Goal: Task Accomplishment & Management: Manage account settings

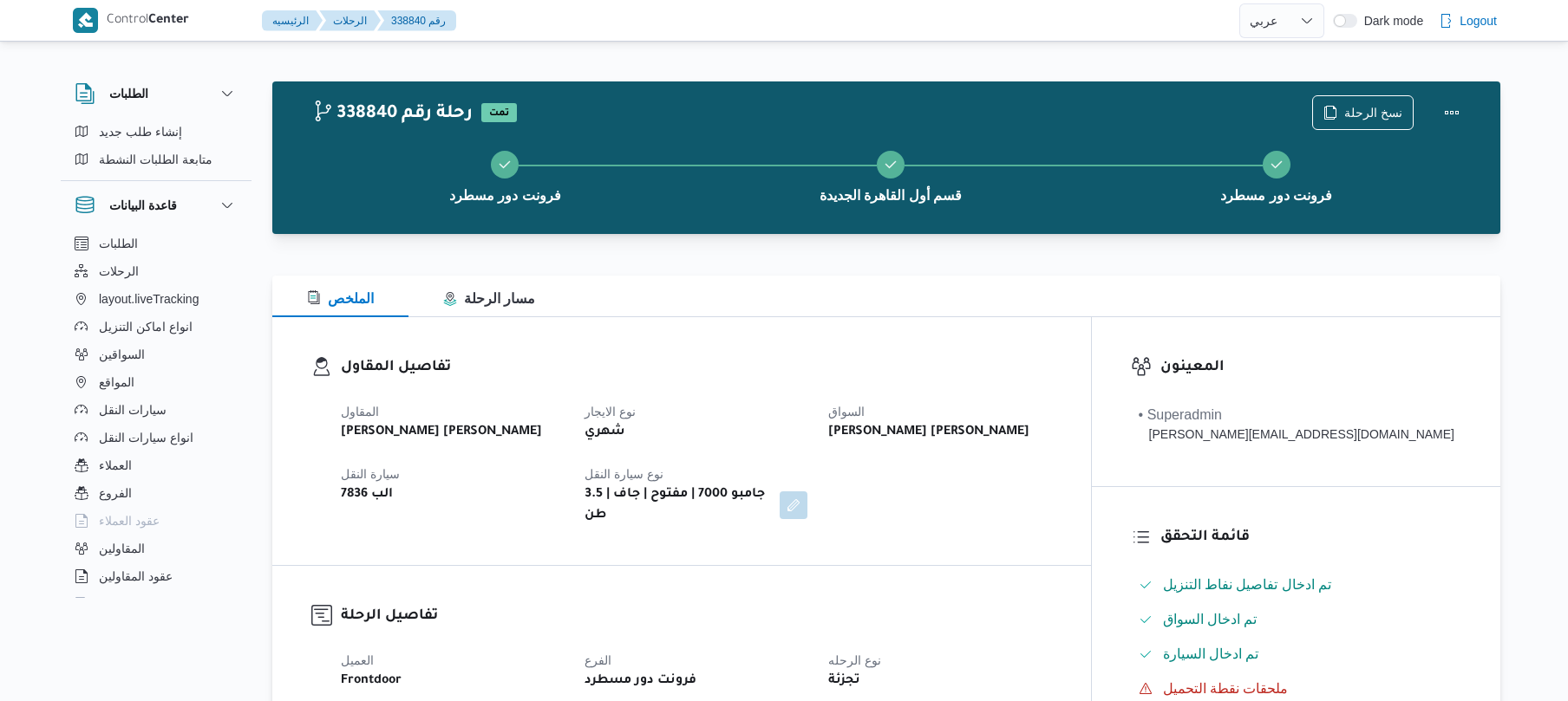
select select "ar"
click at [127, 278] on span "الرحلات" at bounding box center [119, 271] width 40 height 21
select select "ar"
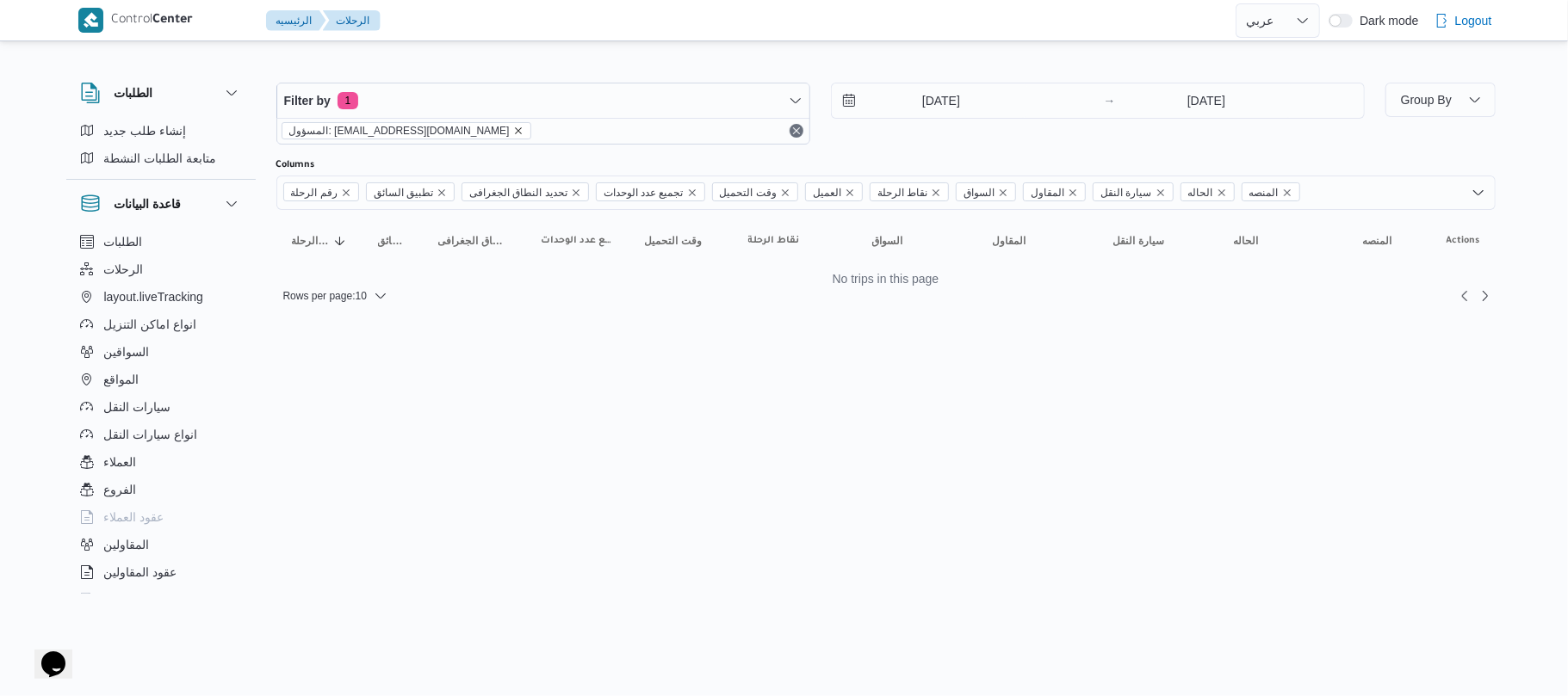
click at [513, 132] on icon "remove selected entity" at bounding box center [518, 131] width 10 height 10
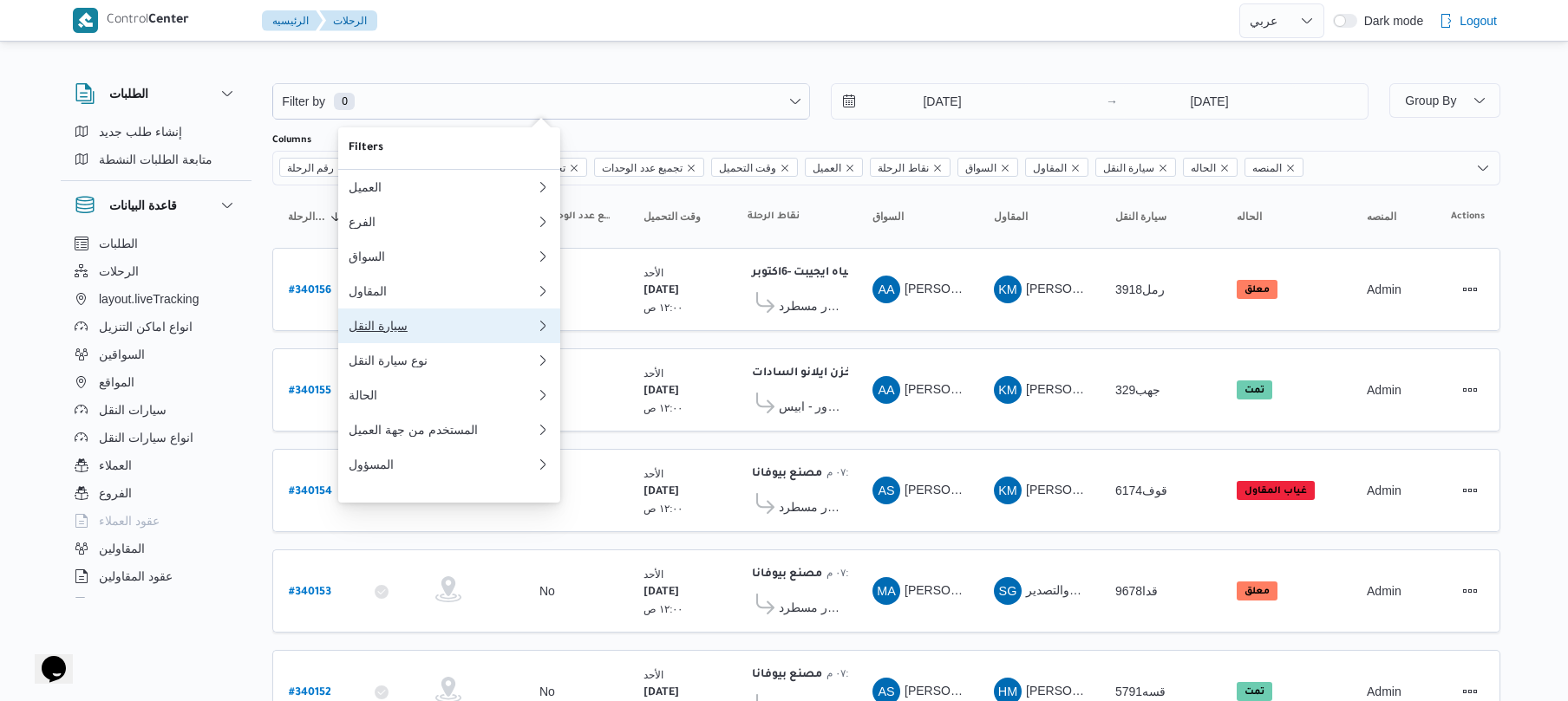
click at [414, 333] on div "سيارة النقل" at bounding box center [442, 326] width 187 height 14
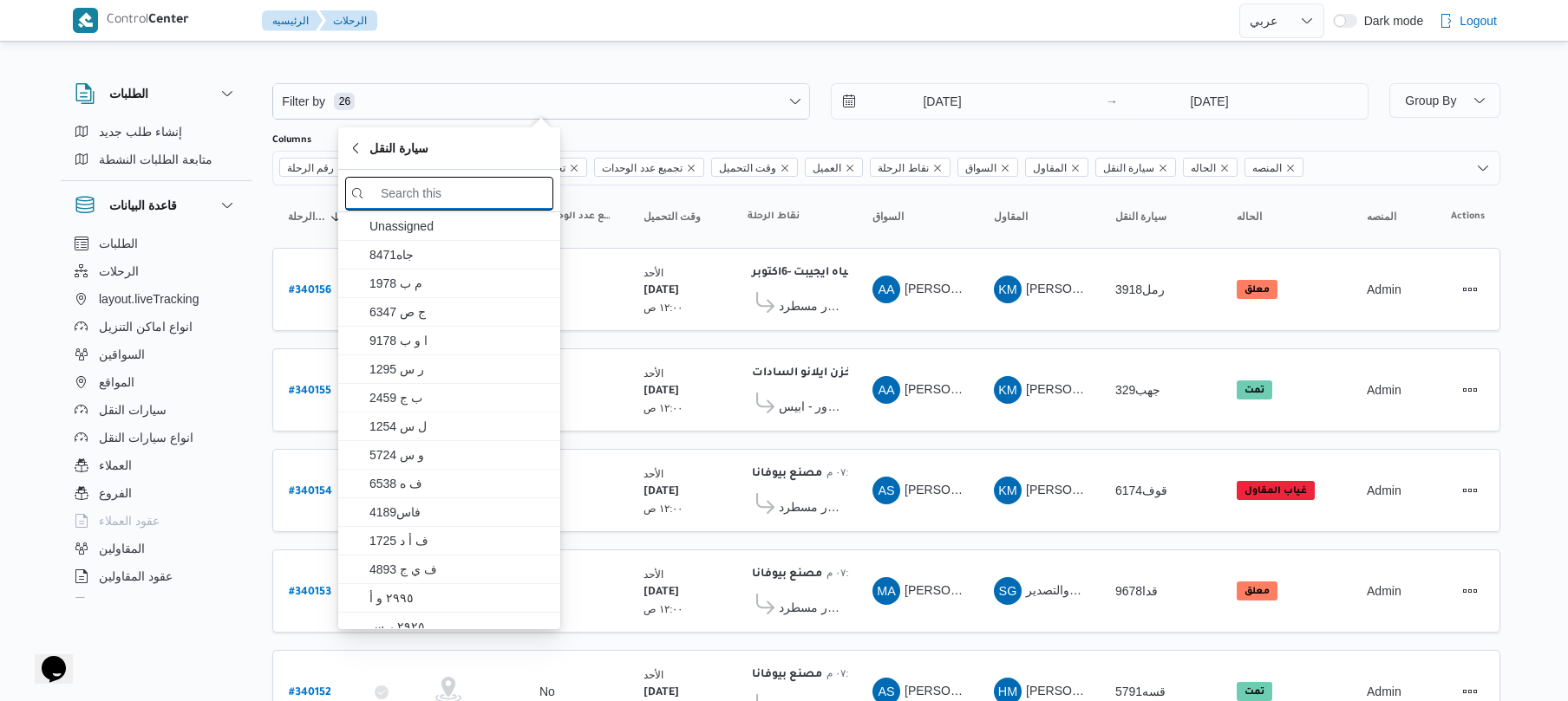
click at [500, 198] on input "search filters" at bounding box center [449, 193] width 208 height 33
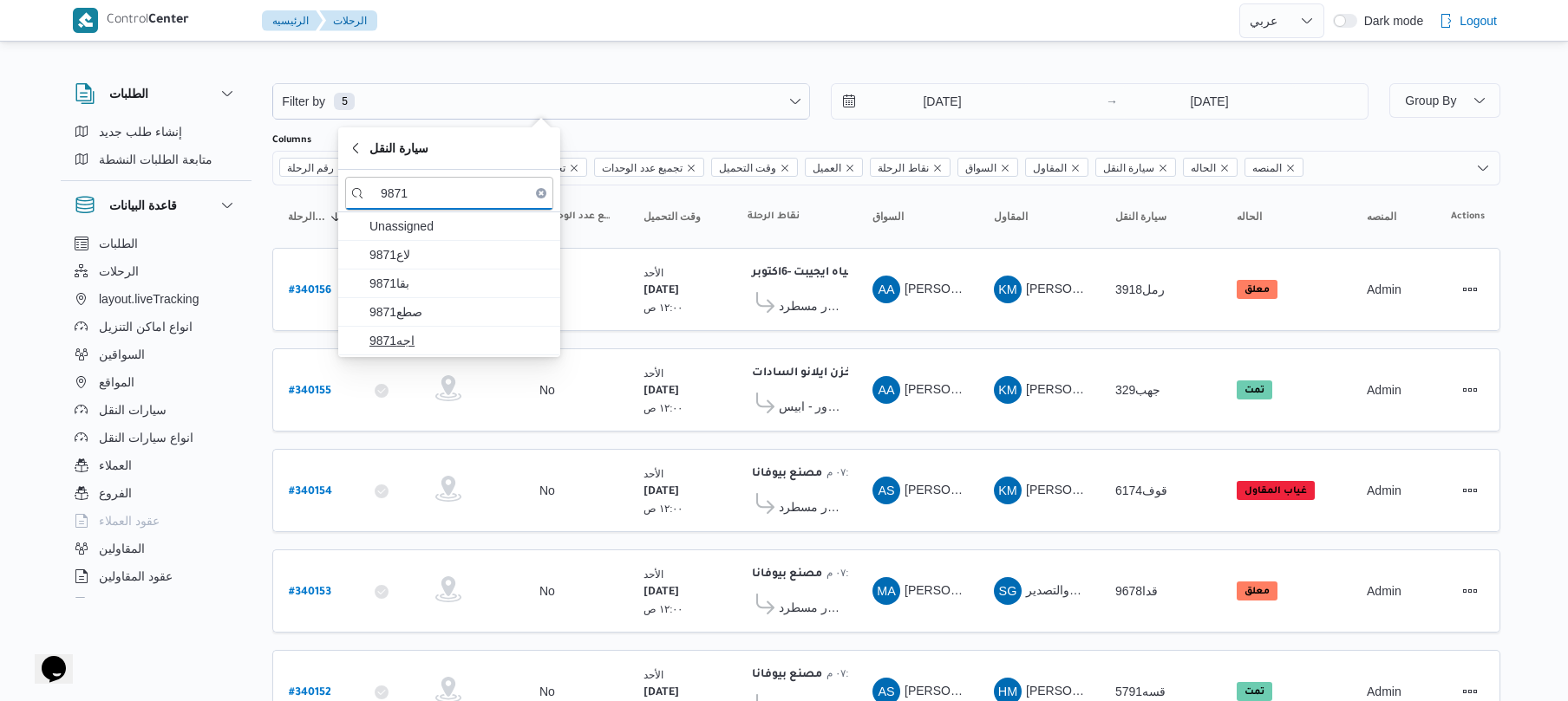
type input "9871"
click at [449, 338] on span "اجه9871" at bounding box center [459, 341] width 180 height 21
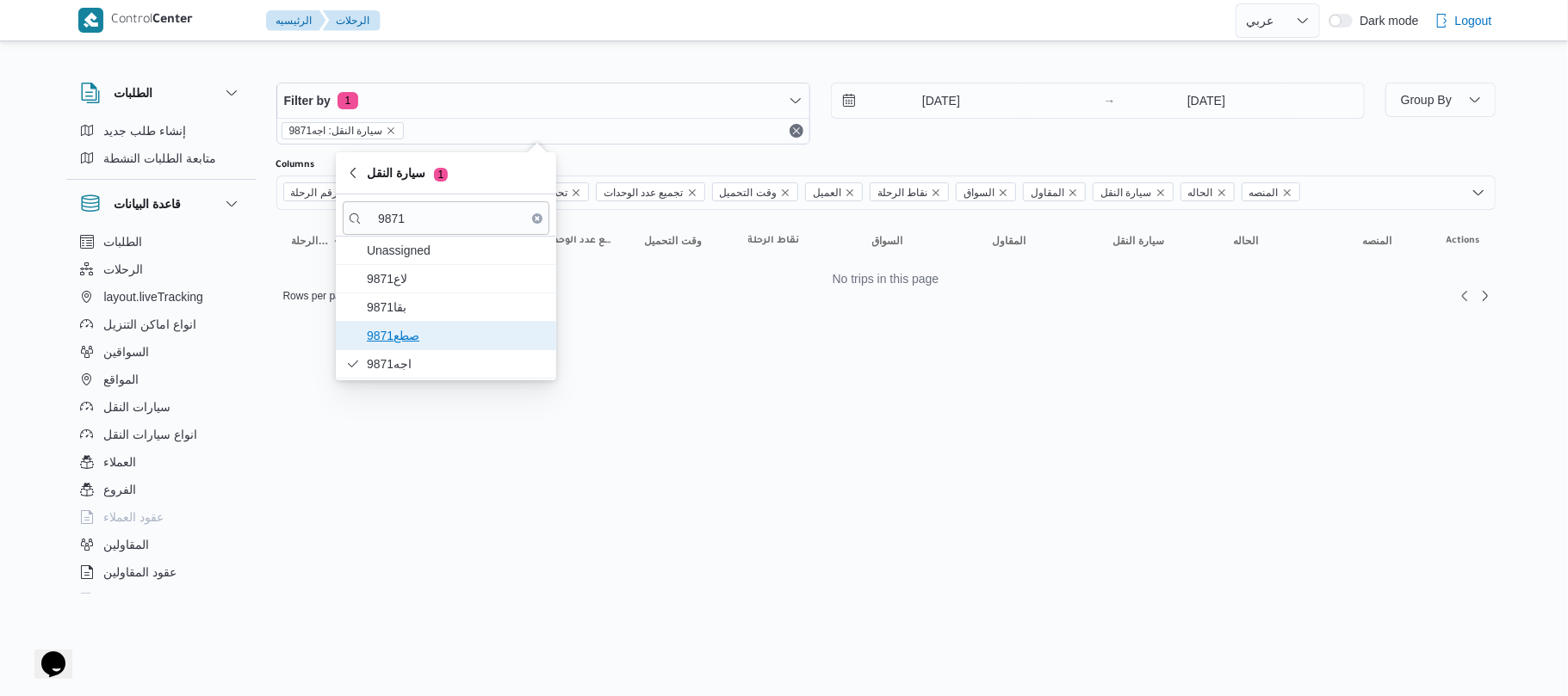
click at [449, 332] on span "9871صطع" at bounding box center [455, 336] width 179 height 21
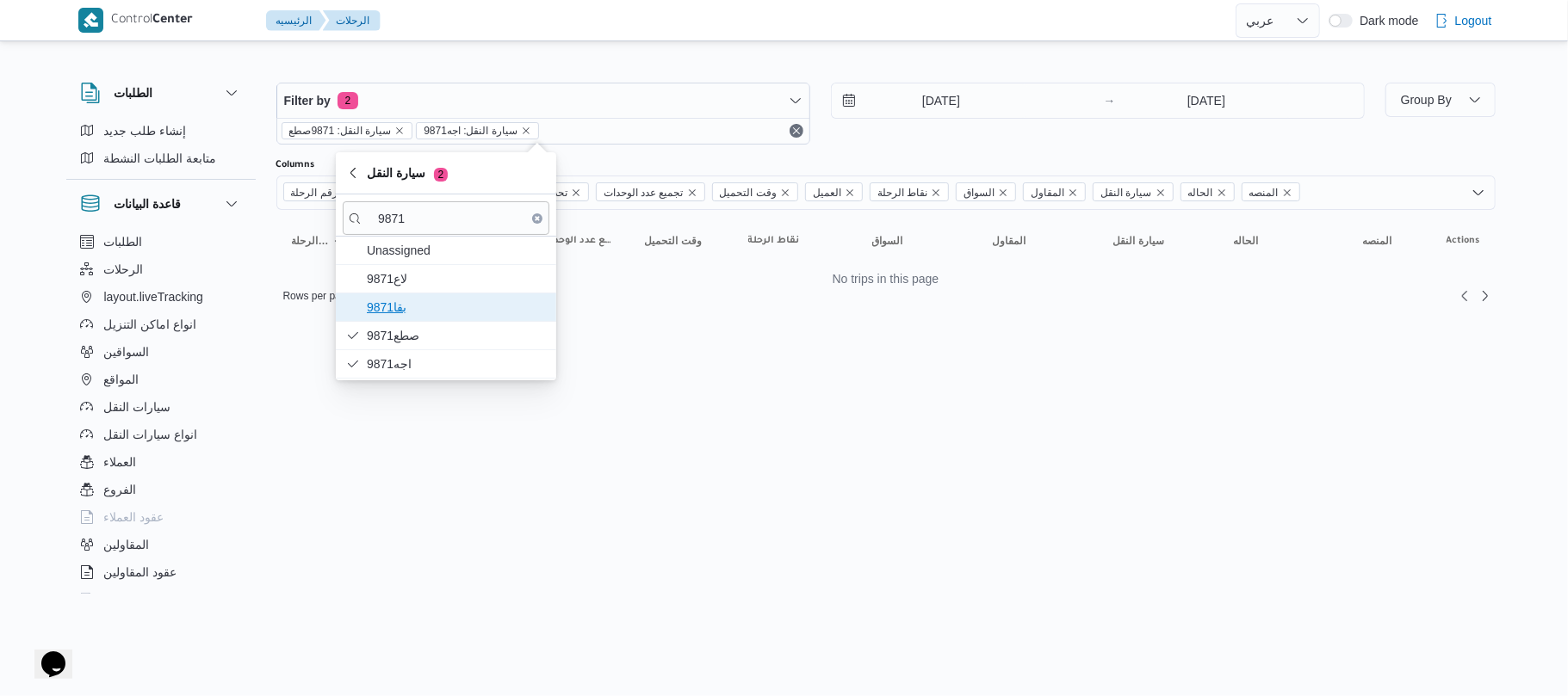
click at [455, 304] on span "9871بقا" at bounding box center [455, 308] width 179 height 21
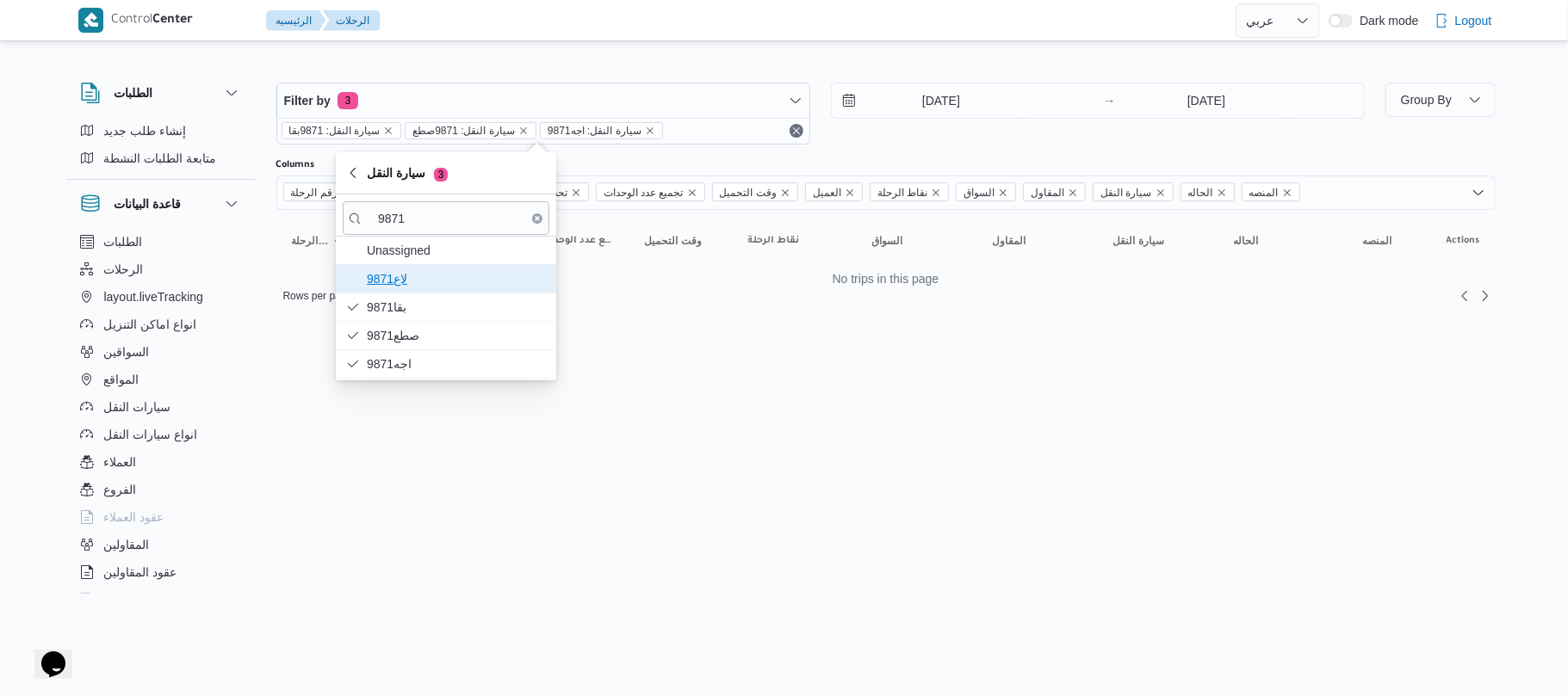
click at [466, 277] on span "لاع9871" at bounding box center [455, 279] width 179 height 21
click at [631, 467] on html "Control Center الرئيسيه الرحلات English عربي Dark mode Logout الطلبات إنشاء طلب…" at bounding box center [784, 348] width 1568 height 696
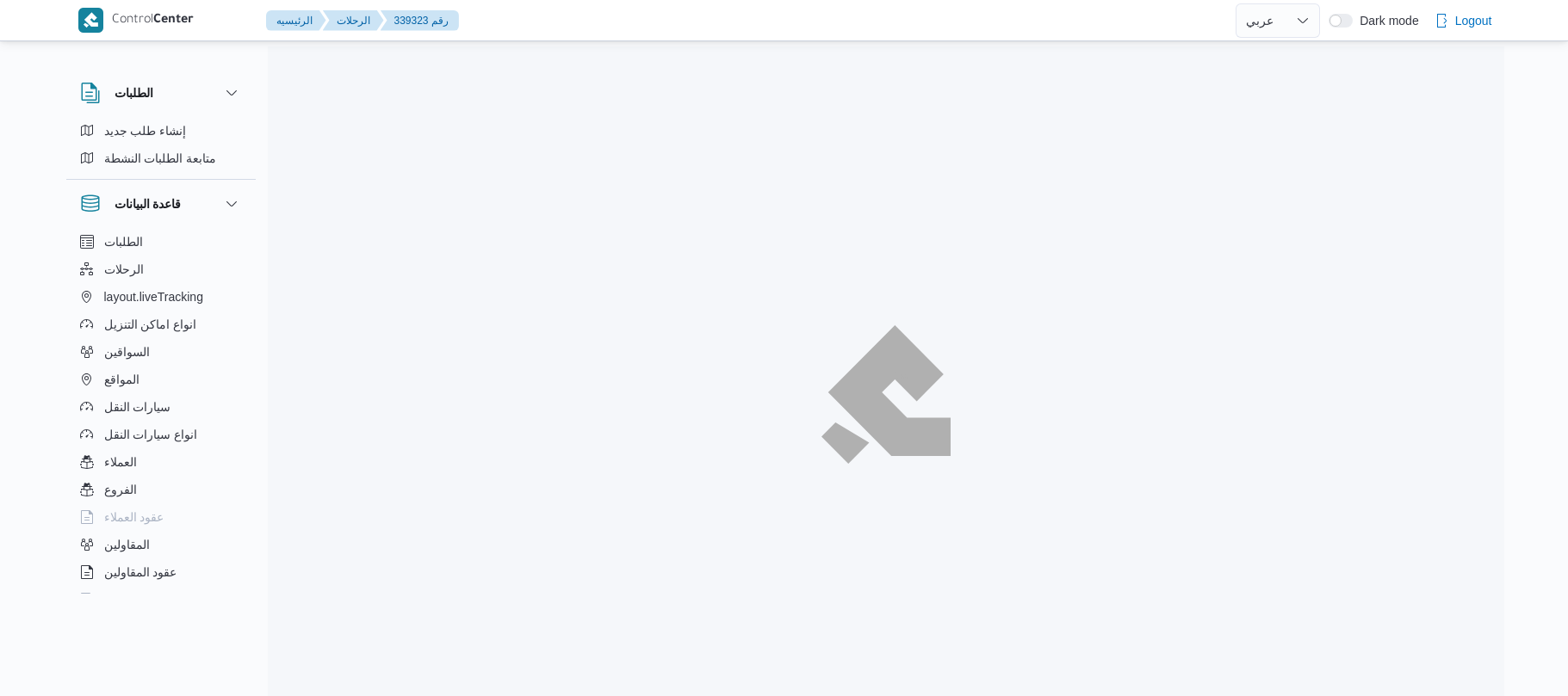
select select "ar"
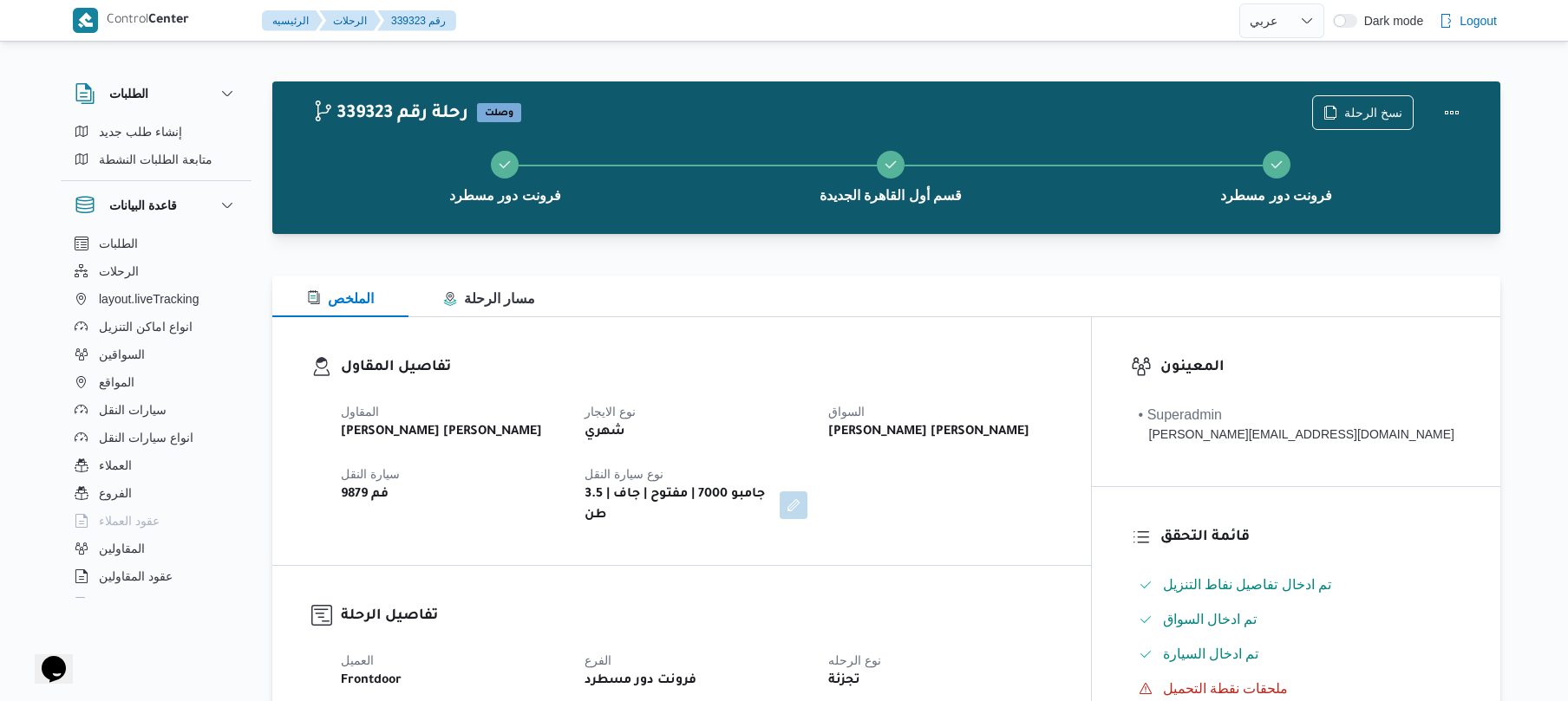
click at [1053, 255] on div at bounding box center [887, 265] width 1229 height 21
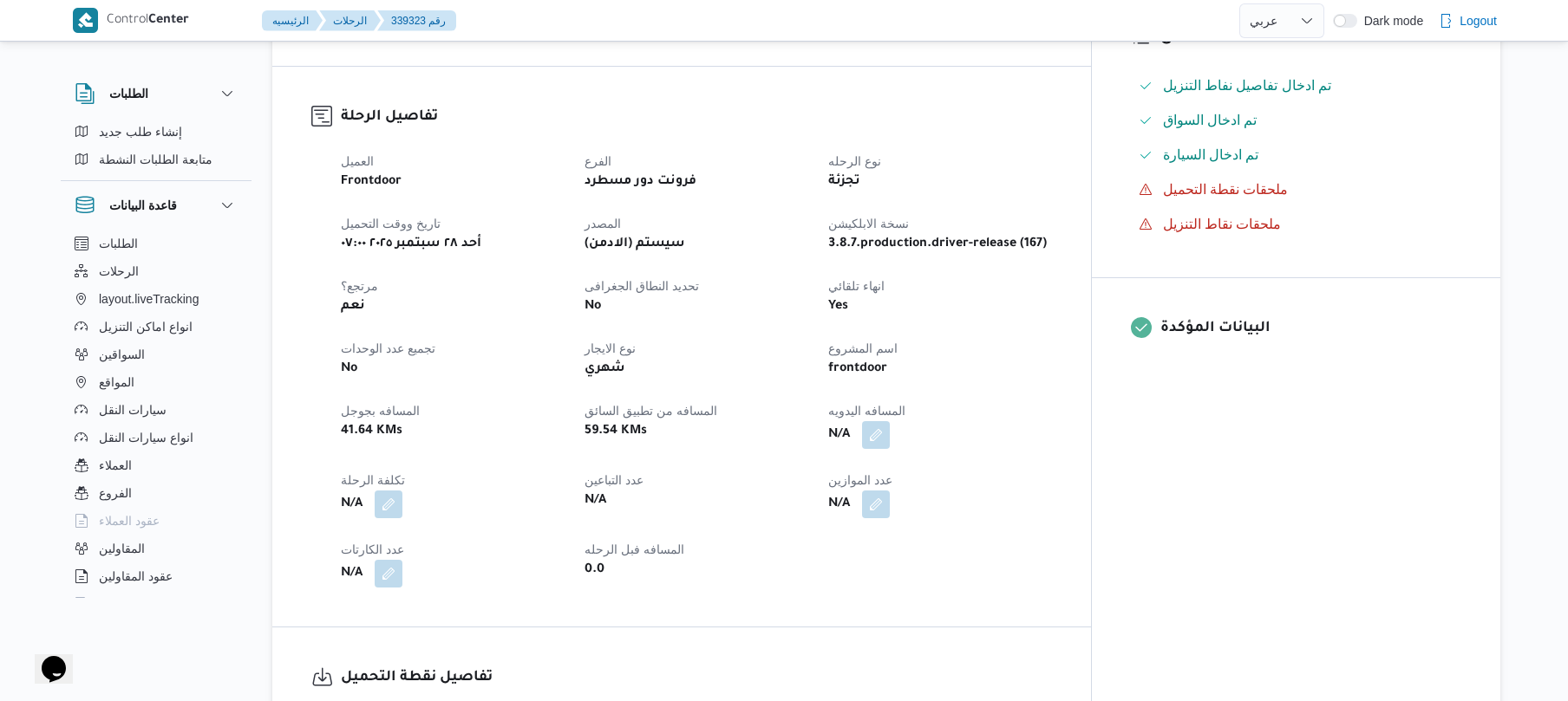
scroll to position [555, 0]
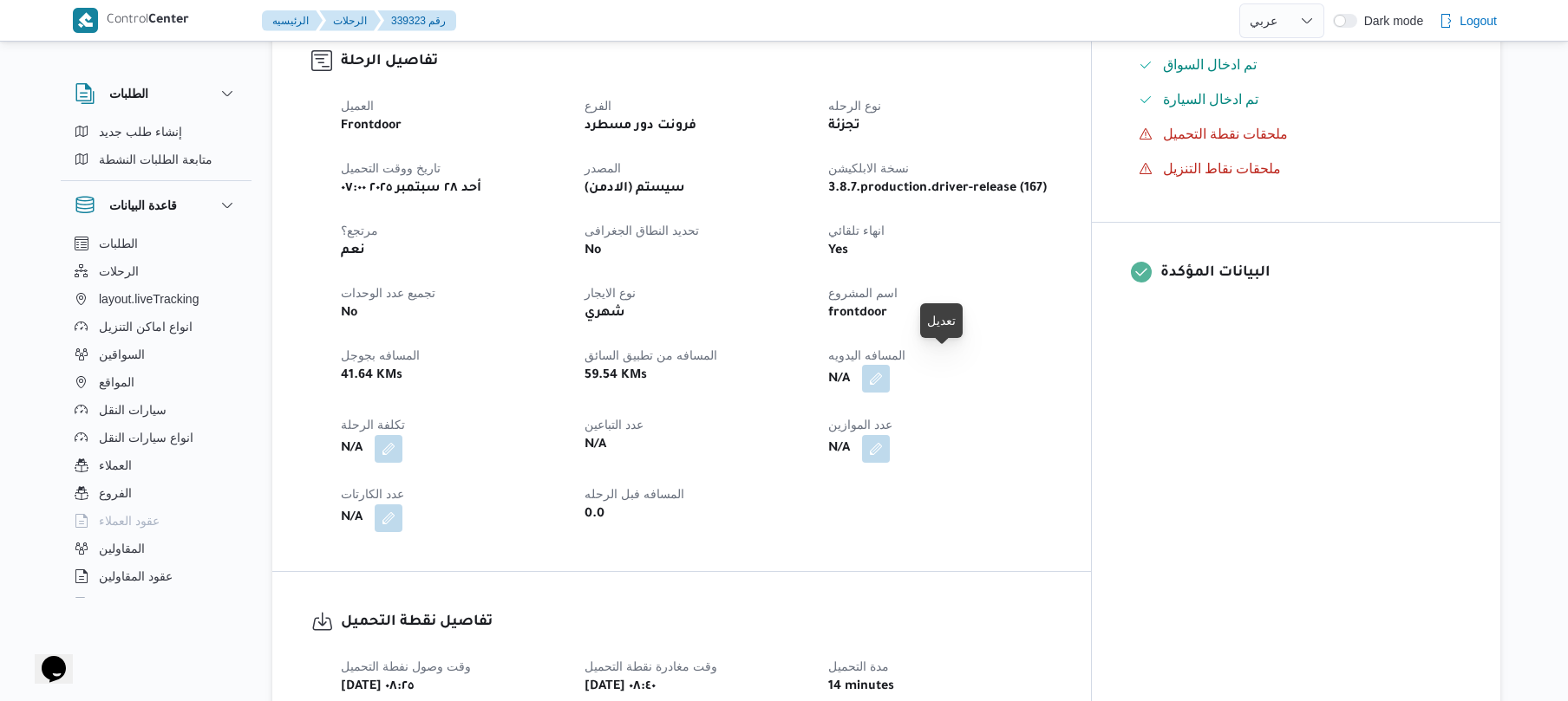
click at [890, 365] on button "button" at bounding box center [876, 379] width 28 height 28
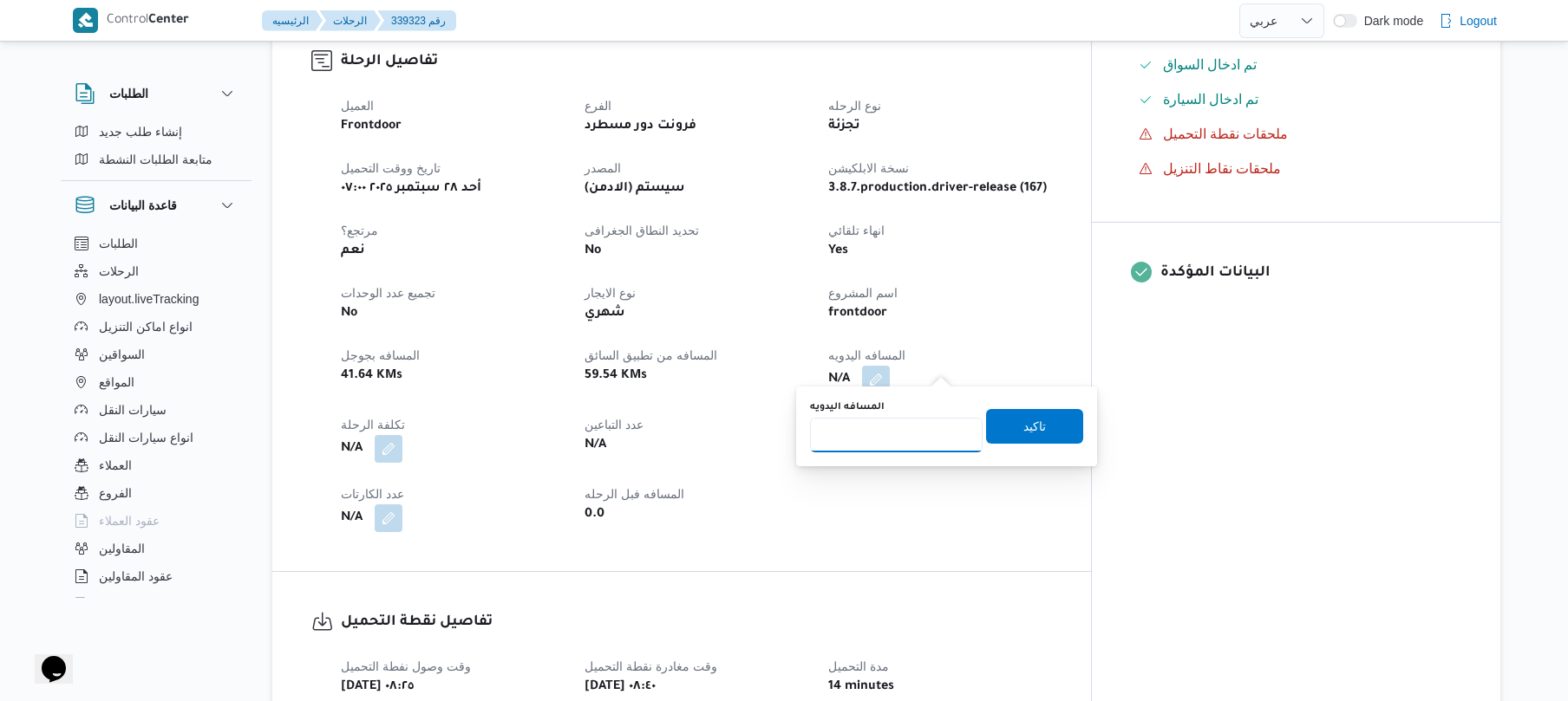
click at [925, 424] on input "المسافه اليدويه" at bounding box center [897, 435] width 172 height 34
type input "120"
click at [1028, 424] on span "تاكيد" at bounding box center [1035, 426] width 23 height 21
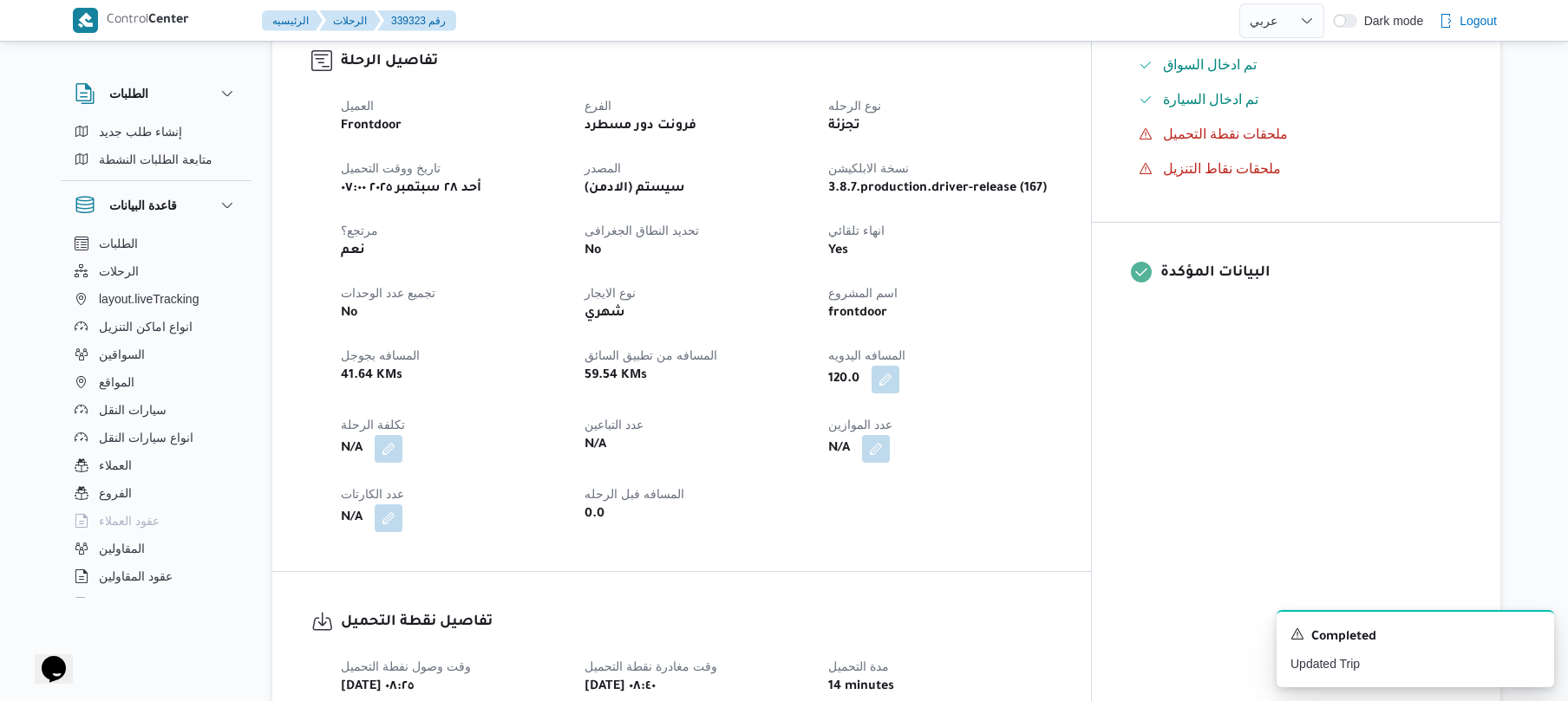
click at [1020, 477] on div "العميل Frontdoor الفرع فرونت دور مسطرد نوع الرحله تجزئة تاريخ ووقت التحميل أحد …" at bounding box center [696, 314] width 732 height 458
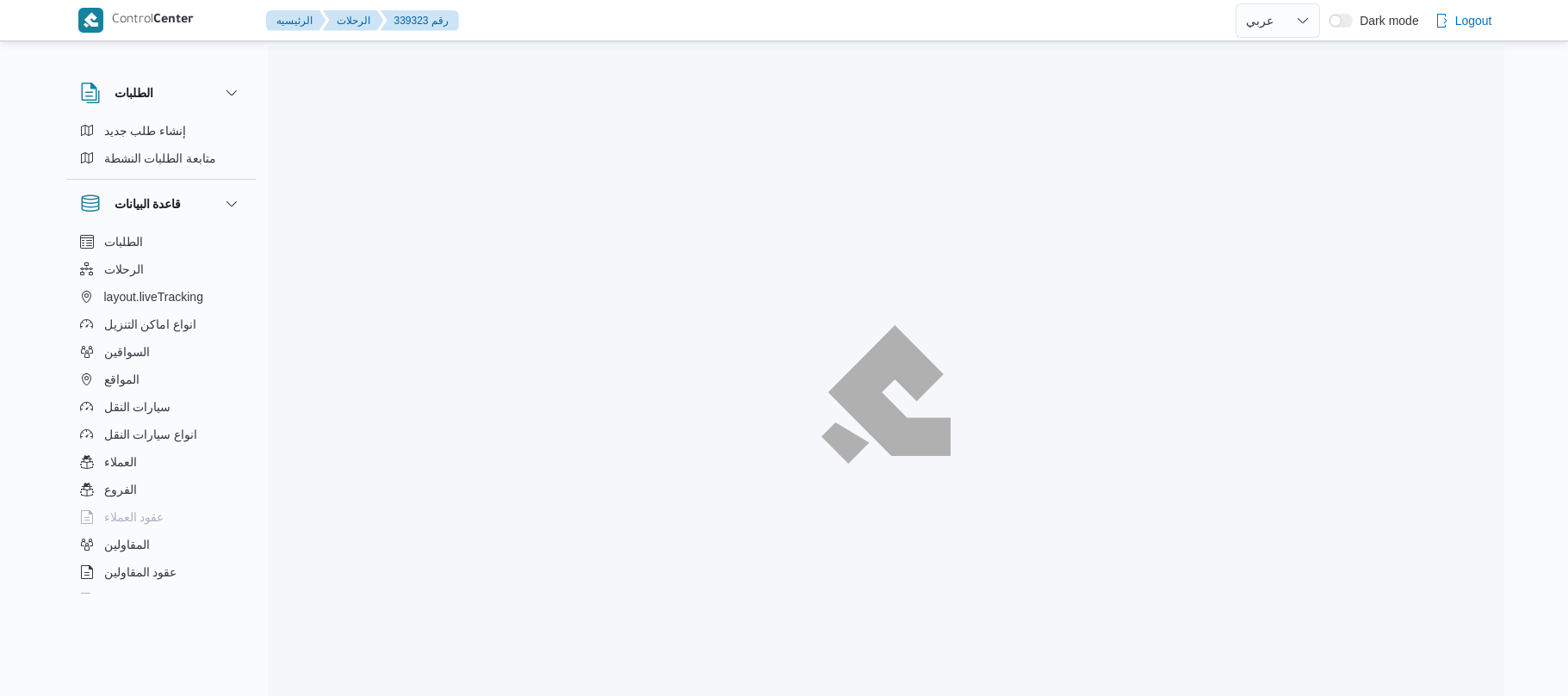
select select "ar"
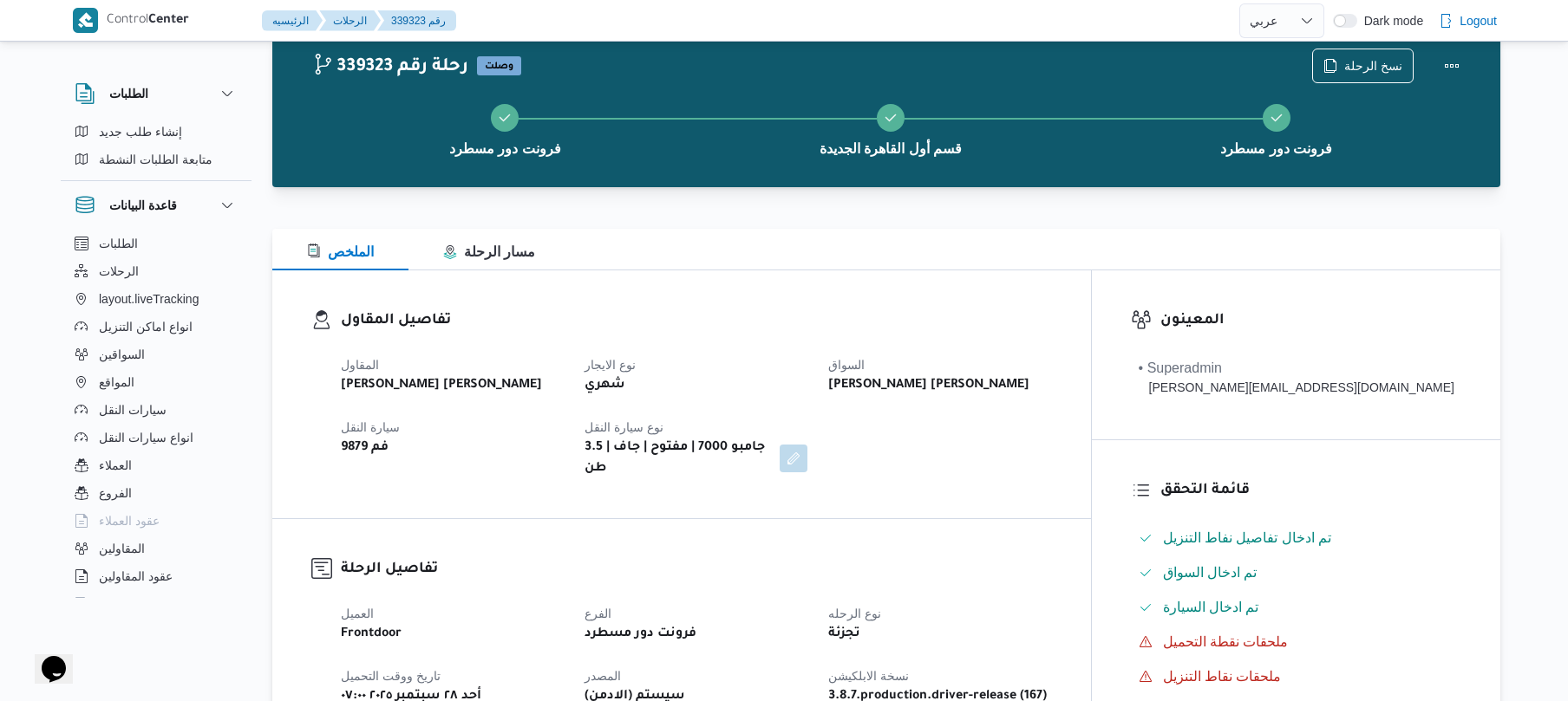
click at [1060, 502] on div "تفاصيل المقاول المقاول محمد عيد عبدالسلام عبدالحافظ نوع الايجار شهري السواق عمر…" at bounding box center [682, 394] width 819 height 248
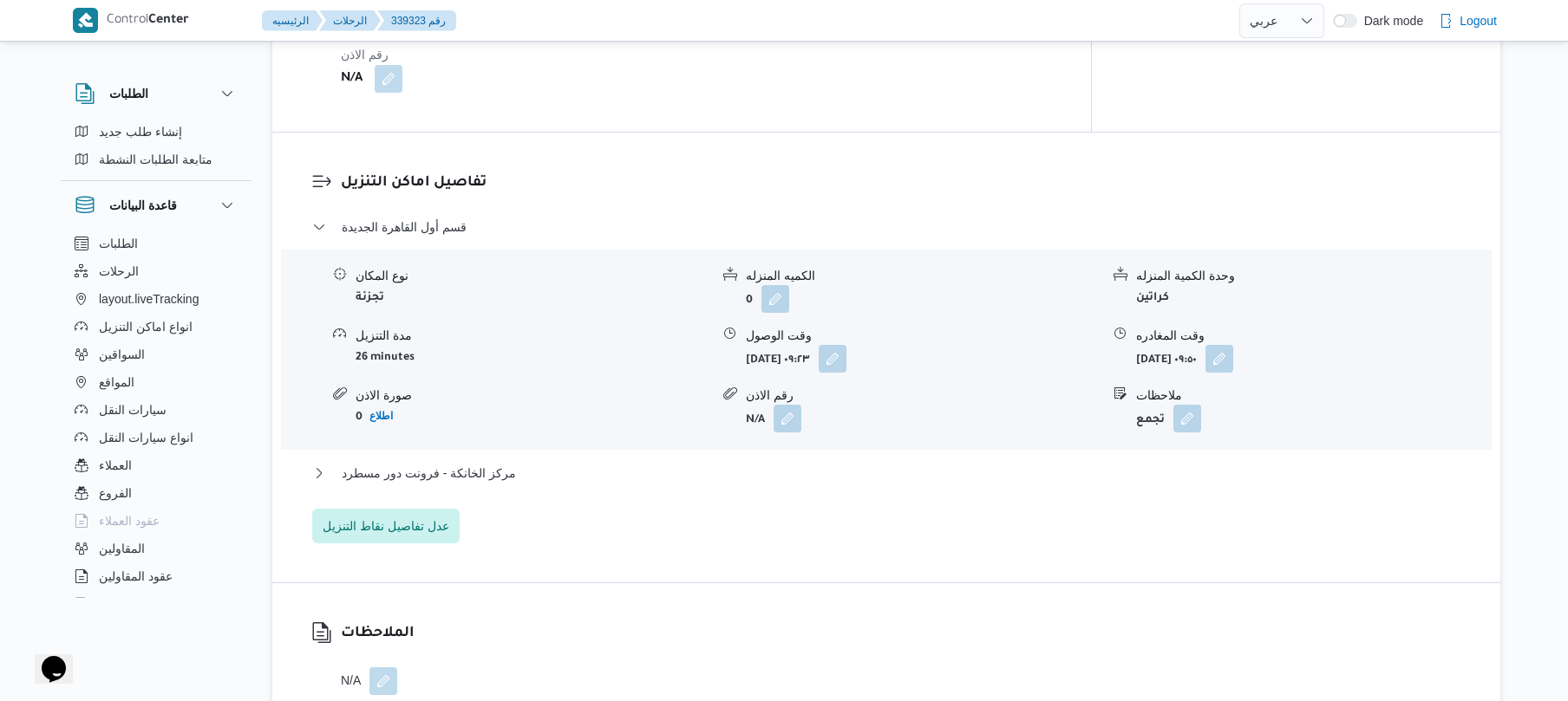
scroll to position [1296, 0]
click at [847, 459] on button "مركز الخانكة - فرونت دور مسطرد" at bounding box center [887, 470] width 1150 height 21
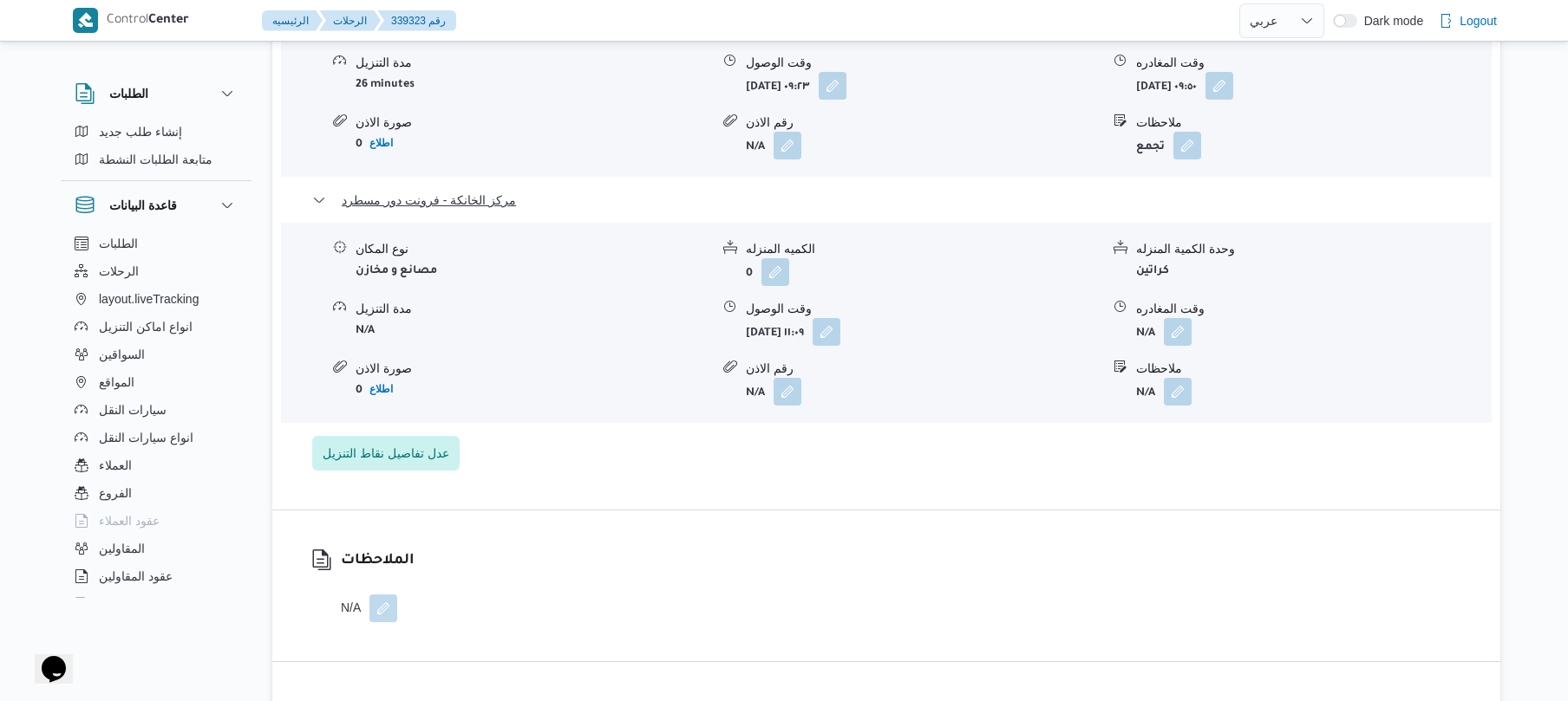
scroll to position [1620, 0]
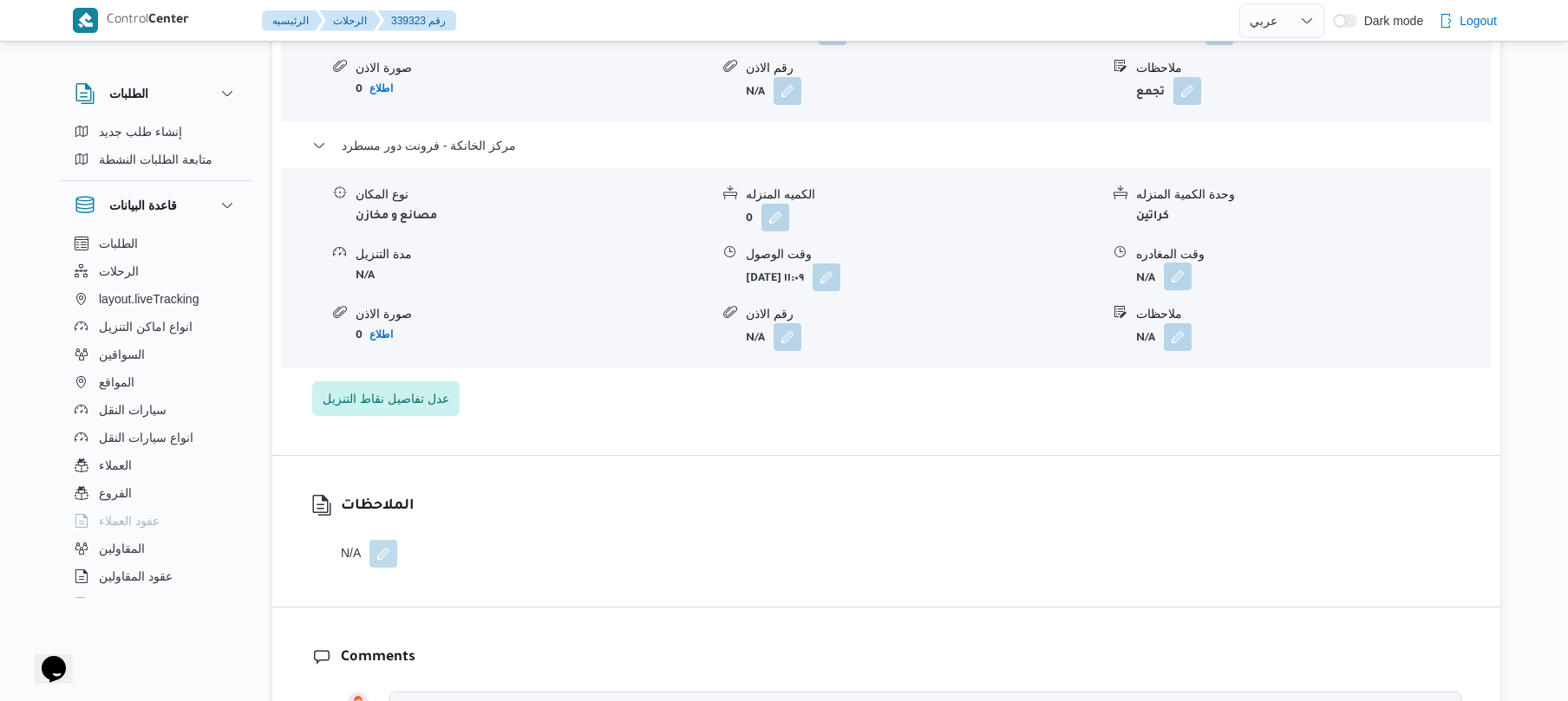
click at [1166, 272] on button "button" at bounding box center [1179, 277] width 28 height 28
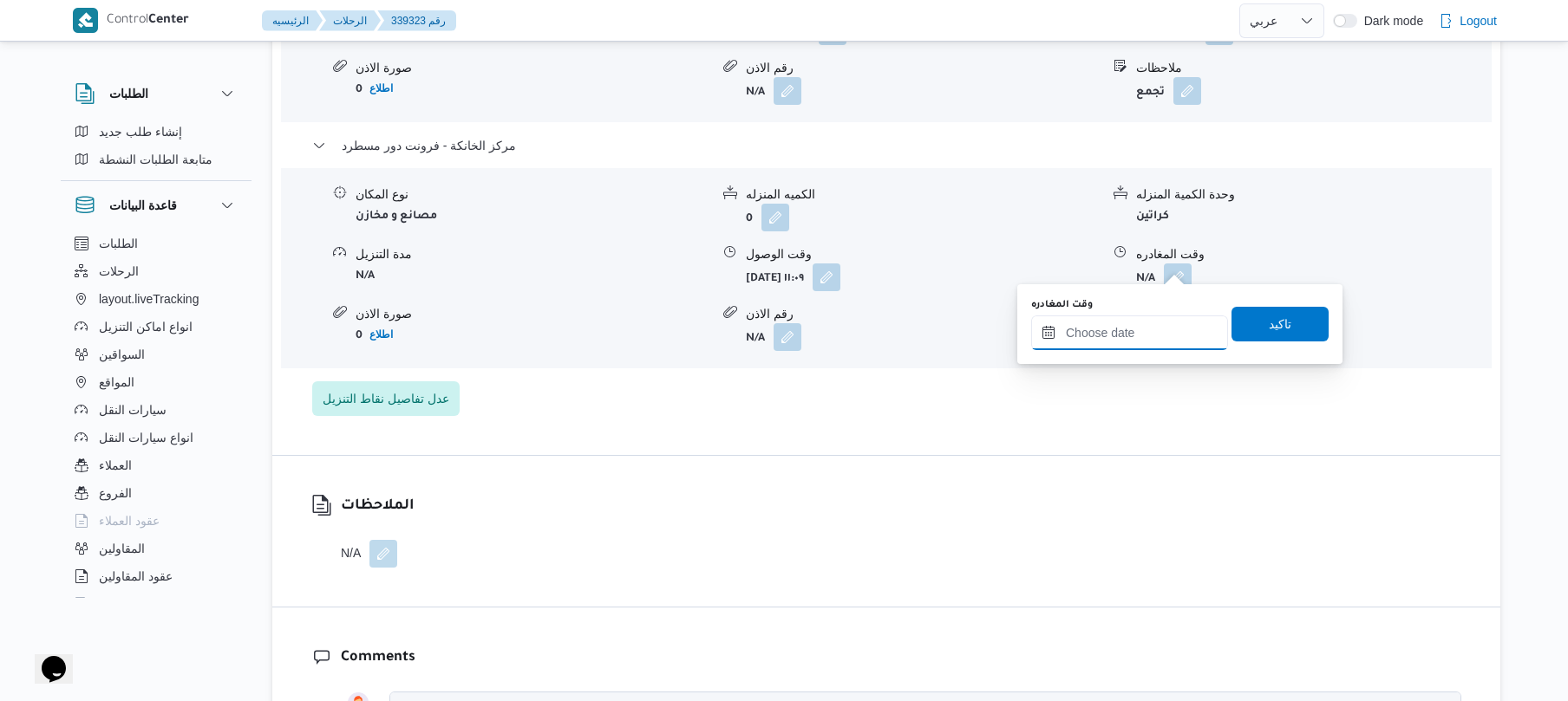
click at [1135, 335] on input "وقت المغادره" at bounding box center [1130, 332] width 197 height 34
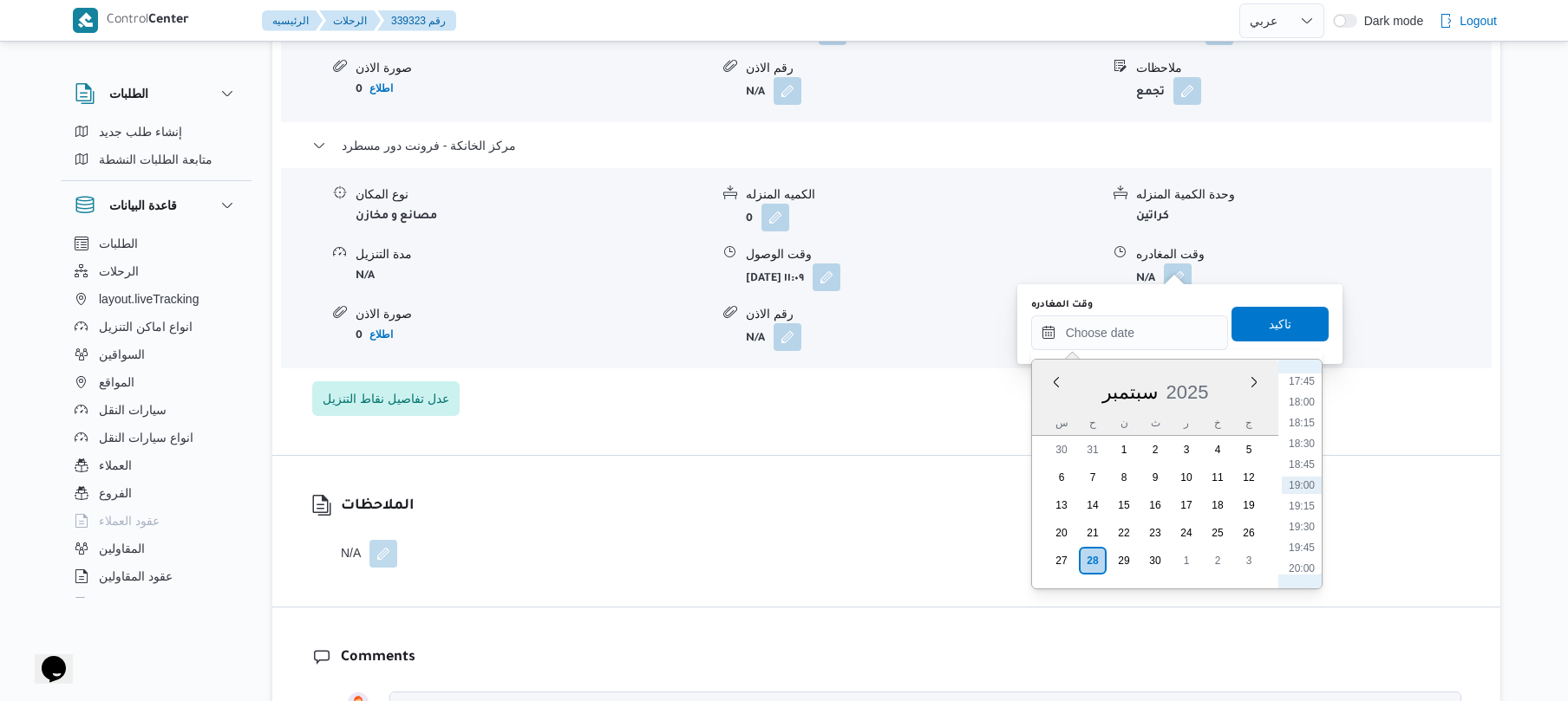
scroll to position [1308, 0]
click at [1306, 472] on li "16:45" at bounding box center [1302, 468] width 40 height 18
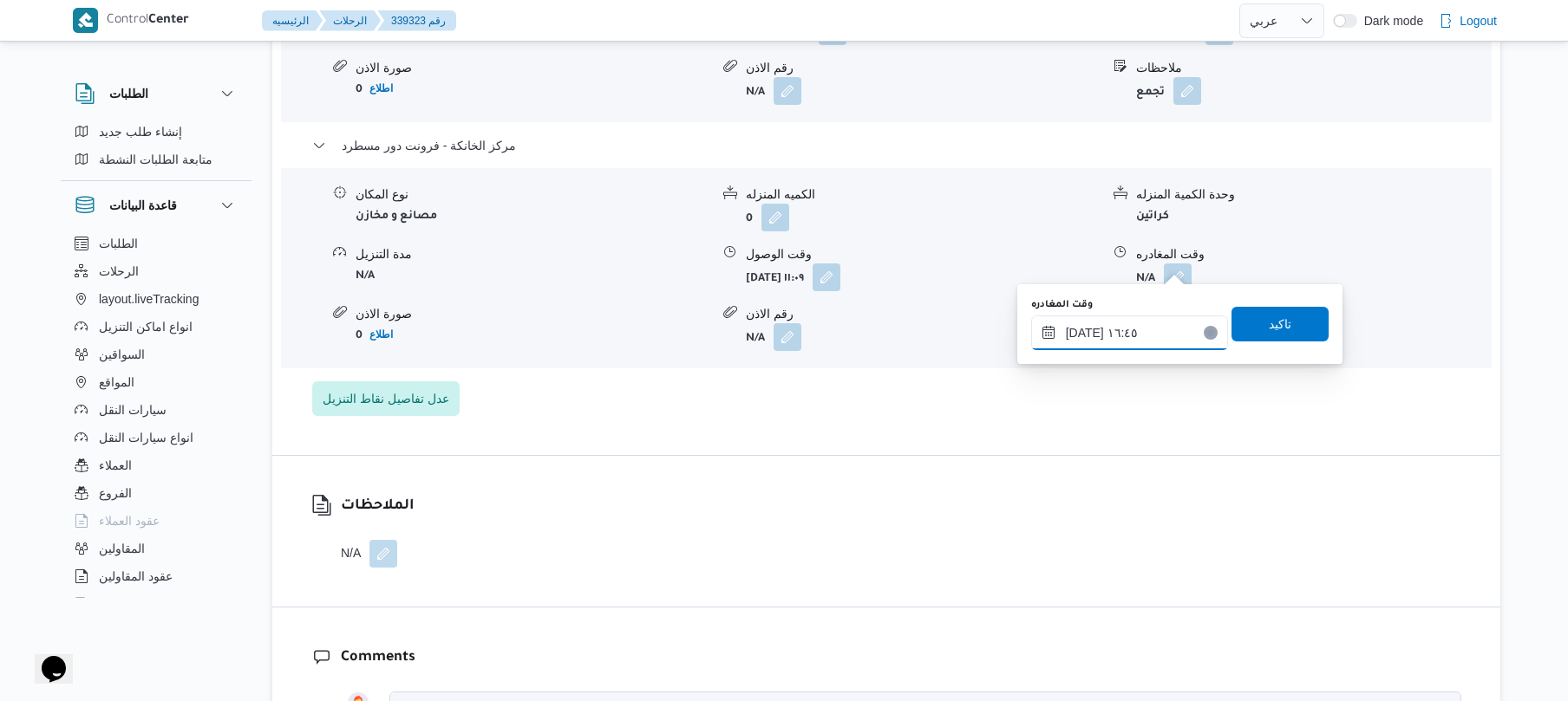
type input "[DATE] ١٦:٤٥"
click at [1299, 337] on span "تاكيد" at bounding box center [1281, 323] width 98 height 34
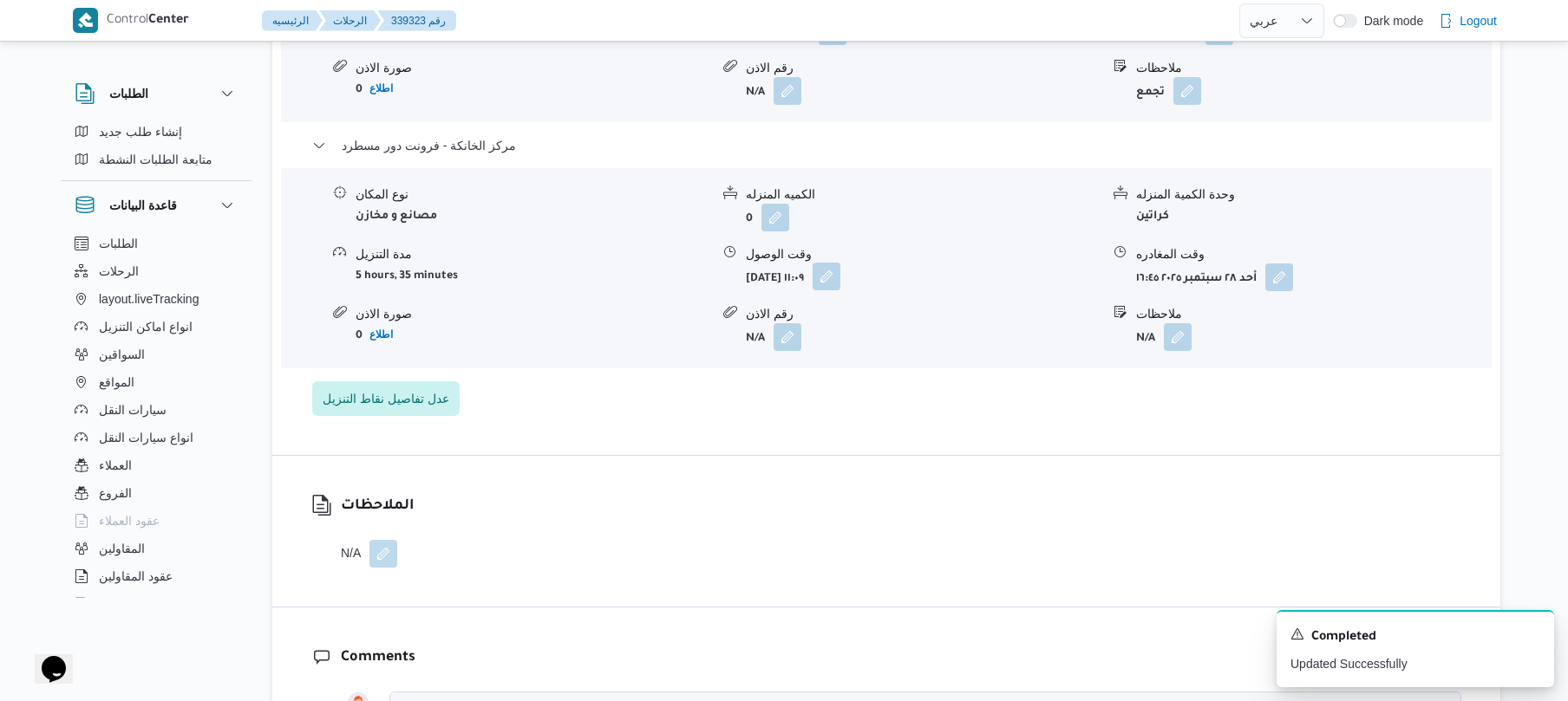
click at [840, 264] on button "button" at bounding box center [827, 277] width 28 height 28
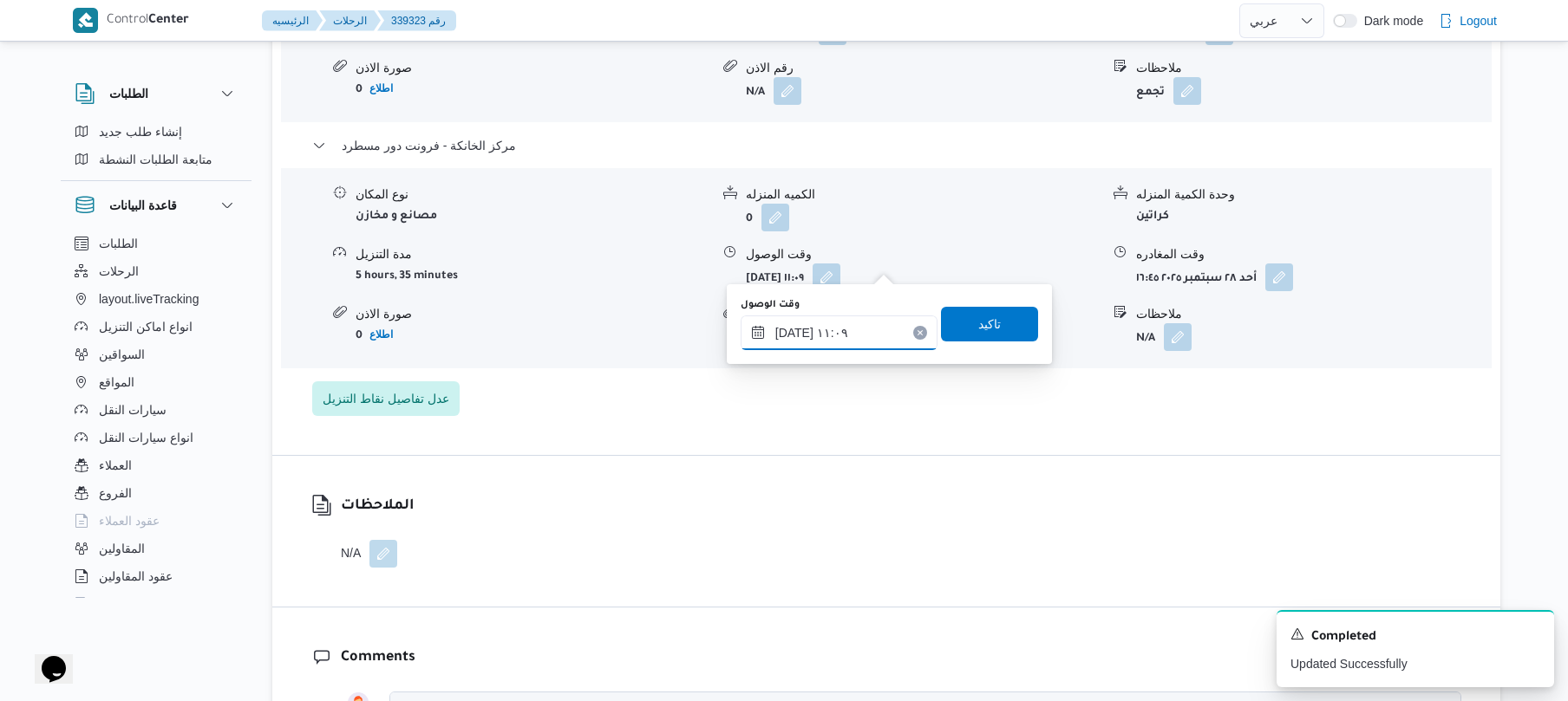
click at [831, 327] on input "٢٨/٠٩/٢٠٢٥ ١١:٠٩" at bounding box center [839, 332] width 197 height 34
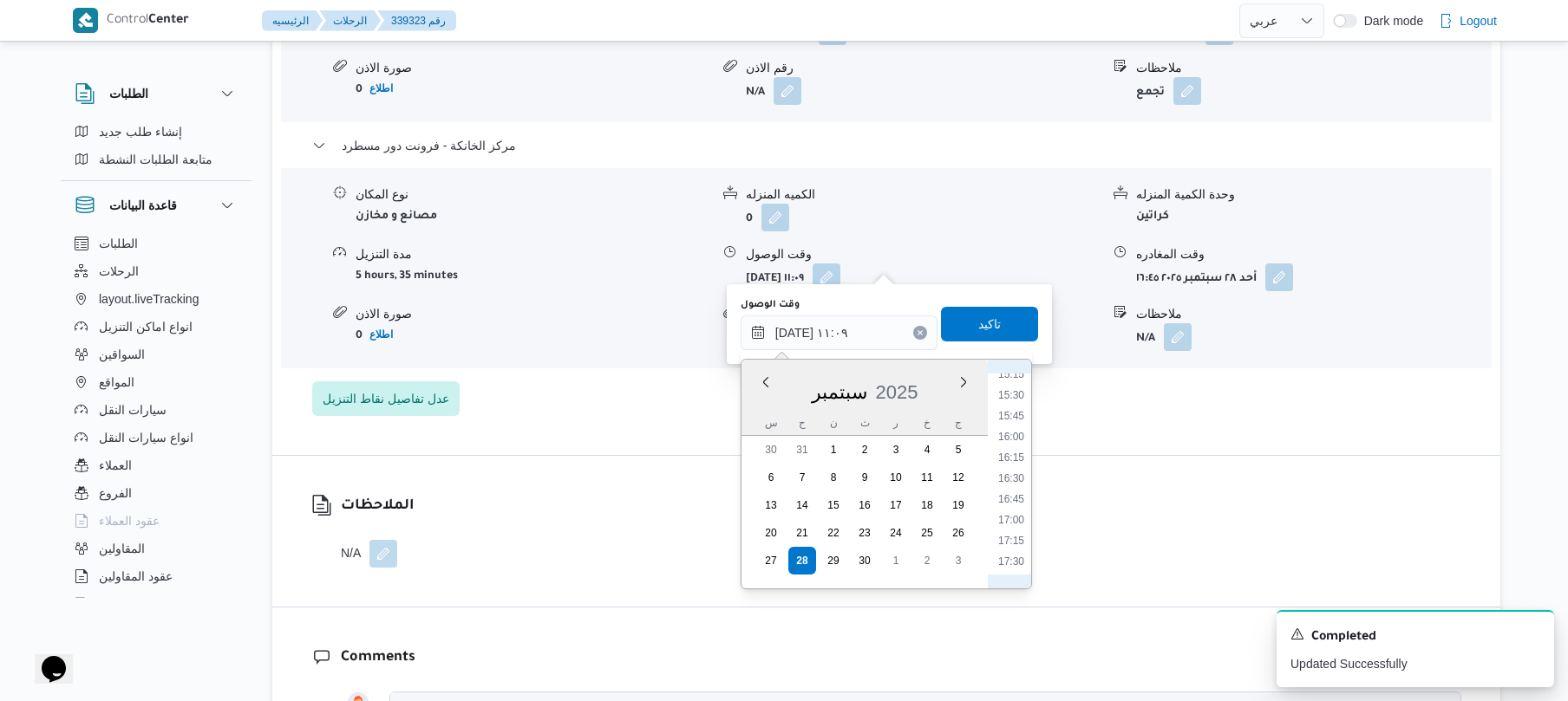
scroll to position [1325, 0]
click at [1022, 425] on li "16:30" at bounding box center [1011, 431] width 40 height 18
type input "[DATE] ١٦:٣٠"
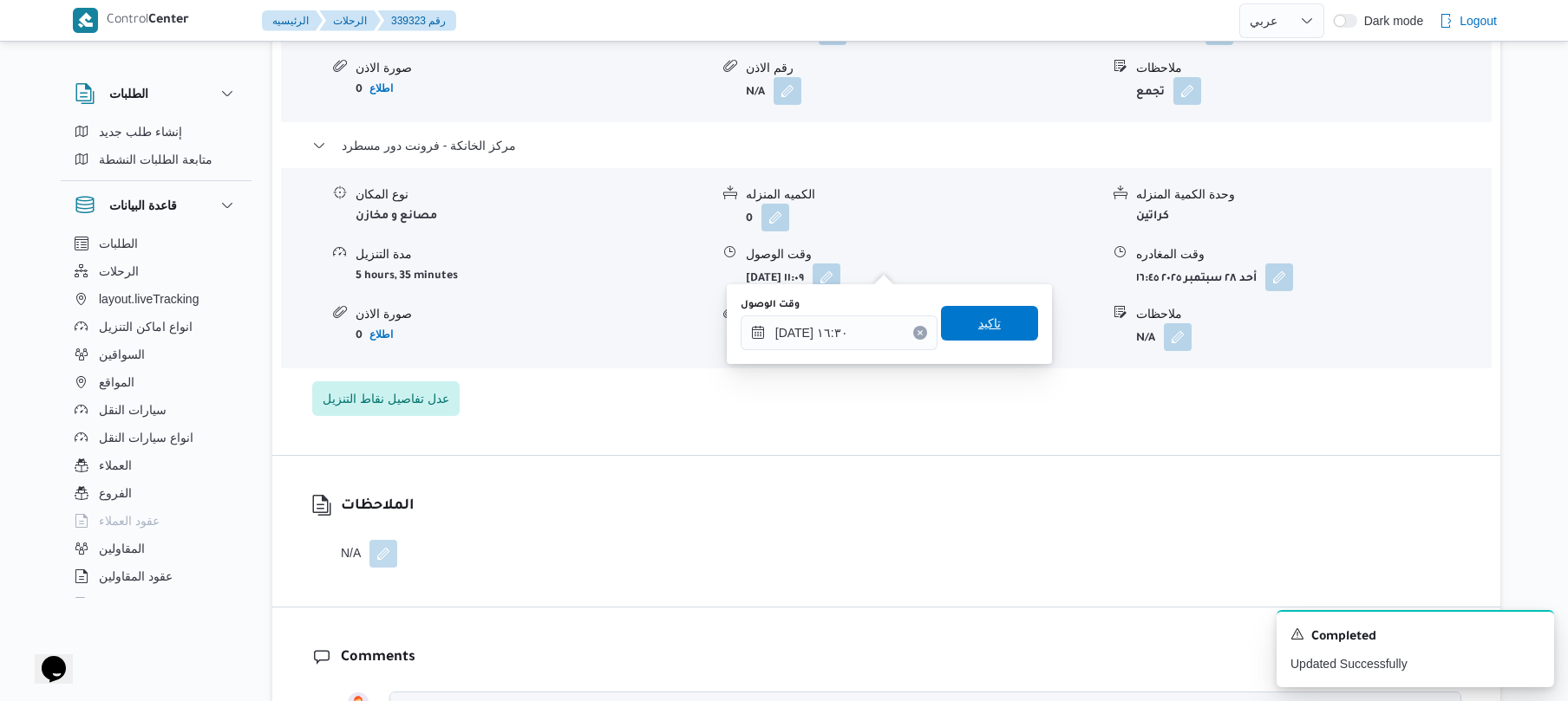
click at [990, 313] on span "تاكيد" at bounding box center [990, 322] width 98 height 34
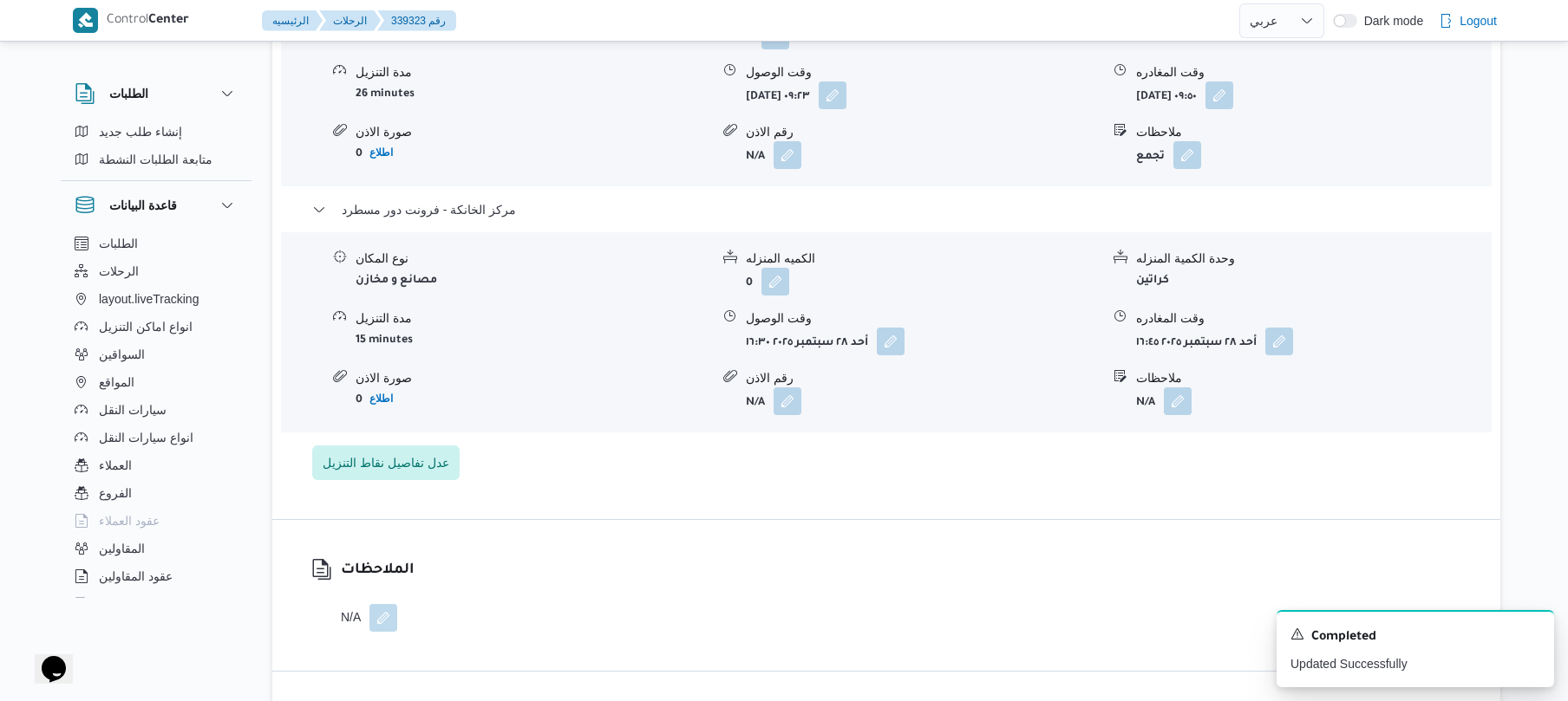
scroll to position [1572, 0]
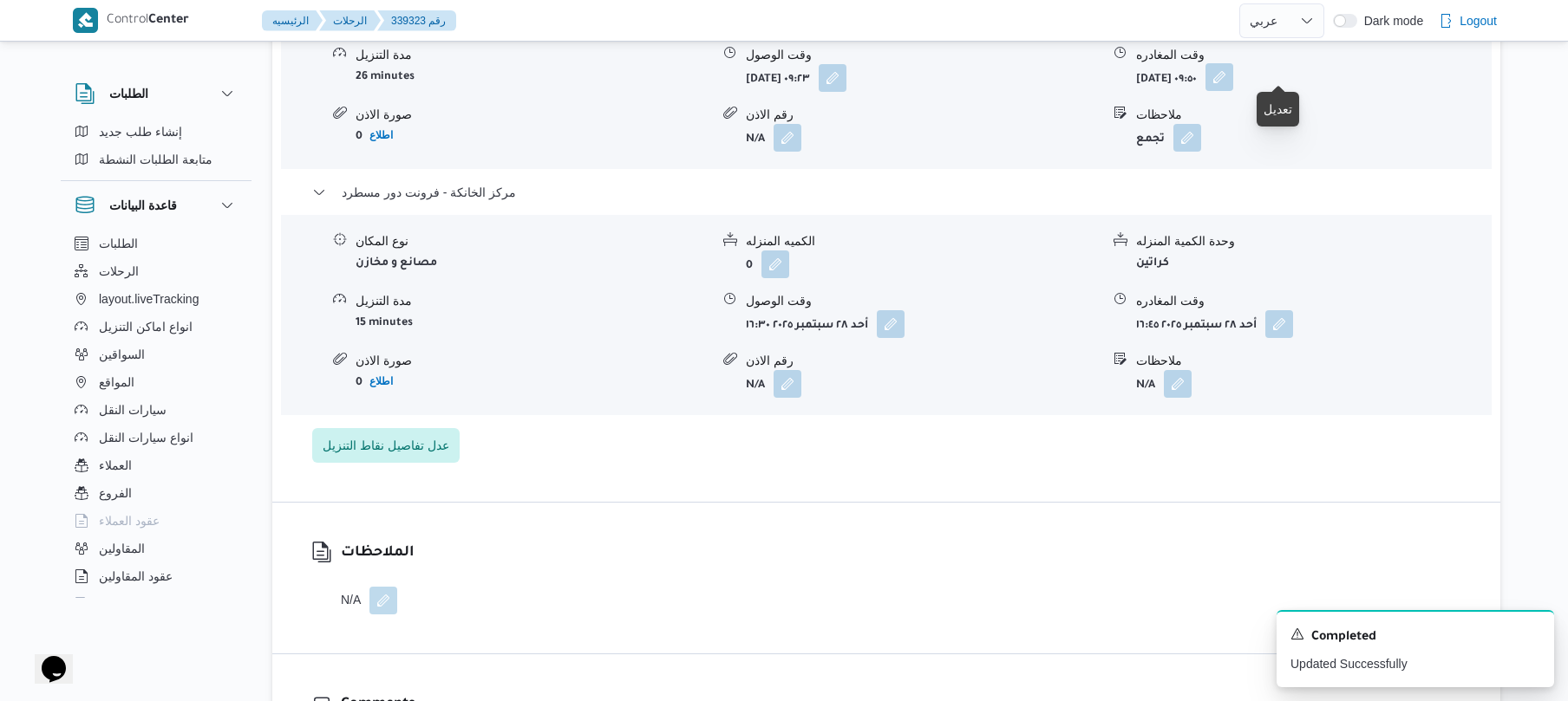
click at [1234, 63] on button "button" at bounding box center [1220, 77] width 28 height 28
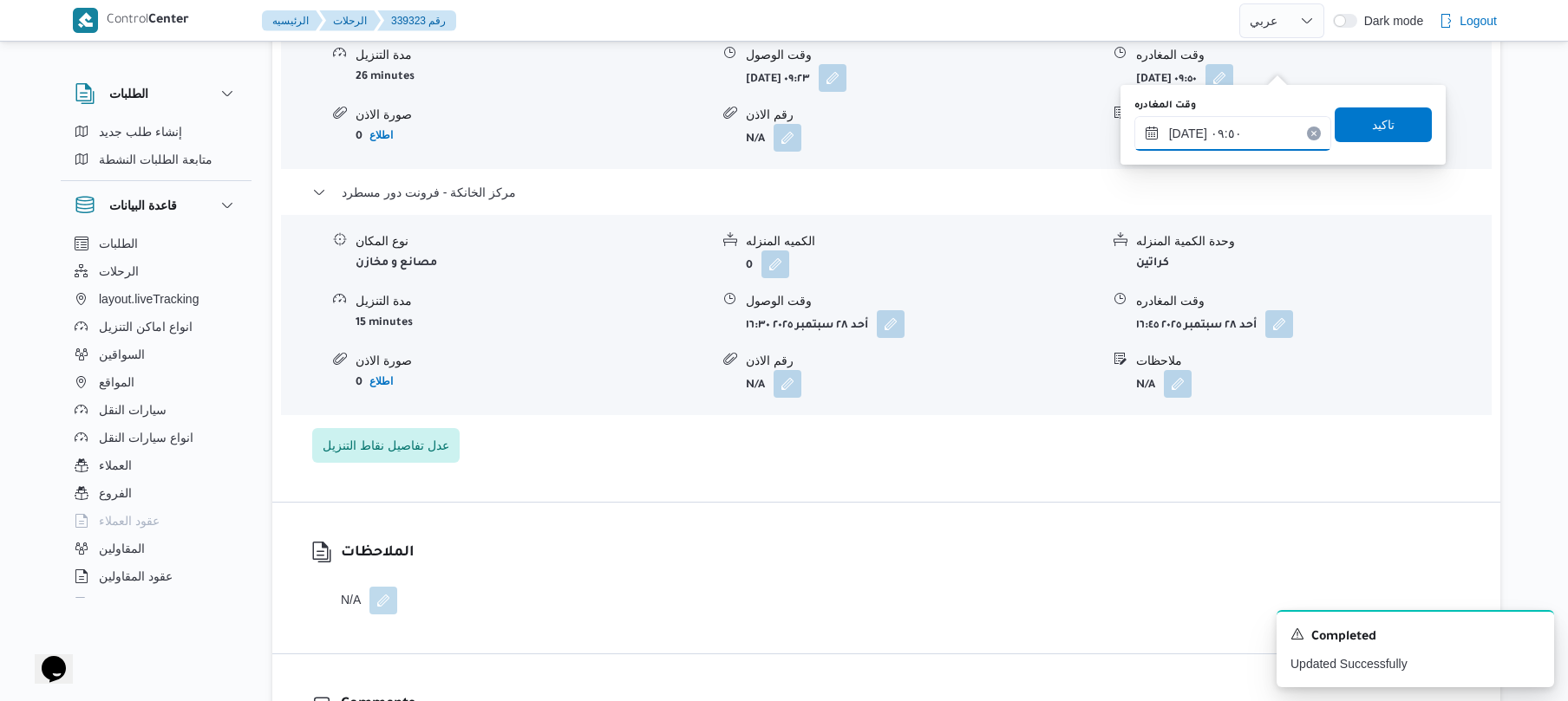
click at [1234, 118] on input "٢٨/٠٩/٢٠٢٥ ٠٩:٥٠" at bounding box center [1233, 133] width 197 height 34
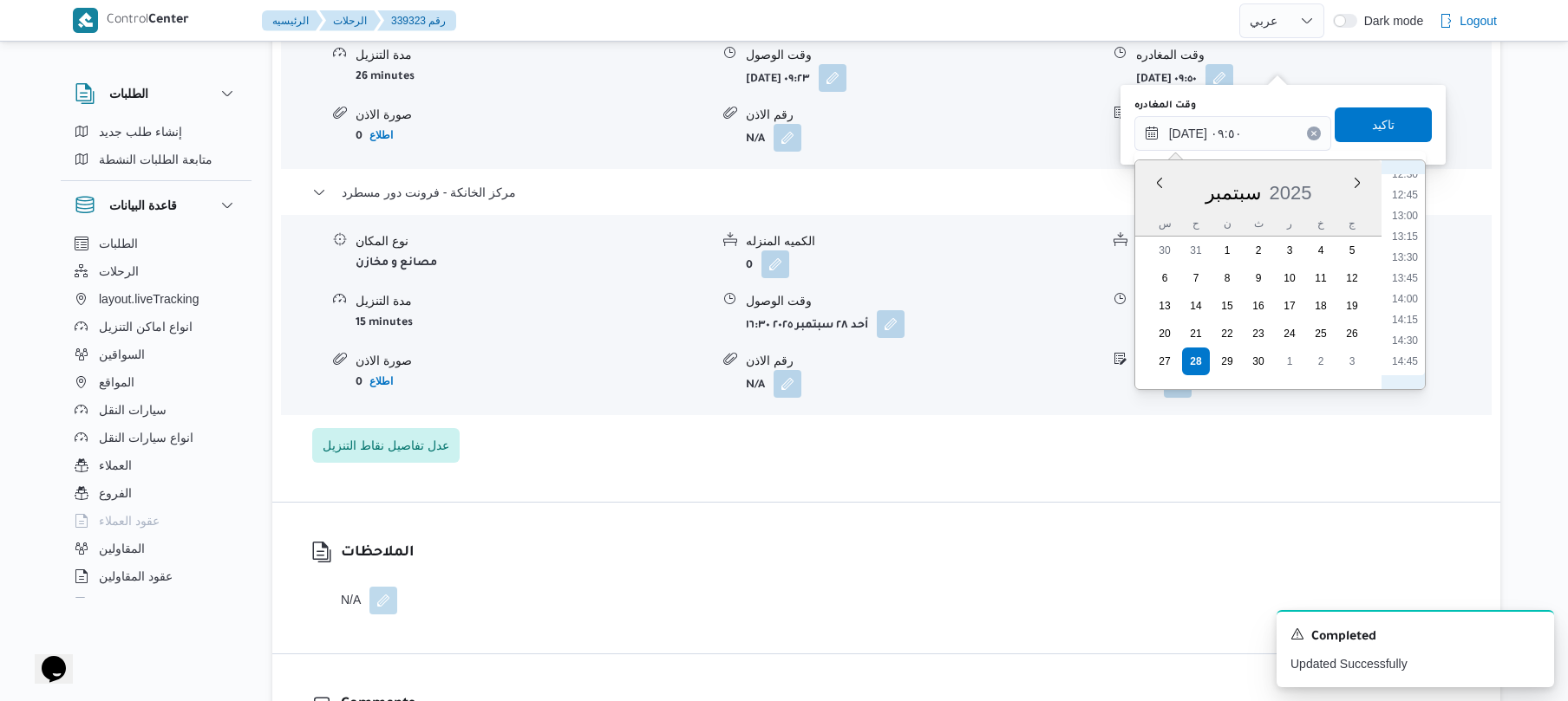
scroll to position [1221, 0]
click at [1410, 265] on li "15:45" at bounding box center [1405, 273] width 40 height 18
type input "[DATE] ١٥:٤٥"
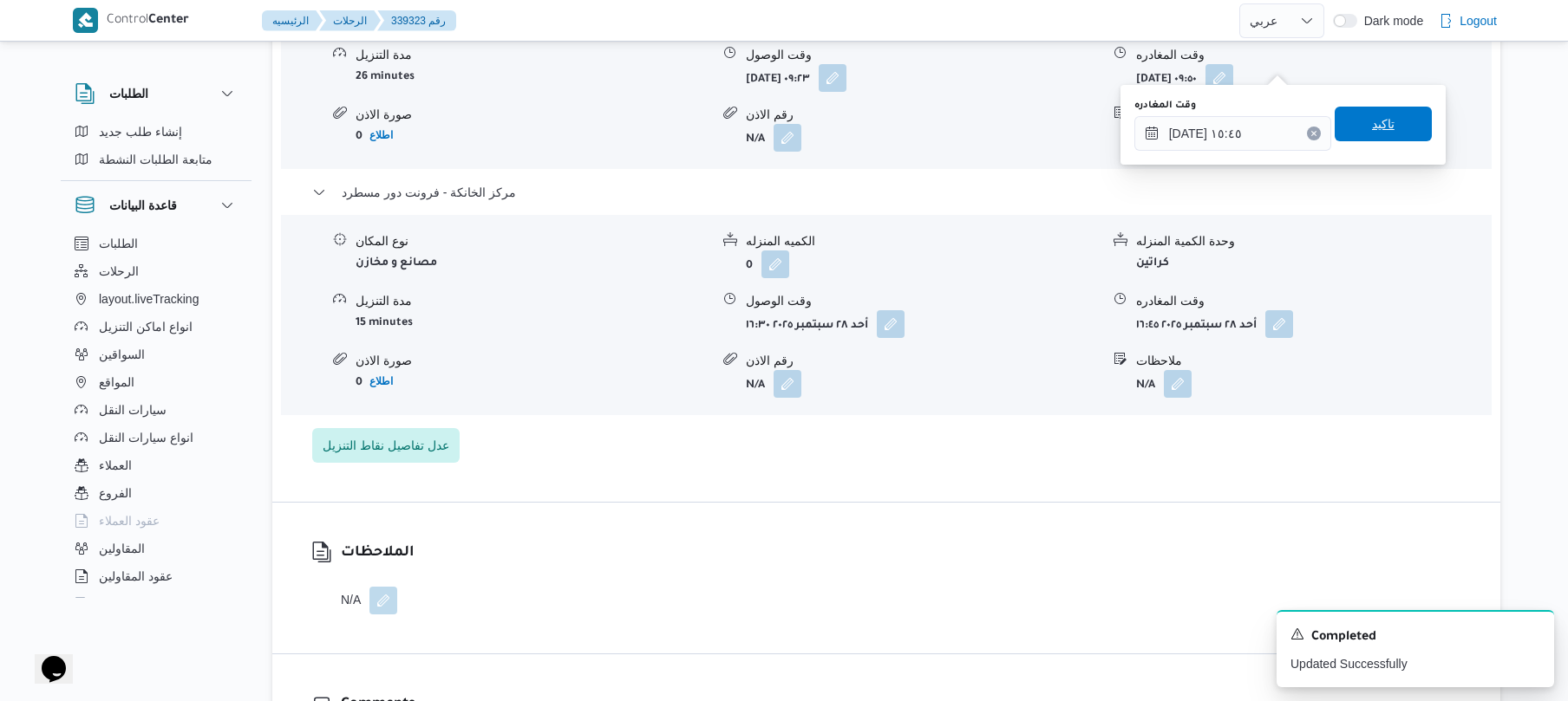
click at [1386, 126] on span "تاكيد" at bounding box center [1383, 123] width 98 height 34
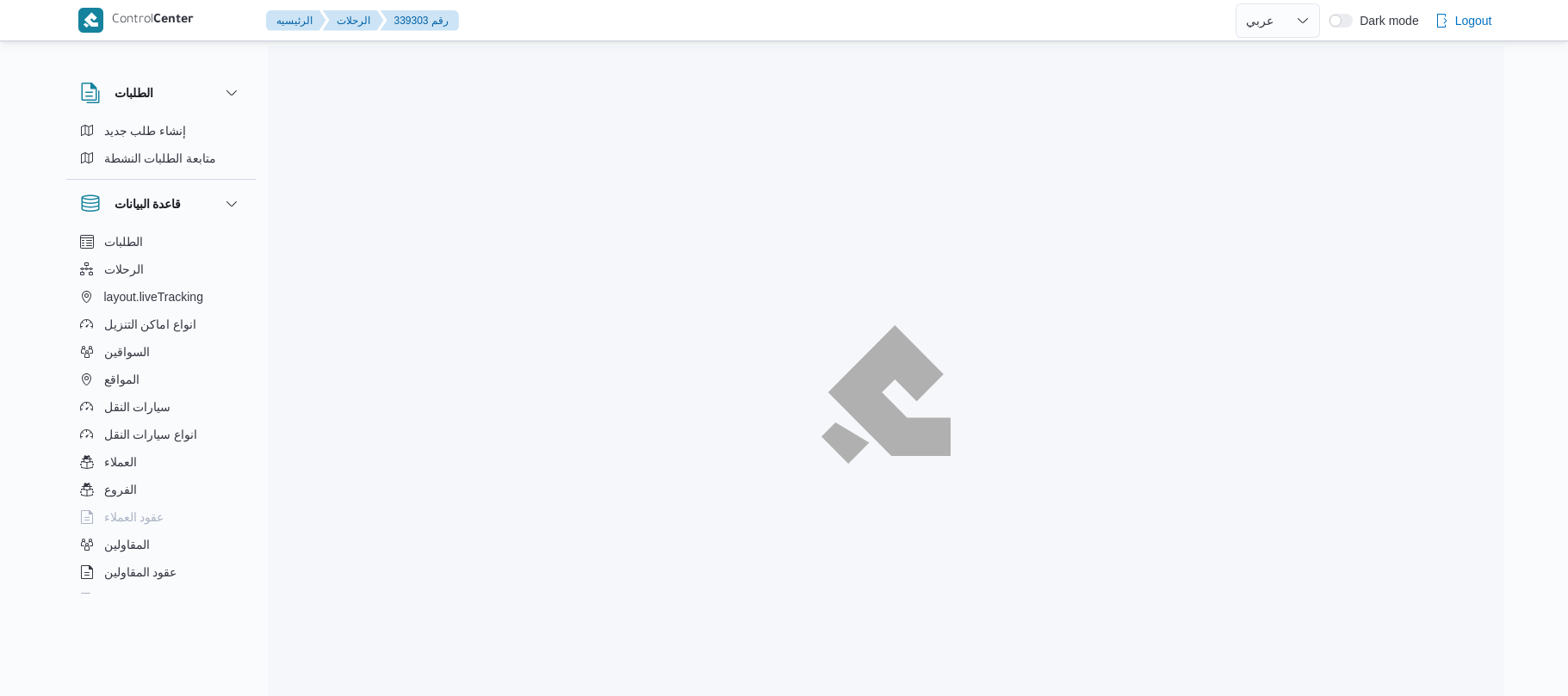
select select "ar"
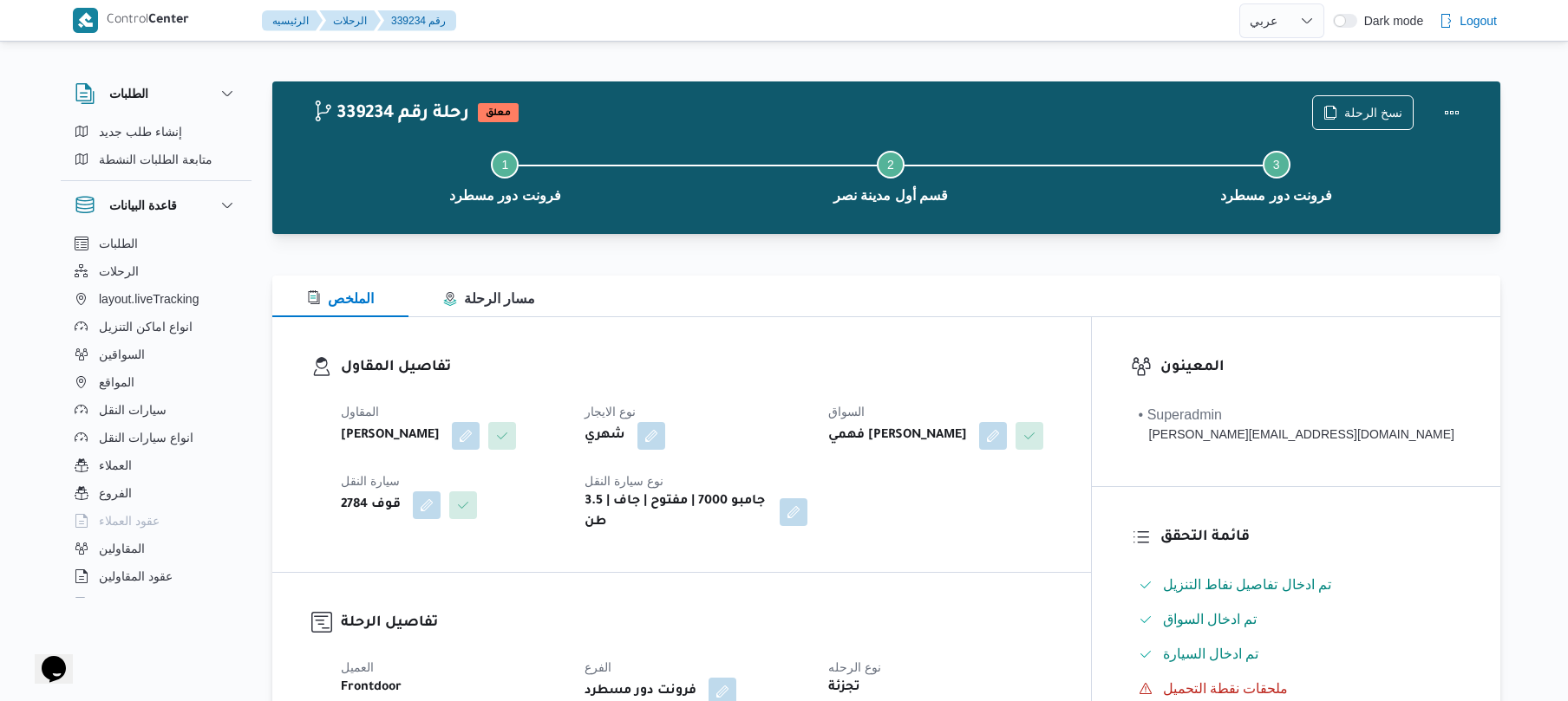
click at [778, 309] on div "الملخص مسار الرحلة" at bounding box center [887, 296] width 1229 height 41
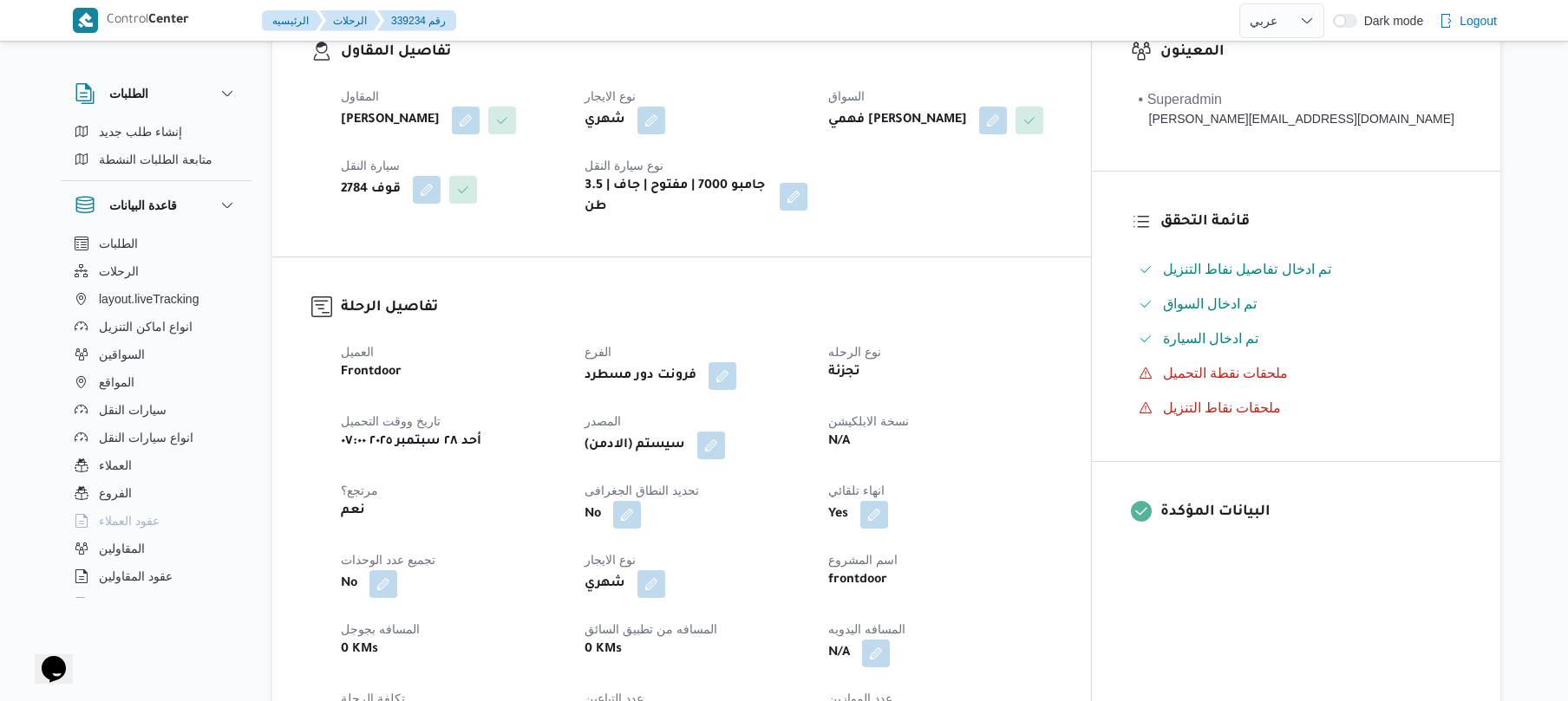
scroll to position [555, 0]
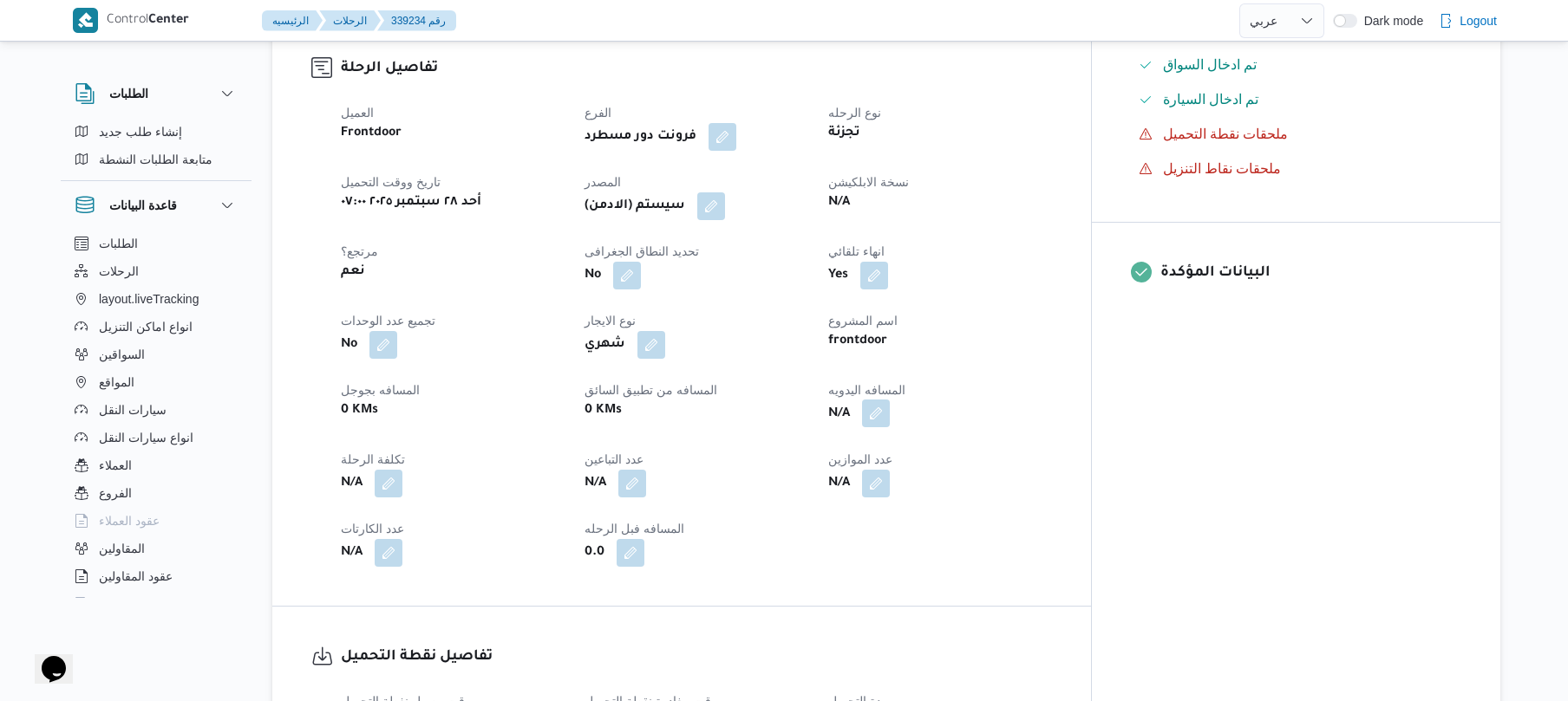
click at [890, 427] on button "button" at bounding box center [876, 414] width 28 height 28
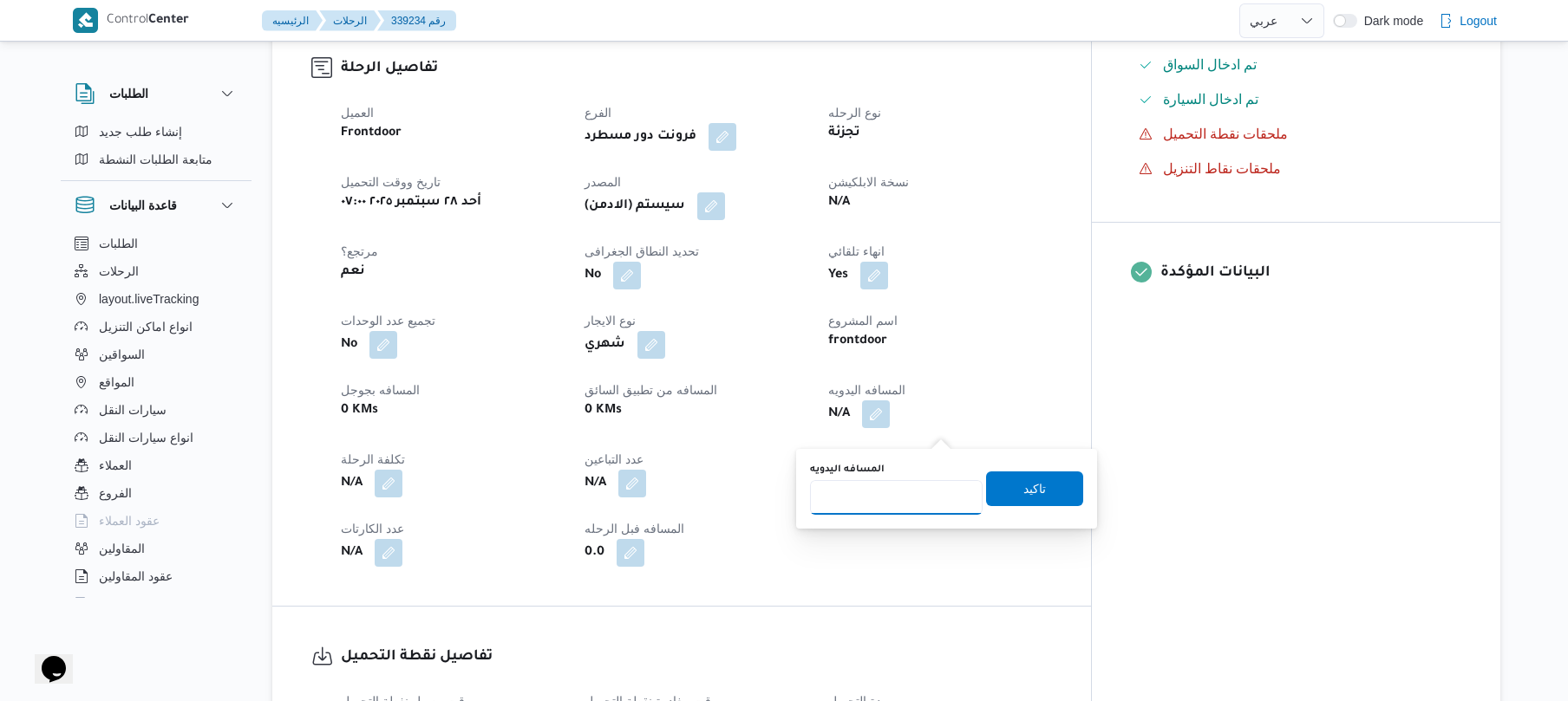
click at [897, 500] on input "المسافه اليدويه" at bounding box center [897, 497] width 172 height 34
type input "90"
click at [1025, 494] on span "تاكيد" at bounding box center [1035, 488] width 23 height 21
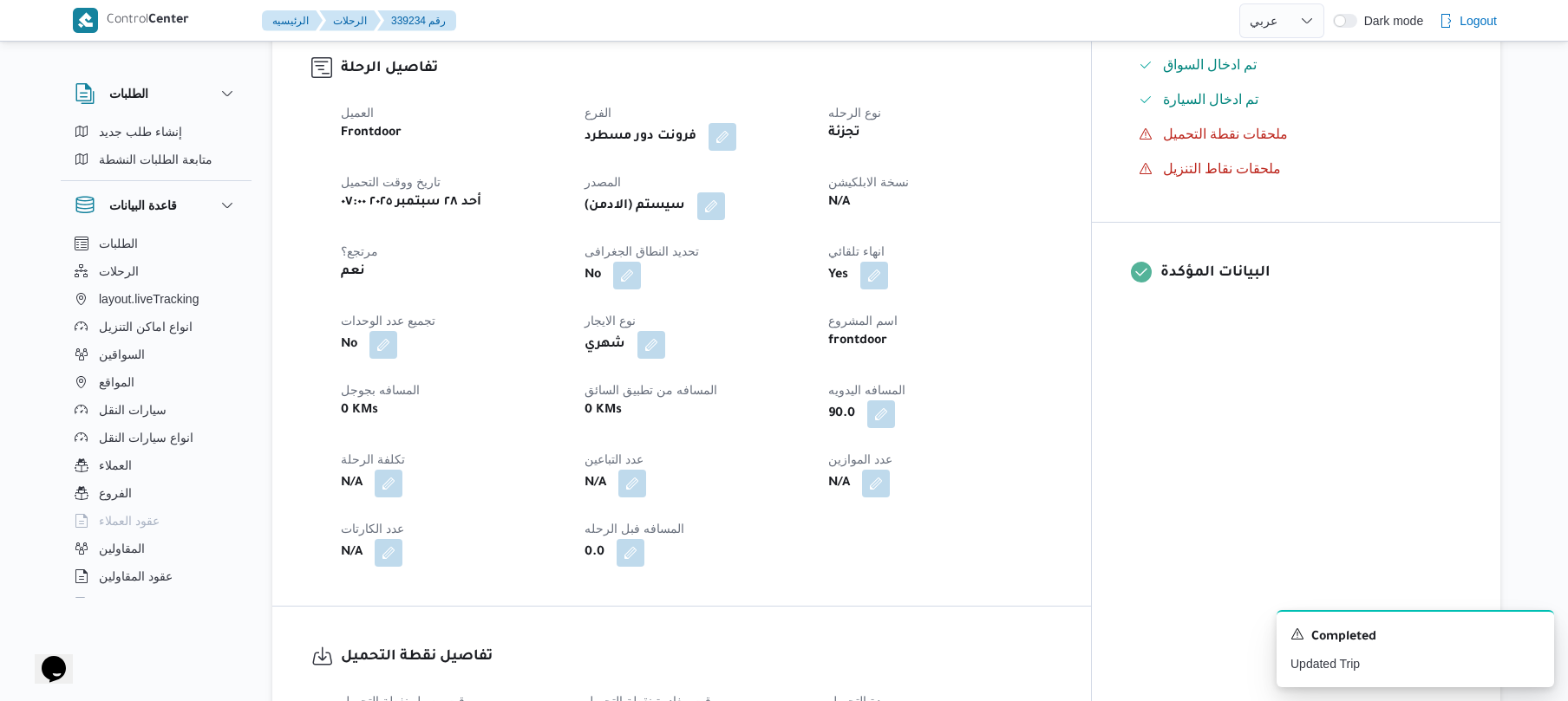
click at [725, 213] on span at bounding box center [707, 206] width 36 height 28
click at [725, 220] on button "button" at bounding box center [712, 206] width 28 height 28
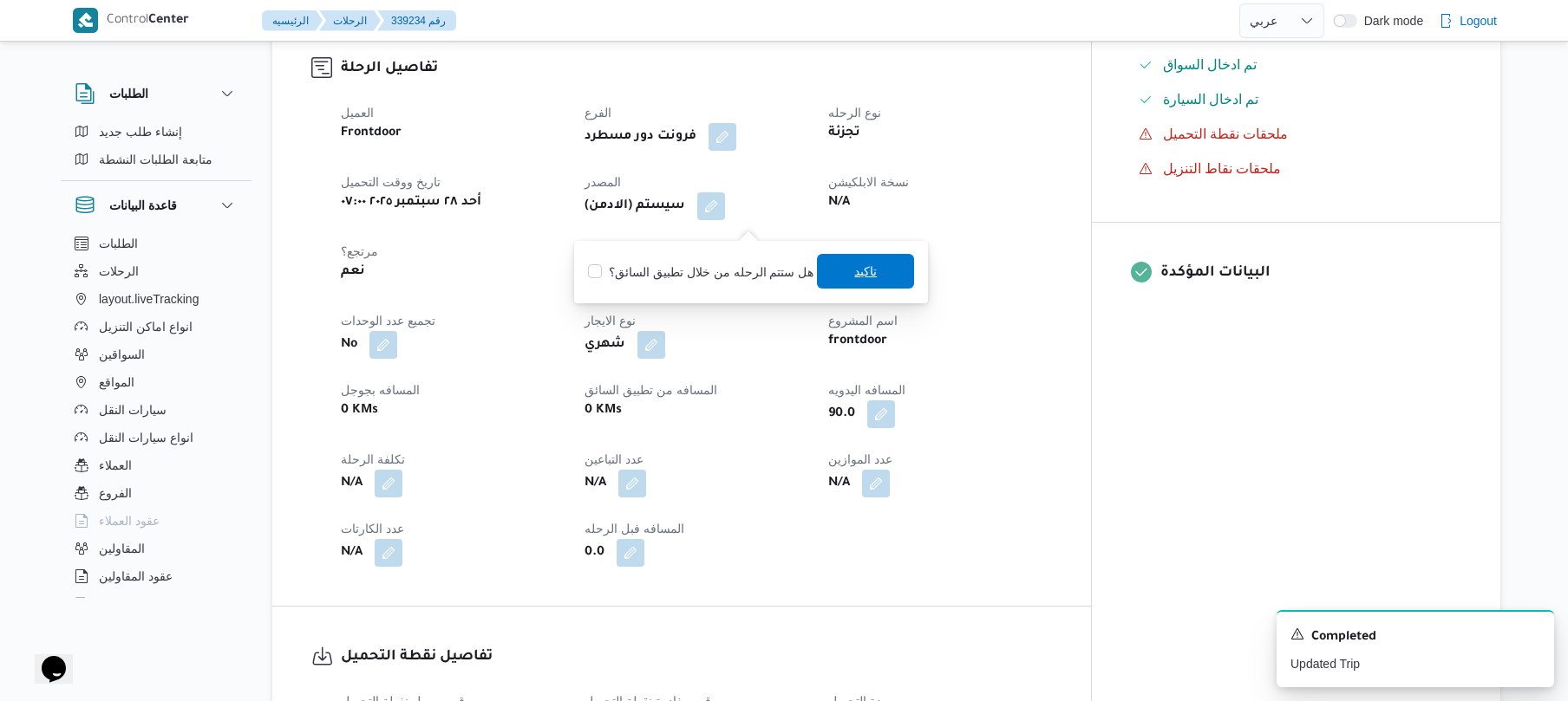
click at [843, 271] on span "تاكيد" at bounding box center [866, 271] width 98 height 34
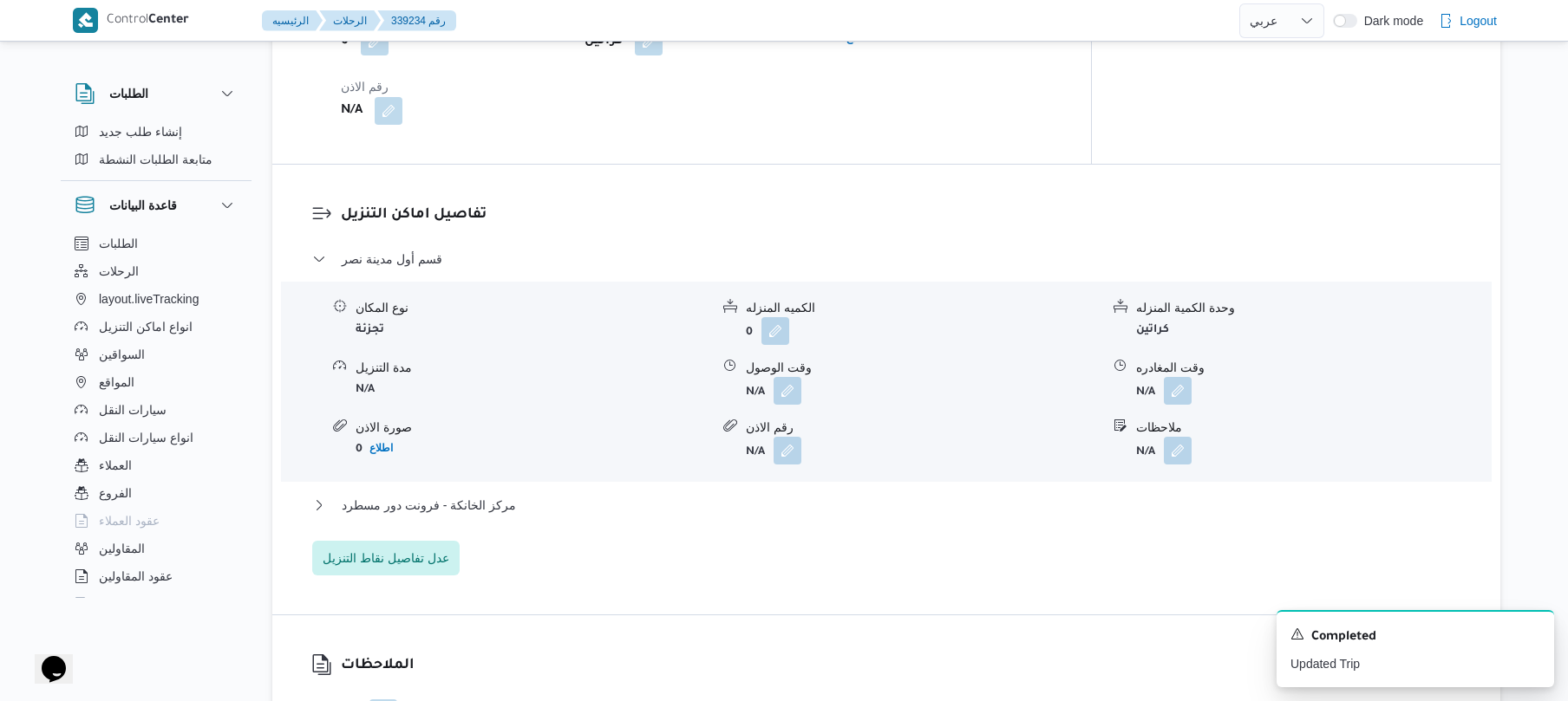
scroll to position [1387, 0]
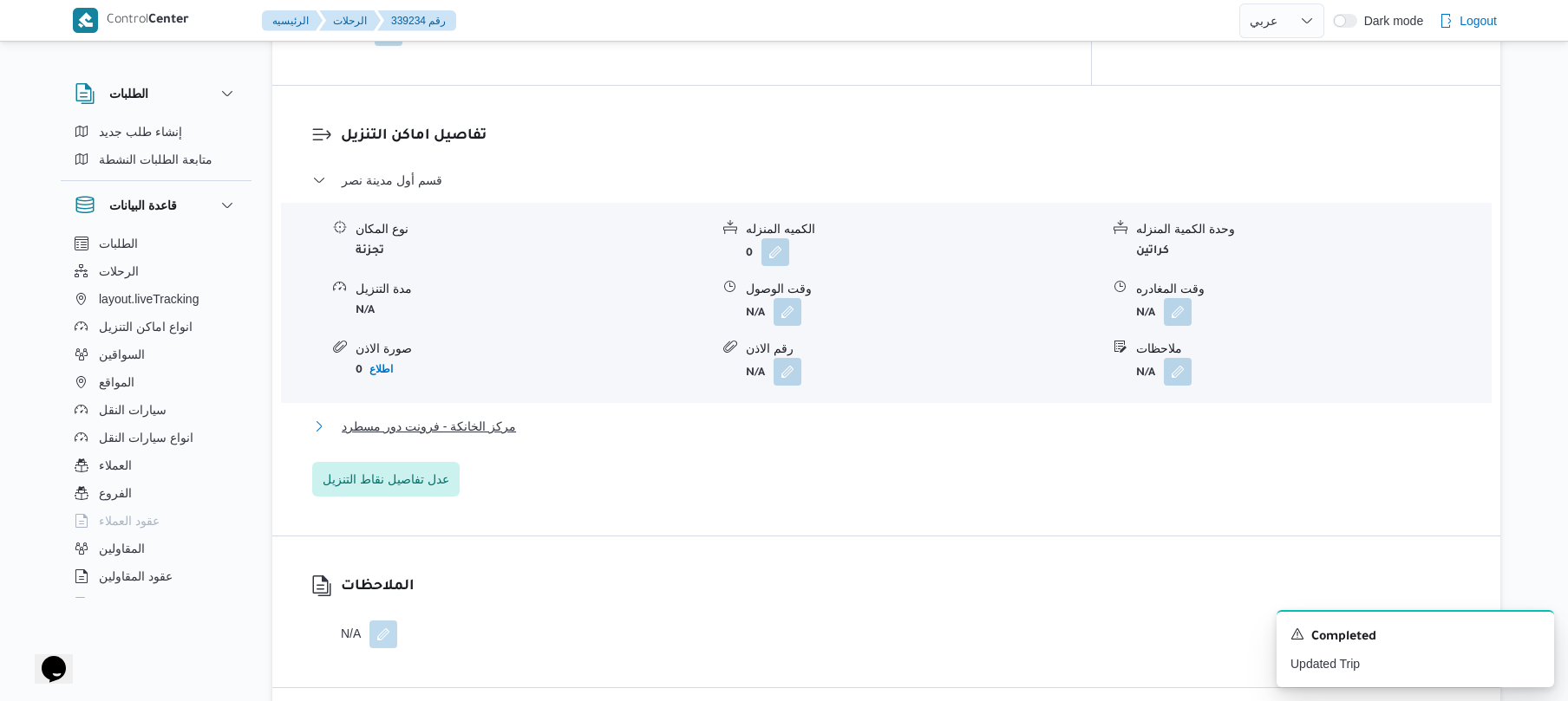
click at [770, 434] on button "مركز الخانكة - فرونت دور مسطرد" at bounding box center [887, 427] width 1150 height 21
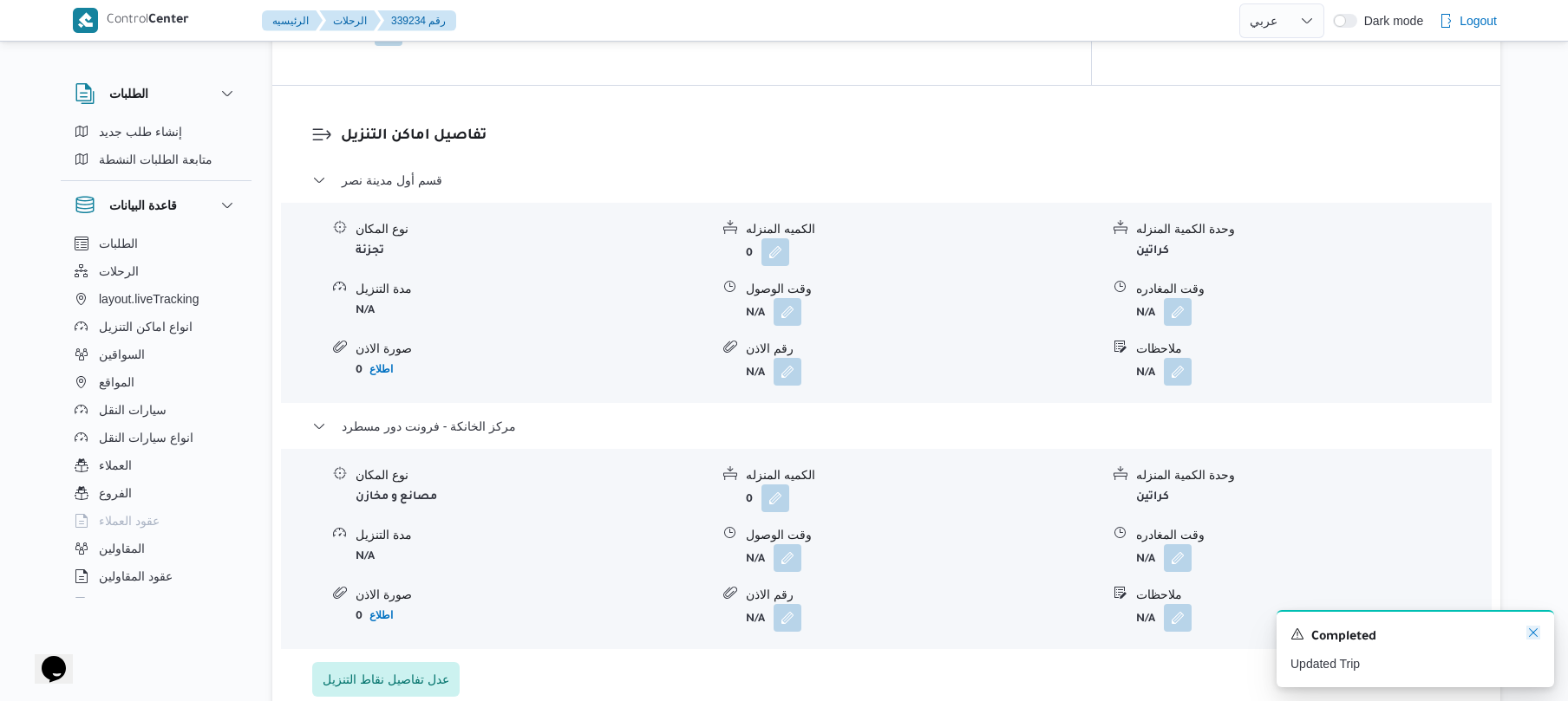
click at [1535, 630] on icon "Dismiss toast" at bounding box center [1534, 633] width 14 height 14
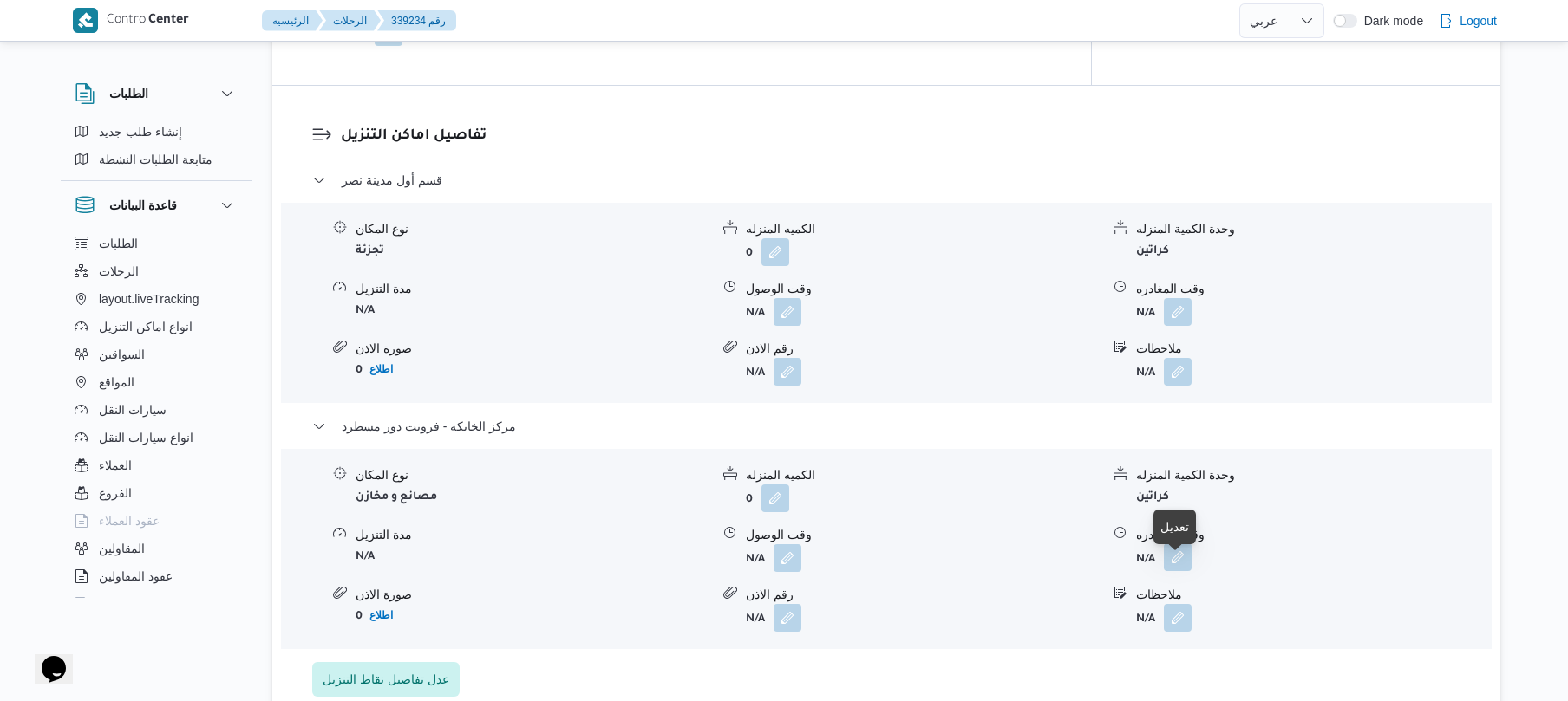
click at [1173, 571] on button "button" at bounding box center [1179, 558] width 28 height 28
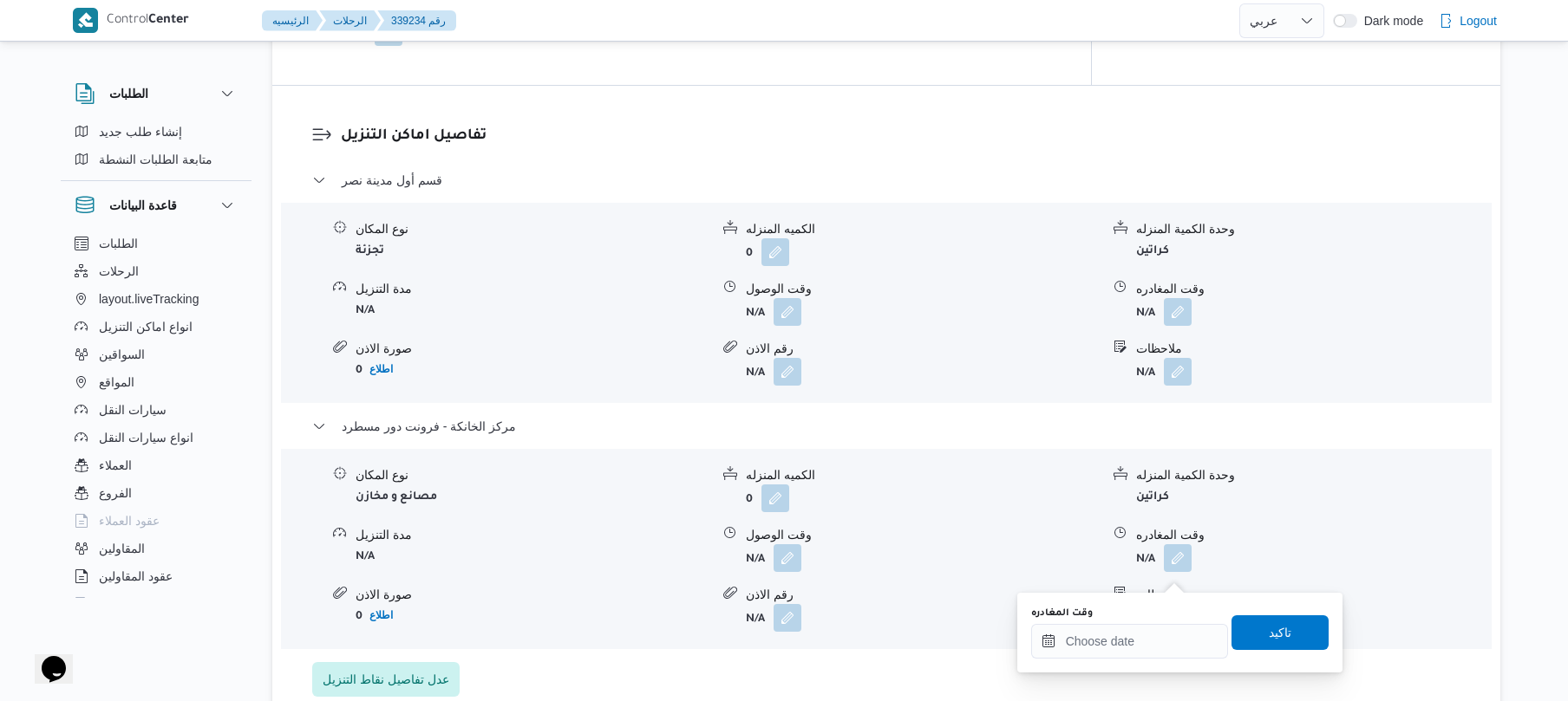
click at [987, 231] on div "نوع المكان تجزئة الكميه المنزله 0 وحدة الكمية المنزله كراتين مدة التنزيل N/A وق…" at bounding box center [887, 303] width 1225 height 197
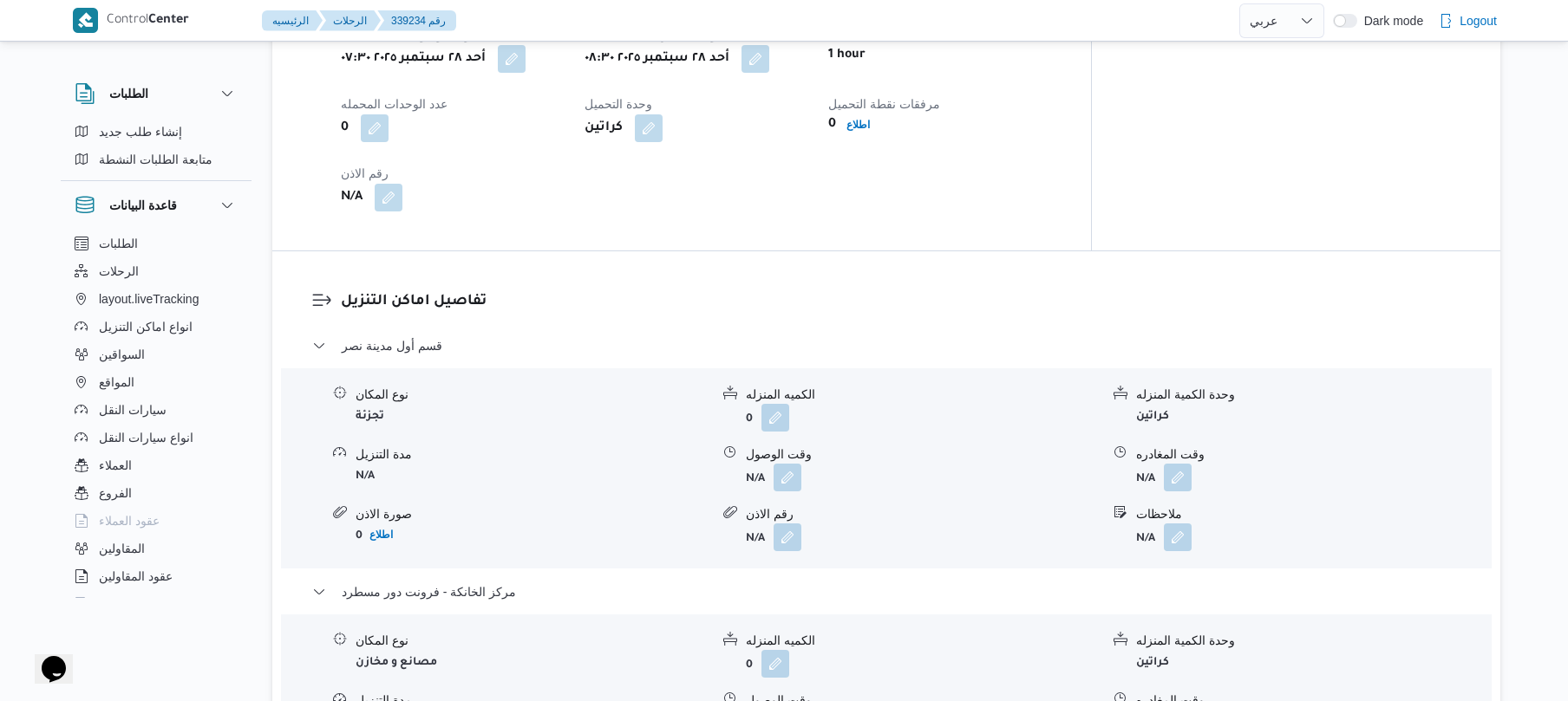
scroll to position [1341, 0]
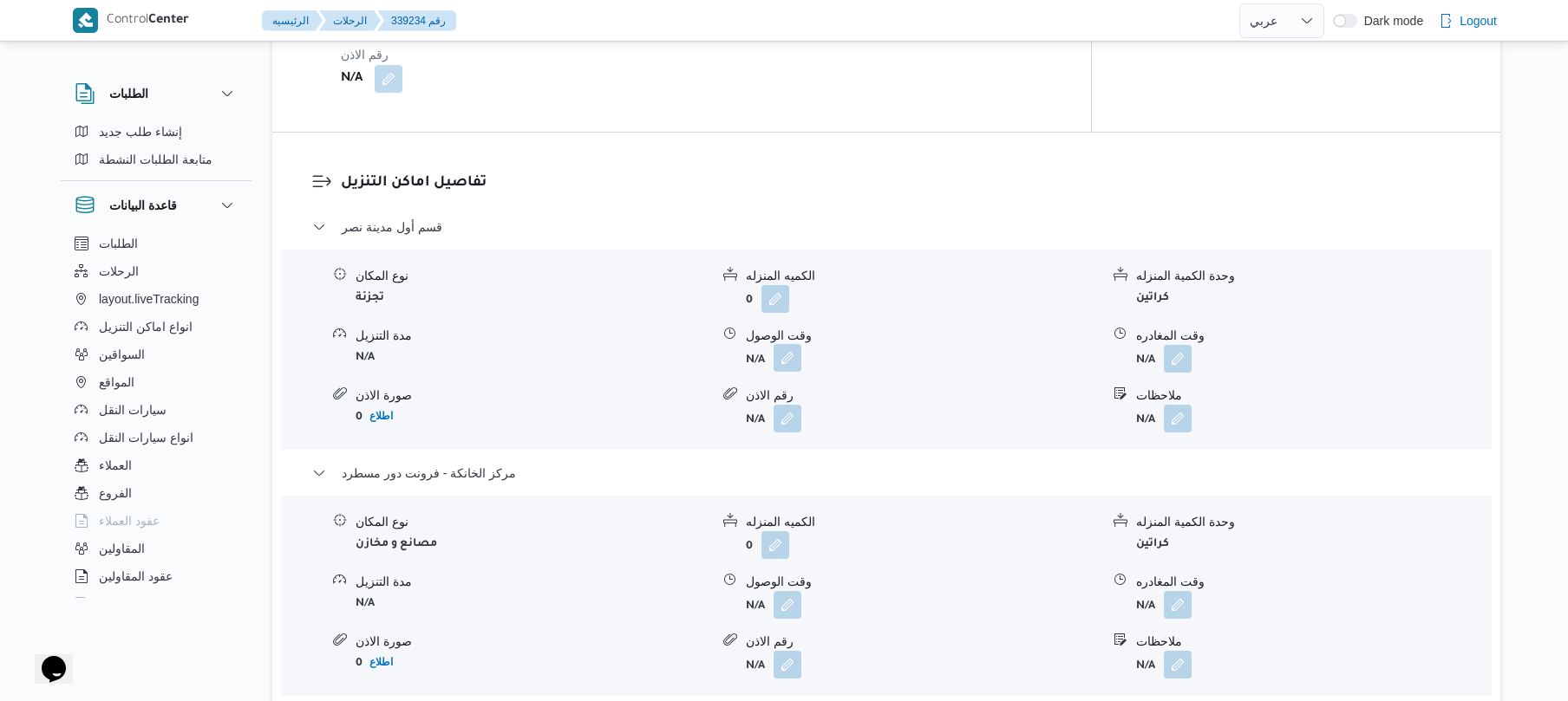
click at [780, 372] on button "button" at bounding box center [788, 358] width 28 height 28
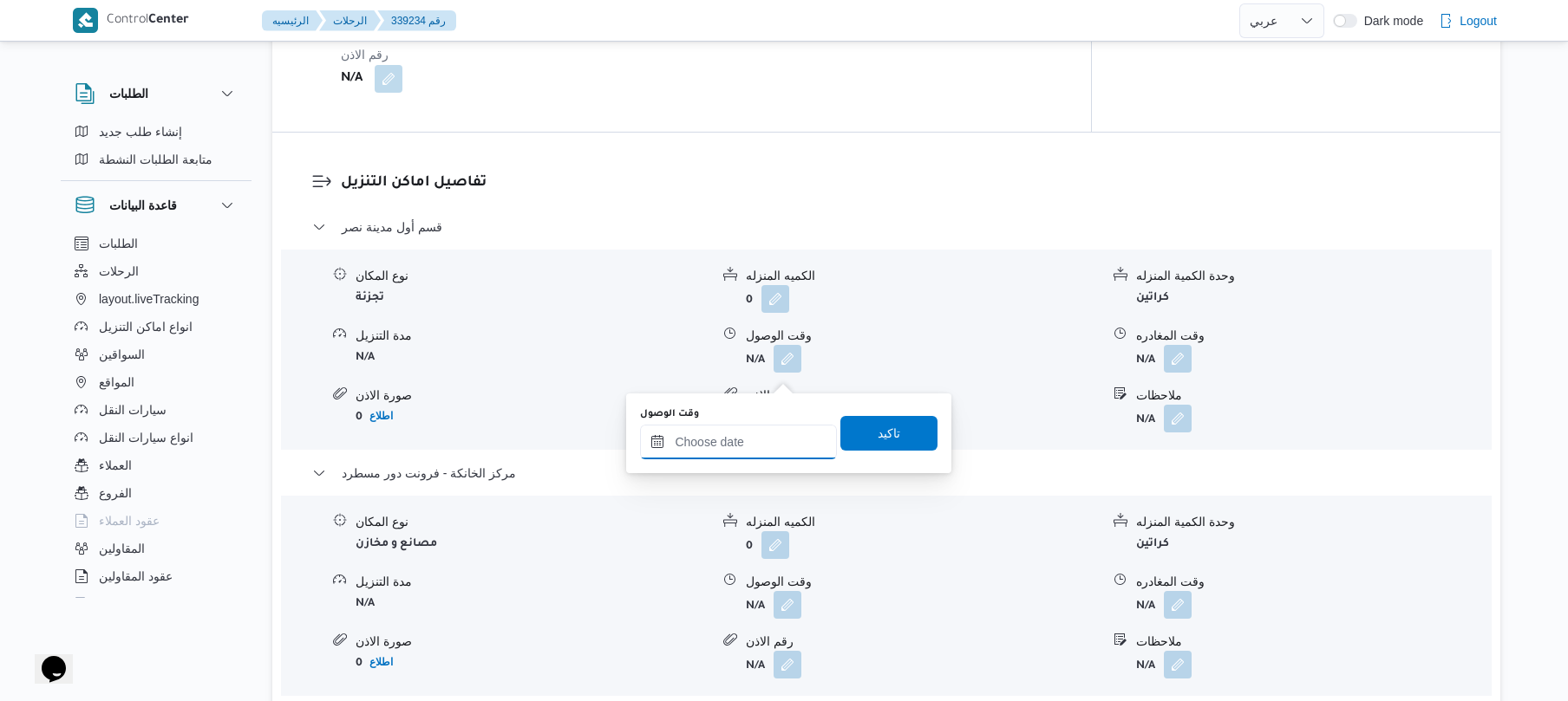
click at [722, 448] on input "وقت الوصول" at bounding box center [738, 442] width 197 height 34
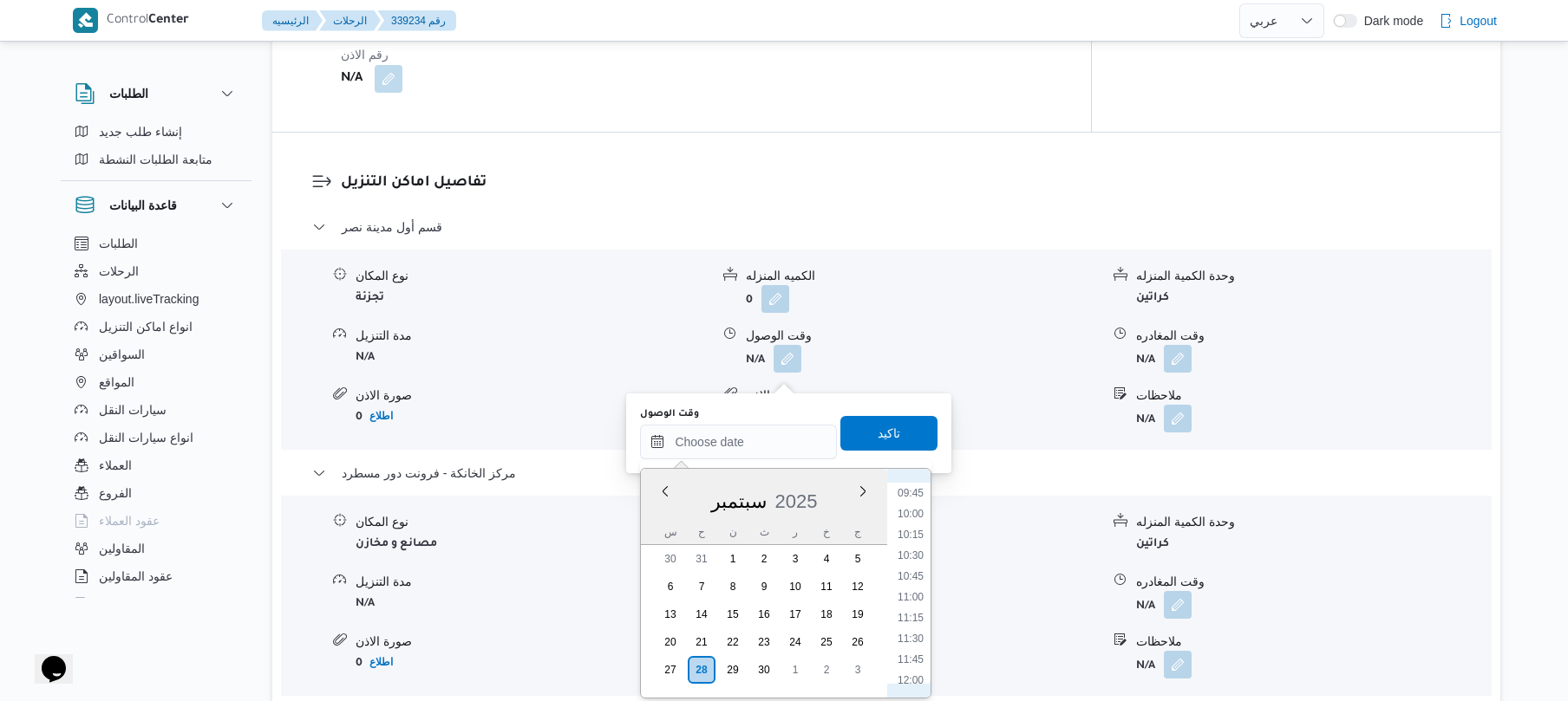
scroll to position [763, 0]
click at [917, 535] on li "09:45" at bounding box center [911, 540] width 40 height 18
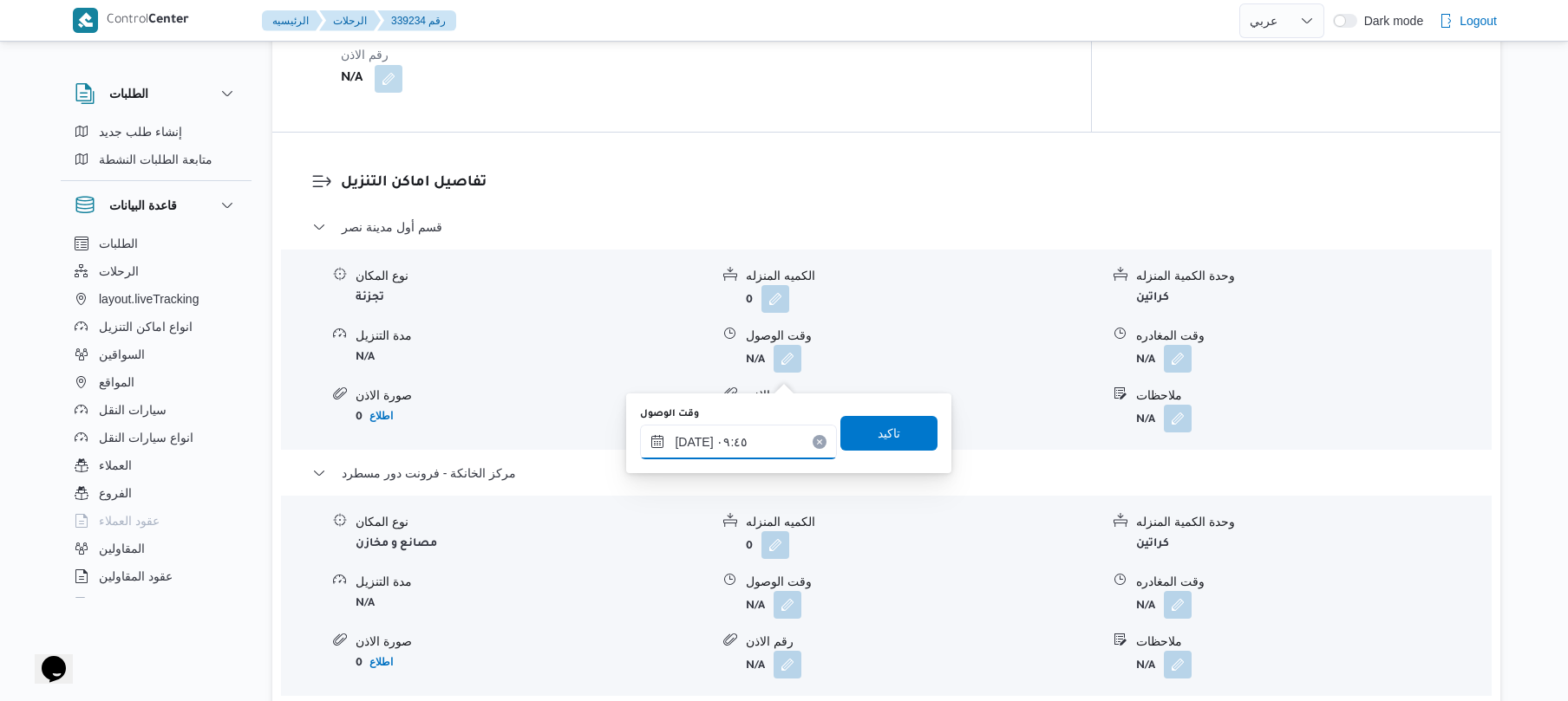
click at [695, 441] on input "٢٨/٠٩/٢٠٢٥ ٠٩:٤٥" at bounding box center [738, 442] width 197 height 34
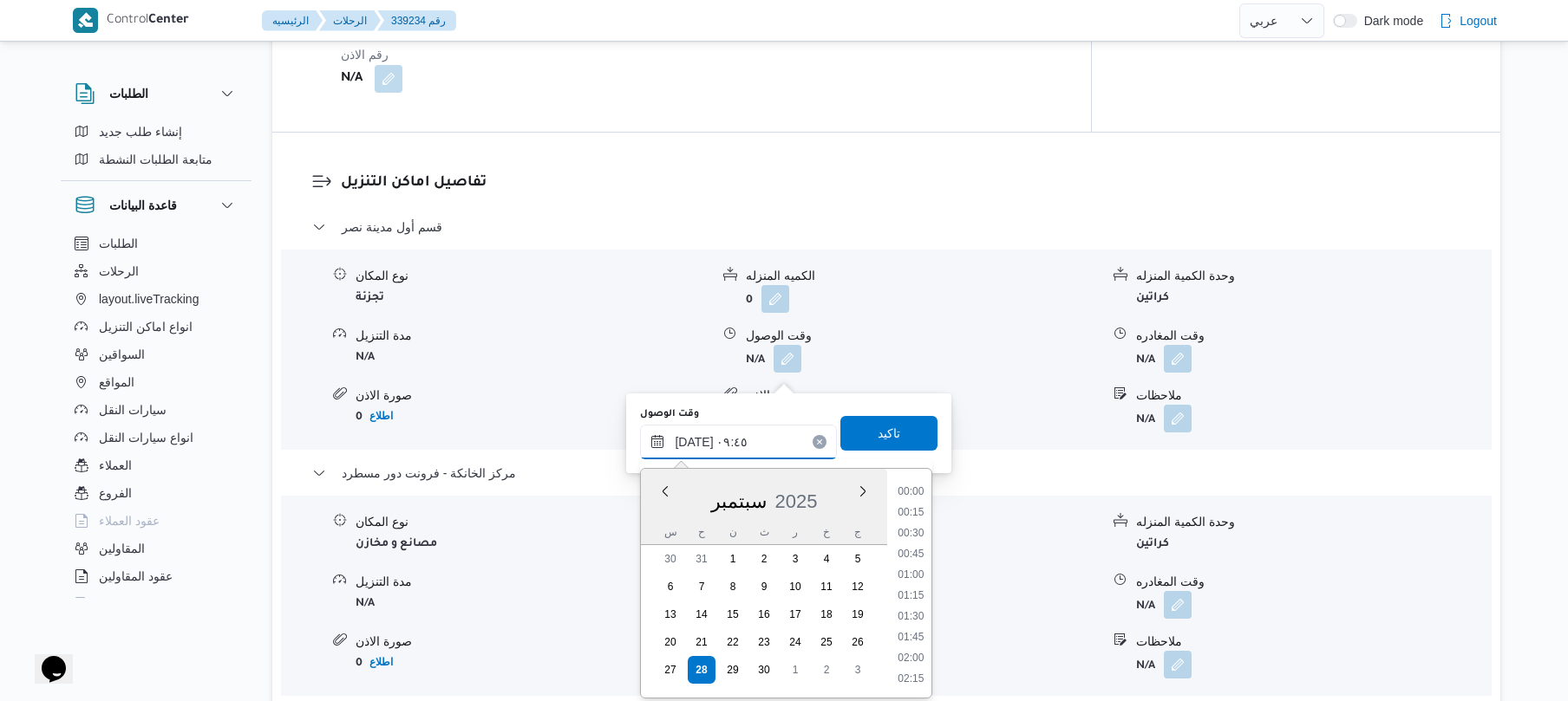
click at [695, 441] on input "٢٨/٠٩/٢٠٢٥ ٠٩:٤٥" at bounding box center [738, 442] width 197 height 34
type input "٢٨/٠٩/٢٠٢٥ ٠٩:05"
click at [878, 434] on span "تاكيد" at bounding box center [889, 433] width 23 height 21
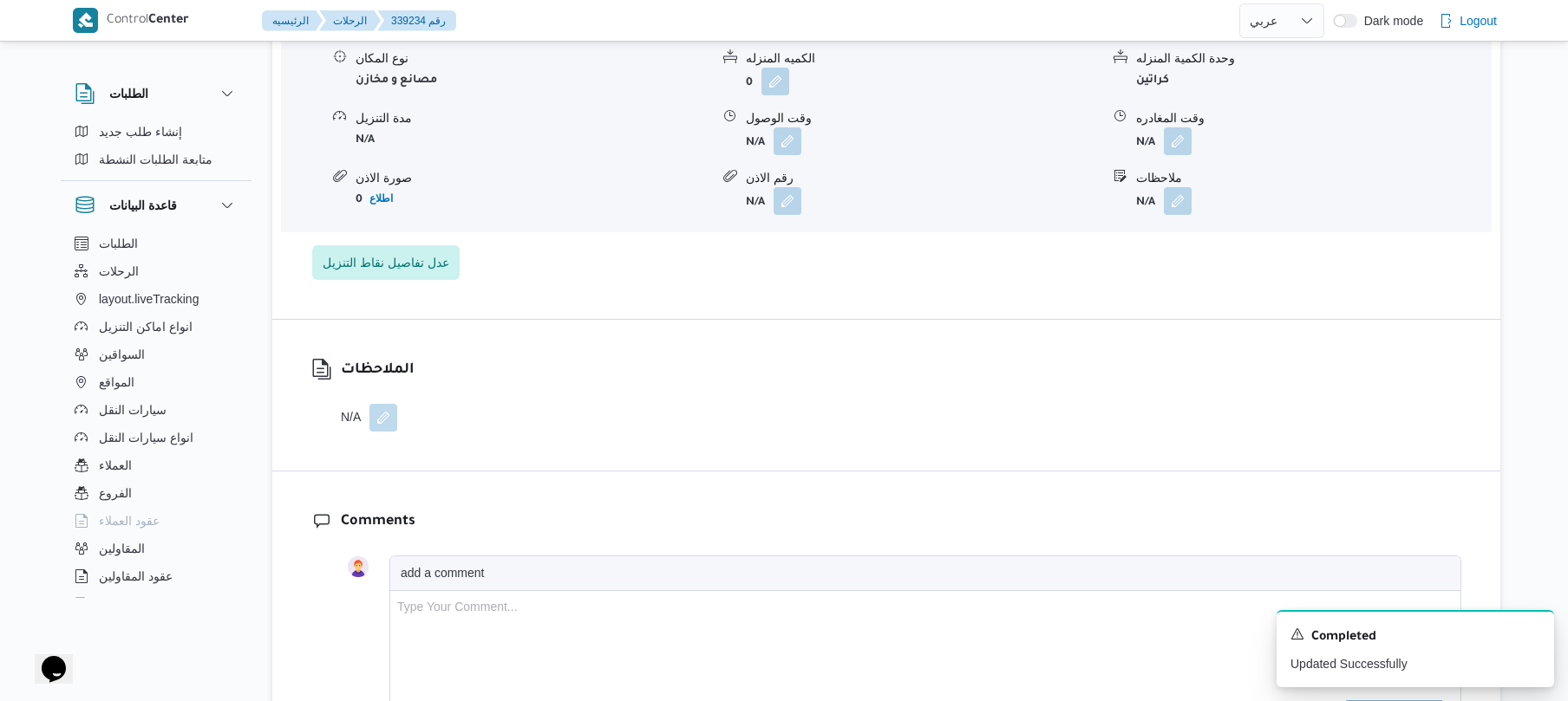
scroll to position [1849, 0]
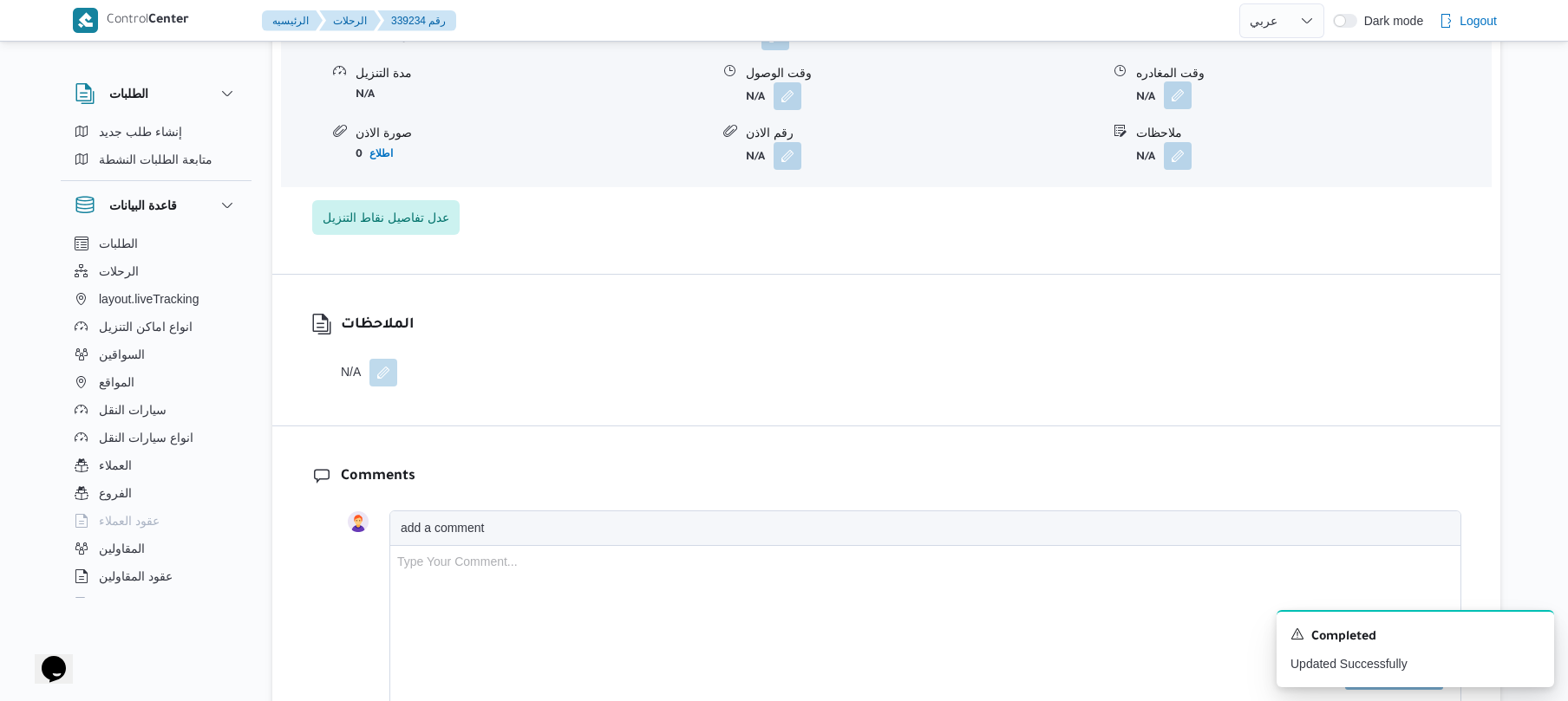
click at [1173, 100] on button "button" at bounding box center [1179, 96] width 28 height 28
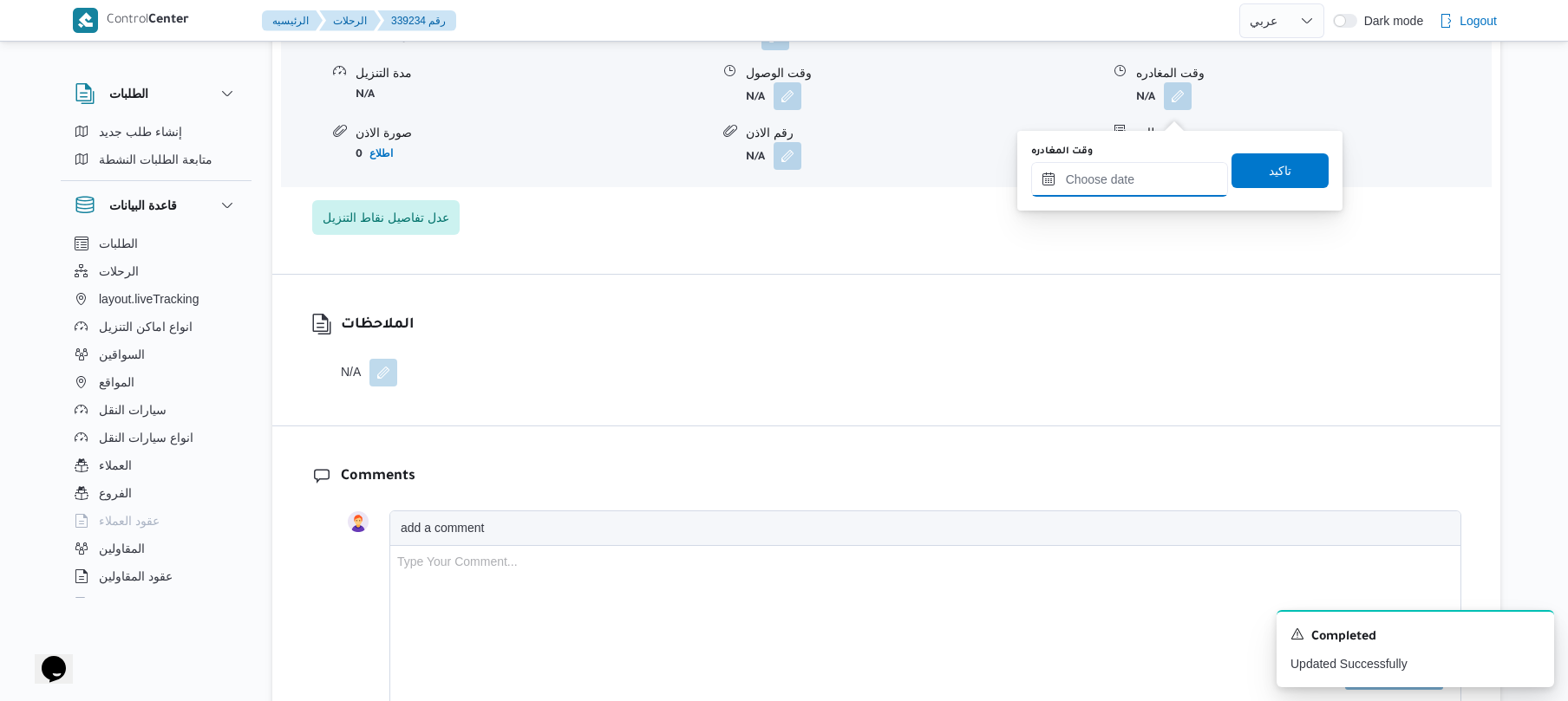
click at [1093, 188] on input "وقت المغادره" at bounding box center [1130, 179] width 197 height 34
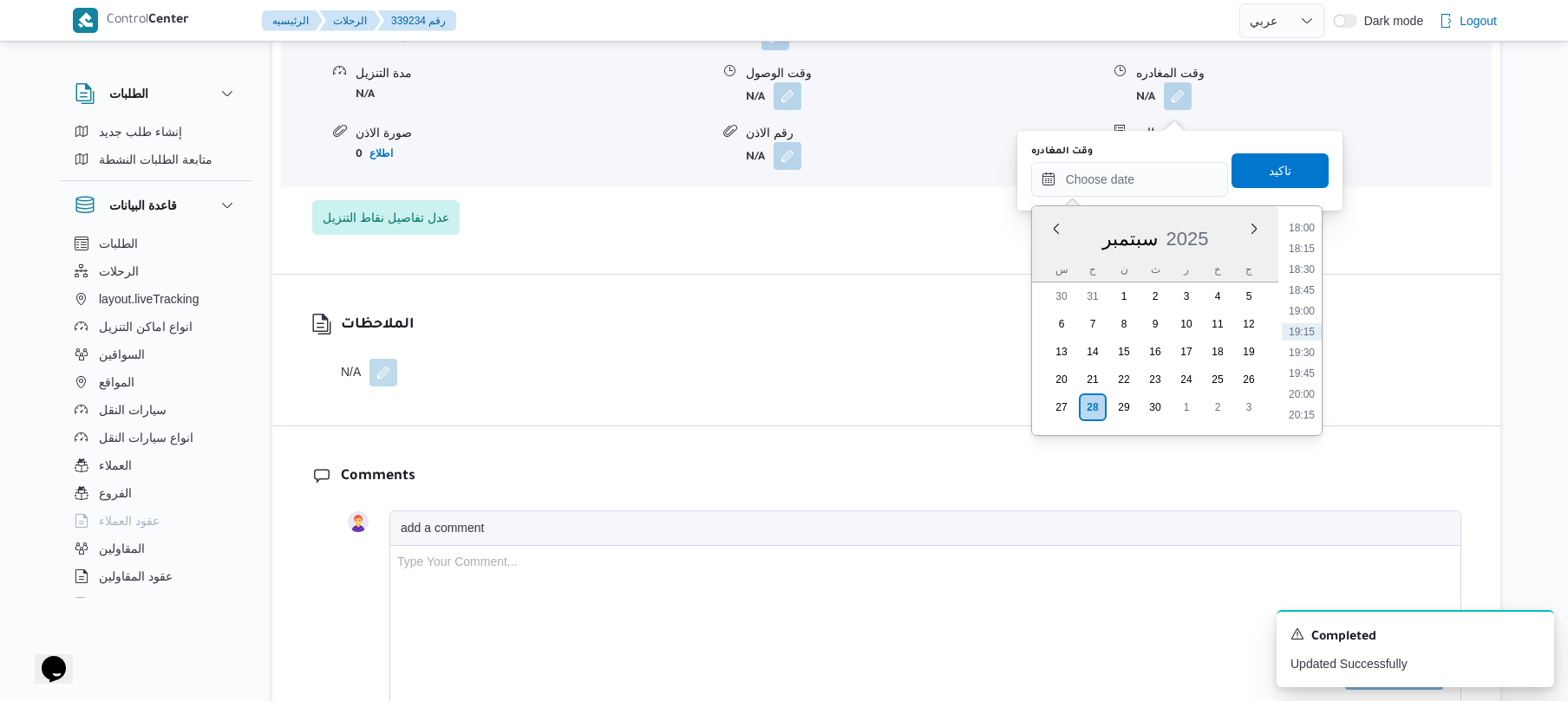
scroll to position [1329, 0]
click at [1308, 316] on li "17:00" at bounding box center [1302, 314] width 40 height 18
type input "[DATE] ١٧:٠٠"
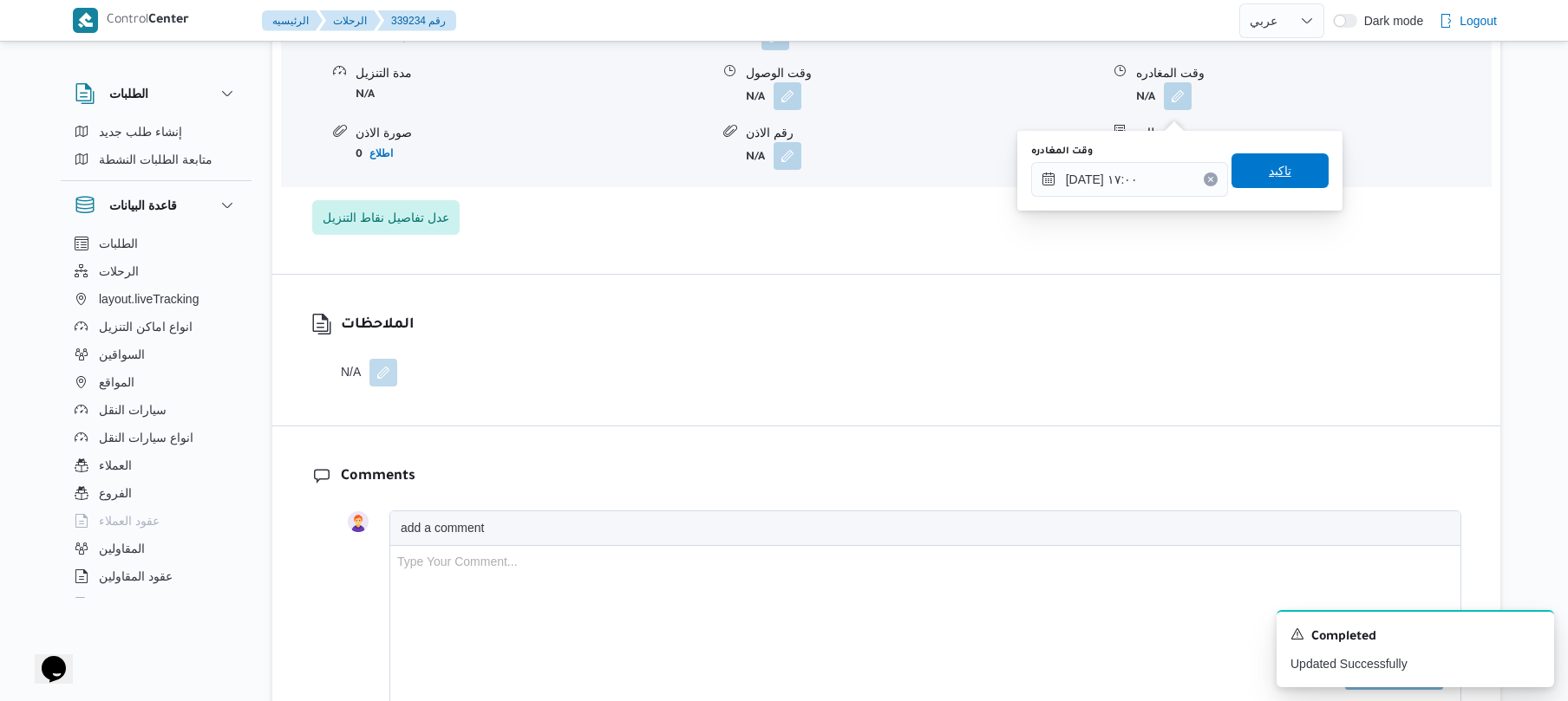
click at [1285, 158] on span "تاكيد" at bounding box center [1281, 170] width 98 height 34
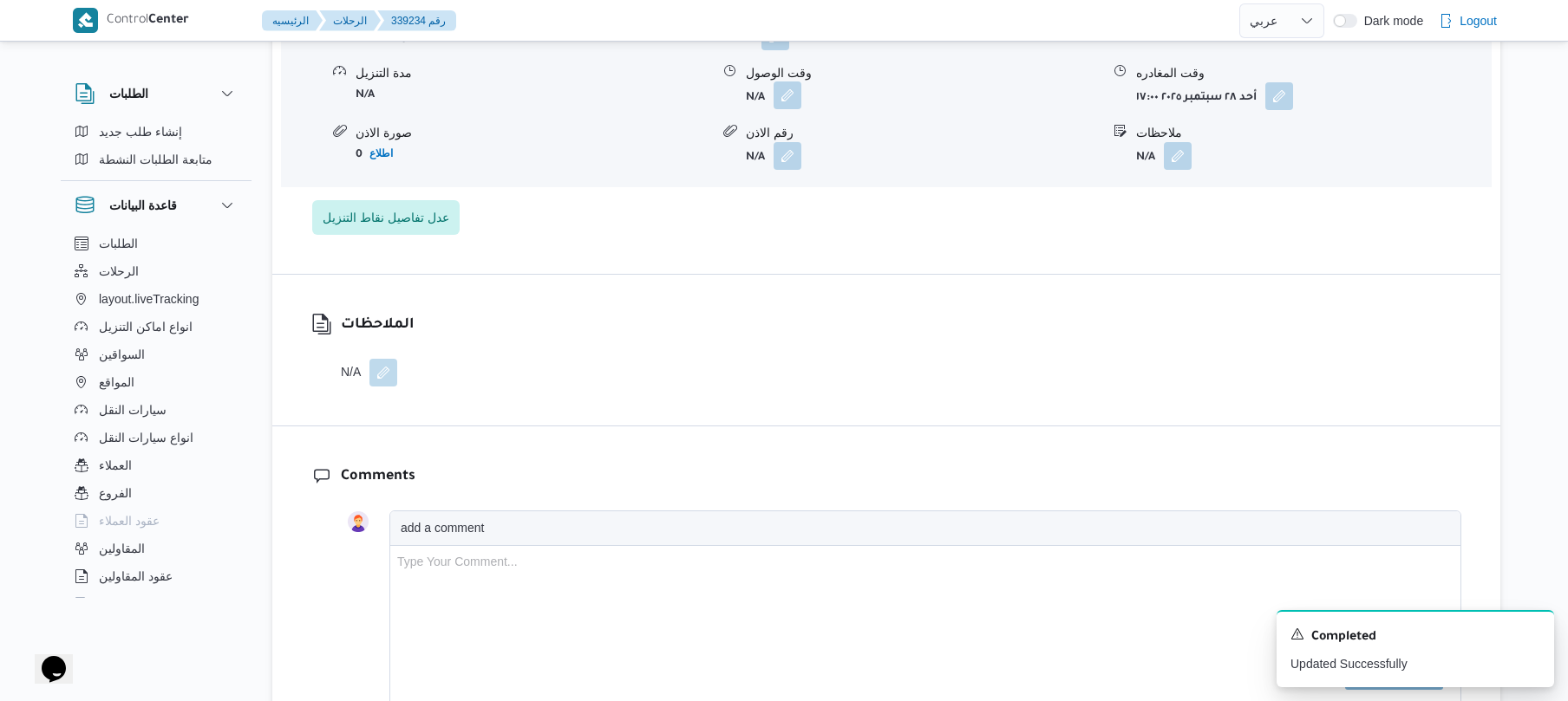
click at [782, 105] on button "button" at bounding box center [788, 96] width 28 height 28
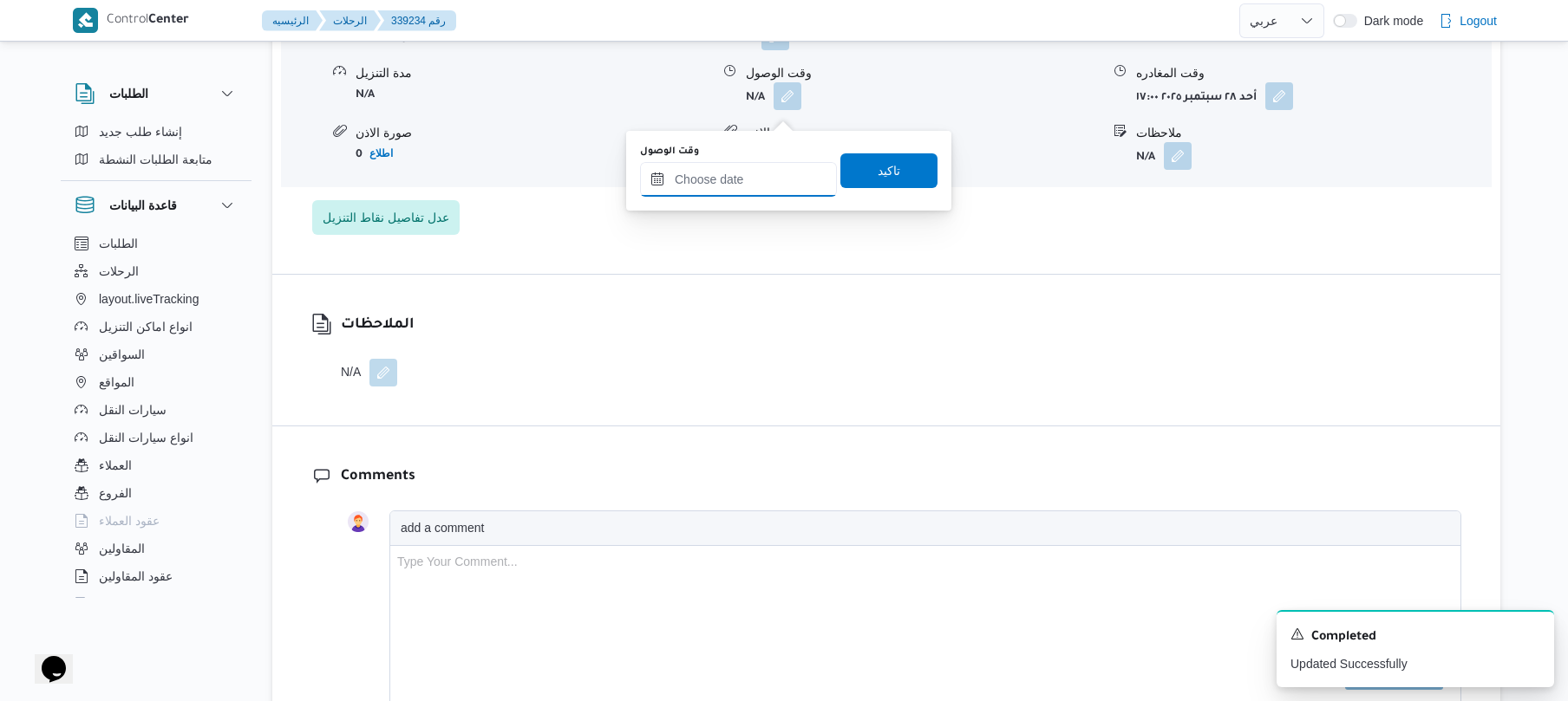
click at [754, 184] on input "وقت الوصول" at bounding box center [738, 179] width 197 height 34
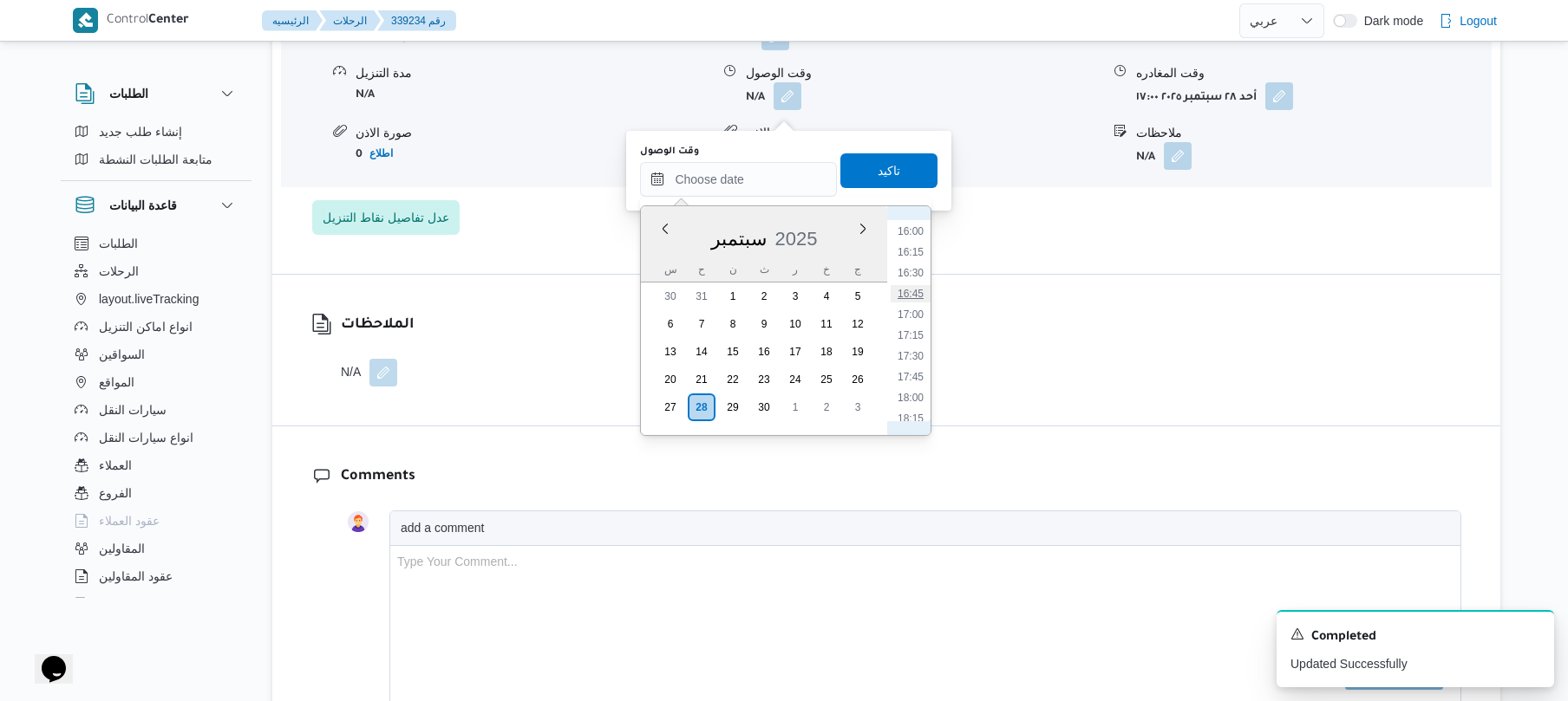
click at [907, 300] on li "16:45" at bounding box center [911, 294] width 40 height 18
type input "[DATE] ١٦:٤٥"
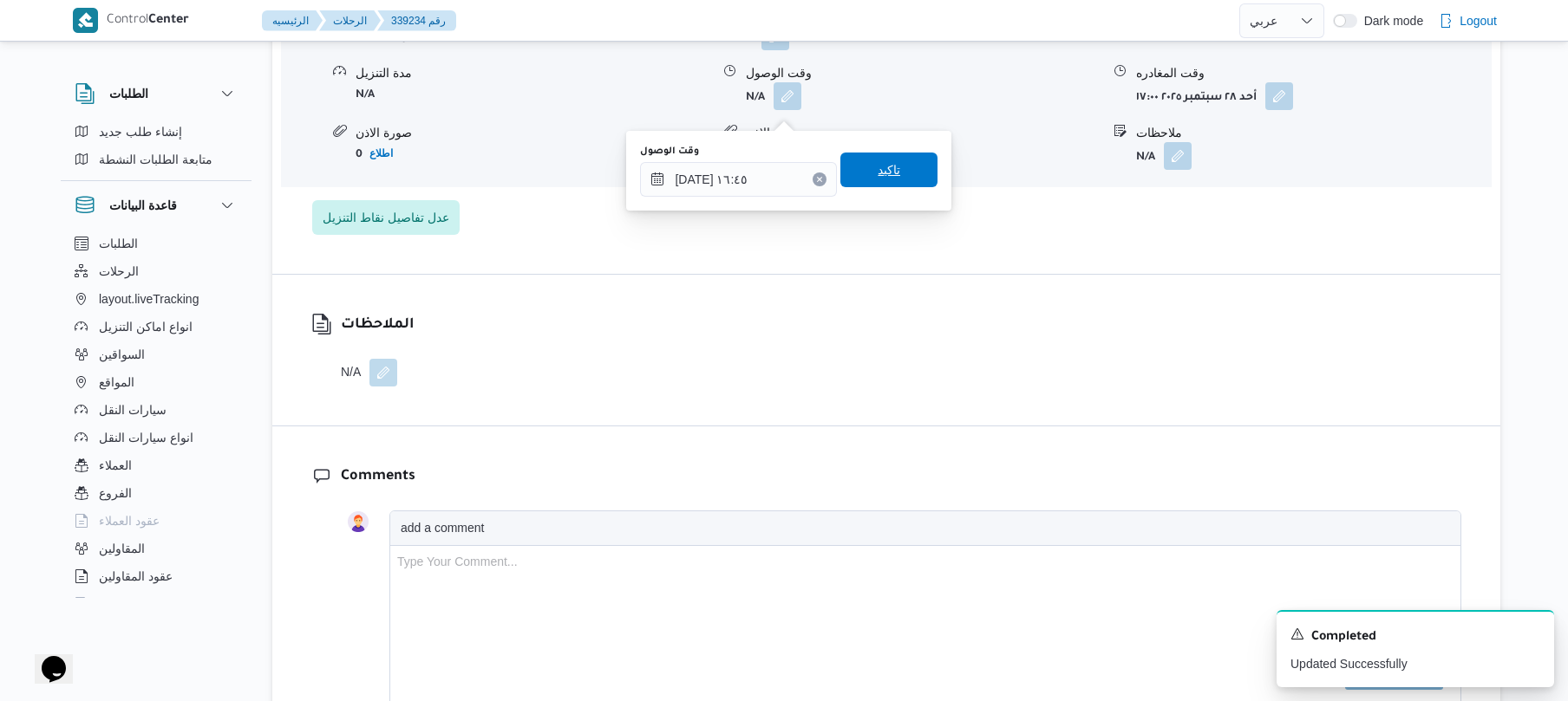
click at [879, 171] on span "تاكيد" at bounding box center [889, 170] width 23 height 21
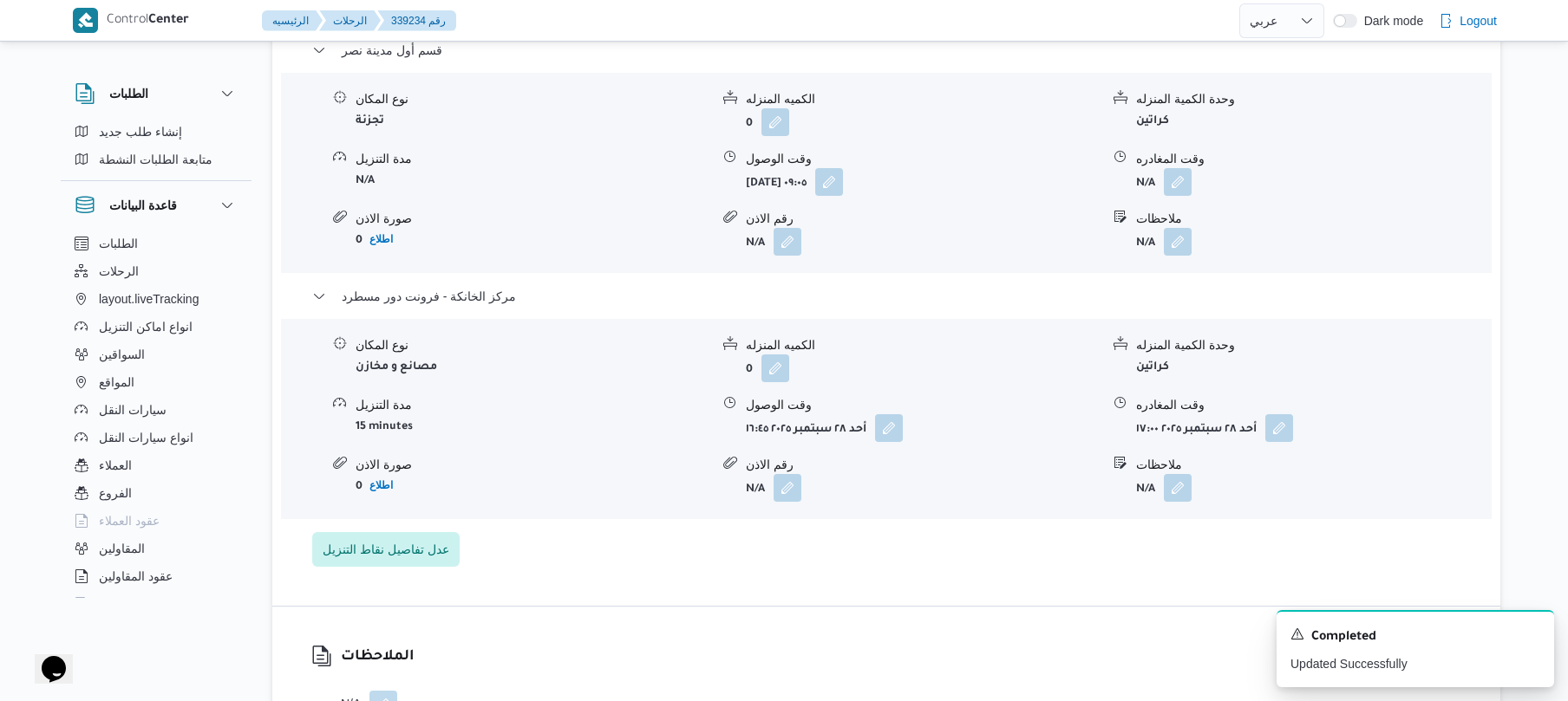
scroll to position [1479, 0]
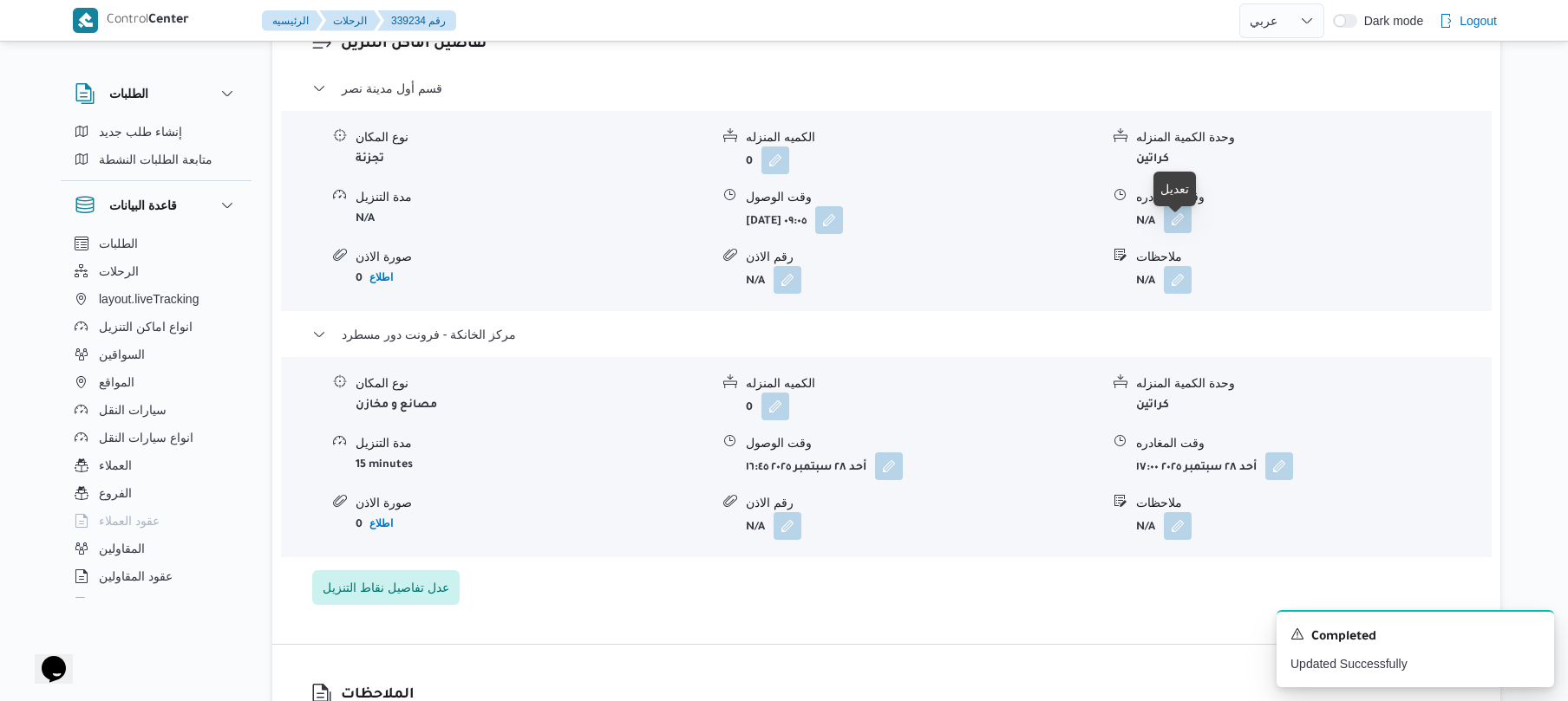
click at [1178, 234] on button "button" at bounding box center [1179, 220] width 28 height 28
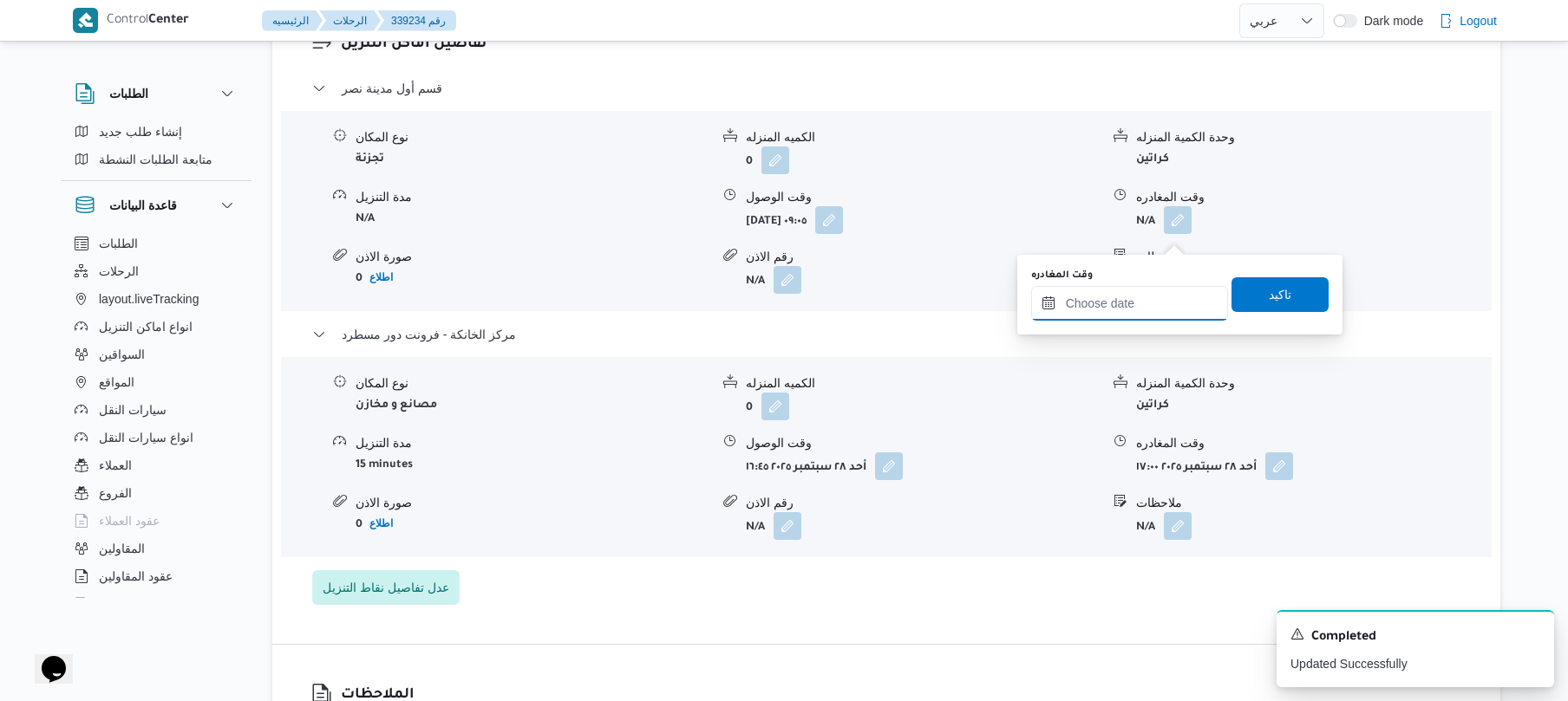
click at [1098, 301] on input "وقت المغادره" at bounding box center [1130, 303] width 197 height 34
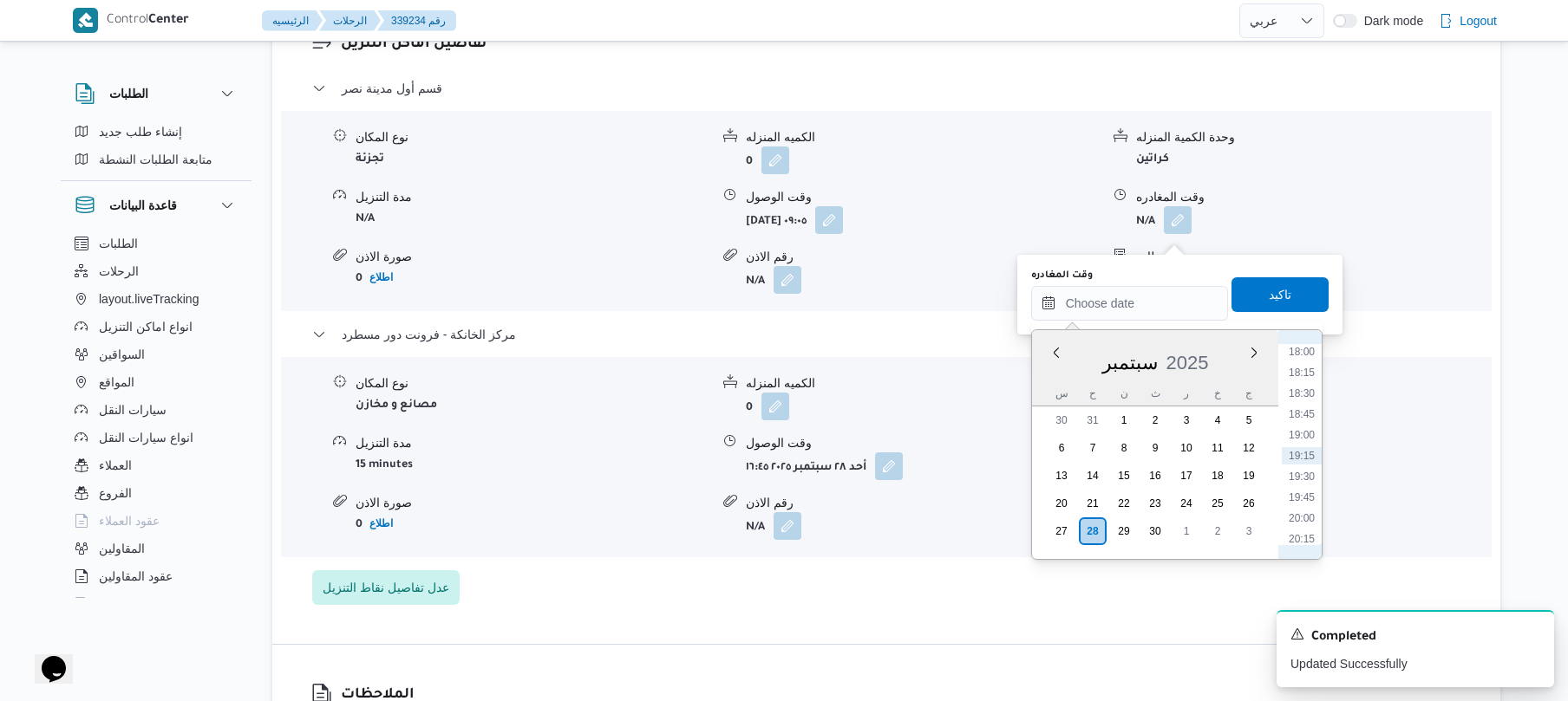
scroll to position [1329, 0]
click at [1305, 359] on li "16:00" at bounding box center [1302, 356] width 40 height 18
type input "٢٨/٠٩/٢٠٢٥ ١٦:٠٠"
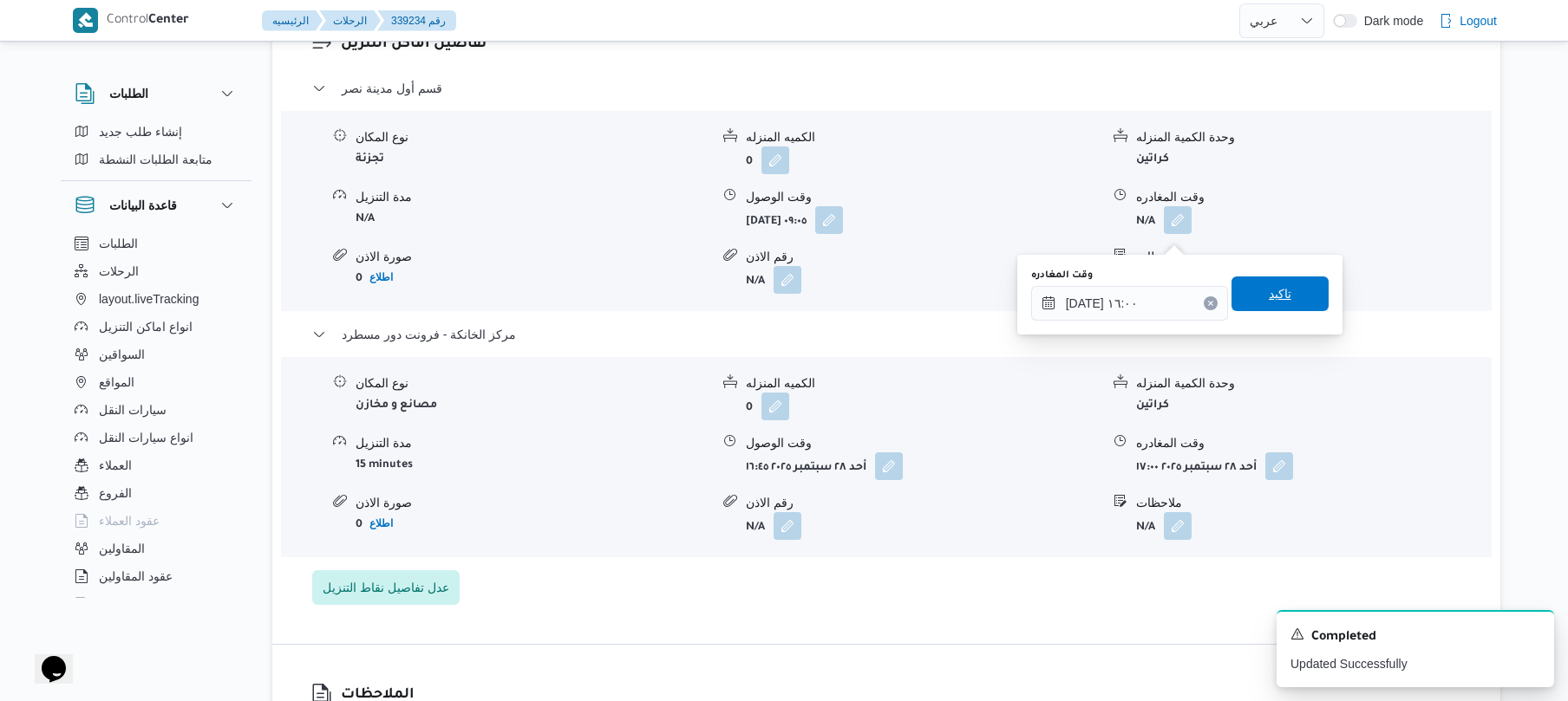
click at [1289, 292] on span "تاكيد" at bounding box center [1281, 293] width 98 height 34
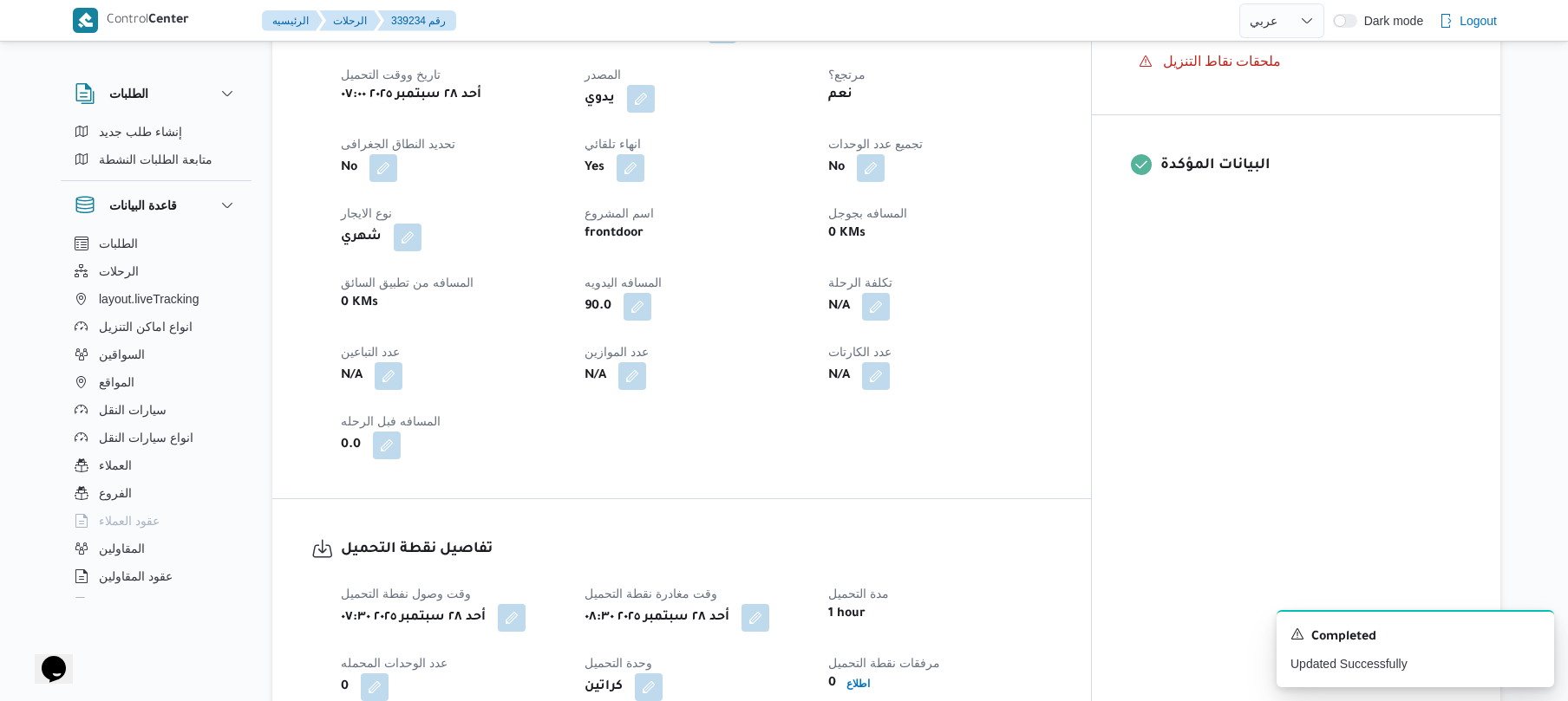
scroll to position [0, 0]
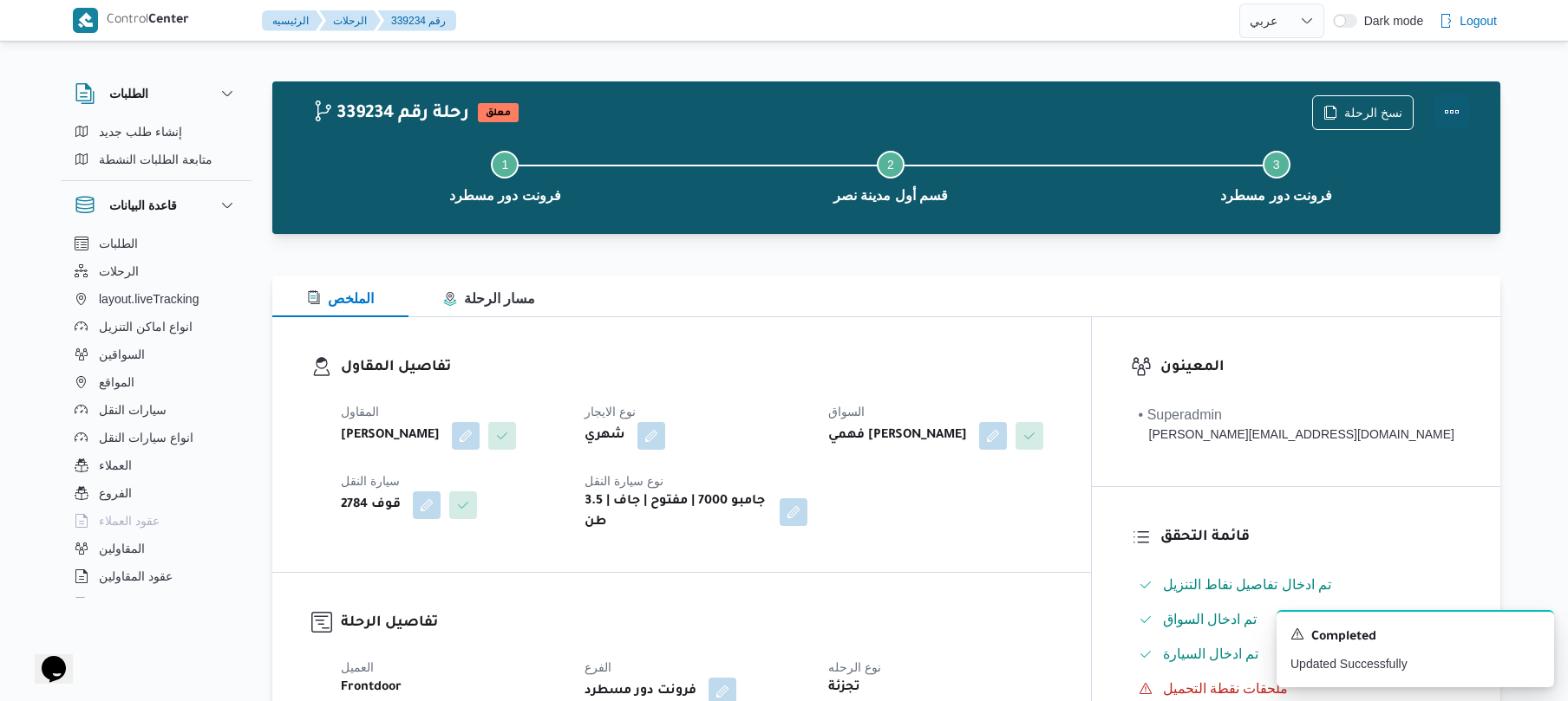
click at [1464, 105] on button "Actions" at bounding box center [1451, 112] width 34 height 34
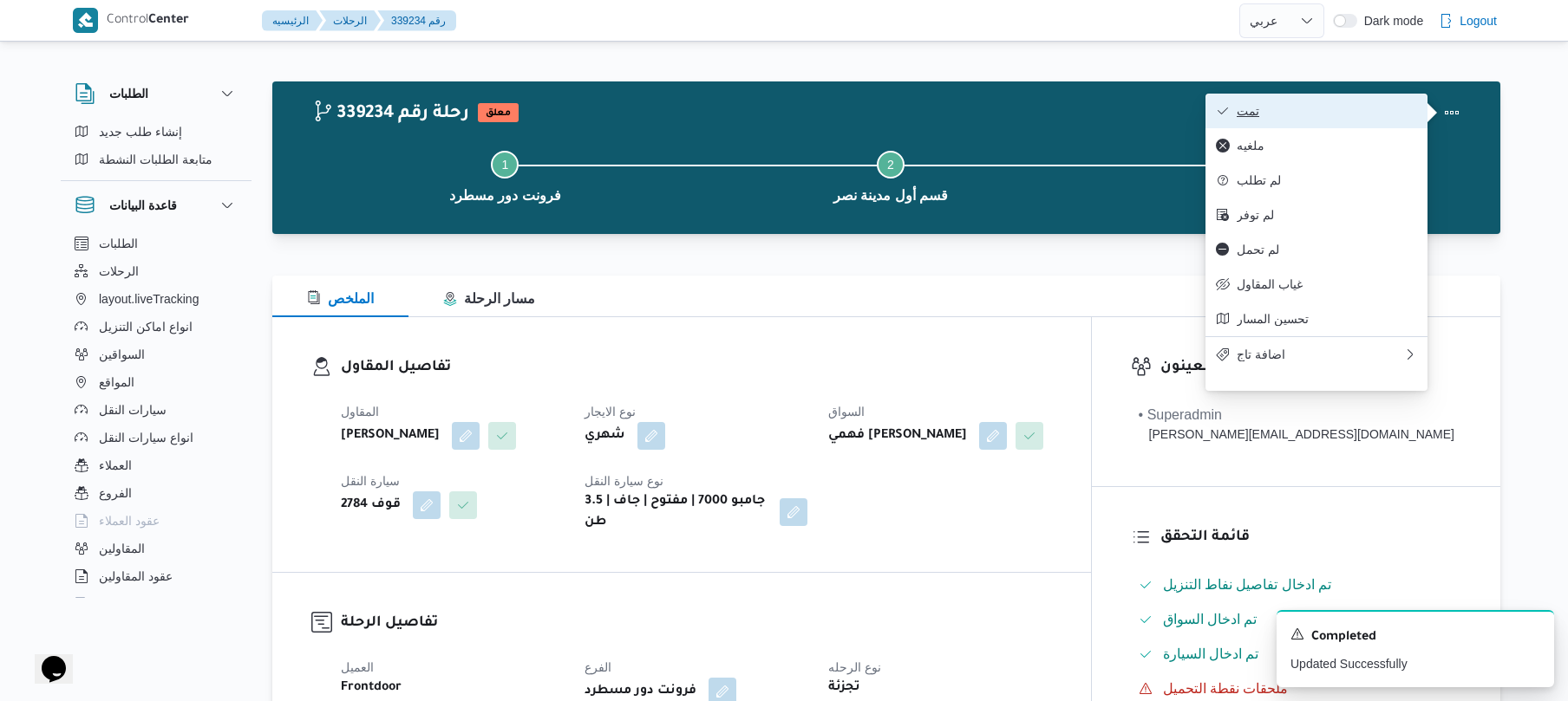
click at [1357, 104] on span "تمت" at bounding box center [1326, 111] width 180 height 14
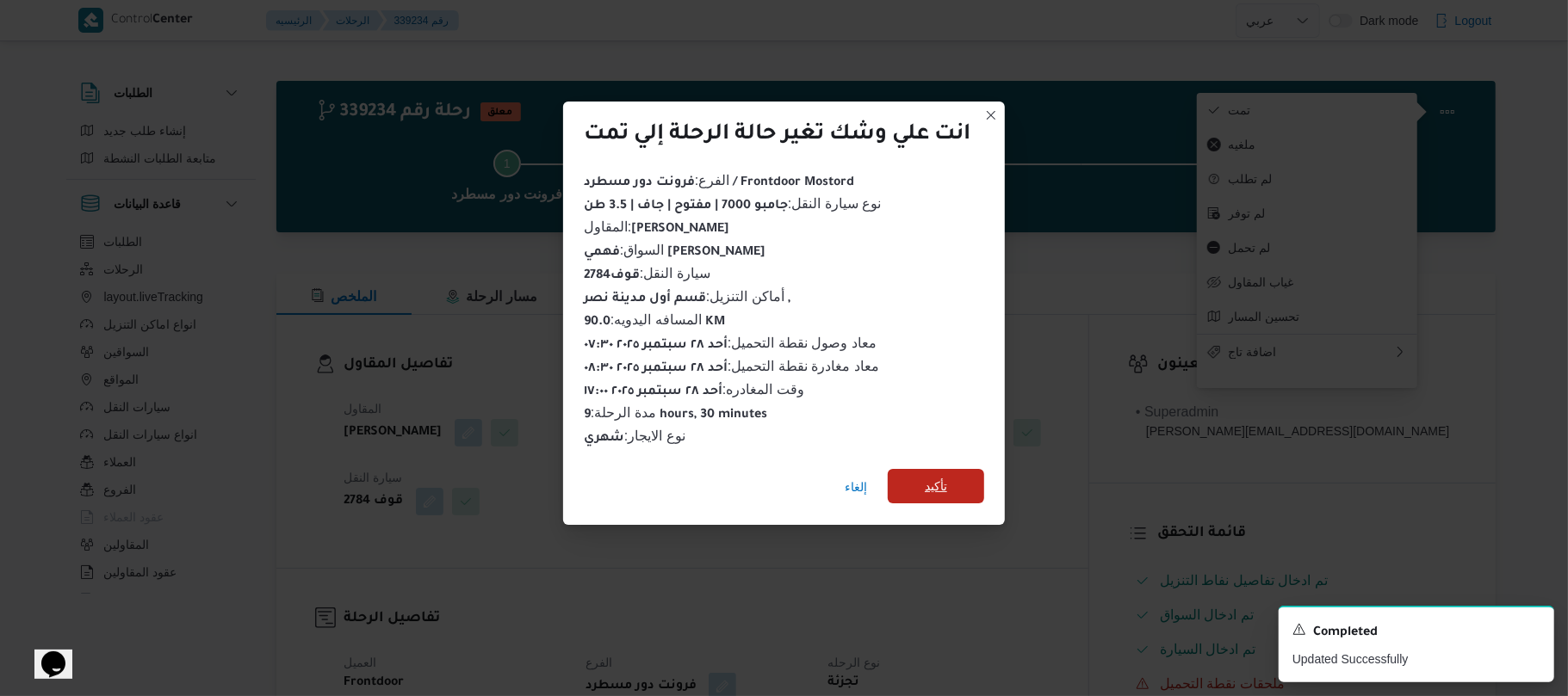
click at [937, 484] on span "تأكيد" at bounding box center [936, 487] width 23 height 21
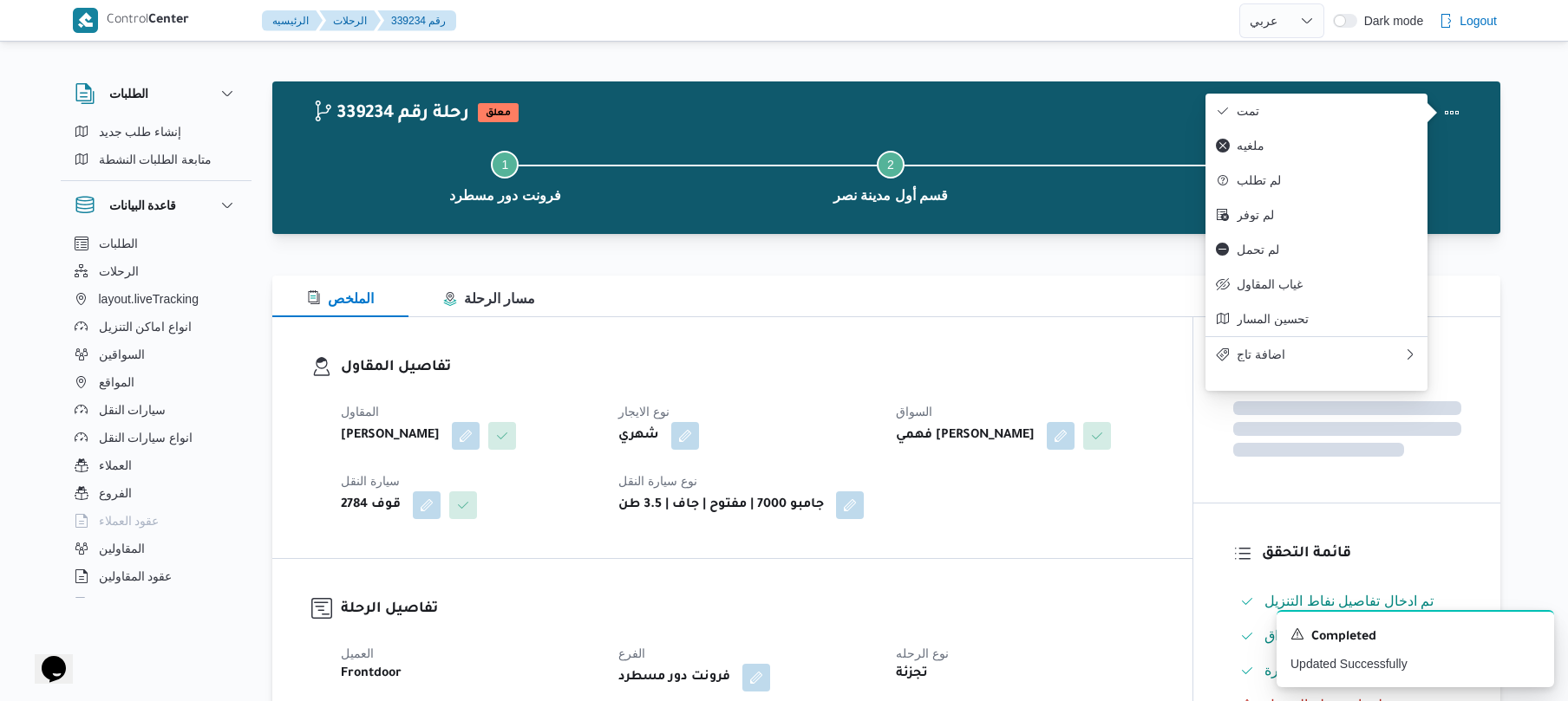
click at [963, 515] on div "المقاول علي عبدالناصر علي بخيت علي نوع الايجار شهري السواق فهمي رفعت فهمي حكيم …" at bounding box center [747, 460] width 833 height 139
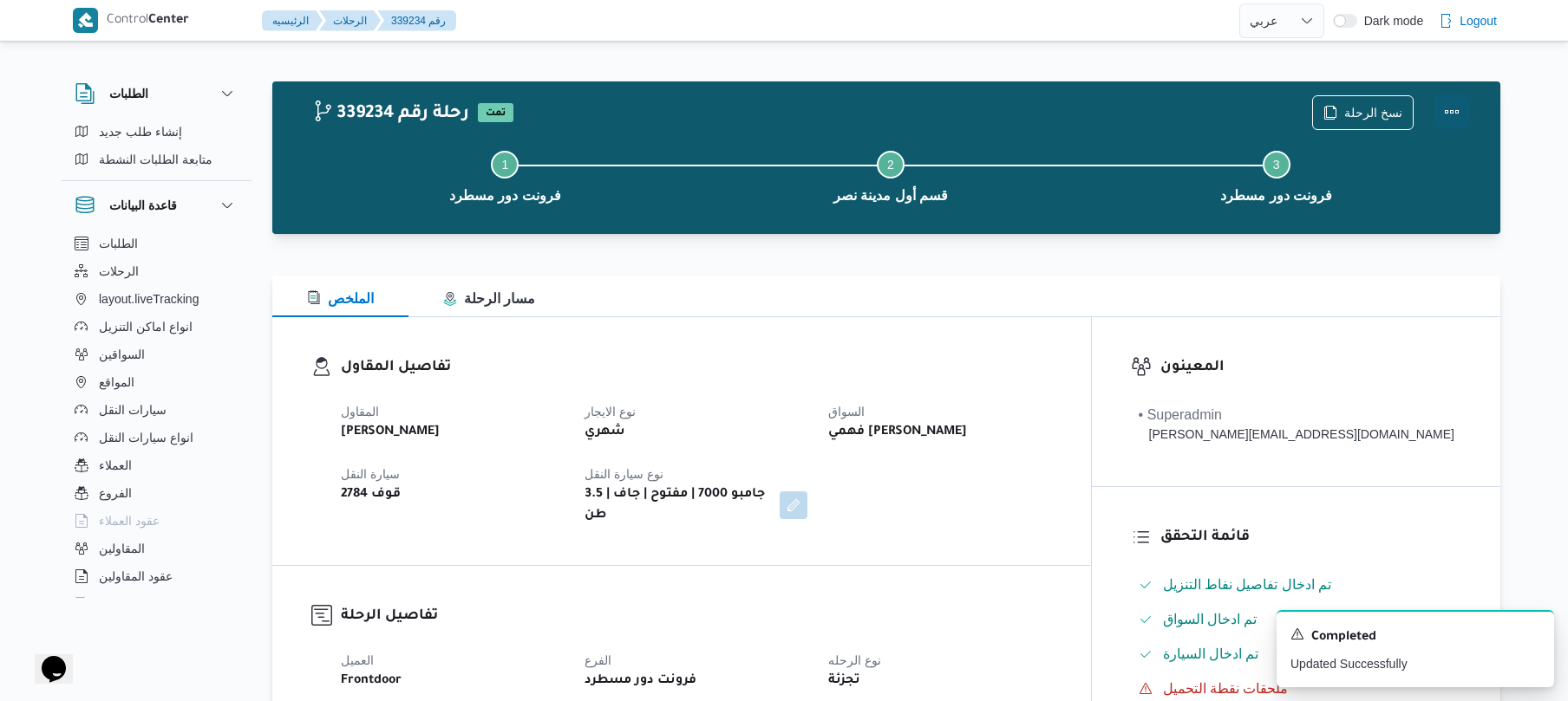
click at [1451, 105] on button "Actions" at bounding box center [1451, 112] width 34 height 34
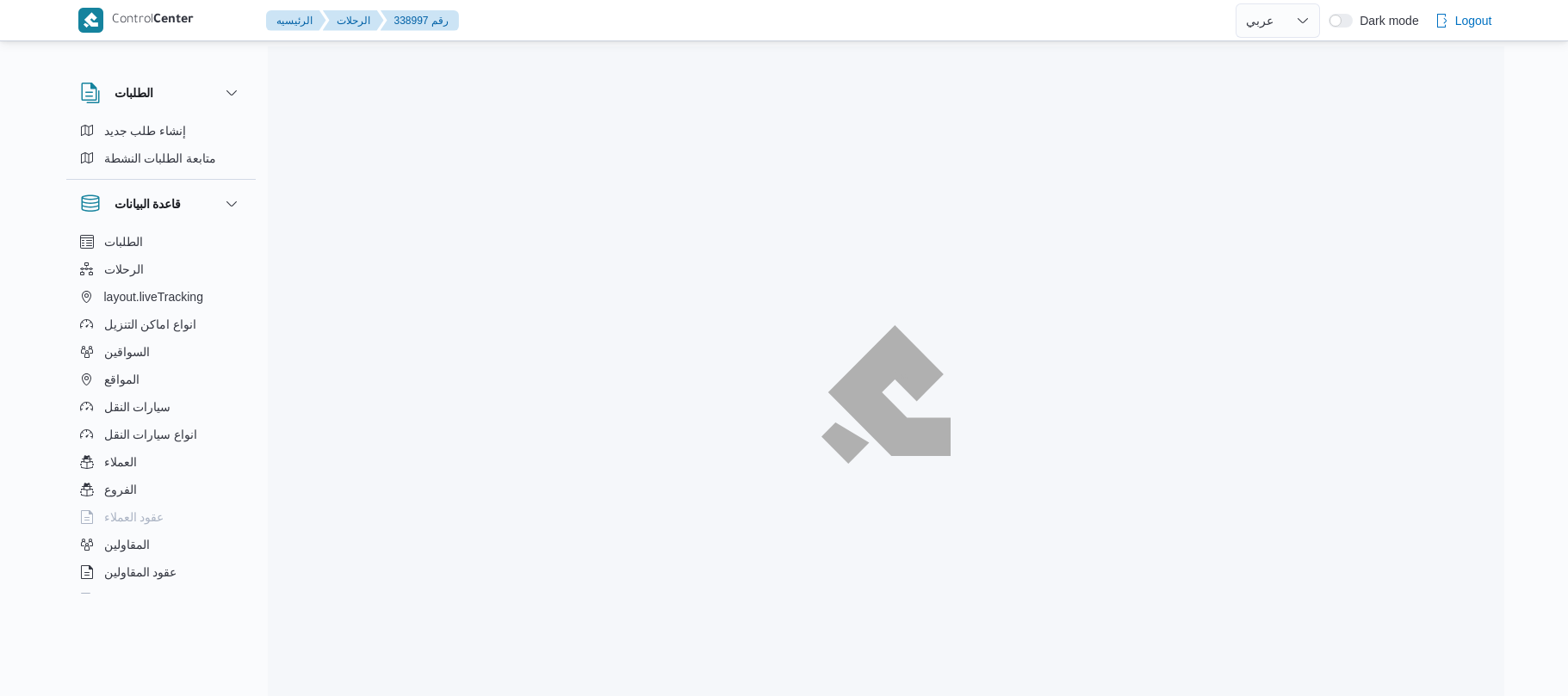
select select "ar"
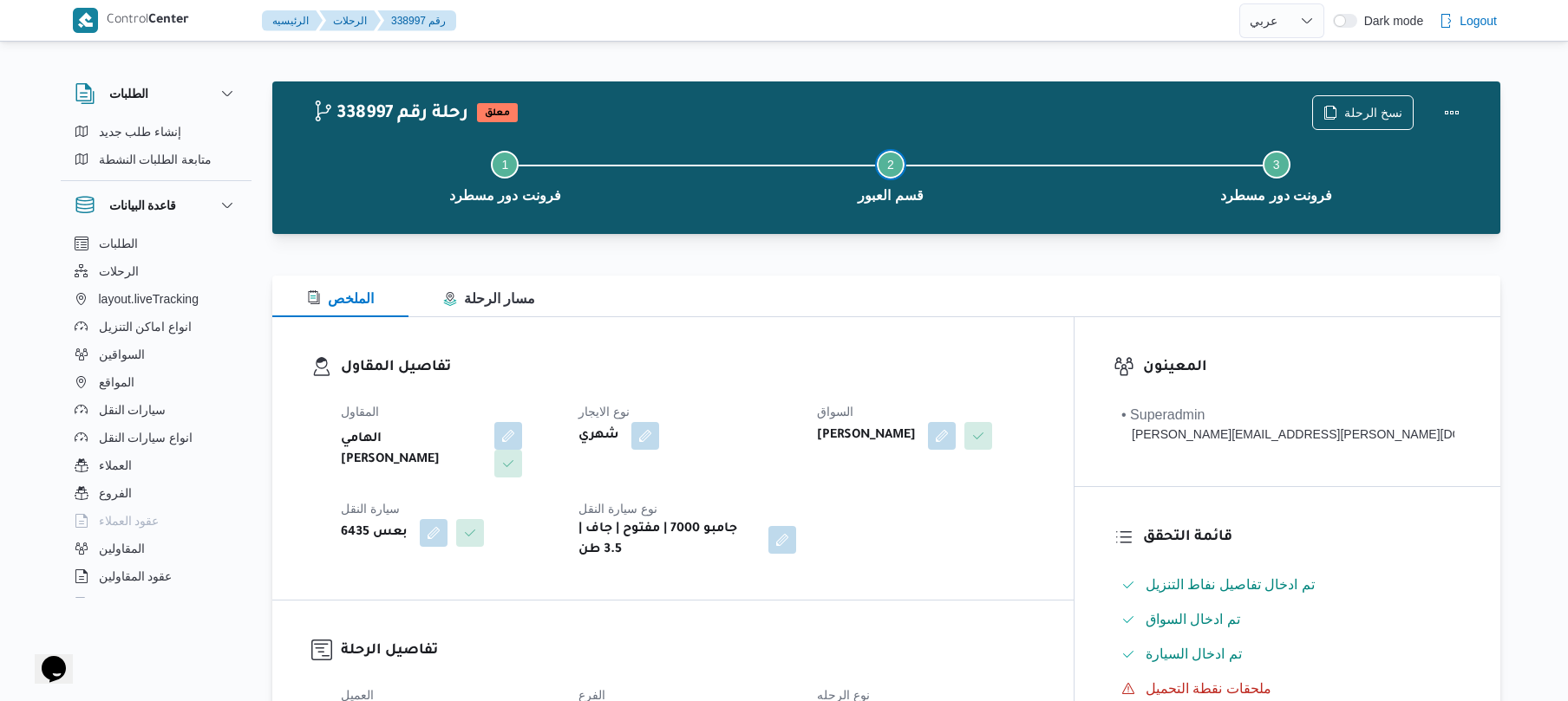
click at [841, 198] on button "Step 2 is incomplete 2 قسم العبور" at bounding box center [891, 175] width 386 height 90
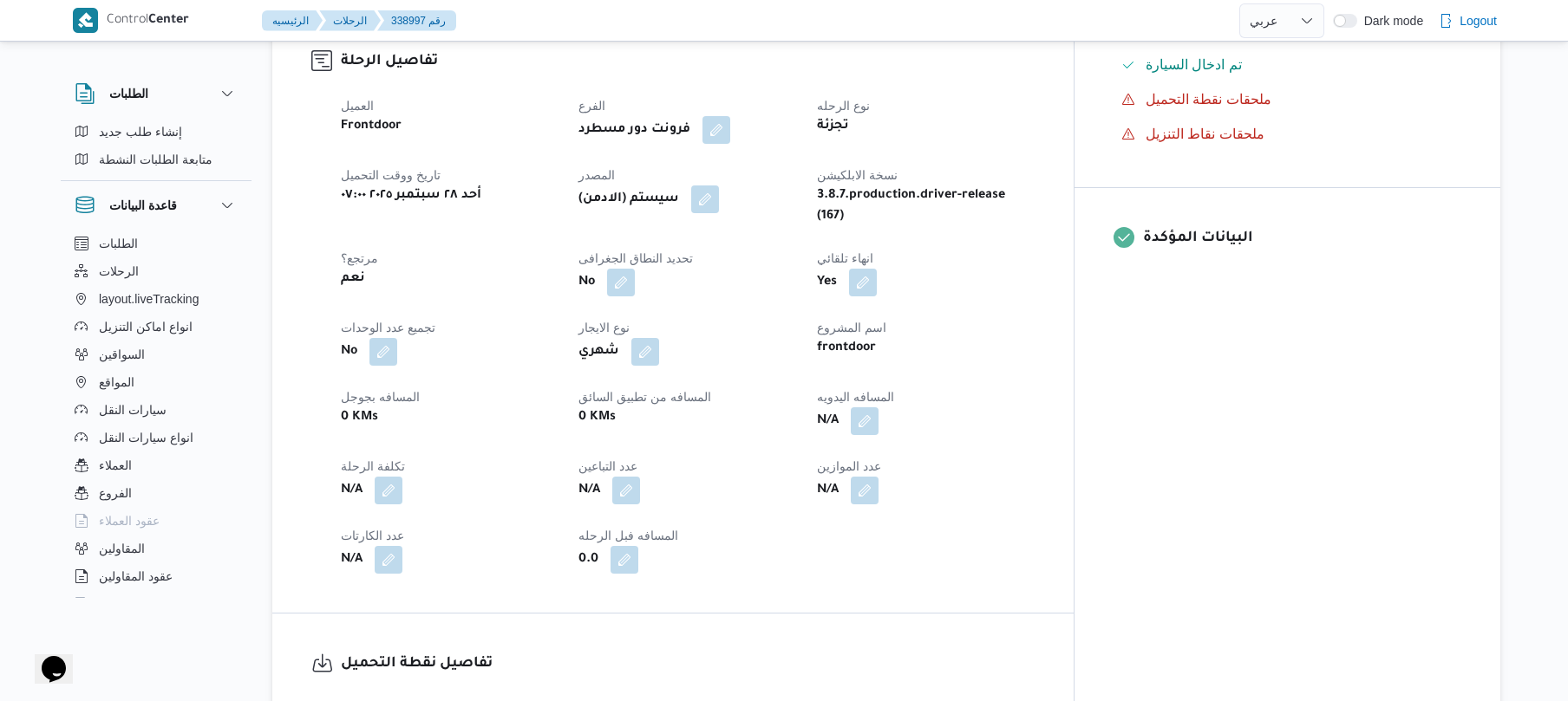
scroll to position [647, 0]
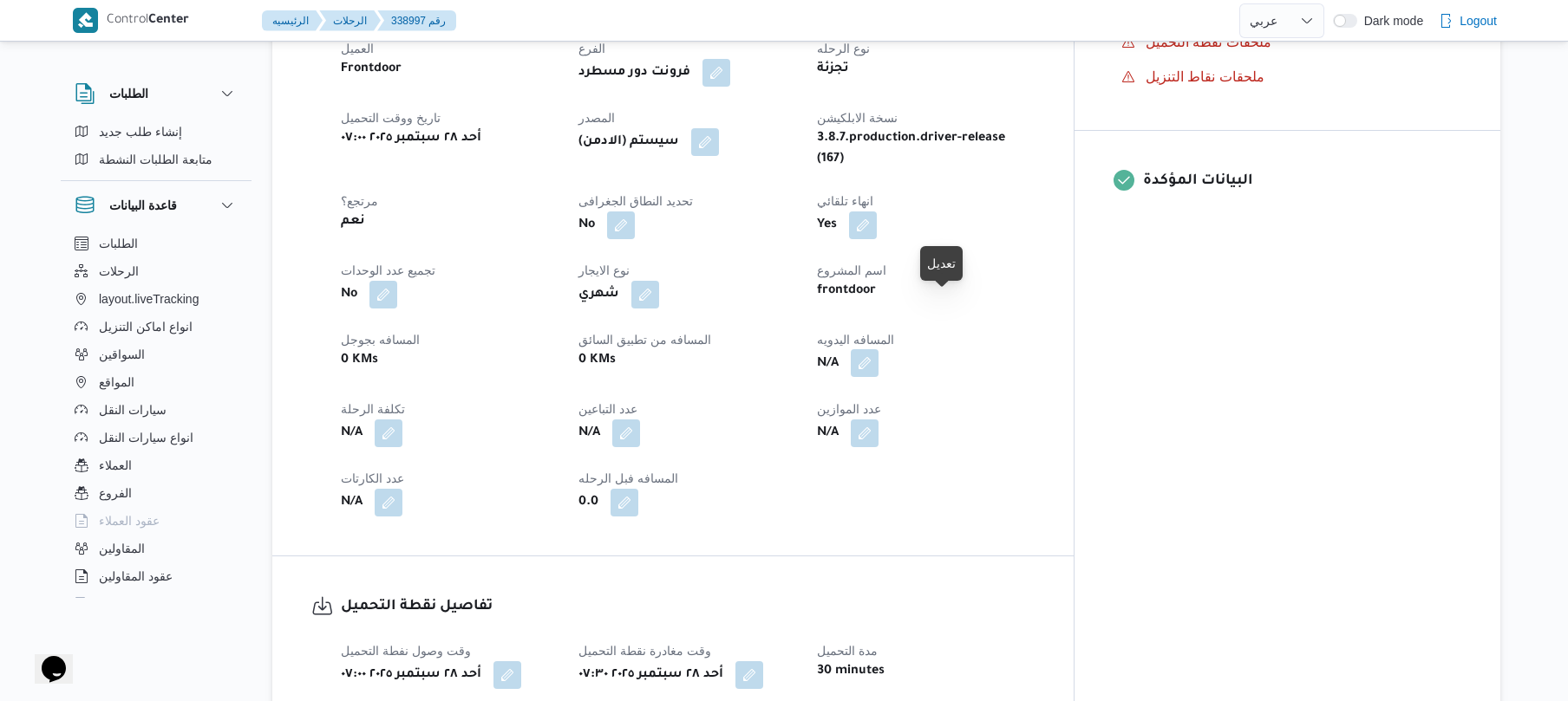
click at [879, 350] on button "button" at bounding box center [865, 364] width 28 height 28
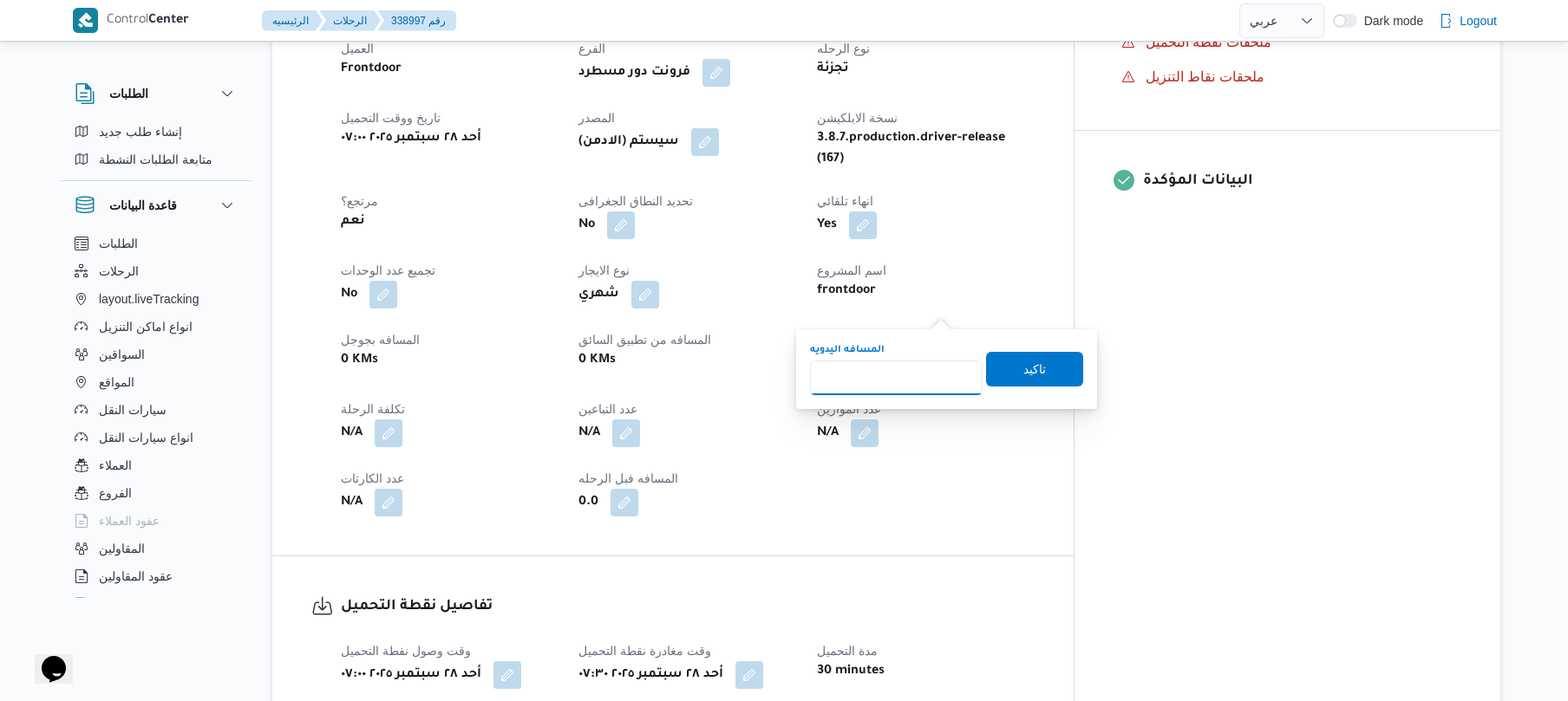
click at [905, 367] on input "المسافه اليدويه" at bounding box center [897, 378] width 172 height 34
type input "70"
click at [1048, 376] on span "تاكيد" at bounding box center [1034, 368] width 98 height 34
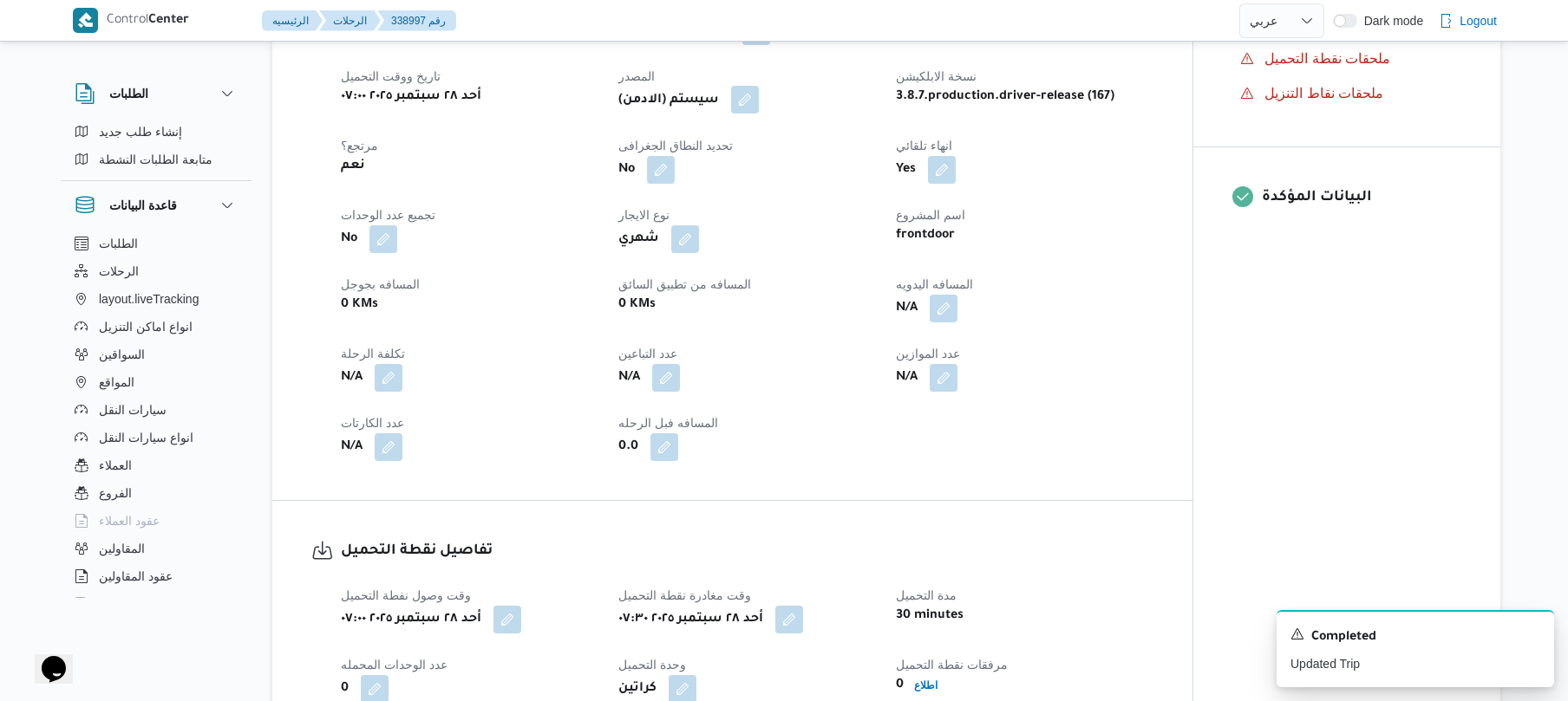
click at [754, 108] on button "button" at bounding box center [745, 100] width 28 height 28
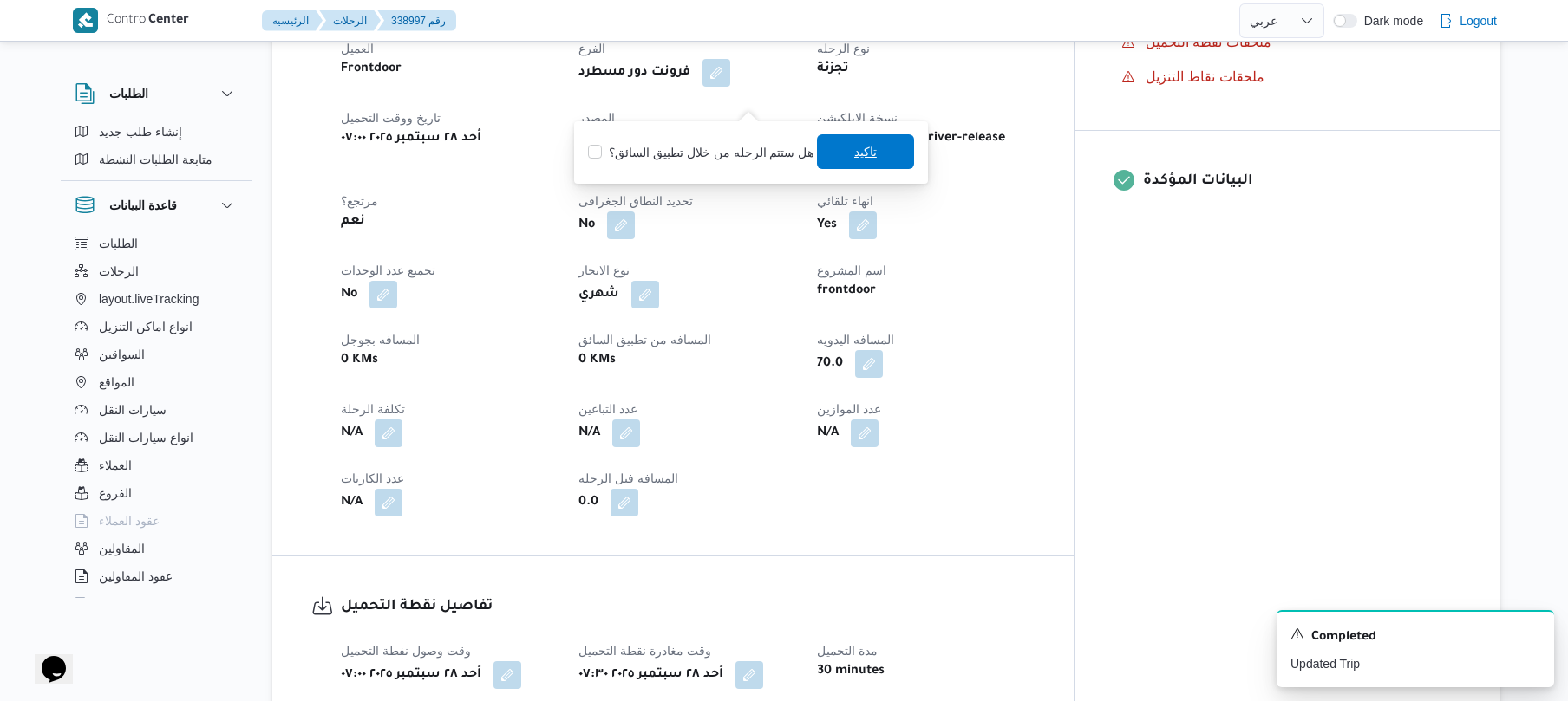
click at [836, 142] on span "تاكيد" at bounding box center [866, 151] width 98 height 34
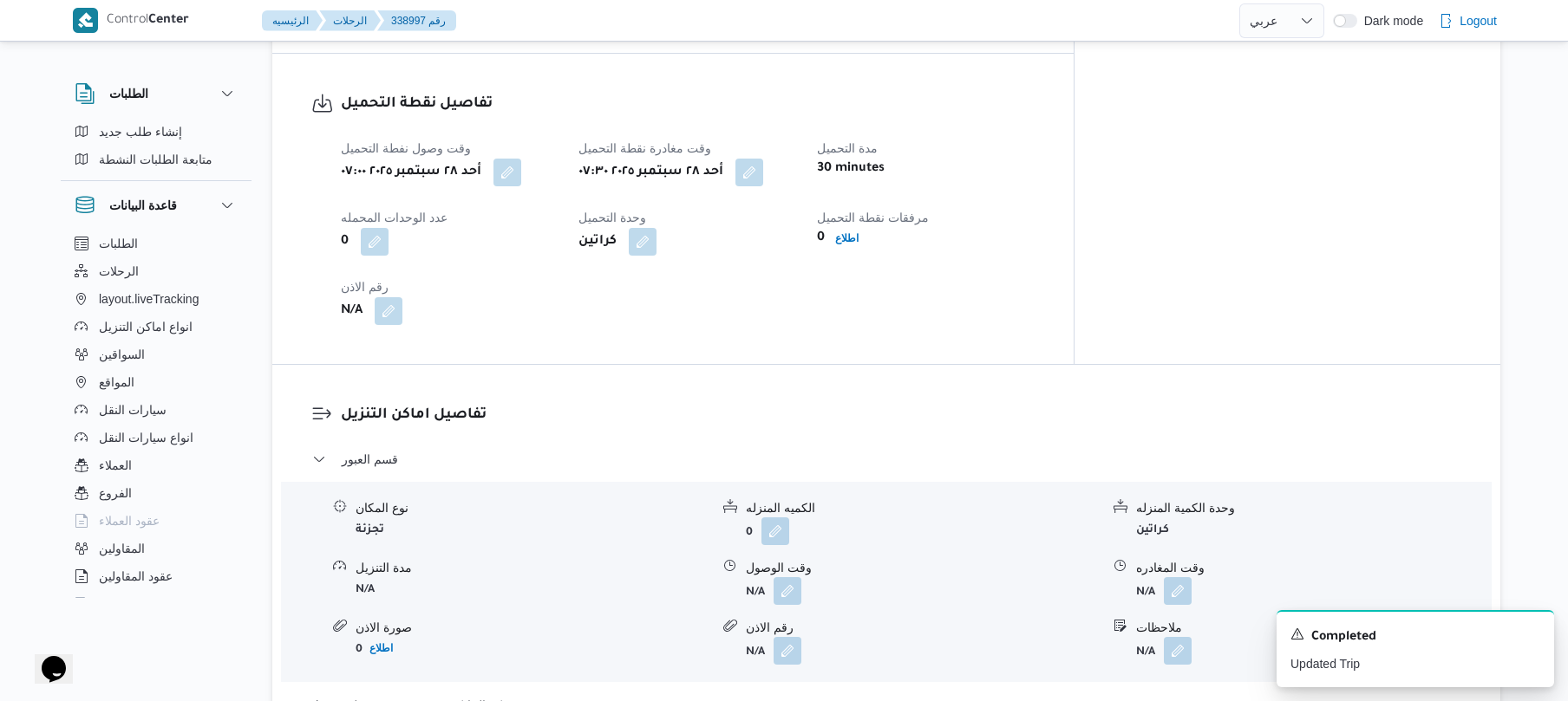
scroll to position [1295, 0]
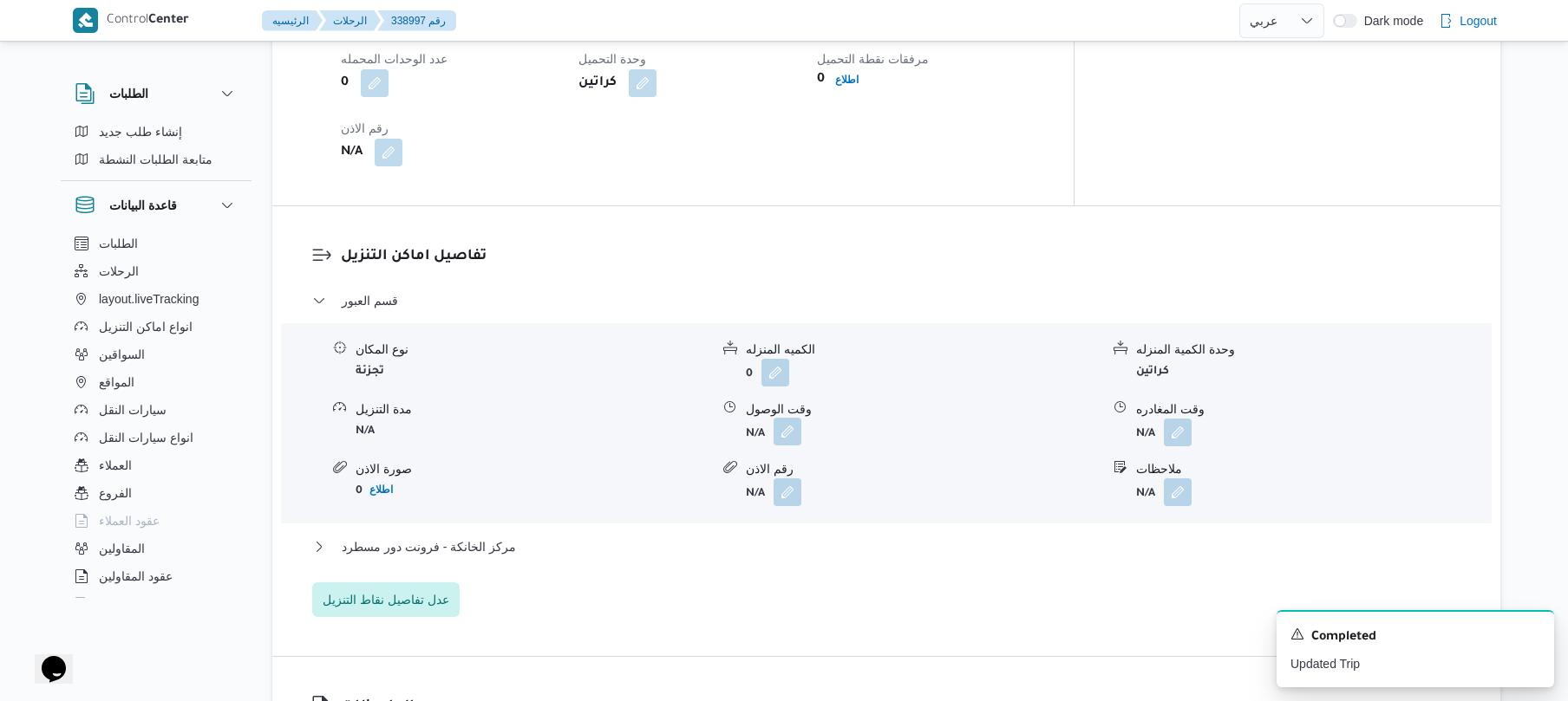
click at [785, 418] on button "button" at bounding box center [788, 432] width 28 height 28
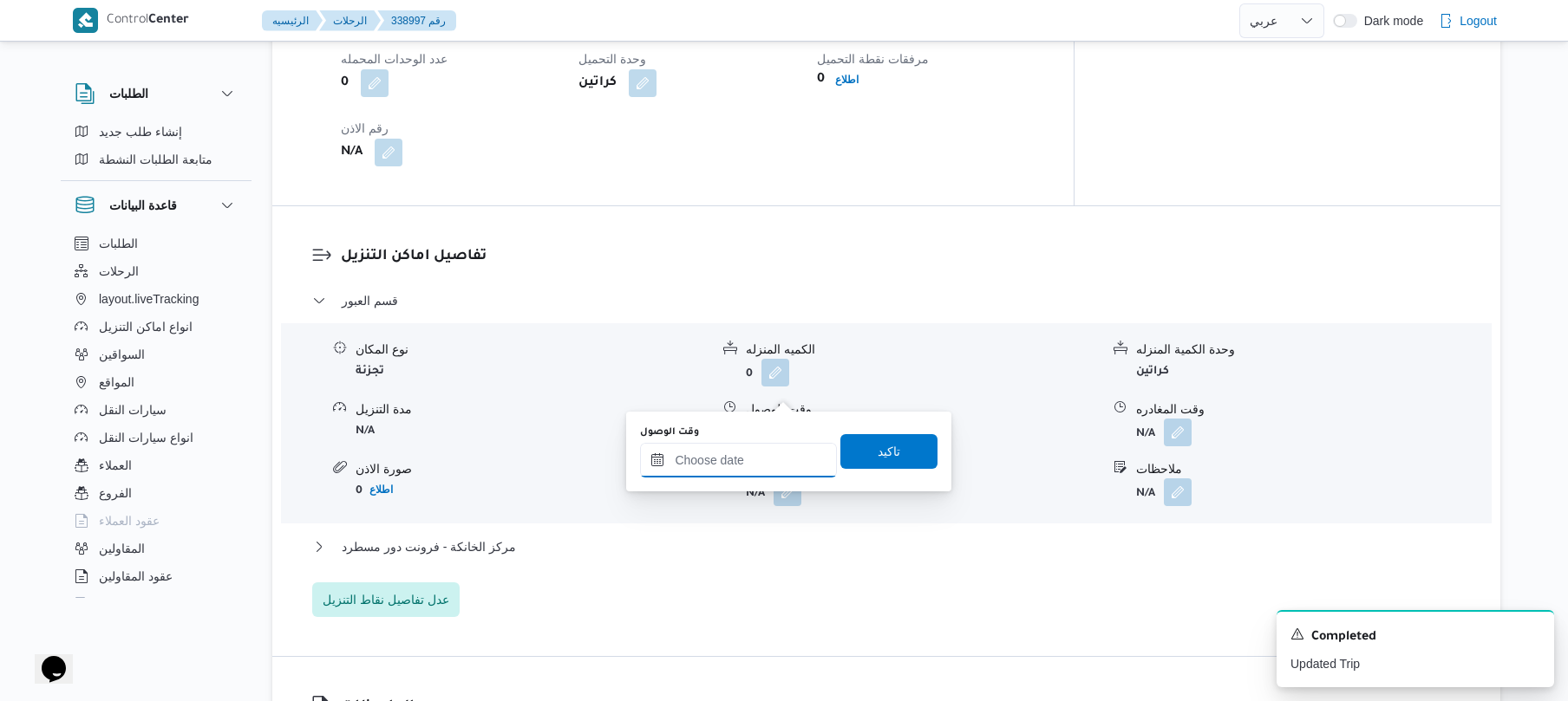
click at [737, 466] on input "وقت الوصول" at bounding box center [738, 459] width 197 height 34
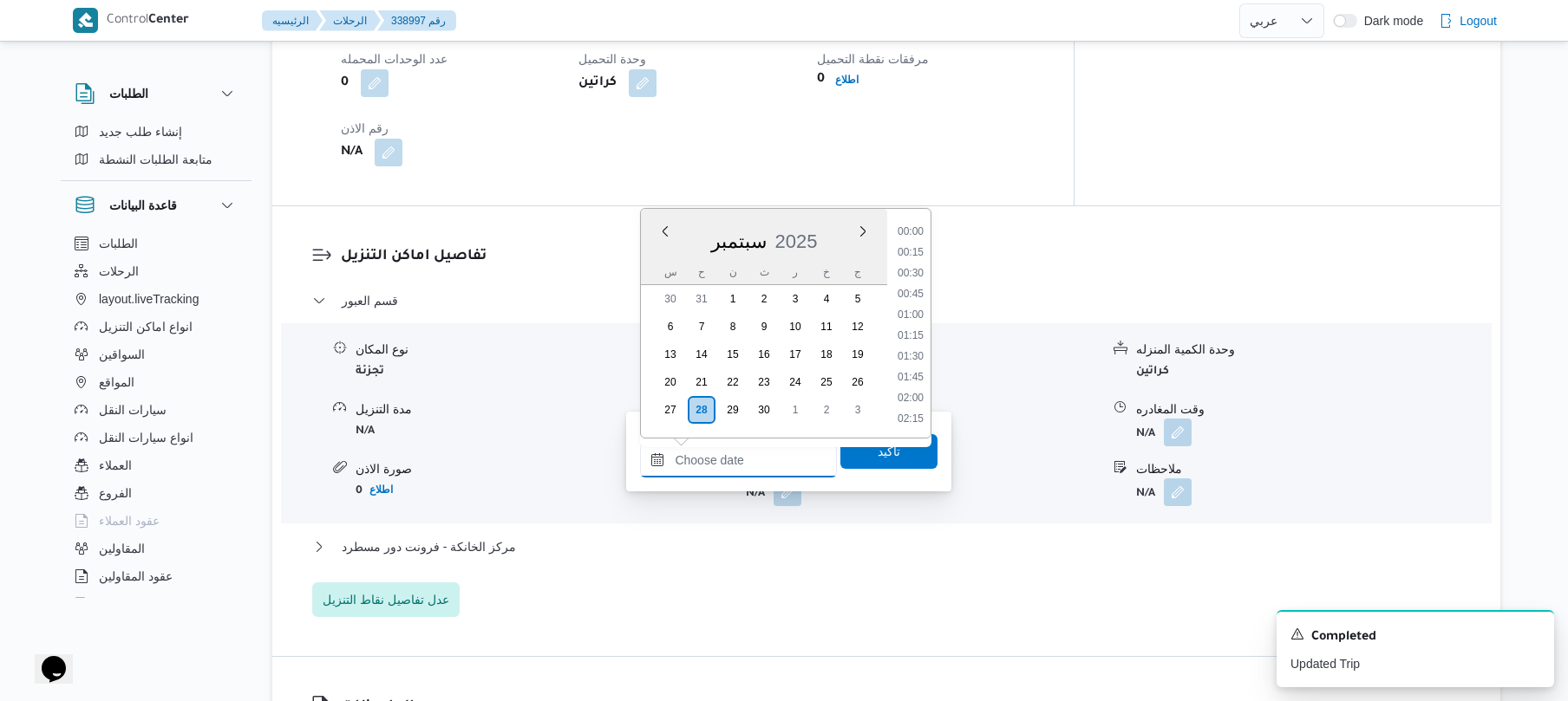
scroll to position [1500, 0]
click at [1000, 245] on h3 "تفاصيل اماكن التنزيل" at bounding box center [901, 257] width 1121 height 24
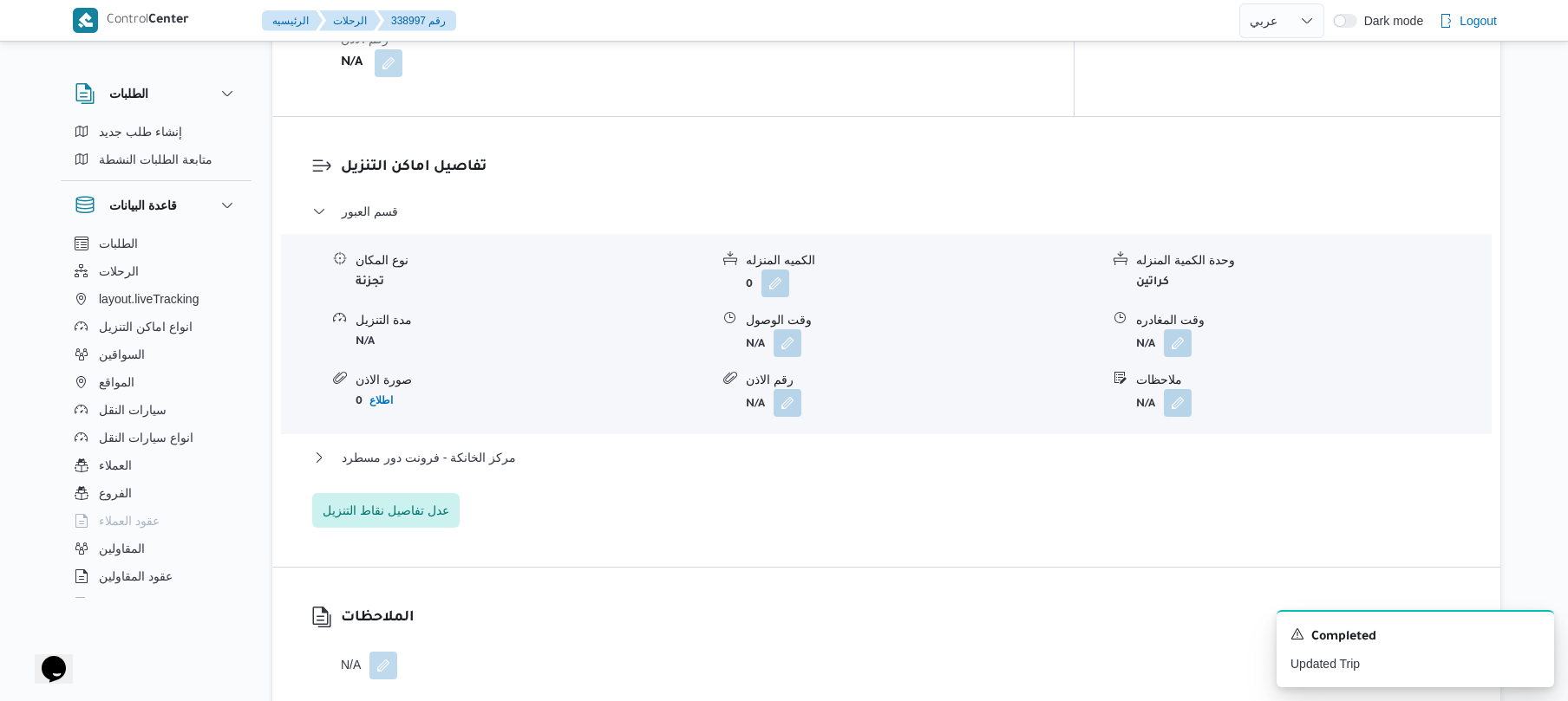
scroll to position [1387, 0]
click at [788, 325] on button "button" at bounding box center [788, 339] width 28 height 28
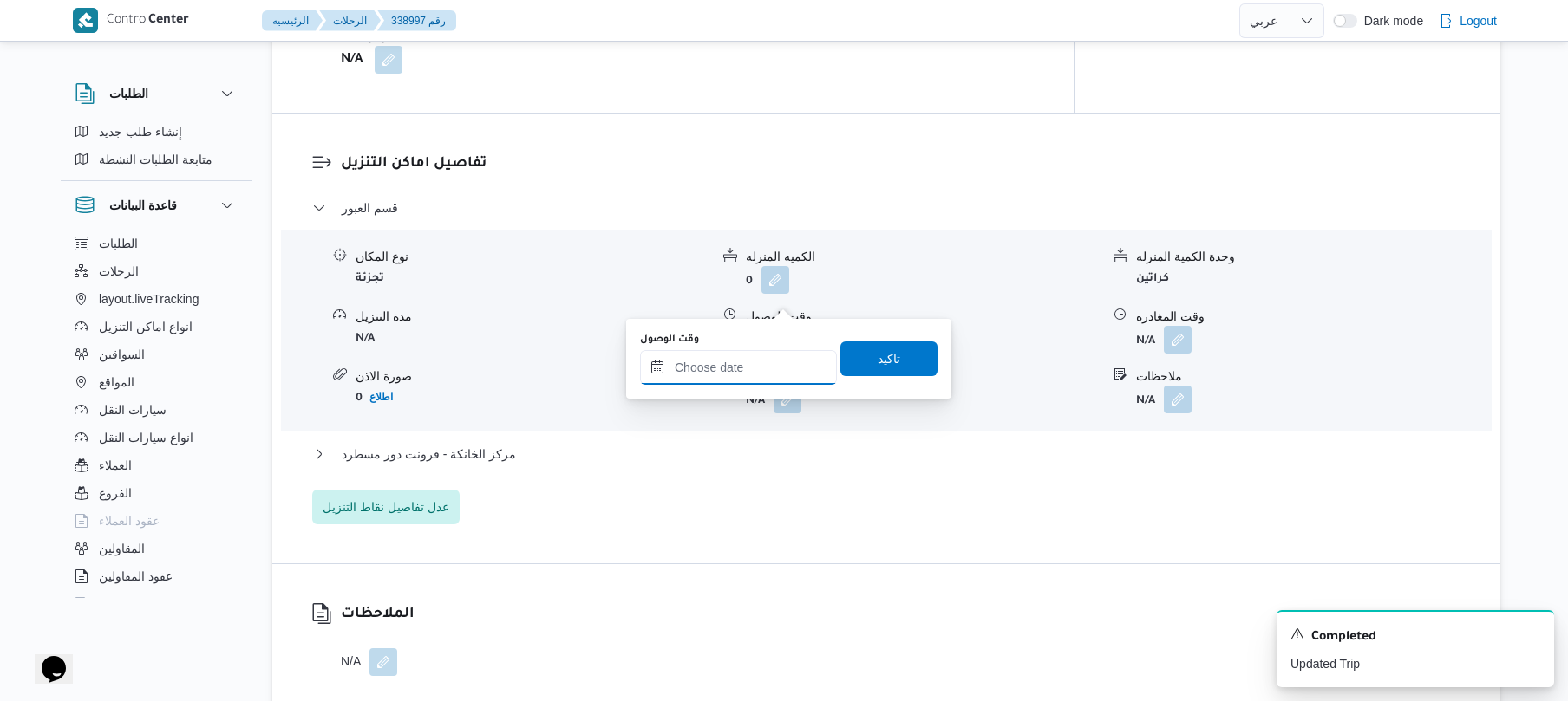
click at [751, 366] on input "وقت الوصول" at bounding box center [738, 367] width 197 height 34
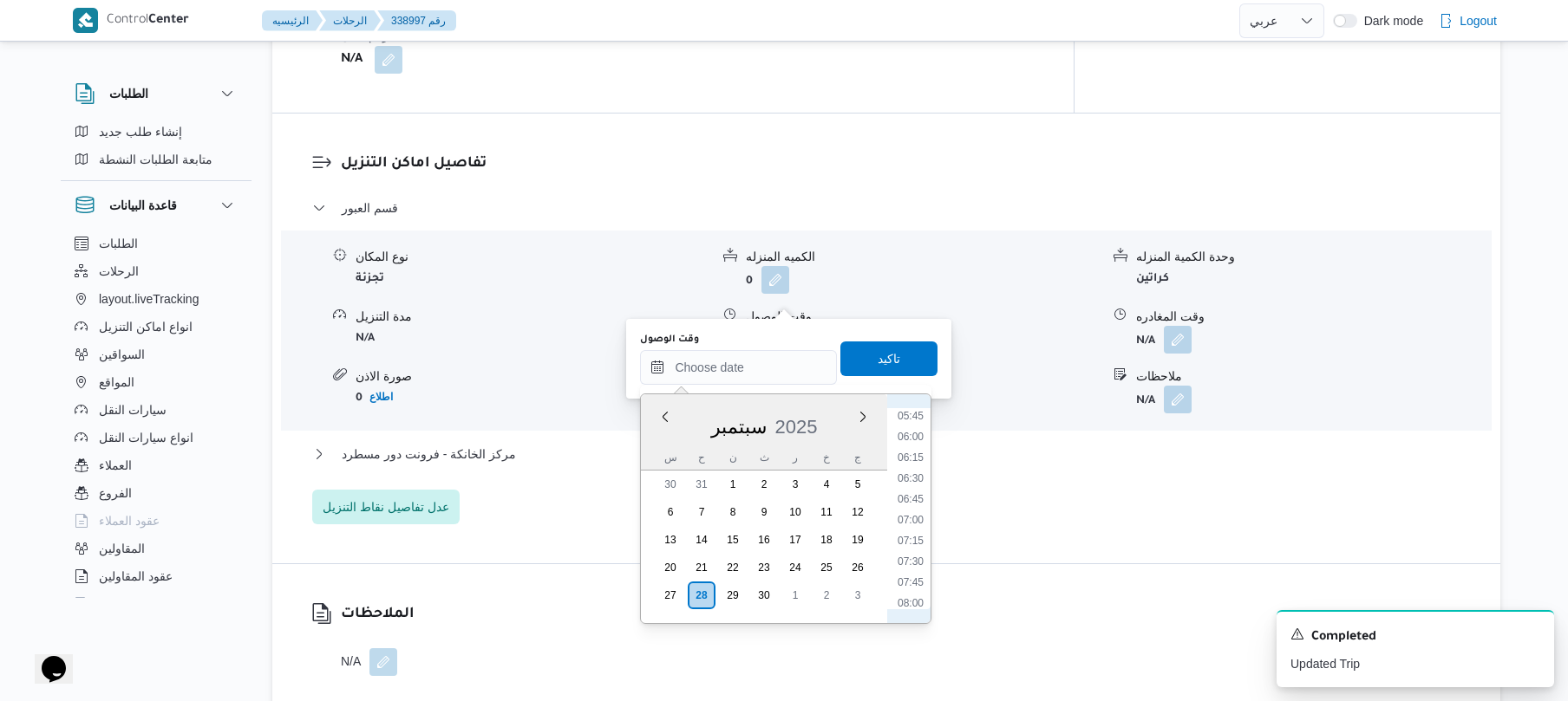
scroll to position [649, 0]
click at [909, 427] on li "08:00" at bounding box center [911, 434] width 40 height 18
type input "[DATE] ٠٨:٠٠"
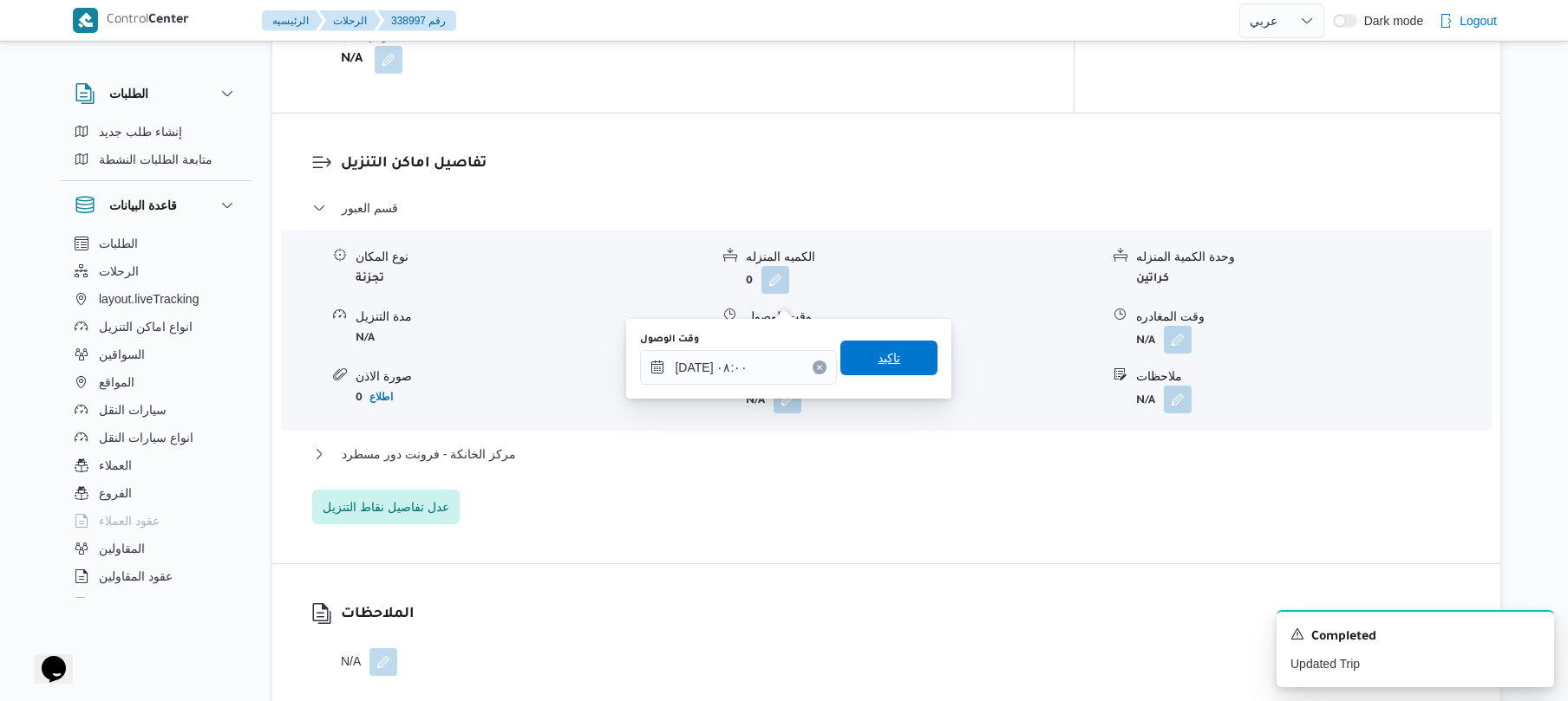
click at [889, 365] on span "تاكيد" at bounding box center [889, 358] width 23 height 21
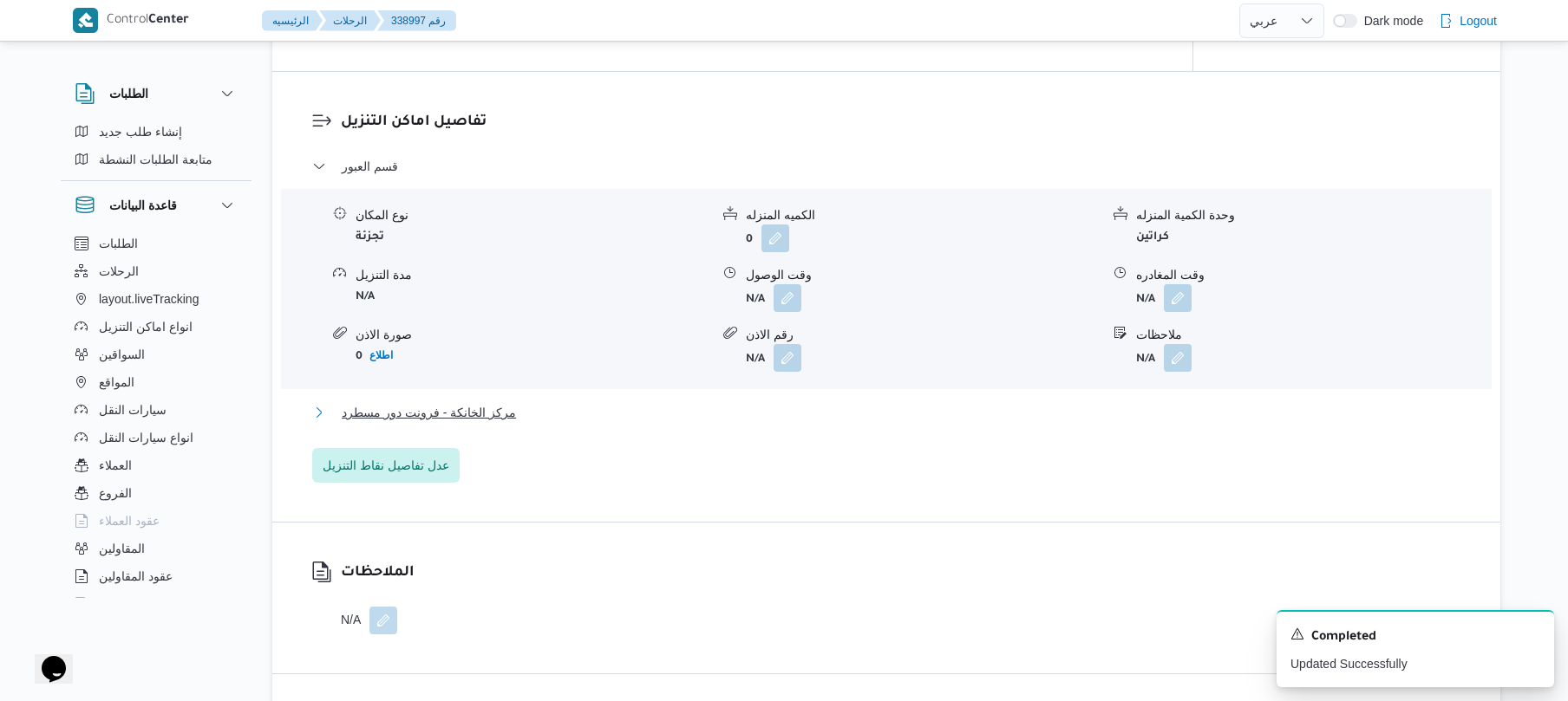
click at [820, 414] on button "مركز الخانكة - فرونت دور مسطرد" at bounding box center [887, 413] width 1150 height 21
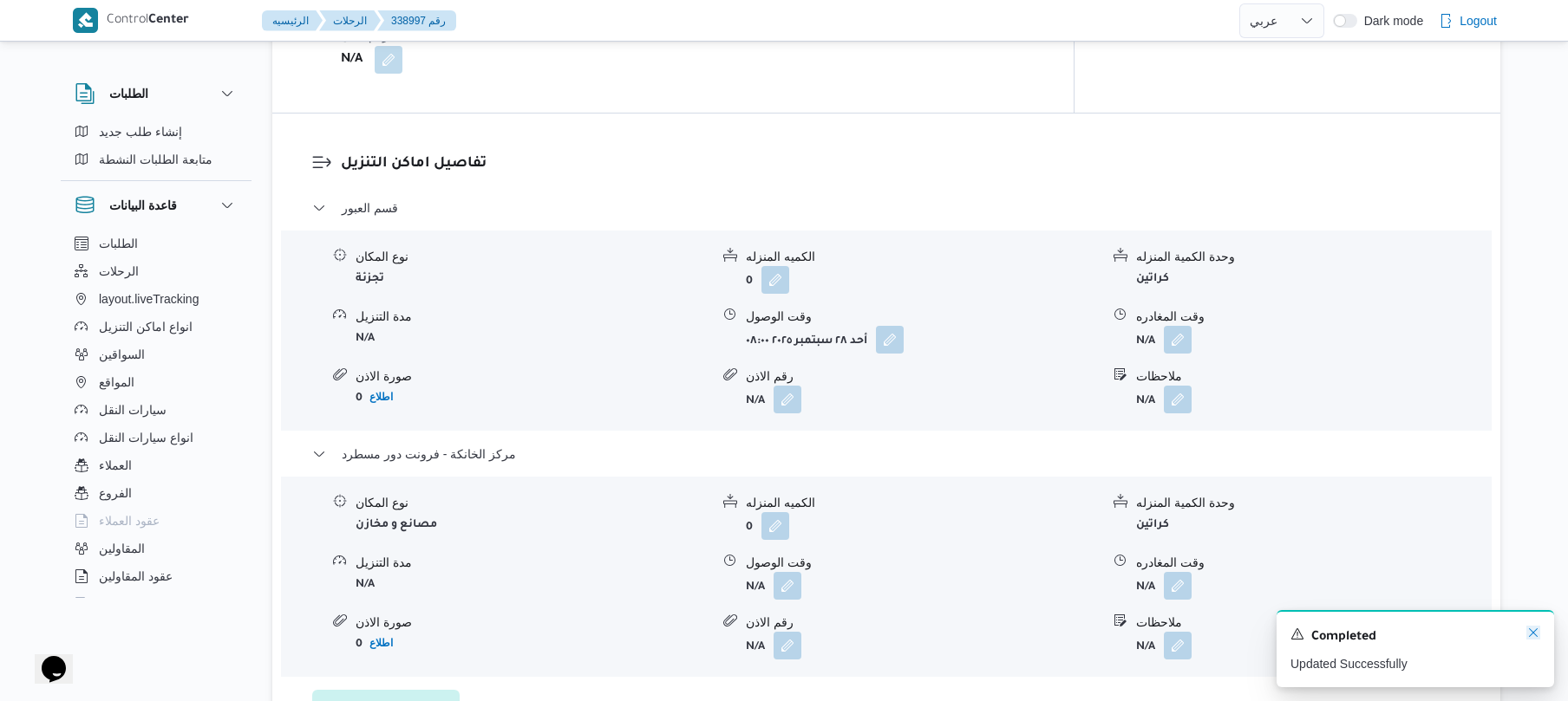
click at [1530, 636] on icon "Dismiss toast" at bounding box center [1534, 633] width 14 height 14
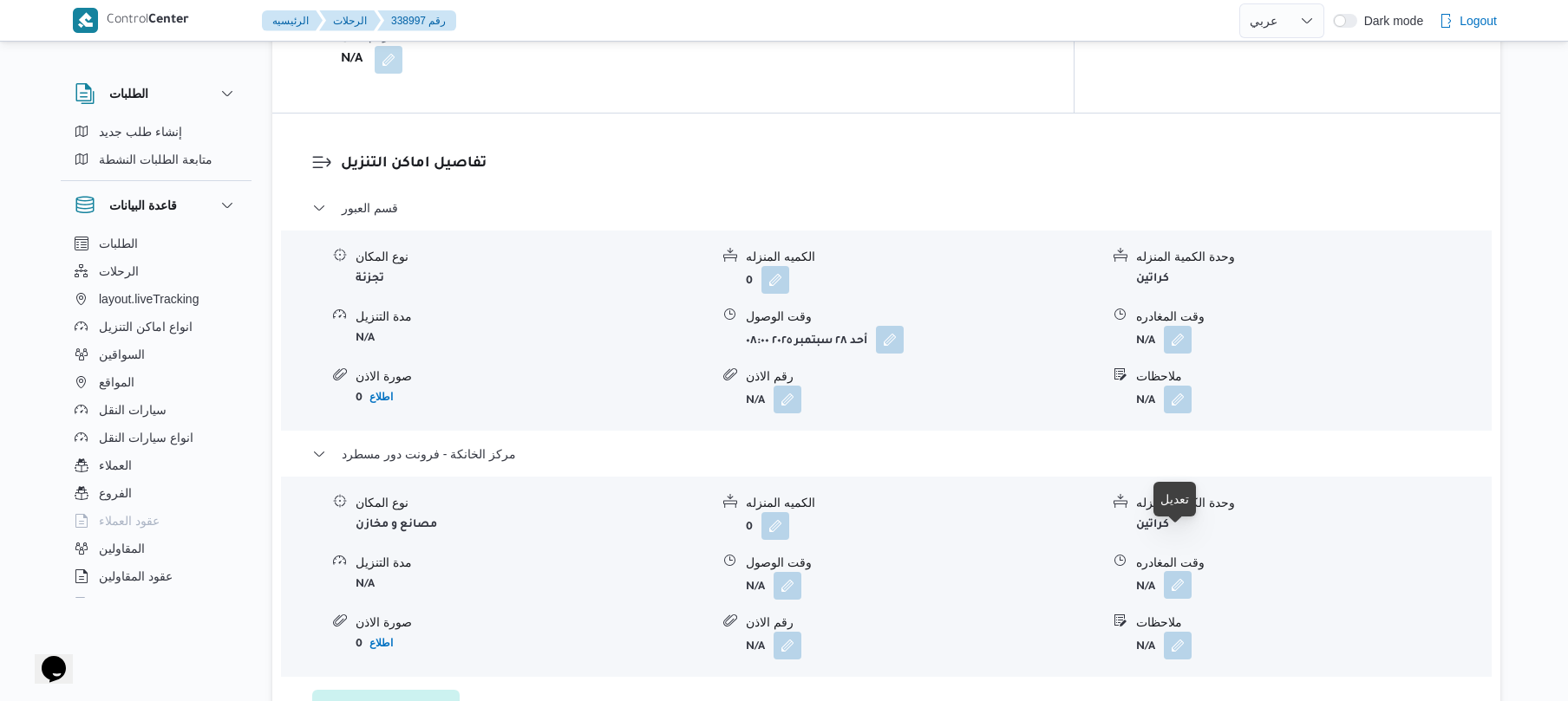
click at [1171, 571] on button "button" at bounding box center [1179, 585] width 28 height 28
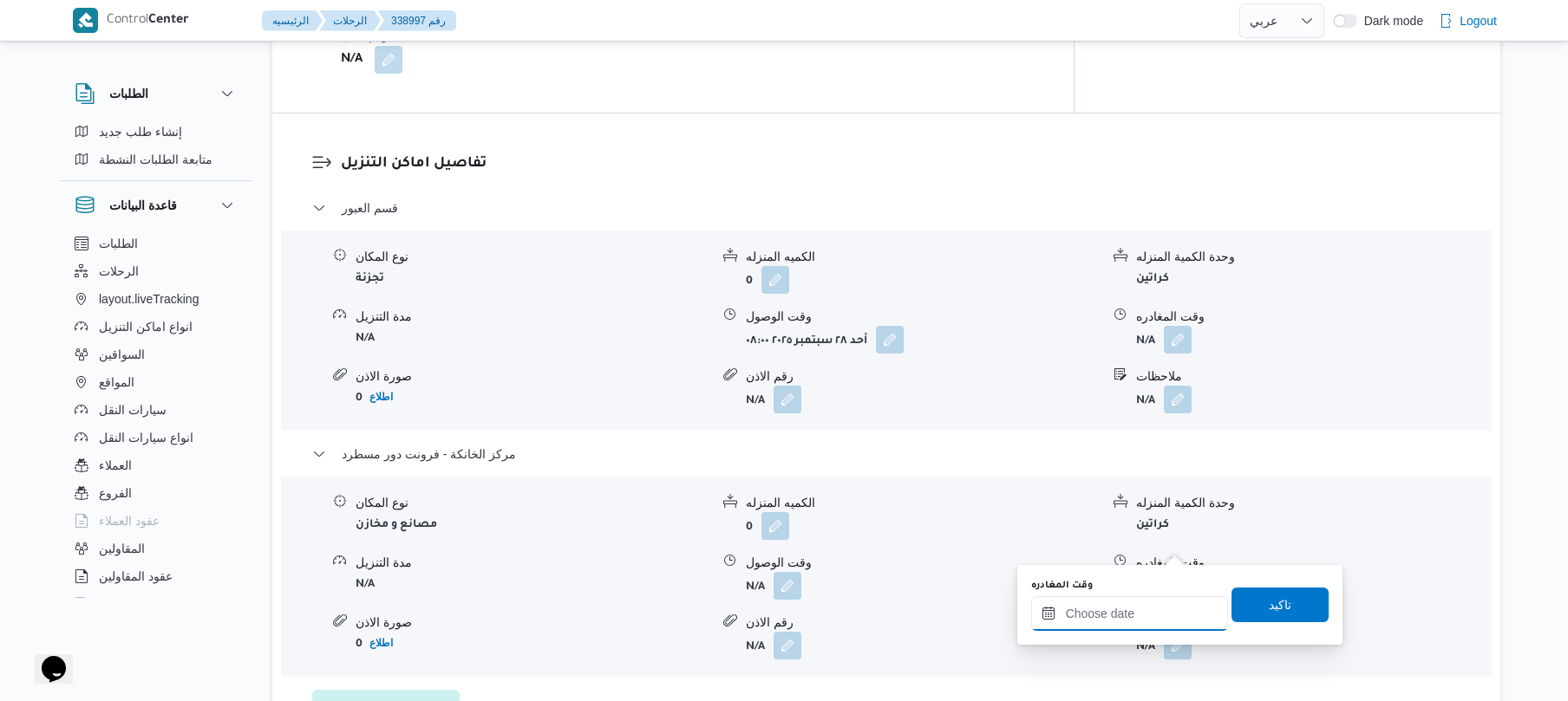
click at [1133, 619] on input "وقت المغادره" at bounding box center [1130, 613] width 197 height 34
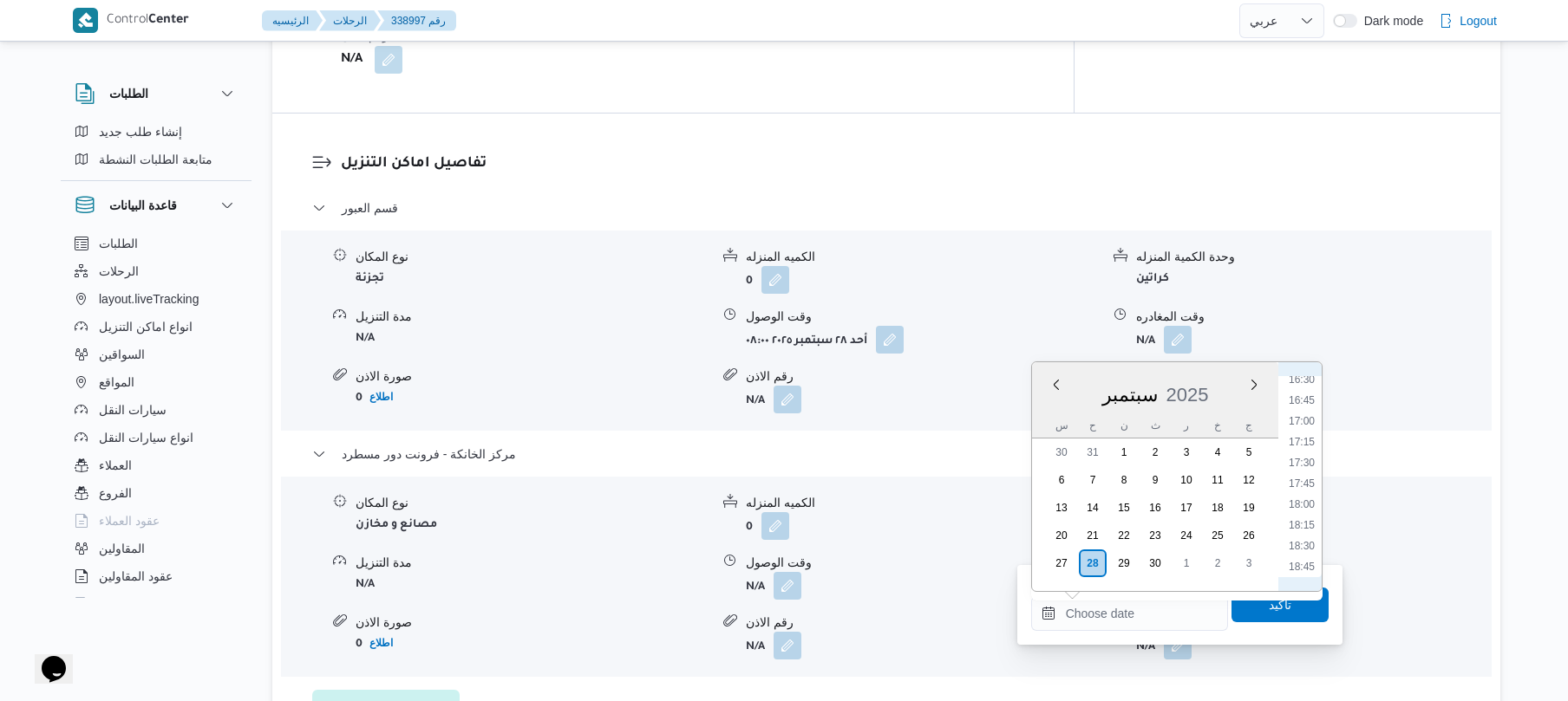
scroll to position [1328, 0]
click at [1308, 432] on li "16:30" at bounding box center [1302, 430] width 40 height 18
type input "[DATE] ١٦:٣٠"
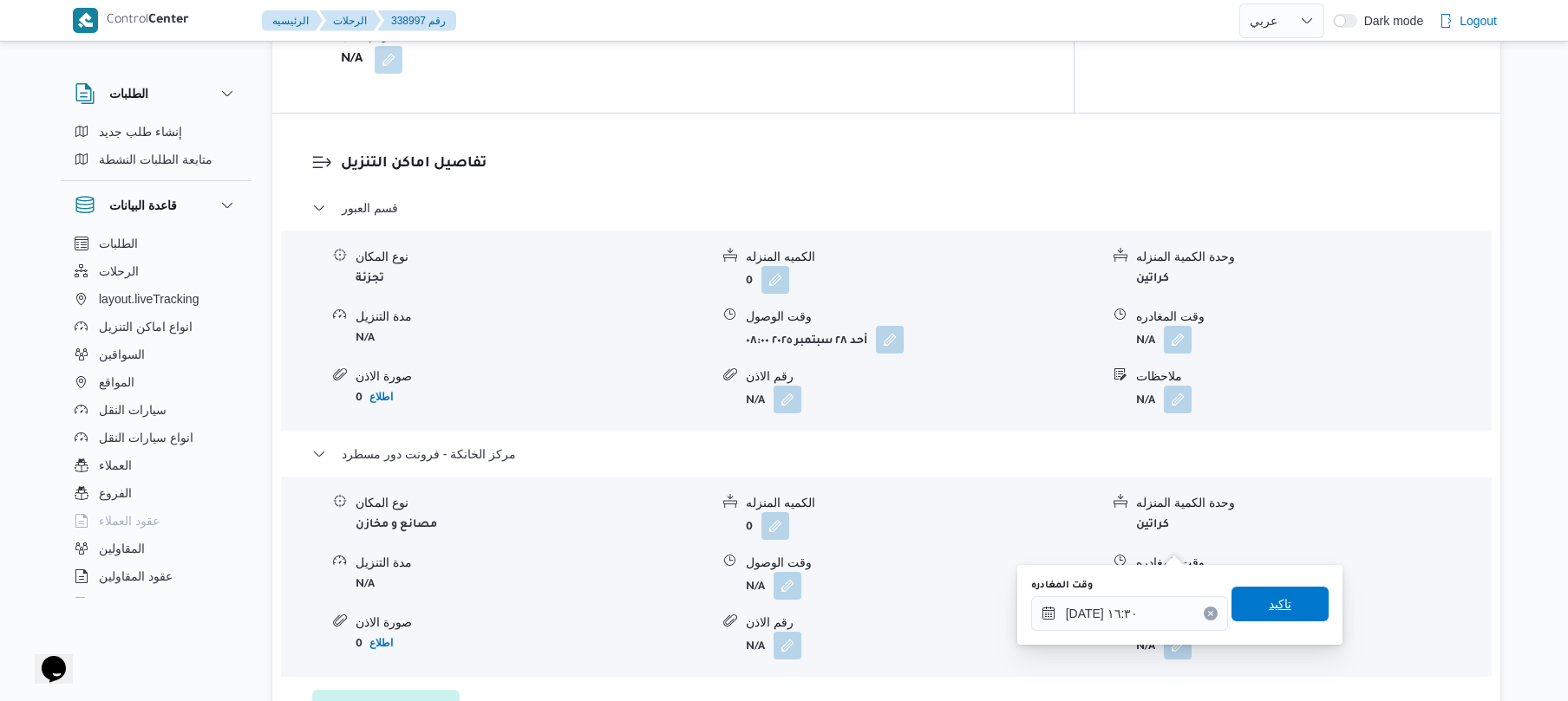
click at [1258, 615] on span "تاكيد" at bounding box center [1281, 603] width 98 height 34
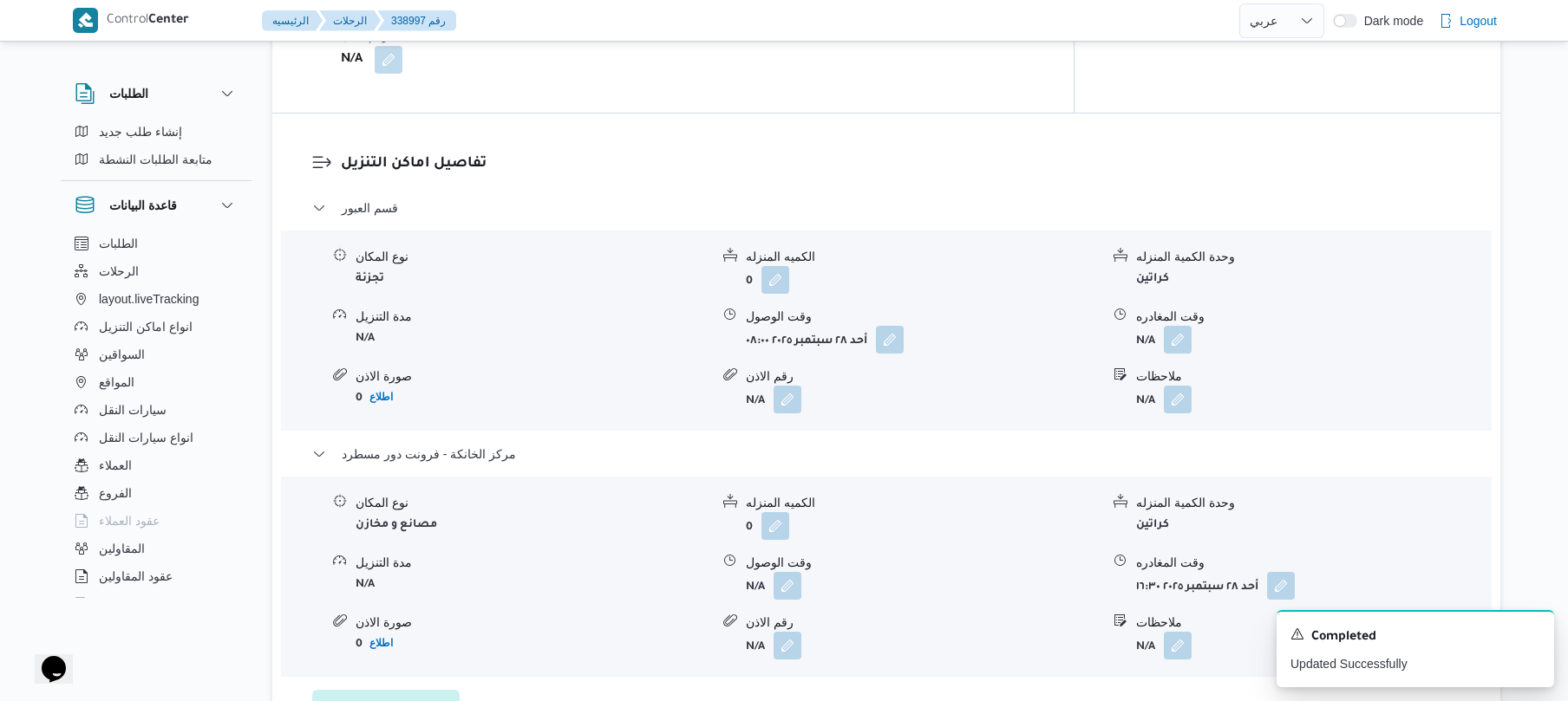
click at [806, 572] on form "N/A" at bounding box center [923, 586] width 354 height 28
click at [788, 571] on button "button" at bounding box center [788, 585] width 28 height 28
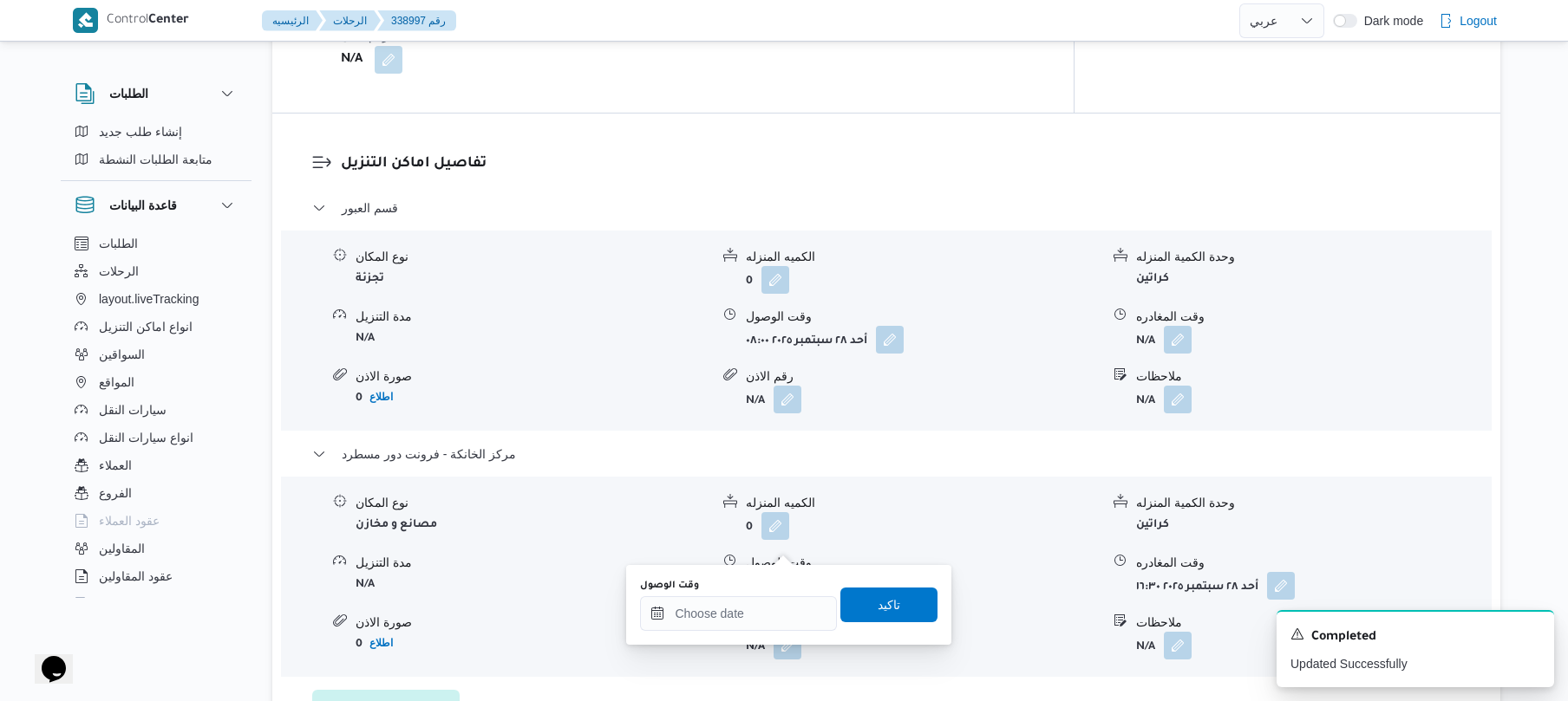
click at [753, 632] on div "وقت الوصول تاكيد" at bounding box center [788, 604] width 301 height 55
click at [753, 632] on div "وقت الوصول تاكيد" at bounding box center [788, 604] width 301 height 55
click at [778, 608] on input "وقت الوصول" at bounding box center [738, 613] width 197 height 34
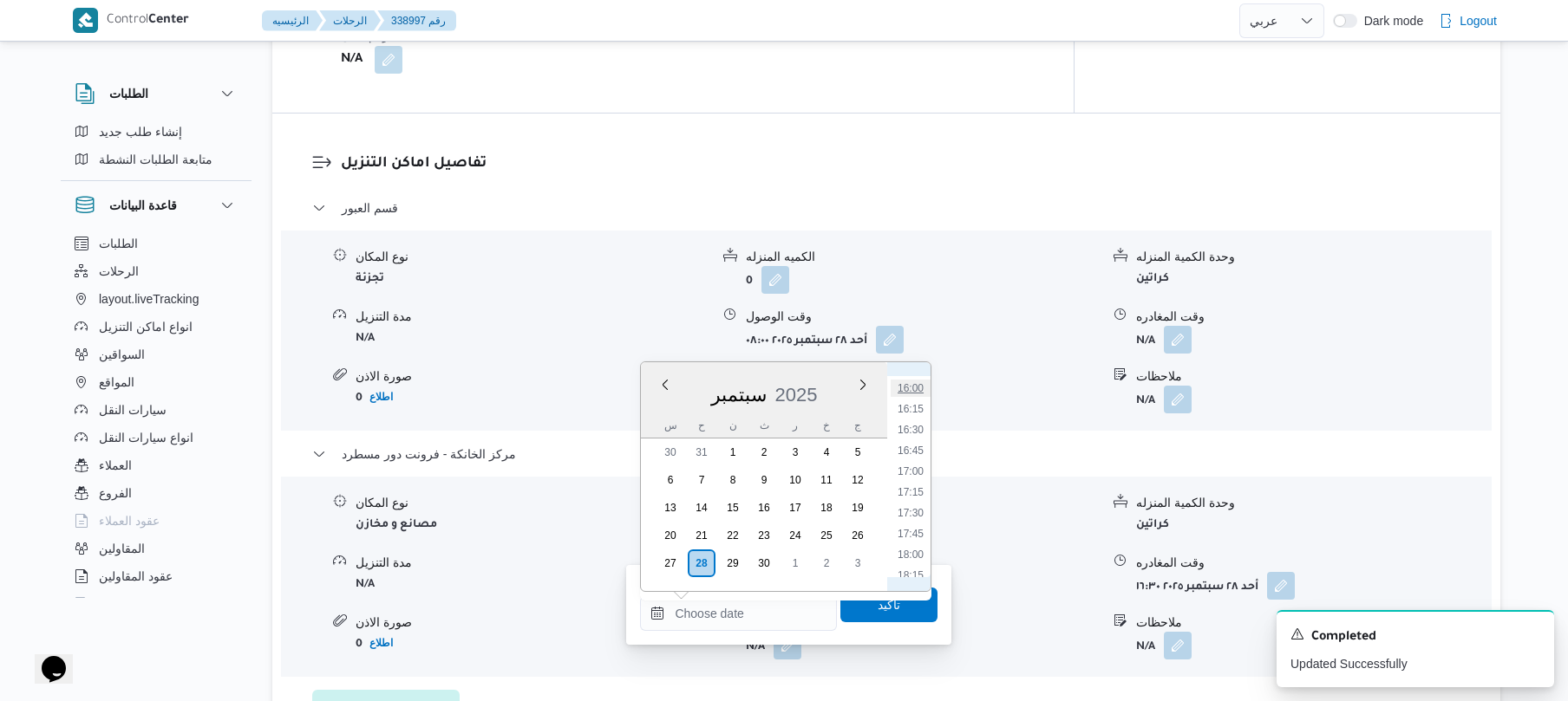
click at [918, 392] on li "16:00" at bounding box center [911, 388] width 40 height 18
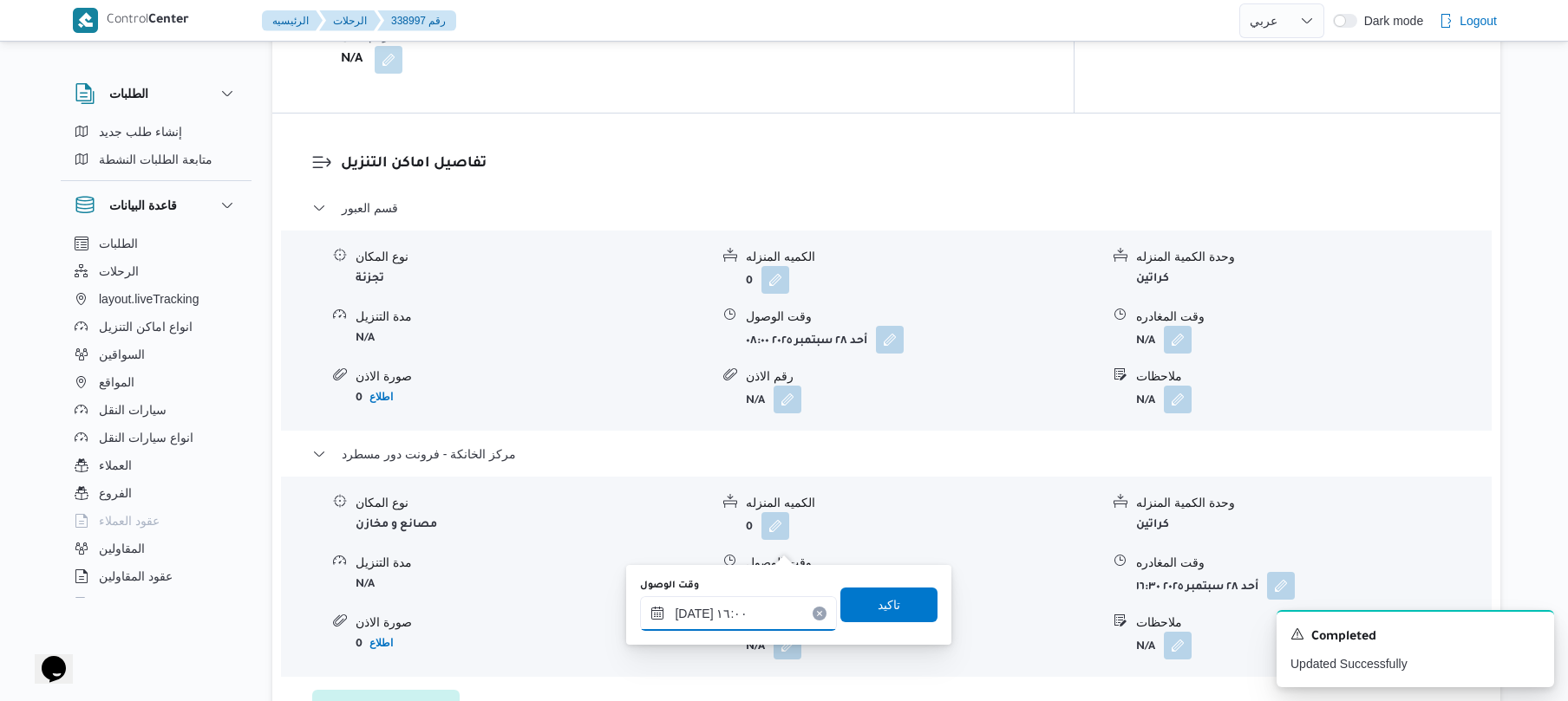
click at [744, 611] on input "٢٨/٠٩/٢٠٢٥ ١٦:٠٠" at bounding box center [738, 613] width 197 height 34
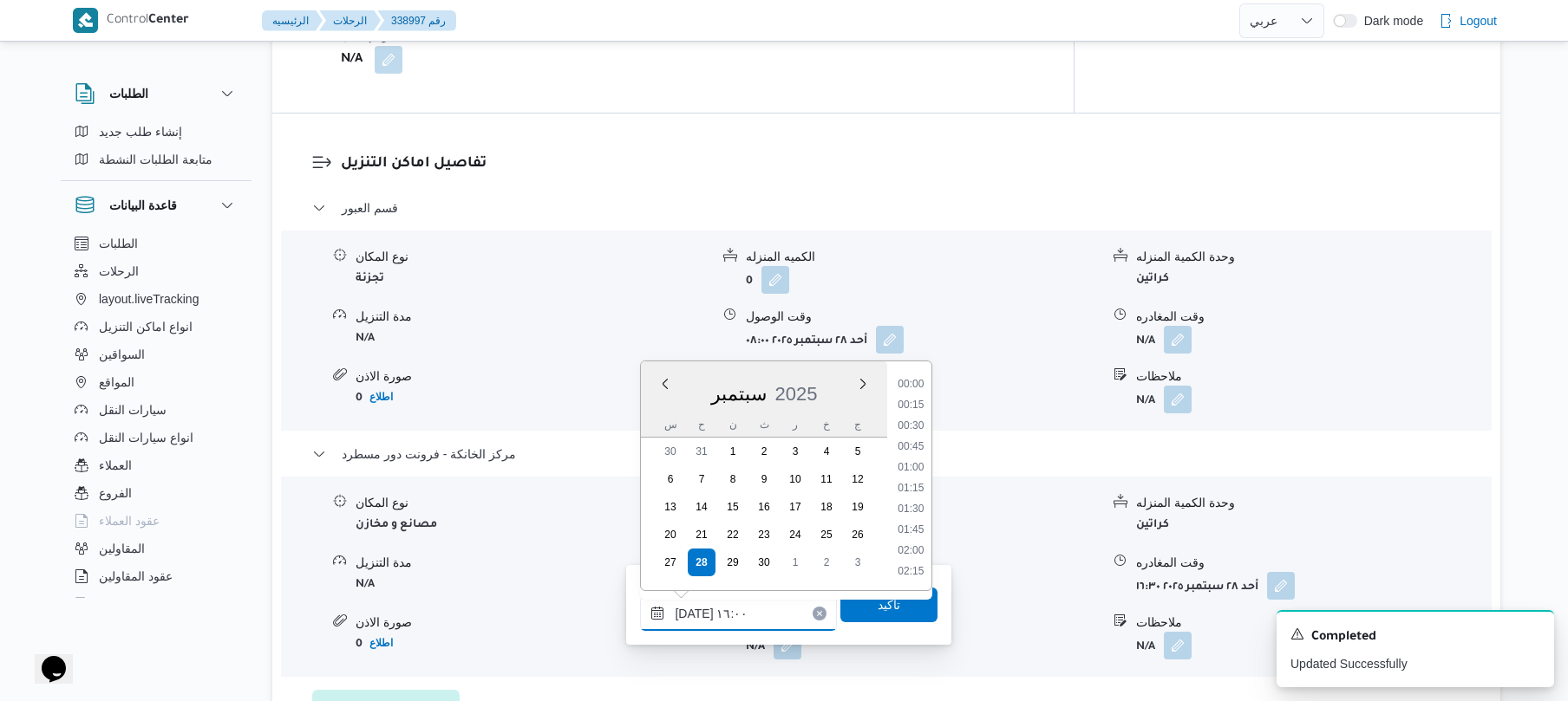
scroll to position [1228, 0]
click at [914, 504] on li "16:15" at bounding box center [911, 509] width 40 height 18
type input "٢٨/٠٩/٢٠٢٥ ١٦:١٥"
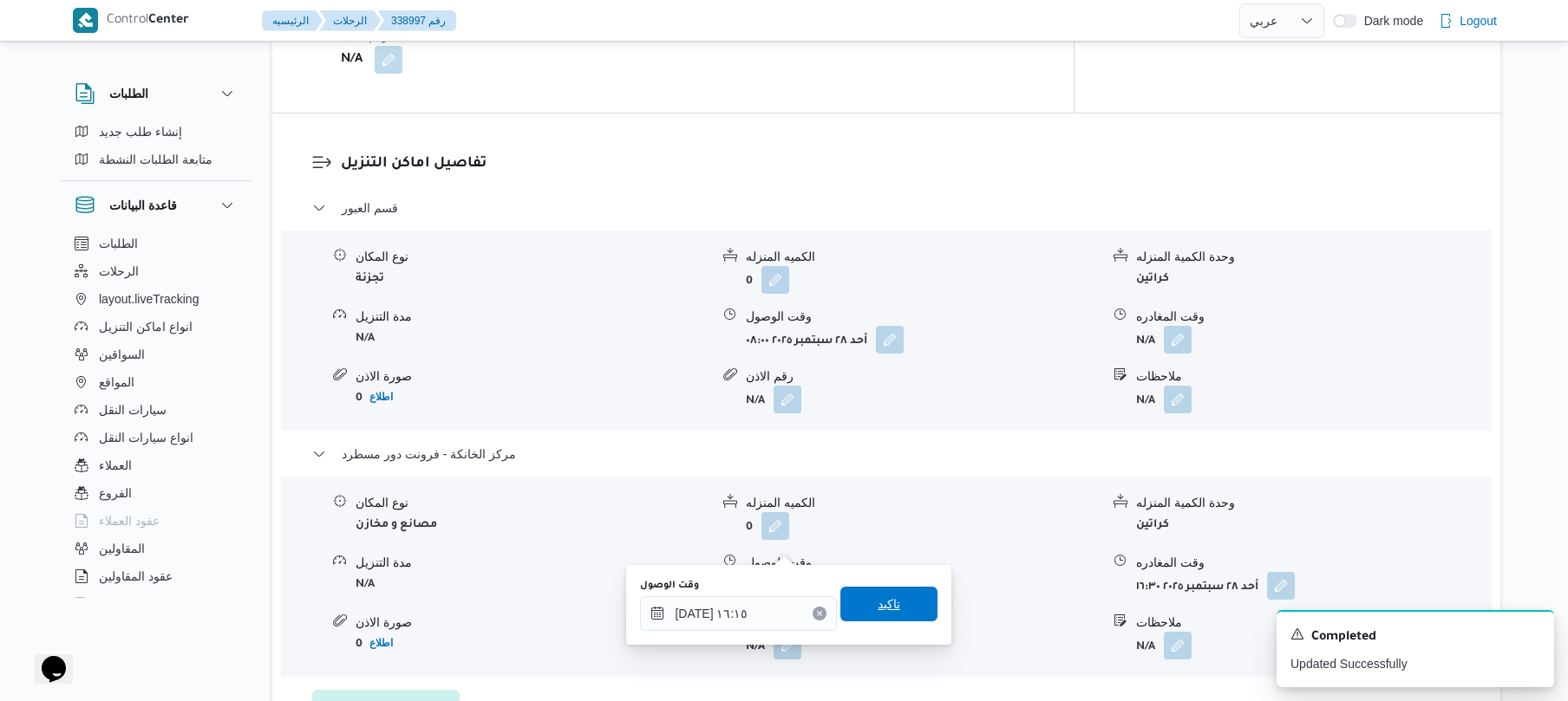
click at [886, 601] on span "تاكيد" at bounding box center [889, 604] width 23 height 21
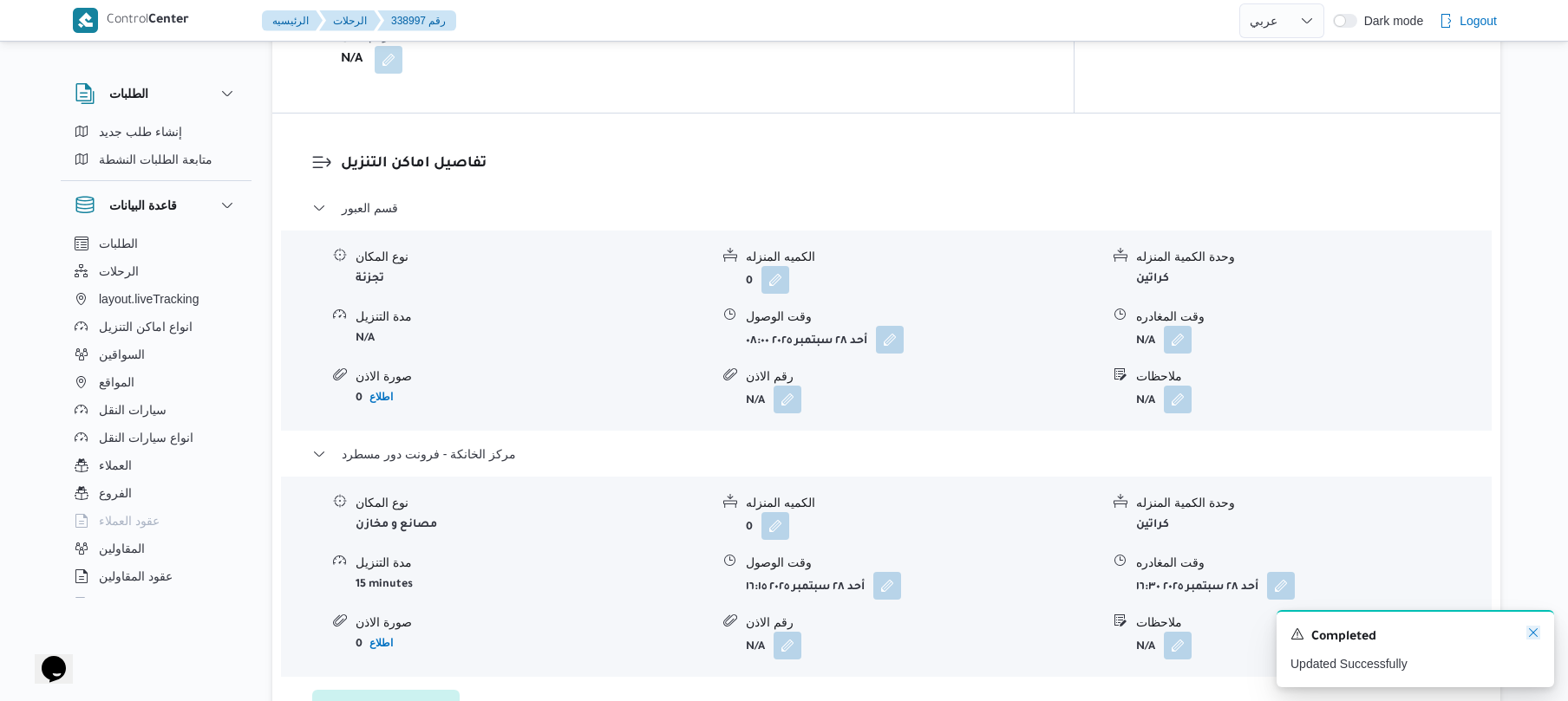
click at [1530, 632] on icon "Dismiss toast" at bounding box center [1534, 633] width 14 height 14
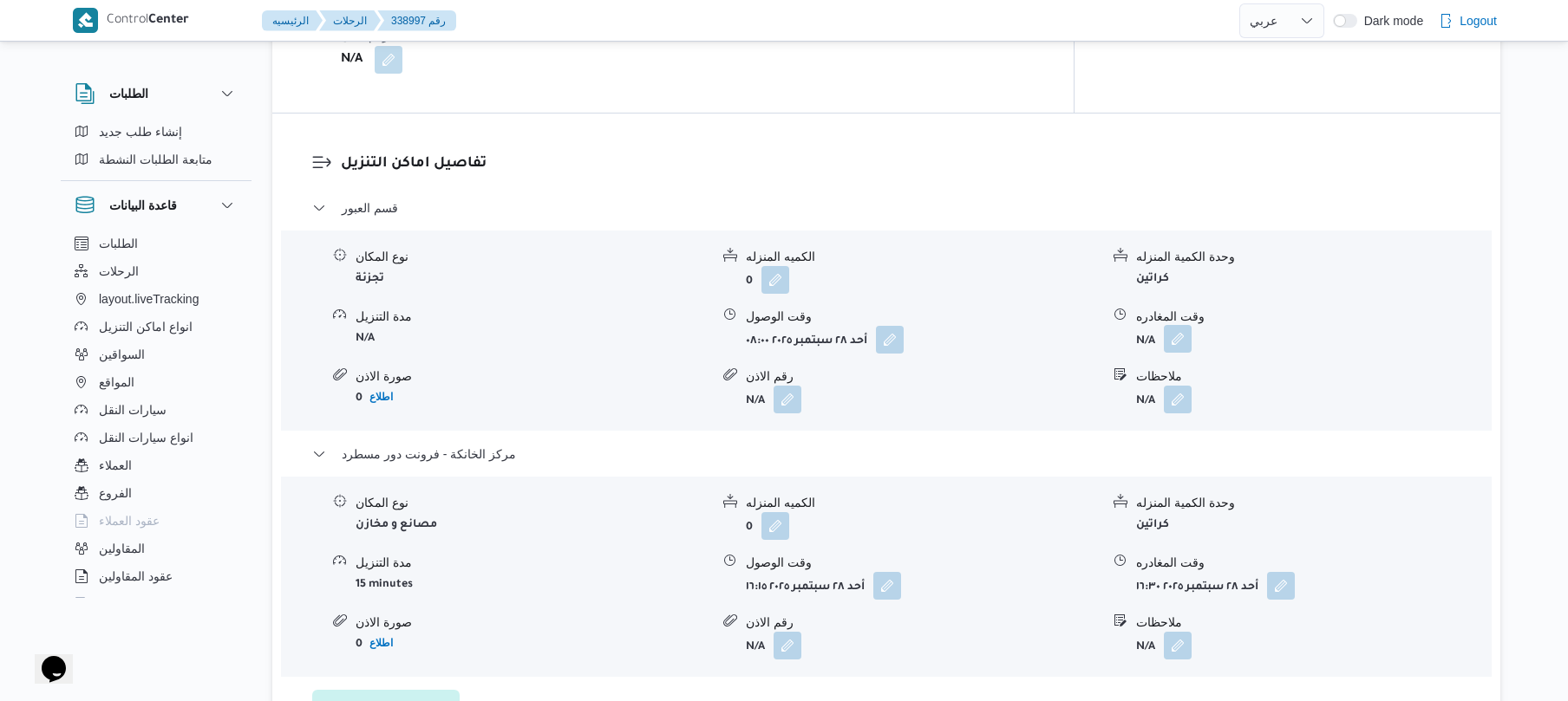
click at [1172, 325] on button "button" at bounding box center [1179, 339] width 28 height 28
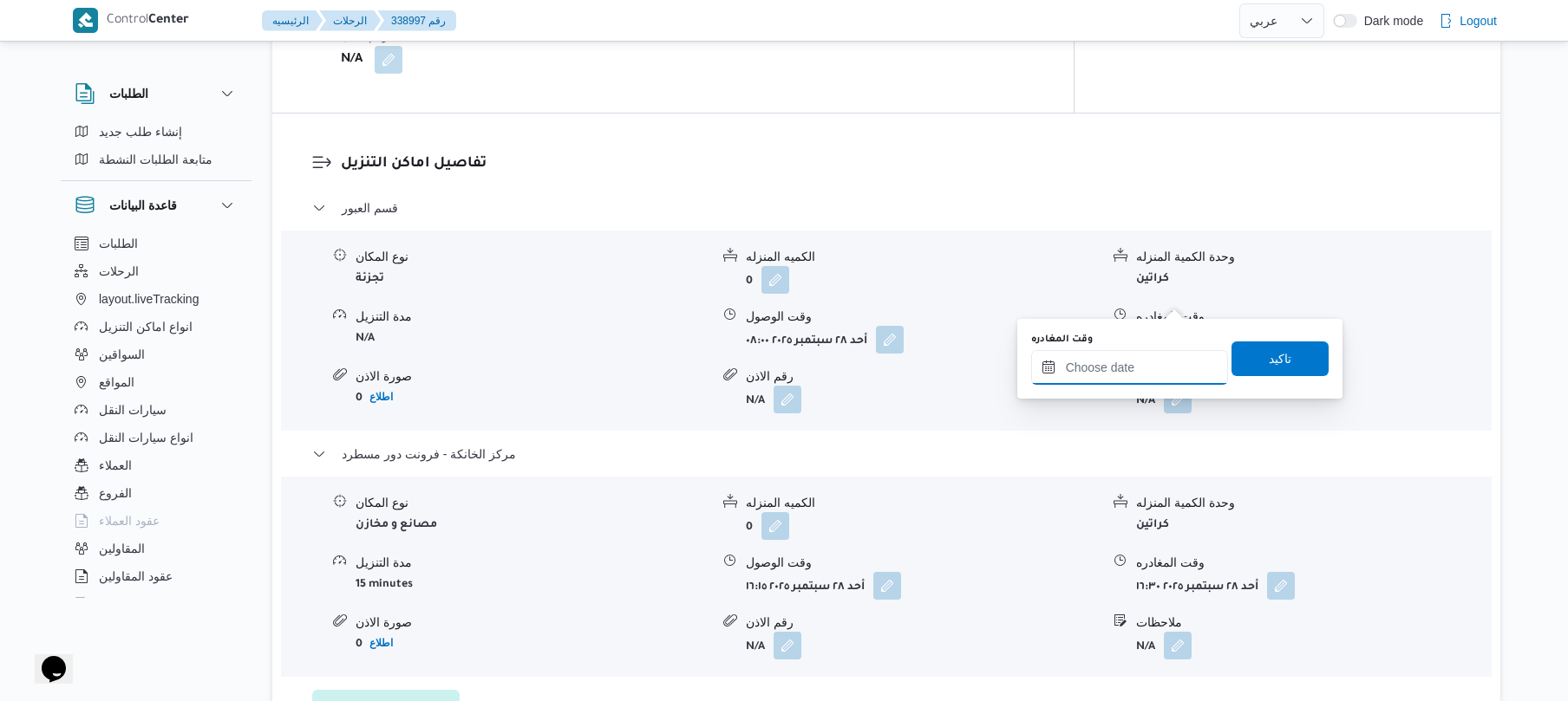
click at [1132, 376] on input "وقت المغادره" at bounding box center [1130, 367] width 197 height 34
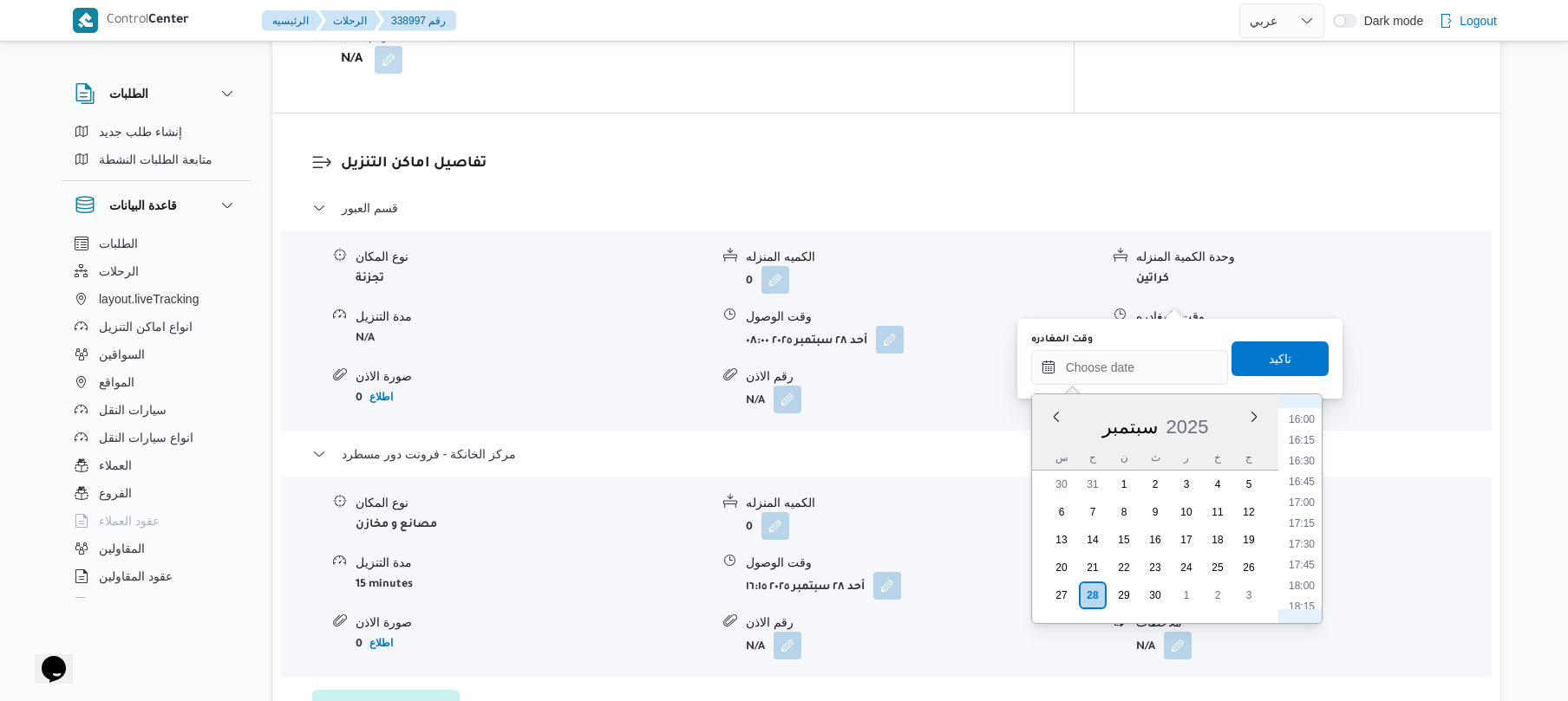
scroll to position [1160, 0]
click at [1299, 566] on li "15:45" at bounding box center [1302, 569] width 40 height 18
type input "٢٨/٠٩/٢٠٢٥ ١٥:٤٥"
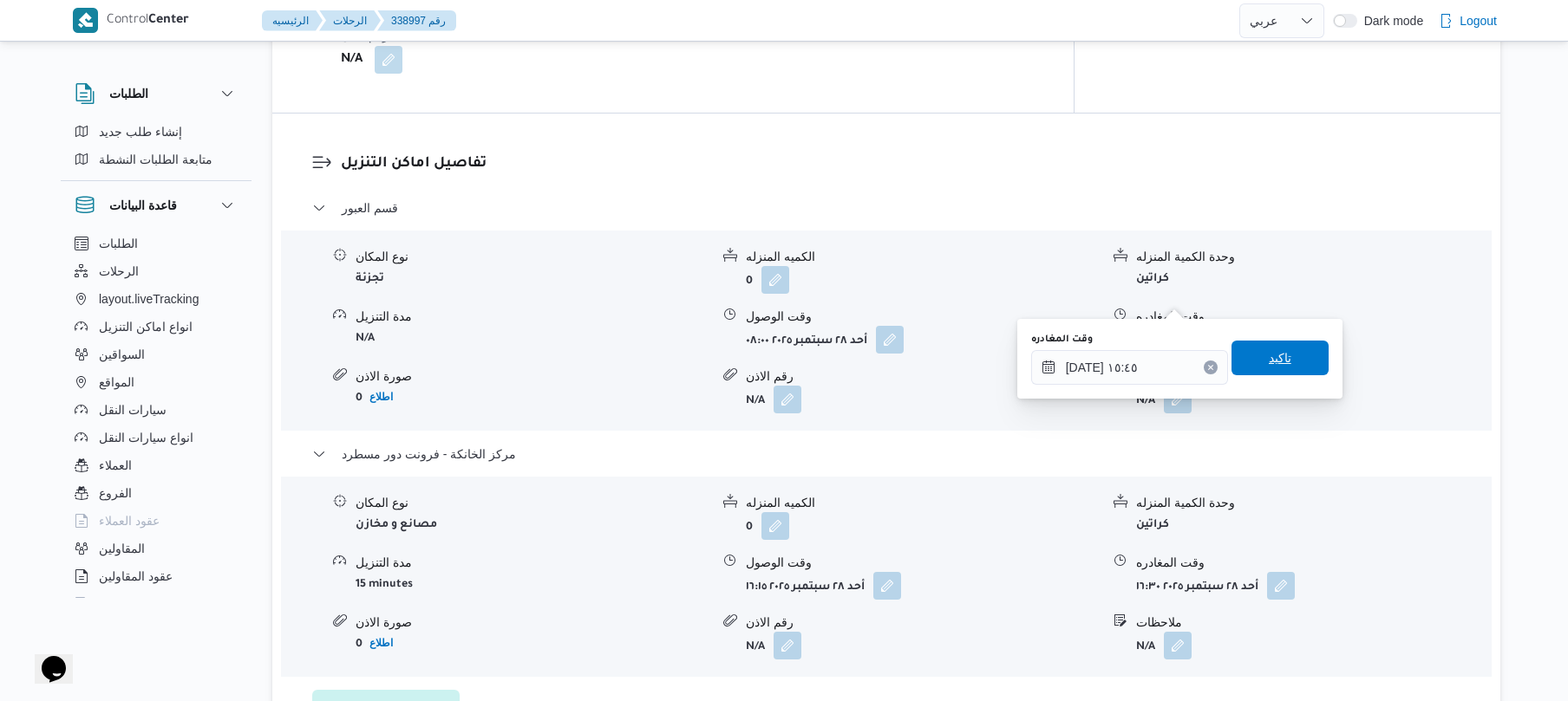
click at [1282, 365] on span "تاكيد" at bounding box center [1281, 358] width 98 height 34
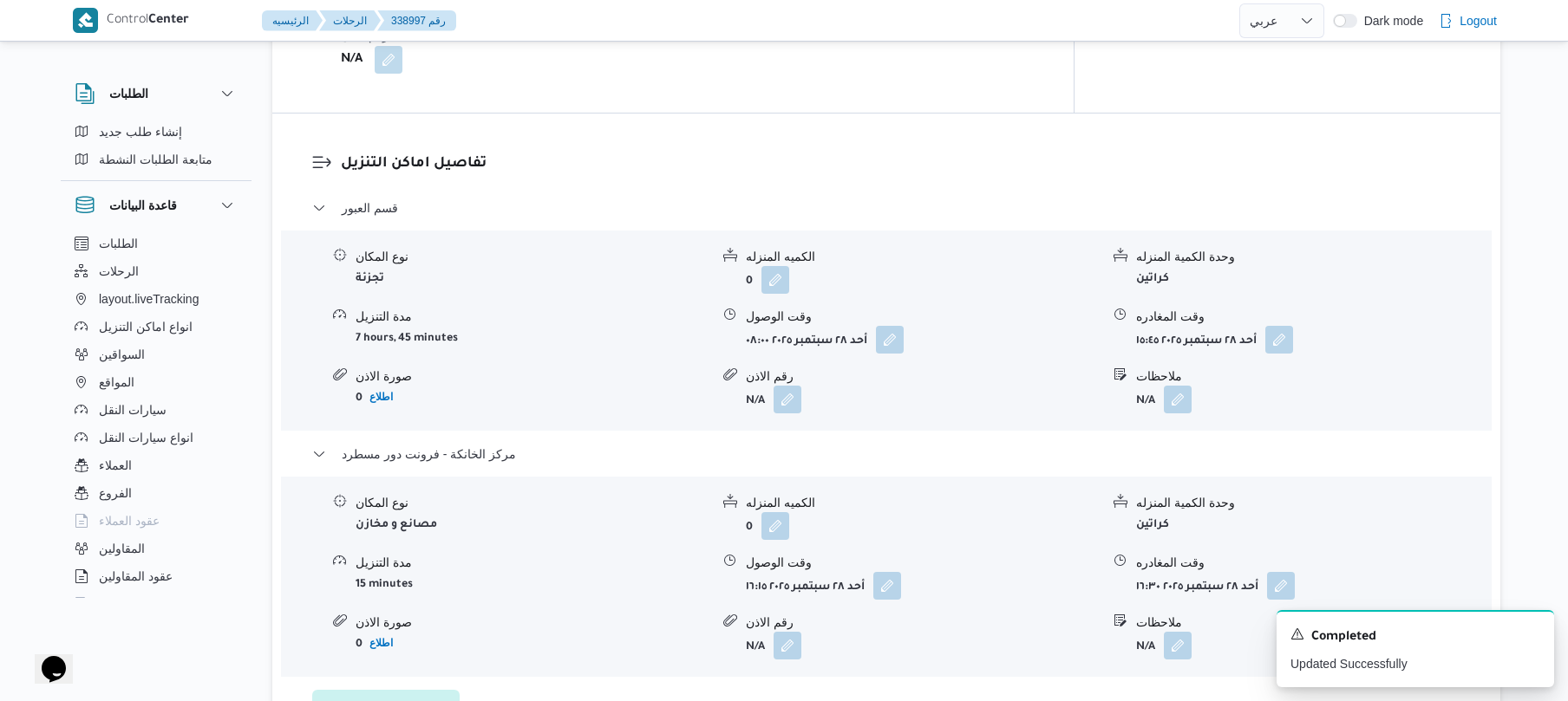
scroll to position [0, 0]
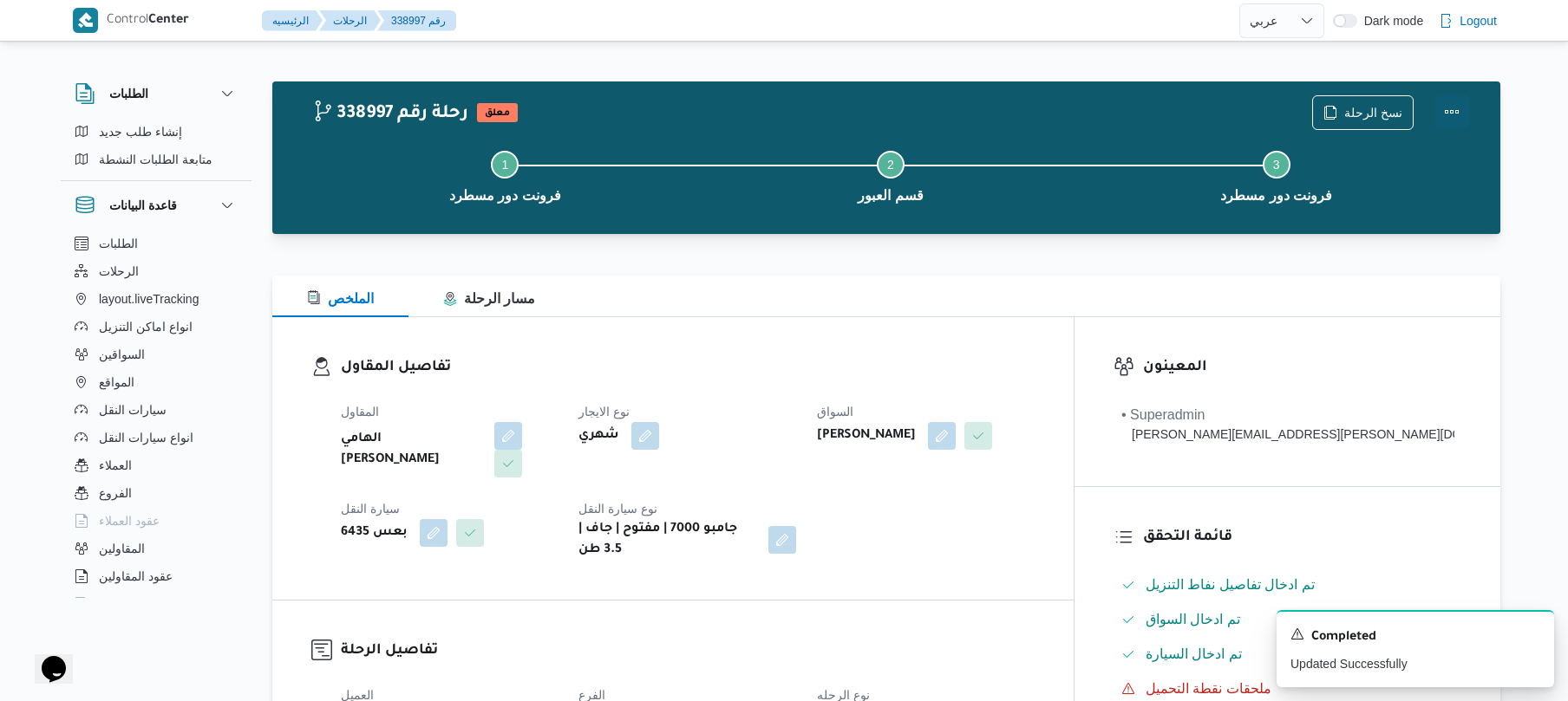
click at [1455, 115] on button "Actions" at bounding box center [1451, 112] width 34 height 34
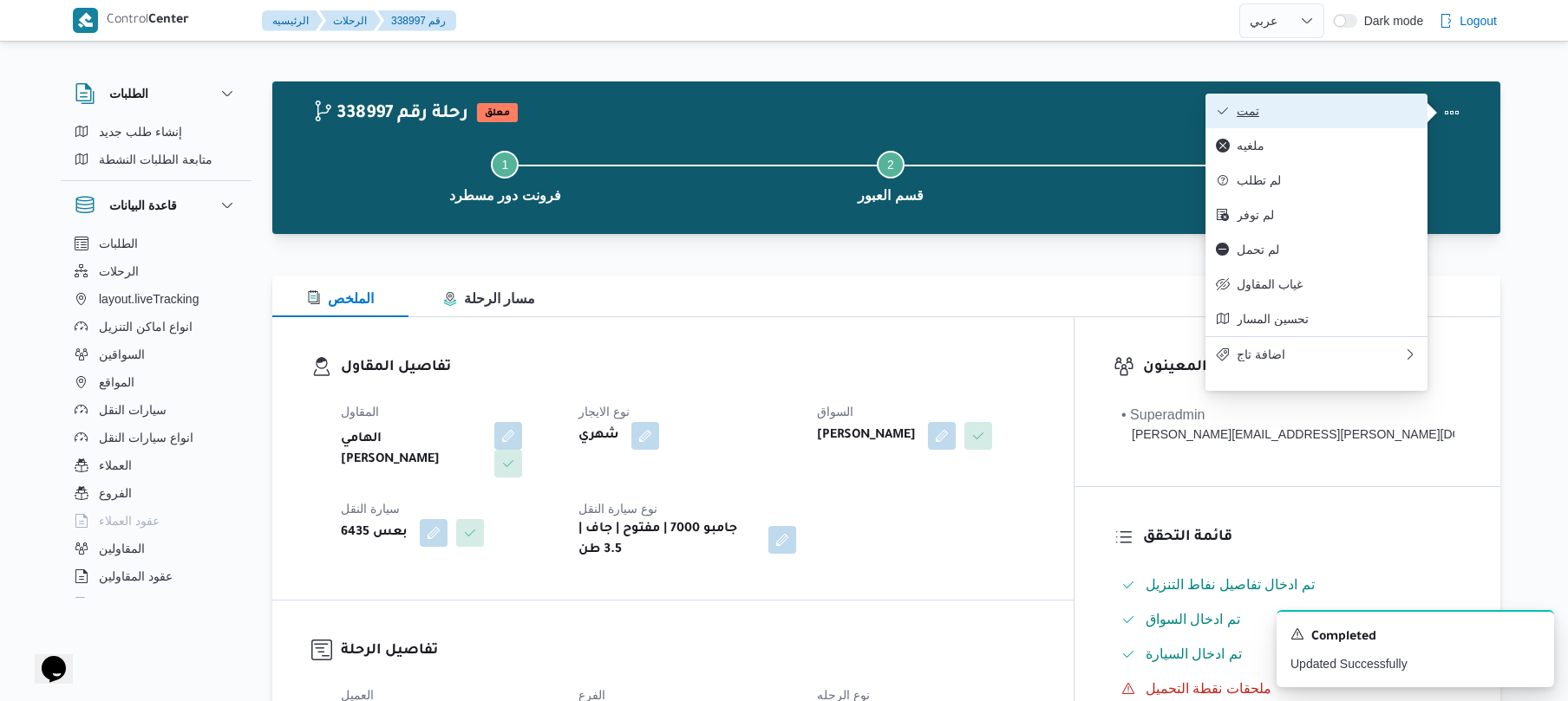
click at [1347, 101] on button "تمت" at bounding box center [1317, 111] width 222 height 34
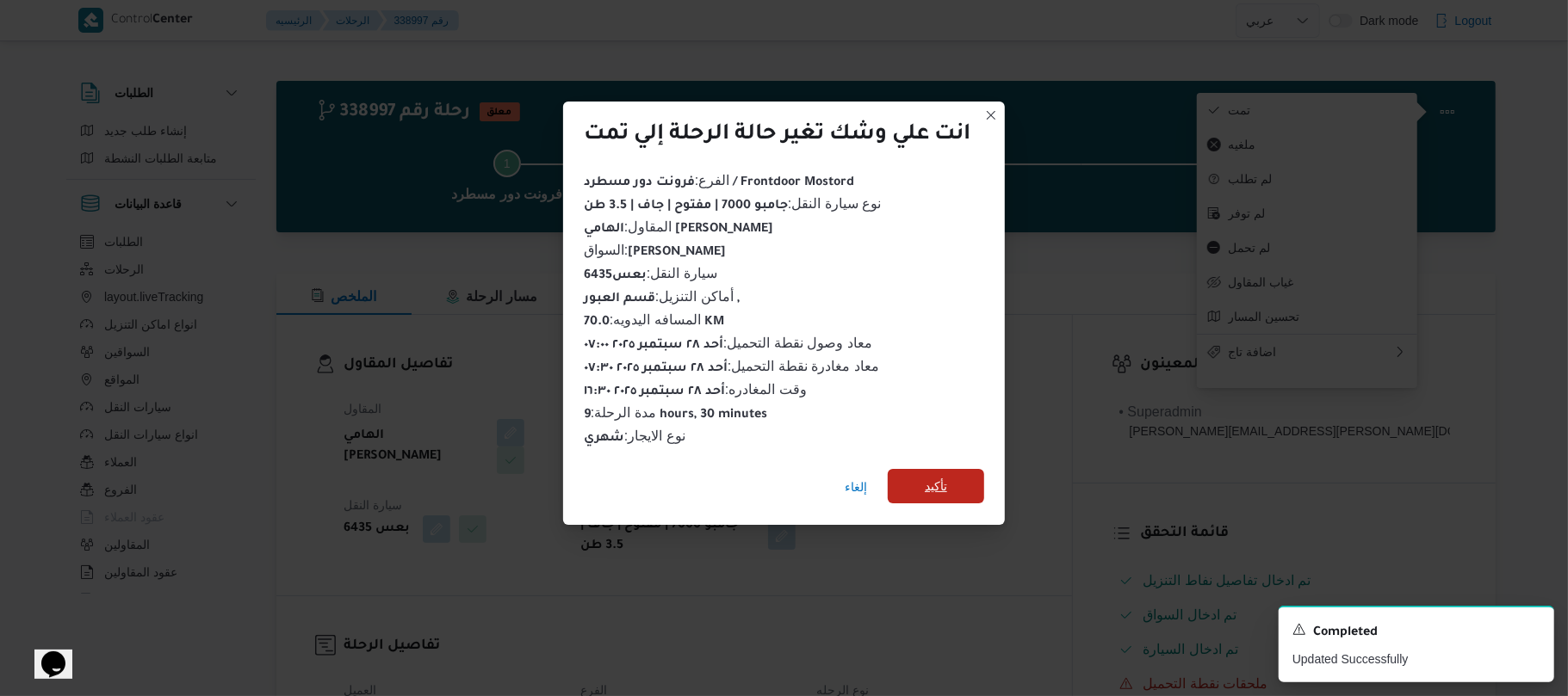
click at [955, 476] on span "تأكيد" at bounding box center [936, 486] width 97 height 34
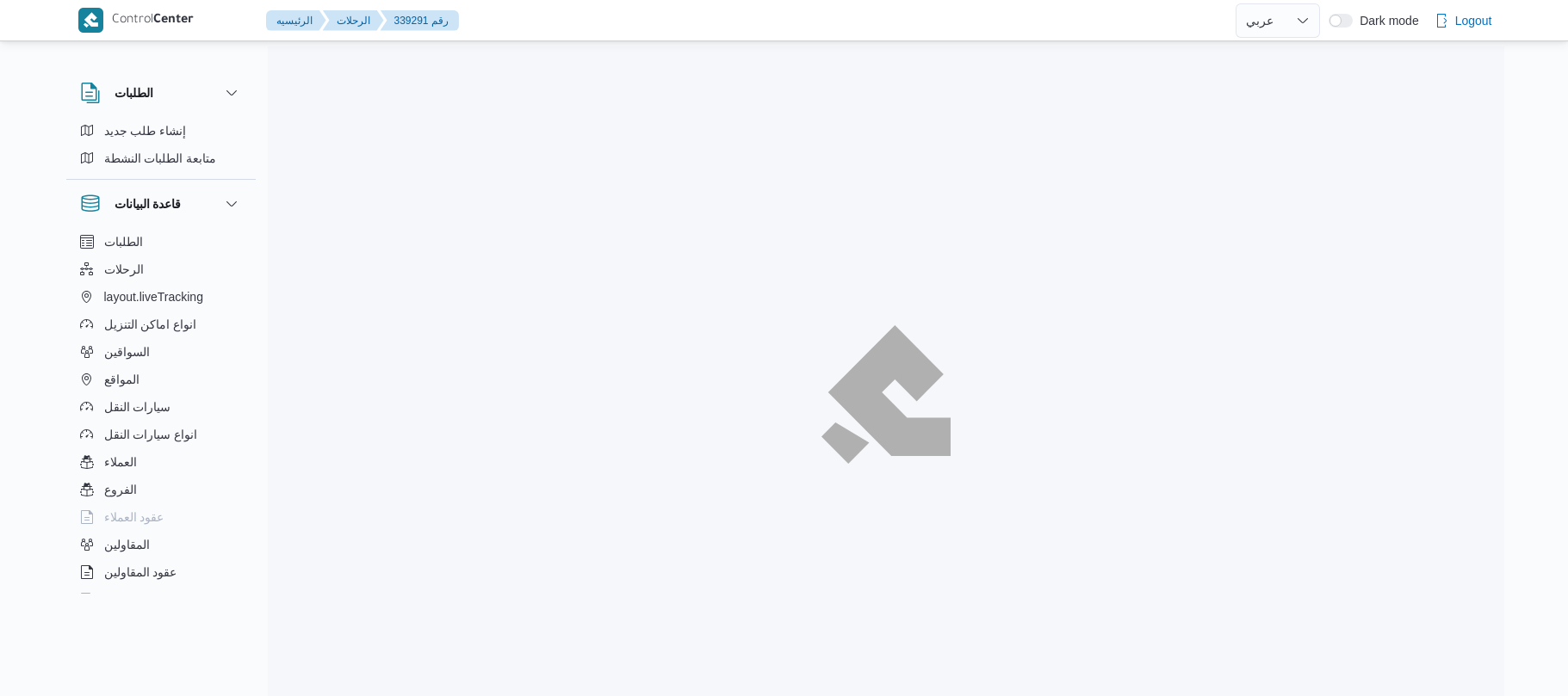
select select "ar"
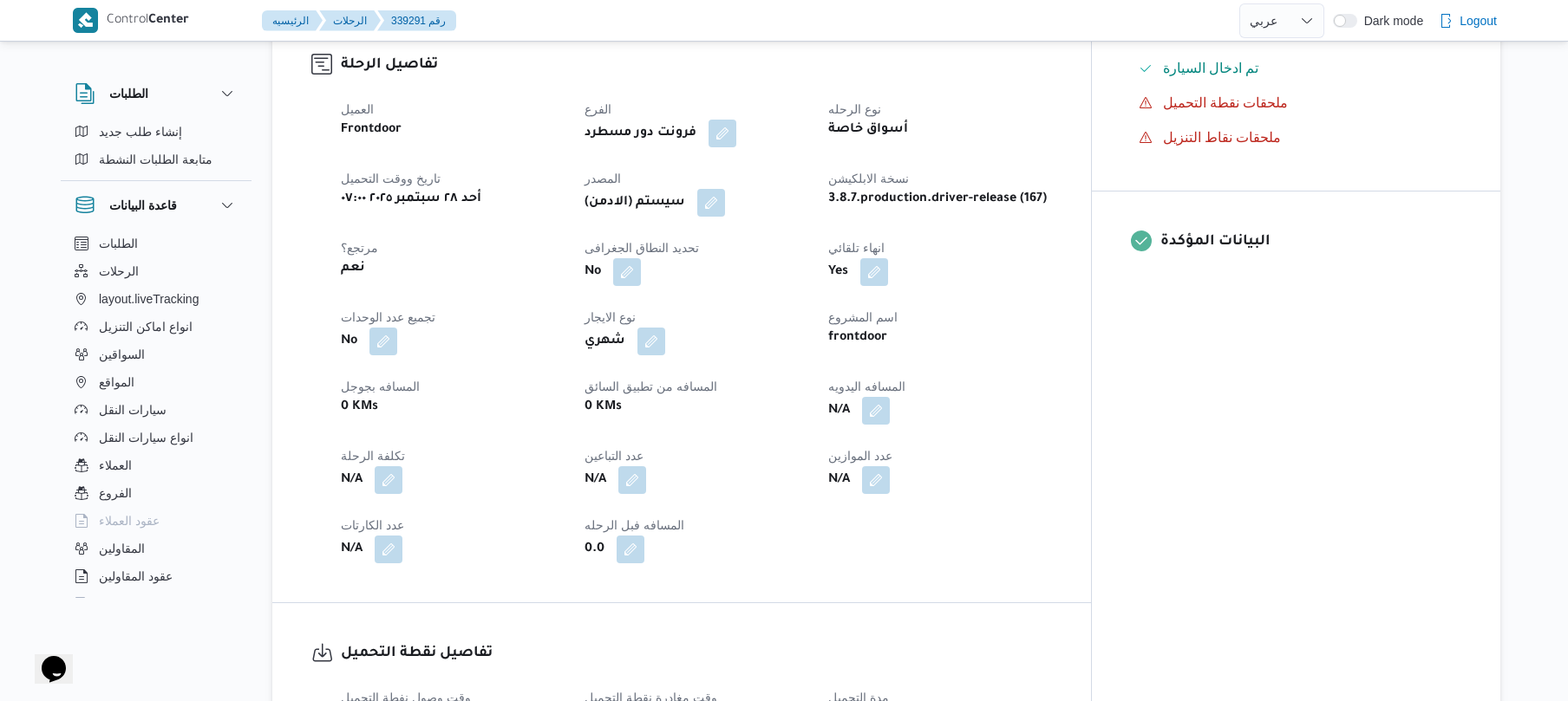
scroll to position [601, 0]
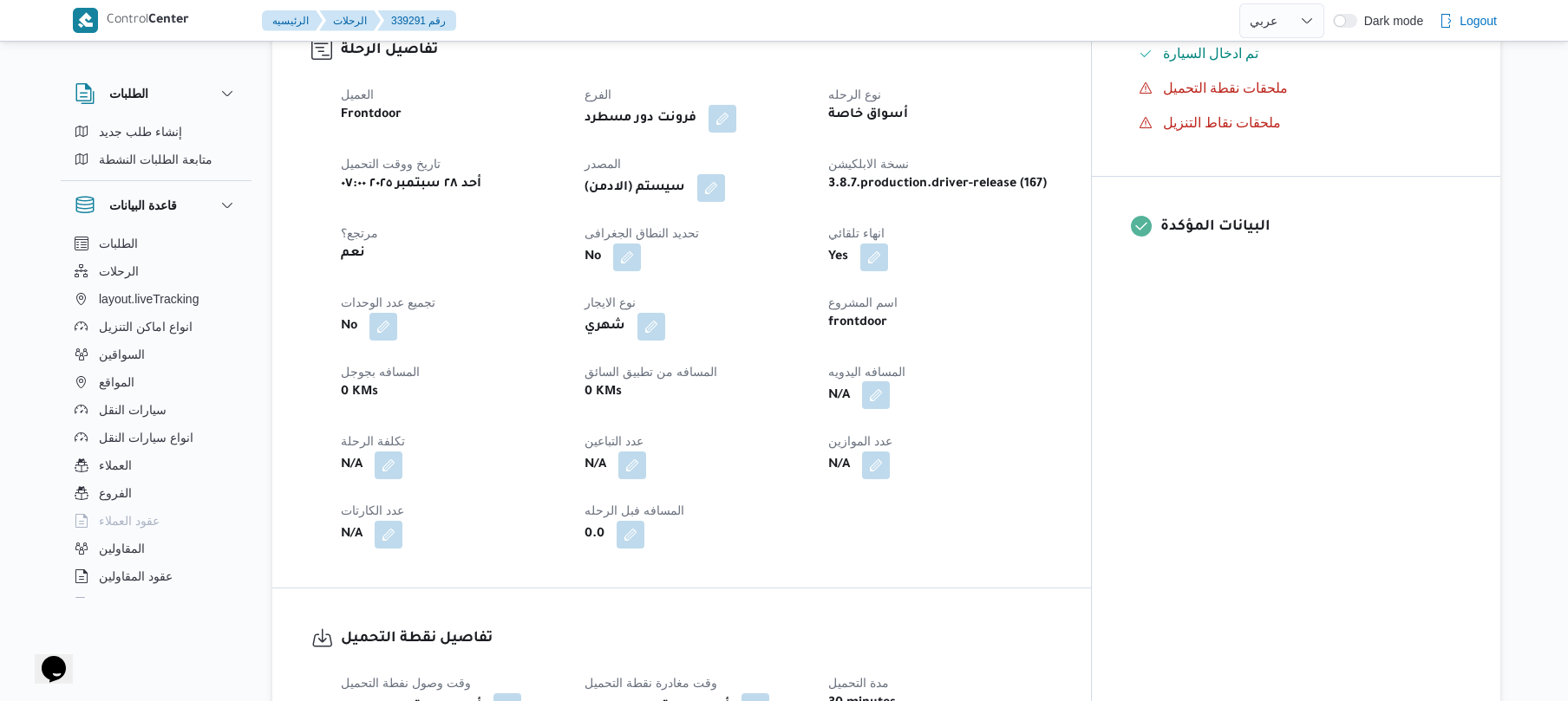
click at [890, 381] on button "button" at bounding box center [876, 395] width 28 height 28
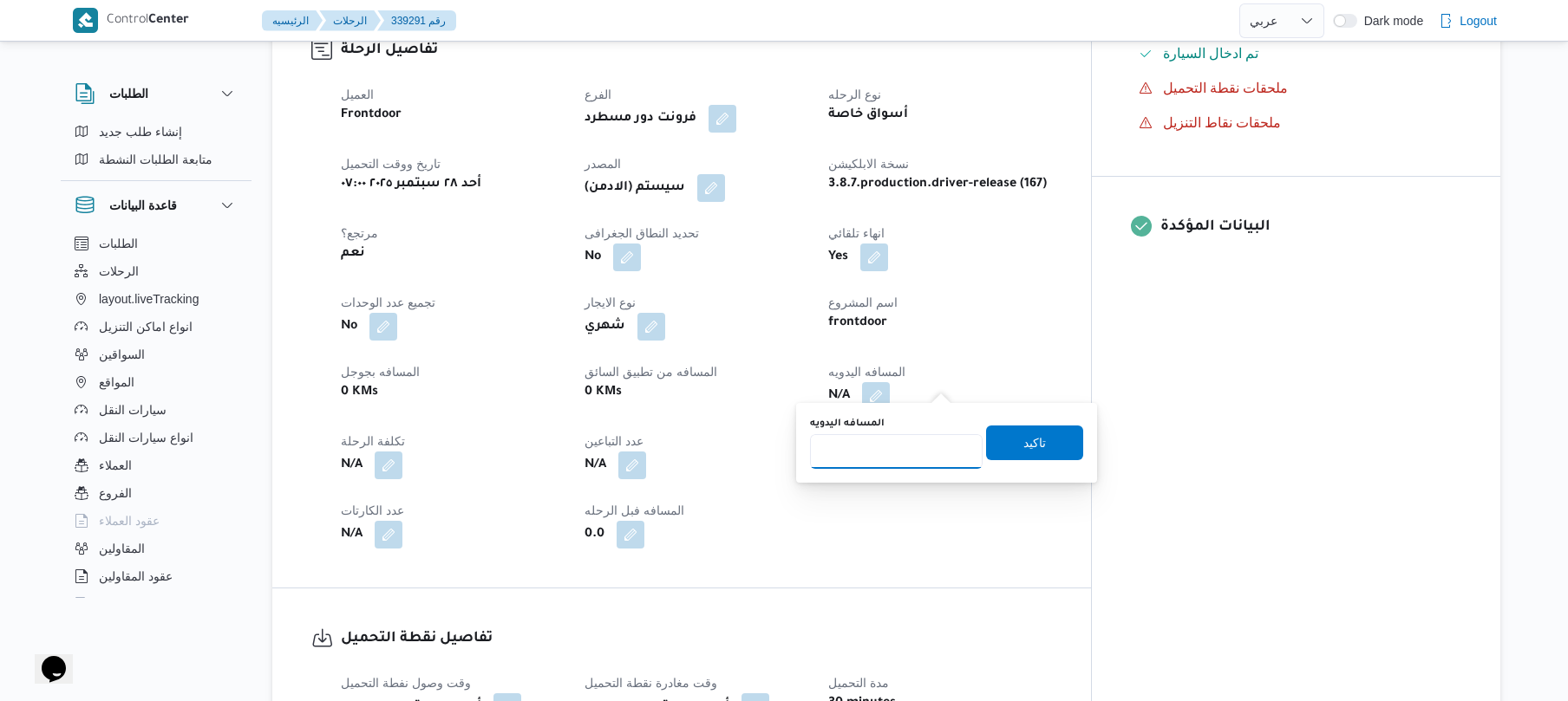
click at [882, 447] on input "المسافه اليدويه" at bounding box center [897, 451] width 172 height 34
type input "70"
click at [1024, 445] on span "تاكيد" at bounding box center [1035, 443] width 23 height 21
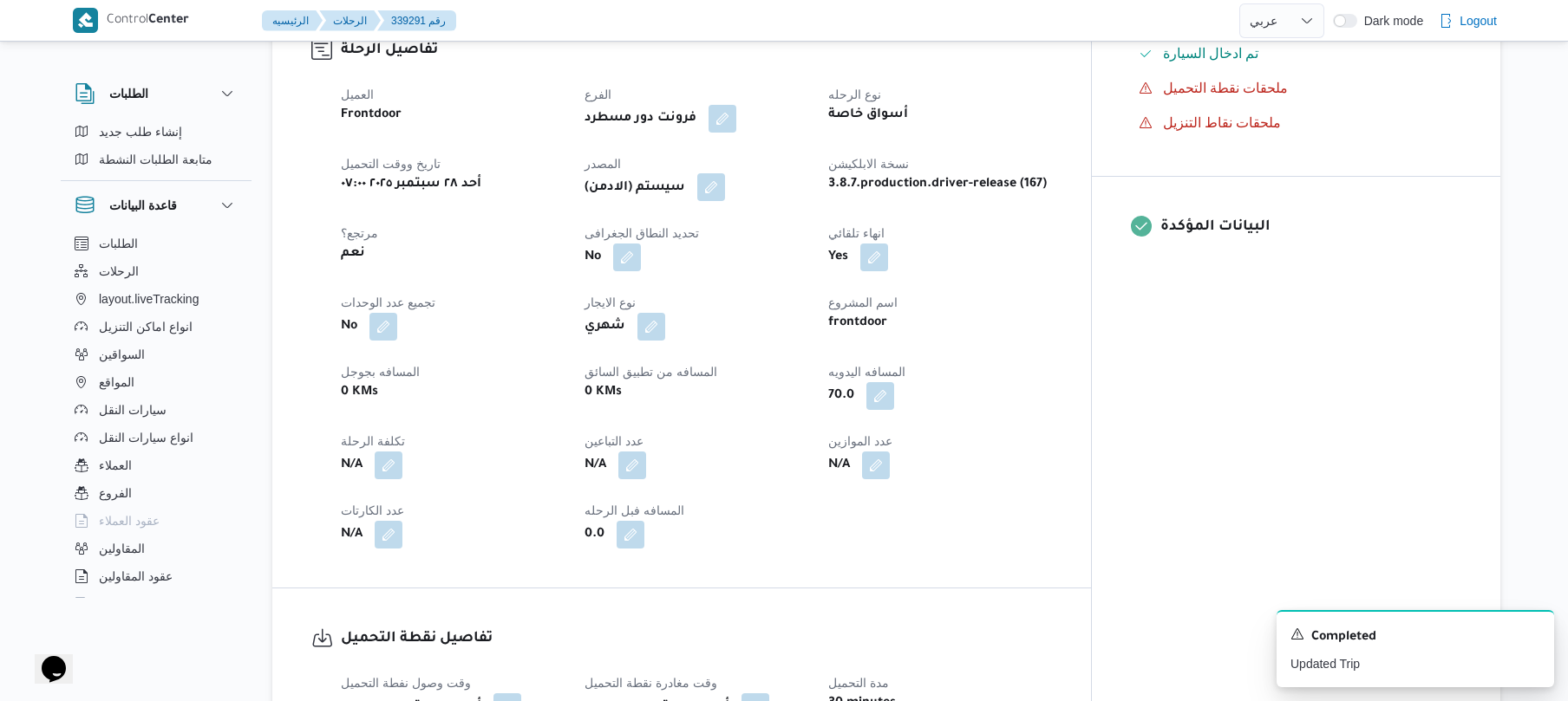
click at [725, 173] on button "button" at bounding box center [712, 187] width 28 height 28
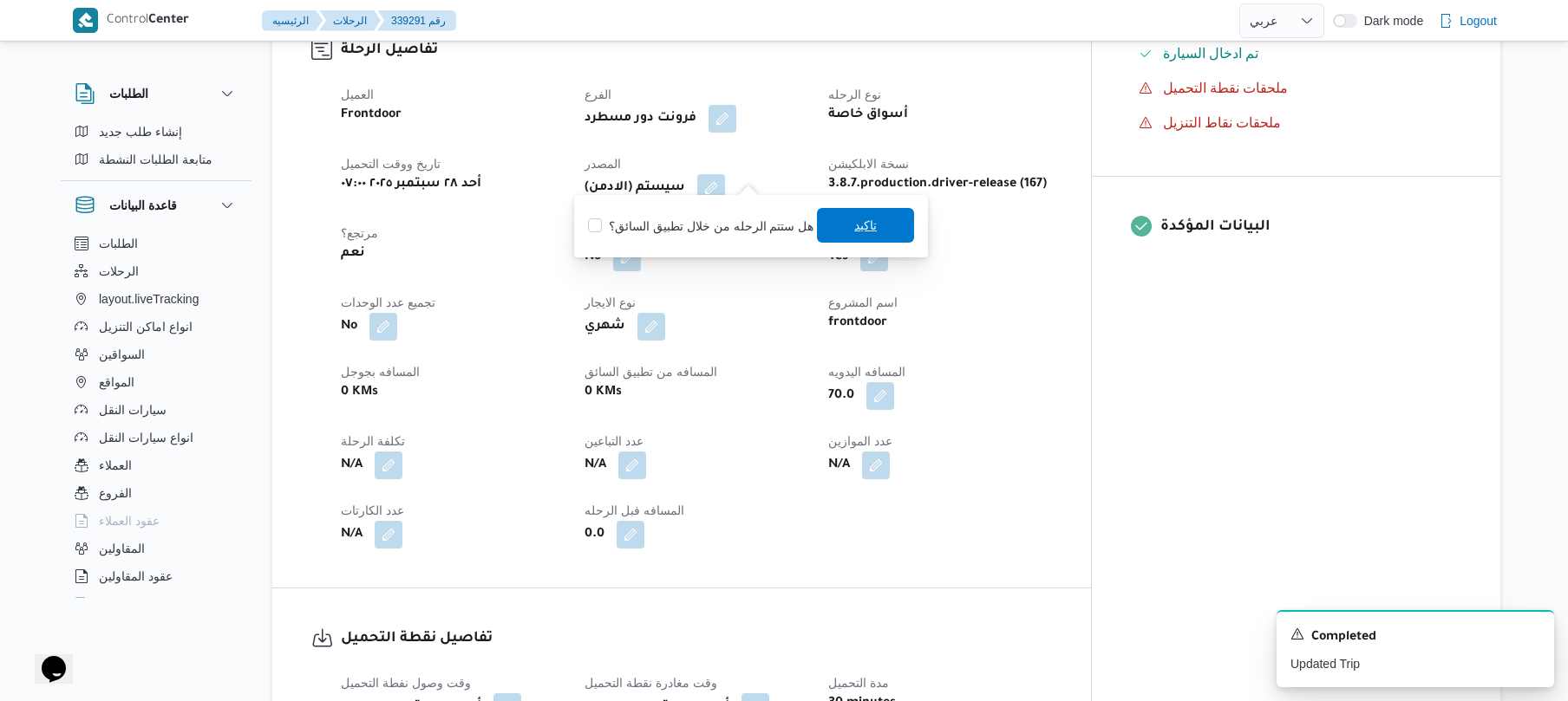
click at [854, 234] on span "تاكيد" at bounding box center [866, 226] width 23 height 21
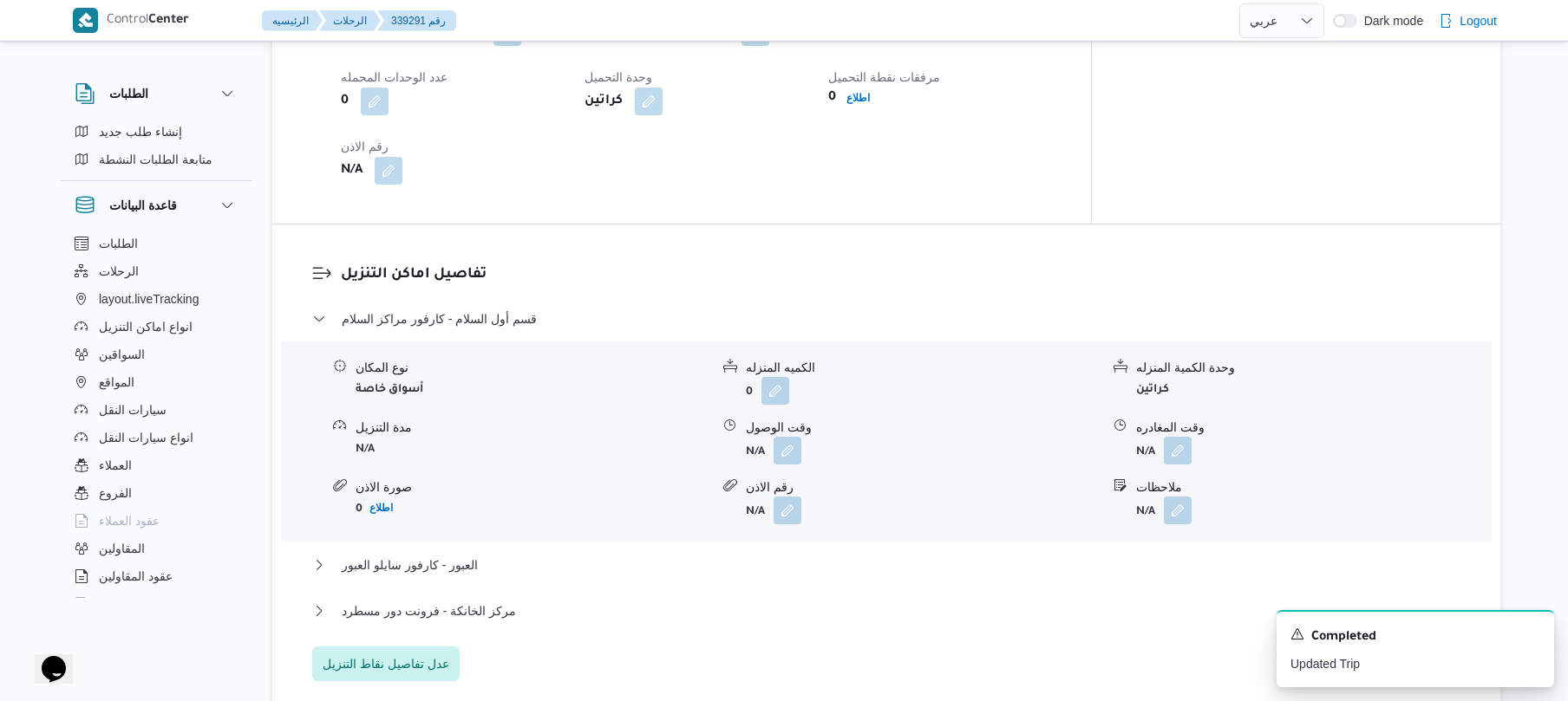
scroll to position [1526, 0]
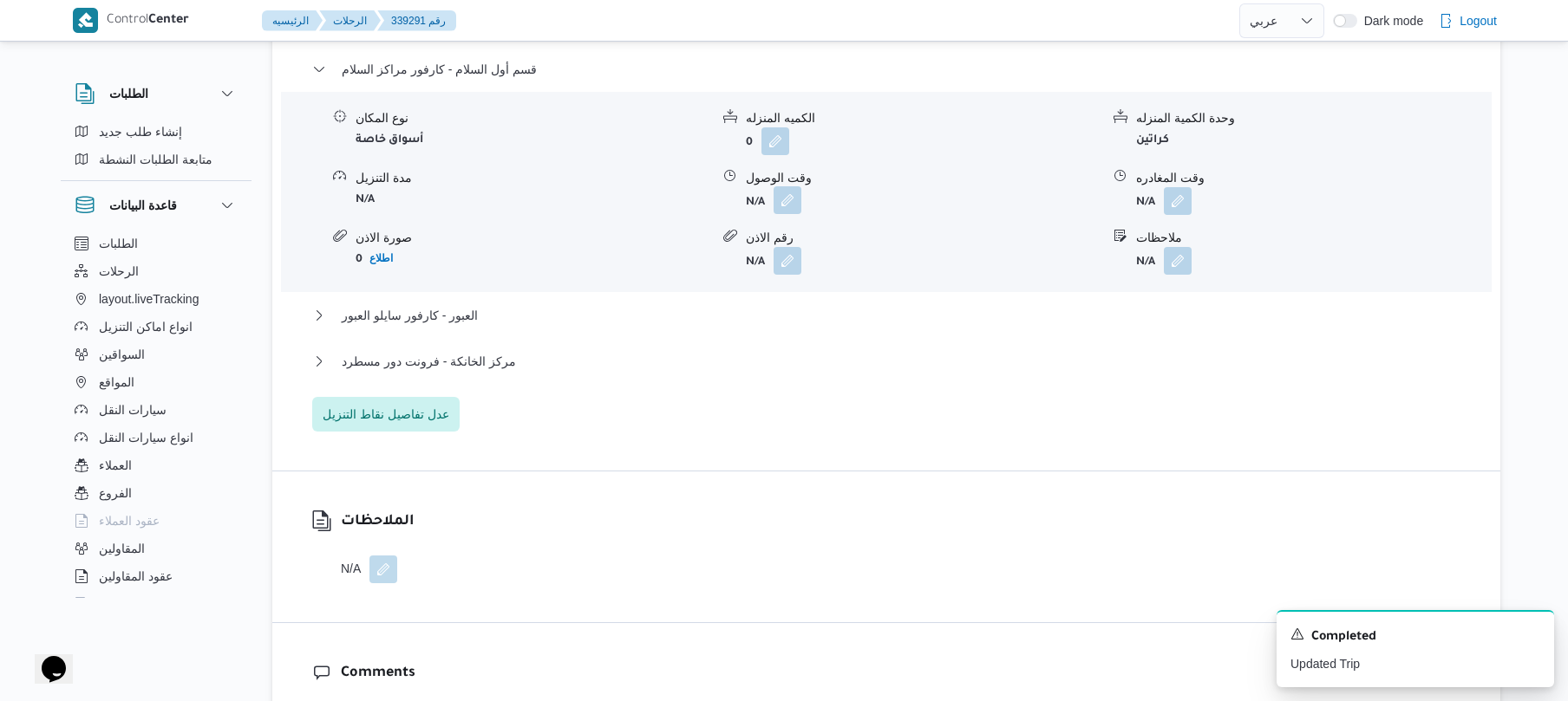
click at [791, 188] on button "button" at bounding box center [788, 200] width 28 height 28
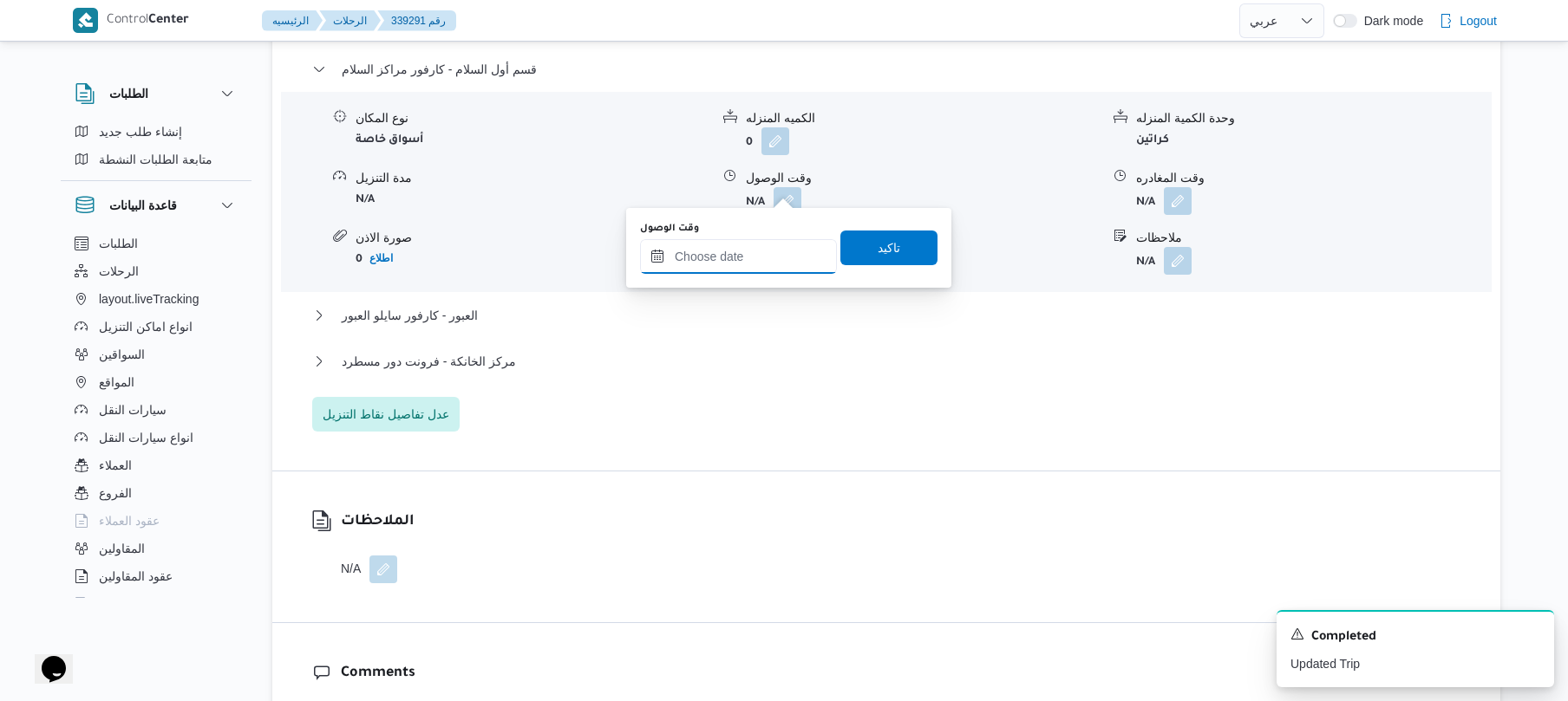
click at [734, 272] on input "وقت الوصول" at bounding box center [738, 256] width 197 height 34
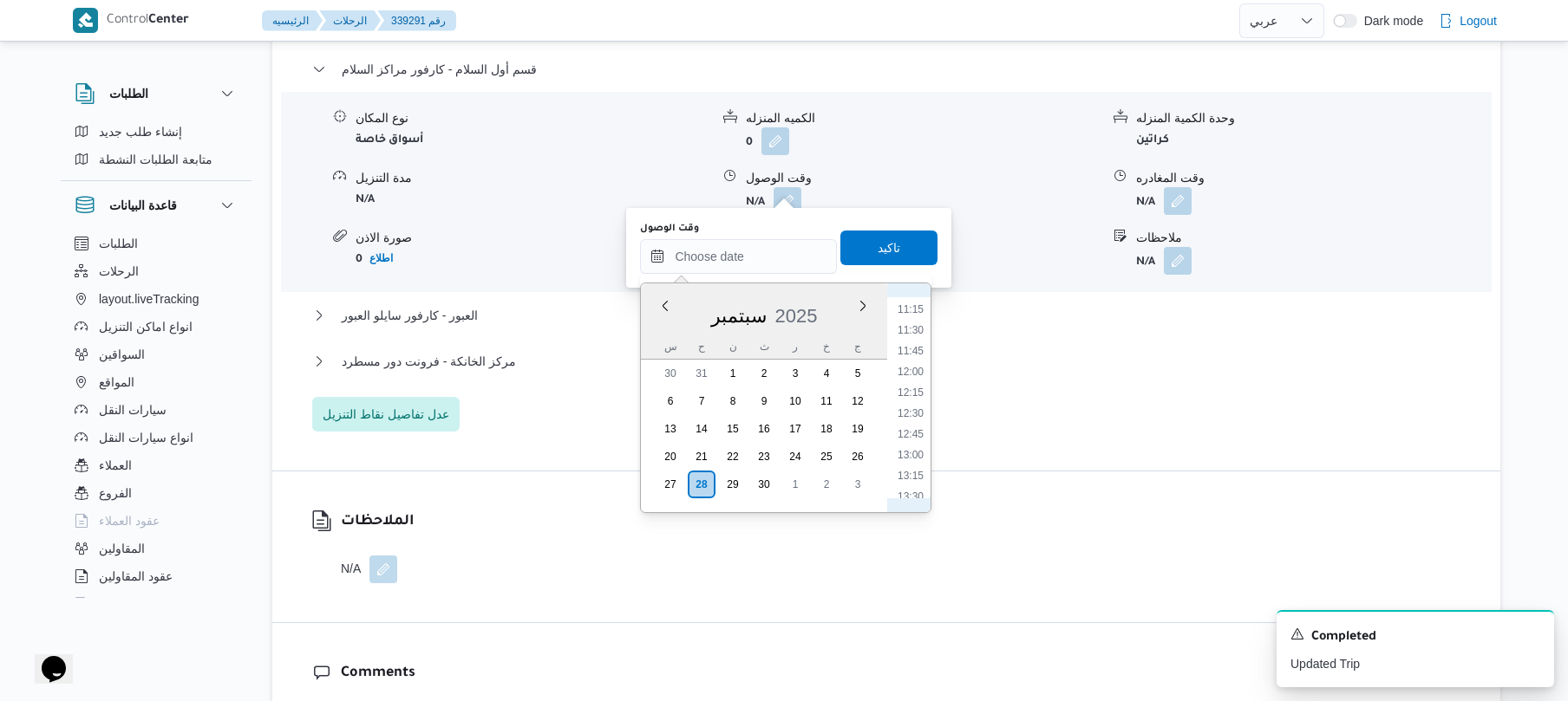
scroll to position [649, 0]
click at [919, 320] on li "08:00" at bounding box center [911, 322] width 40 height 18
type input "[DATE] ٠٨:٠٠"
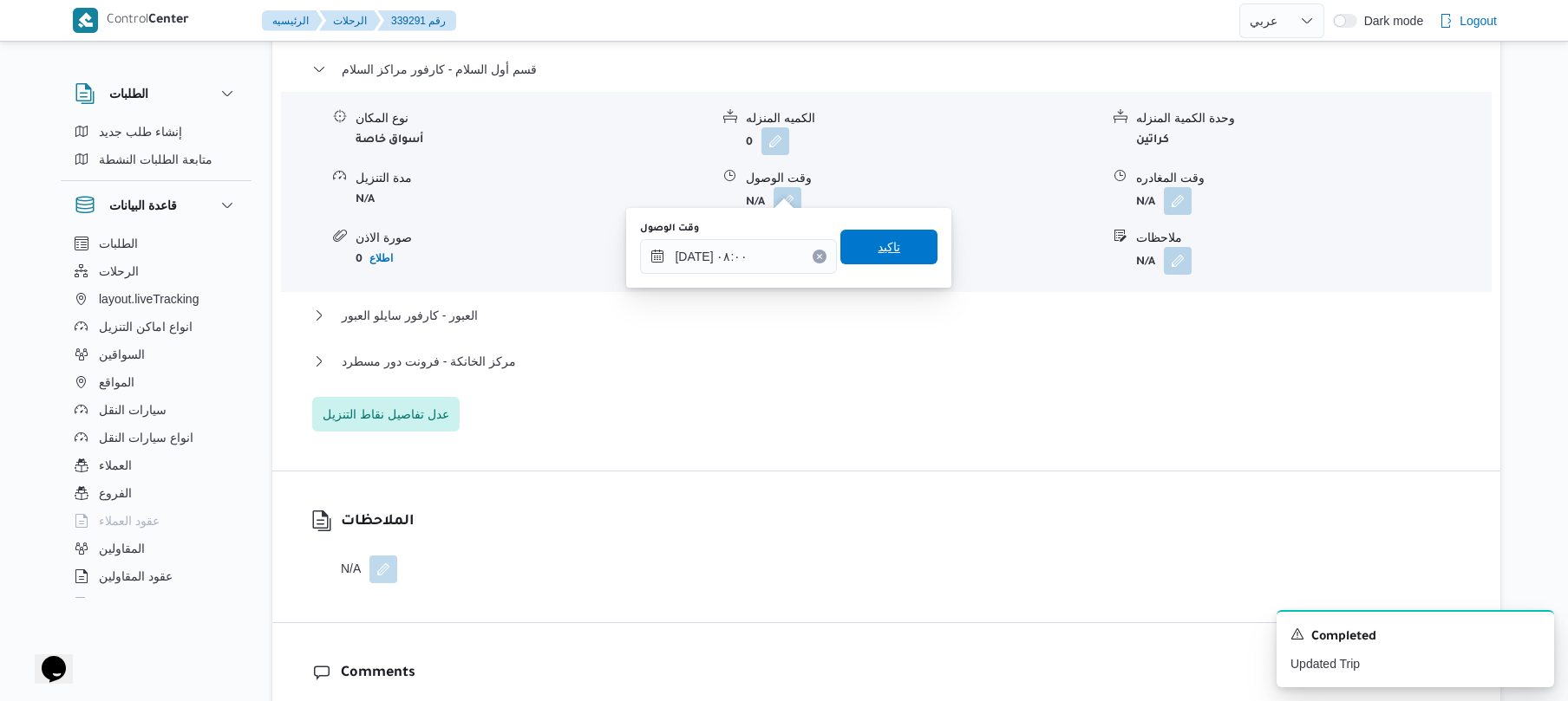
click at [882, 237] on span "تاكيد" at bounding box center [889, 247] width 23 height 21
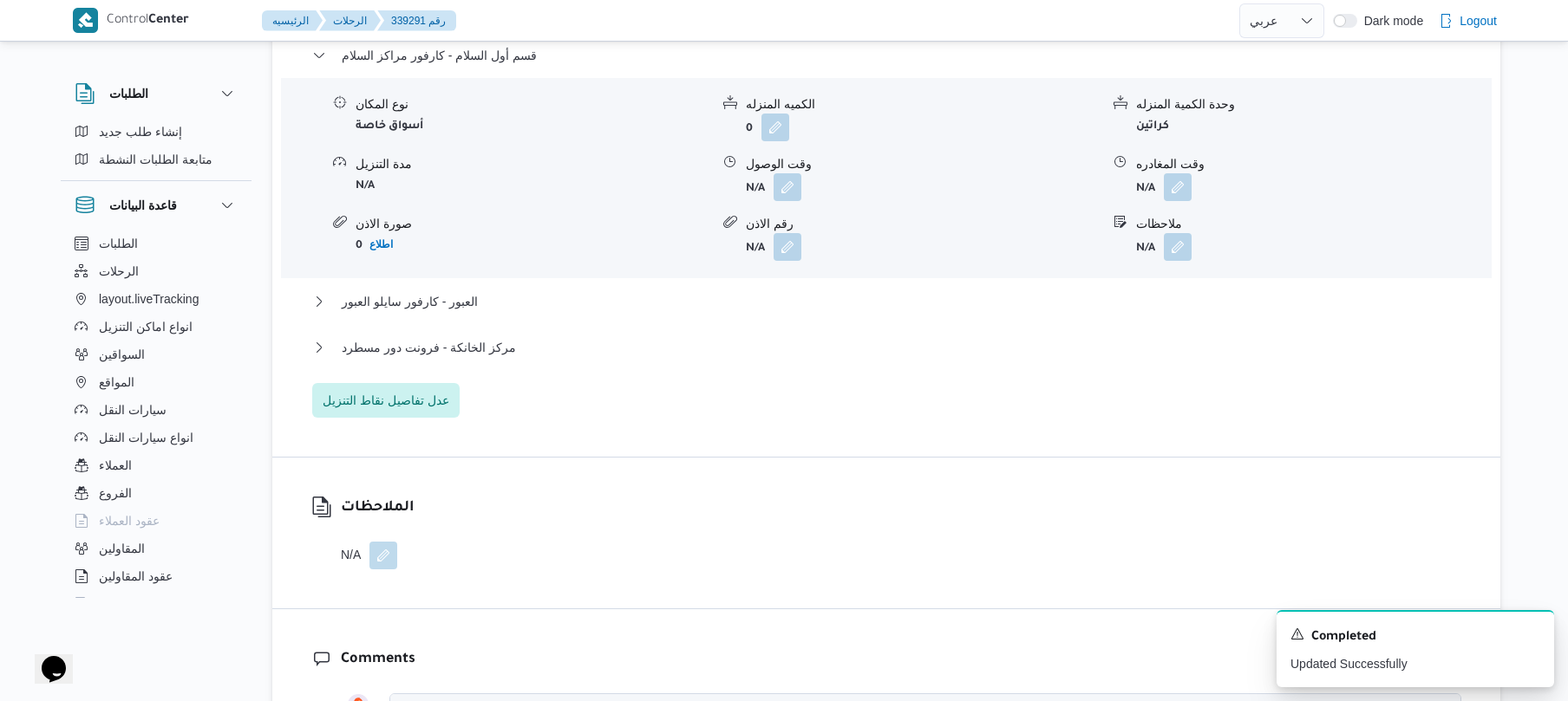
click at [795, 361] on div "مركز الخانكة - فرونت دور مسطرد" at bounding box center [887, 354] width 1150 height 33
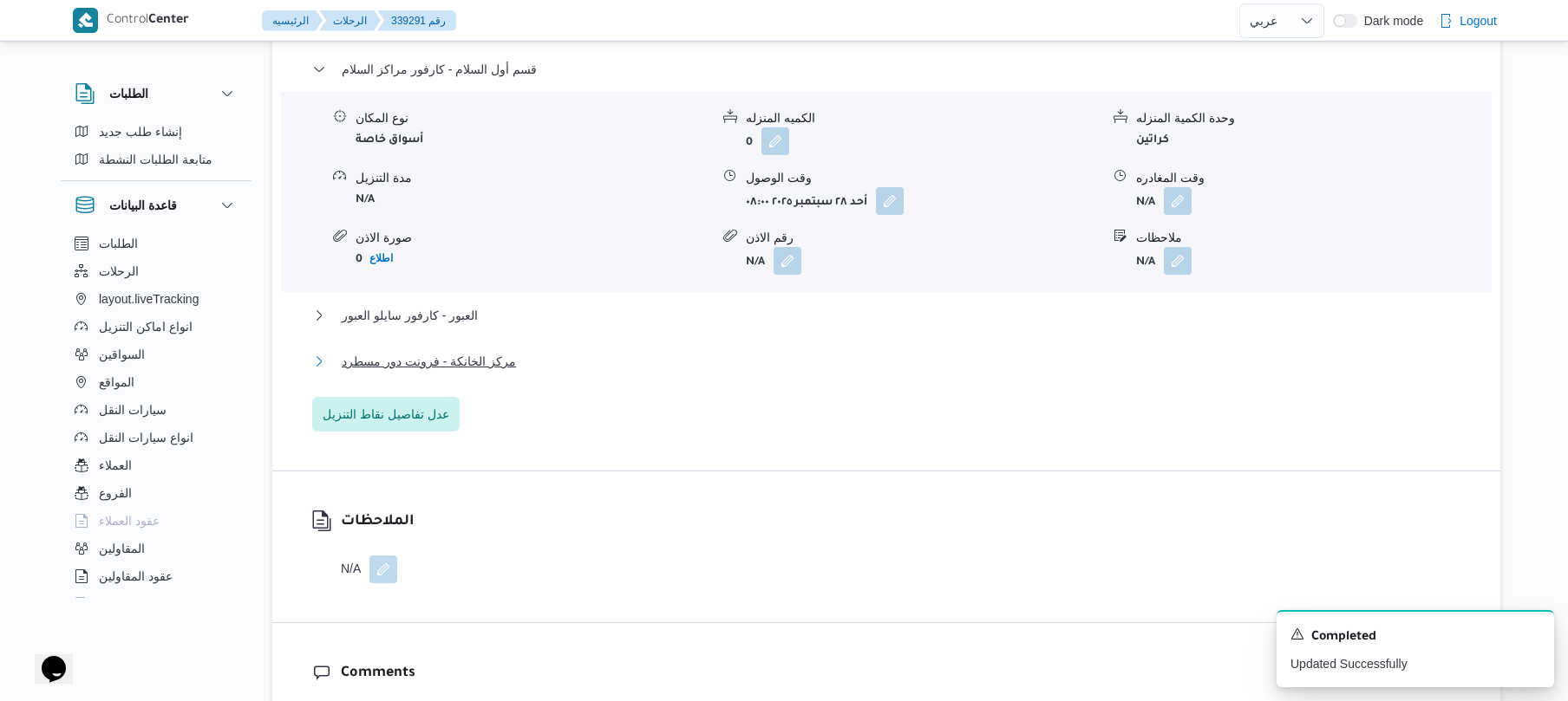
click at [802, 351] on button "مركز الخانكة - فرونت دور مسطرد" at bounding box center [887, 362] width 1150 height 21
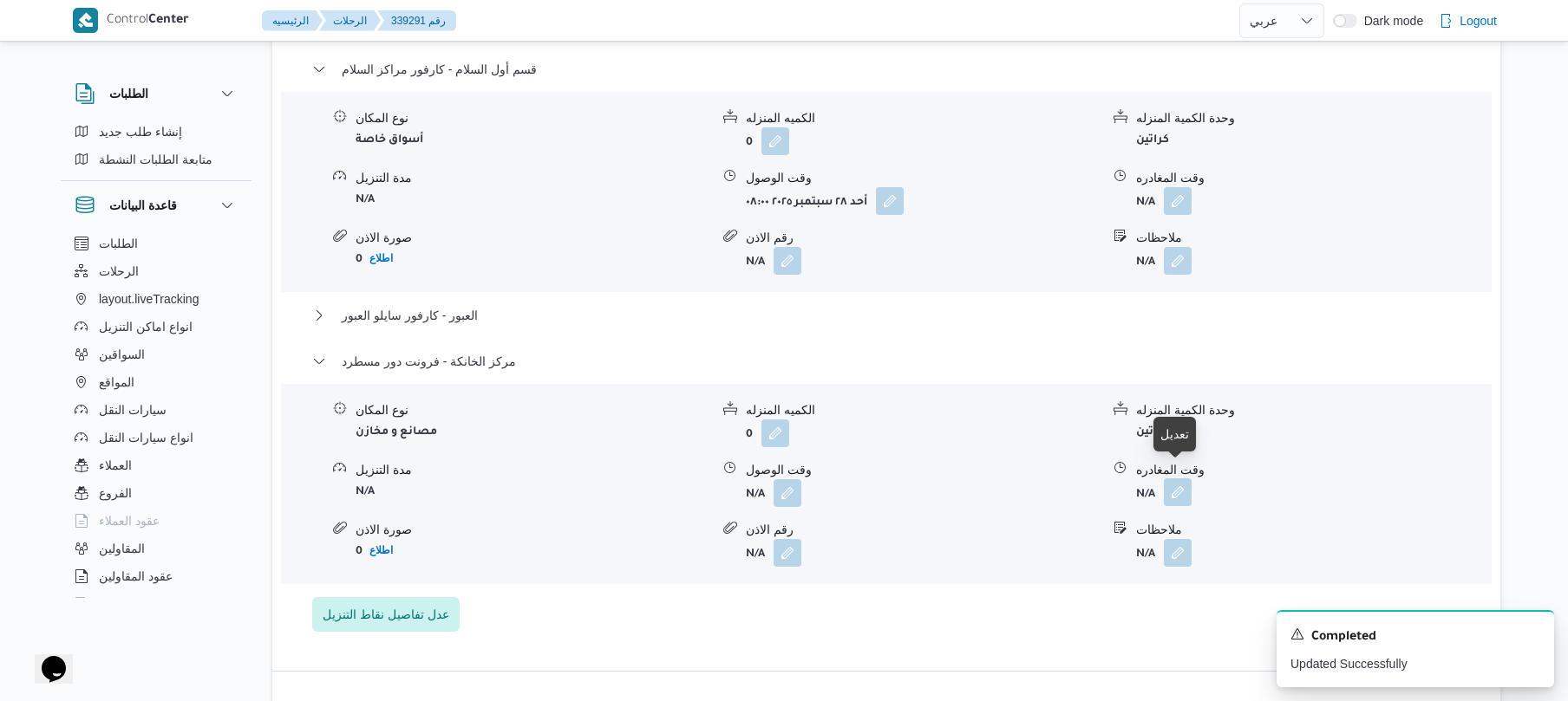
click at [1172, 487] on button "button" at bounding box center [1179, 493] width 28 height 28
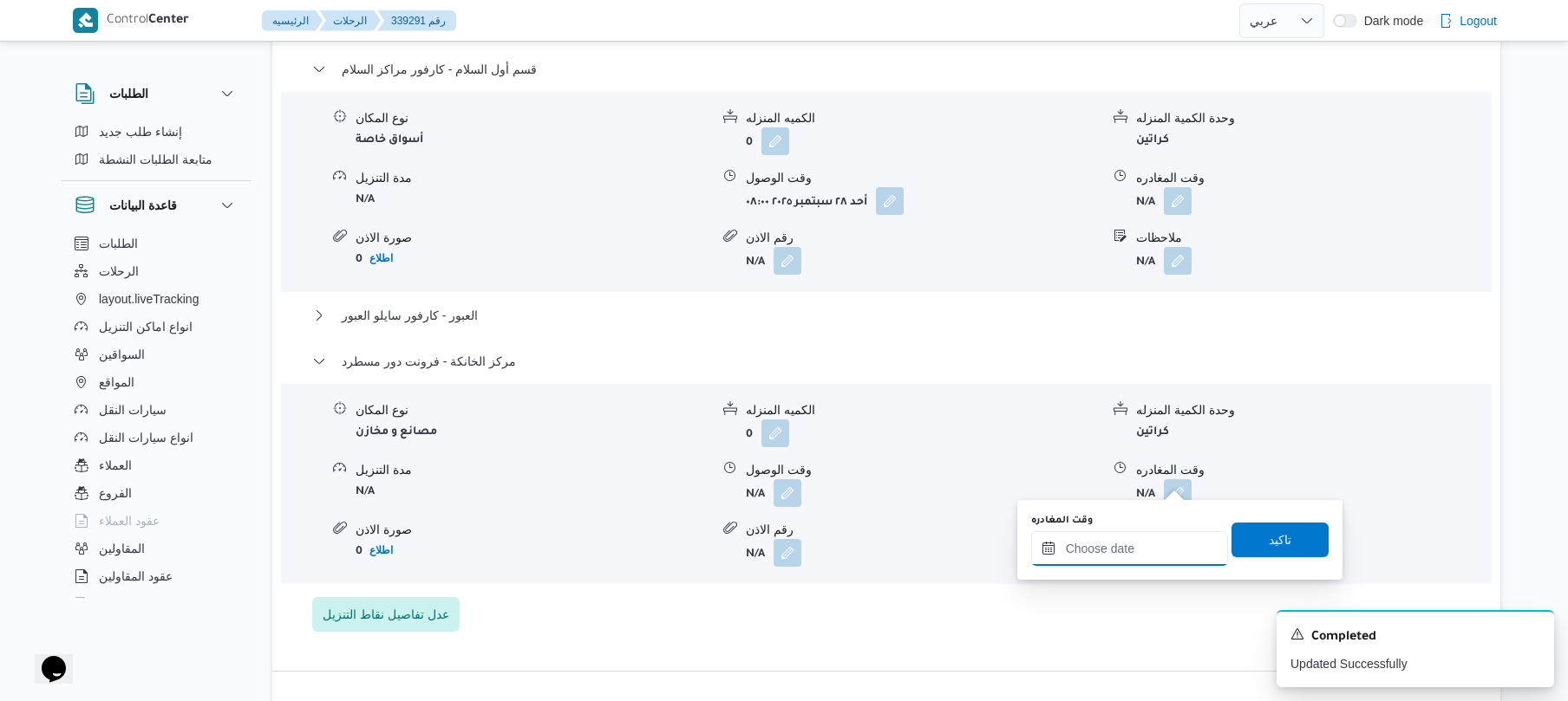
click at [1133, 545] on input "وقت المغادره" at bounding box center [1130, 548] width 197 height 34
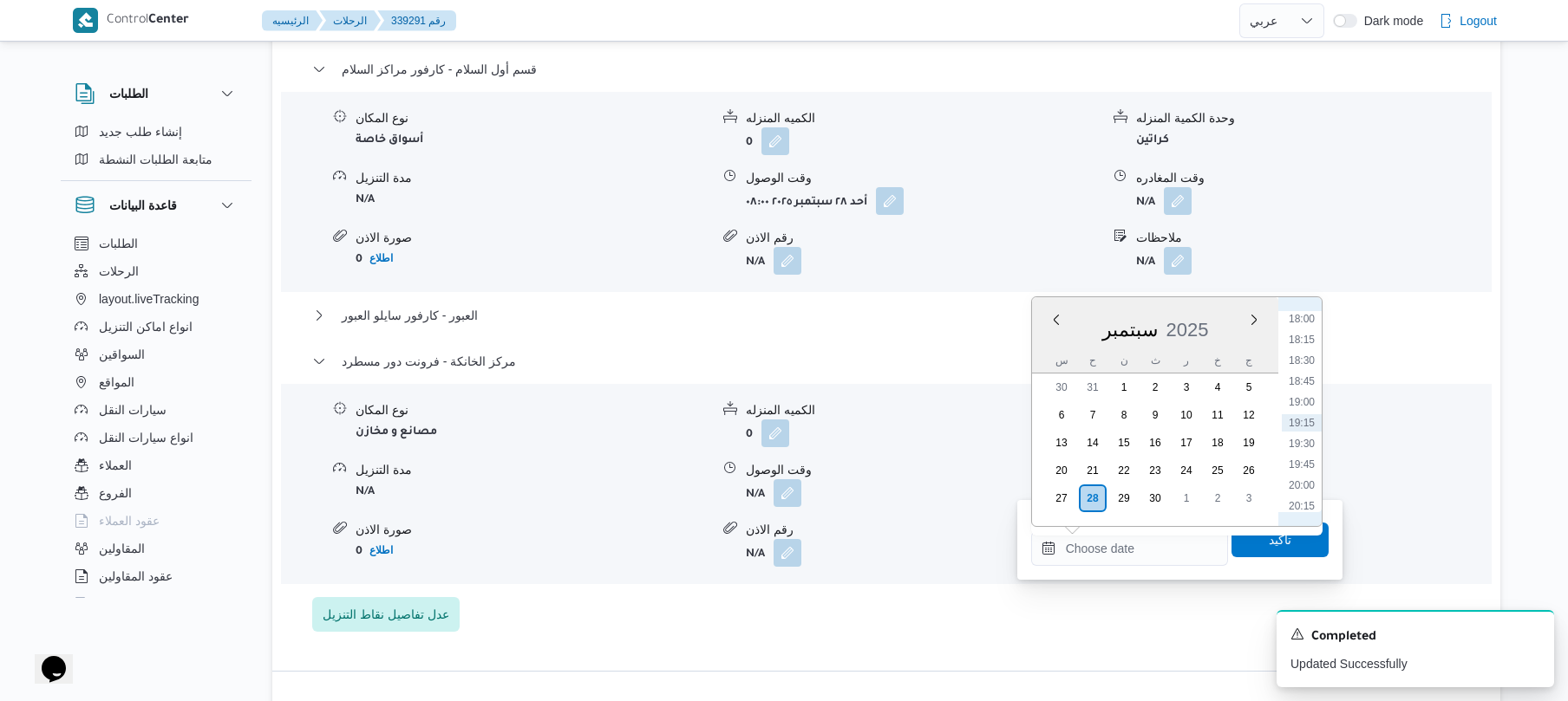
scroll to position [1328, 0]
click at [1305, 429] on li "17:15" at bounding box center [1302, 428] width 40 height 18
type input "[DATE] ١٧:١٥"
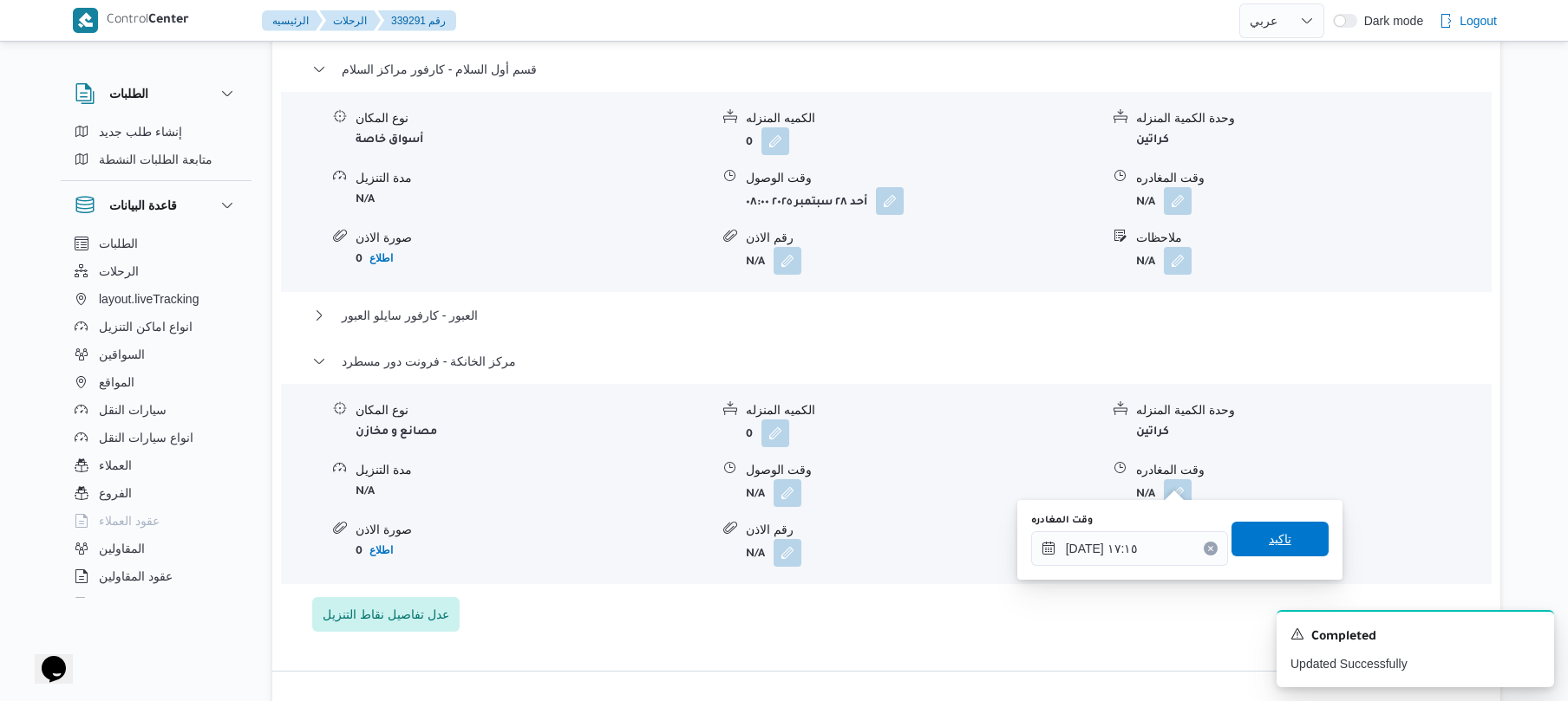
click at [1269, 534] on span "تاكيد" at bounding box center [1281, 539] width 23 height 21
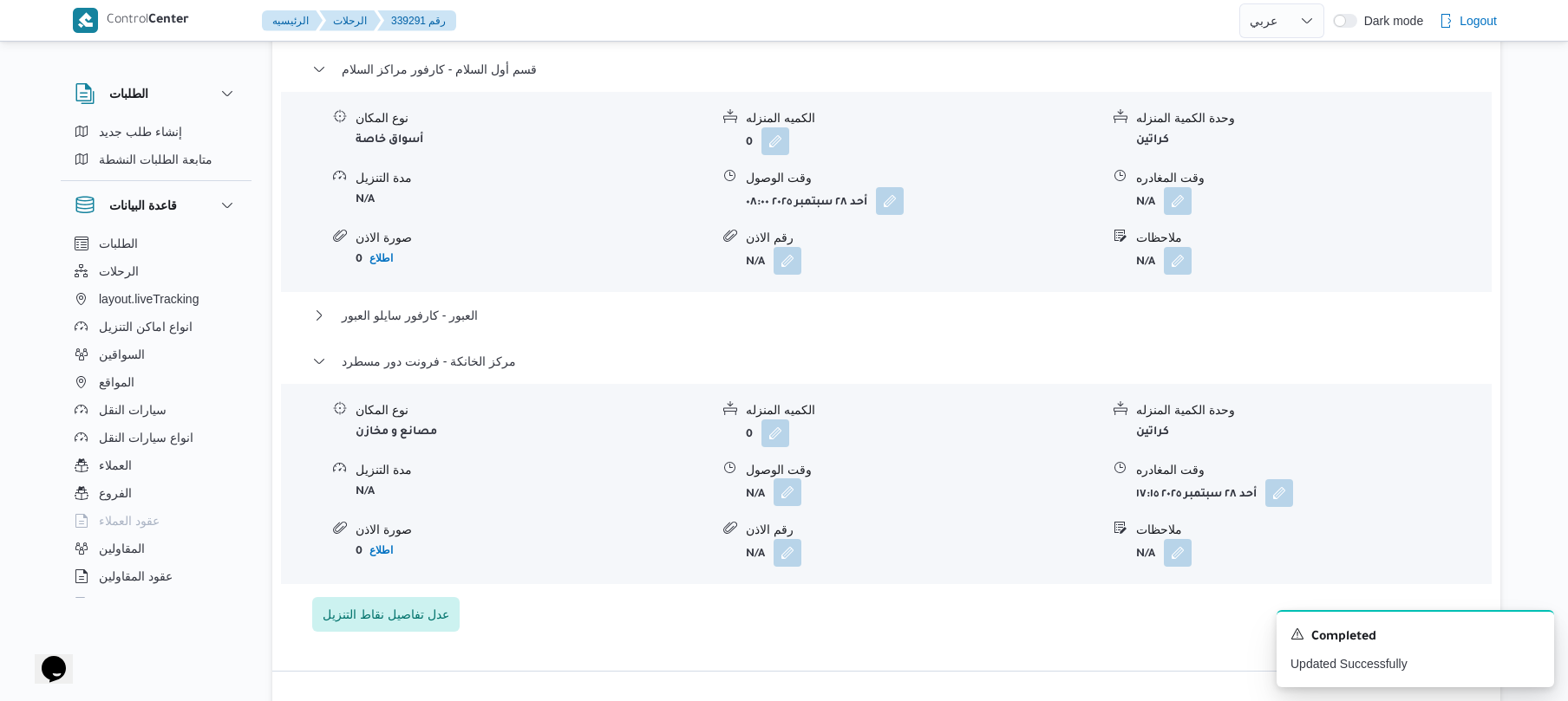
click at [786, 480] on button "button" at bounding box center [788, 493] width 28 height 28
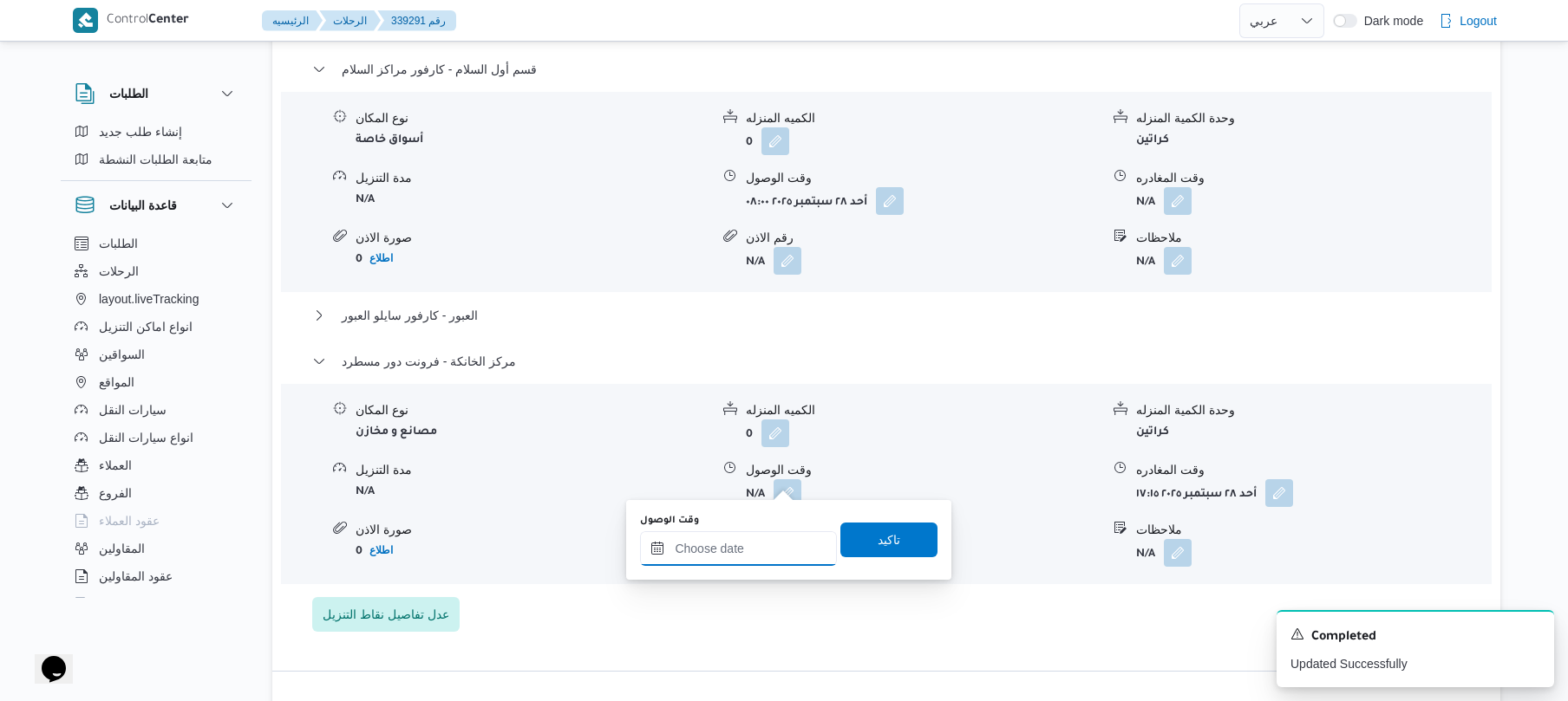
click at [758, 548] on input "وقت الوصول" at bounding box center [738, 548] width 197 height 34
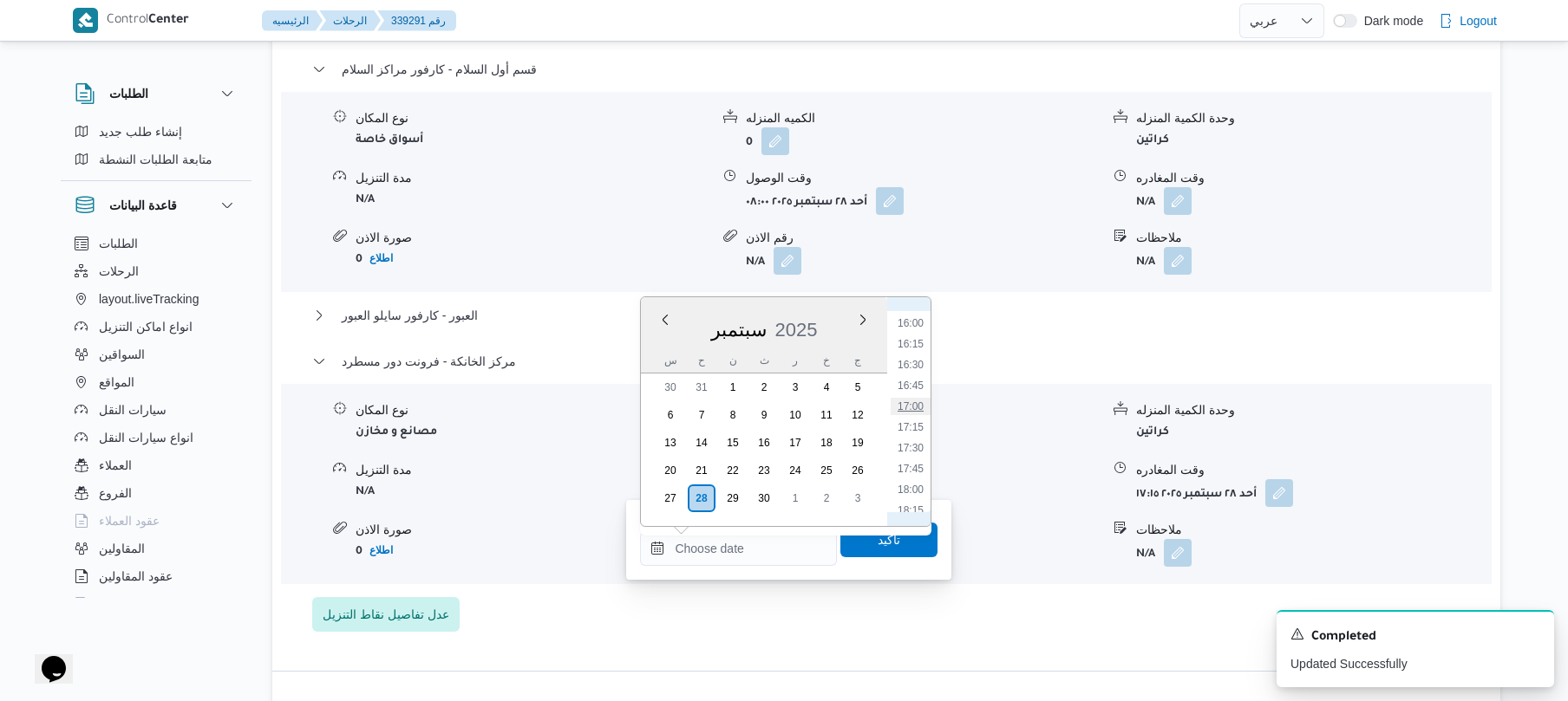
click at [918, 409] on li "17:00" at bounding box center [911, 407] width 40 height 18
type input "٢٨/٠٩/٢٠٢٥ ١٧:٠٠"
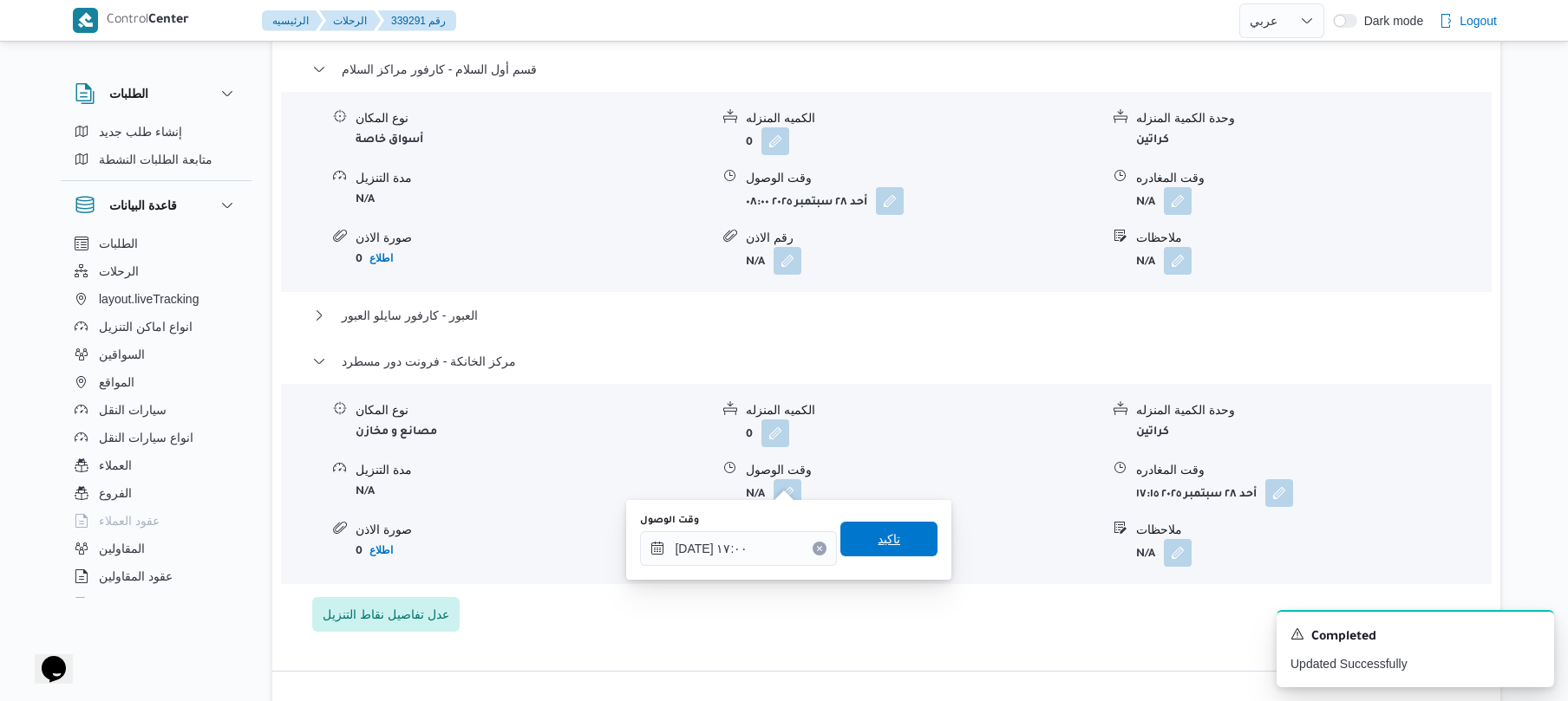
click at [878, 529] on span "تاكيد" at bounding box center [889, 538] width 98 height 34
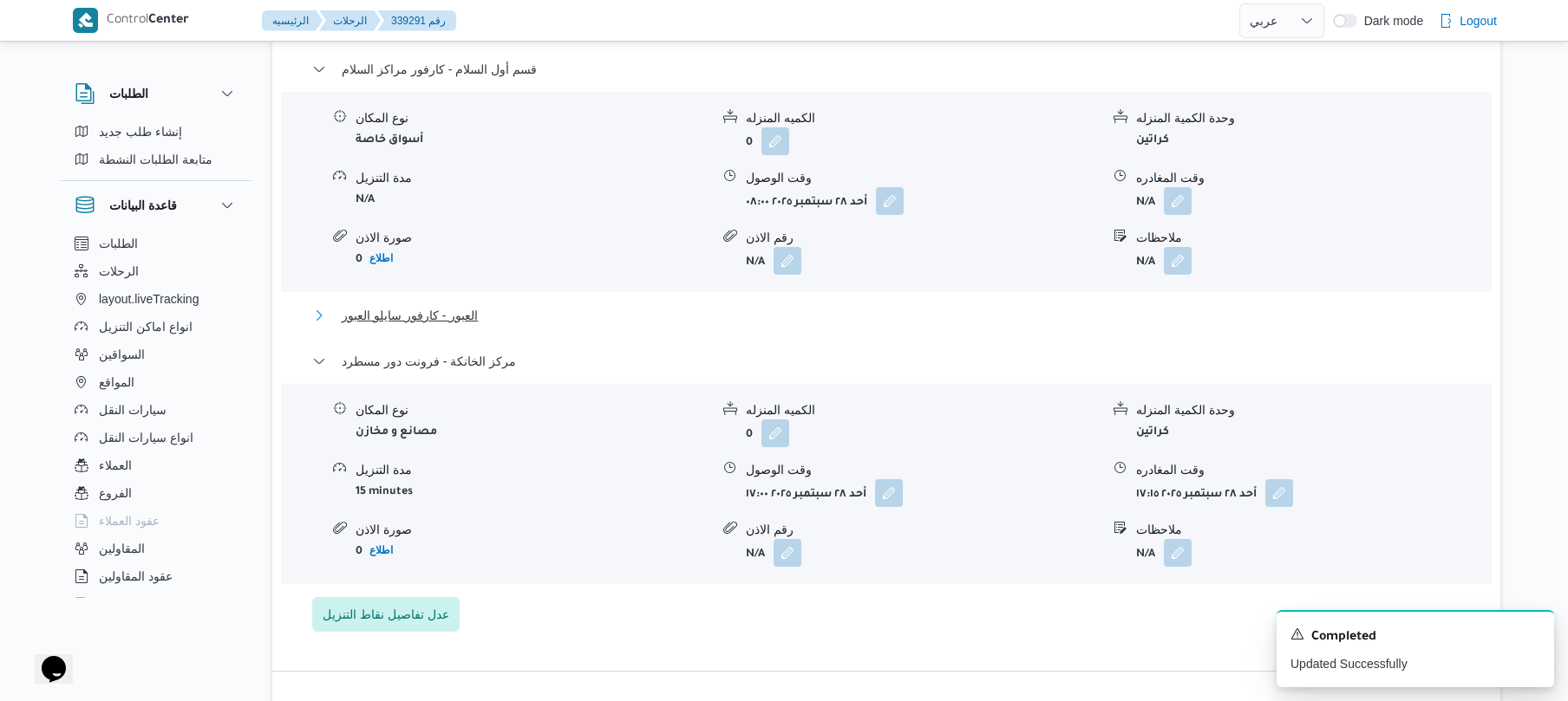
click at [932, 305] on button "العبور - كارفور سايلو العبور" at bounding box center [887, 315] width 1150 height 21
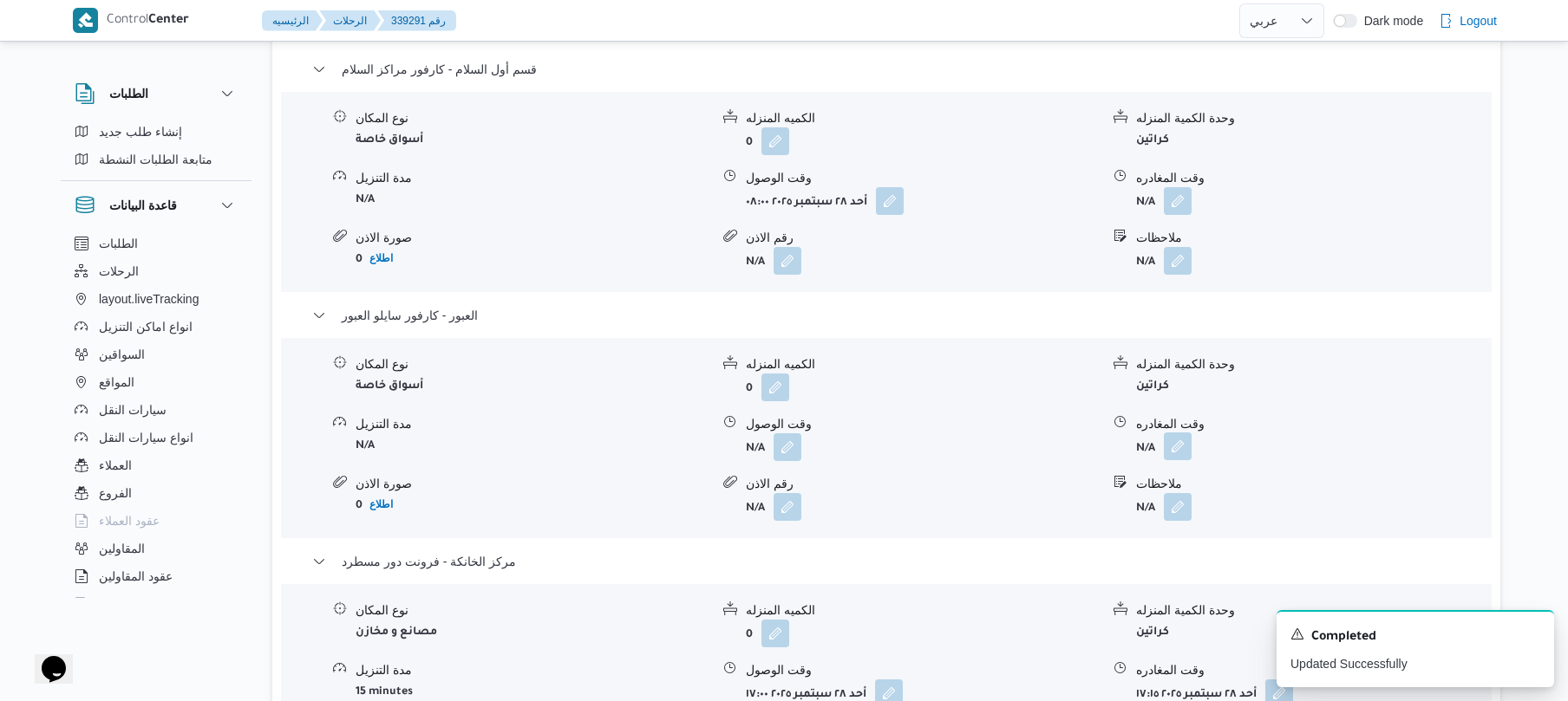
click at [1176, 435] on button "button" at bounding box center [1179, 447] width 28 height 28
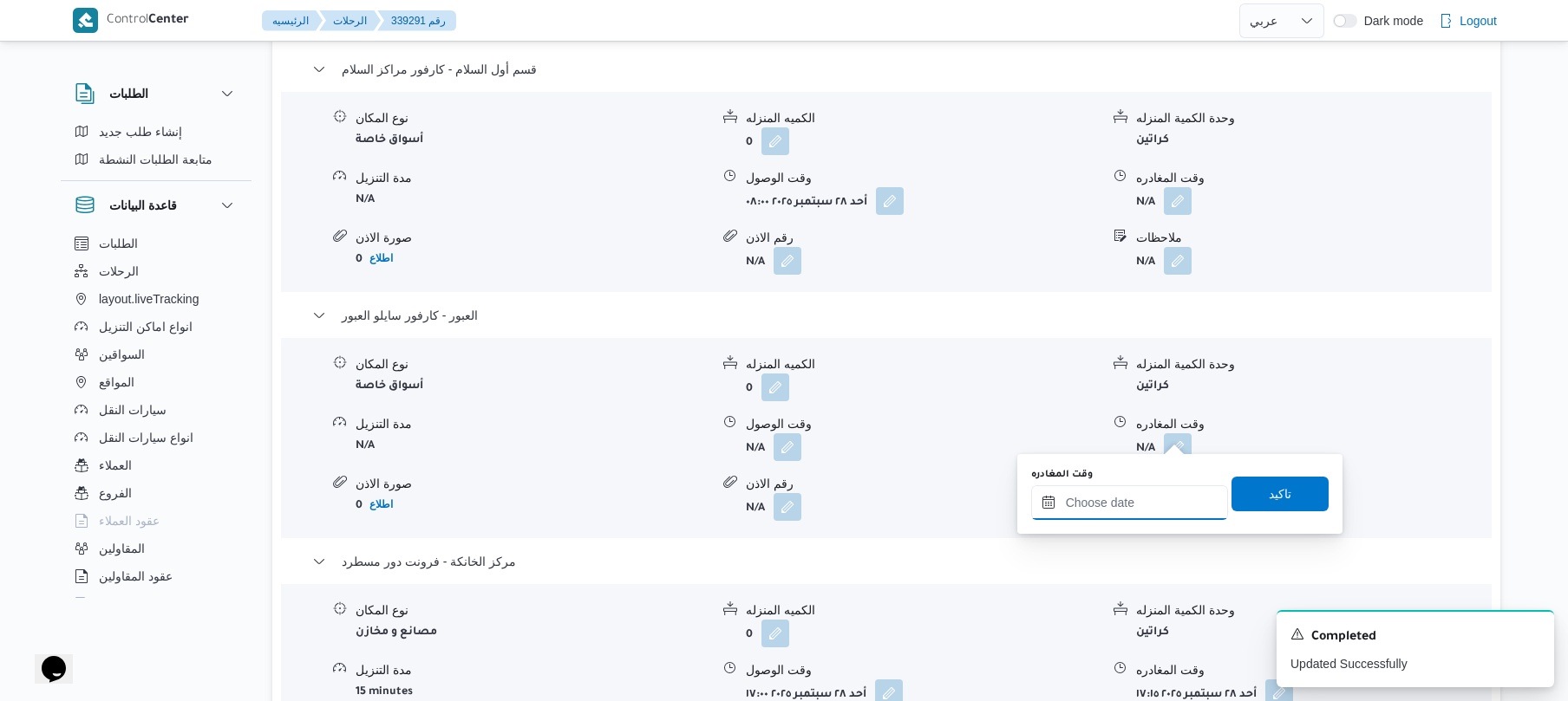
click at [1136, 495] on input "وقت المغادره" at bounding box center [1130, 502] width 197 height 34
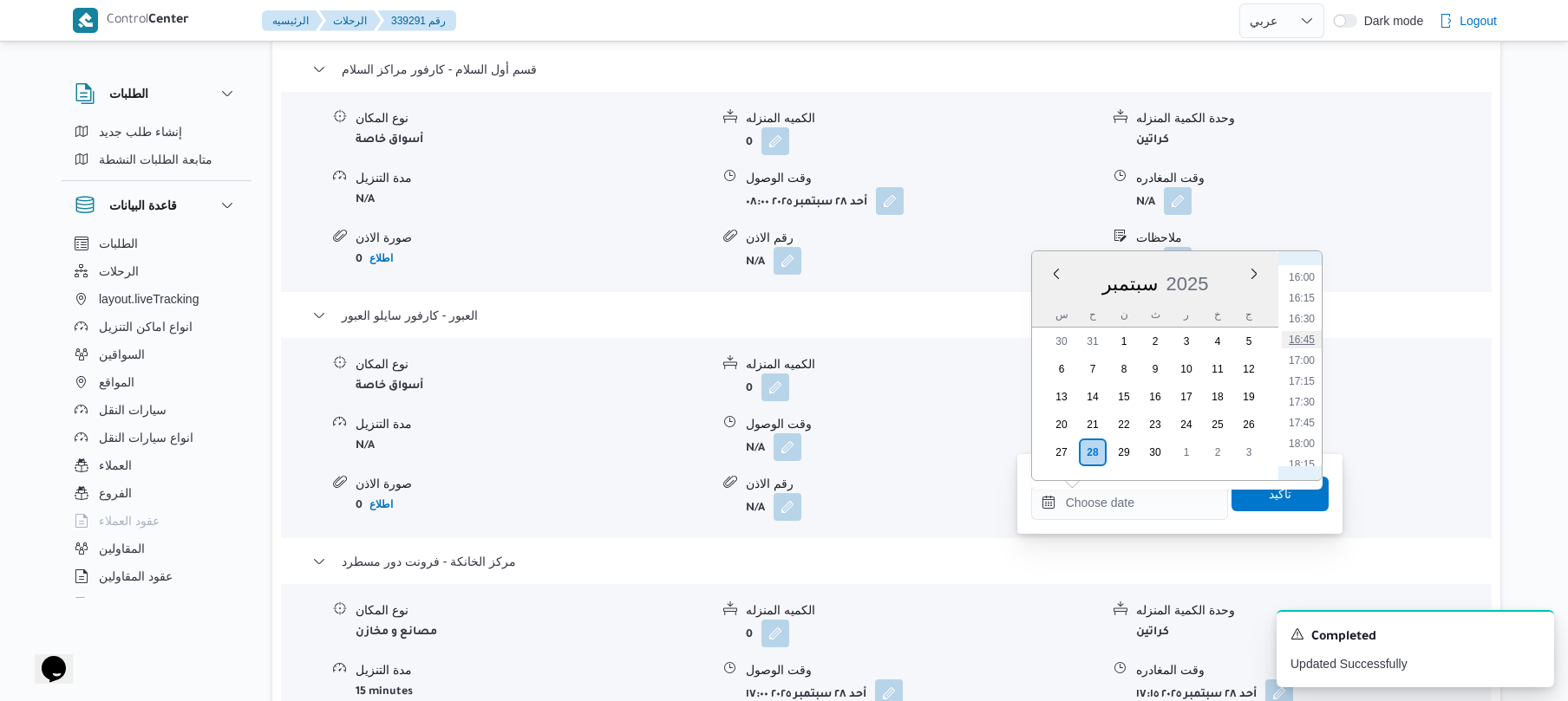
click at [1304, 333] on li "16:45" at bounding box center [1302, 340] width 40 height 18
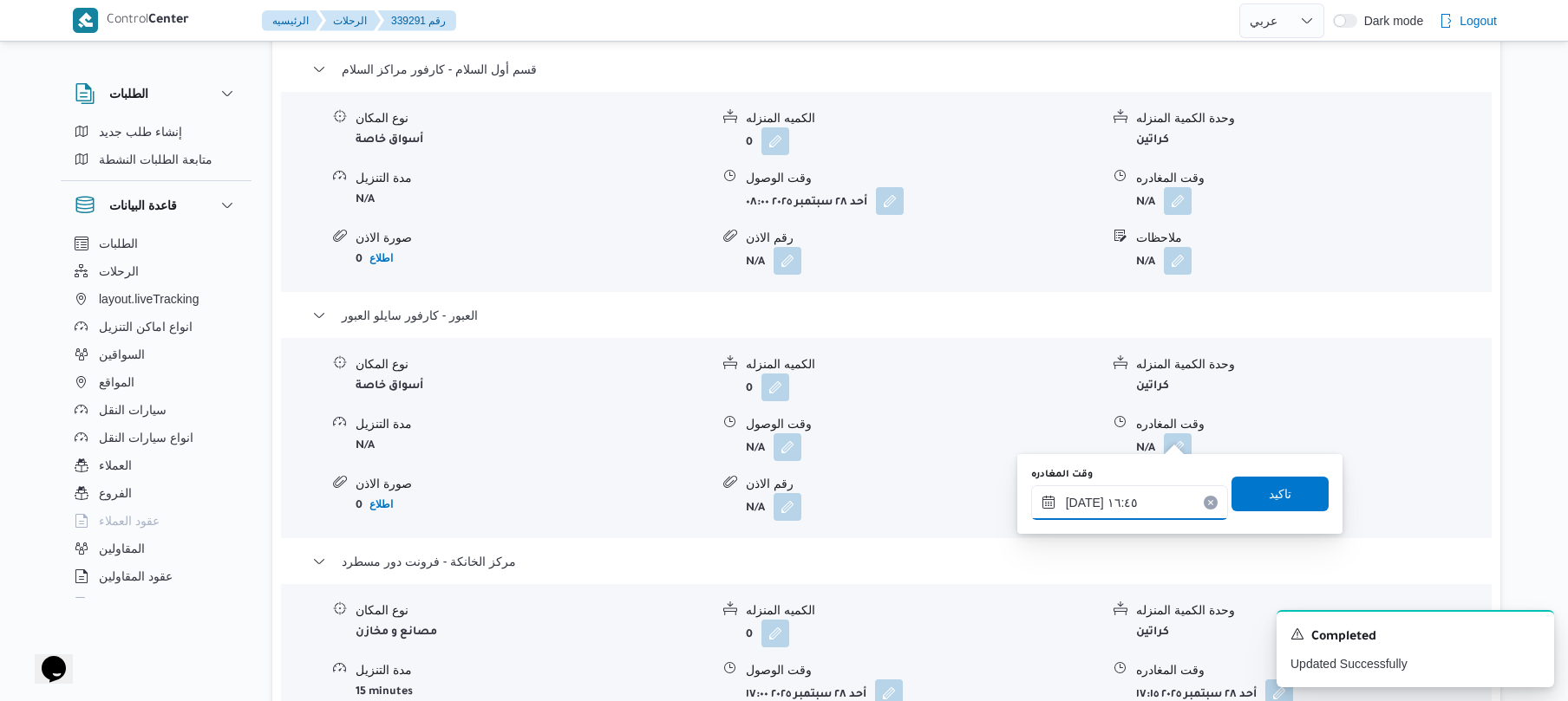
click at [1128, 500] on input "٢٨/٠٩/٢٠٢٥ ١٦:٤٥" at bounding box center [1130, 502] width 197 height 34
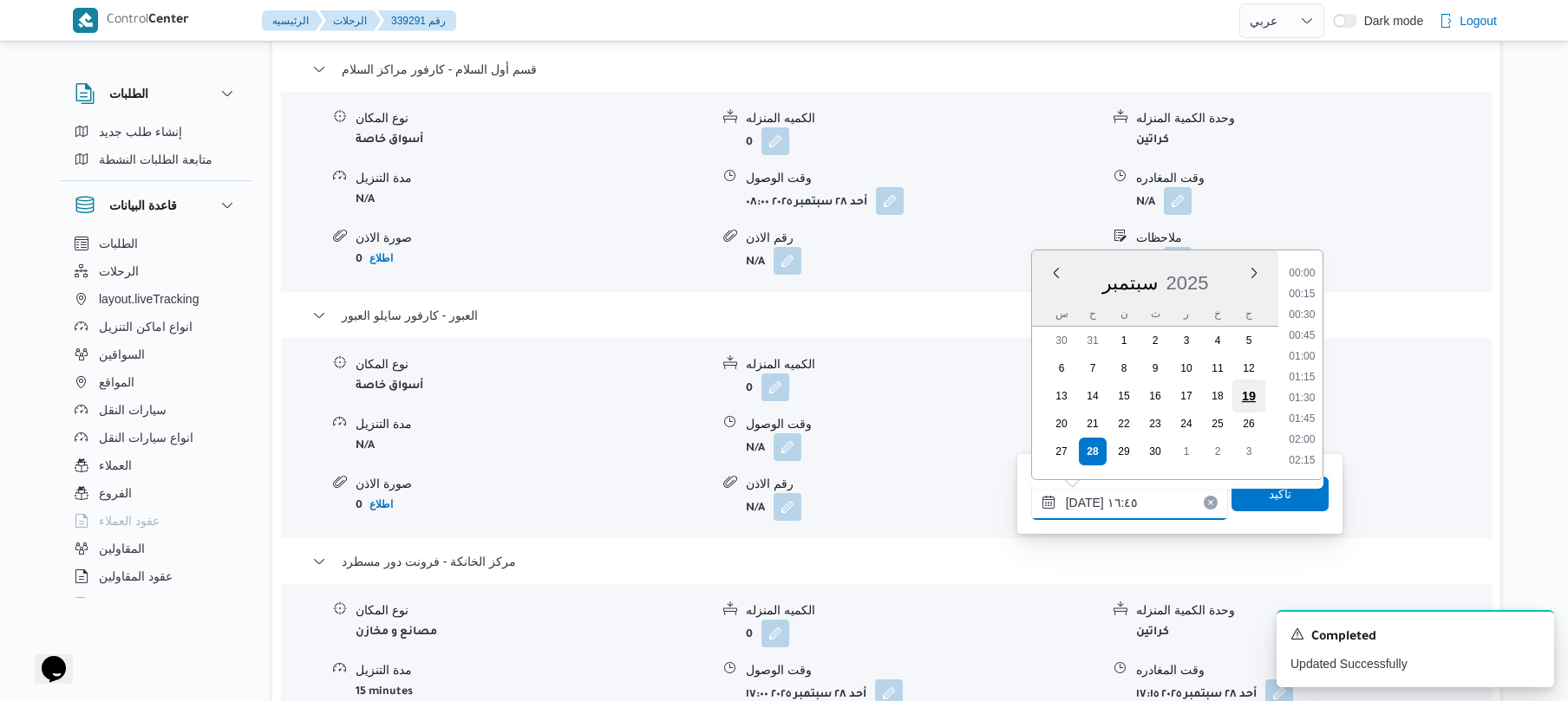
scroll to position [1290, 0]
click at [1309, 351] on li "16:30" at bounding box center [1302, 357] width 40 height 18
type input "٢٨/٠٩/٢٠٢٥ ١٦:٣٠"
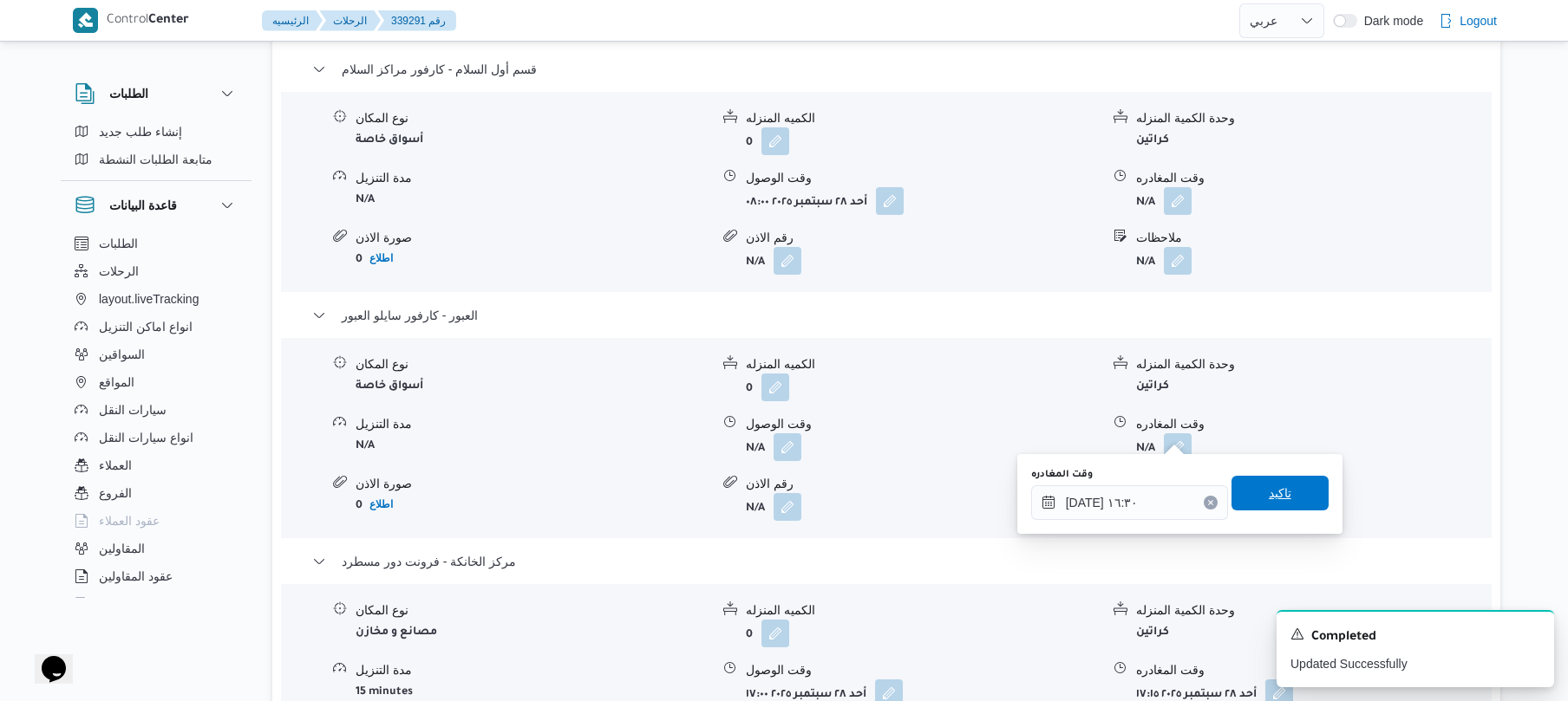
click at [1269, 496] on span "تاكيد" at bounding box center [1281, 494] width 23 height 21
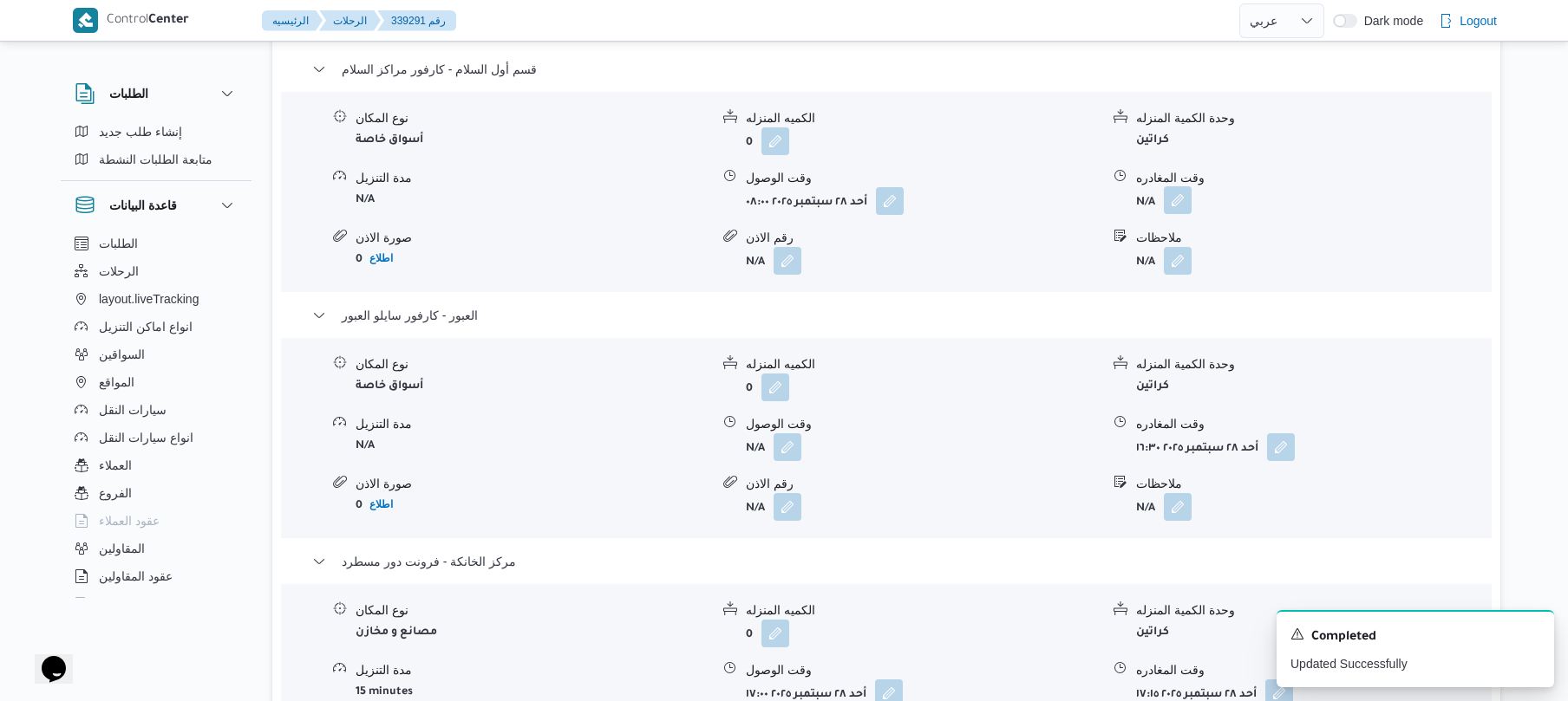
click at [1169, 192] on button "button" at bounding box center [1179, 200] width 28 height 28
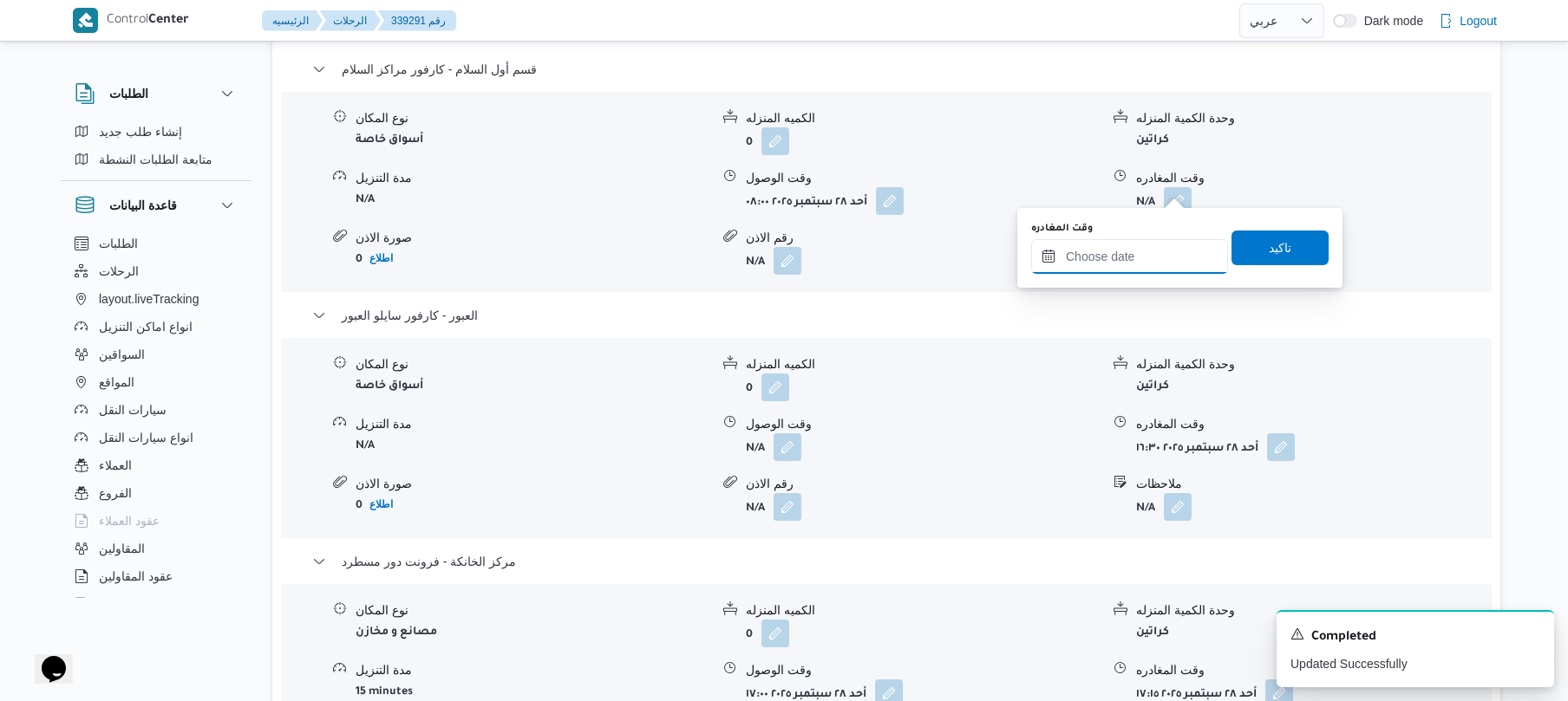
click at [1111, 243] on input "وقت المغادره" at bounding box center [1130, 256] width 197 height 34
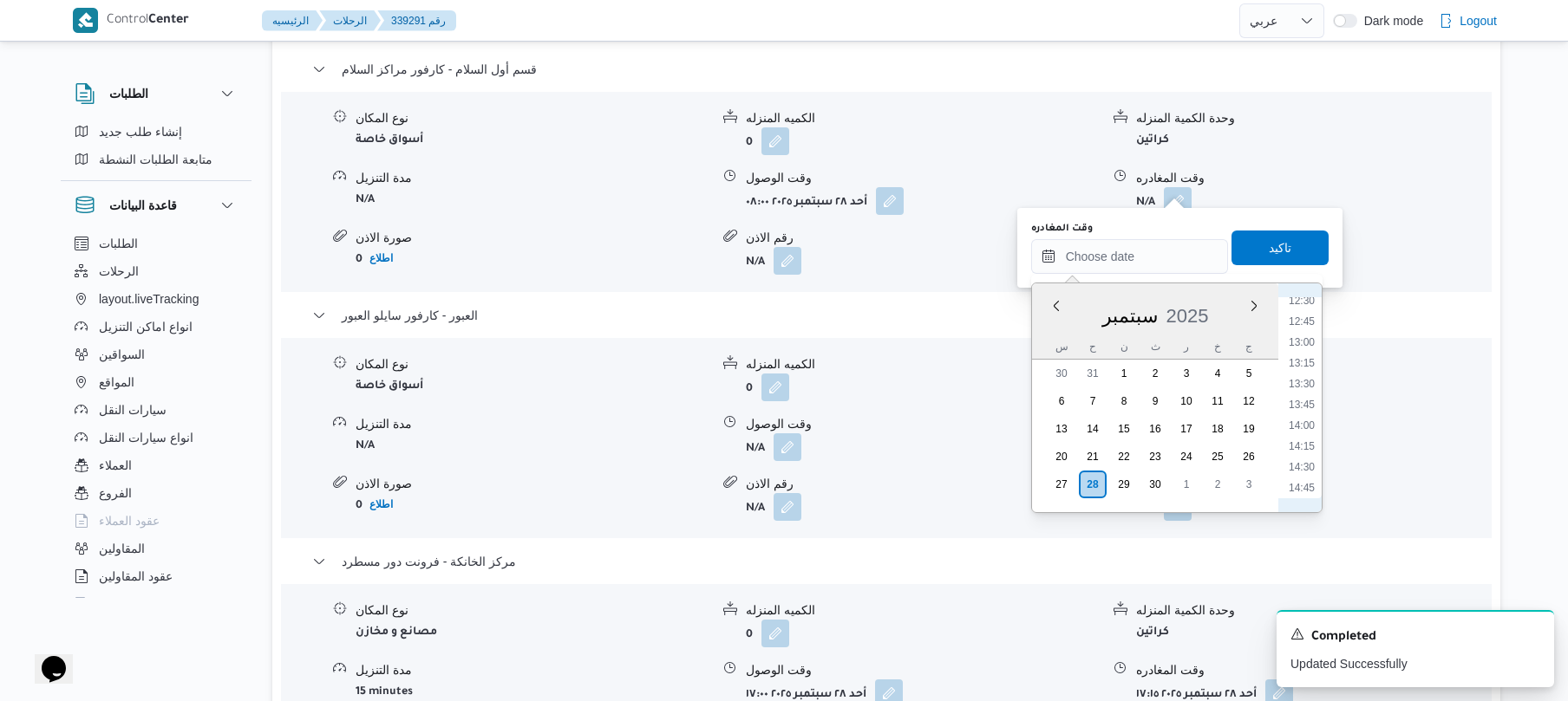
scroll to position [876, 0]
click at [1303, 424] on li "12:00" at bounding box center [1302, 430] width 40 height 18
type input "٢٨/٠٩/٢٠٢٥ ١٢:٠٠"
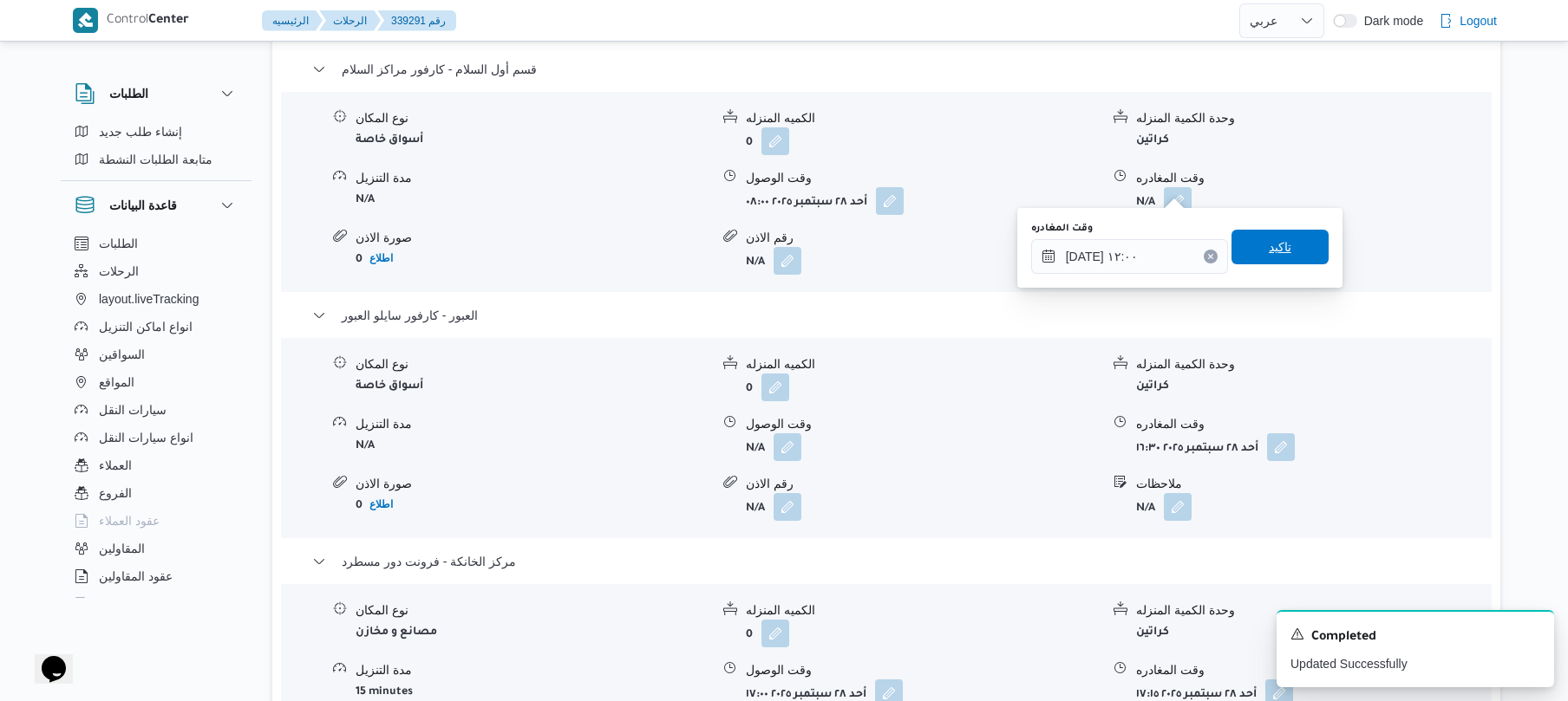
click at [1278, 242] on span "تاكيد" at bounding box center [1281, 247] width 23 height 21
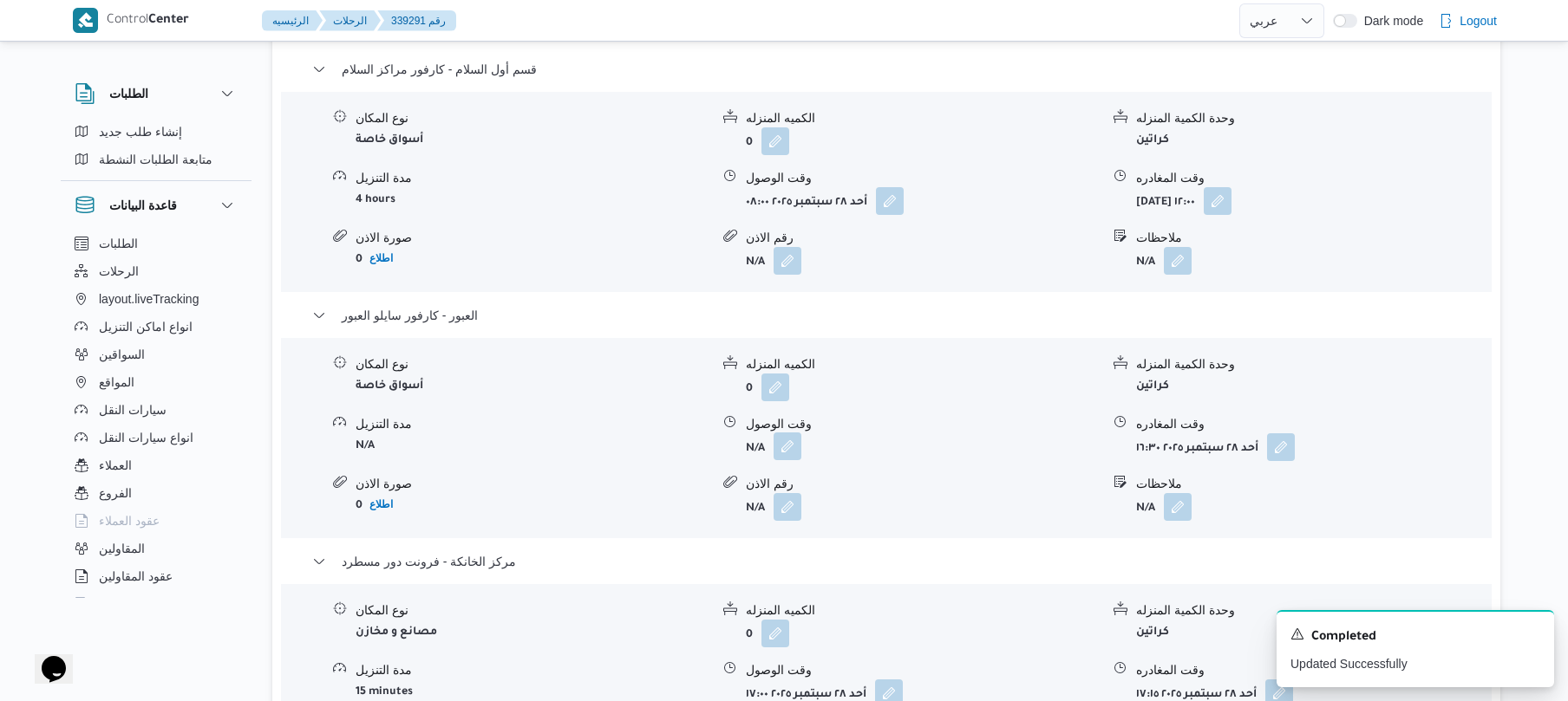
click at [788, 444] on button "button" at bounding box center [788, 447] width 28 height 28
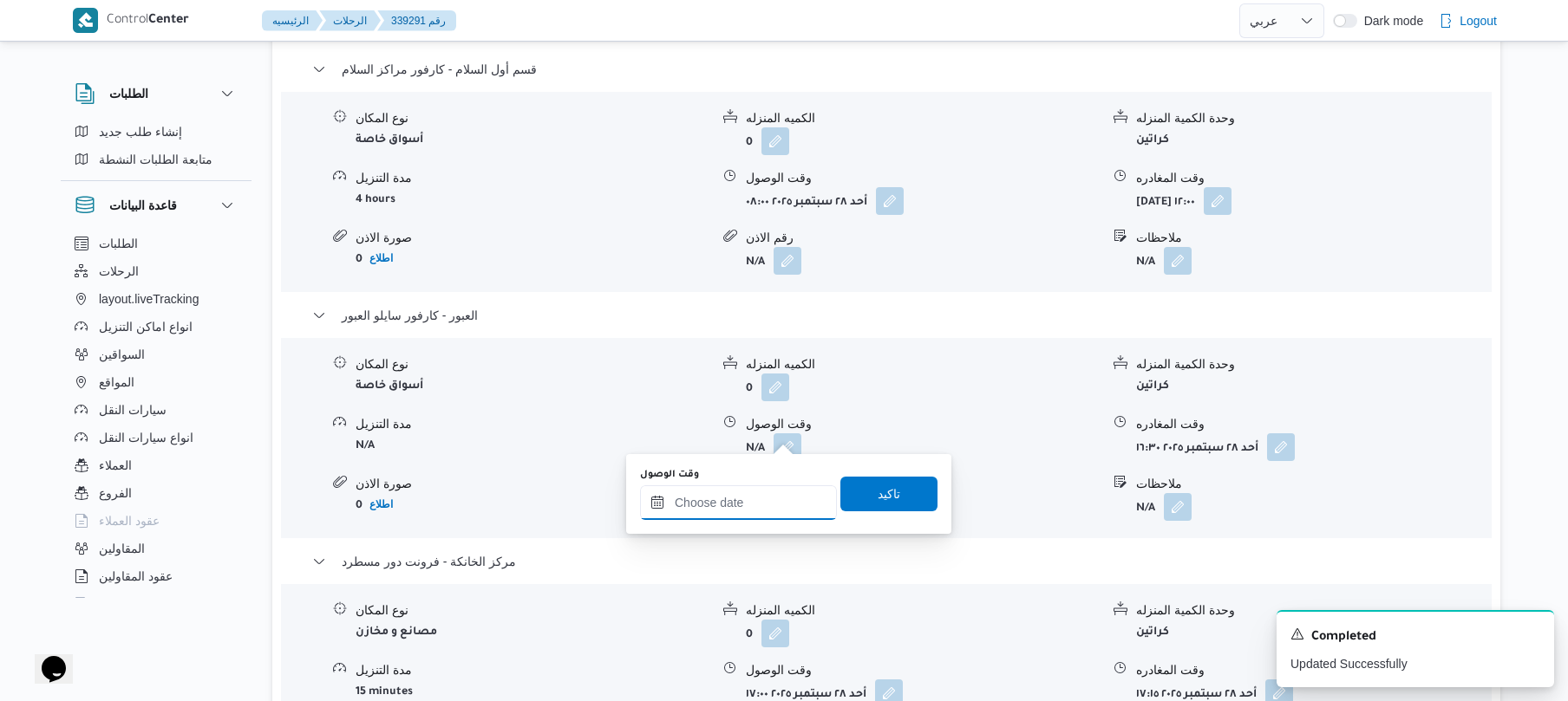
click at [768, 500] on input "وقت الوصول" at bounding box center [738, 502] width 197 height 34
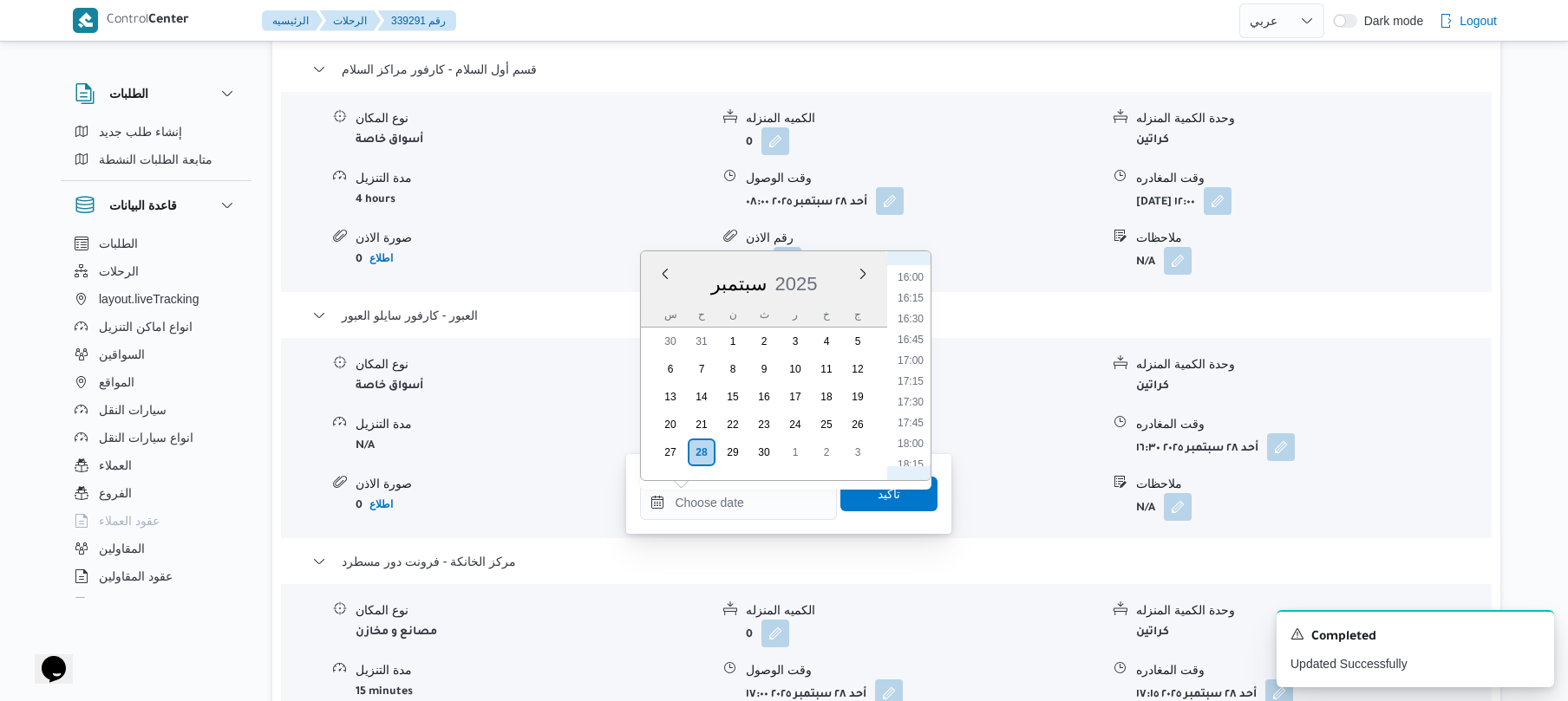
scroll to position [929, 0]
click at [907, 345] on li "12:00" at bounding box center [911, 343] width 40 height 18
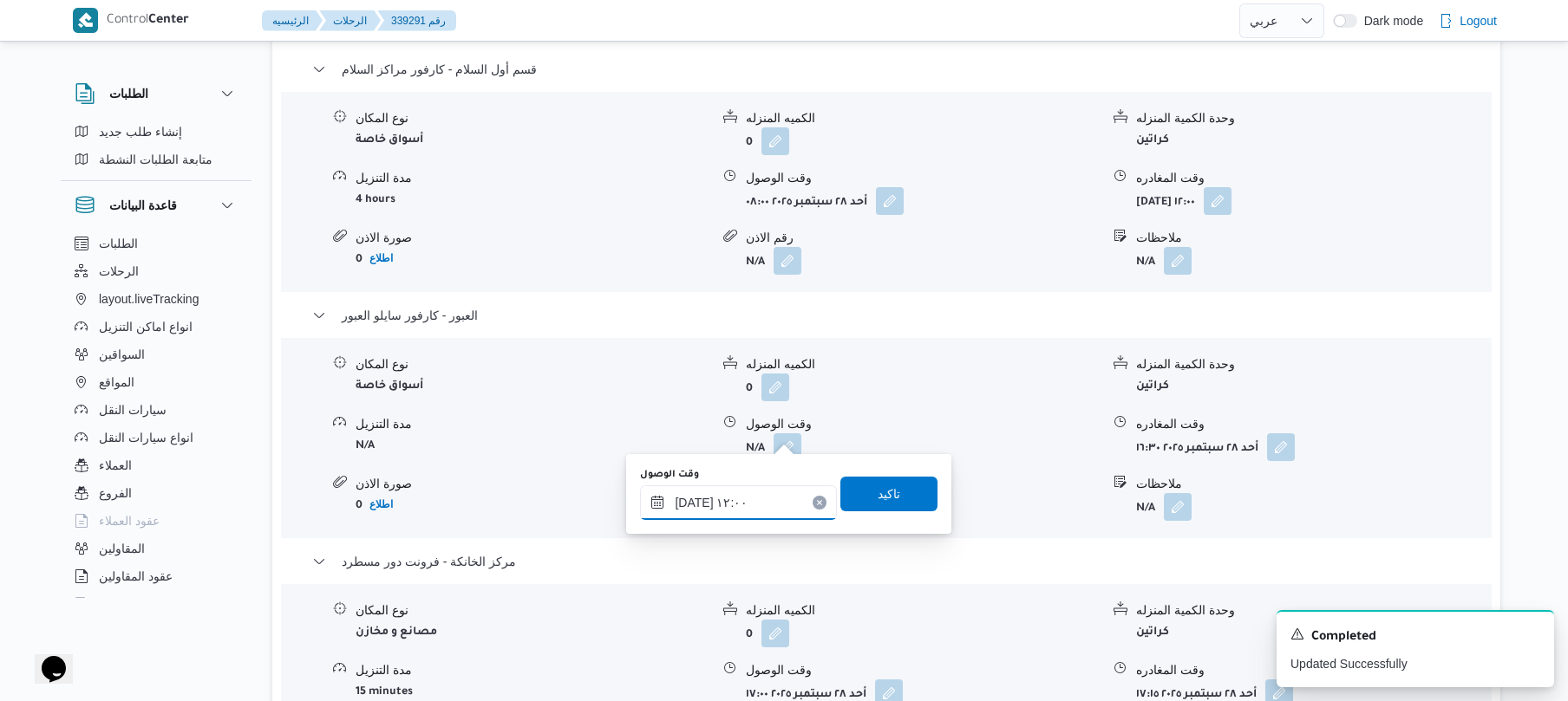
click at [694, 501] on input "٢٨/٠٩/٢٠٢٥ ١٢:٠٠" at bounding box center [738, 502] width 197 height 34
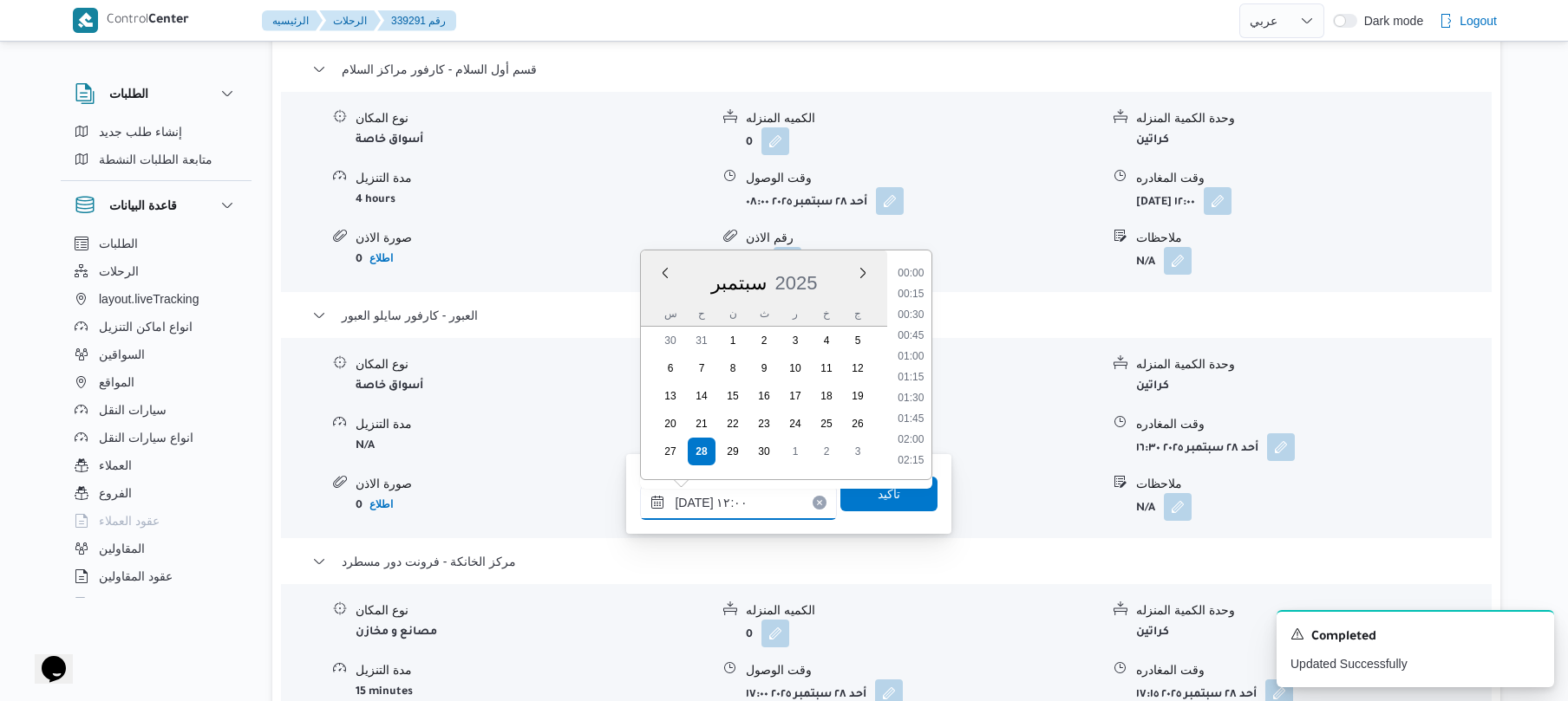
scroll to position [895, 0]
type input "٢٨/٠٩/٢٠٢٥ ١٢:20"
click at [862, 500] on span "تاكيد" at bounding box center [889, 493] width 98 height 34
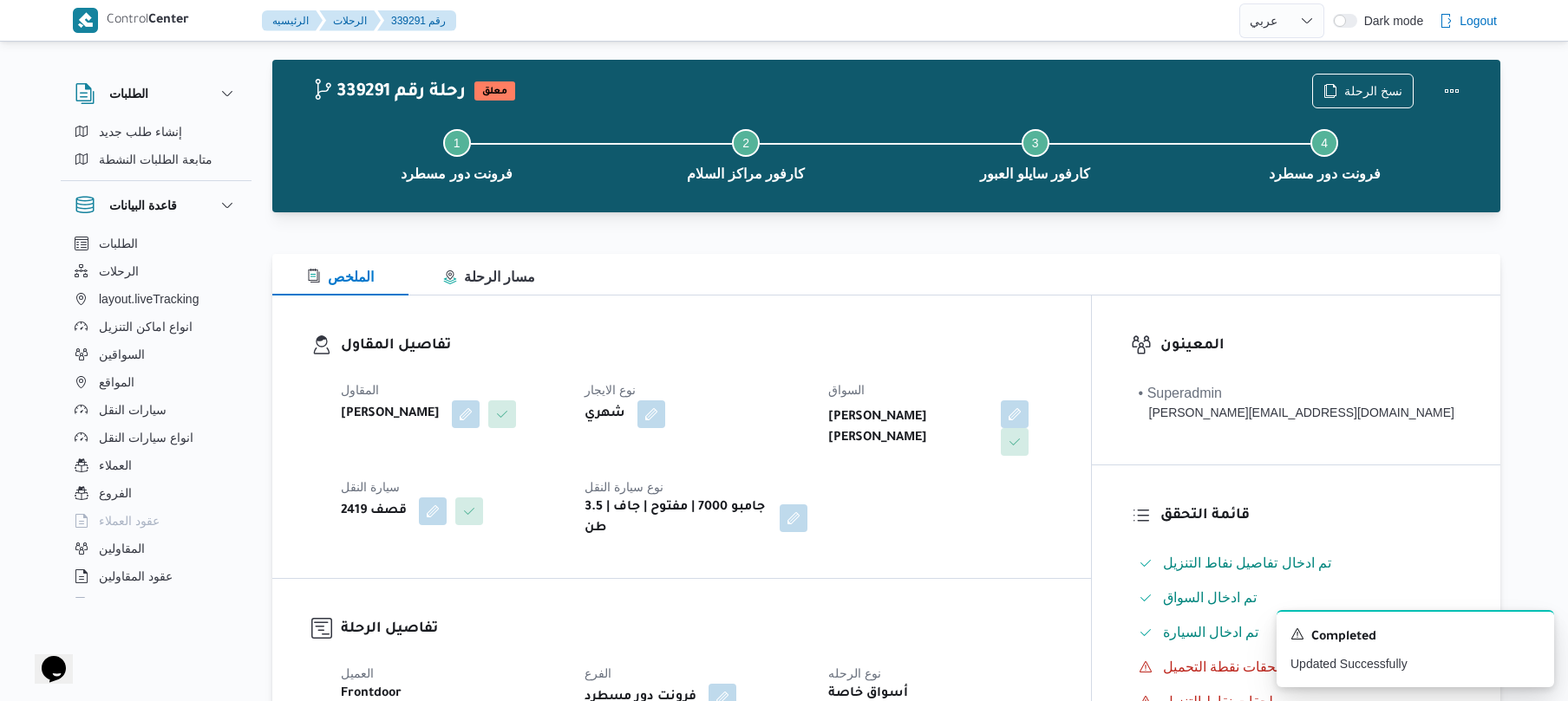
scroll to position [0, 0]
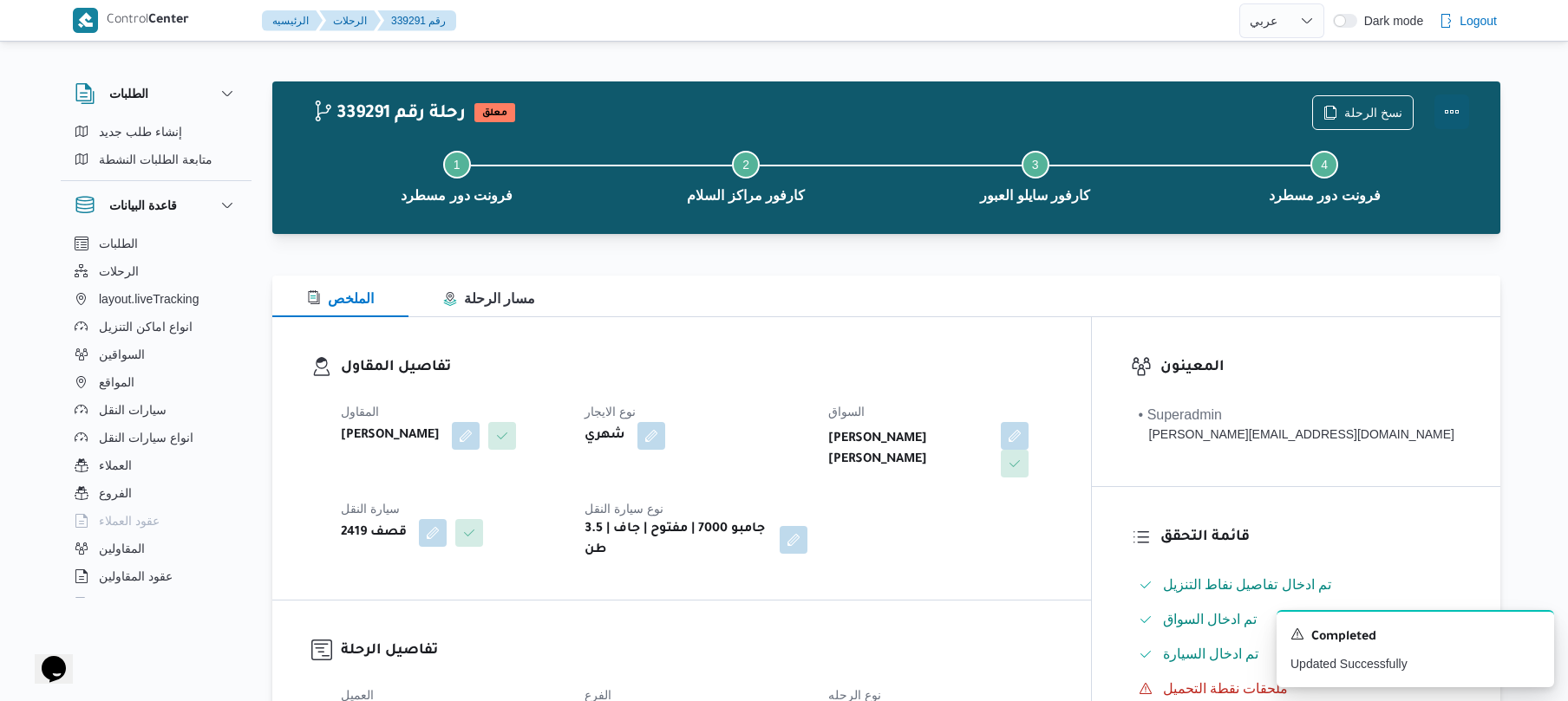
click at [1444, 112] on button "Actions" at bounding box center [1451, 112] width 34 height 34
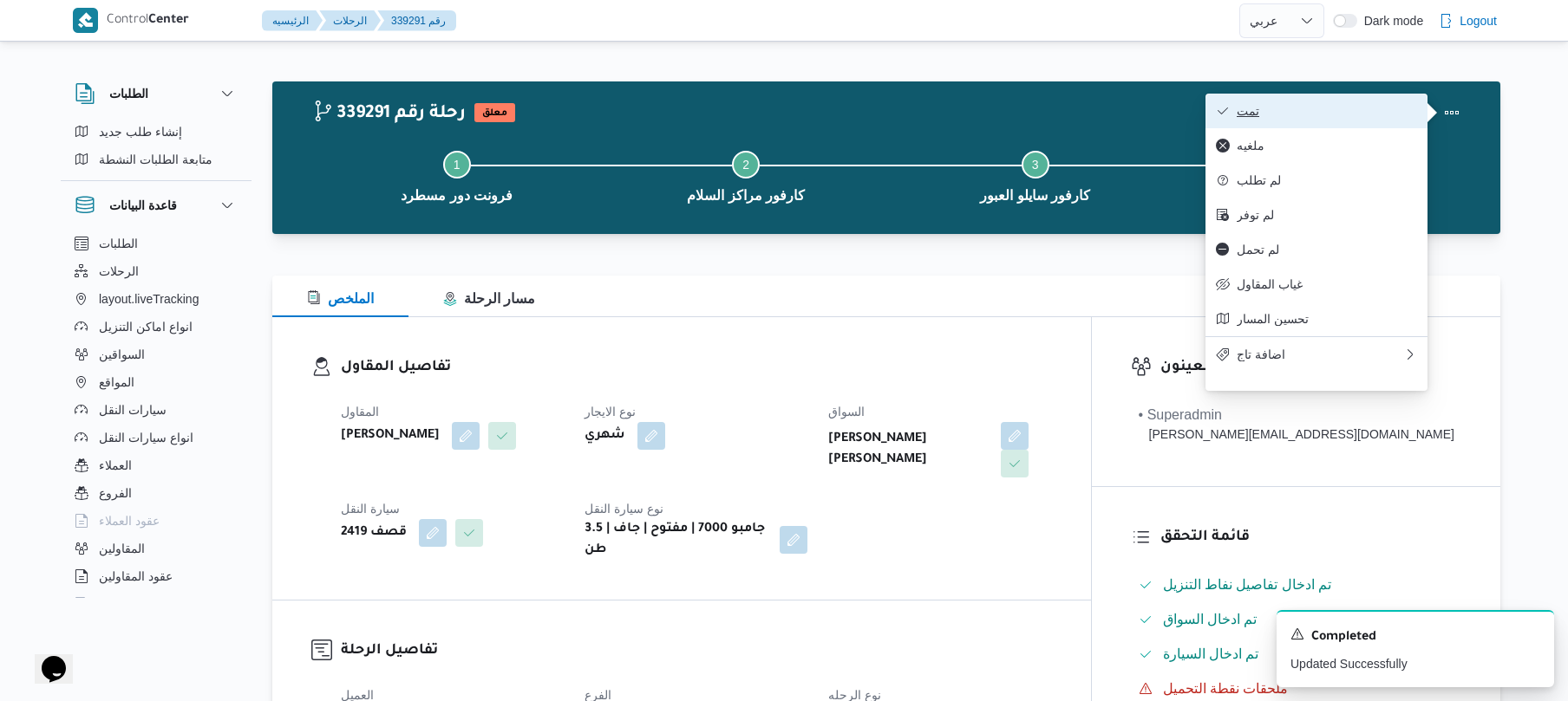
click at [1361, 114] on span "تمت" at bounding box center [1326, 111] width 180 height 14
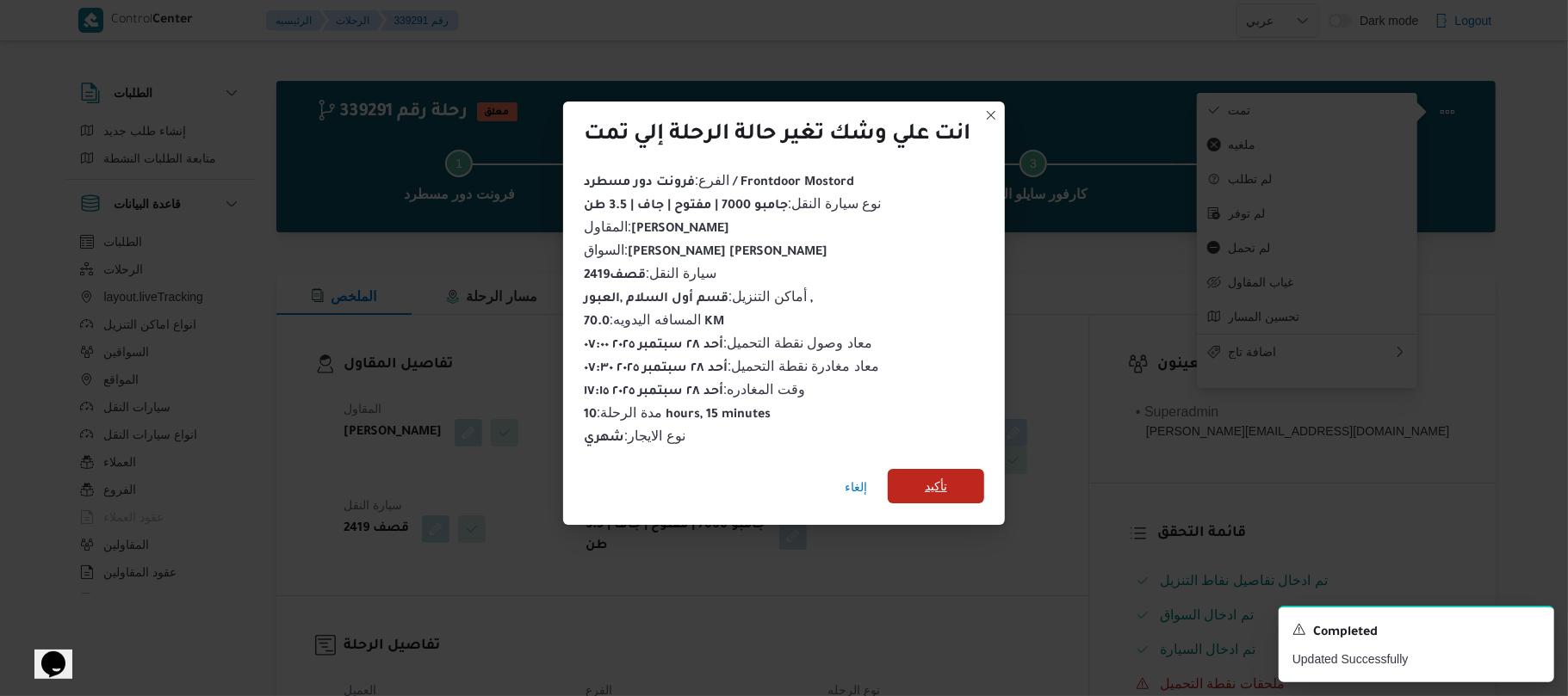
click at [931, 484] on span "تأكيد" at bounding box center [936, 487] width 23 height 21
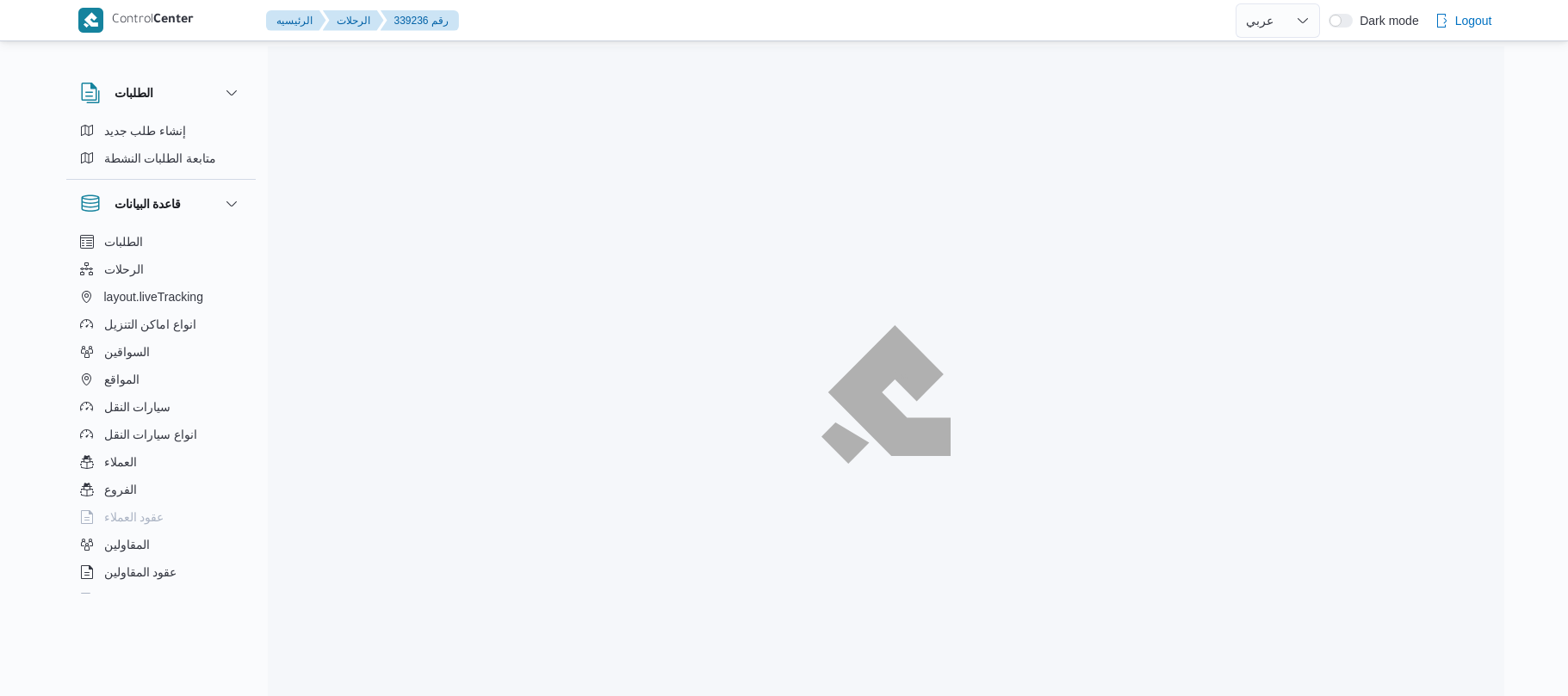
select select "ar"
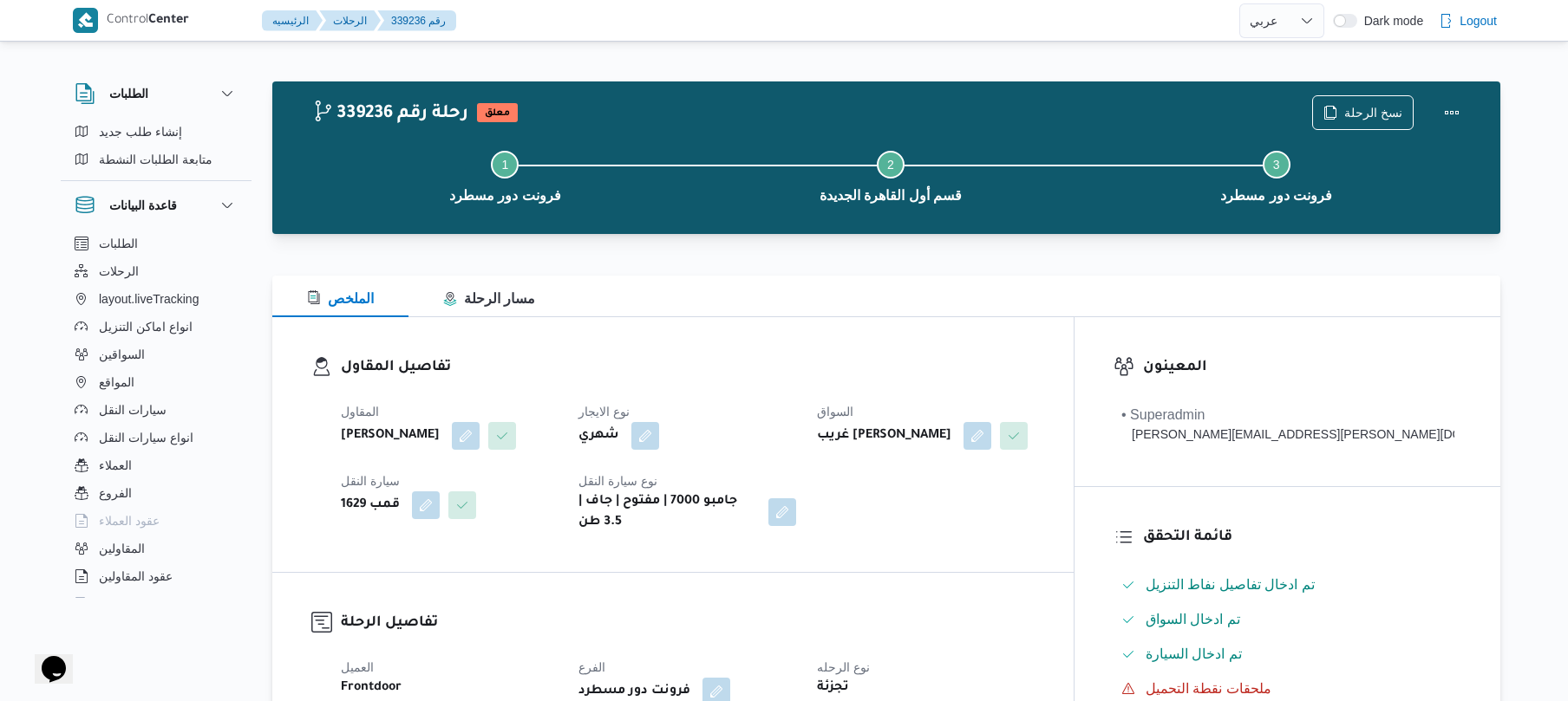
click at [798, 288] on div "الملخص مسار الرحلة" at bounding box center [887, 296] width 1229 height 41
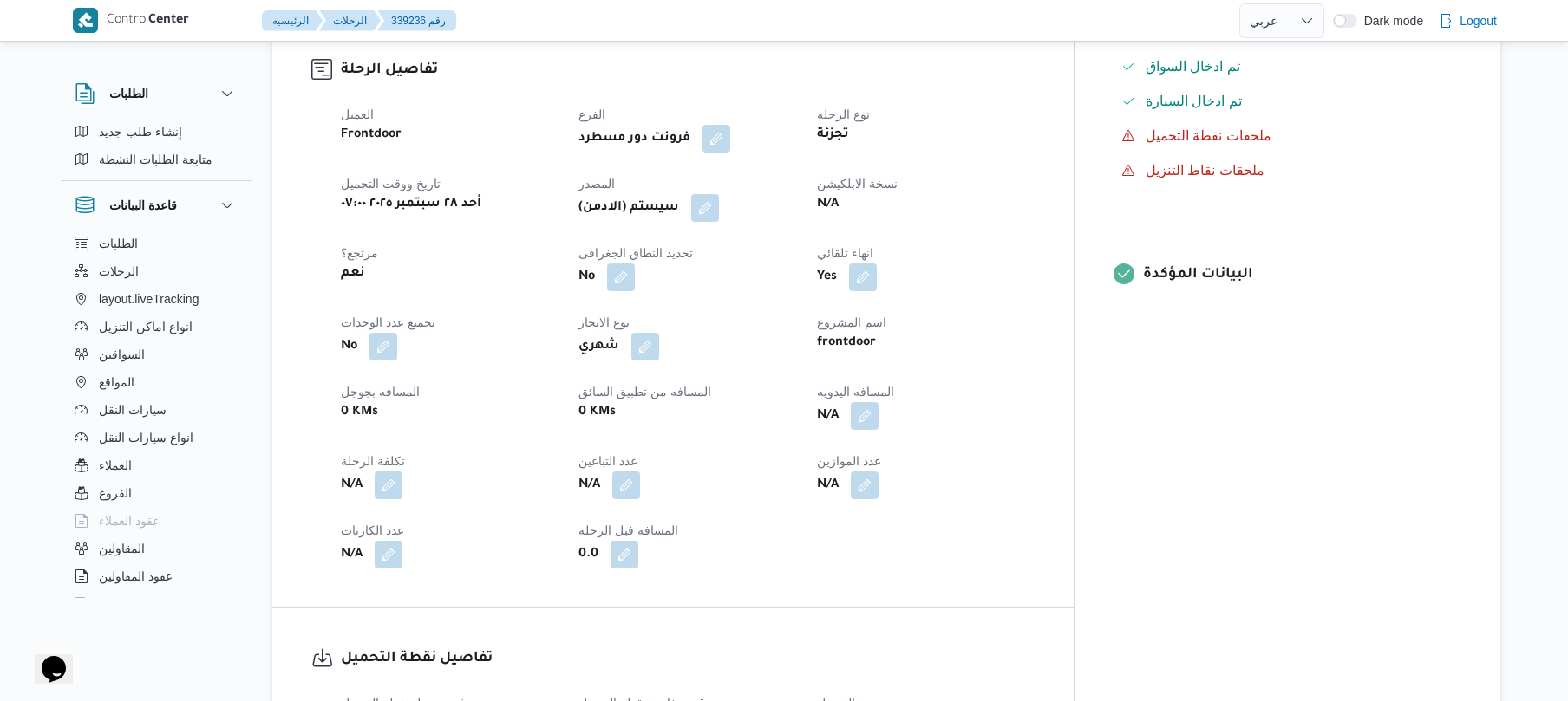
scroll to position [555, 0]
click at [879, 428] on button "button" at bounding box center [865, 414] width 28 height 28
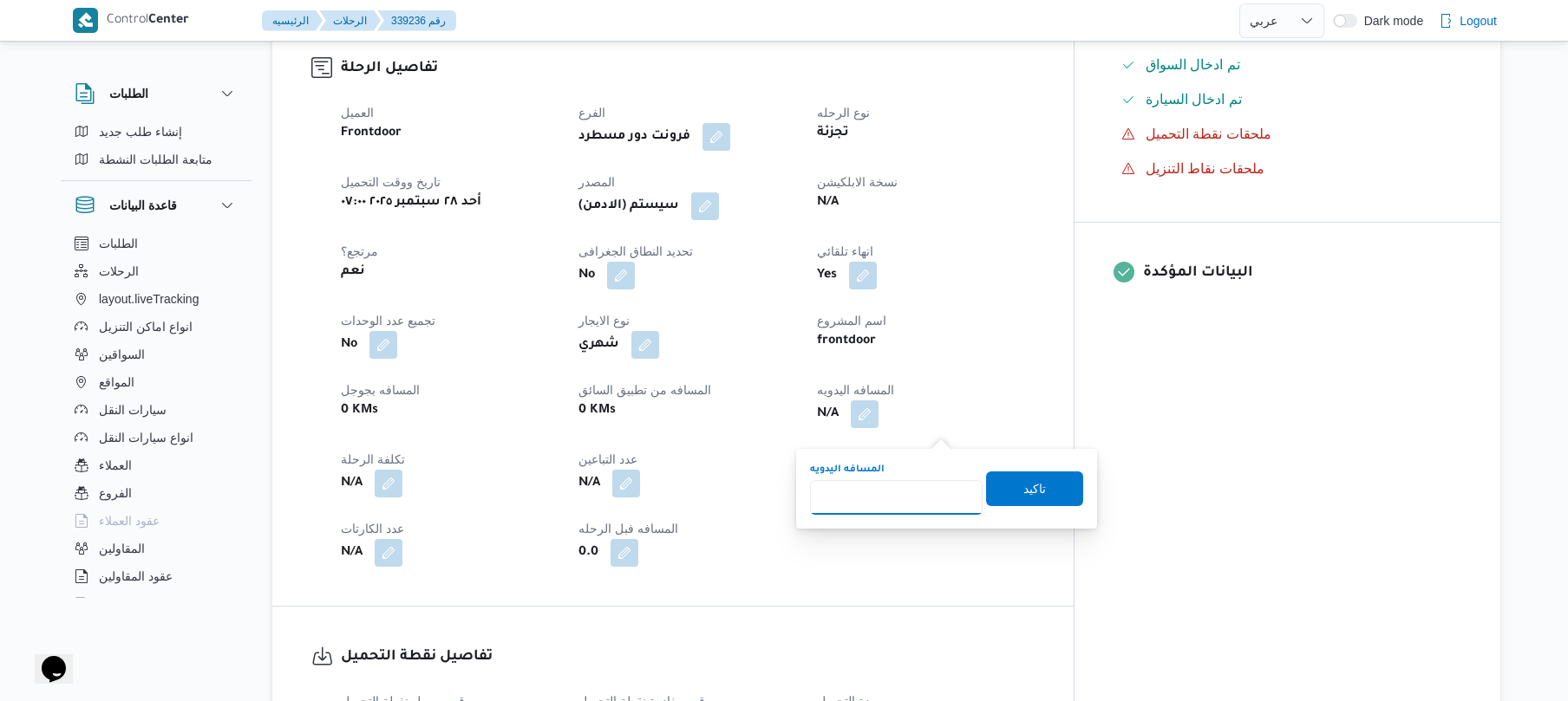
click at [876, 489] on input "المسافه اليدويه" at bounding box center [897, 497] width 172 height 34
type input "120"
click at [998, 500] on span "تاكيد" at bounding box center [1034, 488] width 98 height 34
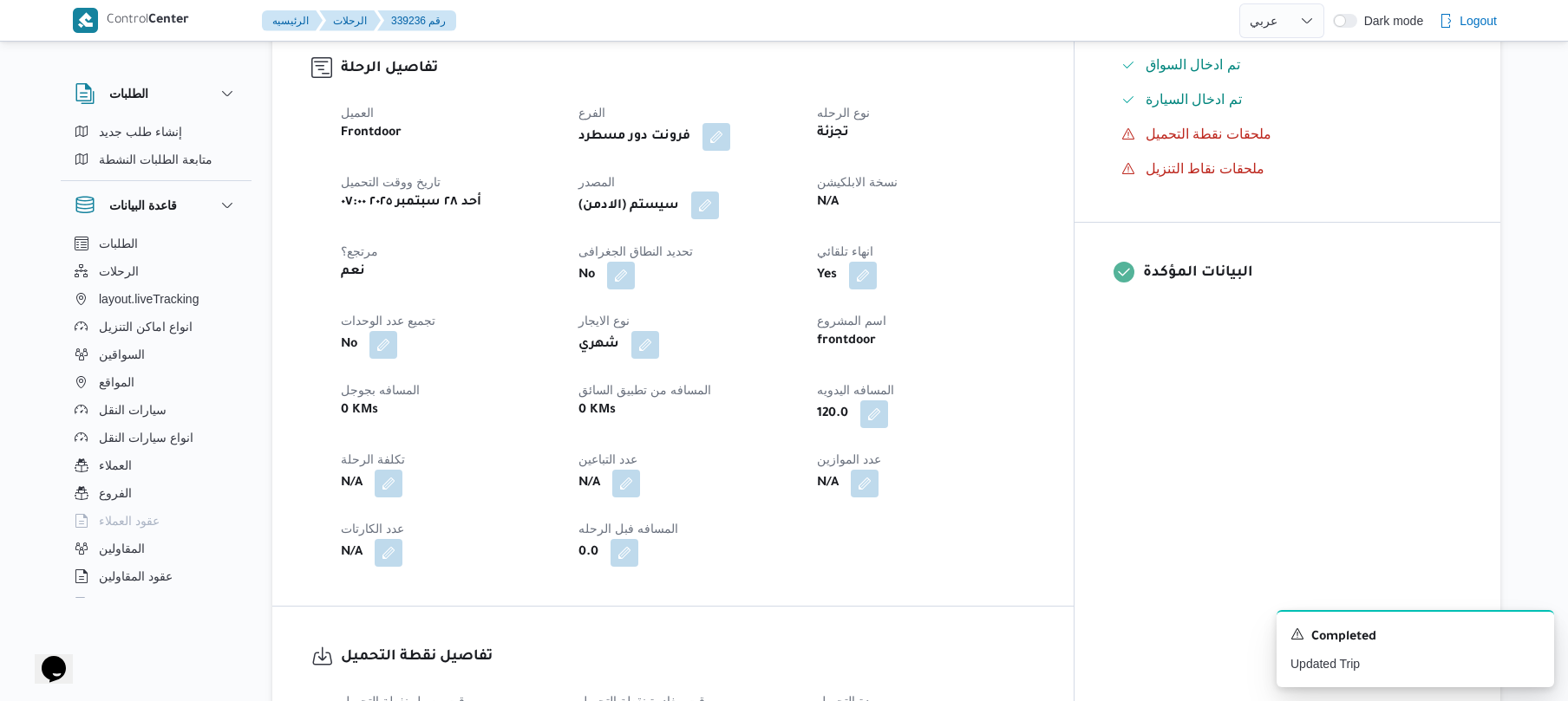
click at [719, 220] on button "button" at bounding box center [706, 206] width 28 height 28
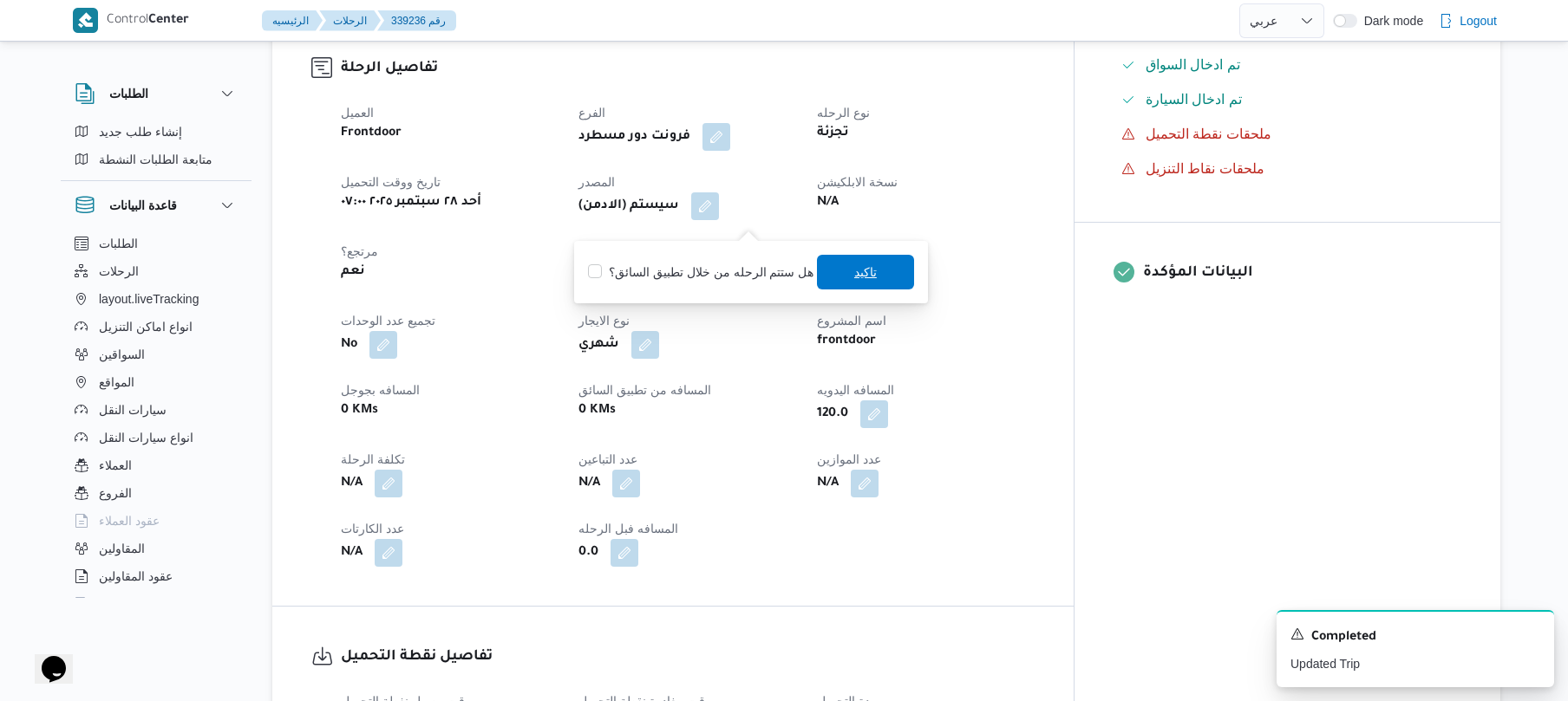
click at [860, 279] on span "تاكيد" at bounding box center [866, 272] width 23 height 21
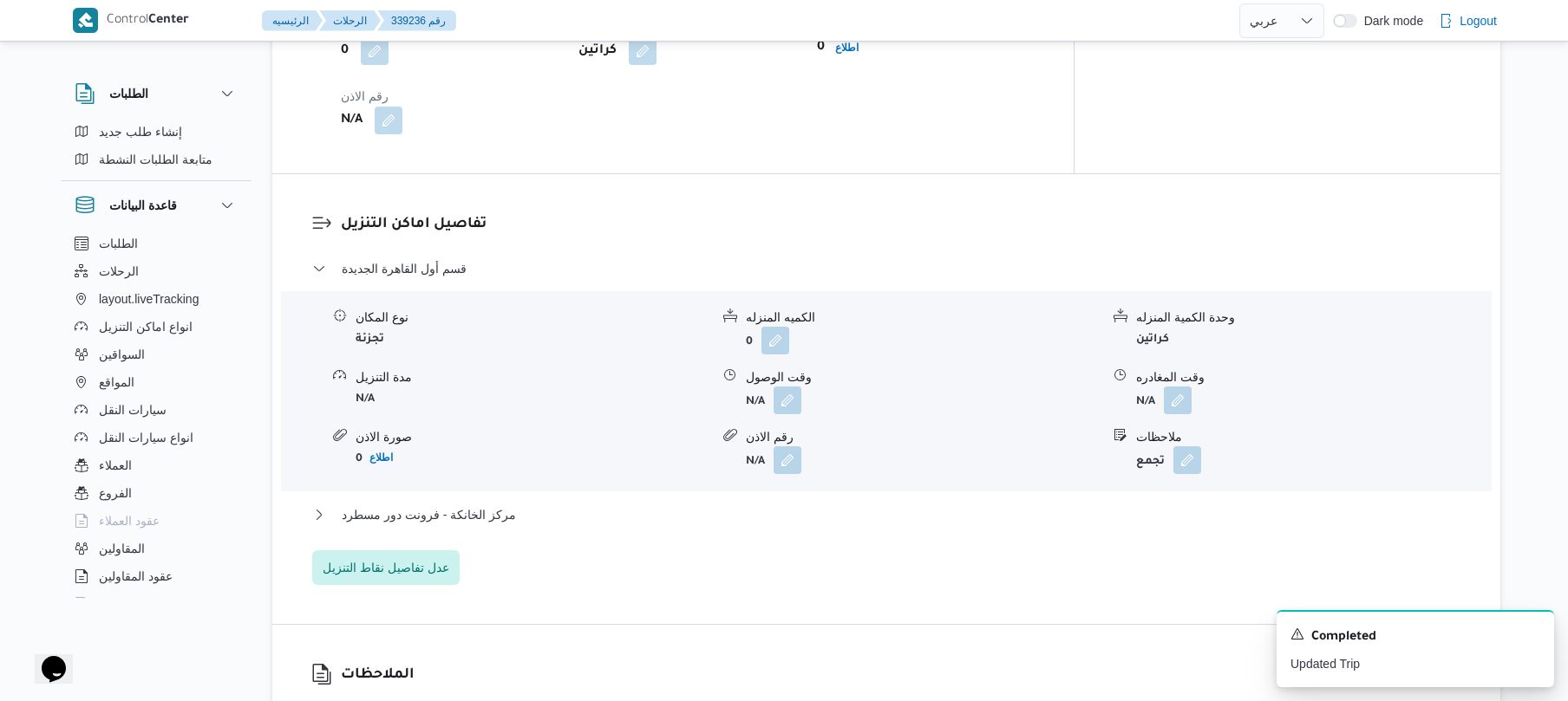
scroll to position [1387, 0]
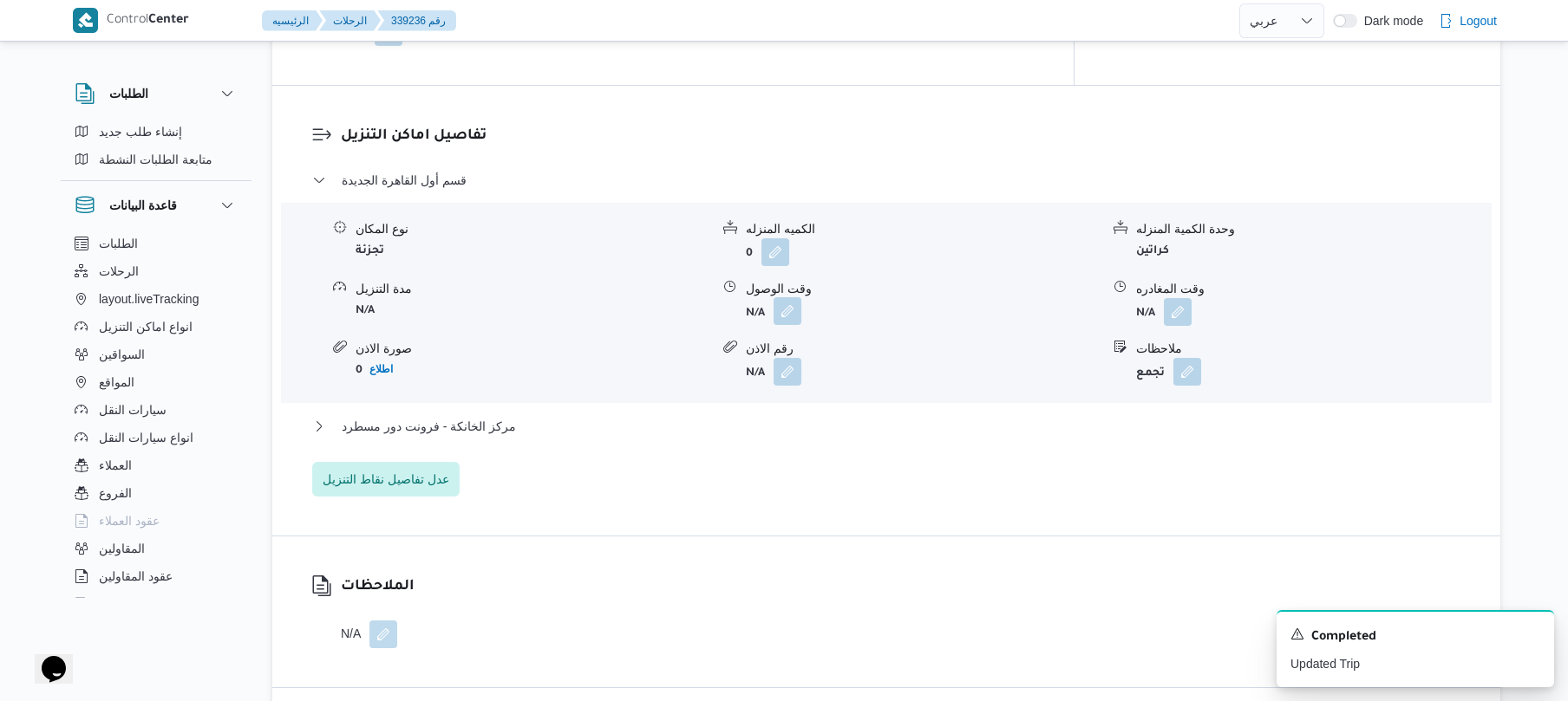
click at [798, 323] on button "button" at bounding box center [788, 312] width 28 height 28
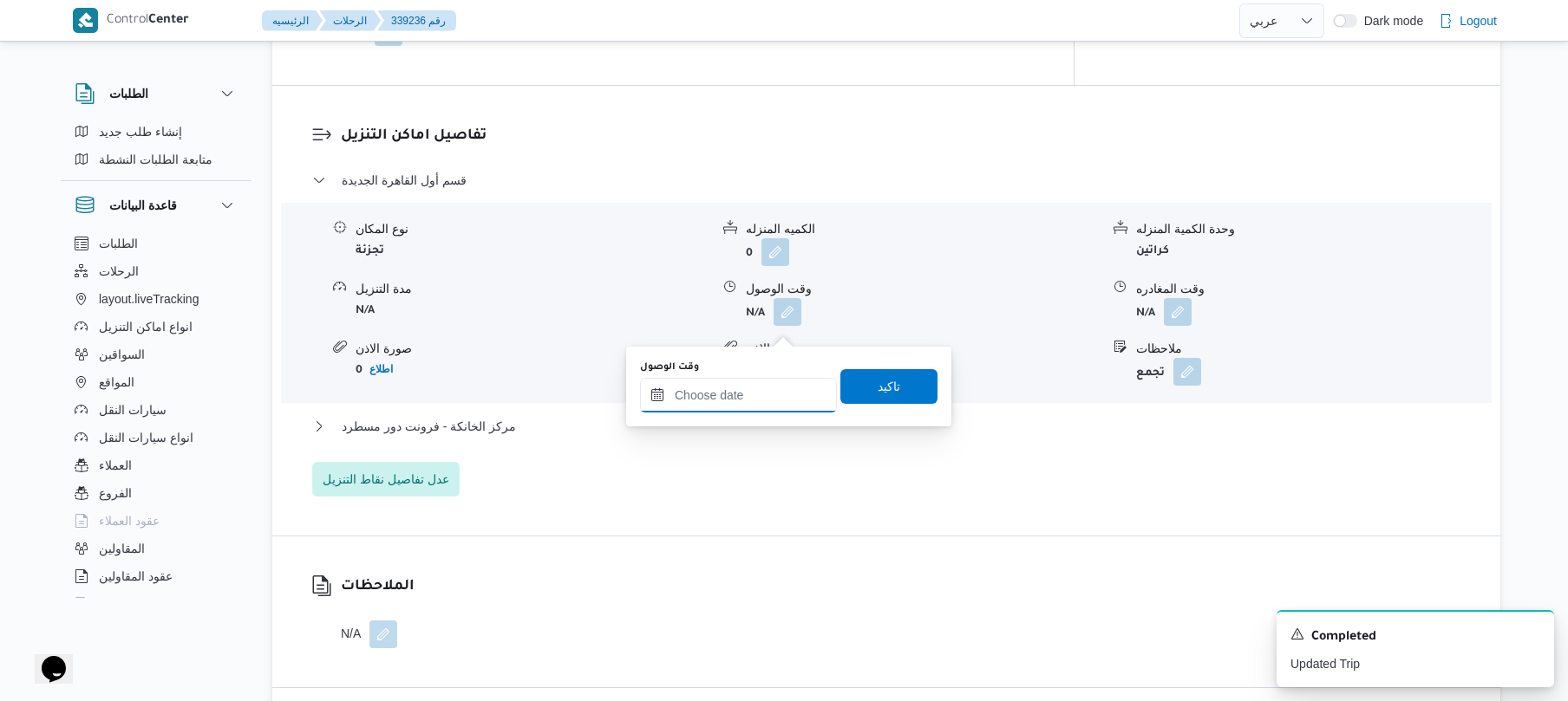
click at [741, 387] on input "وقت الوصول" at bounding box center [738, 394] width 197 height 34
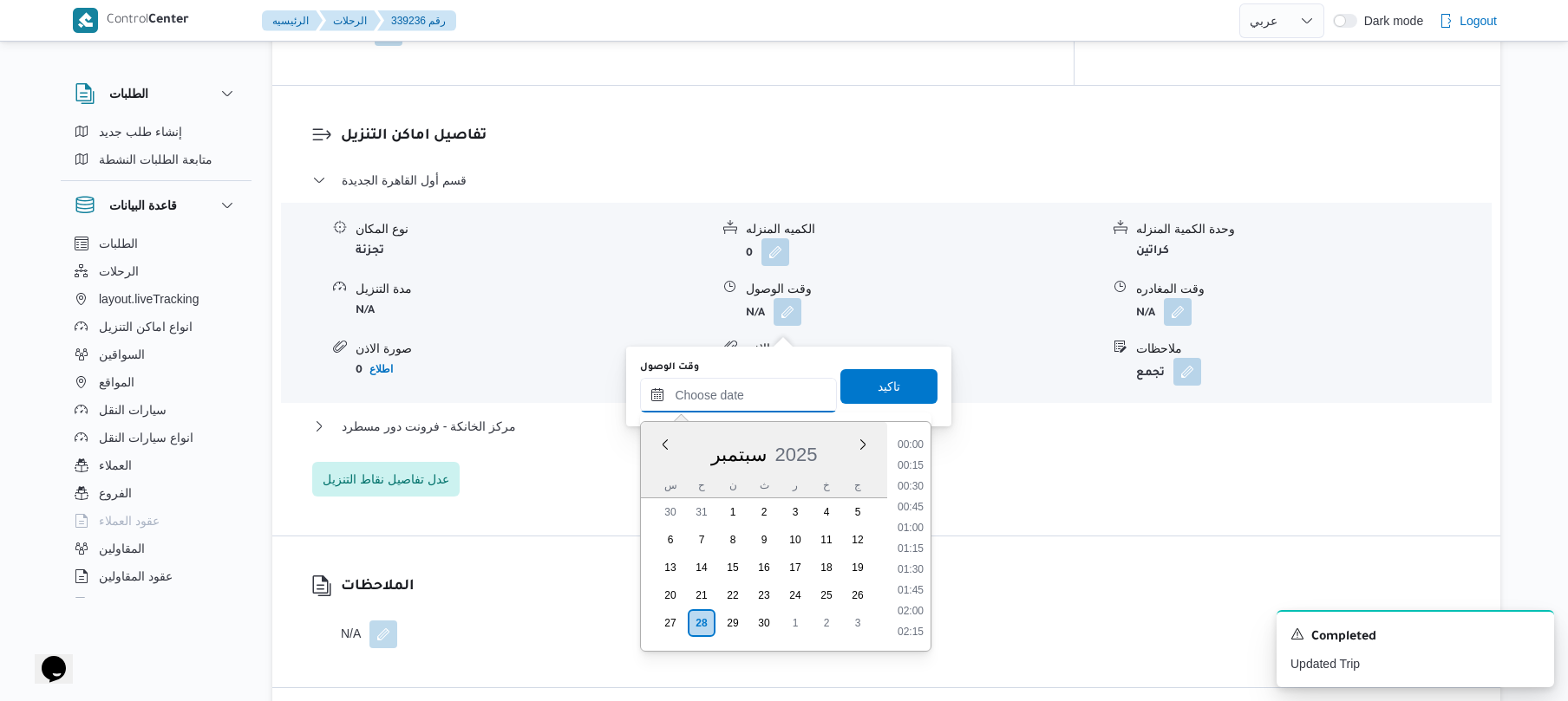
scroll to position [1500, 0]
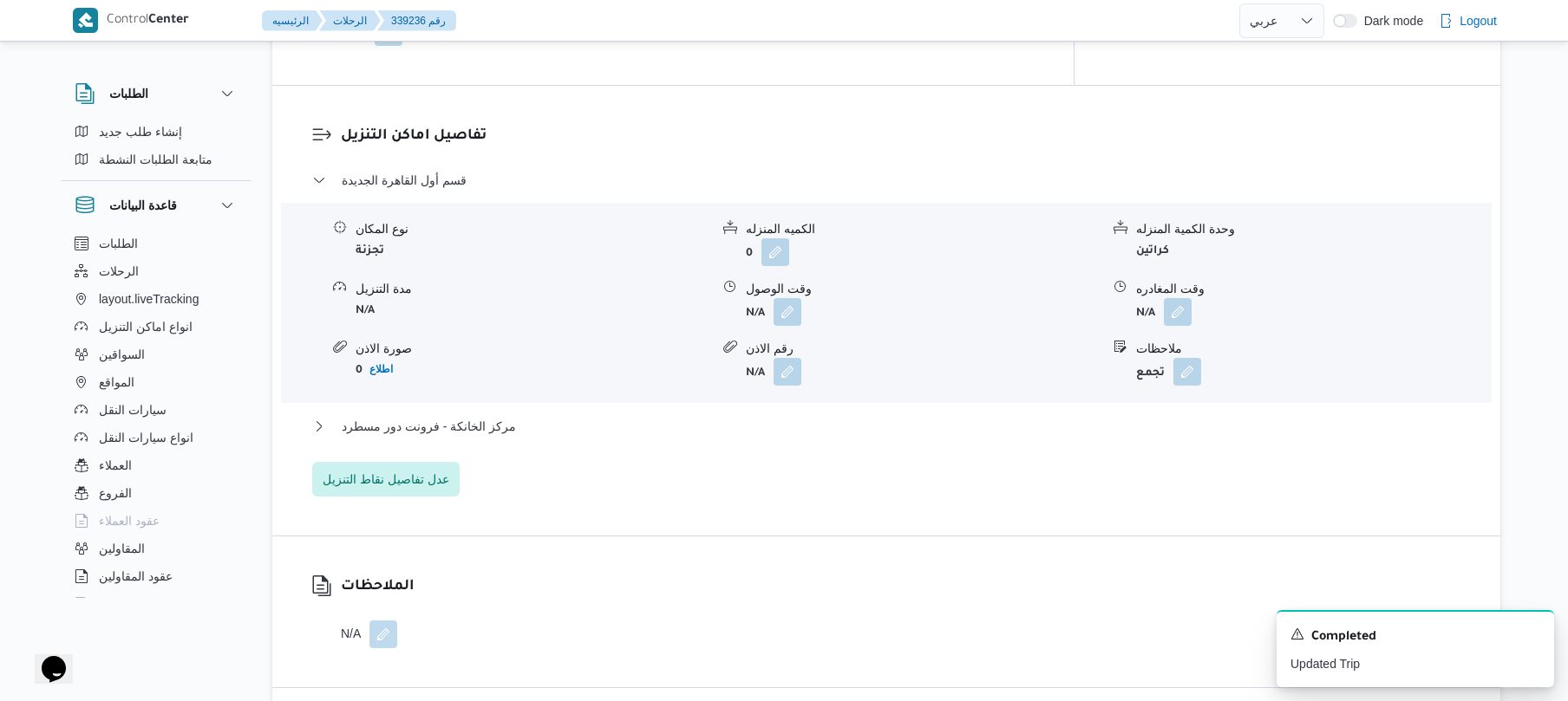
click at [944, 449] on div "مركز الخانكة - فرونت دور مسطرد" at bounding box center [887, 433] width 1150 height 33
click at [778, 320] on button "button" at bounding box center [788, 312] width 28 height 28
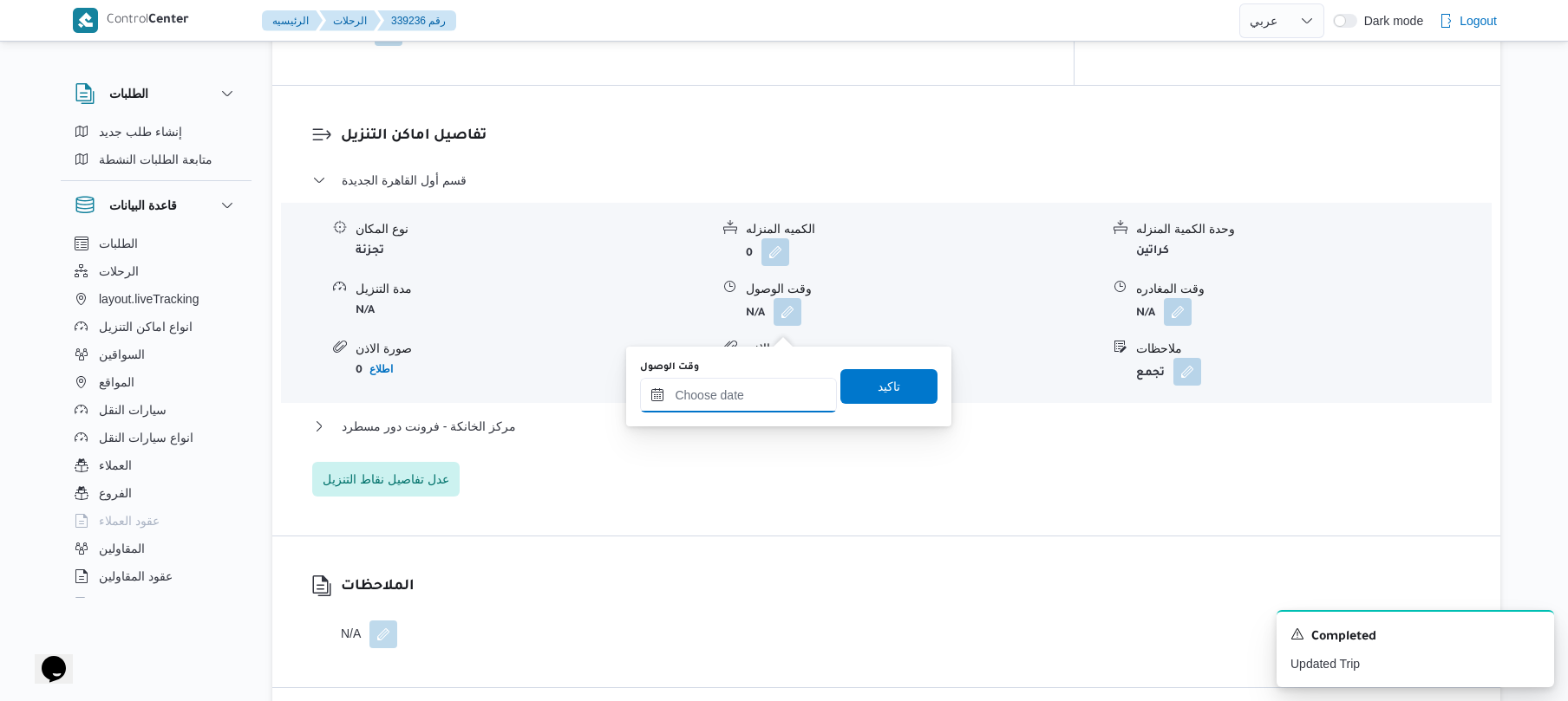
click at [788, 400] on input "وقت الوصول" at bounding box center [738, 394] width 197 height 34
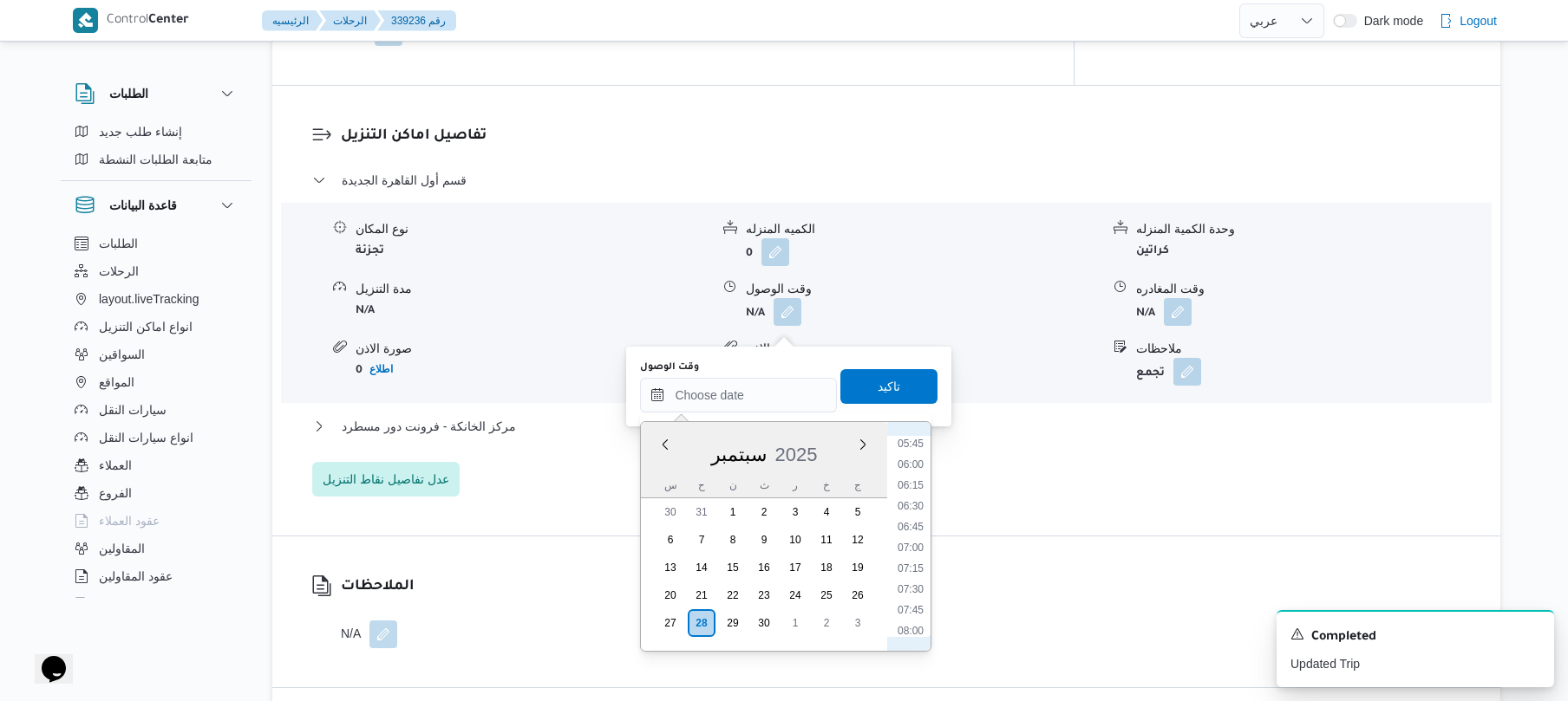
scroll to position [649, 0]
click at [909, 527] on li "08:45" at bounding box center [911, 524] width 40 height 18
type input "٢٨/٠٩/٢٠٢٥ ٠٨:٤٥"
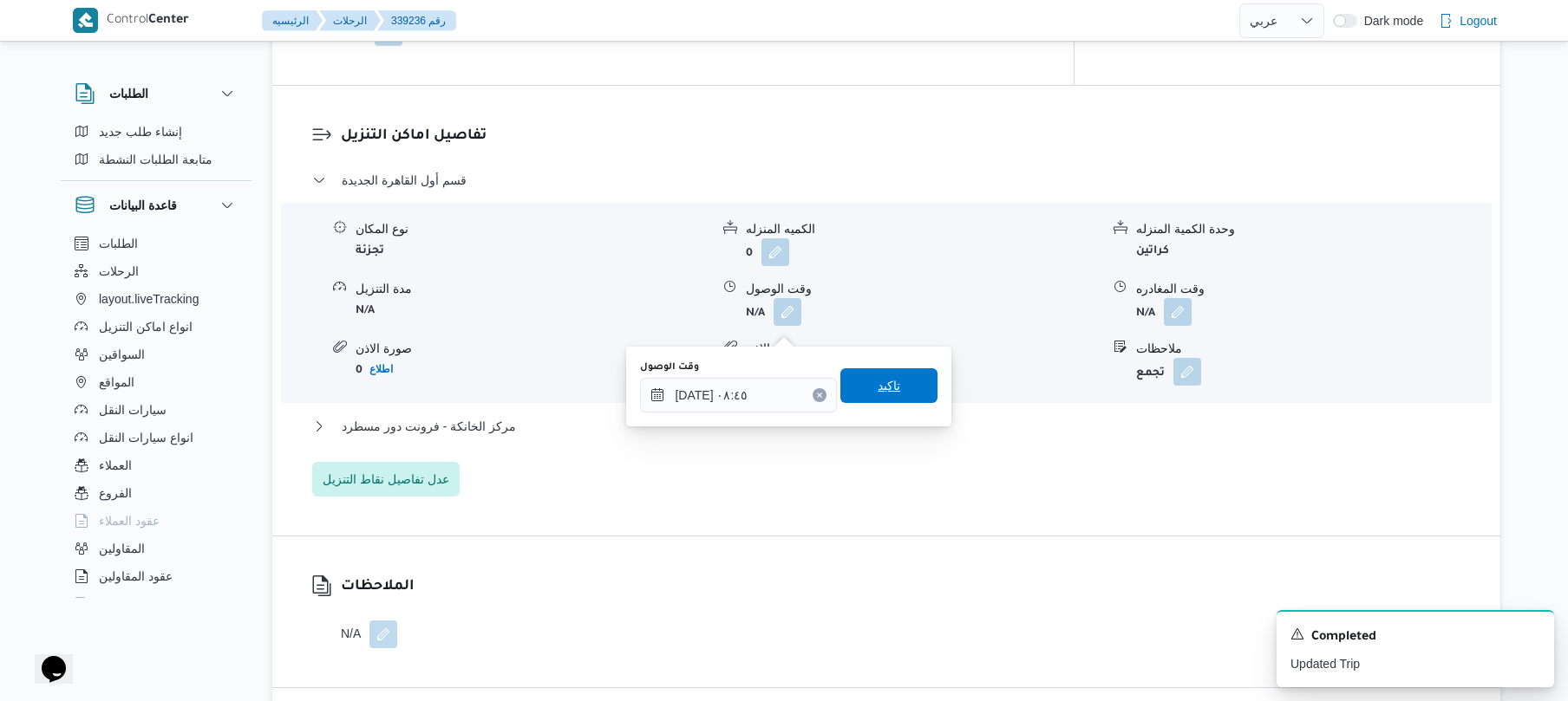
click at [887, 395] on span "تاكيد" at bounding box center [889, 386] width 23 height 21
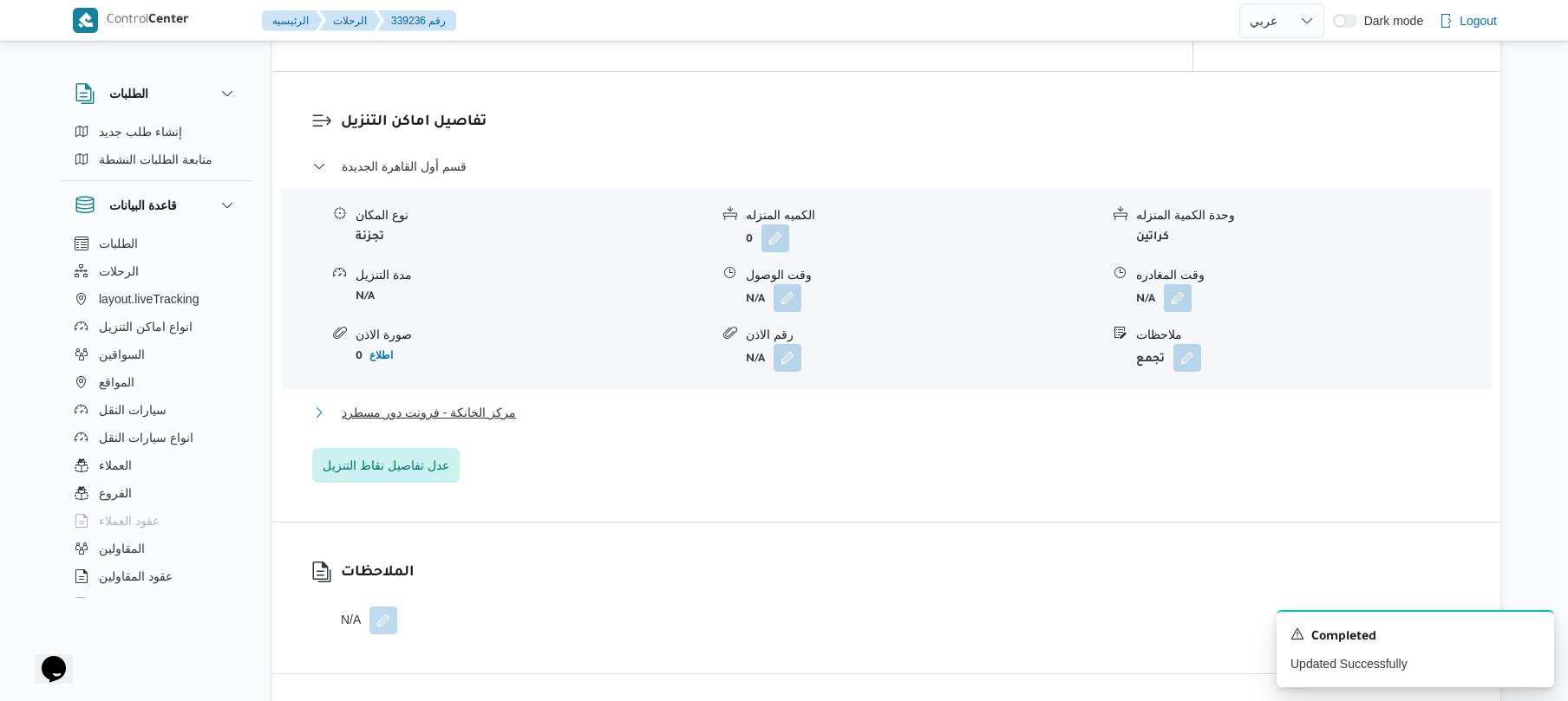
click at [830, 423] on button "مركز الخانكة - فرونت دور مسطرد" at bounding box center [887, 413] width 1150 height 21
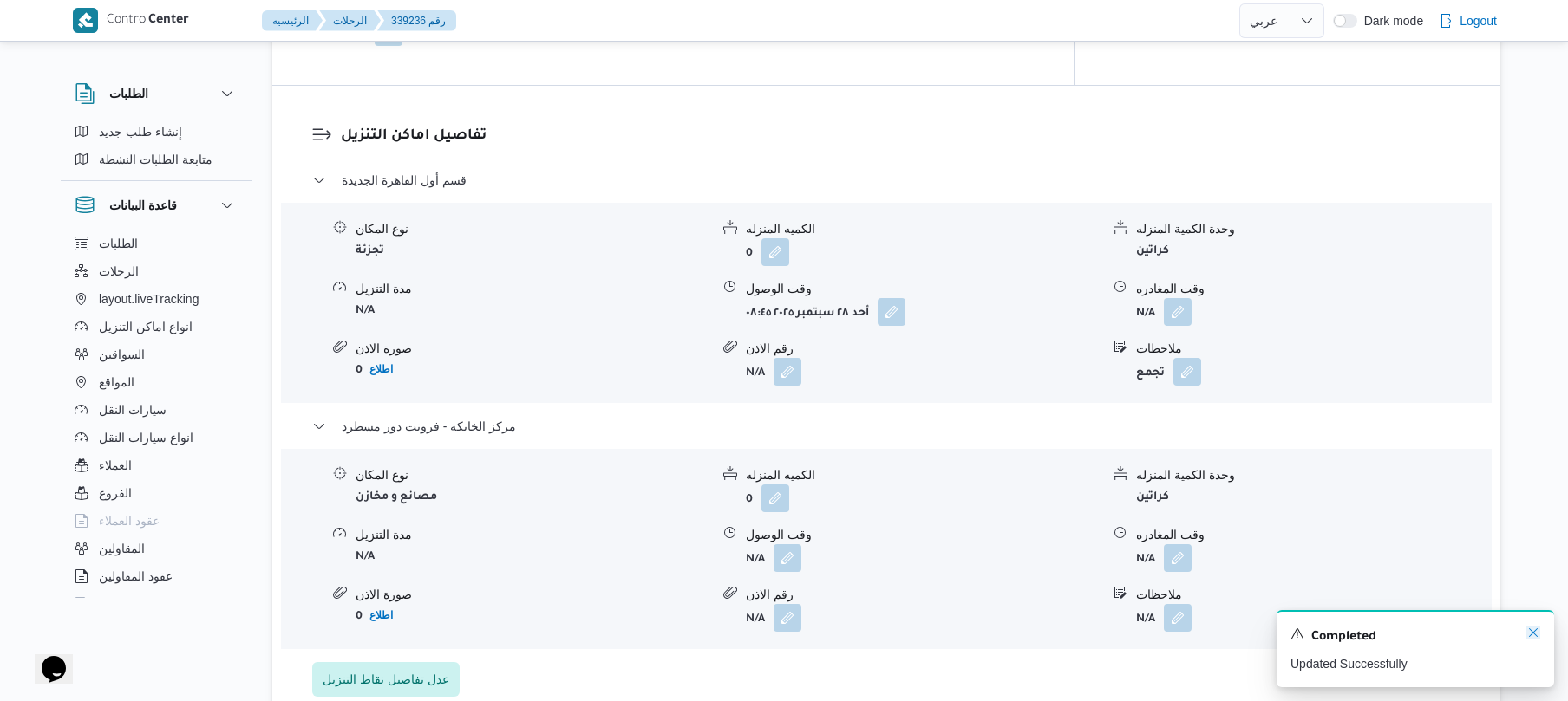
click at [1534, 632] on icon "Dismiss toast" at bounding box center [1534, 633] width 14 height 14
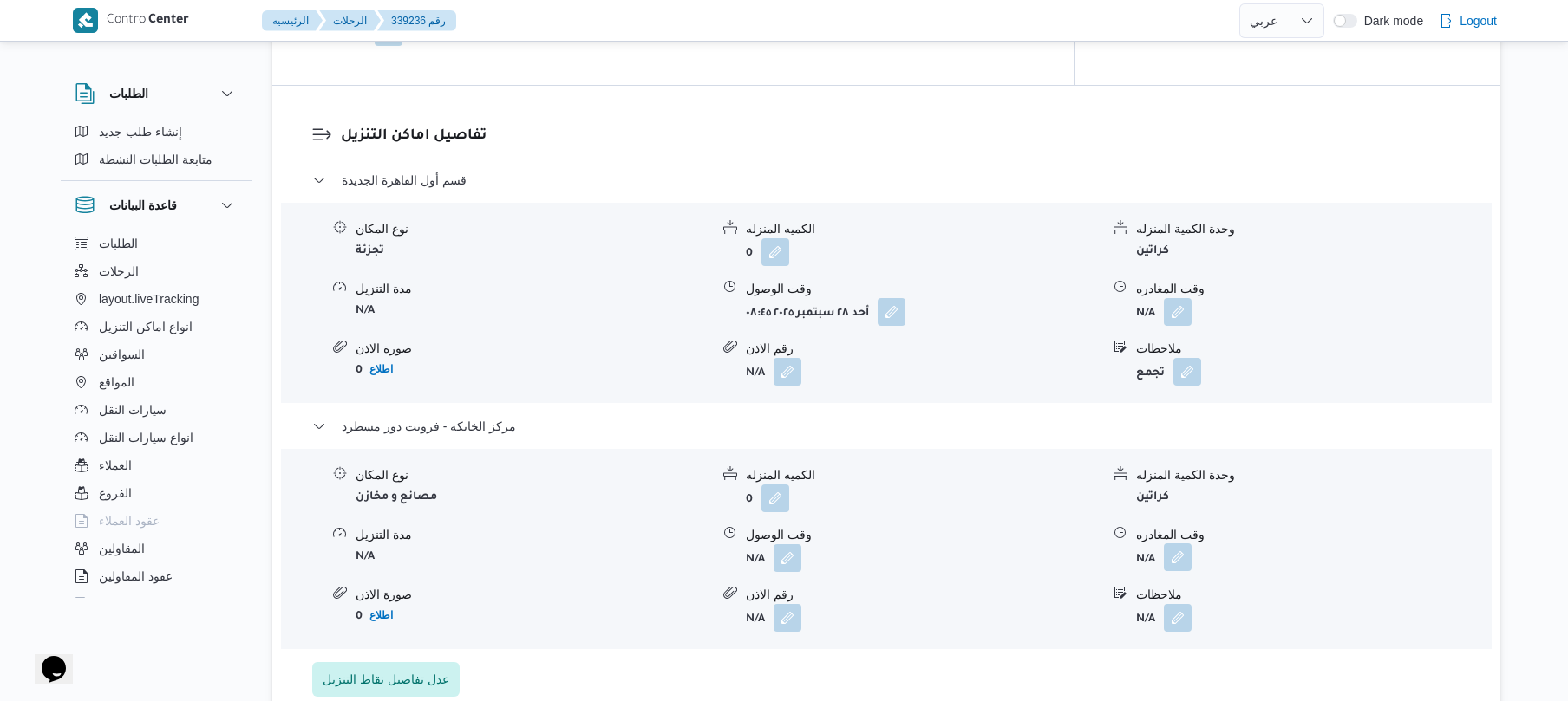
click at [1178, 571] on button "button" at bounding box center [1179, 558] width 28 height 28
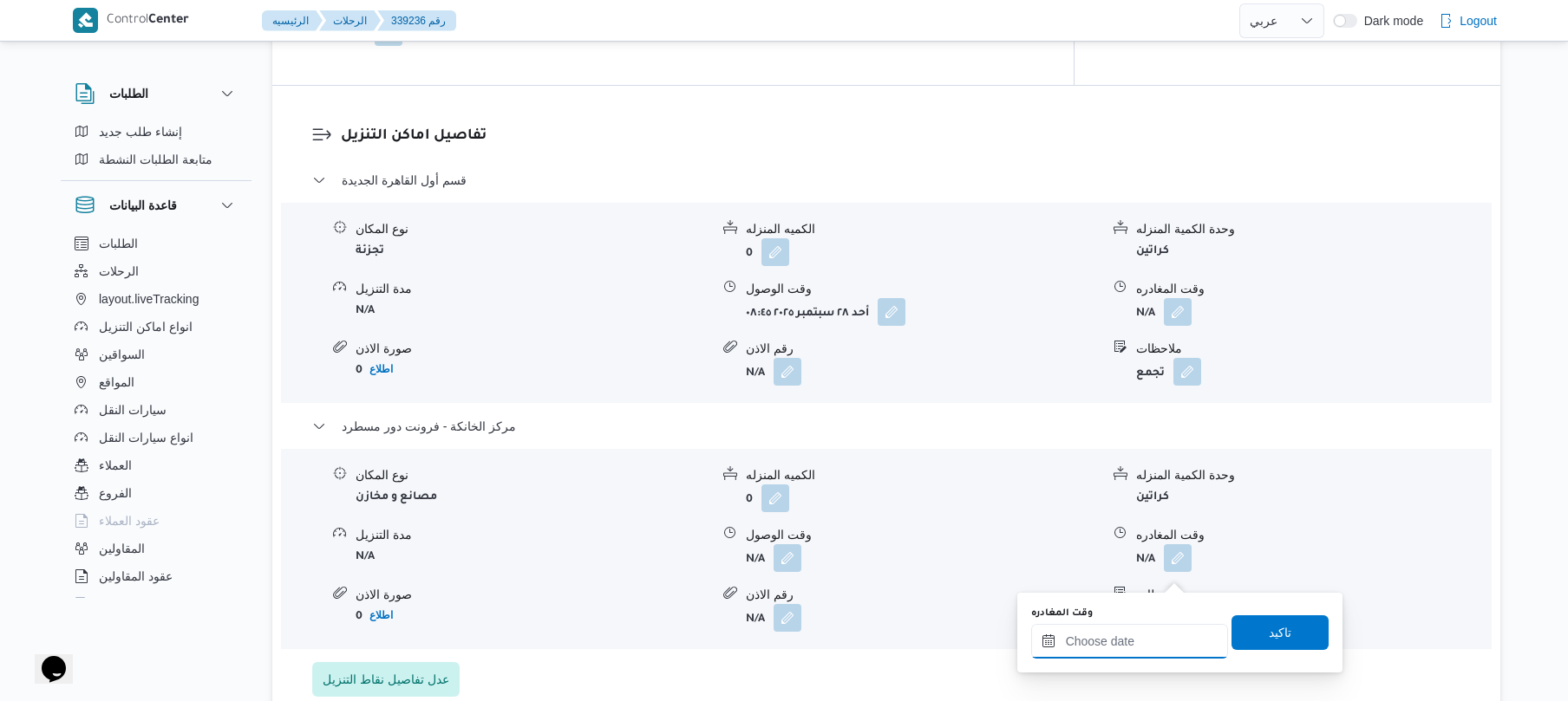
click at [1093, 643] on input "وقت المغادره" at bounding box center [1130, 641] width 197 height 34
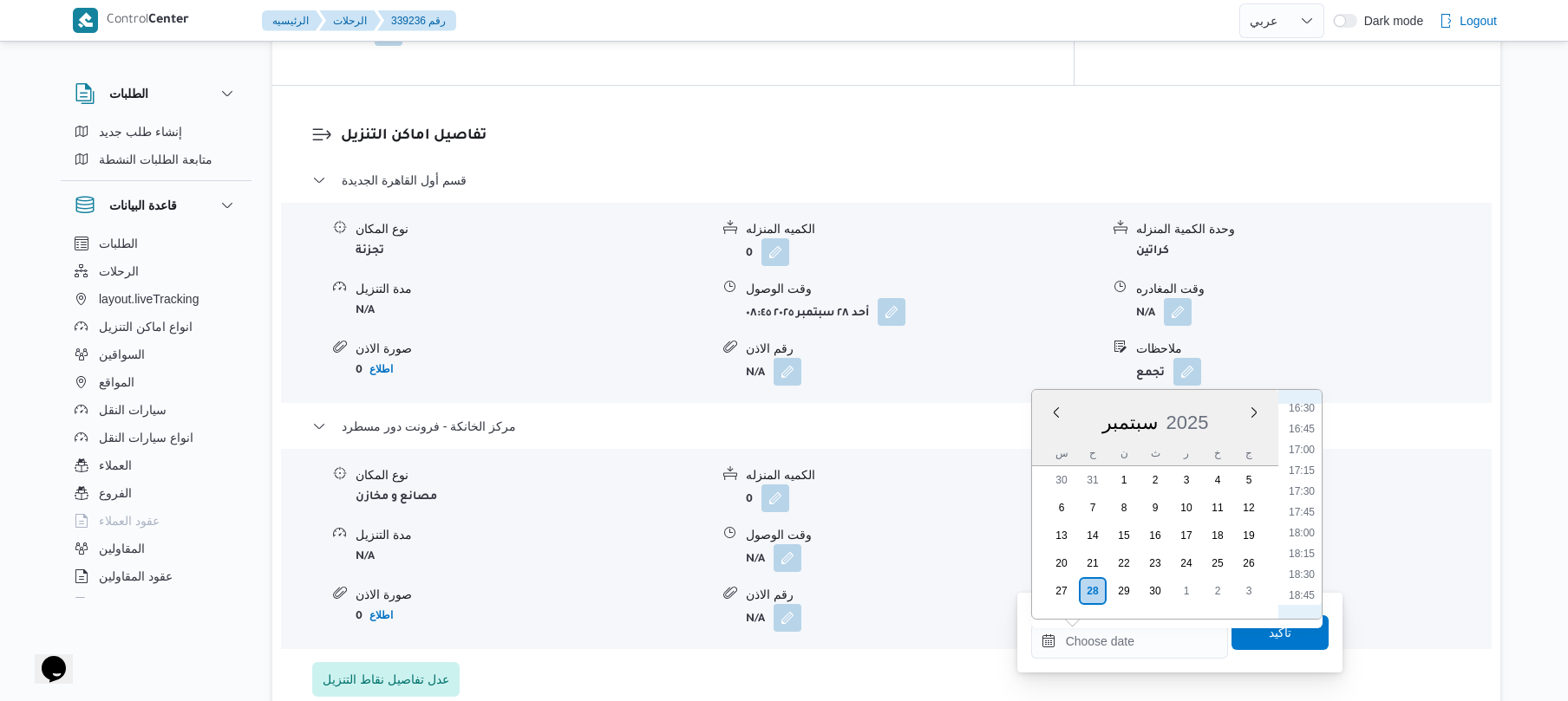
scroll to position [1328, 0]
click at [1310, 477] on li "16:45" at bounding box center [1302, 479] width 40 height 18
type input "٢٨/٠٩/٢٠٢٥ ١٦:٤٥"
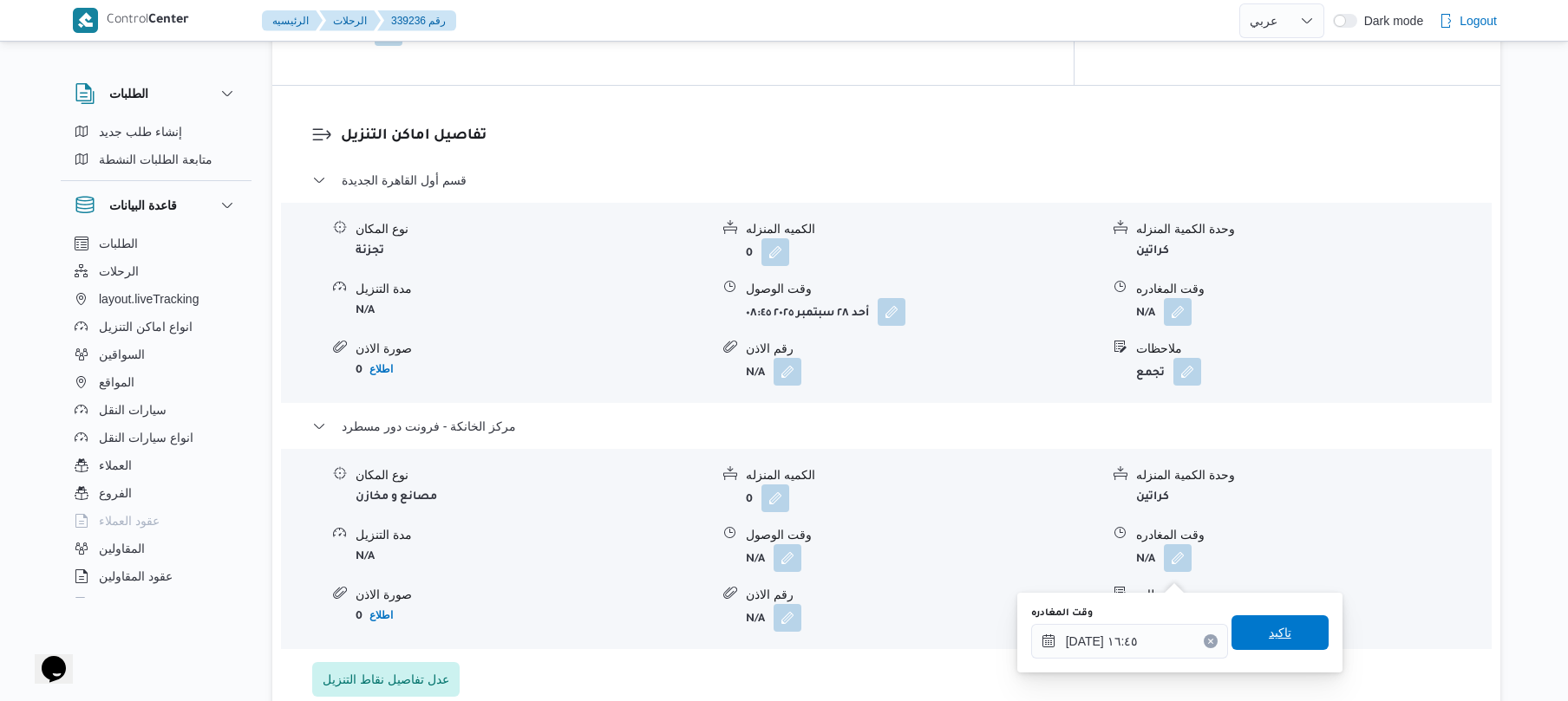
click at [1269, 626] on span "تاكيد" at bounding box center [1281, 633] width 23 height 21
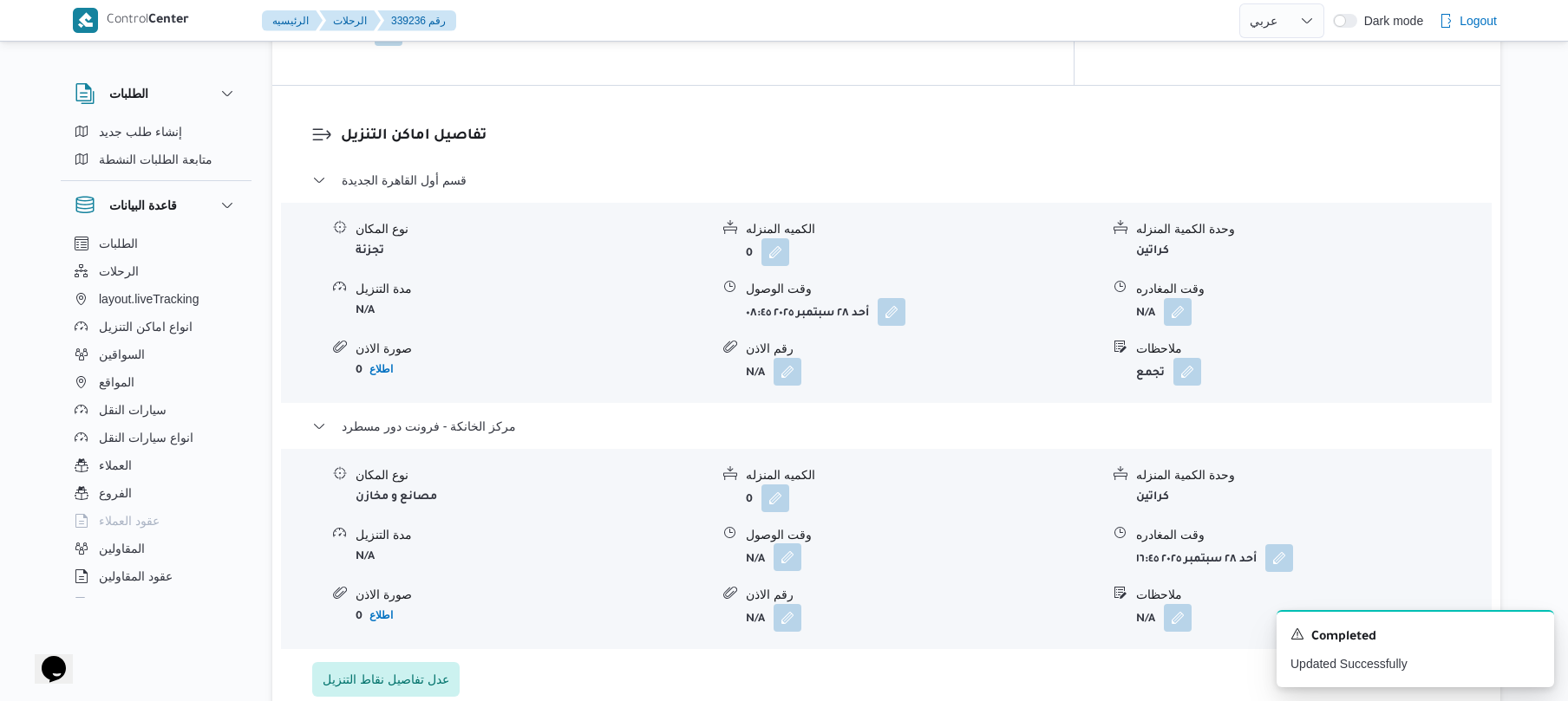
click at [785, 571] on button "button" at bounding box center [788, 558] width 28 height 28
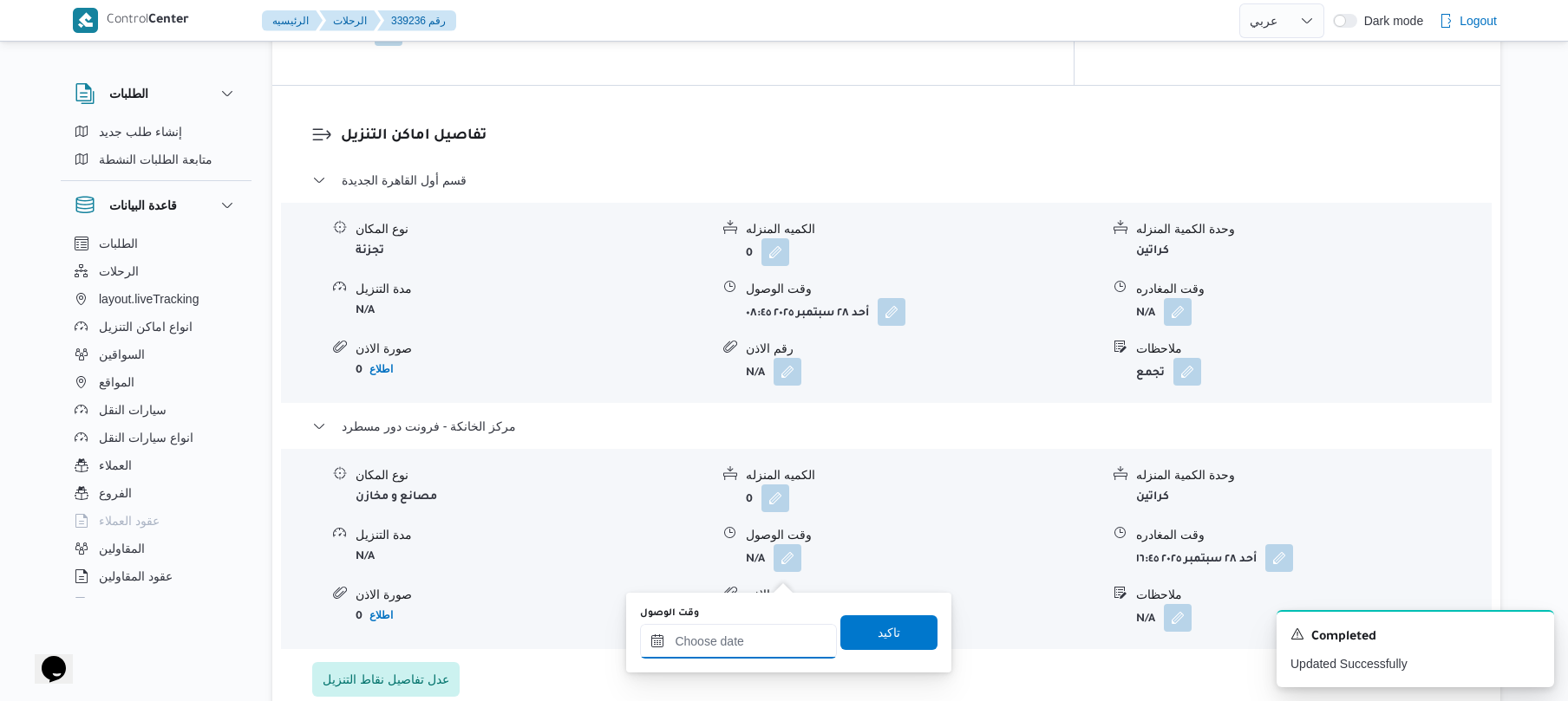
click at [765, 641] on input "وقت الوصول" at bounding box center [738, 641] width 197 height 34
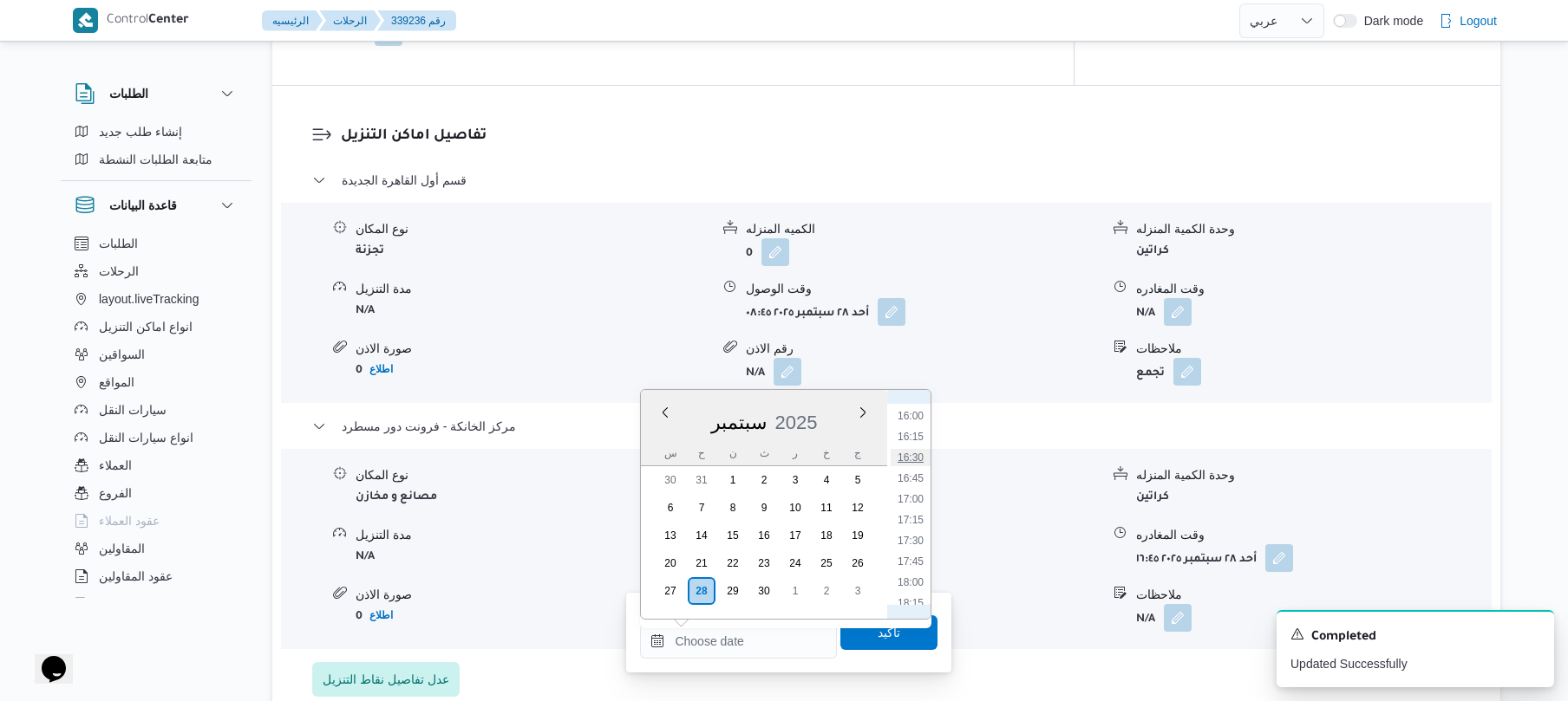
click at [912, 459] on li "16:30" at bounding box center [911, 458] width 40 height 18
type input "٢٨/٠٩/٢٠٢٥ ١٦:٣٠"
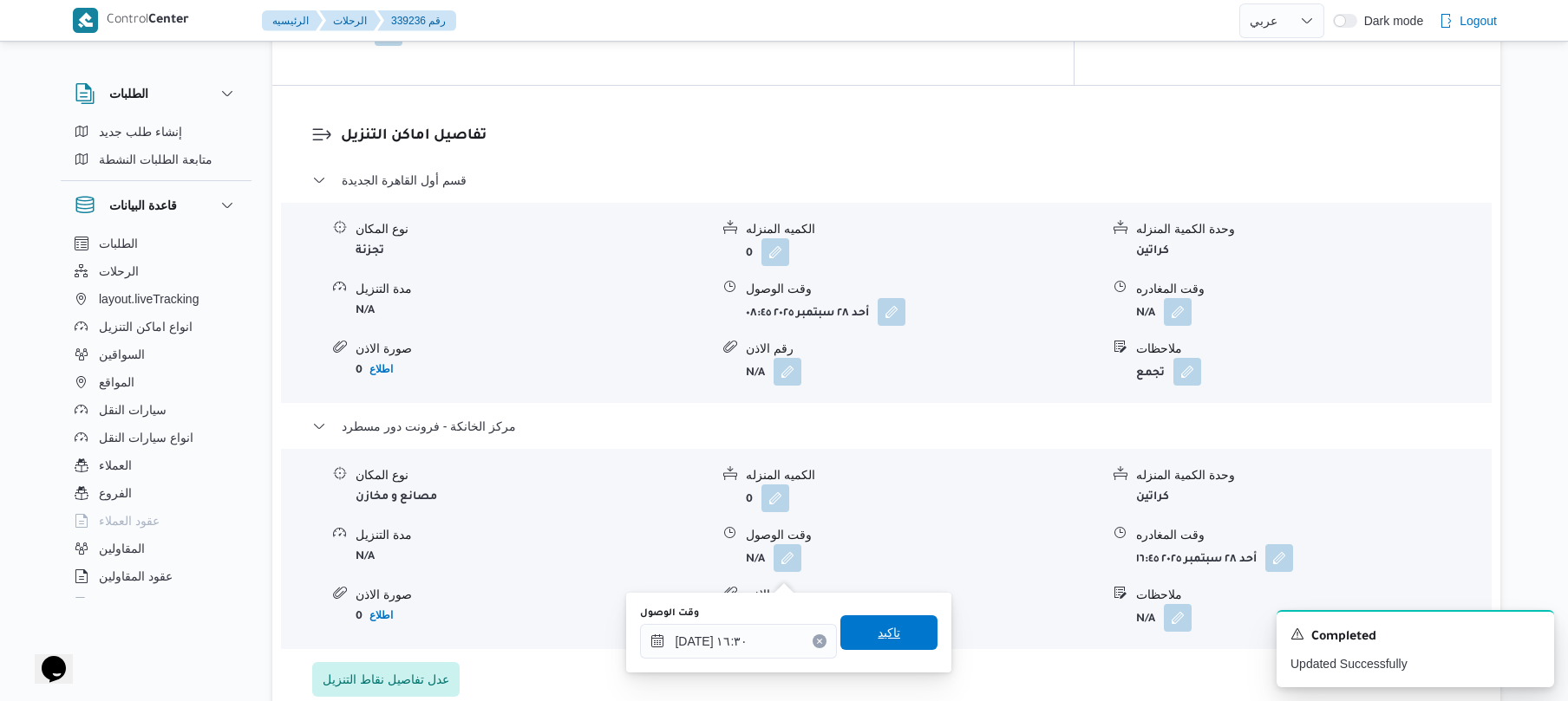
click at [878, 626] on span "تاكيد" at bounding box center [889, 633] width 23 height 21
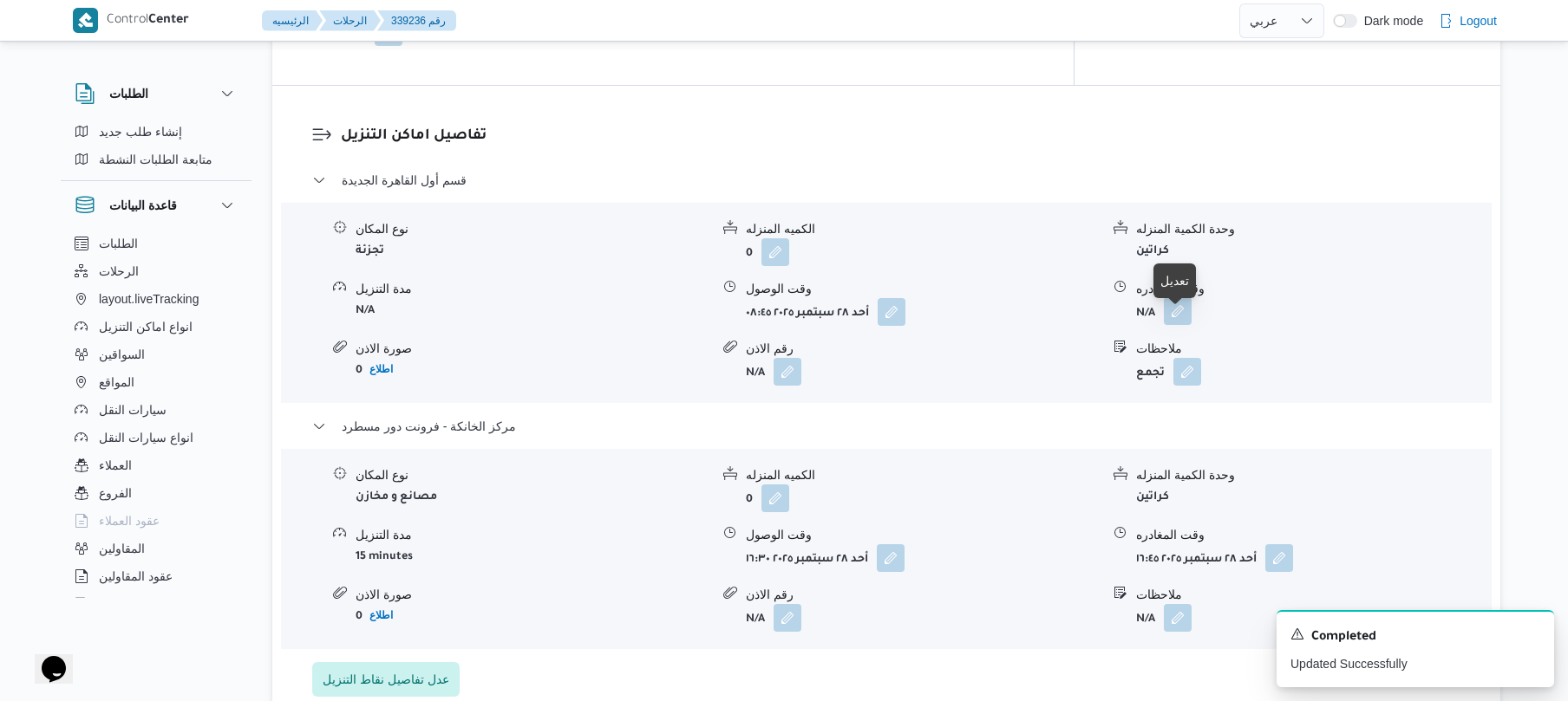
click at [1187, 321] on button "button" at bounding box center [1179, 312] width 28 height 28
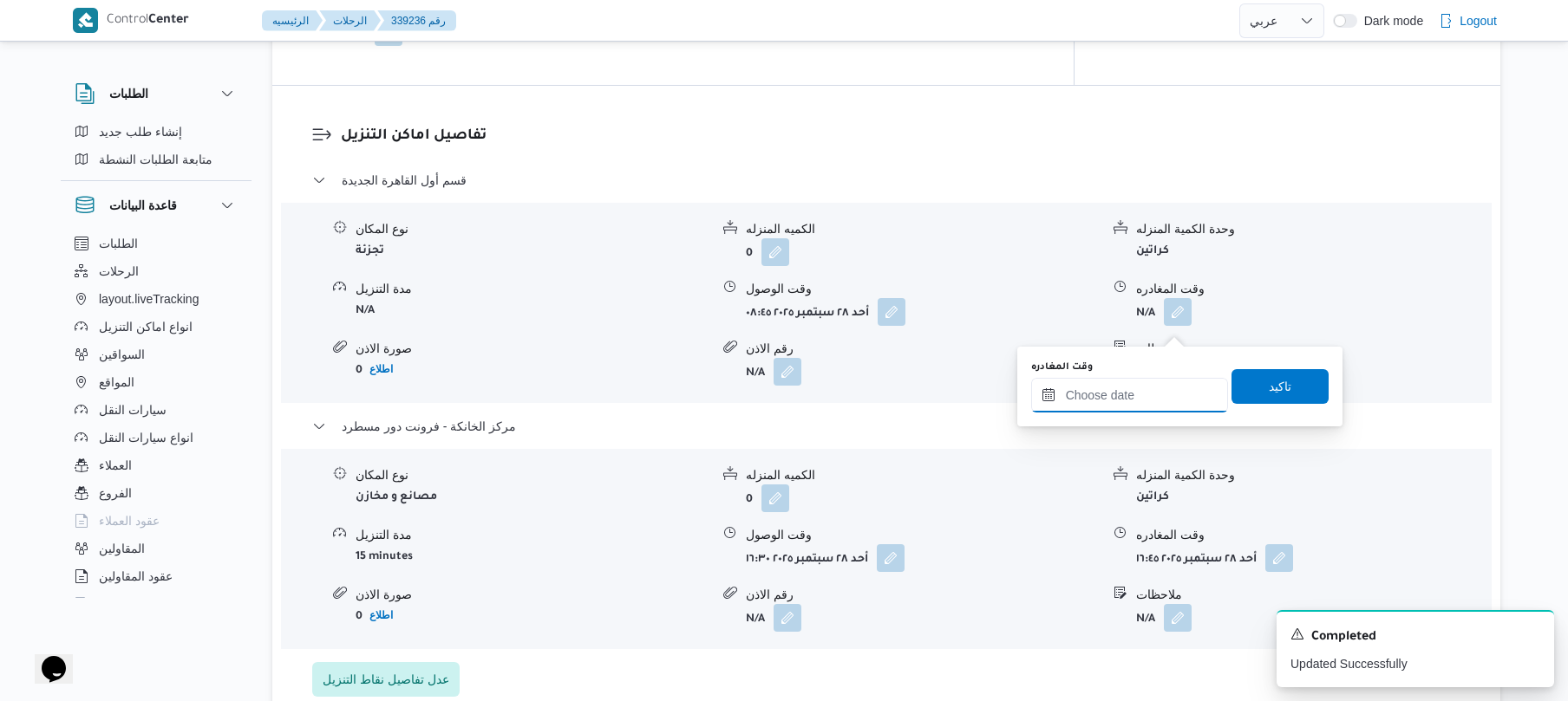
click at [1095, 401] on input "وقت المغادره" at bounding box center [1130, 394] width 197 height 34
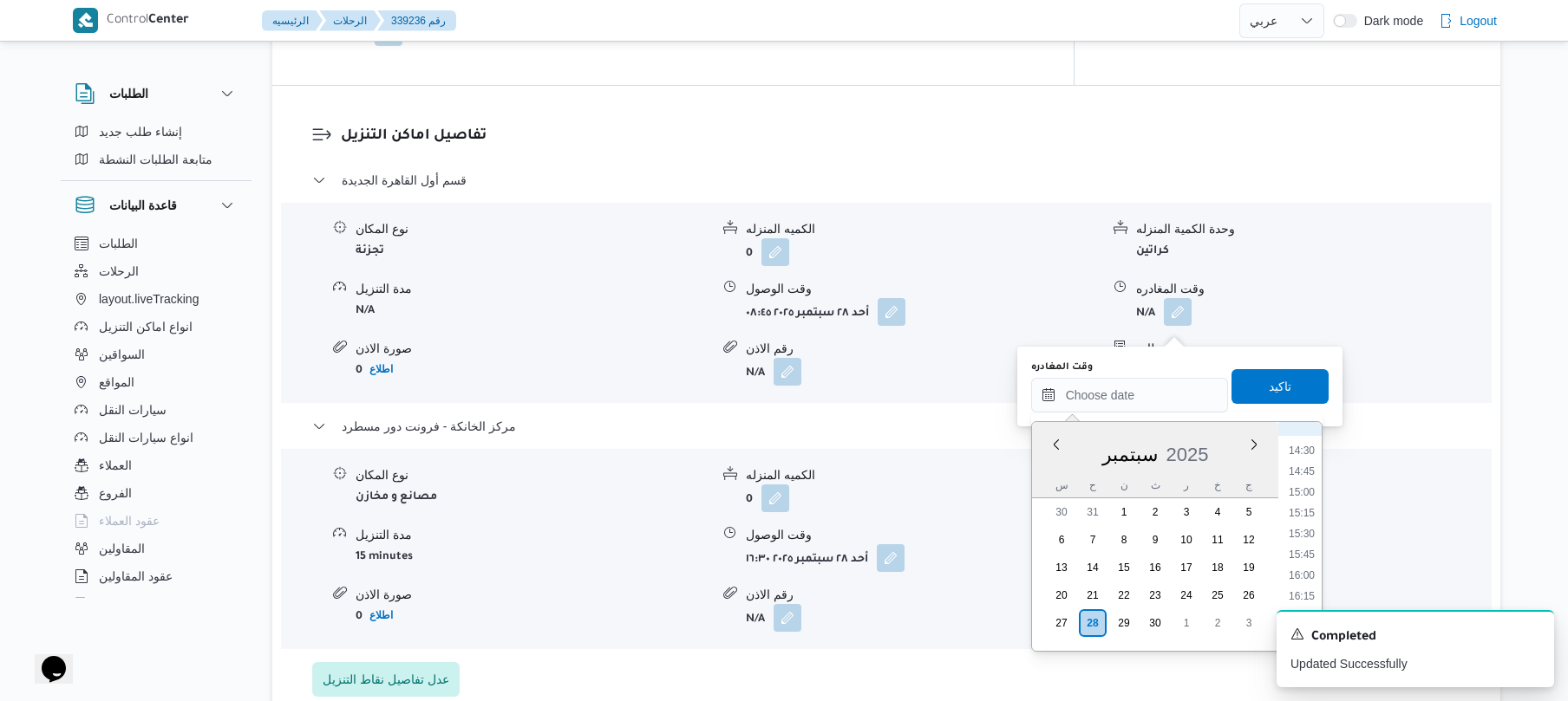
scroll to position [1160, 0]
click at [1304, 590] on li "15:45" at bounding box center [1302, 596] width 40 height 18
type input "٢٨/٠٩/٢٠٢٥ ١٥:٤٥"
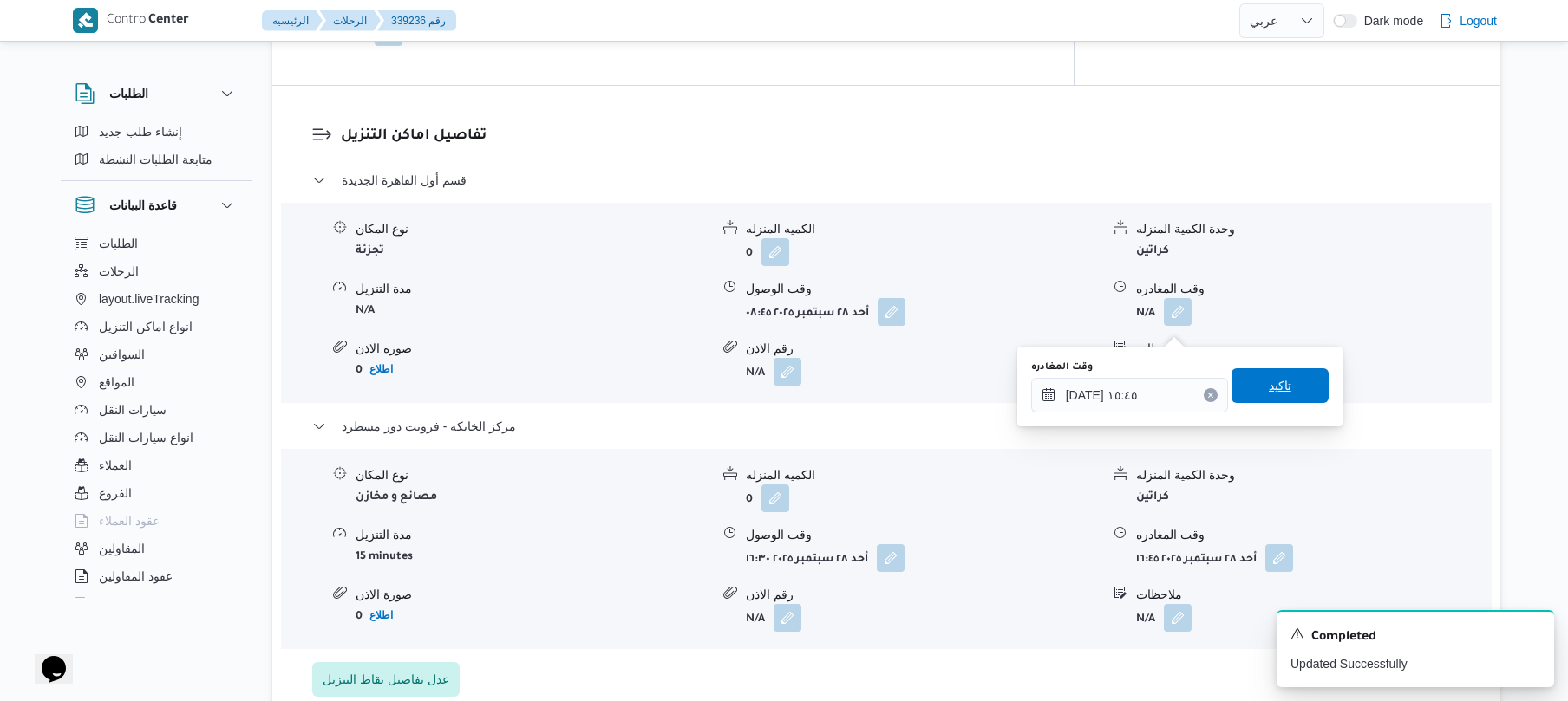
click at [1269, 387] on span "تاكيد" at bounding box center [1281, 386] width 23 height 21
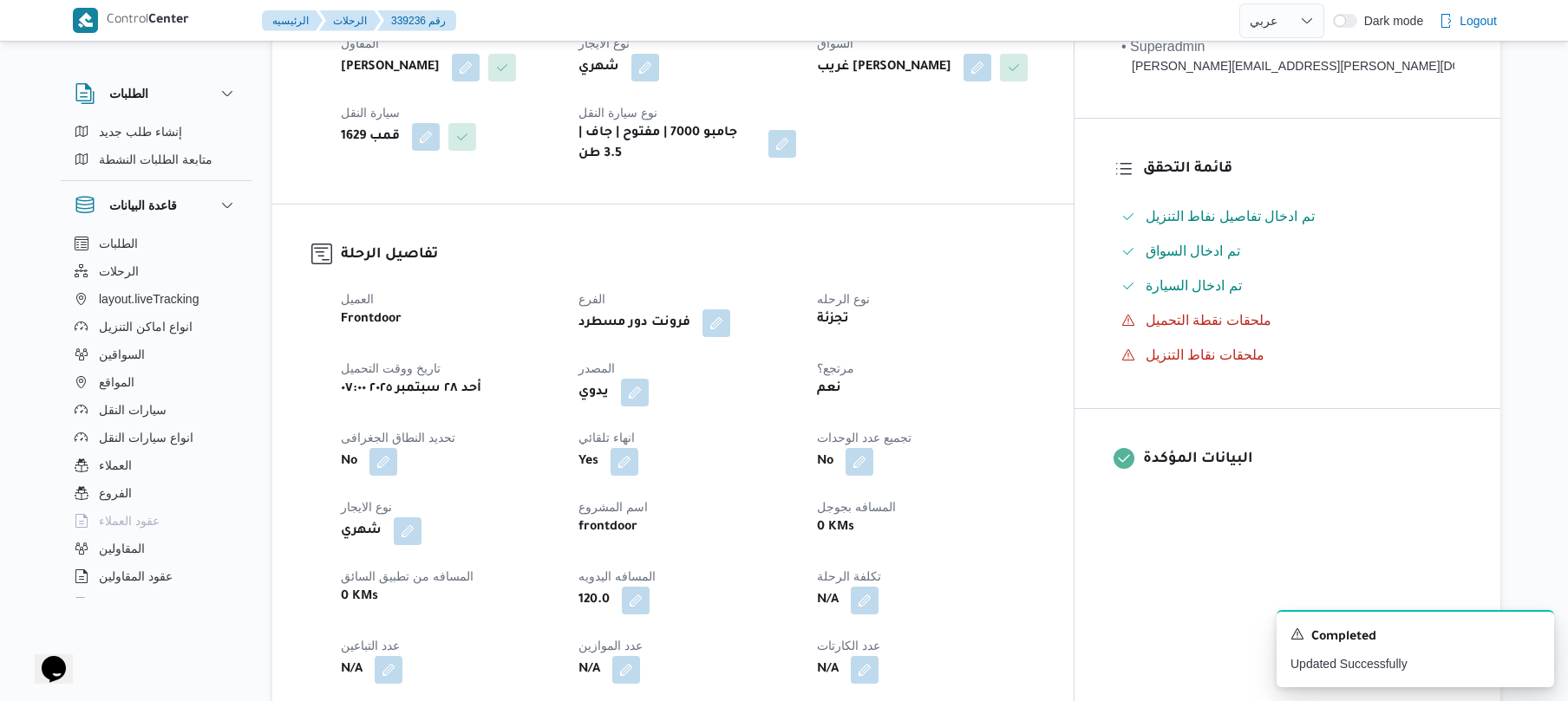
scroll to position [0, 0]
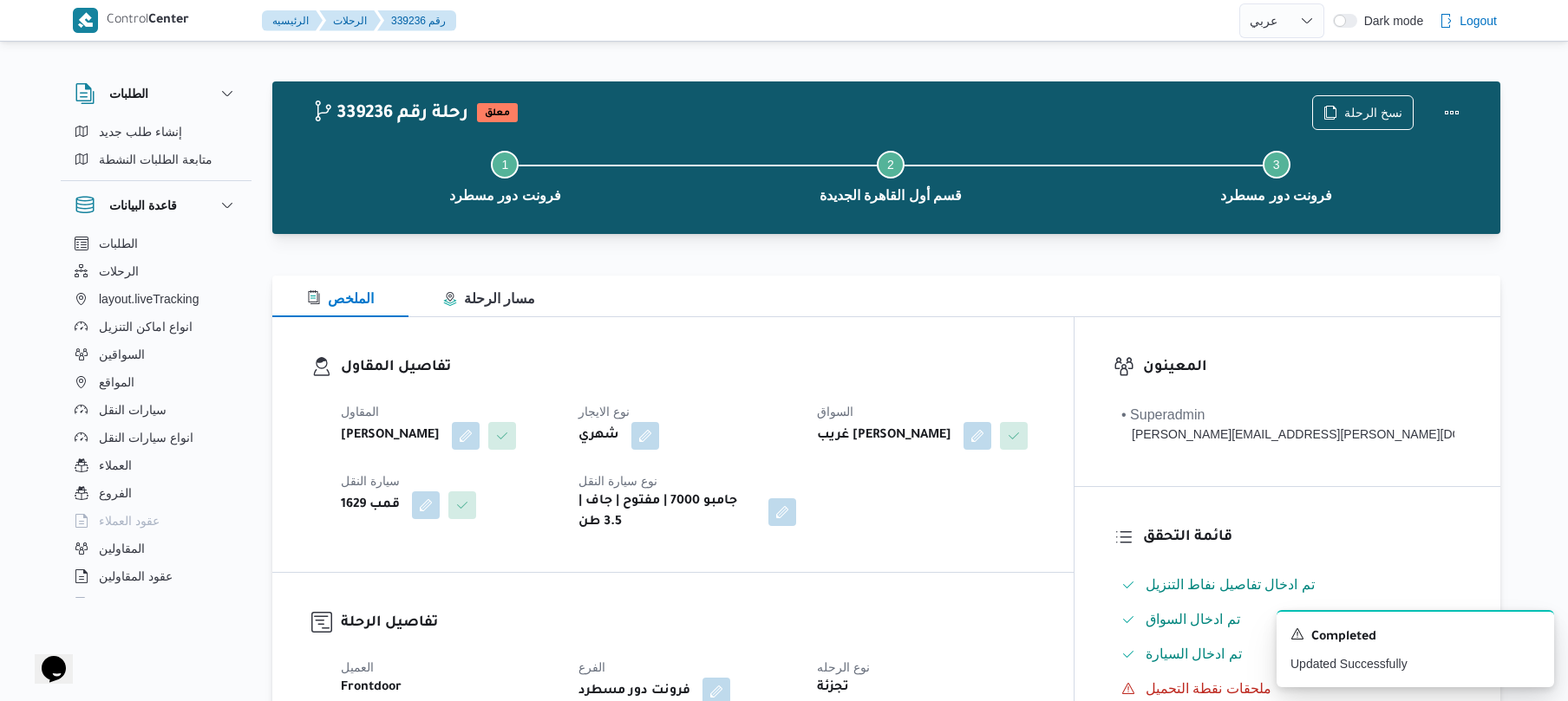
click at [1472, 111] on div "نسخ الرحلة" at bounding box center [1390, 112] width 178 height 55
click at [1445, 112] on button "Actions" at bounding box center [1451, 112] width 34 height 34
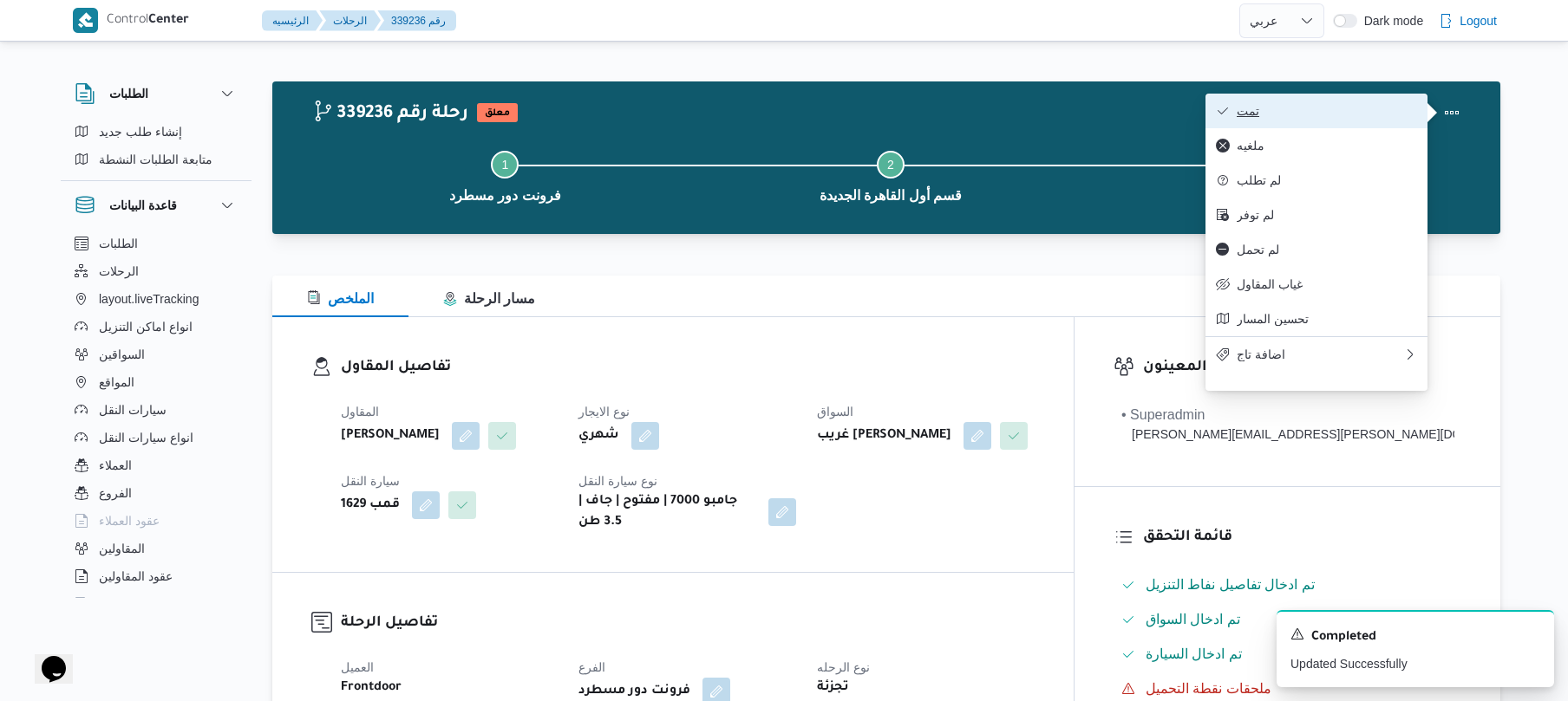
click at [1332, 118] on span "تمت" at bounding box center [1326, 111] width 180 height 14
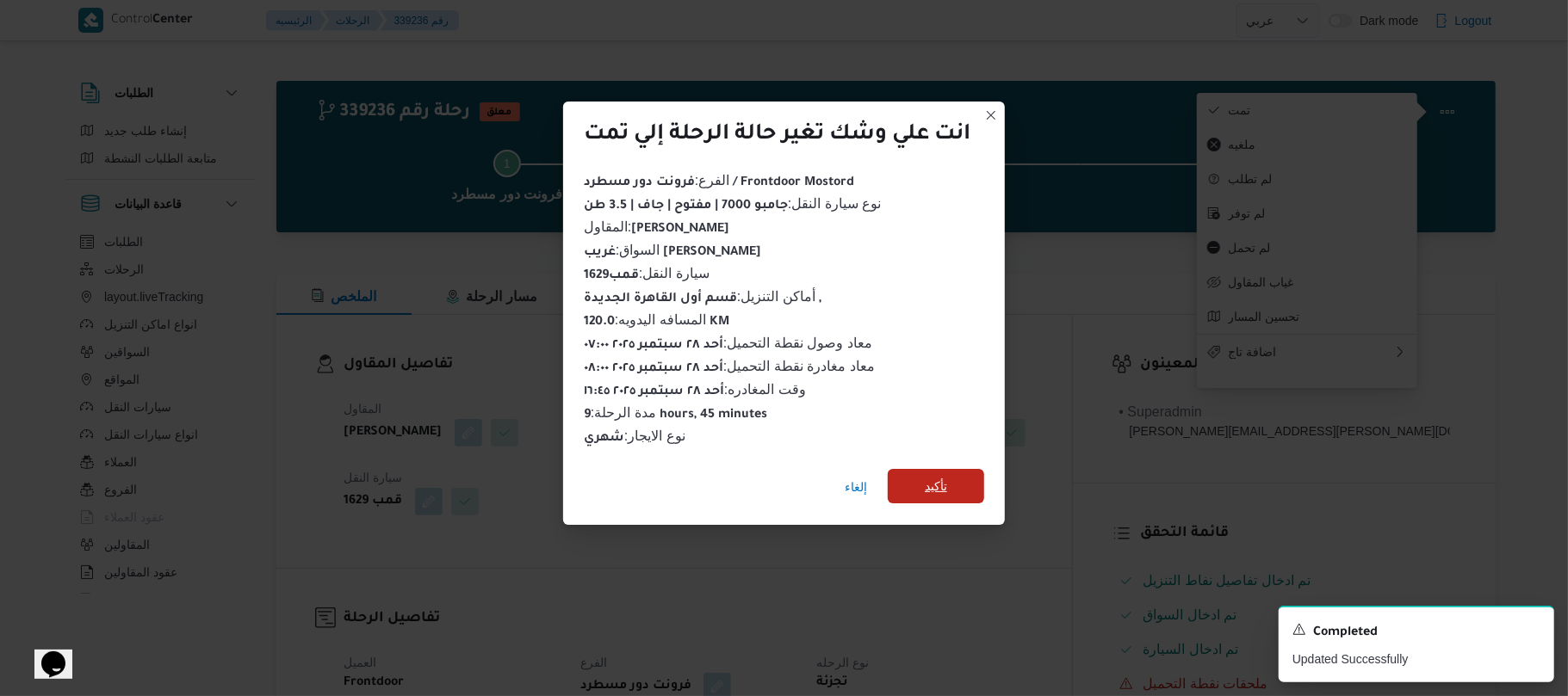
click at [951, 476] on span "تأكيد" at bounding box center [936, 486] width 97 height 34
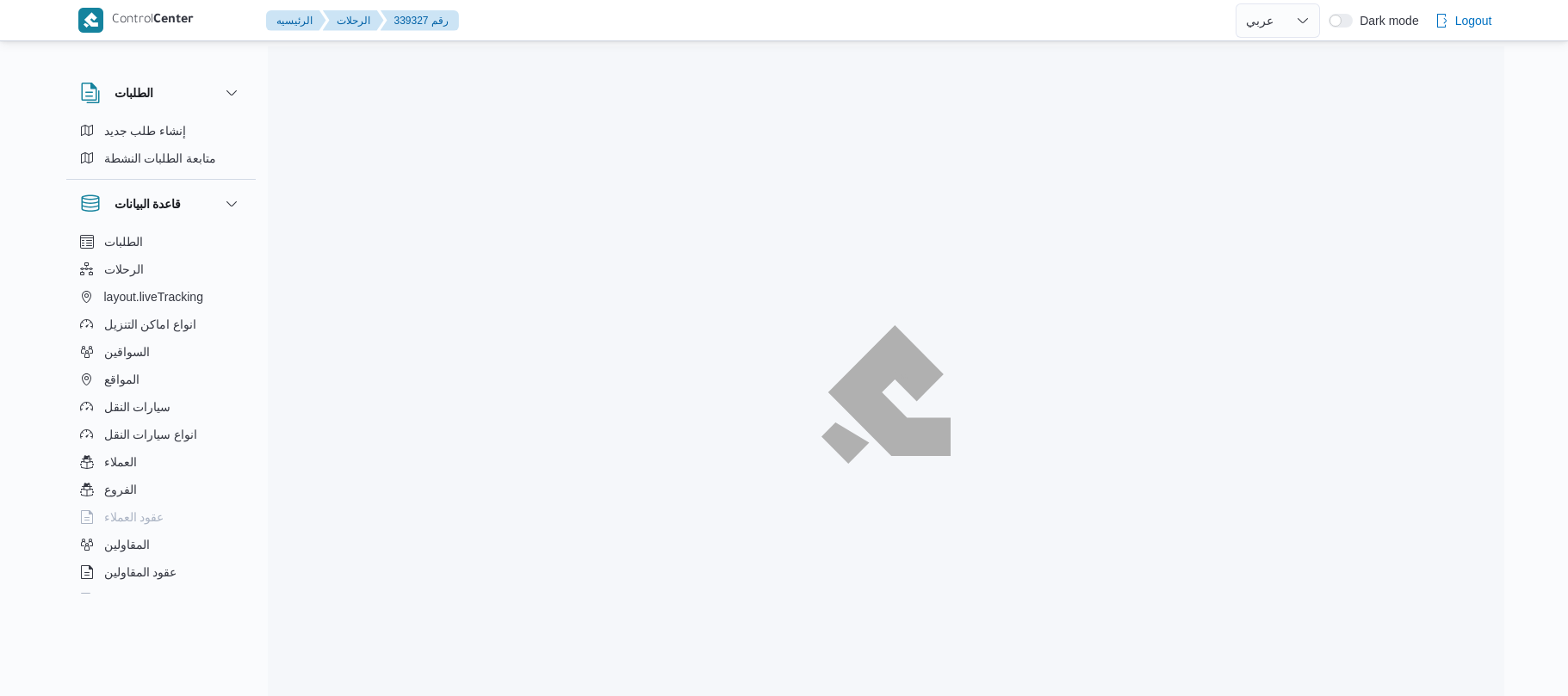
select select "ar"
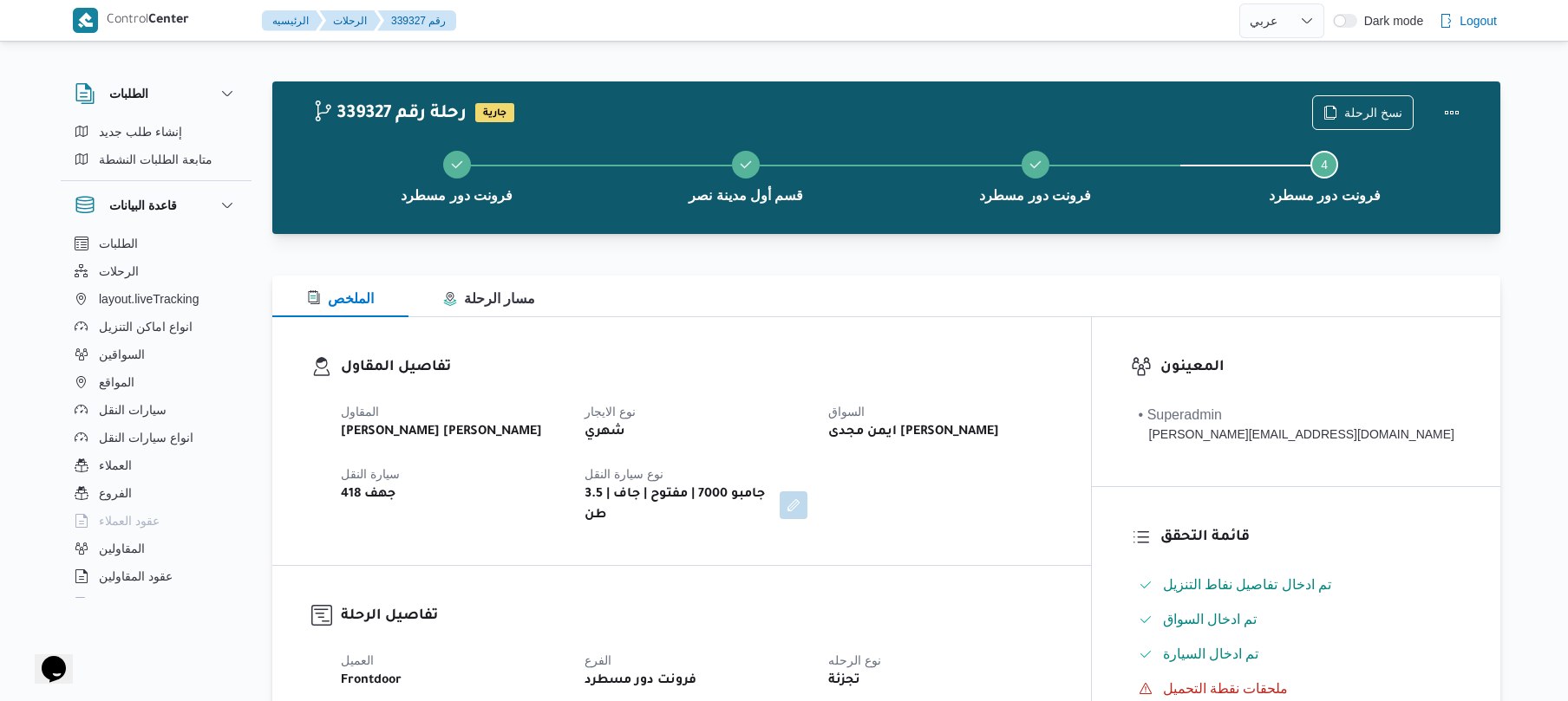
drag, startPoint x: 1032, startPoint y: 340, endPoint x: 1041, endPoint y: 369, distance: 30.4
click at [1033, 340] on div "تفاصيل المقاول المقاول [PERSON_NAME] [PERSON_NAME] نوع الايجار شهري السواق ايمن…" at bounding box center [682, 441] width 819 height 248
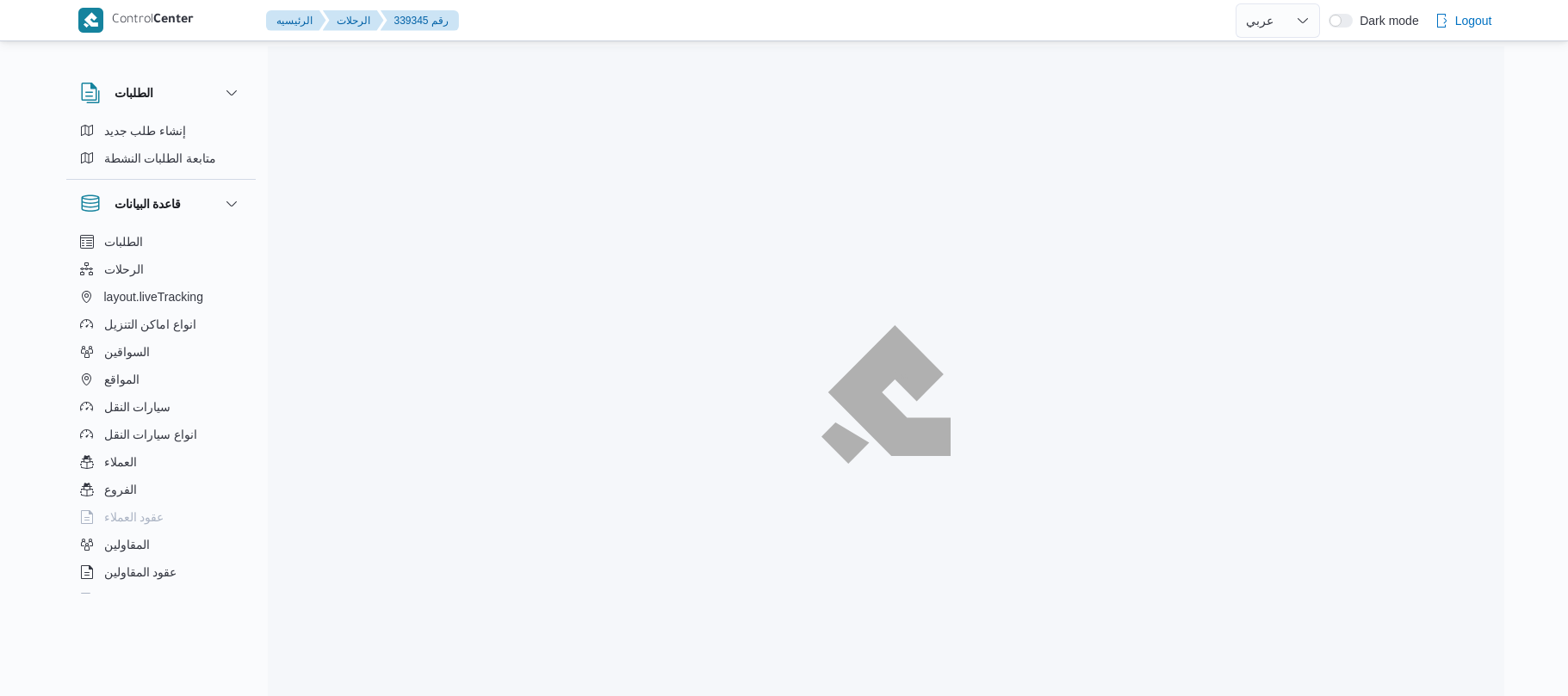
select select "ar"
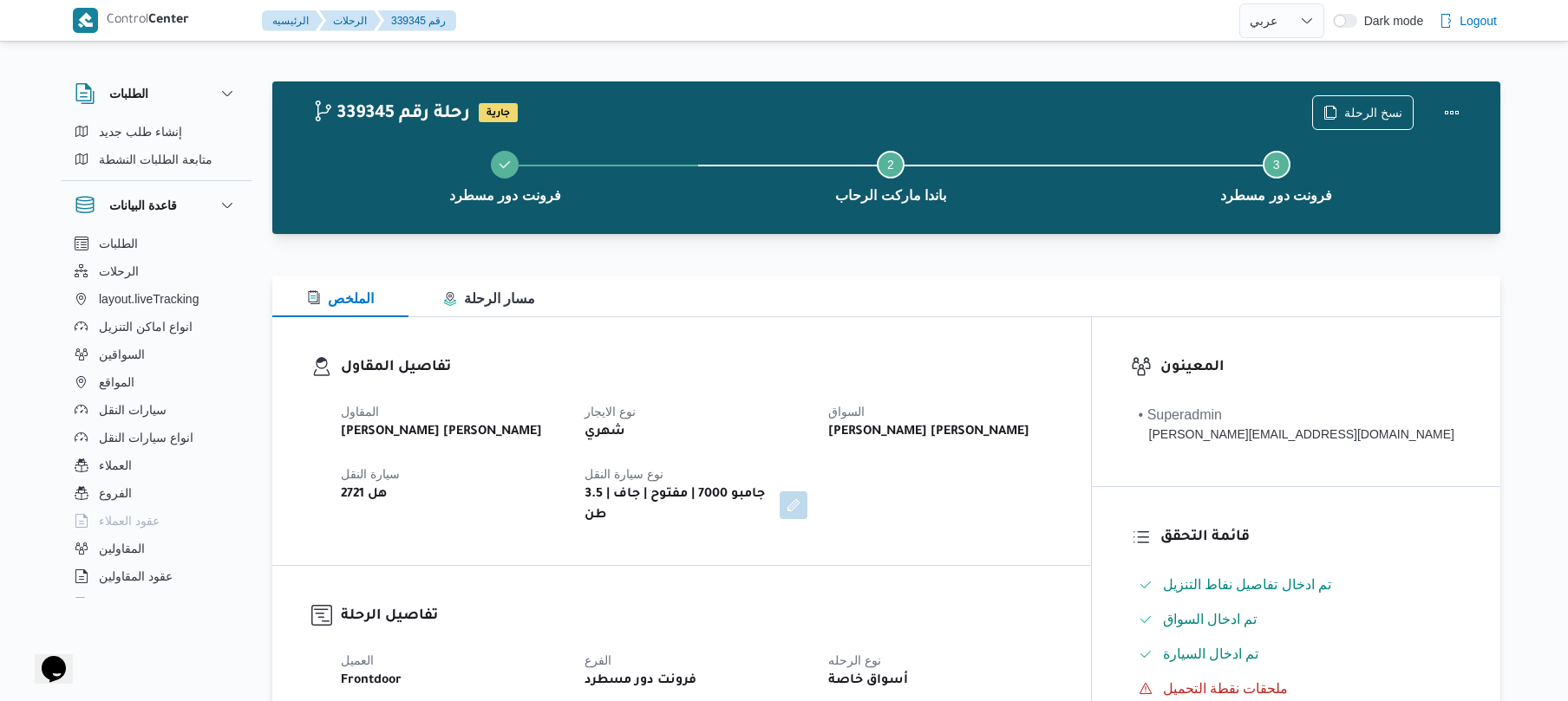
click at [952, 361] on h3 "تفاصيل المقاول" at bounding box center [696, 368] width 711 height 24
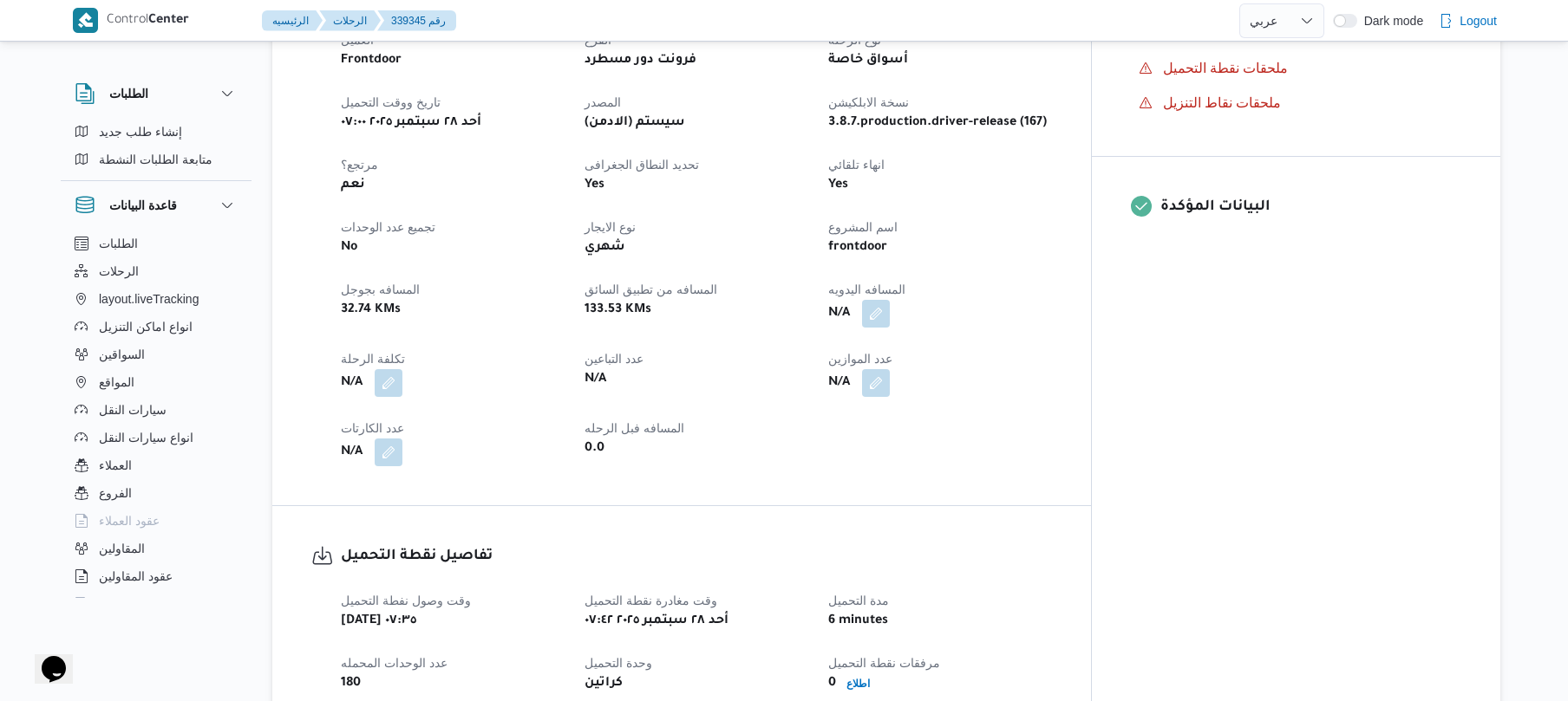
scroll to position [647, 0]
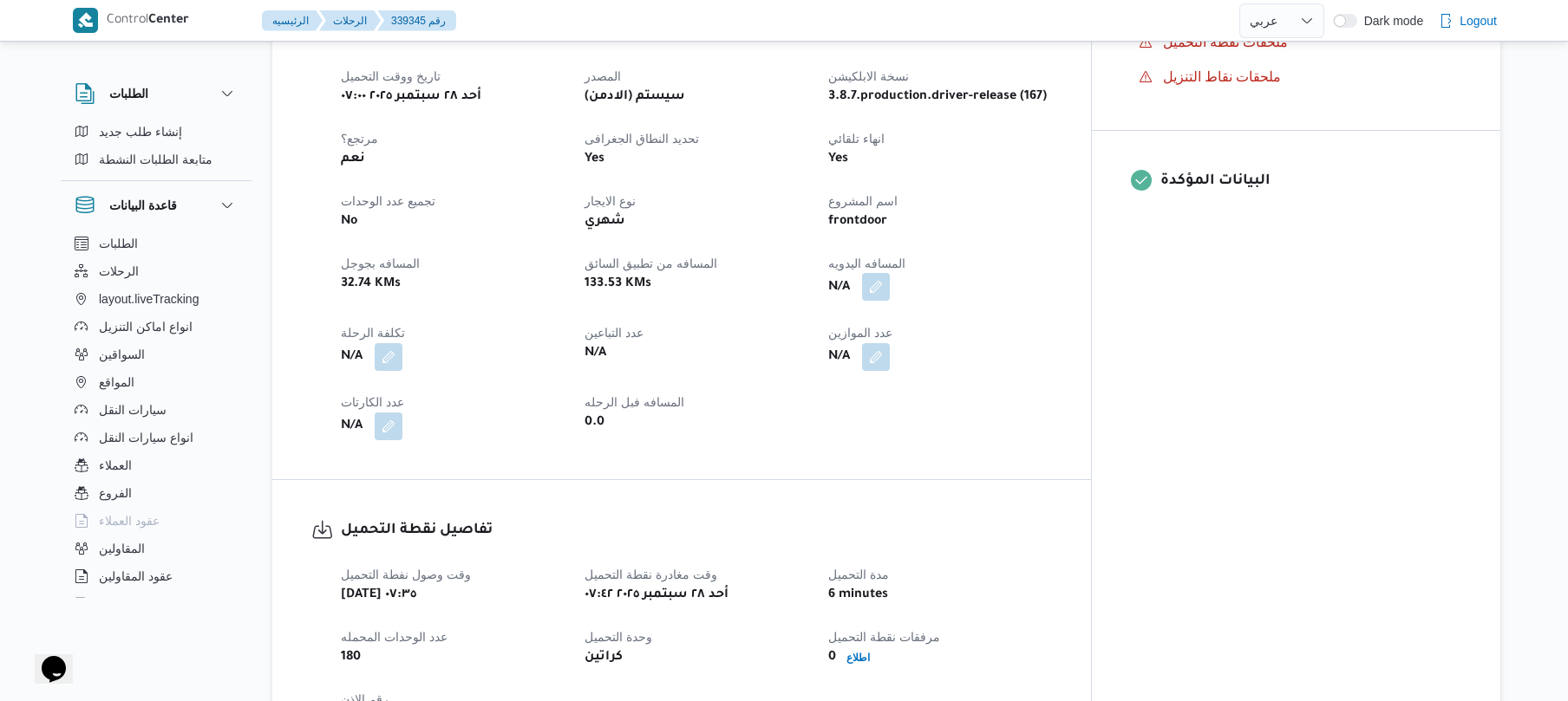
click at [890, 286] on button "button" at bounding box center [876, 287] width 28 height 28
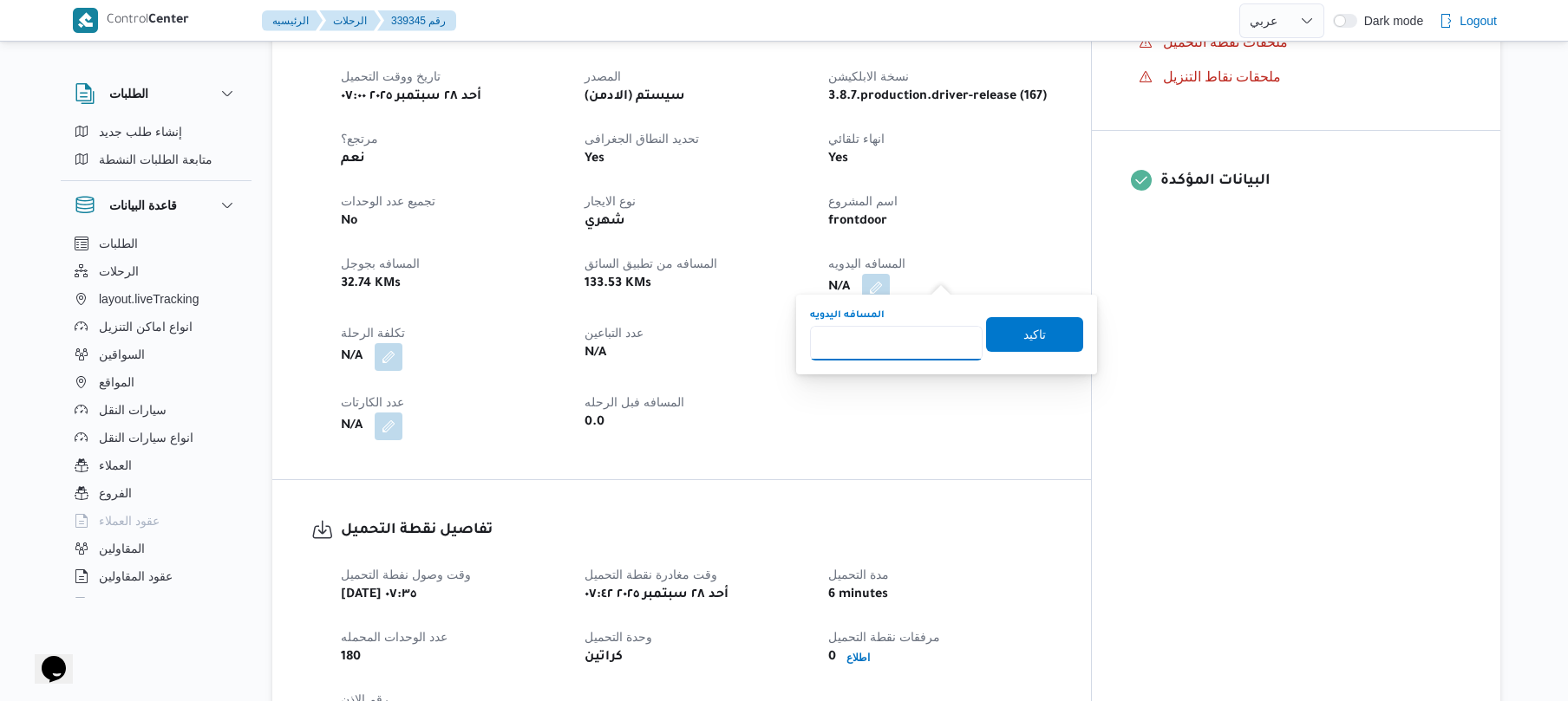
click at [903, 343] on input "المسافه اليدويه" at bounding box center [897, 343] width 172 height 34
type input "120"
click at [1007, 338] on span "تاكيد" at bounding box center [1034, 333] width 98 height 34
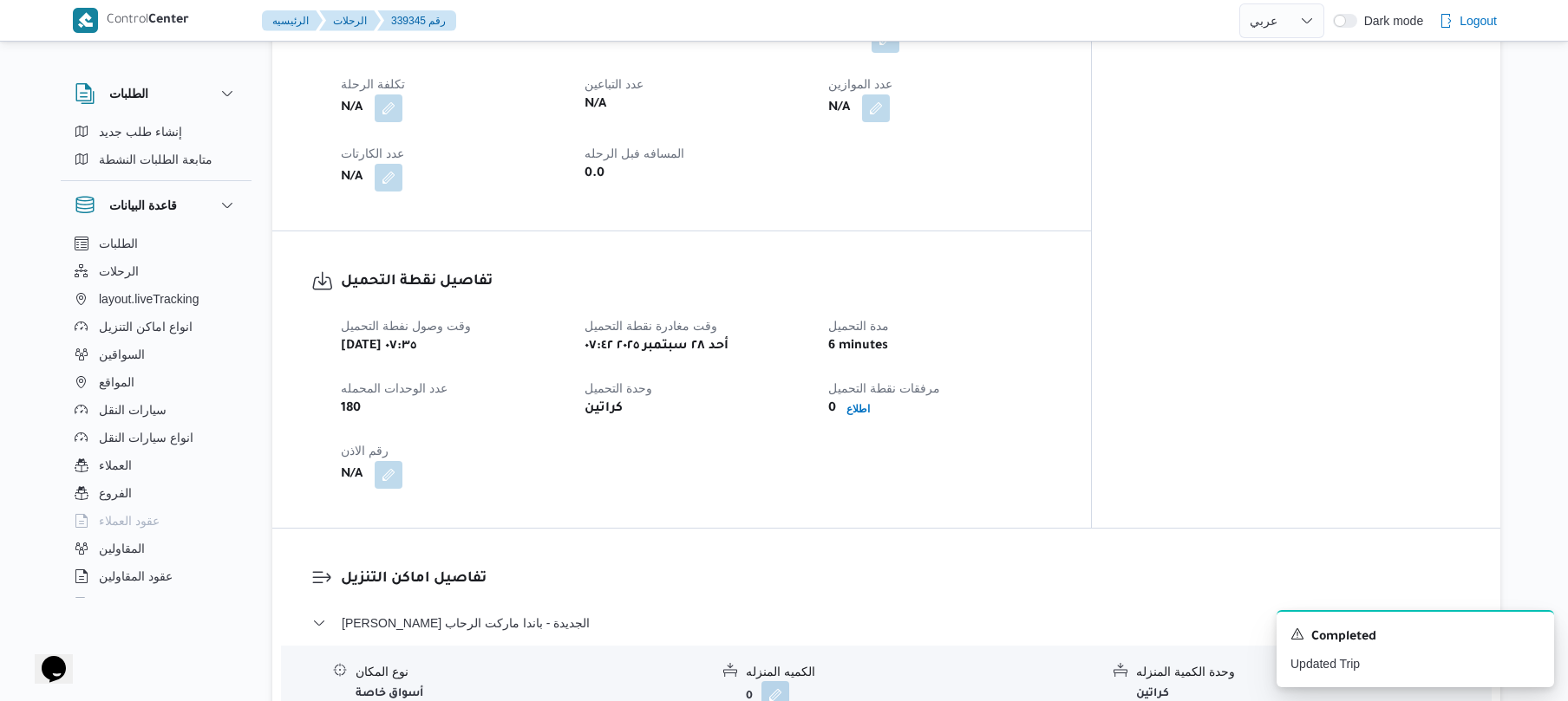
scroll to position [1156, 0]
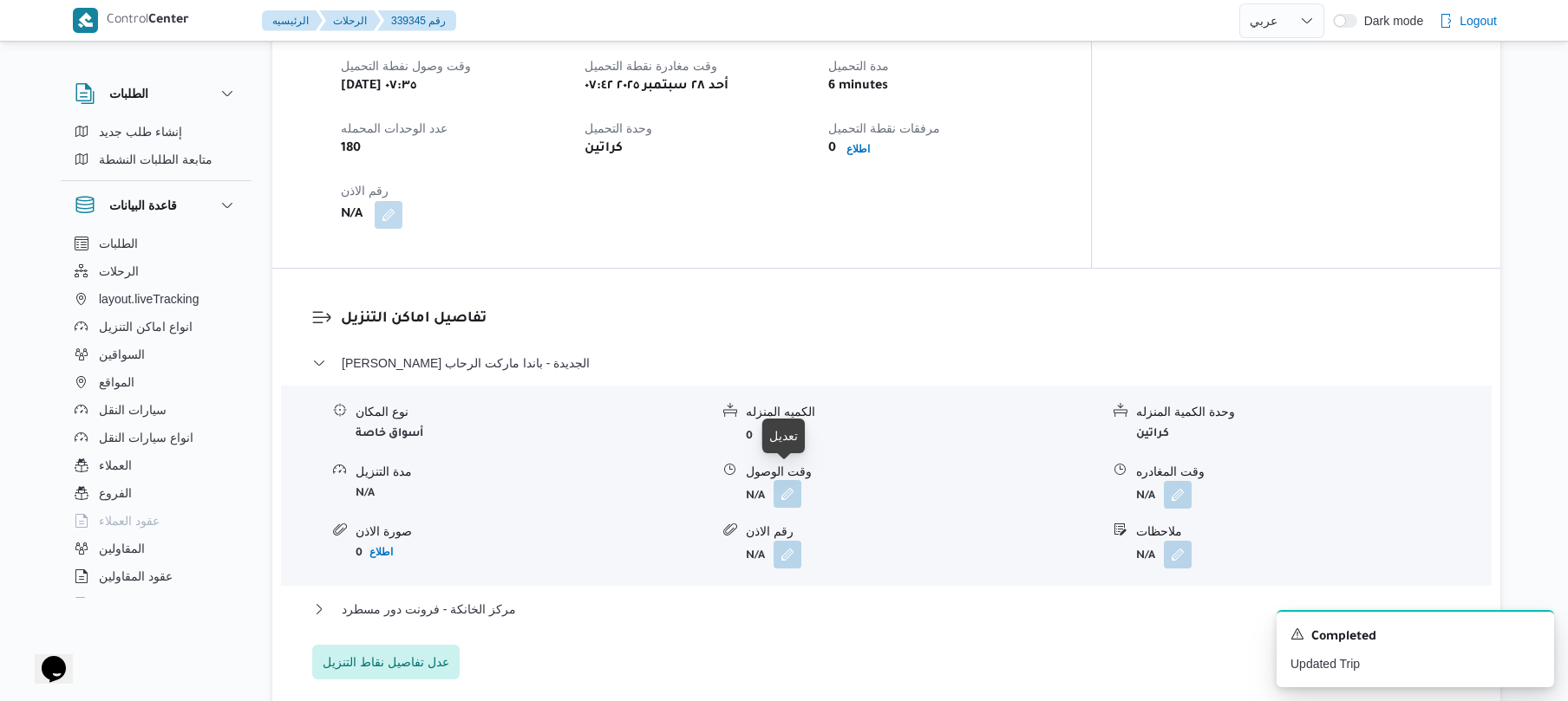
click at [789, 481] on button "button" at bounding box center [788, 495] width 28 height 28
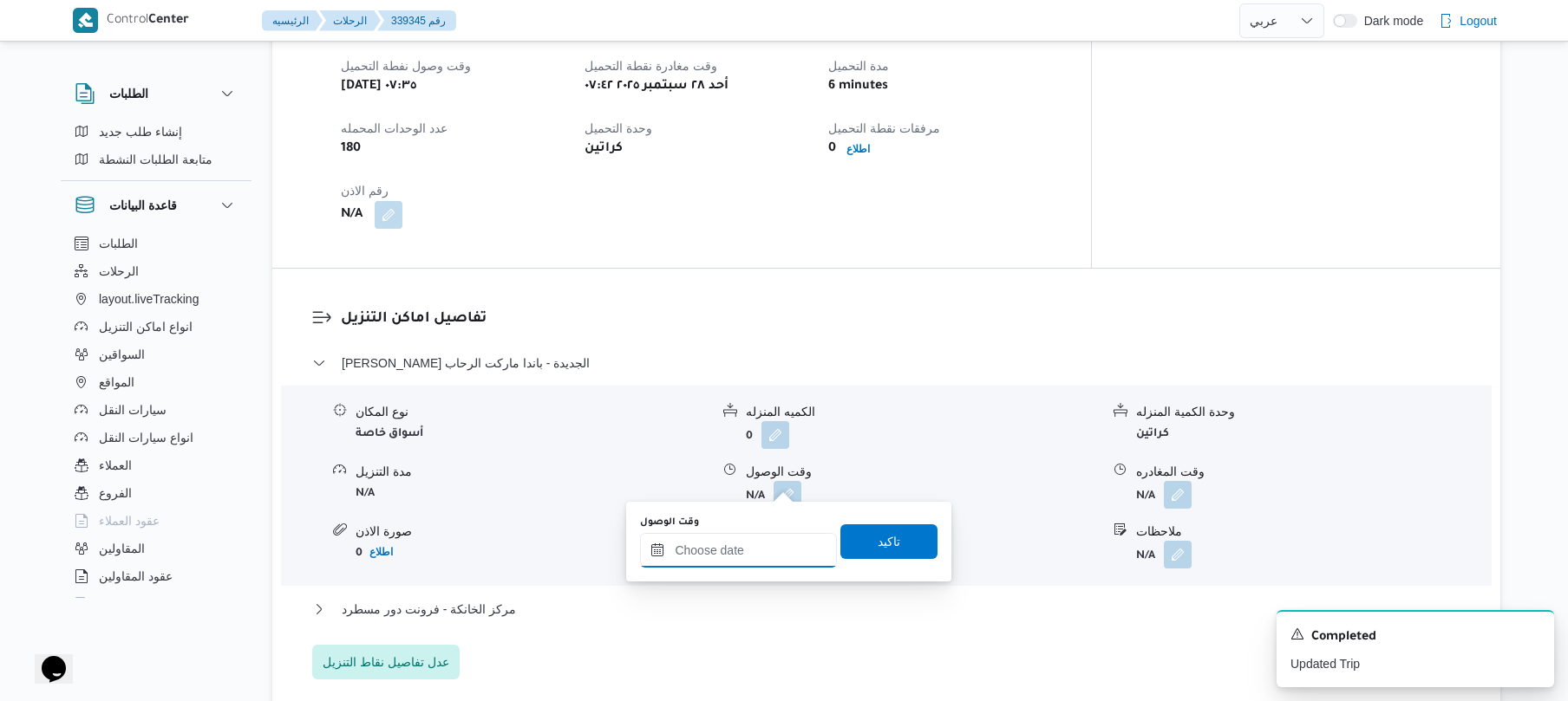
click at [729, 549] on input "وقت الوصول" at bounding box center [738, 550] width 197 height 34
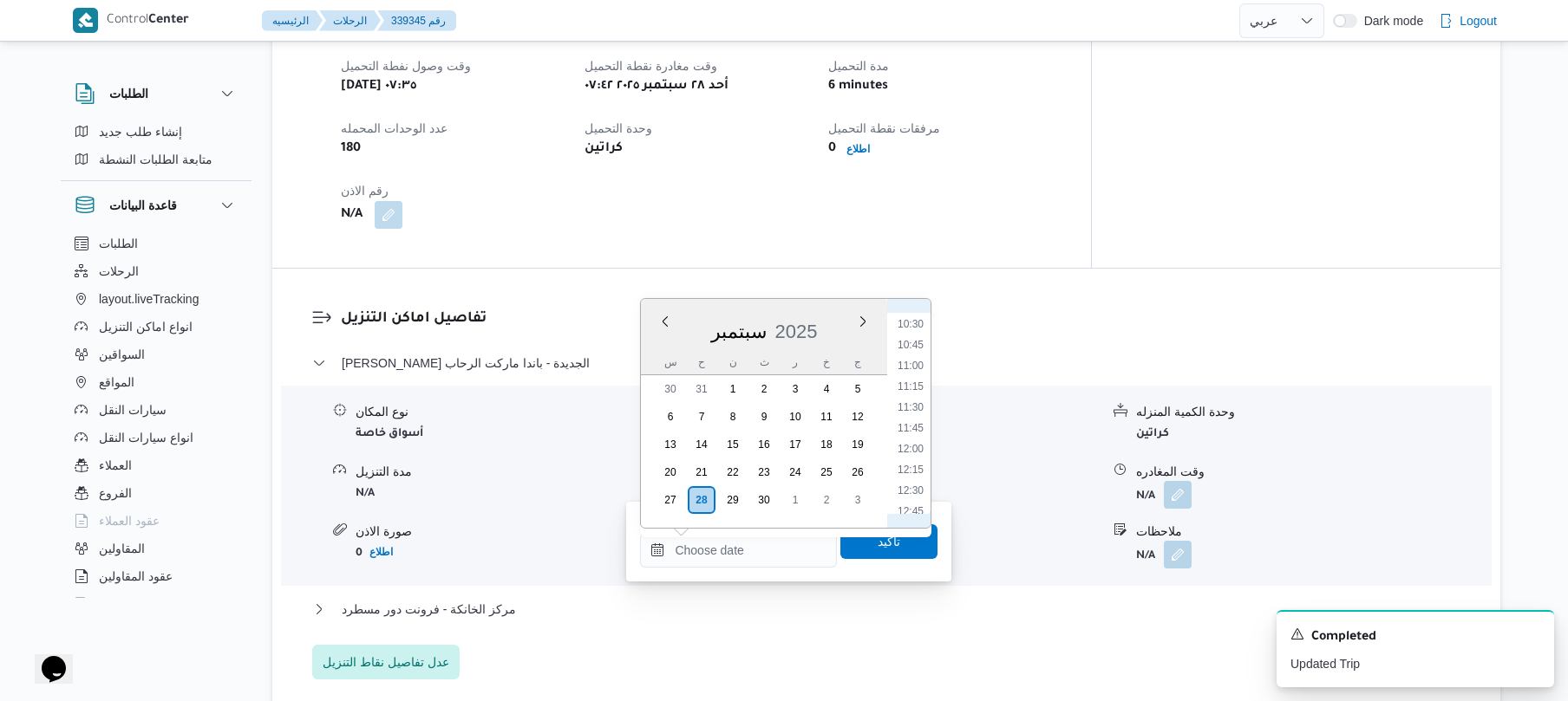
scroll to position [700, 0]
click at [911, 329] on li "08:30" at bounding box center [911, 329] width 40 height 18
type input "٢٨/٠٩/٢٠٢٥ ٠٨:٣٠"
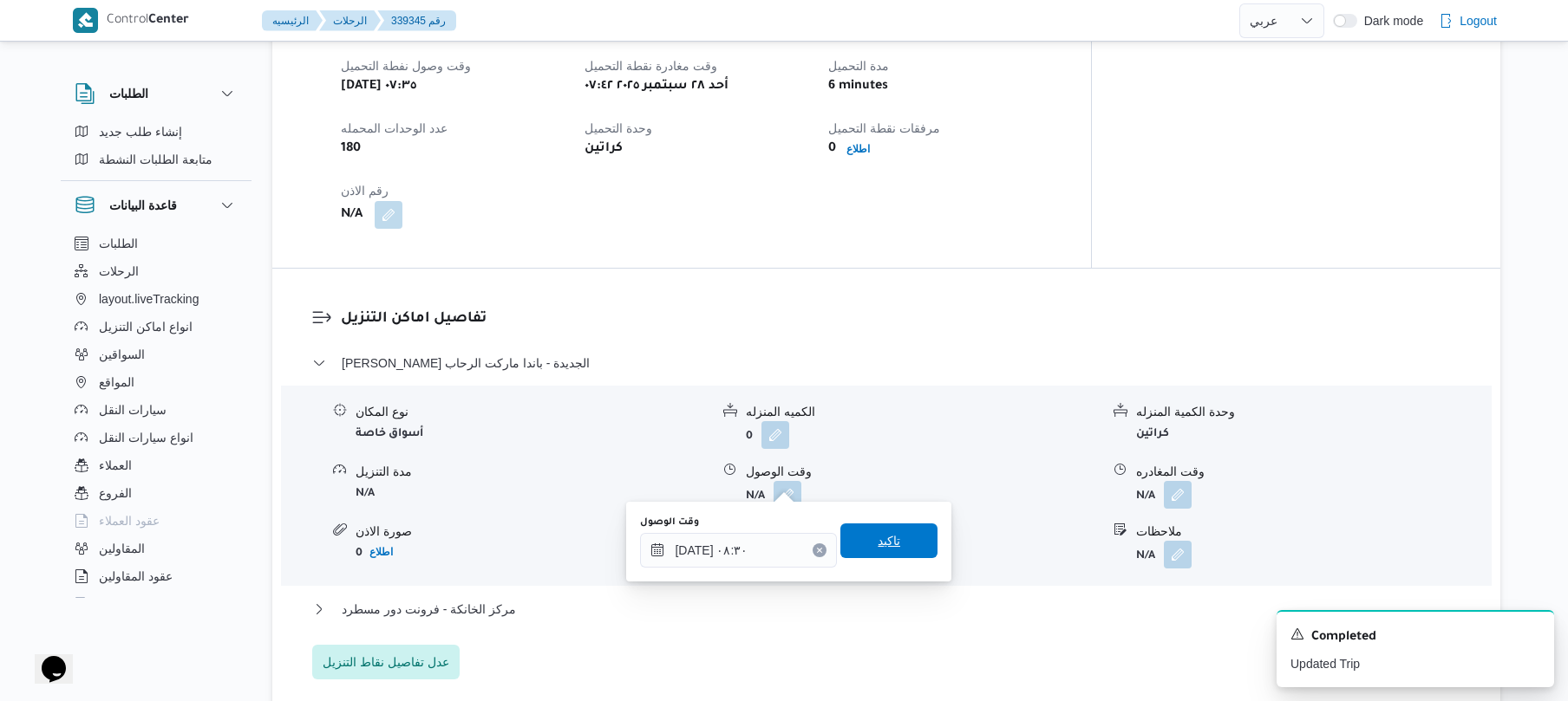
click at [878, 549] on span "تاكيد" at bounding box center [889, 541] width 23 height 21
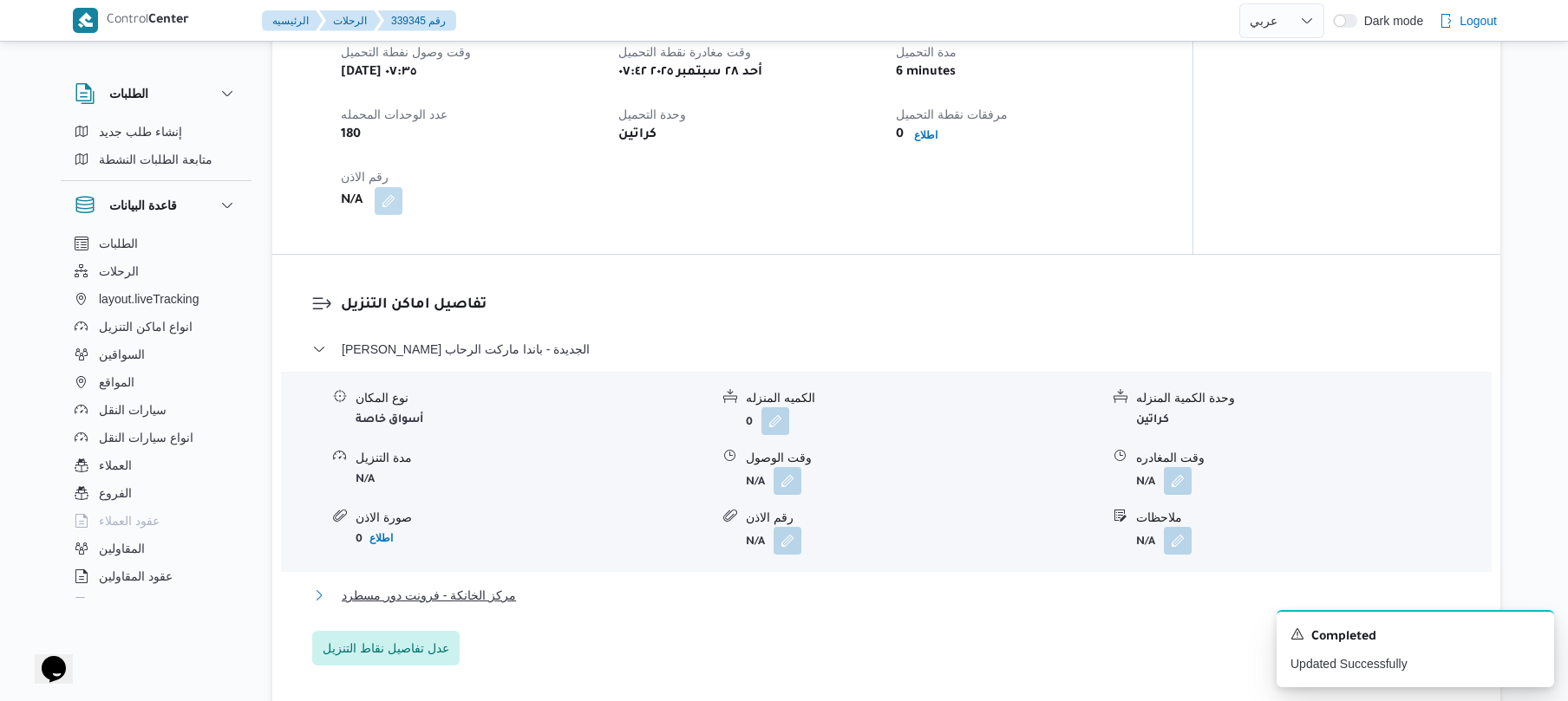
click at [796, 597] on button "مركز الخانكة - فرونت دور مسطرد" at bounding box center [887, 596] width 1150 height 21
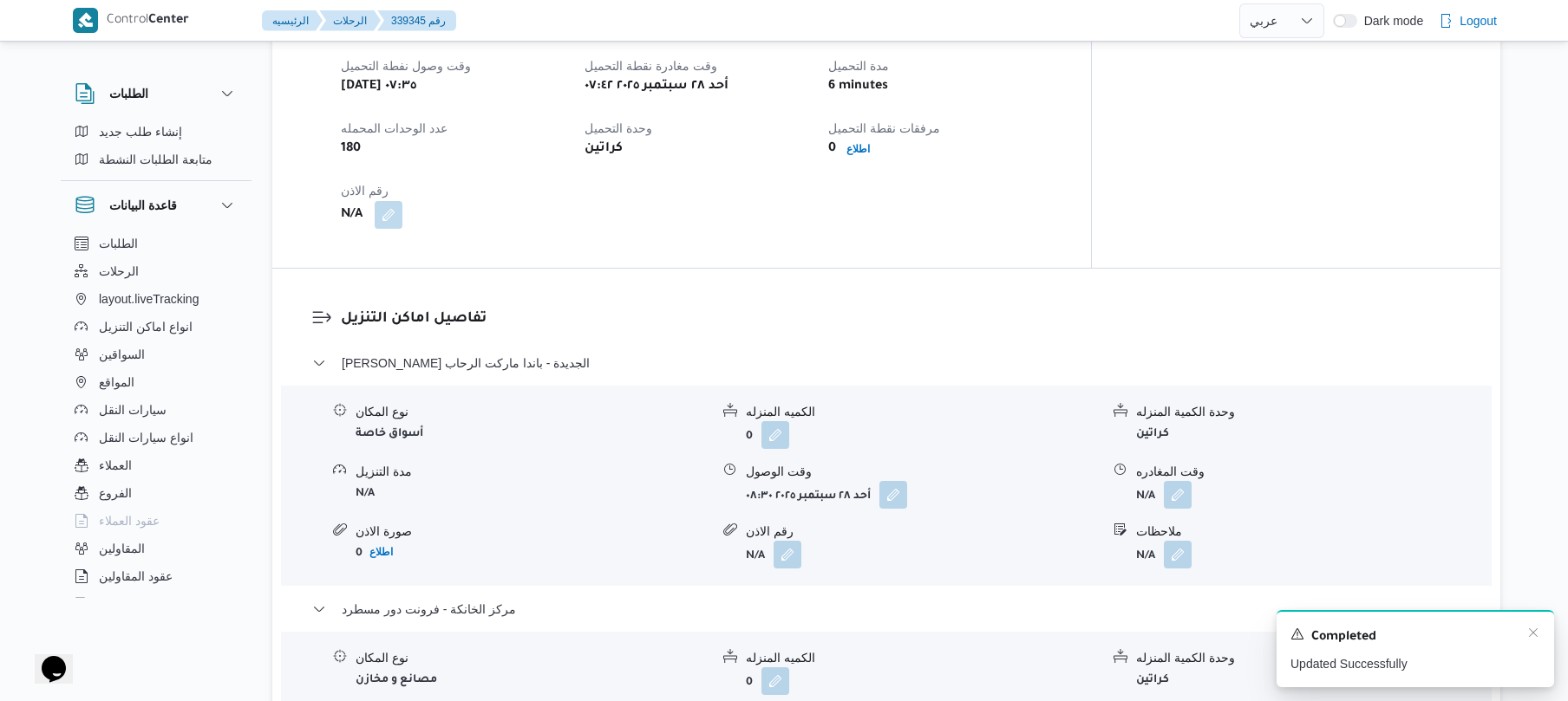
click at [1531, 645] on div "Completed" at bounding box center [1416, 638] width 250 height 23
click at [1534, 640] on icon "Dismiss toast" at bounding box center [1534, 633] width 14 height 14
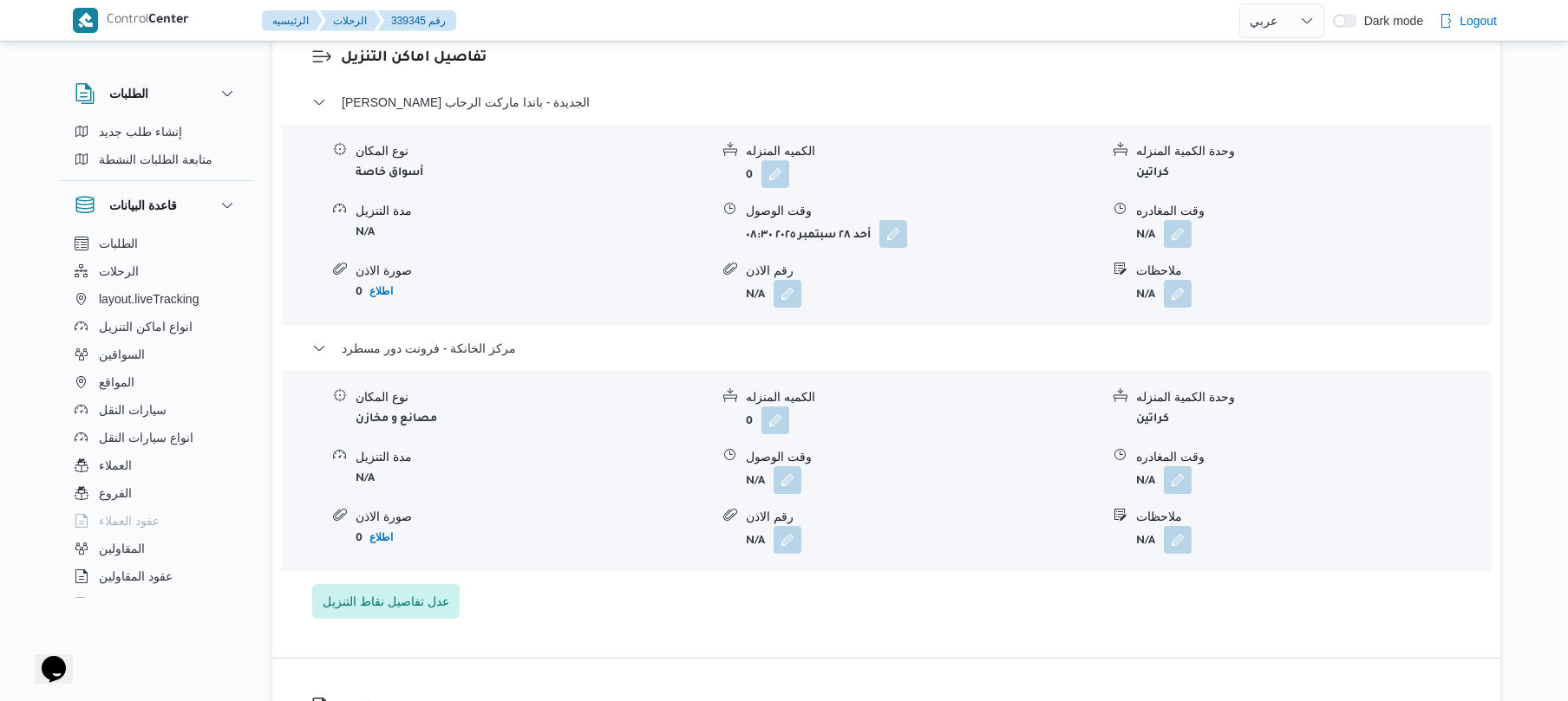
scroll to position [1526, 0]
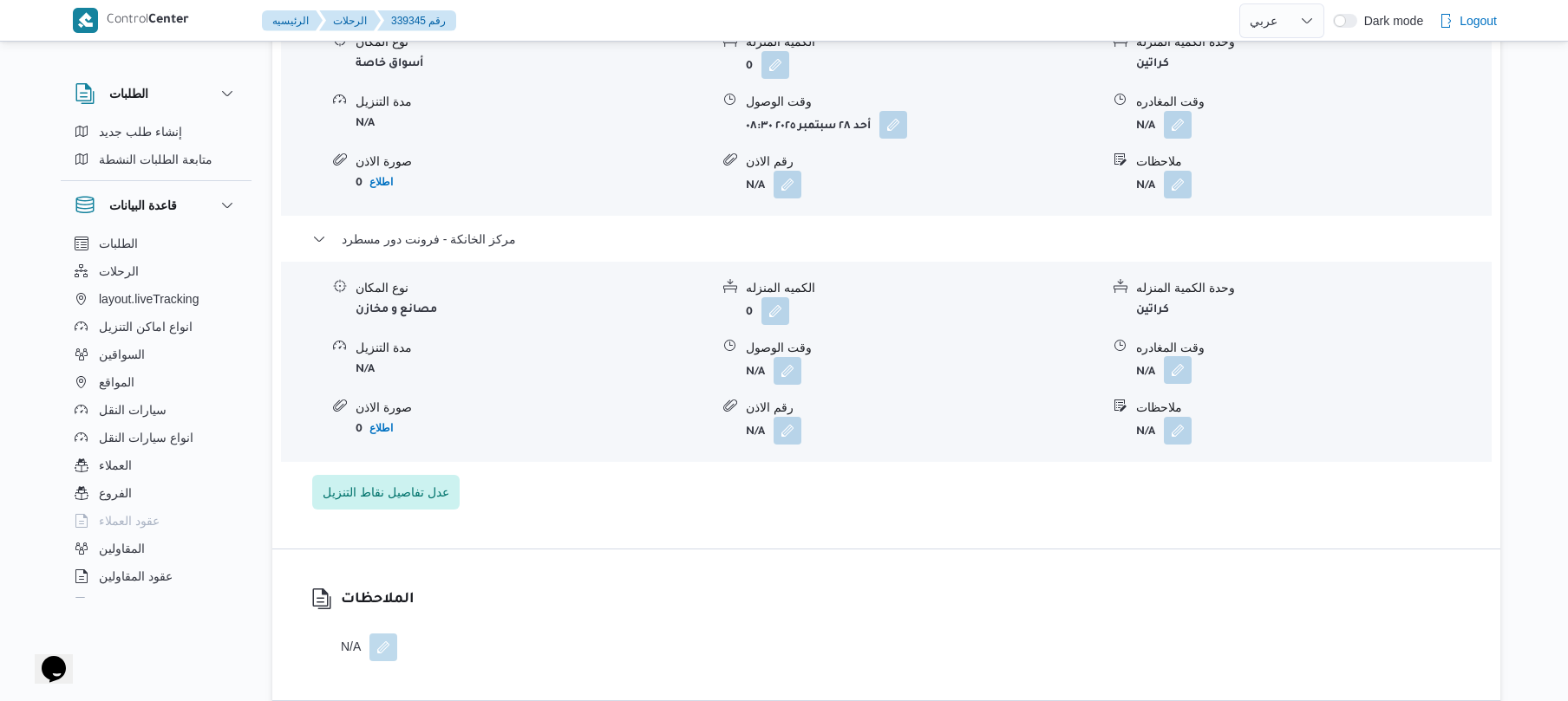
click at [1167, 361] on button "button" at bounding box center [1179, 371] width 28 height 28
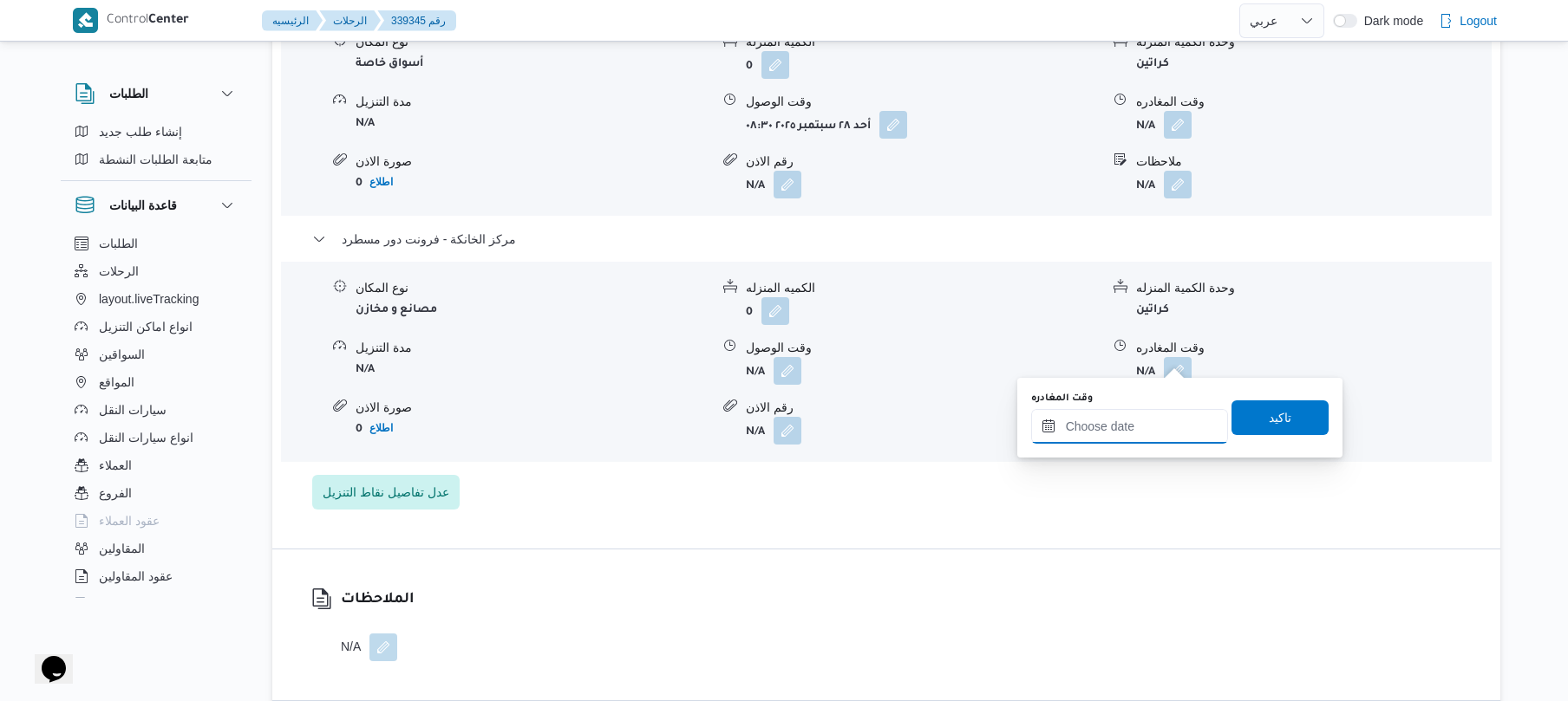
click at [1115, 420] on input "وقت المغادره" at bounding box center [1130, 426] width 197 height 34
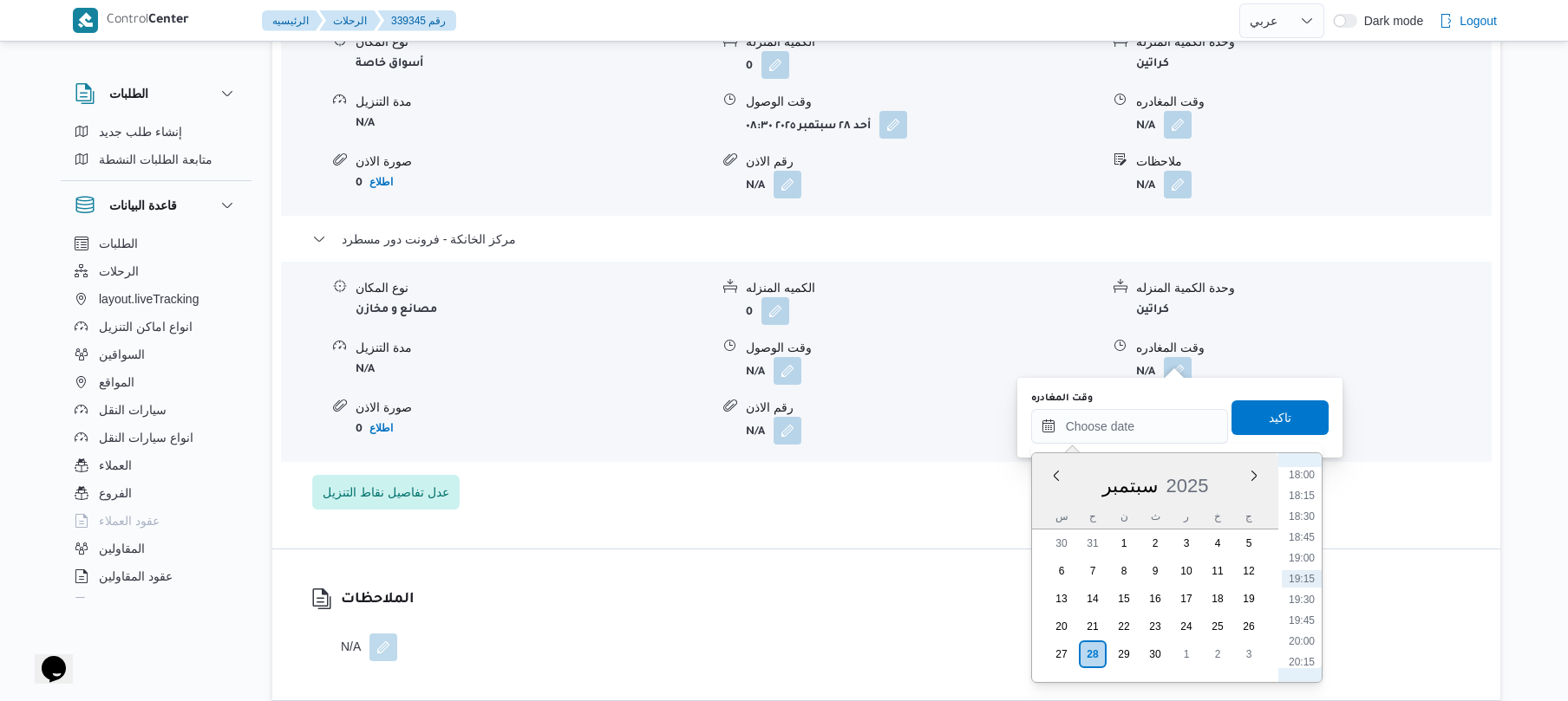
scroll to position [1329, 0]
click at [1306, 514] on li "16:30" at bounding box center [1302, 520] width 40 height 18
type input "[DATE] ١٦:٣٠"
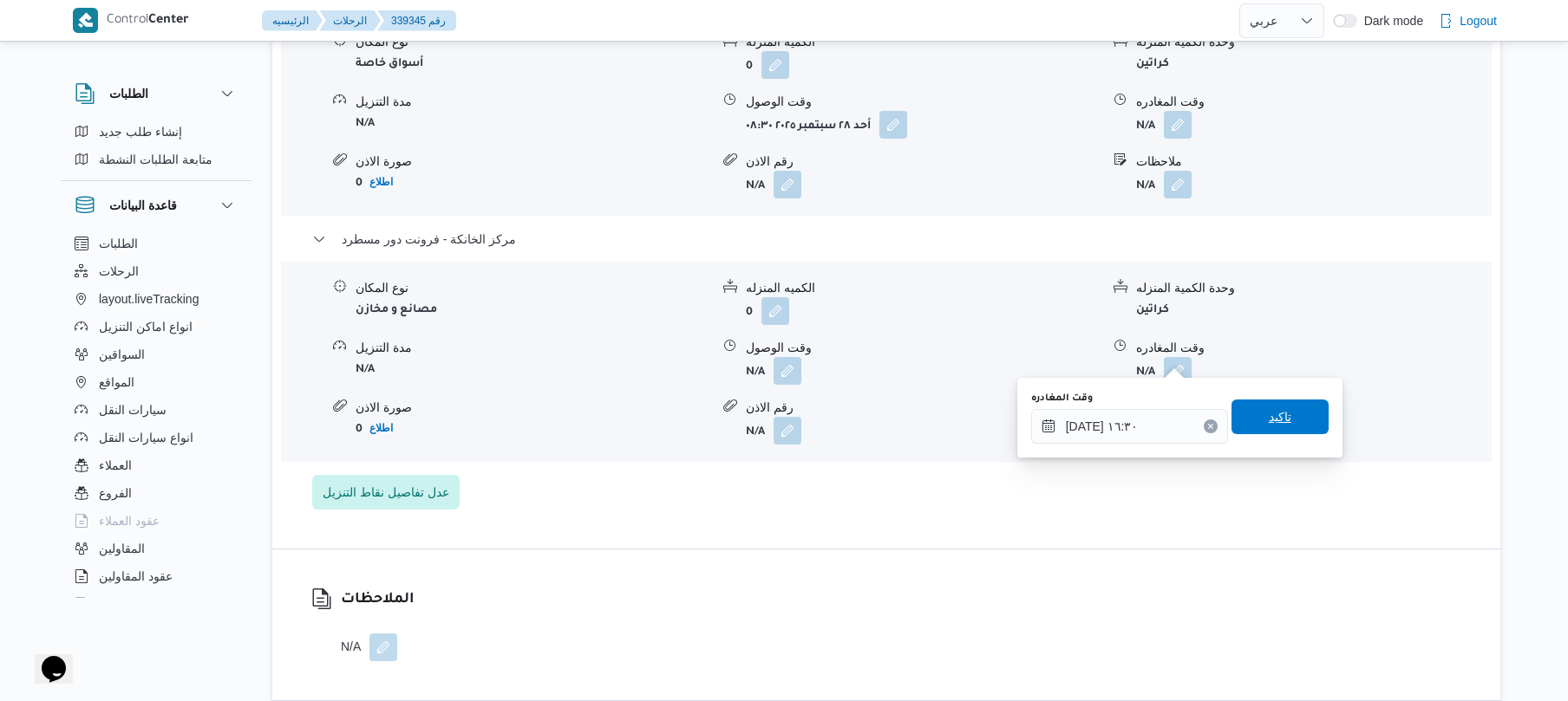
click at [1270, 417] on span "تاكيد" at bounding box center [1281, 417] width 23 height 21
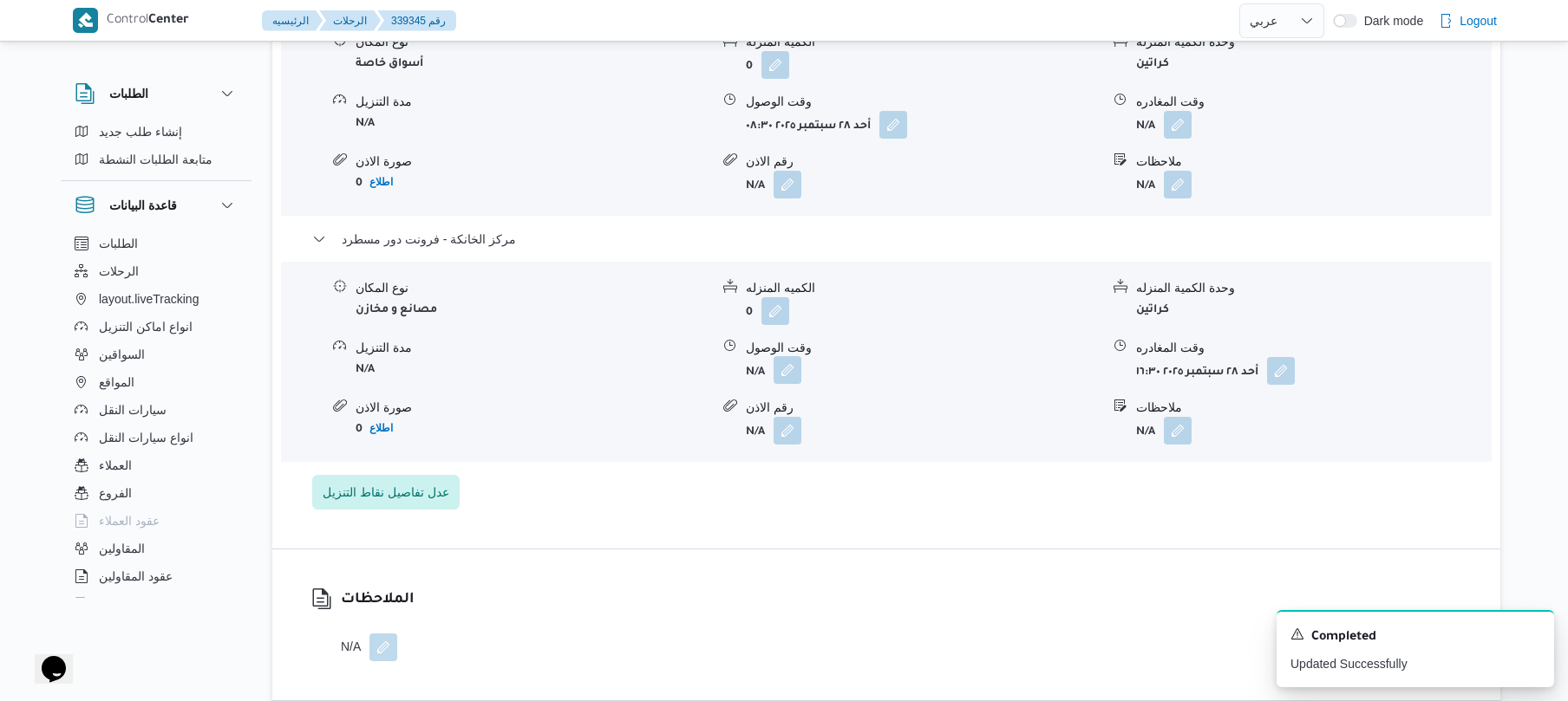
click at [786, 357] on button "button" at bounding box center [788, 371] width 28 height 28
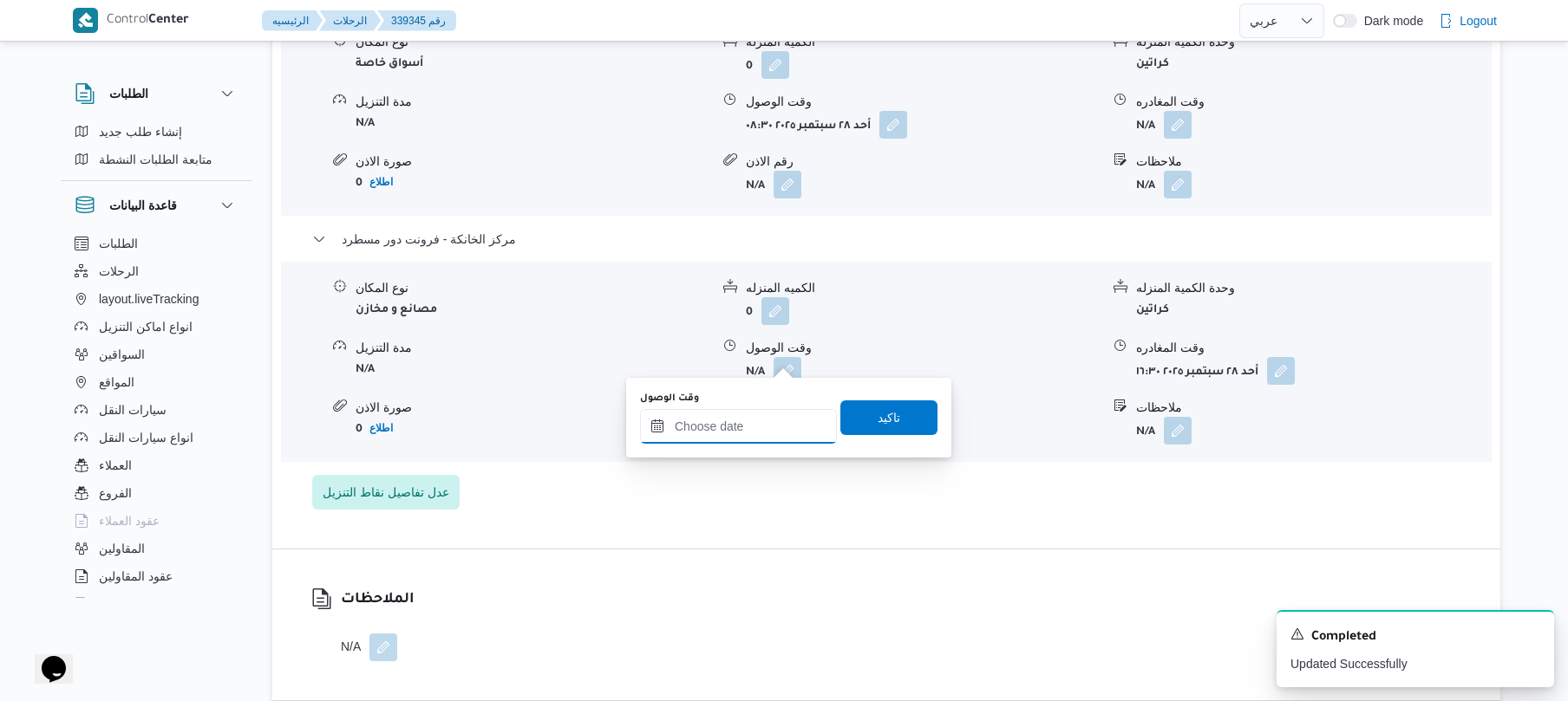
click at [757, 434] on input "وقت الوصول" at bounding box center [738, 426] width 197 height 34
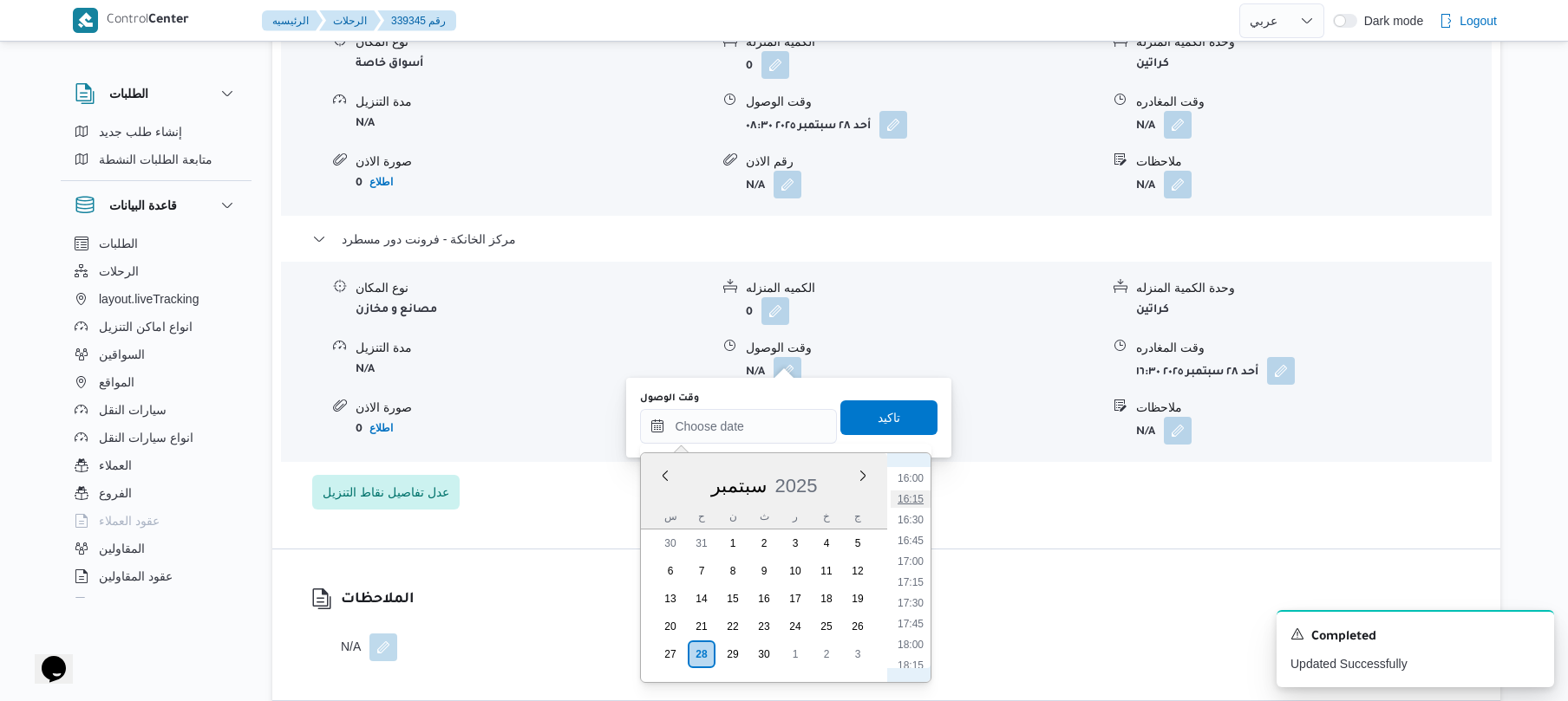
click at [909, 506] on li "16:15" at bounding box center [911, 500] width 40 height 18
type input "[DATE] ١٦:١٥"
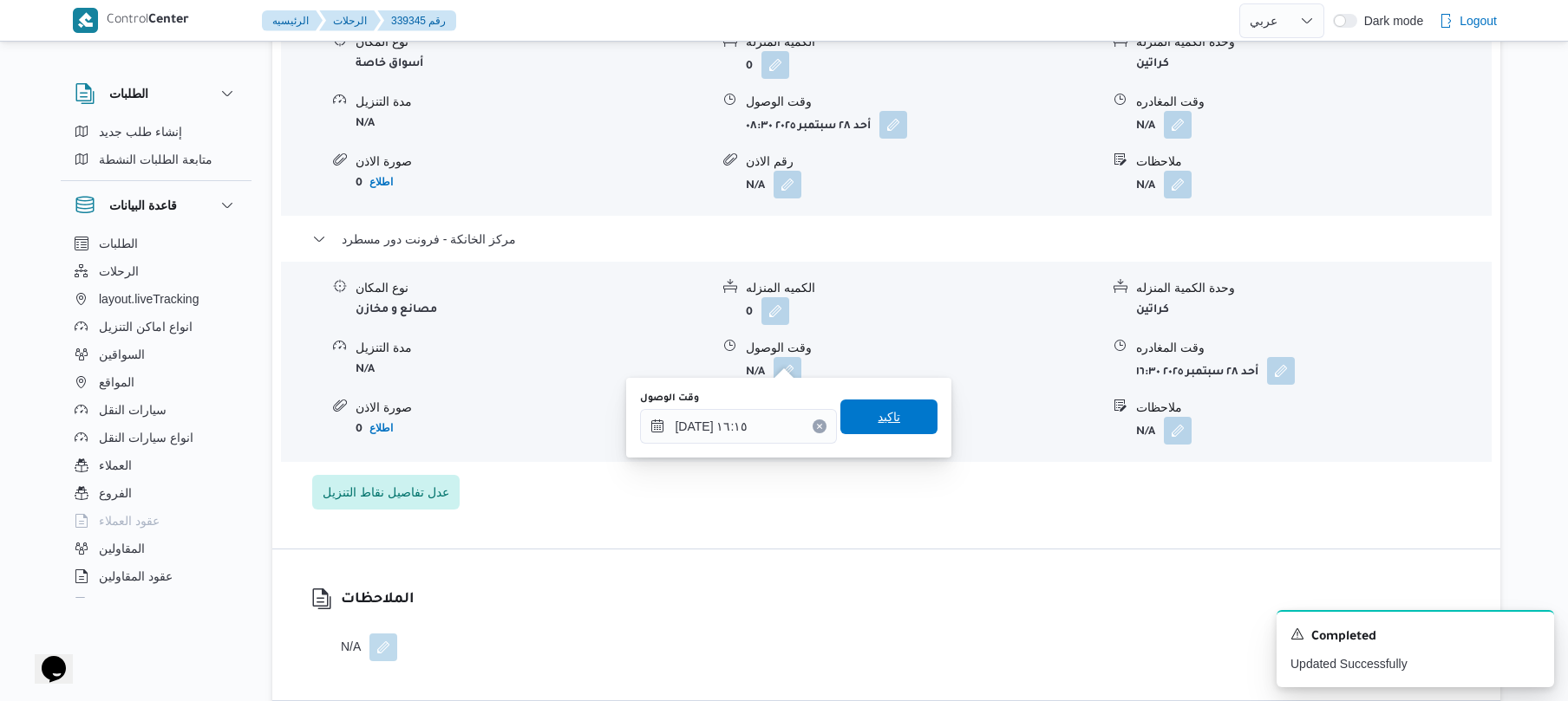
click at [906, 427] on span "تاكيد" at bounding box center [889, 416] width 98 height 34
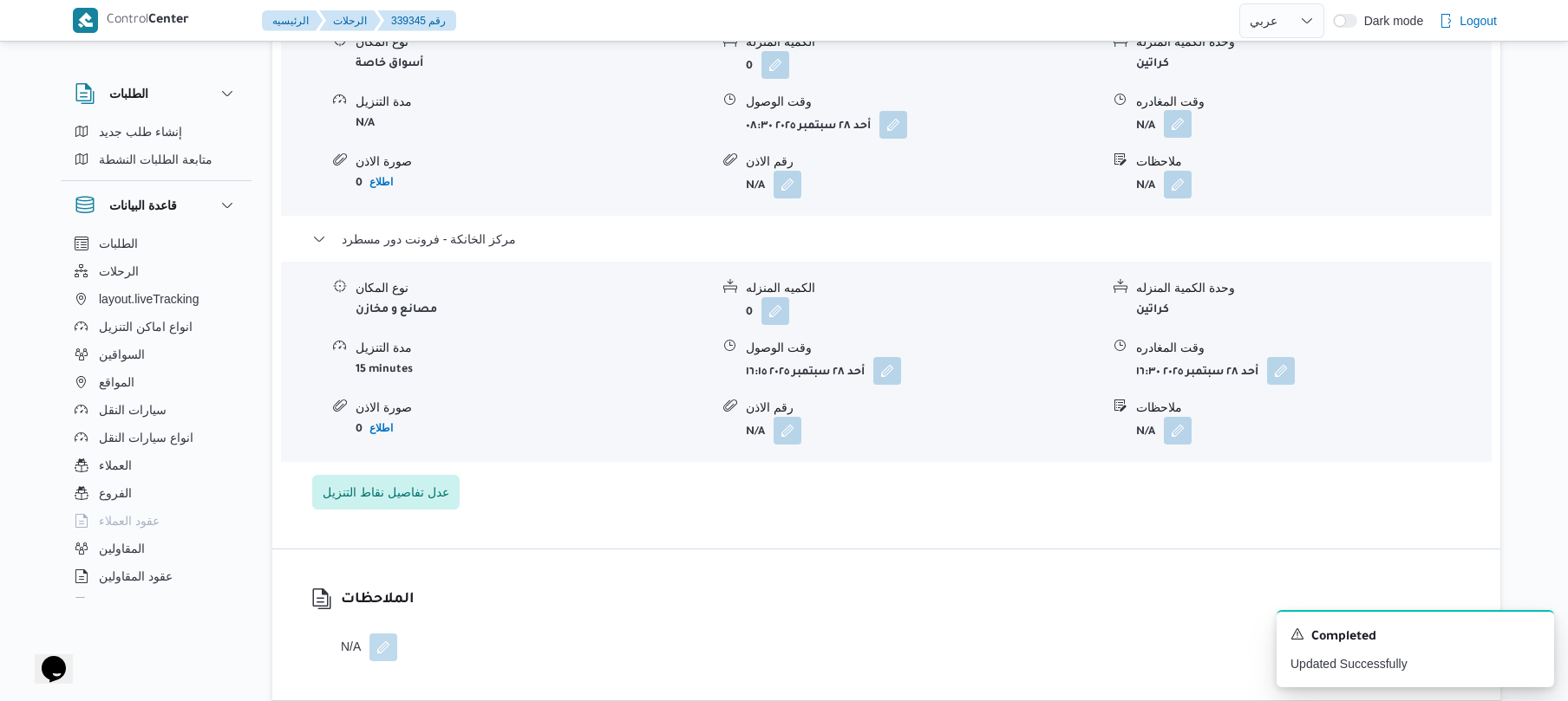
click at [1174, 114] on button "button" at bounding box center [1179, 124] width 28 height 28
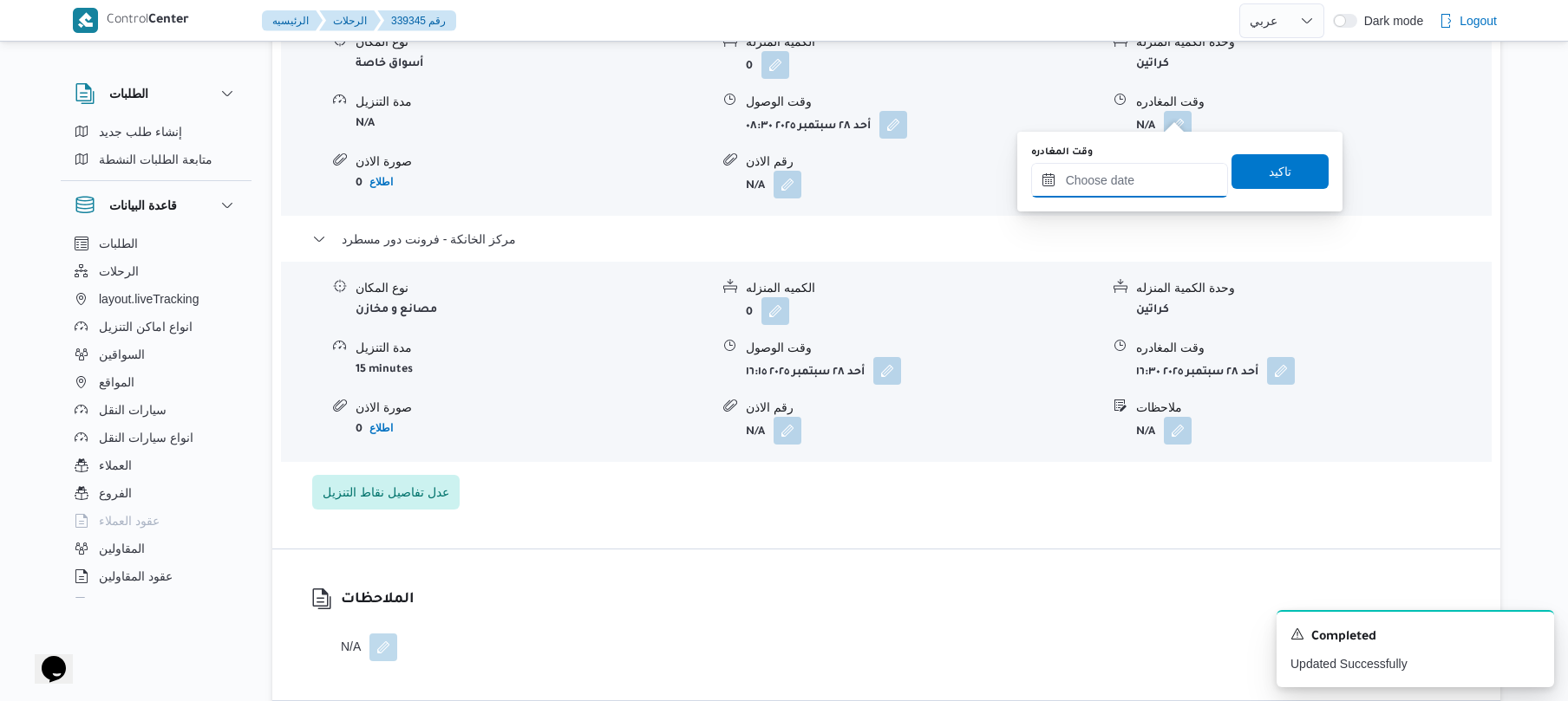
click at [1138, 168] on input "وقت المغادره" at bounding box center [1130, 180] width 197 height 34
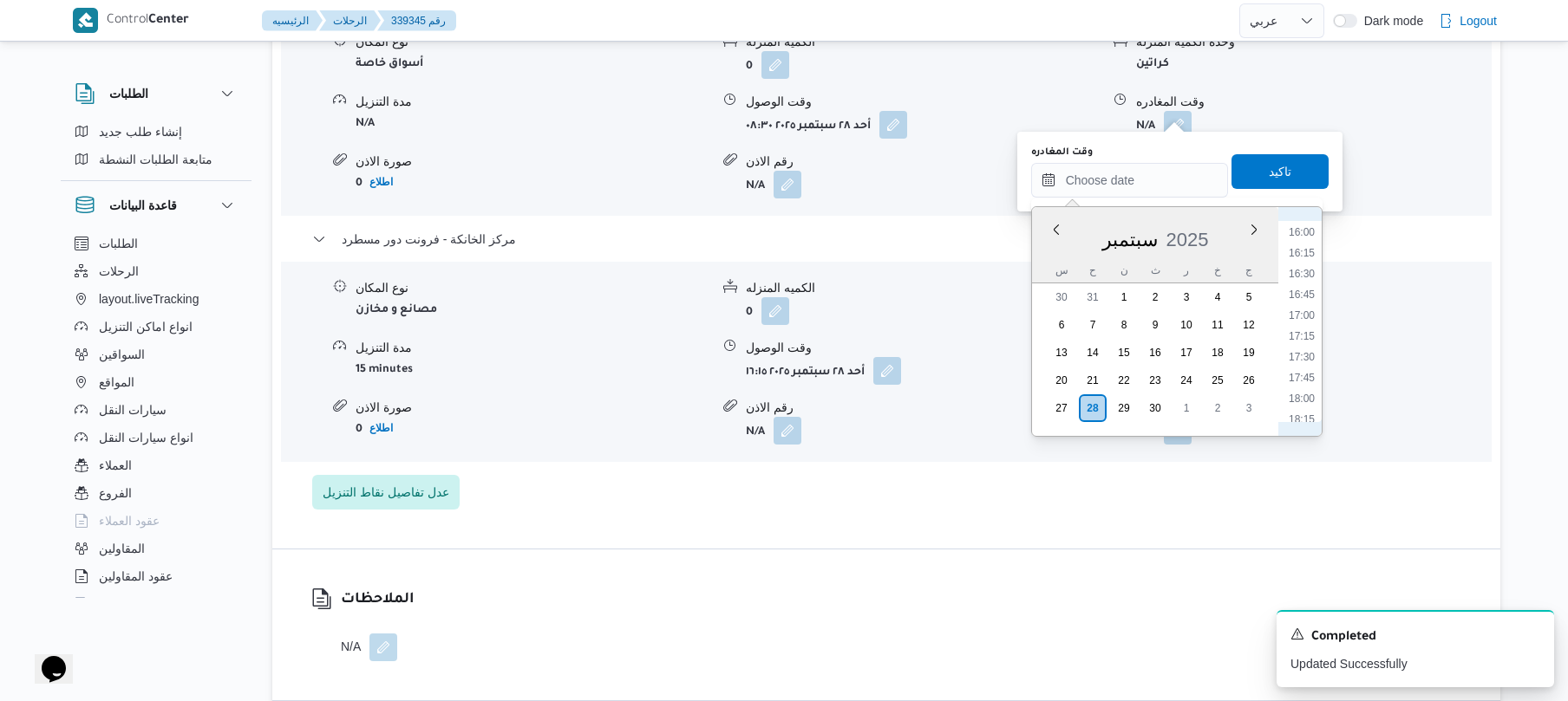
scroll to position [1160, 0]
click at [1302, 359] on li "15:30" at bounding box center [1302, 361] width 40 height 18
type input "٢٨/٠٩/٢٠٢٥ ١٥:٣٠"
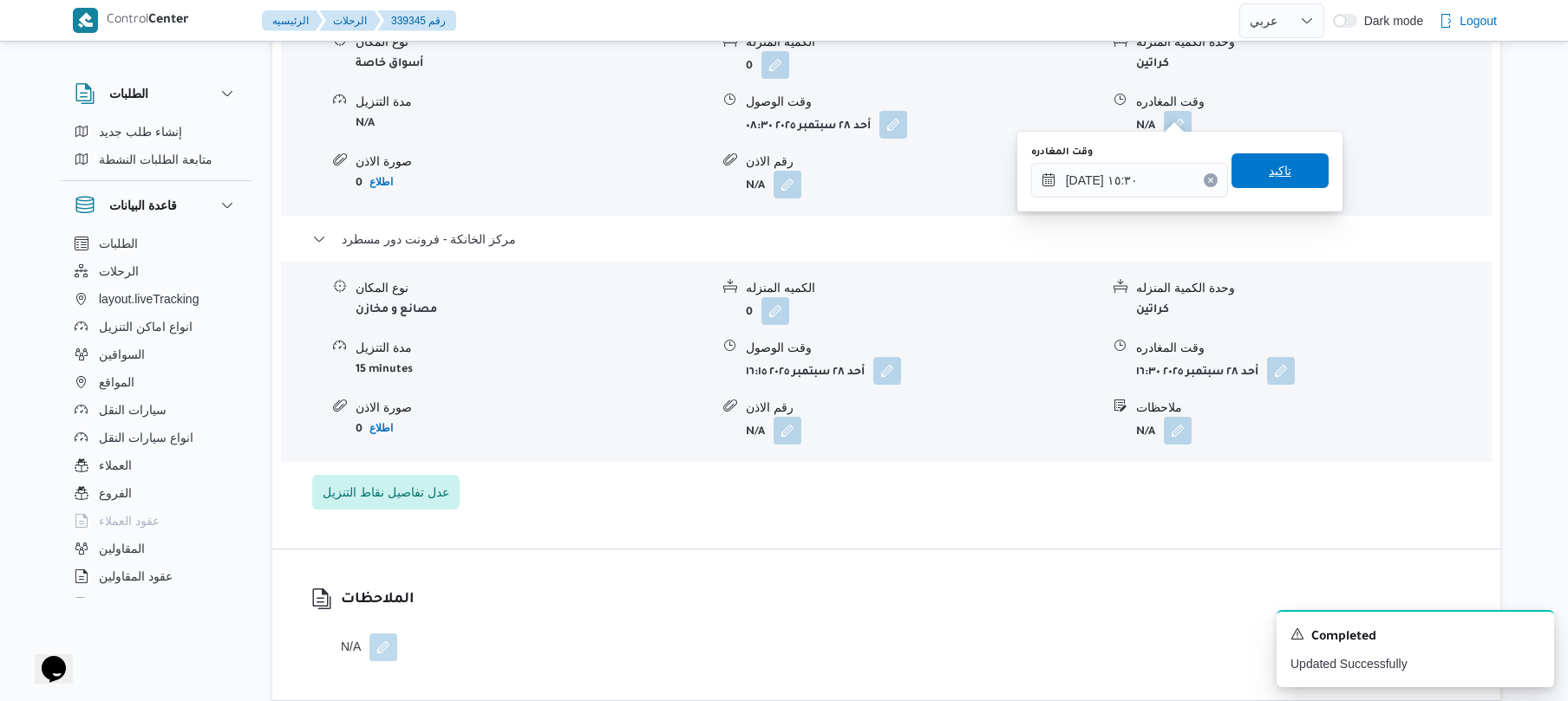
click at [1269, 177] on span "تاكيد" at bounding box center [1281, 171] width 23 height 21
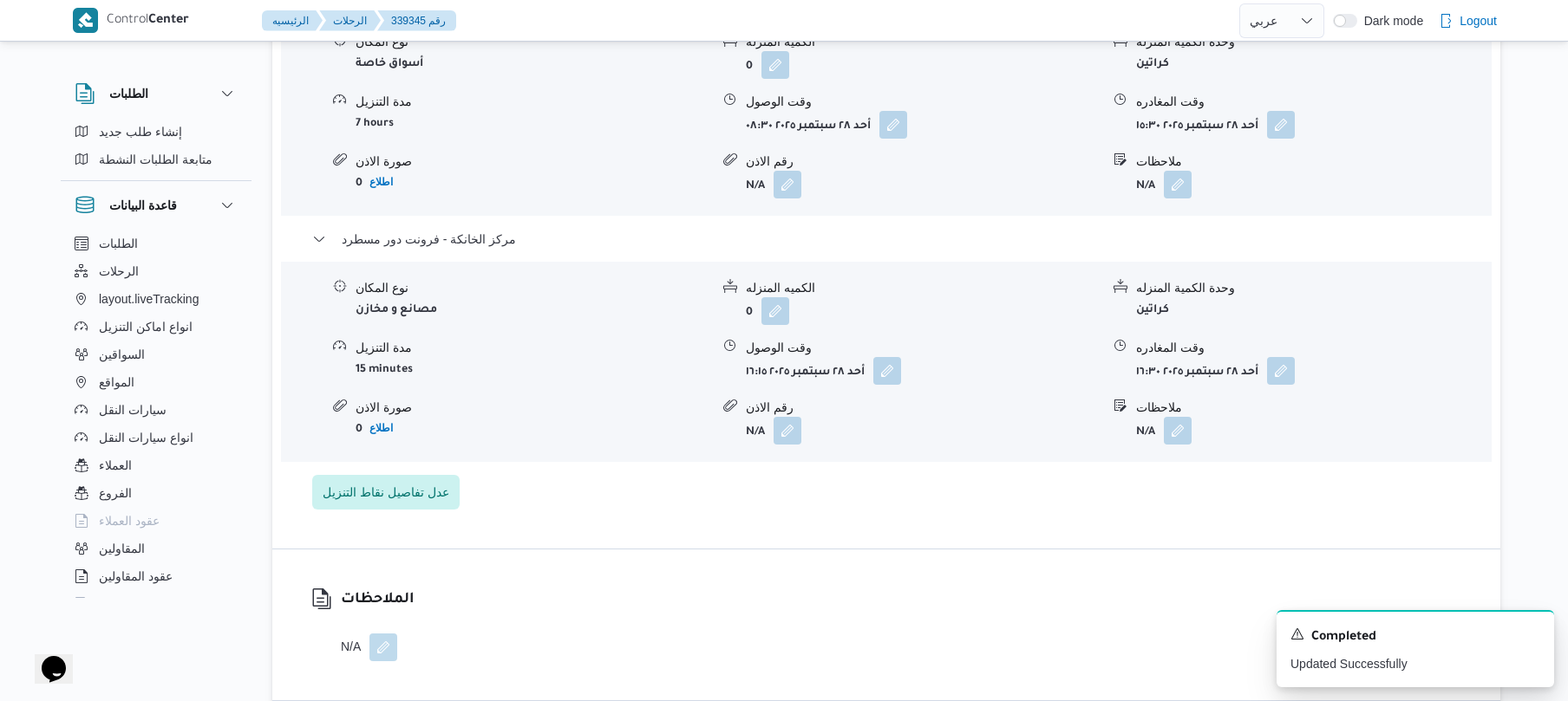
scroll to position [0, 0]
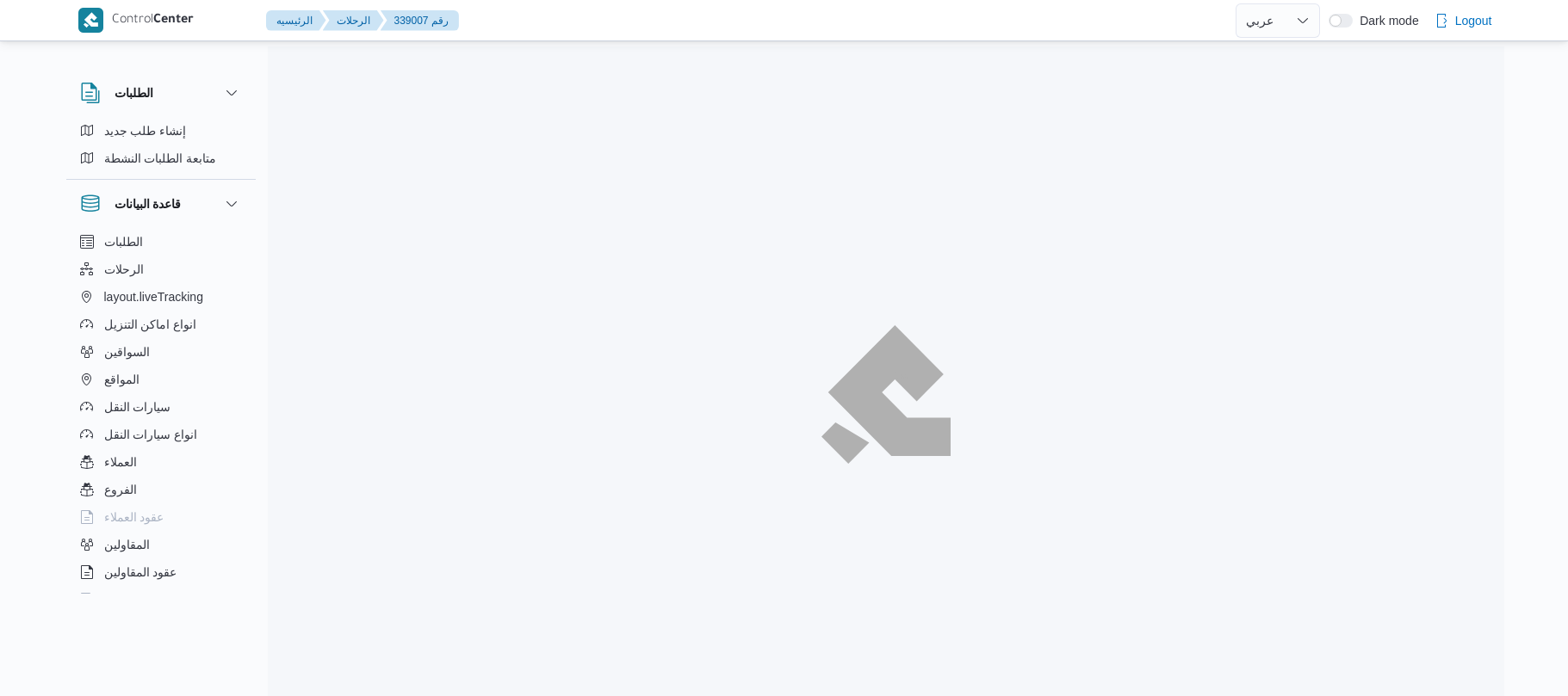
select select "ar"
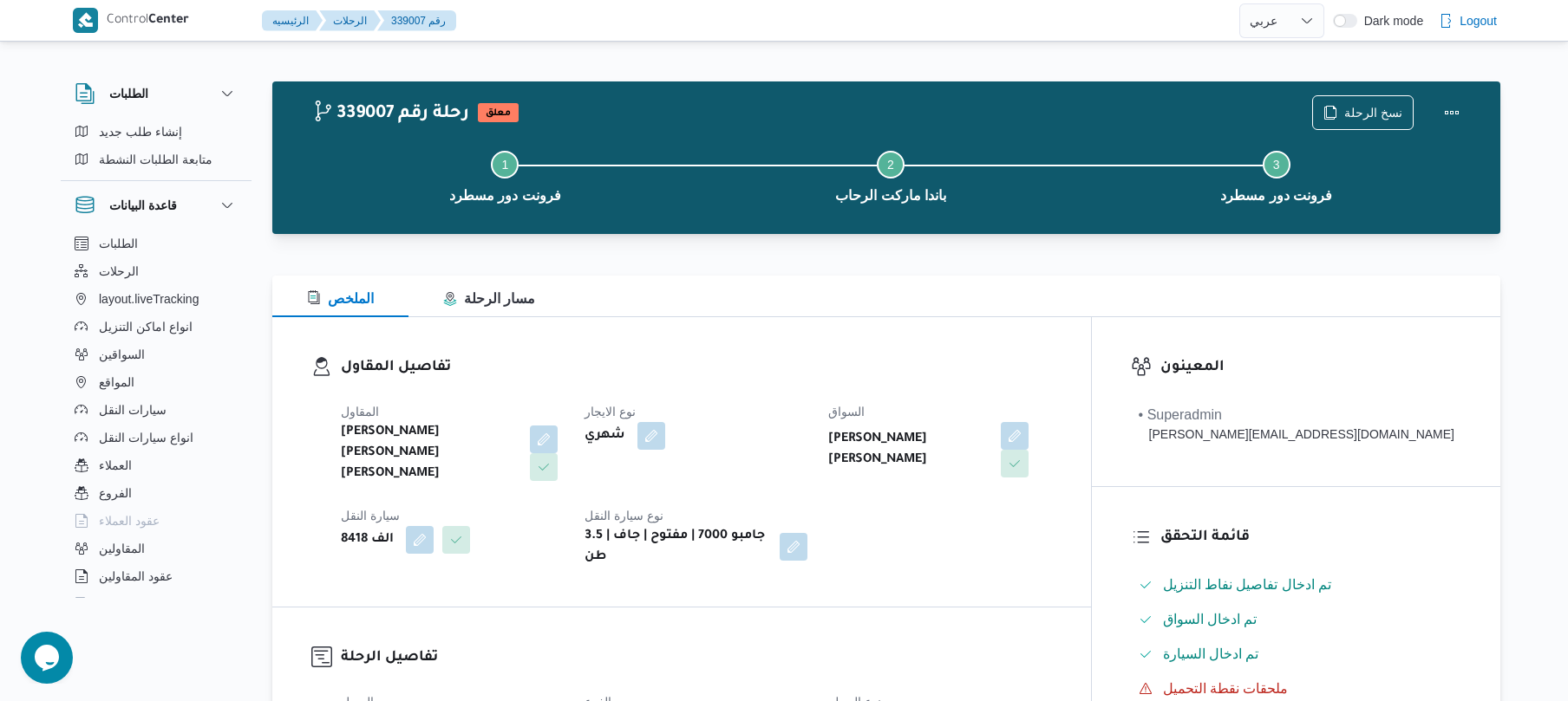
click at [909, 309] on div "الملخص مسار الرحلة" at bounding box center [887, 296] width 1229 height 41
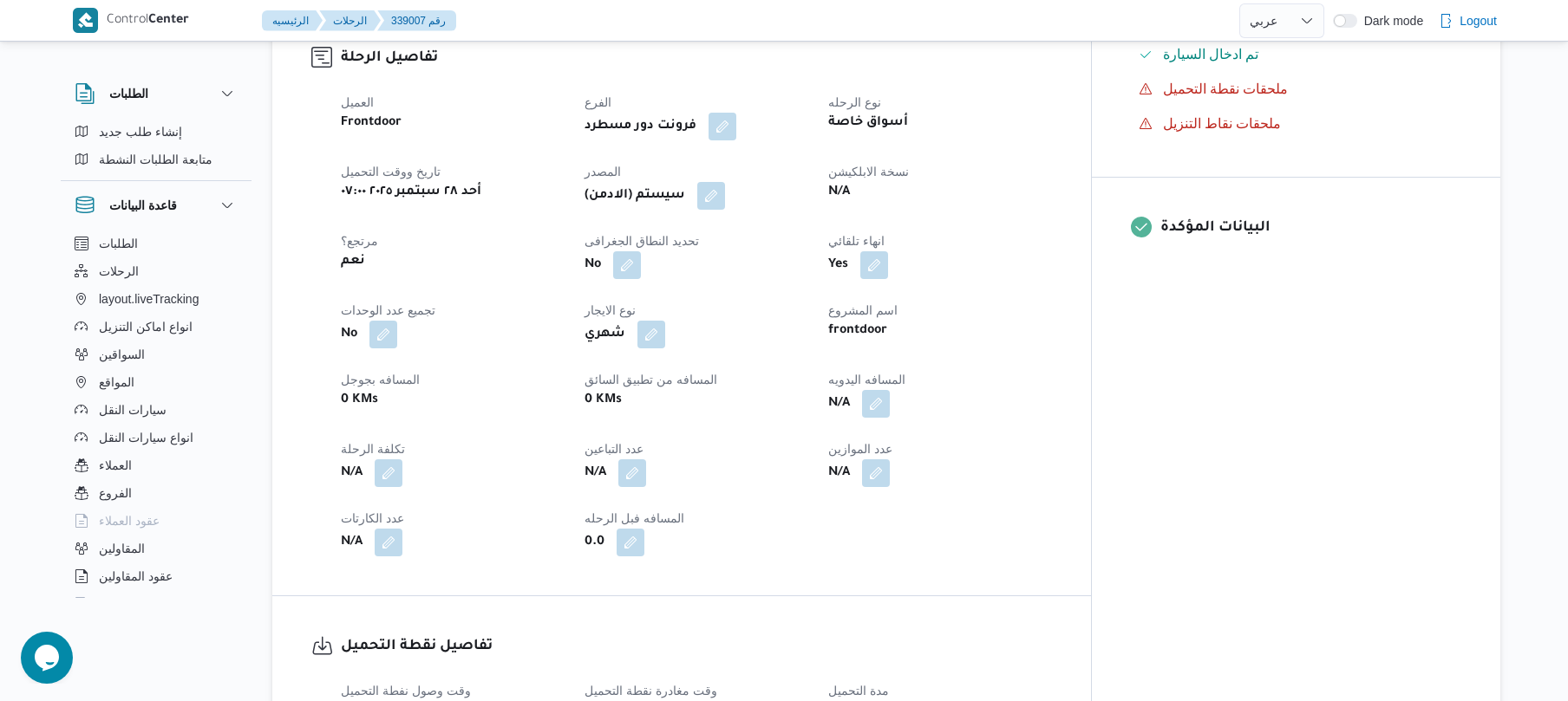
scroll to position [601, 0]
click at [890, 388] on button "button" at bounding box center [876, 402] width 28 height 28
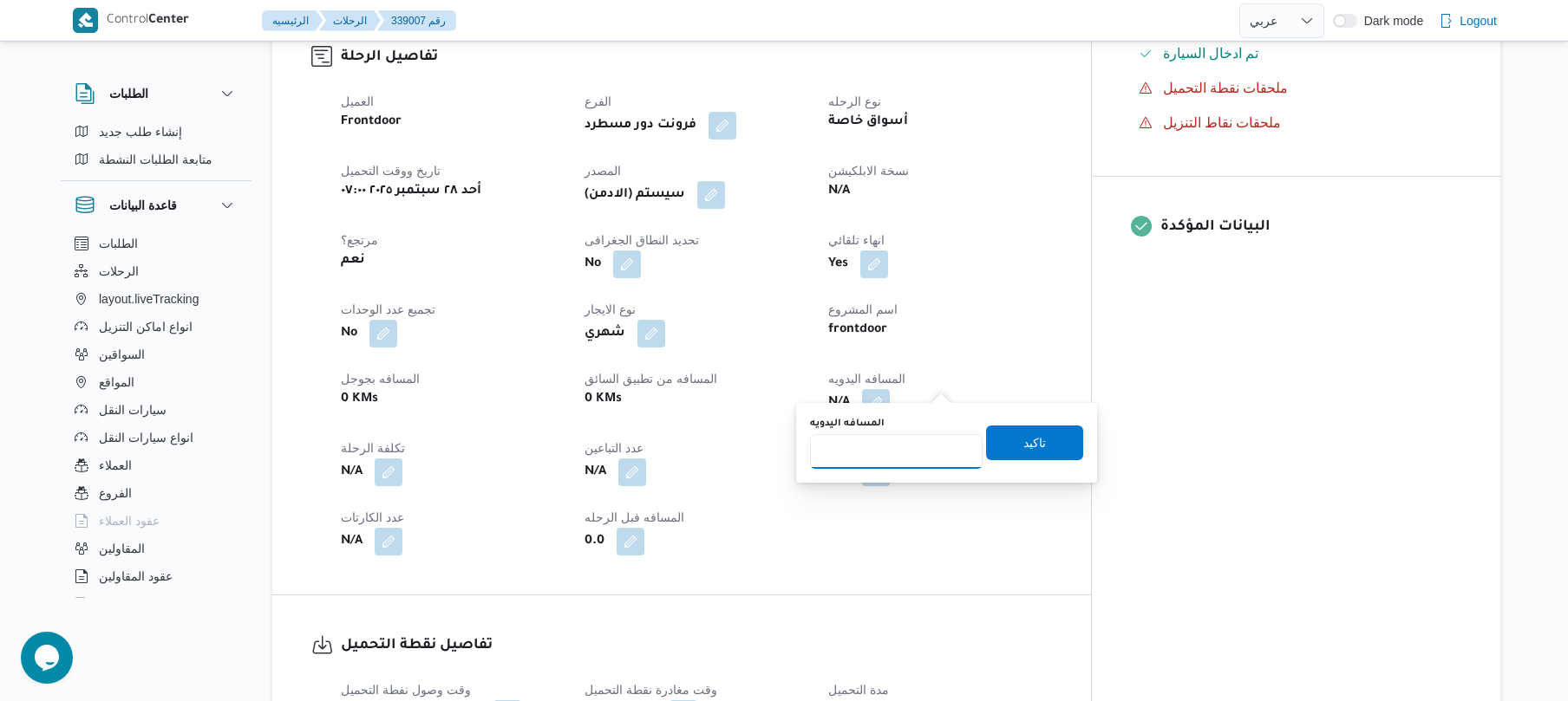
click at [896, 448] on input "المسافه اليدويه" at bounding box center [897, 451] width 172 height 34
type input "120"
click at [1027, 444] on span "تاكيد" at bounding box center [1035, 443] width 23 height 21
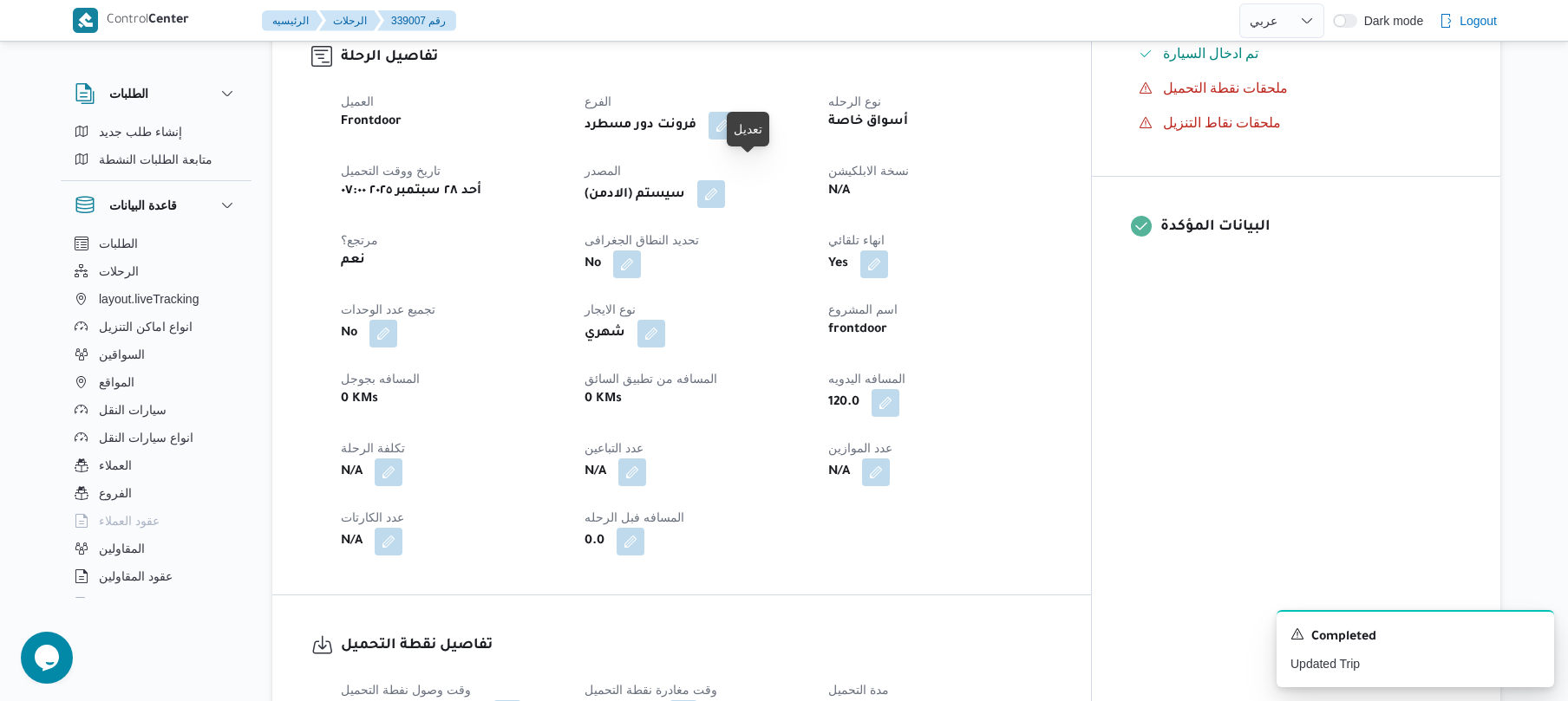
click at [725, 180] on button "button" at bounding box center [712, 194] width 28 height 28
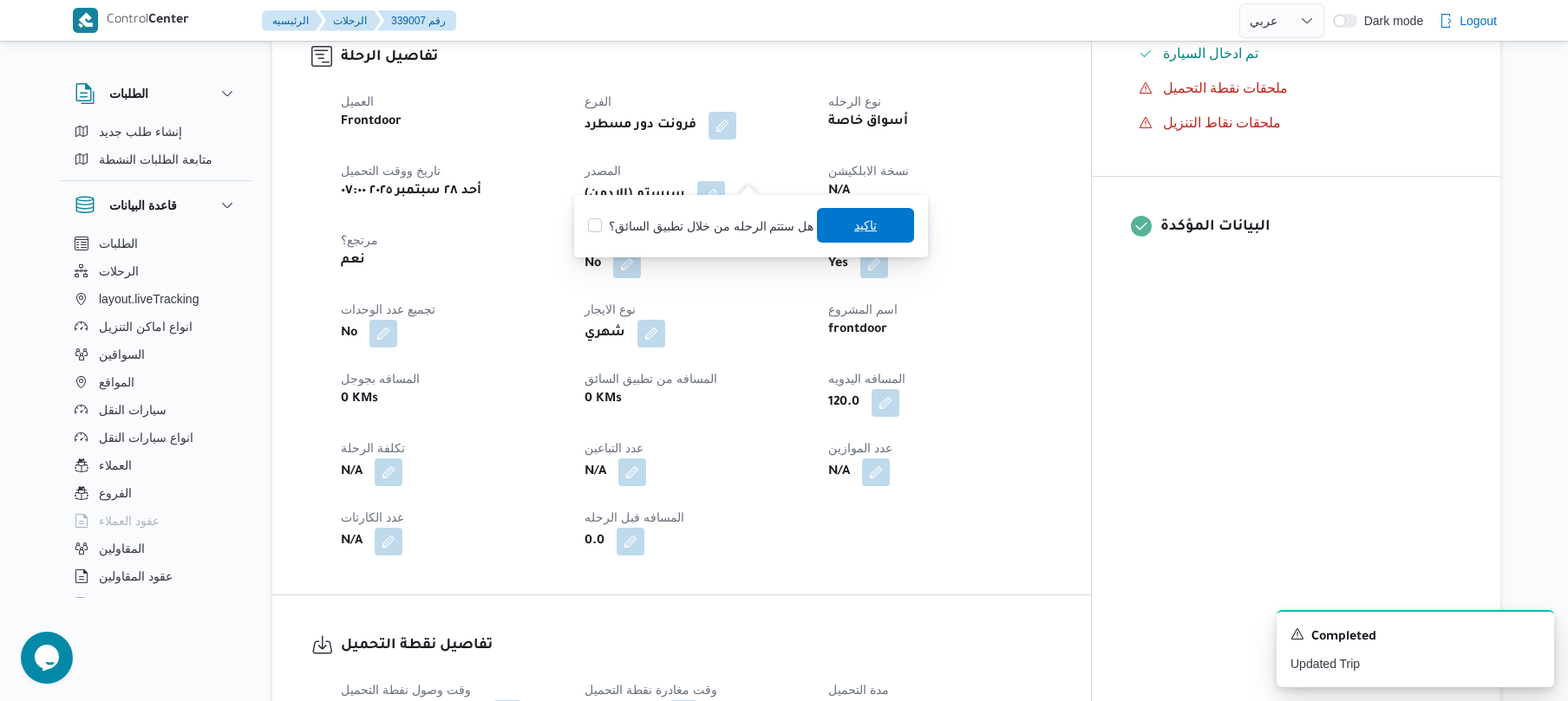
click at [841, 241] on span "تاكيد" at bounding box center [866, 225] width 98 height 34
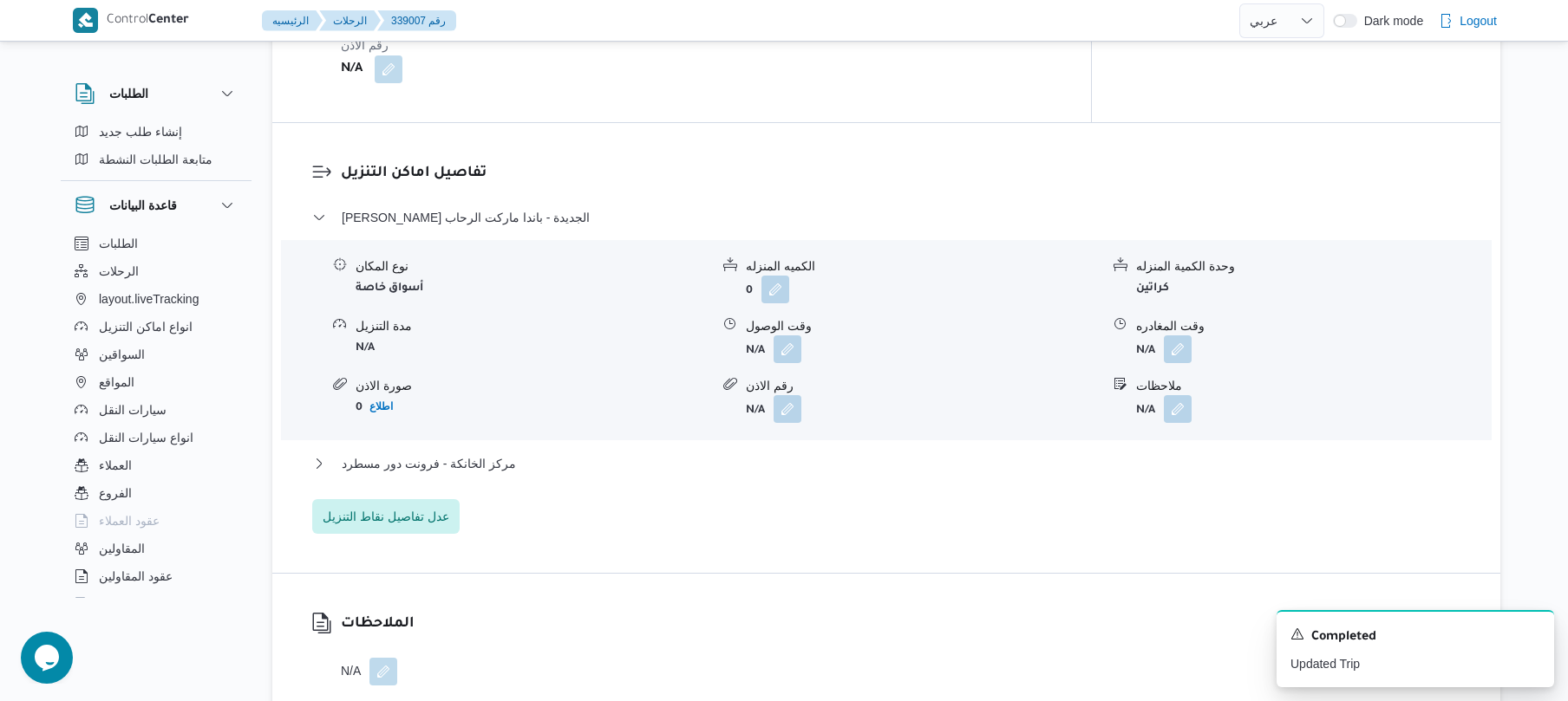
scroll to position [1387, 0]
click at [785, 332] on button "button" at bounding box center [788, 346] width 28 height 28
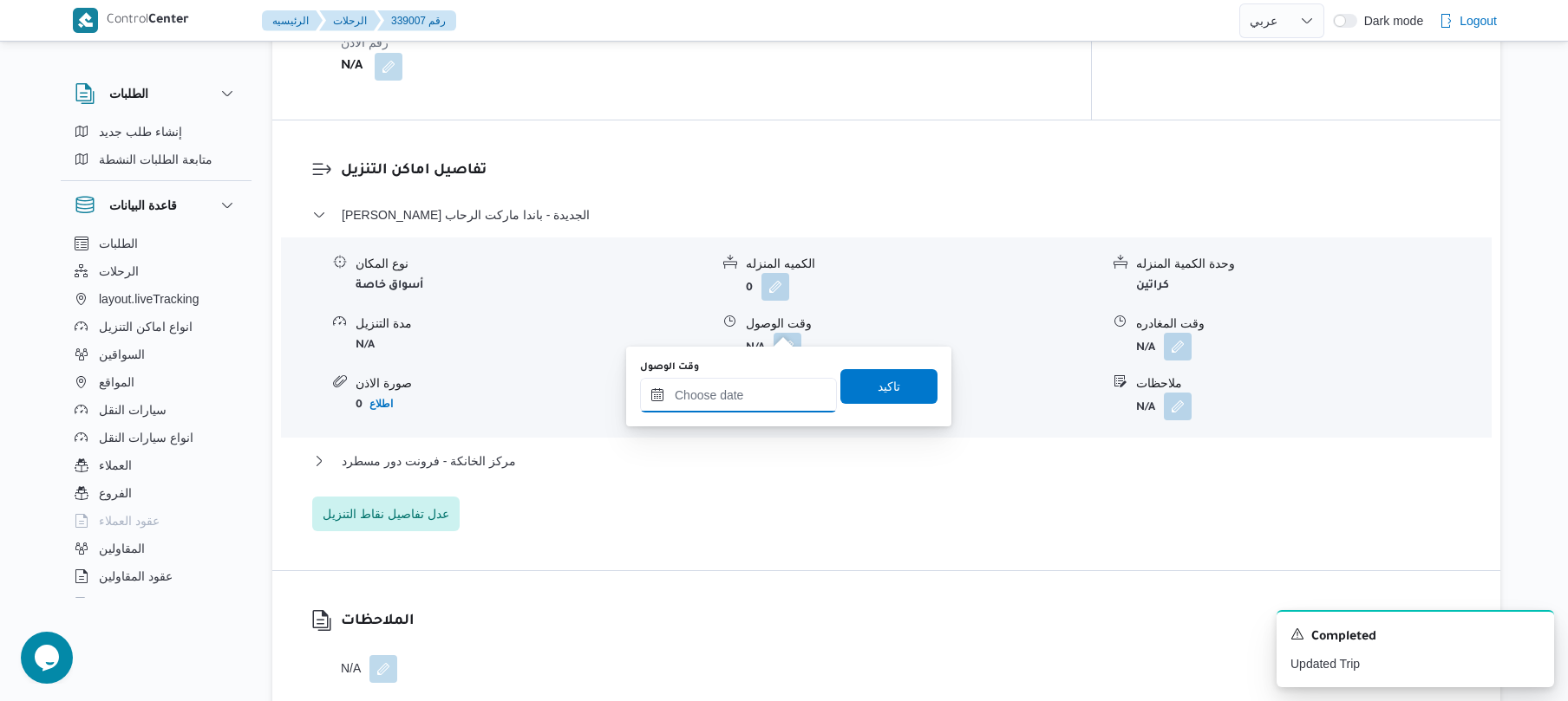
click at [733, 403] on input "وقت الوصول" at bounding box center [738, 394] width 197 height 34
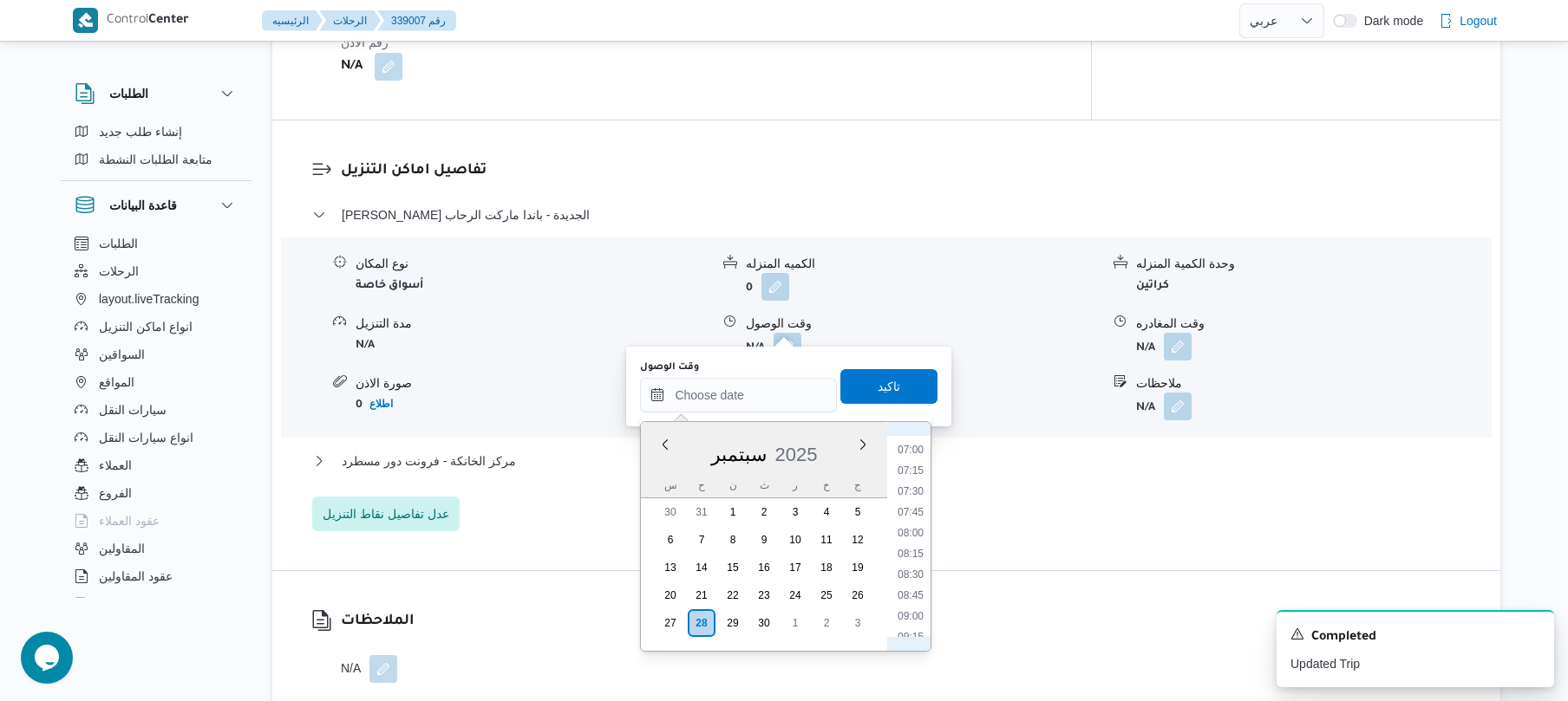
scroll to position [649, 0]
click at [919, 503] on li "08:30" at bounding box center [911, 503] width 40 height 18
type input "٢٨/٠٩/٢٠٢٥ ٠٨:٣٠"
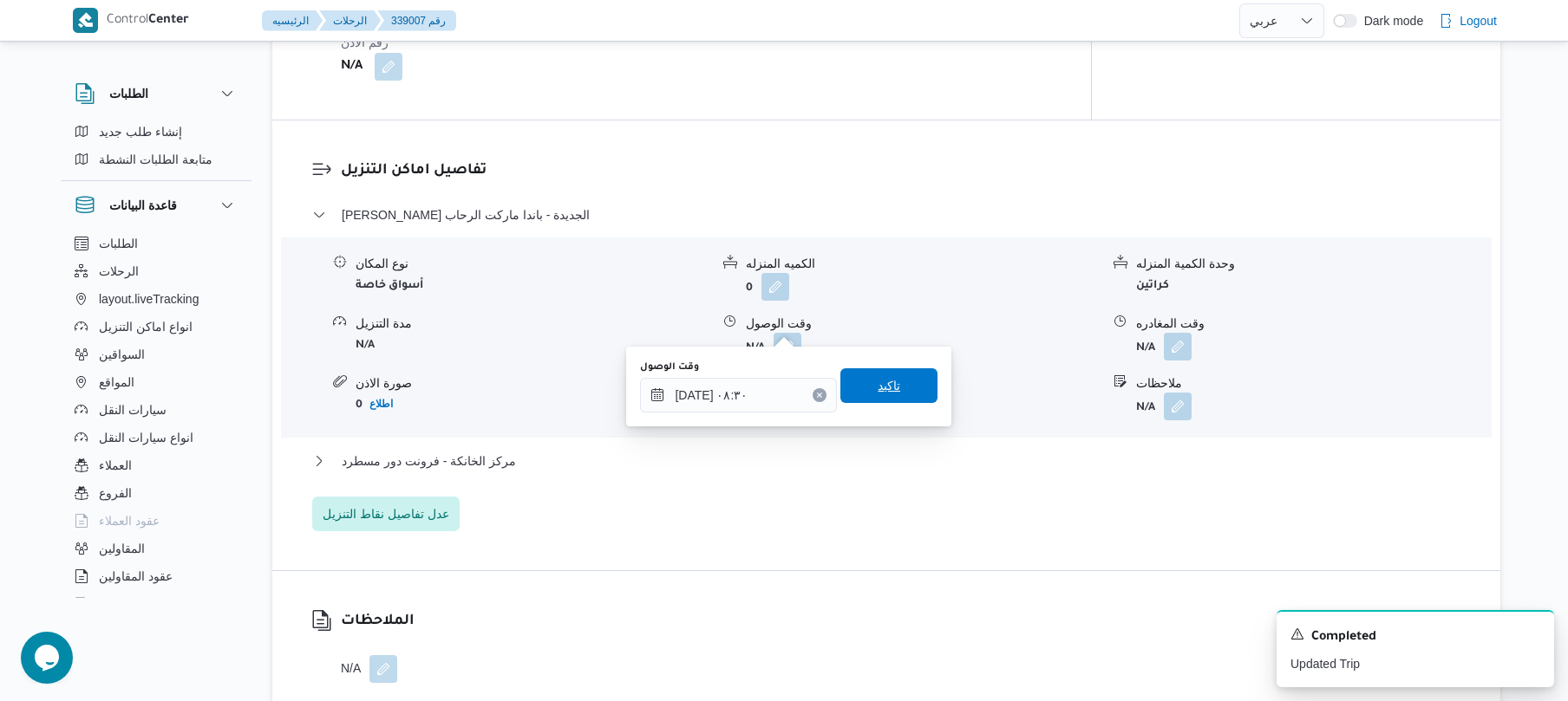
click at [896, 393] on span "تاكيد" at bounding box center [889, 385] width 98 height 34
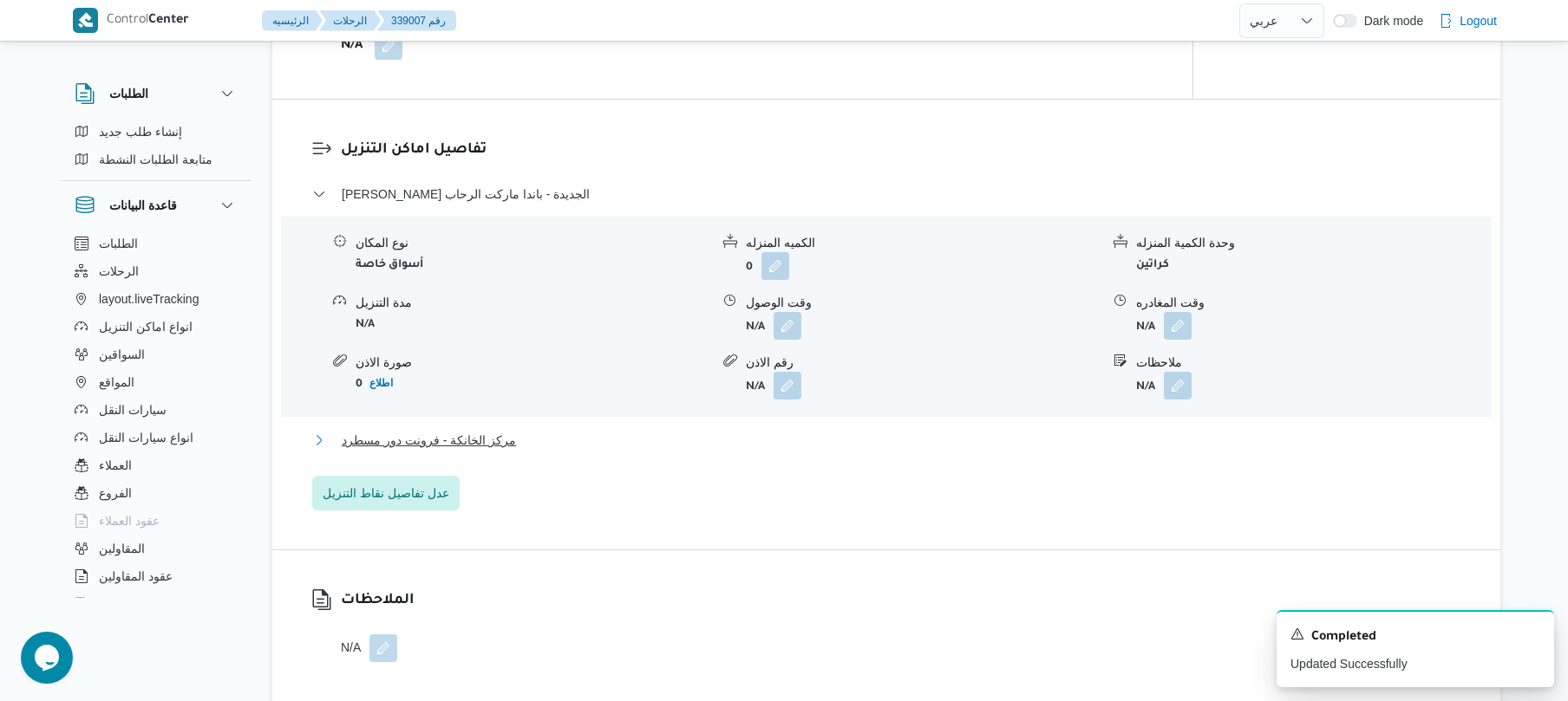
click at [854, 431] on button "مركز الخانكة - فرونت دور مسطرد" at bounding box center [887, 441] width 1150 height 21
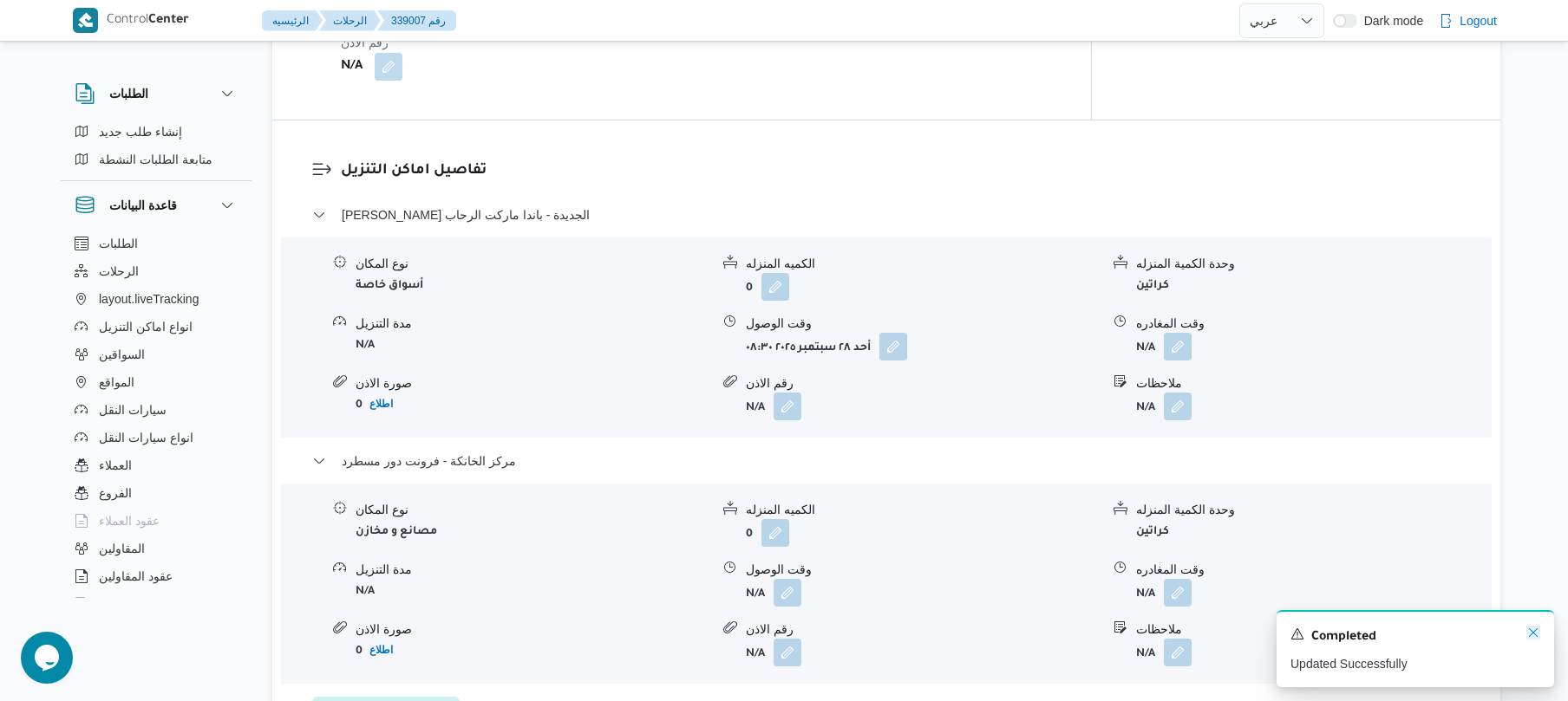
click at [1535, 633] on icon "Dismiss toast" at bounding box center [1534, 633] width 9 height 9
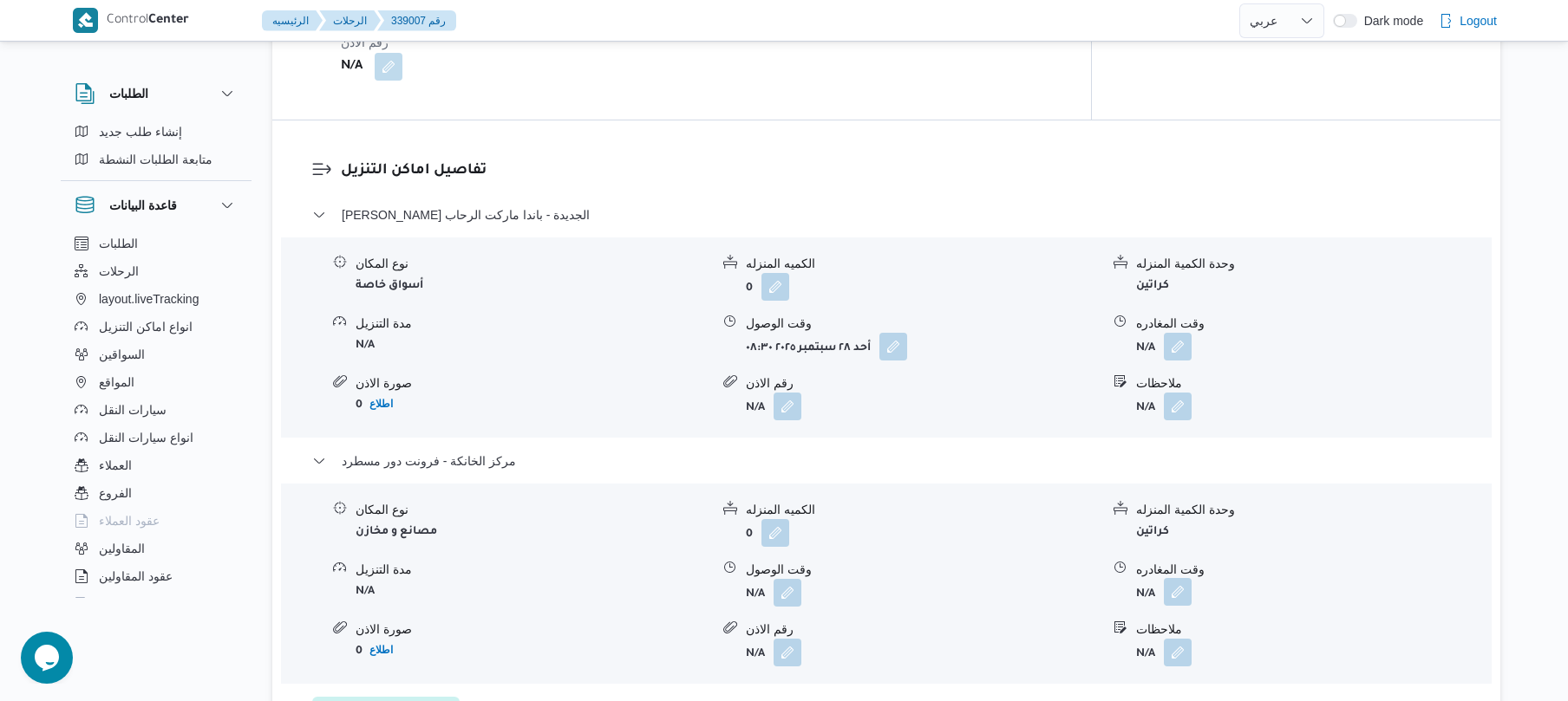
click at [1180, 578] on button "button" at bounding box center [1179, 592] width 28 height 28
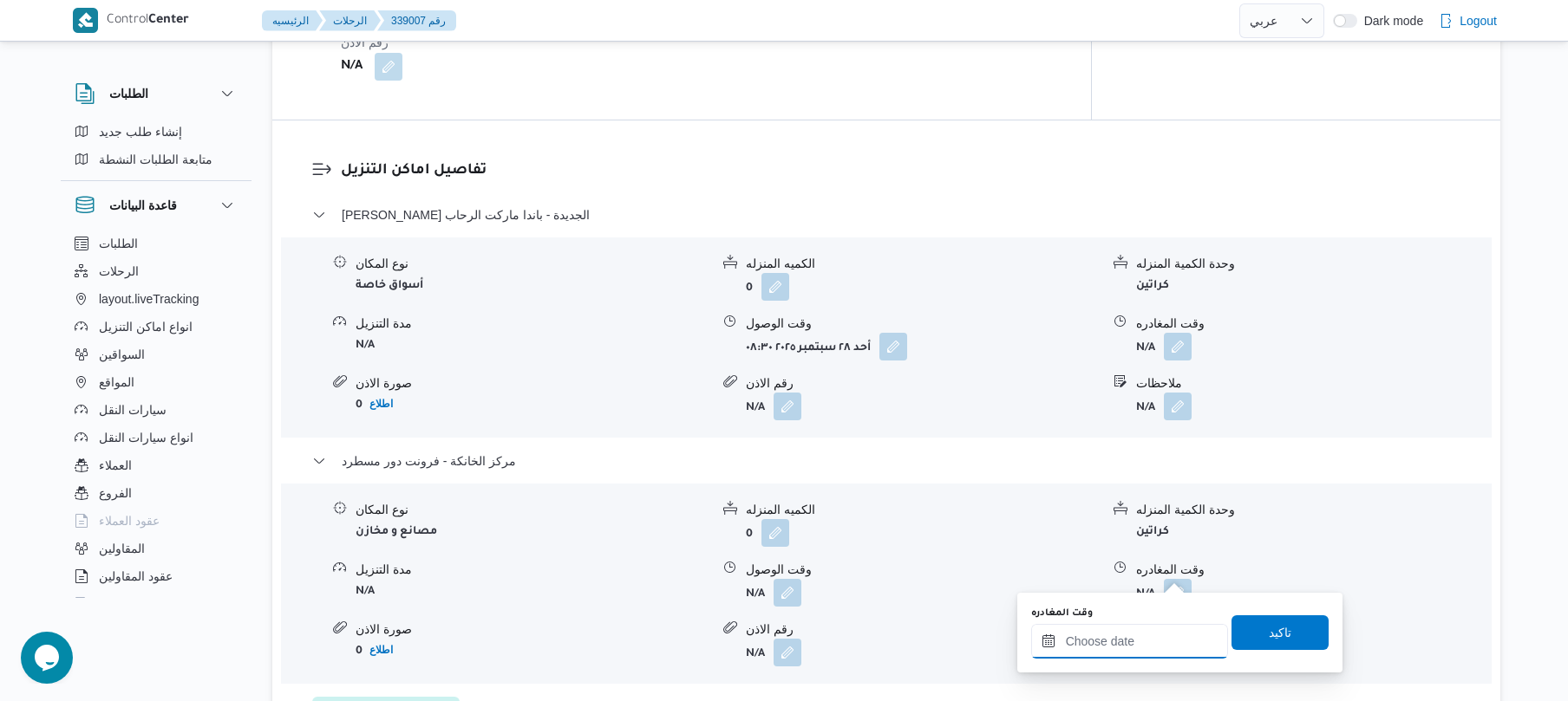
click at [1133, 649] on input "وقت المغادره" at bounding box center [1130, 641] width 197 height 34
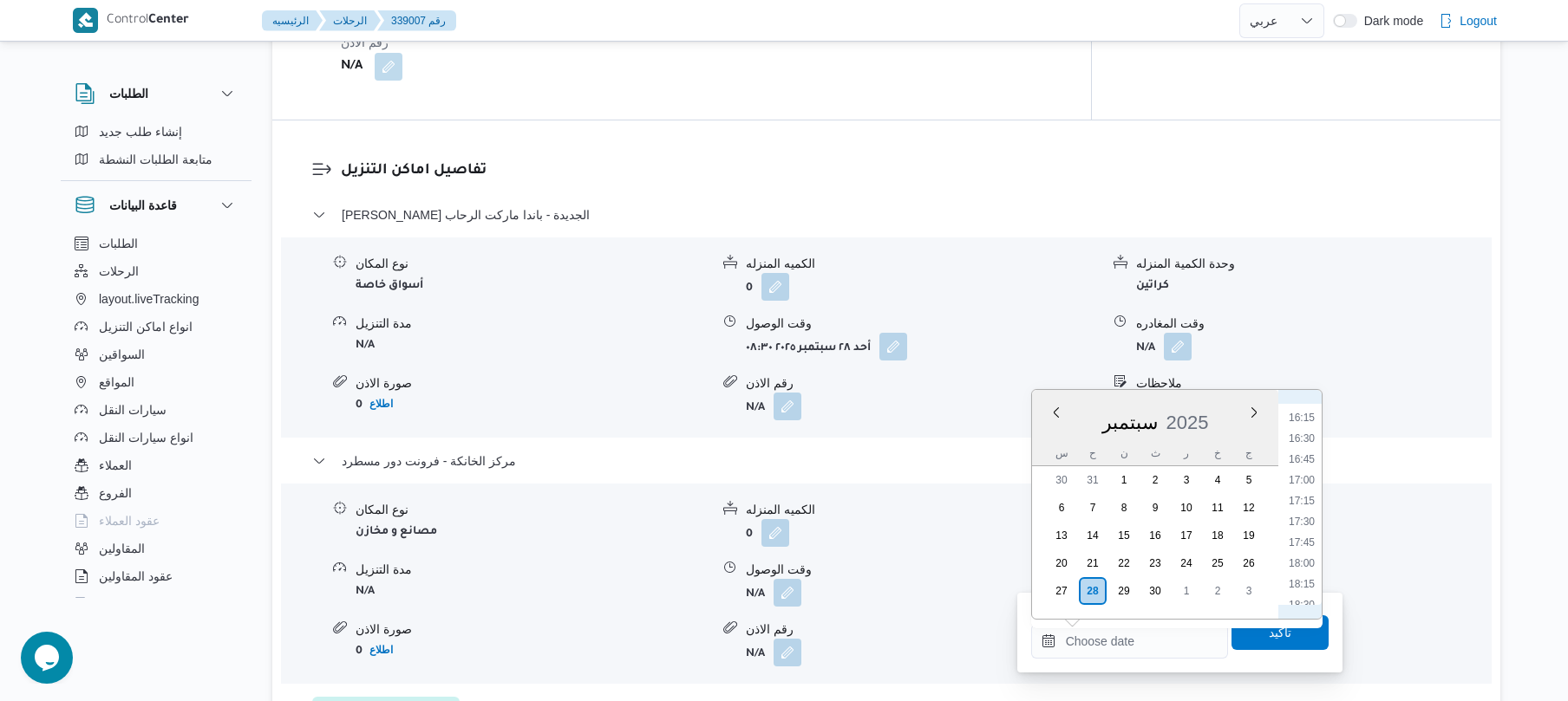
scroll to position [1328, 0]
click at [1309, 503] on li "17:00" at bounding box center [1302, 500] width 40 height 18
type input "٢٨/٠٩/٢٠٢٥ ١٧:٠٠"
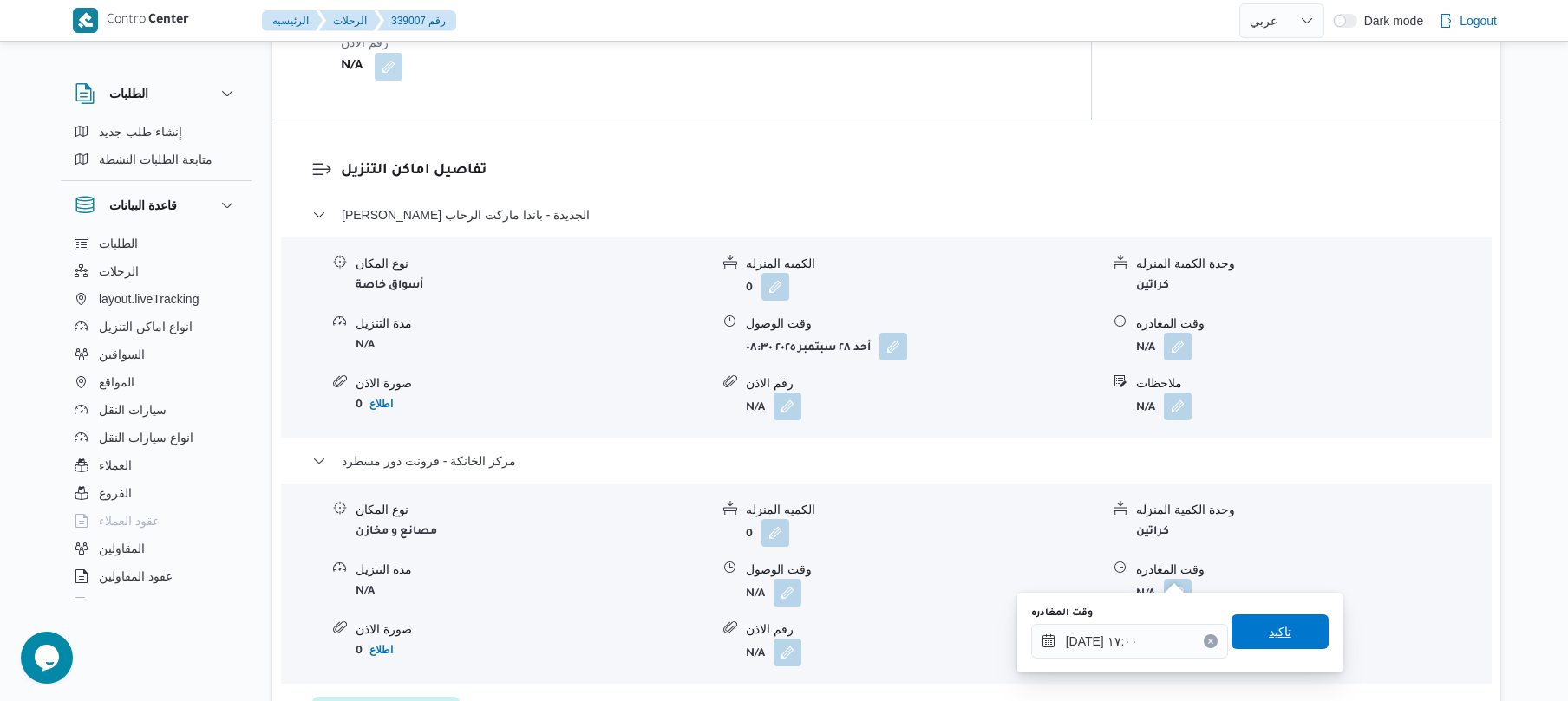
click at [1270, 633] on span "تاكيد" at bounding box center [1281, 632] width 23 height 21
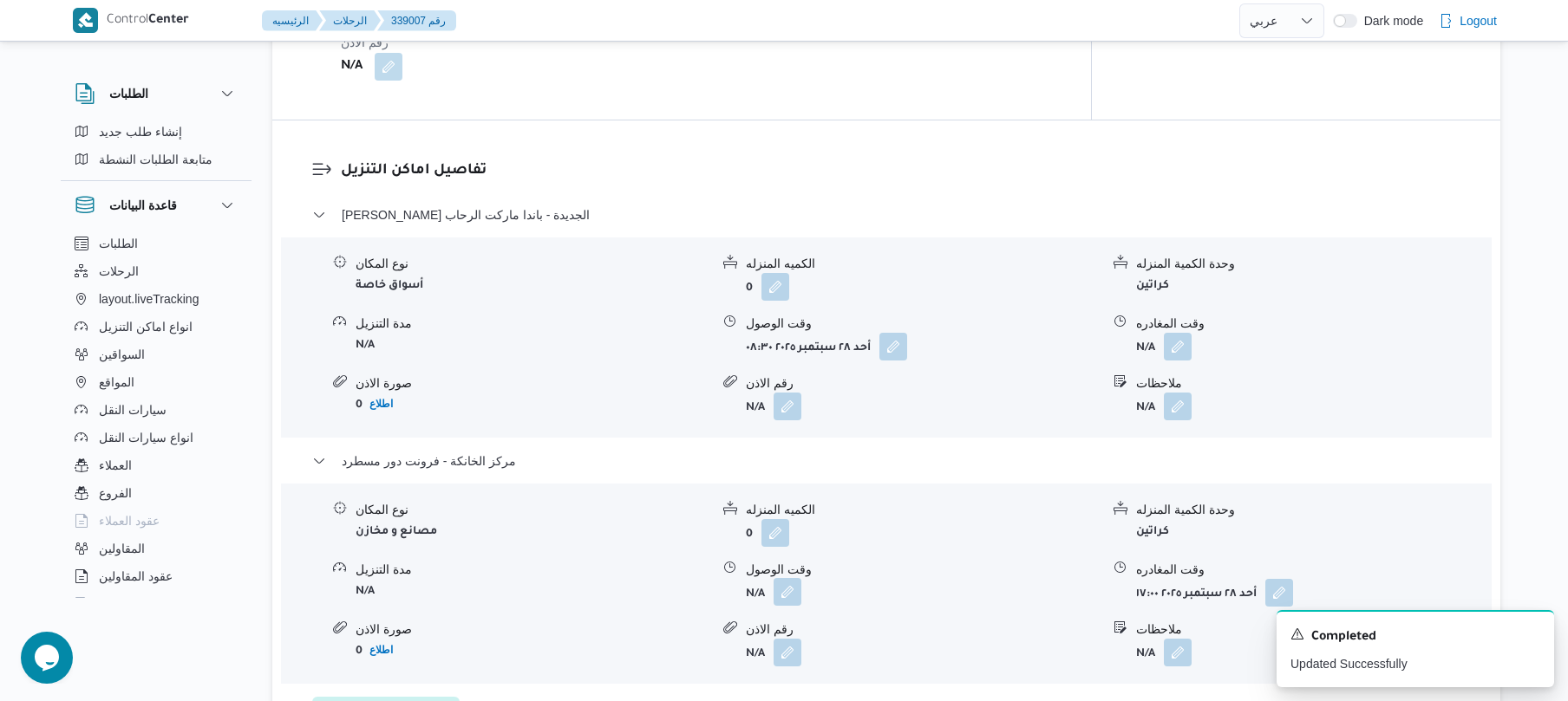
click at [788, 578] on button "button" at bounding box center [788, 592] width 28 height 28
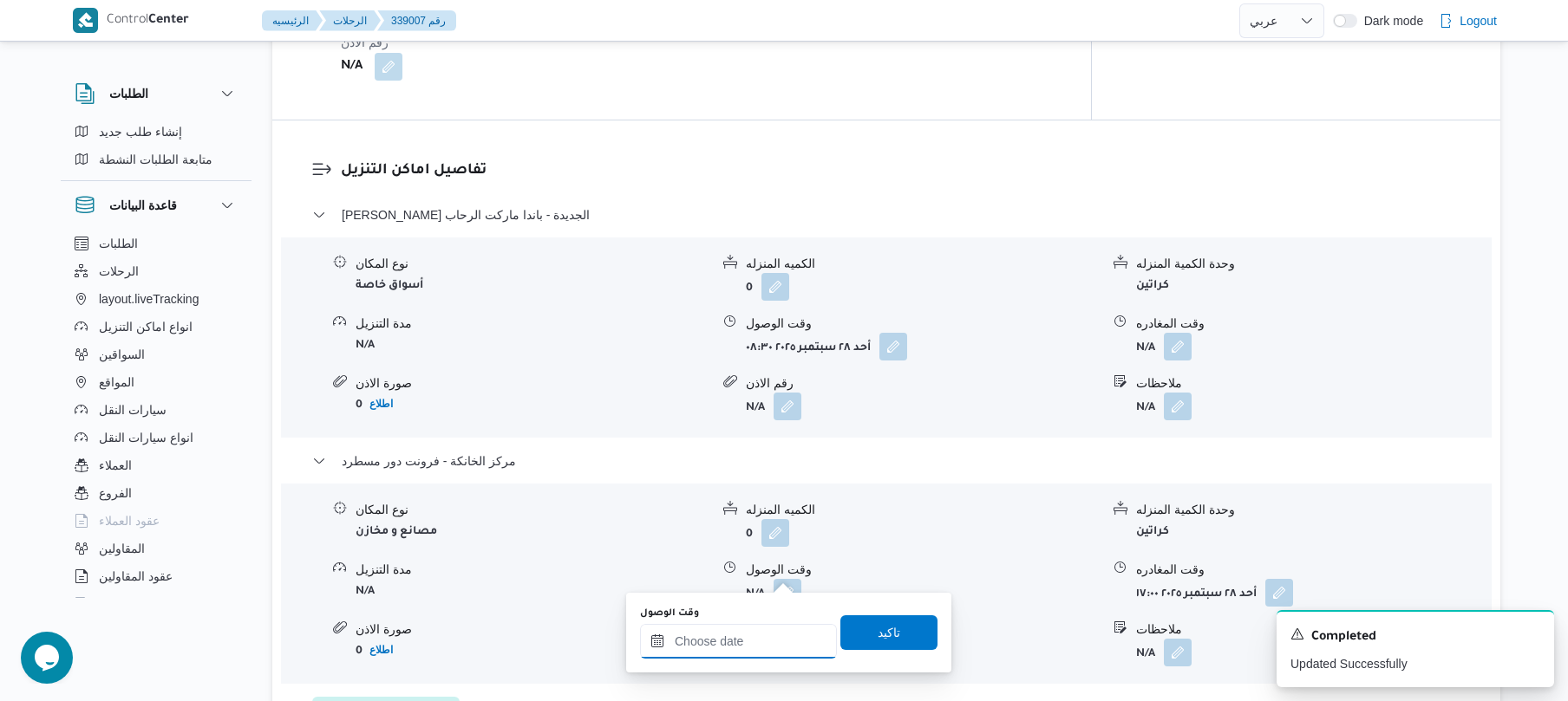
click at [768, 639] on input "وقت الوصول" at bounding box center [738, 641] width 197 height 34
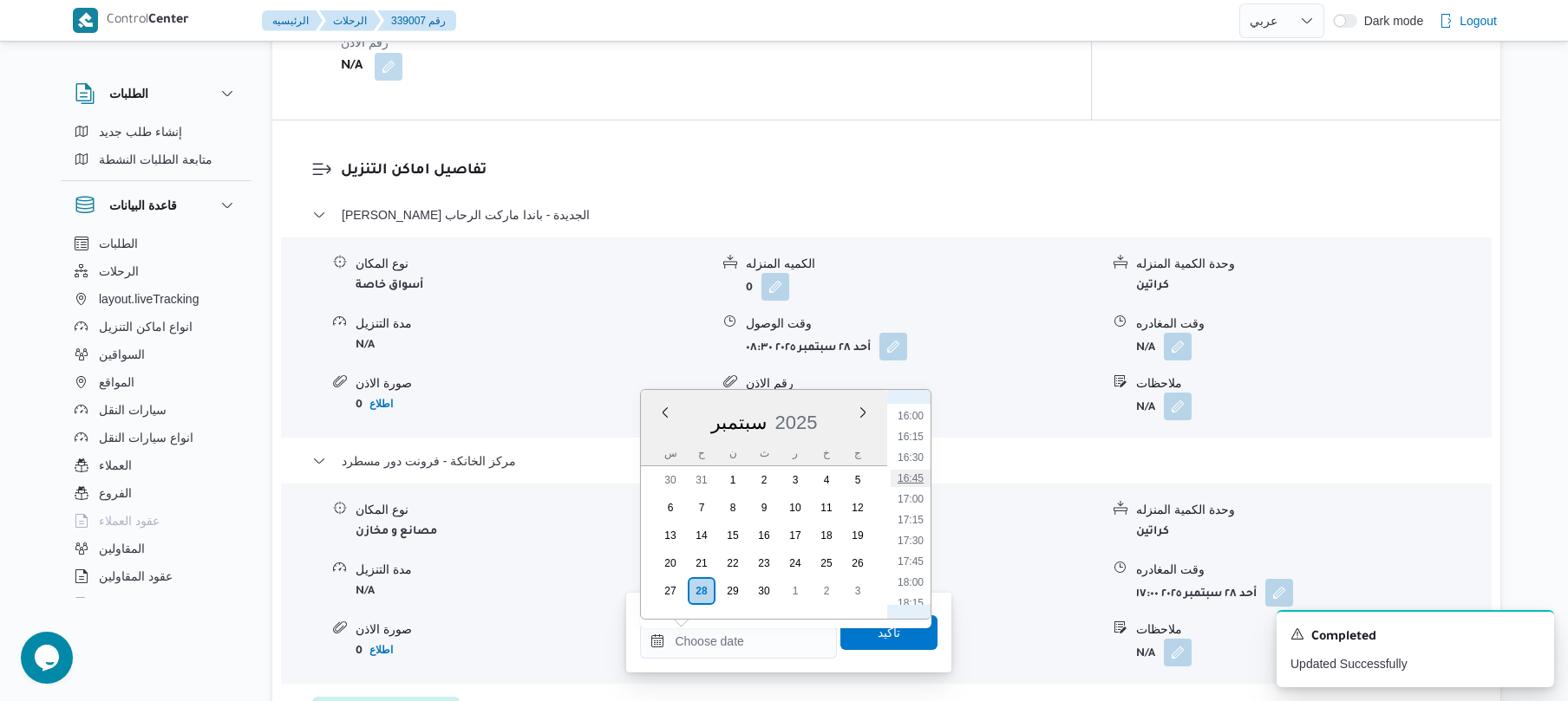
click at [918, 482] on li "16:45" at bounding box center [911, 479] width 40 height 18
type input "٢٨/٠٩/٢٠٢٥ ١٦:٤٥"
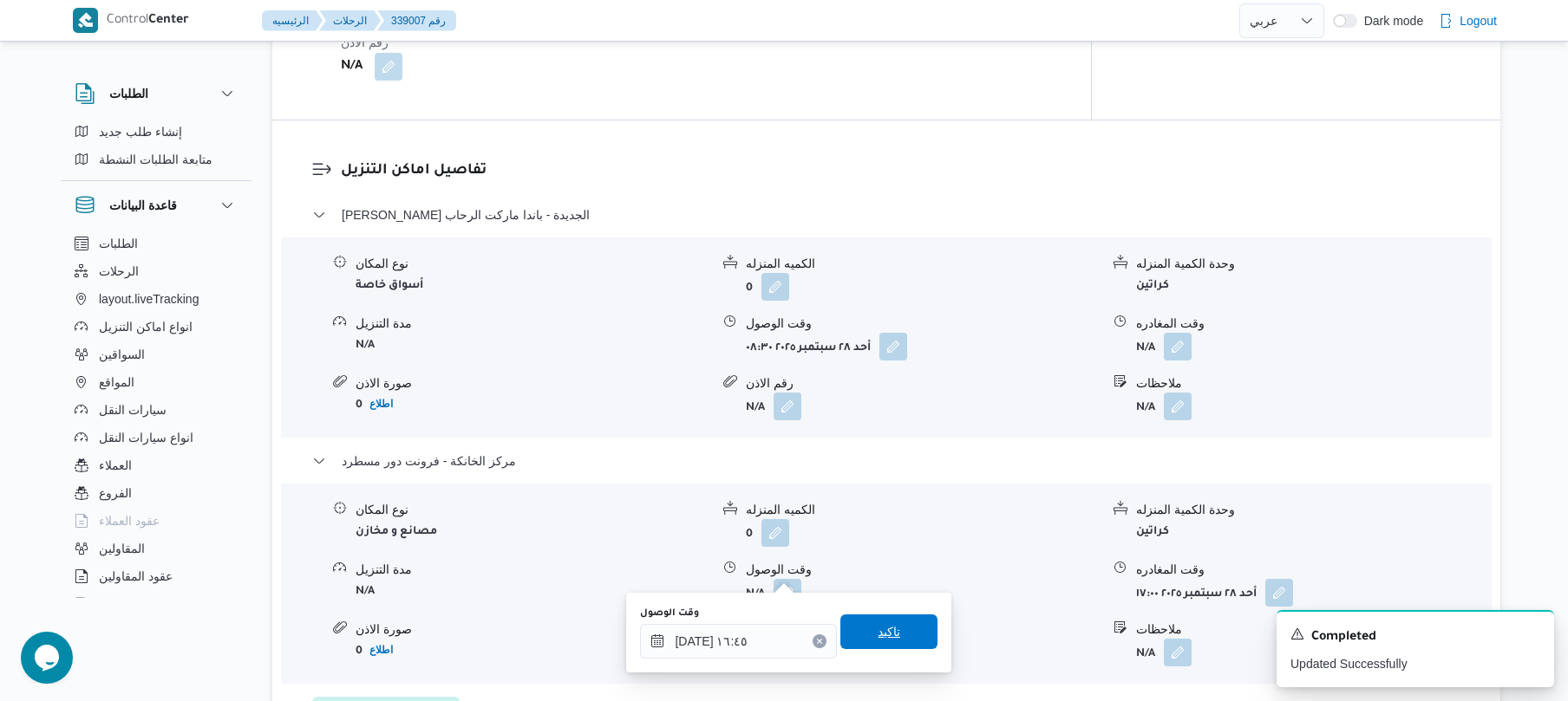
click at [889, 635] on span "تاكيد" at bounding box center [889, 632] width 23 height 21
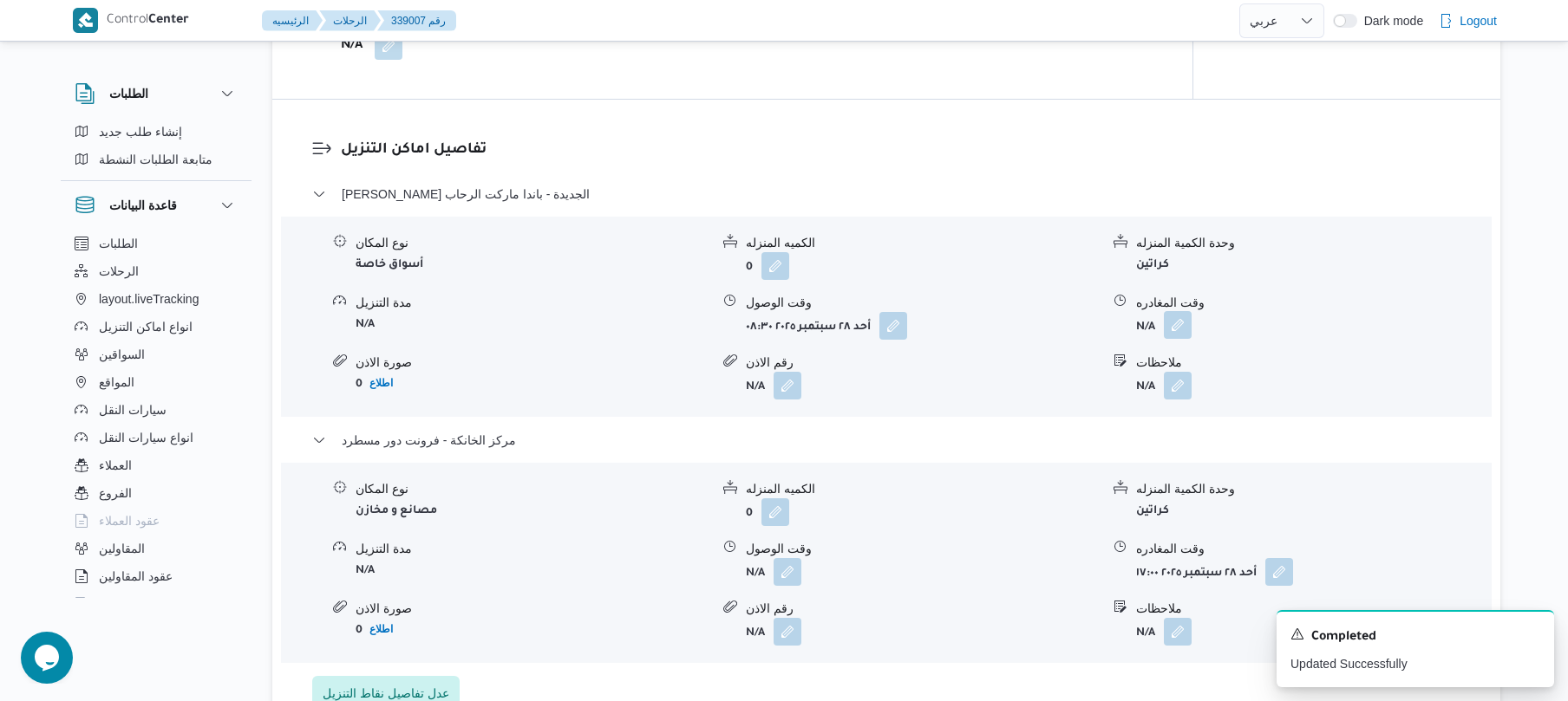
click at [1180, 334] on button "button" at bounding box center [1179, 325] width 28 height 28
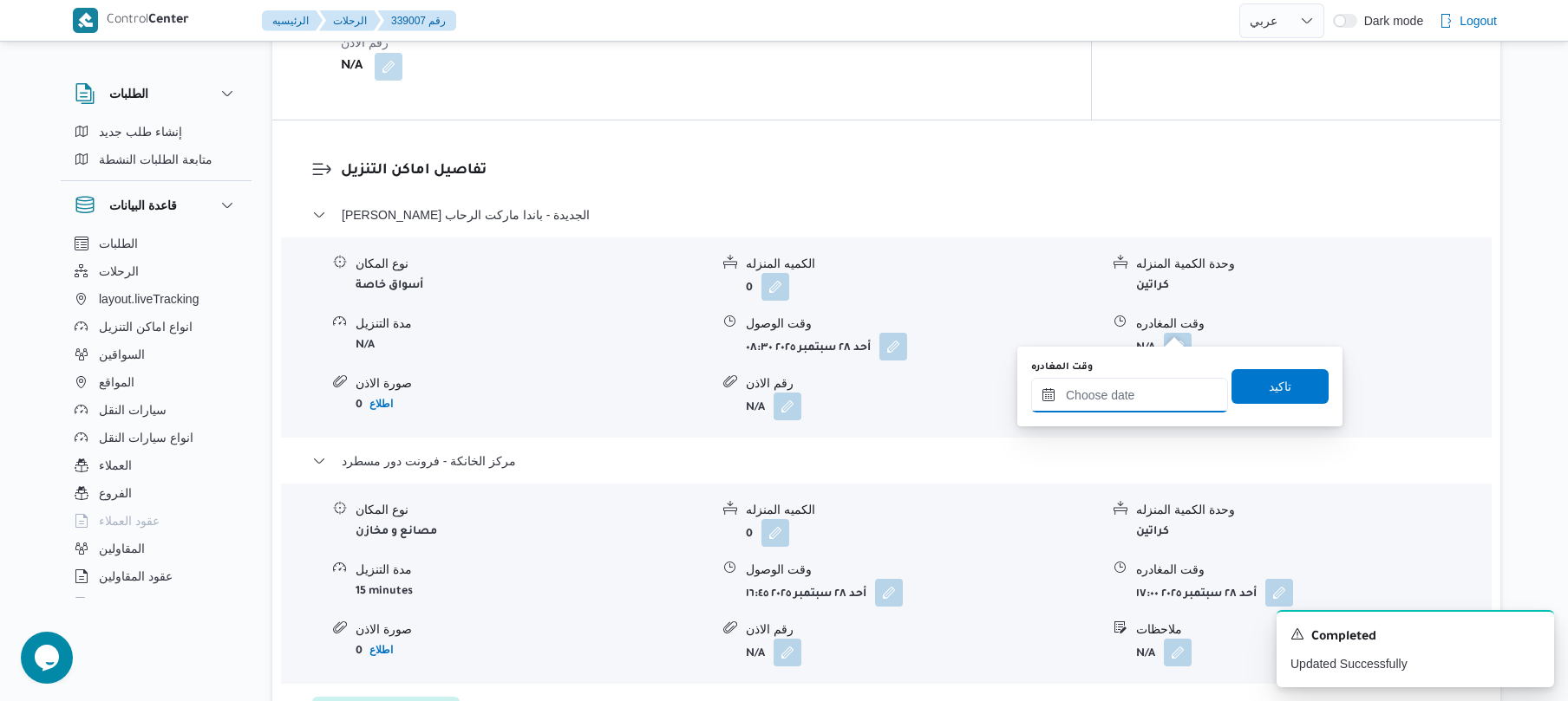
click at [1124, 395] on input "وقت المغادره" at bounding box center [1130, 394] width 197 height 34
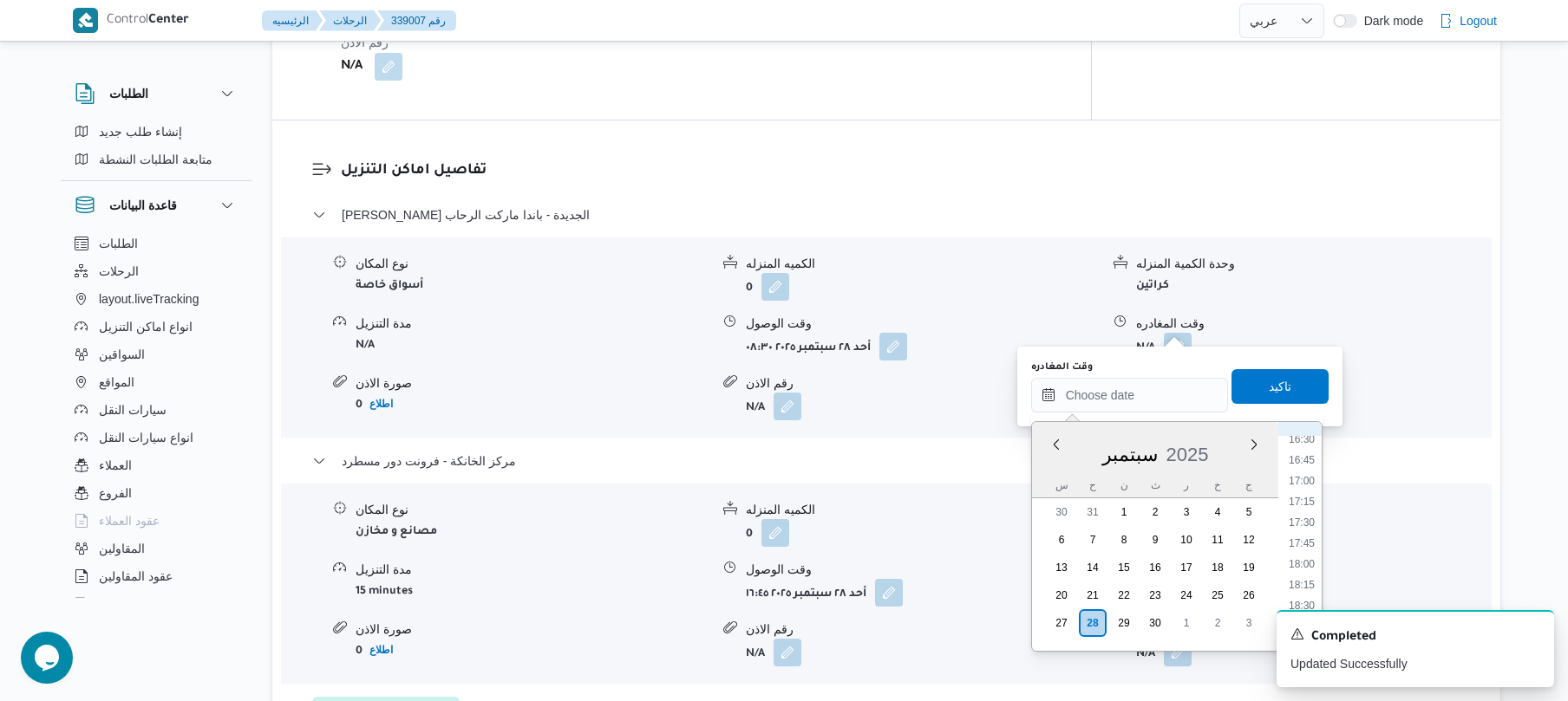
scroll to position [1329, 0]
click at [1303, 449] on li "16:00" at bounding box center [1302, 447] width 40 height 18
type input "[DATE] ١٦:٠٠"
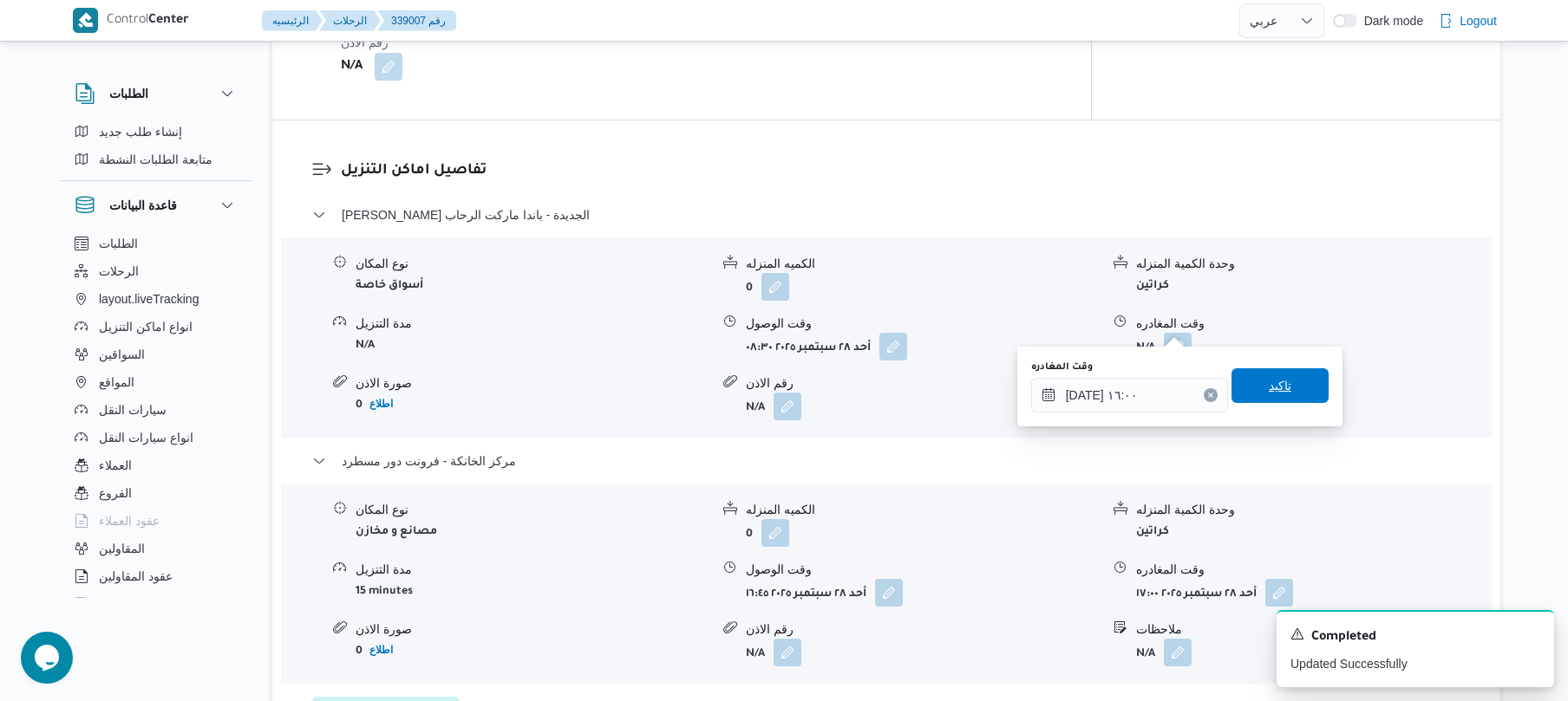
click at [1284, 385] on span "تاكيد" at bounding box center [1281, 385] width 98 height 34
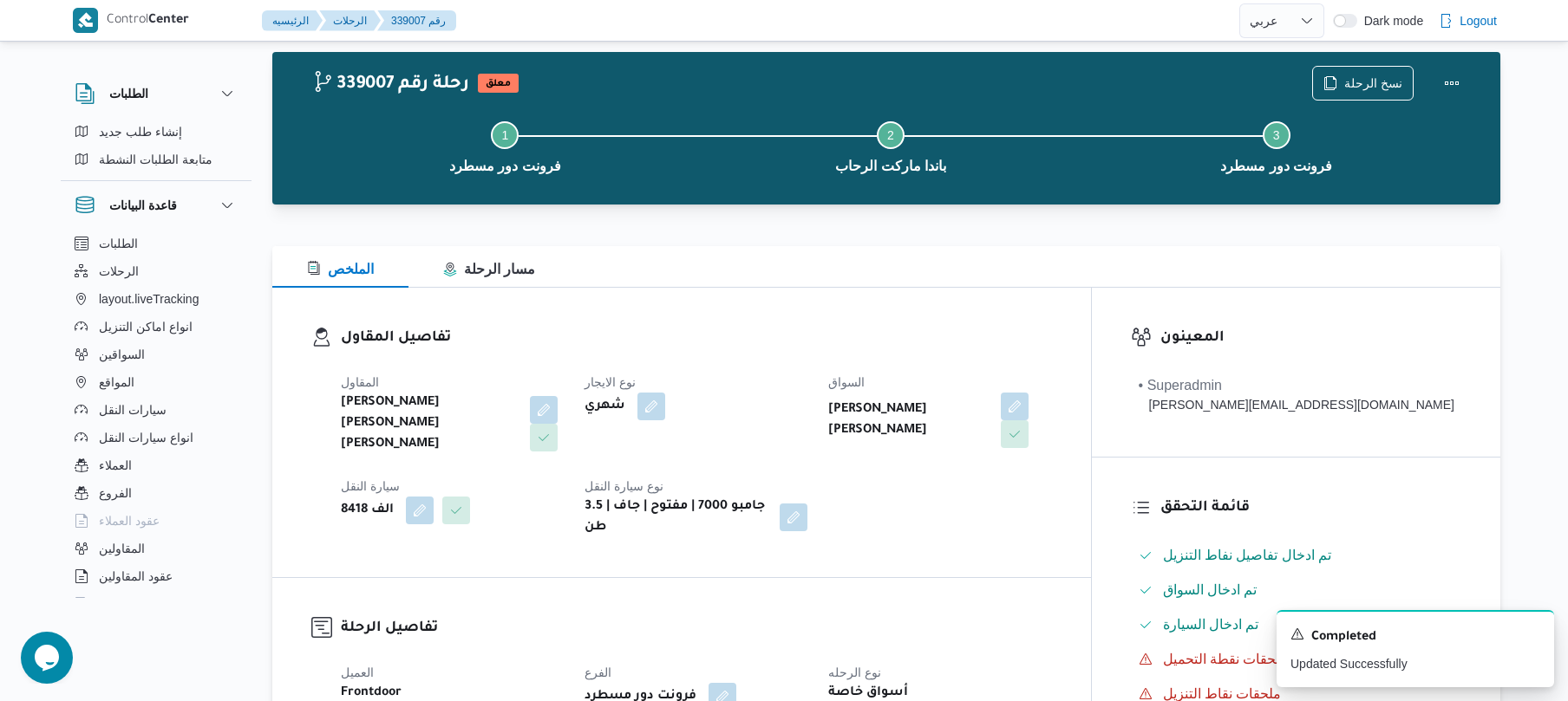
scroll to position [0, 0]
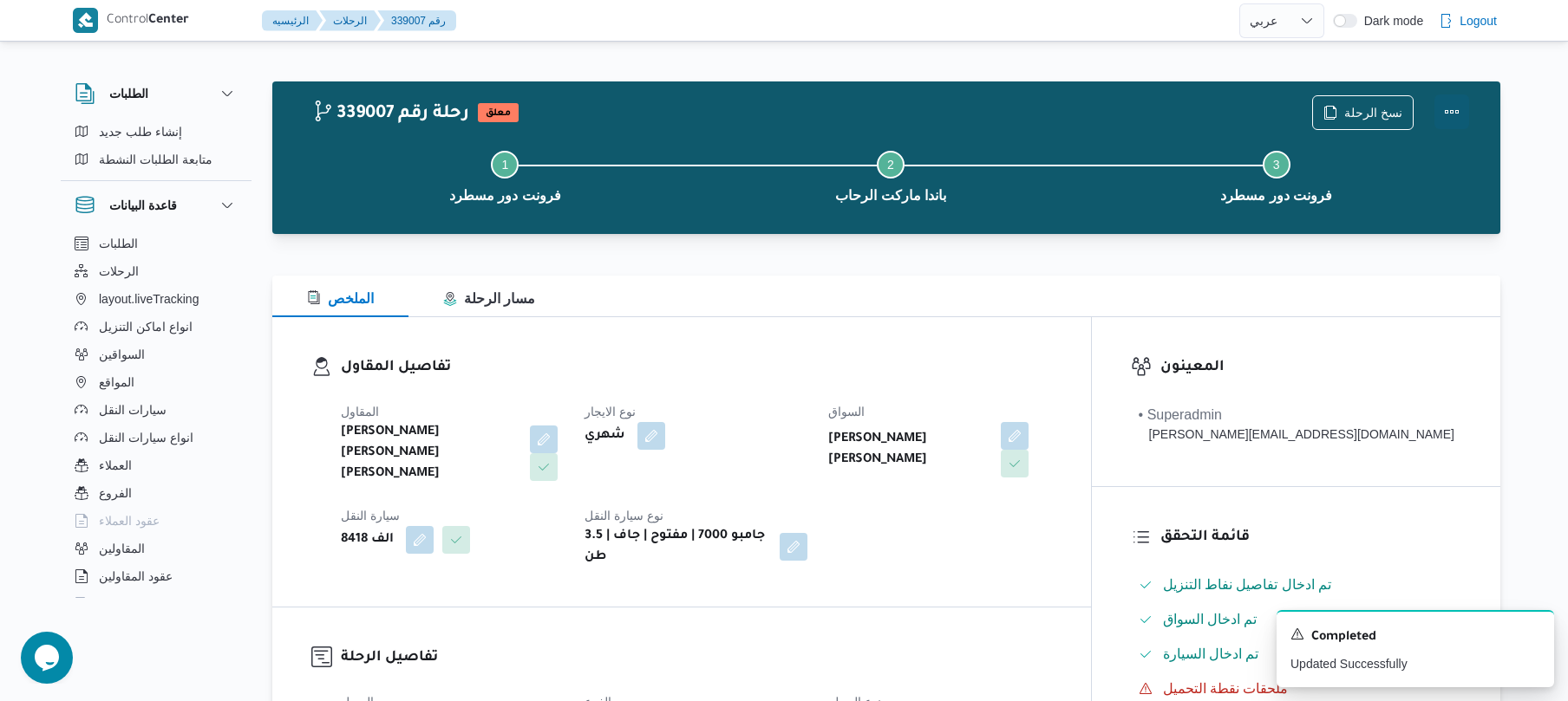
click at [1448, 118] on button "Actions" at bounding box center [1451, 112] width 34 height 34
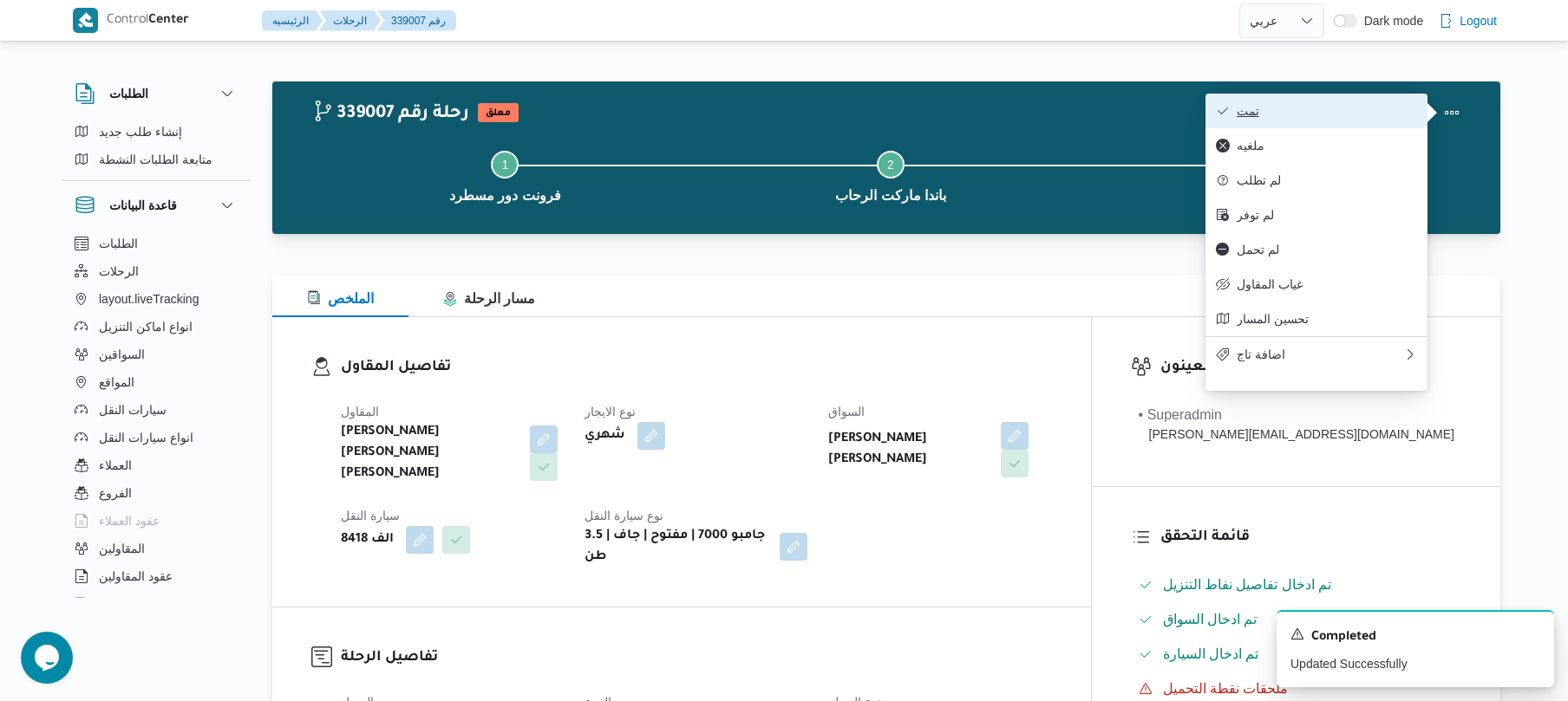
click at [1392, 121] on button "تمت" at bounding box center [1317, 111] width 222 height 34
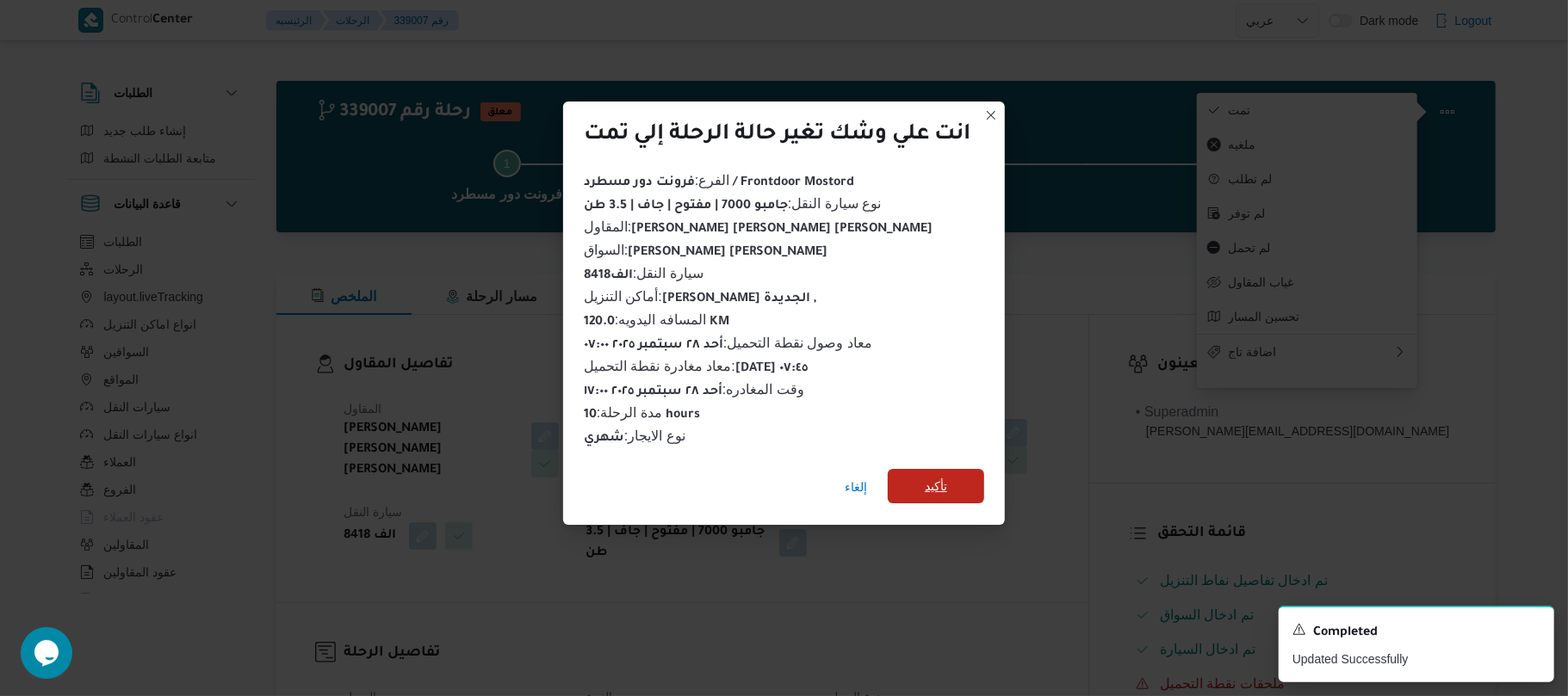
click at [976, 480] on span "تأكيد" at bounding box center [936, 486] width 97 height 34
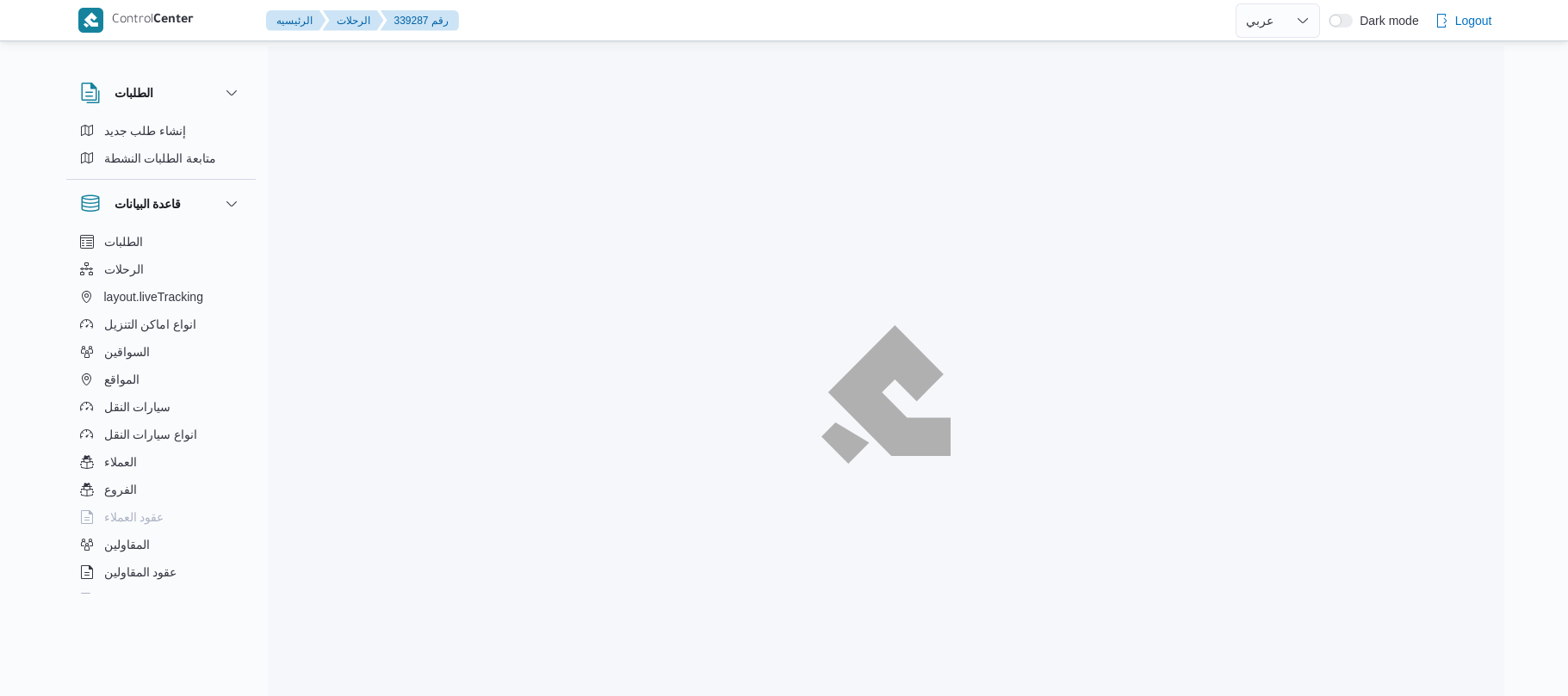
select select "ar"
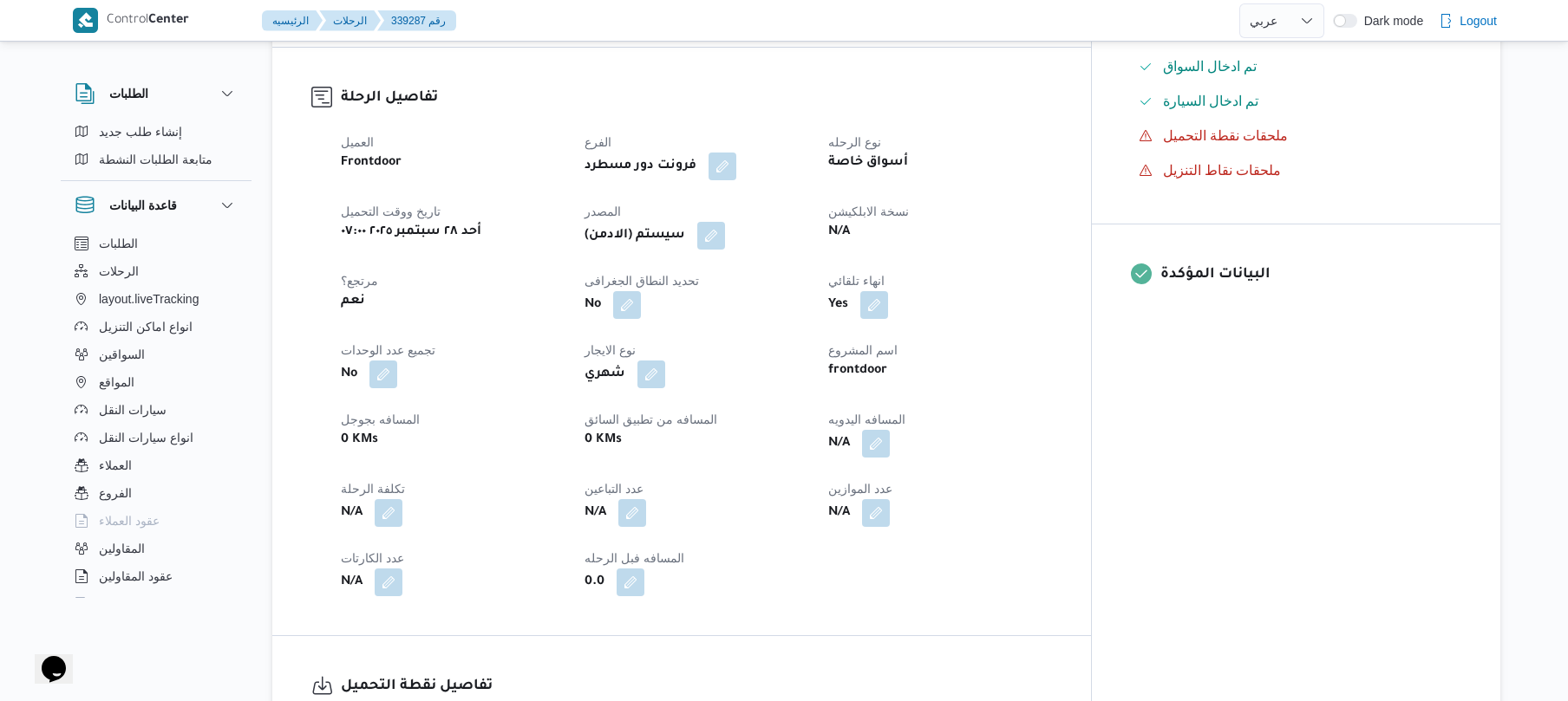
scroll to position [555, 0]
click at [890, 428] on button "button" at bounding box center [876, 442] width 28 height 28
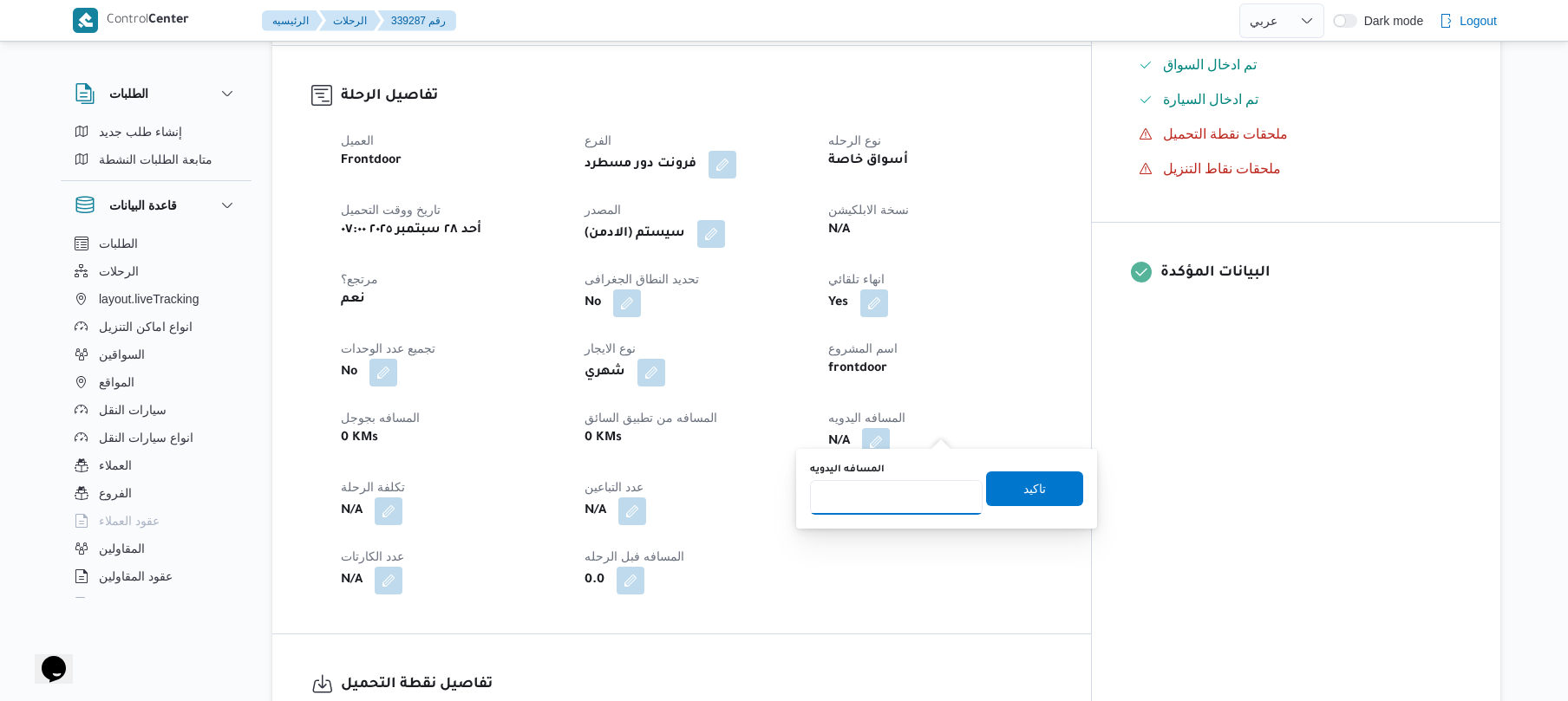
click at [892, 501] on input "المسافه اليدويه" at bounding box center [897, 497] width 172 height 34
type input "70"
click at [1005, 494] on span "تاكيد" at bounding box center [1034, 488] width 98 height 34
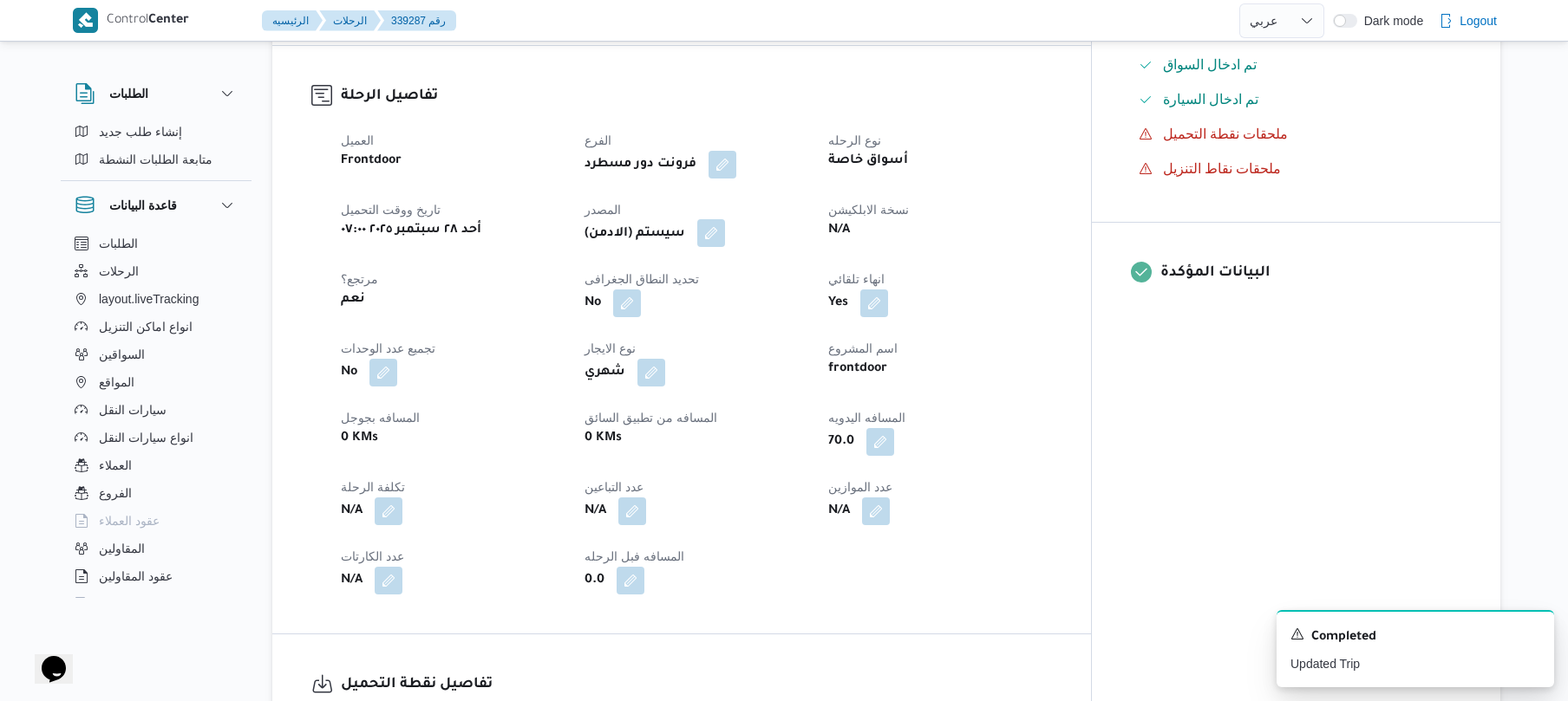
click at [725, 220] on button "button" at bounding box center [712, 234] width 28 height 28
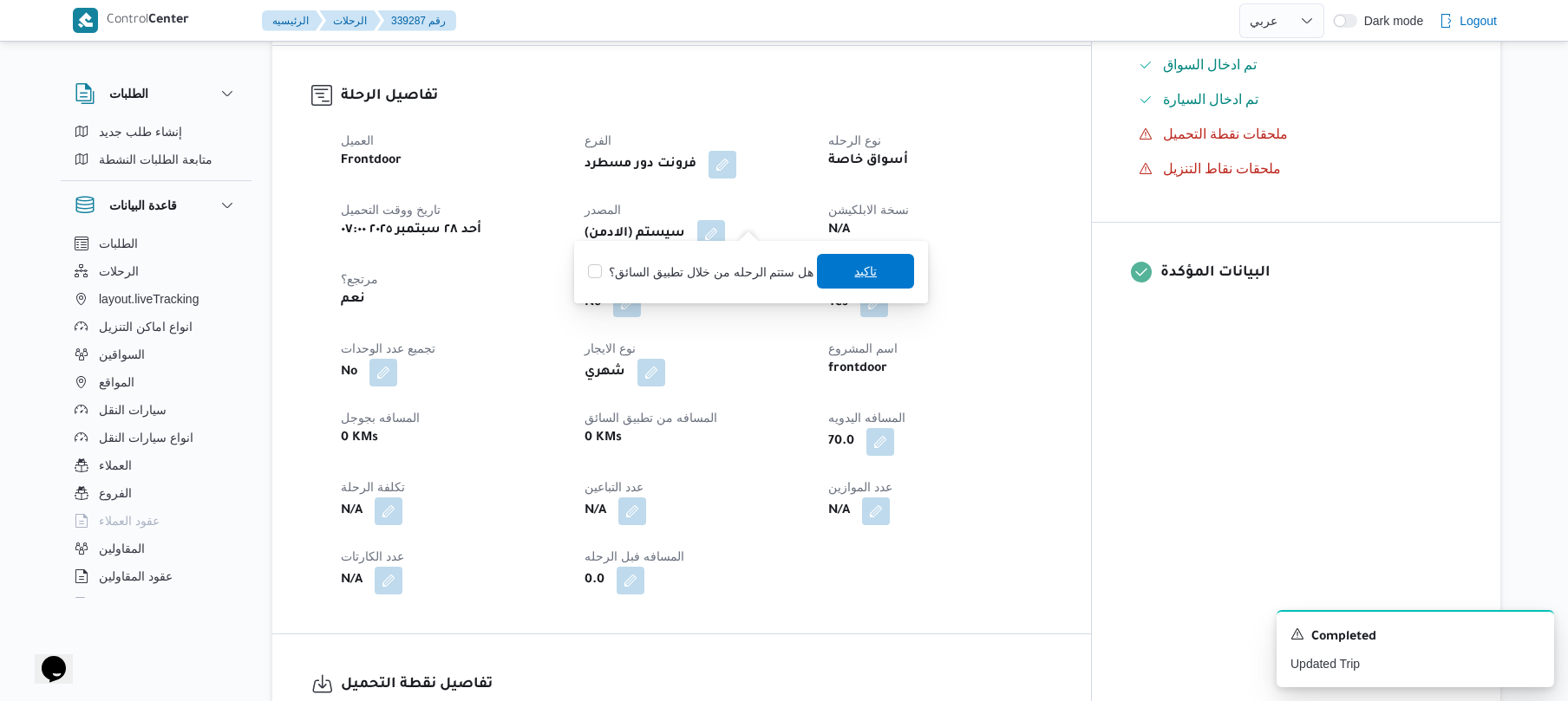
click at [873, 272] on span "تاكيد" at bounding box center [866, 271] width 98 height 34
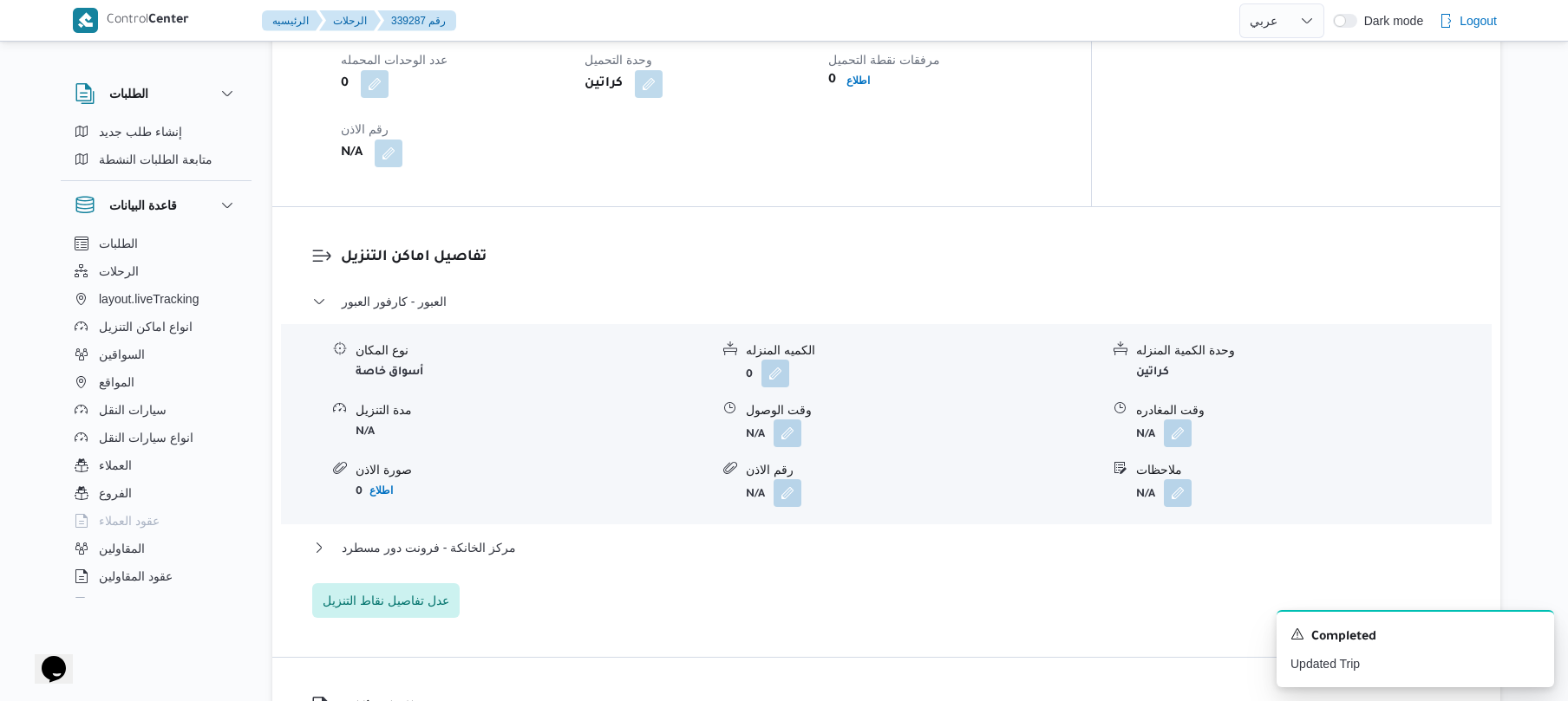
scroll to position [1295, 0]
click at [788, 418] on button "button" at bounding box center [788, 432] width 28 height 28
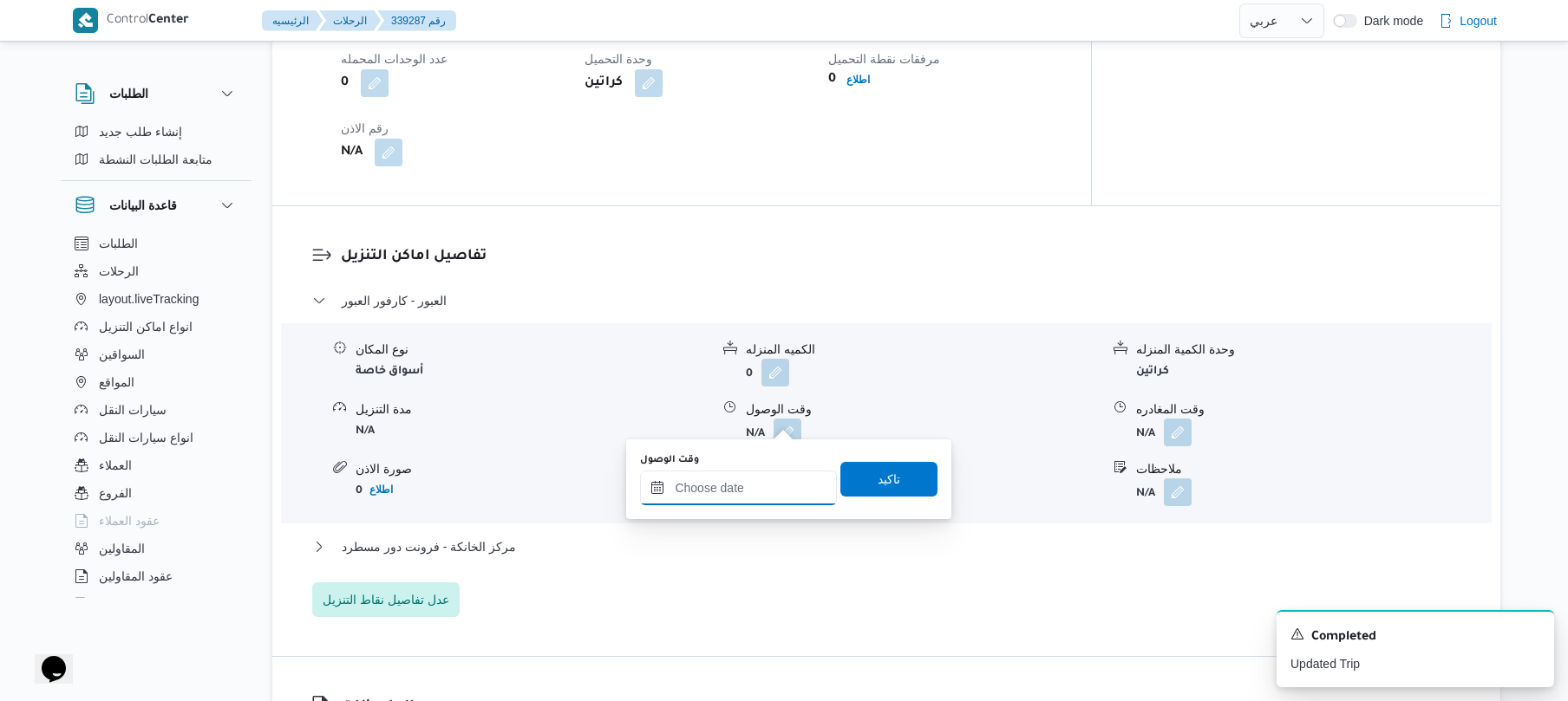
click at [737, 483] on input "وقت الوصول" at bounding box center [738, 488] width 197 height 34
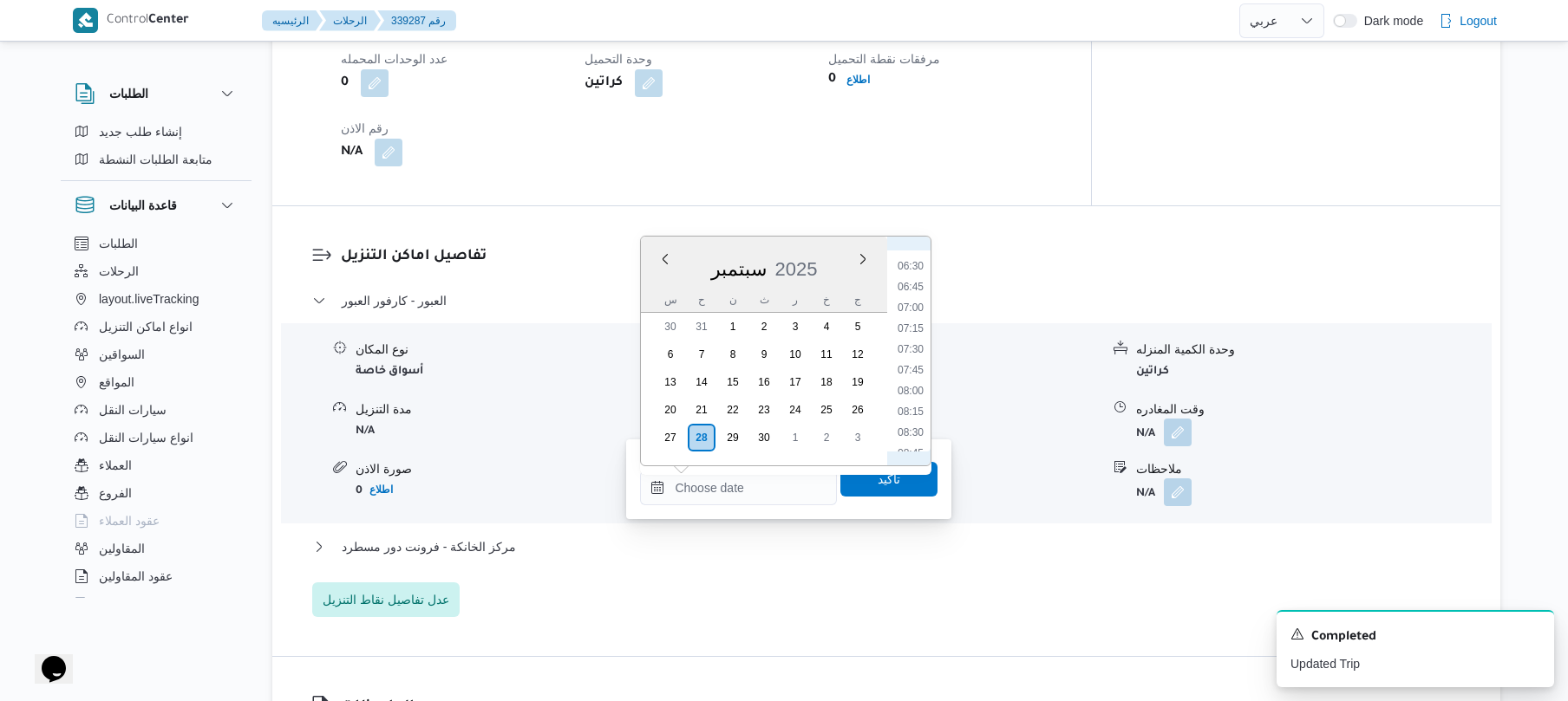
scroll to position [587, 0]
click at [911, 356] on li "08:15" at bounding box center [911, 359] width 40 height 18
type input "[DATE] ٠٨:١٥"
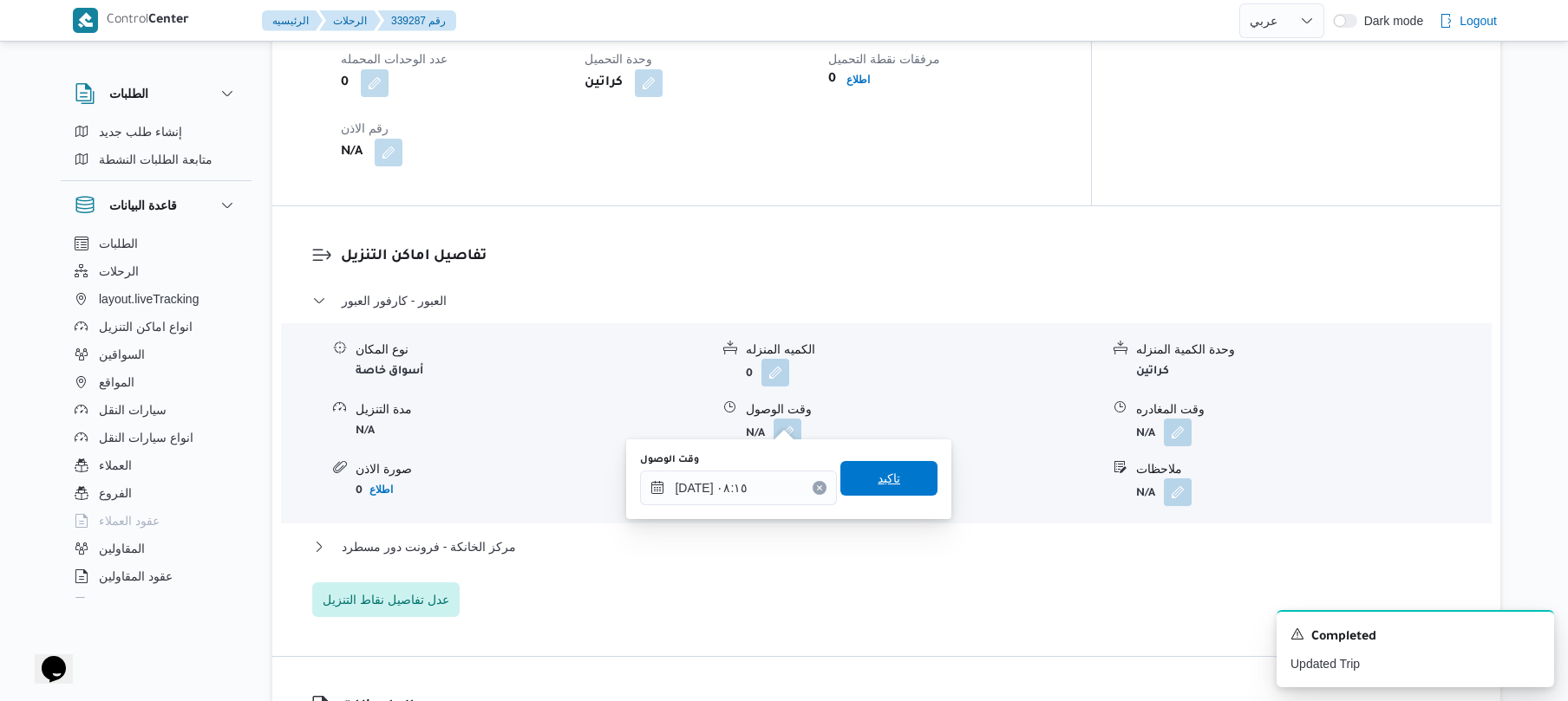
click at [879, 475] on span "تاكيد" at bounding box center [889, 479] width 23 height 21
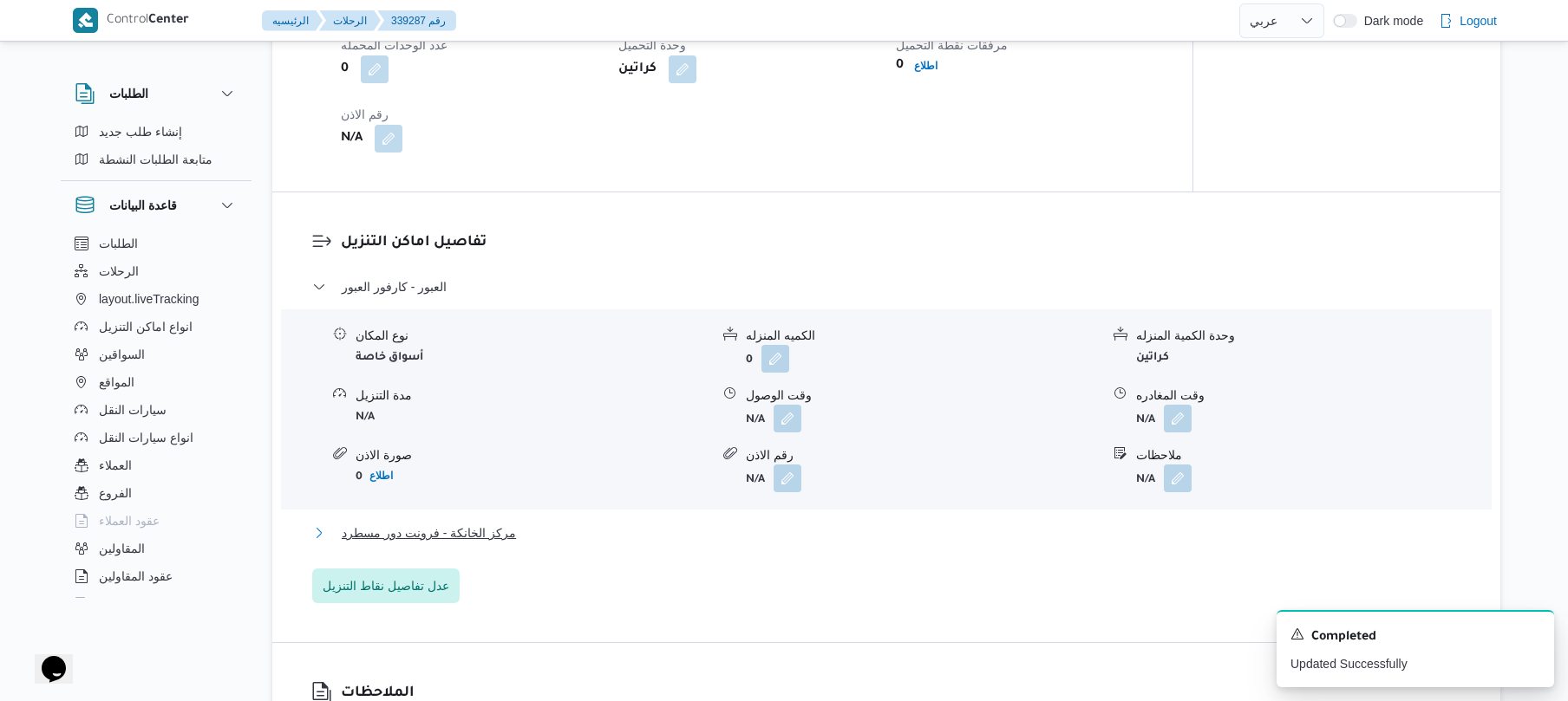
click at [786, 535] on button "مركز الخانكة - فرونت دور مسطرد" at bounding box center [887, 533] width 1150 height 21
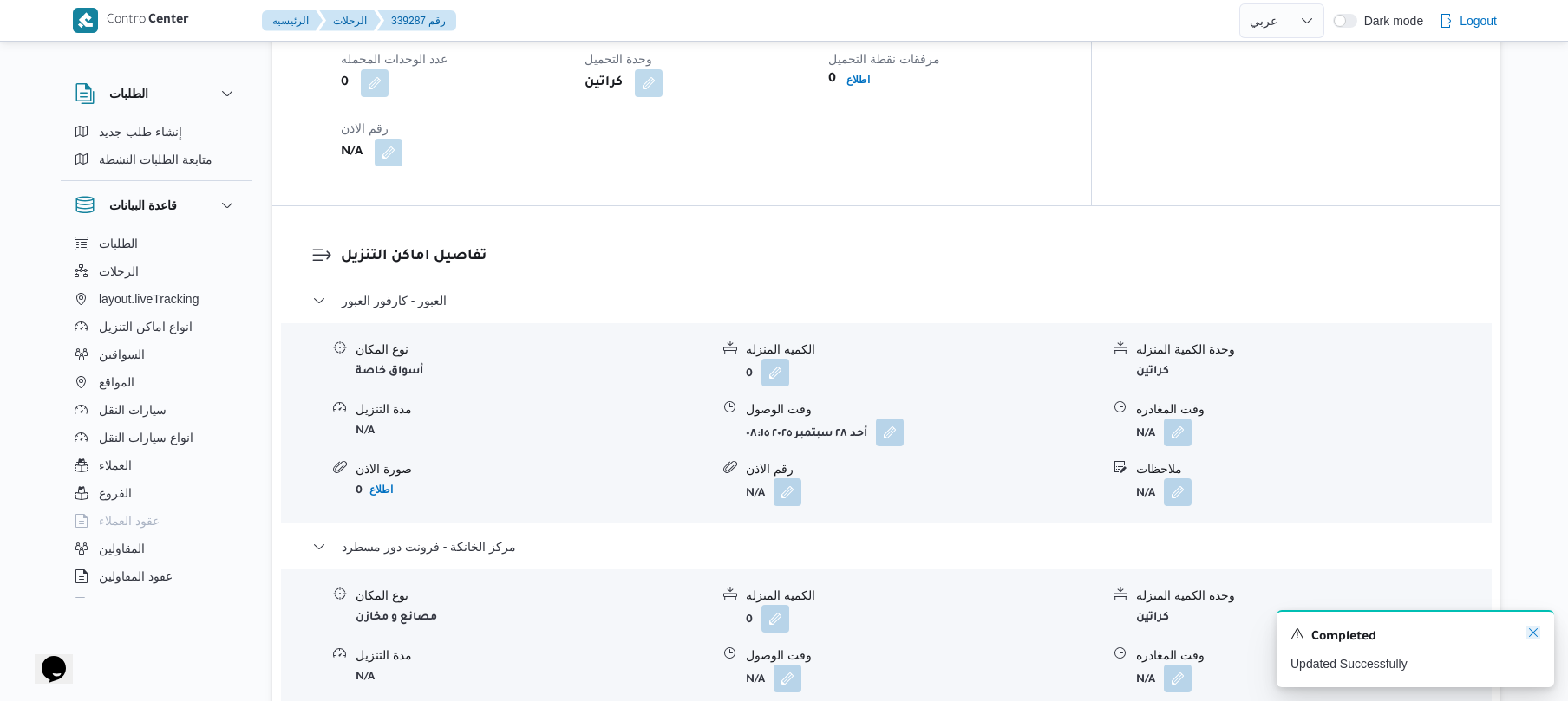
click at [1532, 634] on icon "Dismiss toast" at bounding box center [1534, 633] width 14 height 14
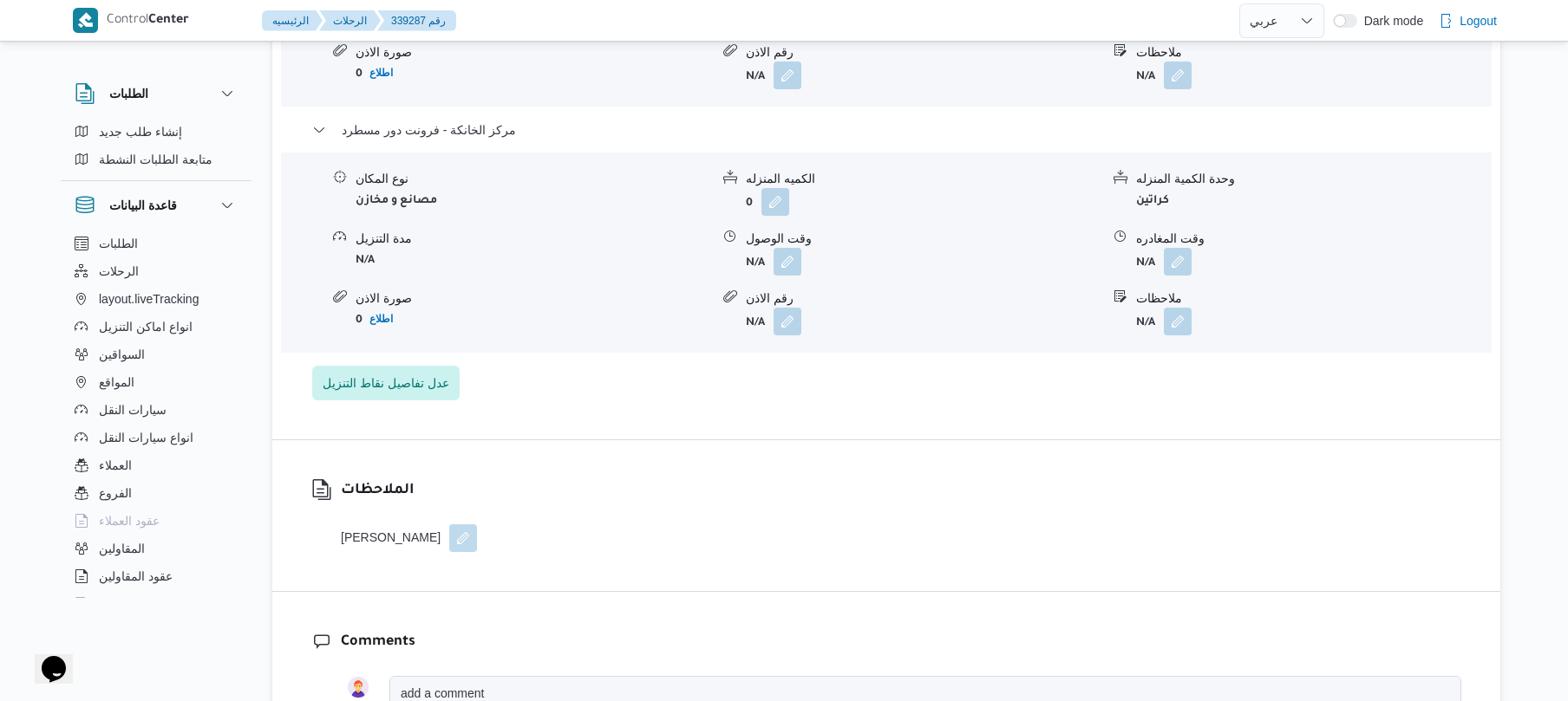
scroll to position [1757, 0]
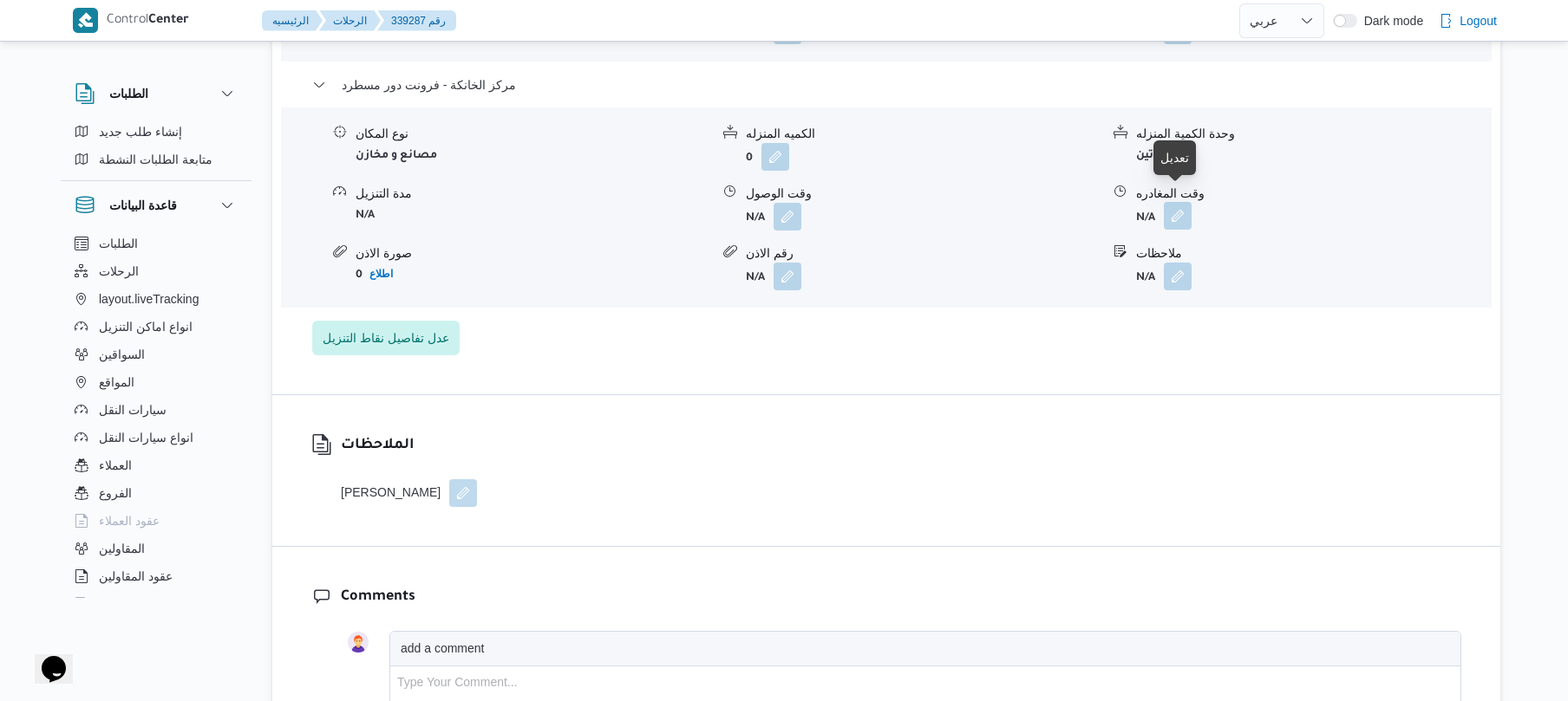
click at [1187, 202] on button "button" at bounding box center [1179, 216] width 28 height 28
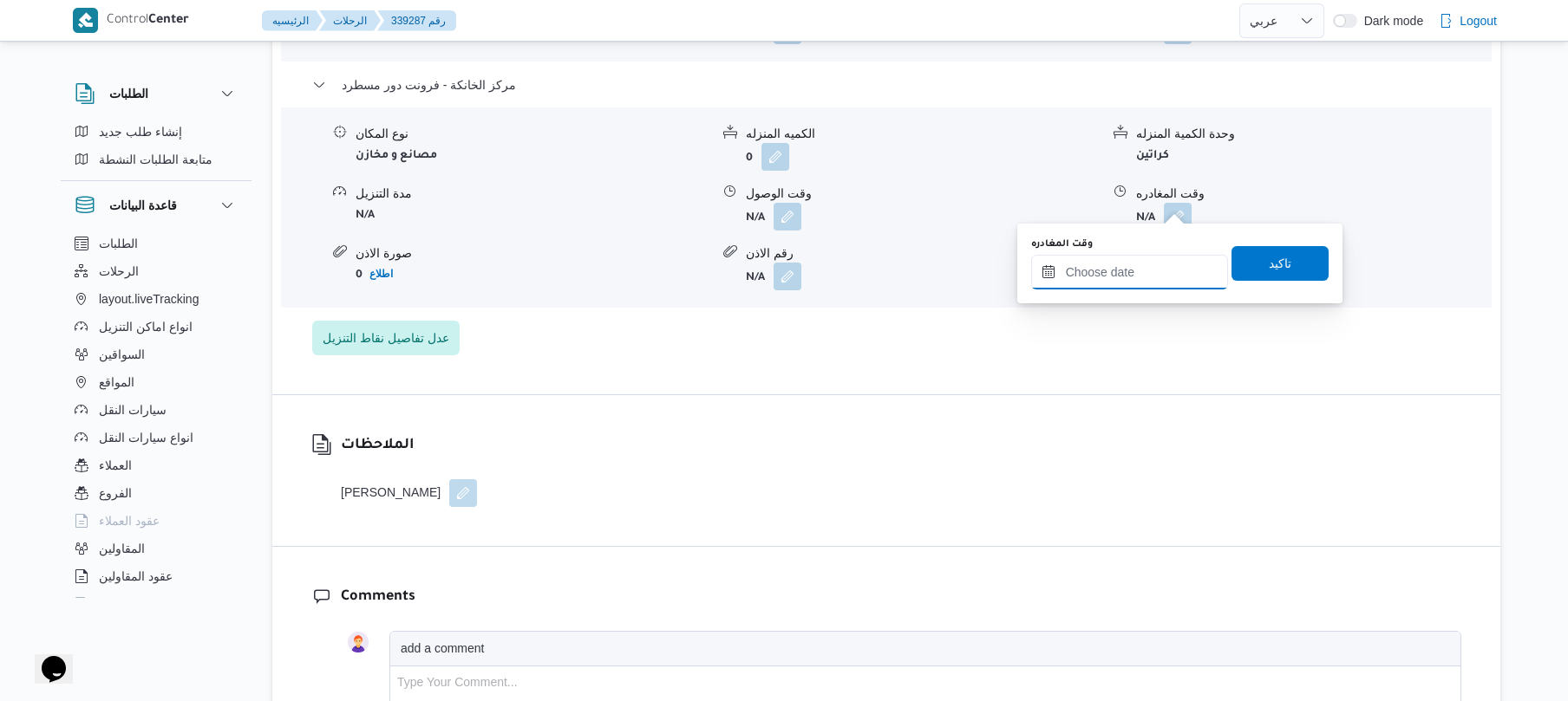
click at [1107, 288] on input "وقت المغادره" at bounding box center [1130, 271] width 197 height 34
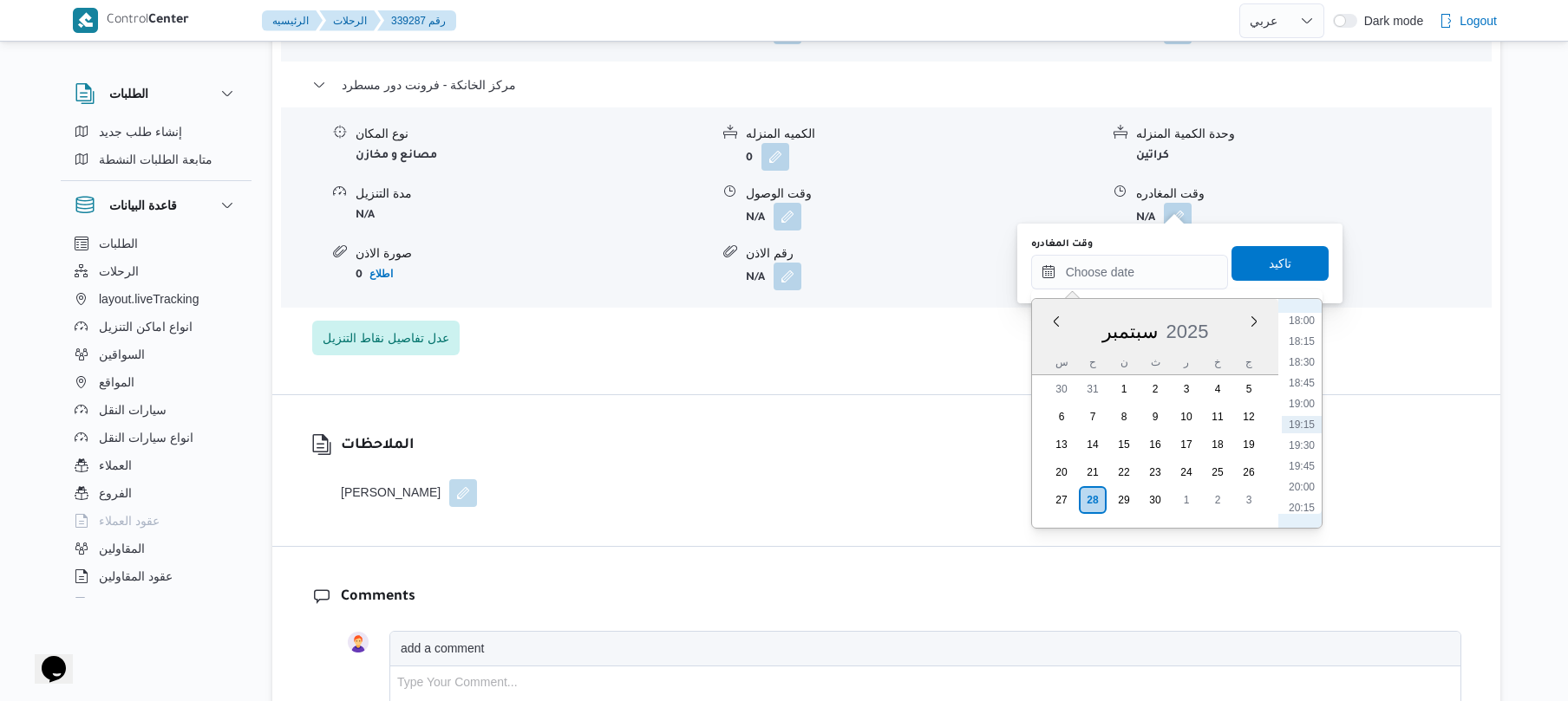
scroll to position [1329, 0]
click at [1308, 363] on li "16:30" at bounding box center [1302, 366] width 40 height 18
type input "٢٨/٠٩/٢٠٢٥ ١٦:٣٠"
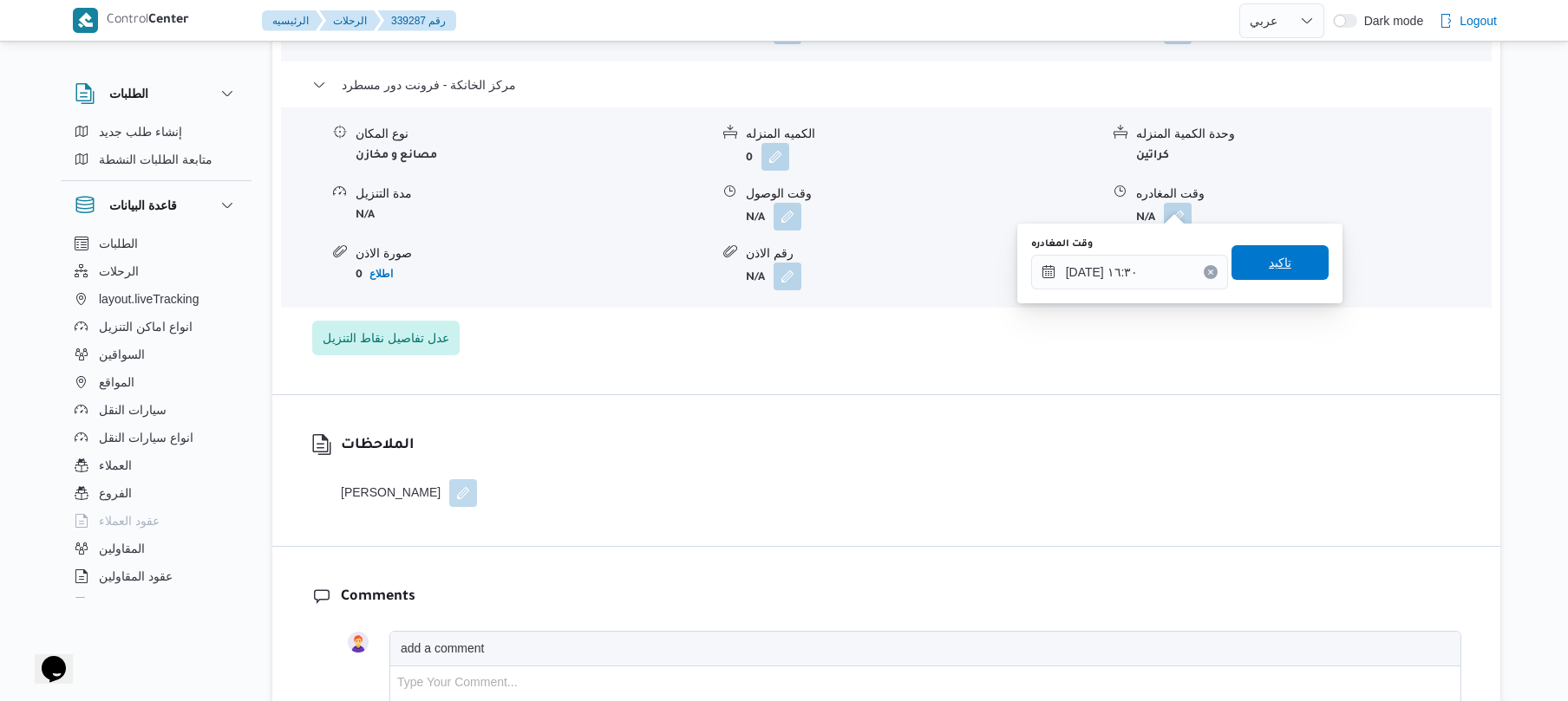
click at [1270, 268] on span "تاكيد" at bounding box center [1281, 263] width 23 height 21
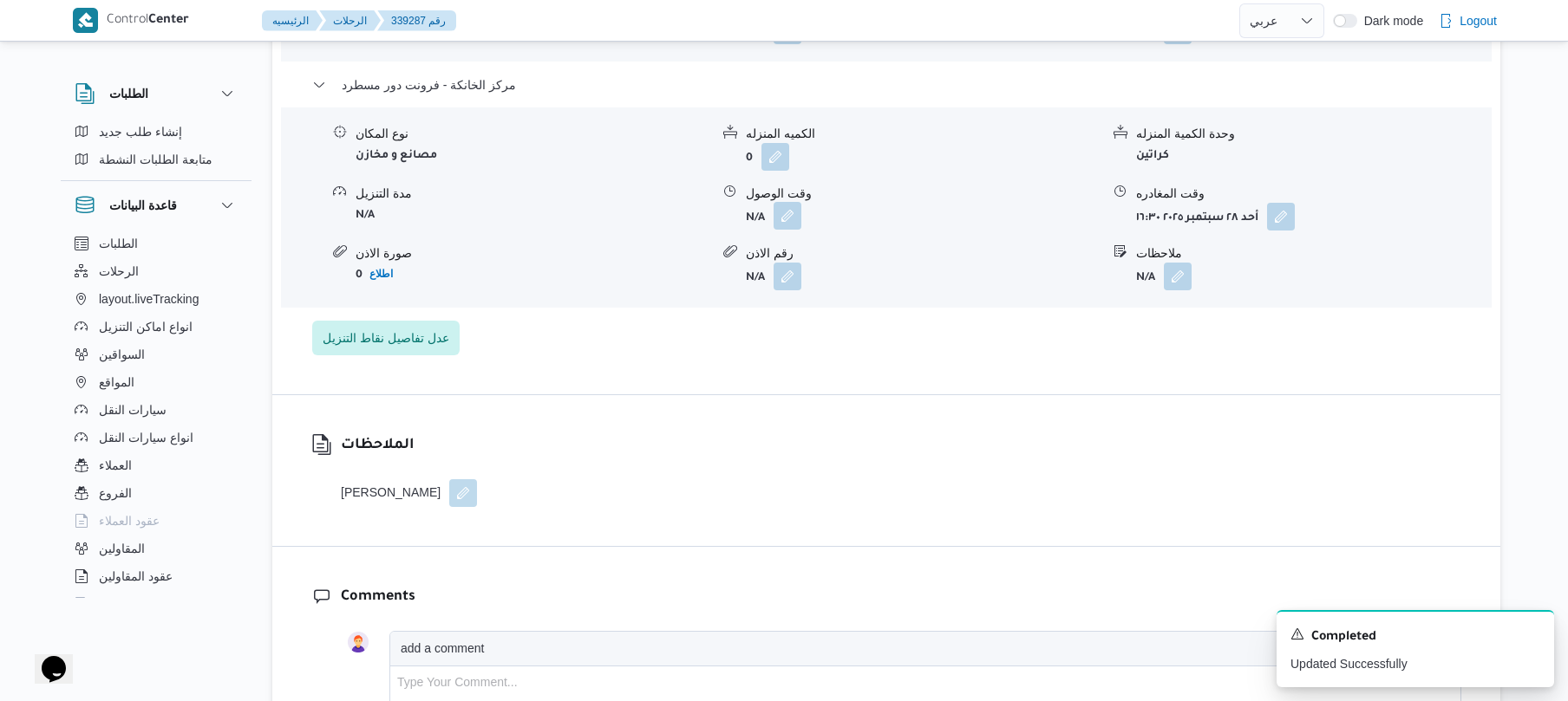
click at [795, 203] on button "button" at bounding box center [788, 216] width 28 height 28
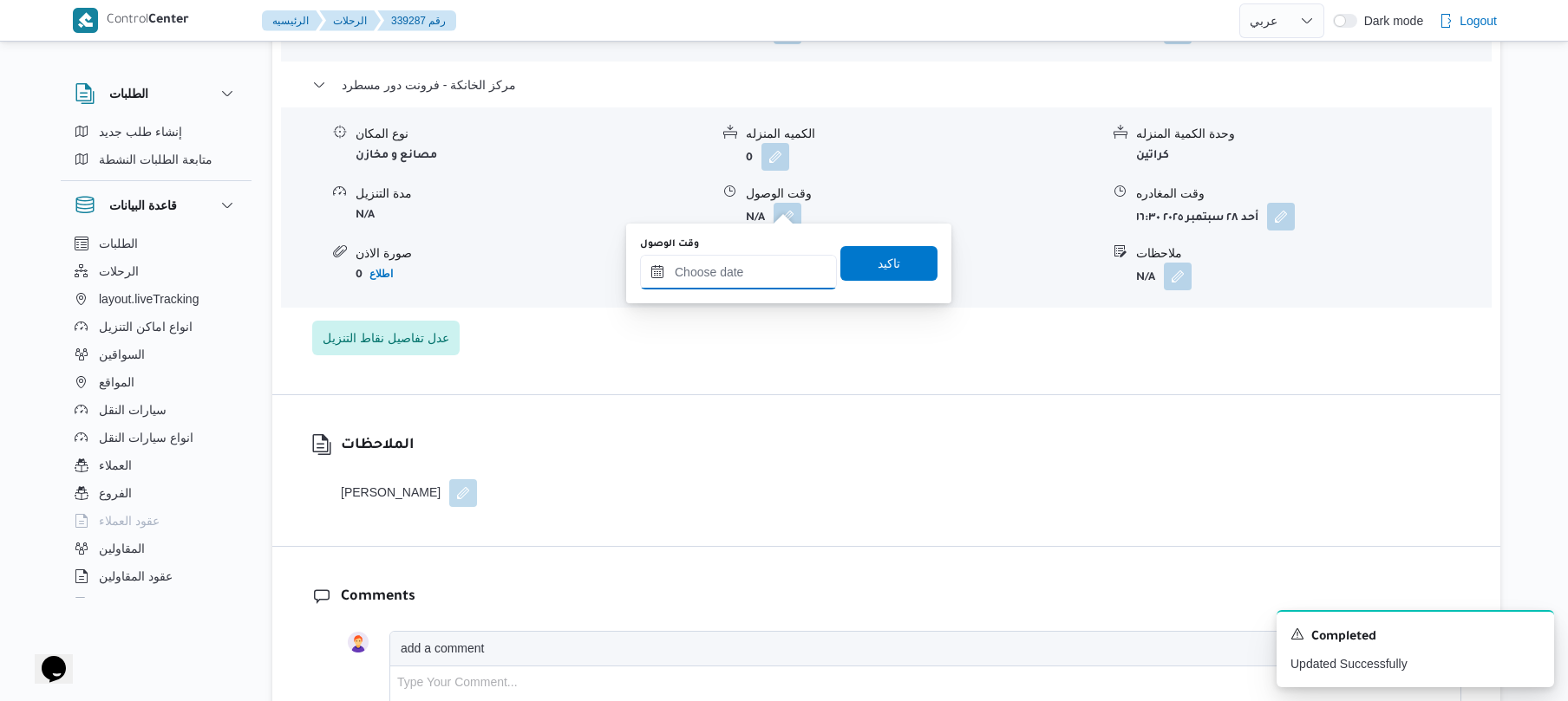
click at [771, 269] on input "وقت الوصول" at bounding box center [738, 271] width 197 height 34
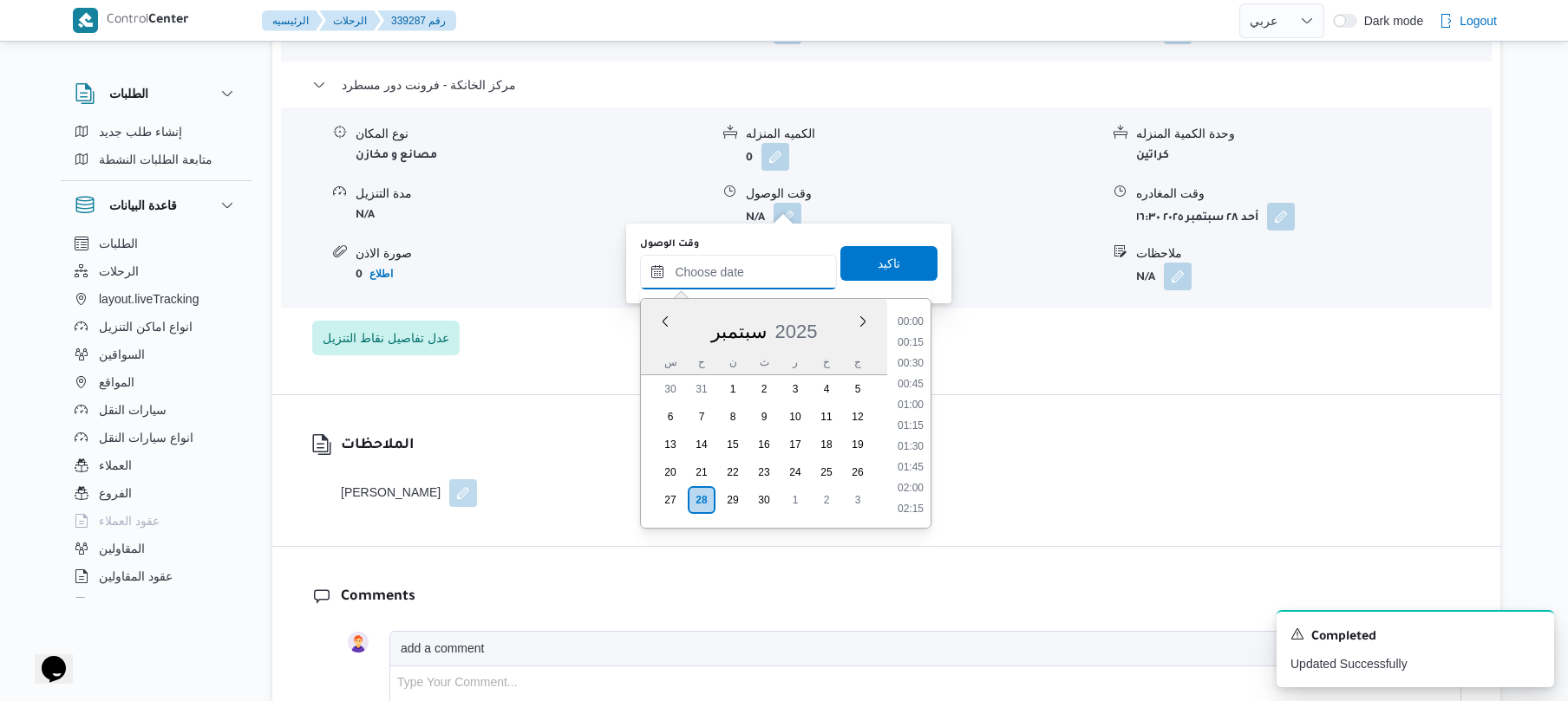
scroll to position [1500, 0]
click at [928, 356] on li "18:30" at bounding box center [911, 363] width 40 height 18
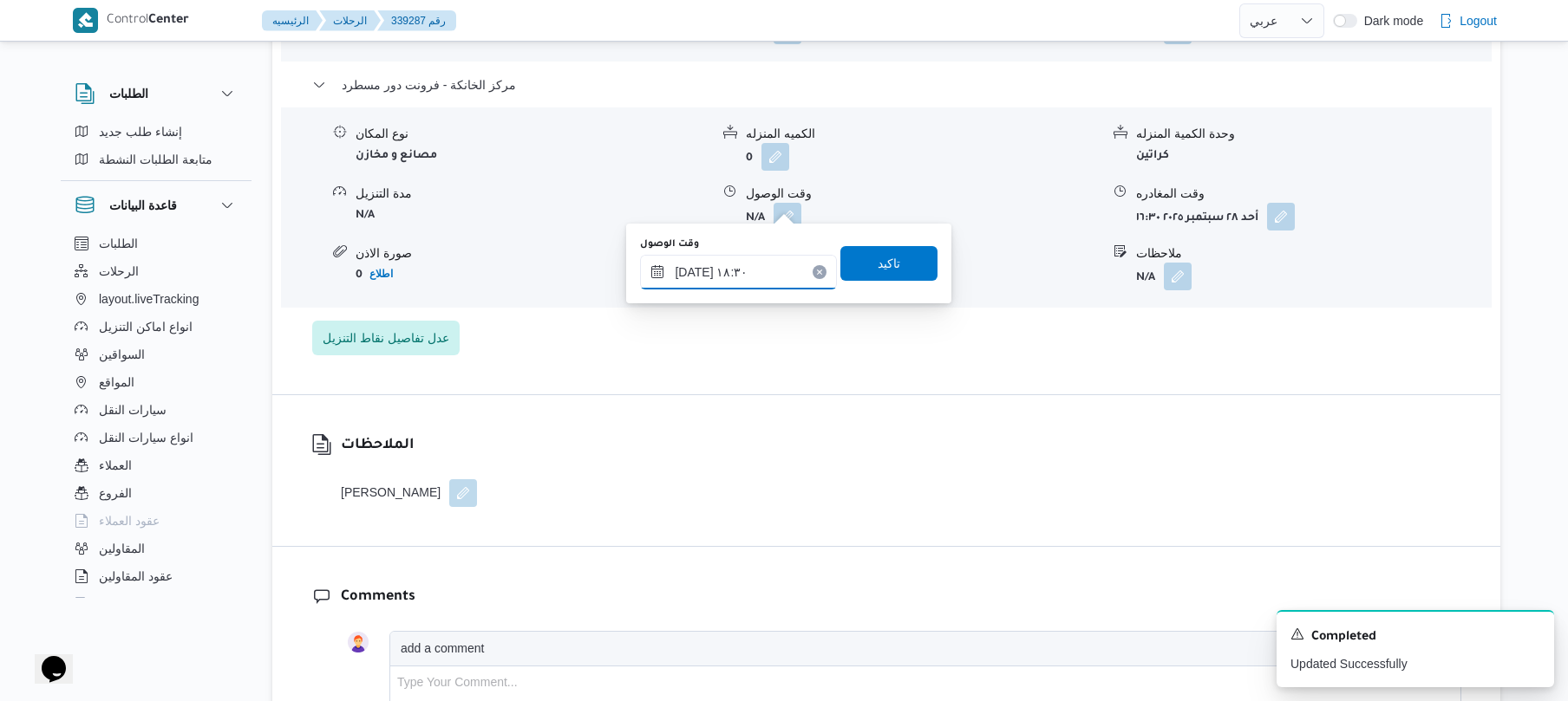
click at [748, 271] on input "٢٨/٠٩/٢٠٢٥ ١٨:٣٠" at bounding box center [738, 271] width 197 height 34
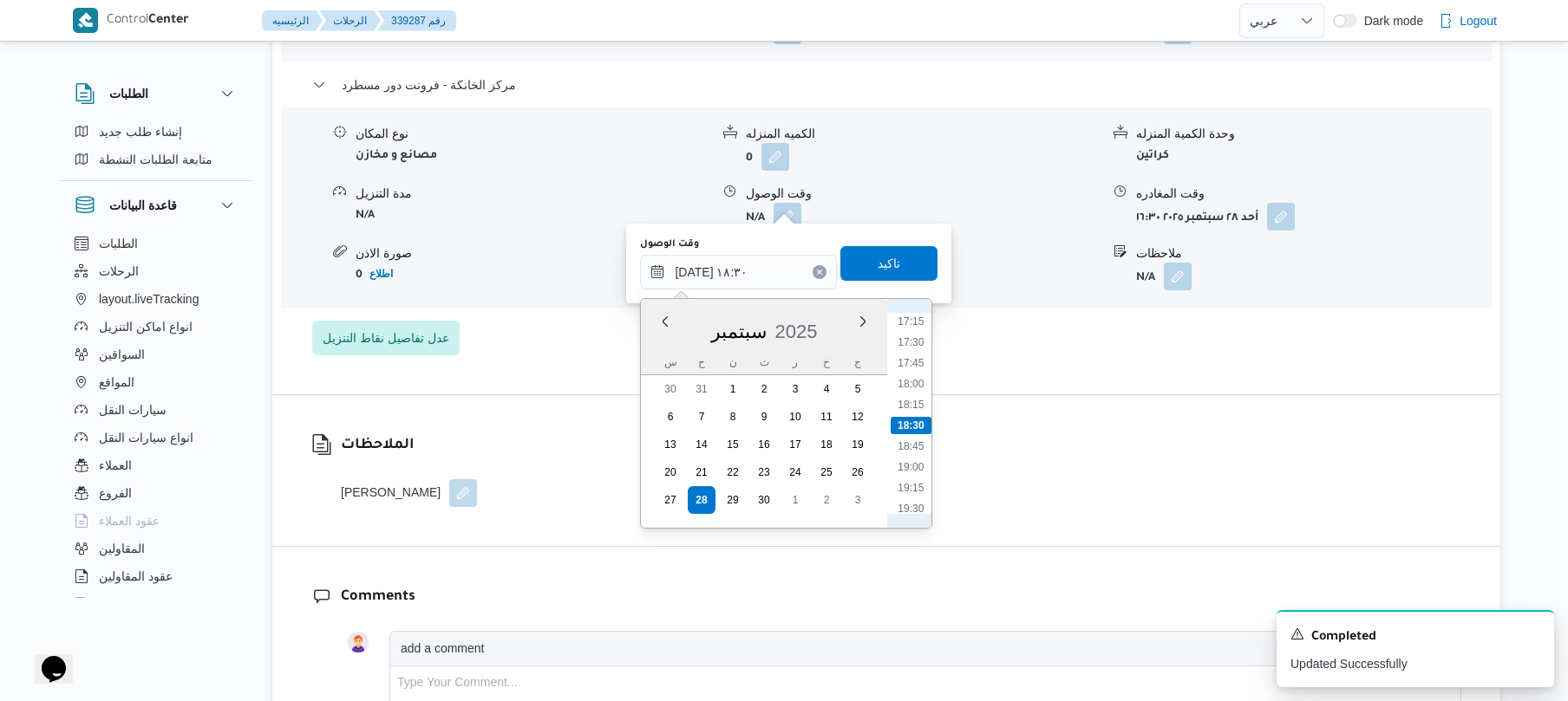
scroll to position [1264, 0]
click at [913, 411] on li "16:15" at bounding box center [911, 410] width 40 height 18
type input "٢٨/٠٩/٢٠٢٥ ١٦:١٥"
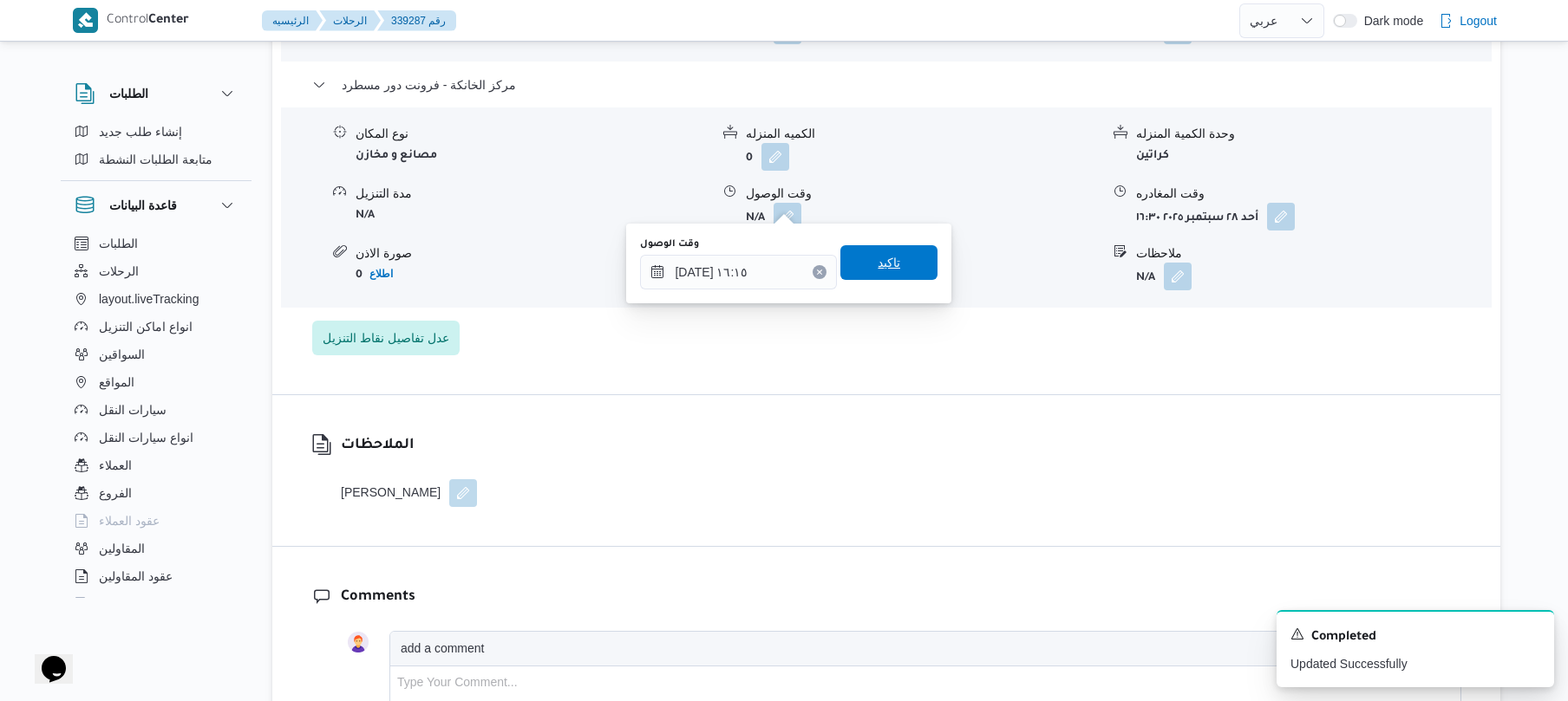
click at [878, 257] on span "تاكيد" at bounding box center [889, 263] width 23 height 21
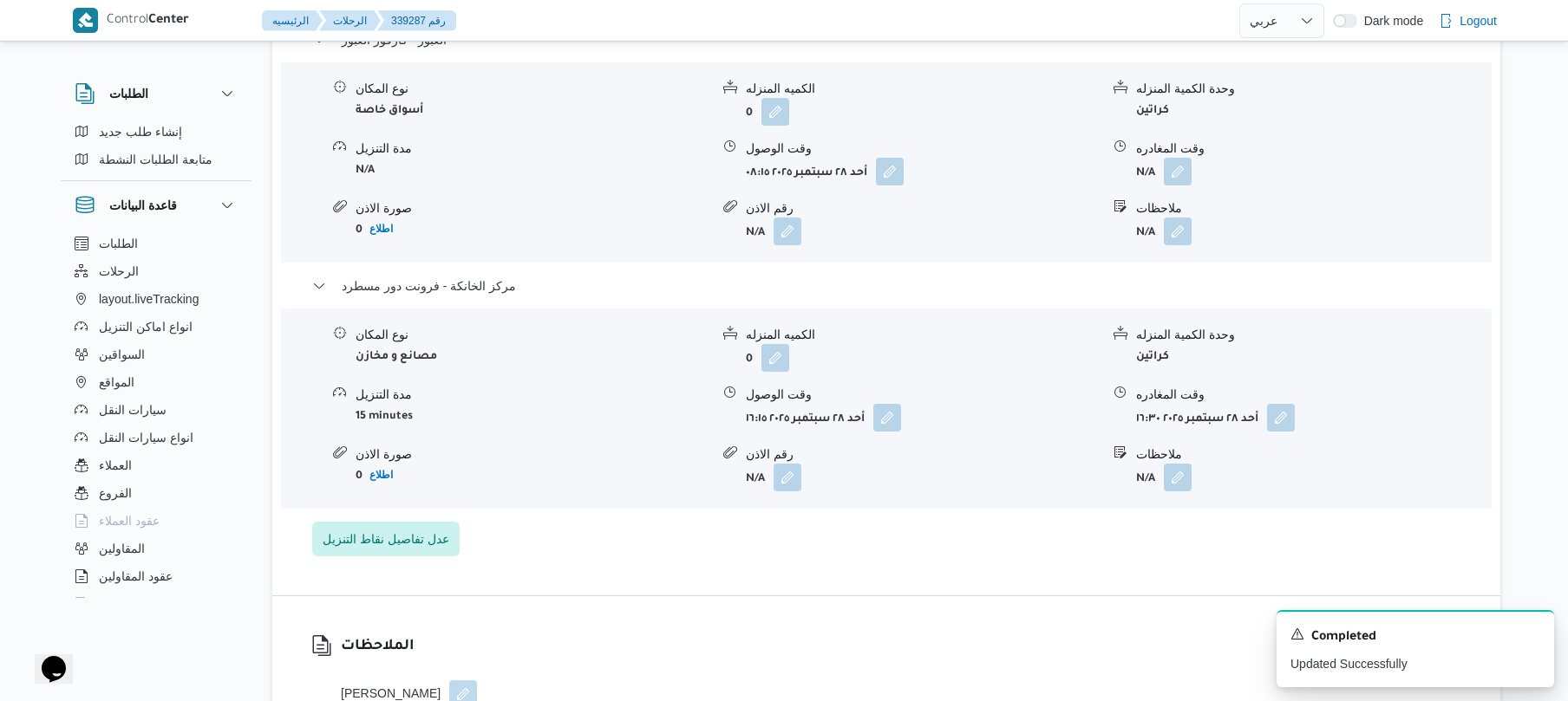
scroll to position [1526, 0]
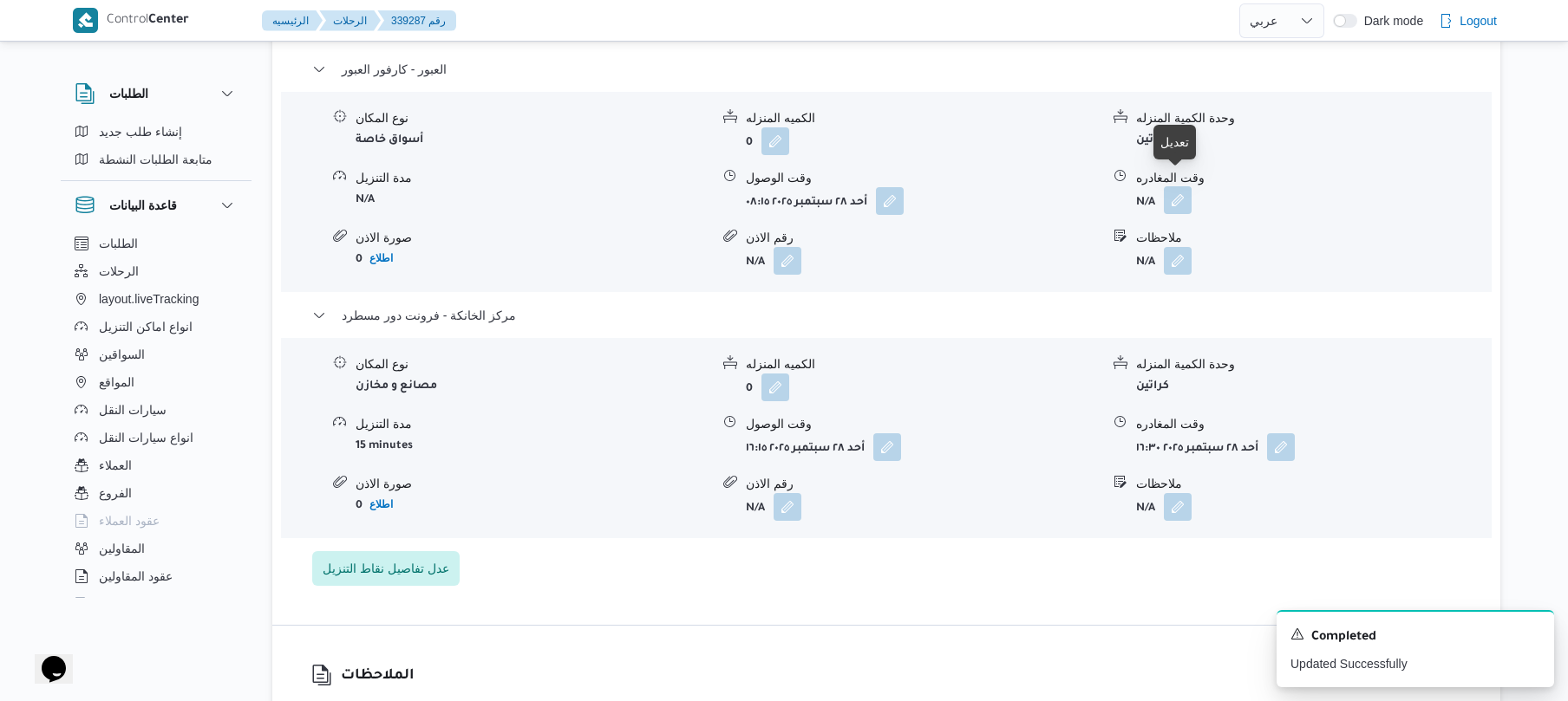
click at [1181, 189] on button "button" at bounding box center [1179, 200] width 28 height 28
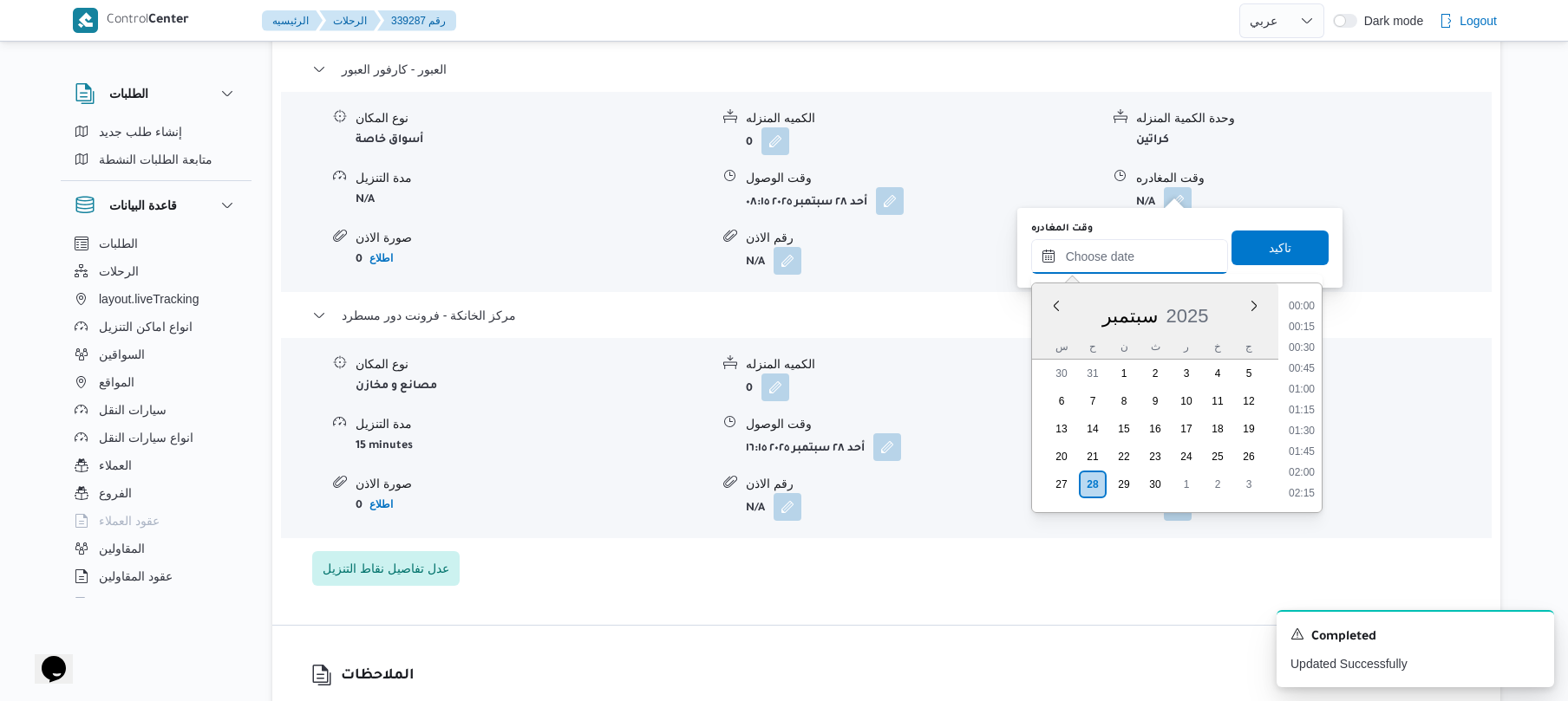
click at [1125, 255] on input "وقت المغادره" at bounding box center [1130, 256] width 197 height 34
click at [1308, 454] on li "15:45" at bounding box center [1302, 458] width 40 height 18
type input "٢٨/٠٩/٢٠٢٥ ١٥:٤٥"
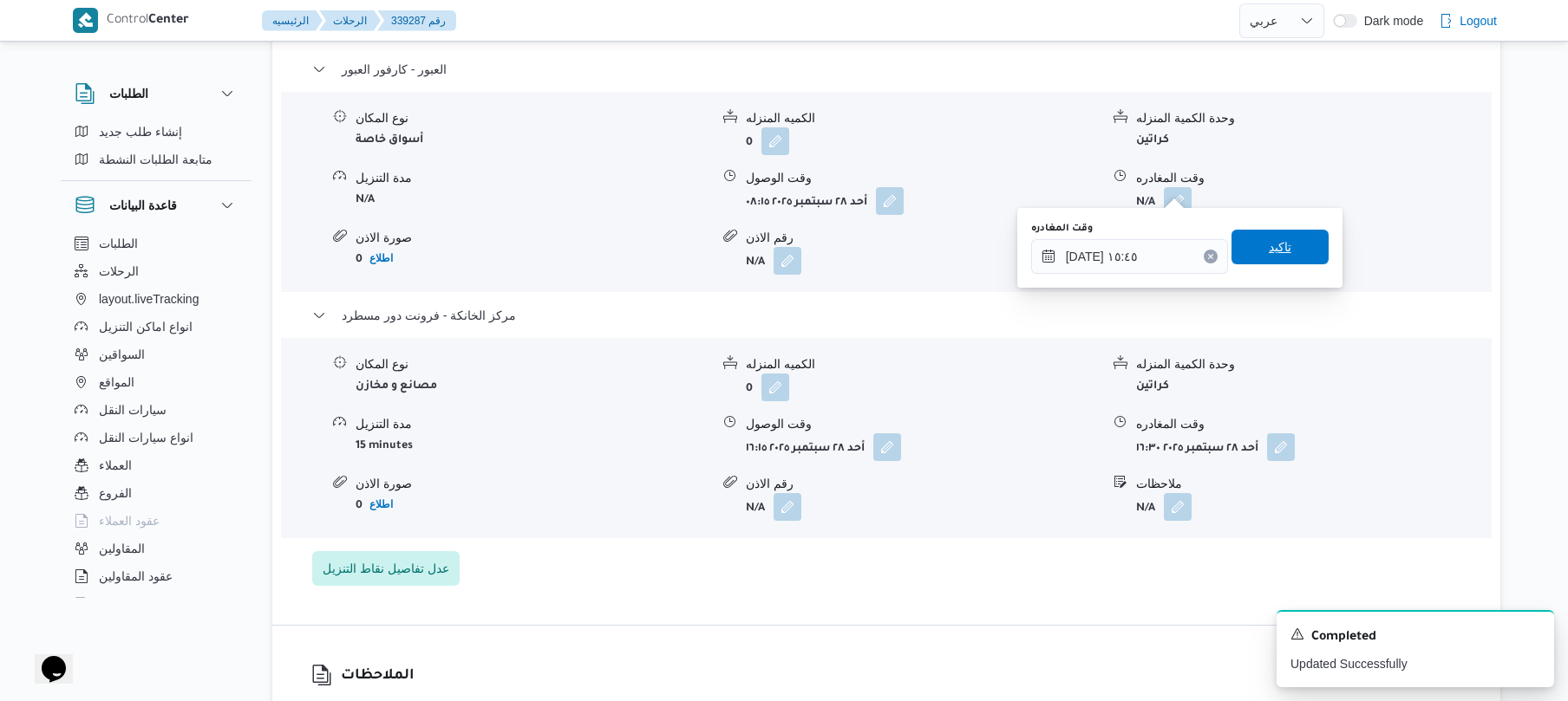
click at [1281, 250] on span "تاكيد" at bounding box center [1281, 247] width 23 height 21
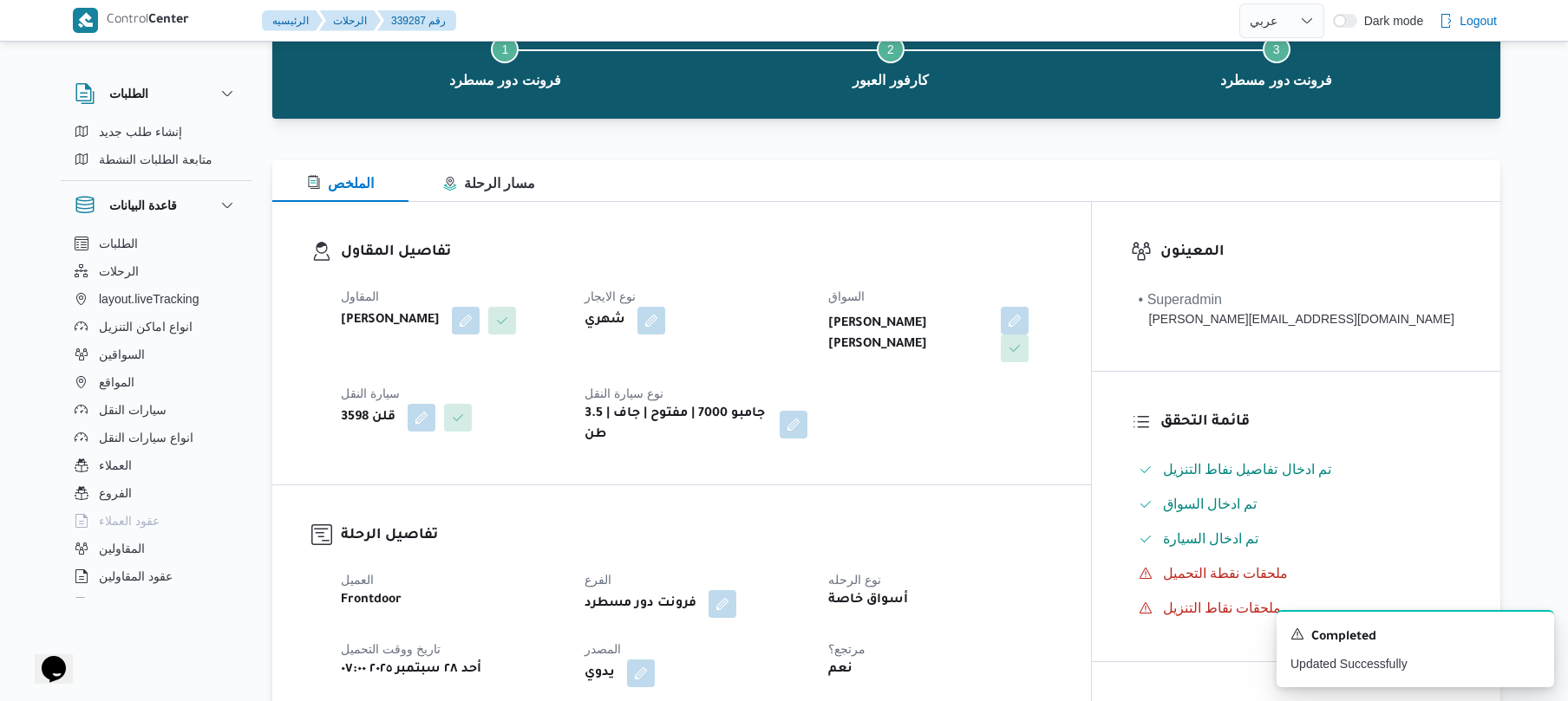
scroll to position [0, 0]
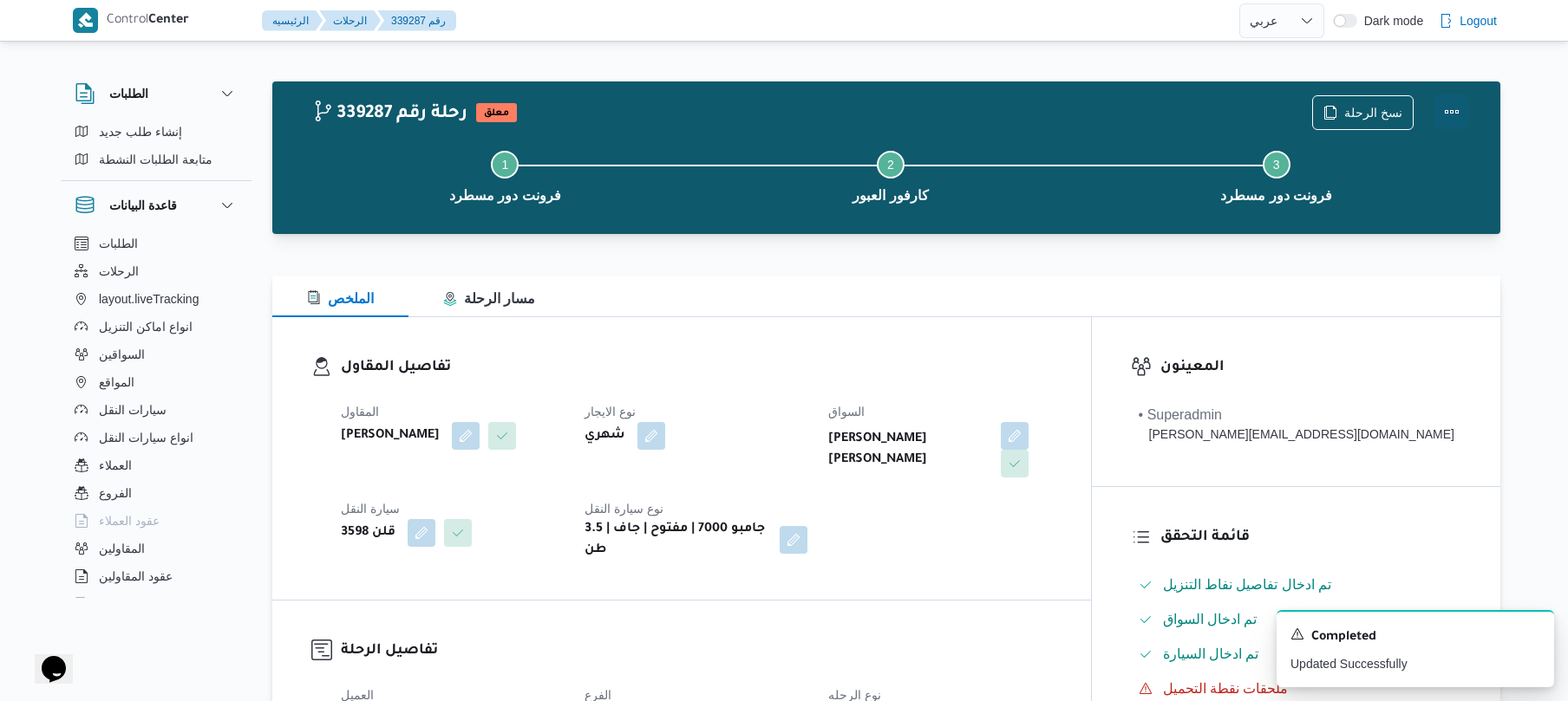
click at [1452, 98] on button "Actions" at bounding box center [1451, 112] width 34 height 34
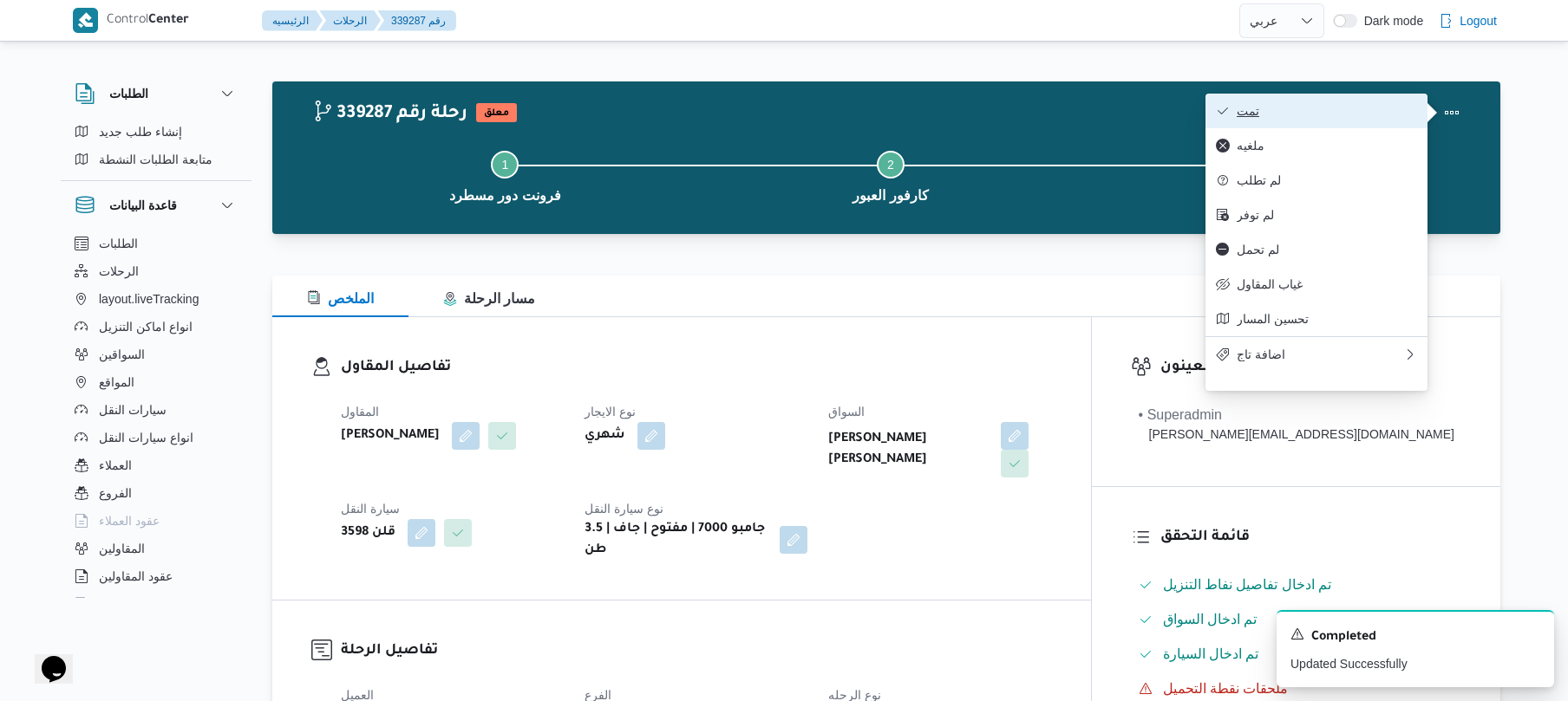
click at [1392, 108] on span "تمت" at bounding box center [1326, 111] width 180 height 14
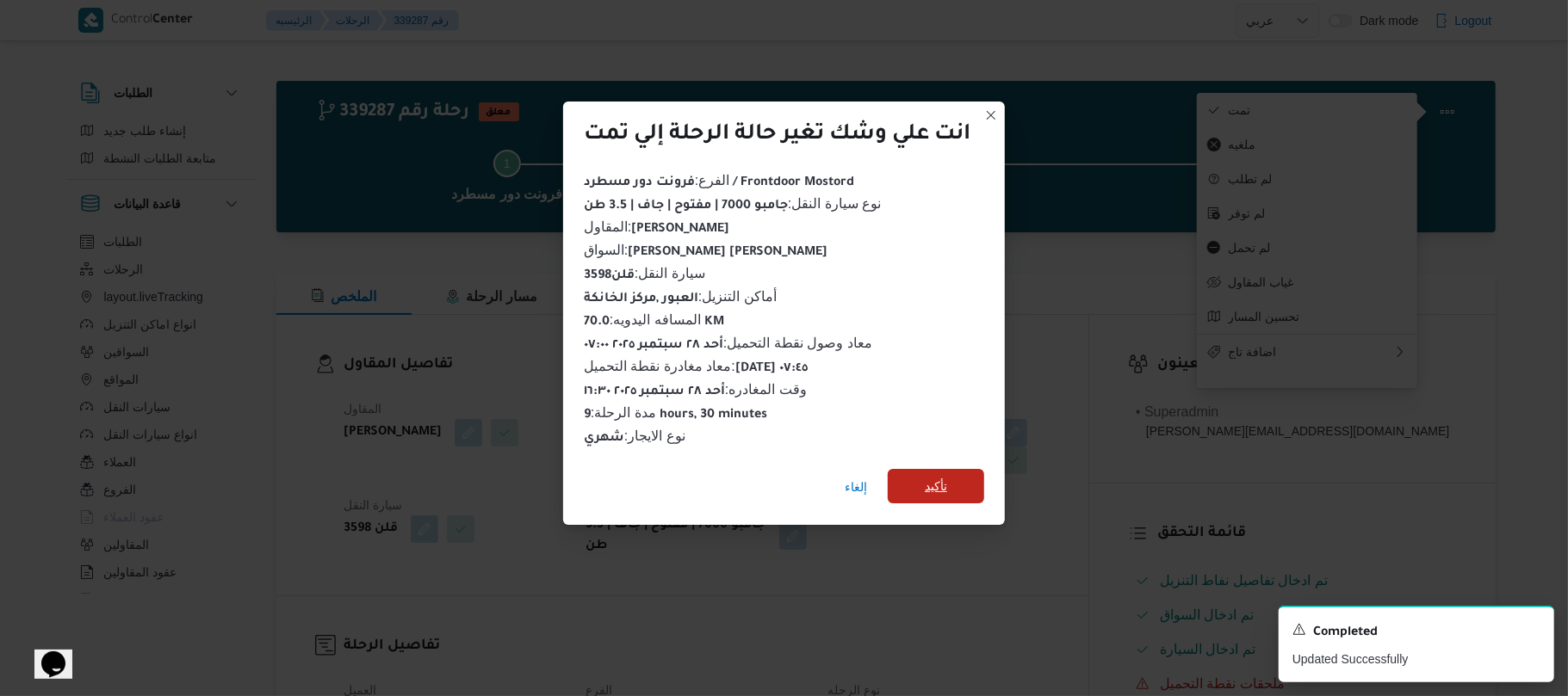
click at [962, 472] on span "تأكيد" at bounding box center [936, 486] width 97 height 34
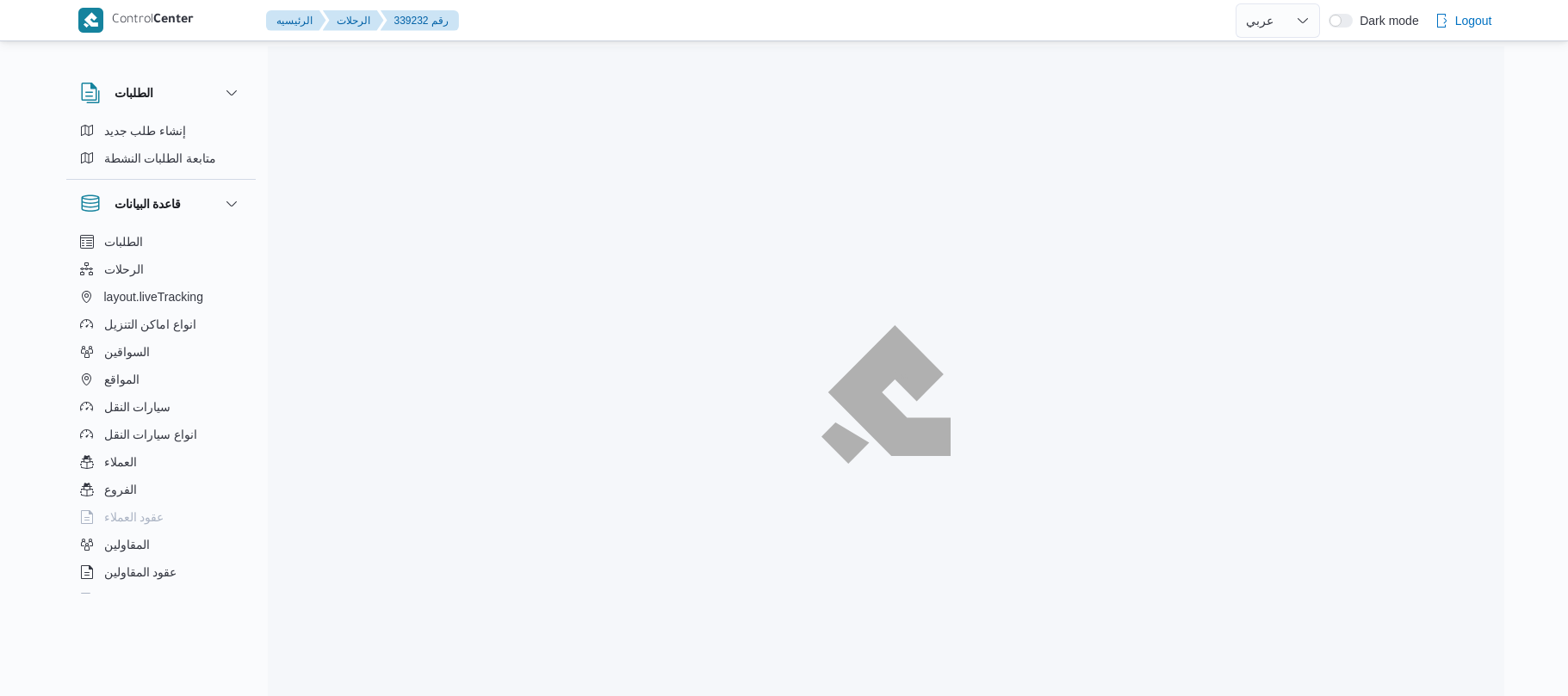
select select "ar"
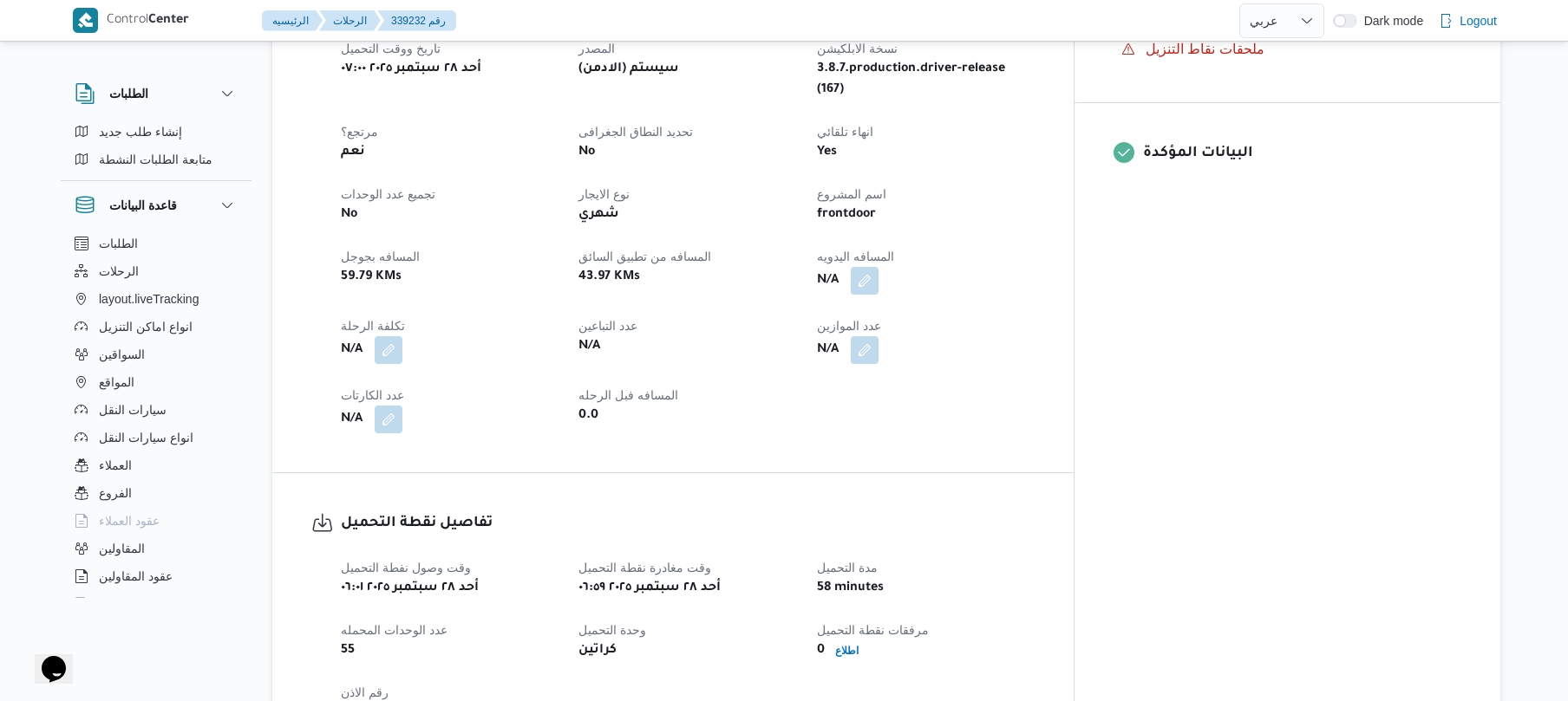
scroll to position [694, 0]
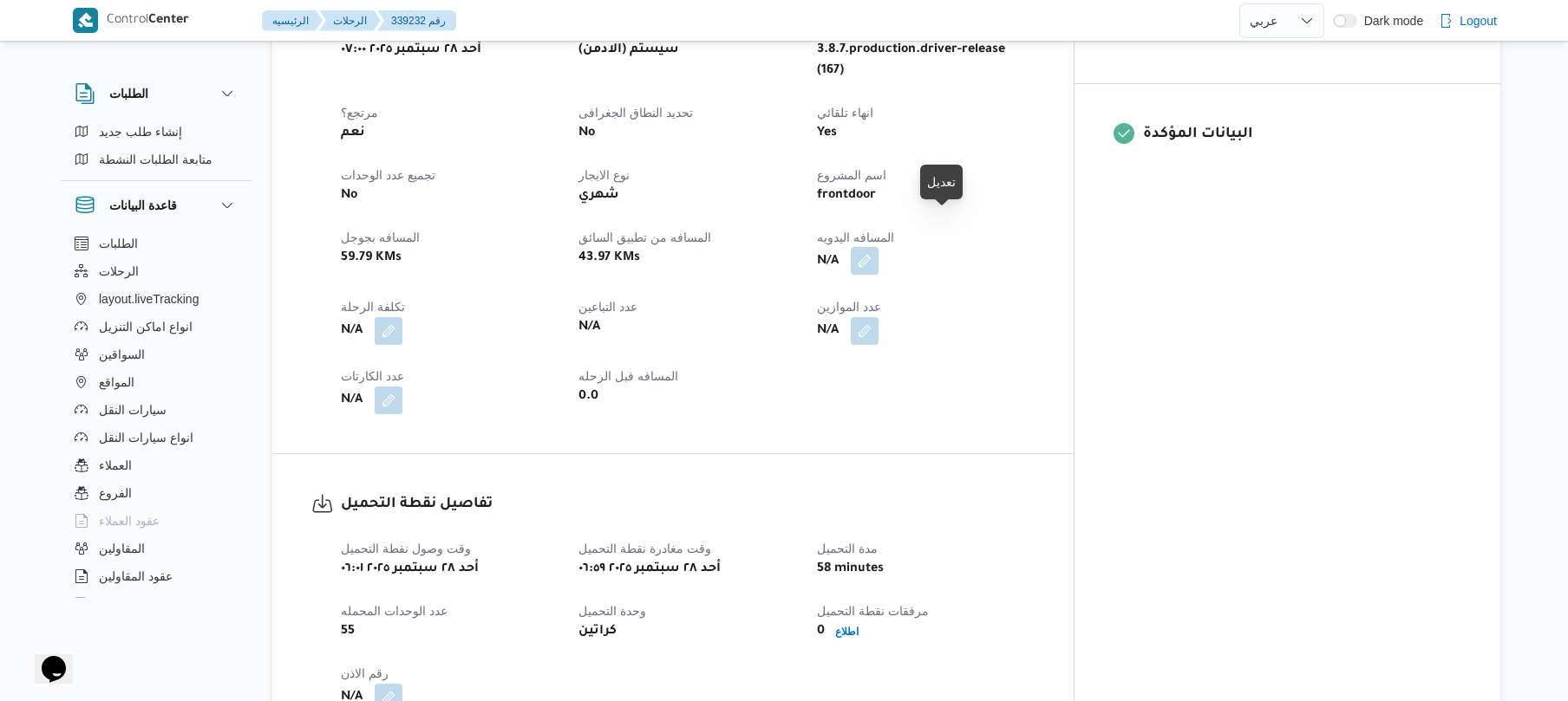
click at [879, 247] on button "button" at bounding box center [865, 261] width 28 height 28
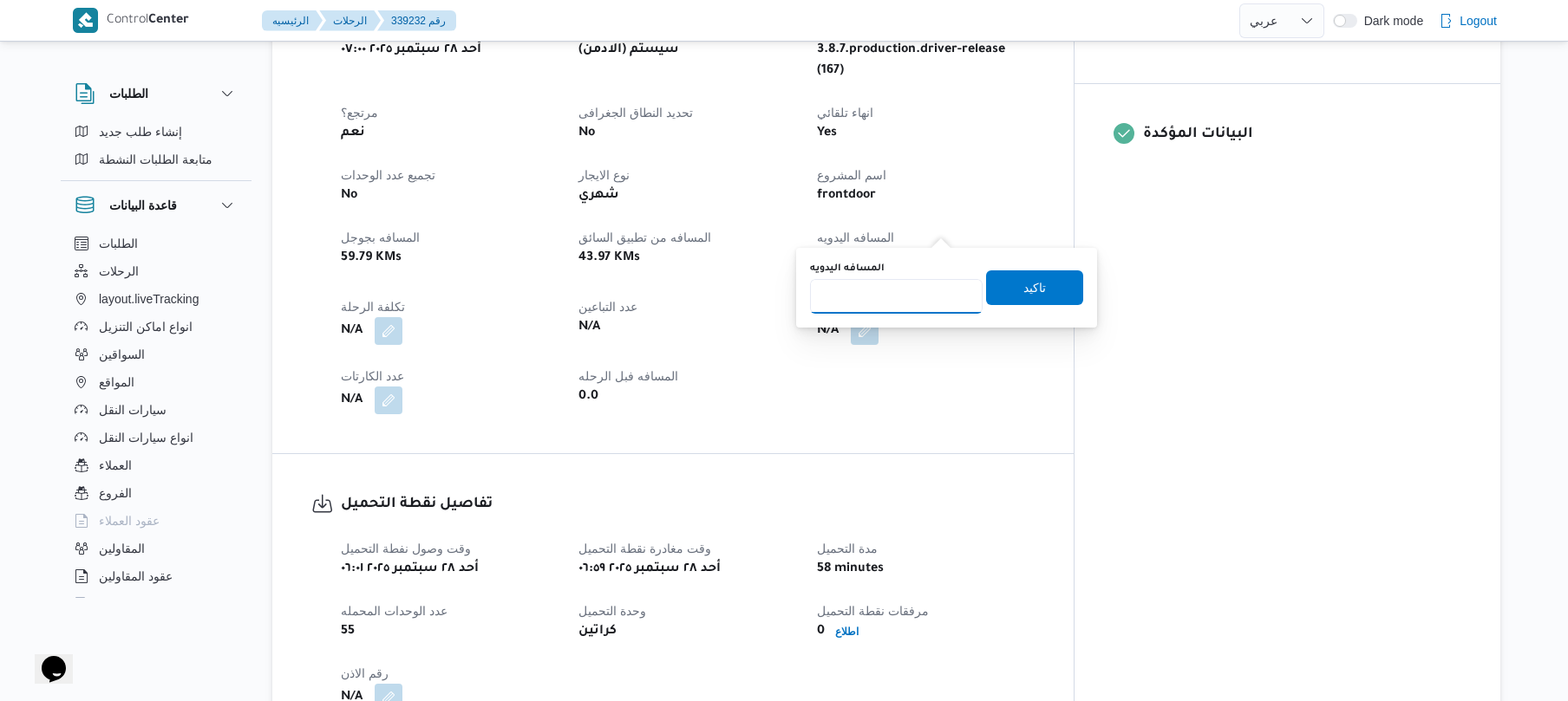
click at [910, 300] on input "المسافه اليدويه" at bounding box center [897, 296] width 172 height 34
type input "75"
click at [1001, 285] on span "تاكيد" at bounding box center [1034, 286] width 98 height 34
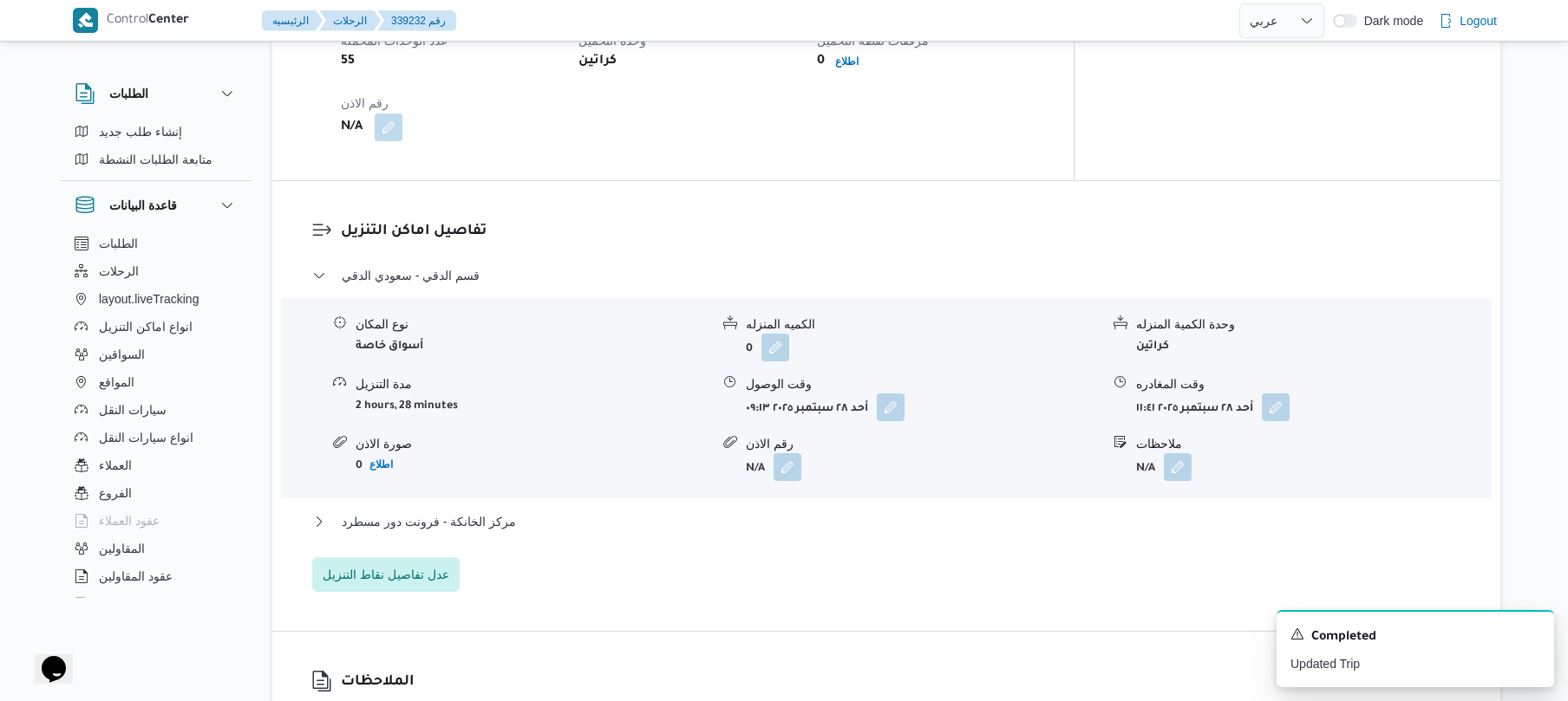
scroll to position [1295, 0]
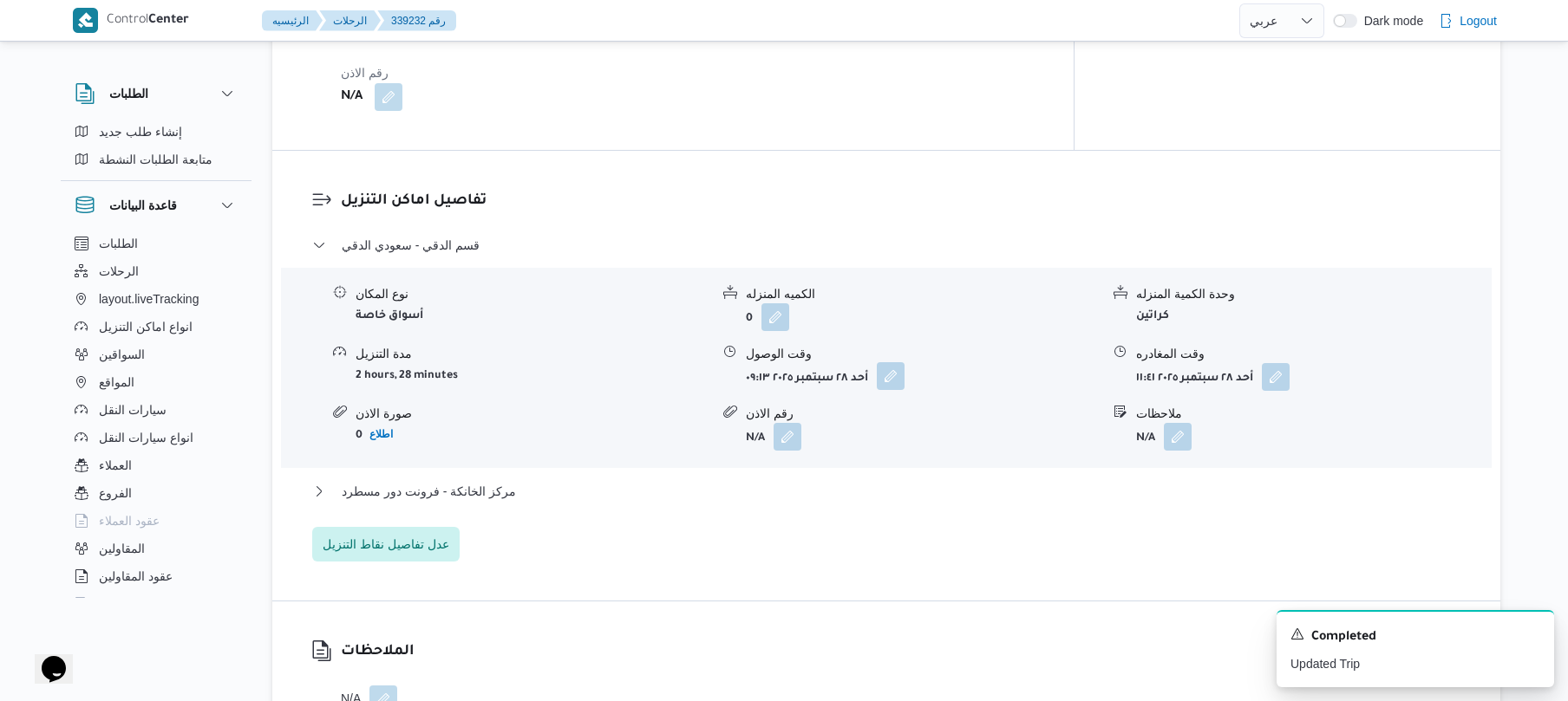
click at [889, 363] on button "button" at bounding box center [891, 377] width 28 height 28
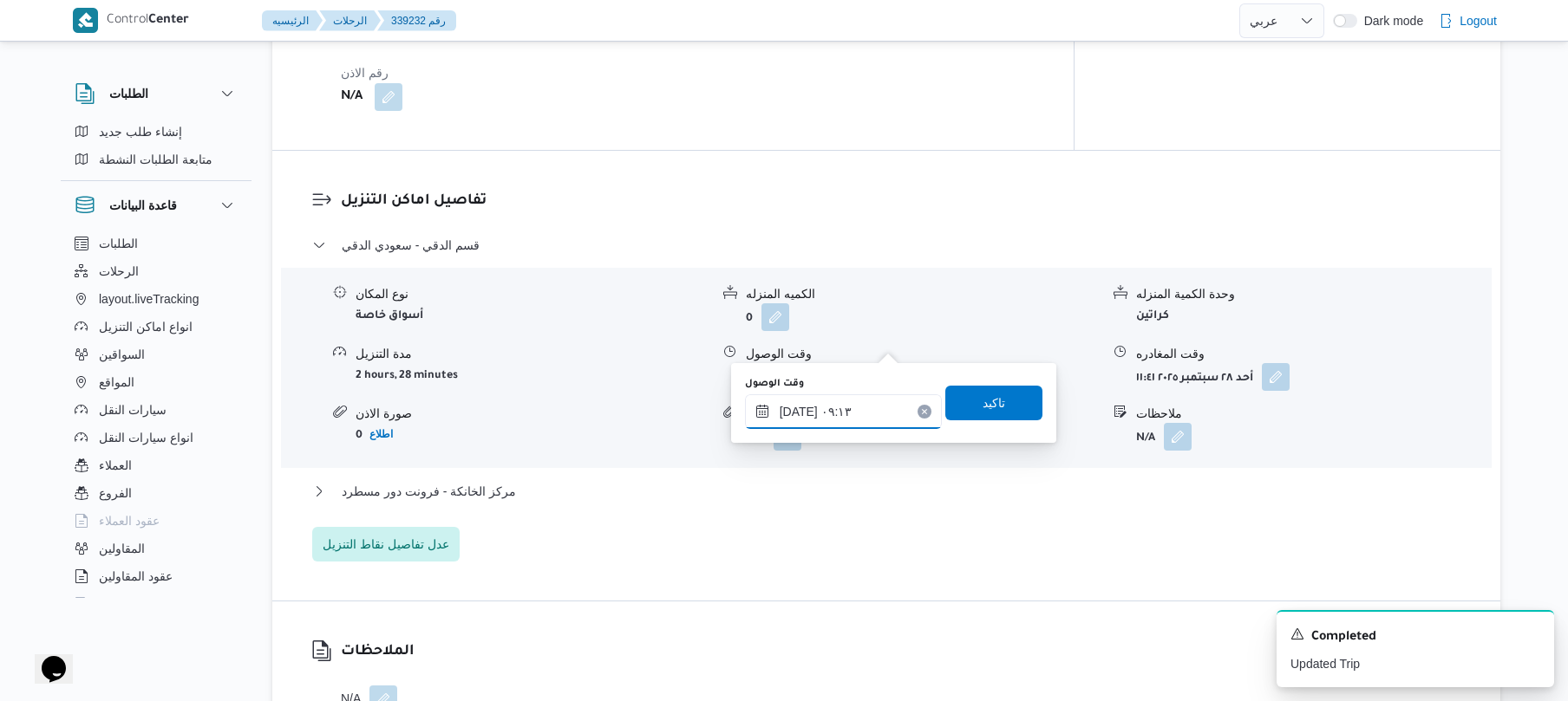
click at [833, 416] on input "٢٨/٠٩/٢٠٢٥ ٠٩:١٣" at bounding box center [844, 411] width 197 height 34
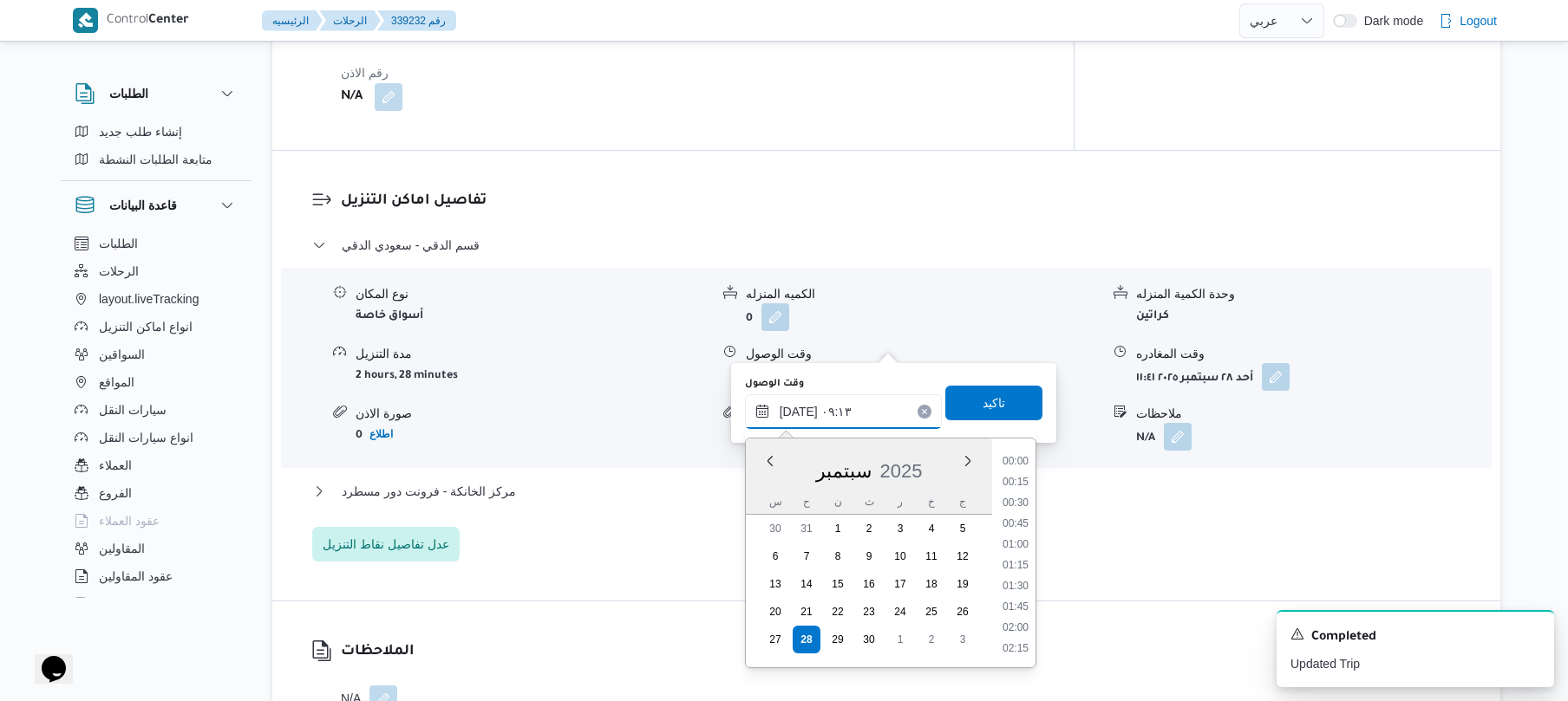
scroll to position [645, 0]
click at [646, 481] on button "مركز الخانكة - فرونت دور مسطرد" at bounding box center [887, 492] width 1150 height 21
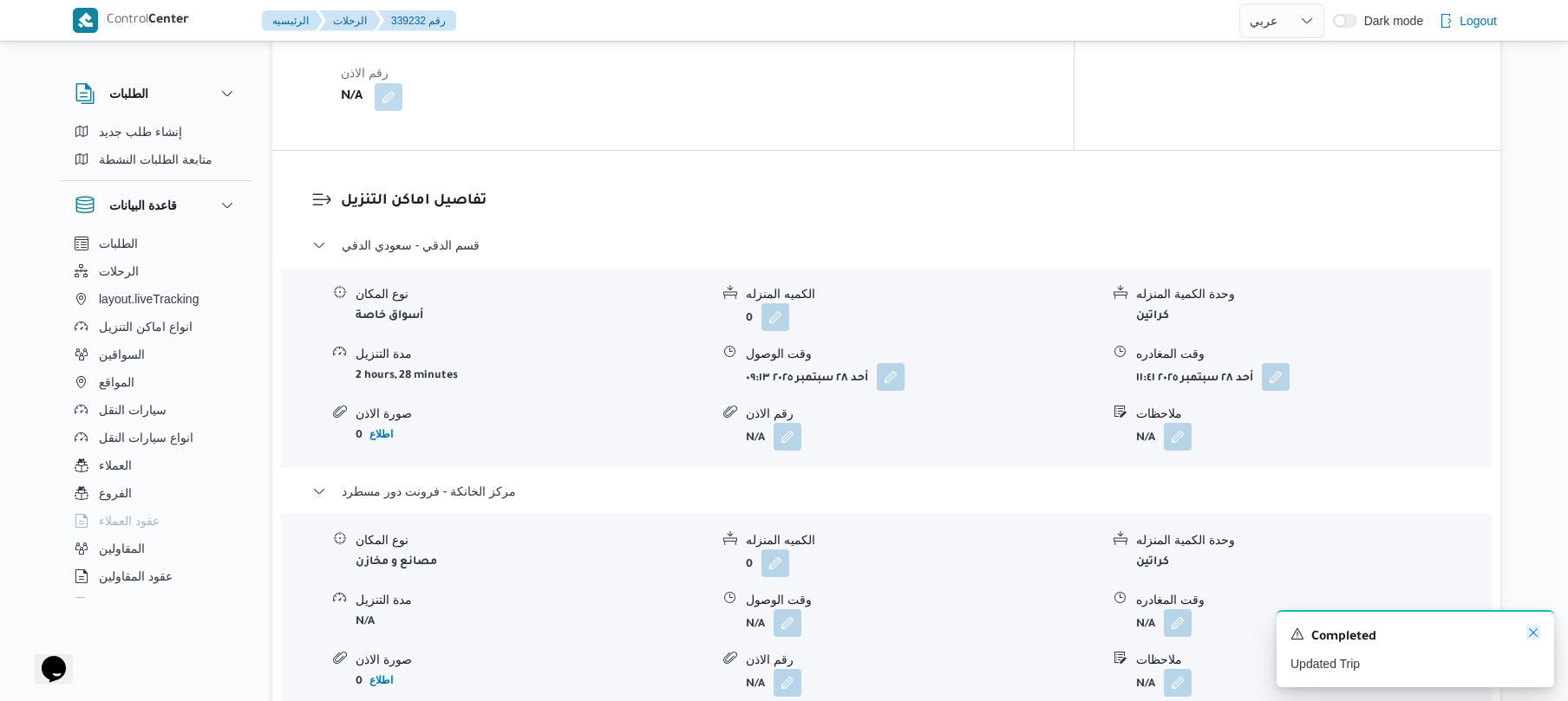
click at [1531, 633] on icon "Dismiss toast" at bounding box center [1534, 633] width 14 height 14
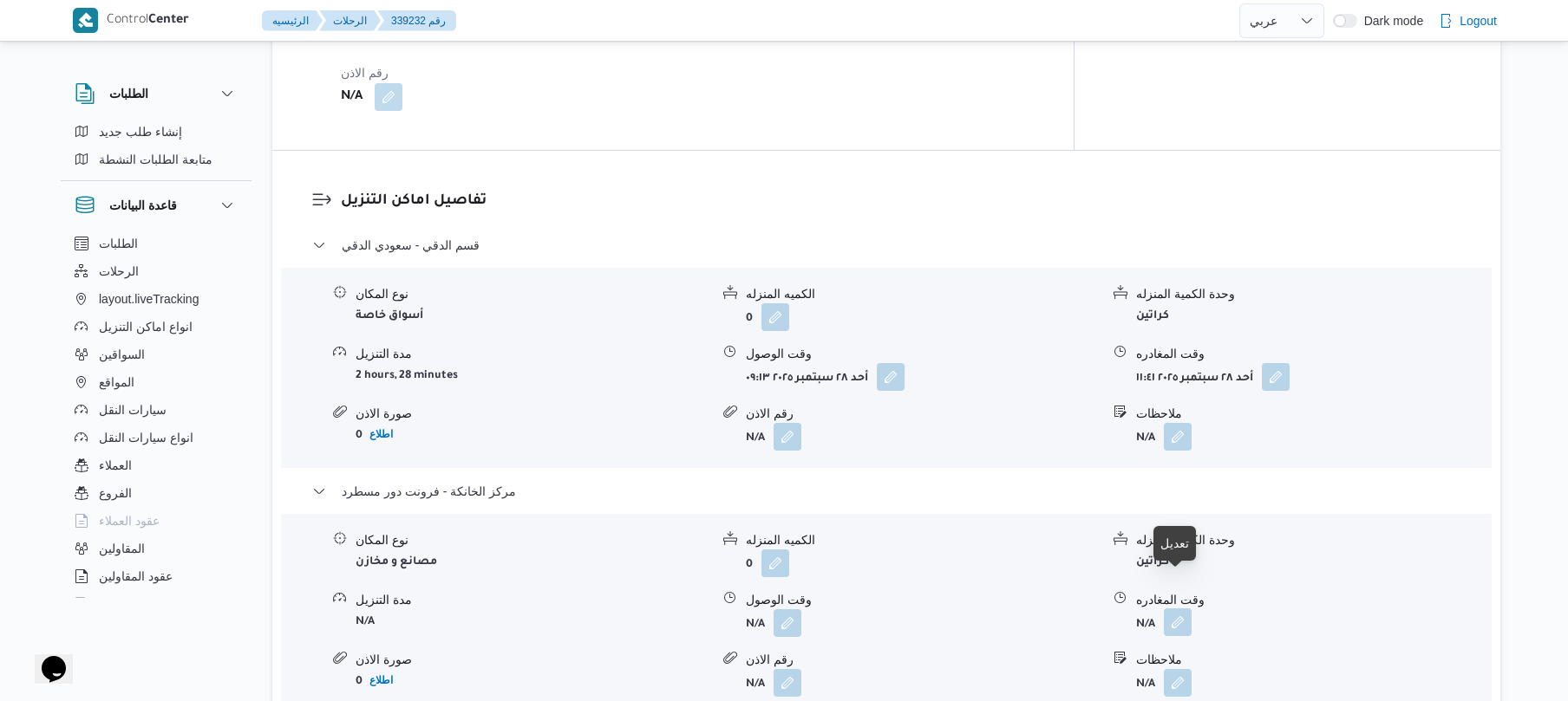
click at [1180, 609] on button "button" at bounding box center [1179, 623] width 28 height 28
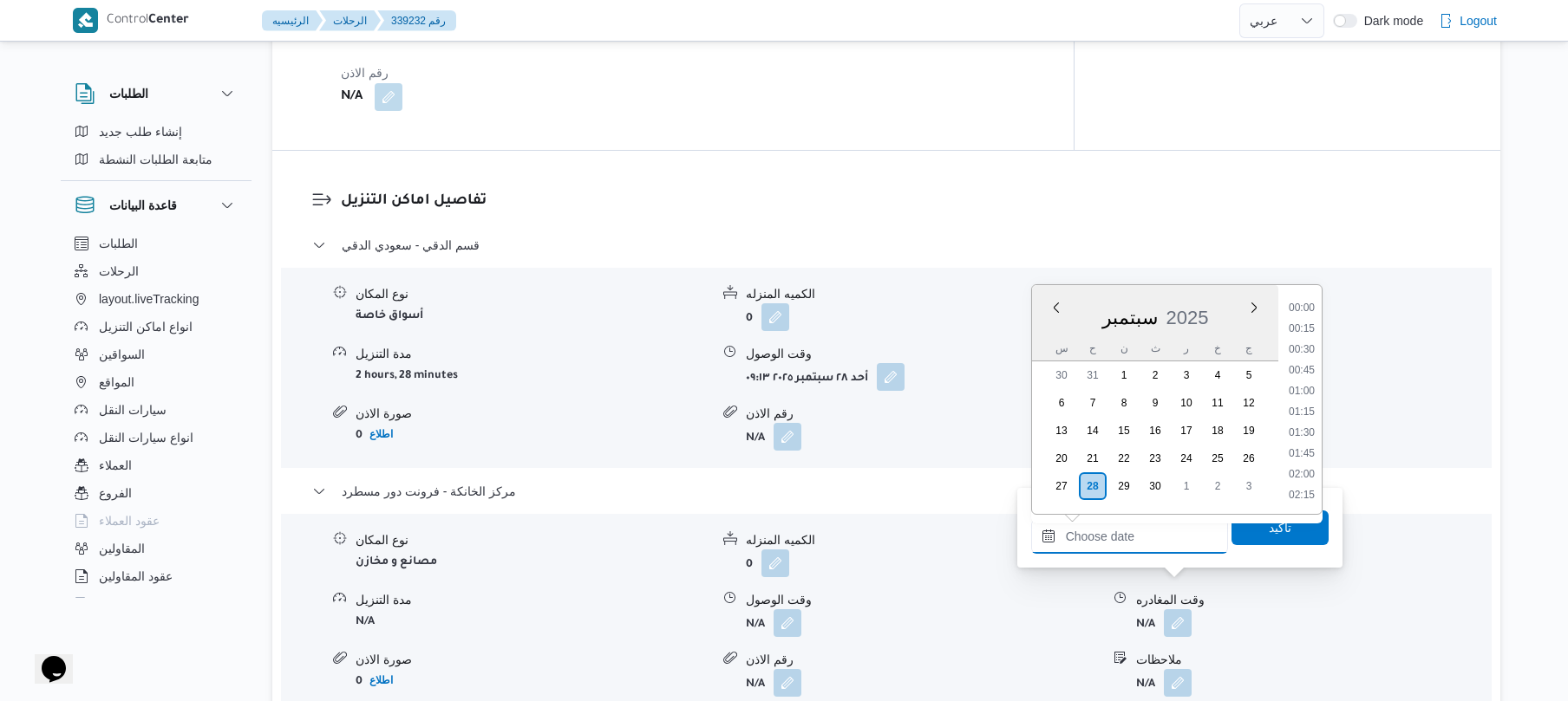
click at [1150, 529] on input "وقت المغادره" at bounding box center [1130, 536] width 197 height 34
click at [1305, 393] on li "17:00" at bounding box center [1302, 394] width 40 height 18
type input "[DATE] ١٧:٠٠"
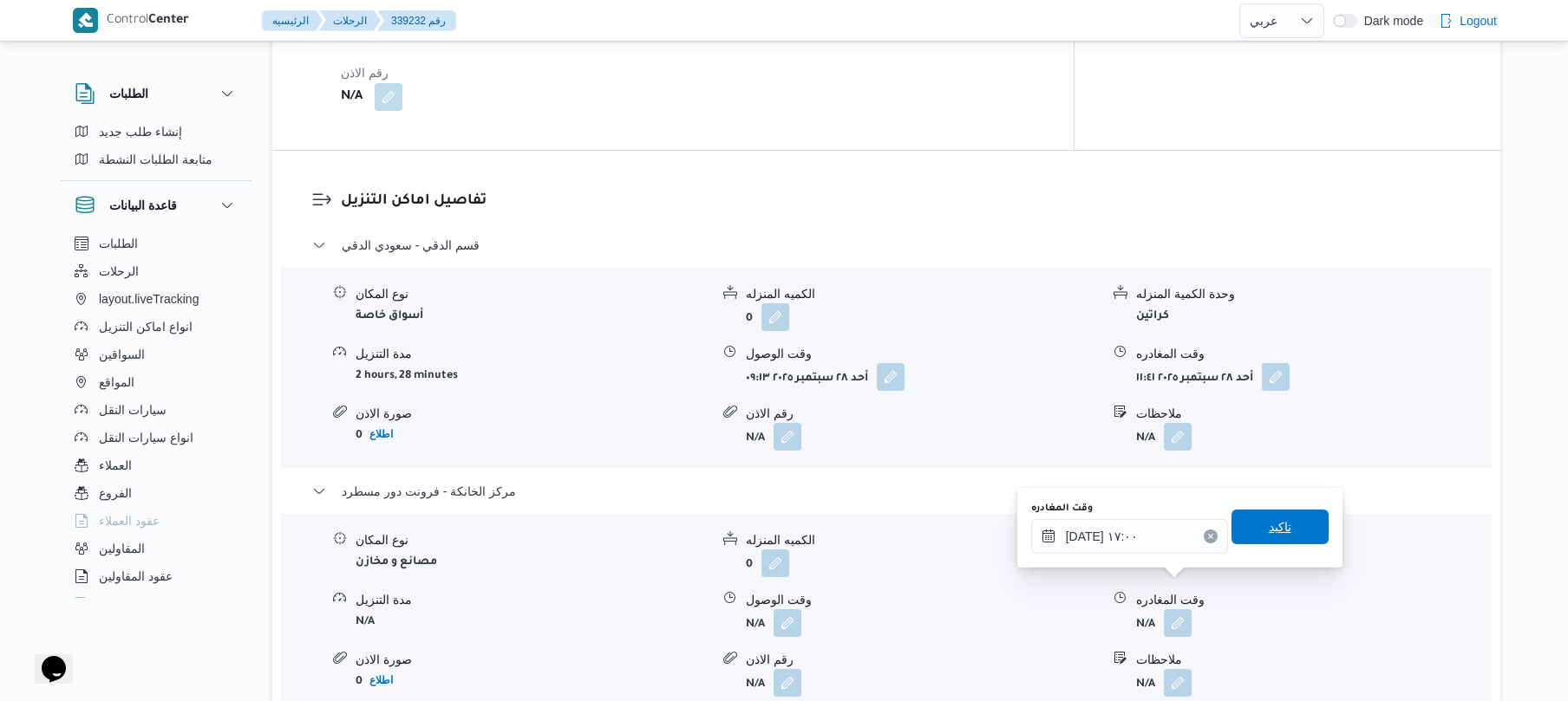
click at [1253, 536] on span "تاكيد" at bounding box center [1281, 526] width 98 height 34
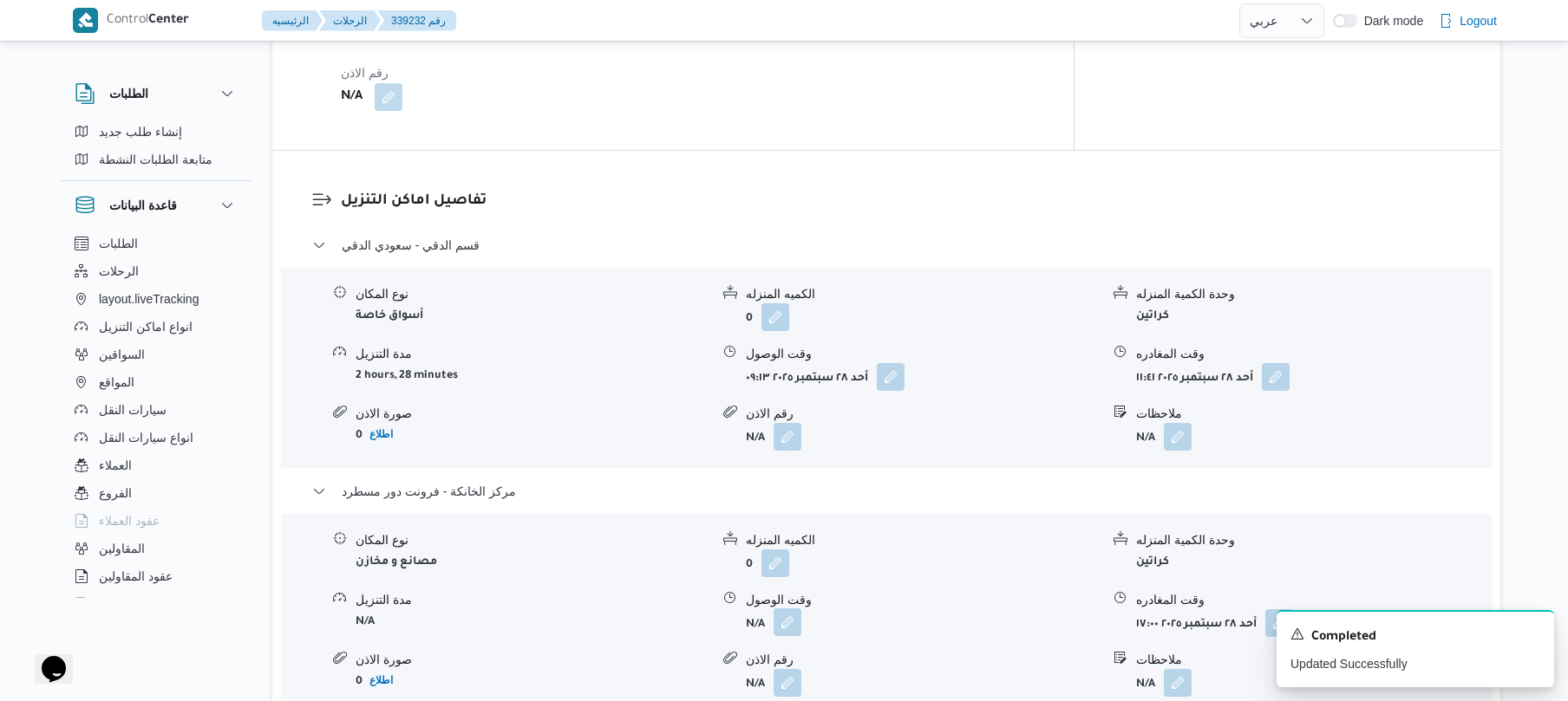
click at [798, 609] on button "button" at bounding box center [788, 623] width 28 height 28
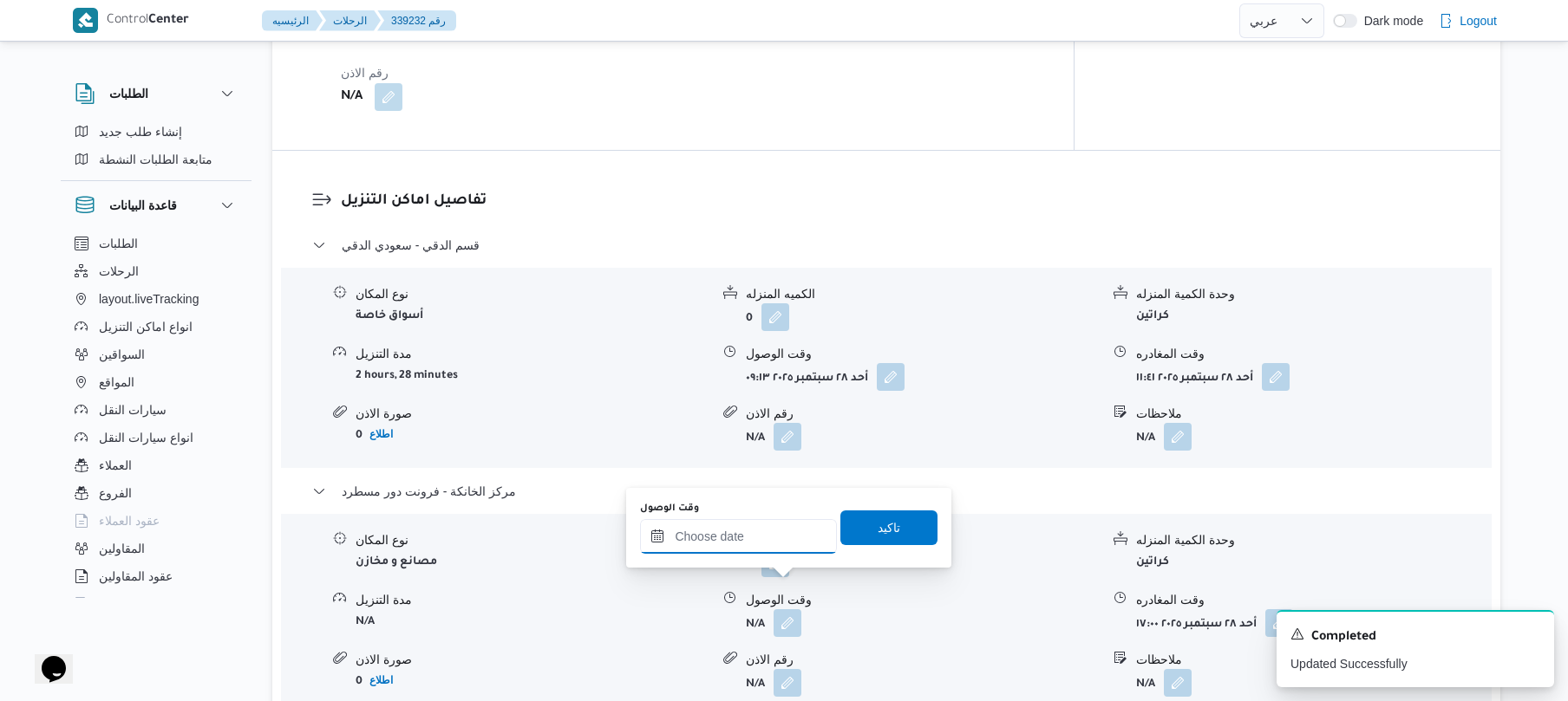
click at [788, 546] on input "وقت الوصول" at bounding box center [738, 536] width 197 height 34
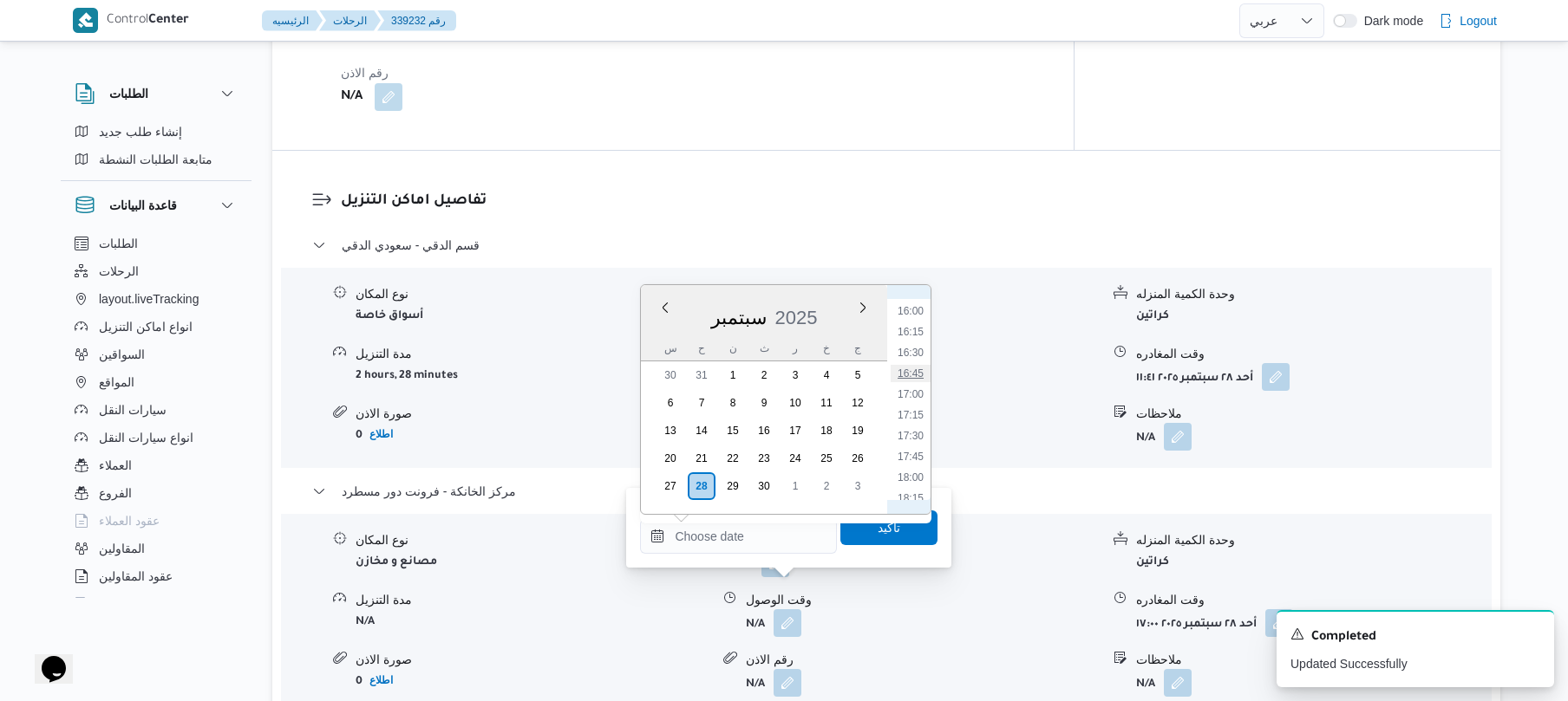
click at [912, 371] on li "16:45" at bounding box center [911, 374] width 40 height 18
type input "٢٨/٠٩/٢٠٢٥ ١٦:٤٥"
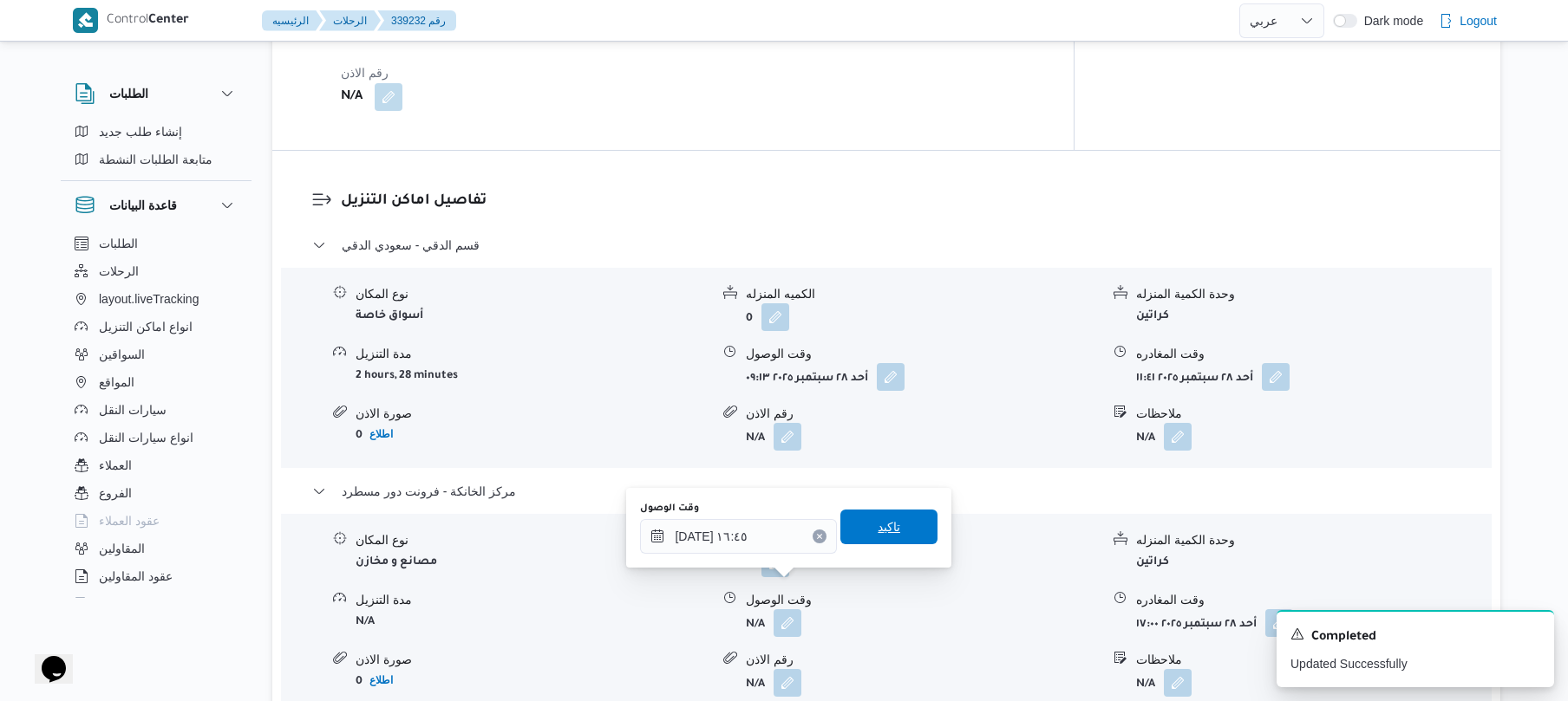
click at [880, 535] on span "تاكيد" at bounding box center [889, 527] width 23 height 21
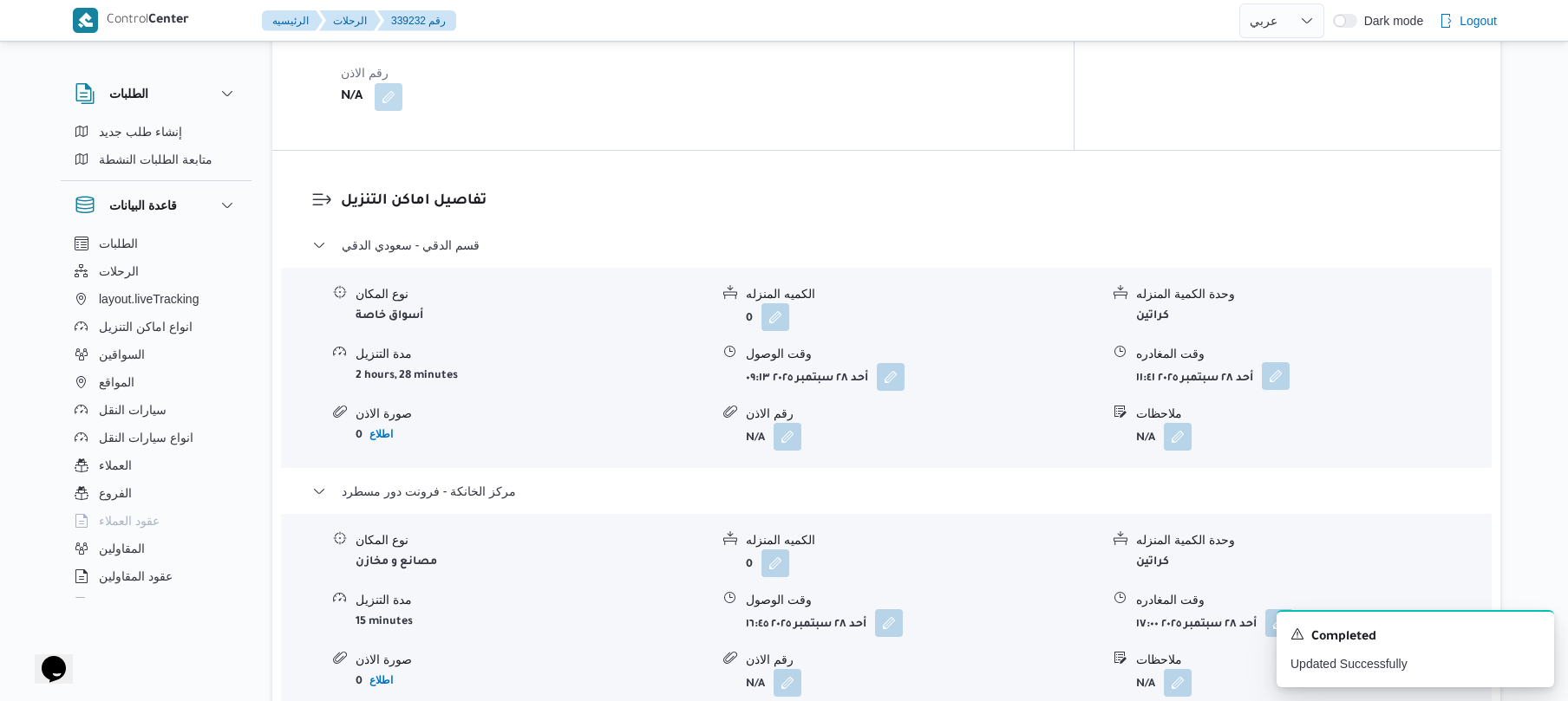
click at [1285, 363] on button "button" at bounding box center [1276, 377] width 28 height 28
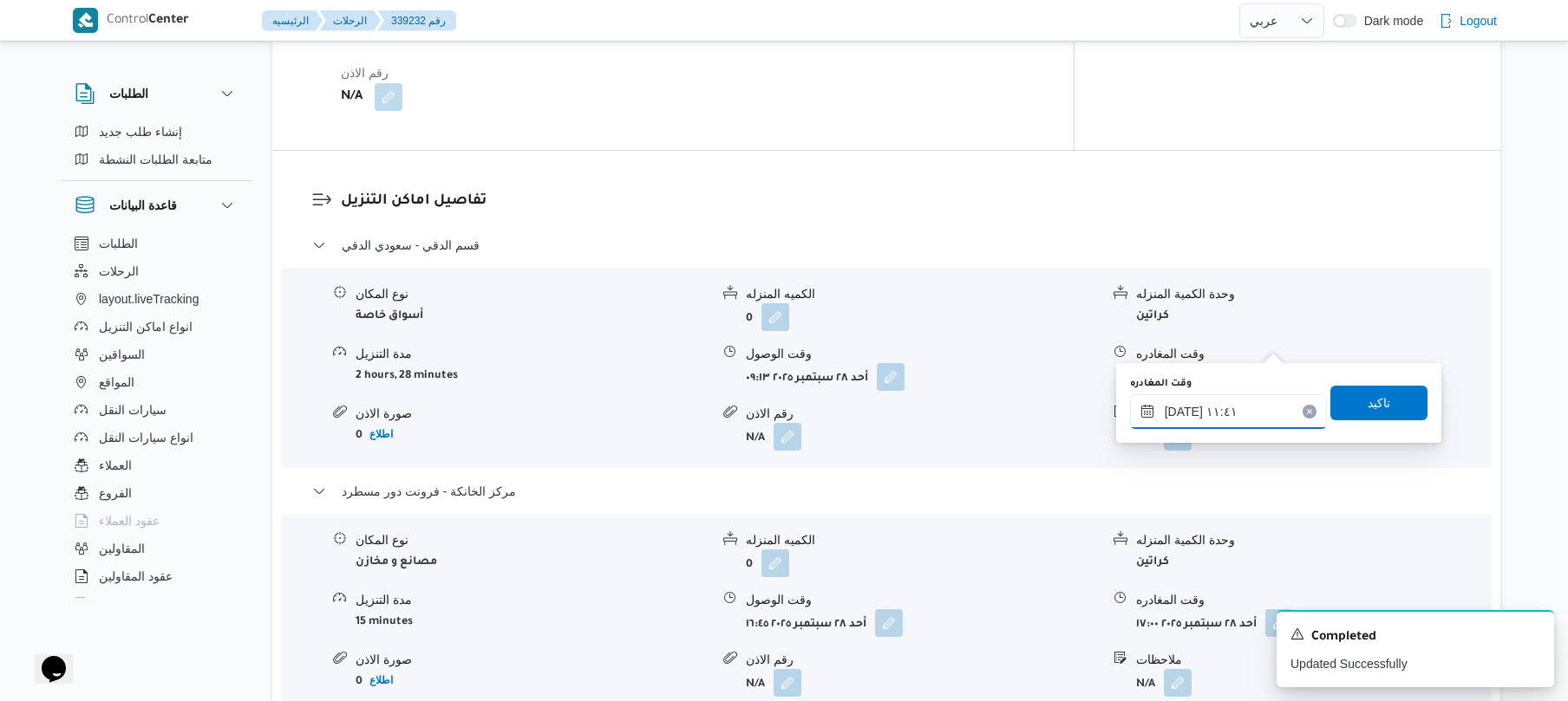
click at [1239, 408] on input "٢٨/٠٩/٢٠٢٥ ١١:٤١" at bounding box center [1229, 411] width 197 height 34
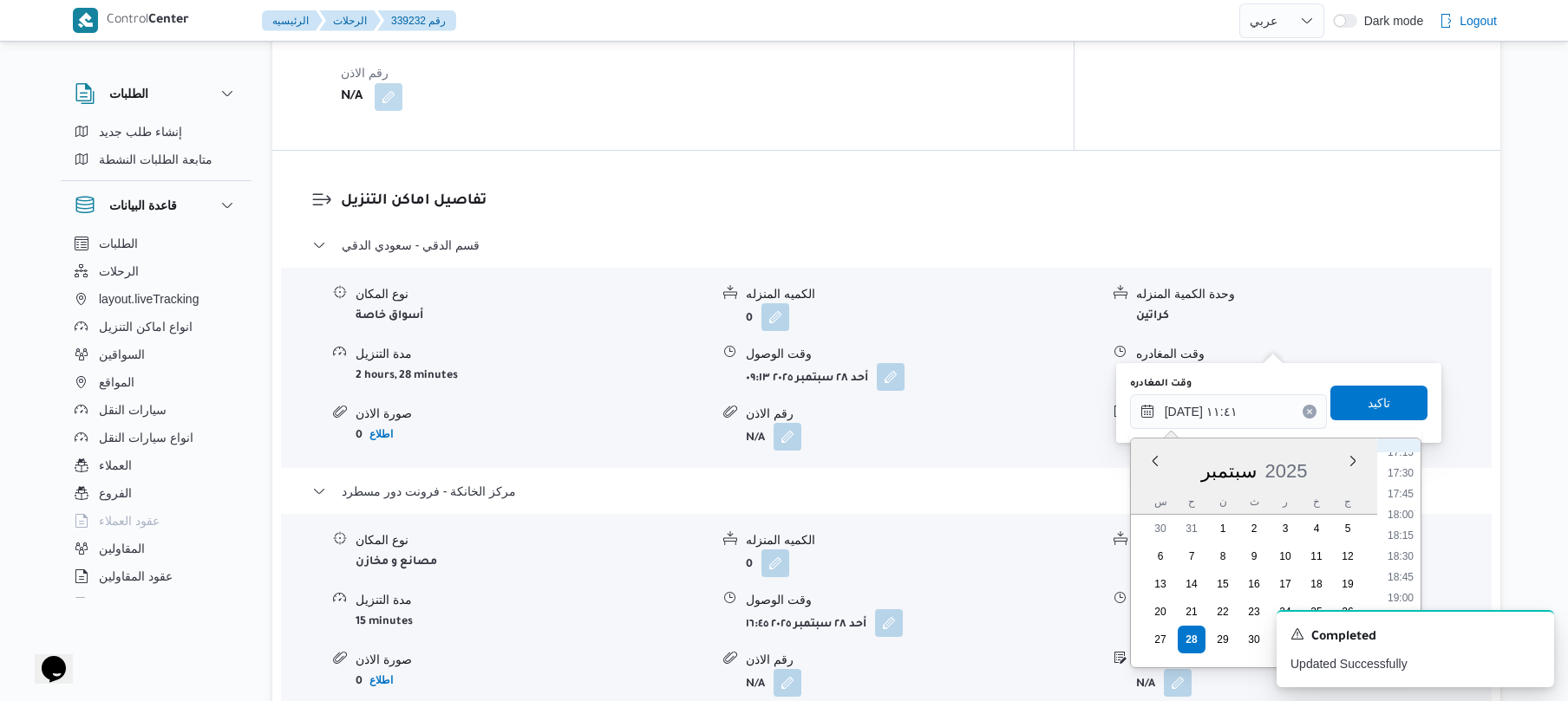
scroll to position [1391, 0]
click at [1404, 466] on li "16:45" at bounding box center [1400, 464] width 40 height 18
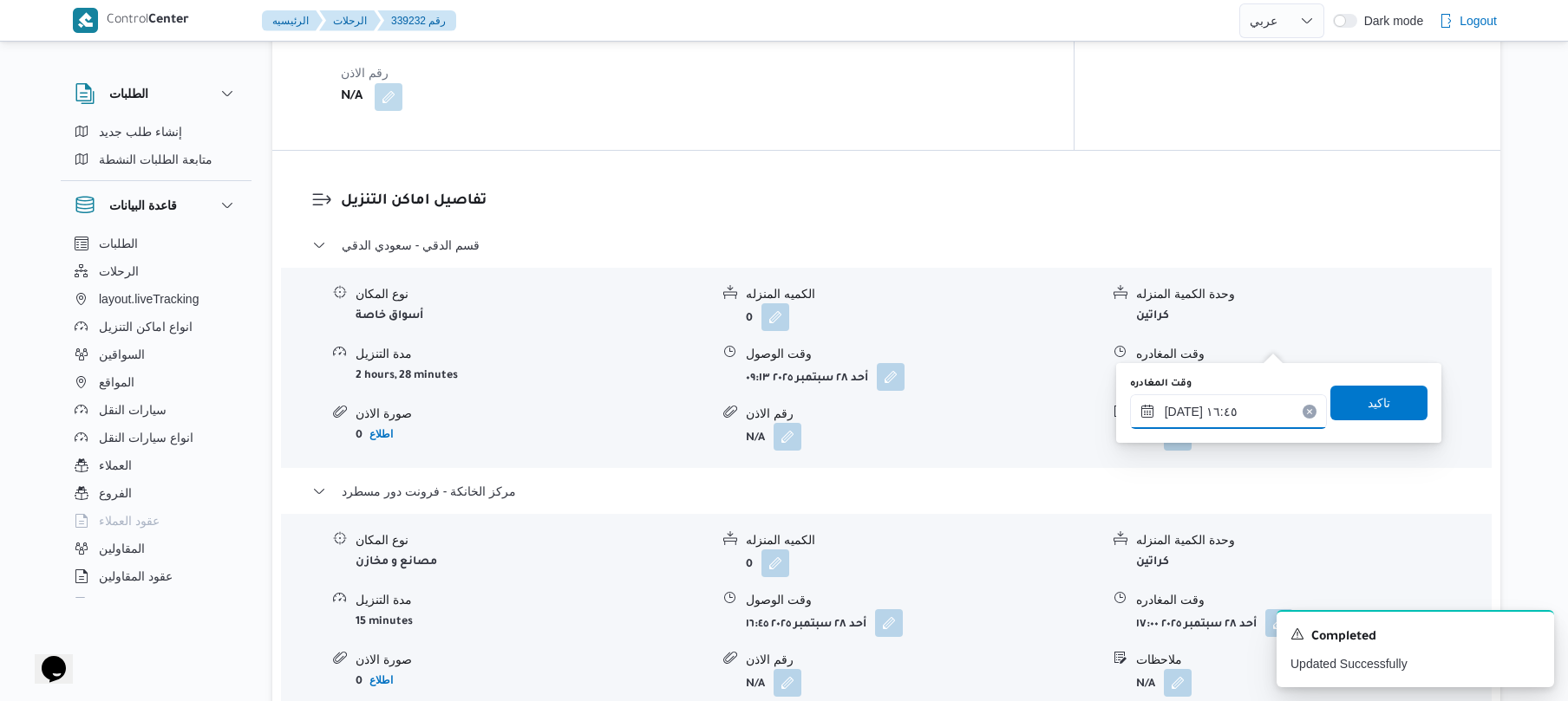
click at [1187, 413] on input "٢٨/٠٩/٢٠٢٥ ١٦:٤٥" at bounding box center [1229, 411] width 197 height 34
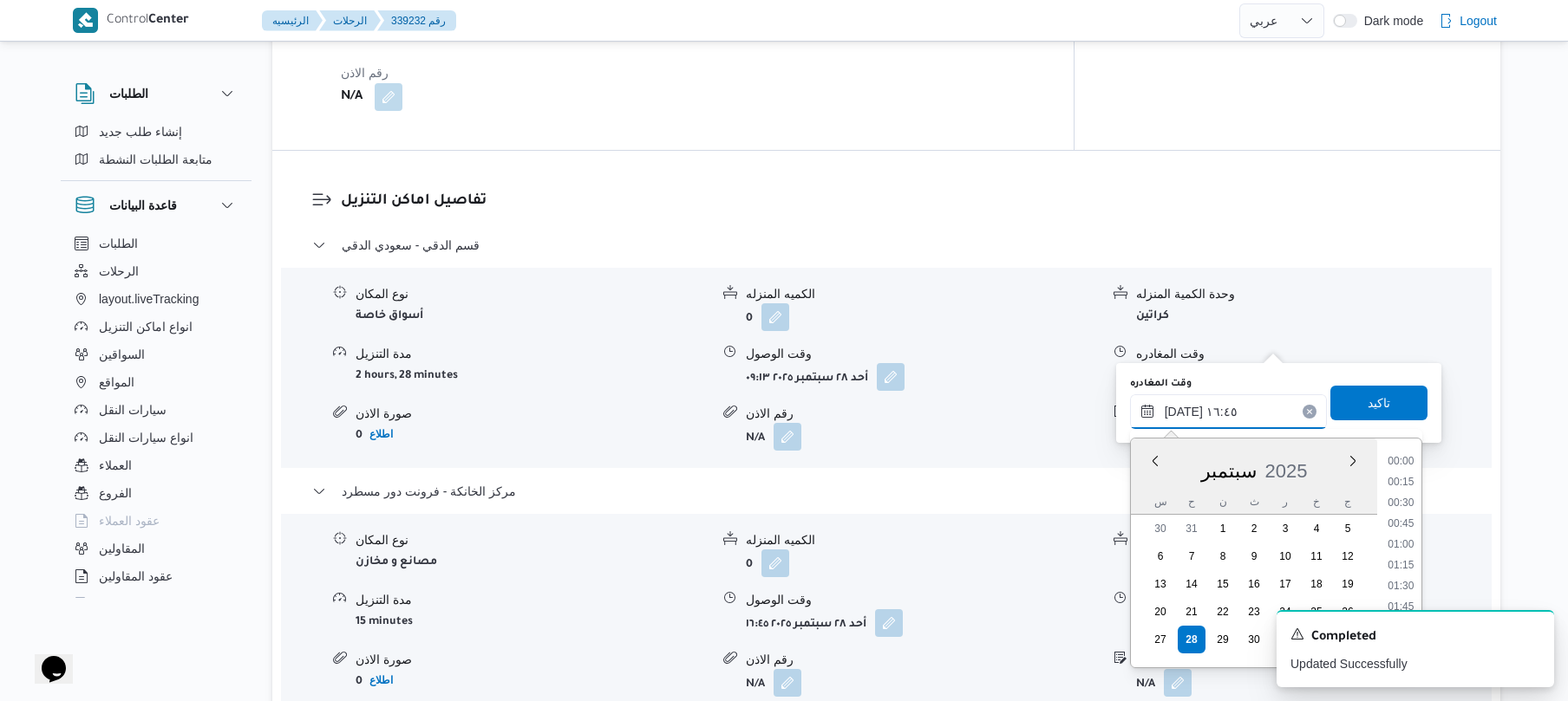
click at [1187, 413] on input "٢٨/٠٩/٢٠٢٥ ١٦:٤٥" at bounding box center [1229, 411] width 197 height 34
type input "٢٨/٠٩/٢٠٢٥ ١٦:00"
click at [1368, 399] on span "تاكيد" at bounding box center [1379, 402] width 23 height 21
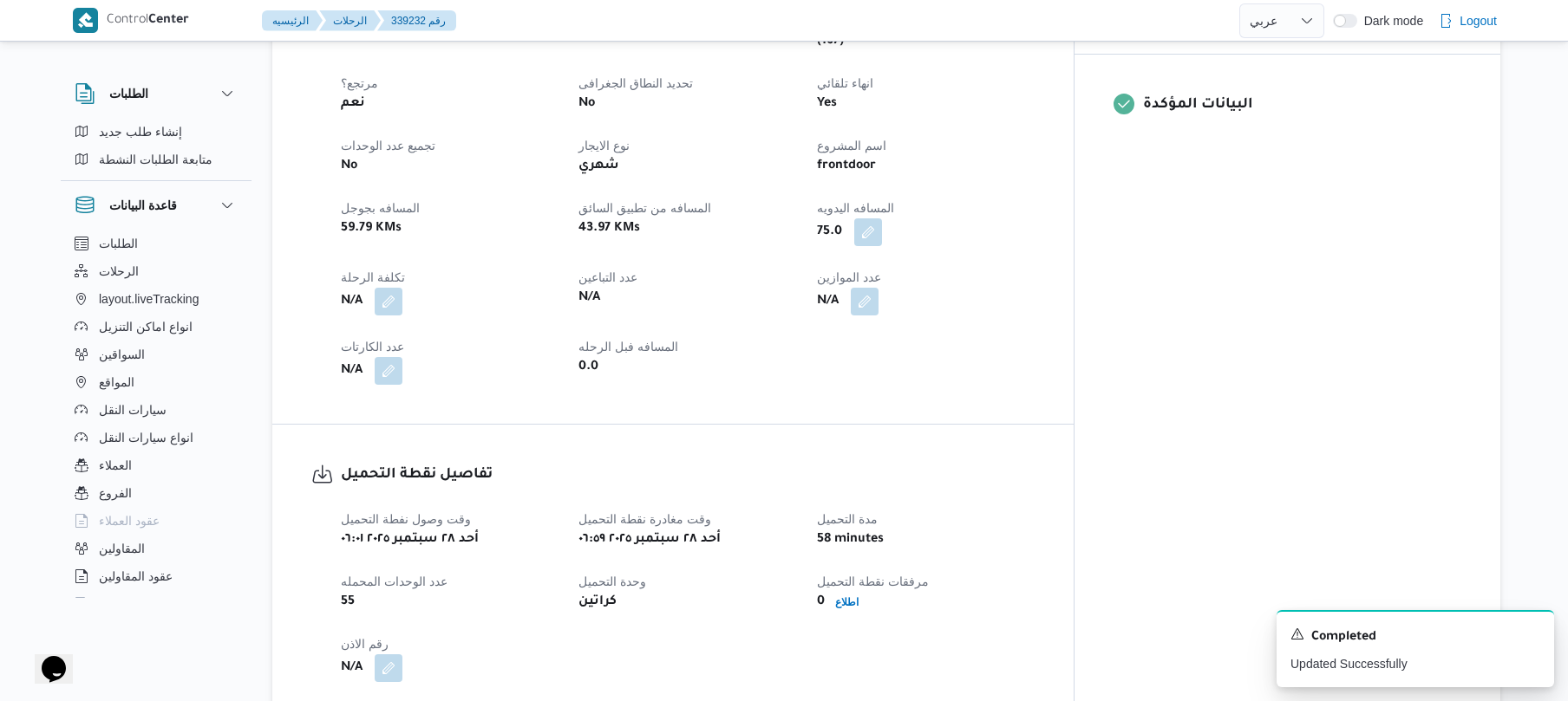
scroll to position [0, 0]
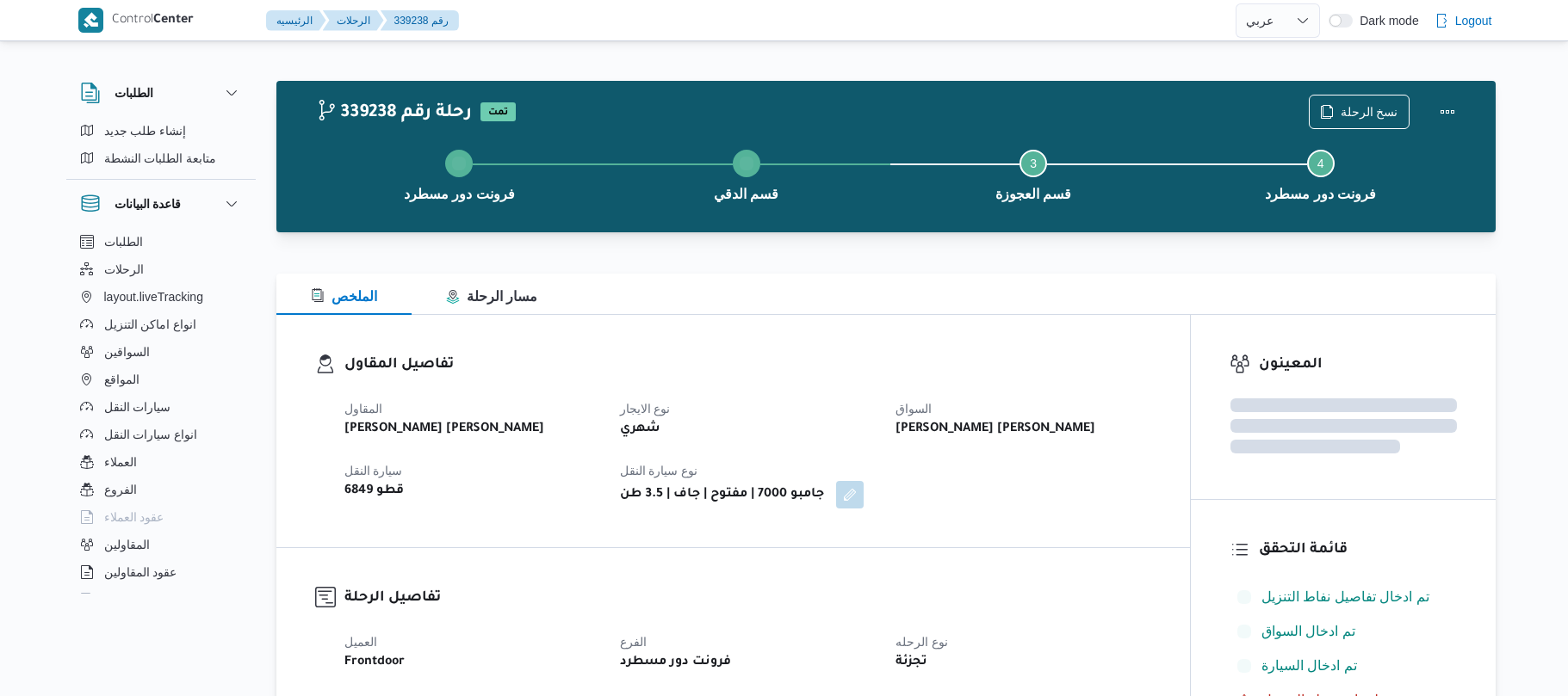
select select "ar"
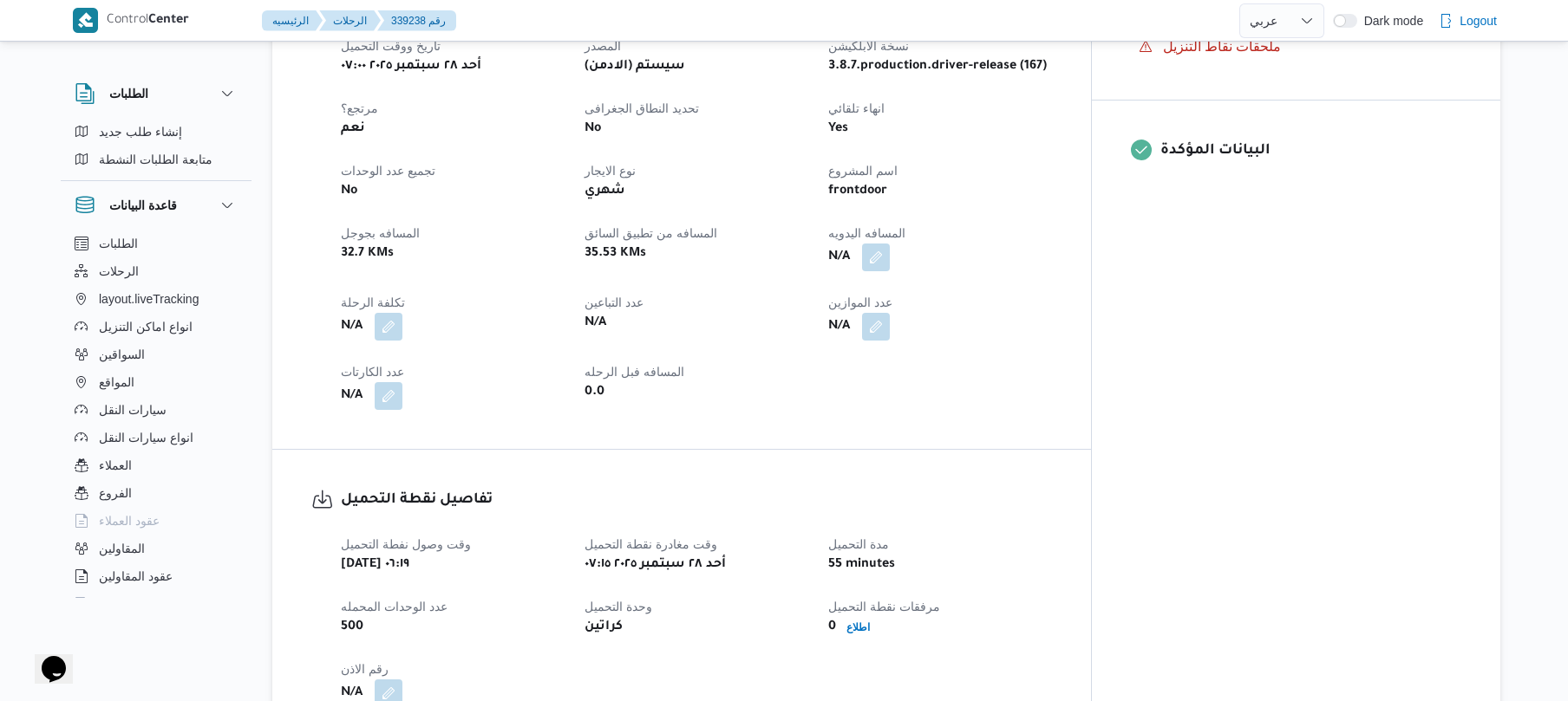
scroll to position [740, 0]
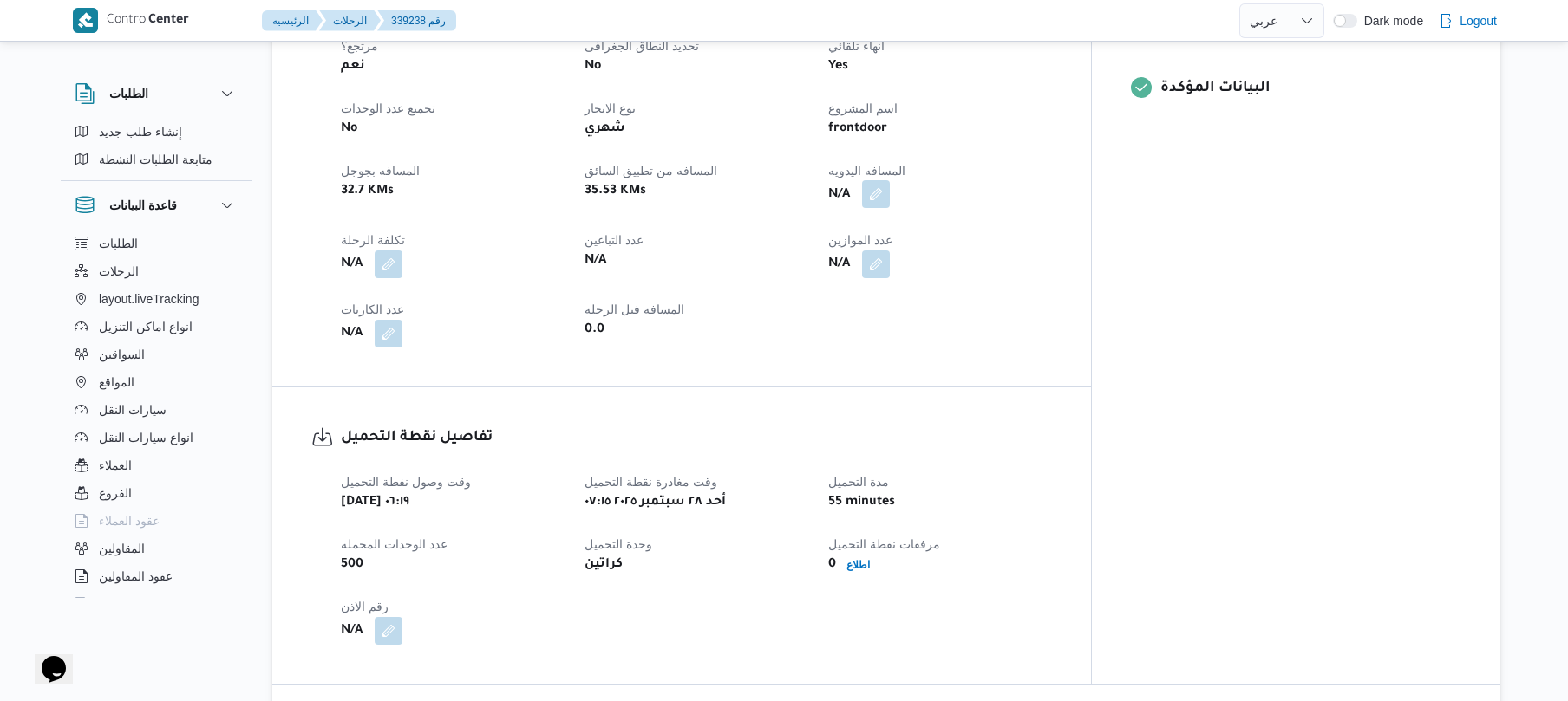
click at [890, 188] on button "button" at bounding box center [876, 194] width 28 height 28
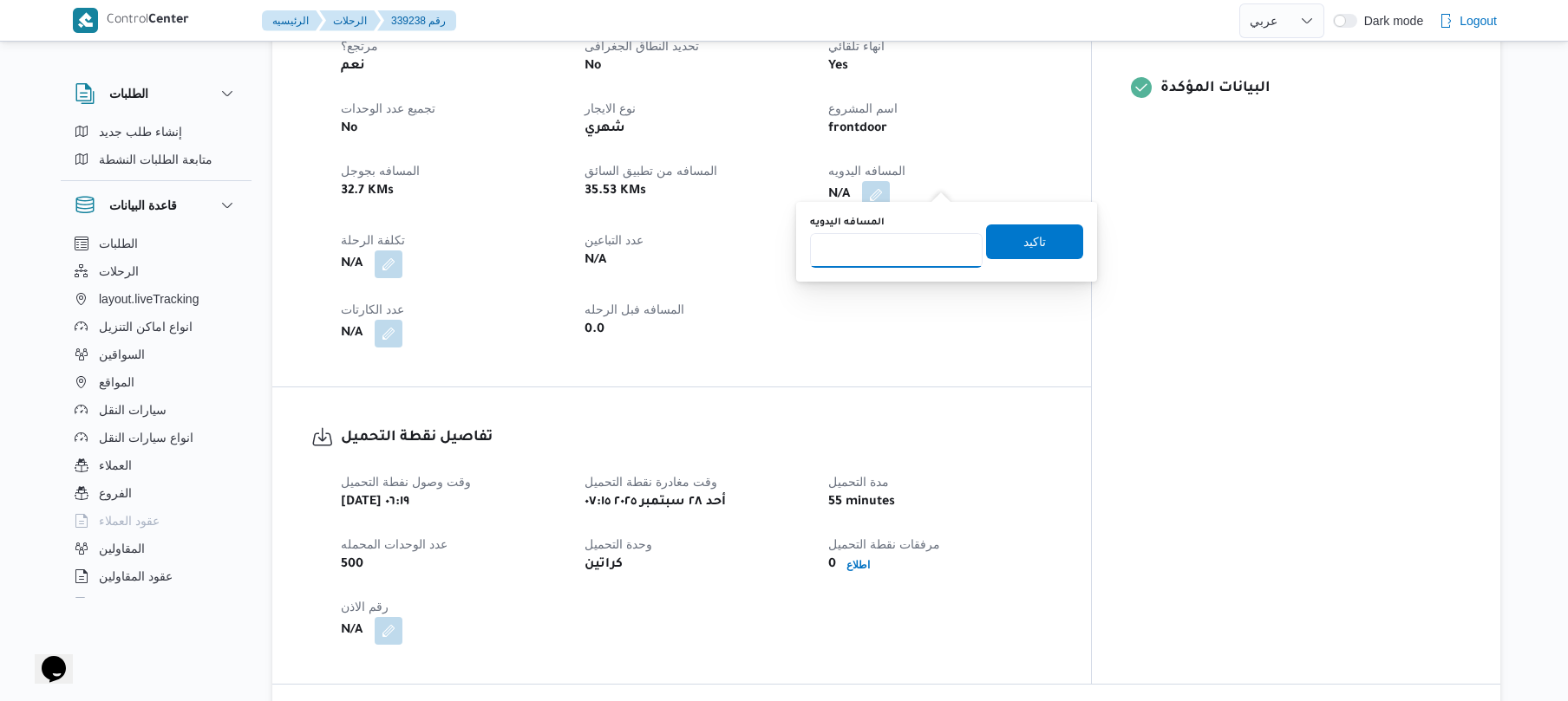
click at [905, 257] on input "المسافه اليدويه" at bounding box center [897, 250] width 172 height 34
type input "90"
click at [1024, 246] on span "تاكيد" at bounding box center [1035, 242] width 23 height 21
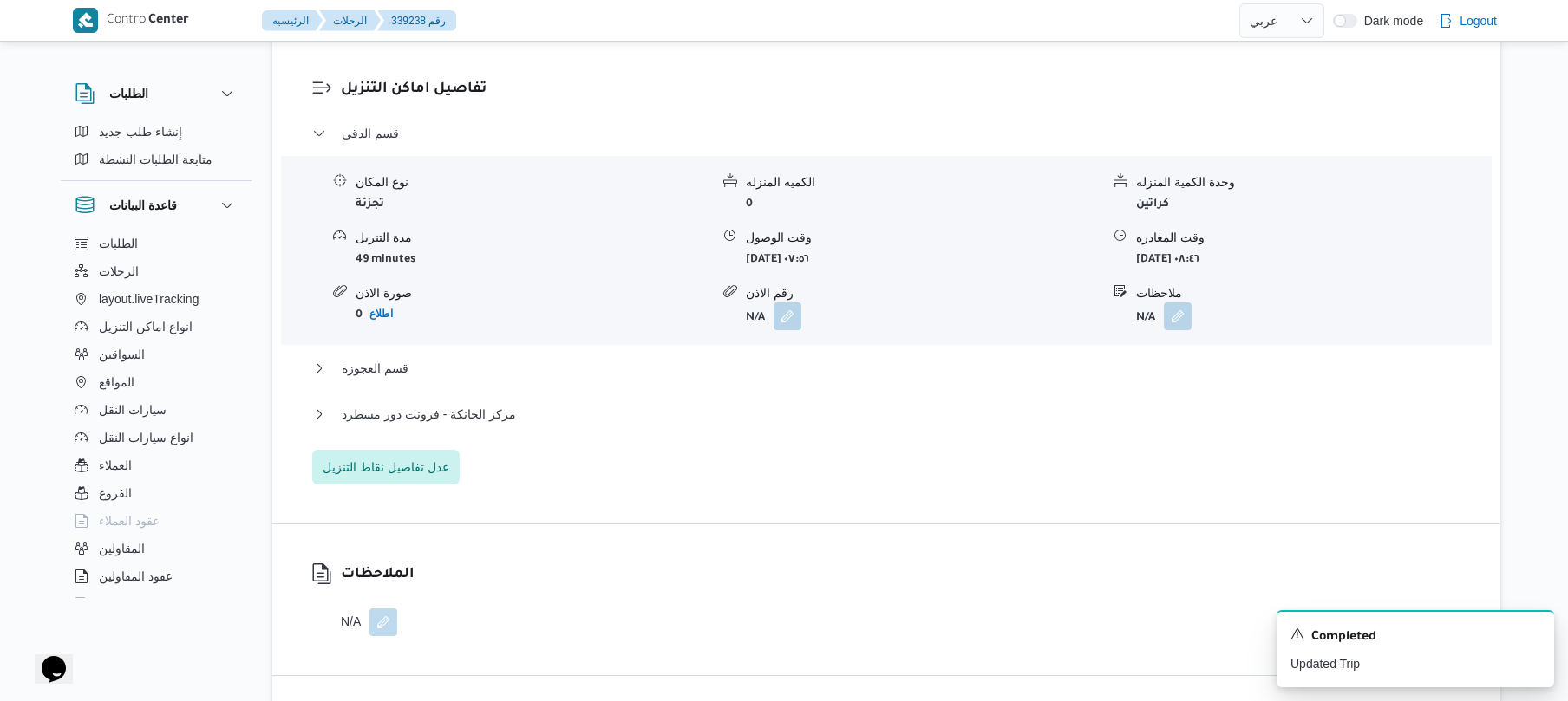
scroll to position [1433, 0]
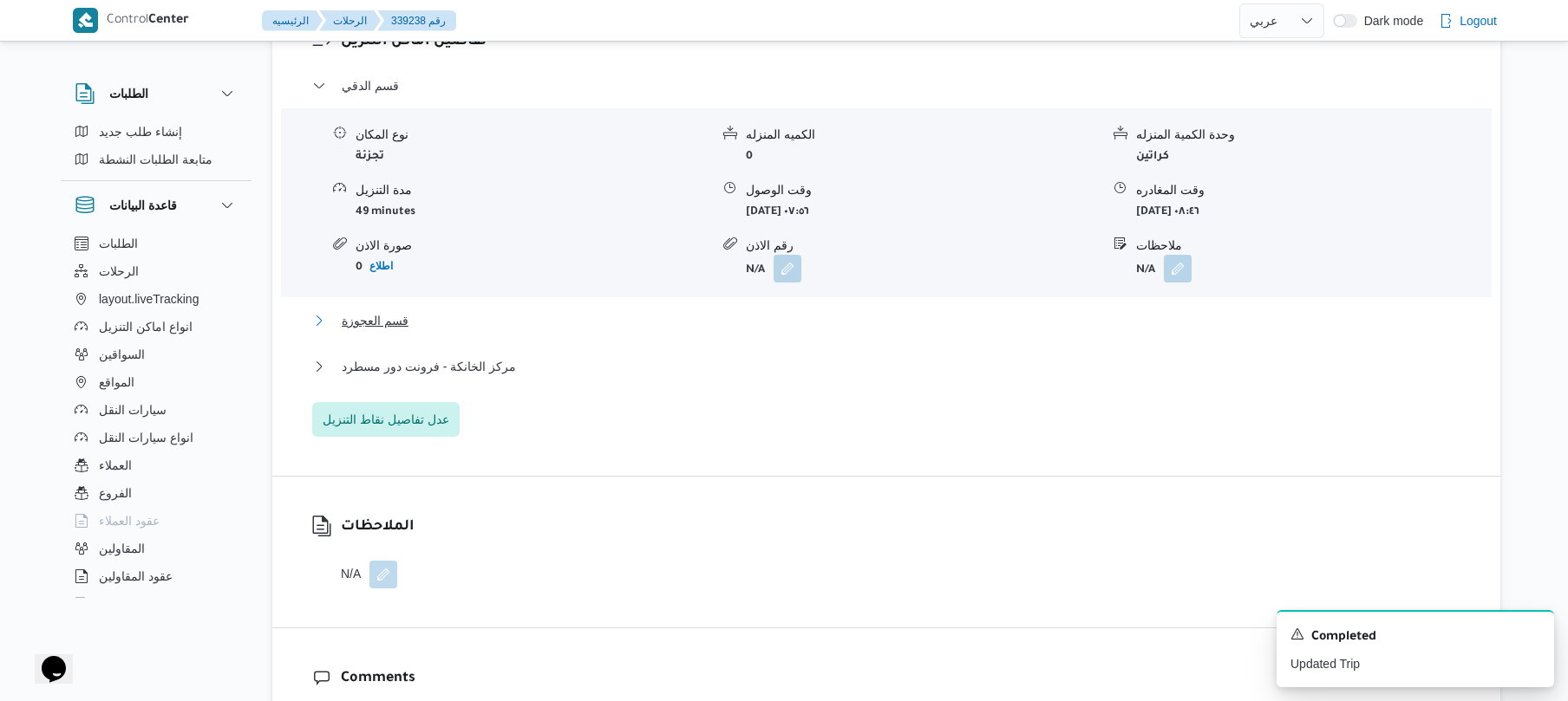
click at [737, 310] on button "قسم العجوزة" at bounding box center [887, 321] width 1150 height 21
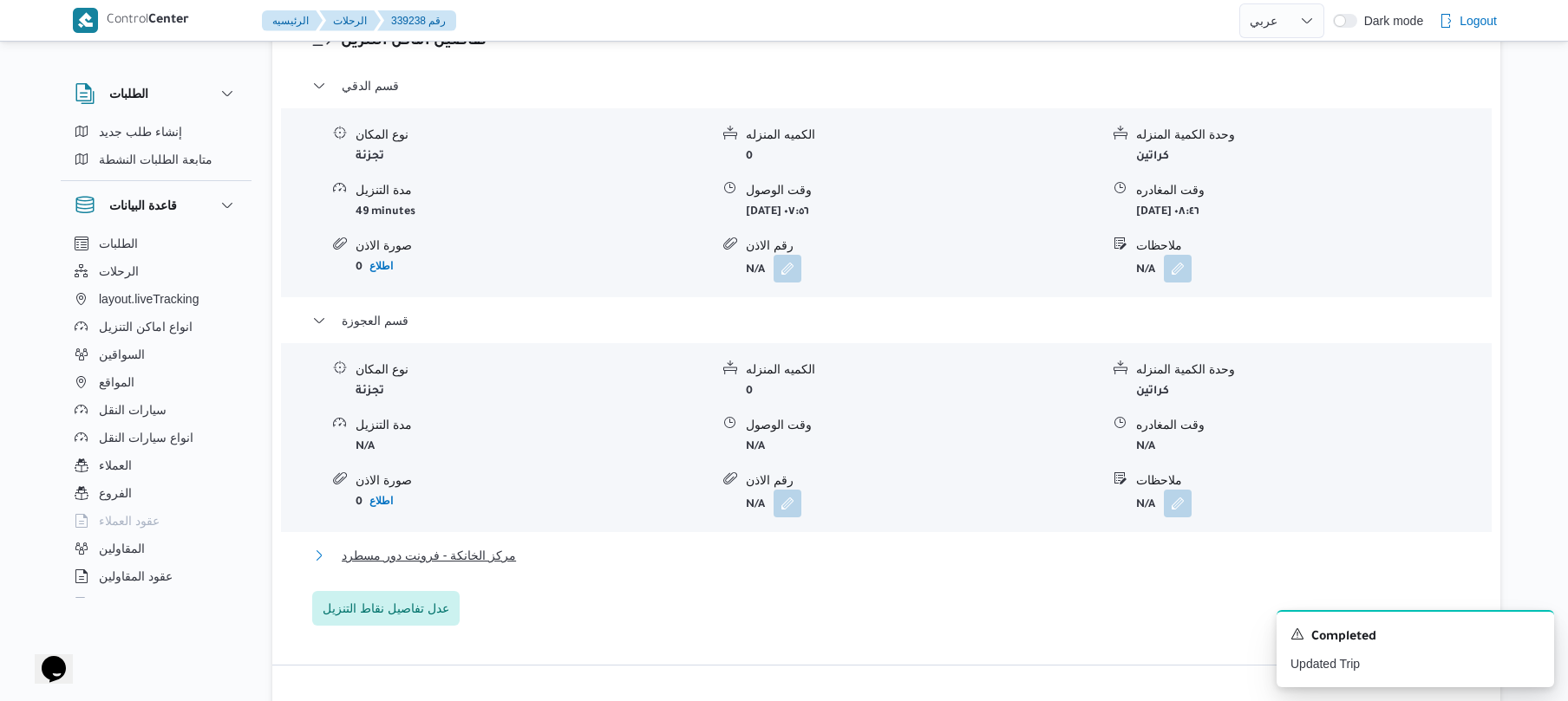
click at [635, 546] on button "مركز الخانكة - فرونت دور مسطرد" at bounding box center [887, 556] width 1150 height 21
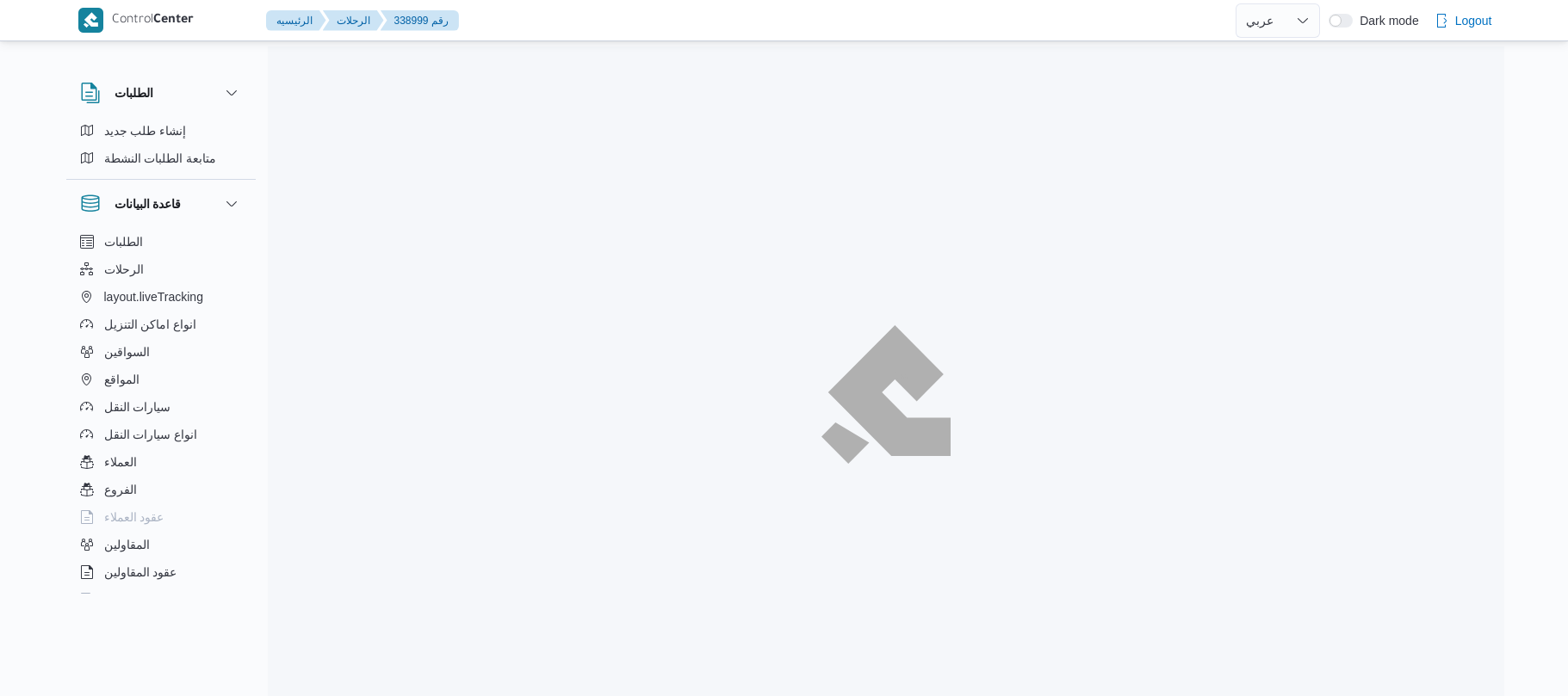
select select "ar"
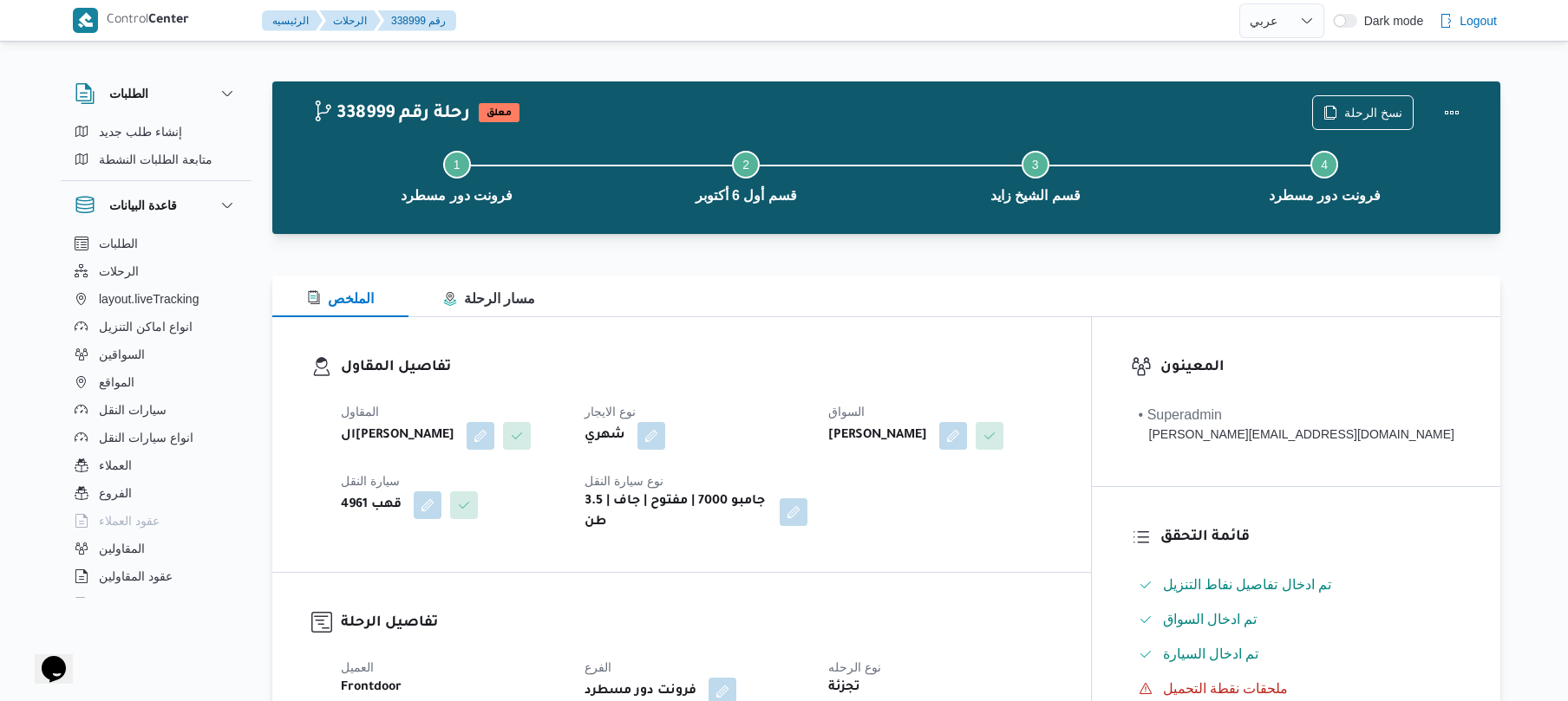
click at [779, 450] on div "نوع الايجار شهري" at bounding box center [696, 425] width 223 height 48
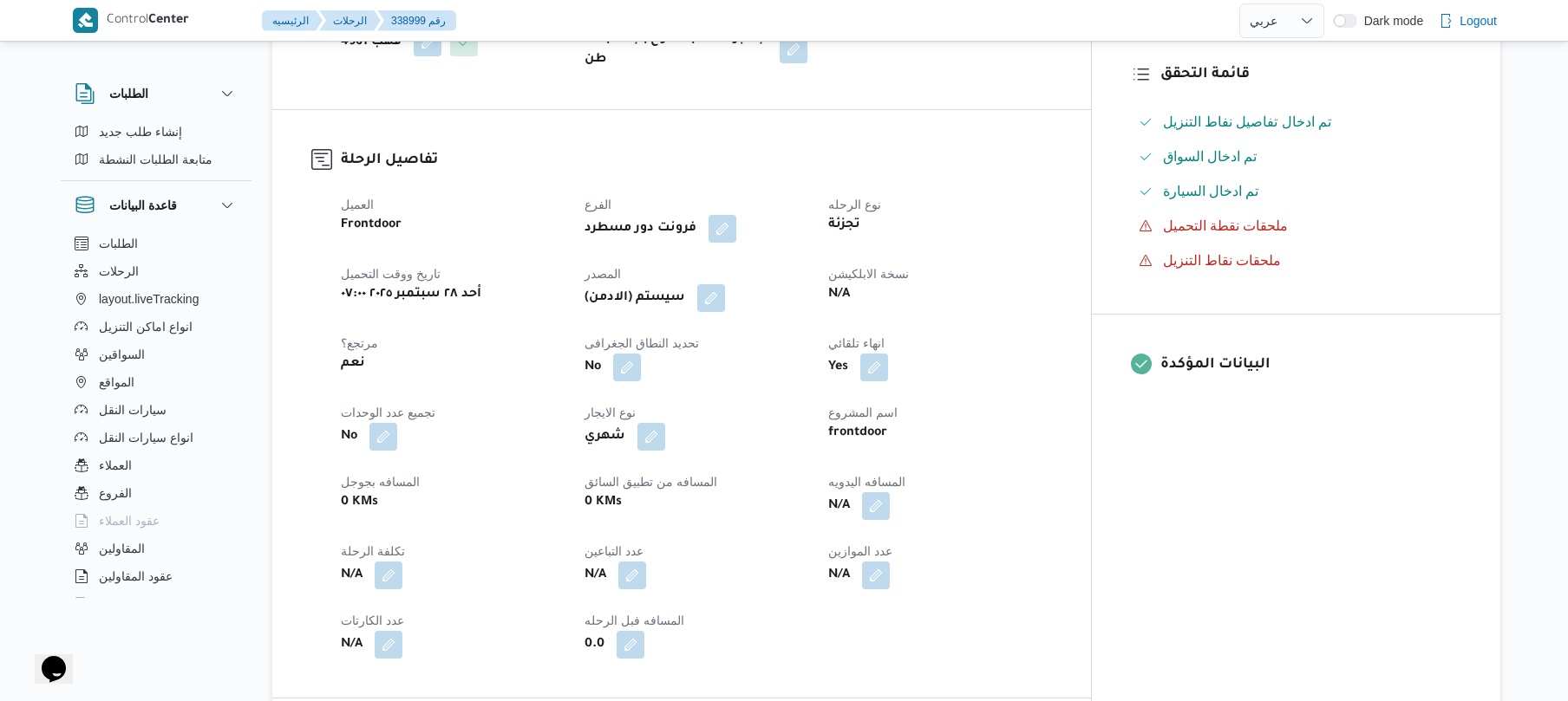
scroll to position [508, 0]
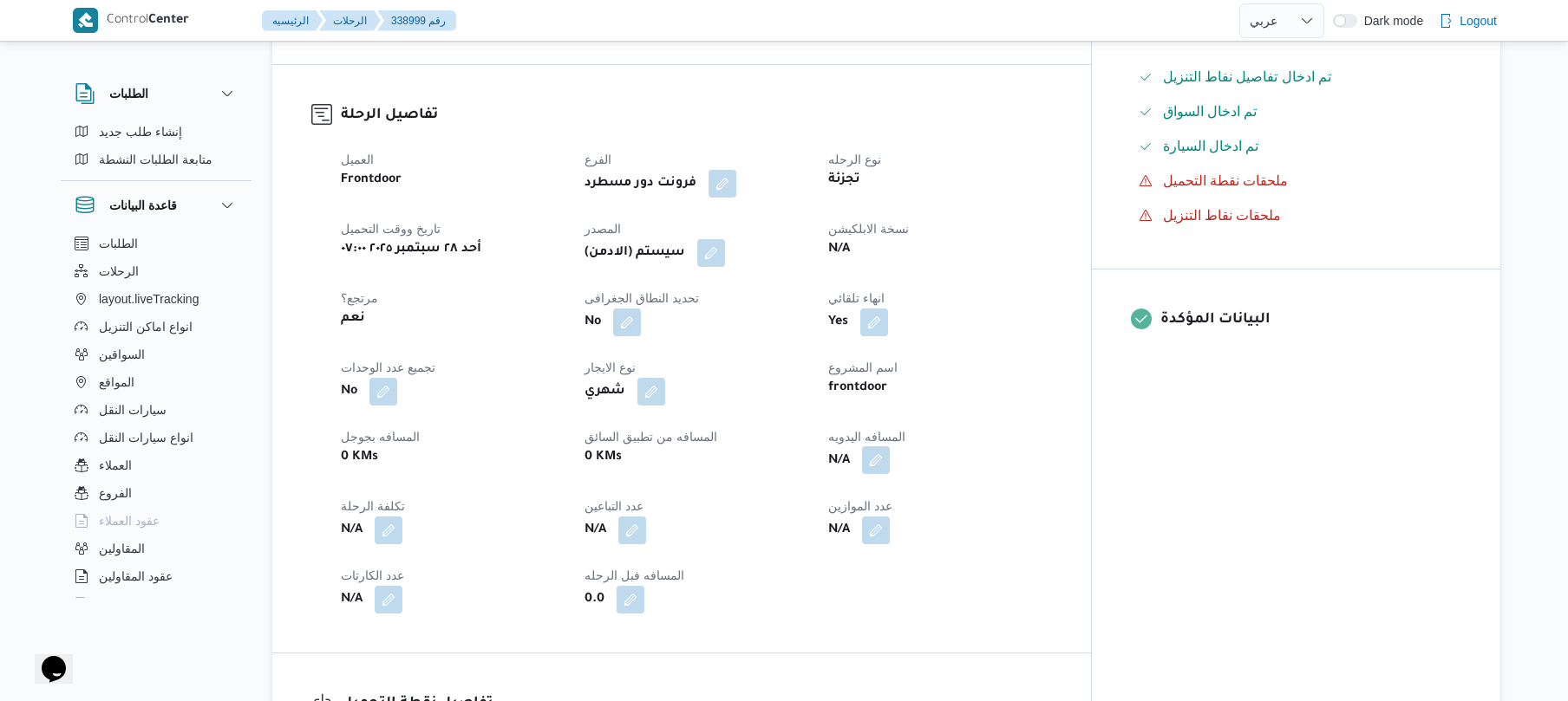
click at [890, 474] on button "button" at bounding box center [876, 460] width 28 height 28
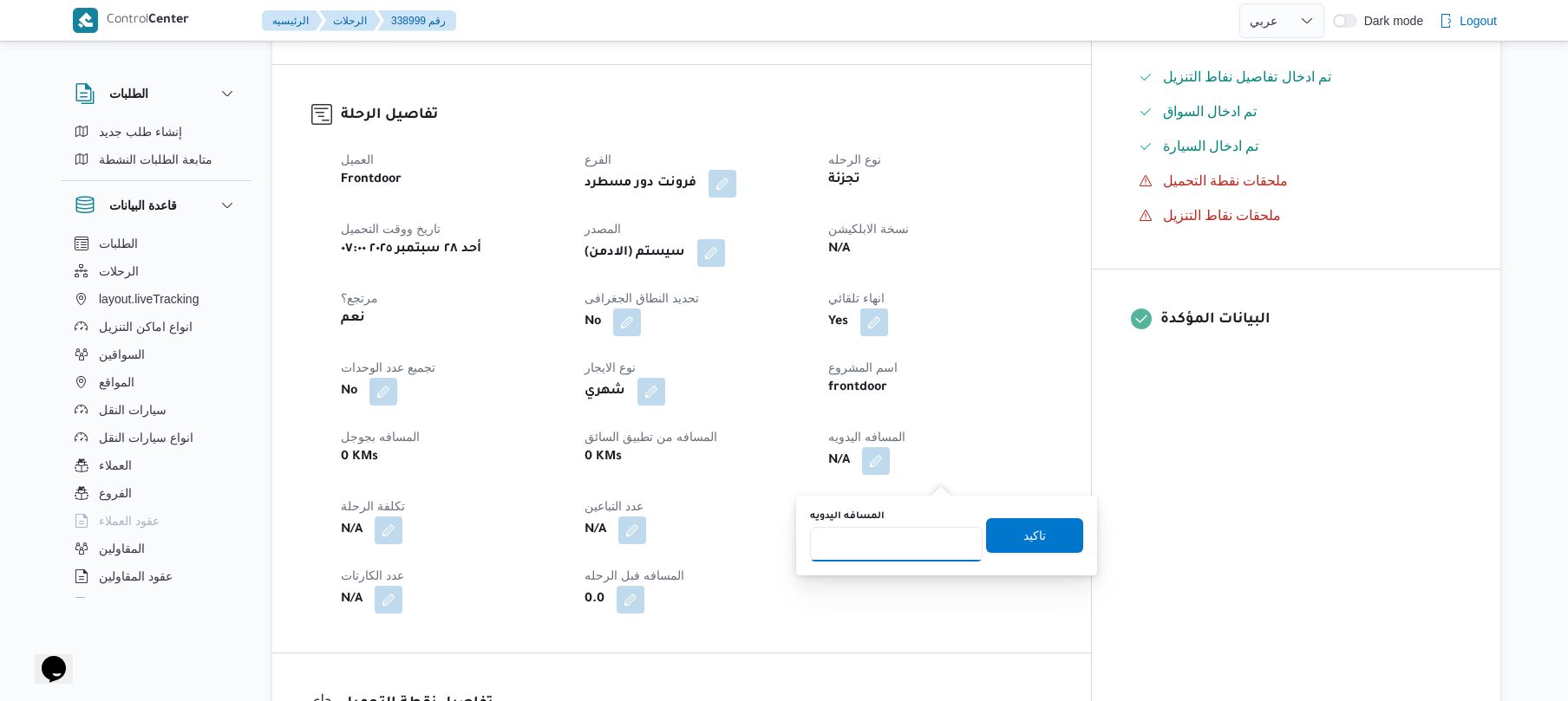
click at [887, 546] on input "المسافه اليدويه" at bounding box center [897, 544] width 172 height 34
type input "130"
click at [1006, 548] on span "تاكيد" at bounding box center [1034, 535] width 98 height 34
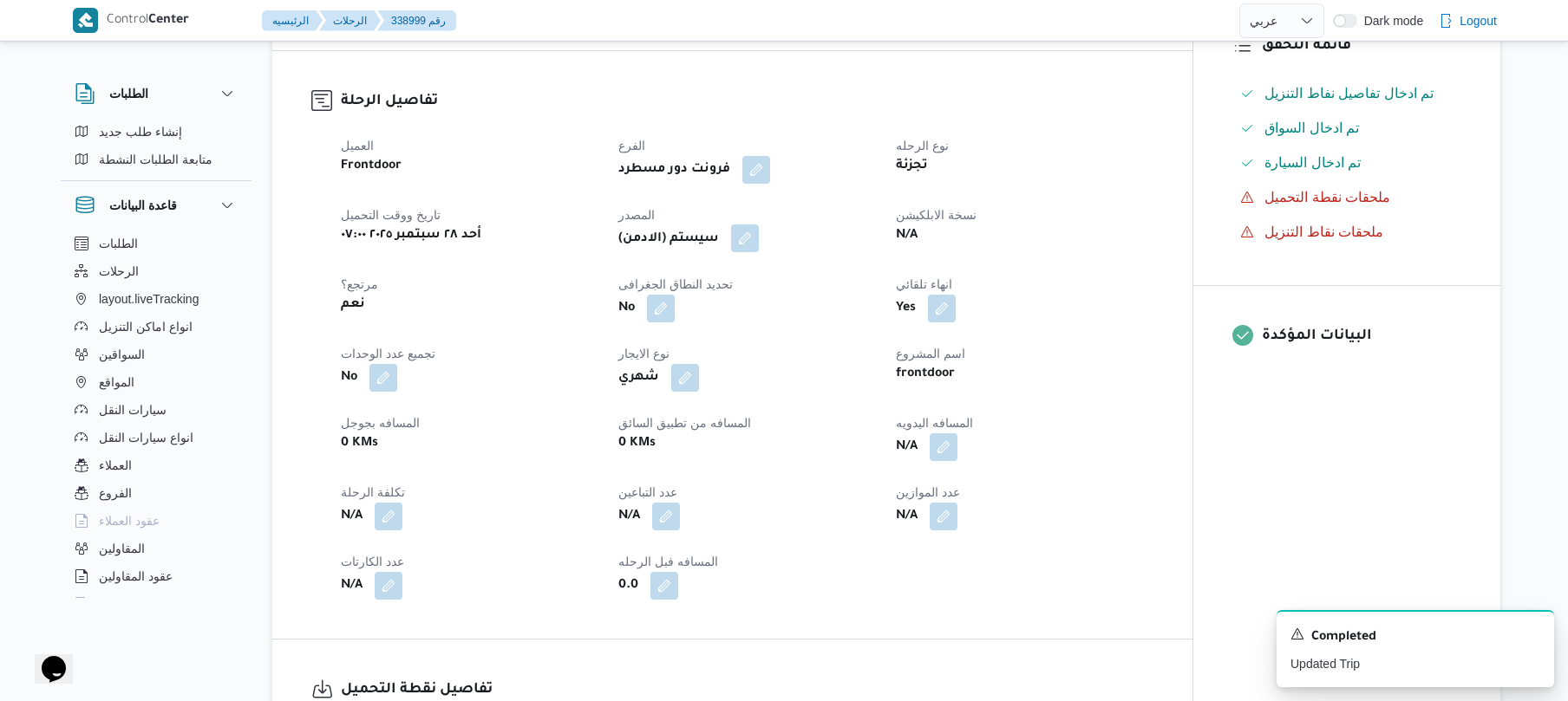
click at [755, 252] on button "button" at bounding box center [745, 239] width 28 height 28
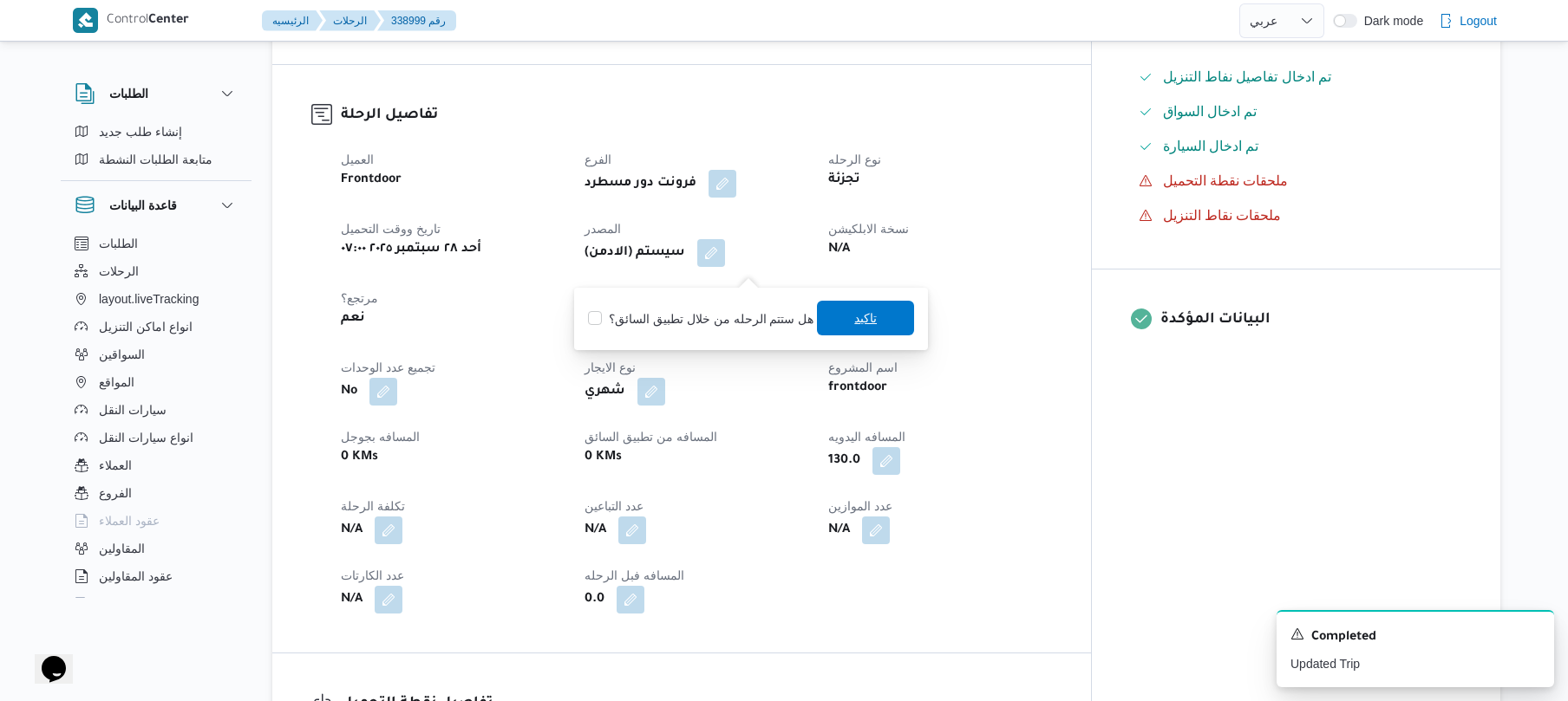
click at [862, 322] on span "تاكيد" at bounding box center [866, 318] width 23 height 21
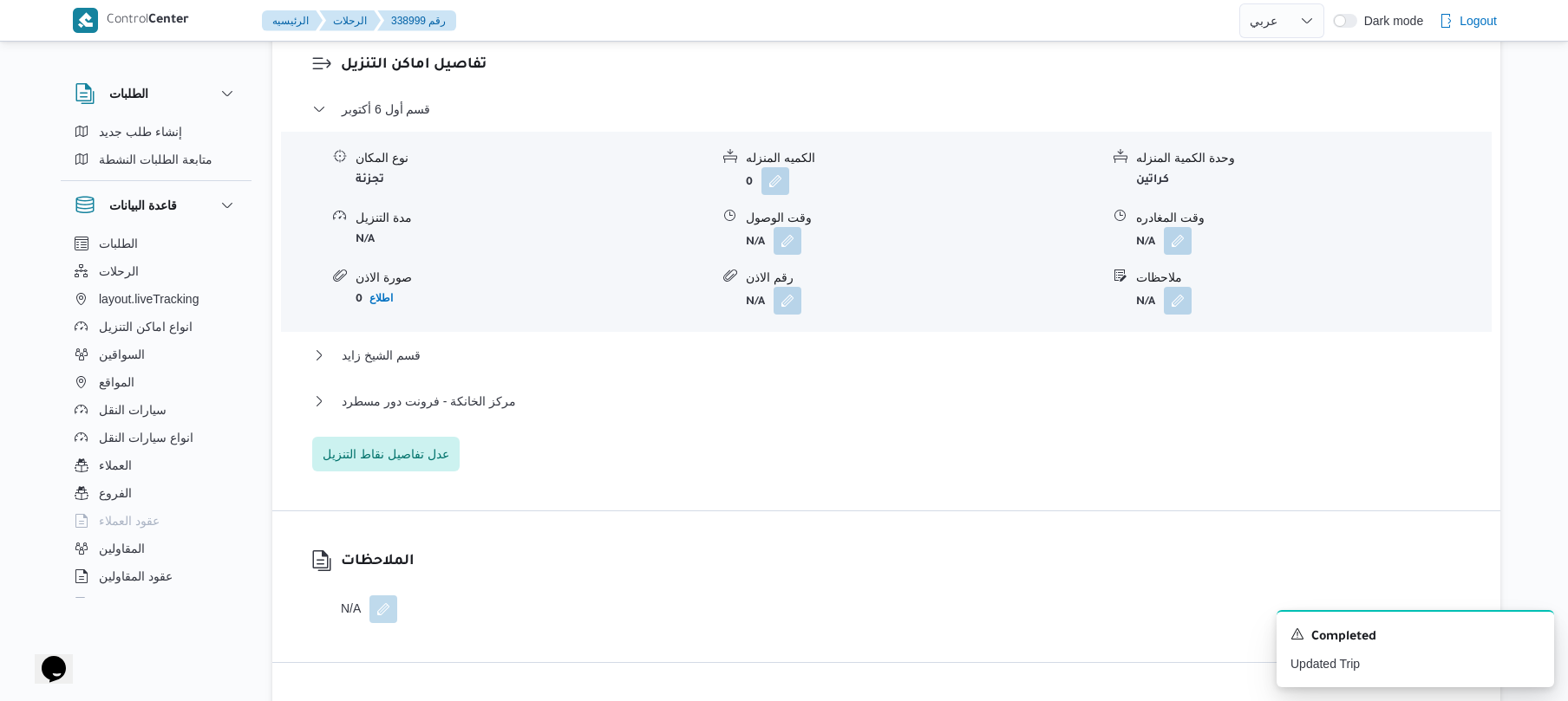
scroll to position [1479, 0]
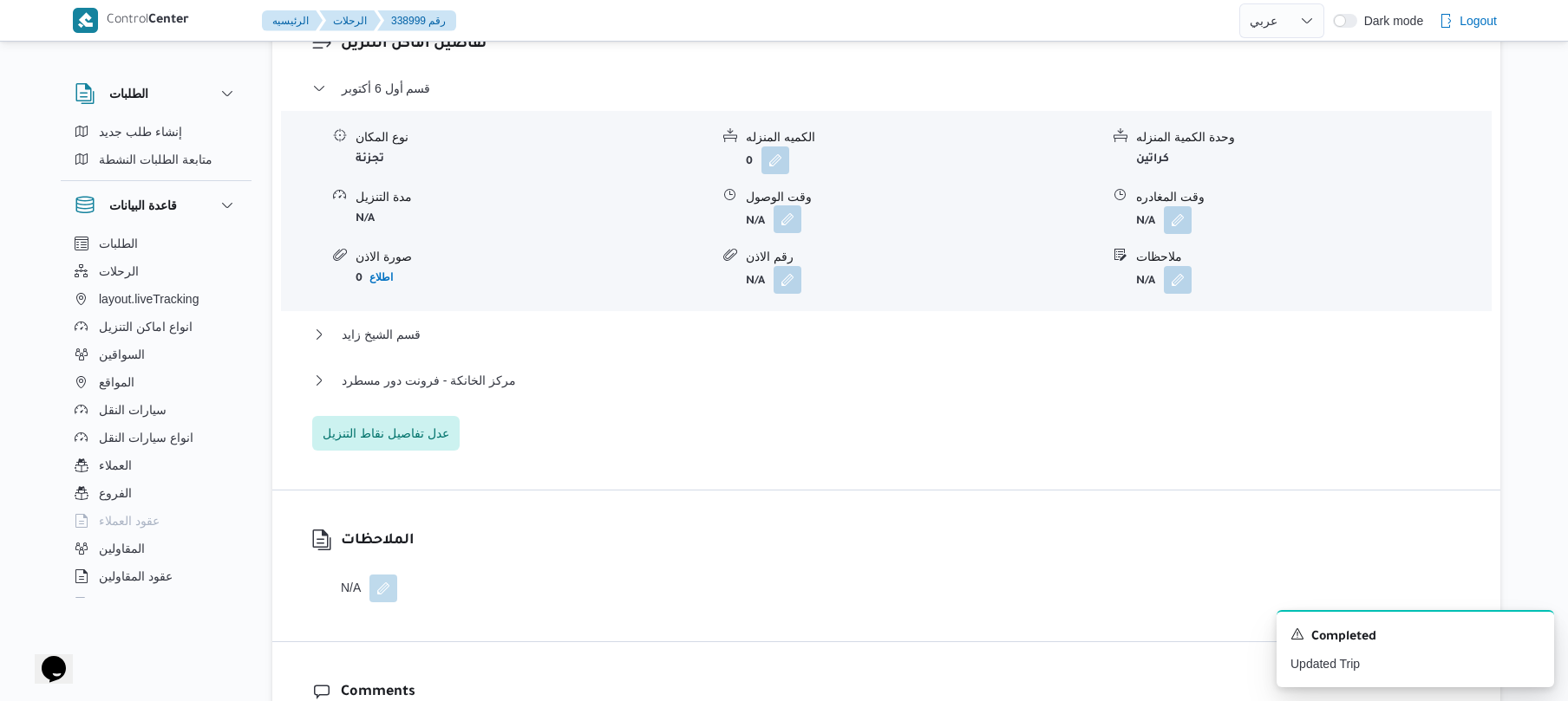
click at [788, 234] on button "button" at bounding box center [788, 220] width 28 height 28
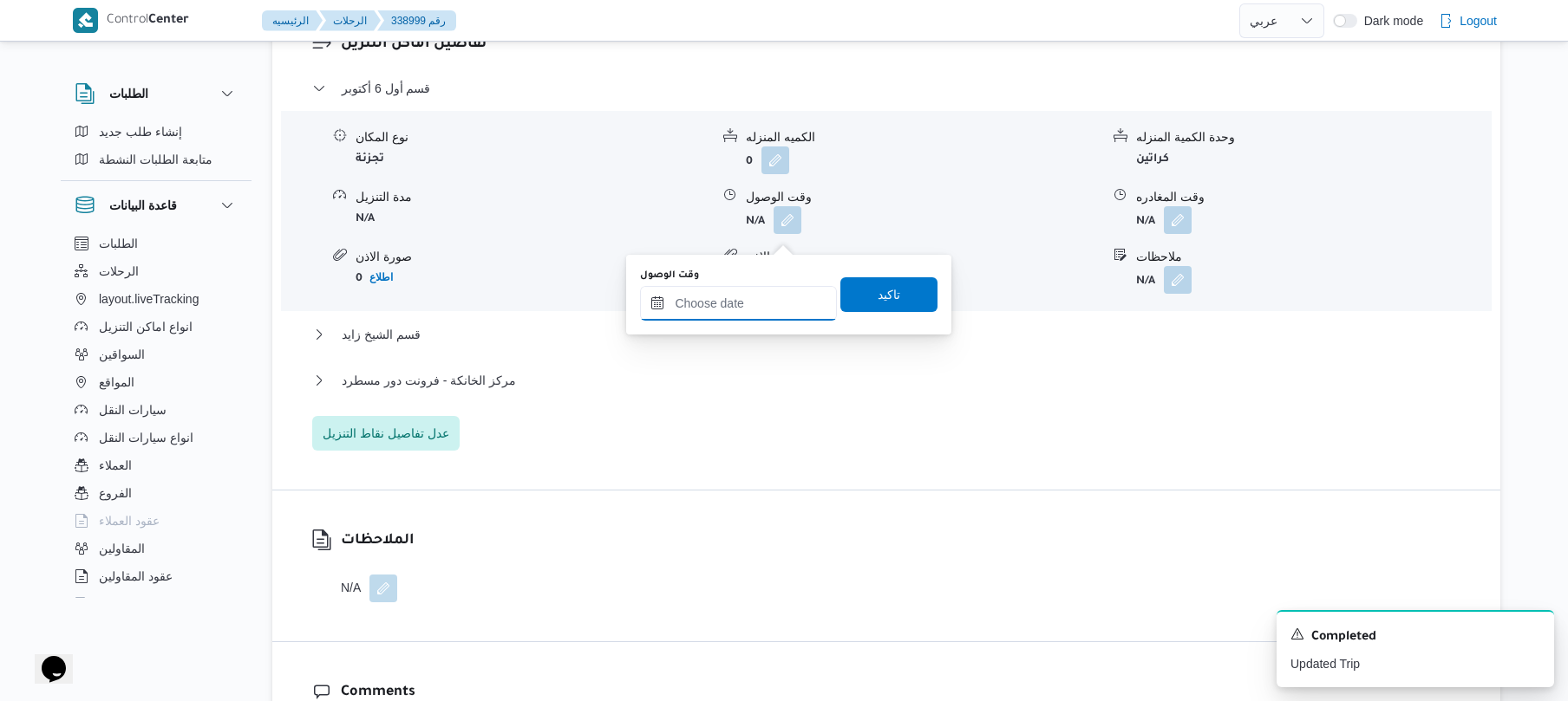
click at [733, 309] on input "وقت الوصول" at bounding box center [738, 303] width 197 height 34
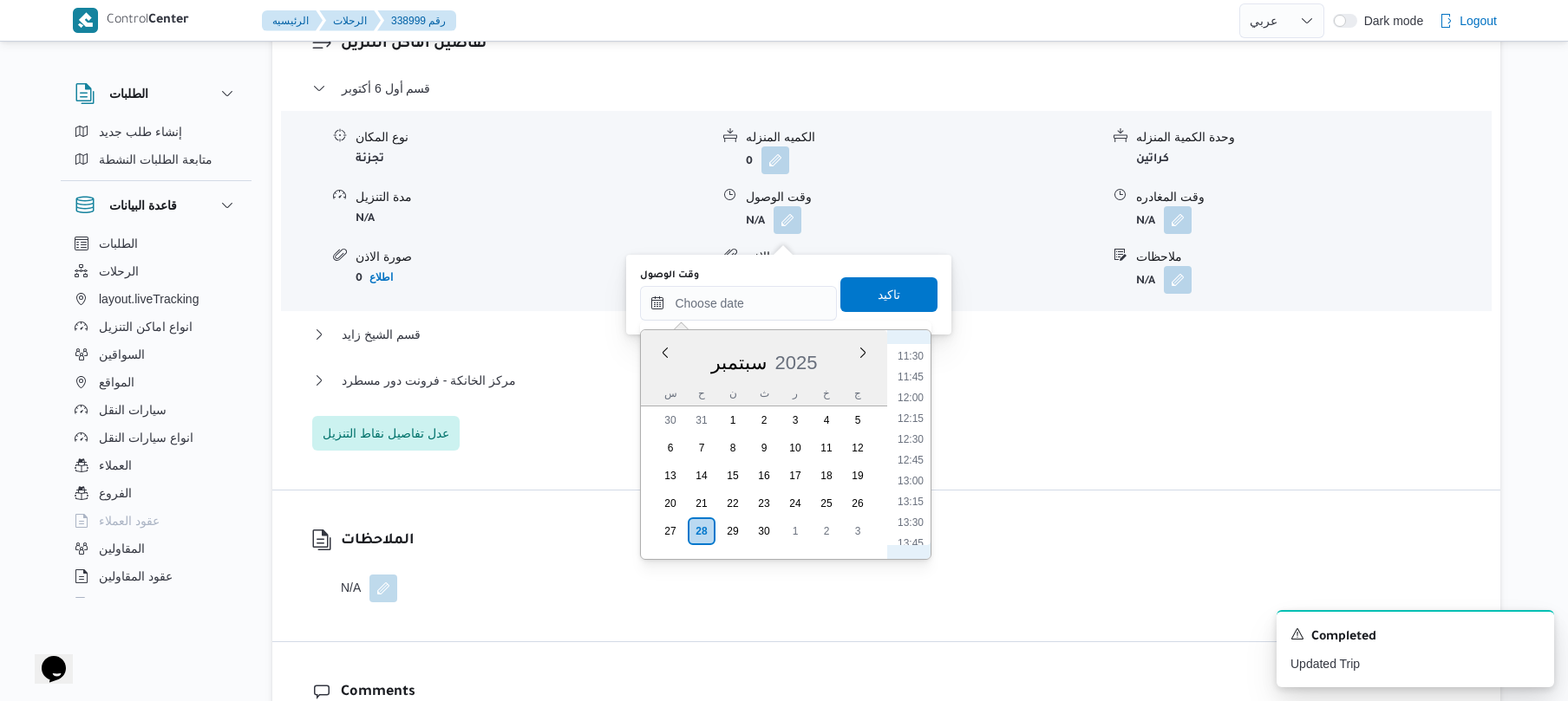
scroll to position [670, 0]
click at [906, 389] on li "08:30" at bounding box center [911, 390] width 40 height 18
type input "٢٨/٠٩/٢٠٢٥ ٠٨:٣٠"
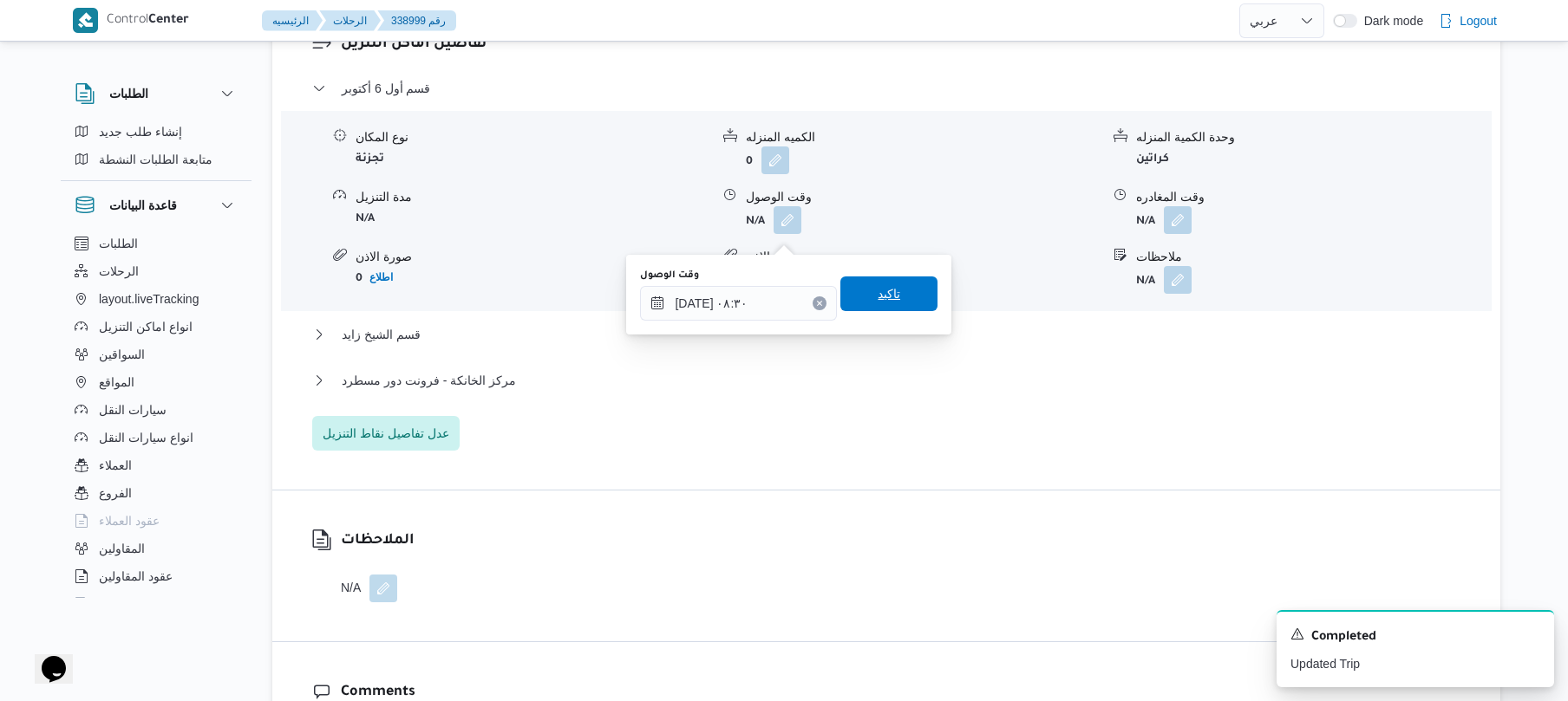
click at [882, 289] on span "تاكيد" at bounding box center [889, 294] width 23 height 21
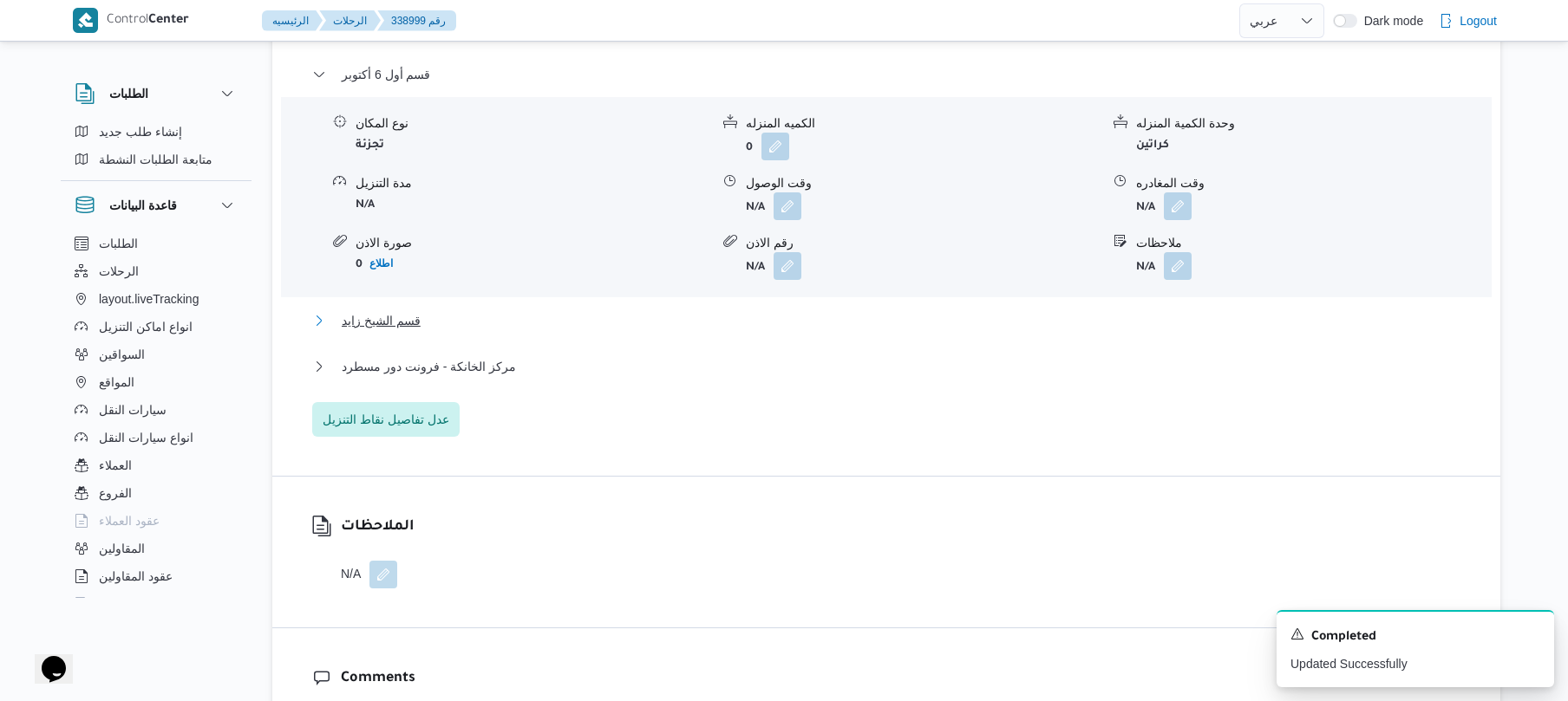
click at [810, 331] on button "قسم الشيخ زايد" at bounding box center [887, 321] width 1150 height 21
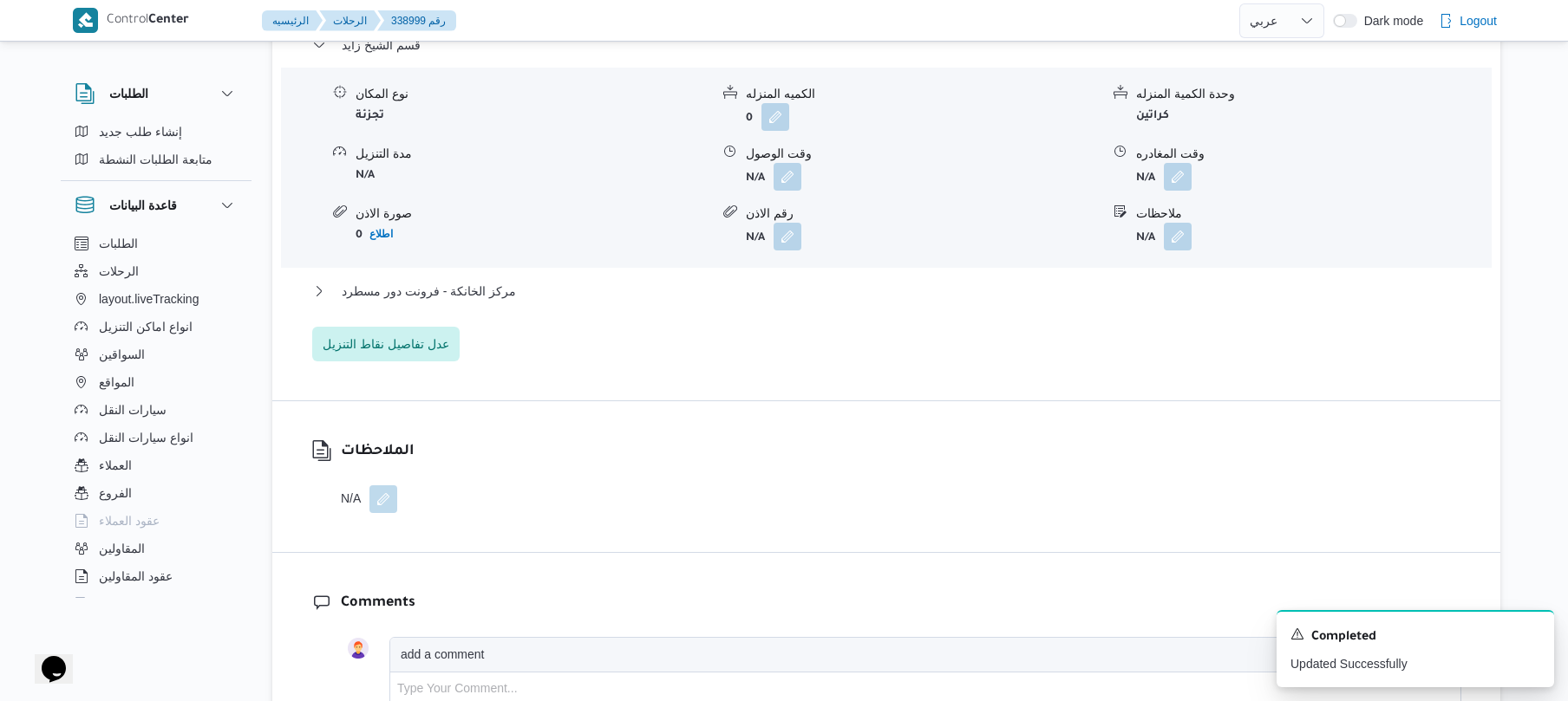
scroll to position [1803, 0]
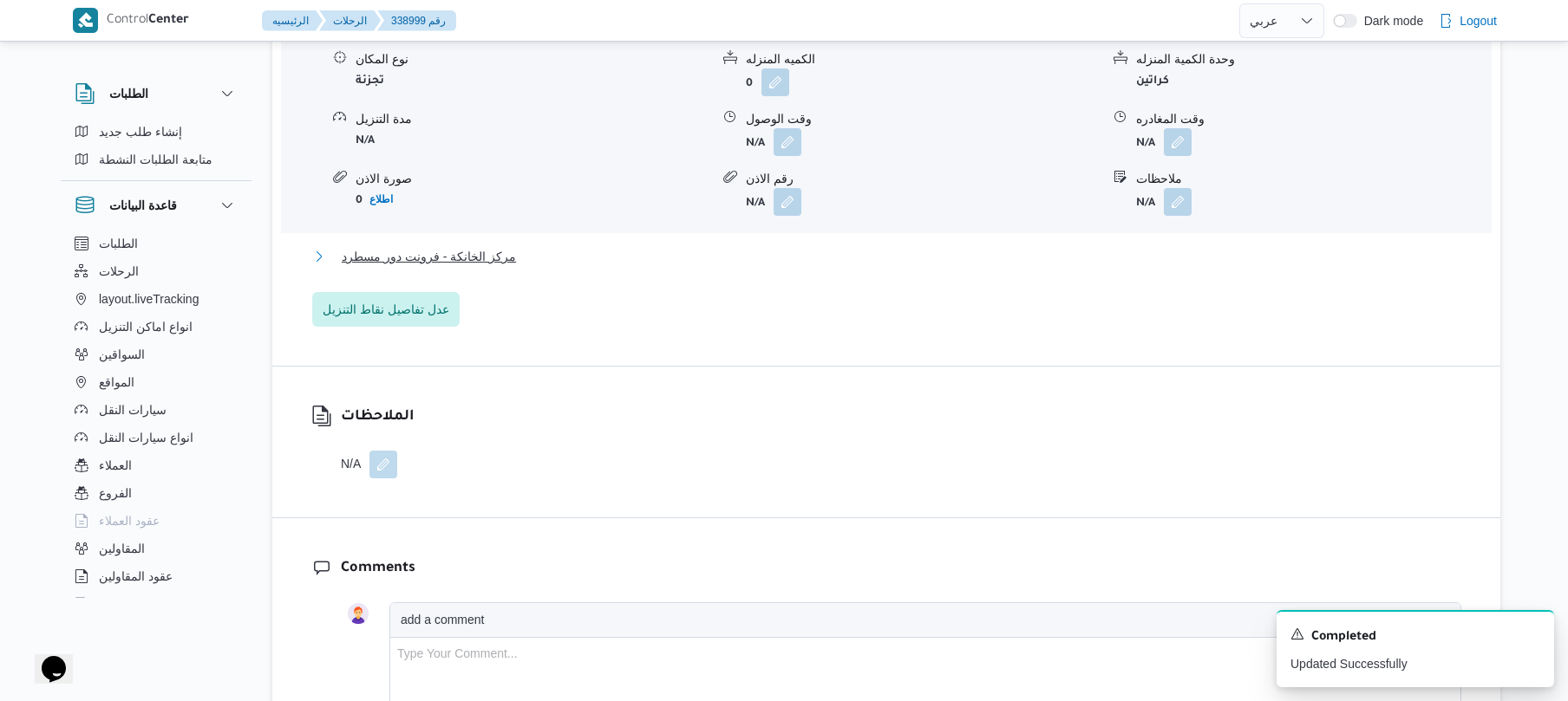
click at [999, 267] on button "مركز الخانكة - فرونت دور مسطرد" at bounding box center [887, 257] width 1150 height 21
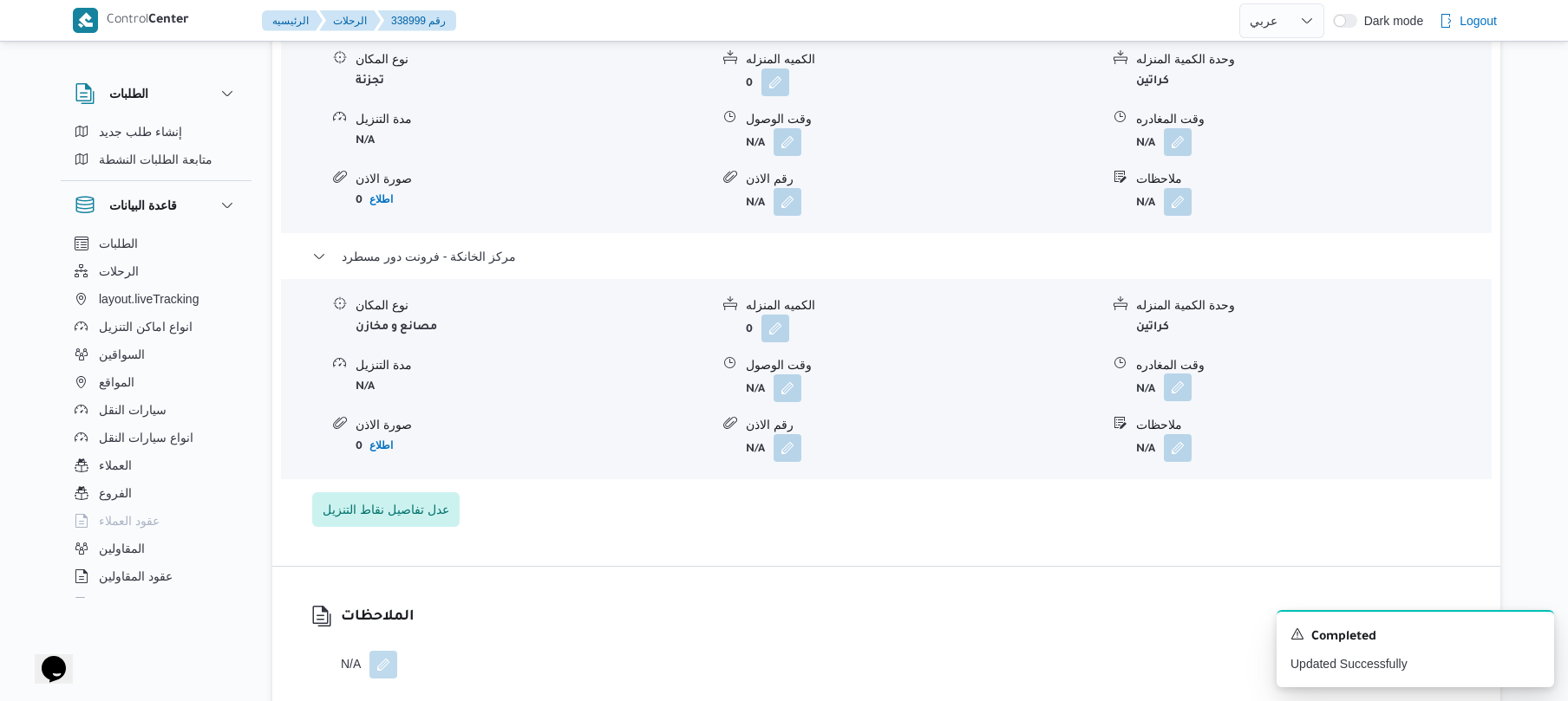
click at [1178, 401] on button "button" at bounding box center [1179, 387] width 28 height 28
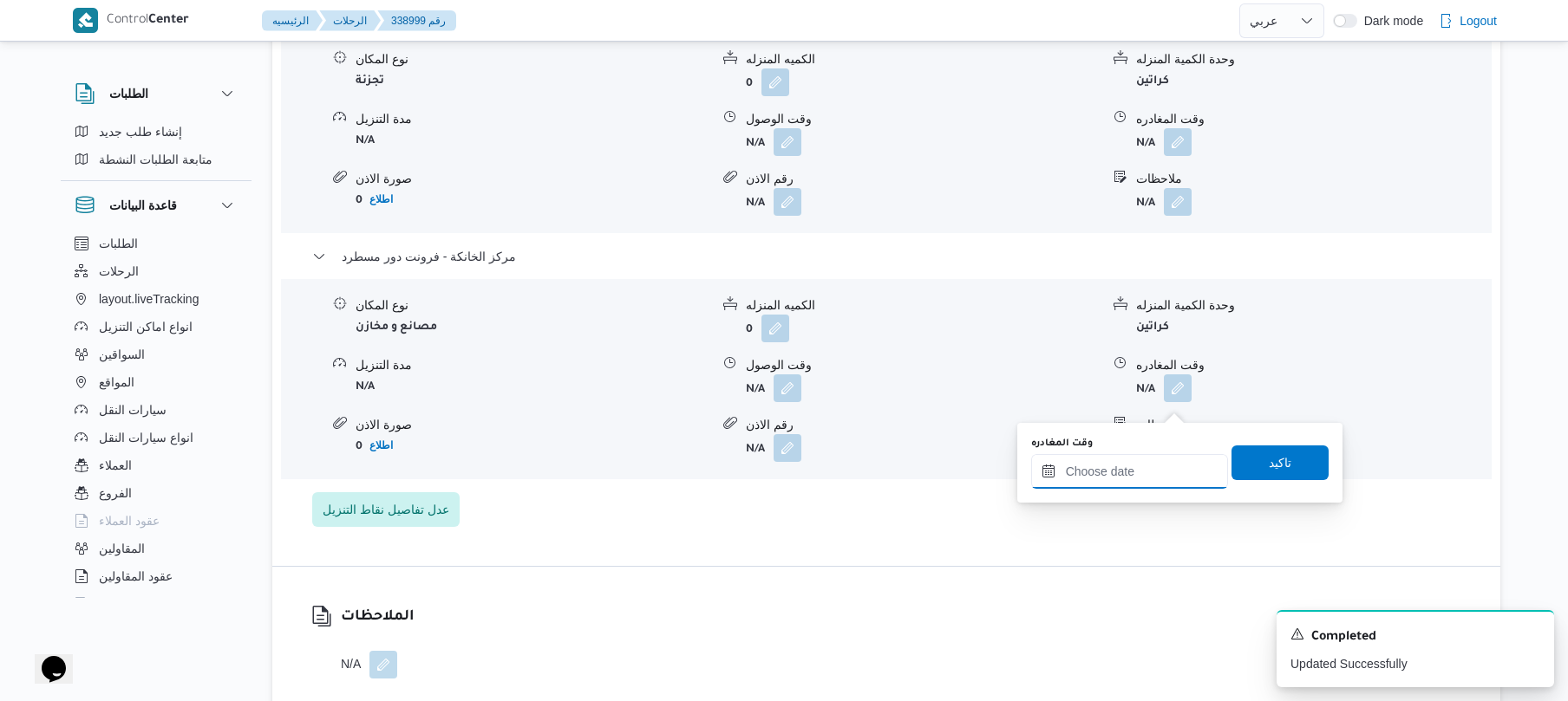
click at [1087, 465] on input "وقت المغادره" at bounding box center [1130, 471] width 197 height 34
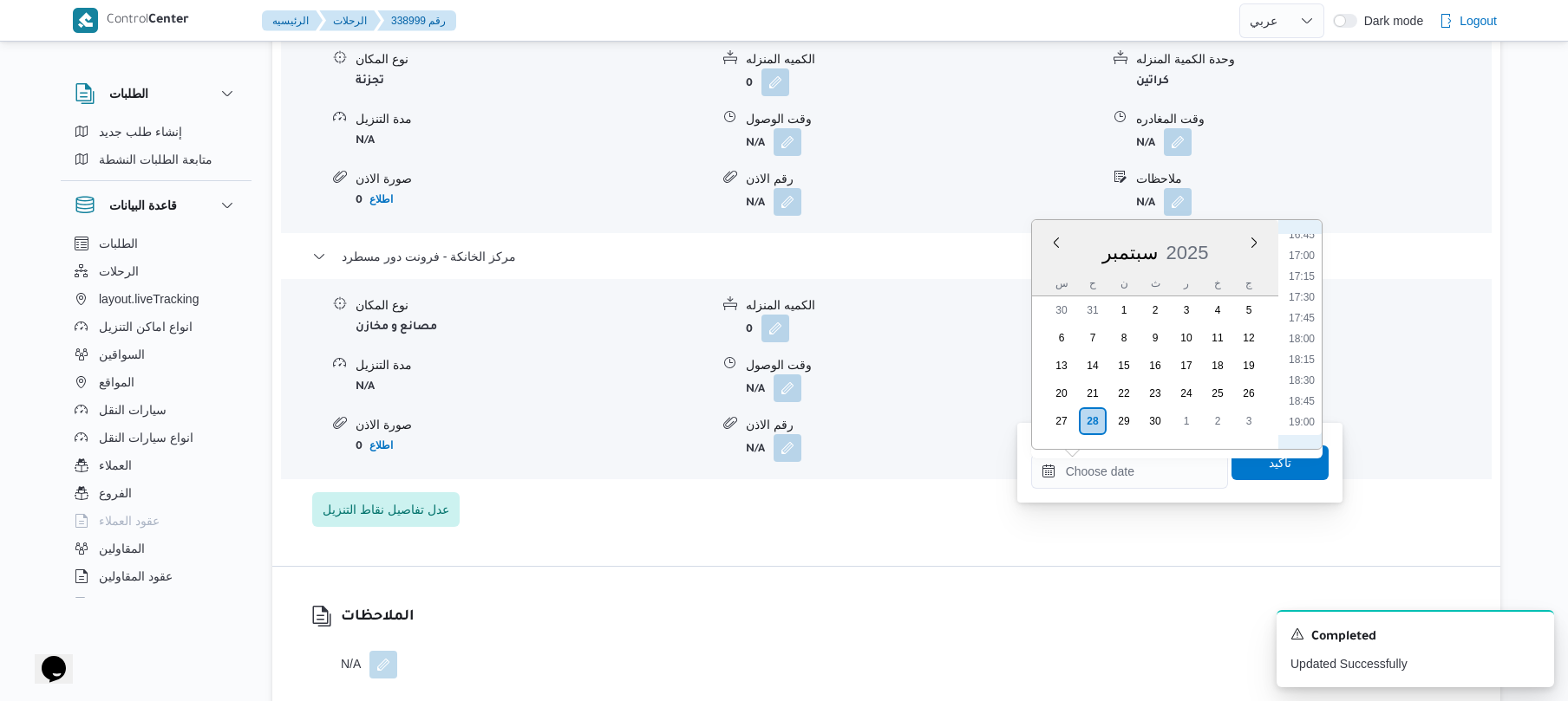
scroll to position [1349, 0]
click at [1301, 329] on li "17:15" at bounding box center [1302, 329] width 40 height 18
type input "٢٨/٠٩/٢٠٢٥ ١٧:١٥"
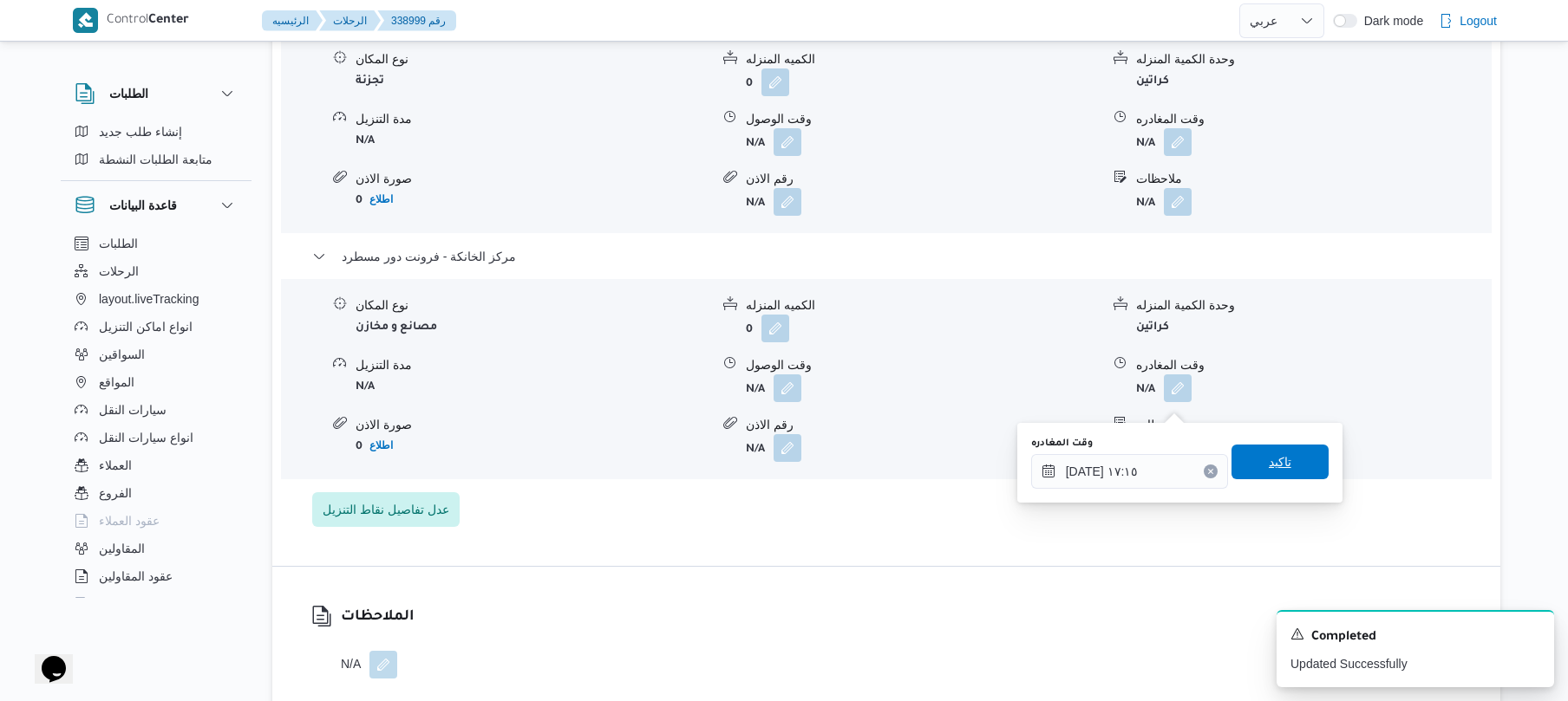
click at [1269, 462] on span "تاكيد" at bounding box center [1281, 462] width 23 height 21
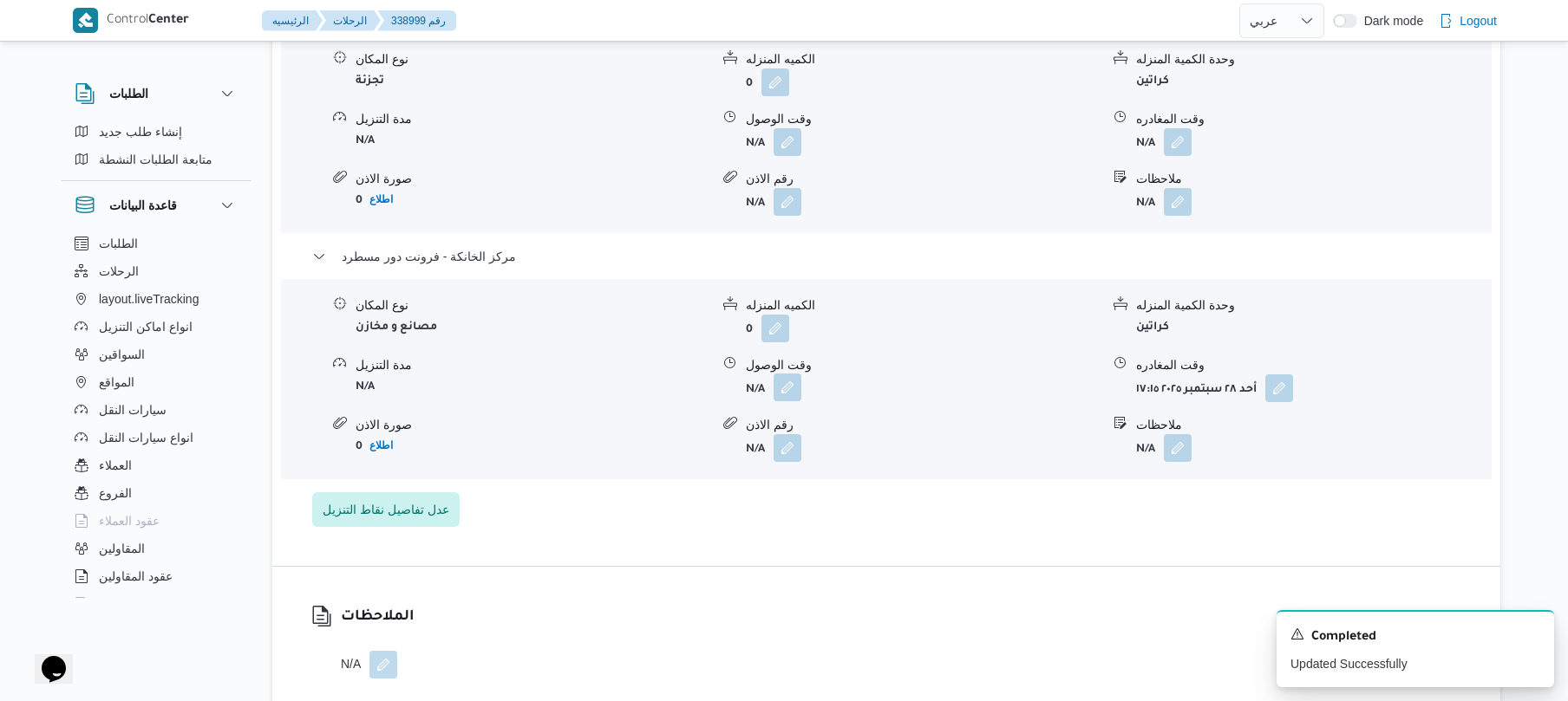
click at [778, 401] on button "button" at bounding box center [788, 387] width 28 height 28
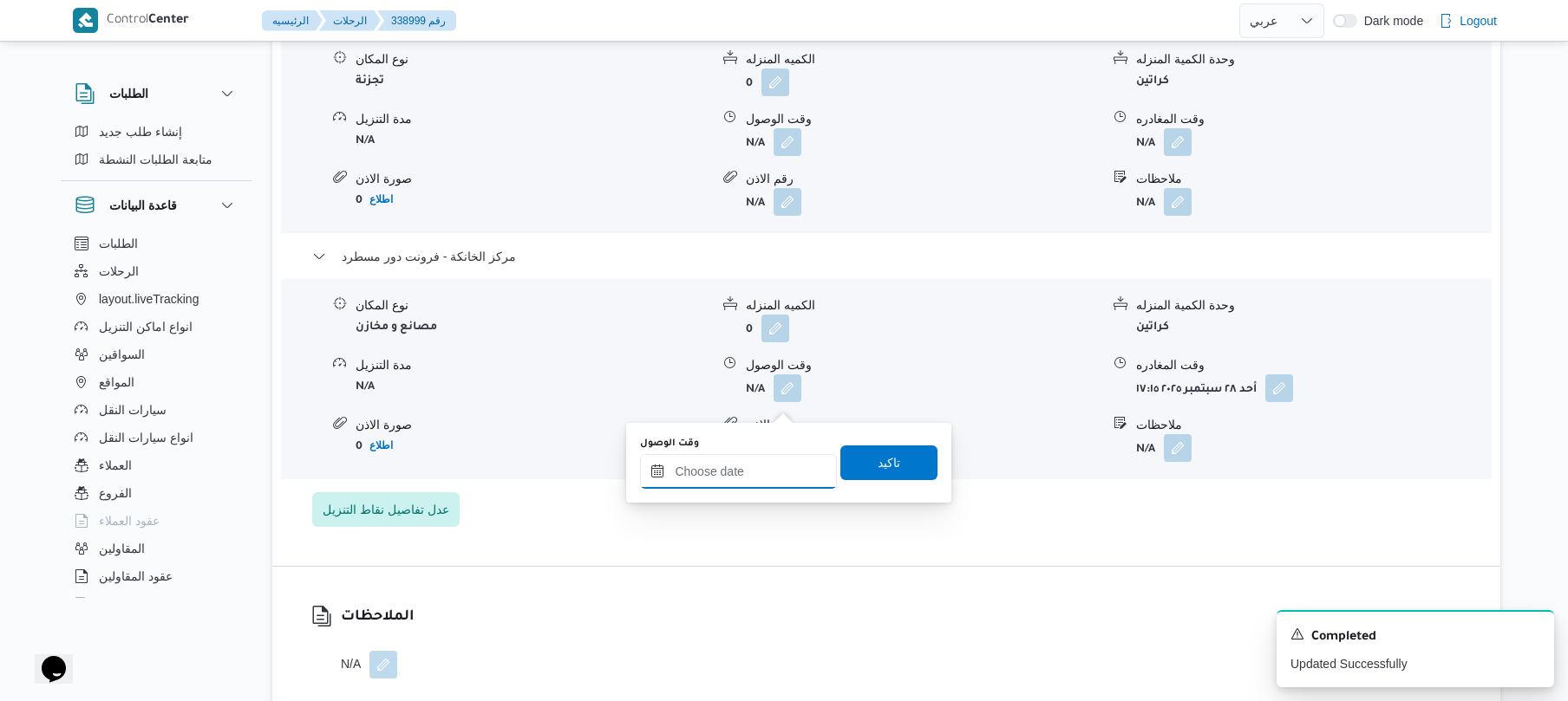
click at [768, 469] on input "وقت الوصول" at bounding box center [738, 471] width 197 height 34
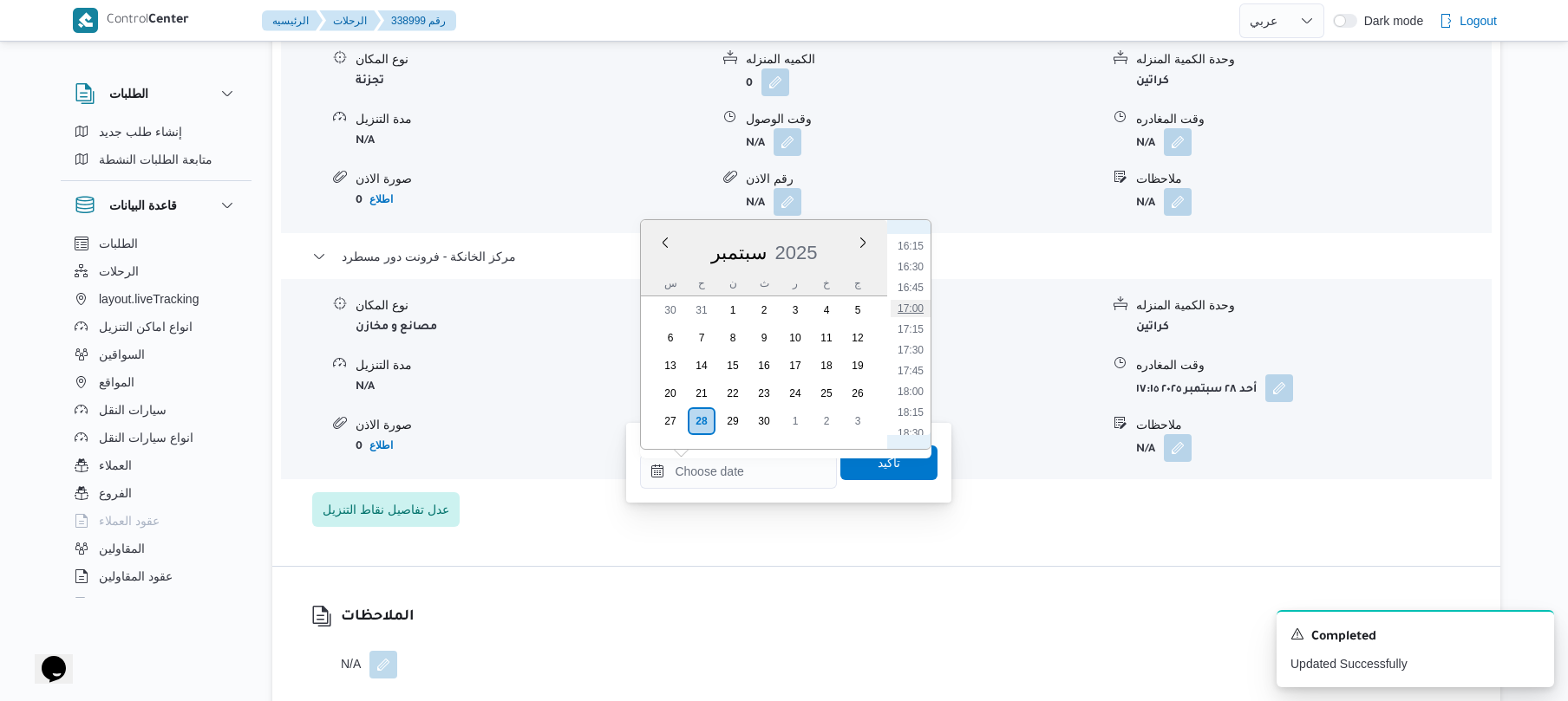
click at [917, 306] on li "17:00" at bounding box center [911, 308] width 40 height 18
type input "٢٨/٠٩/٢٠٢٥ ١٧:٠٠"
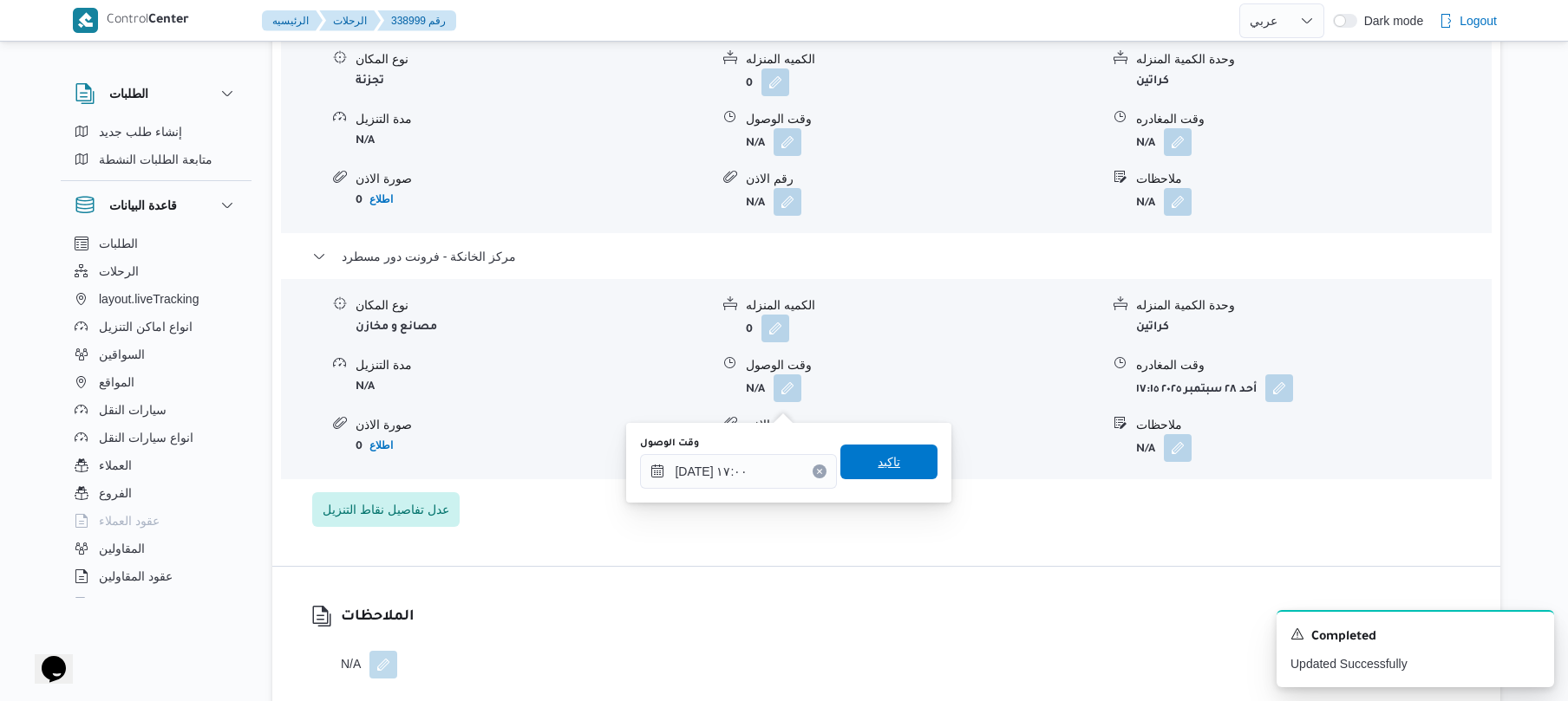
click at [878, 456] on span "تاكيد" at bounding box center [889, 462] width 23 height 21
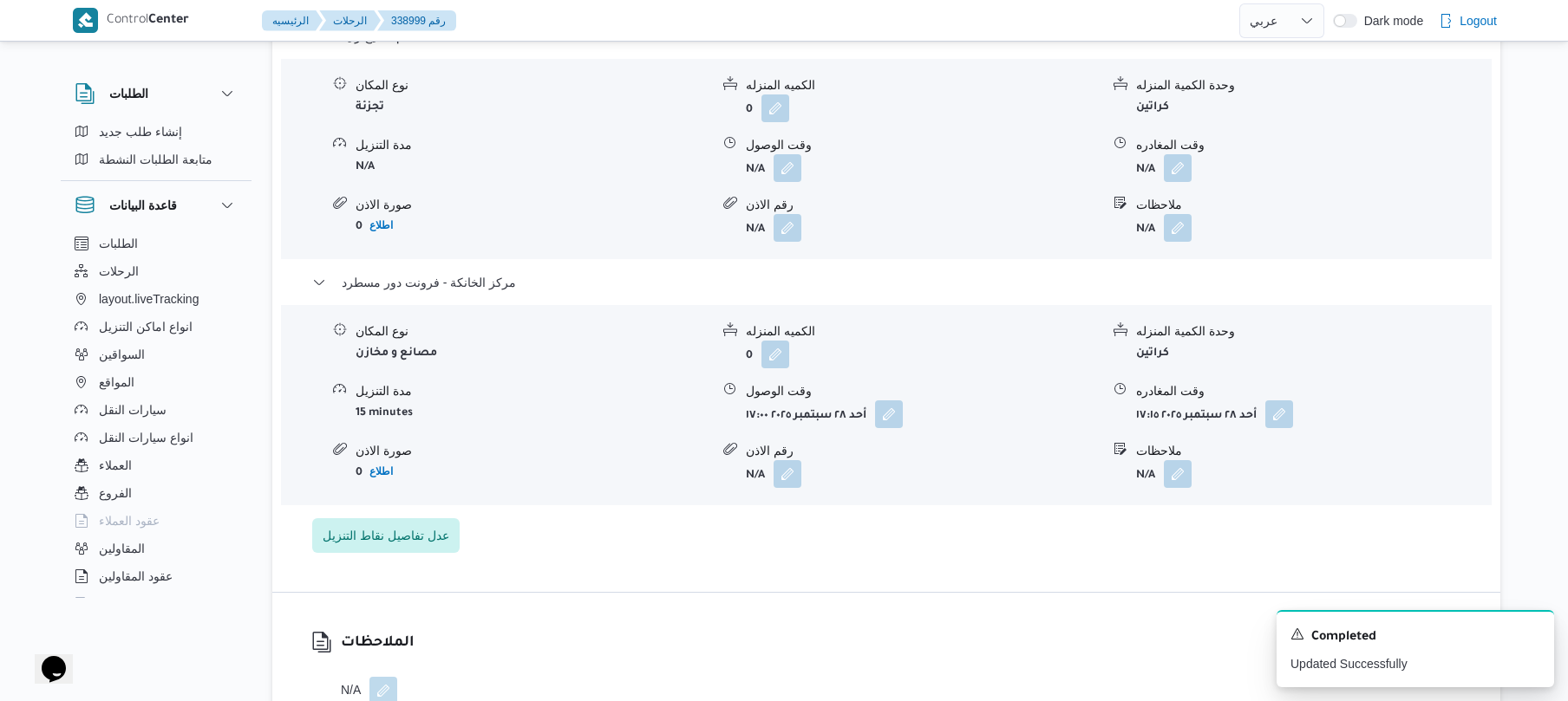
scroll to position [1710, 0]
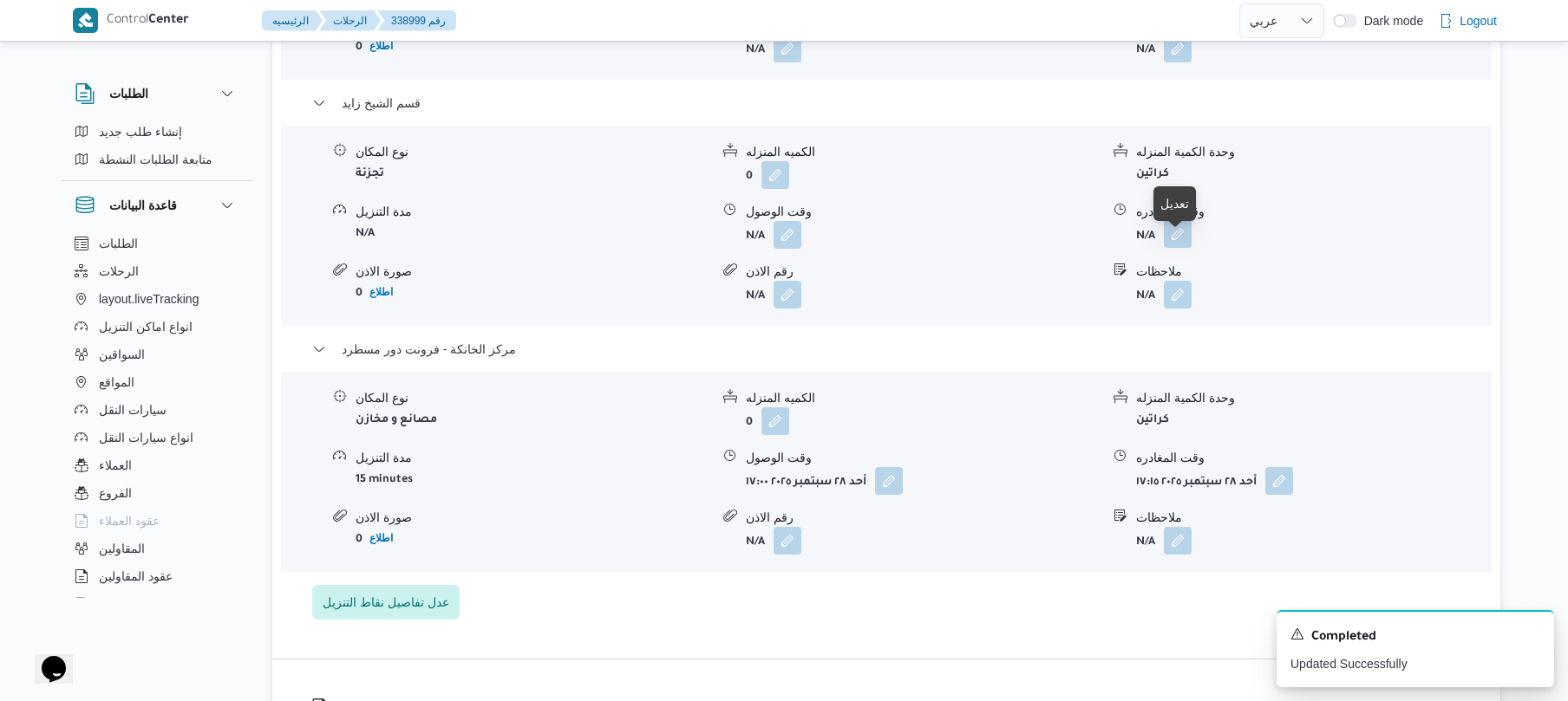
click at [1180, 248] on button "button" at bounding box center [1179, 235] width 28 height 28
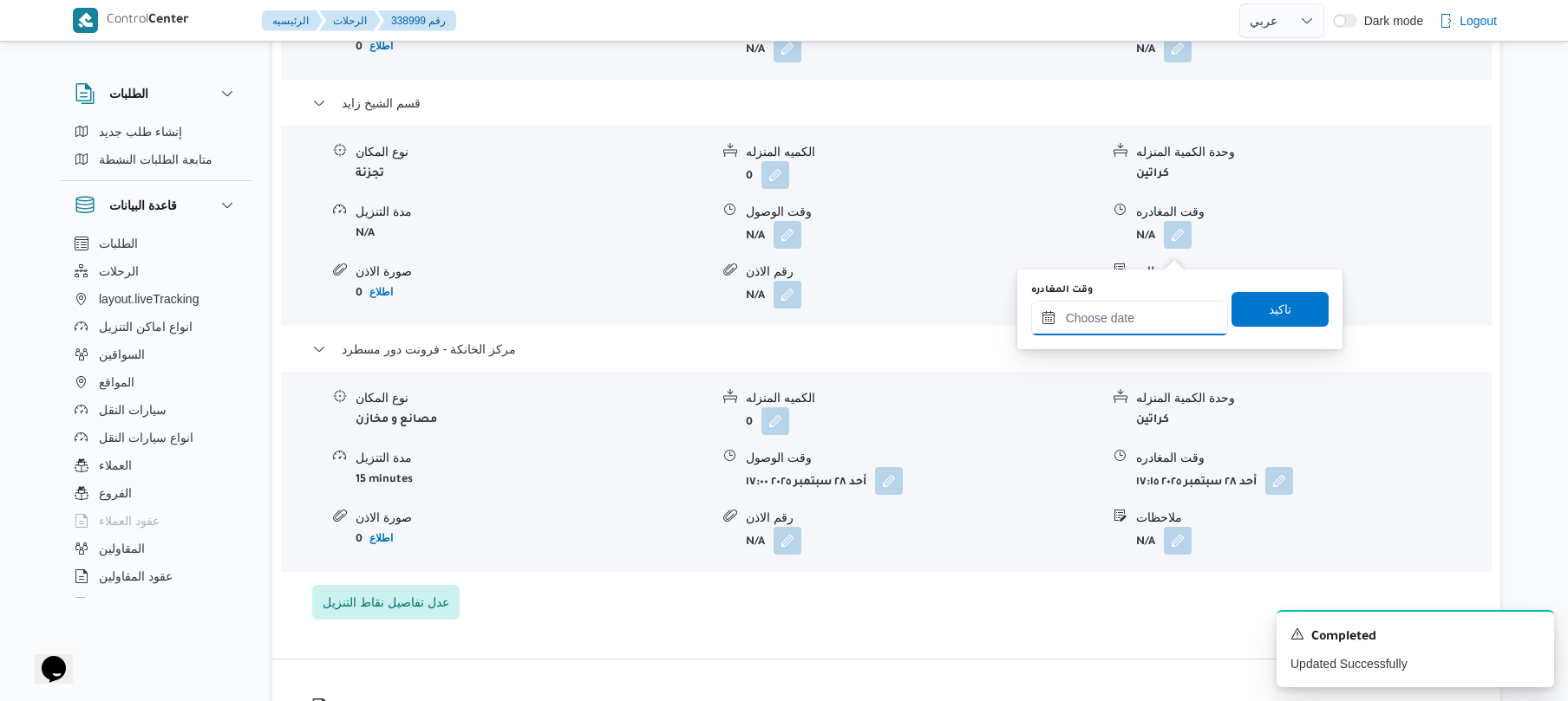
click at [1108, 316] on input "وقت المغادره" at bounding box center [1130, 317] width 197 height 34
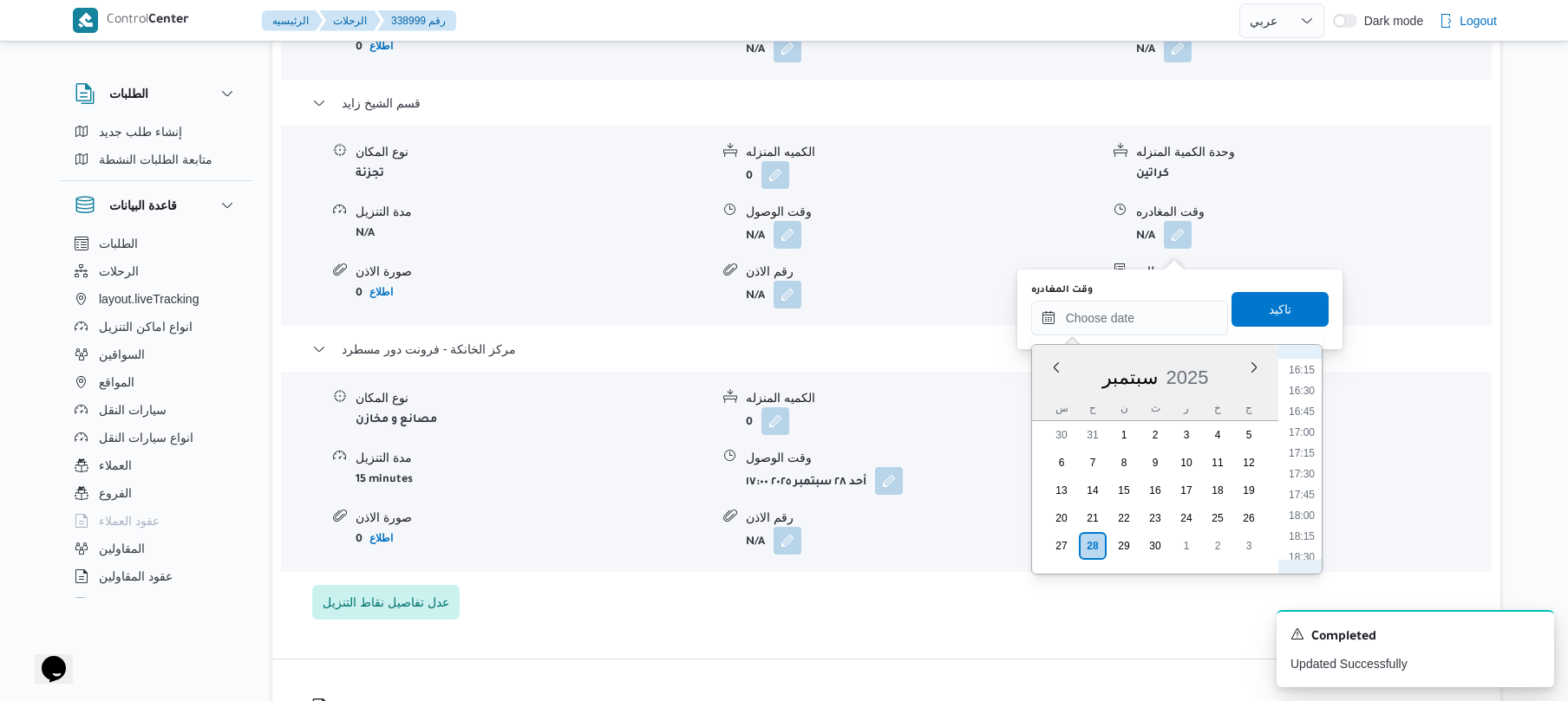
scroll to position [1180, 0]
click at [1303, 513] on li "16:00" at bounding box center [1302, 519] width 40 height 18
type input "٢٨/٠٩/٢٠٢٥ ١٦:٠٠"
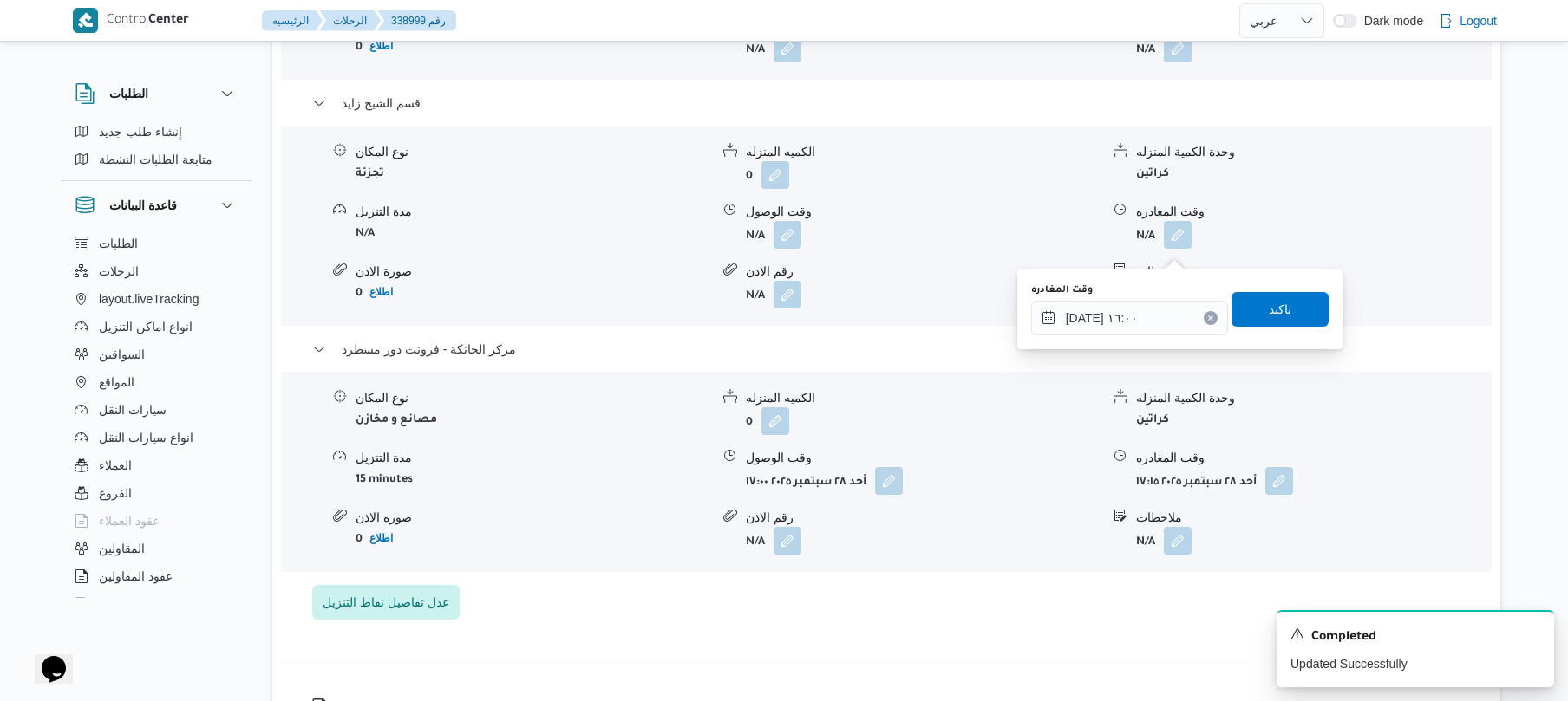
click at [1281, 300] on span "تاكيد" at bounding box center [1281, 310] width 23 height 21
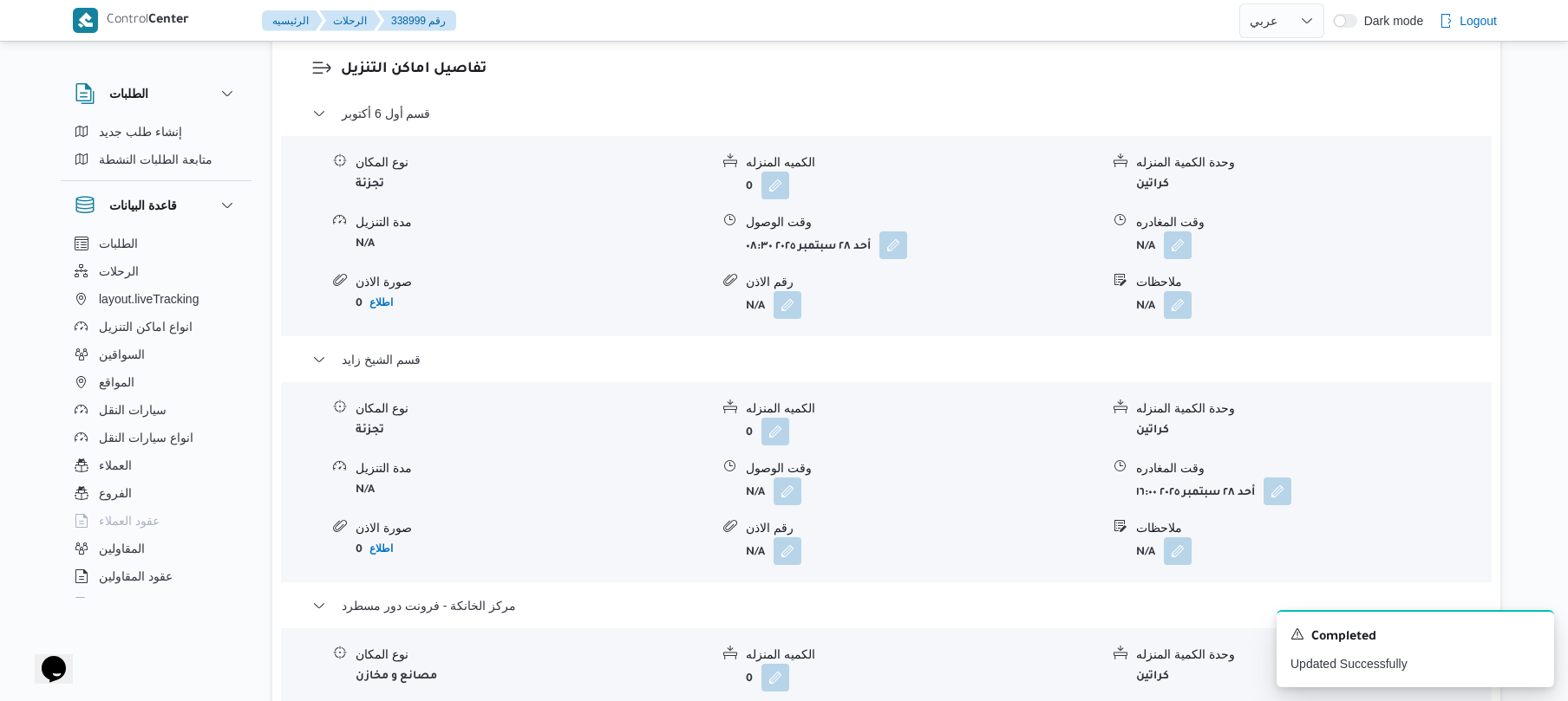
scroll to position [1433, 0]
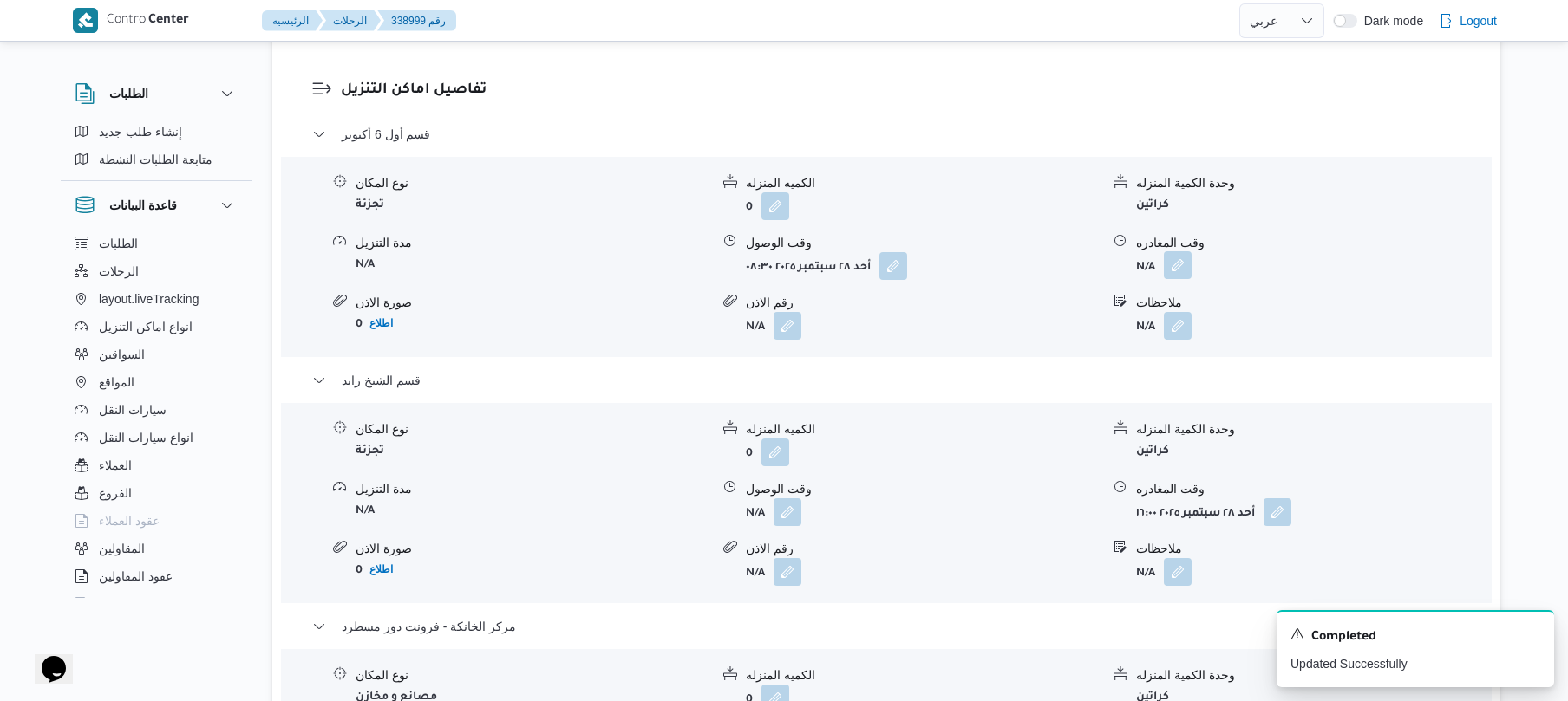
click at [1177, 279] on button "button" at bounding box center [1179, 265] width 28 height 28
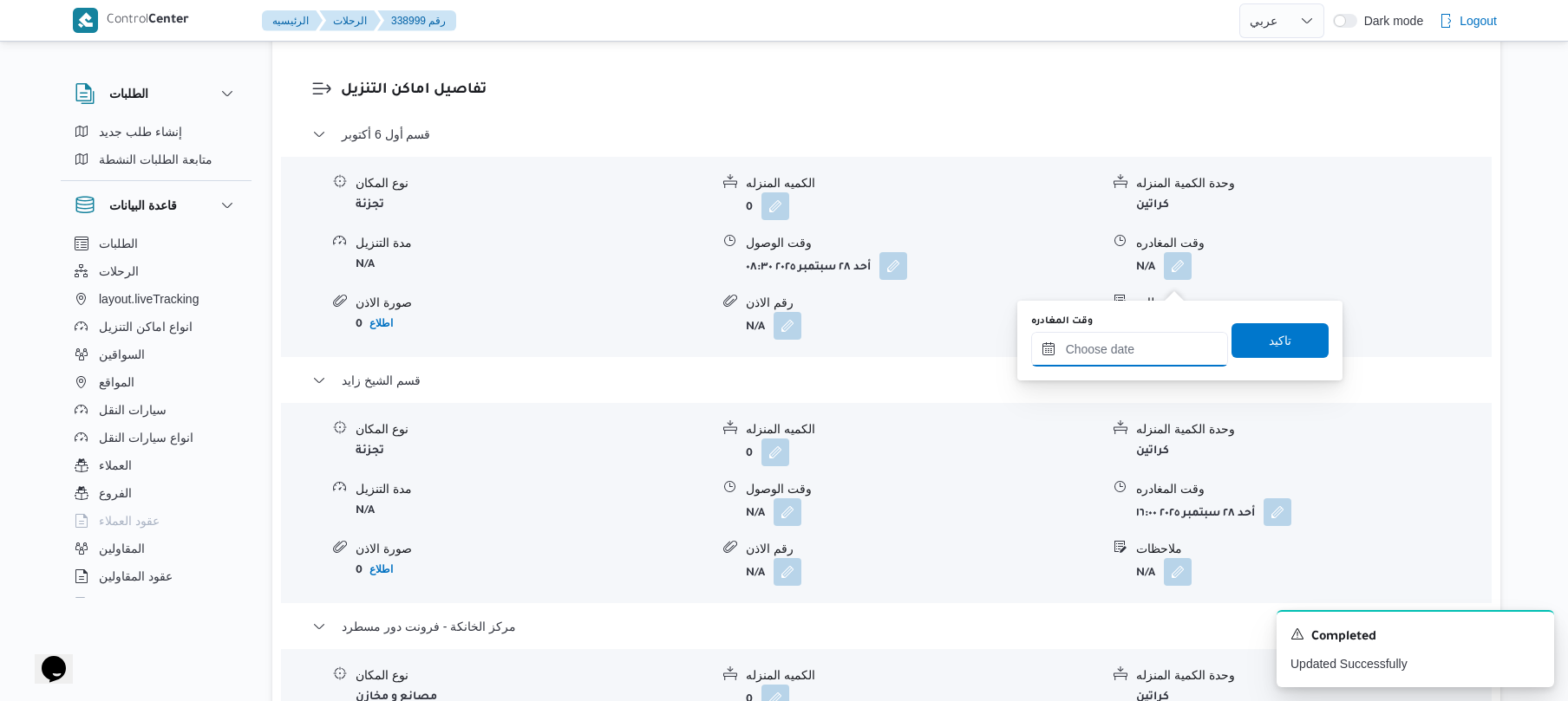
click at [1110, 350] on input "وقت المغادره" at bounding box center [1130, 349] width 197 height 34
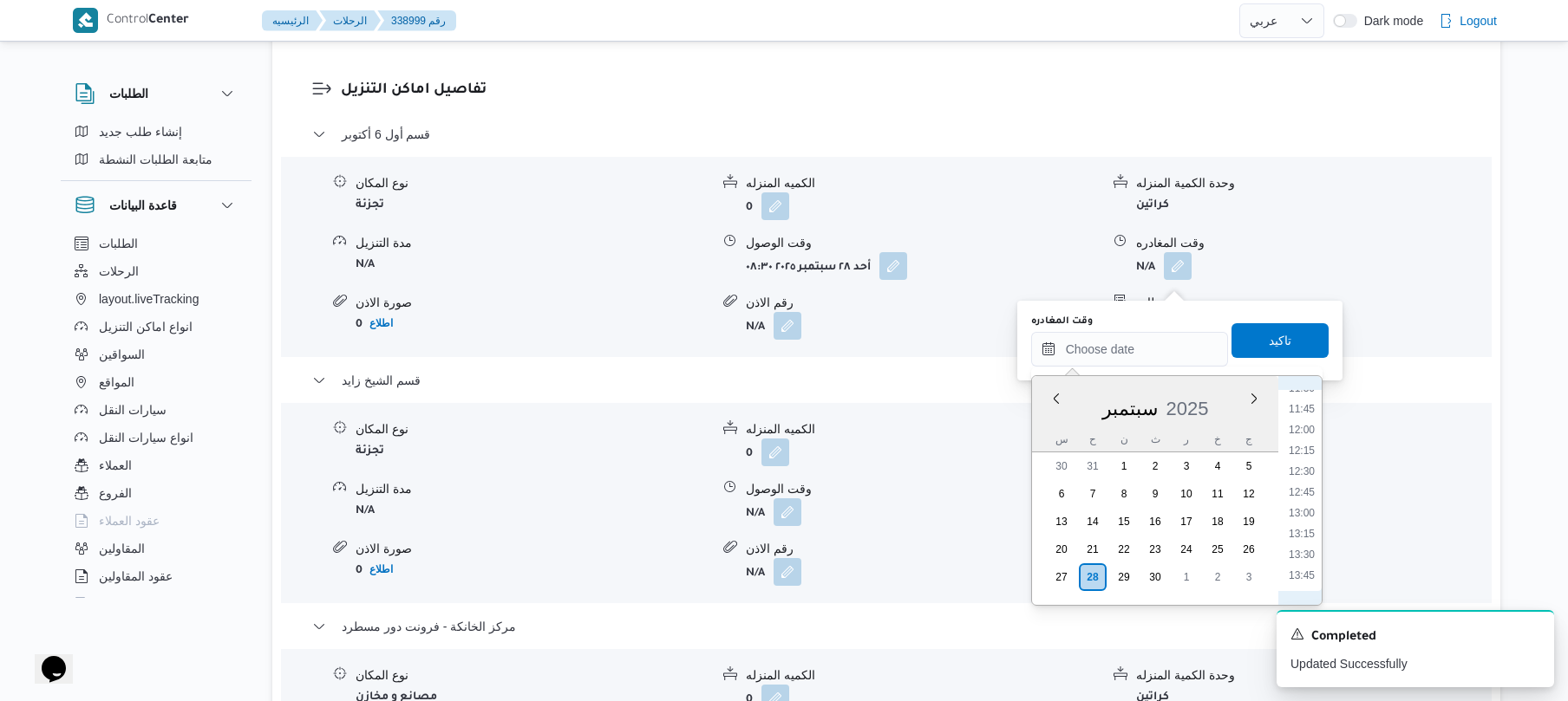
scroll to position [897, 0]
click at [1305, 473] on li "11:45" at bounding box center [1302, 481] width 40 height 18
type input "٢٨/٠٩/٢٠٢٥ ١١:٤٥"
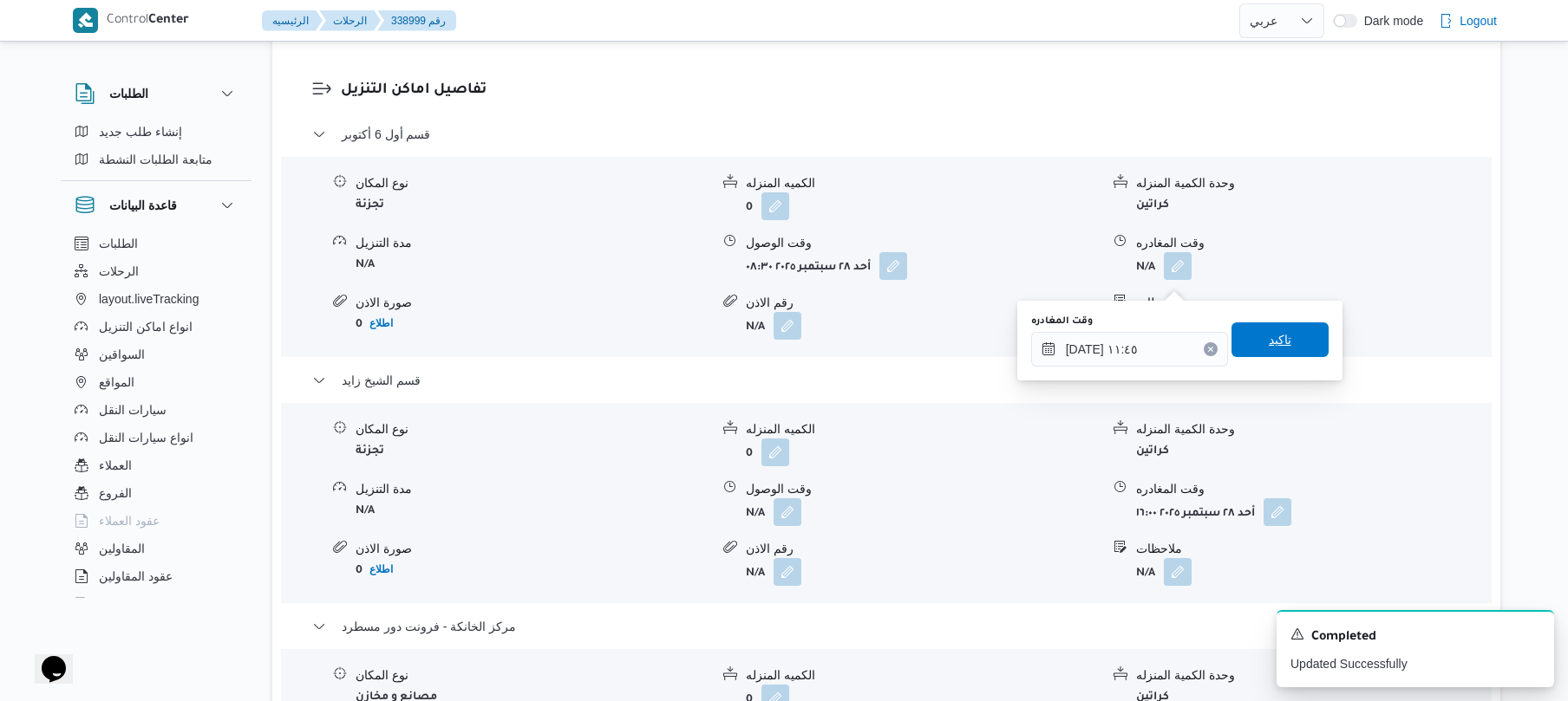
click at [1270, 335] on span "تاكيد" at bounding box center [1281, 340] width 23 height 21
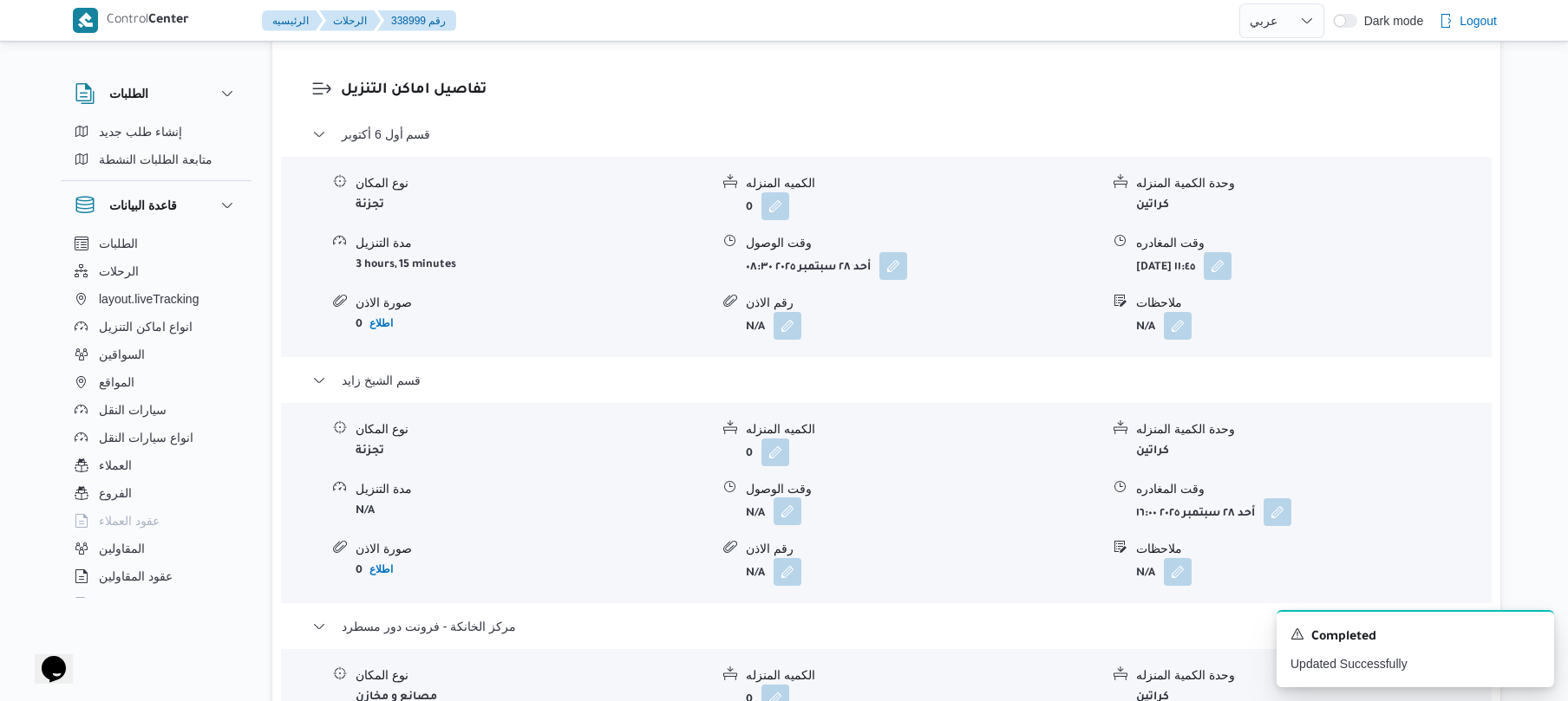
click at [788, 525] on button "button" at bounding box center [788, 512] width 28 height 28
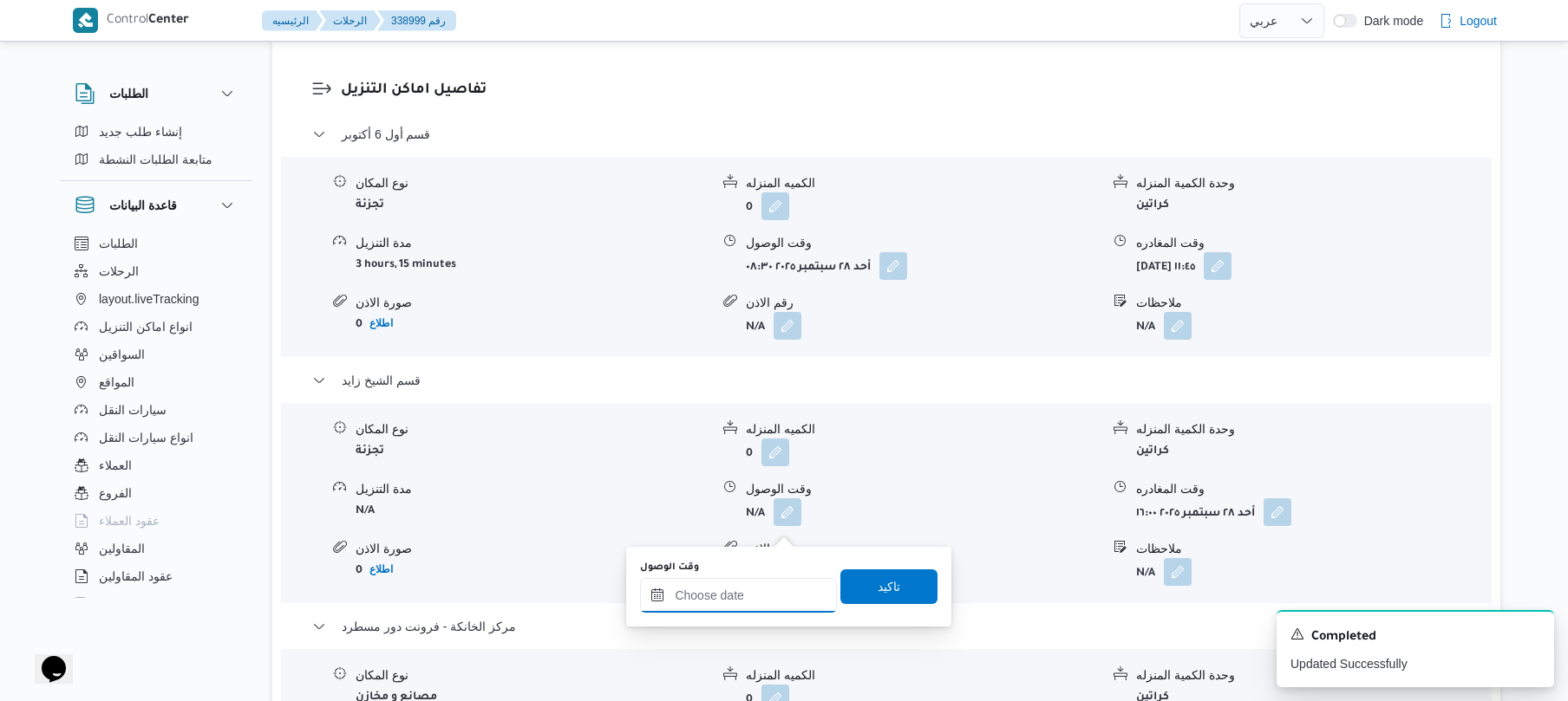
click at [719, 589] on input "وقت الوصول" at bounding box center [738, 595] width 197 height 34
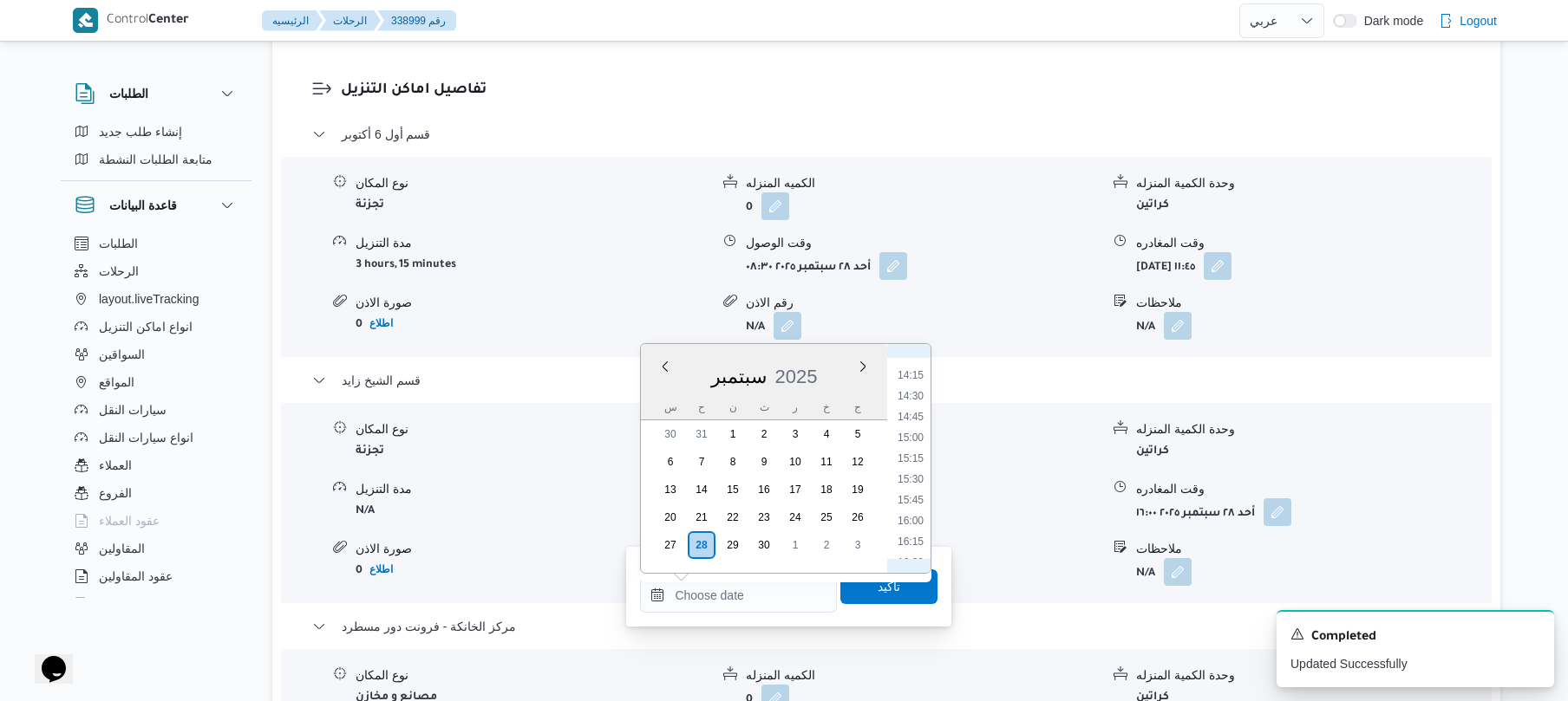
scroll to position [1007, 0]
click at [916, 379] on li "12:15" at bounding box center [911, 379] width 40 height 18
type input "٢٨/٠٩/٢٠٢٥ ١٢:١٥"
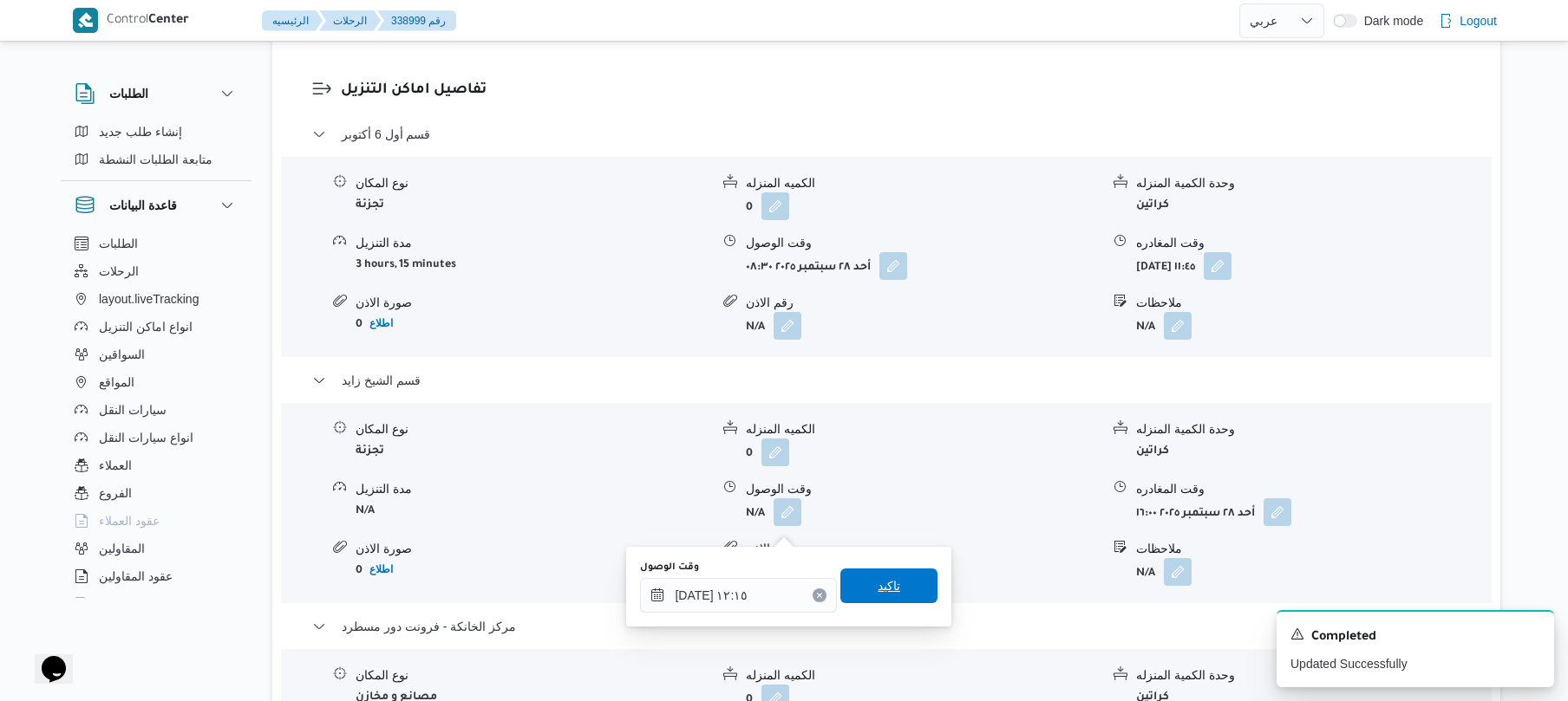
click at [897, 584] on span "تاكيد" at bounding box center [889, 585] width 98 height 34
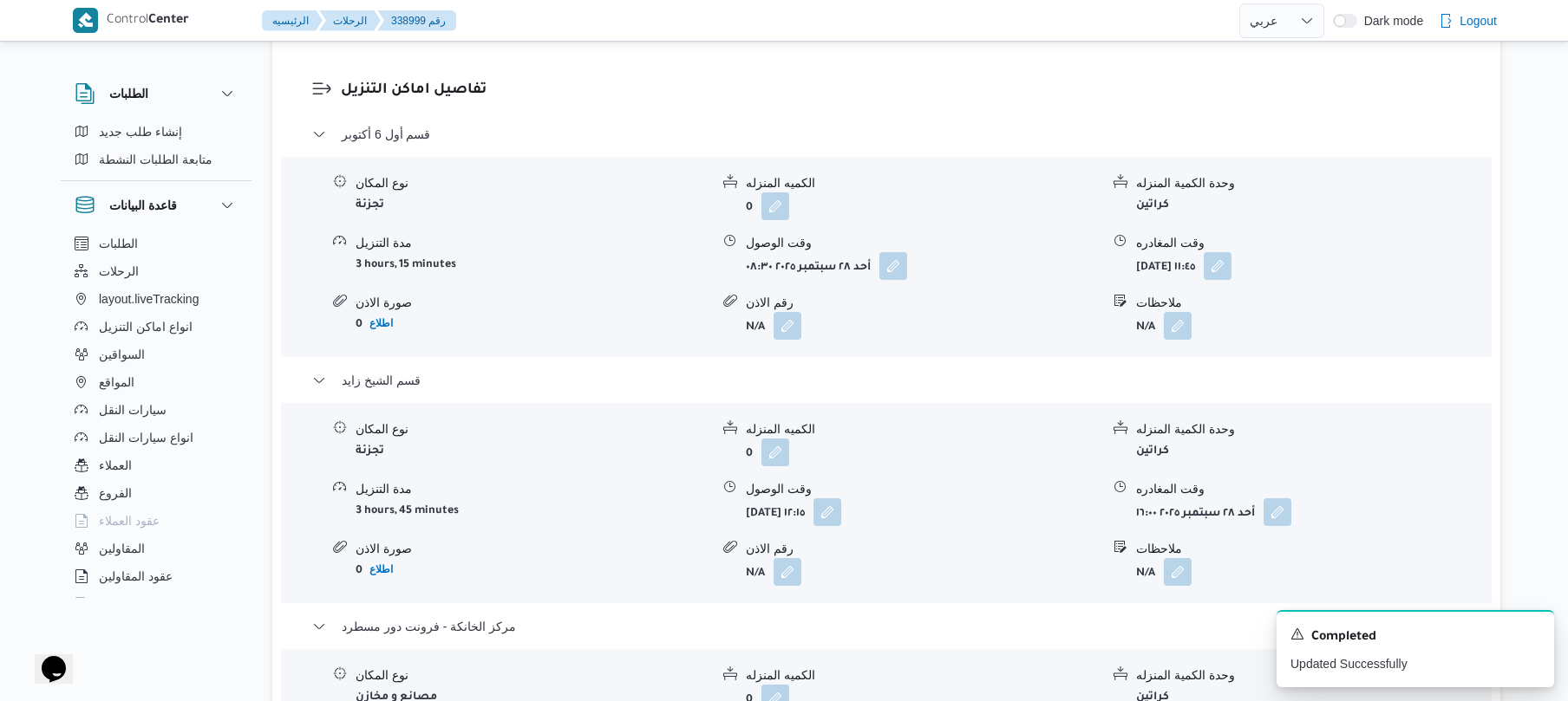
scroll to position [0, 0]
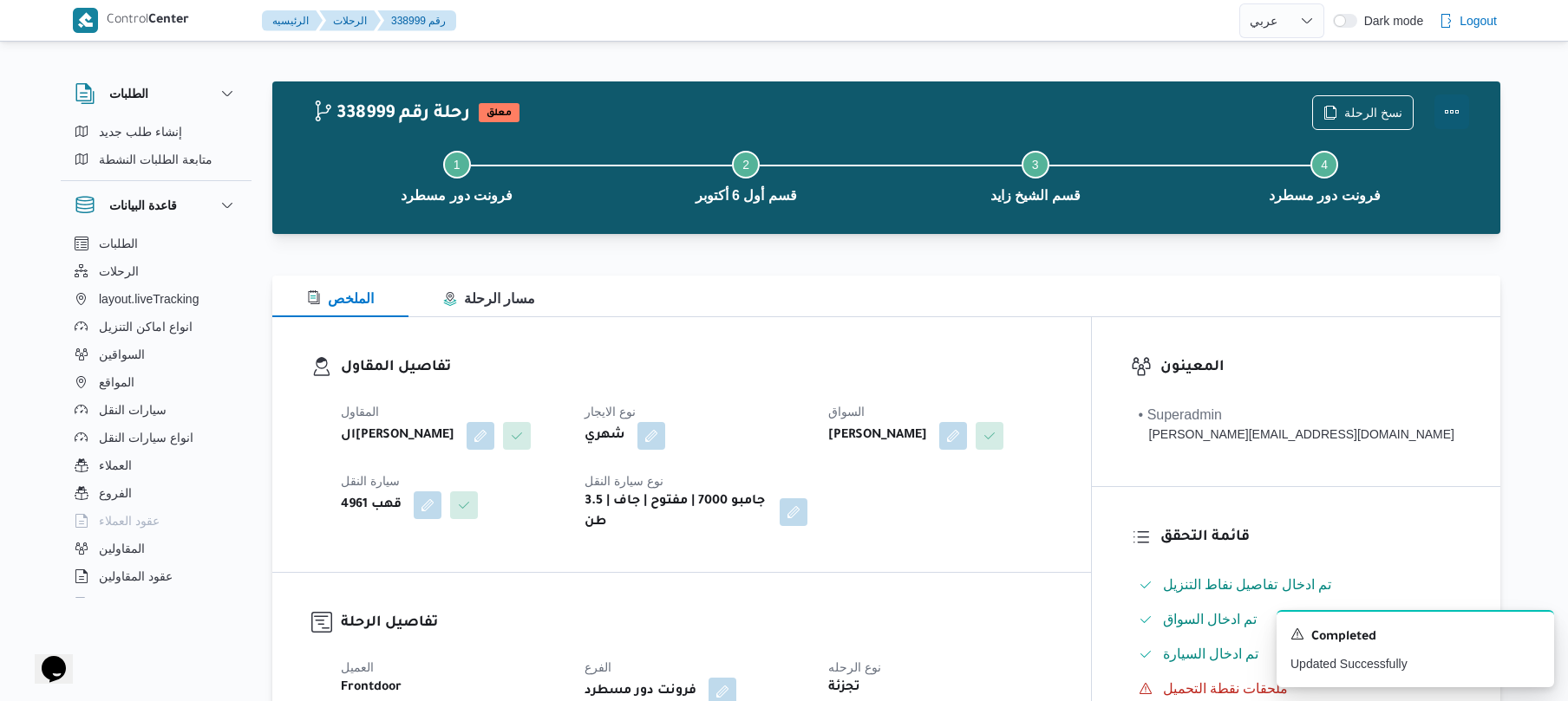
click at [1455, 109] on button "Actions" at bounding box center [1451, 112] width 34 height 34
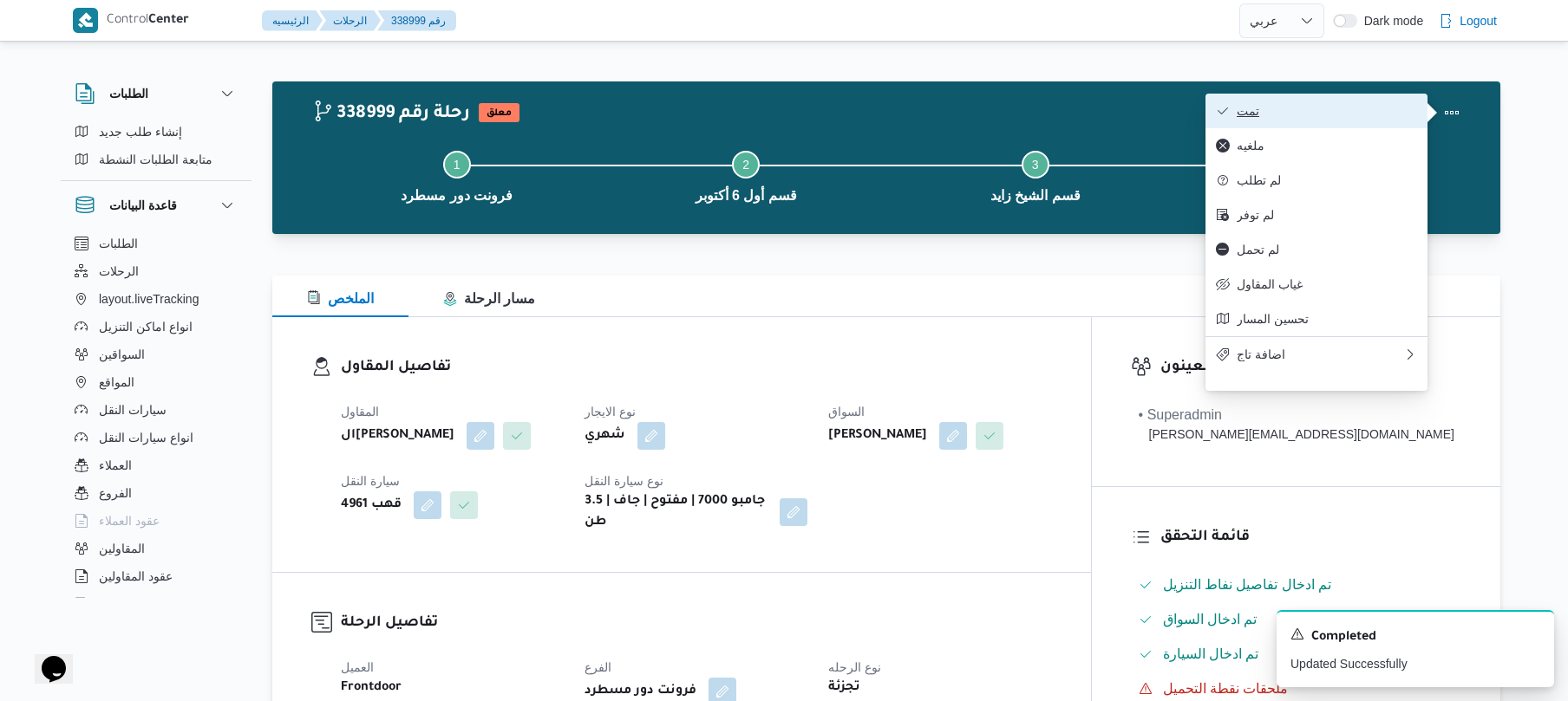
click at [1355, 118] on span "تمت" at bounding box center [1326, 111] width 180 height 14
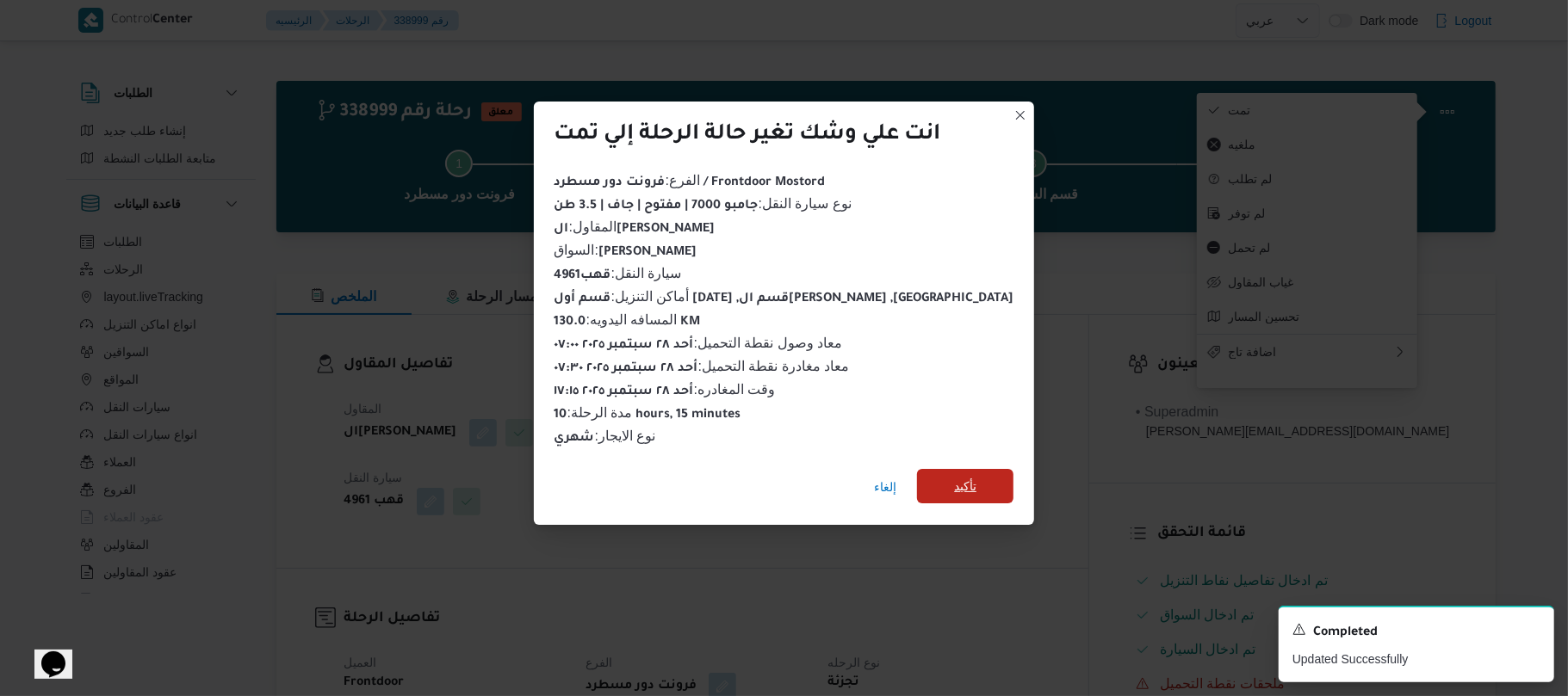
click at [962, 477] on span "تأكيد" at bounding box center [965, 486] width 97 height 34
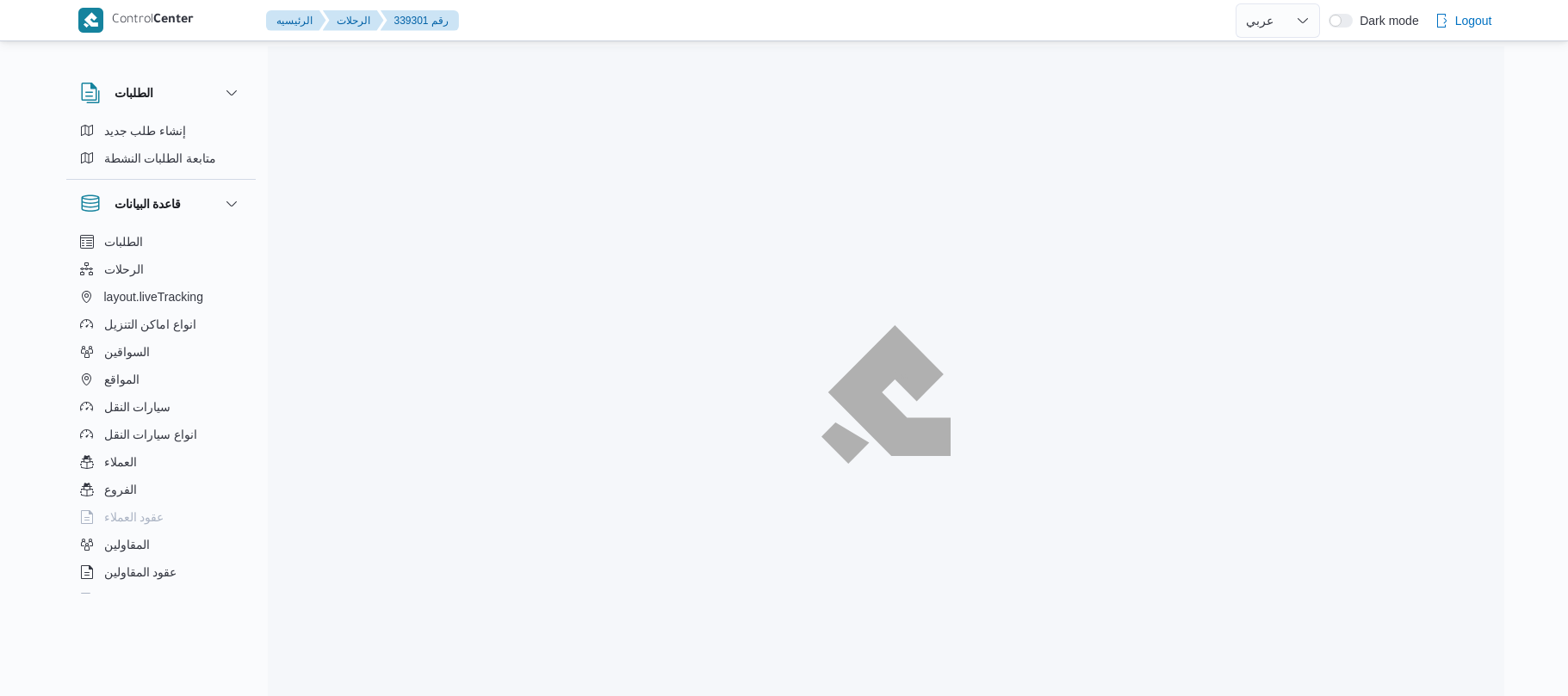
select select "ar"
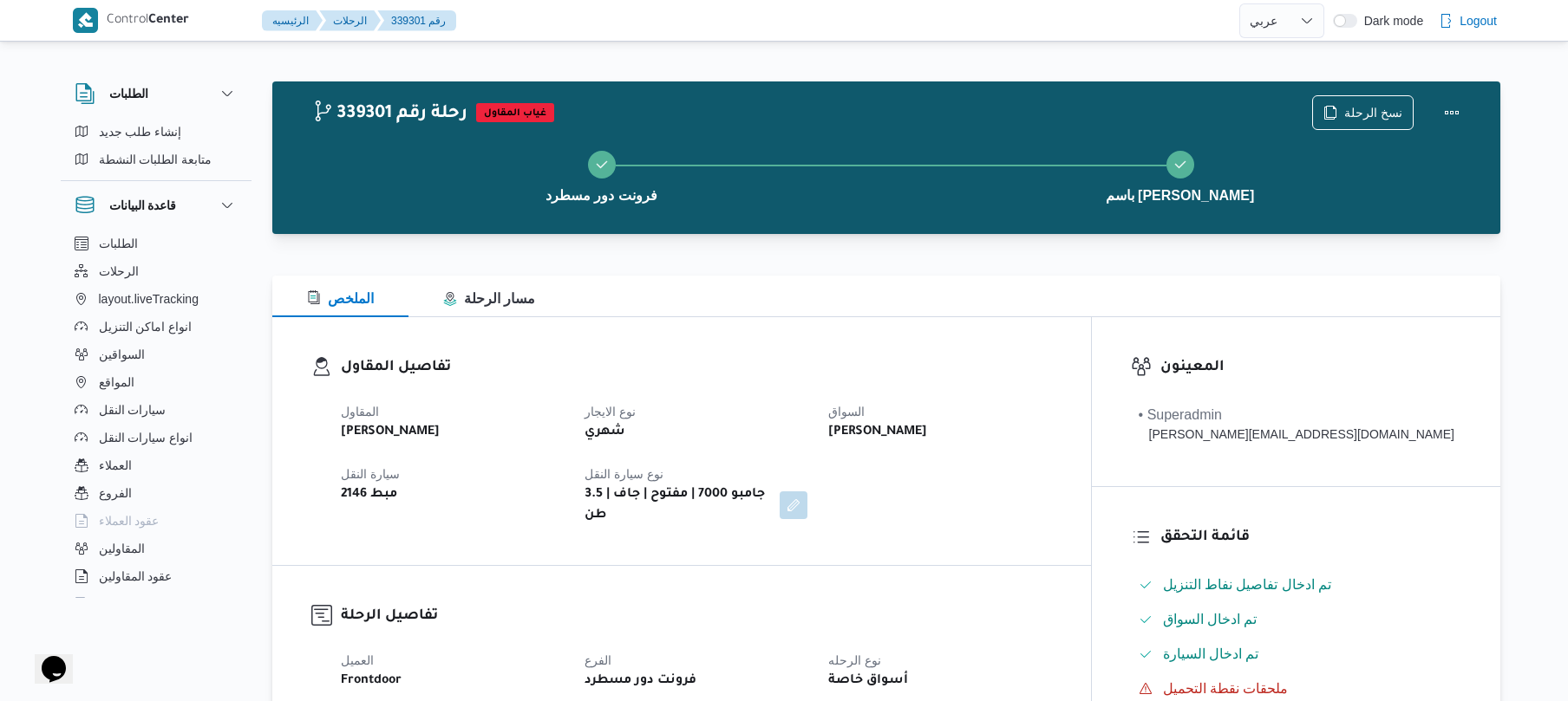
click at [861, 326] on div "تفاصيل المقاول المقاول [PERSON_NAME] نوع الايجار شهري السواق [PERSON_NAME] [PER…" at bounding box center [682, 441] width 819 height 248
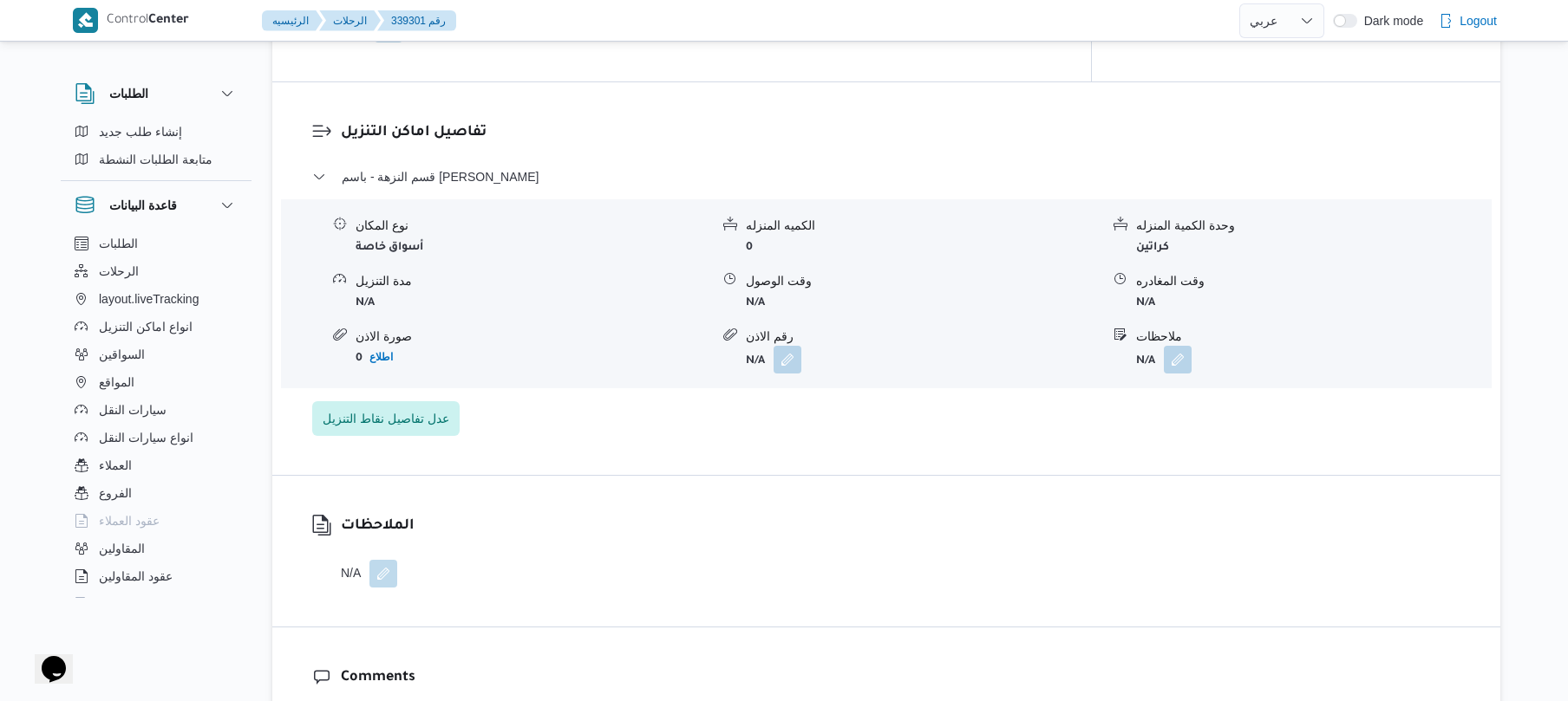
scroll to position [1387, 0]
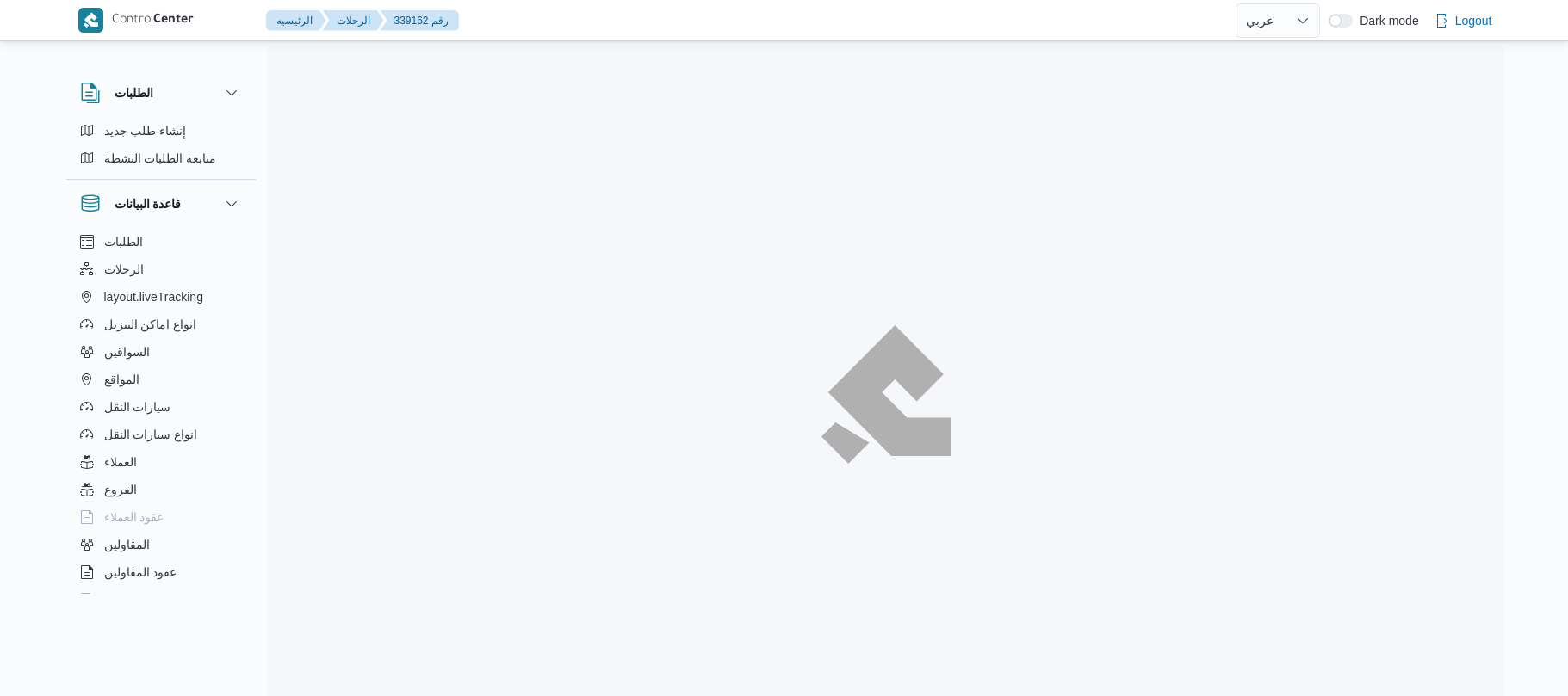
select select "ar"
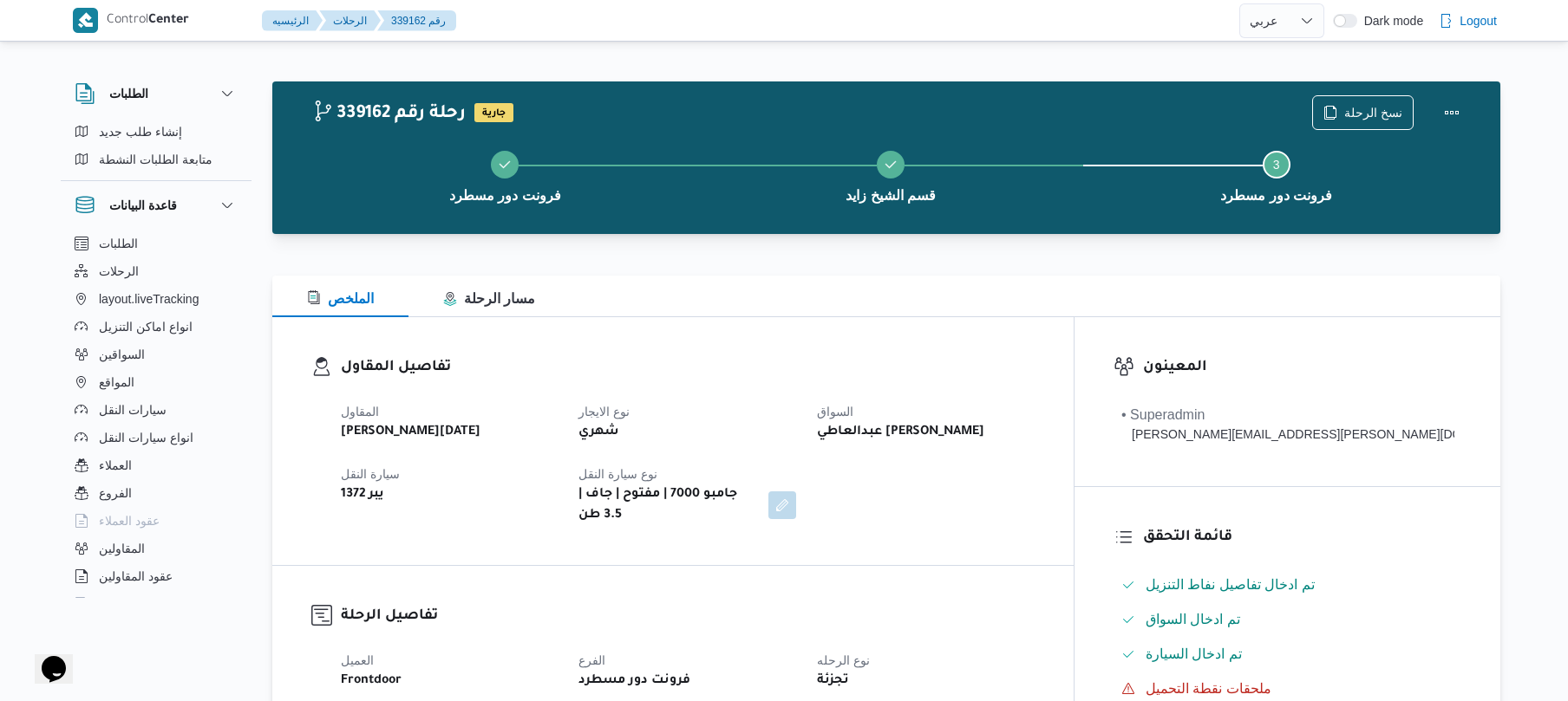
click at [983, 372] on h3 "تفاصيل المقاول" at bounding box center [688, 368] width 694 height 24
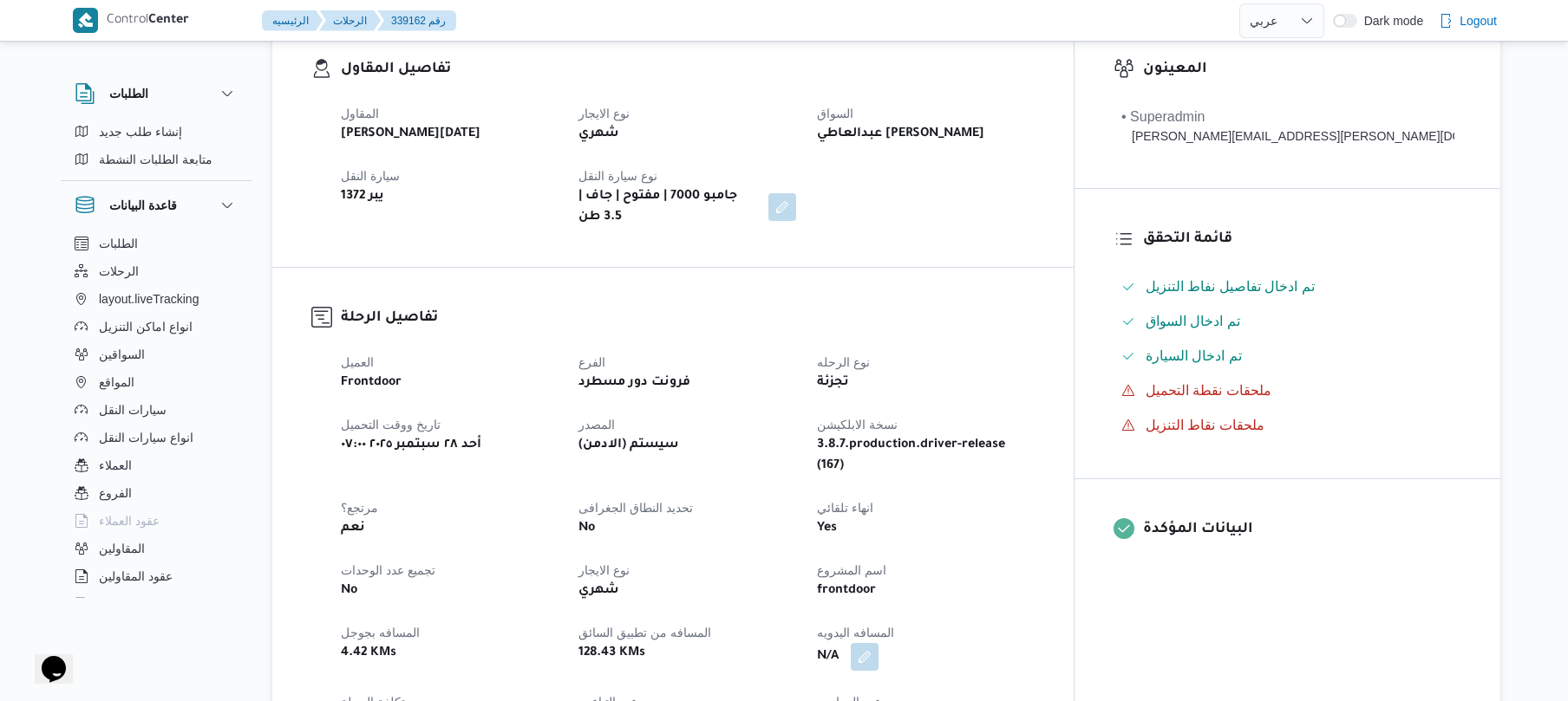
scroll to position [508, 0]
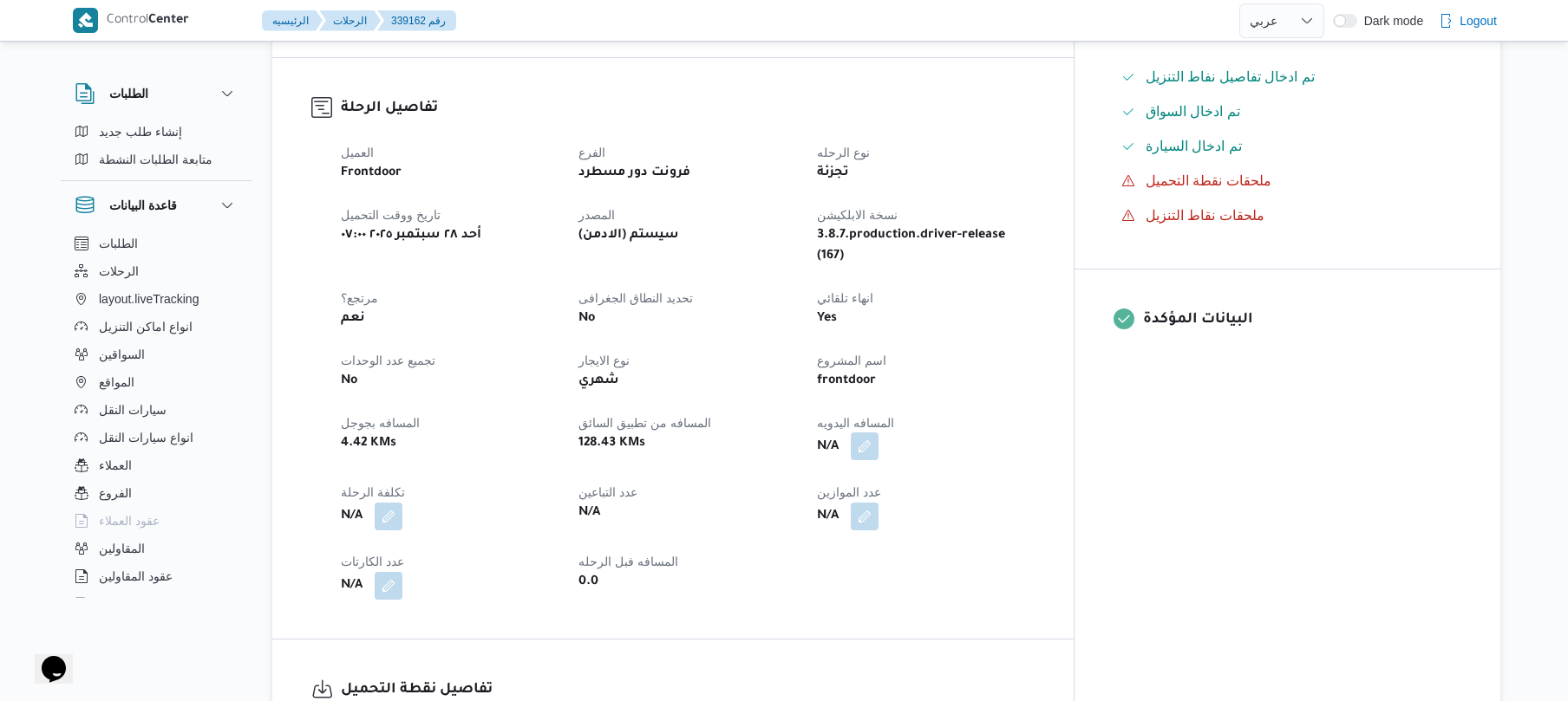
click at [879, 433] on button "button" at bounding box center [865, 447] width 28 height 28
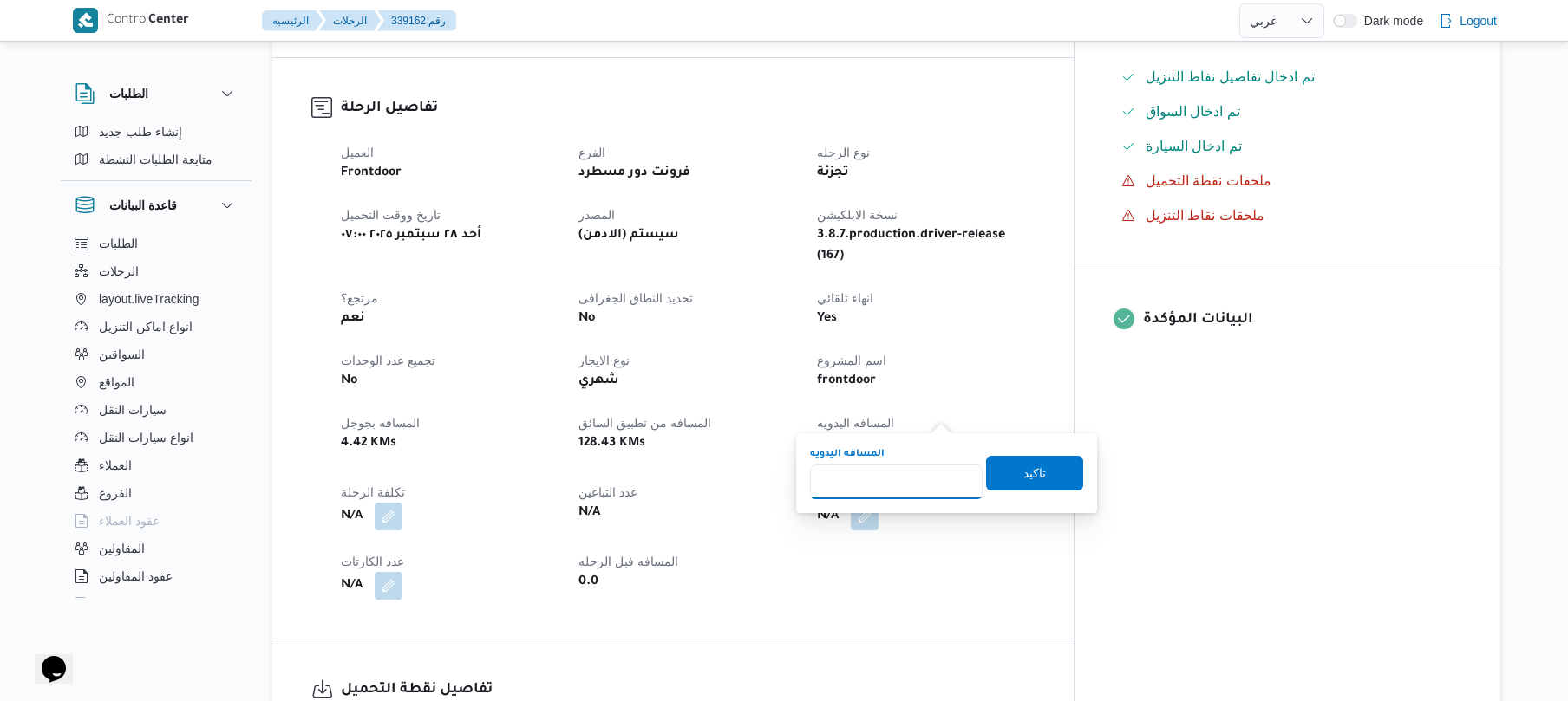
click at [890, 468] on input "المسافه اليدويه" at bounding box center [897, 481] width 172 height 34
type input "130"
click at [1024, 477] on span "تاكيد" at bounding box center [1035, 473] width 23 height 21
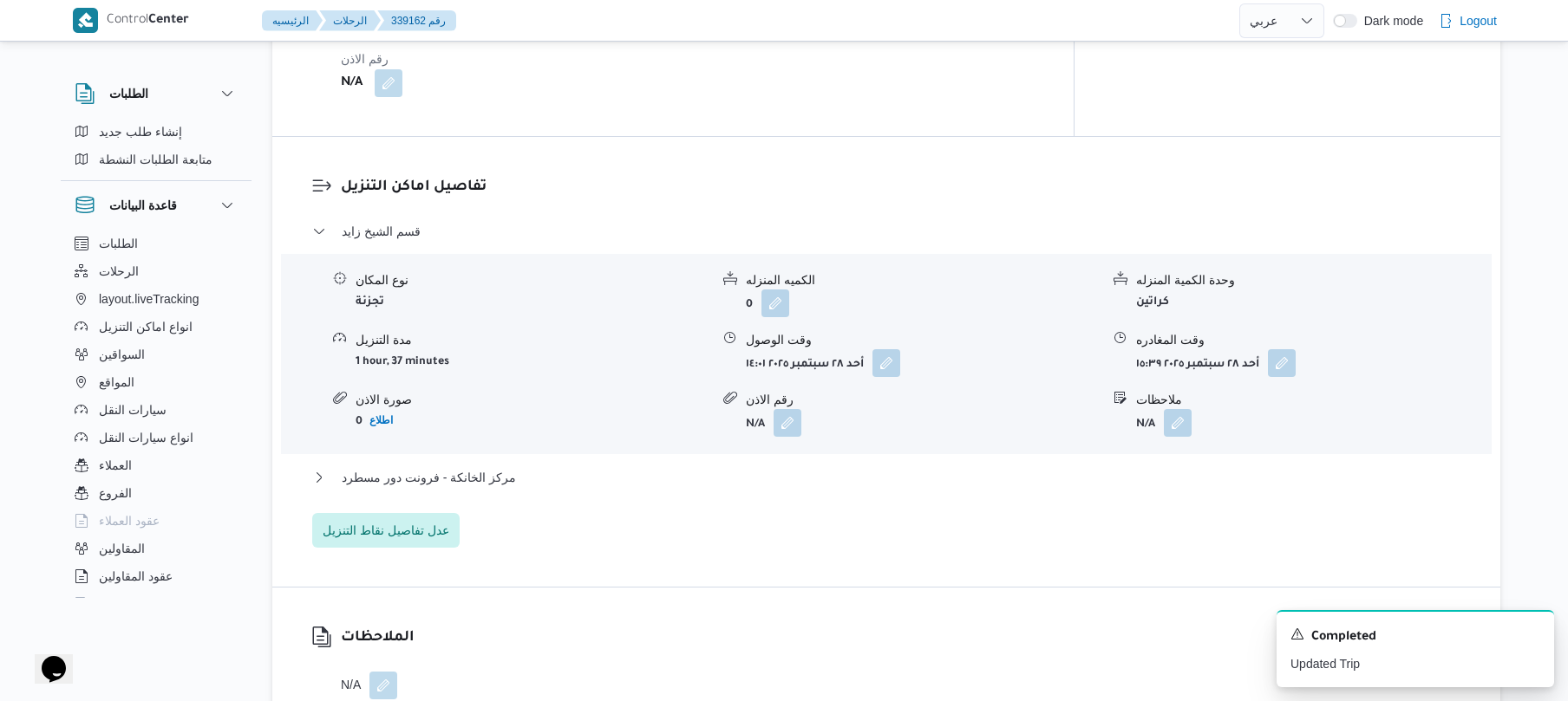
scroll to position [1341, 0]
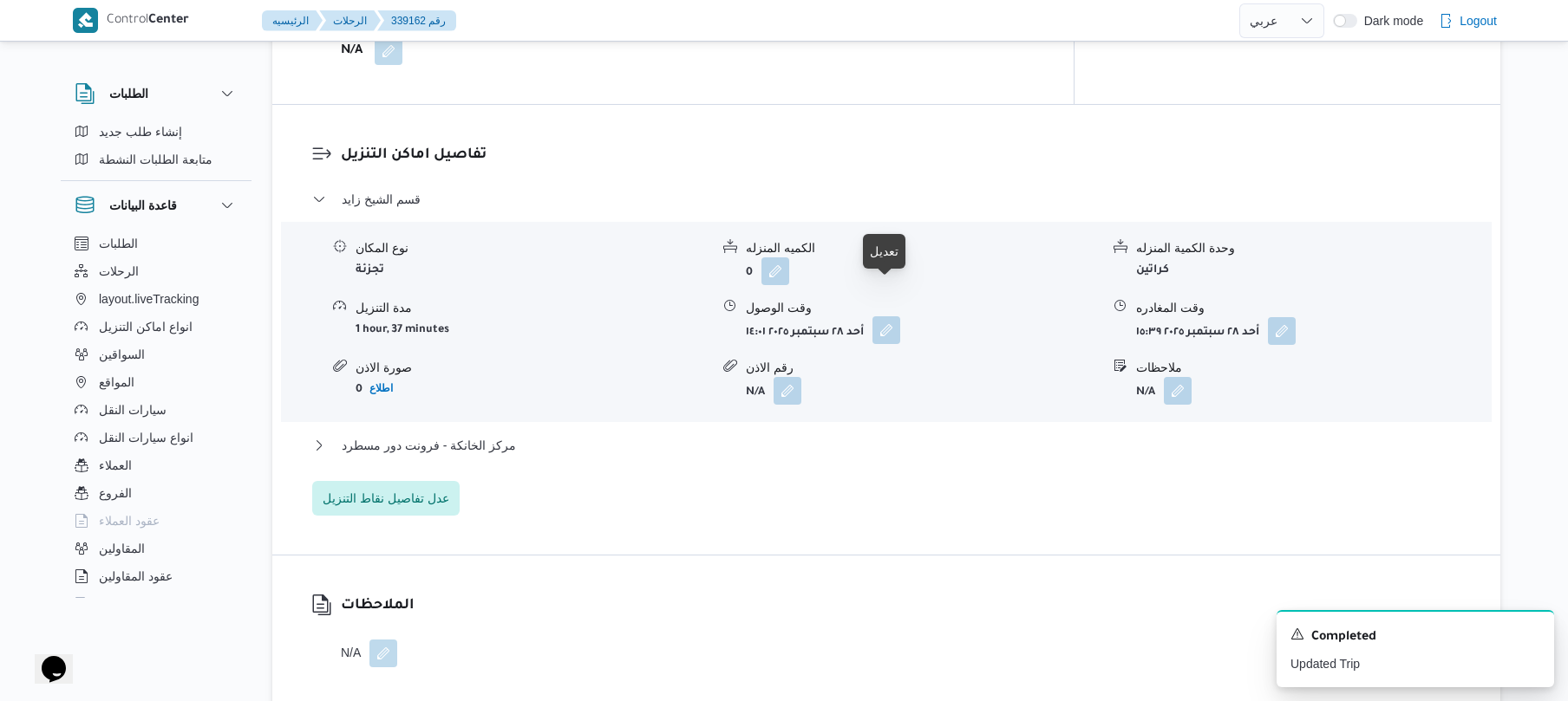
click at [885, 316] on button "button" at bounding box center [887, 330] width 28 height 28
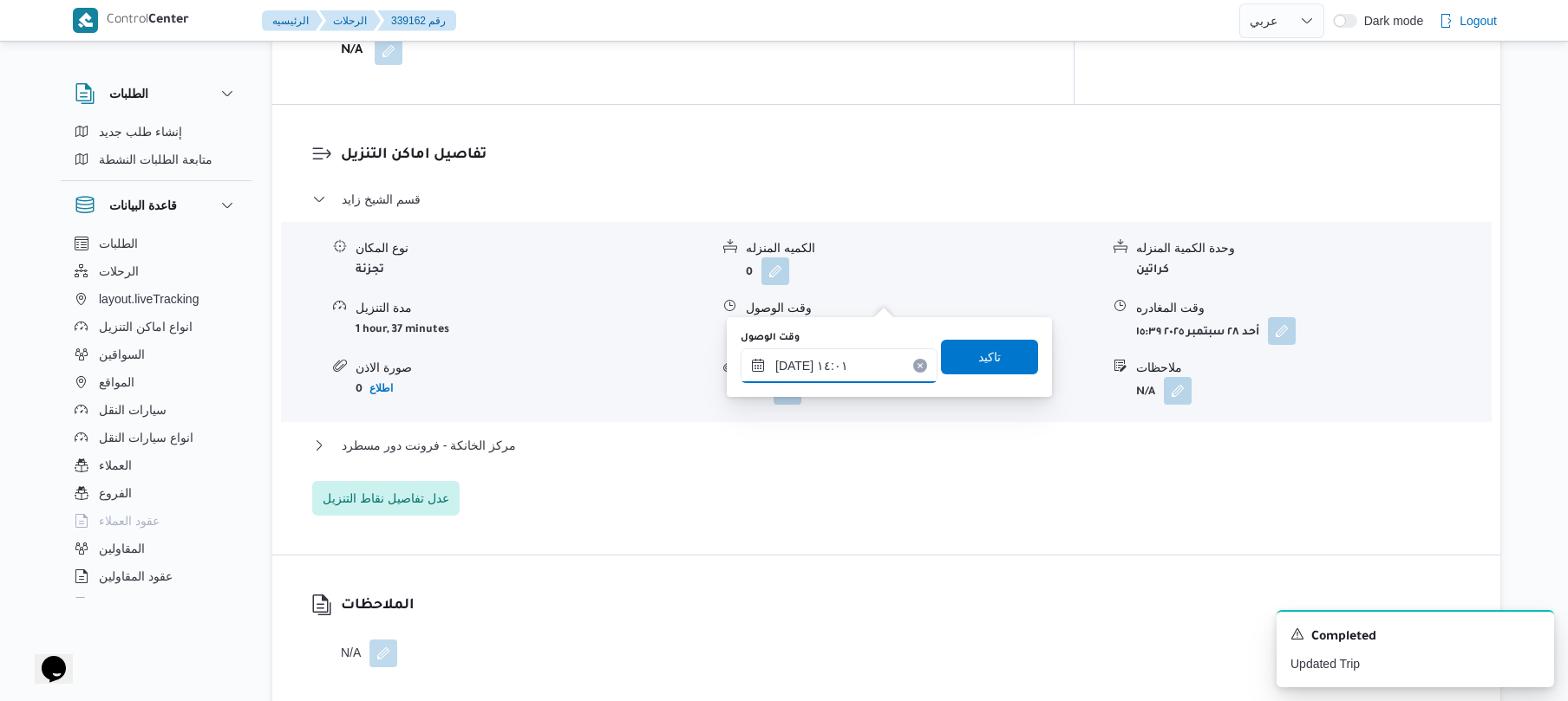
click at [839, 362] on input "[DATE] ١٤:٠١" at bounding box center [839, 365] width 197 height 34
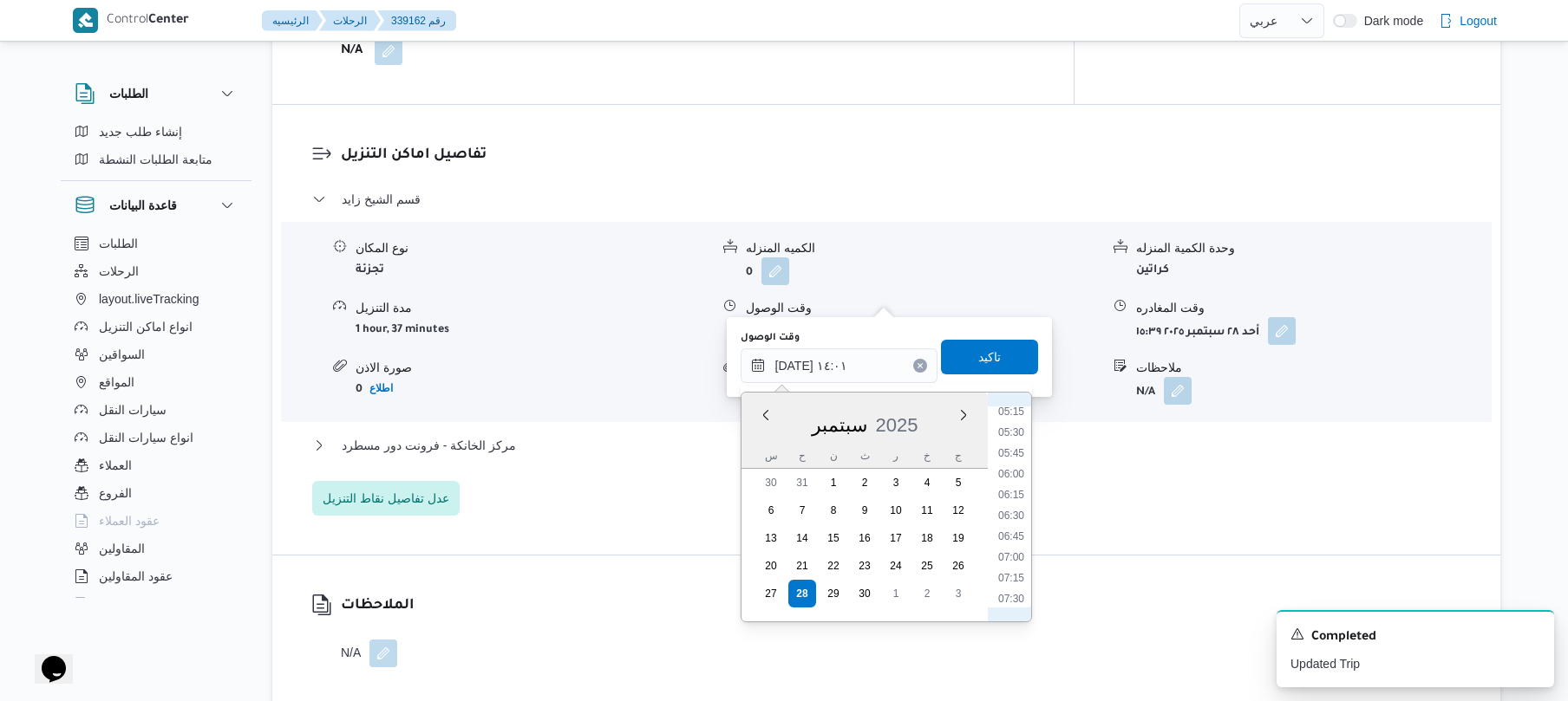
scroll to position [491, 0]
click at [1017, 582] on li "08:00" at bounding box center [1011, 590] width 40 height 18
type input "[DATE] ٠٨:٠٠"
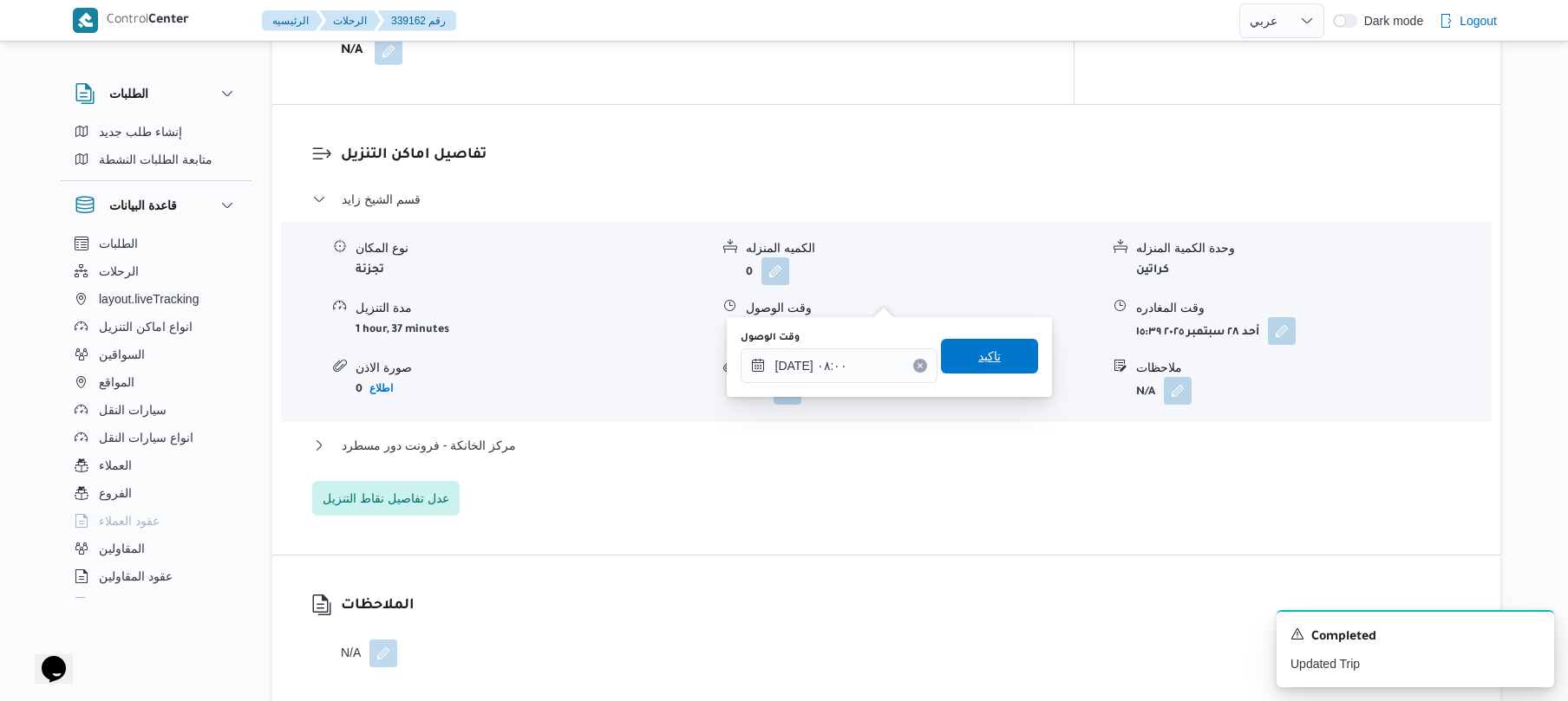
click at [962, 359] on span "تاكيد" at bounding box center [990, 356] width 98 height 34
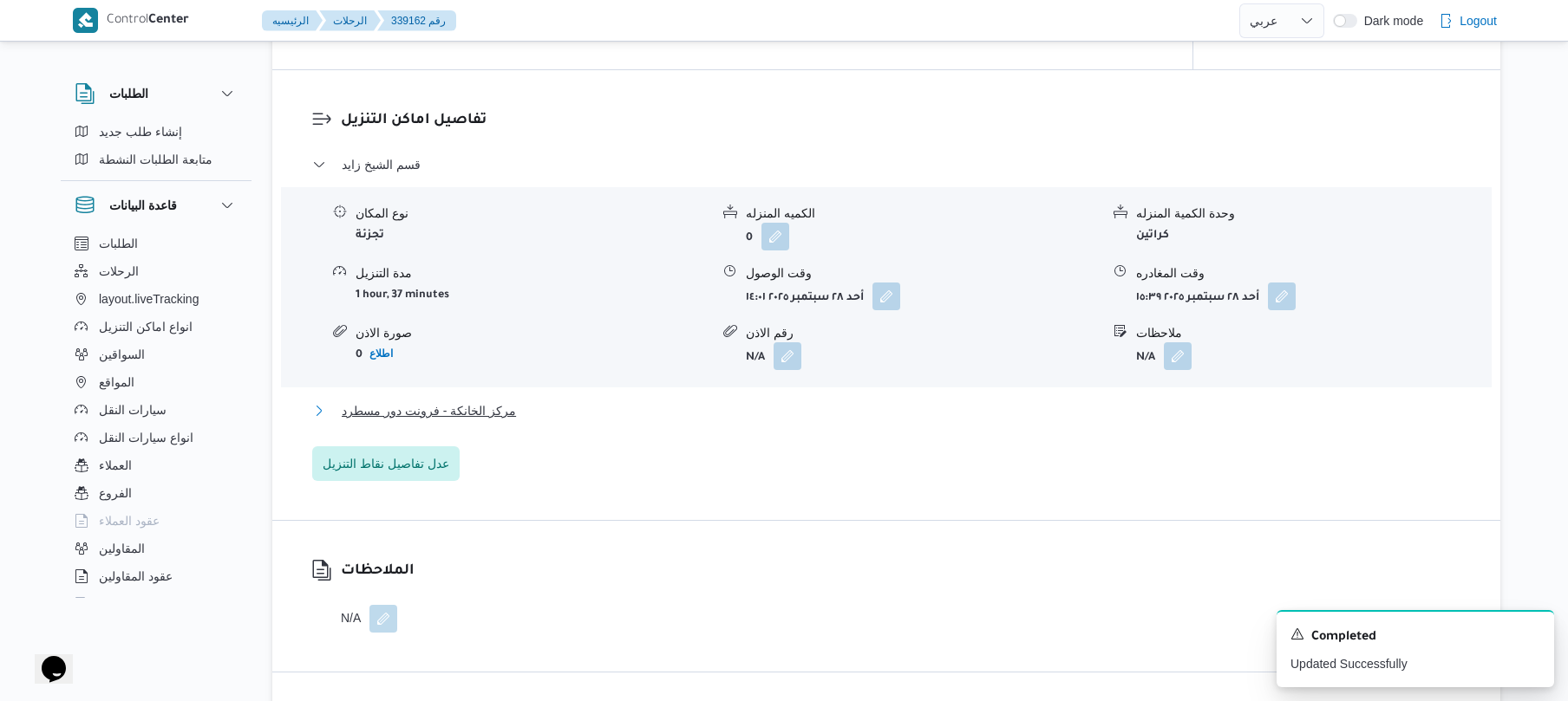
click at [887, 411] on button "مركز الخانكة - فرونت دور مسطرد" at bounding box center [887, 411] width 1150 height 21
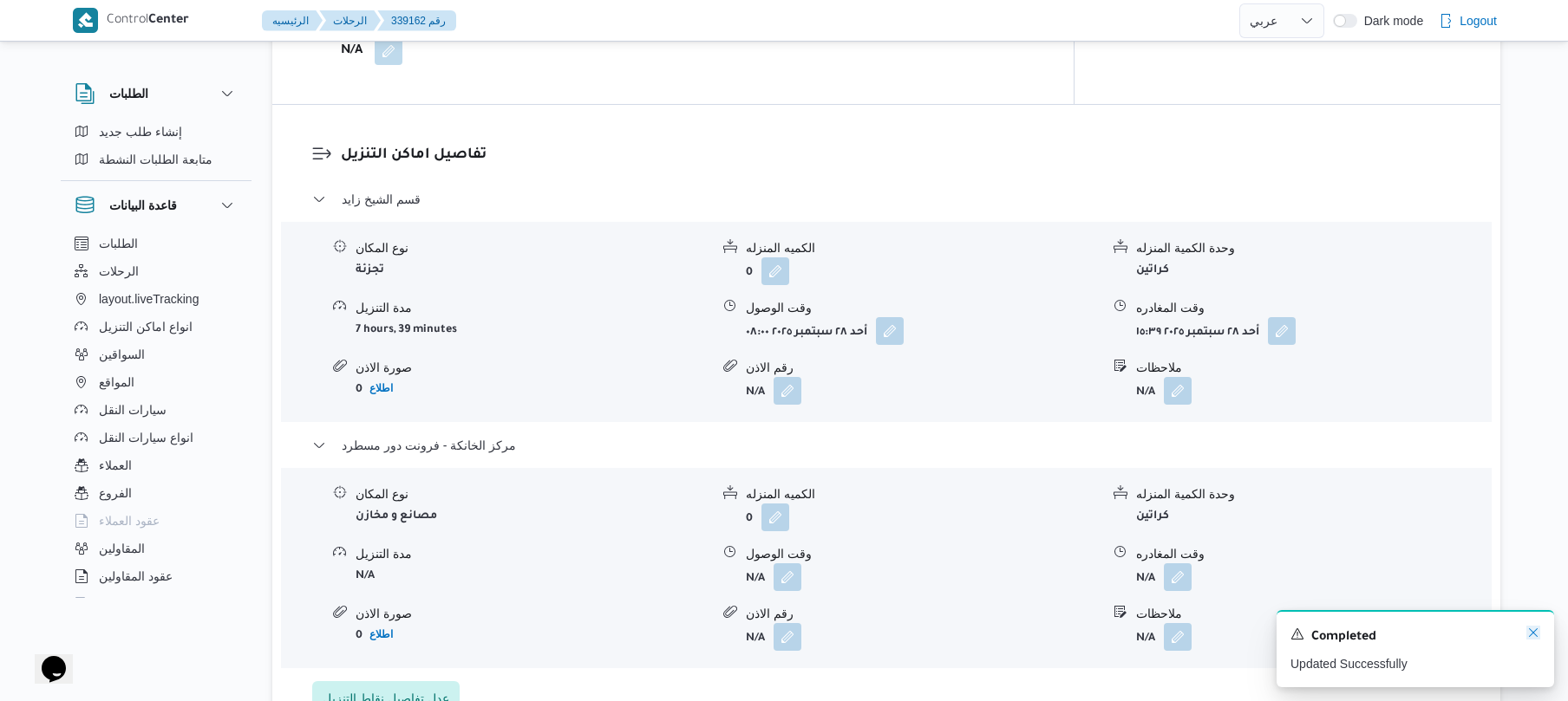
click at [1534, 633] on icon "Dismiss toast" at bounding box center [1534, 633] width 14 height 14
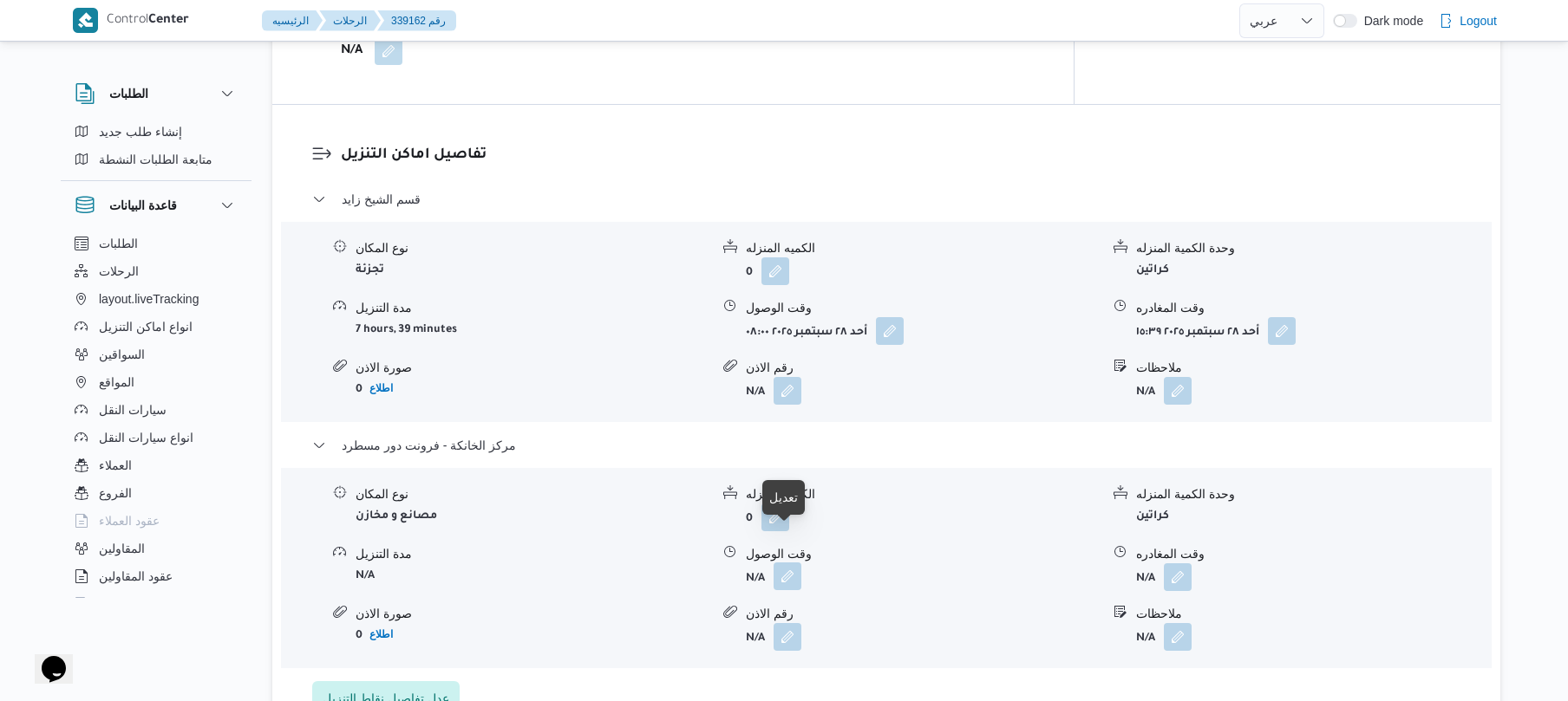
click at [786, 563] on button "button" at bounding box center [788, 577] width 28 height 28
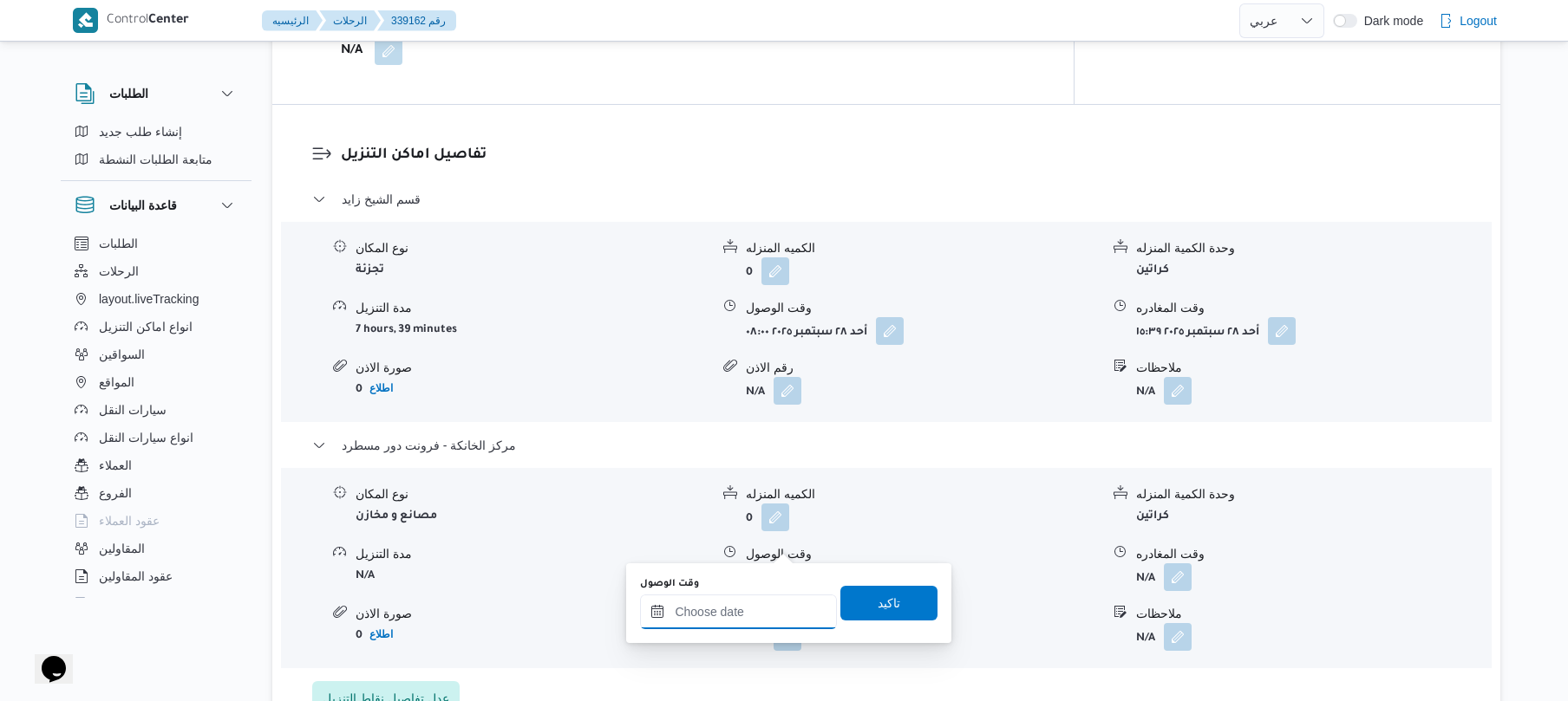
click at [743, 597] on input "وقت الوصول" at bounding box center [738, 611] width 197 height 34
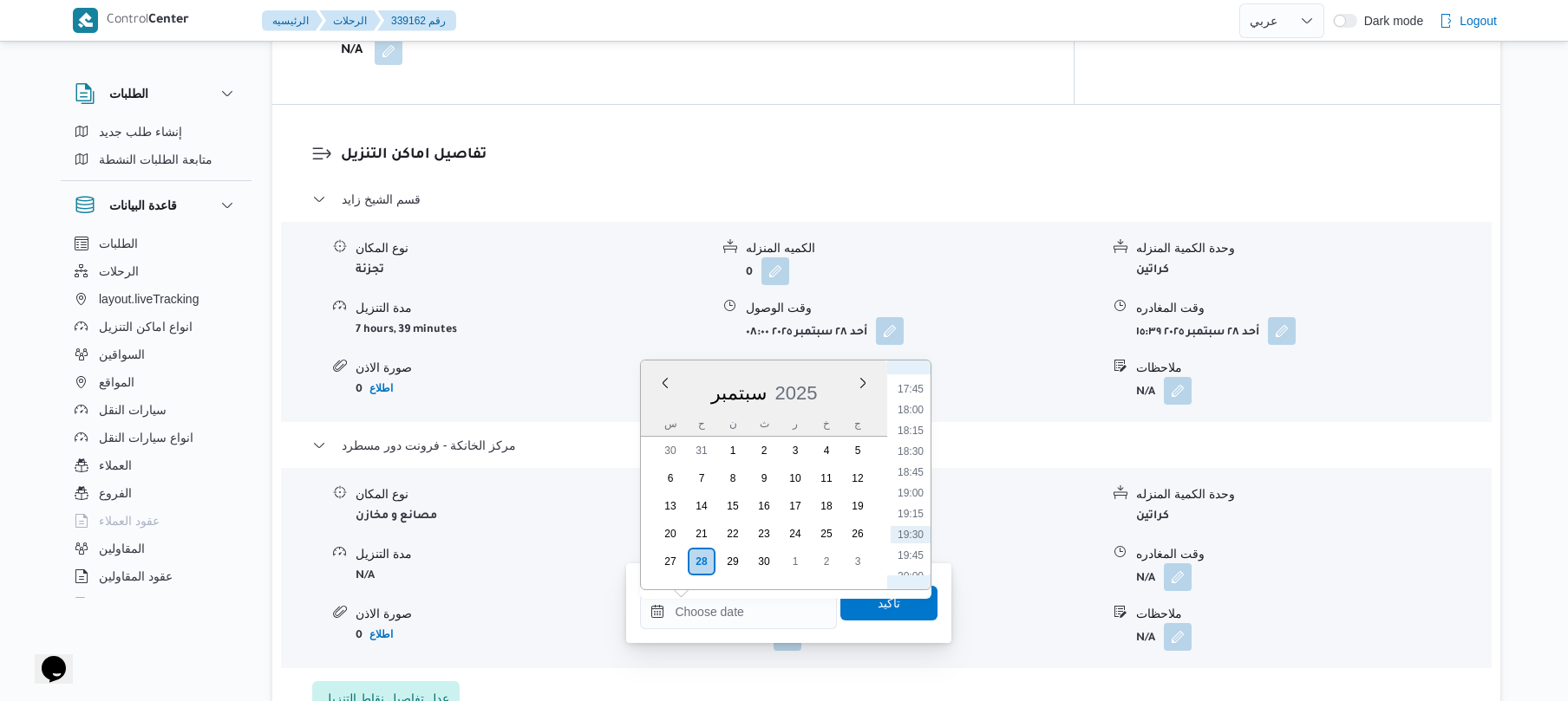
scroll to position [1349, 0]
click at [920, 429] on li "16:45" at bounding box center [911, 429] width 40 height 18
type input "٢٨/٠٩/٢٠٢٥ ١٦:٤٥"
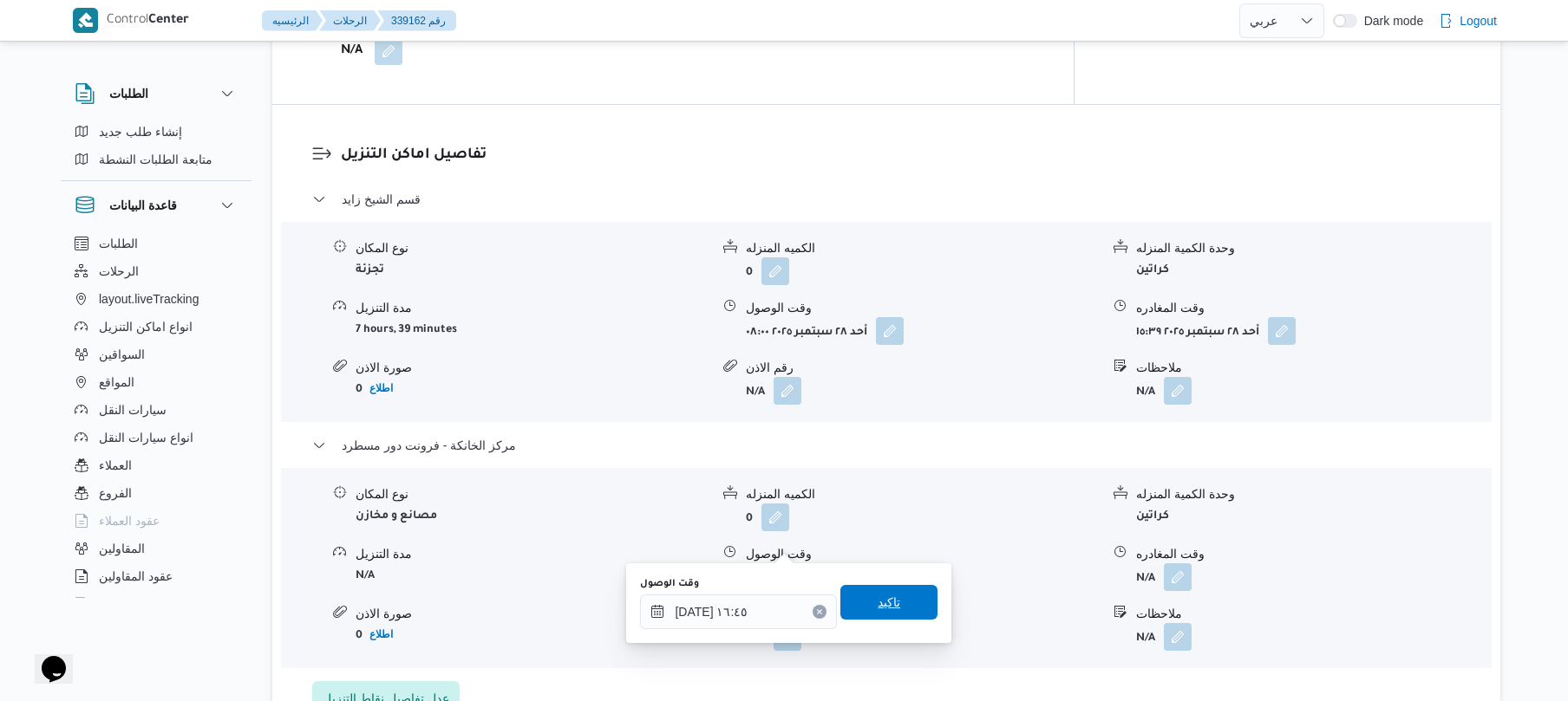
click at [862, 605] on span "تاكيد" at bounding box center [889, 602] width 98 height 34
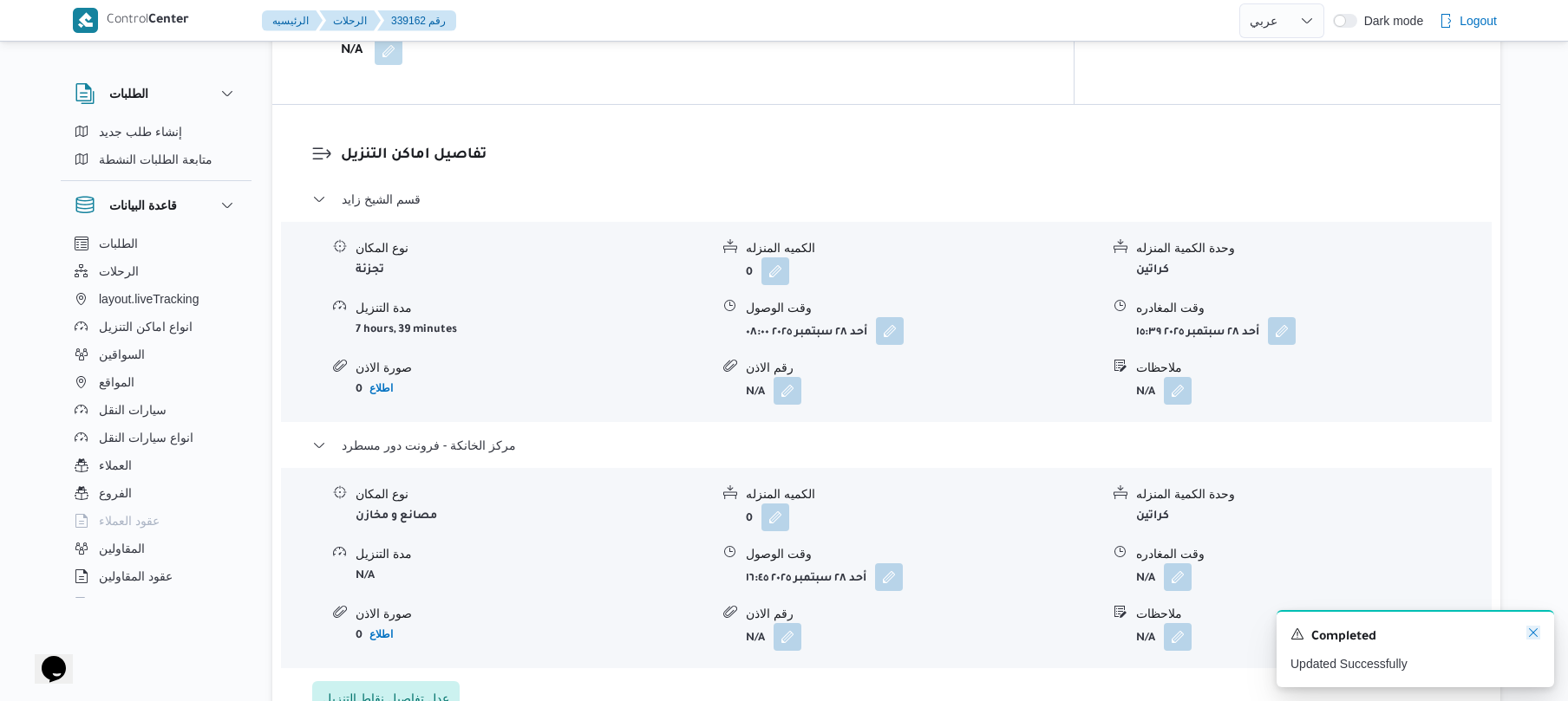
click at [1534, 640] on icon "Dismiss toast" at bounding box center [1534, 633] width 14 height 14
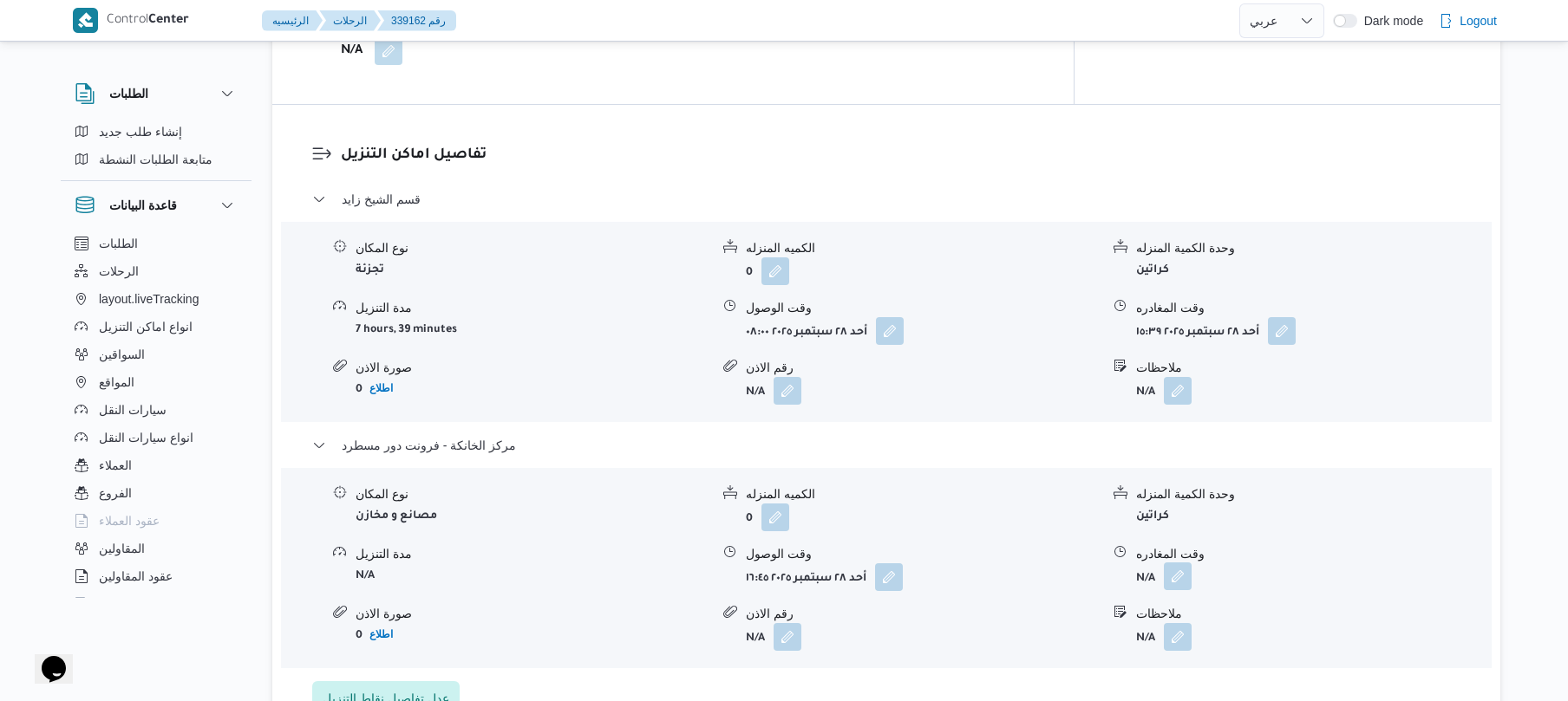
click at [1176, 563] on button "button" at bounding box center [1179, 577] width 28 height 28
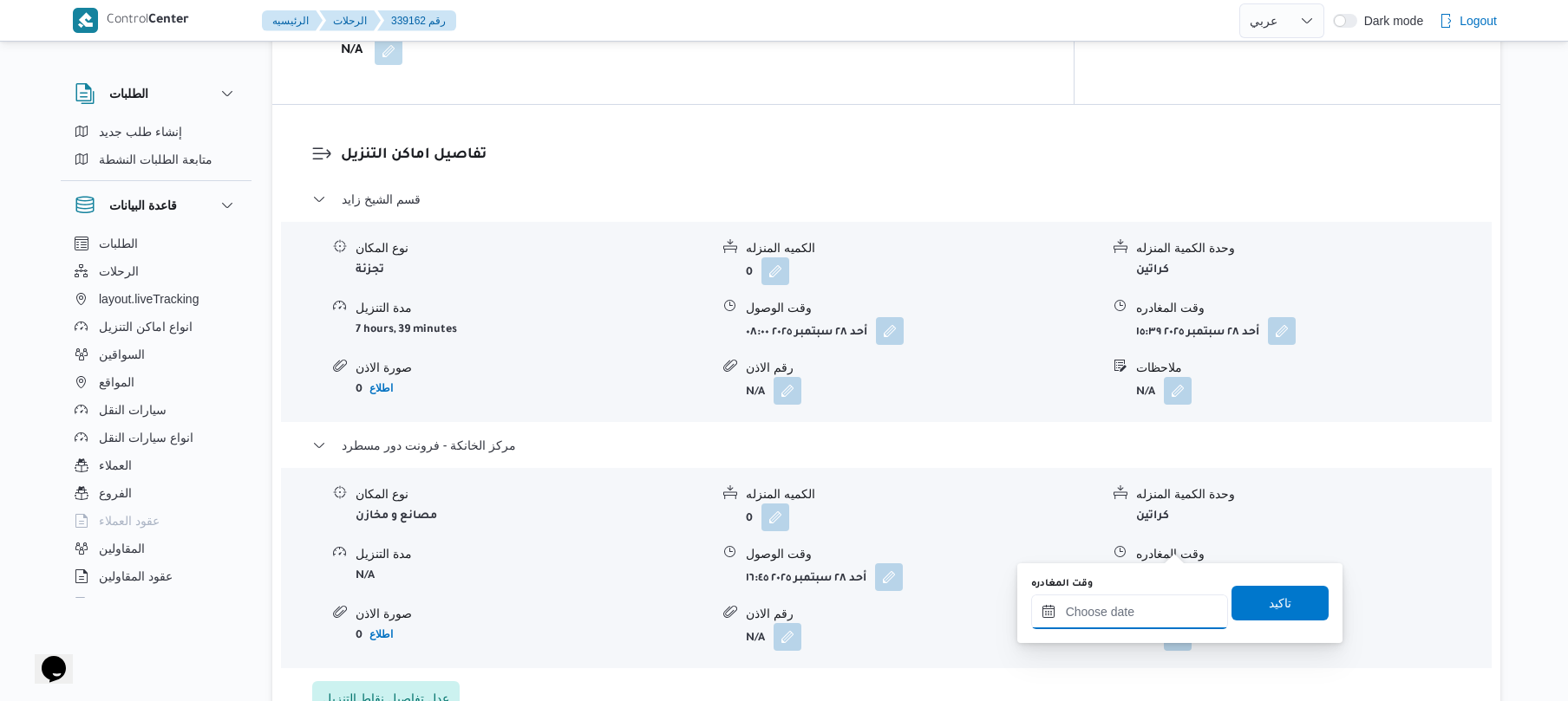
click at [1085, 602] on input "وقت المغادره" at bounding box center [1130, 611] width 197 height 34
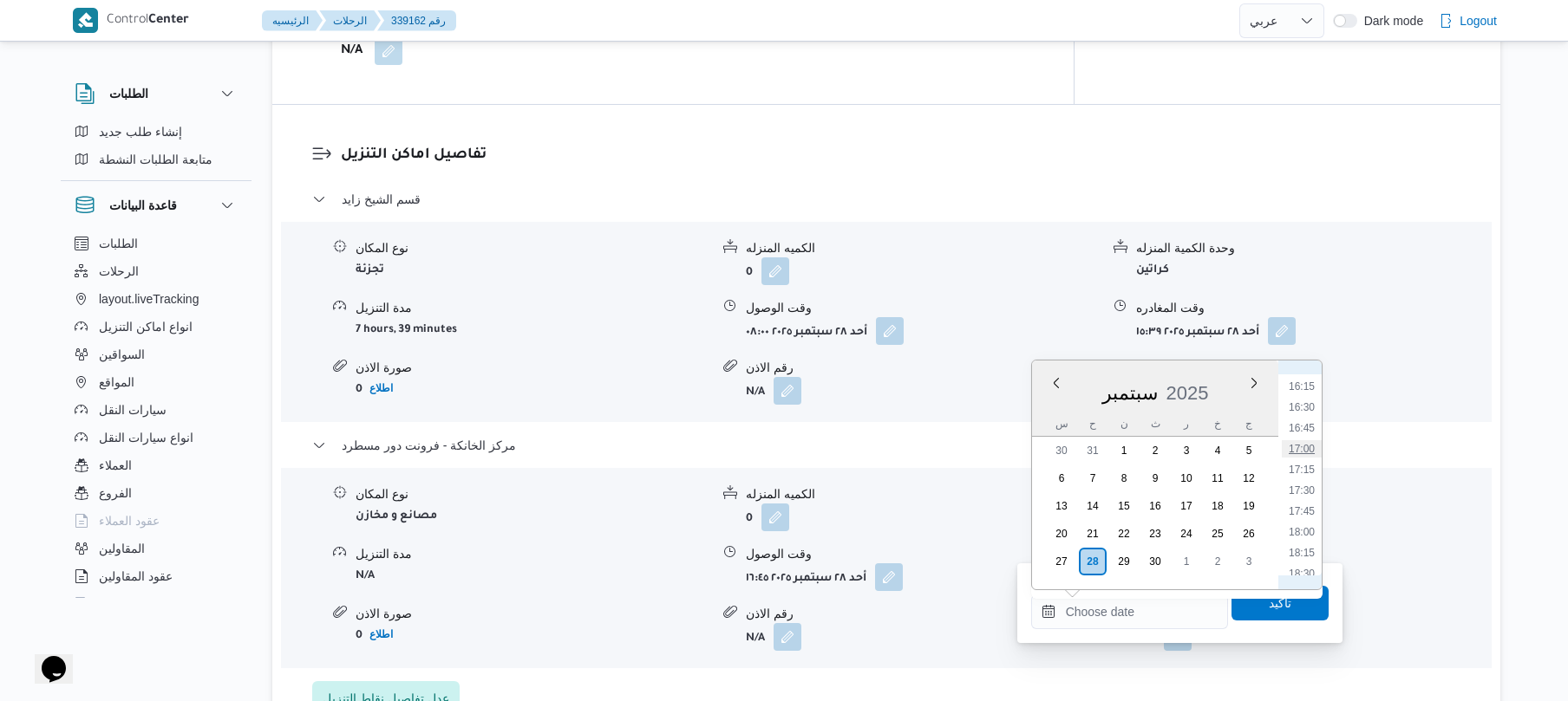
click at [1312, 449] on li "17:00" at bounding box center [1302, 449] width 40 height 18
type input "٢٨/٠٩/٢٠٢٥ ١٧:٠٠"
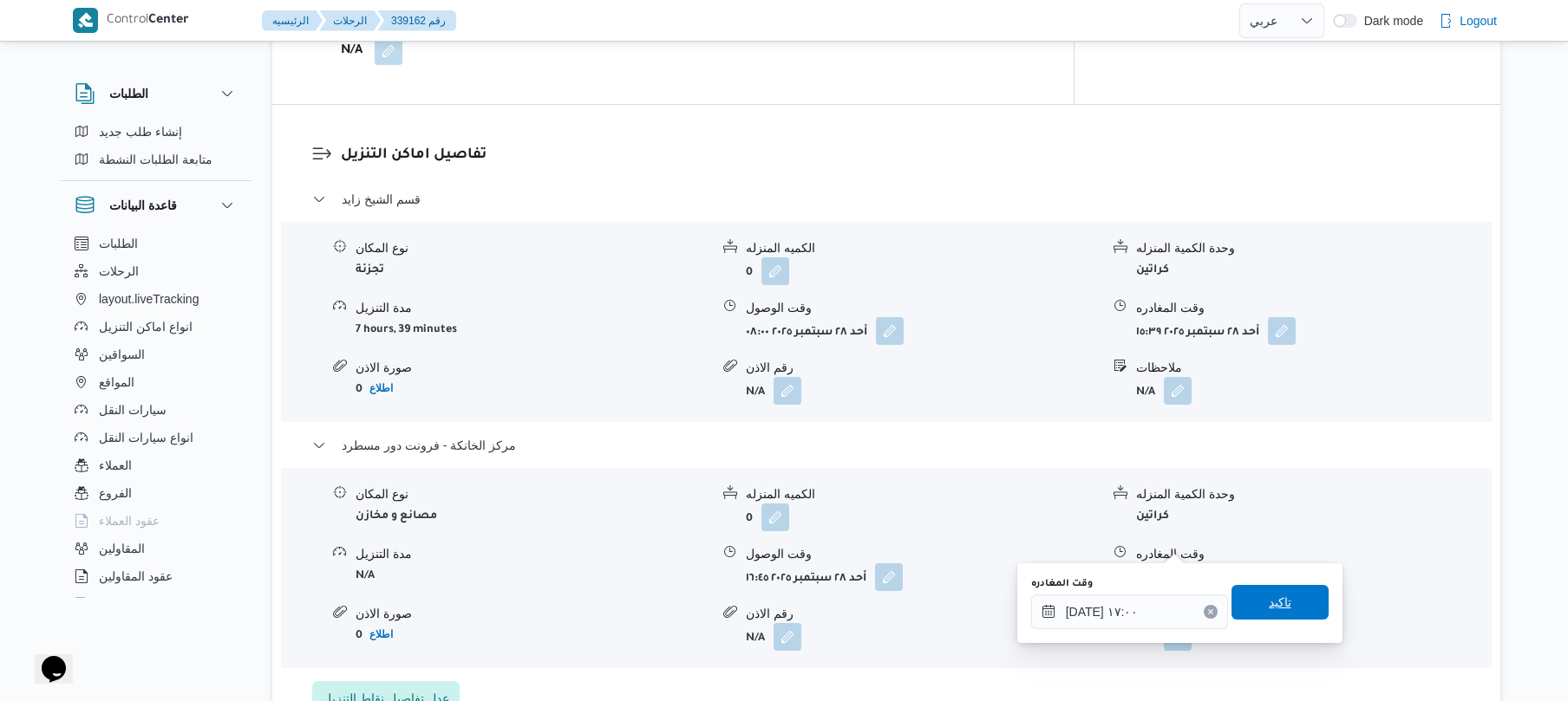
click at [1250, 609] on span "تاكيد" at bounding box center [1281, 602] width 98 height 34
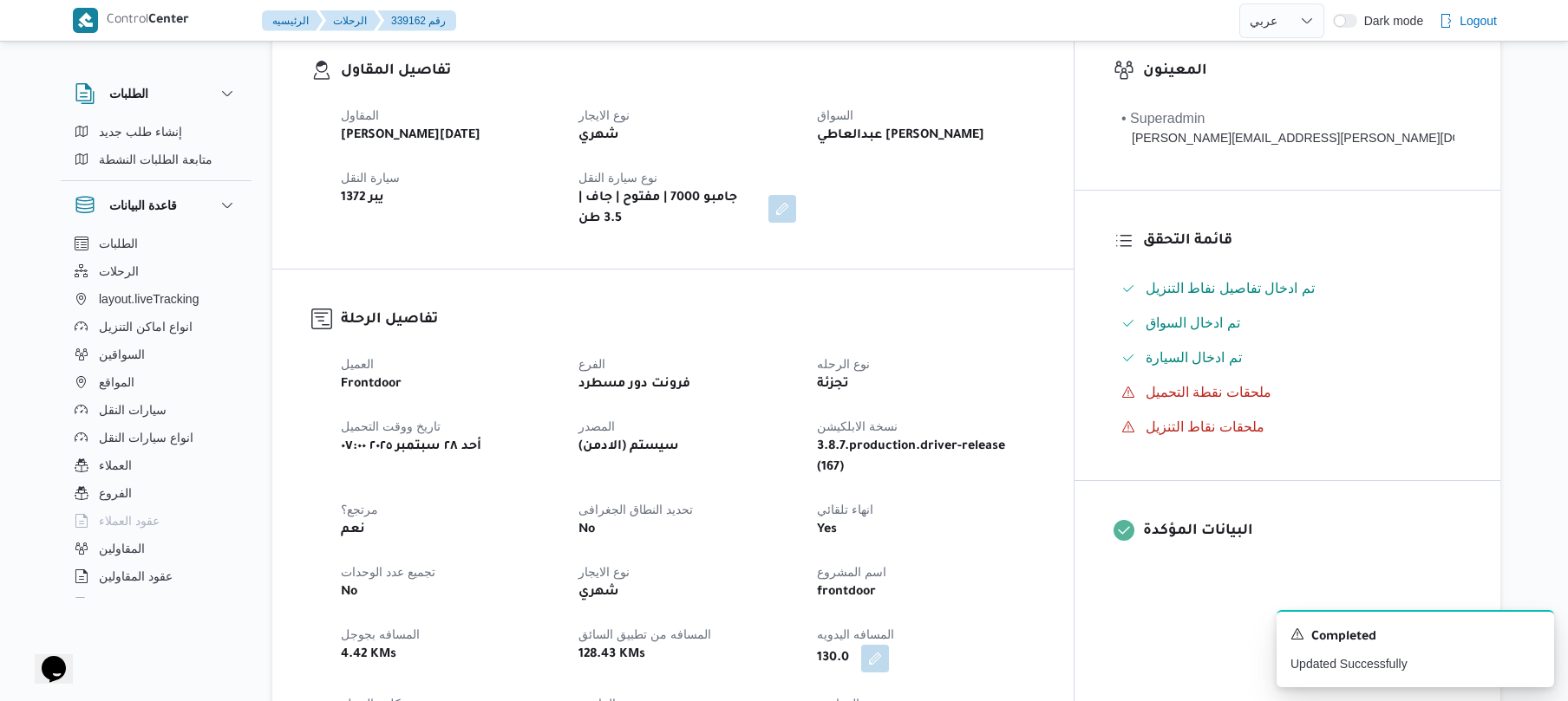
scroll to position [0, 0]
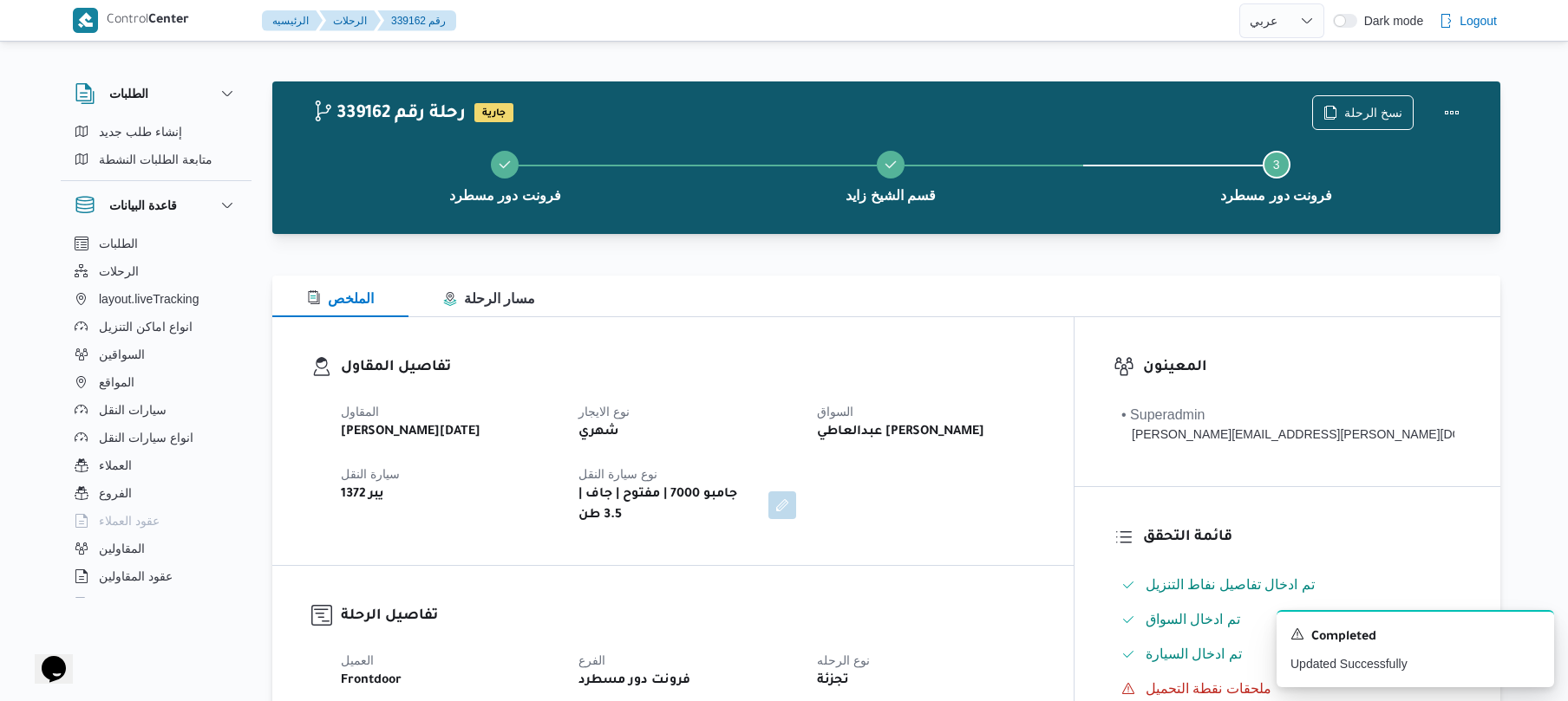
click at [941, 244] on div at bounding box center [887, 244] width 1229 height 21
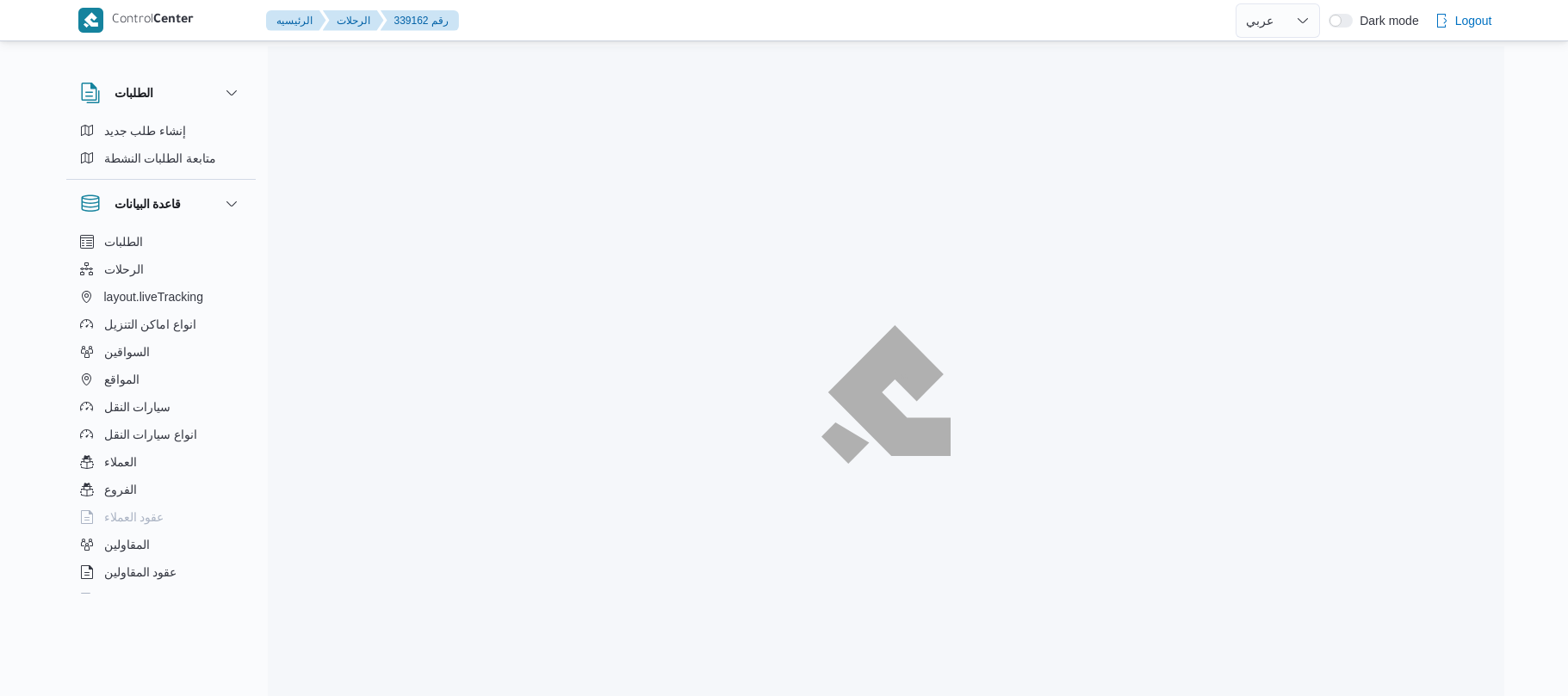
select select "ar"
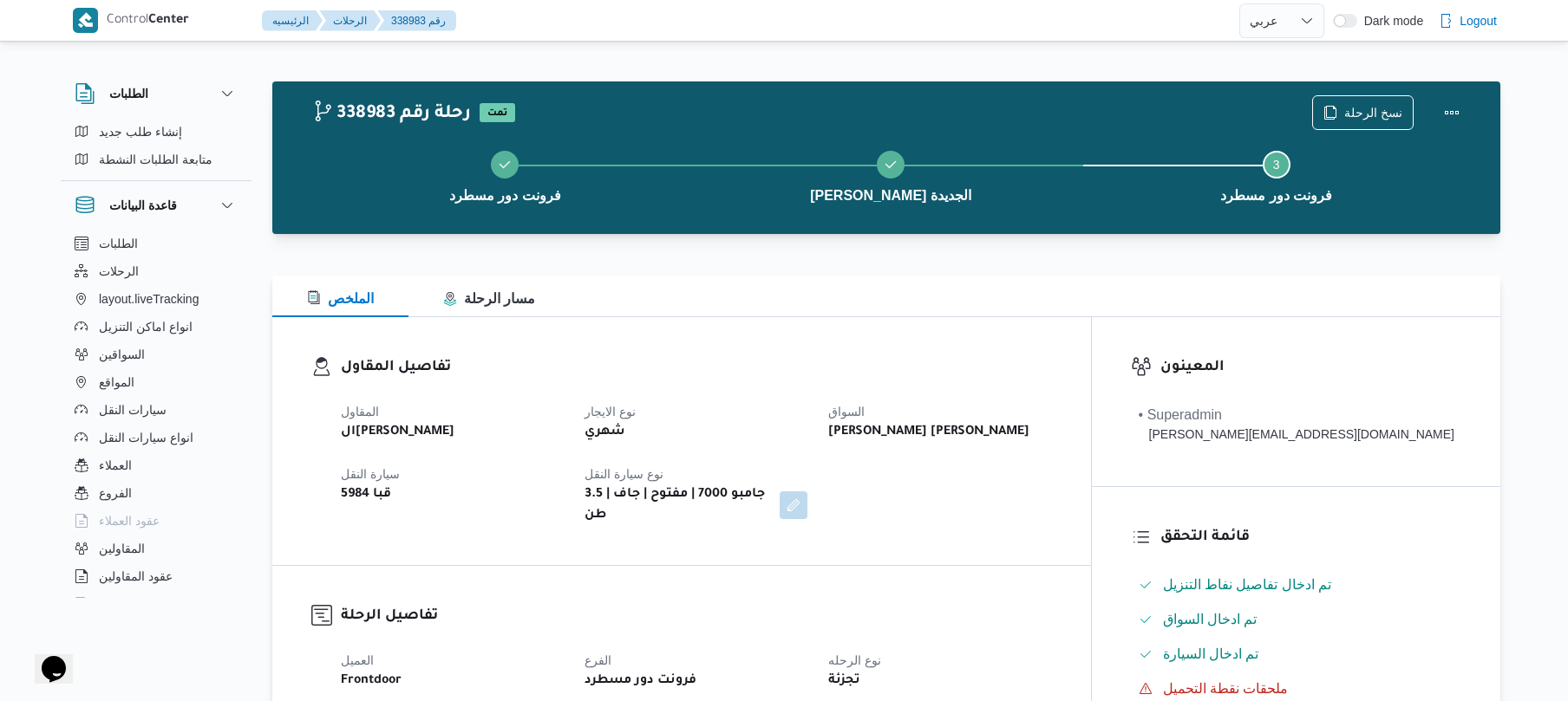
click at [788, 357] on h3 "تفاصيل المقاول" at bounding box center [696, 368] width 711 height 24
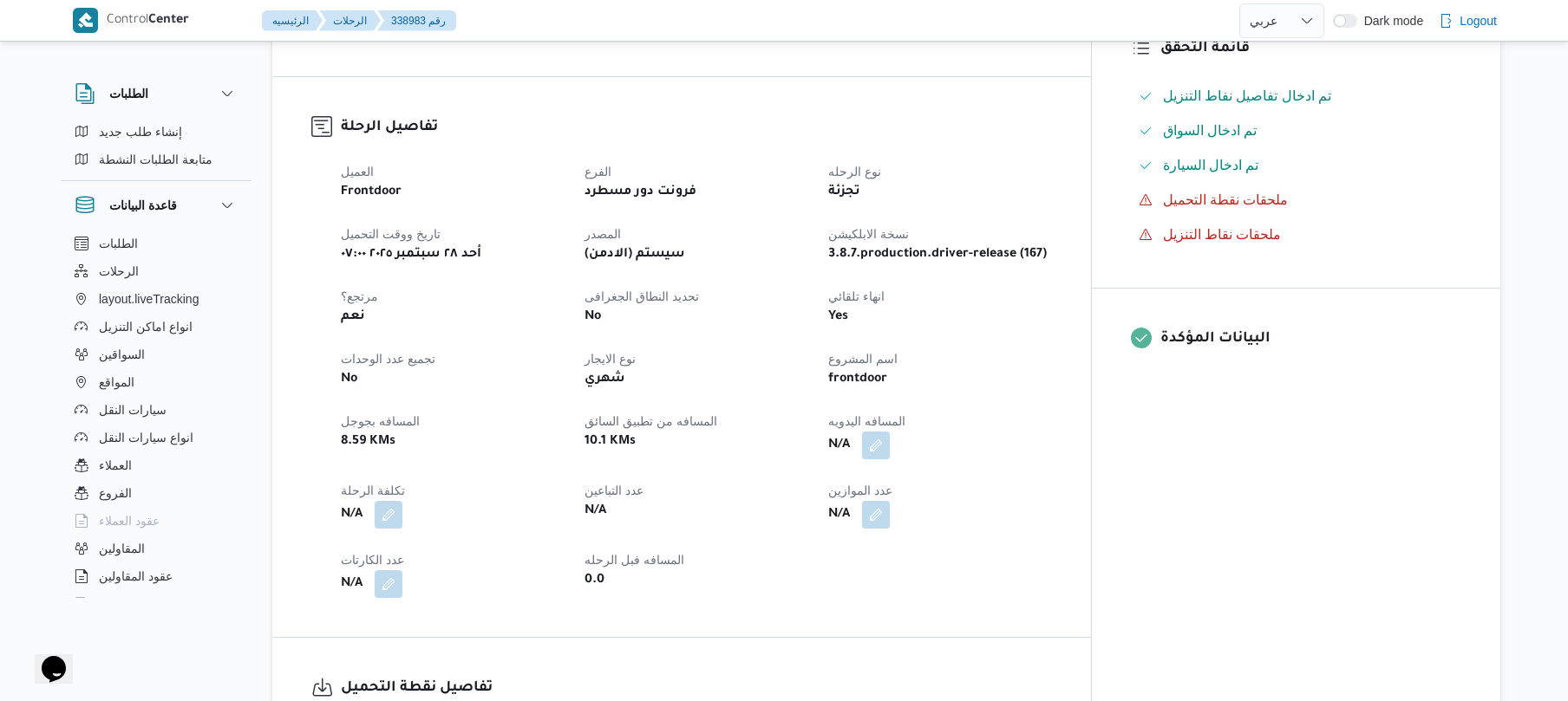
scroll to position [555, 0]
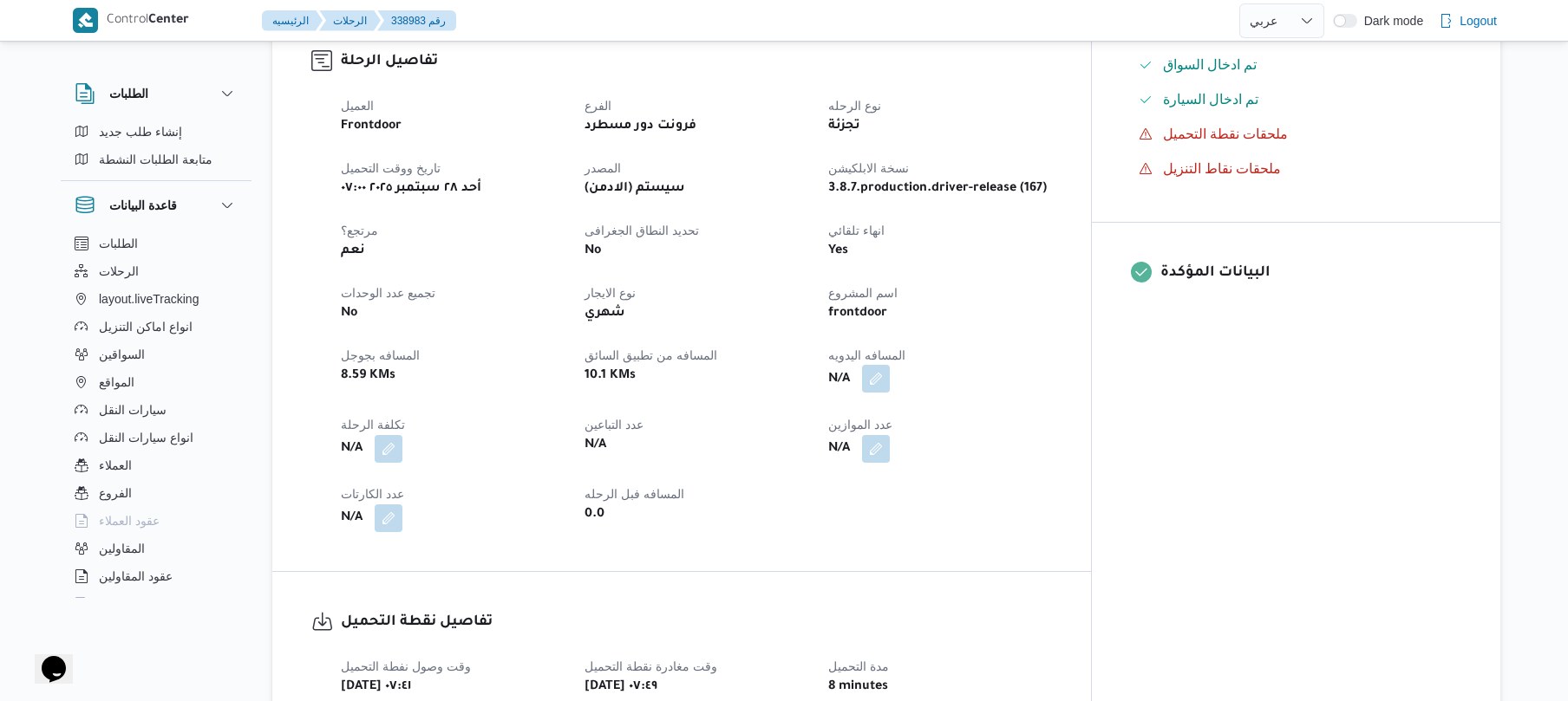
click at [890, 365] on button "button" at bounding box center [876, 379] width 28 height 28
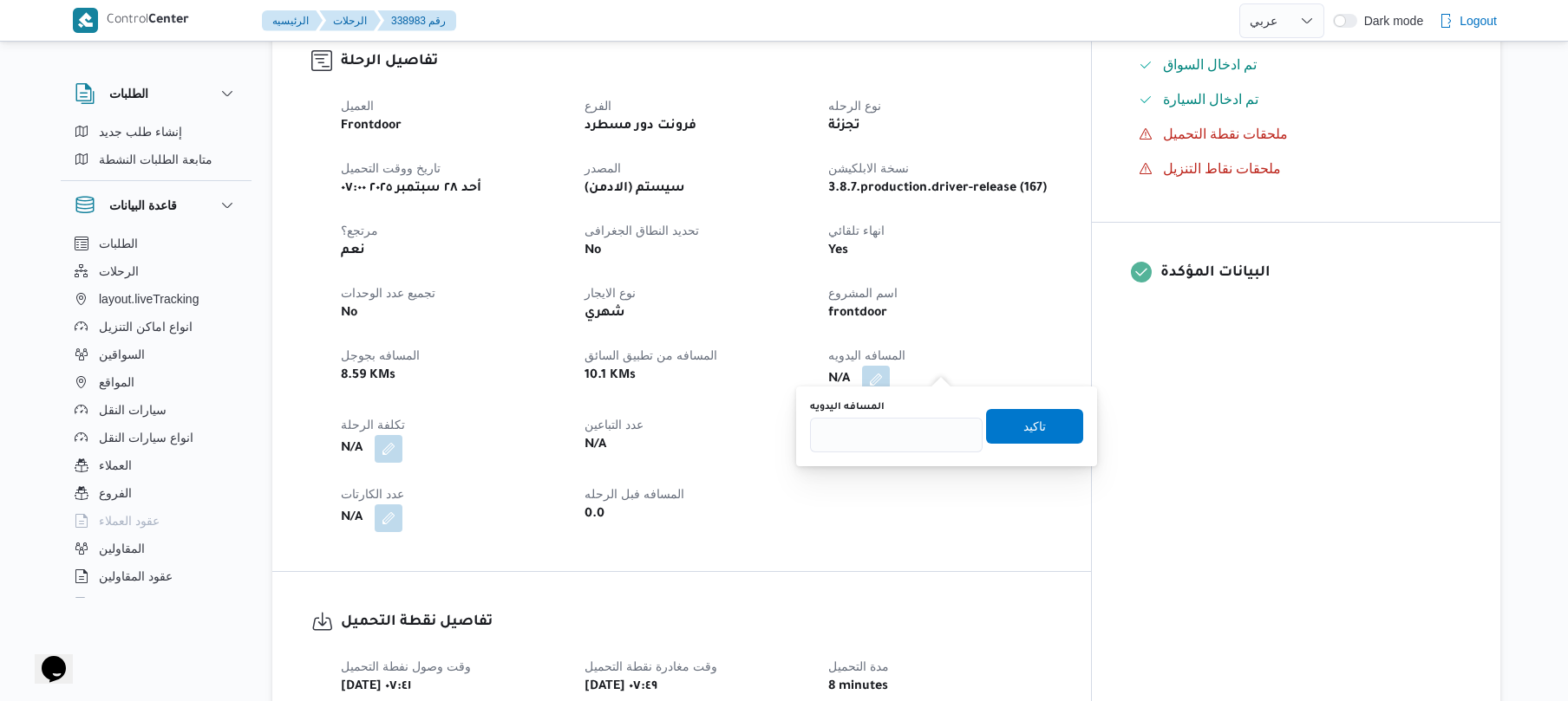
click at [902, 416] on div "المسافه اليدويه" at bounding box center [897, 426] width 172 height 52
click at [897, 427] on input "المسافه اليدويه" at bounding box center [897, 435] width 172 height 34
type input "120"
click at [1024, 427] on span "تاكيد" at bounding box center [1035, 426] width 23 height 21
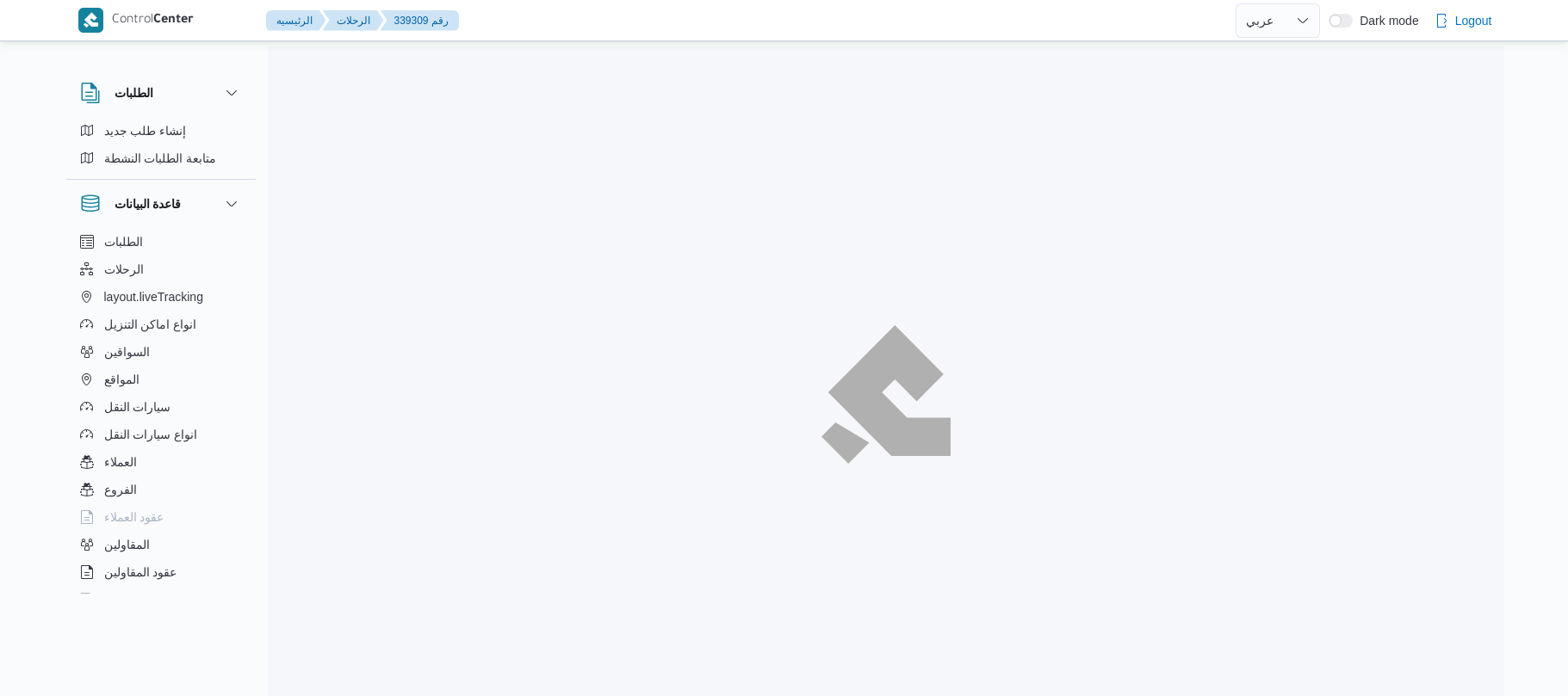
select select "ar"
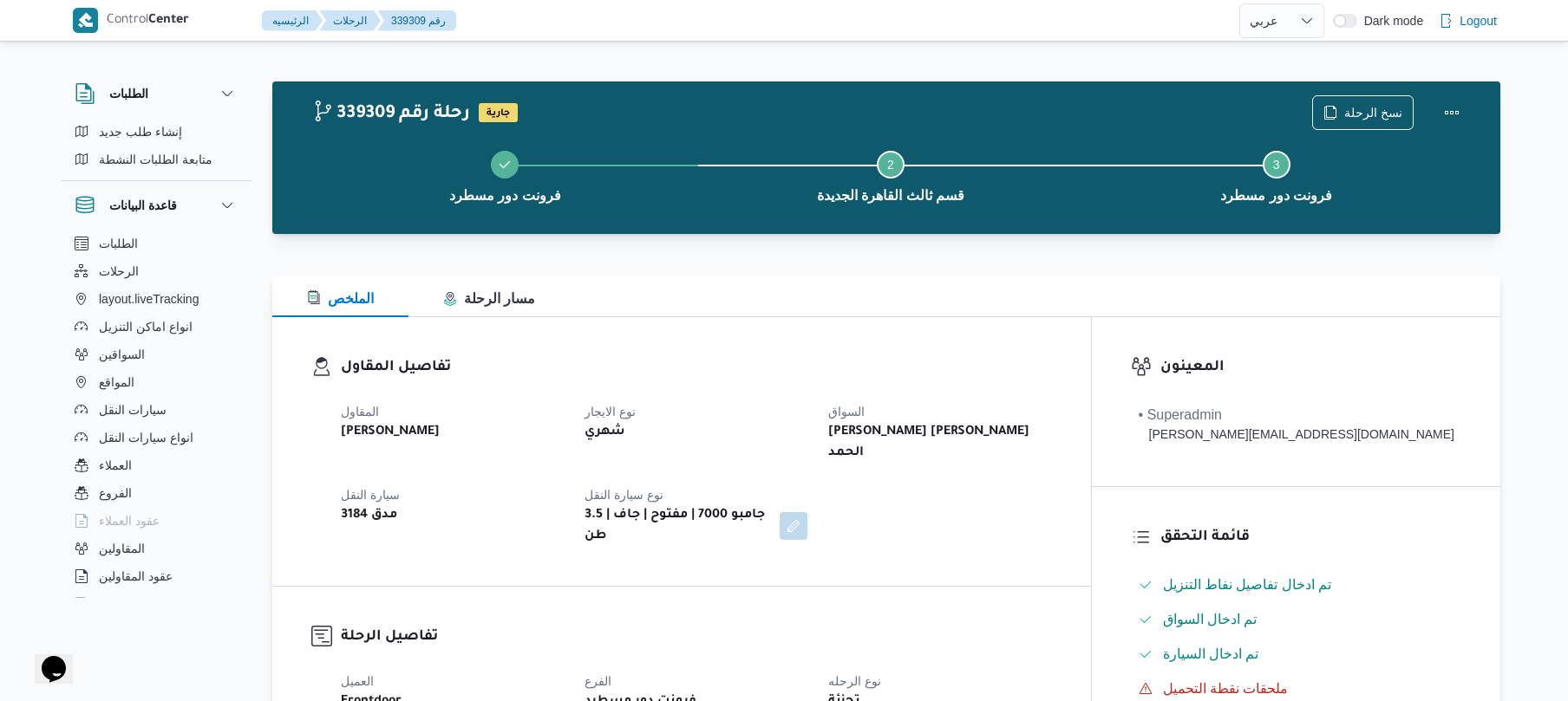
click at [1000, 513] on div "المقاول [PERSON_NAME] نوع الايجار شهري السواق [PERSON_NAME] [PERSON_NAME] الحمد…" at bounding box center [696, 474] width 732 height 167
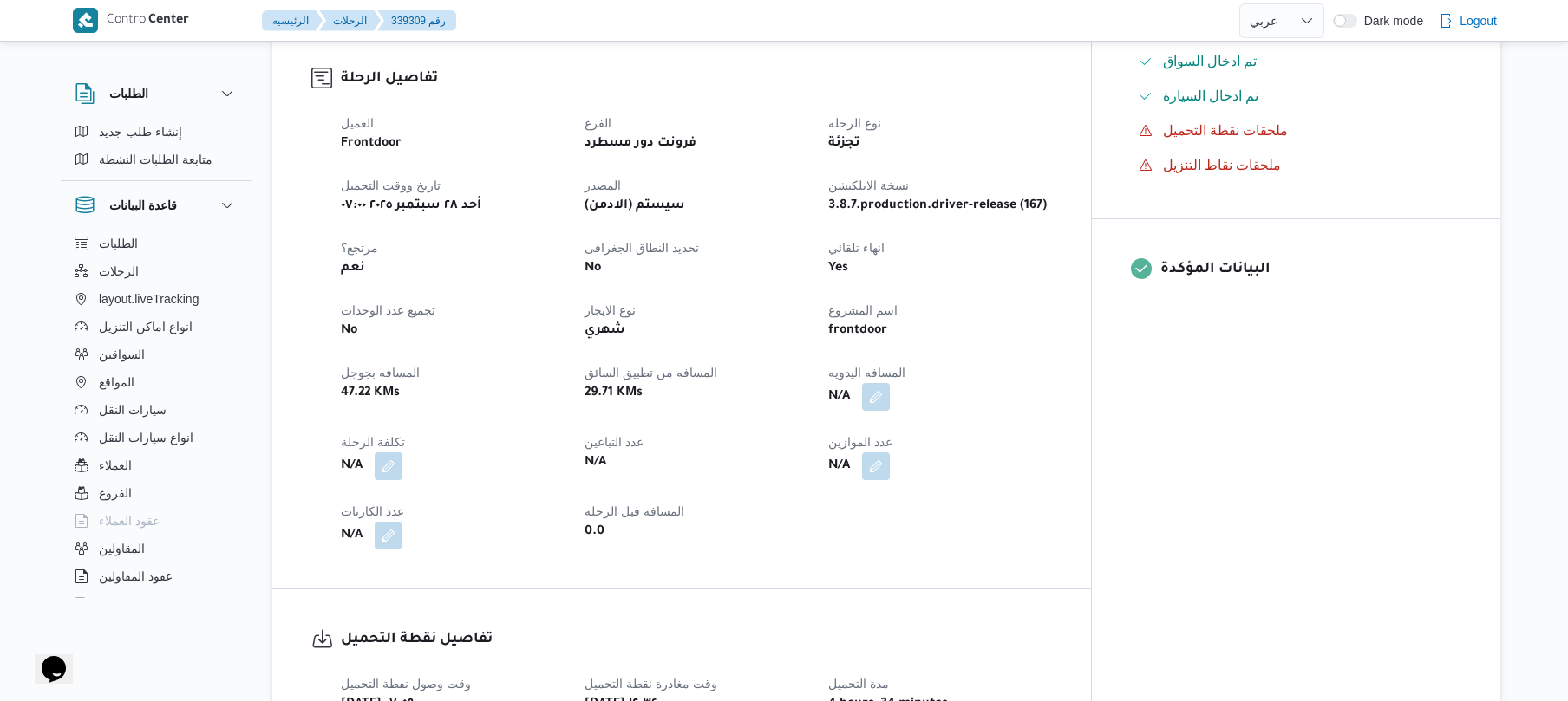
scroll to position [601, 0]
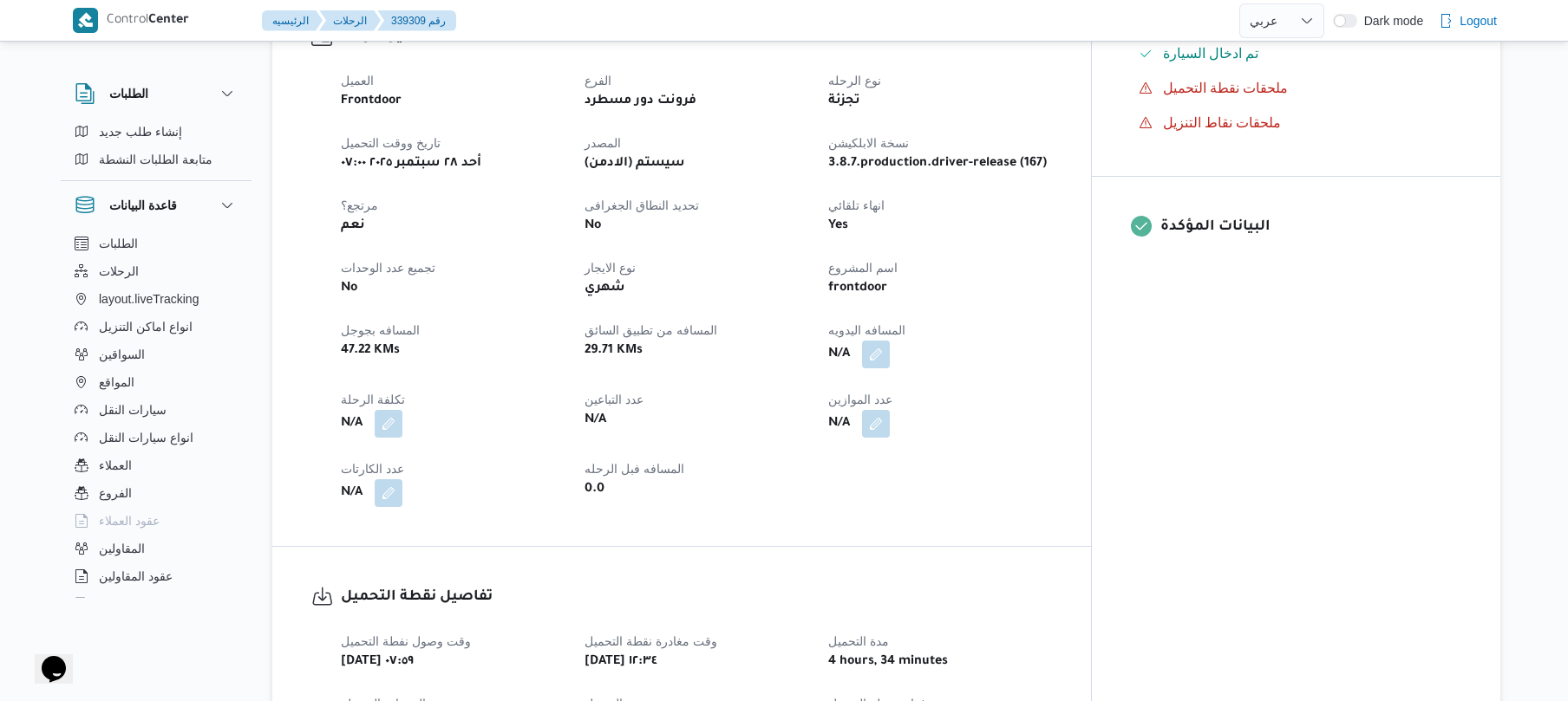
click at [962, 339] on div "N/A" at bounding box center [940, 355] width 227 height 32
click at [890, 340] on button "button" at bounding box center [876, 354] width 28 height 28
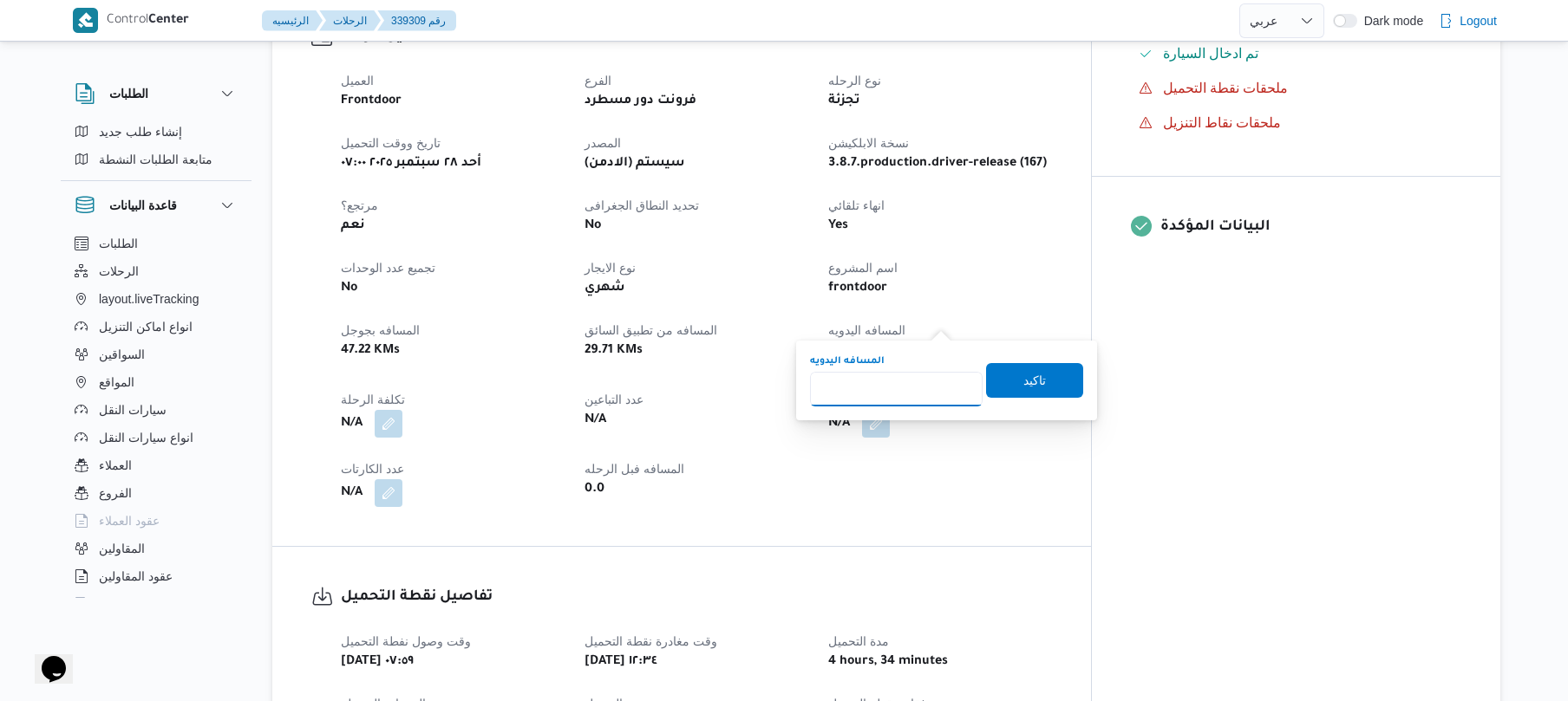
click at [864, 400] on input "المسافه اليدويه" at bounding box center [897, 388] width 172 height 34
type input "120"
click at [1024, 387] on span "تاكيد" at bounding box center [1035, 379] width 23 height 21
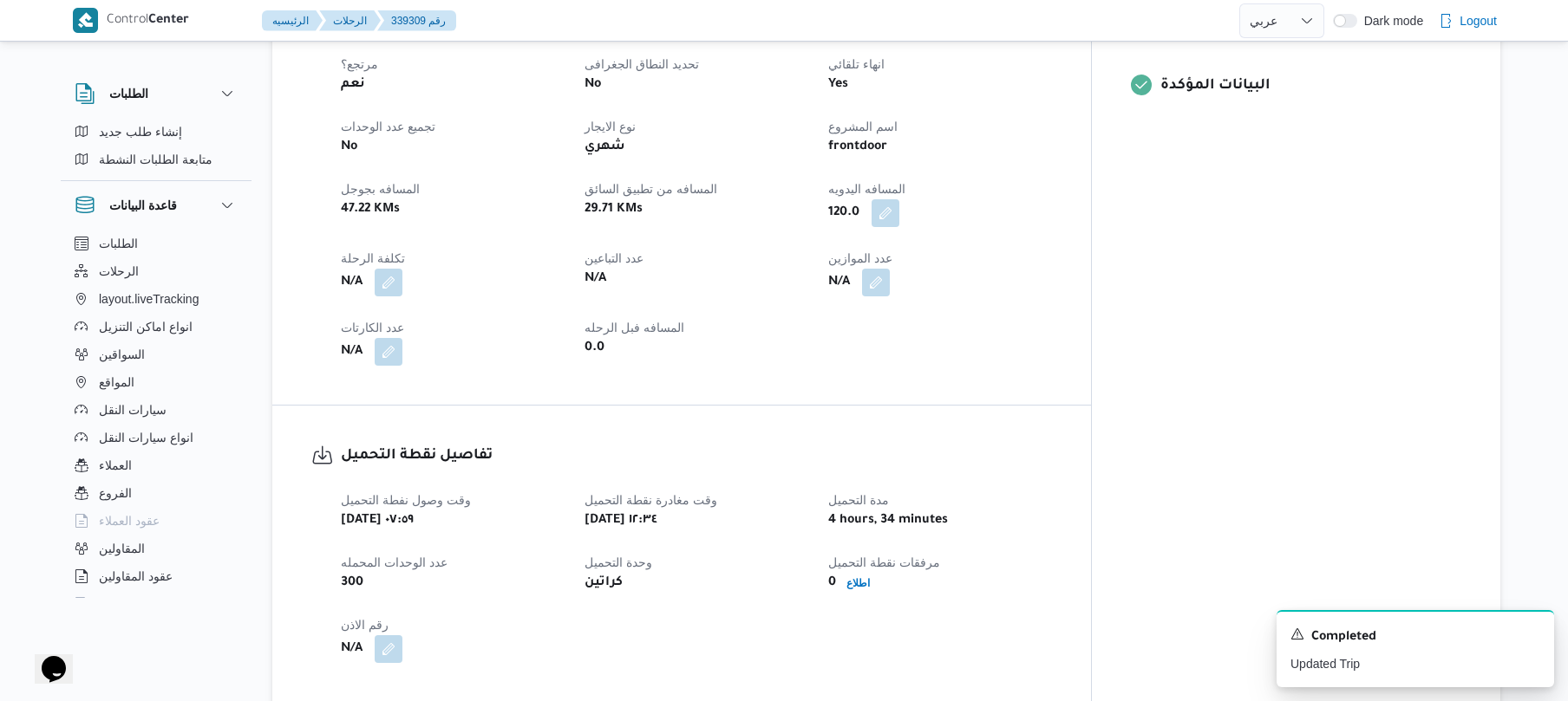
scroll to position [692, 0]
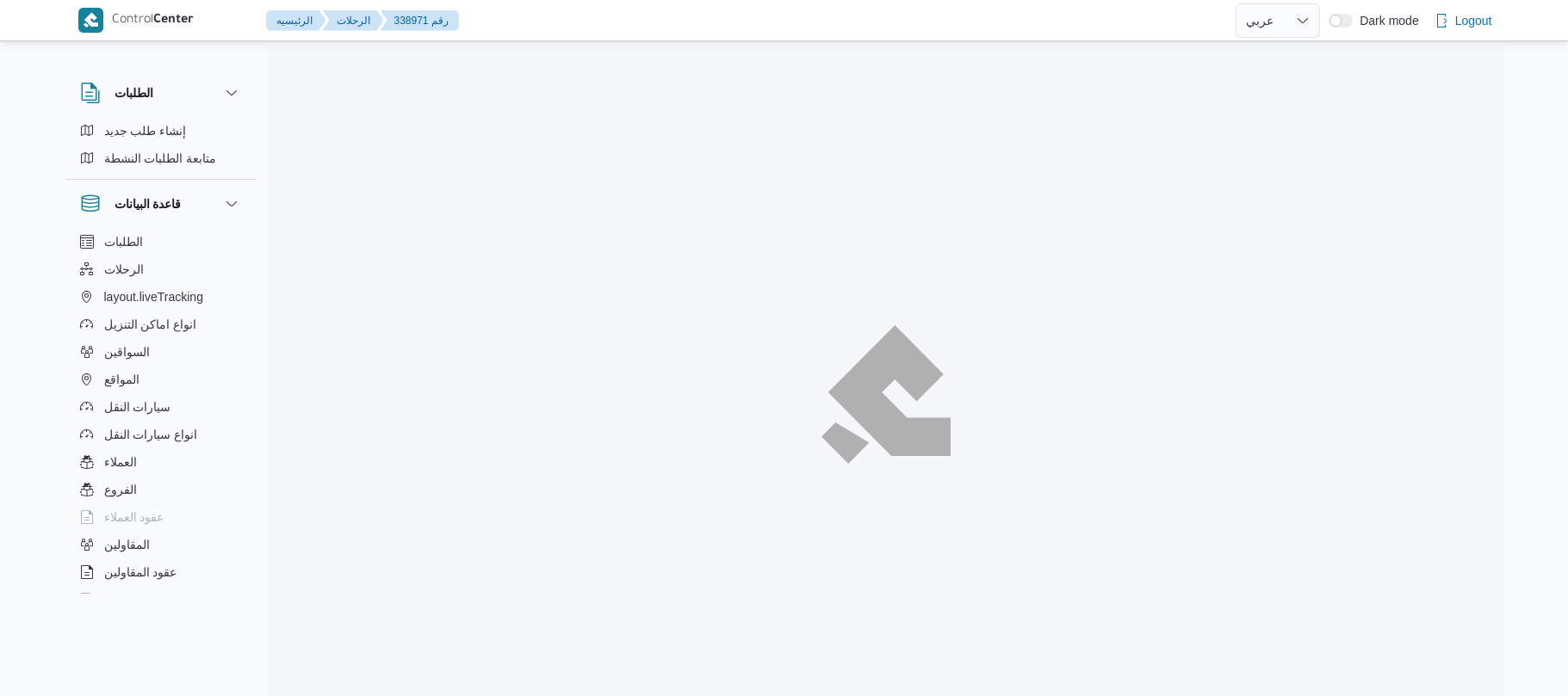
select select "ar"
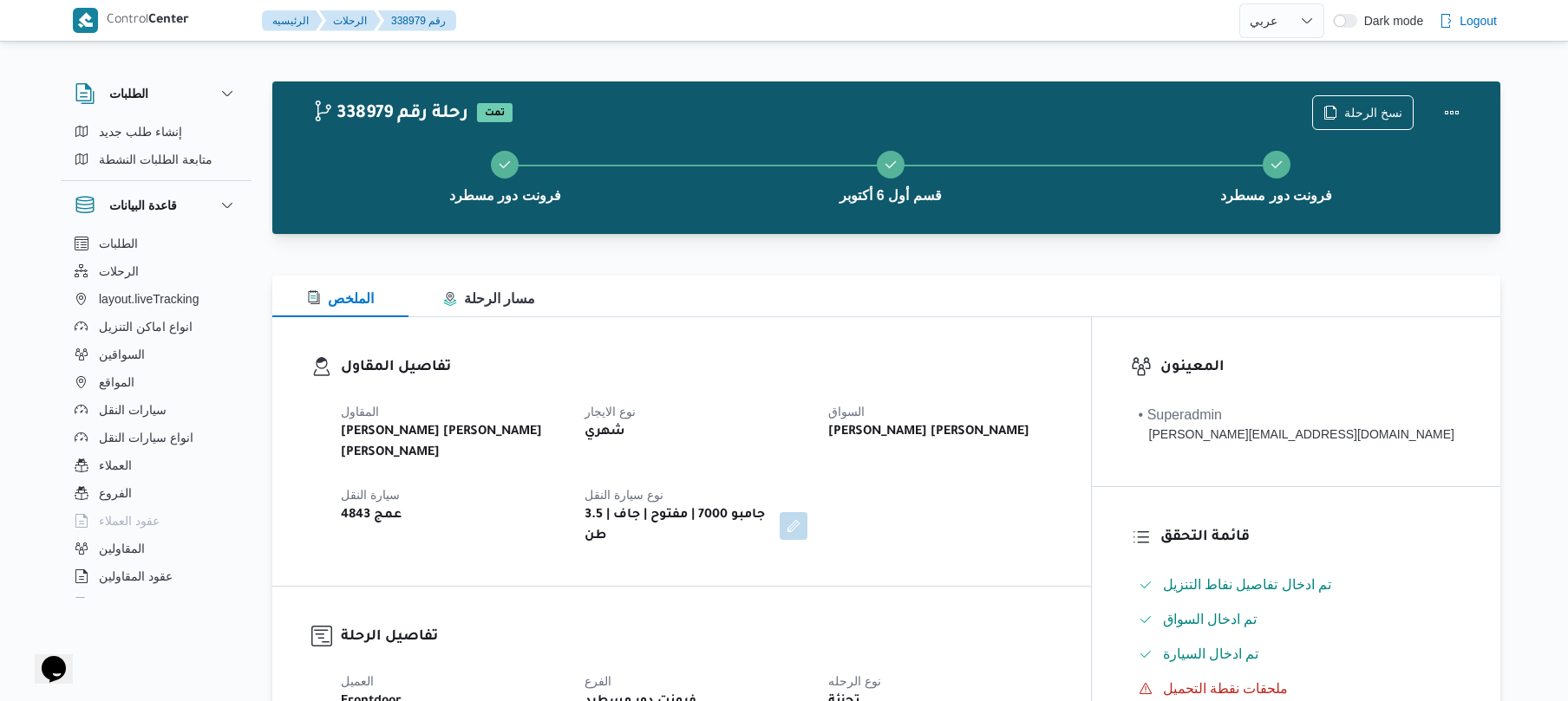
click at [940, 316] on div "الملخص مسار الرحلة" at bounding box center [887, 296] width 1229 height 41
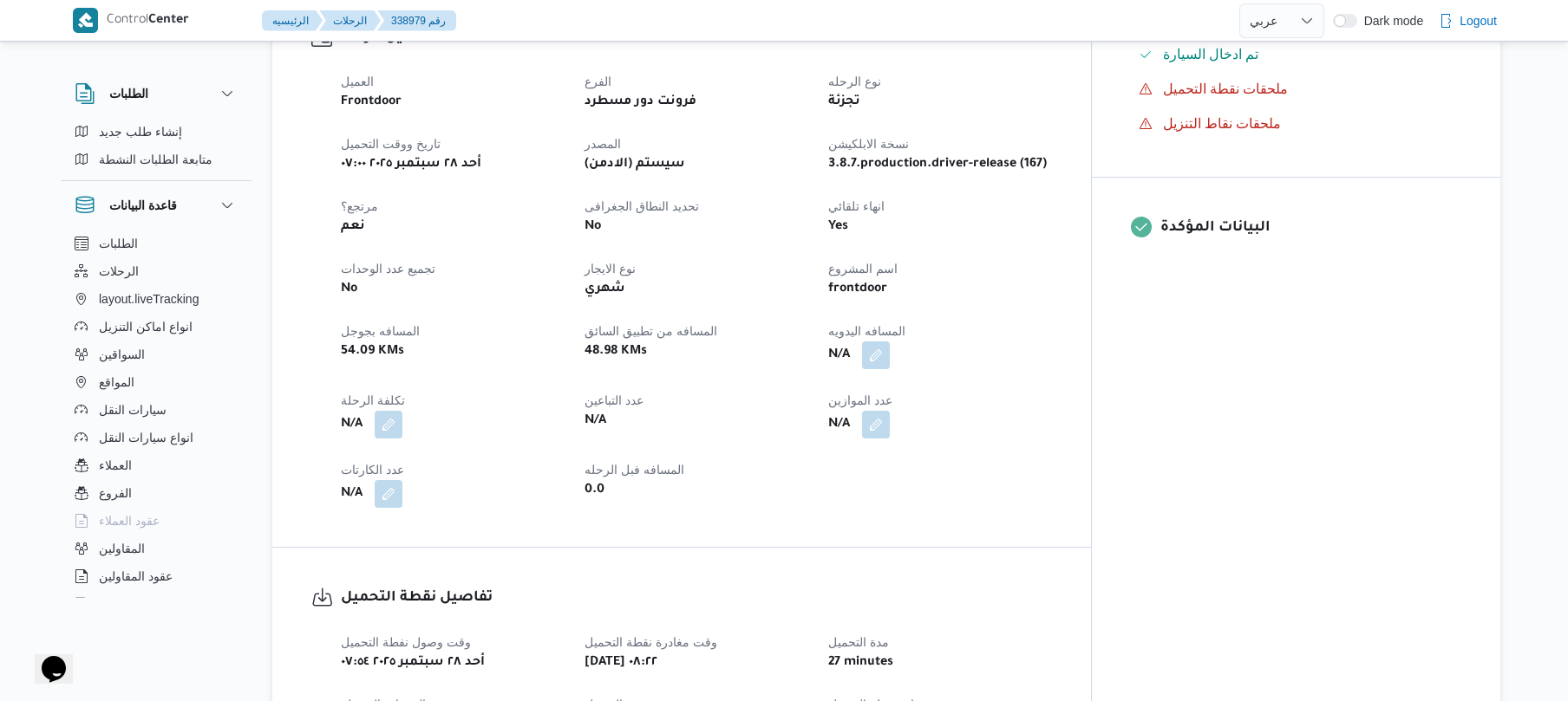
scroll to position [601, 0]
click at [890, 341] on button "button" at bounding box center [876, 355] width 28 height 28
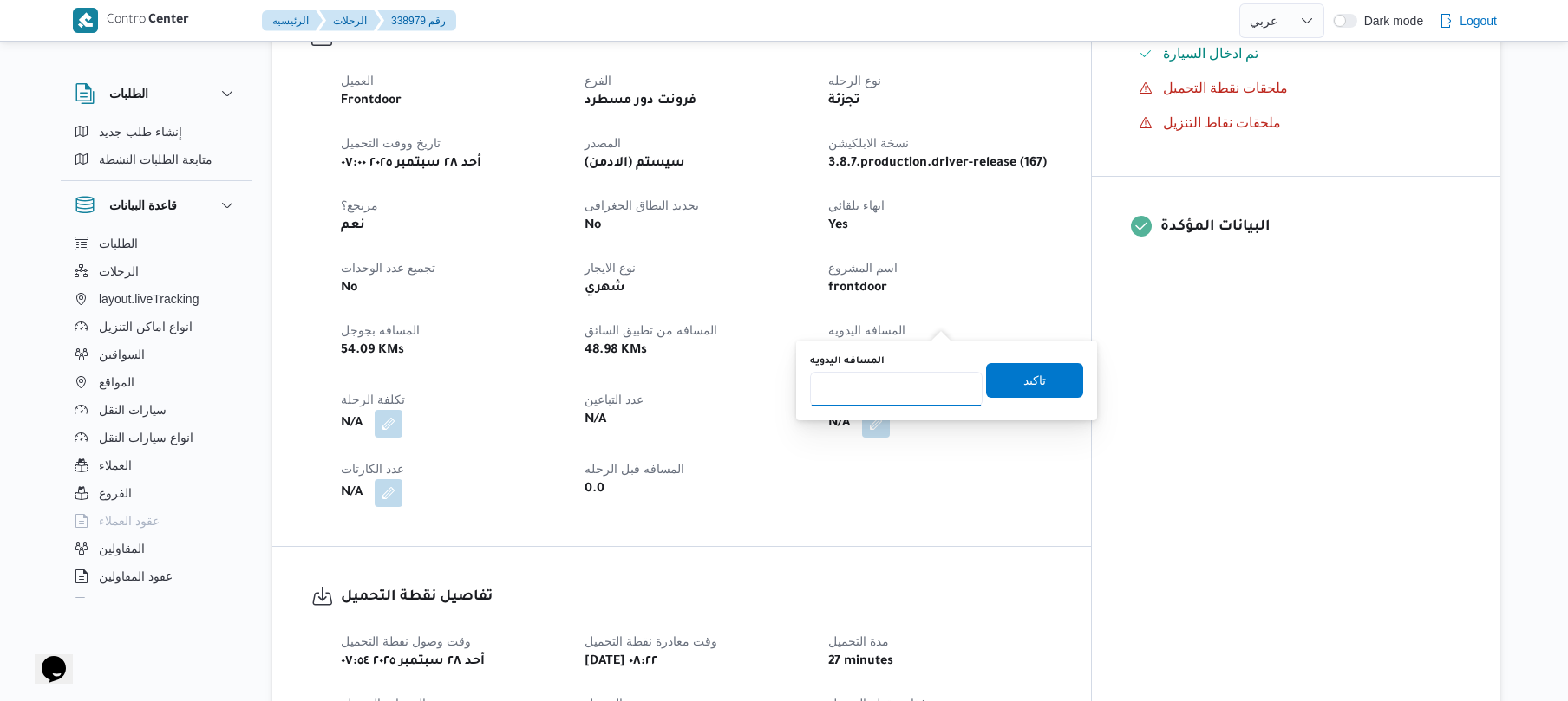
click at [885, 395] on input "المسافه اليدويه" at bounding box center [897, 388] width 172 height 34
type input "130"
click at [1024, 381] on span "تاكيد" at bounding box center [1035, 379] width 23 height 21
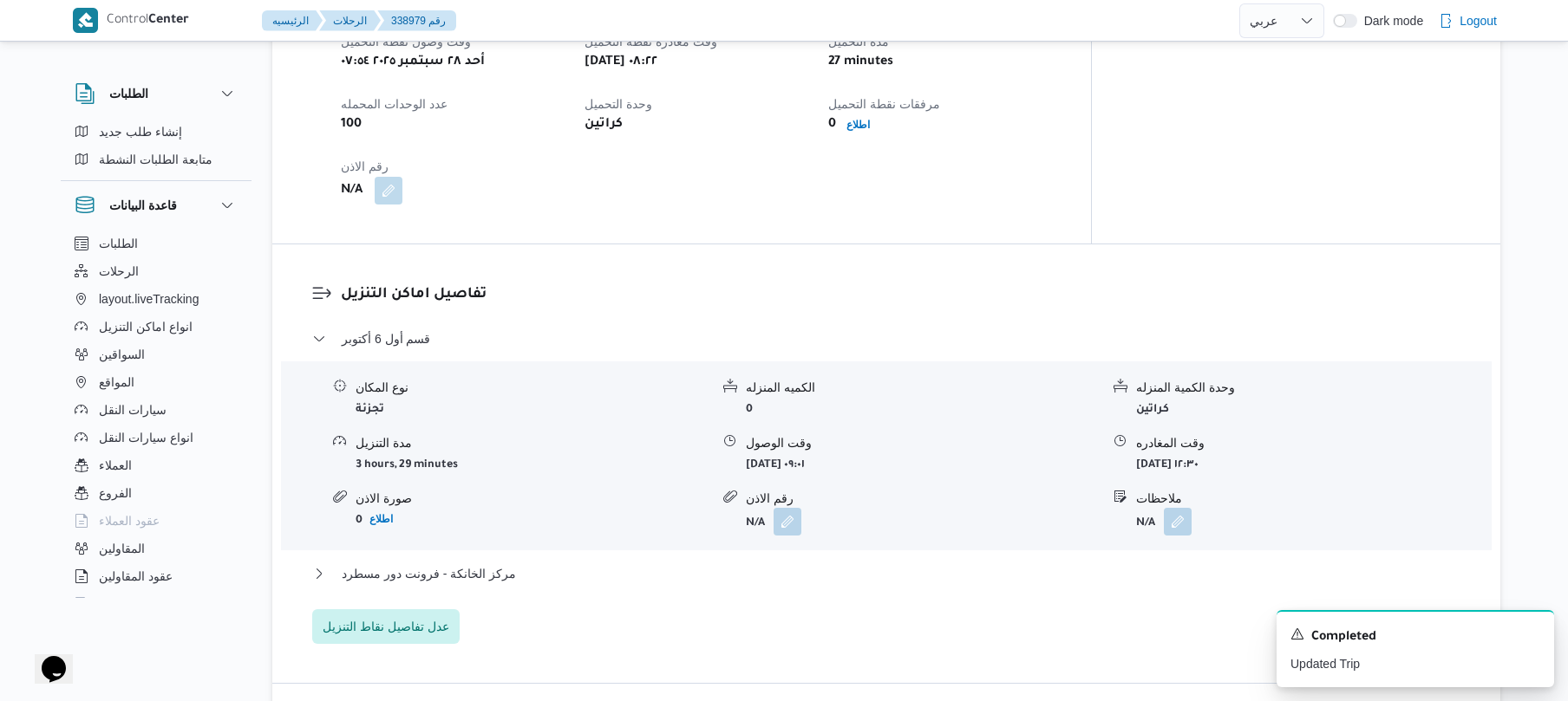
scroll to position [1202, 0]
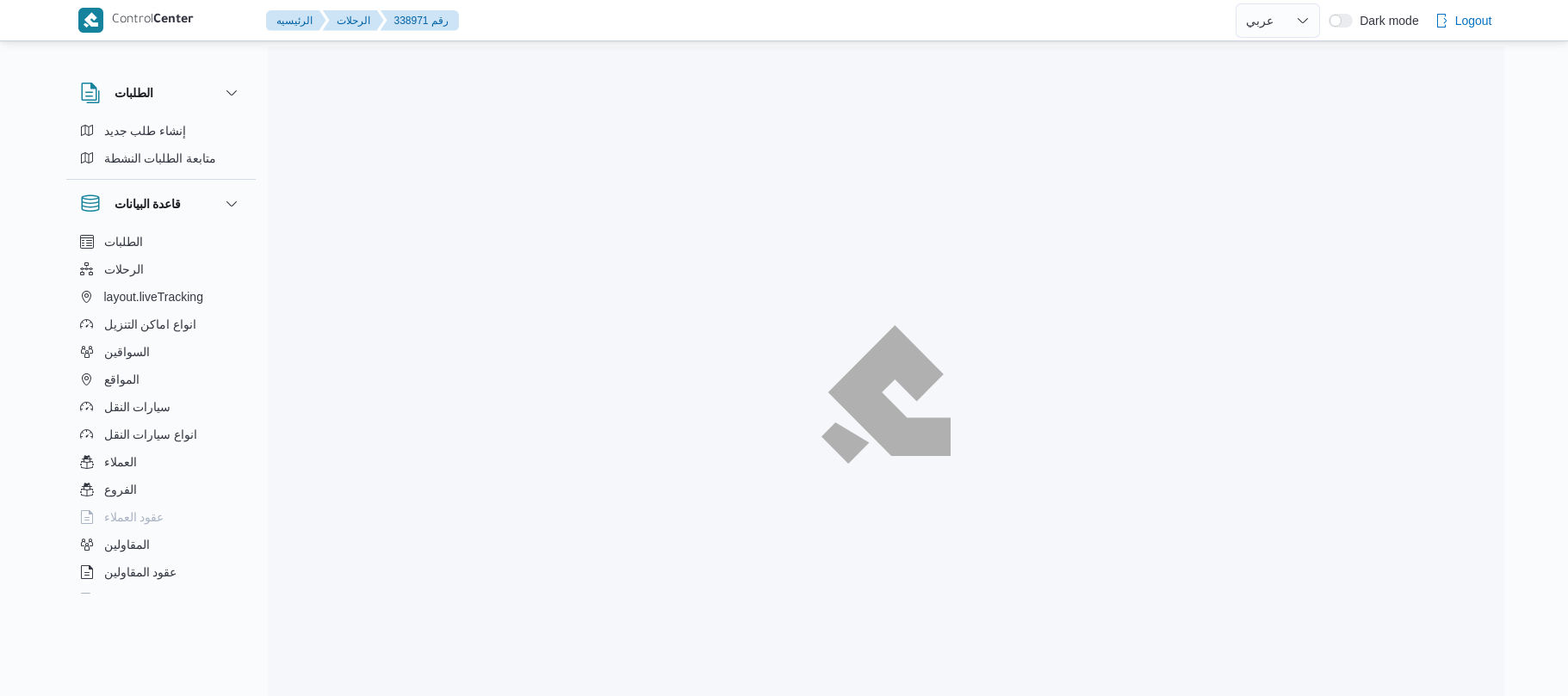
select select "ar"
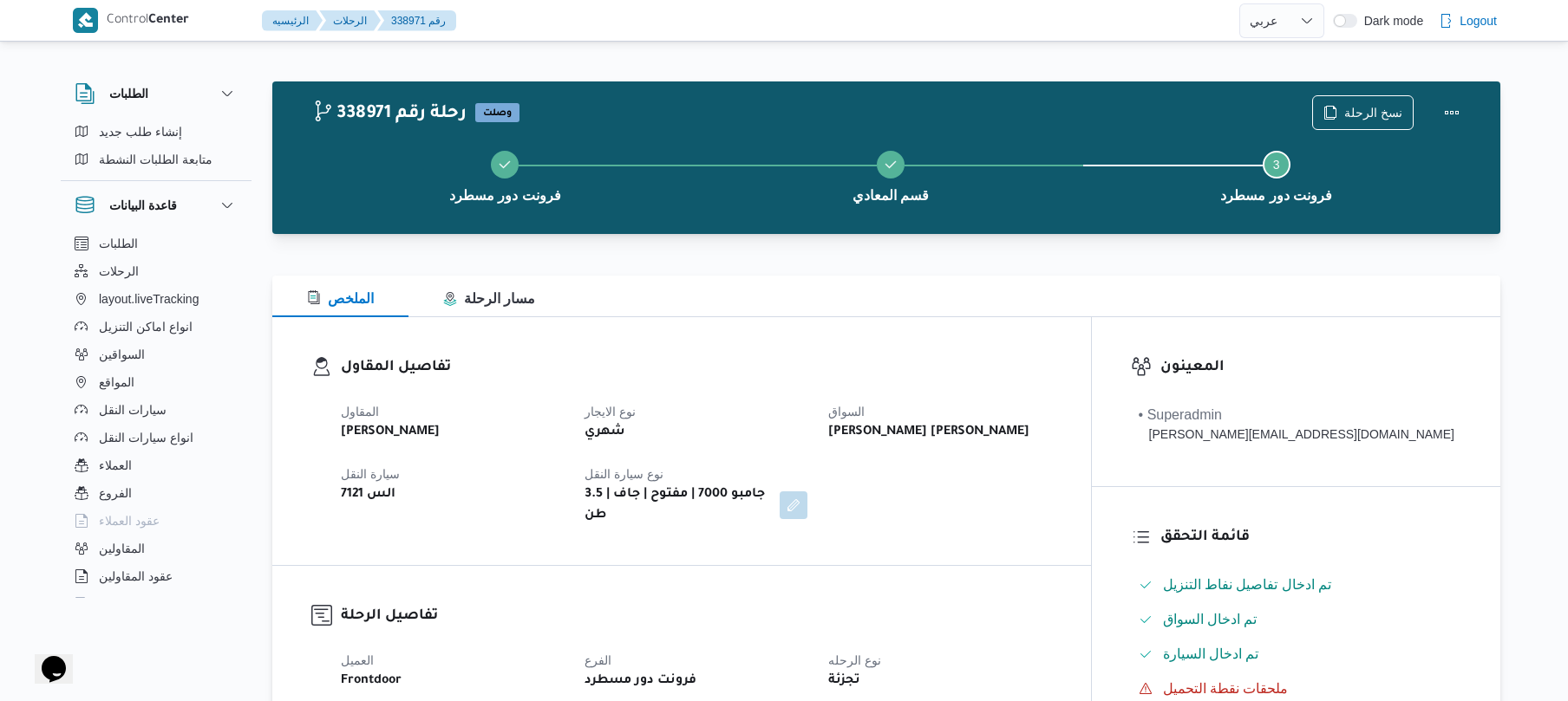
click at [621, 382] on dl "تفاصيل المقاول المقاول [PERSON_NAME] نوع الايجار شهري السواق [PERSON_NAME] [PER…" at bounding box center [696, 441] width 711 height 170
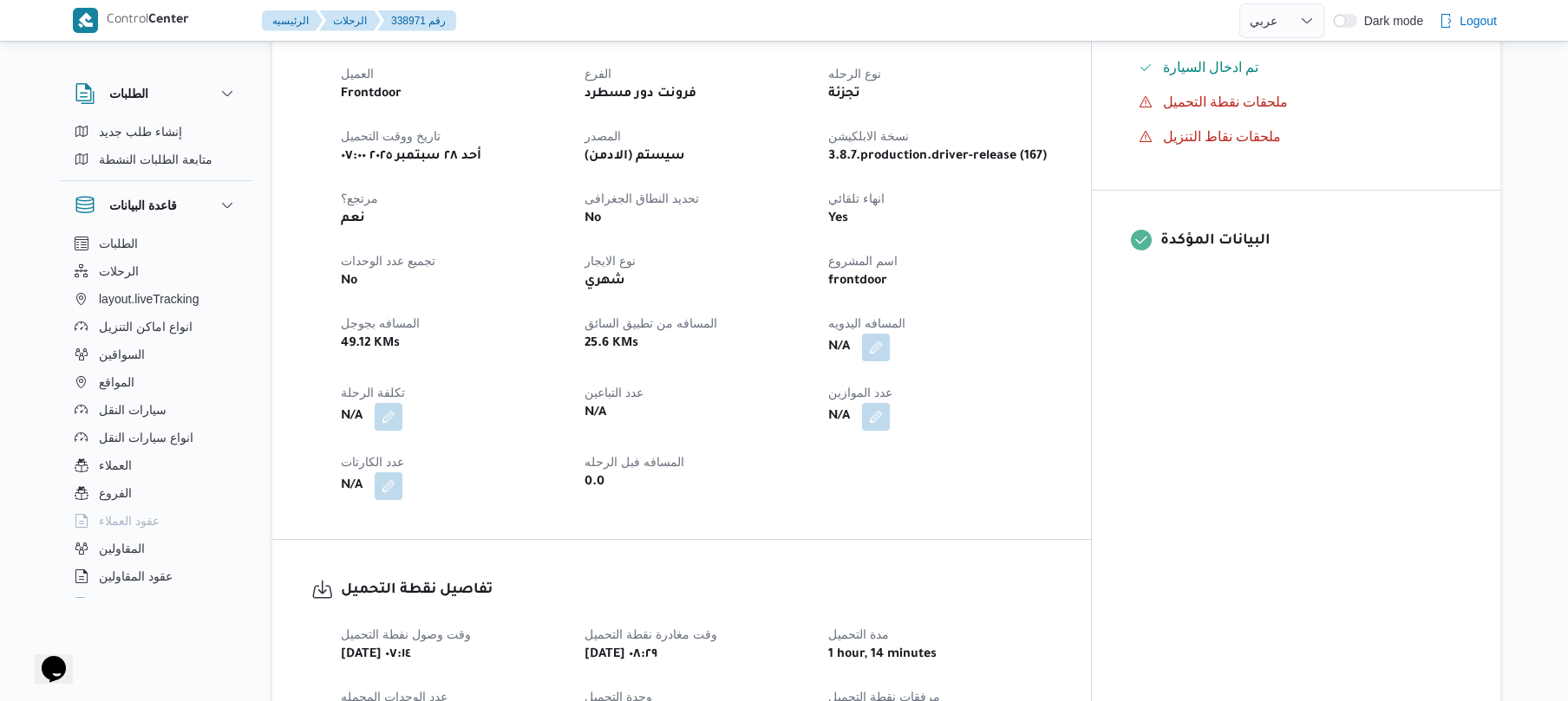
scroll to position [601, 0]
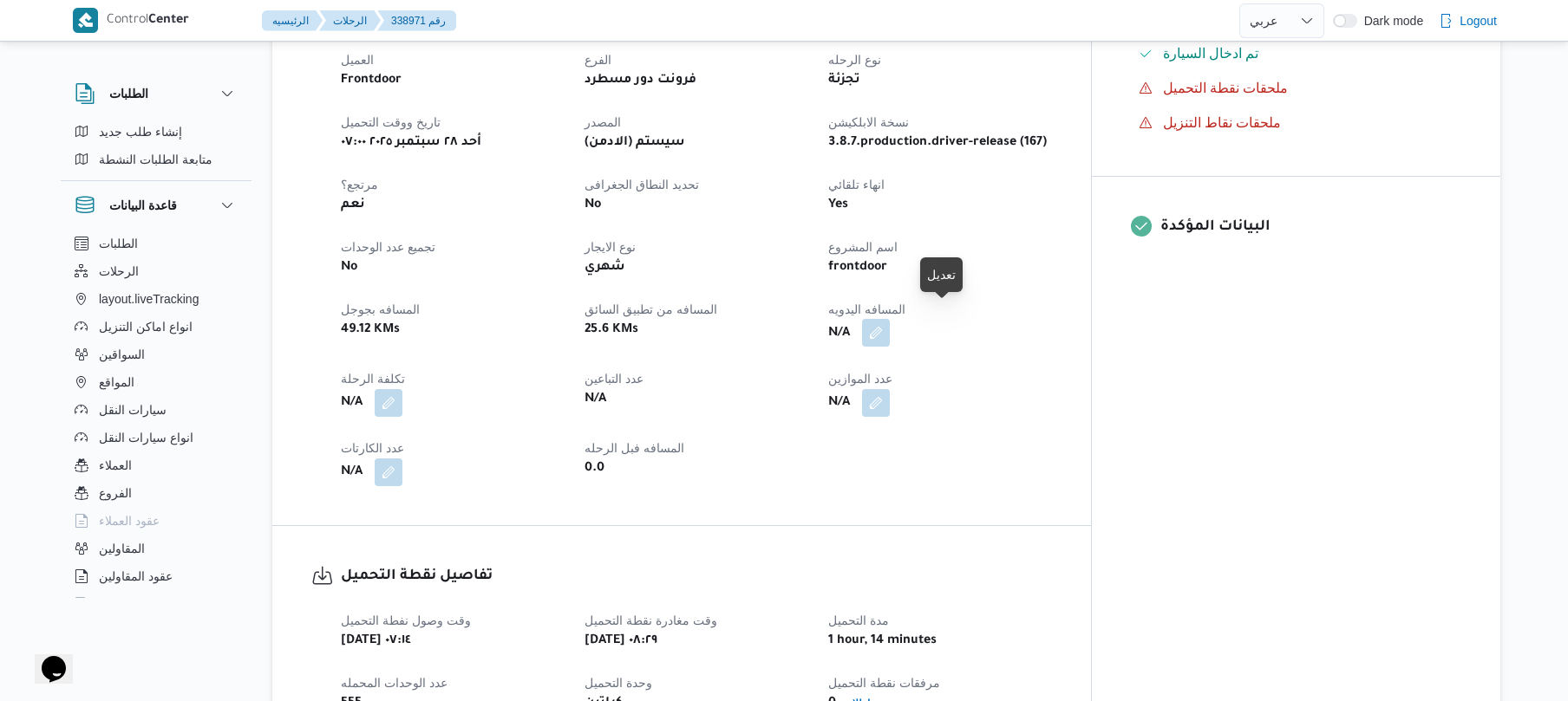
click at [890, 319] on button "button" at bounding box center [876, 333] width 28 height 28
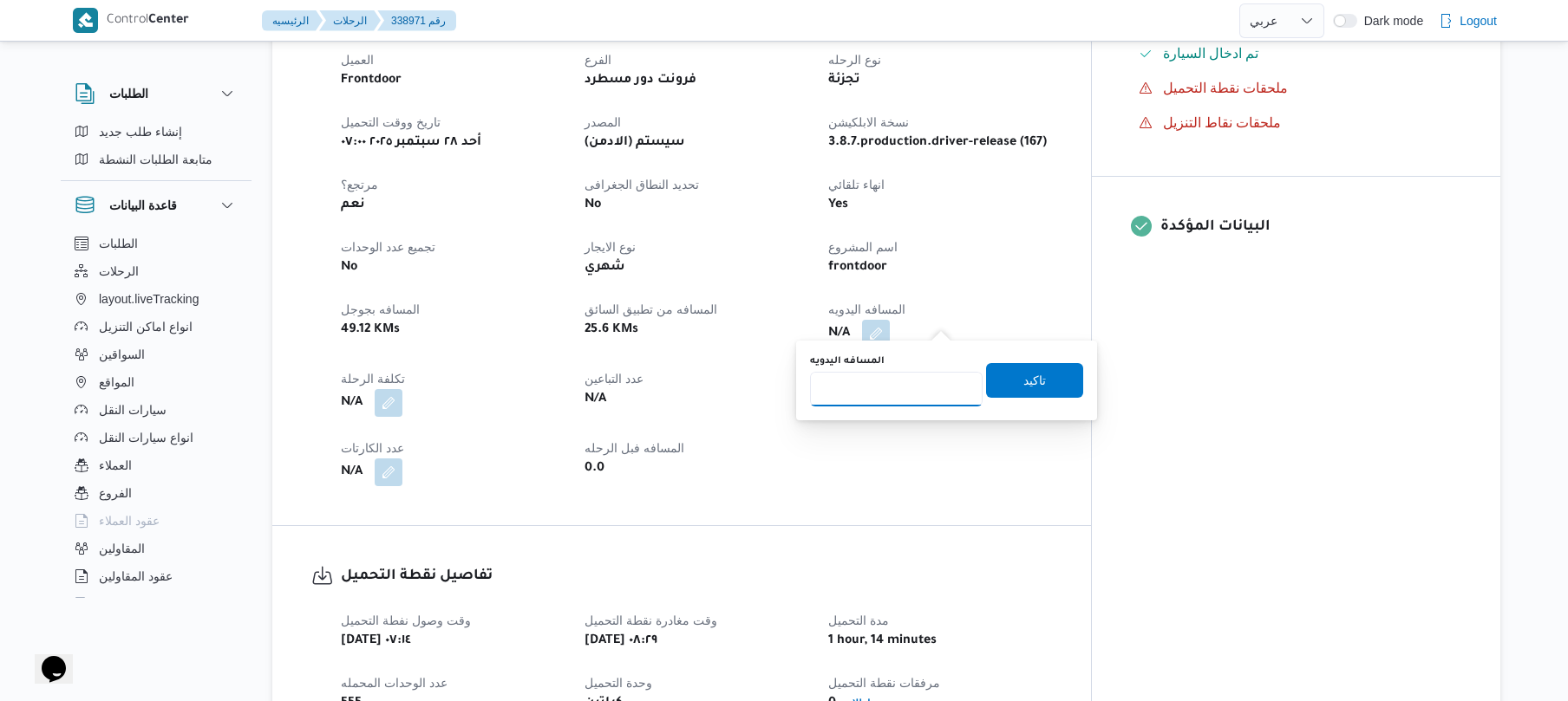
click at [878, 390] on input "المسافه اليدويه" at bounding box center [897, 388] width 172 height 34
type input "125"
click at [1027, 386] on span "تاكيد" at bounding box center [1035, 379] width 23 height 21
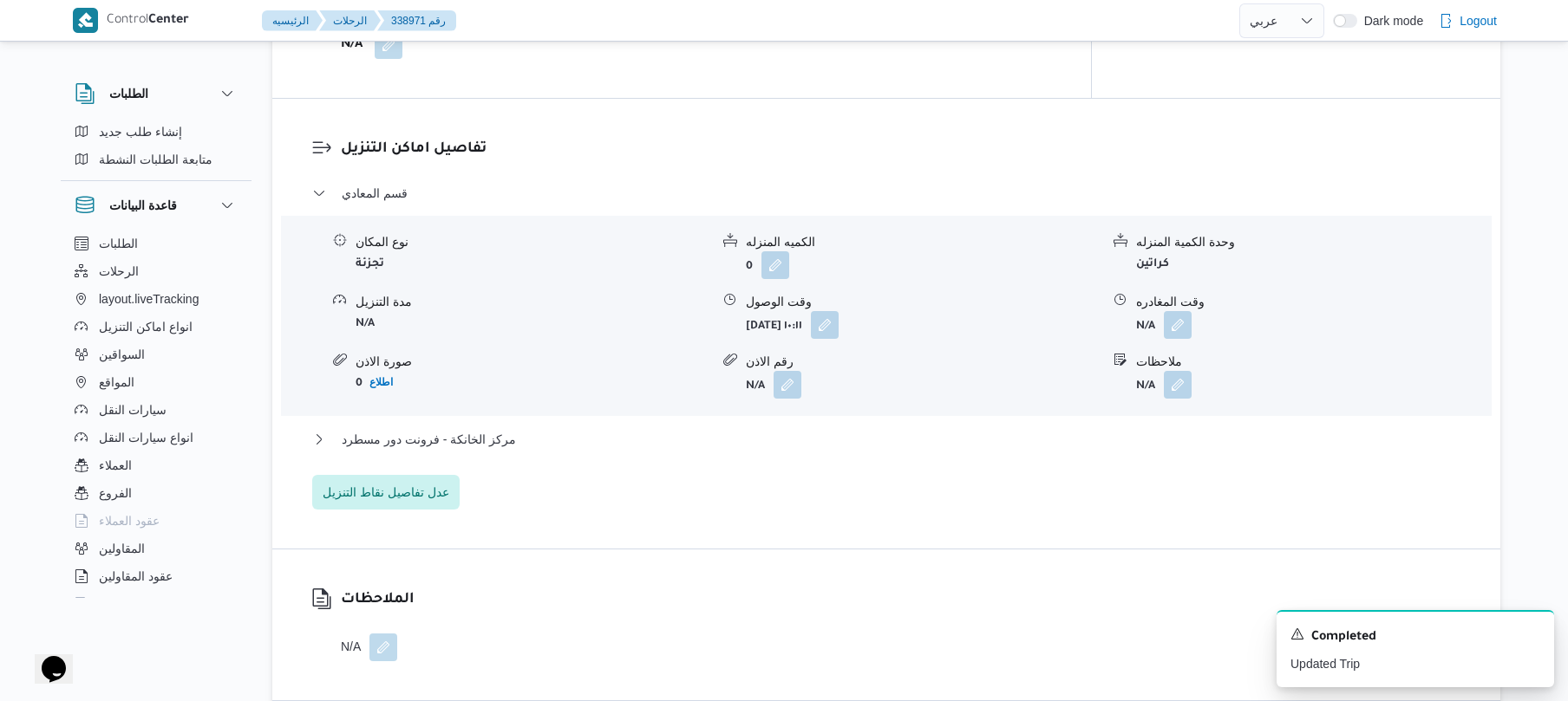
scroll to position [1337, 0]
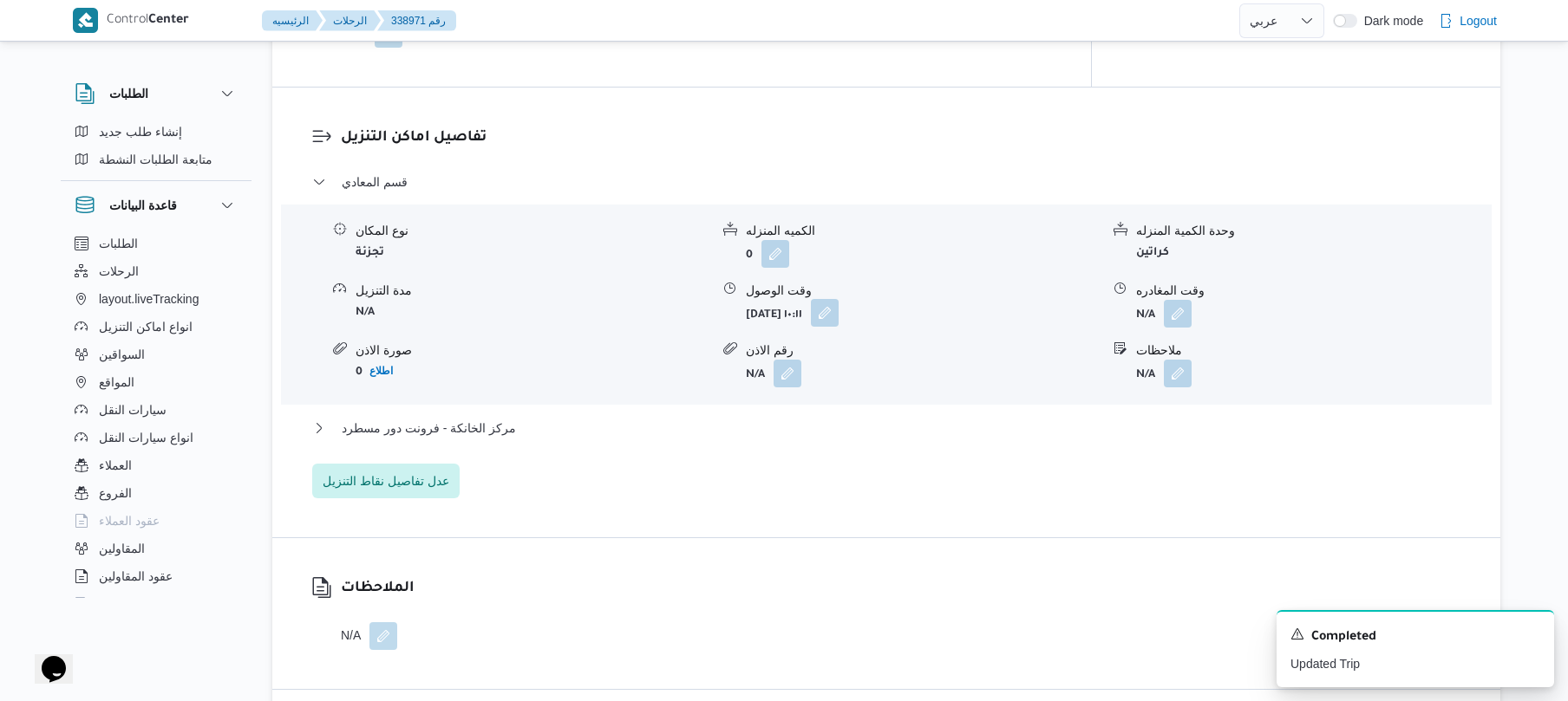
click at [838, 307] on button "button" at bounding box center [825, 314] width 28 height 28
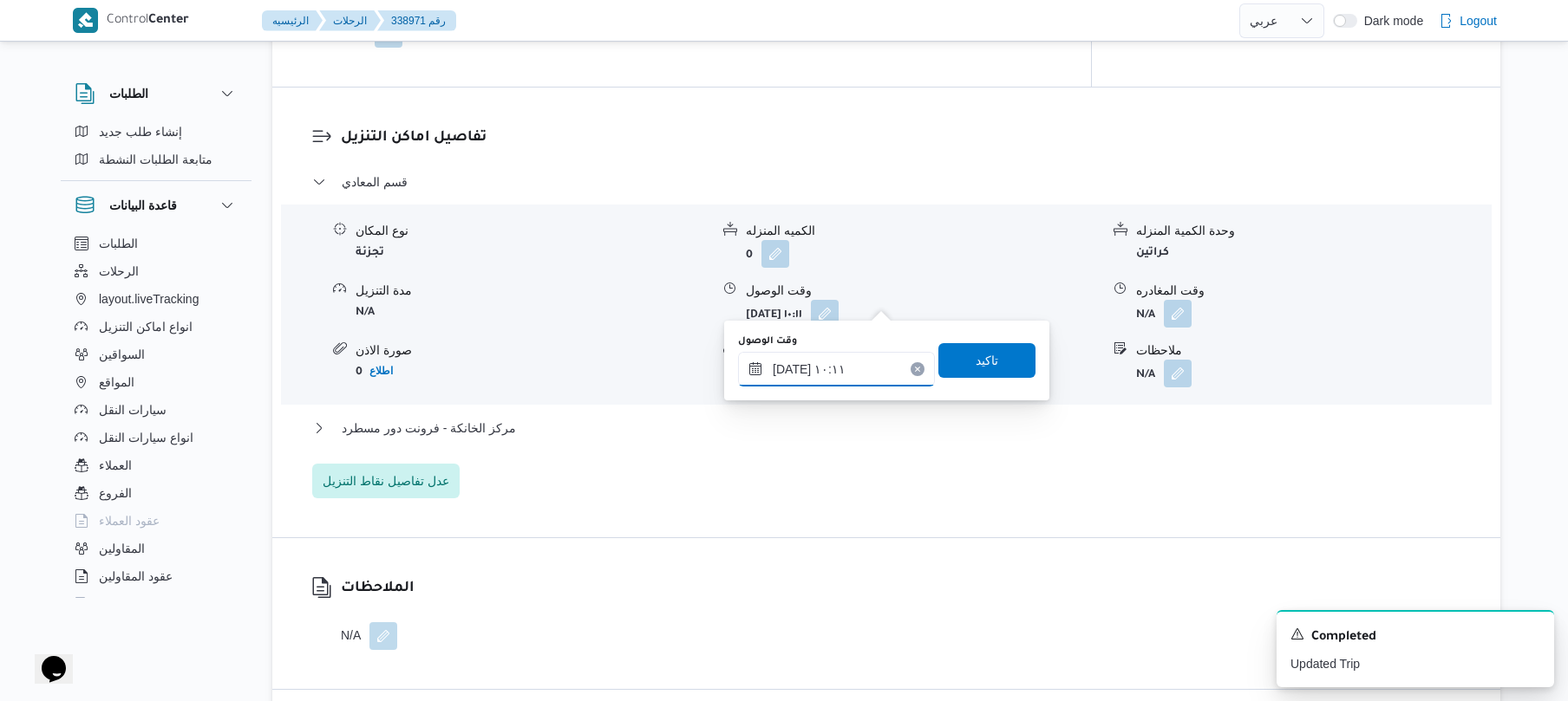
click at [827, 372] on input "٢٨/٠٩/٢٠٢٥ ١٠:١١" at bounding box center [837, 369] width 197 height 34
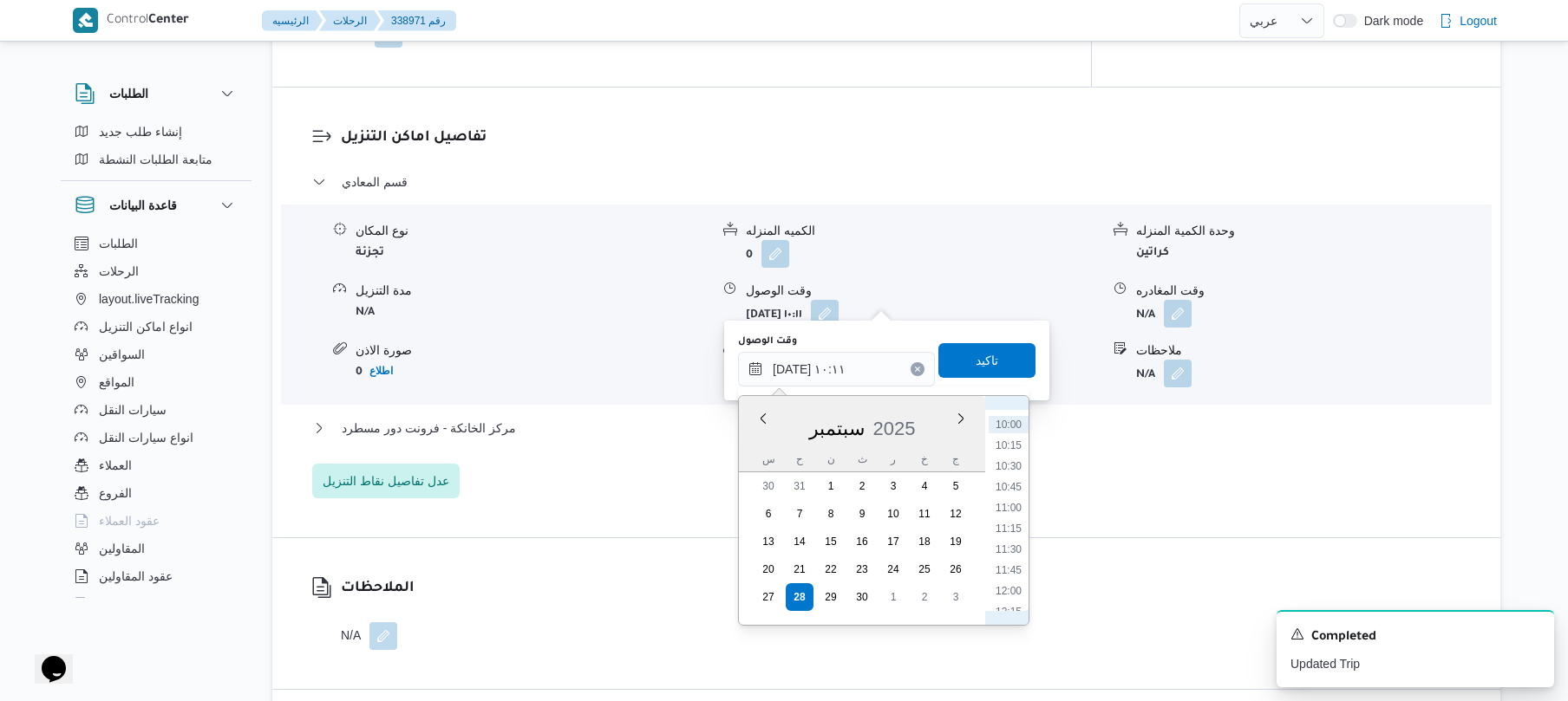
scroll to position [900, 0]
click at [1056, 448] on div "قسم المعادي نوع المكان تجزئة الكميه المنزله 0 وحدة الكمية المنزله كراتين مدة ال…" at bounding box center [887, 335] width 1150 height 327
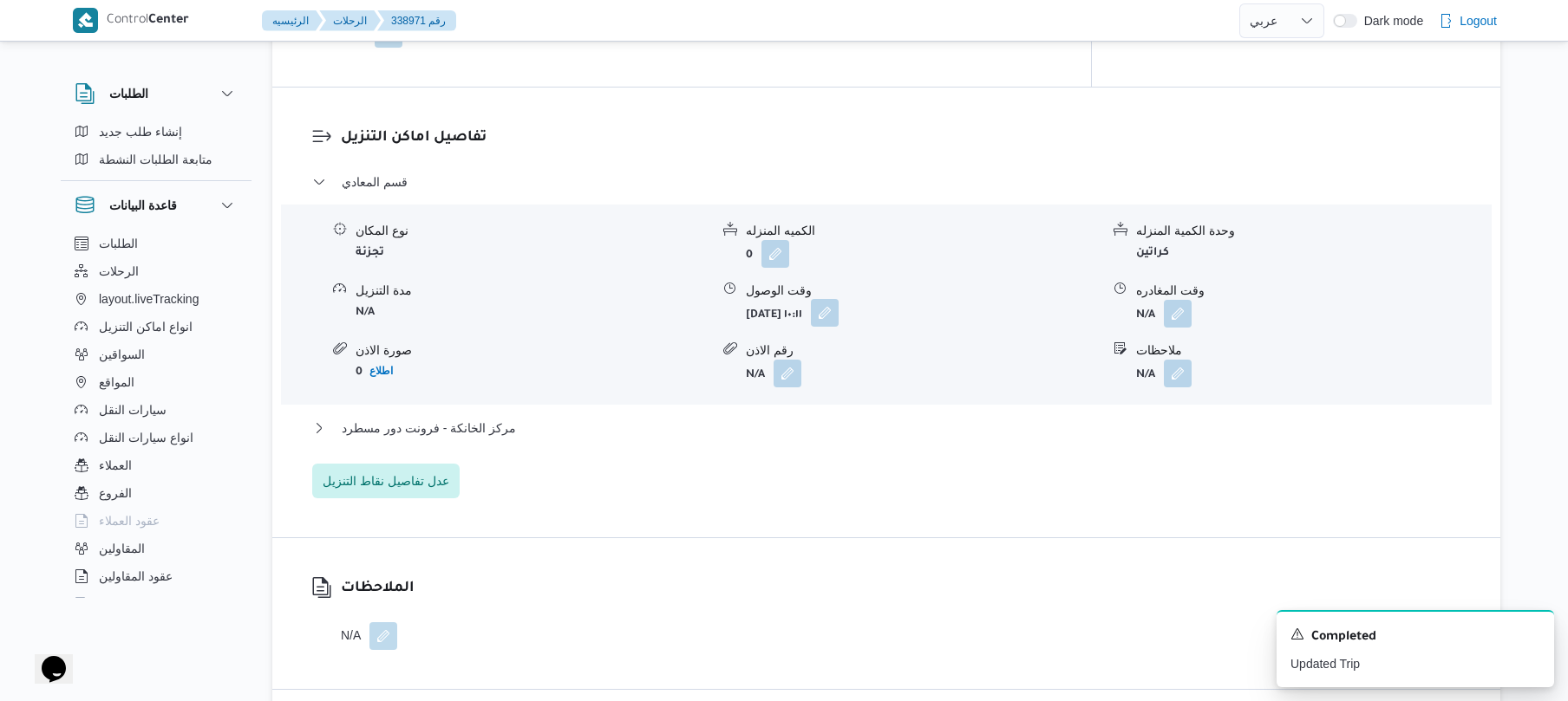
click at [838, 309] on button "button" at bounding box center [825, 314] width 28 height 28
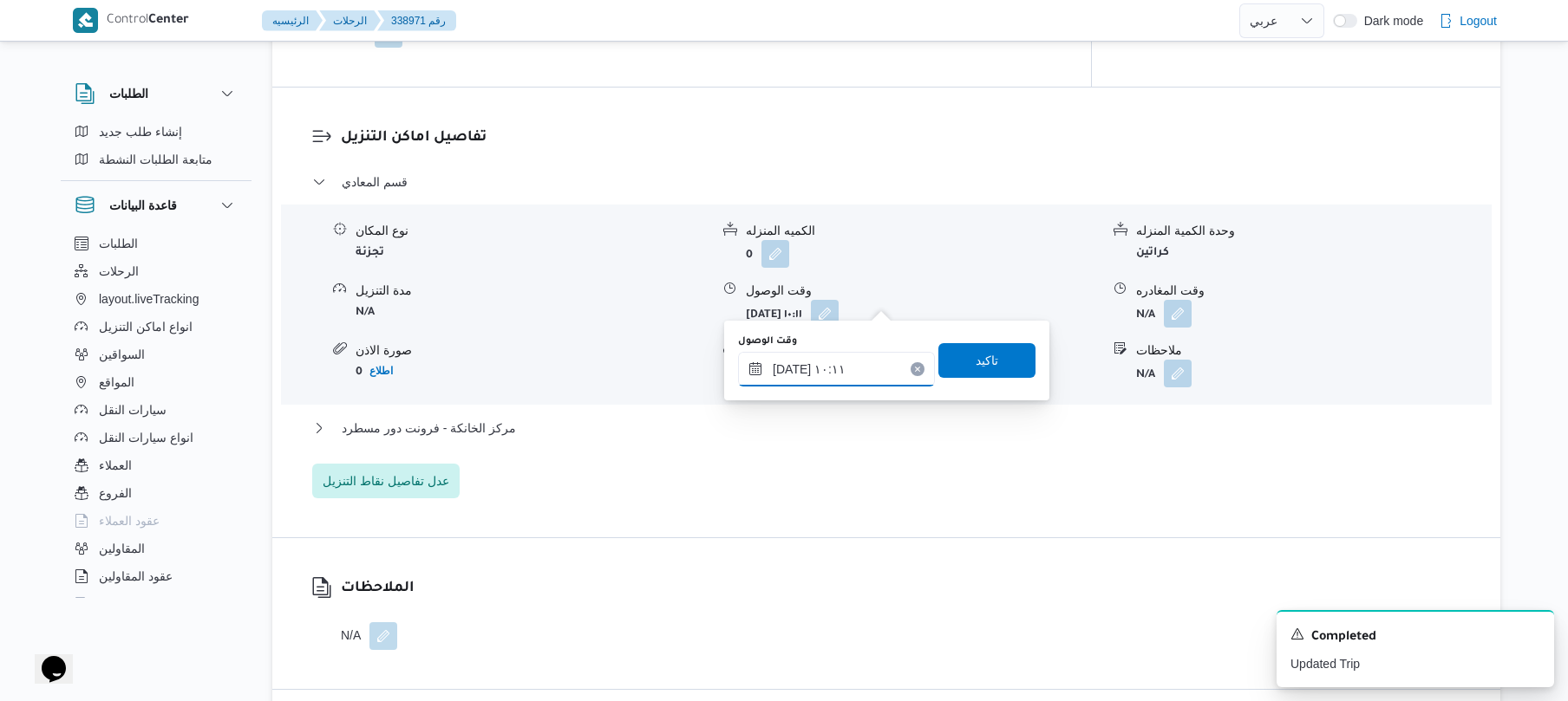
click at [854, 374] on input "٢٨/٠٩/٢٠٢٥ ١٠:١١" at bounding box center [837, 369] width 197 height 34
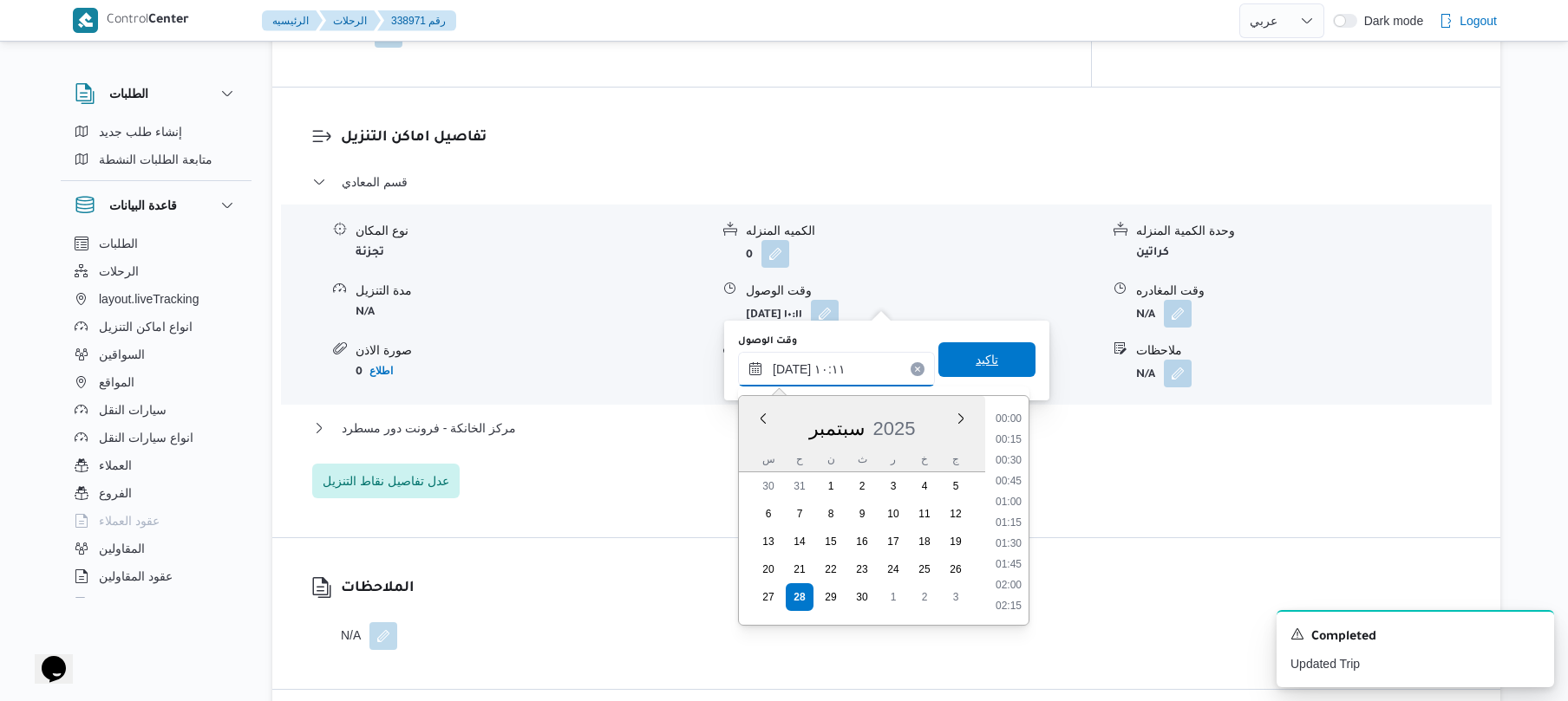
scroll to position [728, 0]
click at [1014, 477] on li "09:30" at bounding box center [1008, 481] width 40 height 18
type input "٢٨/٠٩/٢٠٢٥ ٠٩:٣٠"
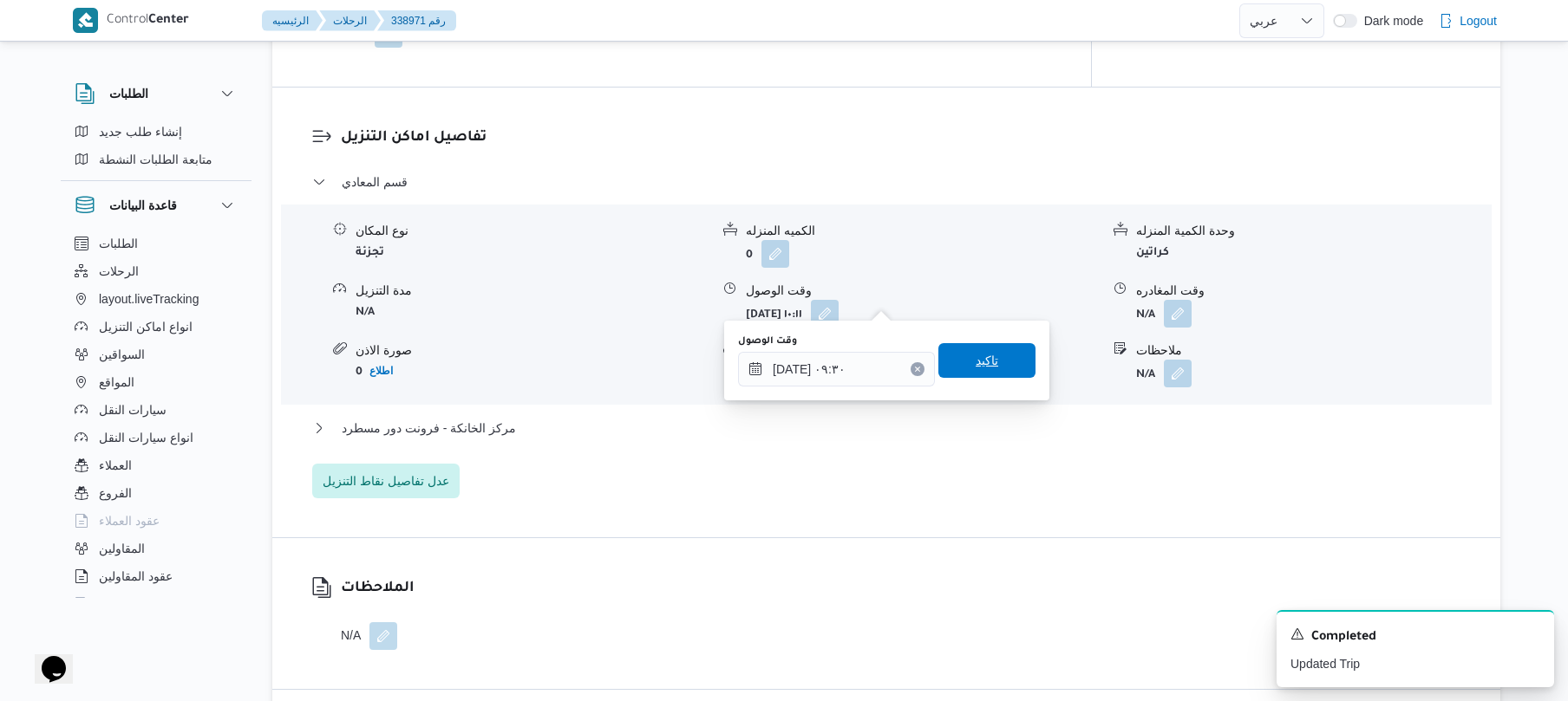
click at [986, 343] on div "تاكيد" at bounding box center [987, 360] width 98 height 34
click at [948, 369] on span "تاكيد" at bounding box center [987, 359] width 98 height 34
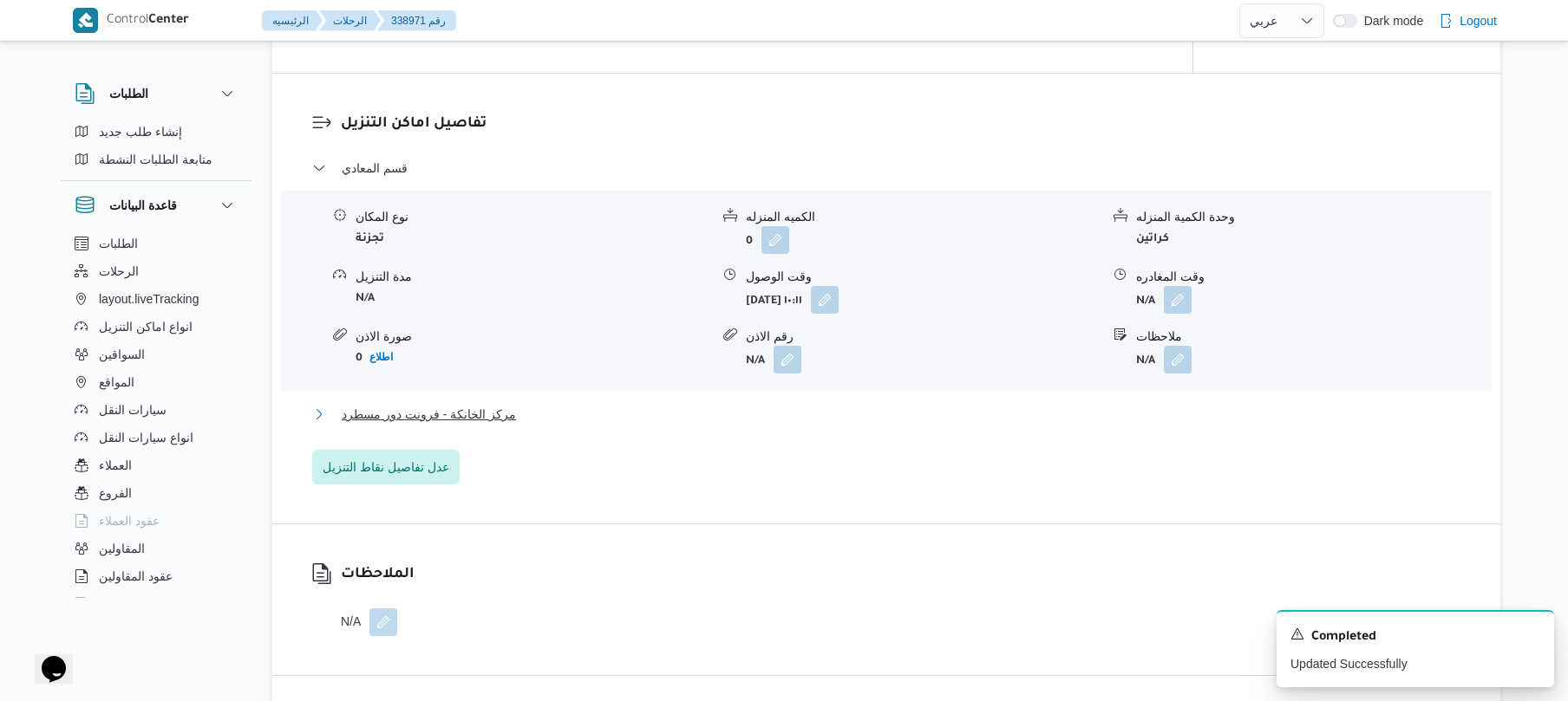
click at [913, 413] on button "مركز الخانكة - فرونت دور مسطرد" at bounding box center [887, 415] width 1150 height 21
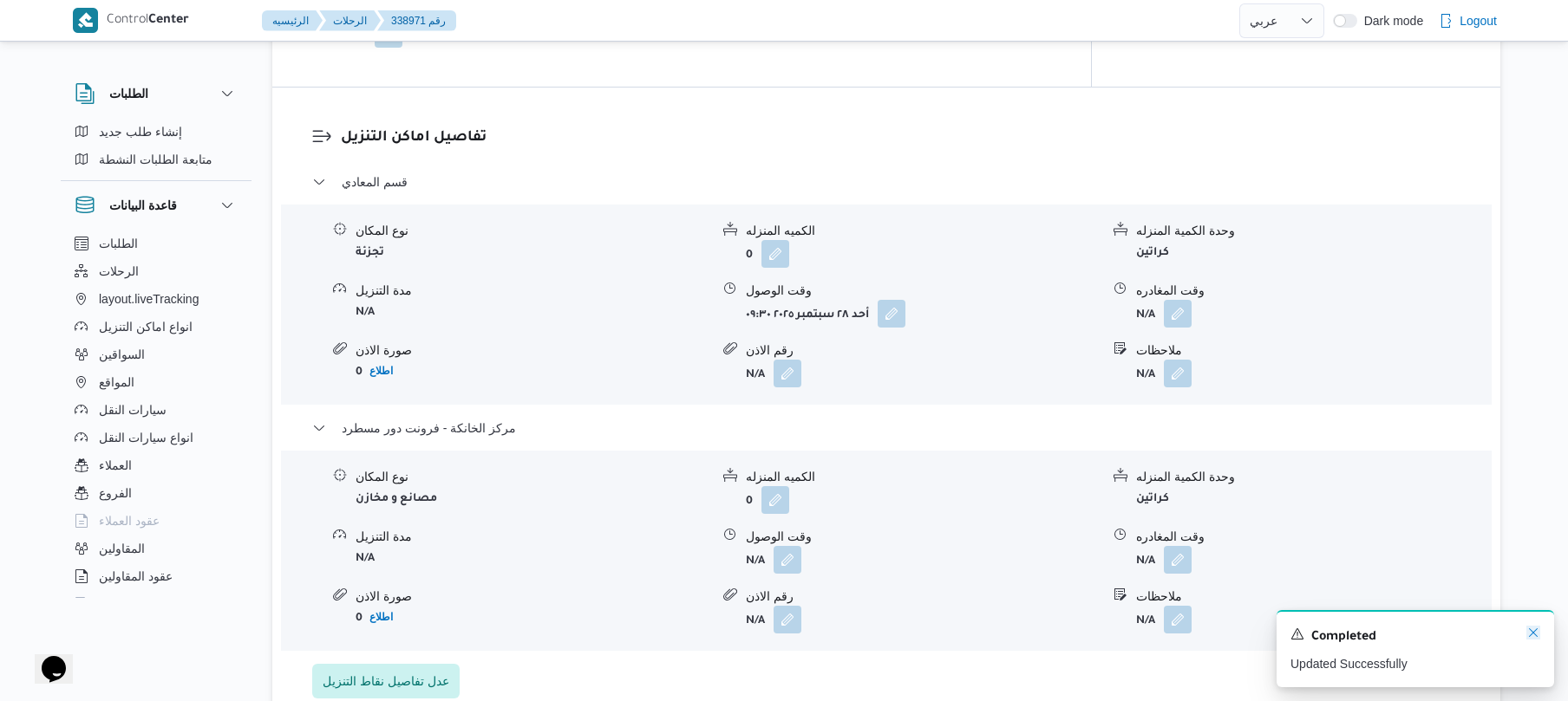
click at [1532, 636] on icon "Dismiss toast" at bounding box center [1534, 633] width 14 height 14
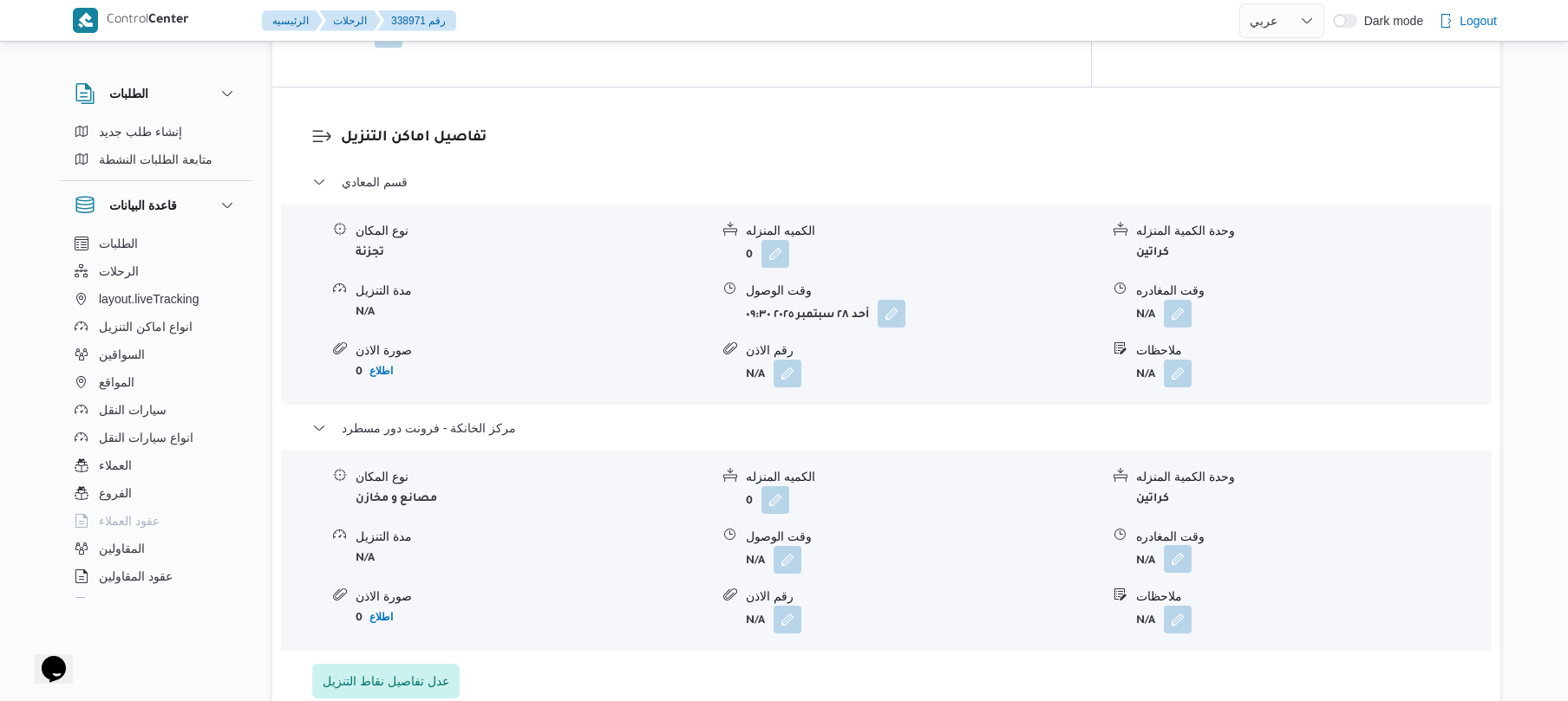
click at [1167, 548] on button "button" at bounding box center [1179, 560] width 28 height 28
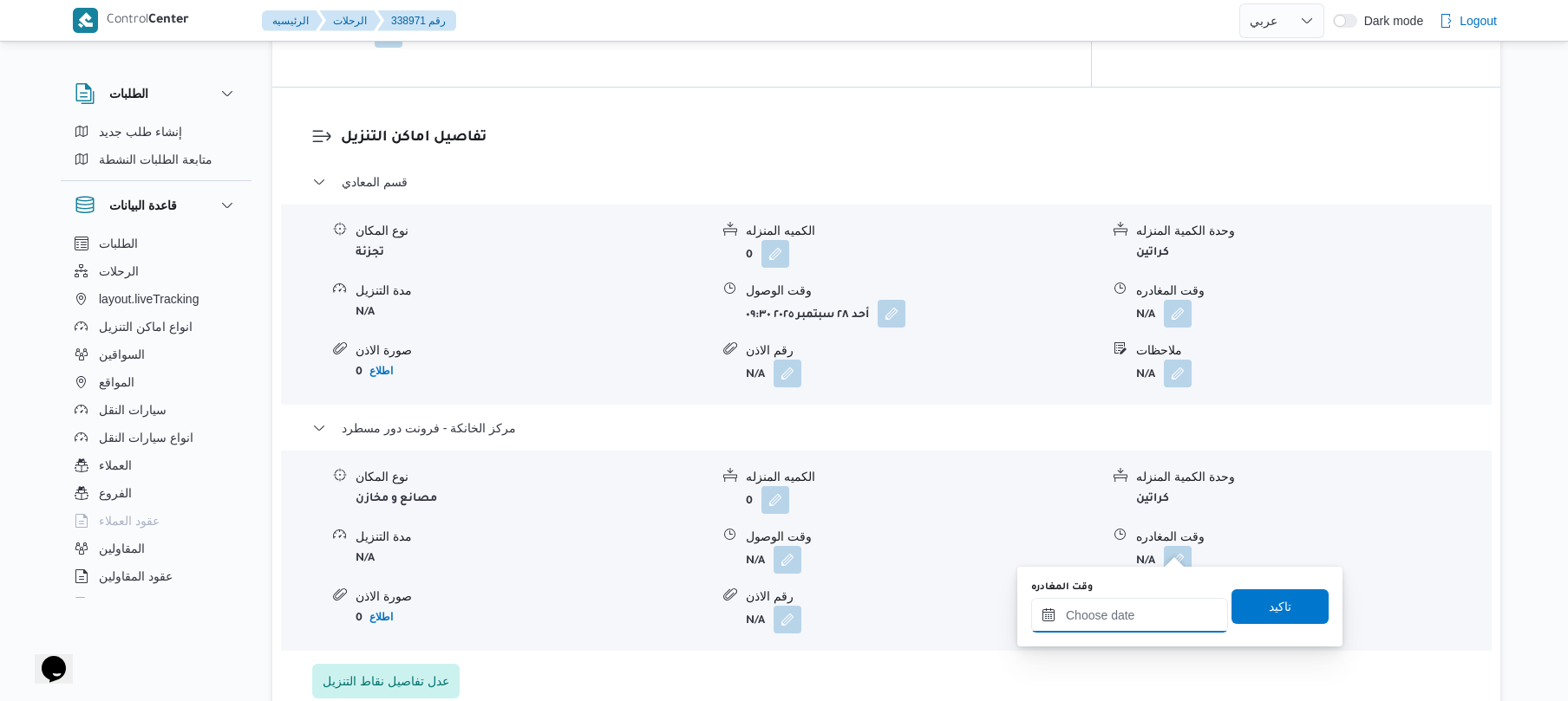
click at [1125, 621] on input "وقت المغادره" at bounding box center [1130, 615] width 197 height 34
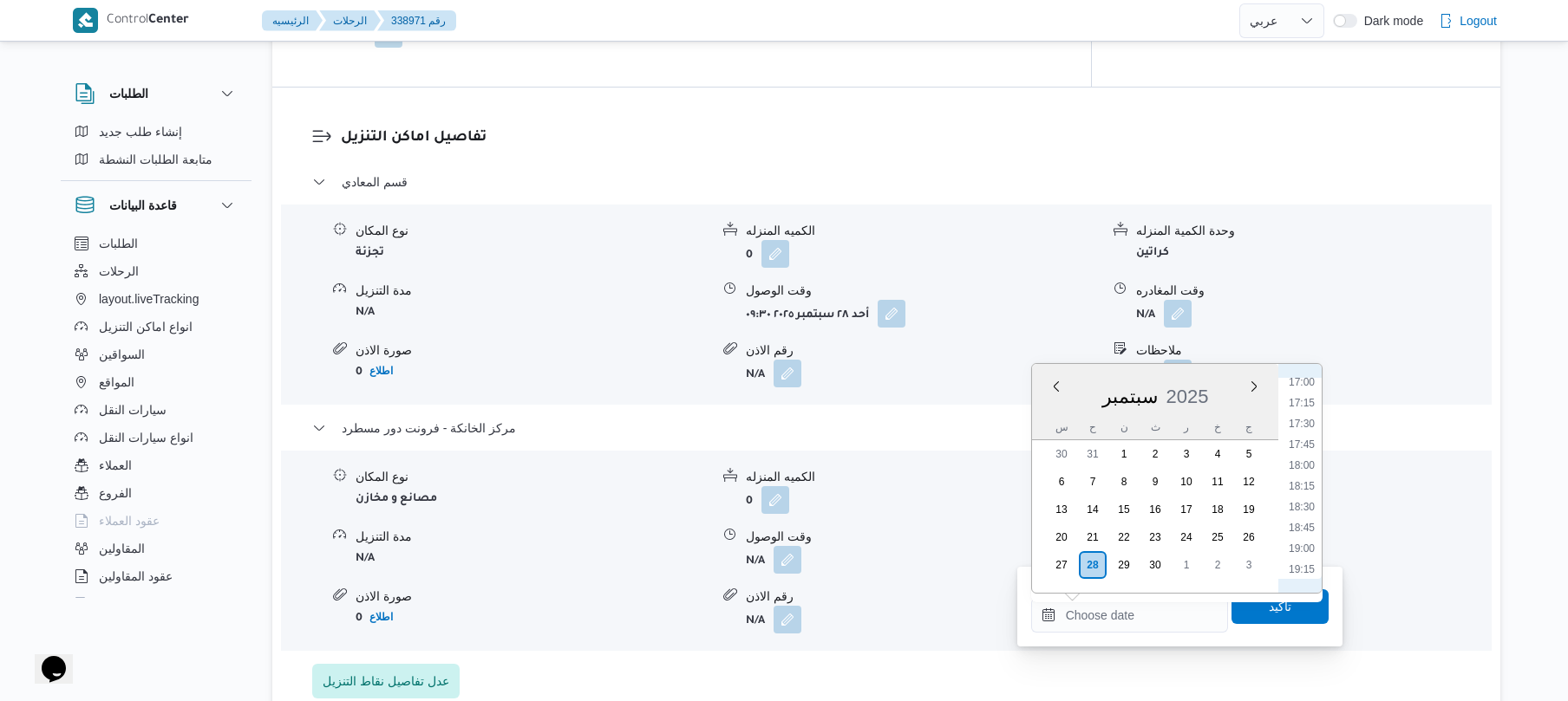
scroll to position [1369, 0]
click at [1304, 535] on li "18:15" at bounding box center [1302, 536] width 40 height 18
type input "٢٨/٠٩/٢٠٢٥ ١٨:١٥"
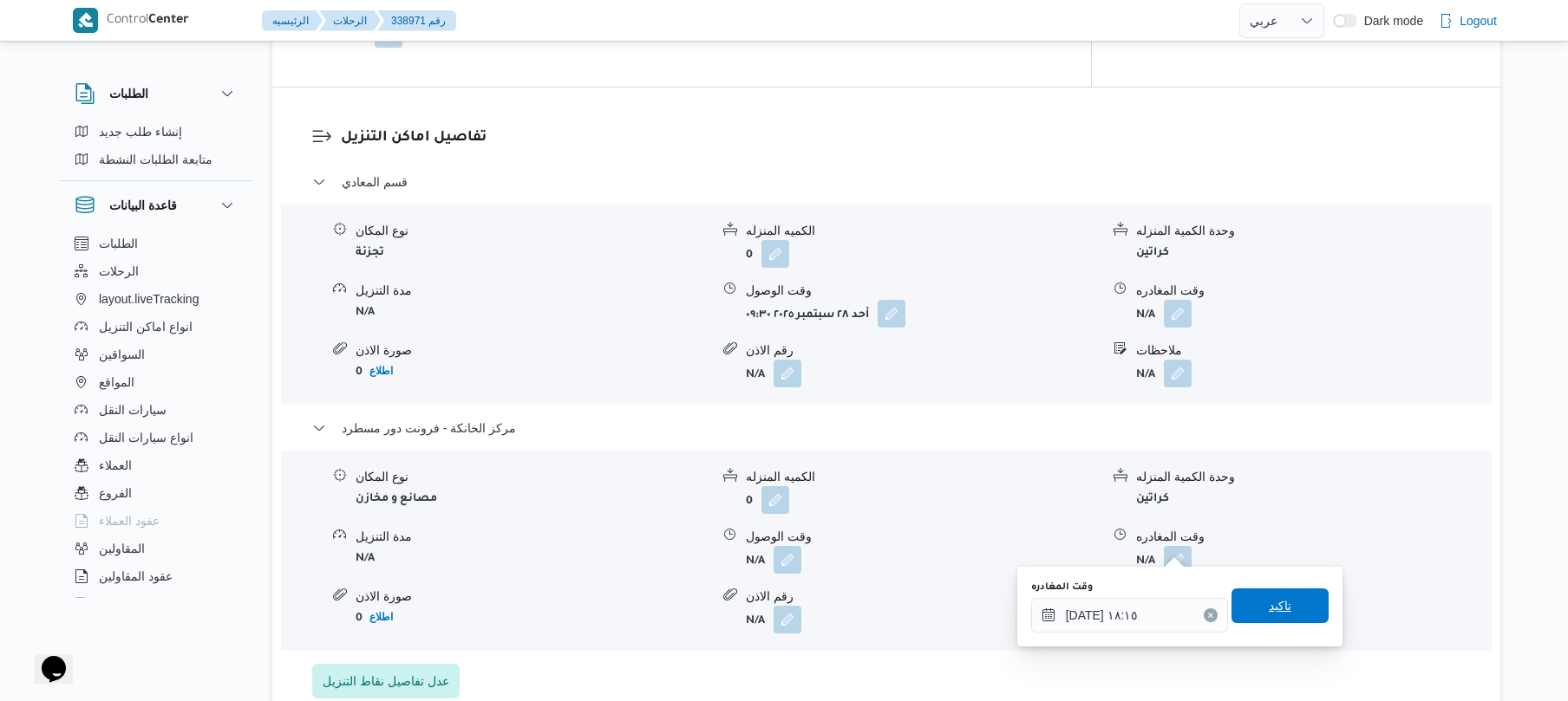
click at [1261, 616] on span "تاكيد" at bounding box center [1281, 605] width 98 height 34
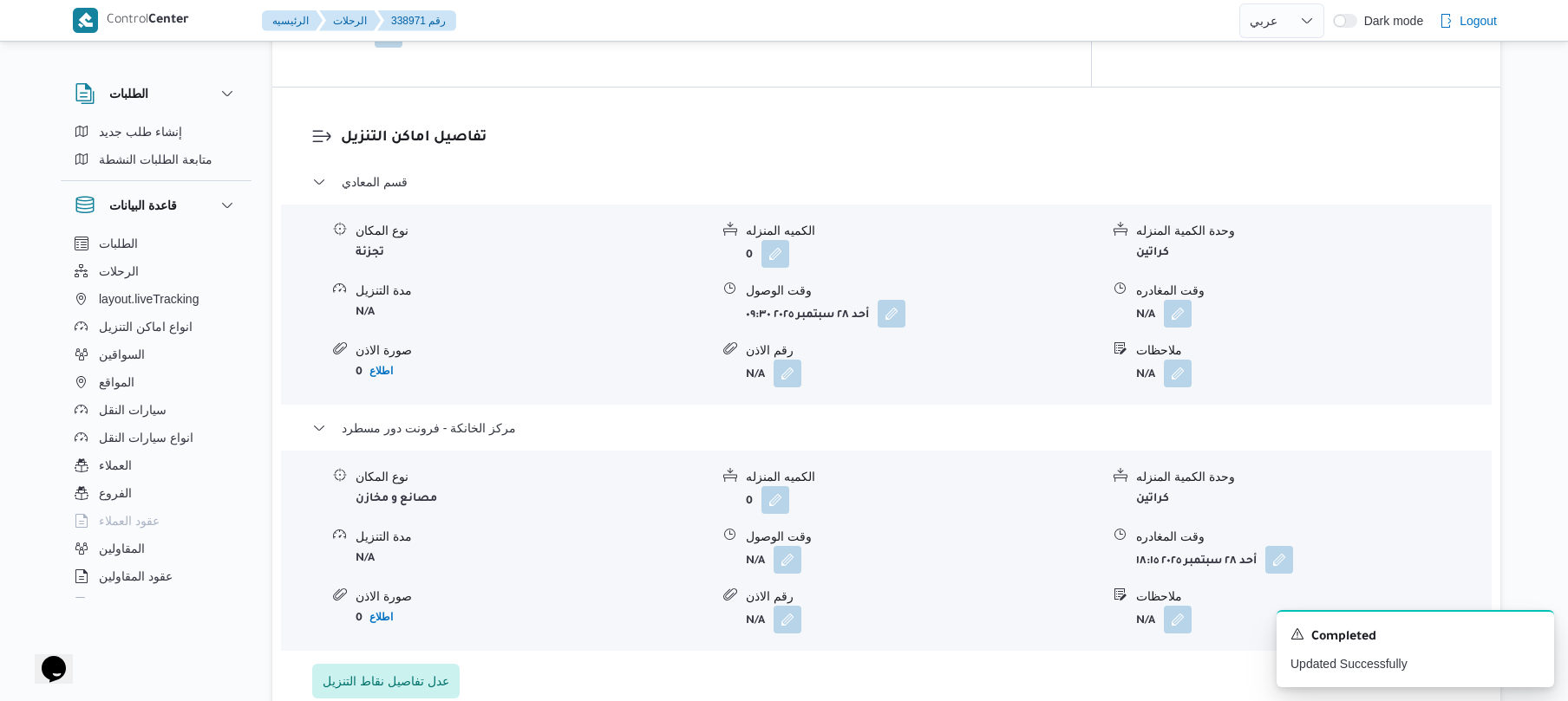
click at [785, 560] on div "نوع المكان مصانع و مخازن الكميه المنزله 0 وحدة الكمية المنزله كراتين مدة التنزي…" at bounding box center [887, 551] width 1225 height 197
click at [785, 550] on button "button" at bounding box center [788, 560] width 28 height 28
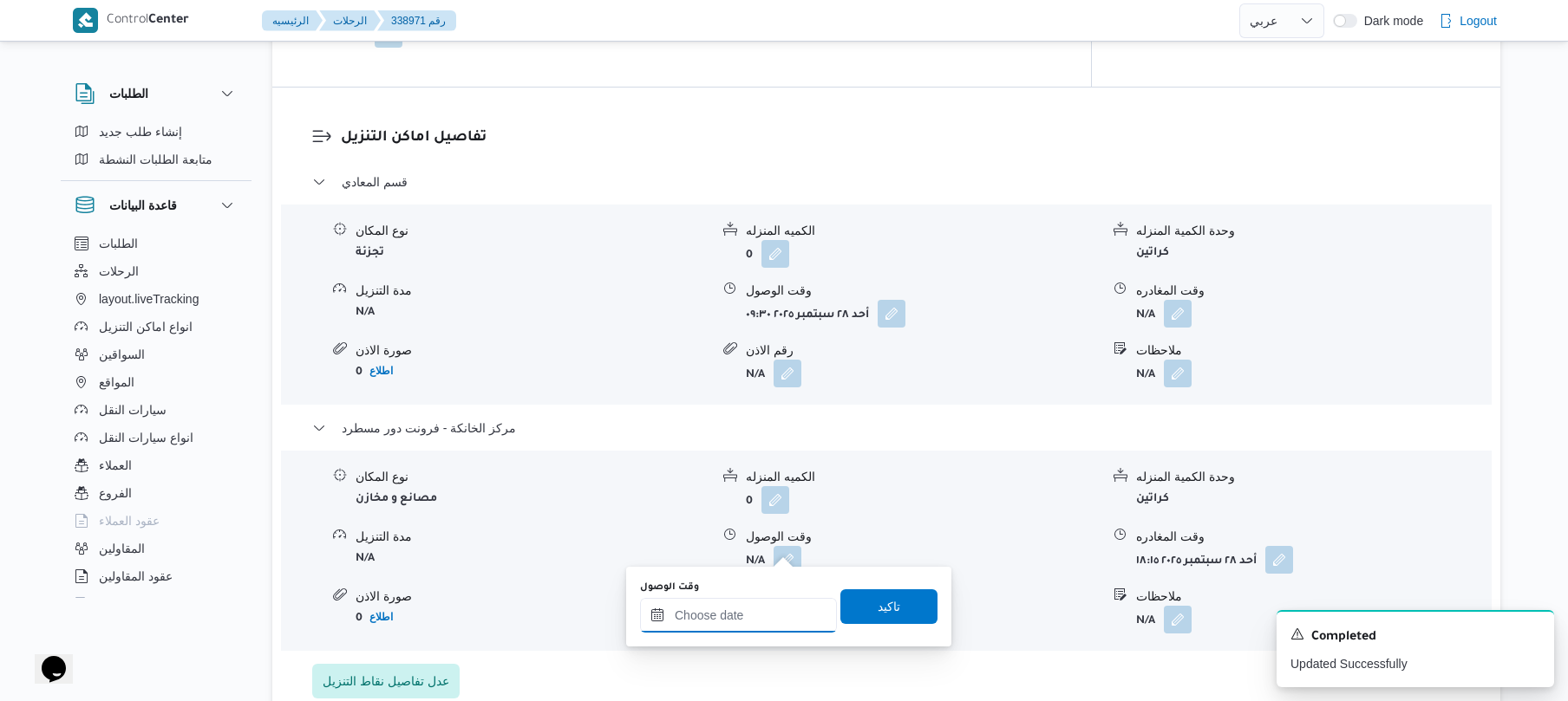
click at [744, 616] on input "وقت الوصول" at bounding box center [738, 615] width 197 height 34
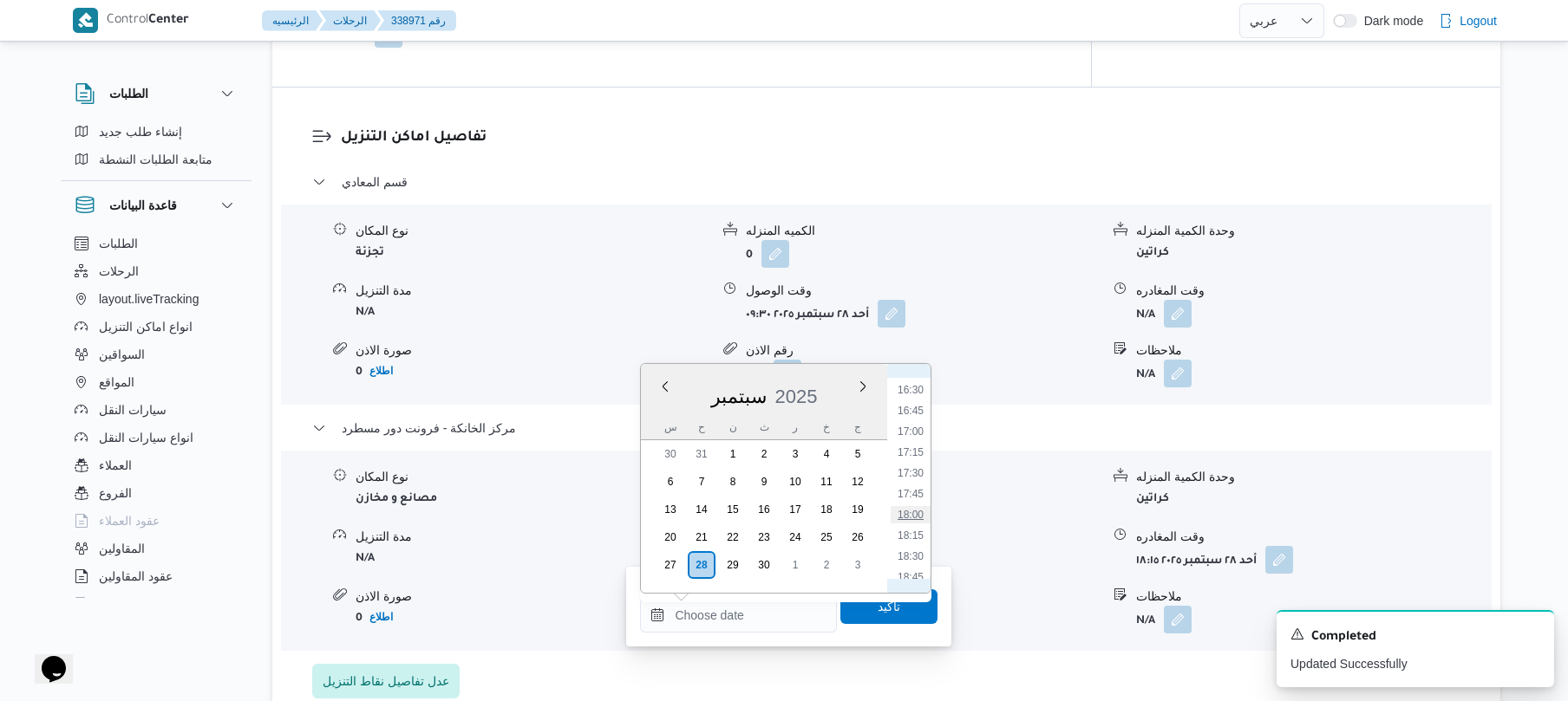
click at [917, 511] on li "18:00" at bounding box center [911, 515] width 40 height 18
type input "[DATE] ١٨:٠٠"
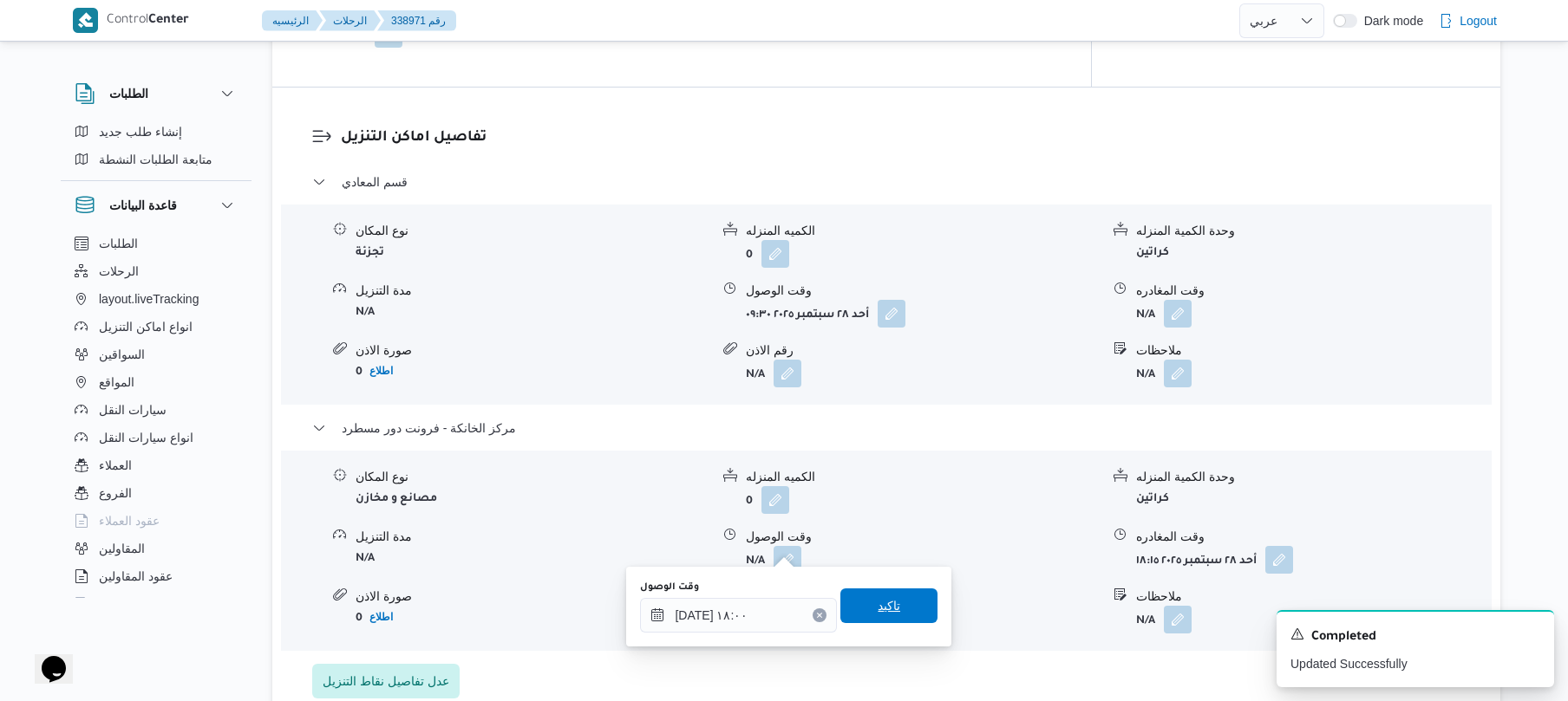
click at [875, 618] on span "تاكيد" at bounding box center [889, 605] width 98 height 34
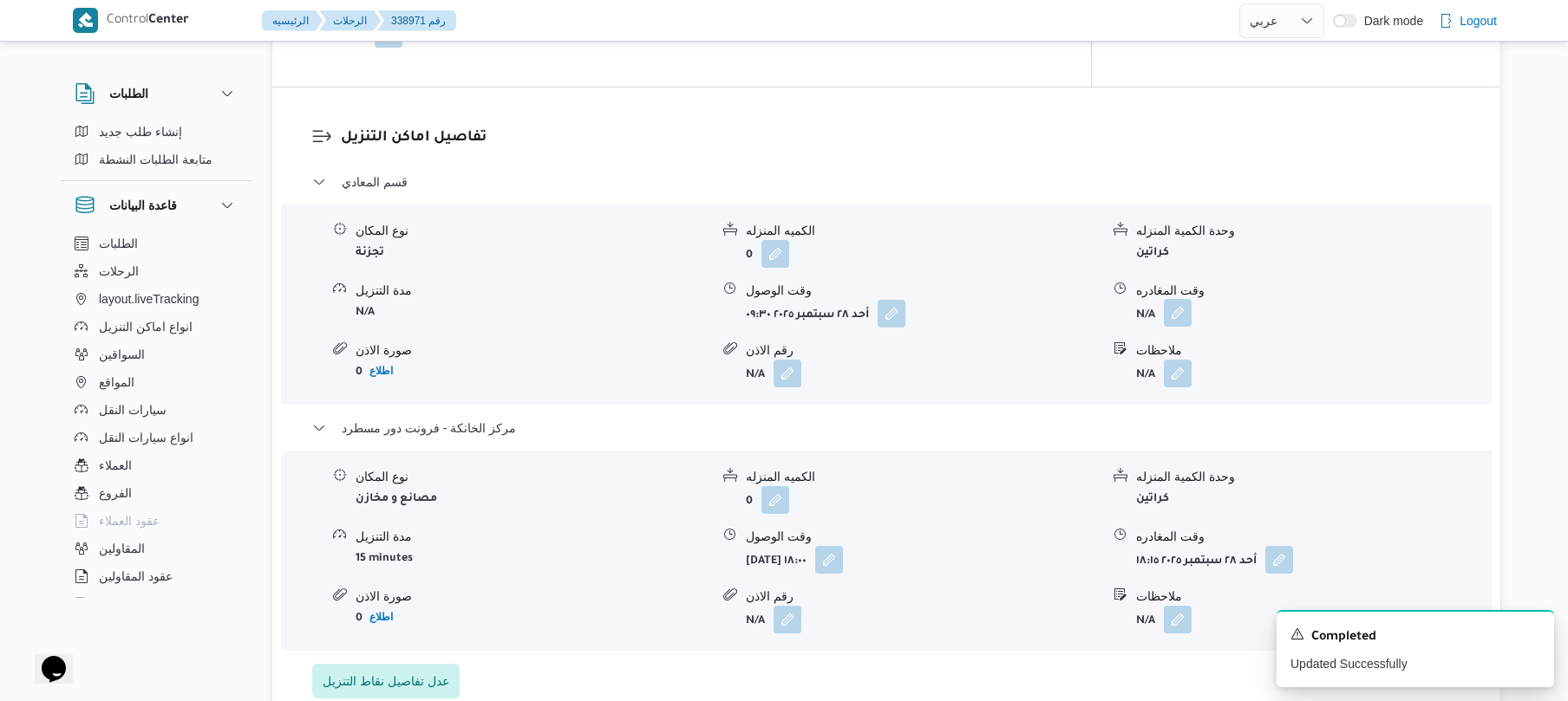
click at [1172, 300] on button "button" at bounding box center [1179, 314] width 28 height 28
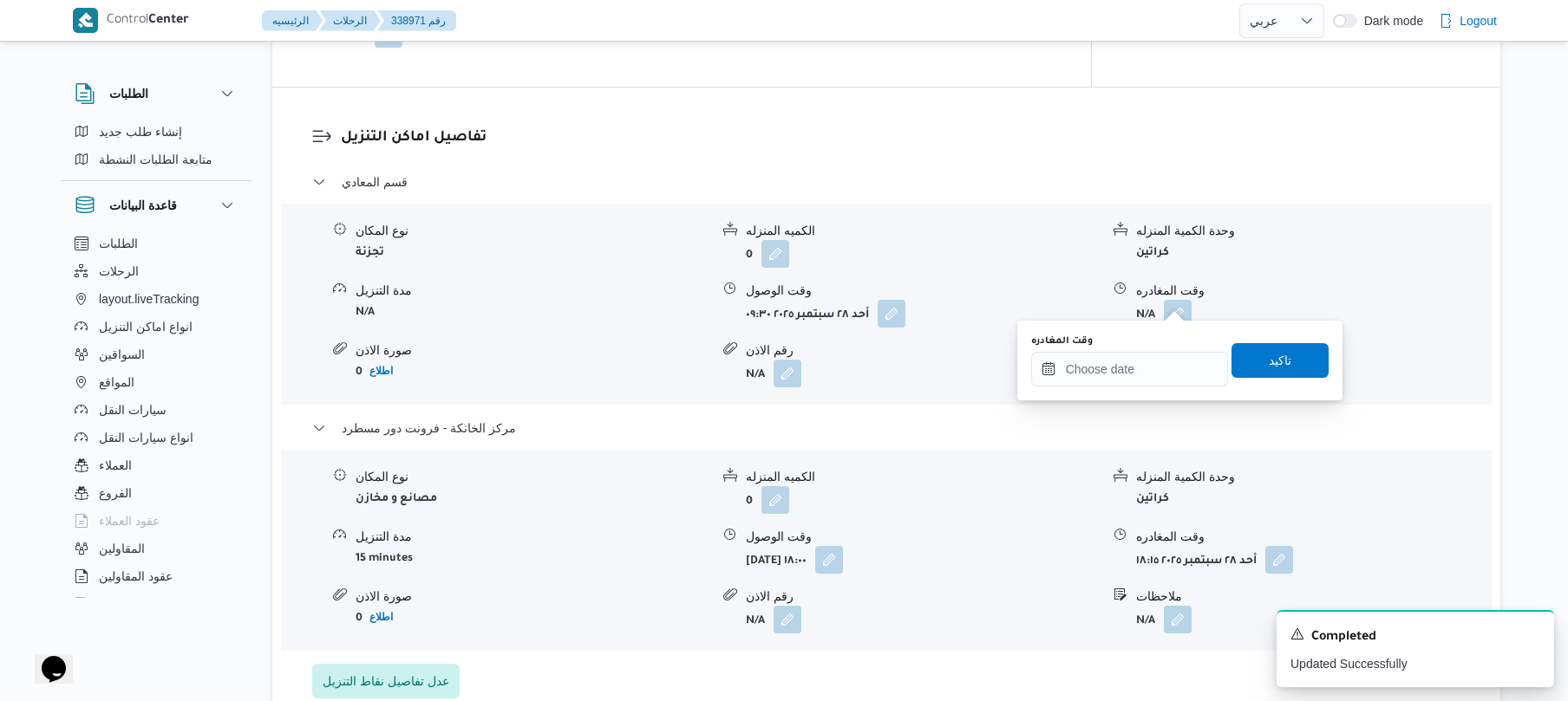
click at [1128, 348] on div "وقت المغادره" at bounding box center [1130, 360] width 197 height 52
click at [1147, 365] on input "وقت المغادره" at bounding box center [1130, 369] width 197 height 34
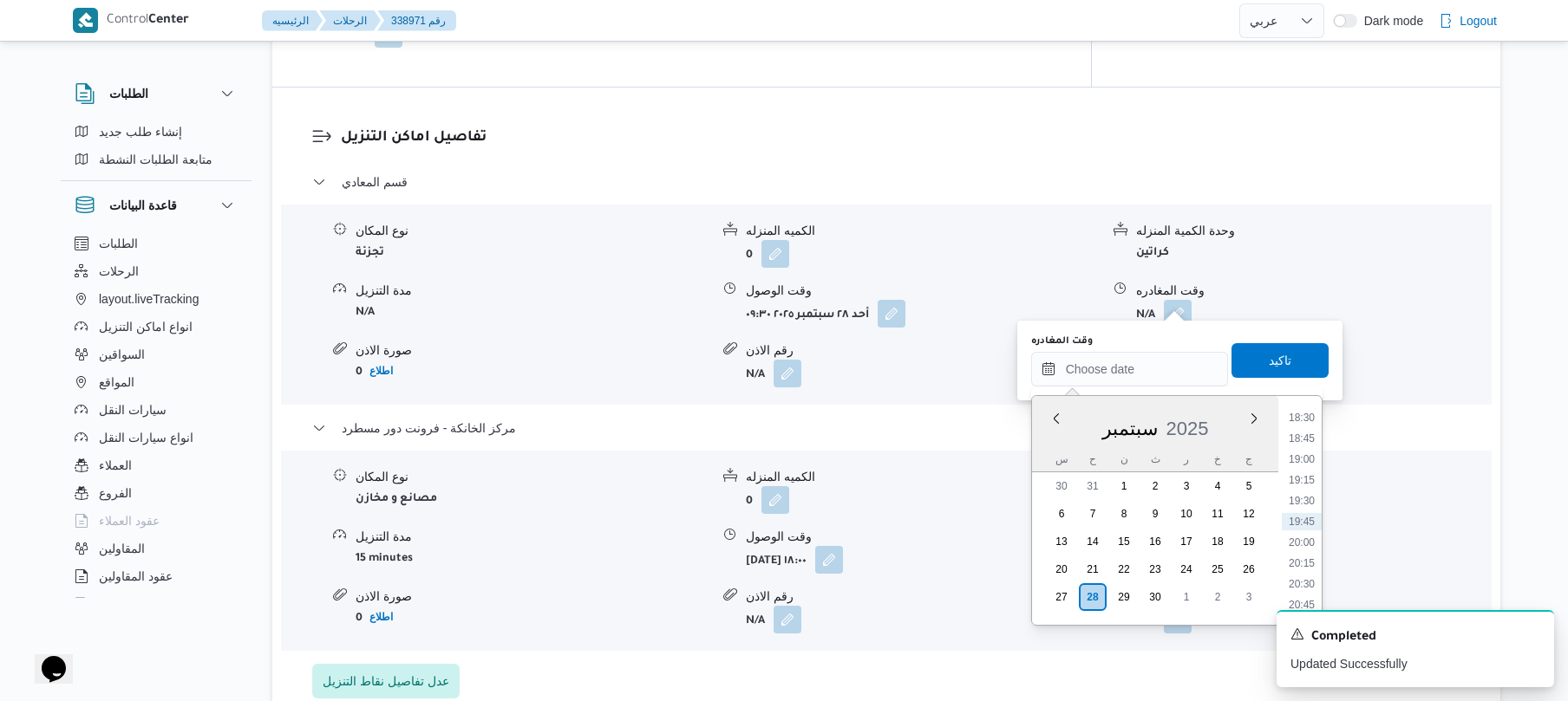
scroll to position [1370, 0]
click at [1310, 459] on li "17:00" at bounding box center [1302, 463] width 40 height 18
type input "٢٨/٠٩/٢٠٢٥ ١٧:٠٠"
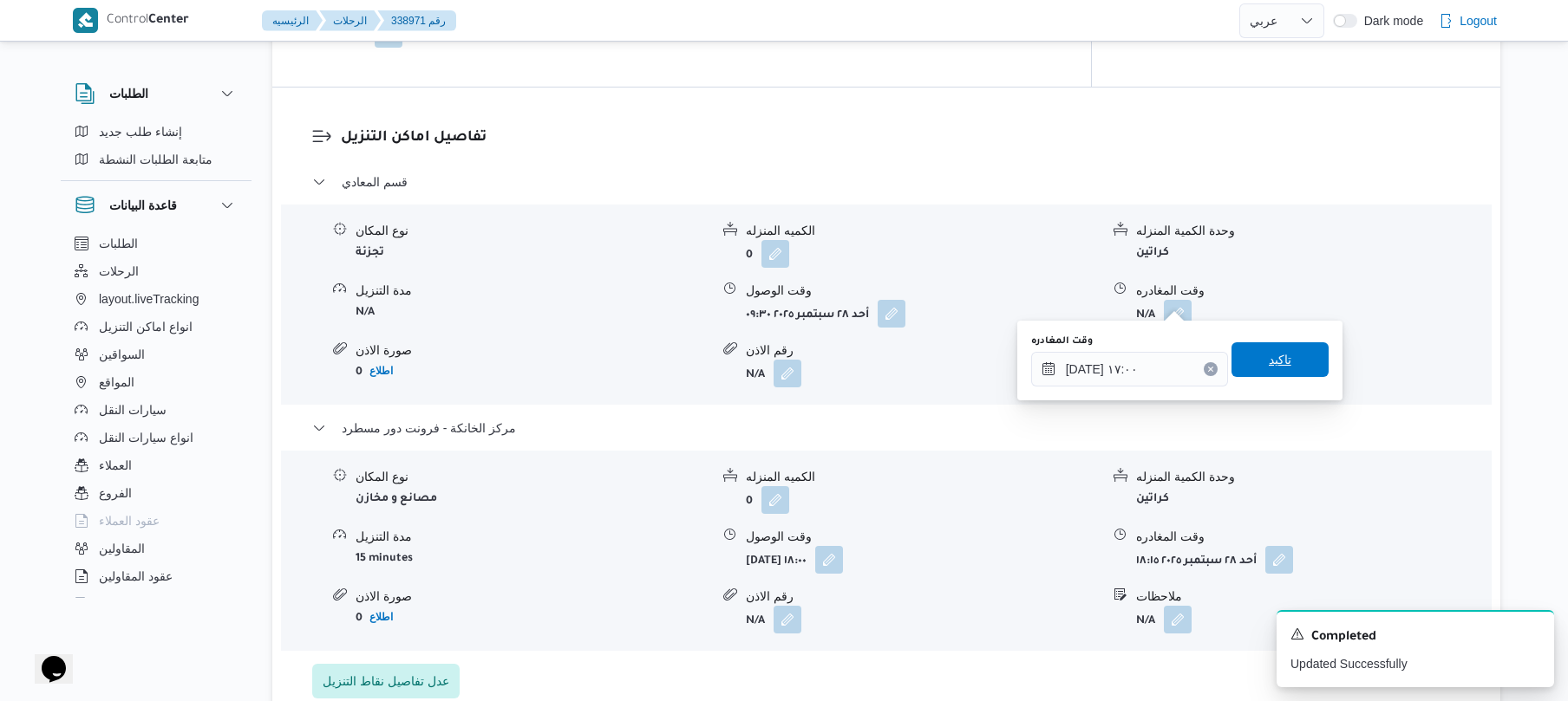
click at [1289, 362] on span "تاكيد" at bounding box center [1281, 359] width 98 height 34
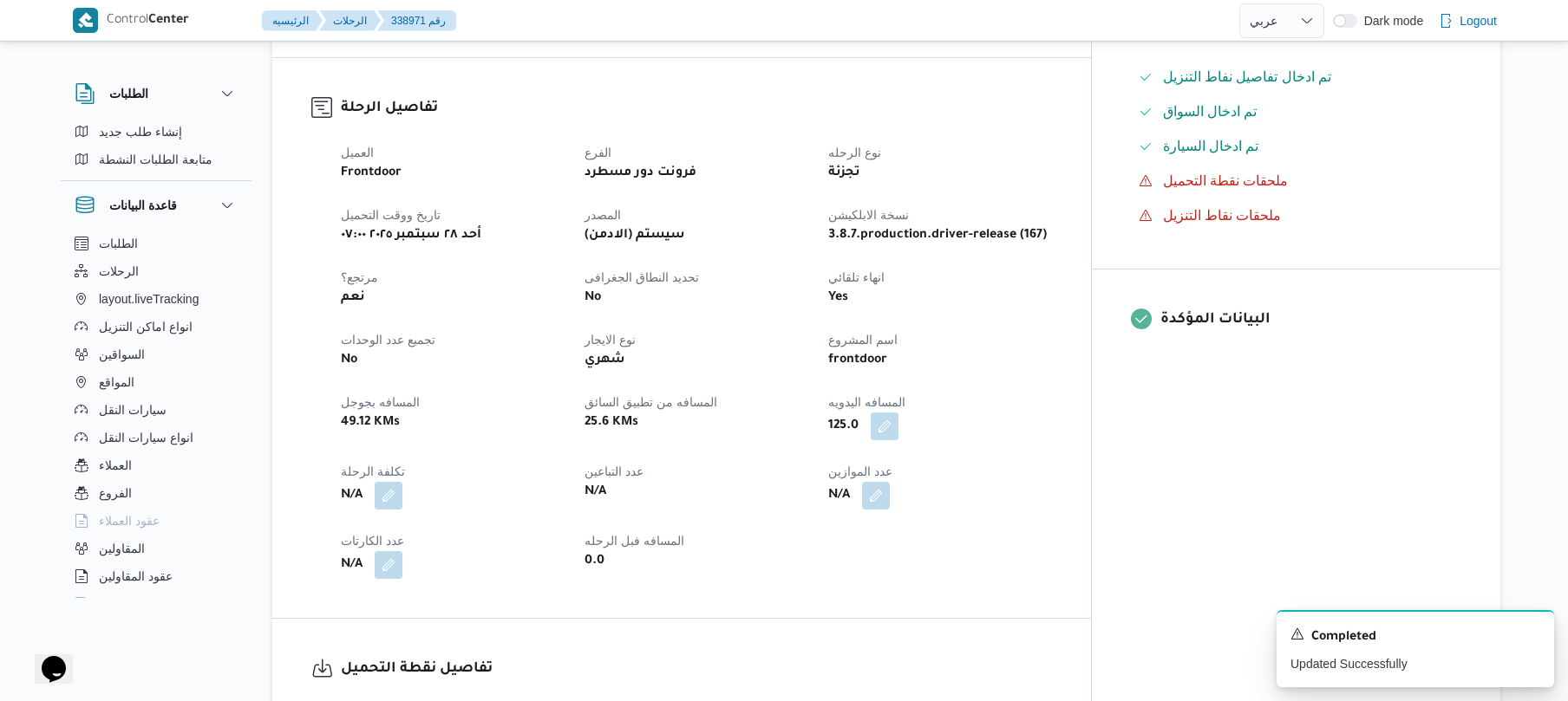
scroll to position [0, 0]
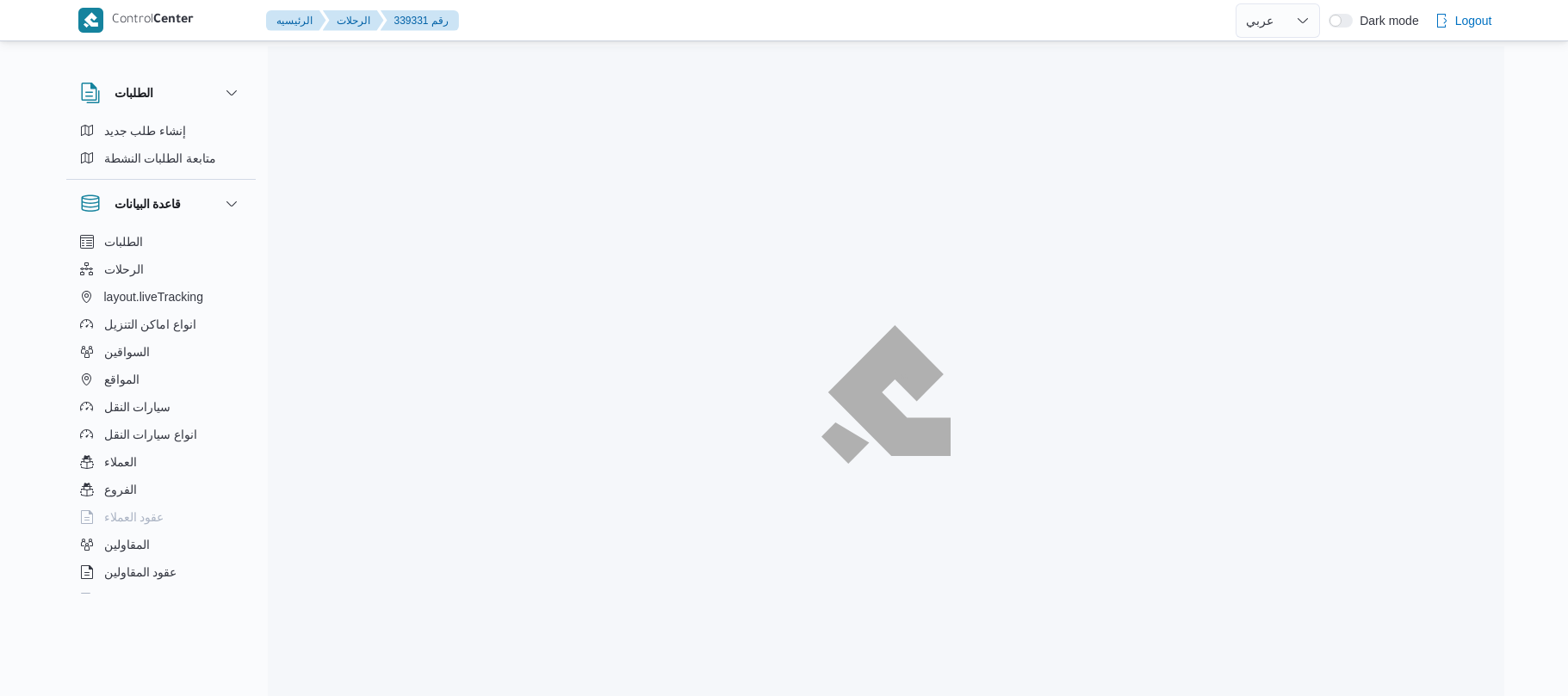
select select "ar"
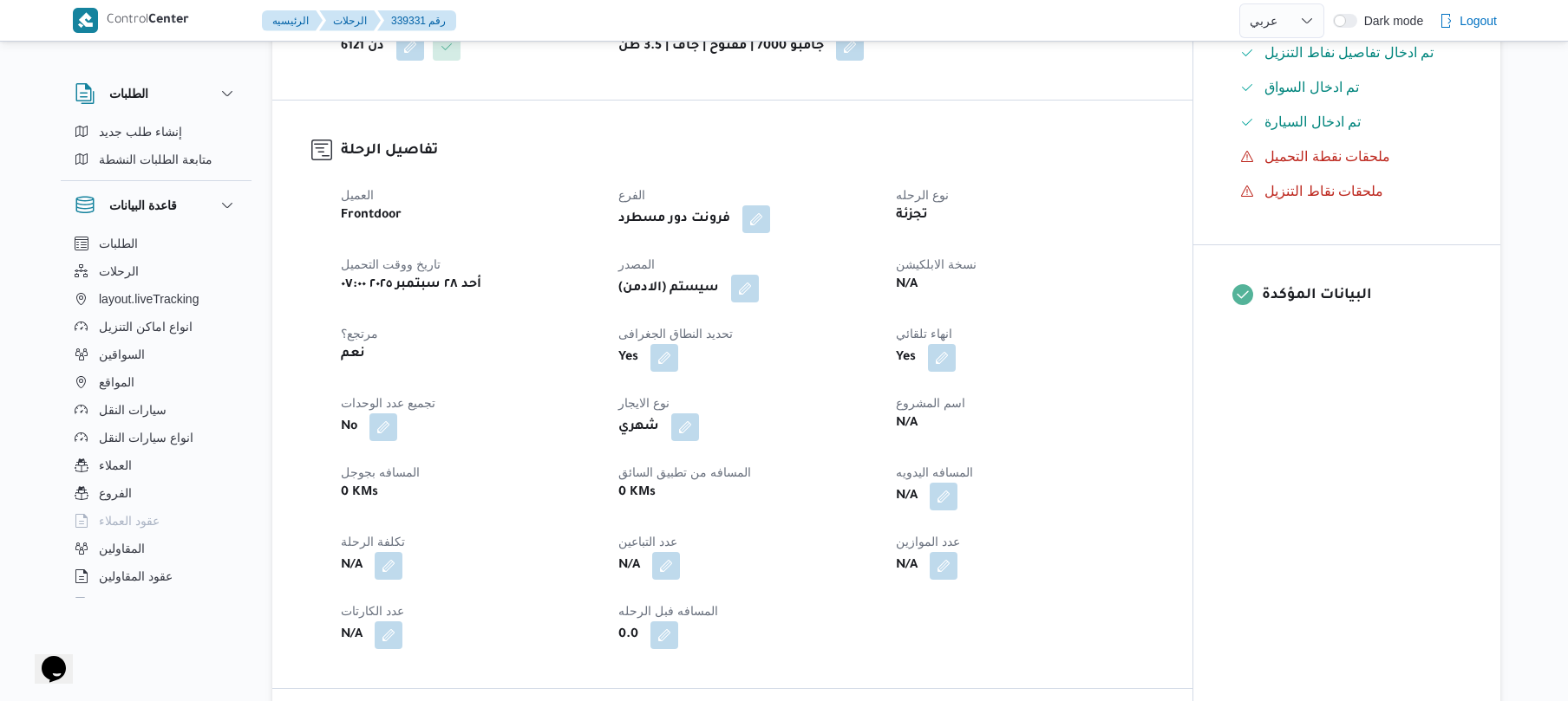
scroll to position [555, 0]
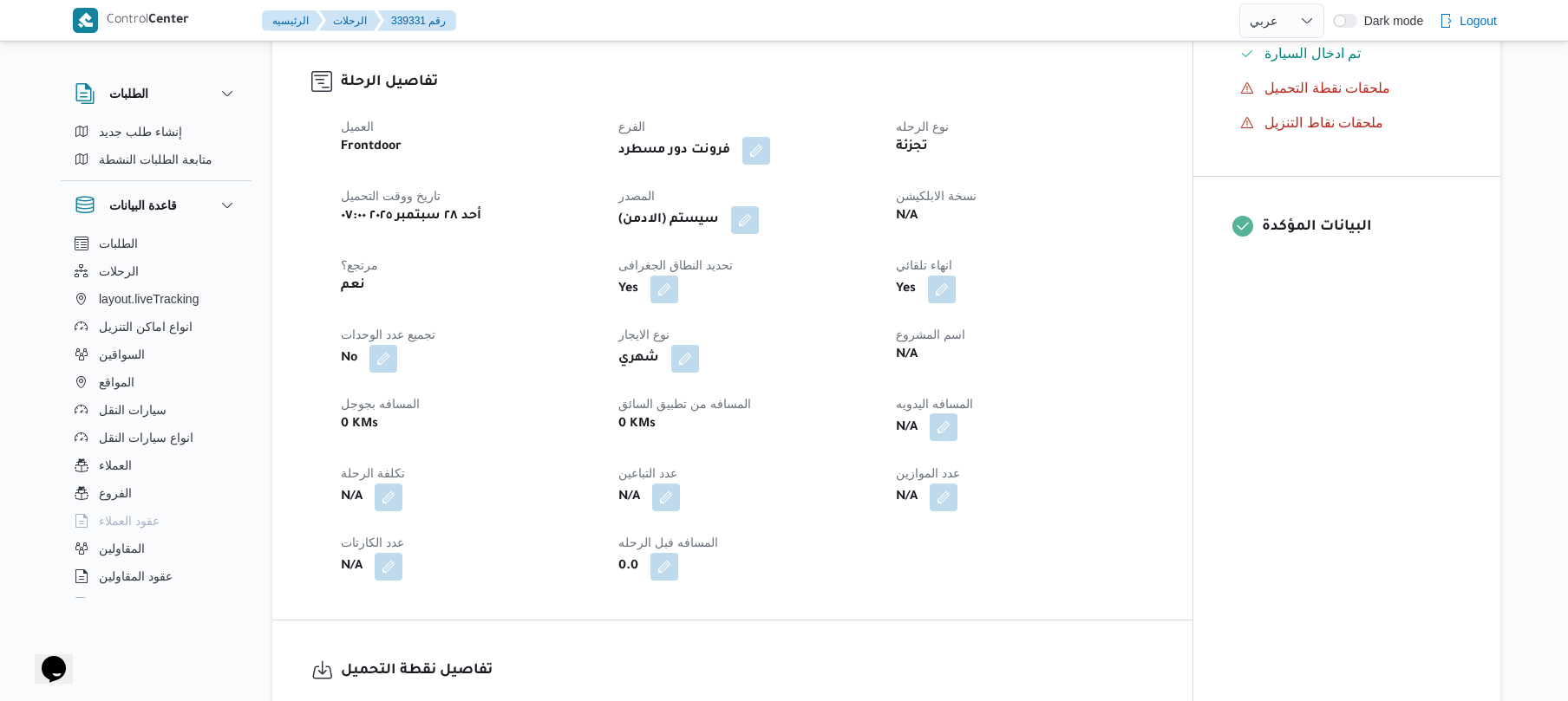
click at [946, 431] on button "button" at bounding box center [944, 428] width 28 height 28
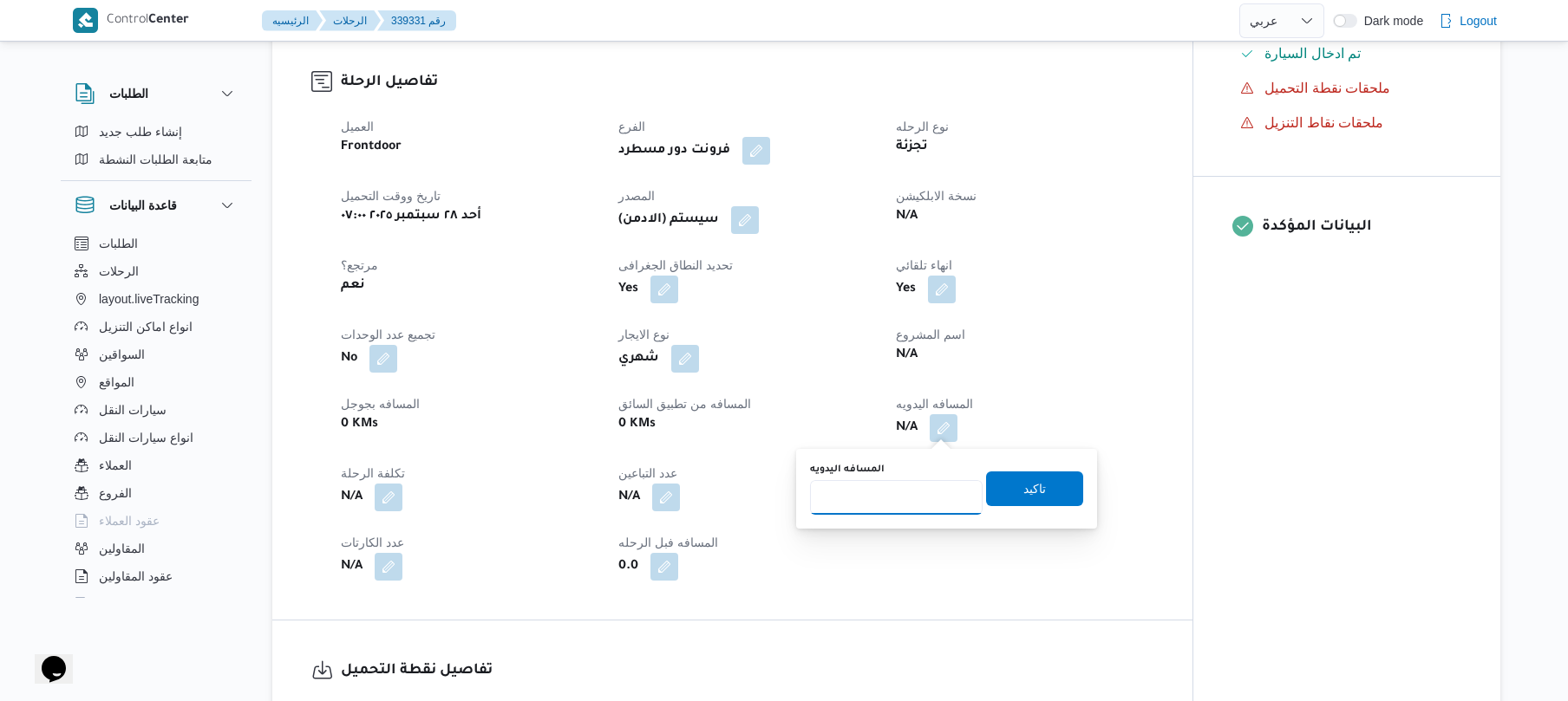
click at [882, 500] on input "المسافه اليدويه" at bounding box center [897, 497] width 172 height 34
type input "120"
click at [1024, 491] on span "تاكيد" at bounding box center [1035, 488] width 23 height 21
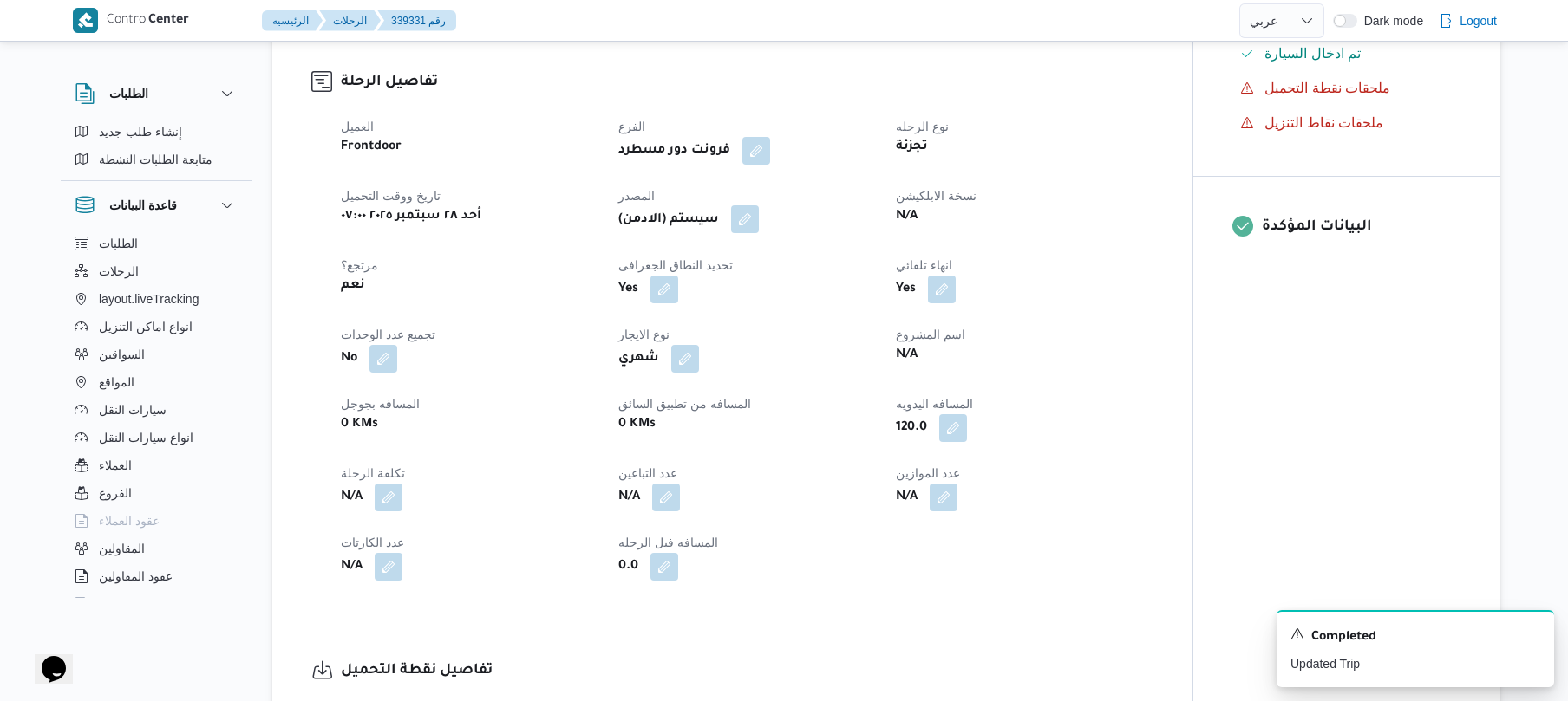
click at [746, 212] on button "button" at bounding box center [745, 220] width 28 height 28
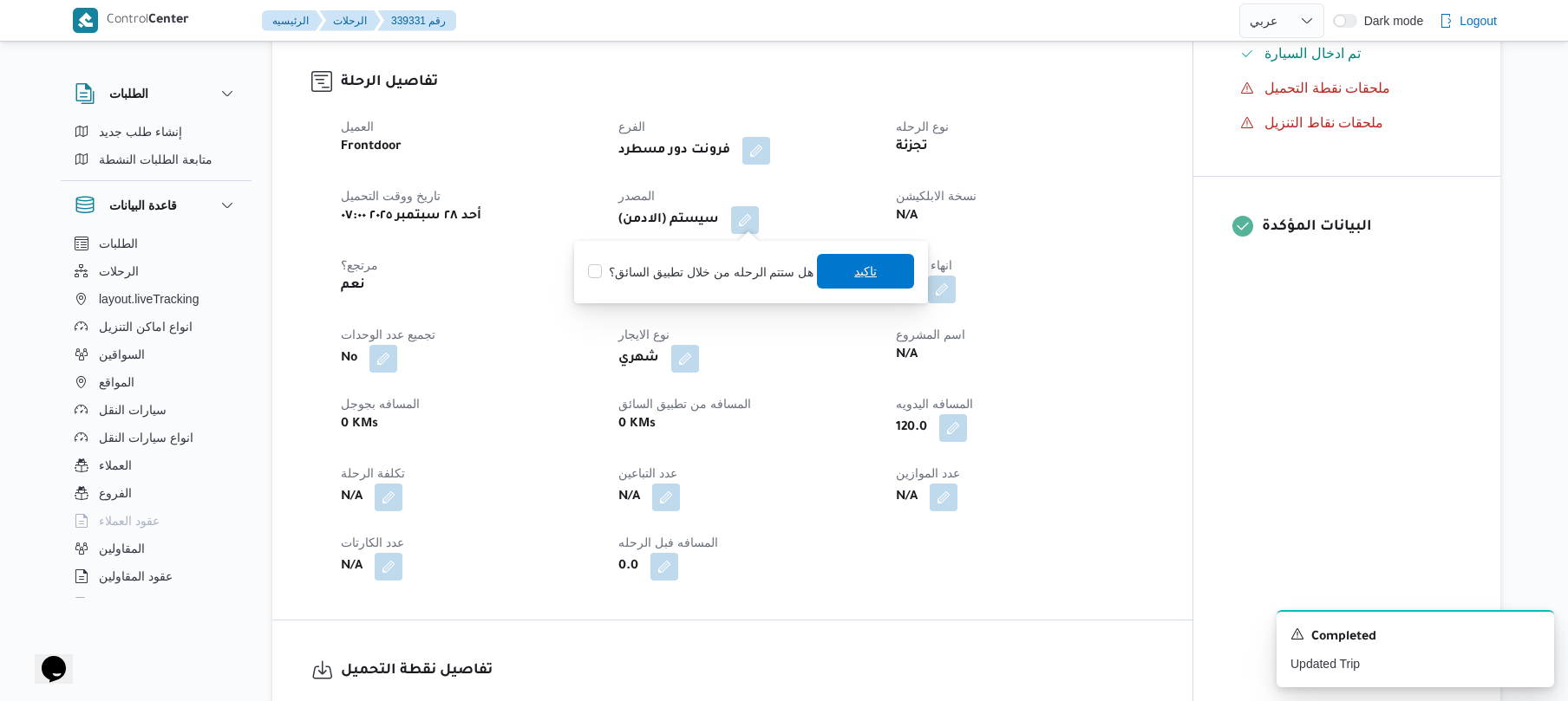
click at [861, 278] on span "تاكيد" at bounding box center [866, 271] width 23 height 21
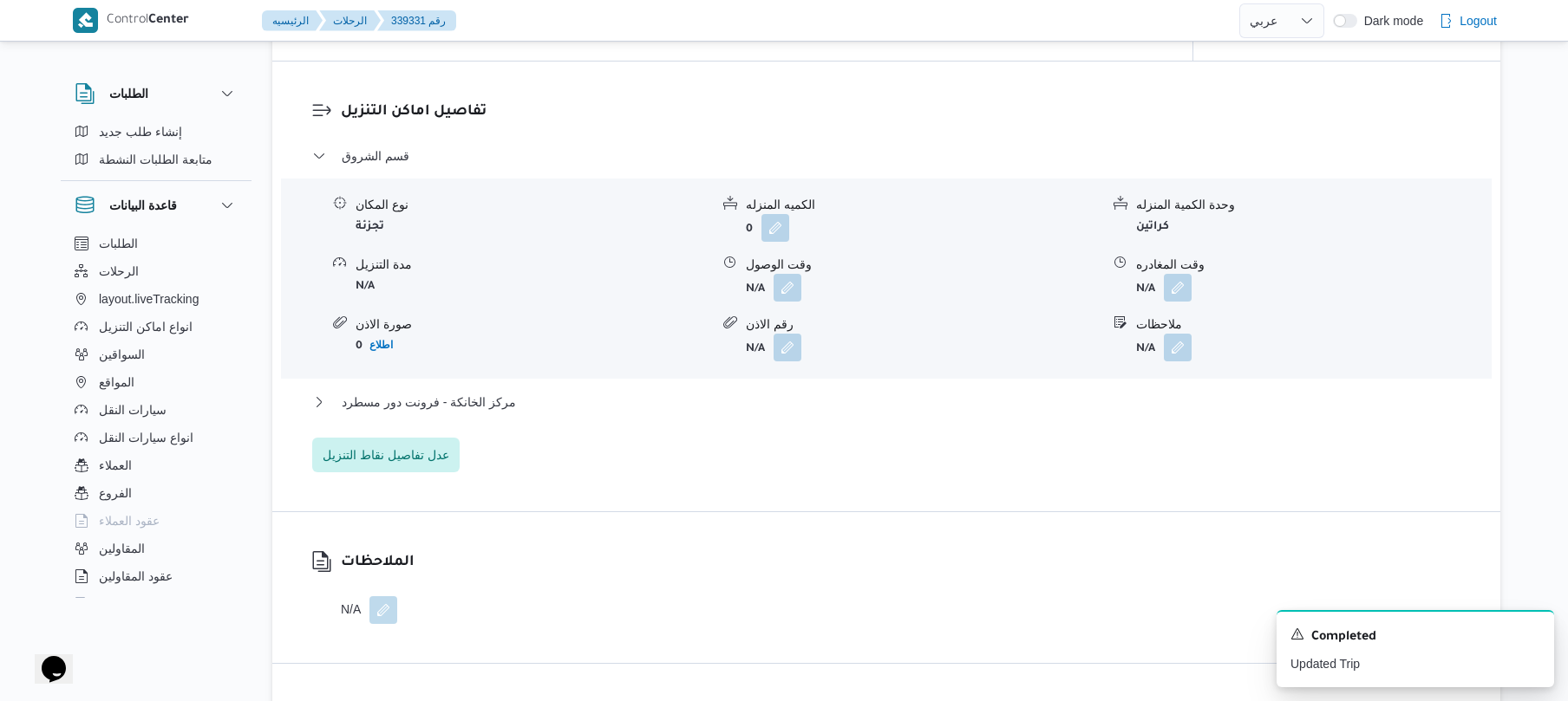
scroll to position [1479, 0]
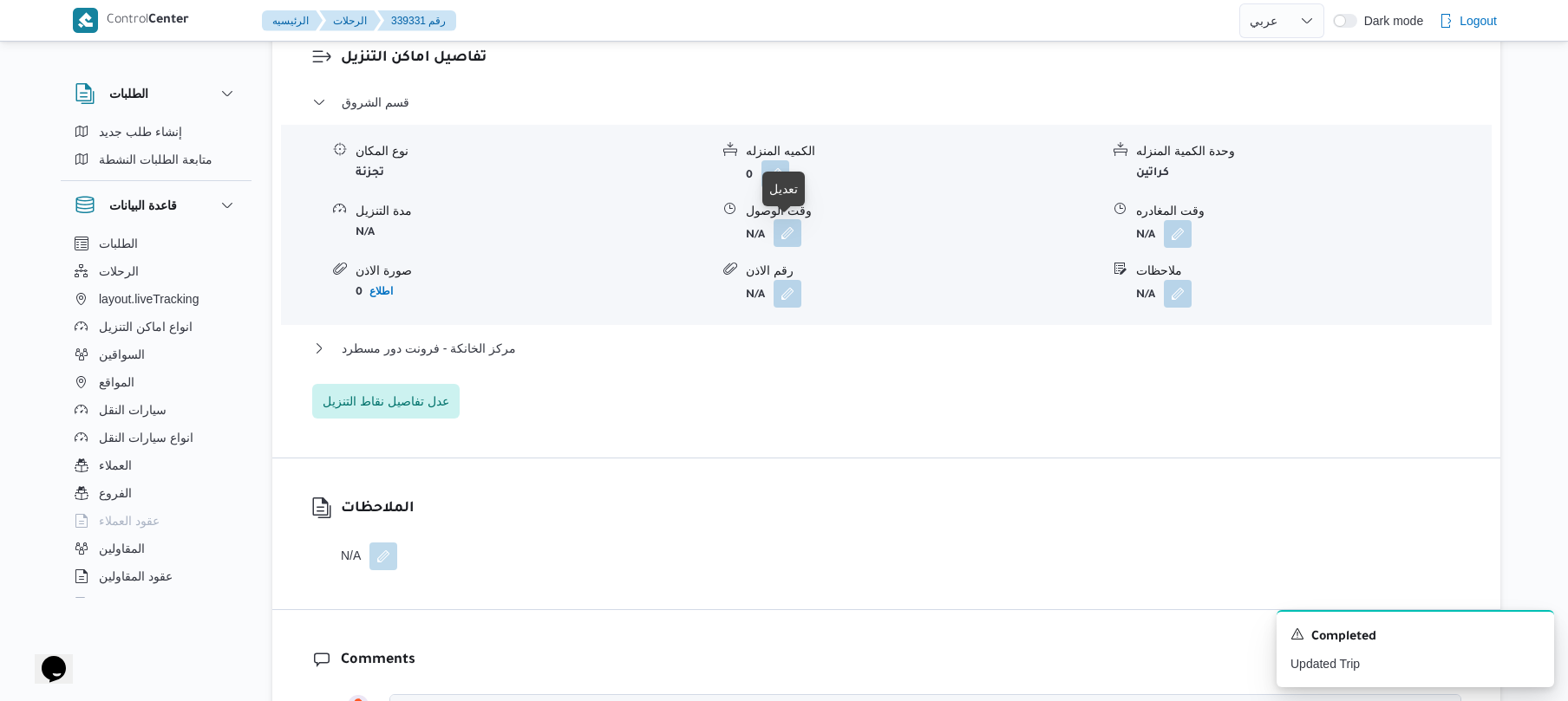
click at [784, 241] on button "button" at bounding box center [788, 234] width 28 height 28
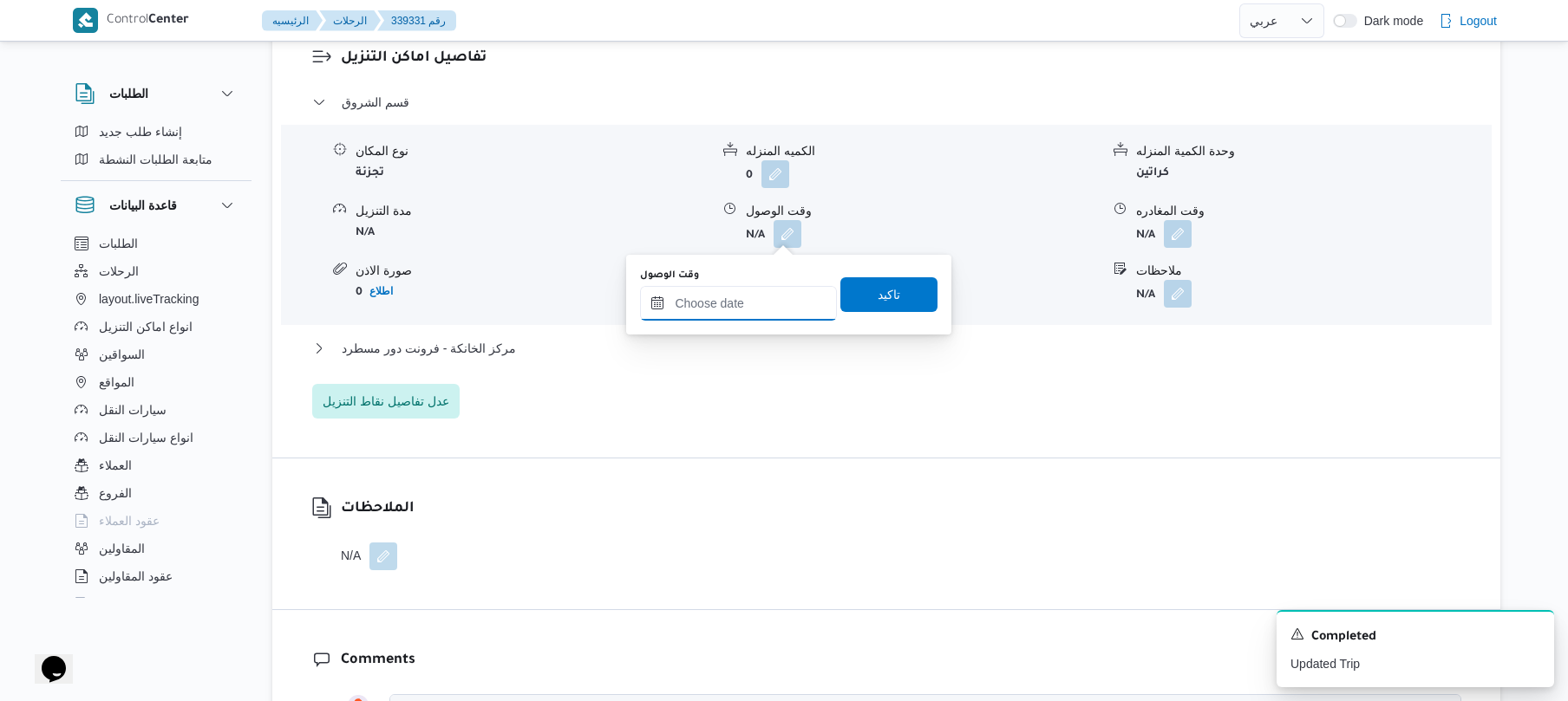
click at [741, 302] on input "وقت الوصول" at bounding box center [738, 303] width 197 height 34
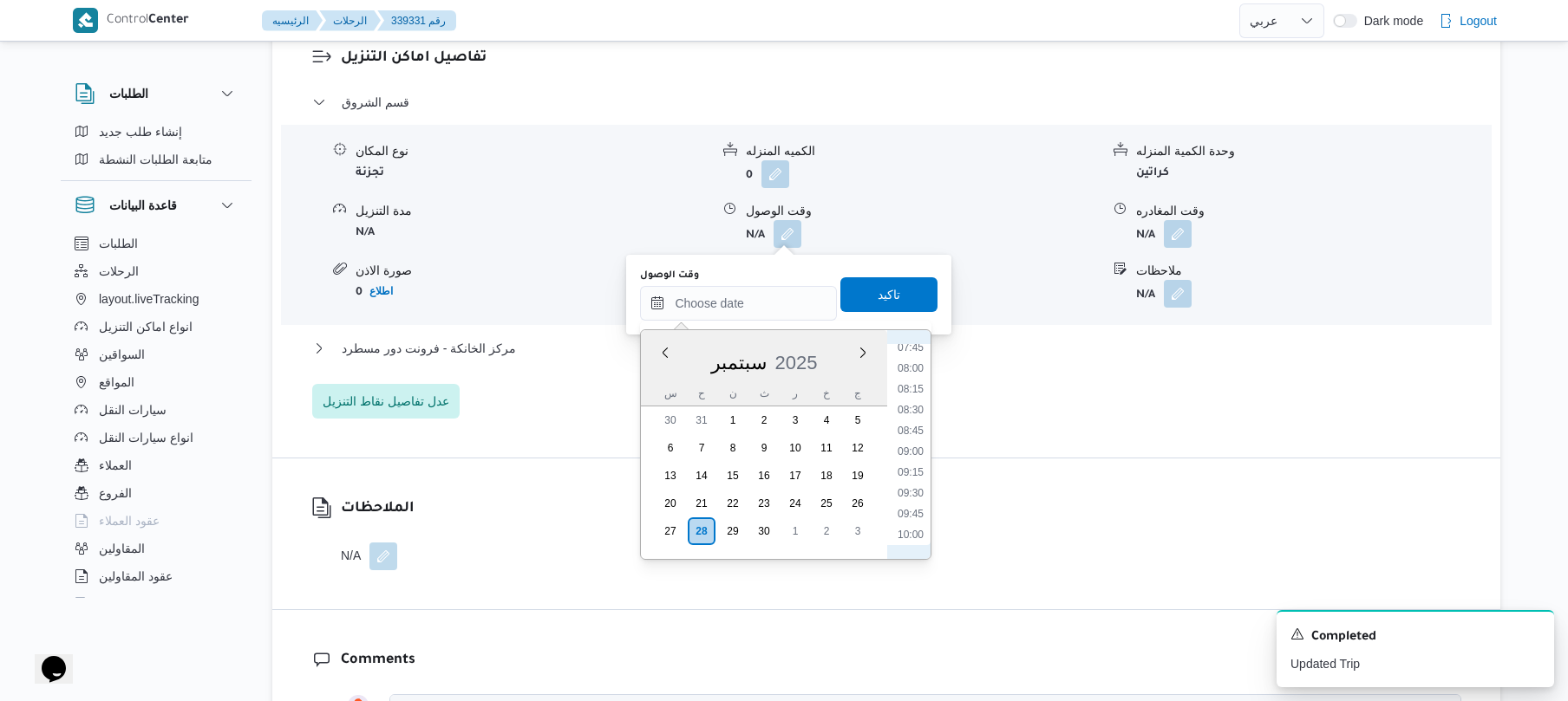
scroll to position [577, 0]
click at [911, 476] on li "08:30" at bounding box center [911, 483] width 40 height 18
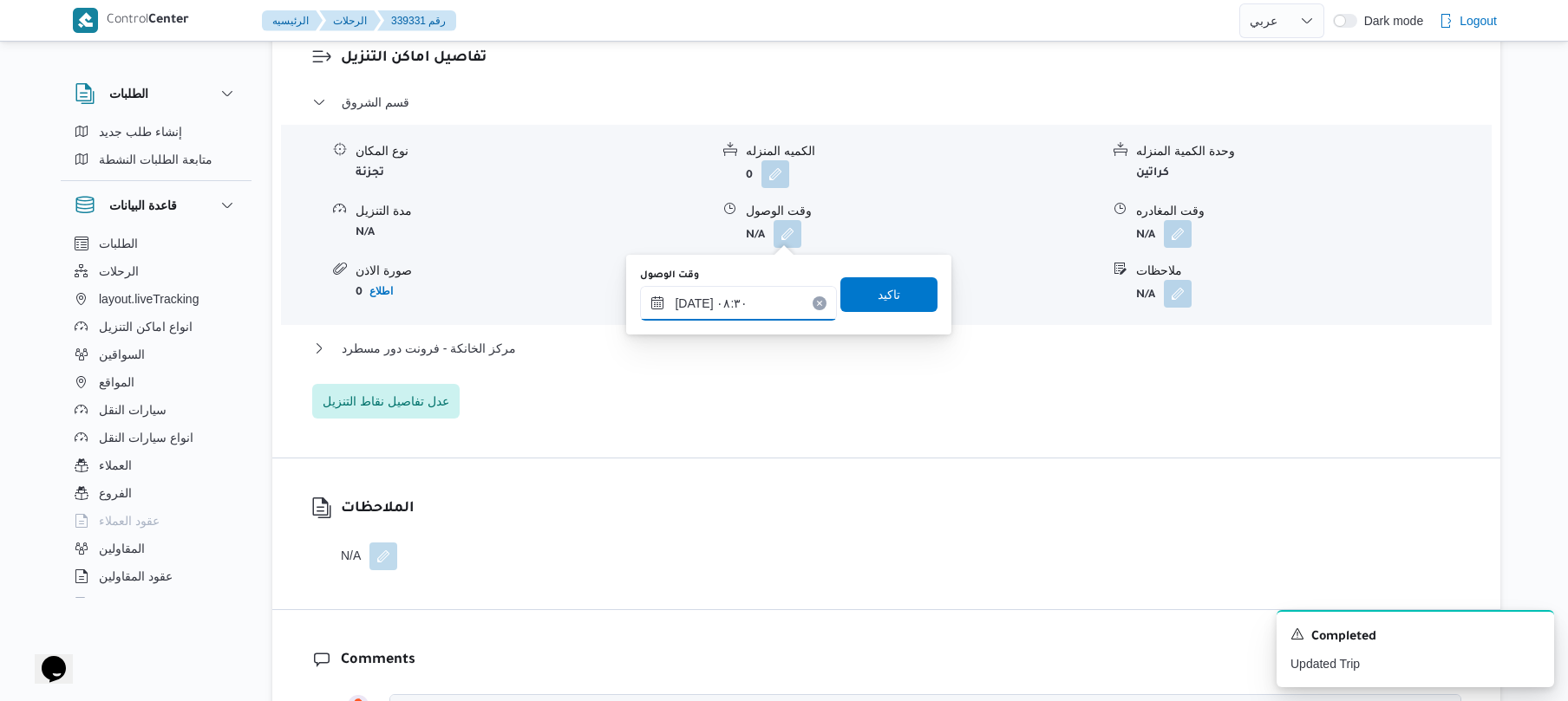
type input "٢٨/٠٩/٢٠٢٥ ٠٨:٣٠"
click at [878, 295] on span "تاكيد" at bounding box center [889, 295] width 23 height 21
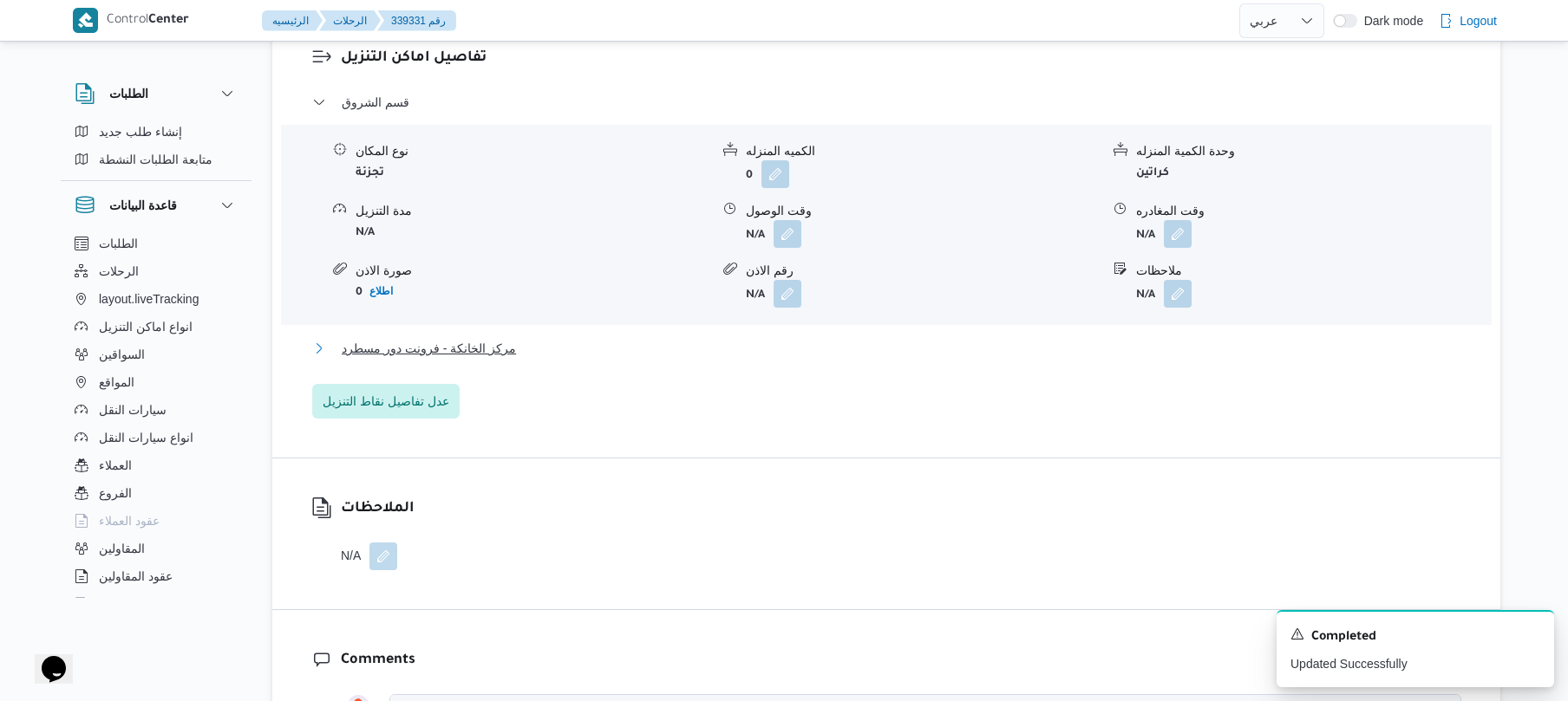
click at [823, 345] on button "مركز الخانكة - فرونت دور مسطرد" at bounding box center [887, 349] width 1150 height 21
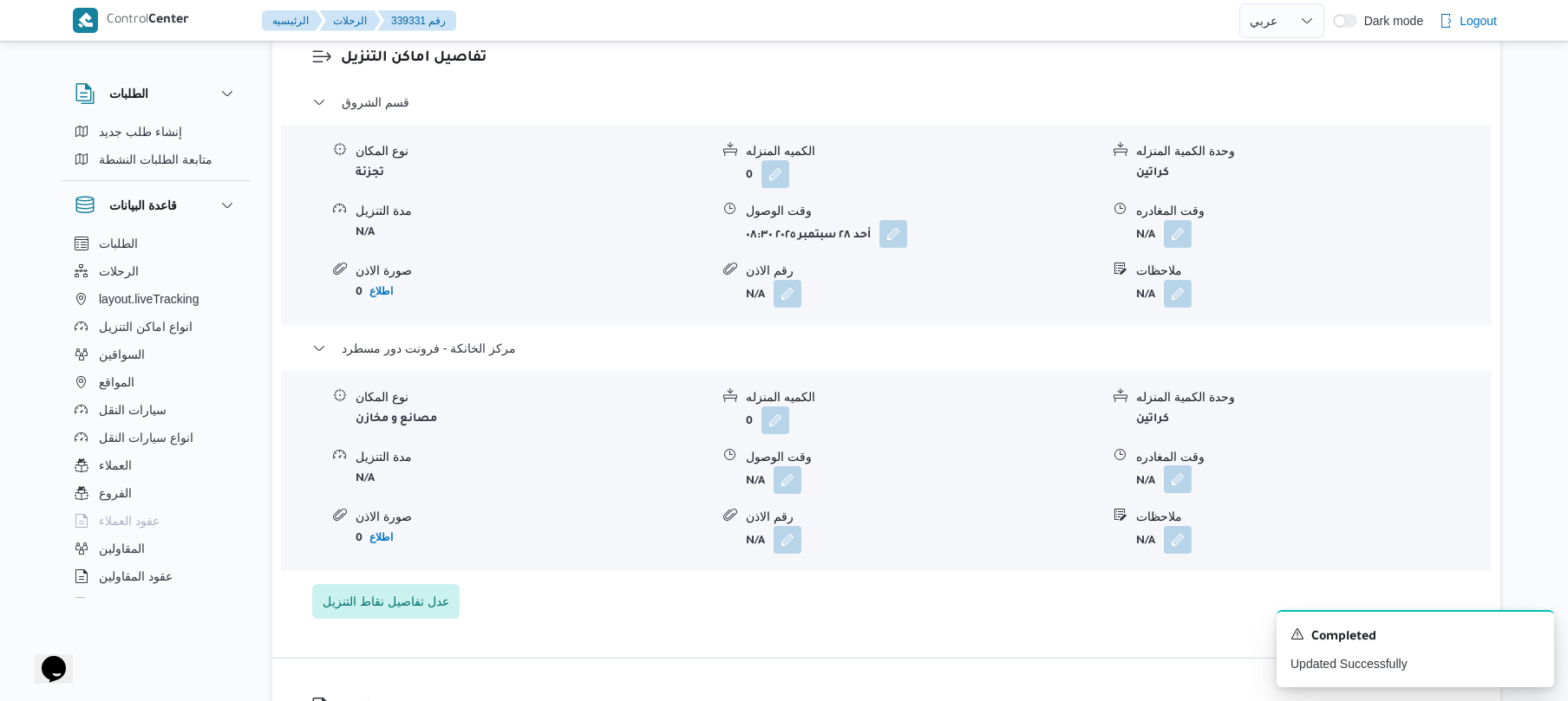
click at [1181, 479] on button "button" at bounding box center [1179, 480] width 28 height 28
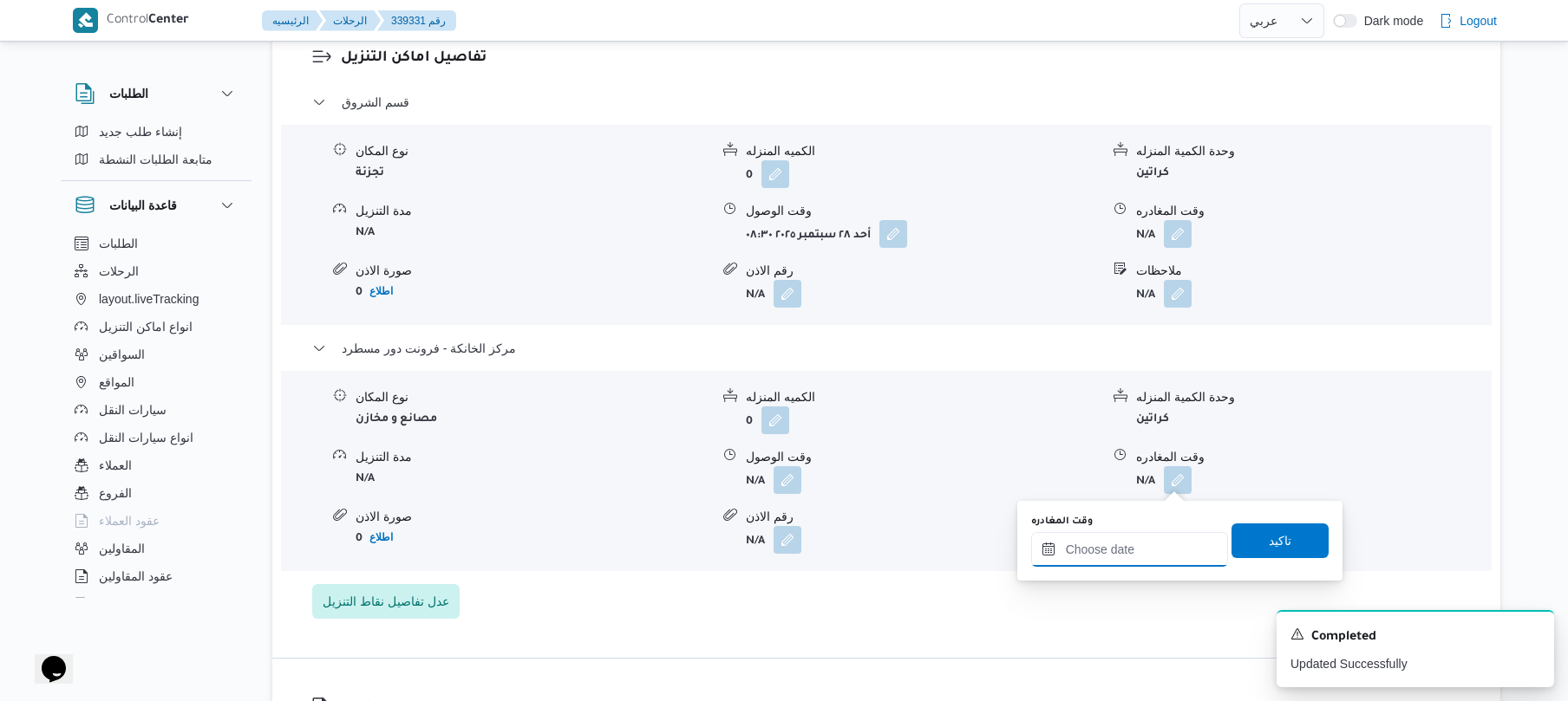
click at [1084, 542] on input "وقت المغادره" at bounding box center [1130, 549] width 197 height 34
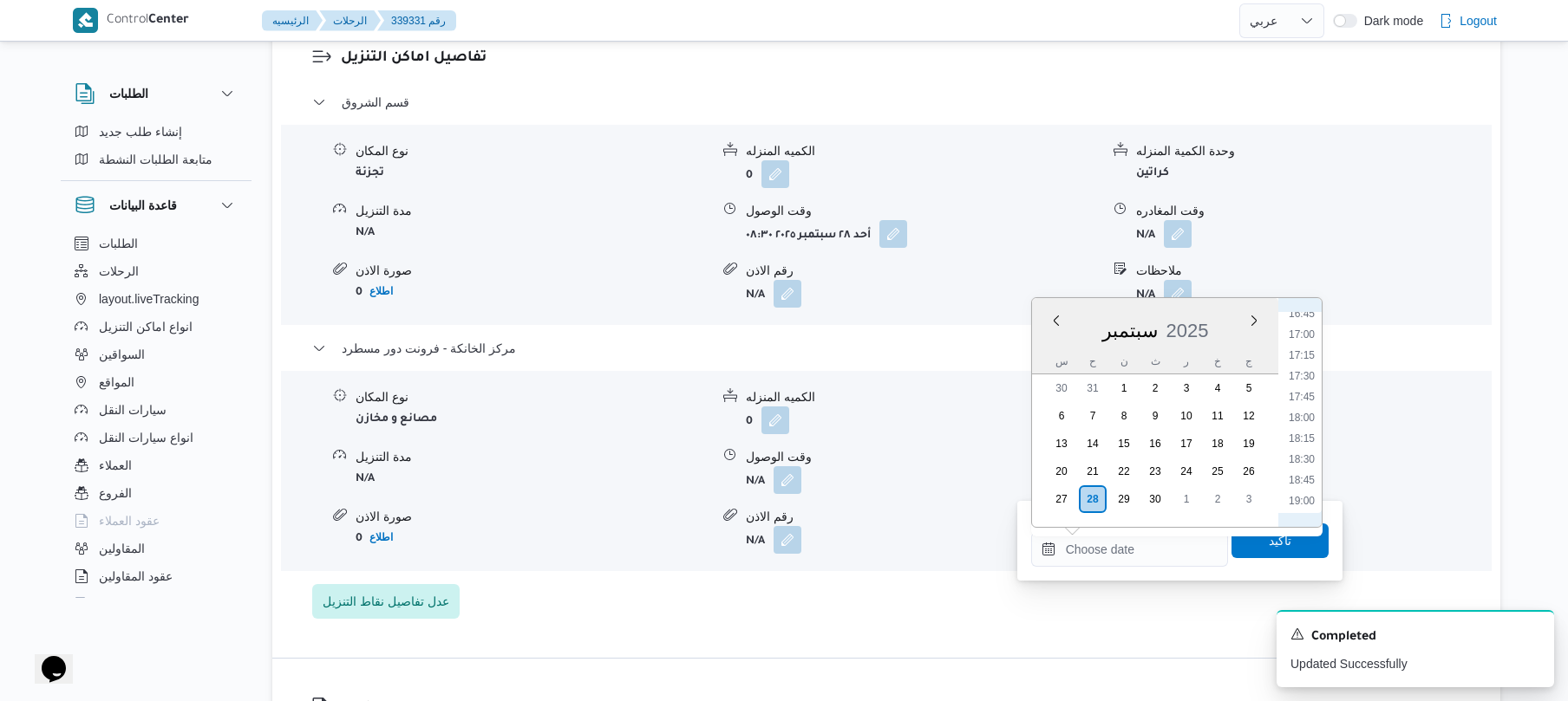
scroll to position [1369, 0]
click at [1302, 442] on li "18:00" at bounding box center [1302, 449] width 40 height 18
type input "[DATE] ١٨:٠٠"
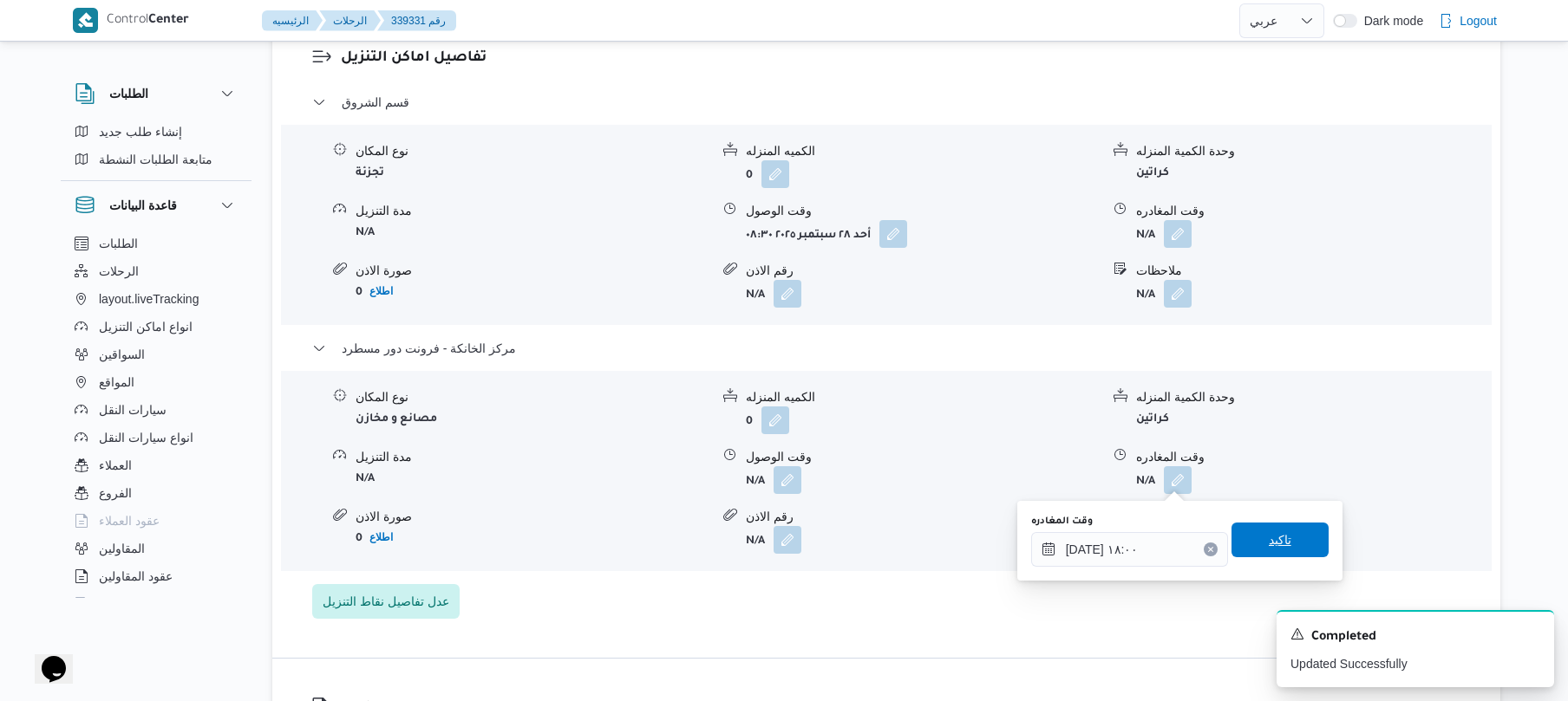
click at [1269, 531] on span "تاكيد" at bounding box center [1281, 540] width 23 height 21
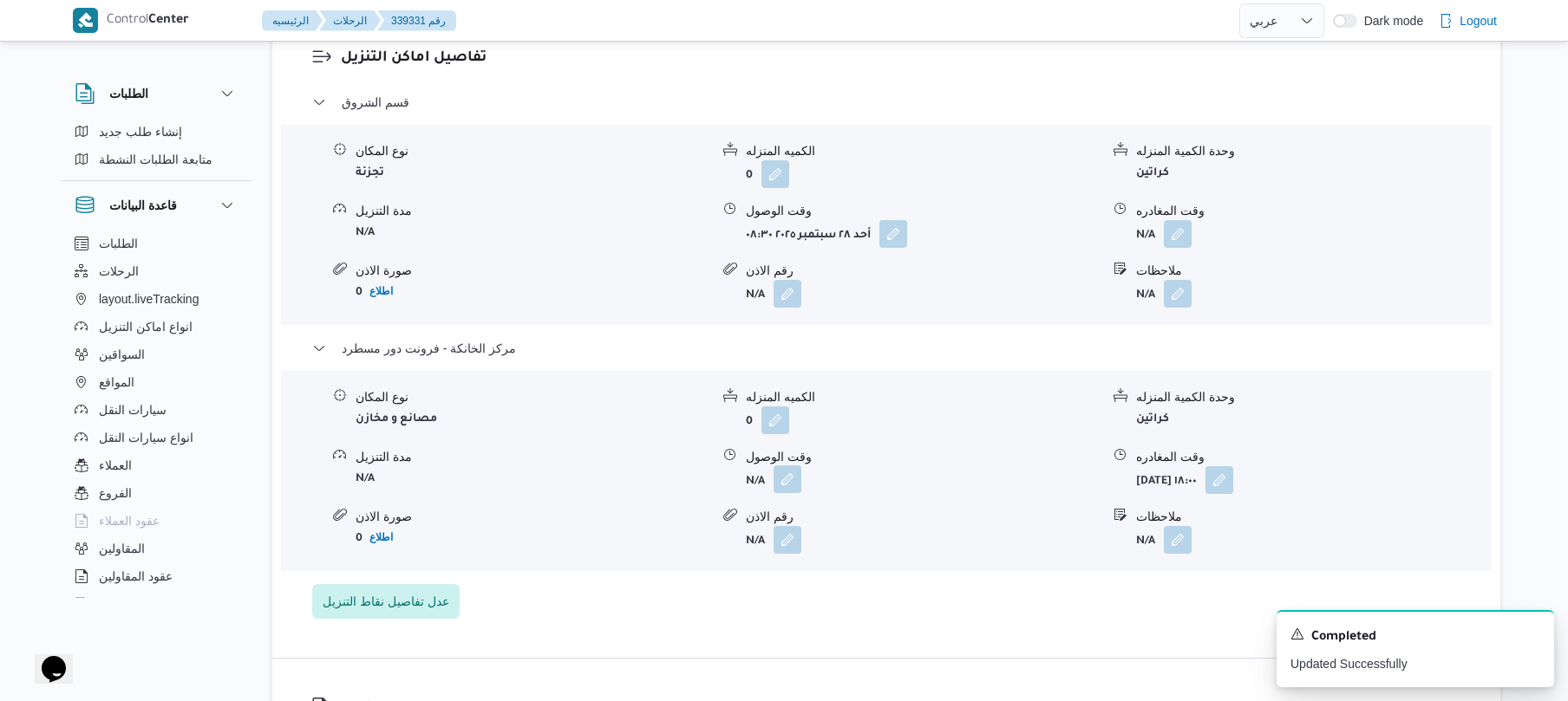
click at [778, 483] on button "button" at bounding box center [788, 480] width 28 height 28
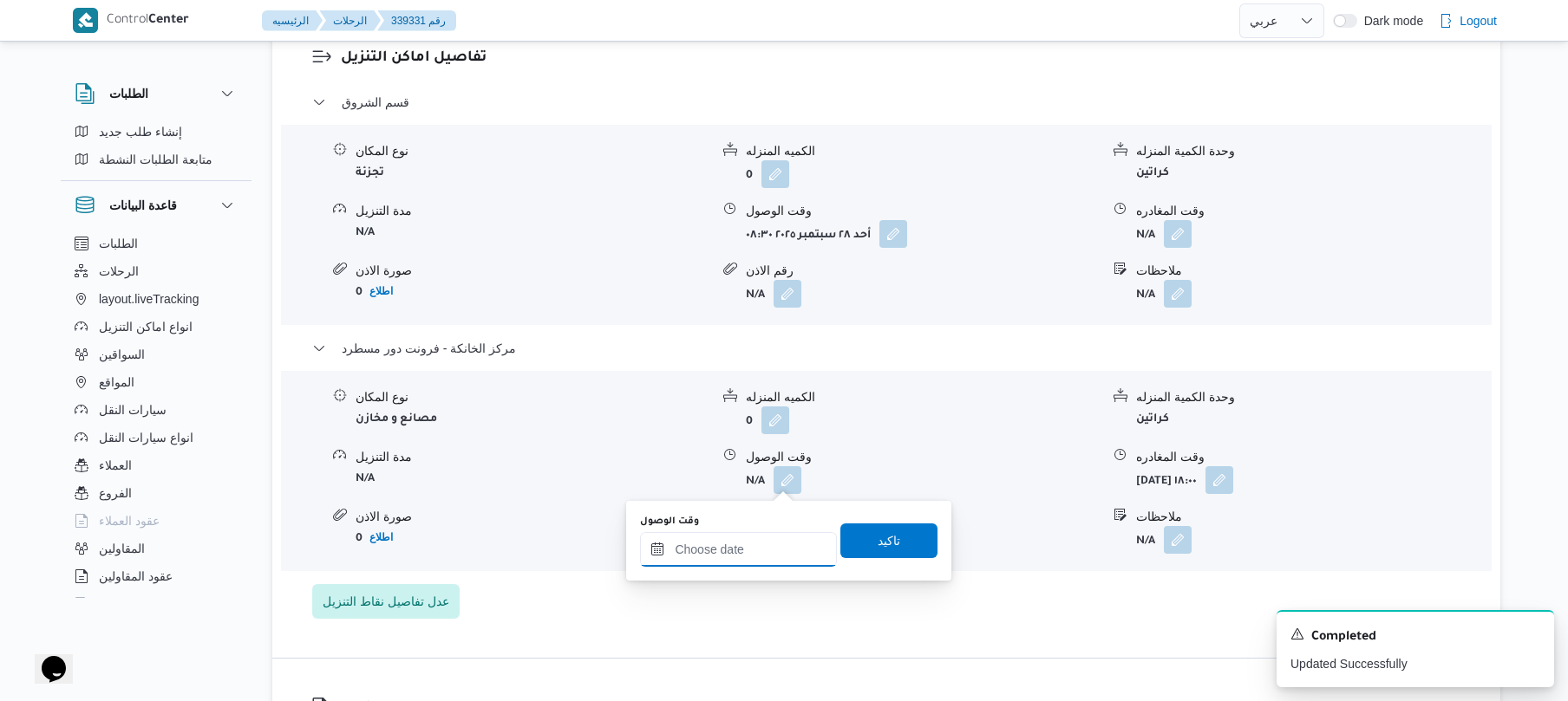
click at [762, 559] on input "وقت الوصول" at bounding box center [738, 549] width 197 height 34
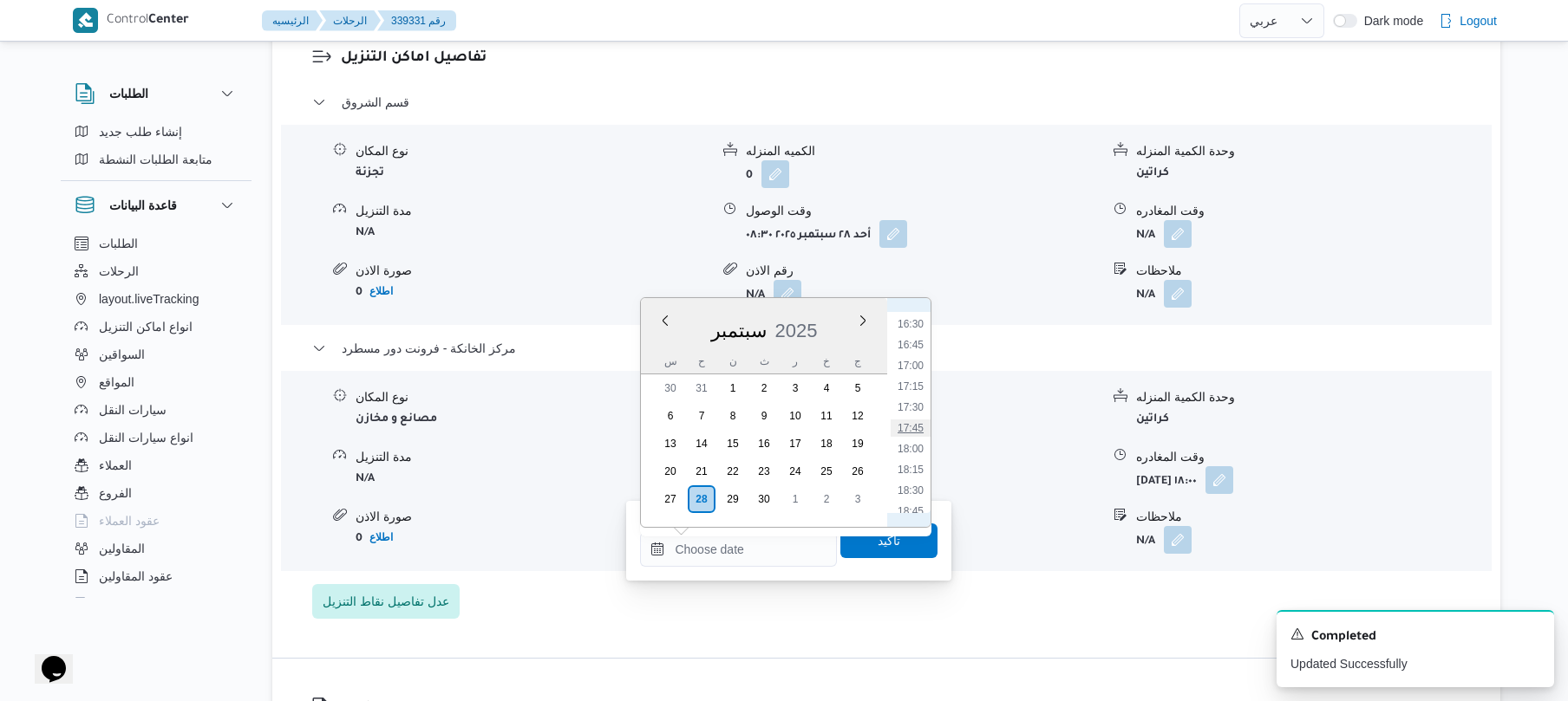
click at [916, 430] on li "17:45" at bounding box center [911, 429] width 40 height 18
type input "[DATE] ١٧:٤٥"
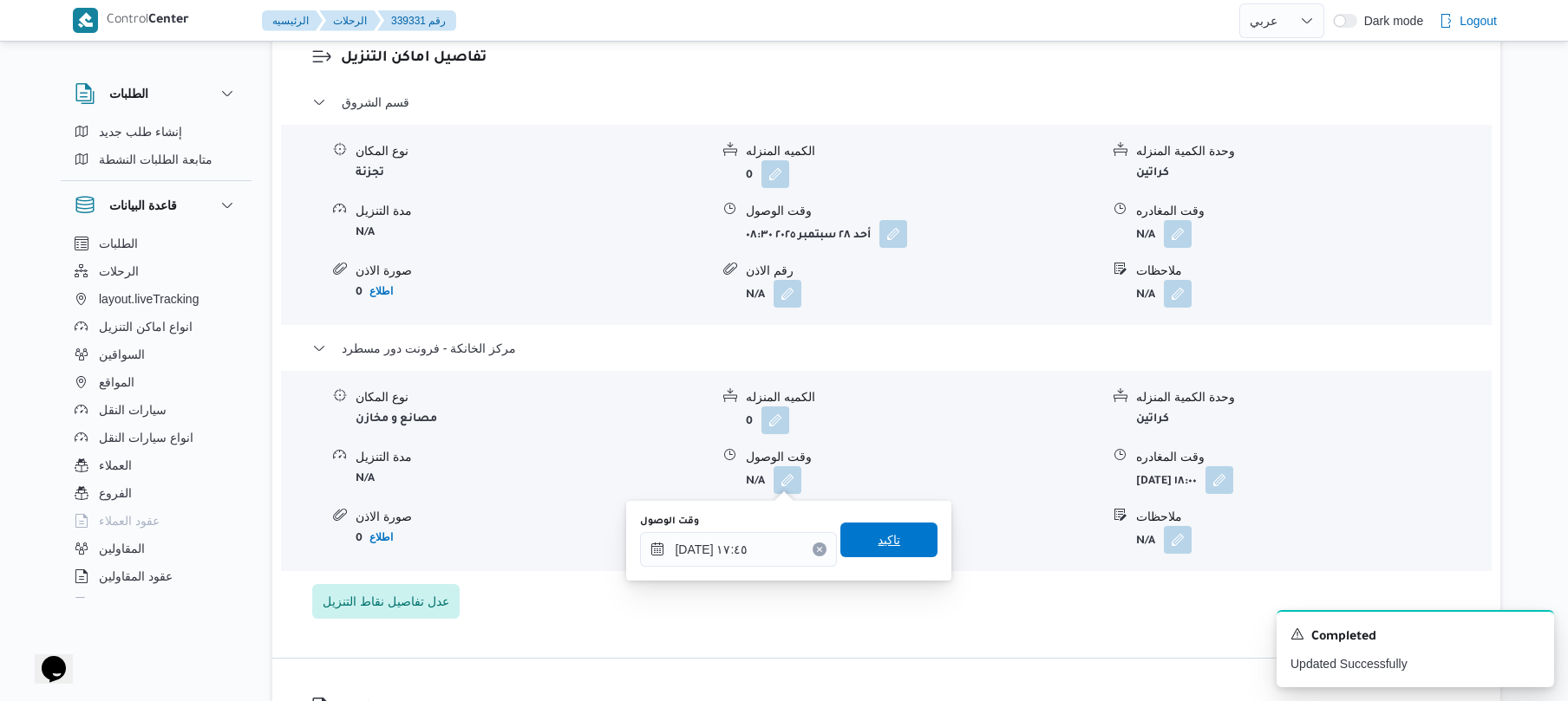
click at [886, 535] on span "تاكيد" at bounding box center [889, 540] width 23 height 21
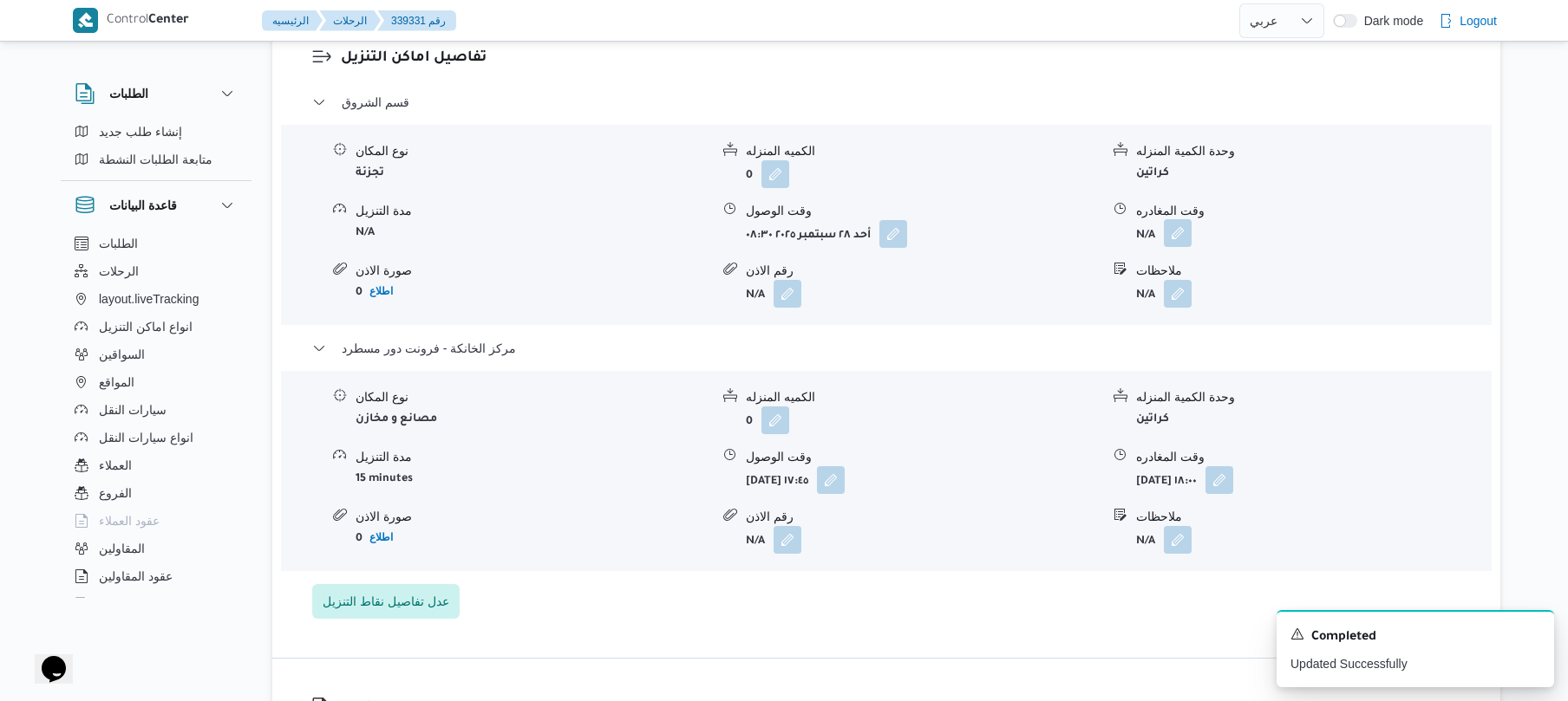
click at [1177, 231] on button "button" at bounding box center [1179, 234] width 28 height 28
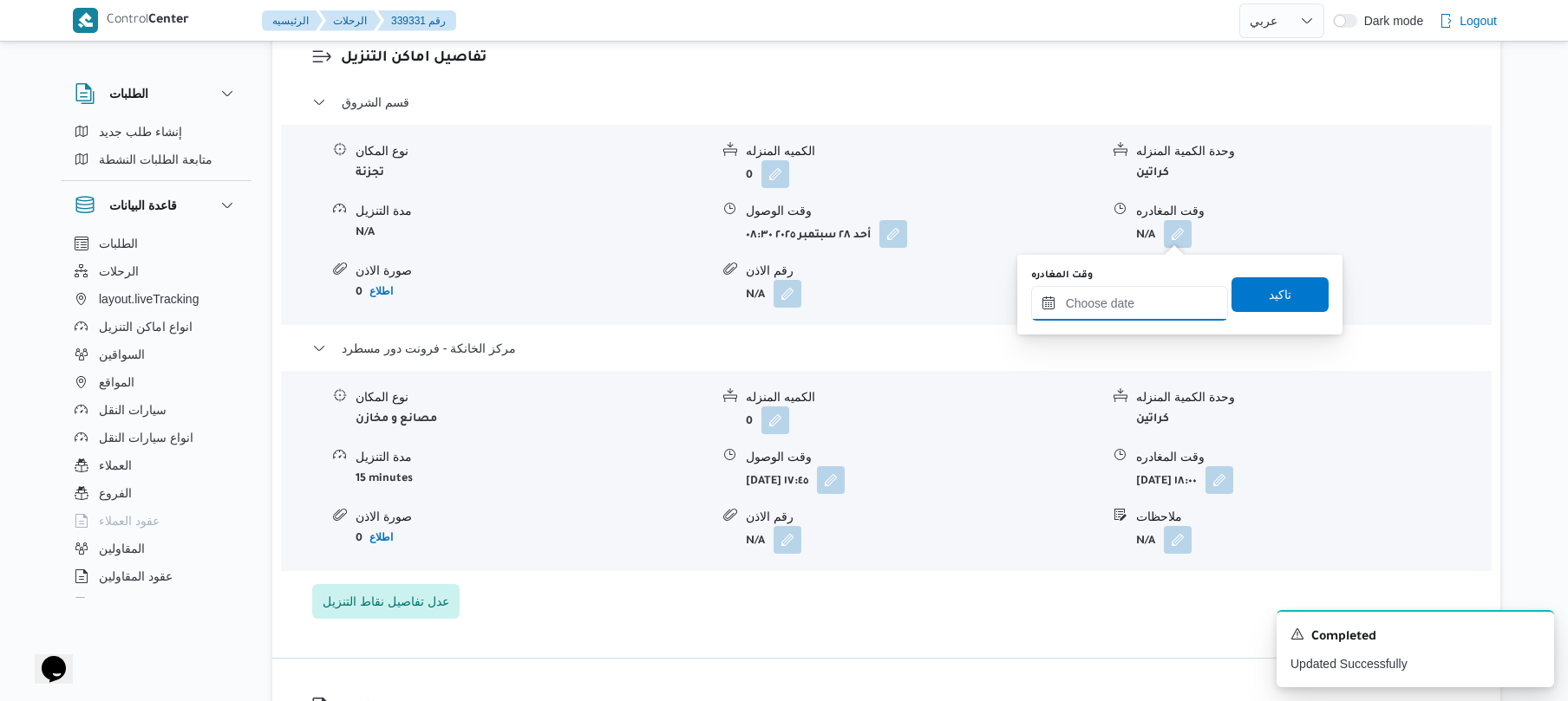
click at [1117, 303] on input "وقت المغادره" at bounding box center [1130, 303] width 197 height 34
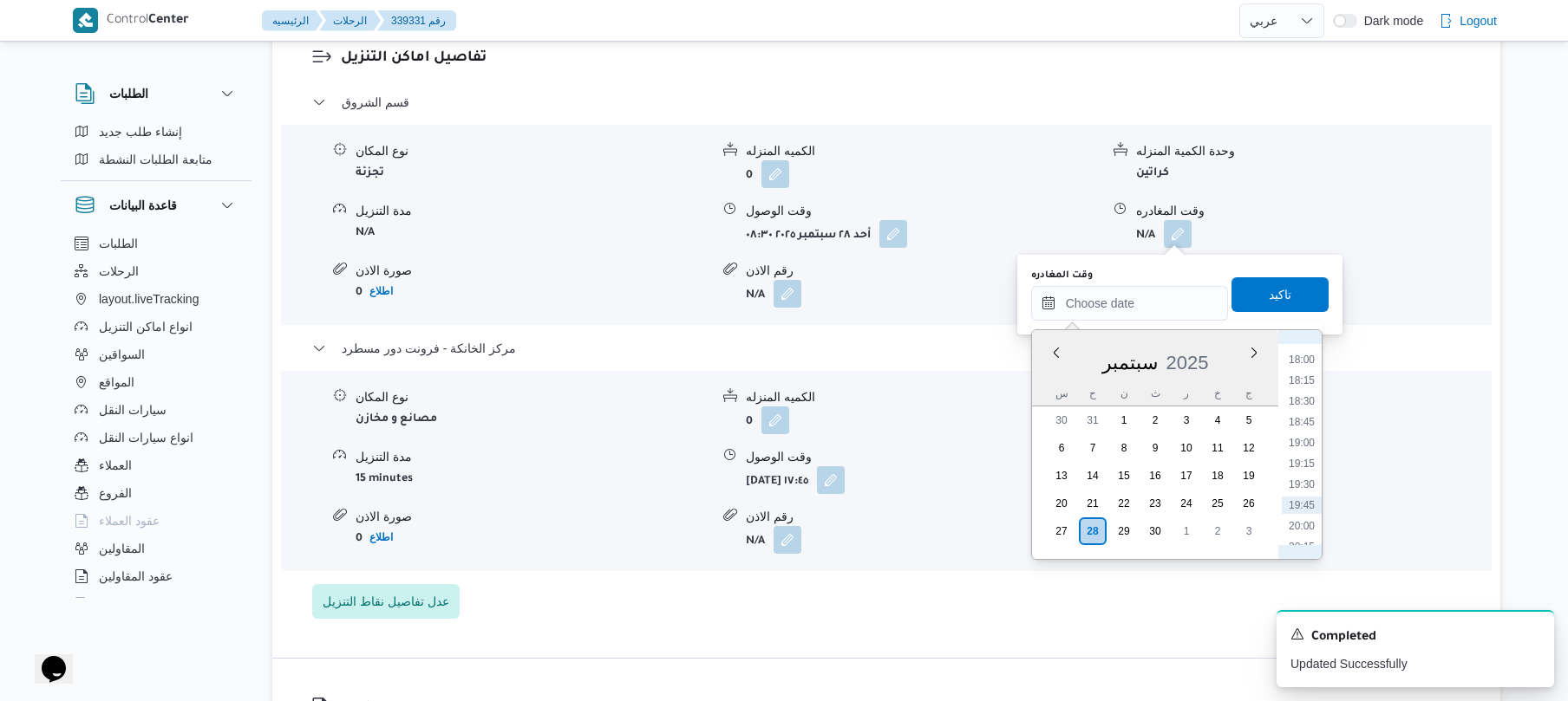
scroll to position [1370, 0]
click at [1309, 394] on li "17:00" at bounding box center [1302, 397] width 40 height 18
type input "[DATE] ١٧:٠٠"
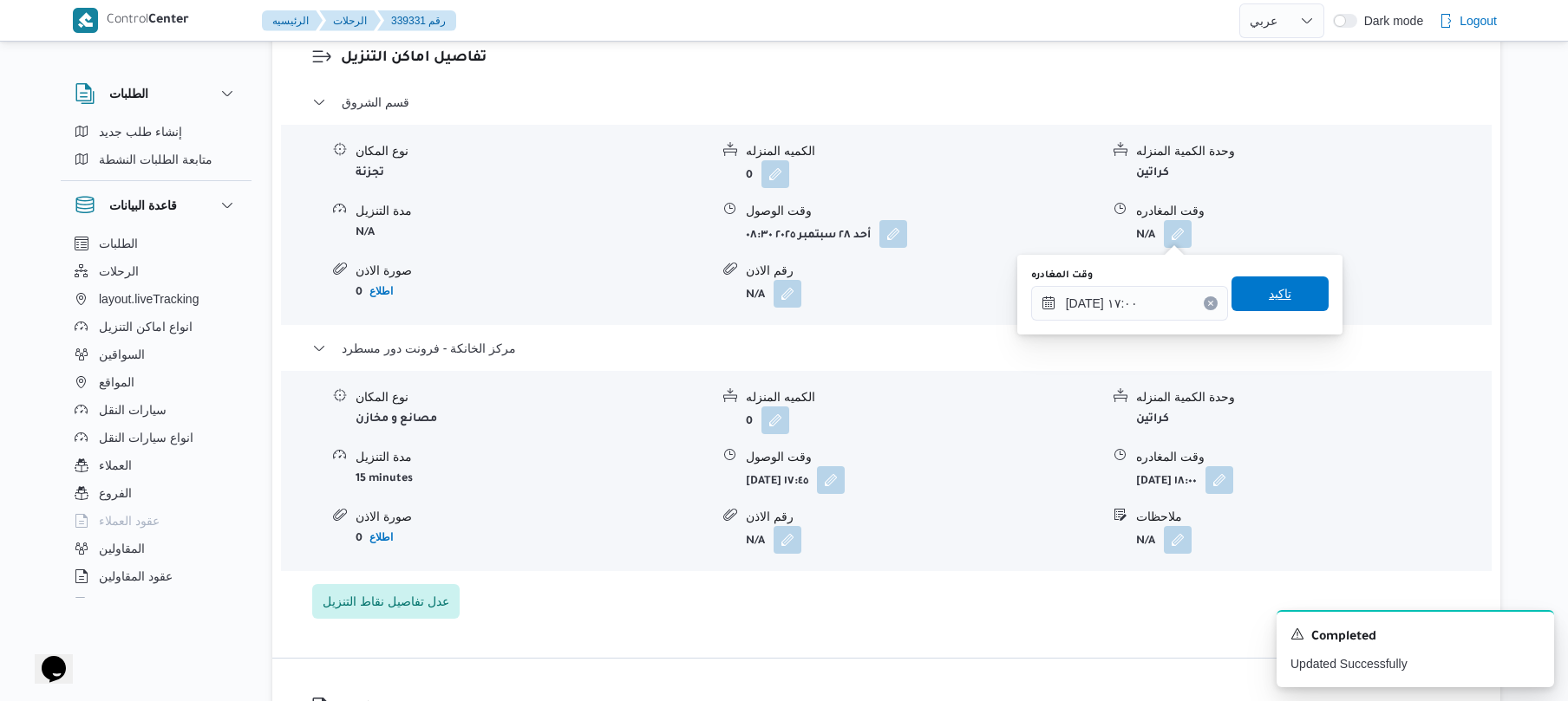
click at [1295, 295] on span "تاكيد" at bounding box center [1281, 293] width 98 height 34
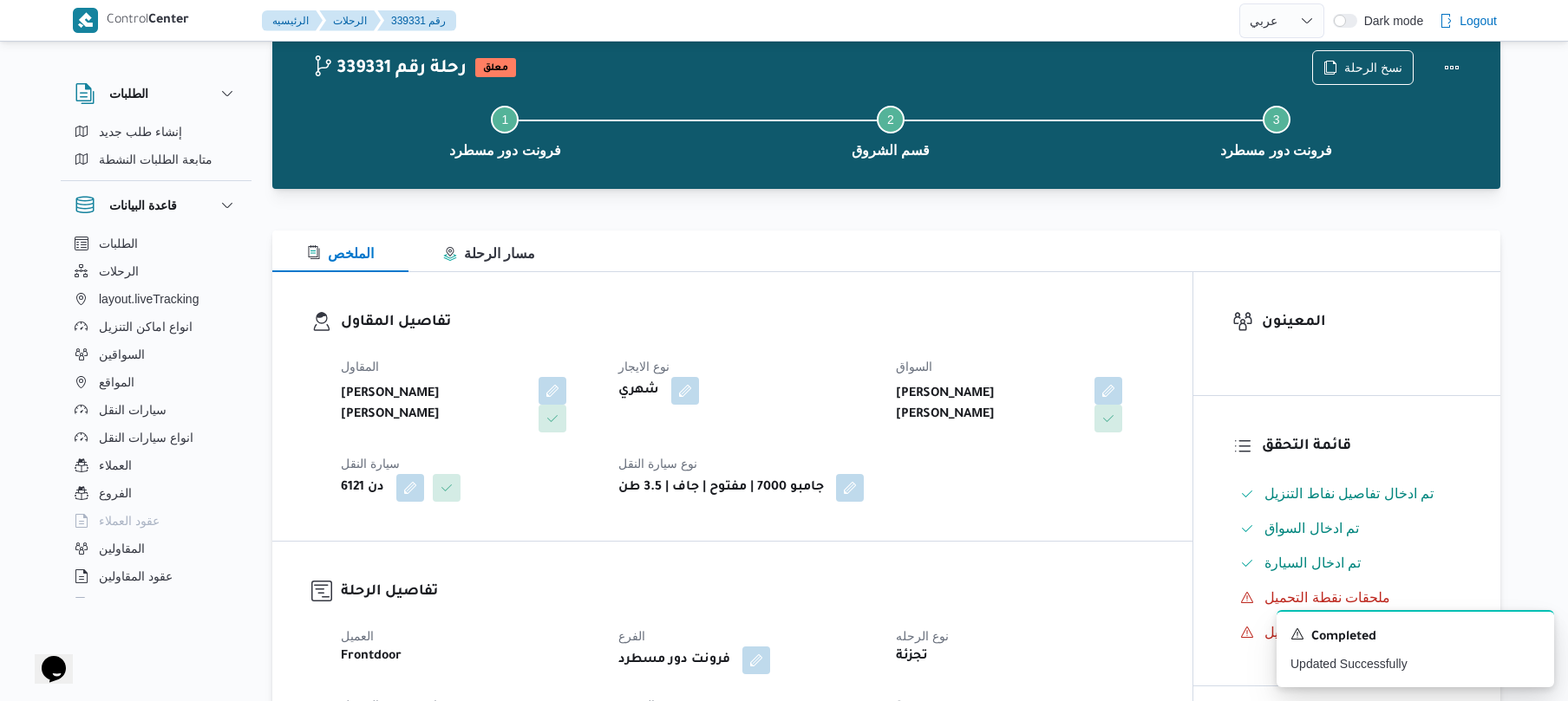
scroll to position [0, 0]
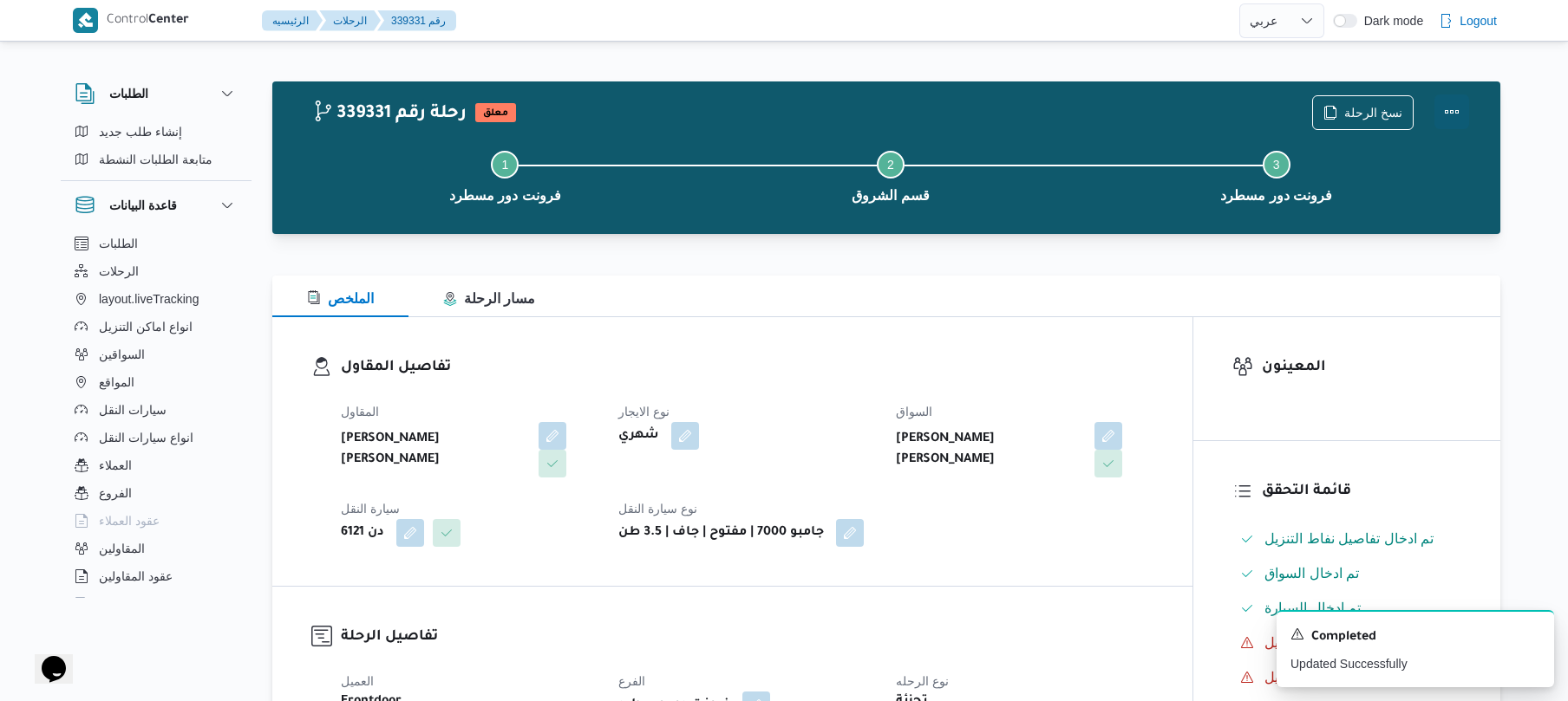
click at [1450, 108] on button "Actions" at bounding box center [1451, 112] width 34 height 34
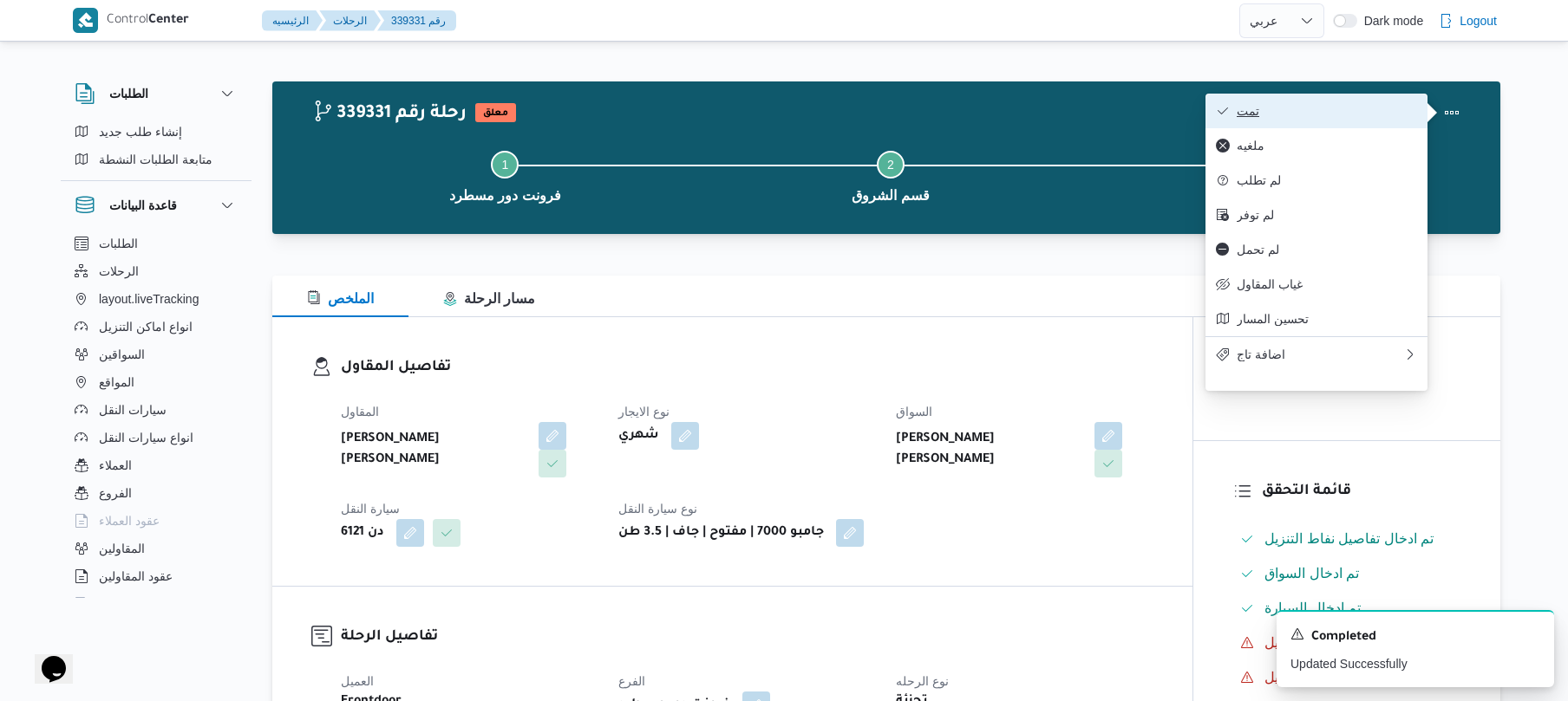
click at [1370, 109] on span "تمت" at bounding box center [1326, 111] width 180 height 14
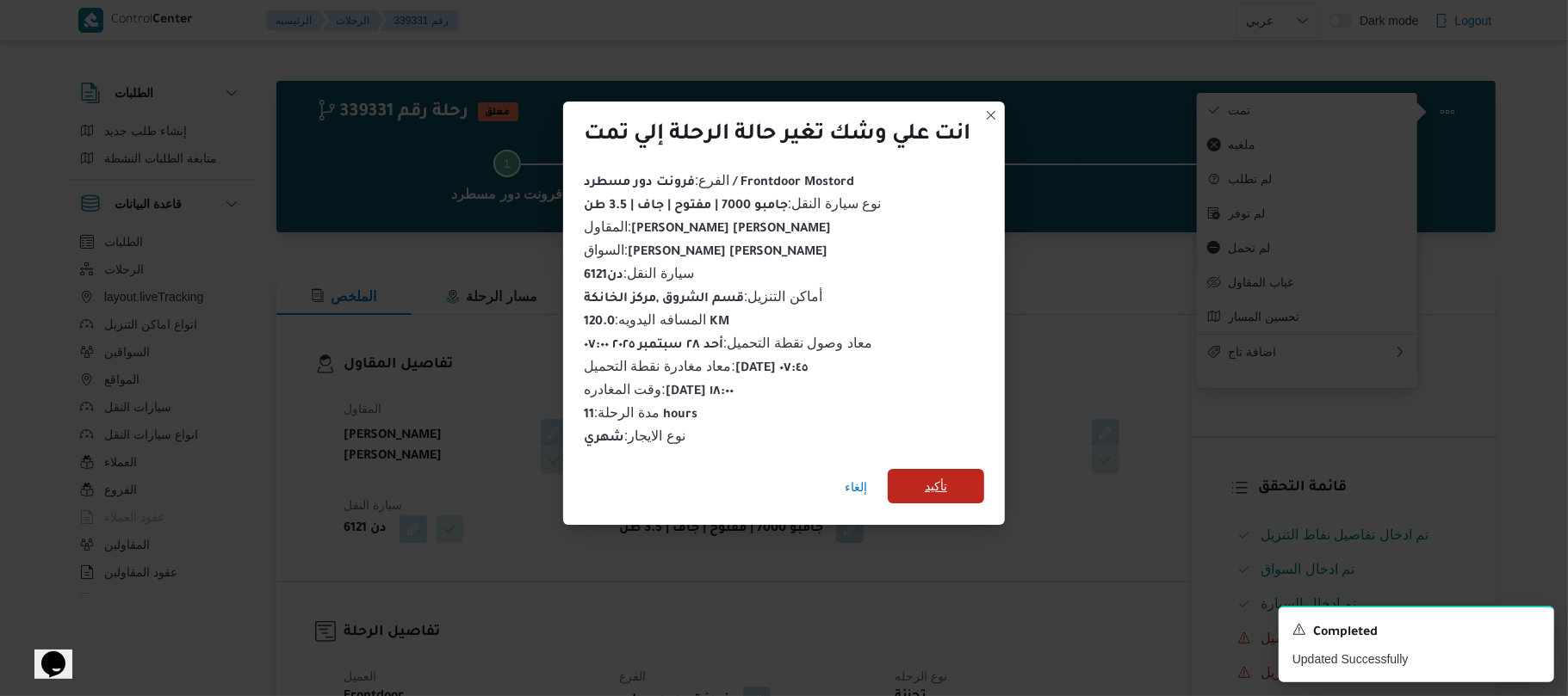
click at [948, 476] on span "تأكيد" at bounding box center [936, 487] width 23 height 21
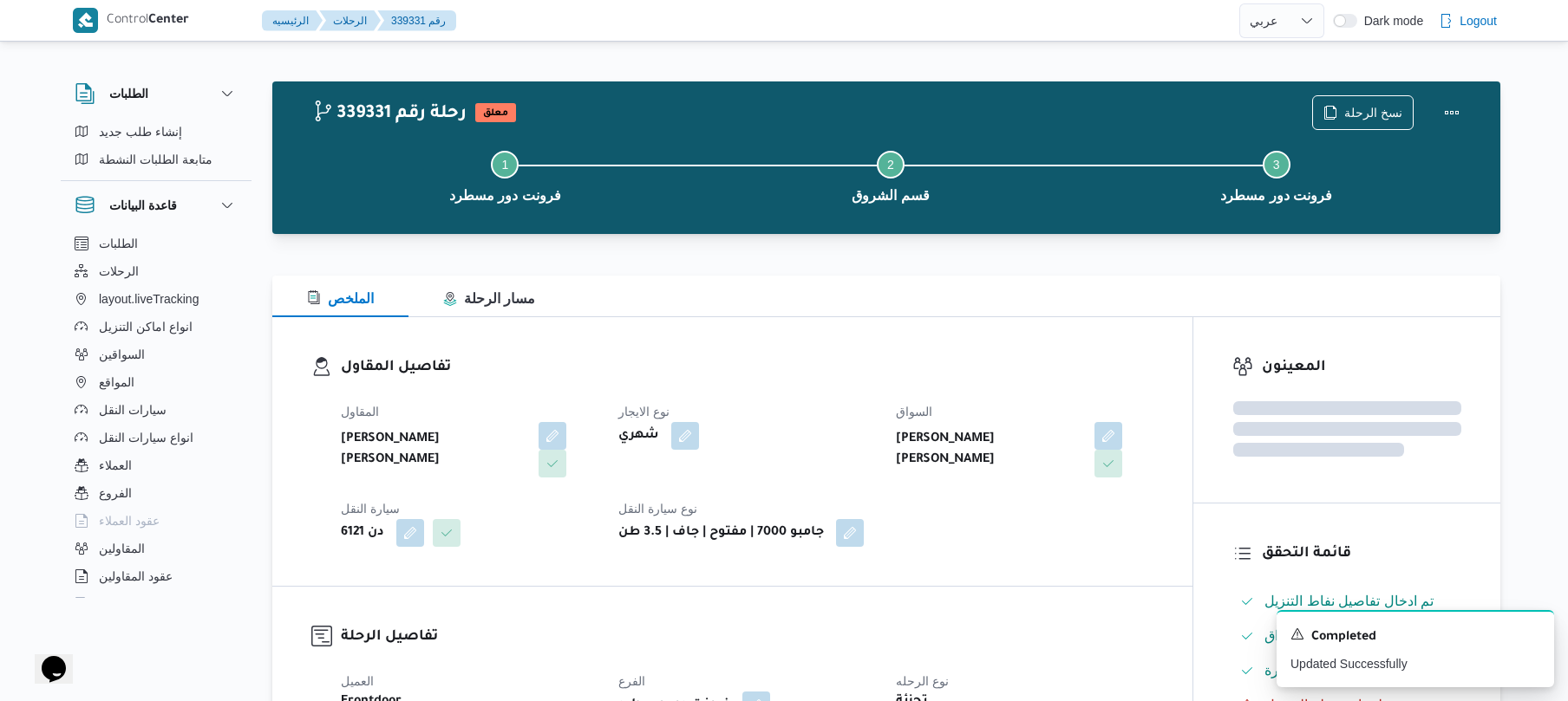
click at [963, 517] on div "المقاول عليوه سراج الدين عليوه محمد نوع الايجار شهري السواق احمد محمد عبدالله ع…" at bounding box center [747, 474] width 833 height 167
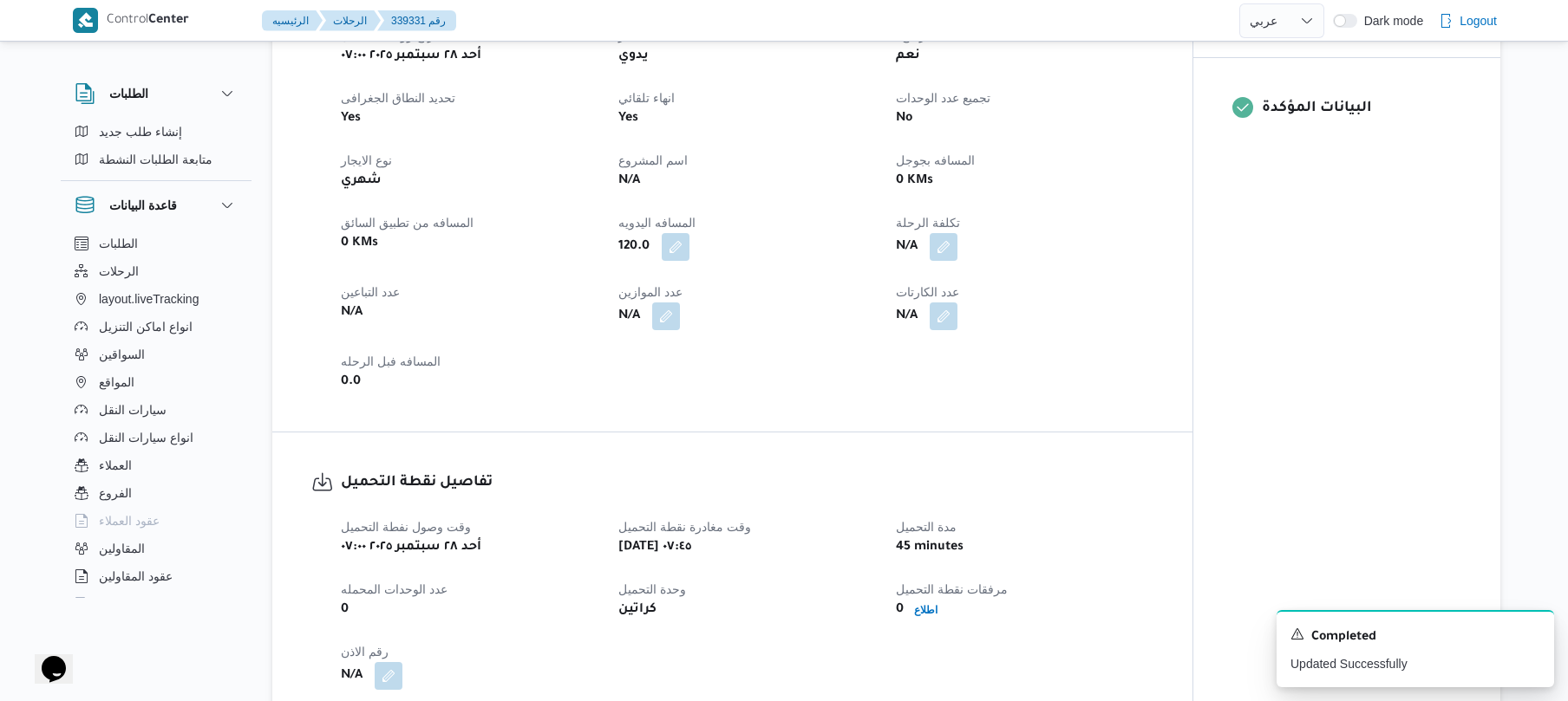
scroll to position [740, 0]
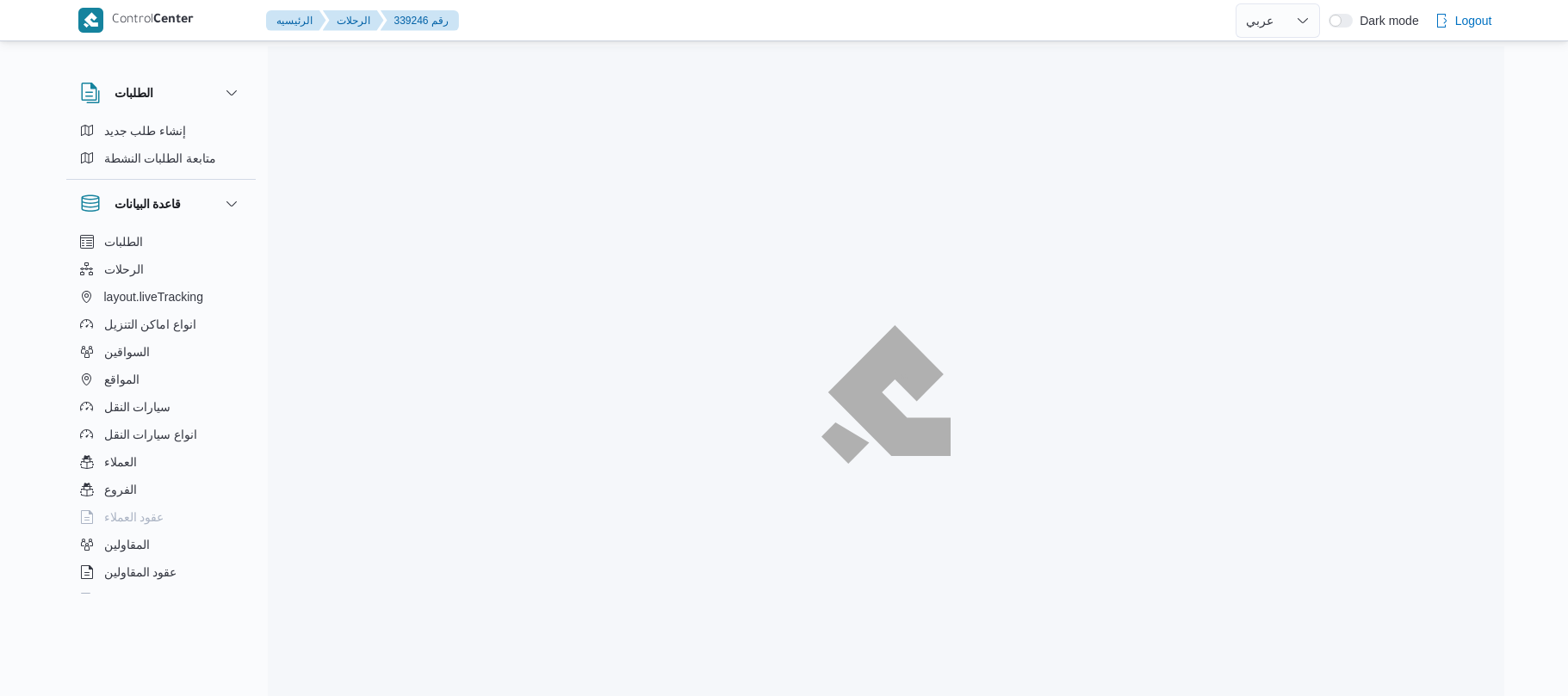
select select "ar"
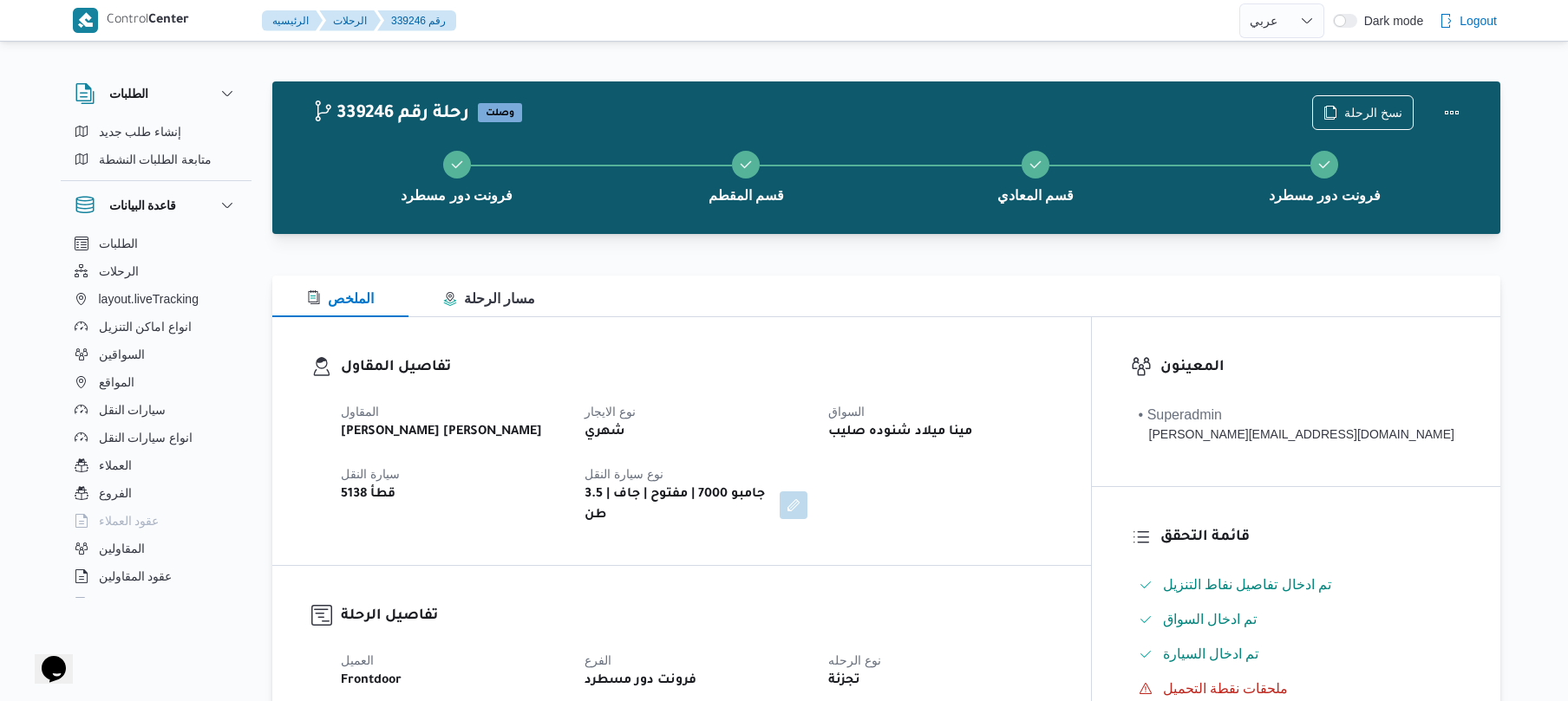
click at [889, 342] on div "تفاصيل المقاول المقاول [PERSON_NAME] [PERSON_NAME] نوع الايجار شهري السواق مينا…" at bounding box center [682, 441] width 819 height 248
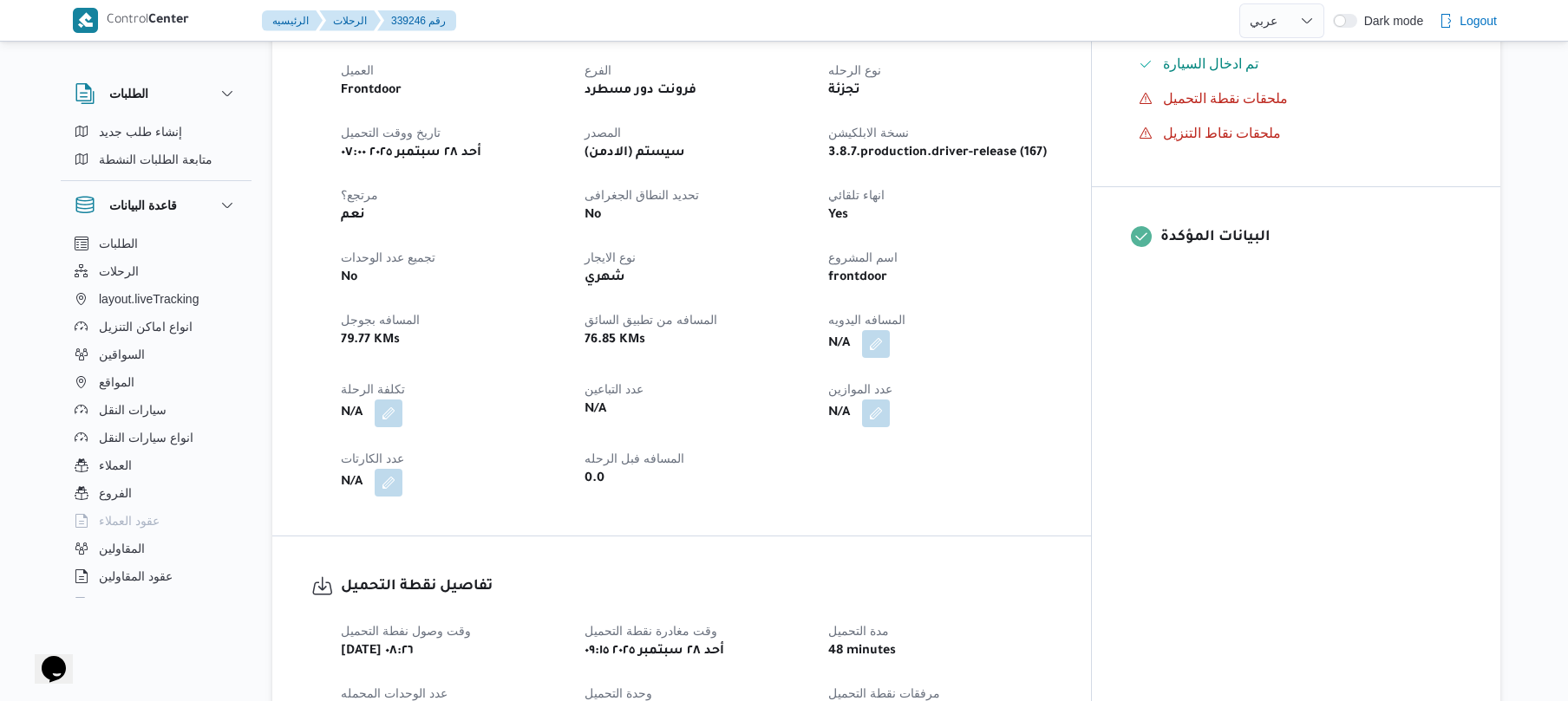
scroll to position [601, 0]
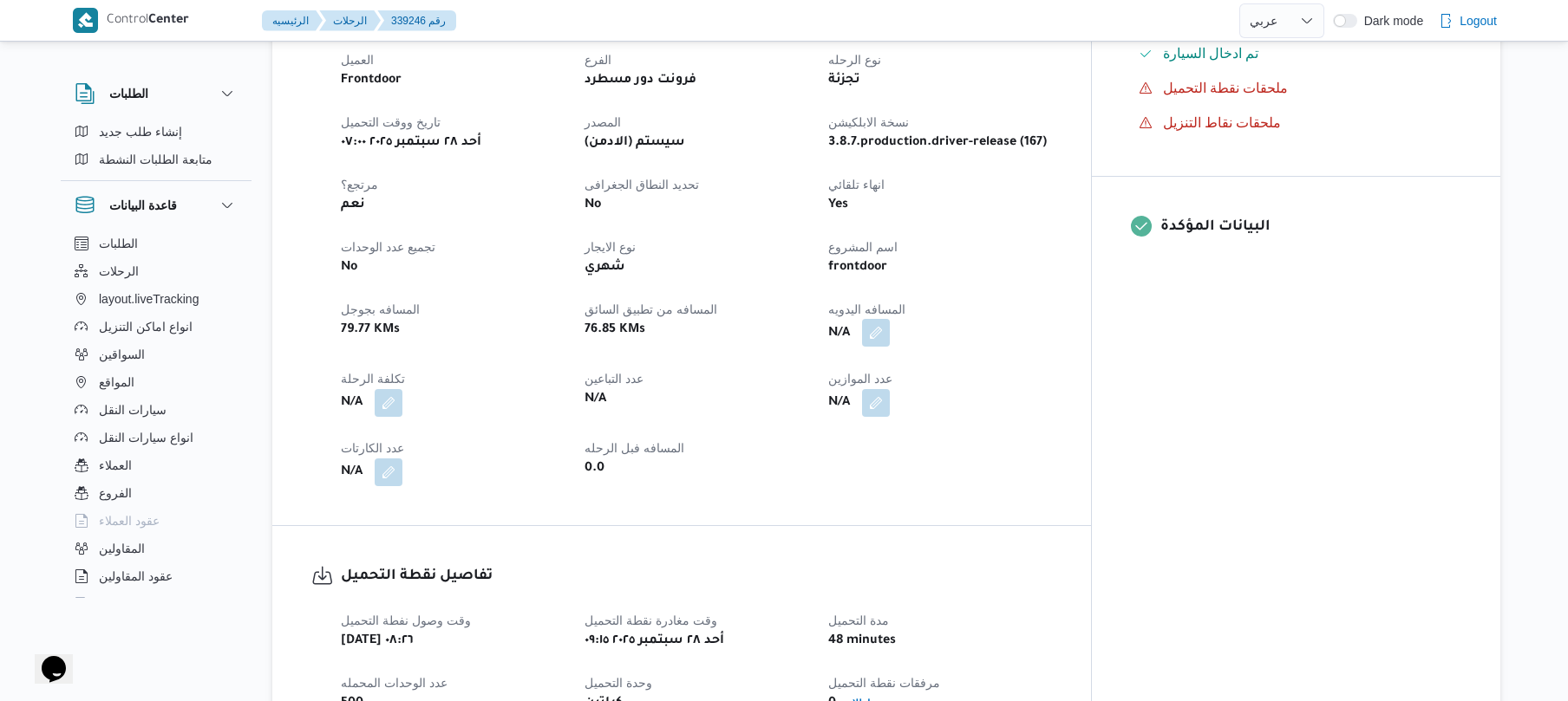
click at [890, 321] on button "button" at bounding box center [876, 333] width 28 height 28
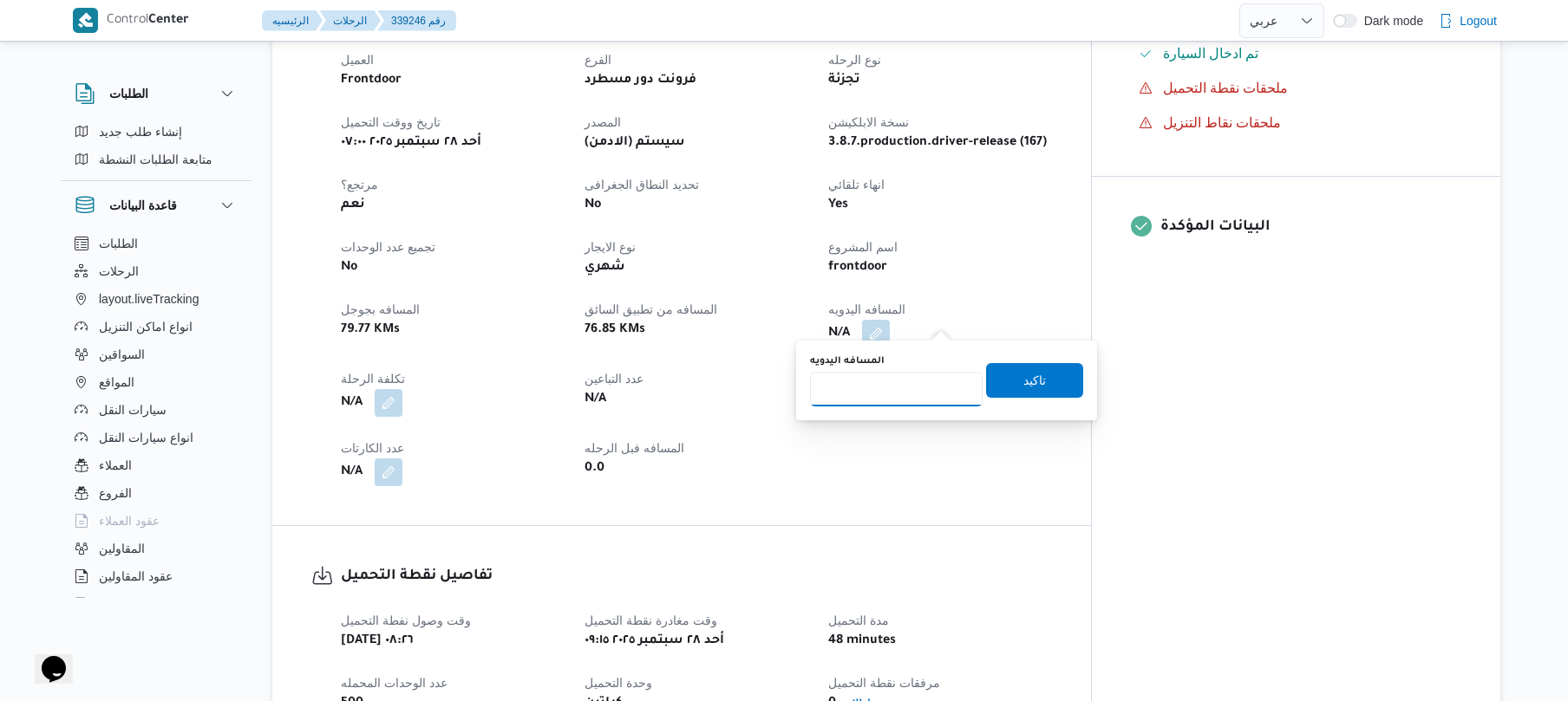
click at [889, 393] on input "المسافه اليدويه" at bounding box center [897, 388] width 172 height 34
type input "125"
click at [1049, 388] on span "تاكيد" at bounding box center [1034, 379] width 98 height 34
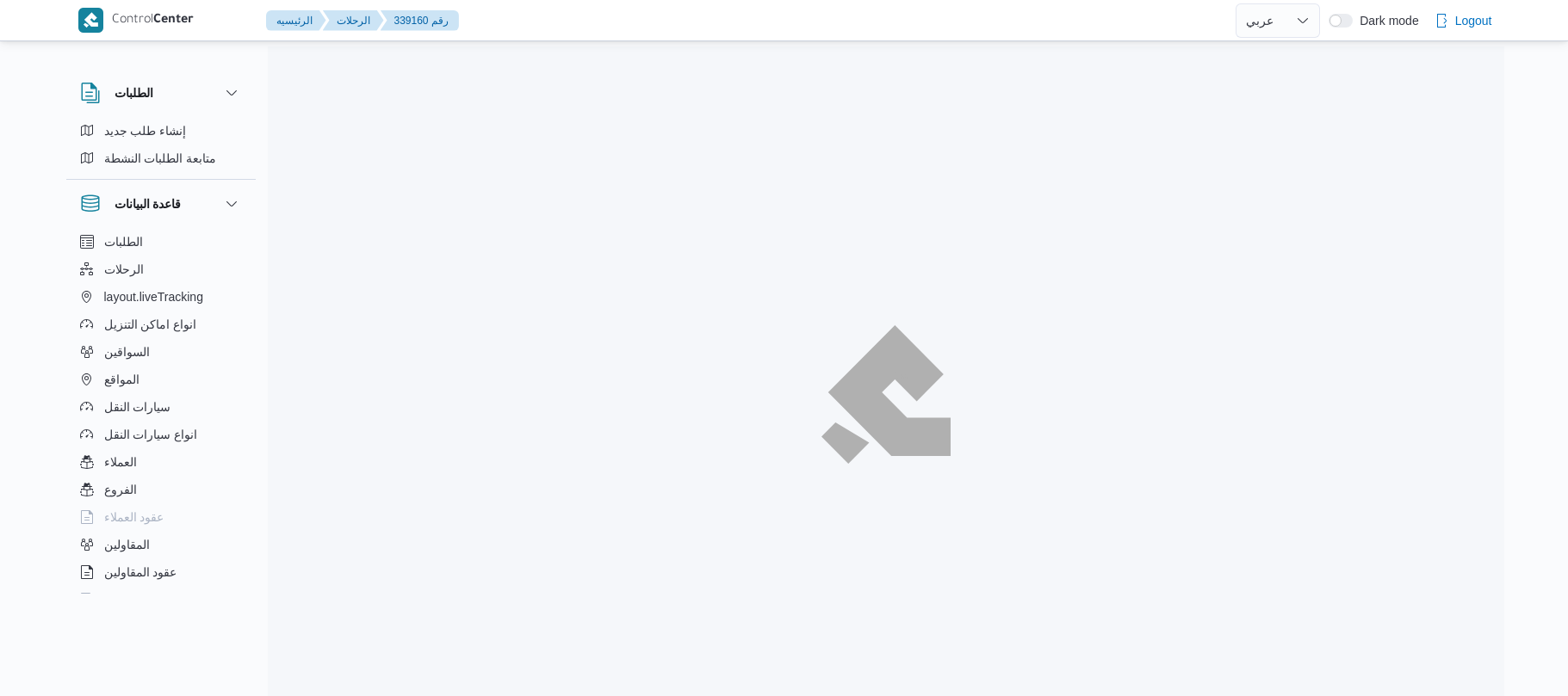
select select "ar"
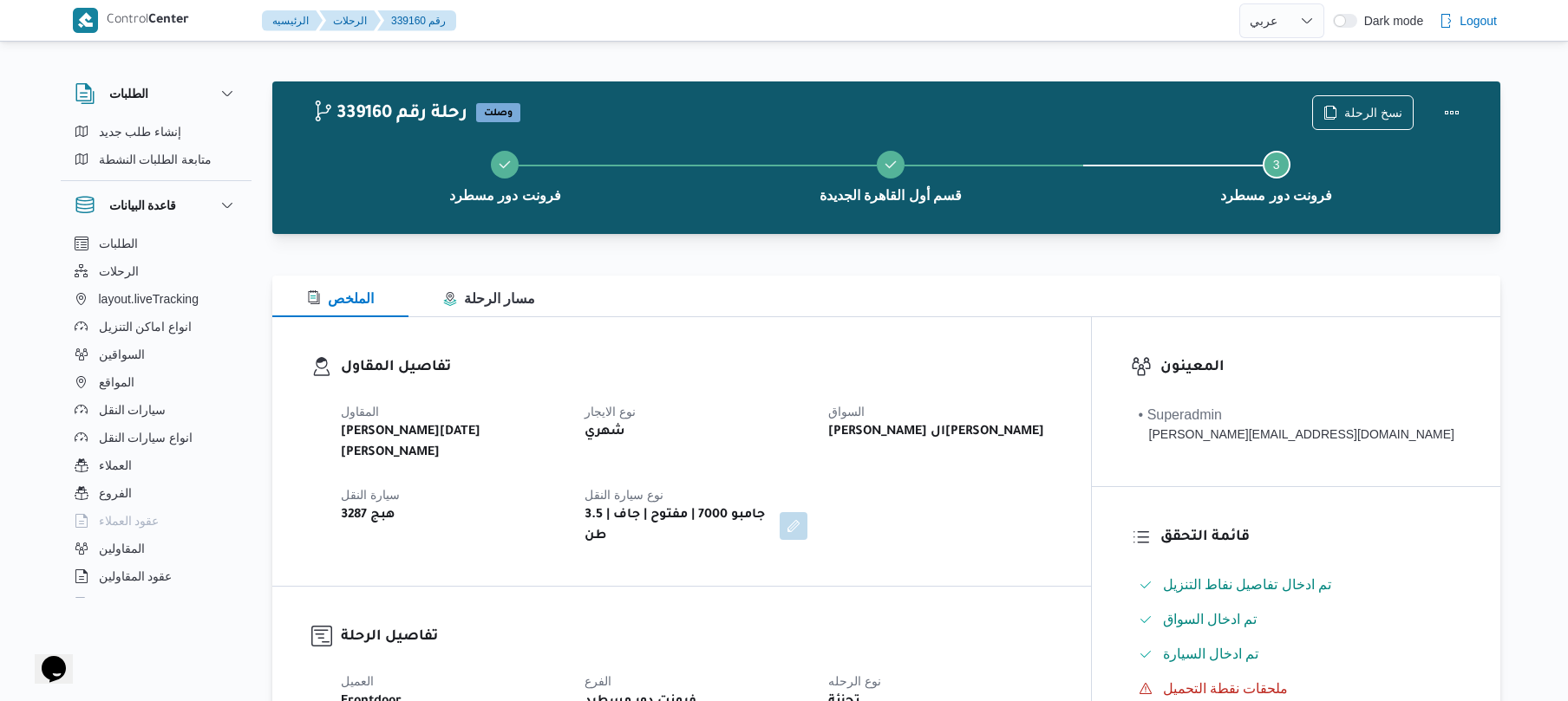
click at [902, 352] on div "تفاصيل المقاول المقاول [PERSON_NAME][DATE] [PERSON_NAME] نوع الايجار شهري السوا…" at bounding box center [682, 452] width 819 height 269
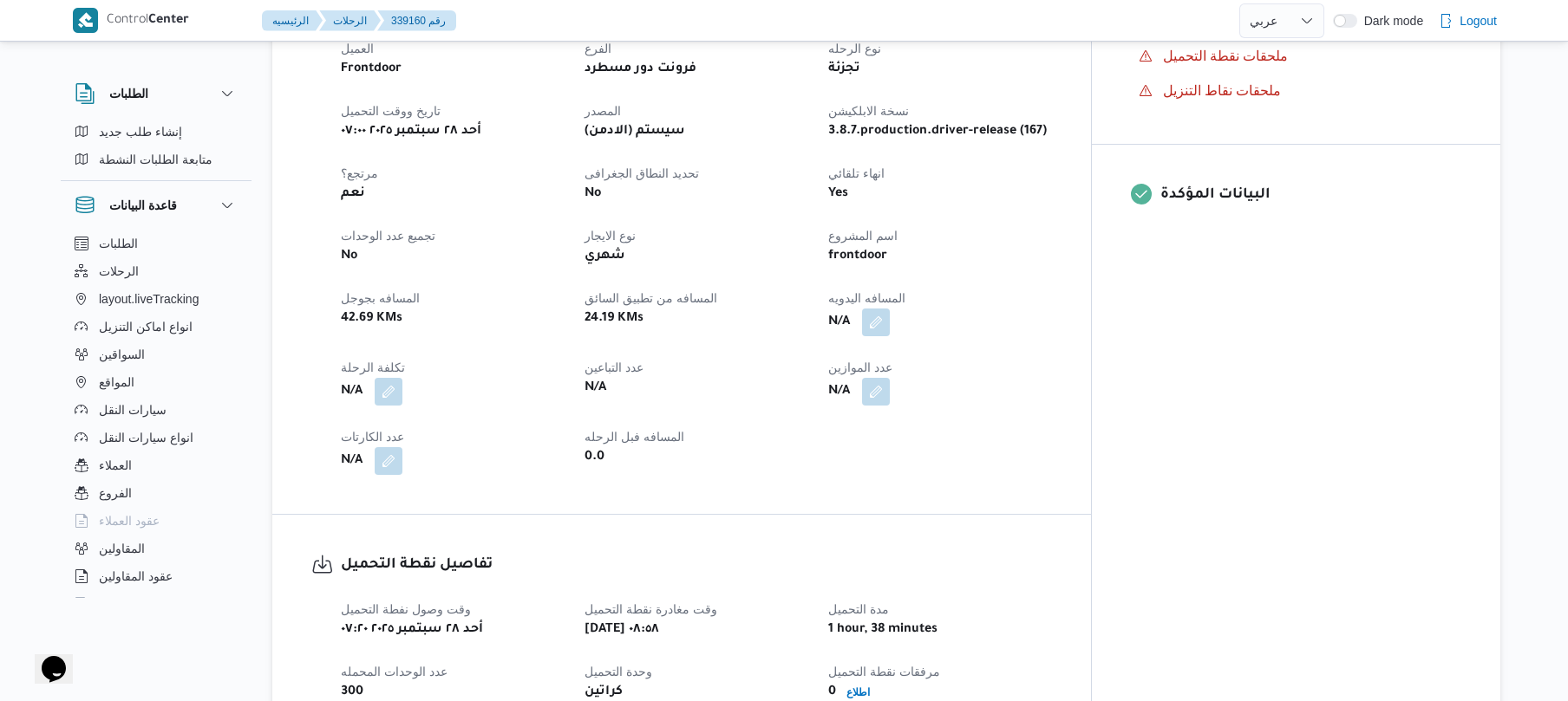
scroll to position [647, 0]
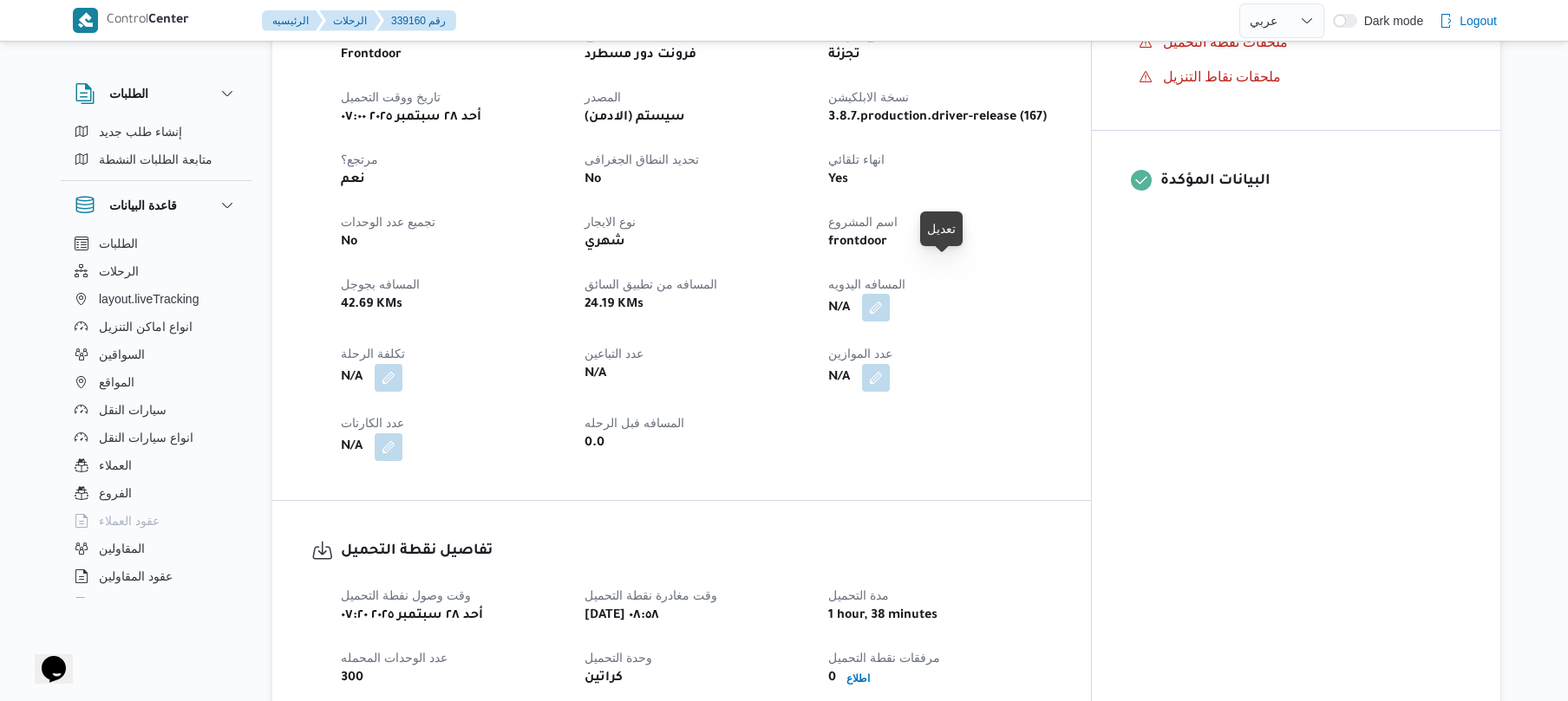
click at [890, 294] on button "button" at bounding box center [876, 308] width 28 height 28
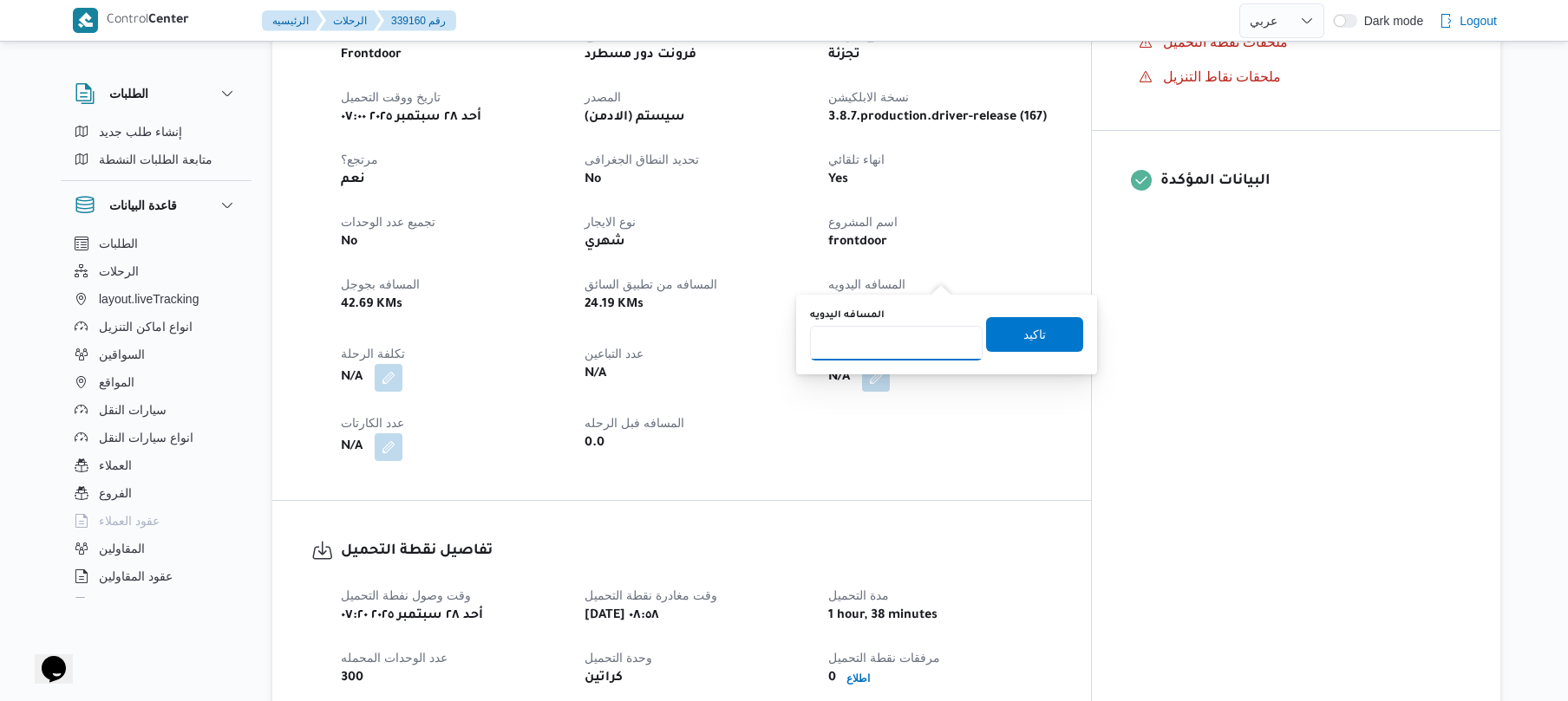
click at [893, 349] on input "المسافه اليدويه" at bounding box center [897, 343] width 172 height 34
type input "120"
click at [1024, 336] on span "تاكيد" at bounding box center [1035, 334] width 23 height 21
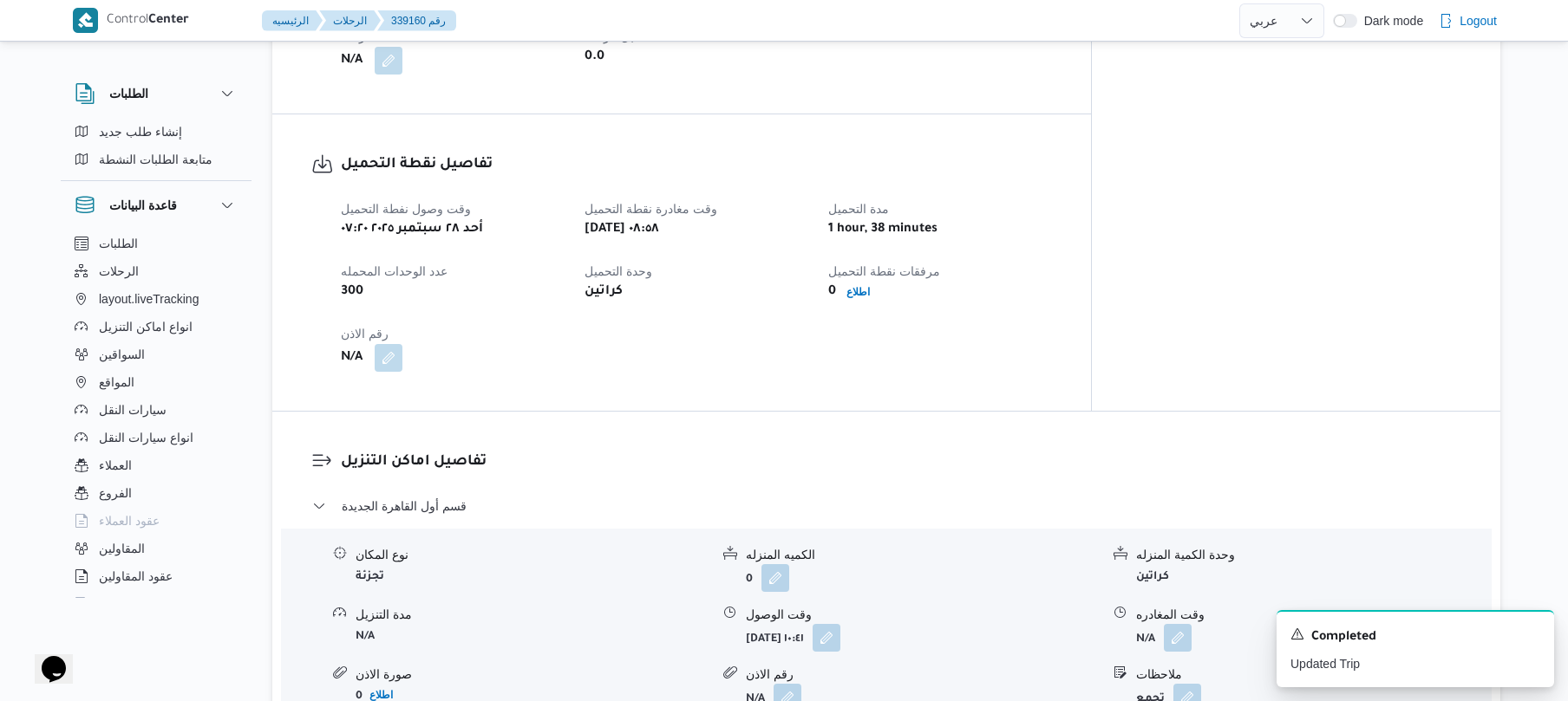
scroll to position [1249, 0]
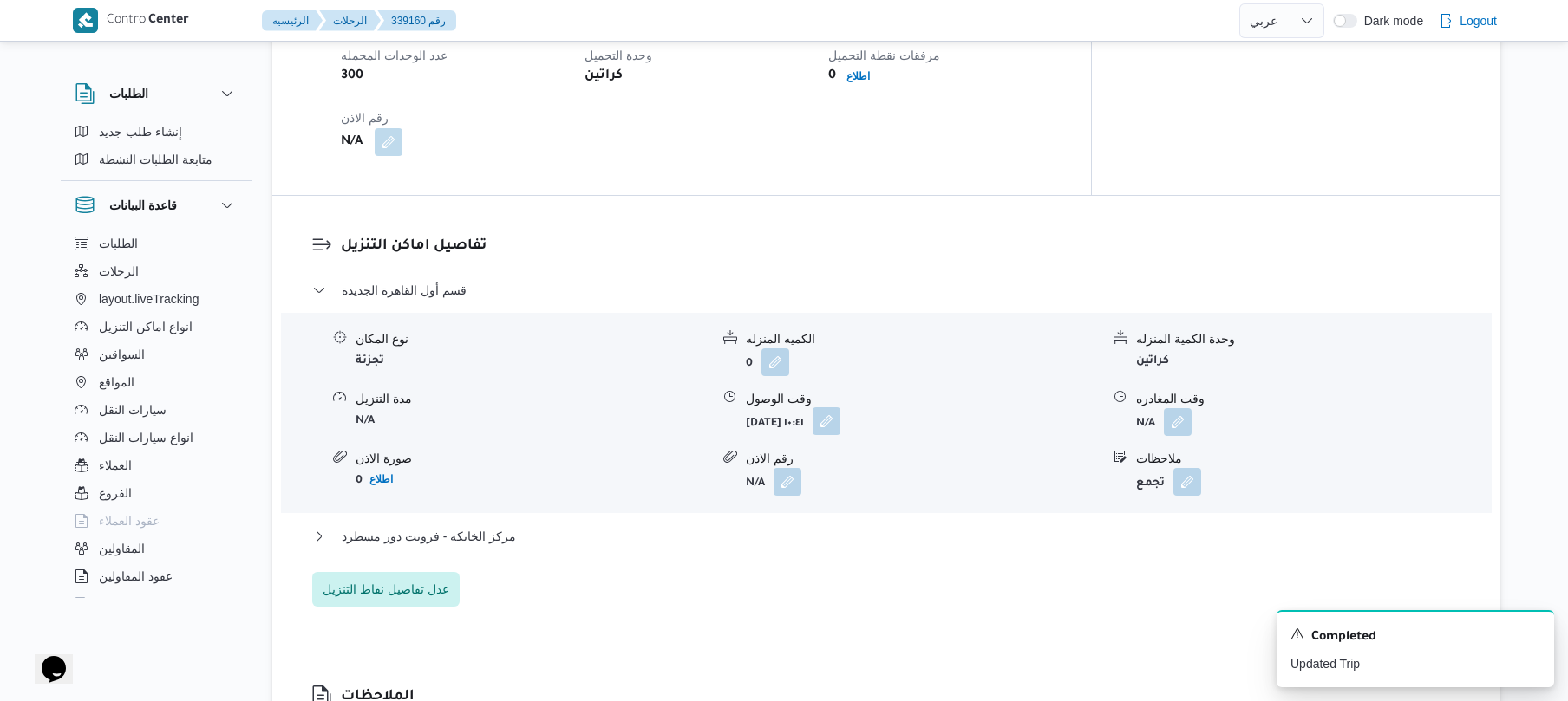
click at [840, 408] on button "button" at bounding box center [827, 422] width 28 height 28
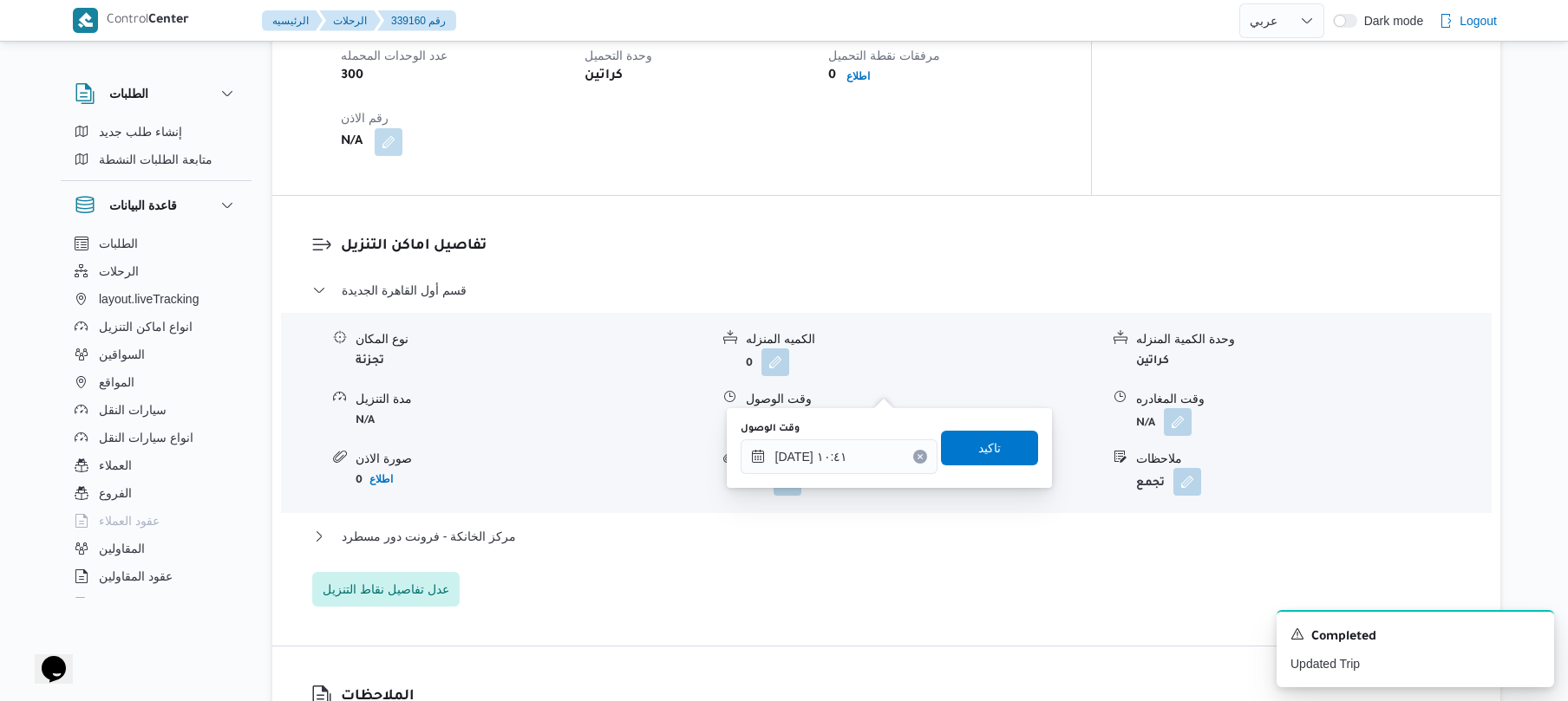
click at [834, 476] on div "You are in a dialog. To close this dialog, hit escape. وقت الوصول ٢٨/٠٩/٢٠٢٥ ١٠…" at bounding box center [889, 448] width 325 height 80
click at [839, 466] on input "٢٨/٠٩/٢٠٢٥ ١٠:٤١" at bounding box center [839, 456] width 197 height 34
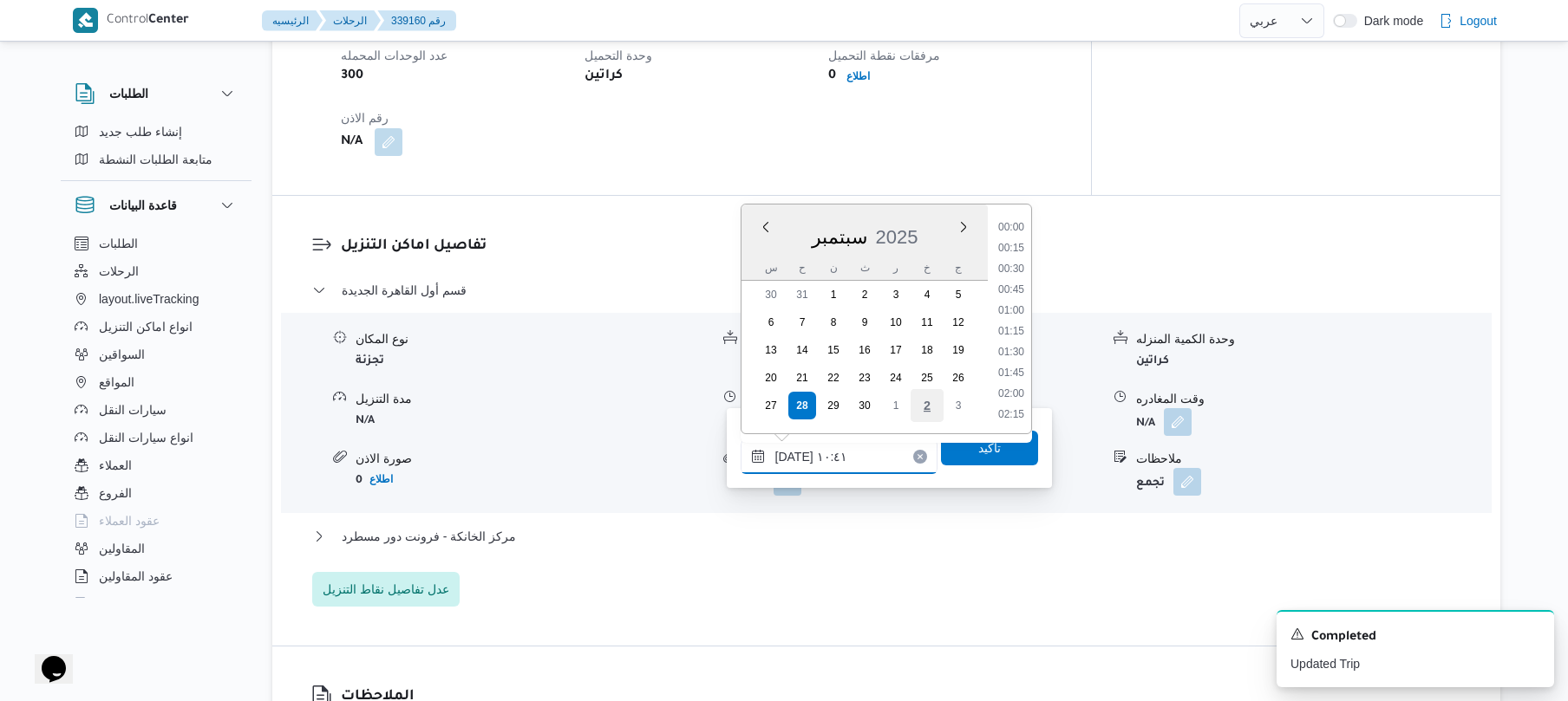
scroll to position [770, 0]
click at [1014, 271] on li "09:45" at bounding box center [1011, 269] width 40 height 18
type input "٢٨/٠٩/٢٠٢٥ ٠٩:٤٥"
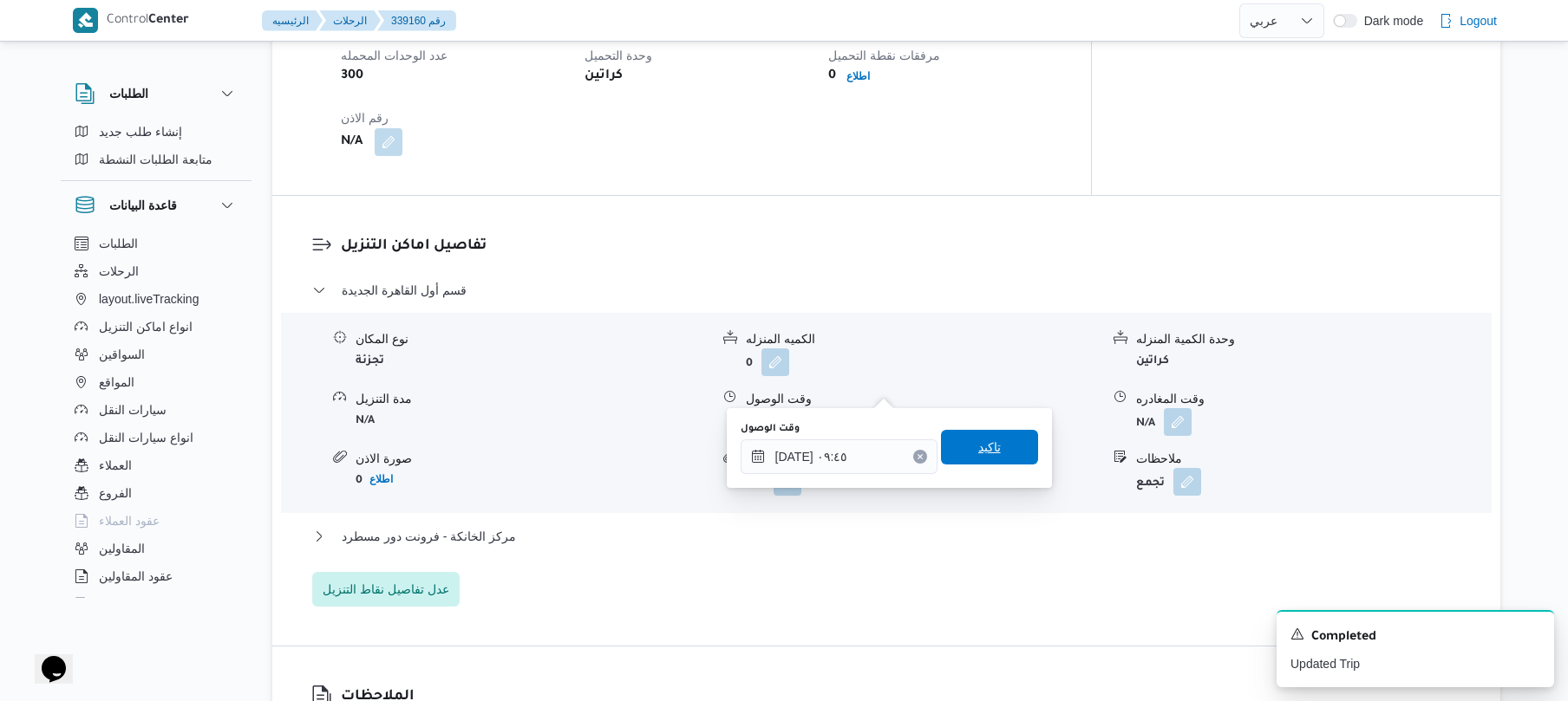
click at [958, 452] on span "تاكيد" at bounding box center [990, 447] width 98 height 34
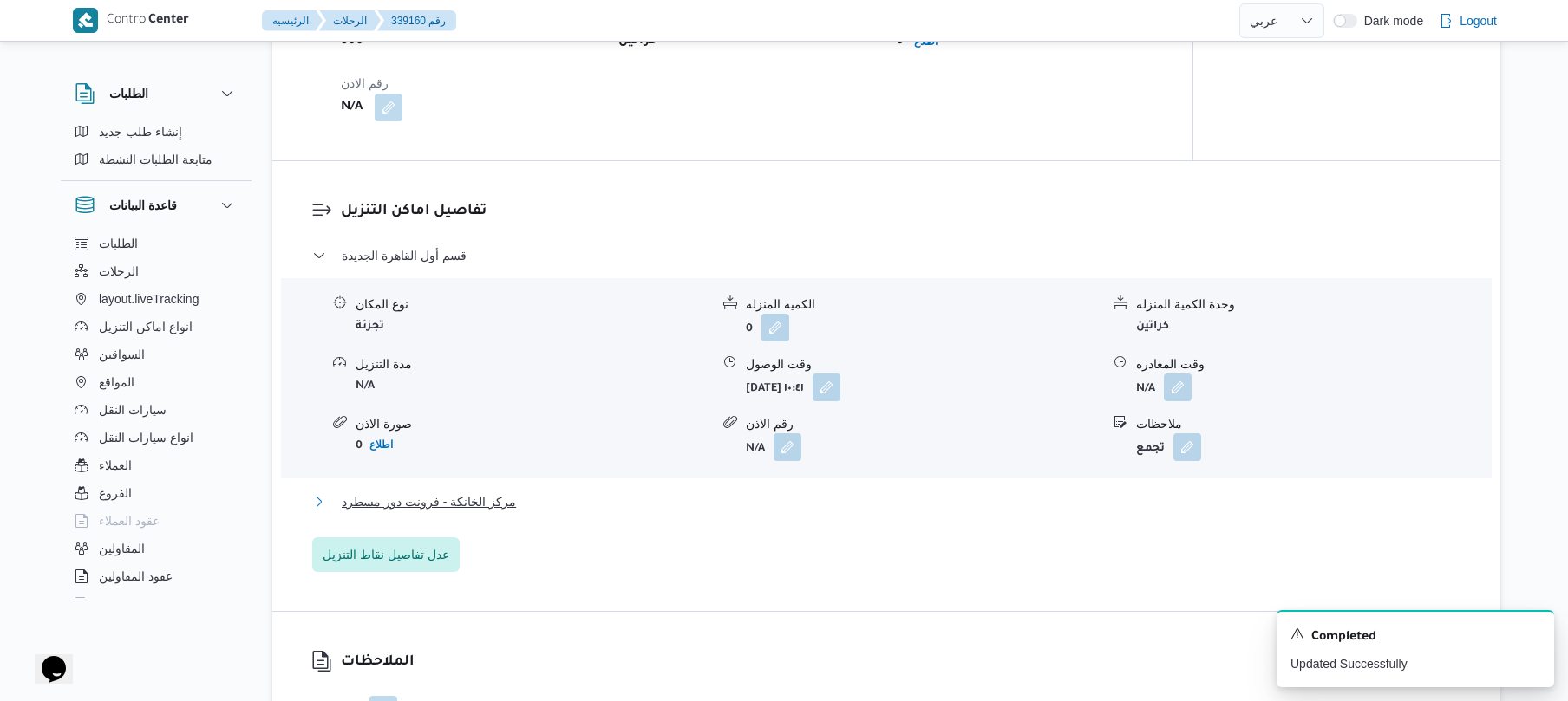
click at [844, 503] on button "مركز الخانكة - فرونت دور مسطرد" at bounding box center [887, 502] width 1150 height 21
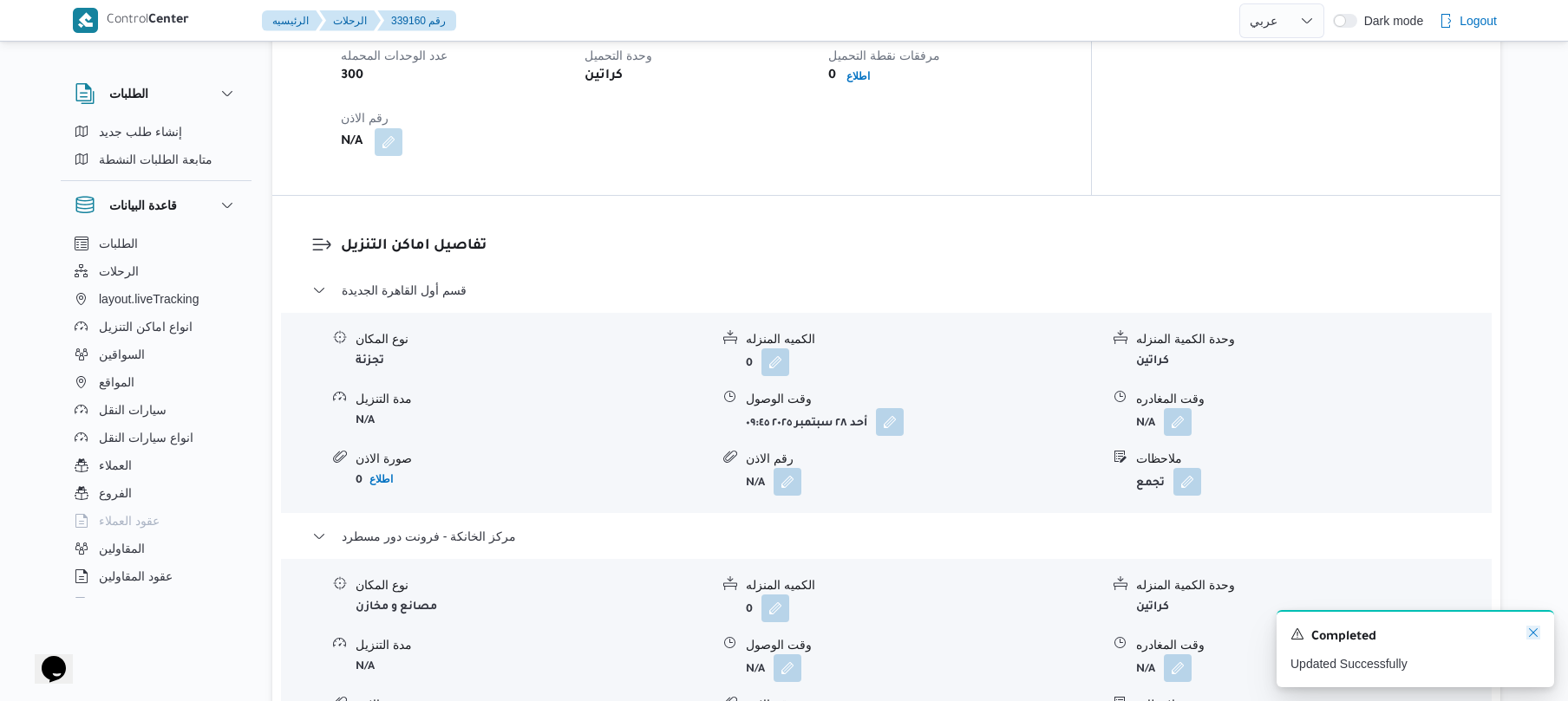
click at [1535, 639] on icon "Dismiss toast" at bounding box center [1534, 633] width 14 height 14
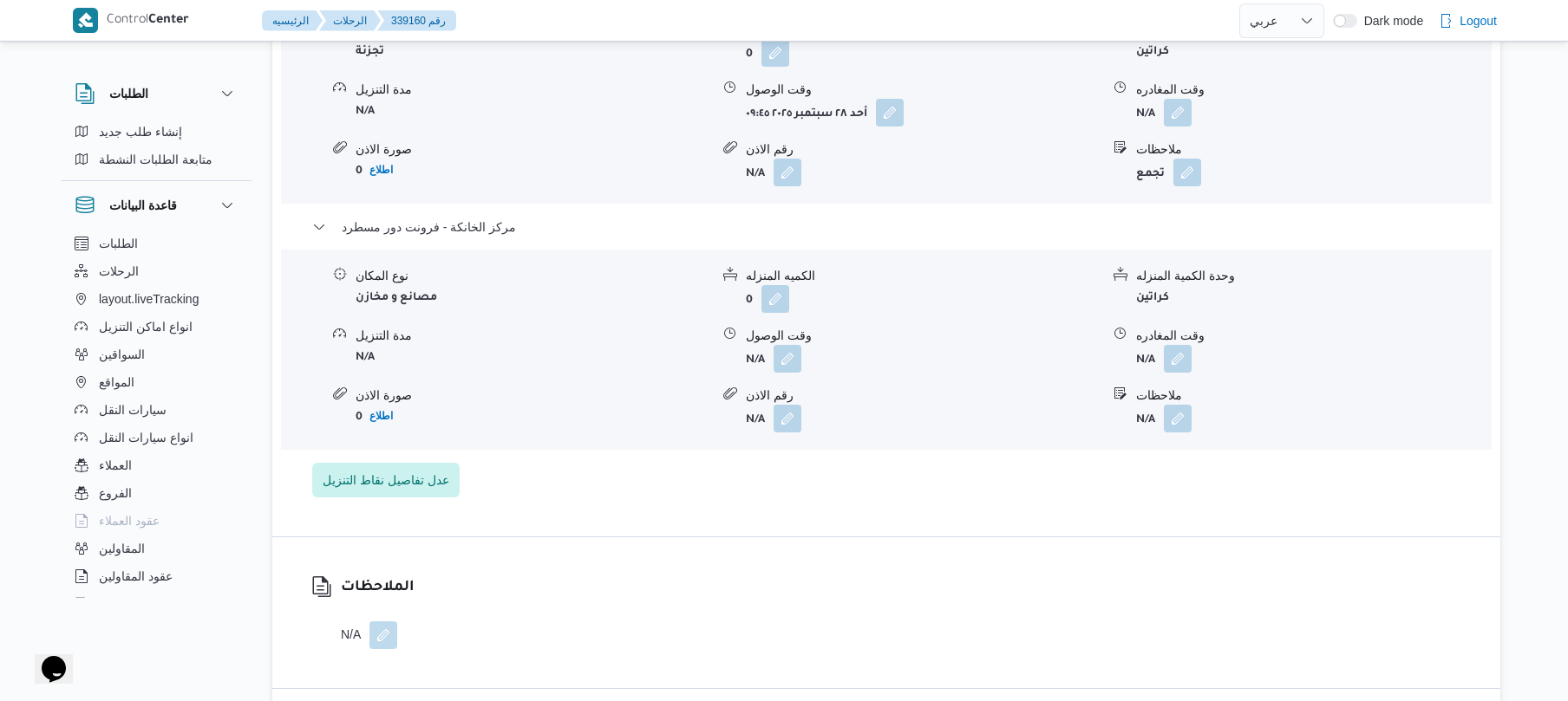
scroll to position [1620, 0]
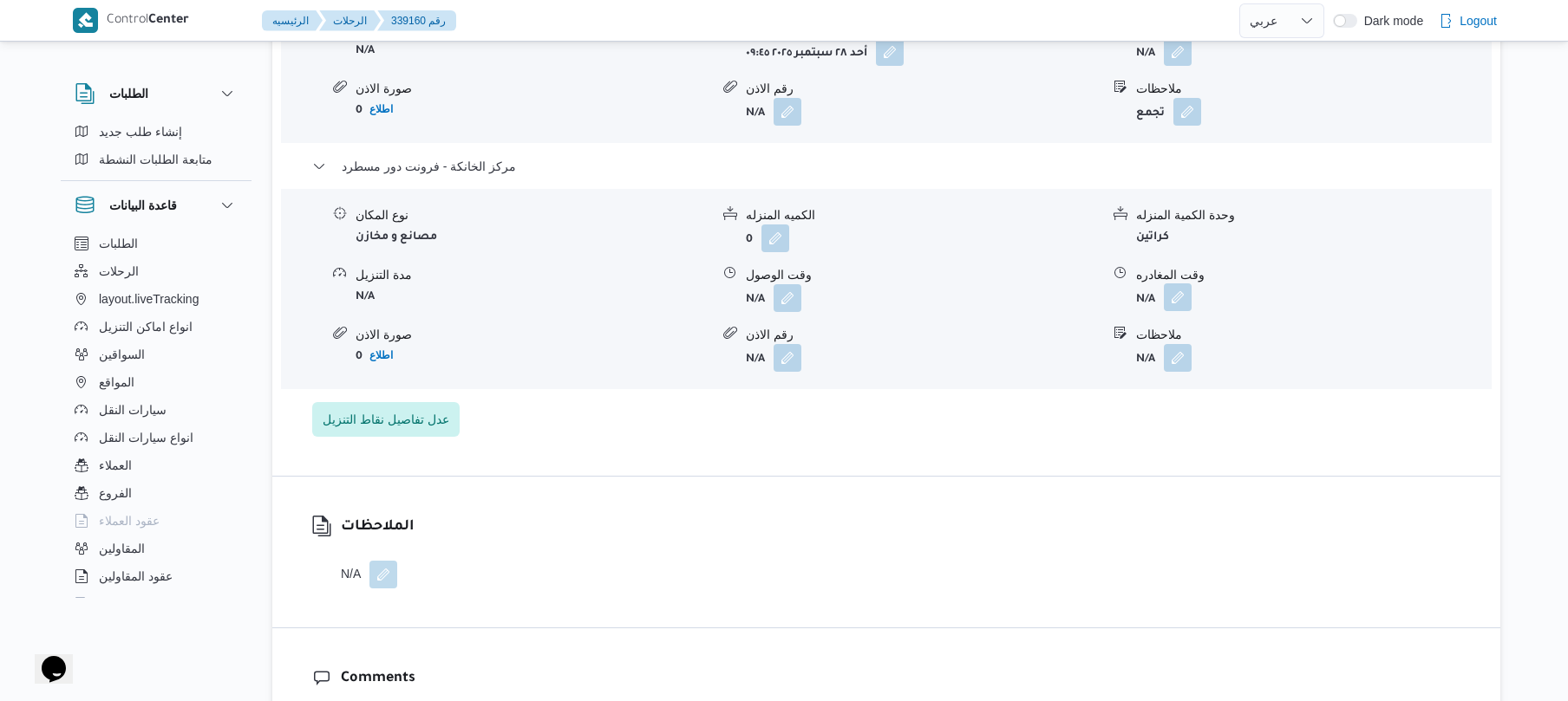
click at [1177, 284] on button "button" at bounding box center [1179, 298] width 28 height 28
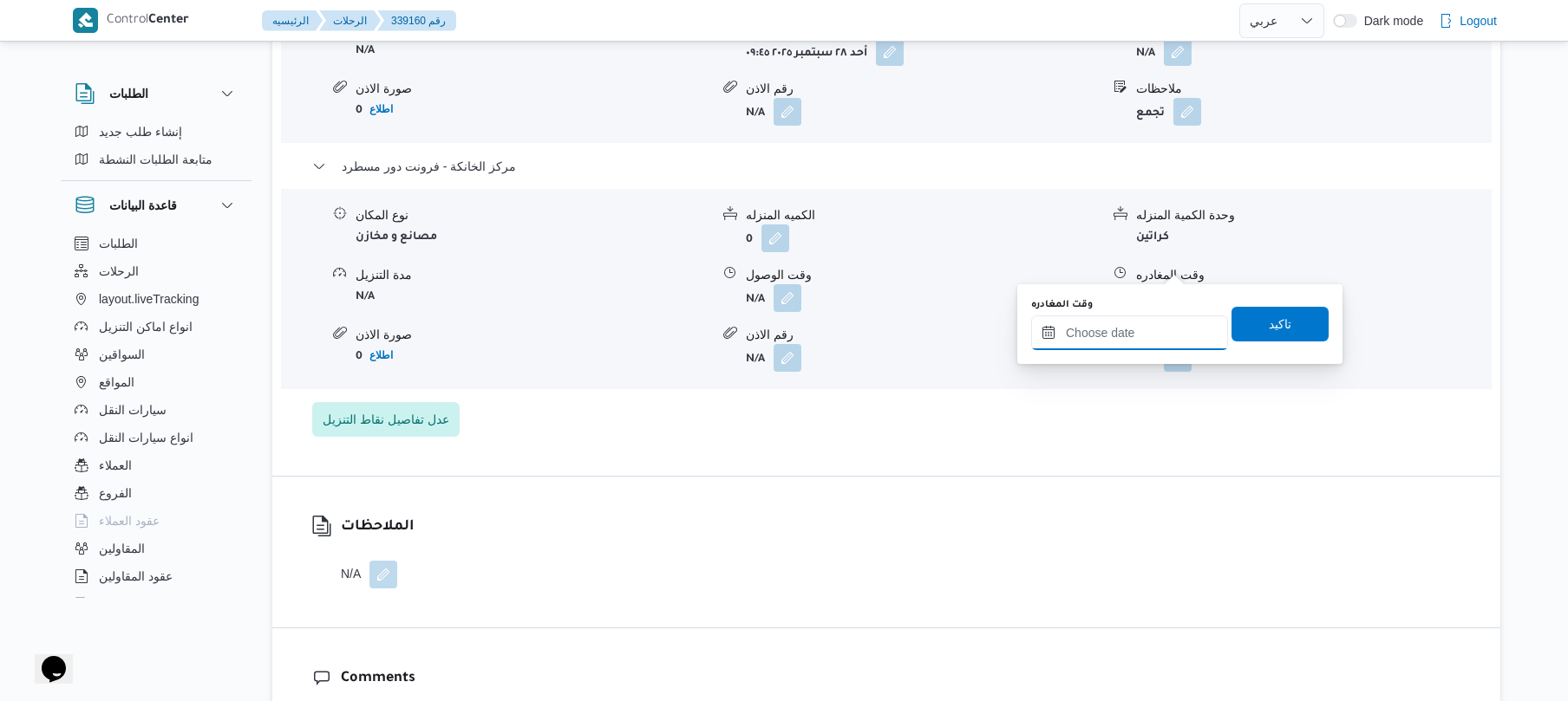
click at [1126, 337] on input "وقت المغادره" at bounding box center [1130, 332] width 197 height 34
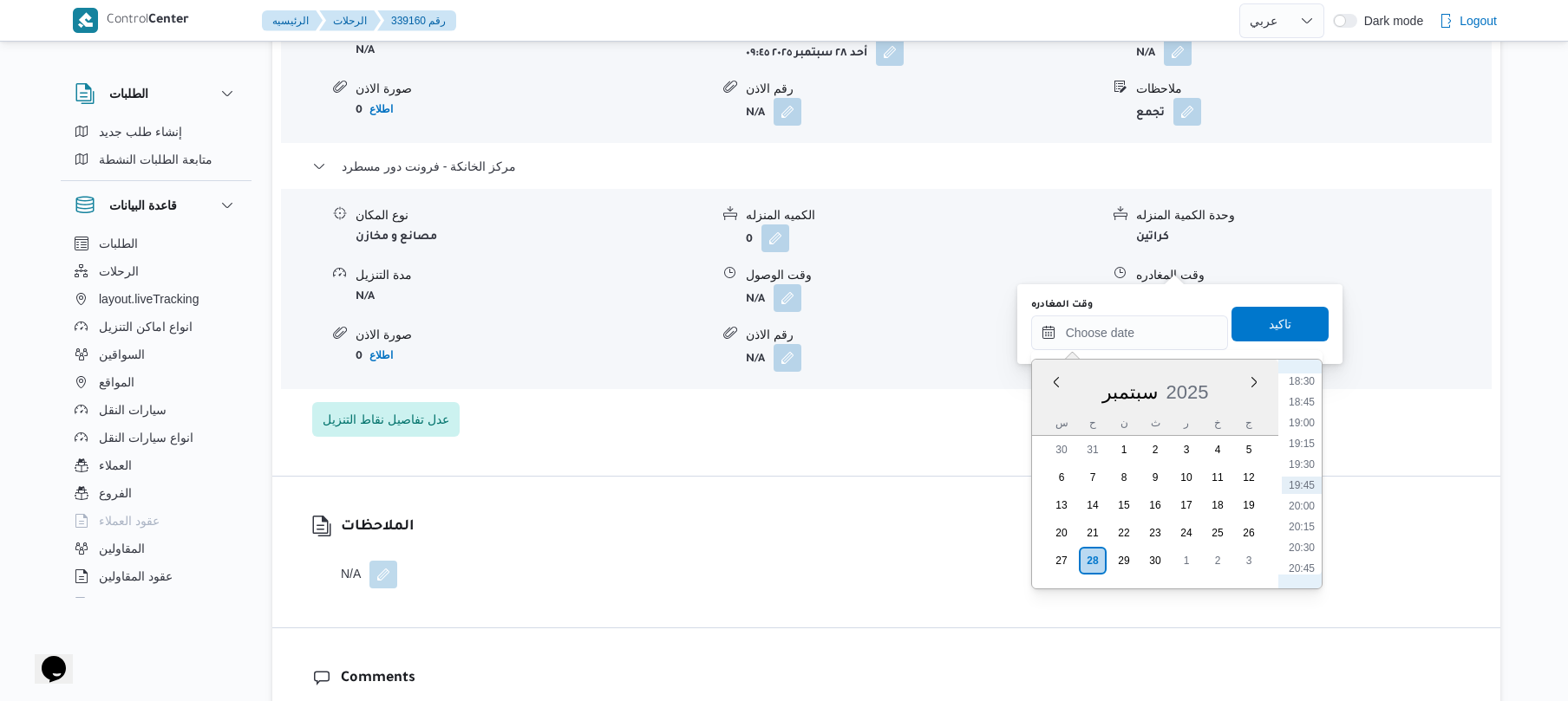
scroll to position [1370, 0]
click at [1306, 532] on li "18:15" at bounding box center [1302, 531] width 40 height 18
type input "٢٨/٠٩/٢٠٢٥ ١٨:١٥"
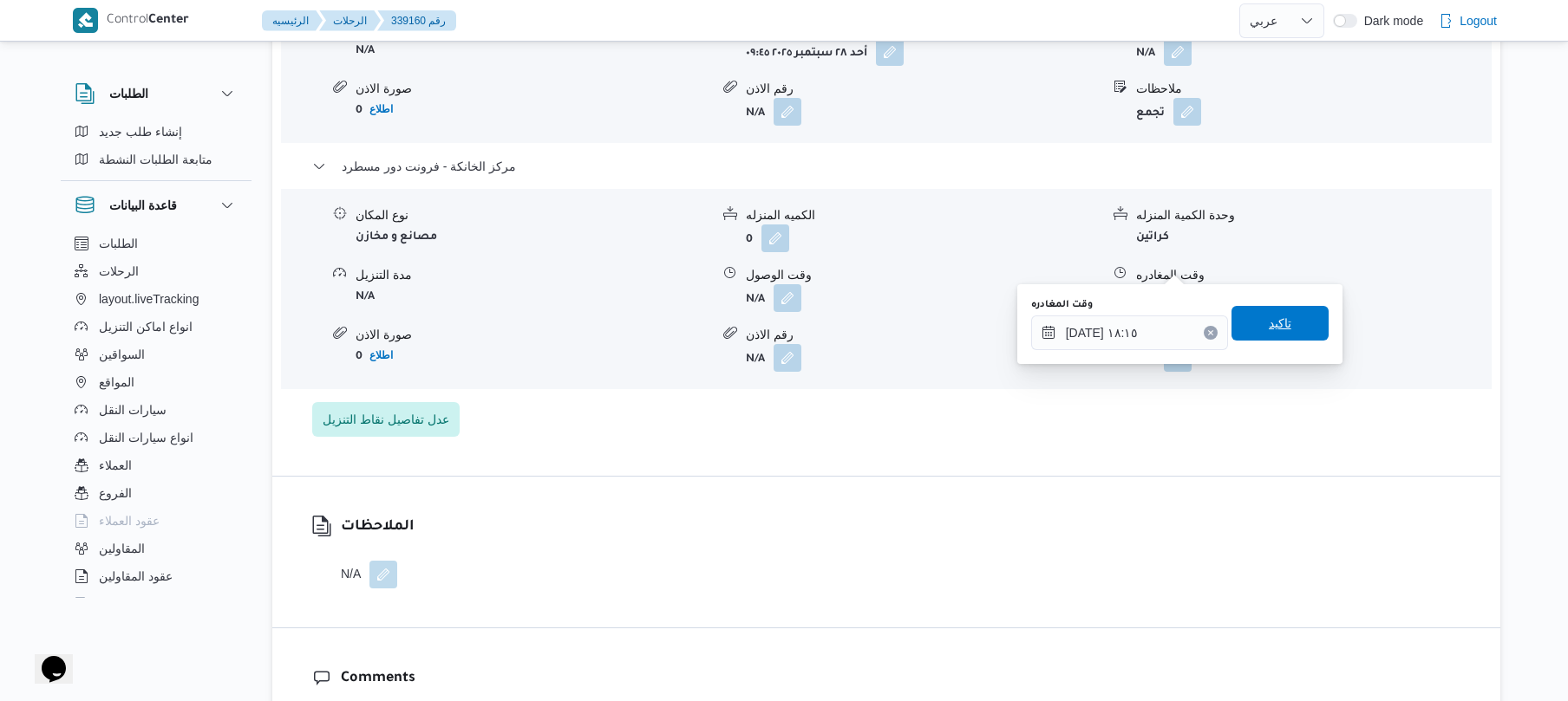
click at [1281, 329] on span "تاكيد" at bounding box center [1281, 323] width 23 height 21
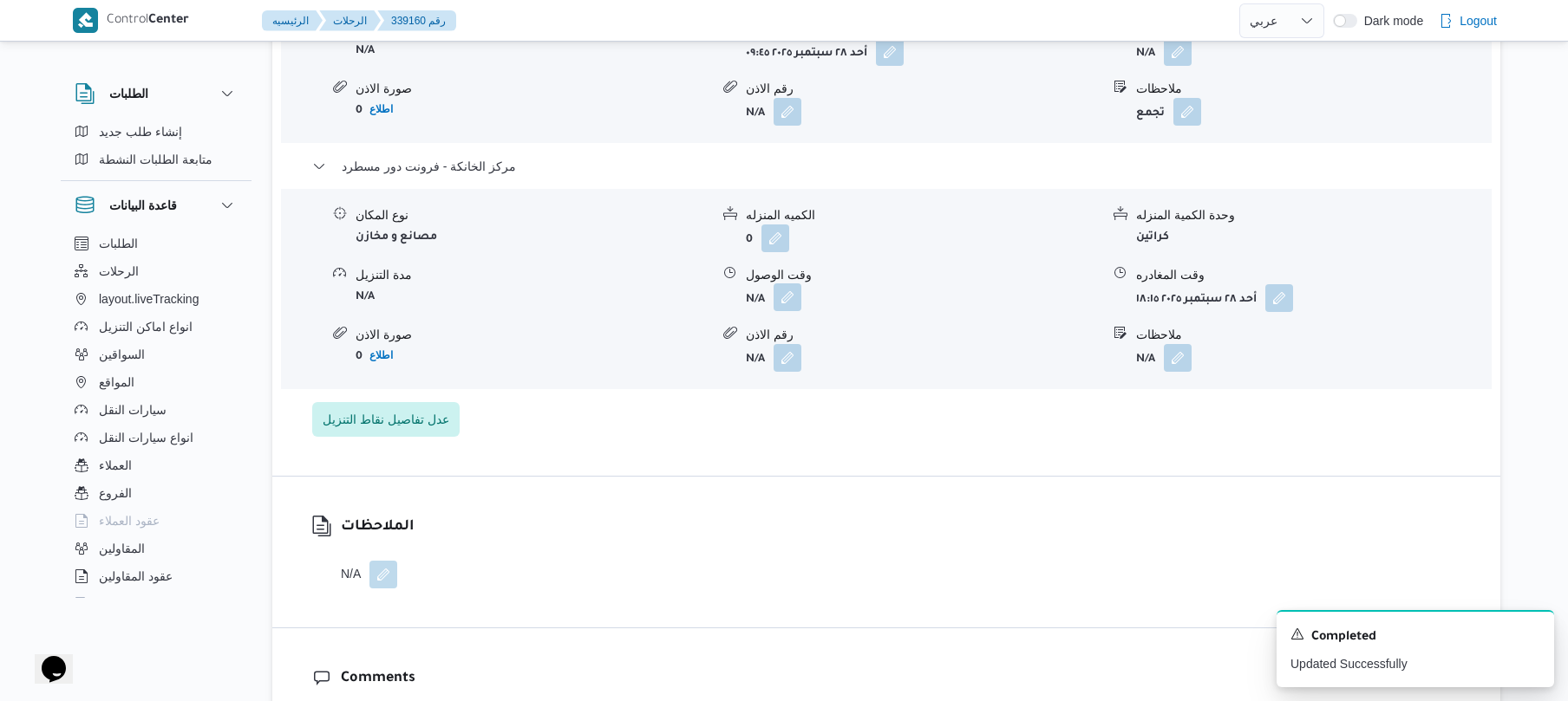
click at [788, 284] on button "button" at bounding box center [788, 298] width 28 height 28
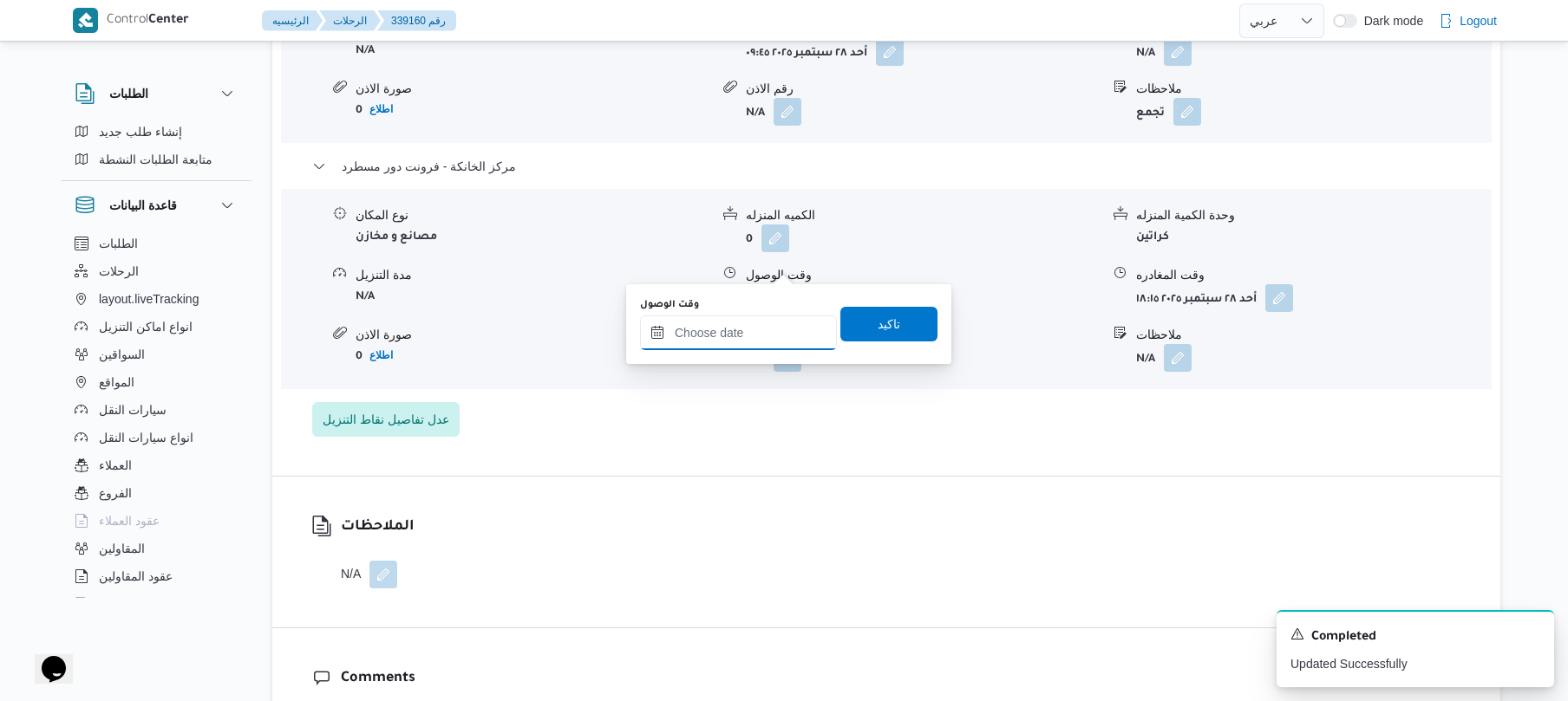
click at [781, 329] on input "وقت الوصول" at bounding box center [738, 332] width 197 height 34
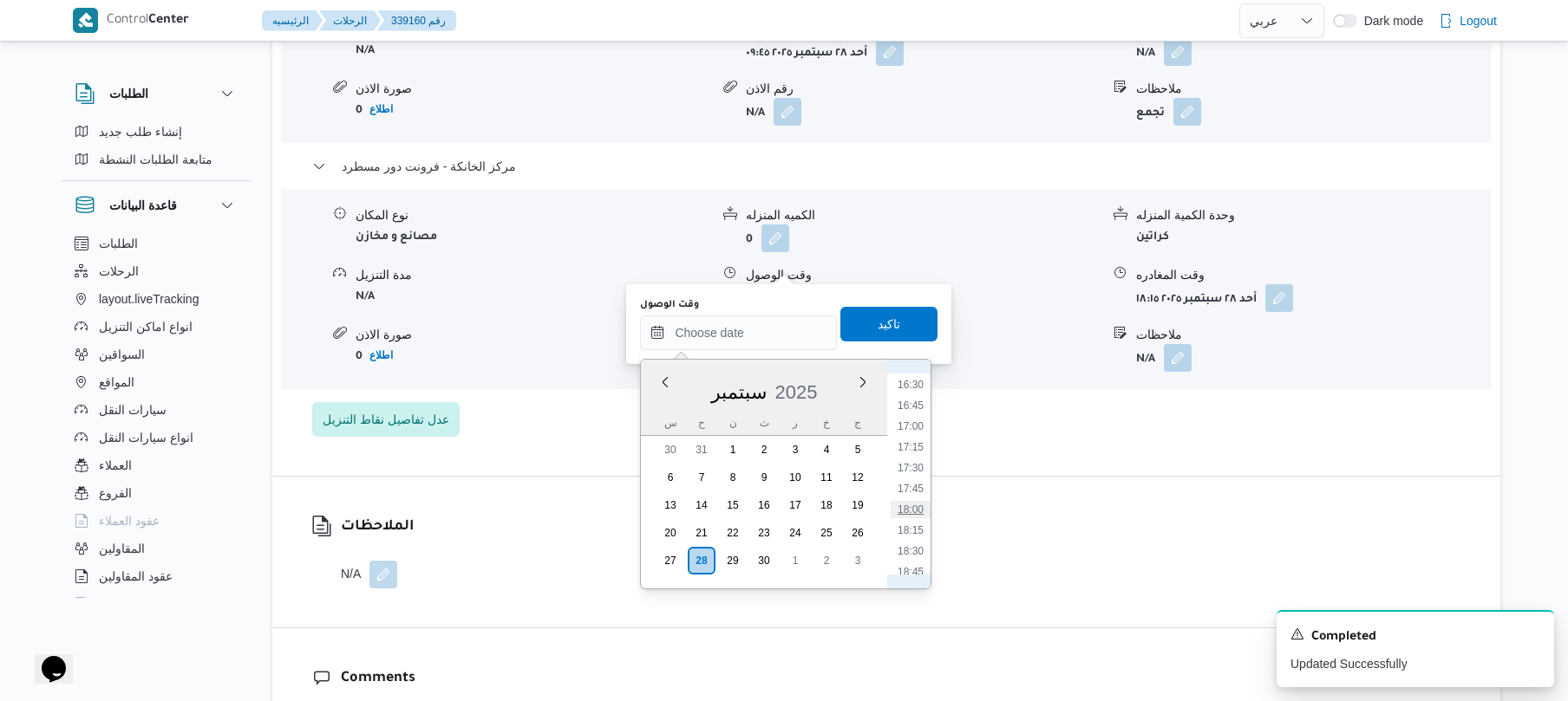
click at [914, 510] on li "18:00" at bounding box center [911, 509] width 40 height 18
type input "٢٨/٠٩/٢٠٢٥ ١٨:٠٠"
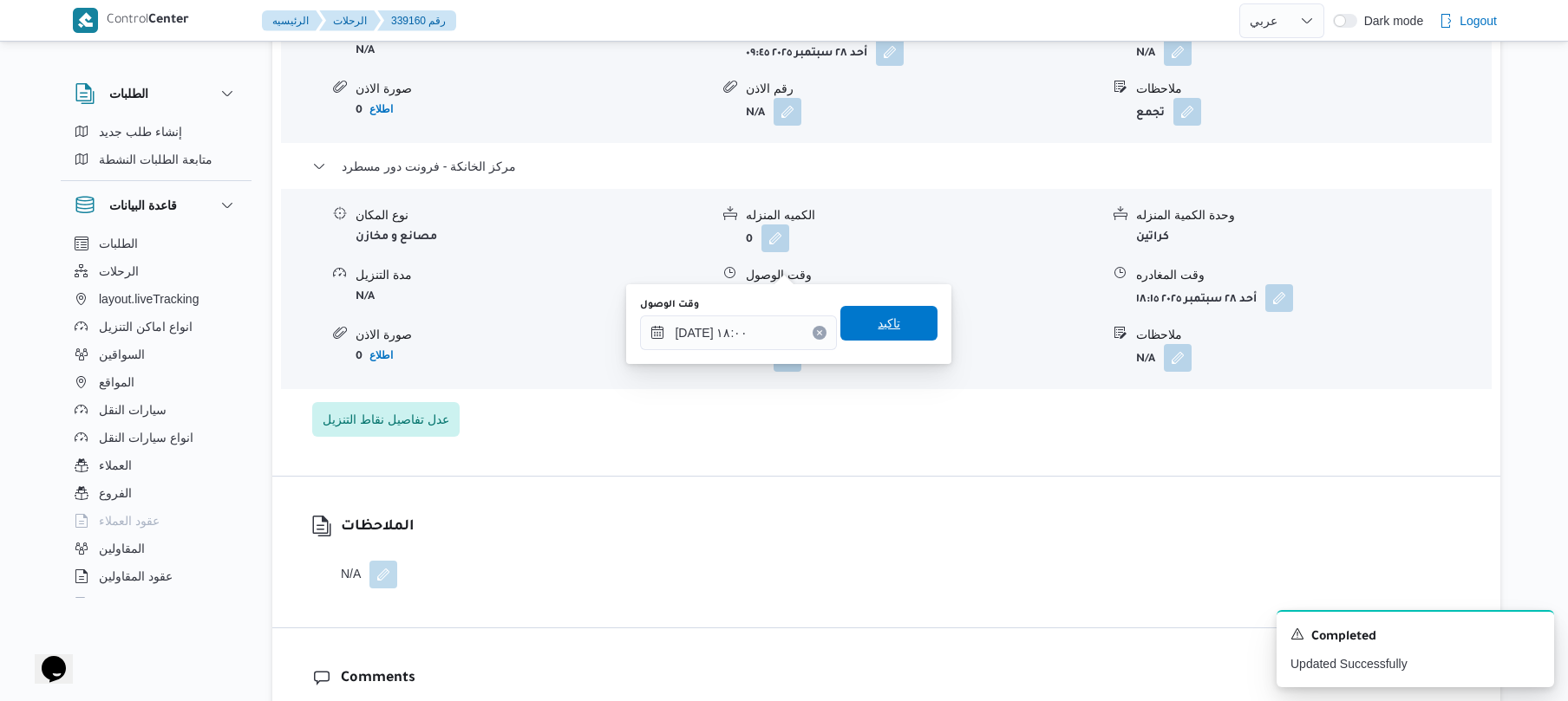
click at [889, 327] on span "تاكيد" at bounding box center [889, 323] width 23 height 21
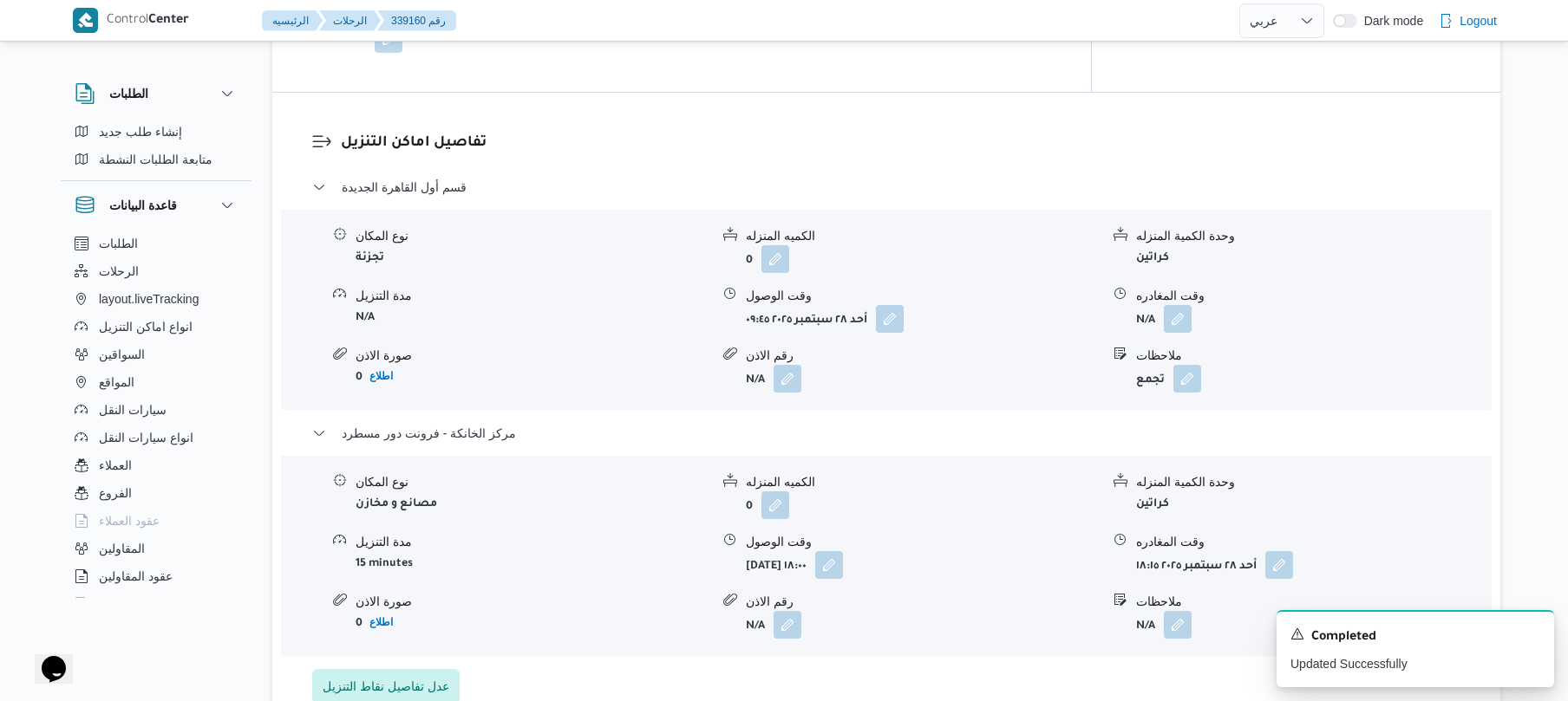
scroll to position [1296, 0]
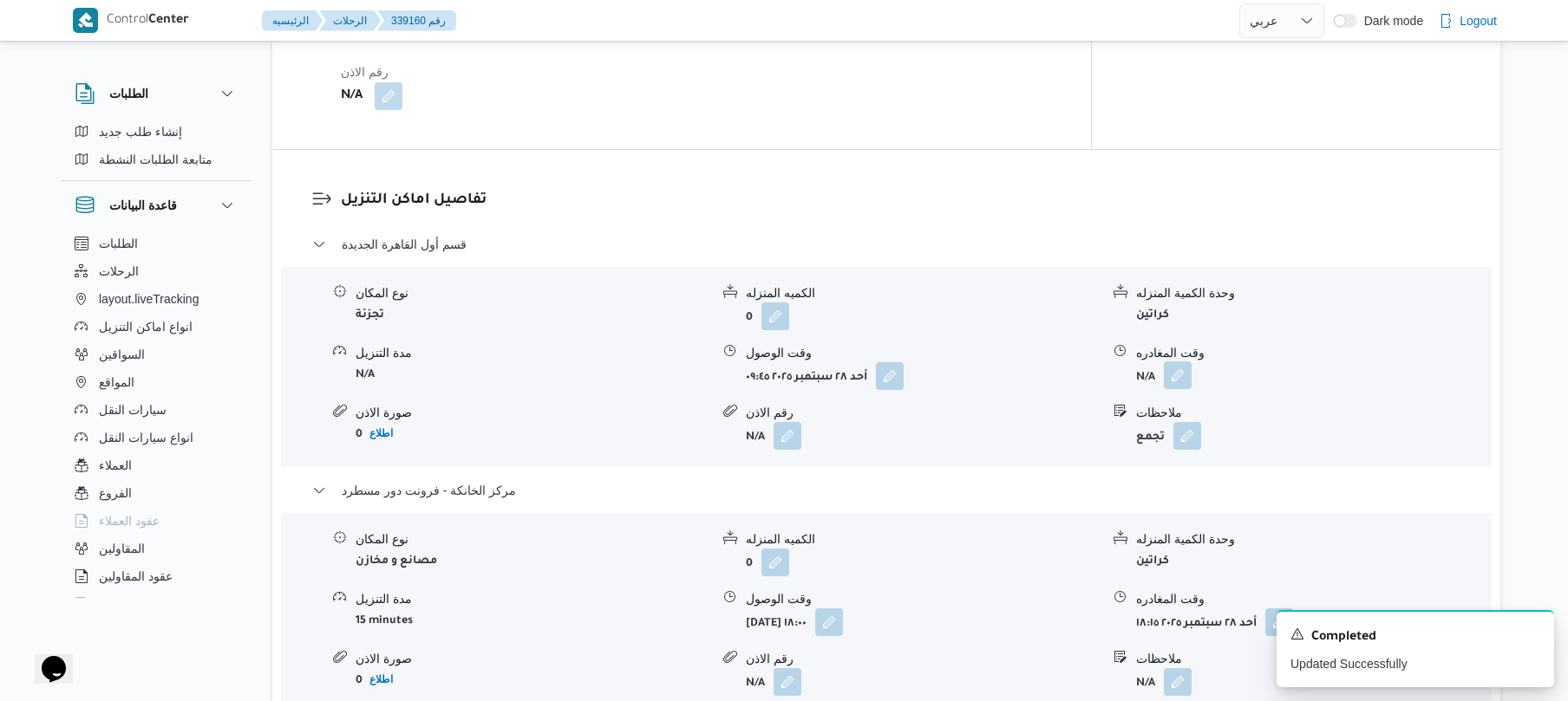
click at [1183, 362] on button "button" at bounding box center [1179, 376] width 28 height 28
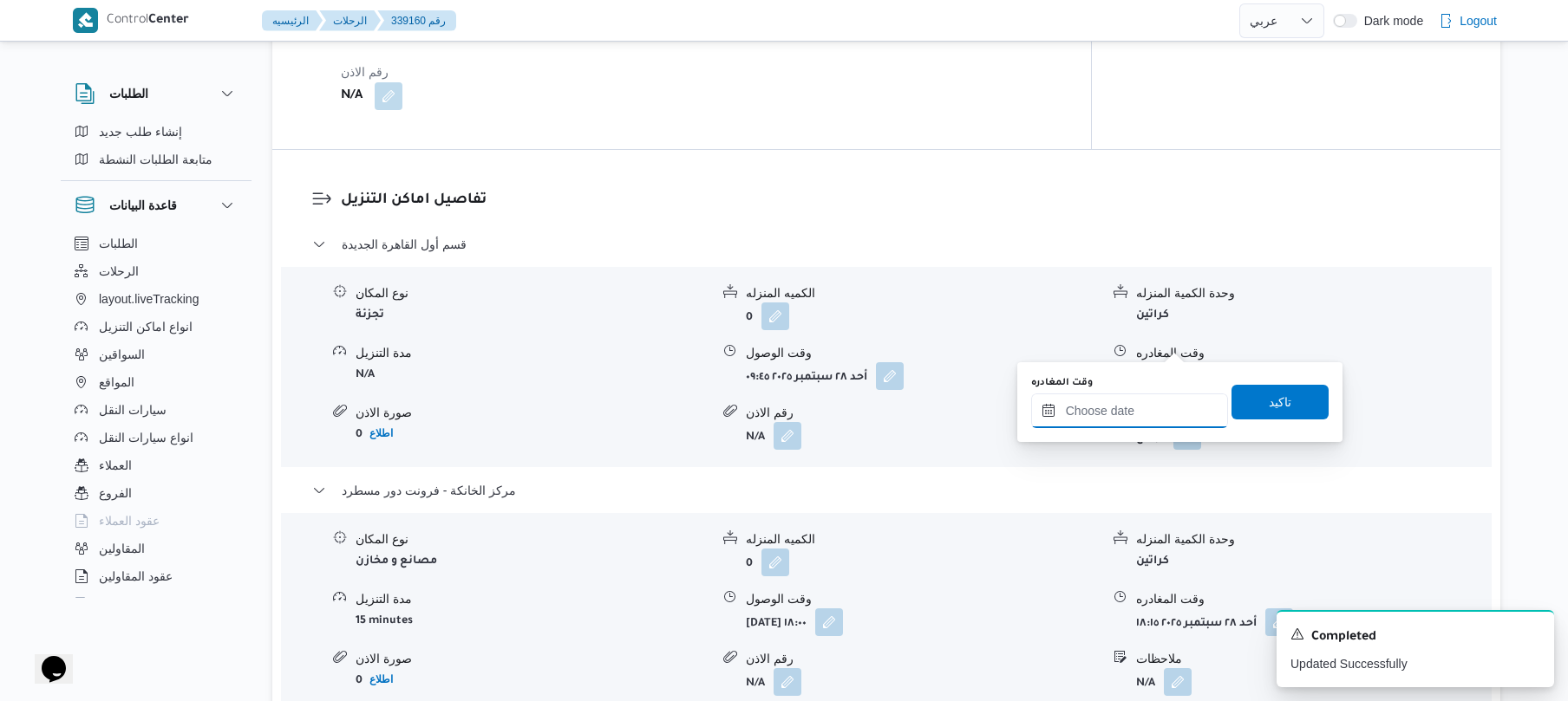
click at [1117, 411] on input "وقت المغادره" at bounding box center [1130, 410] width 197 height 34
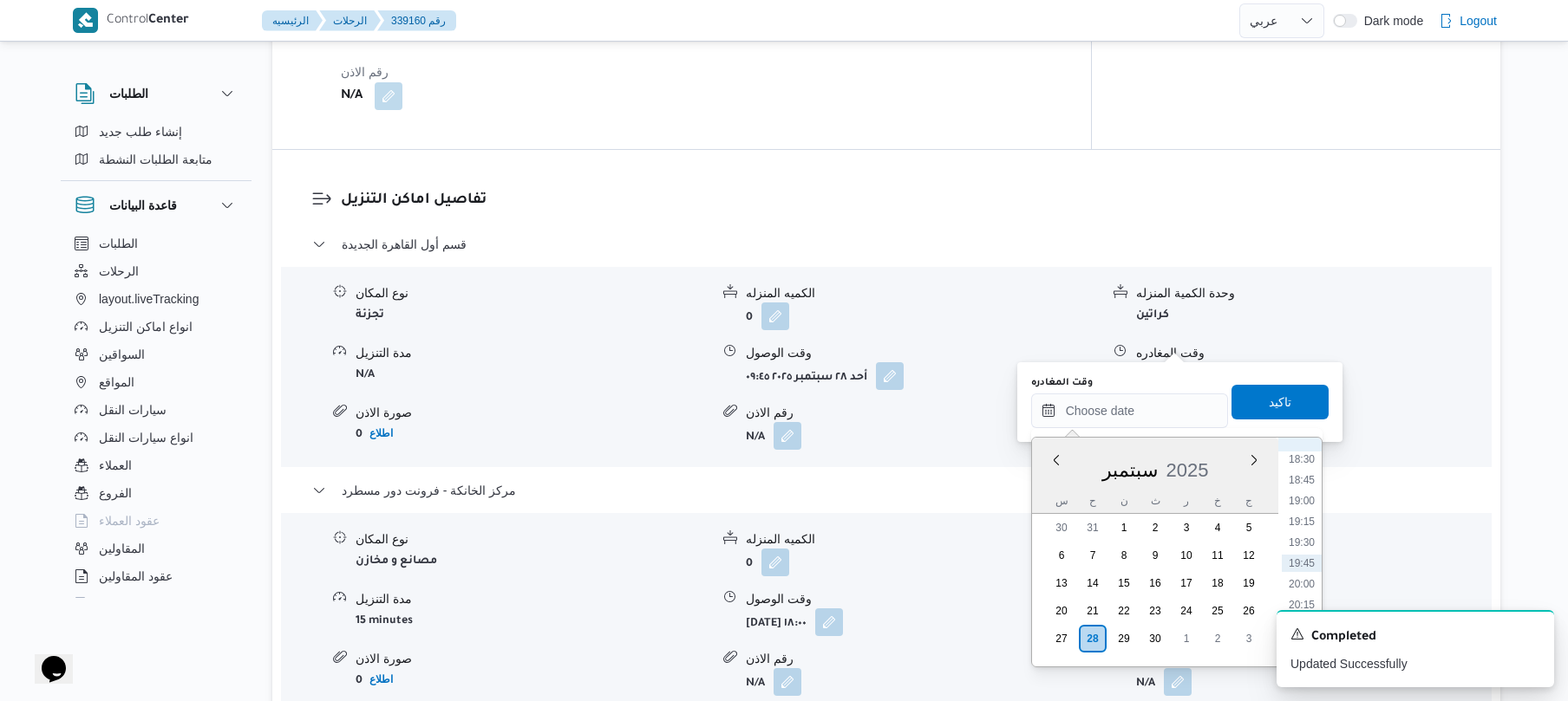
scroll to position [1370, 0]
click at [1302, 531] on li "17:15" at bounding box center [1302, 525] width 40 height 18
type input "٢٨/٠٩/٢٠٢٥ ١٧:١٥"
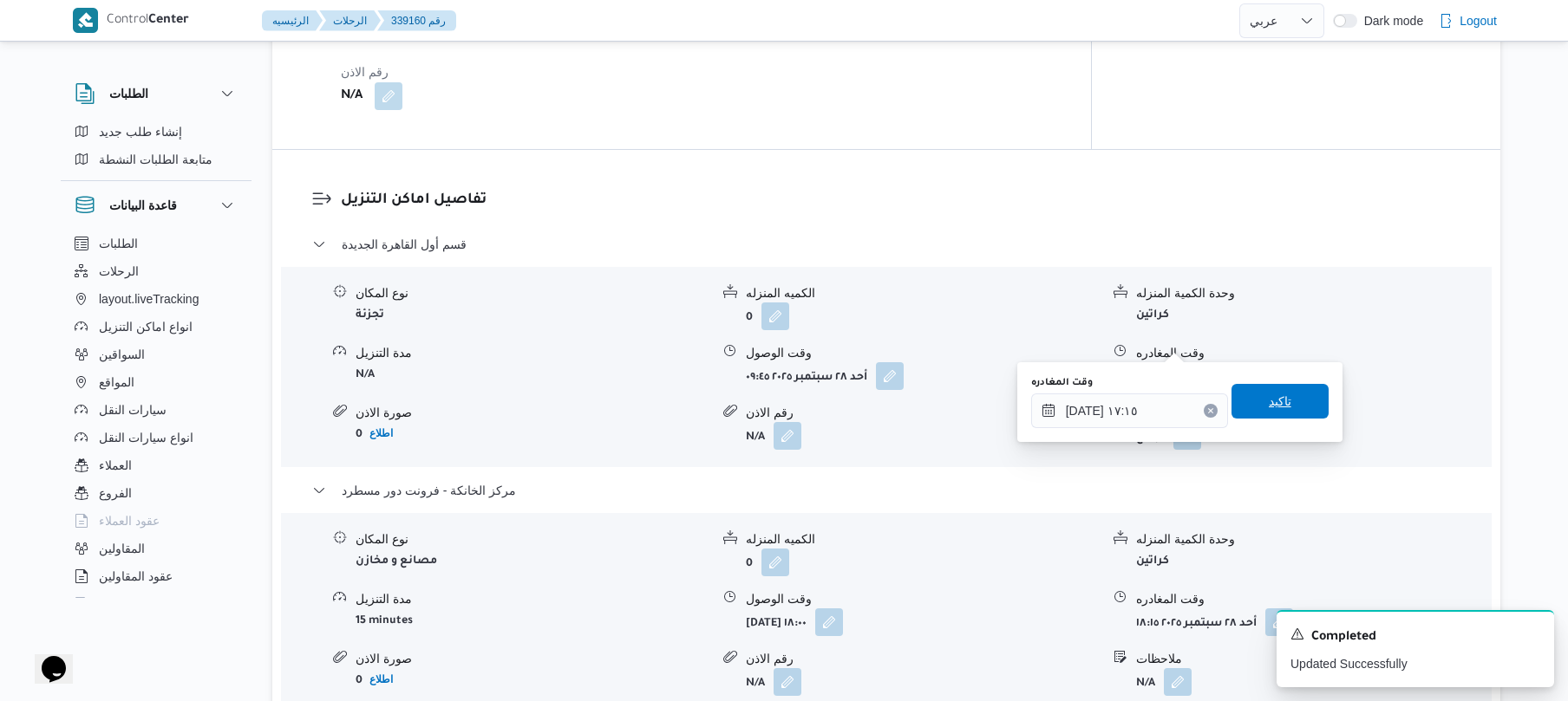
click at [1281, 403] on span "تاكيد" at bounding box center [1281, 401] width 23 height 21
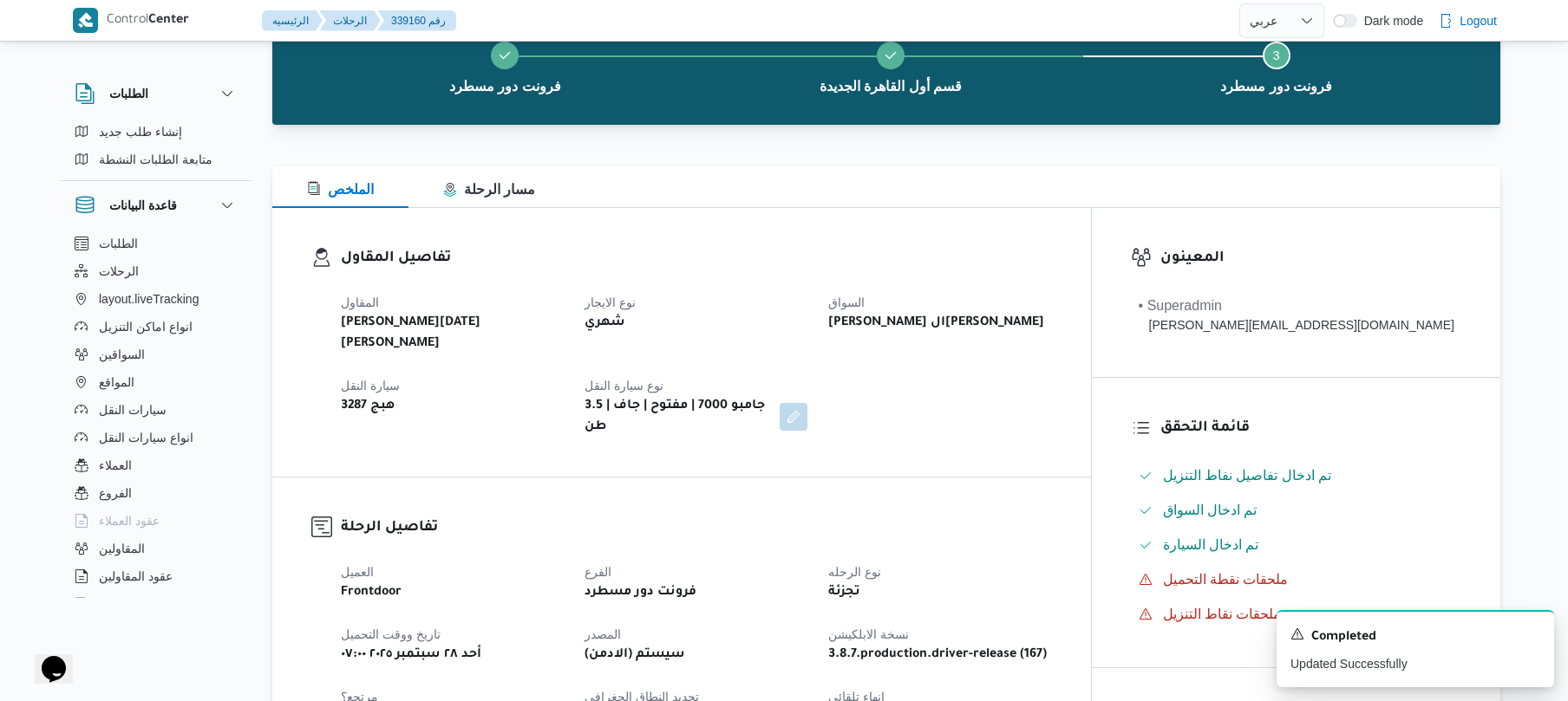
scroll to position [0, 0]
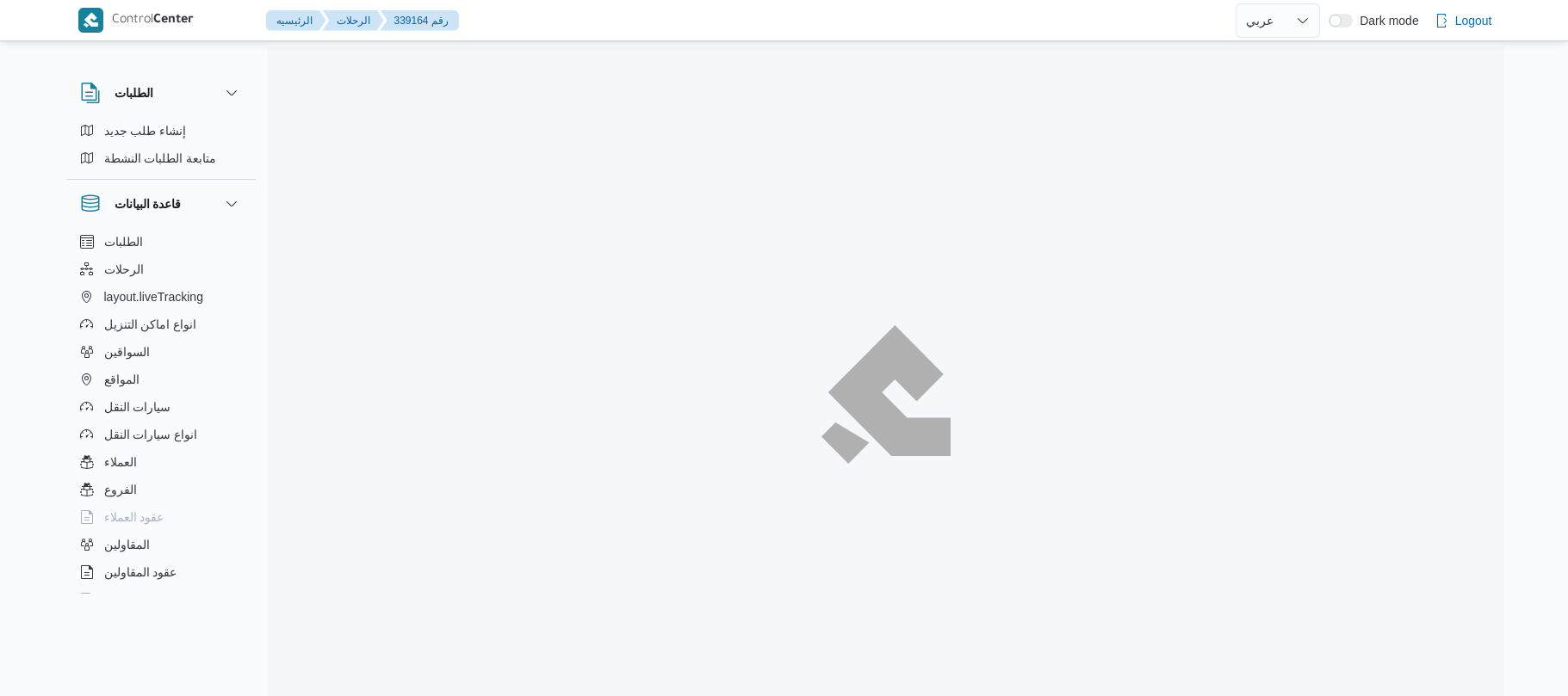
select select "ar"
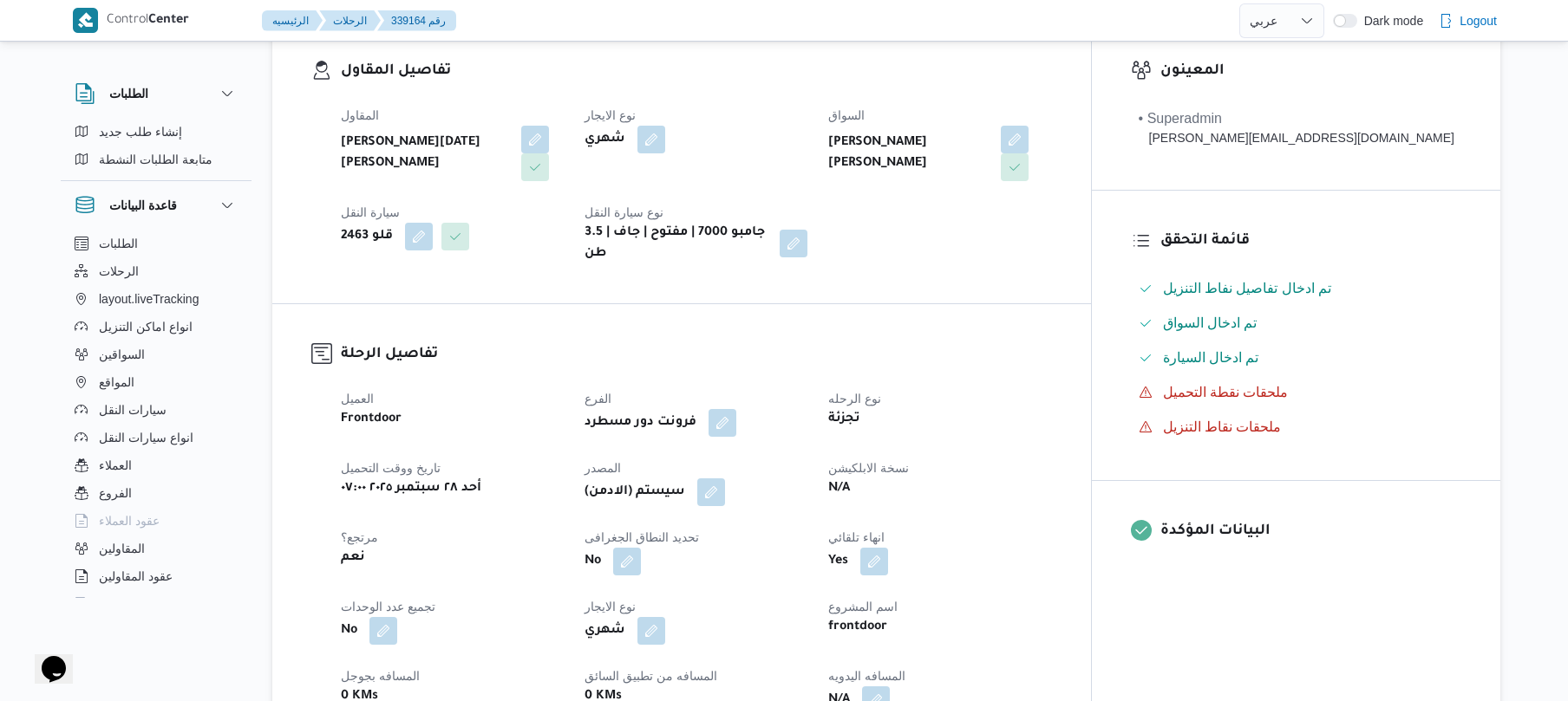
scroll to position [508, 0]
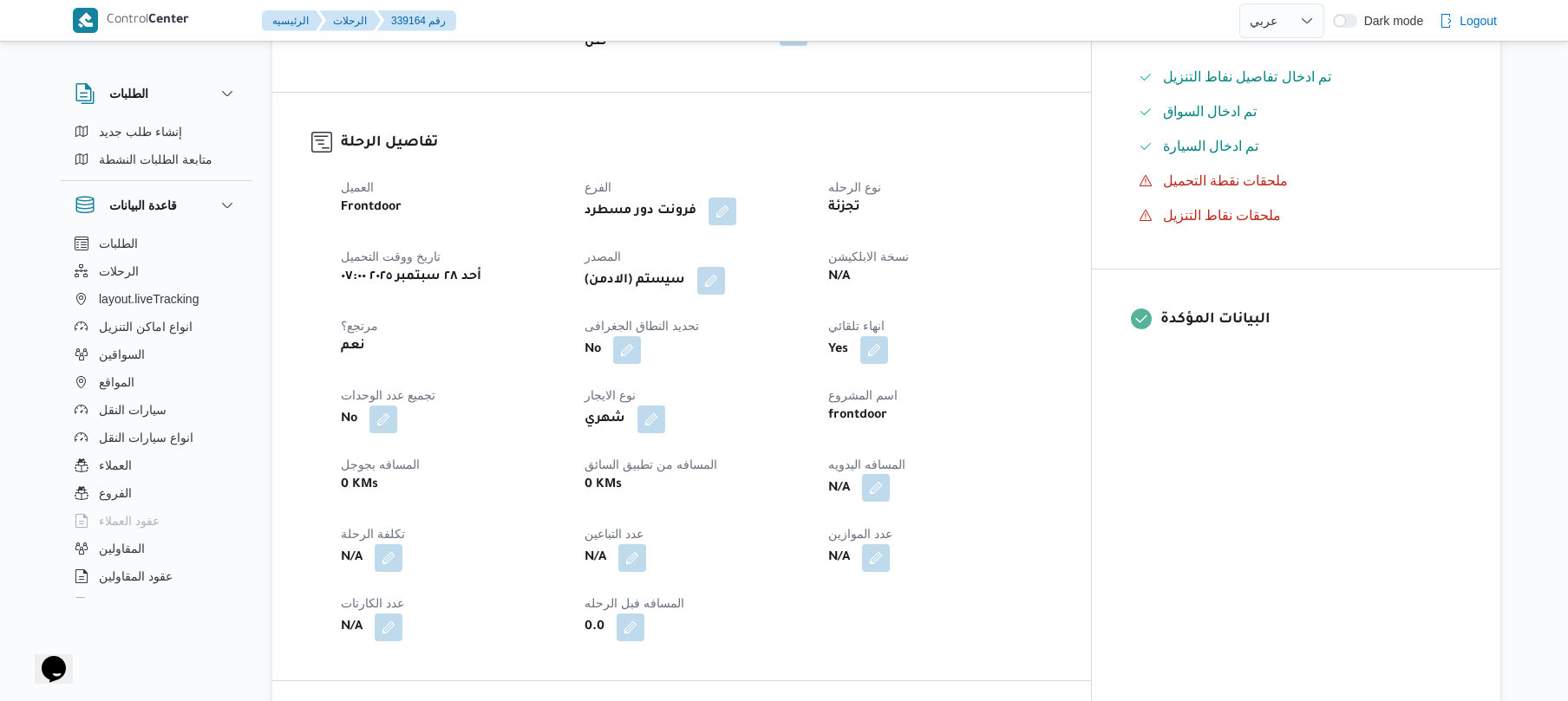
click at [890, 474] on button "button" at bounding box center [876, 488] width 28 height 28
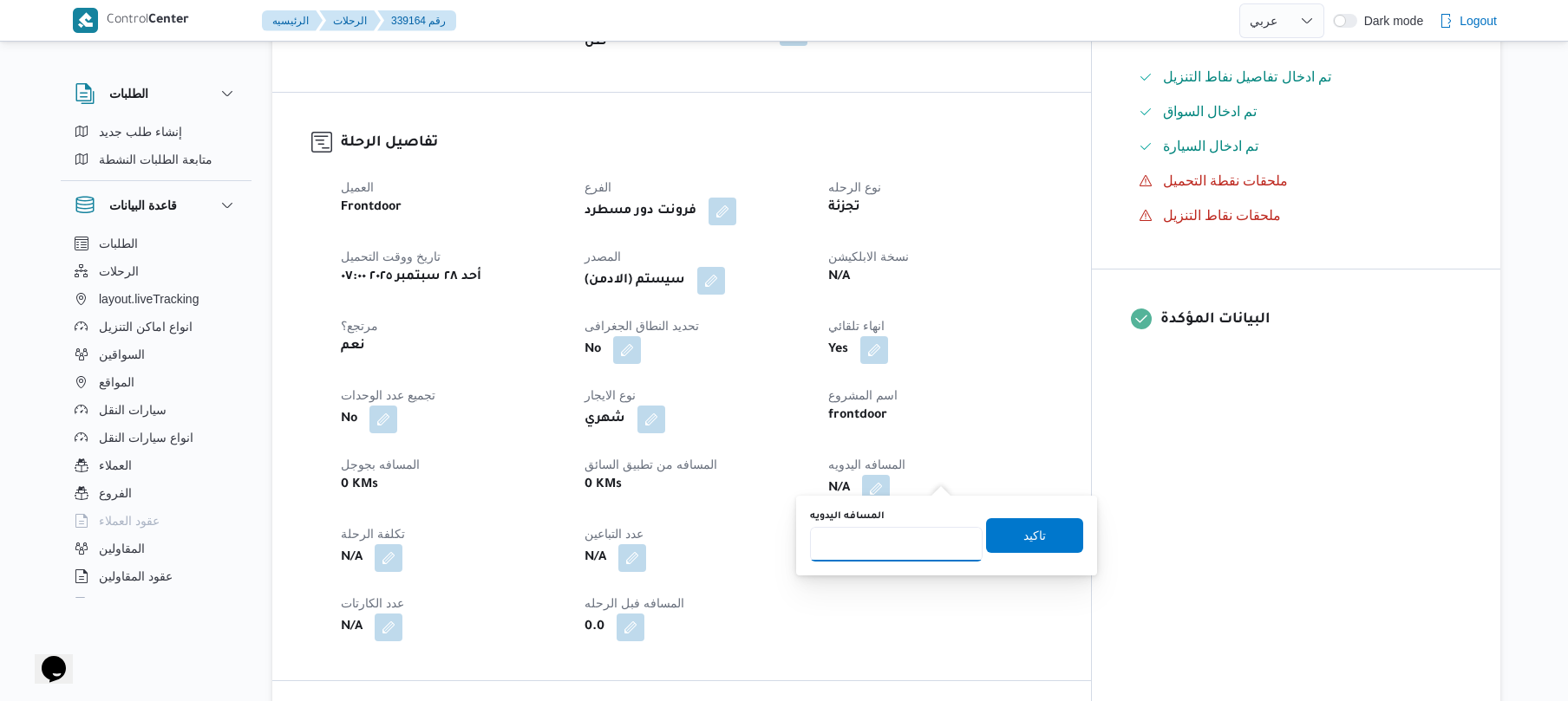
click at [911, 536] on input "المسافه اليدويه" at bounding box center [897, 544] width 172 height 34
type input "90"
click at [992, 542] on span "تاكيد" at bounding box center [1034, 534] width 98 height 34
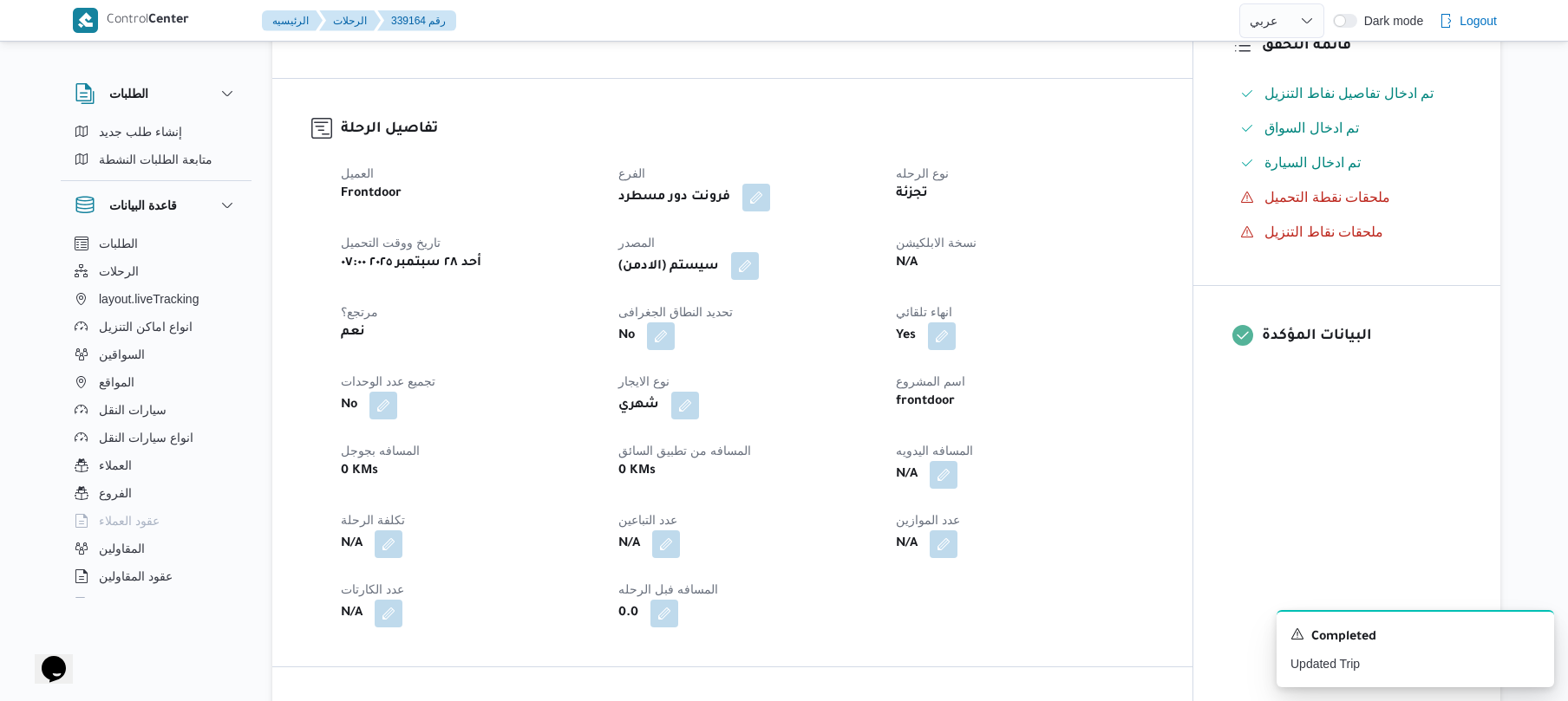
click at [751, 265] on button "button" at bounding box center [745, 266] width 28 height 28
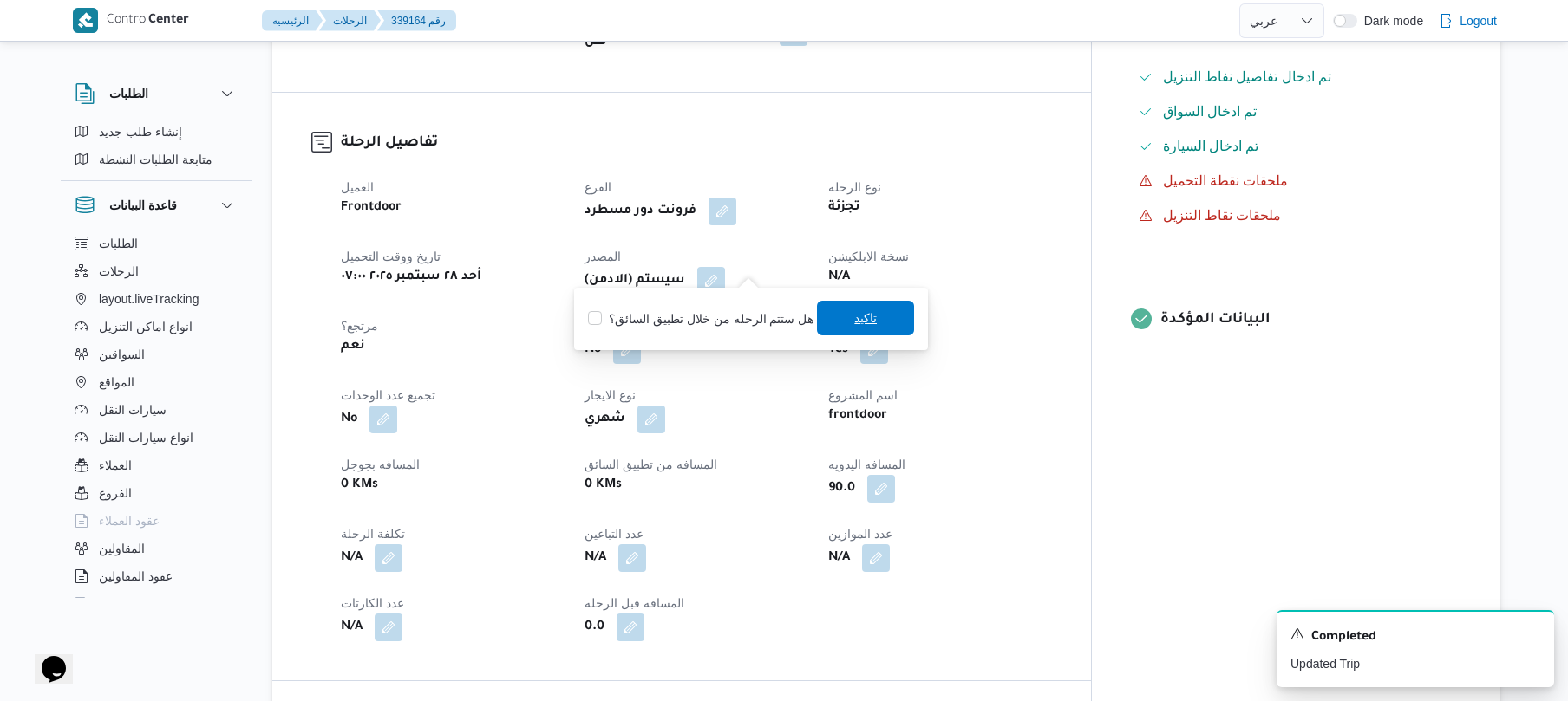
click at [854, 313] on span "تاكيد" at bounding box center [866, 318] width 23 height 21
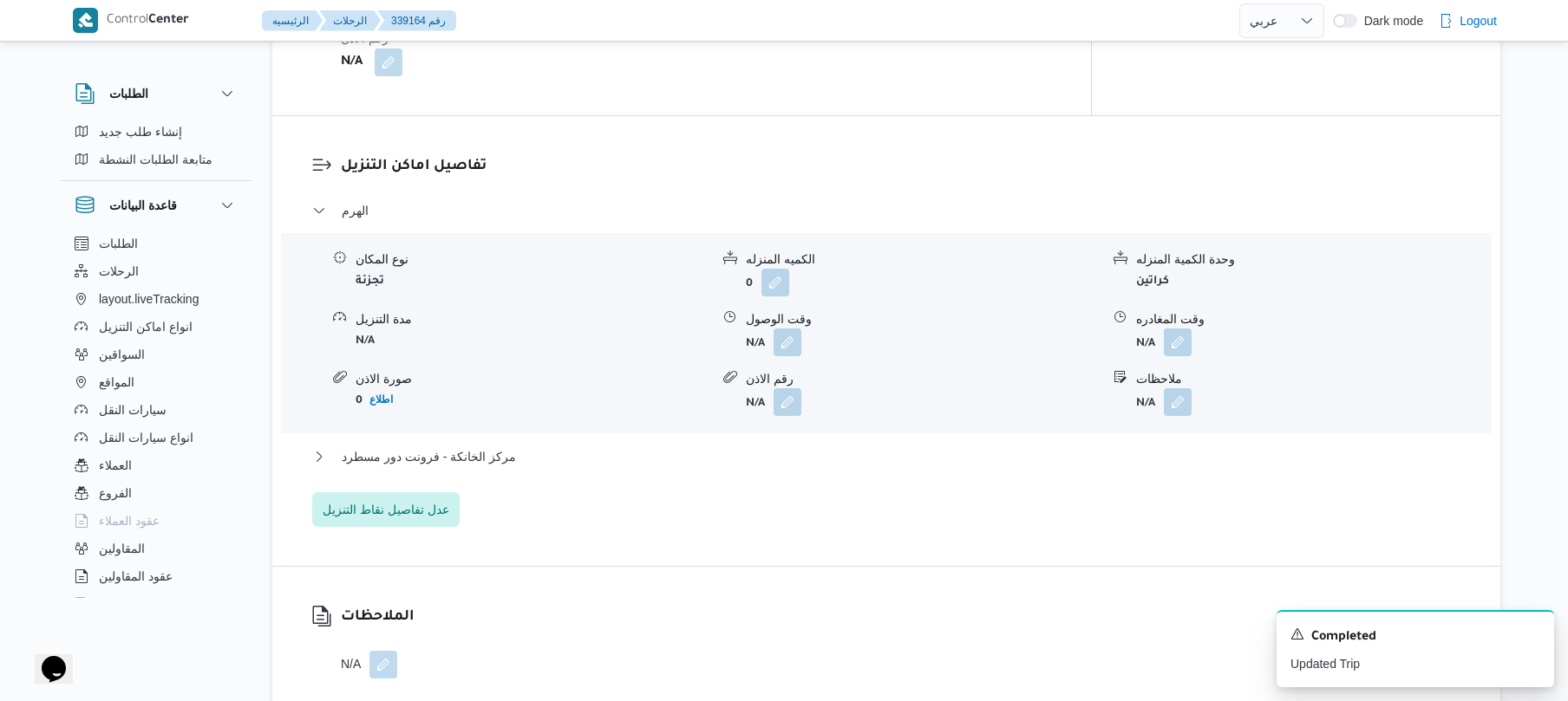
scroll to position [1387, 0]
click at [795, 325] on button "button" at bounding box center [788, 339] width 28 height 28
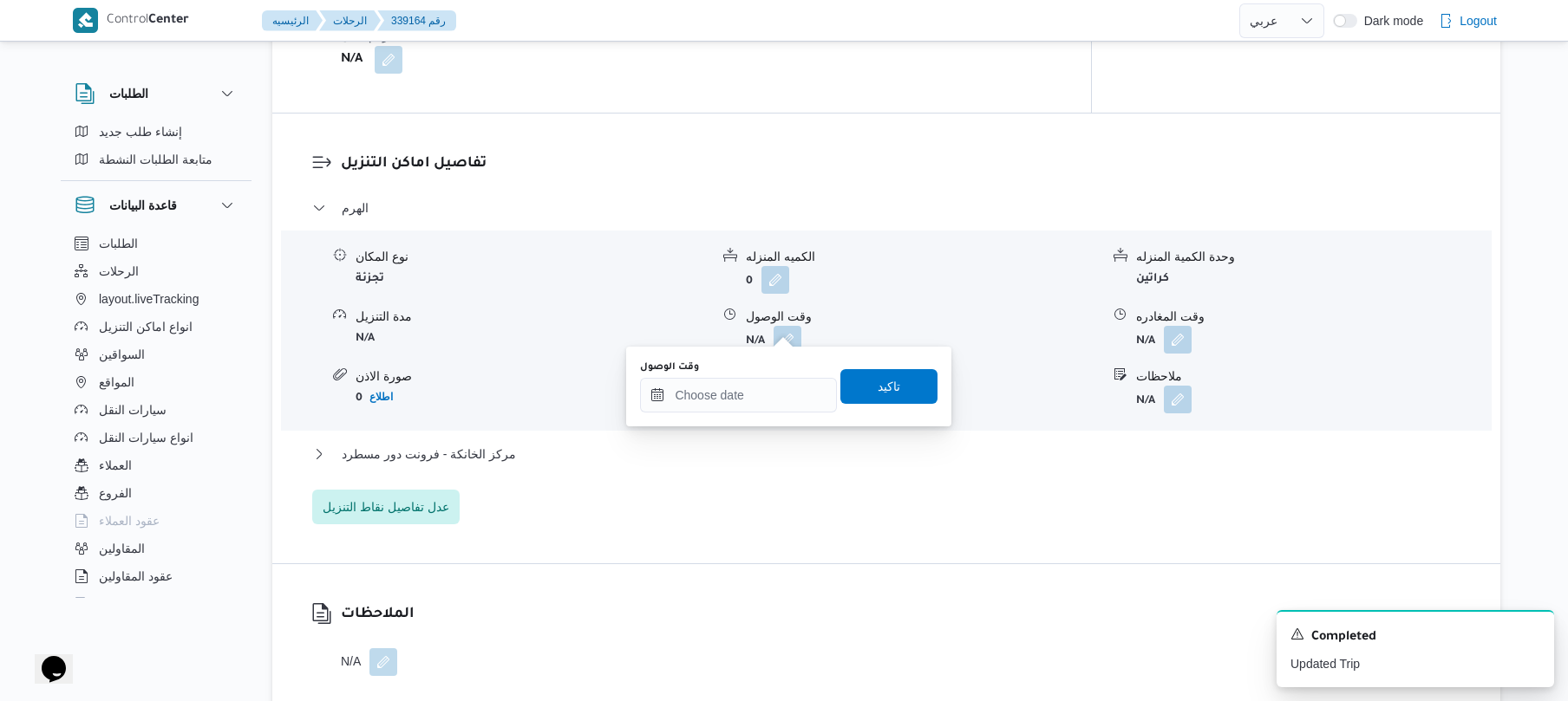
click at [743, 414] on div "وقت الوصول تاكيد" at bounding box center [788, 387] width 301 height 55
click at [744, 408] on input "وقت الوصول" at bounding box center [738, 394] width 197 height 34
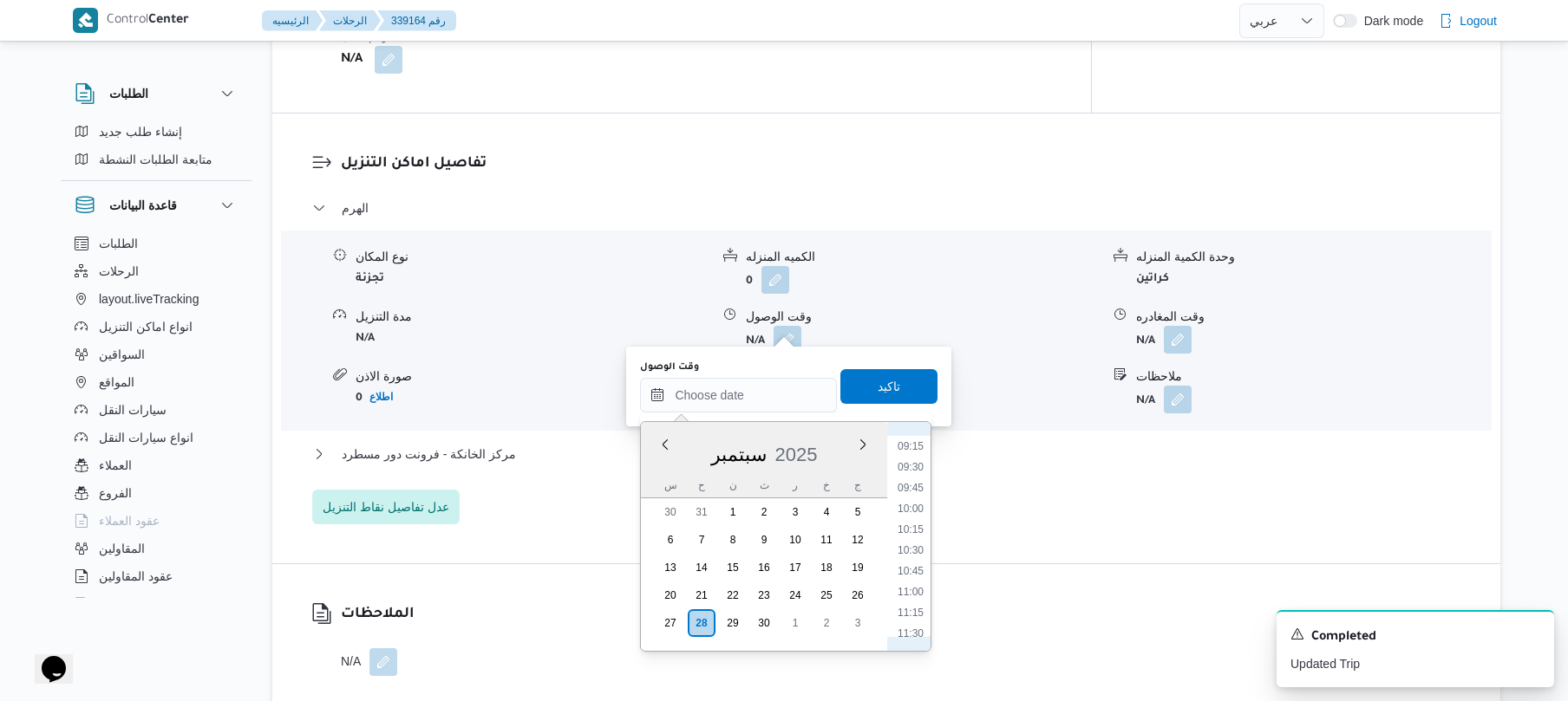
scroll to position [691, 0]
click at [906, 545] on li "09:30" at bounding box center [911, 545] width 40 height 18
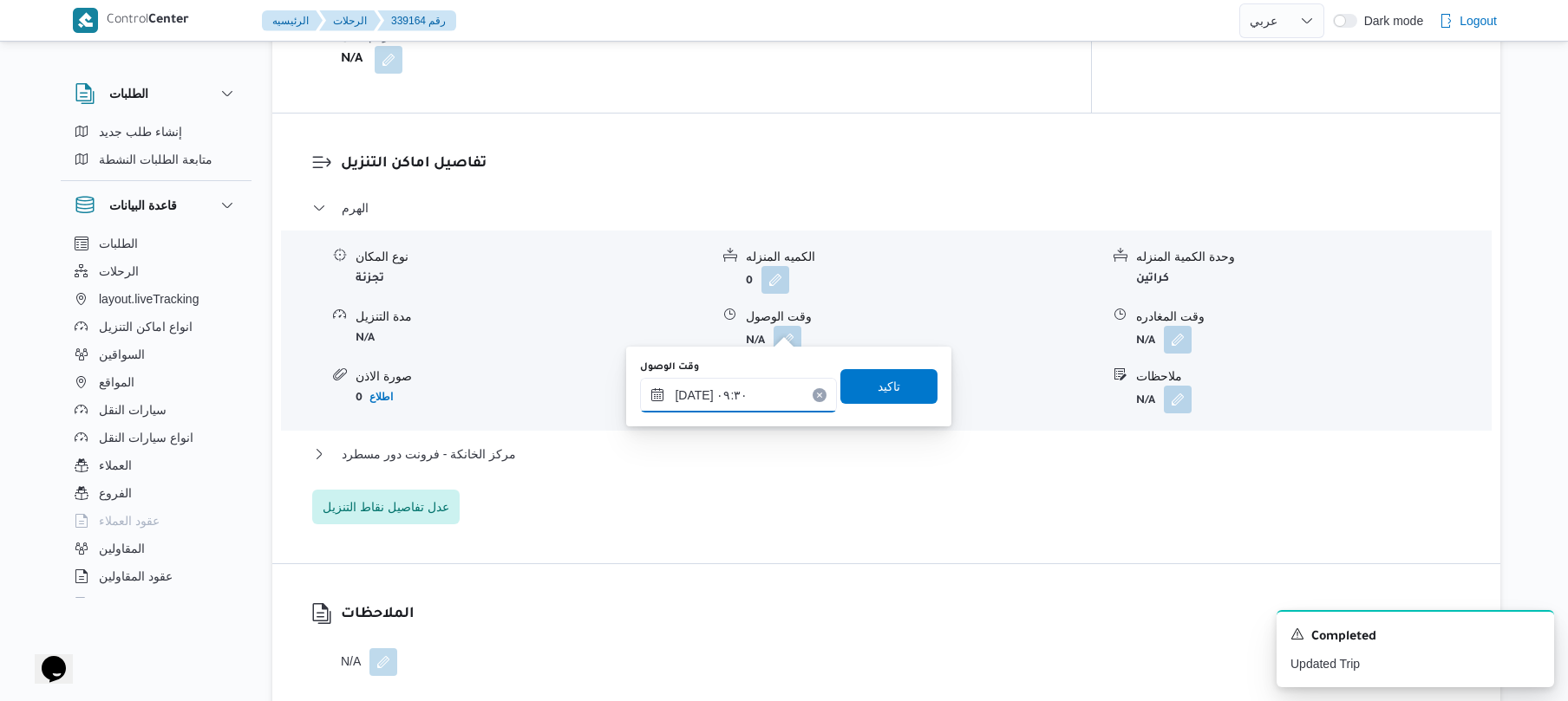
click at [693, 396] on input "٢٨/٠٩/٢٠٢٥ ٠٩:٣٠" at bounding box center [738, 394] width 197 height 34
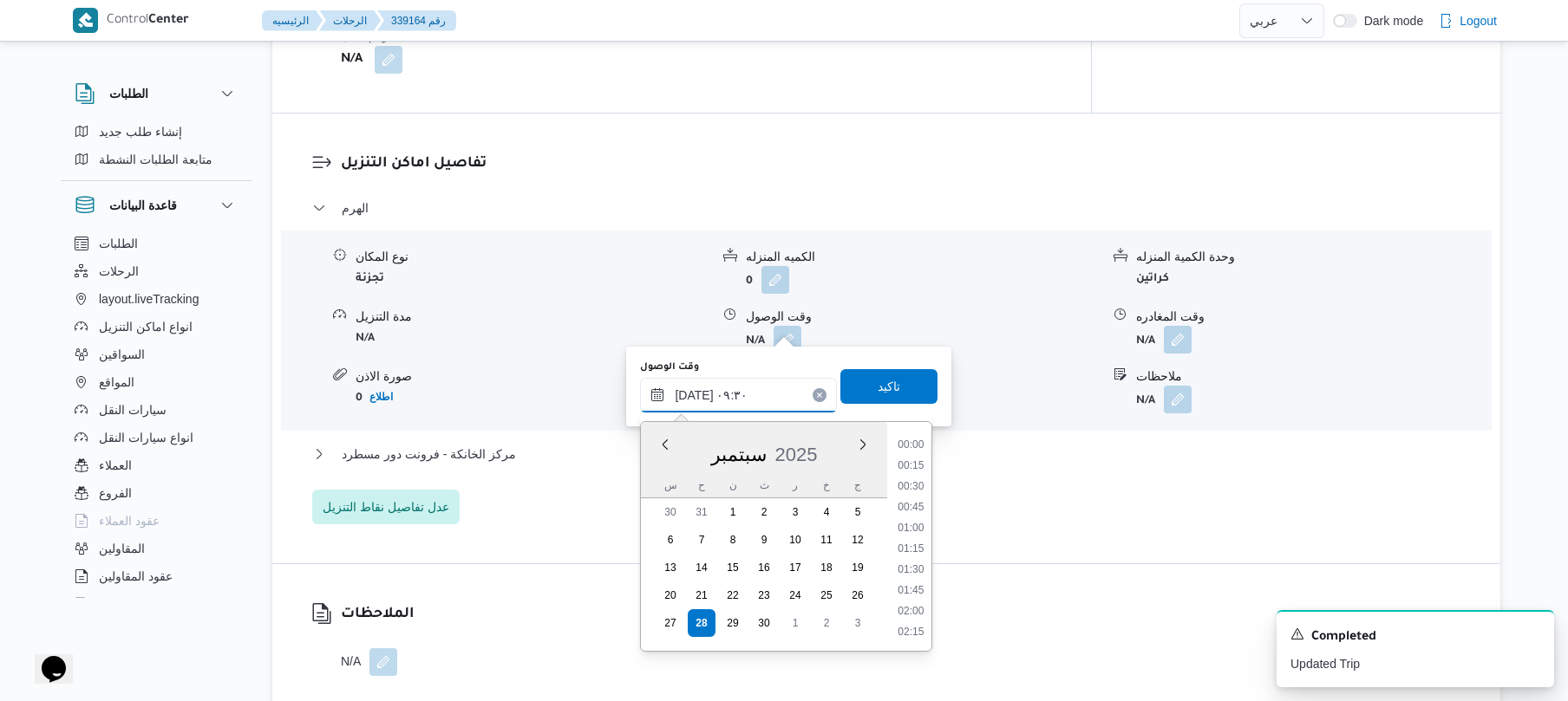
click at [693, 396] on input "٢٨/٠٩/٢٠٢٥ ٠٩:٣٠" at bounding box center [738, 394] width 197 height 34
type input "٢٨/٠٩/٢٠٢٥ ٠٩:05"
click at [889, 382] on span "تاكيد" at bounding box center [889, 386] width 23 height 21
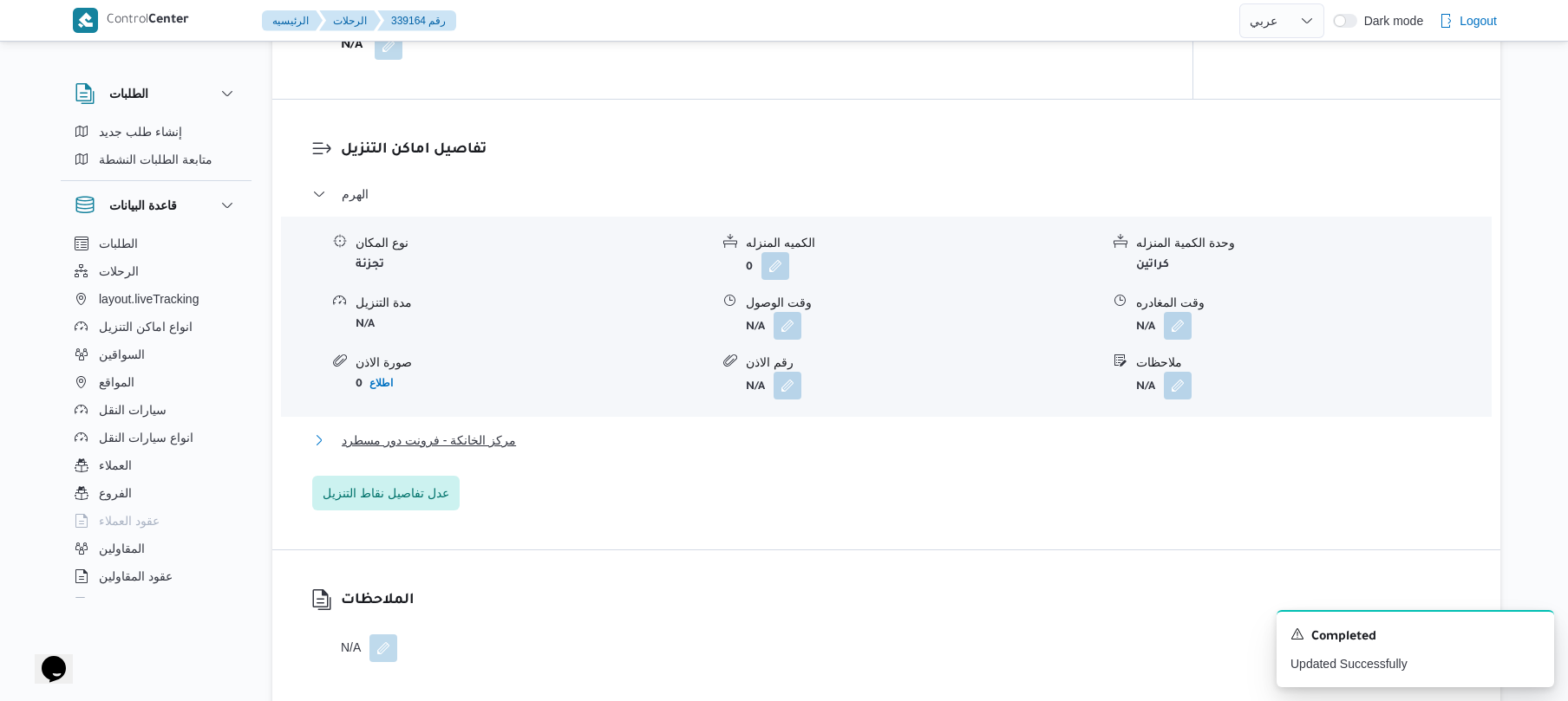
click at [772, 444] on button "مركز الخانكة - فرونت دور مسطرد" at bounding box center [887, 441] width 1150 height 21
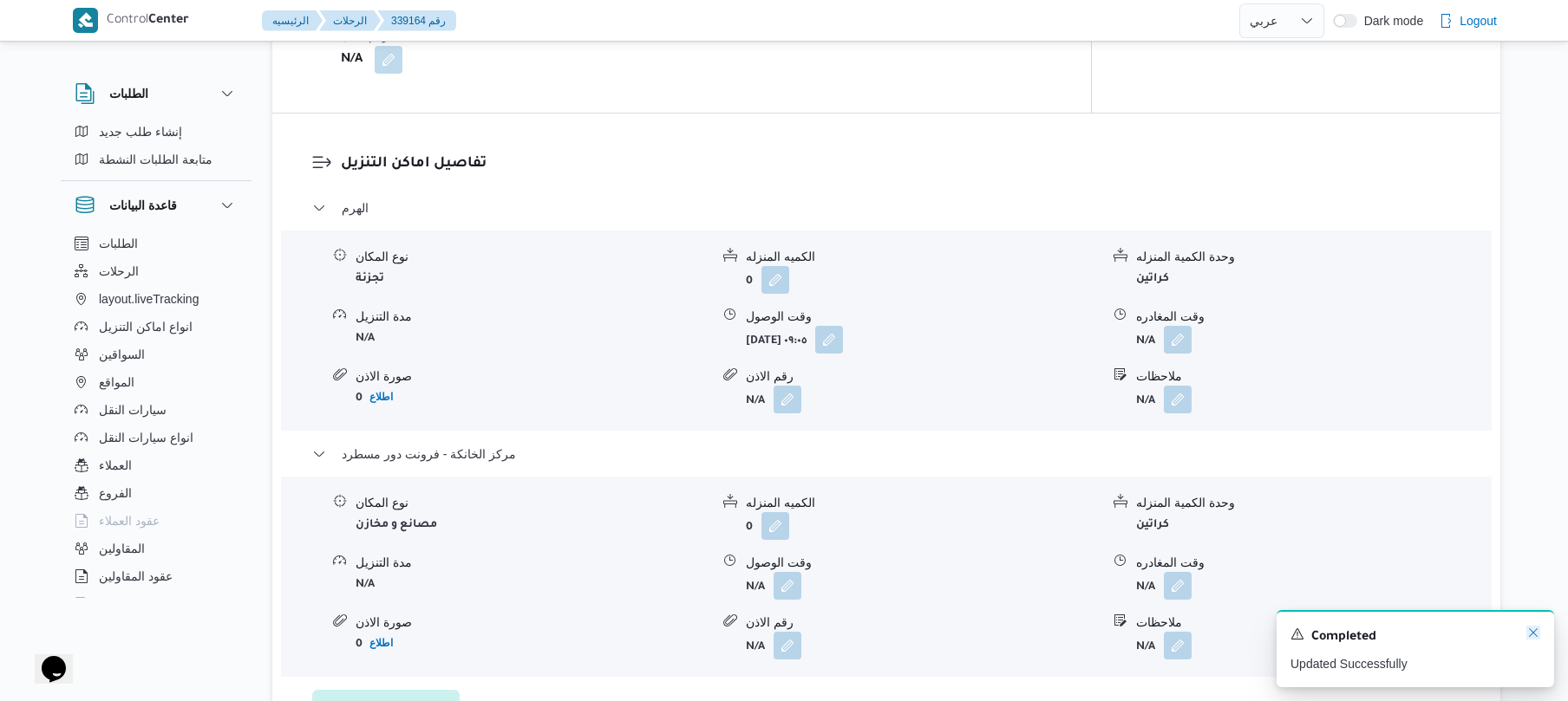
click at [1534, 639] on icon "Dismiss toast" at bounding box center [1534, 633] width 14 height 14
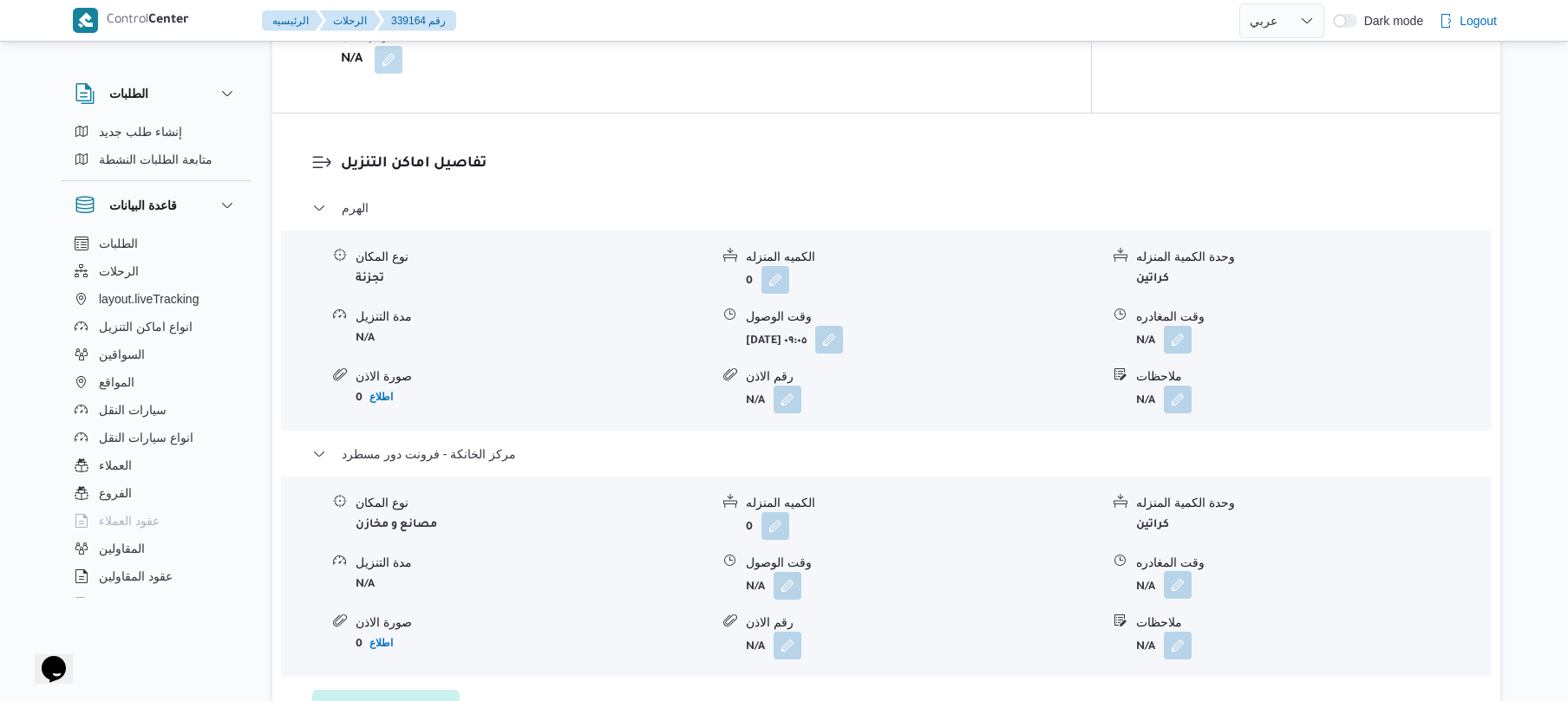
click at [1180, 574] on button "button" at bounding box center [1179, 585] width 28 height 28
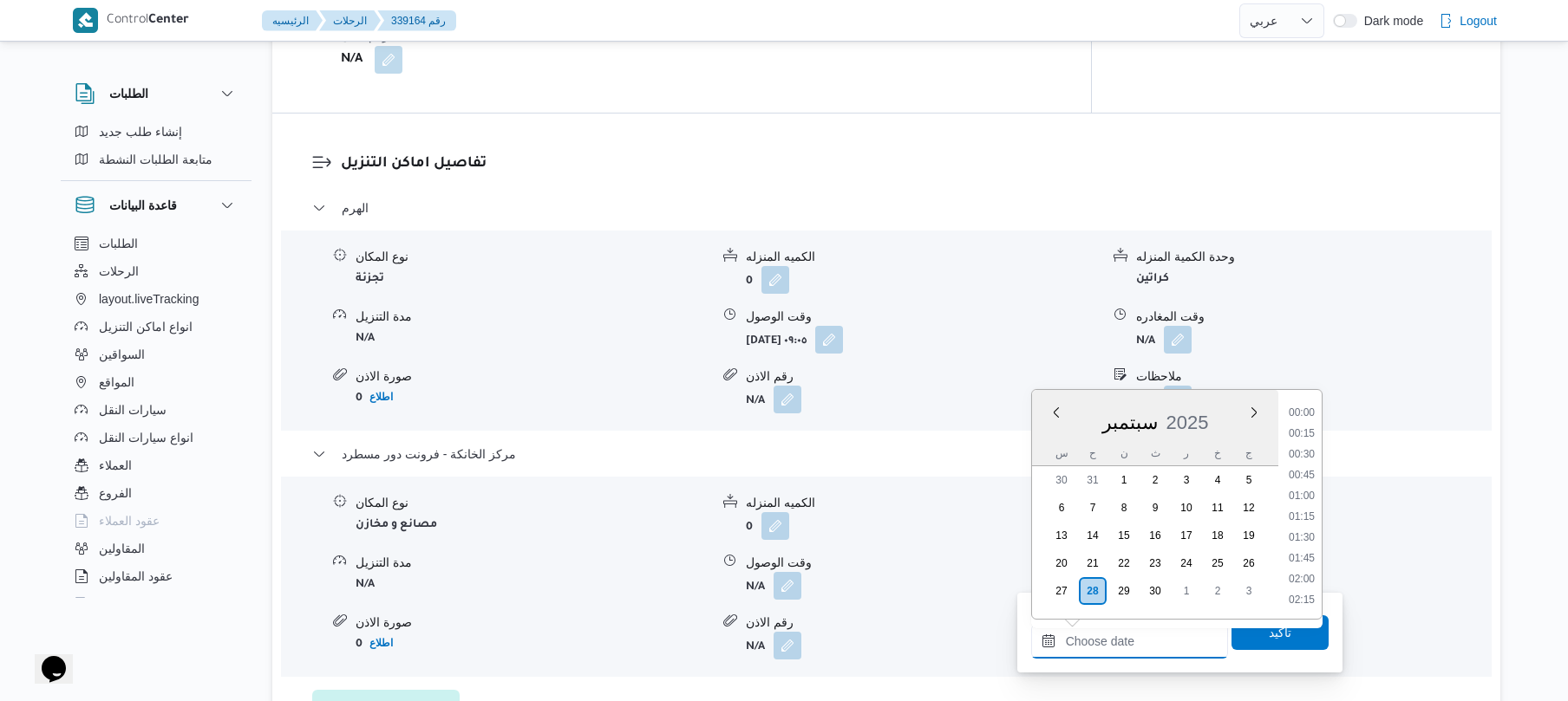
click at [1100, 642] on input "وقت المغادره" at bounding box center [1130, 641] width 197 height 34
click at [1303, 538] on li "18:00" at bounding box center [1302, 541] width 40 height 18
type input "[DATE] ١٨:٠٠"
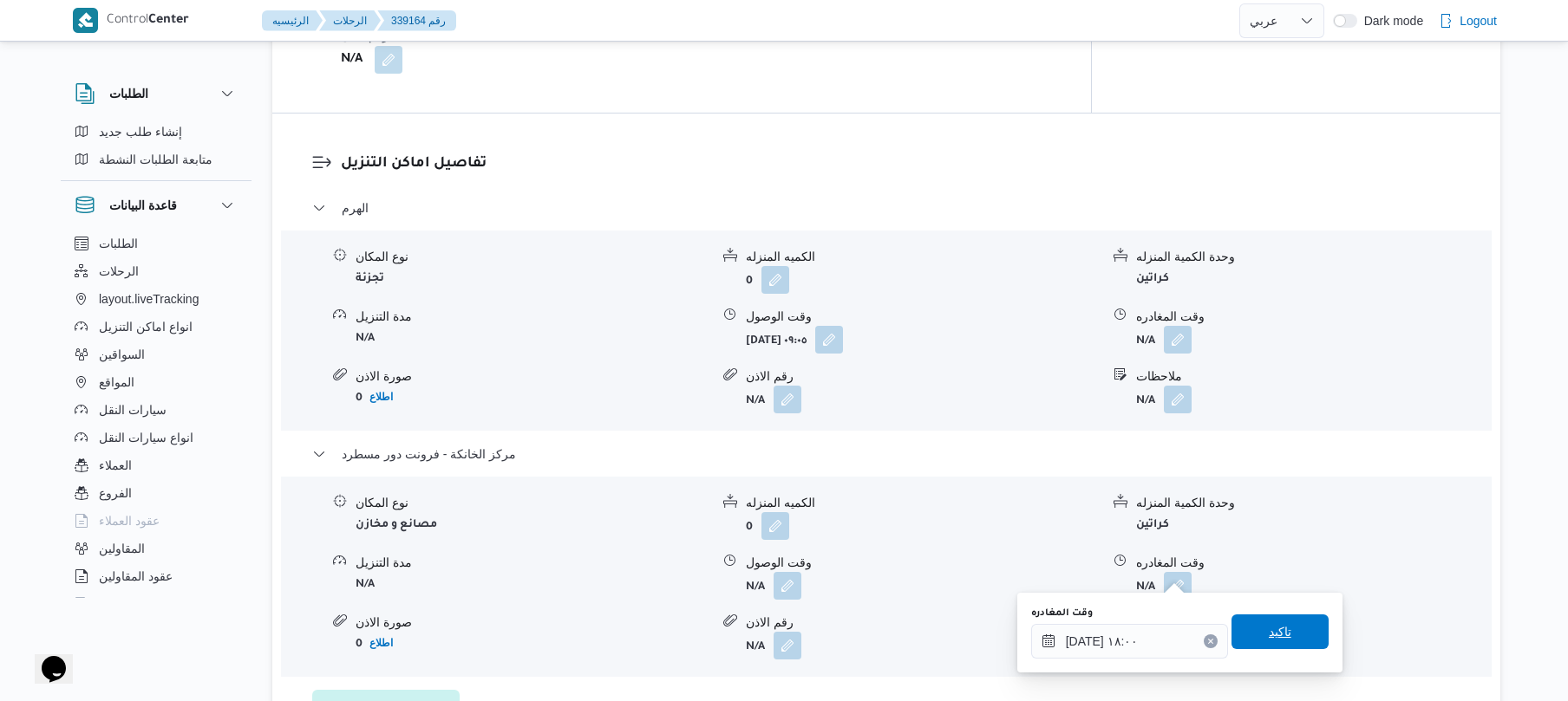
click at [1269, 626] on span "تاكيد" at bounding box center [1281, 632] width 23 height 21
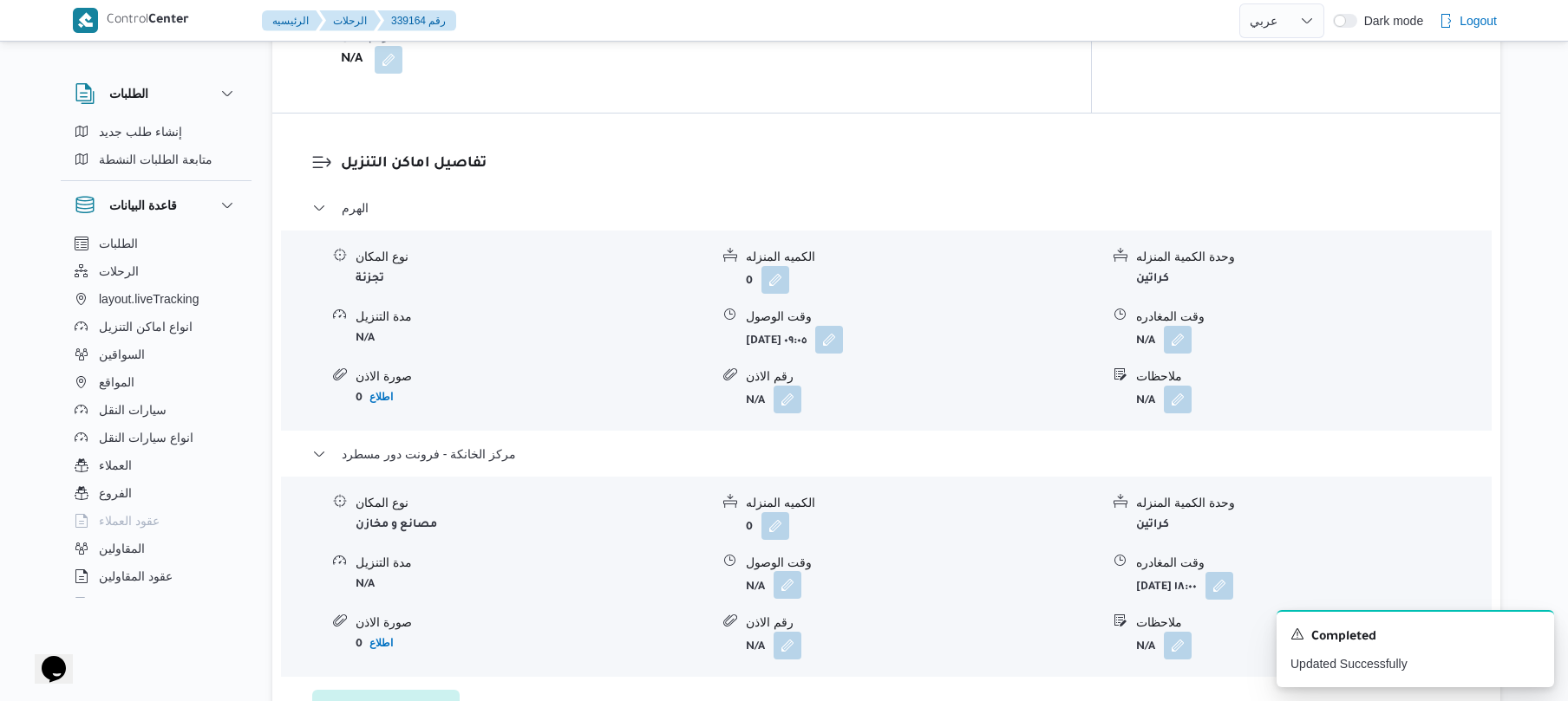
click at [774, 575] on button "button" at bounding box center [788, 585] width 28 height 28
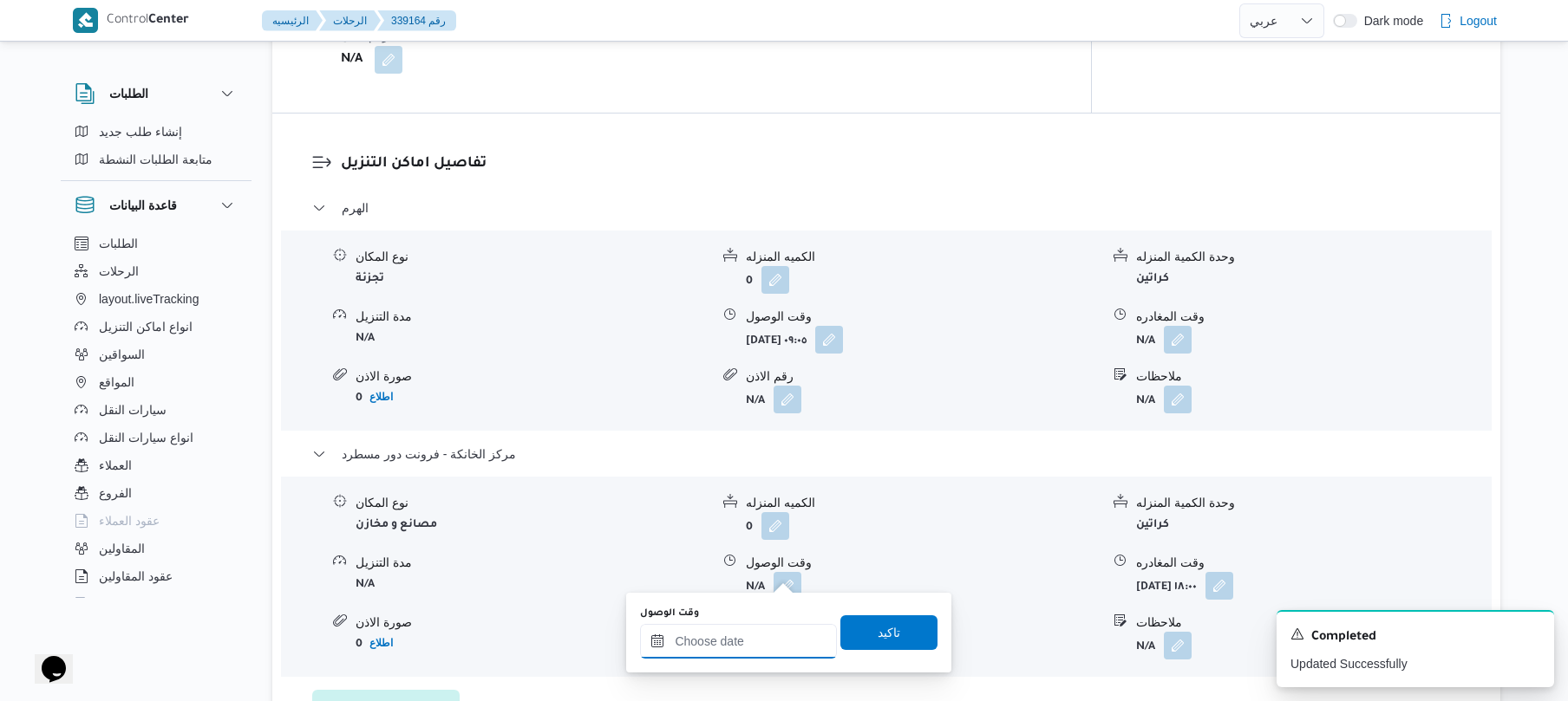
click at [753, 636] on input "وقت الوصول" at bounding box center [738, 641] width 197 height 34
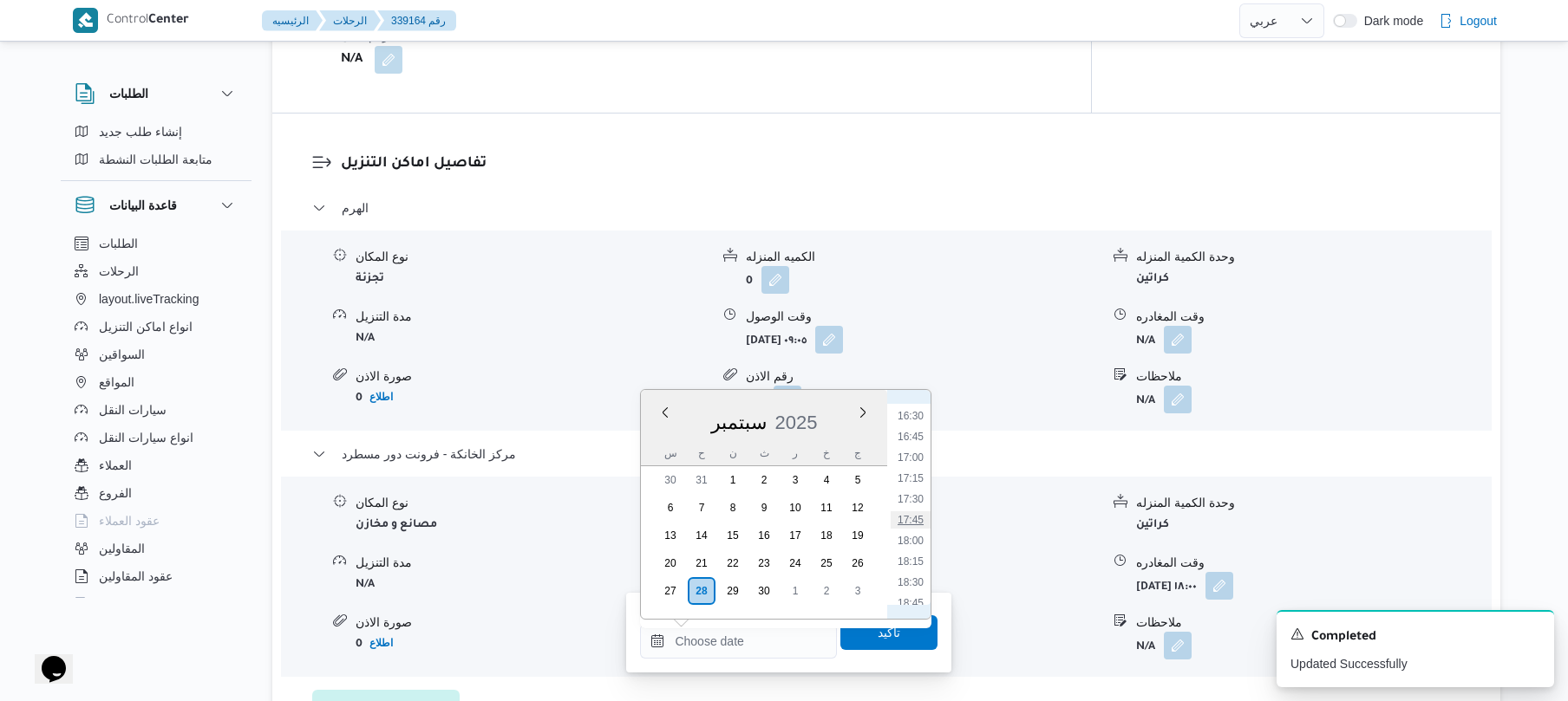
click at [913, 515] on li "17:45" at bounding box center [911, 520] width 40 height 18
type input "[DATE] ١٧:٤٥"
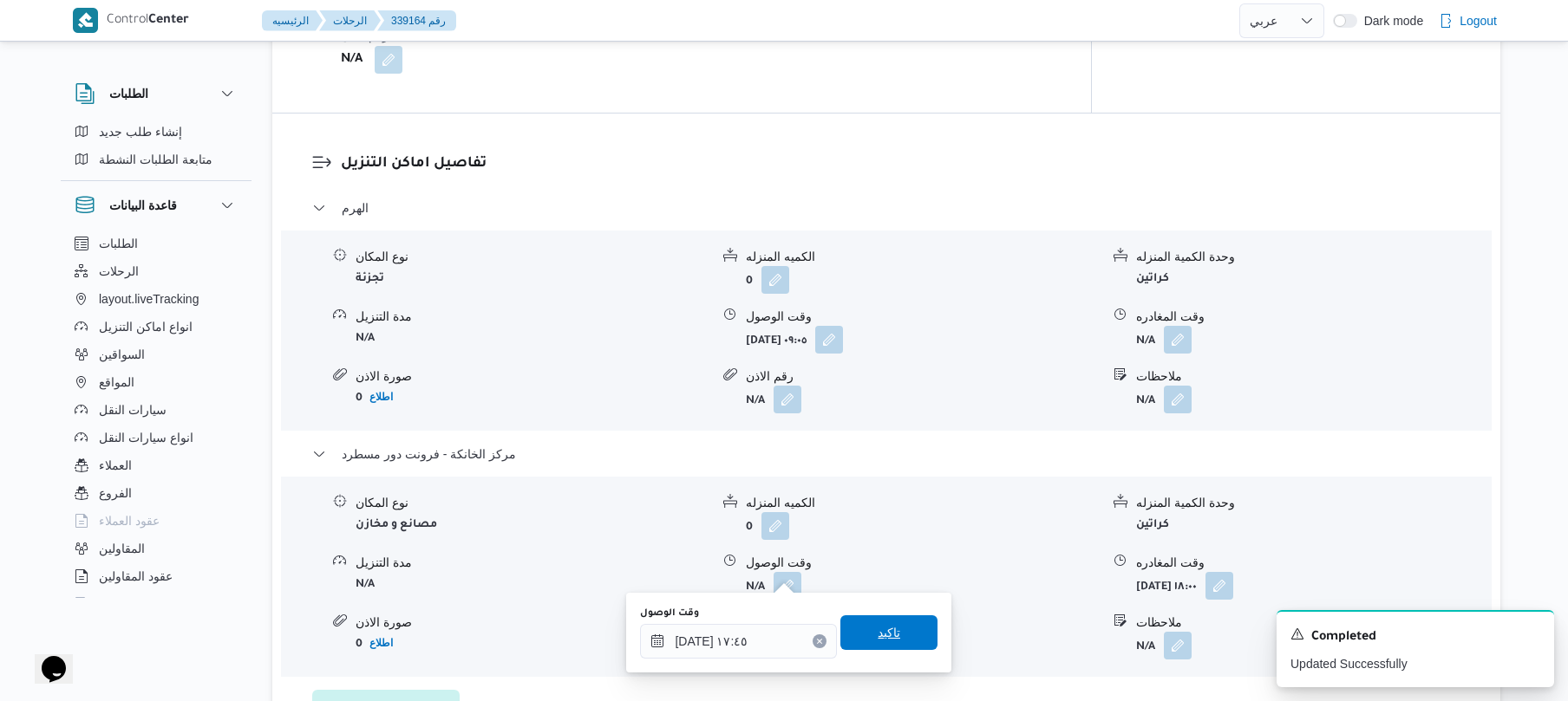
click at [879, 625] on span "تاكيد" at bounding box center [889, 633] width 23 height 21
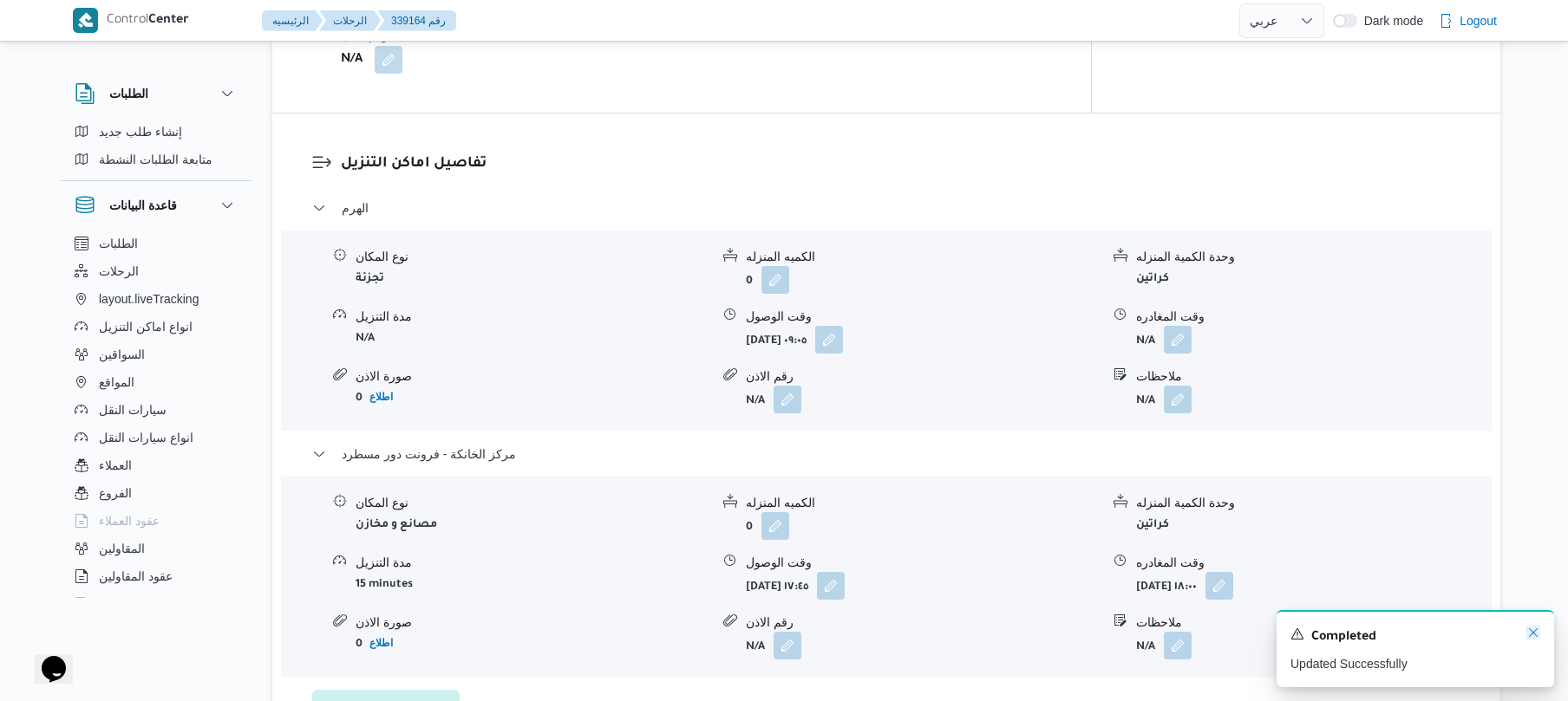
click at [1534, 635] on icon "Dismiss toast" at bounding box center [1534, 633] width 14 height 14
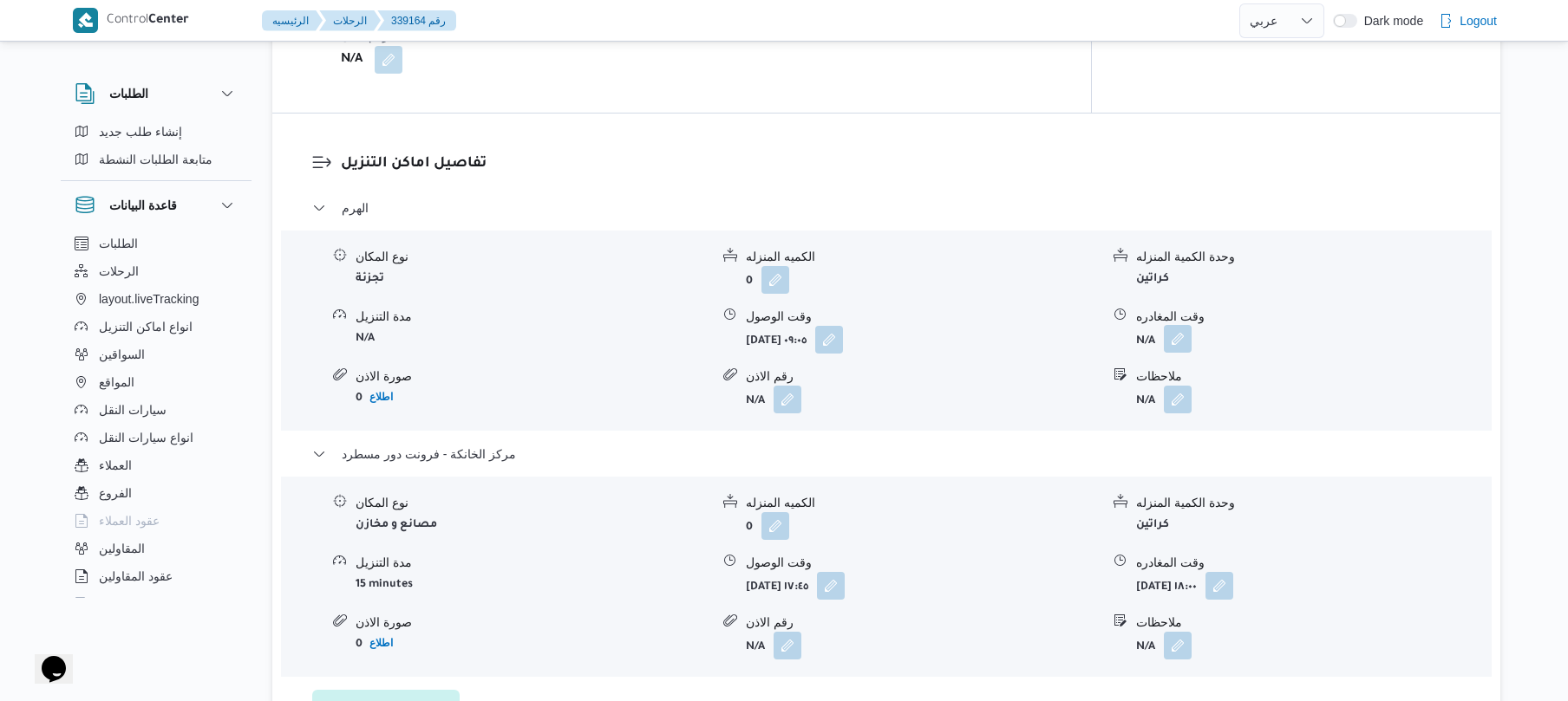
click at [1170, 336] on button "button" at bounding box center [1179, 339] width 28 height 28
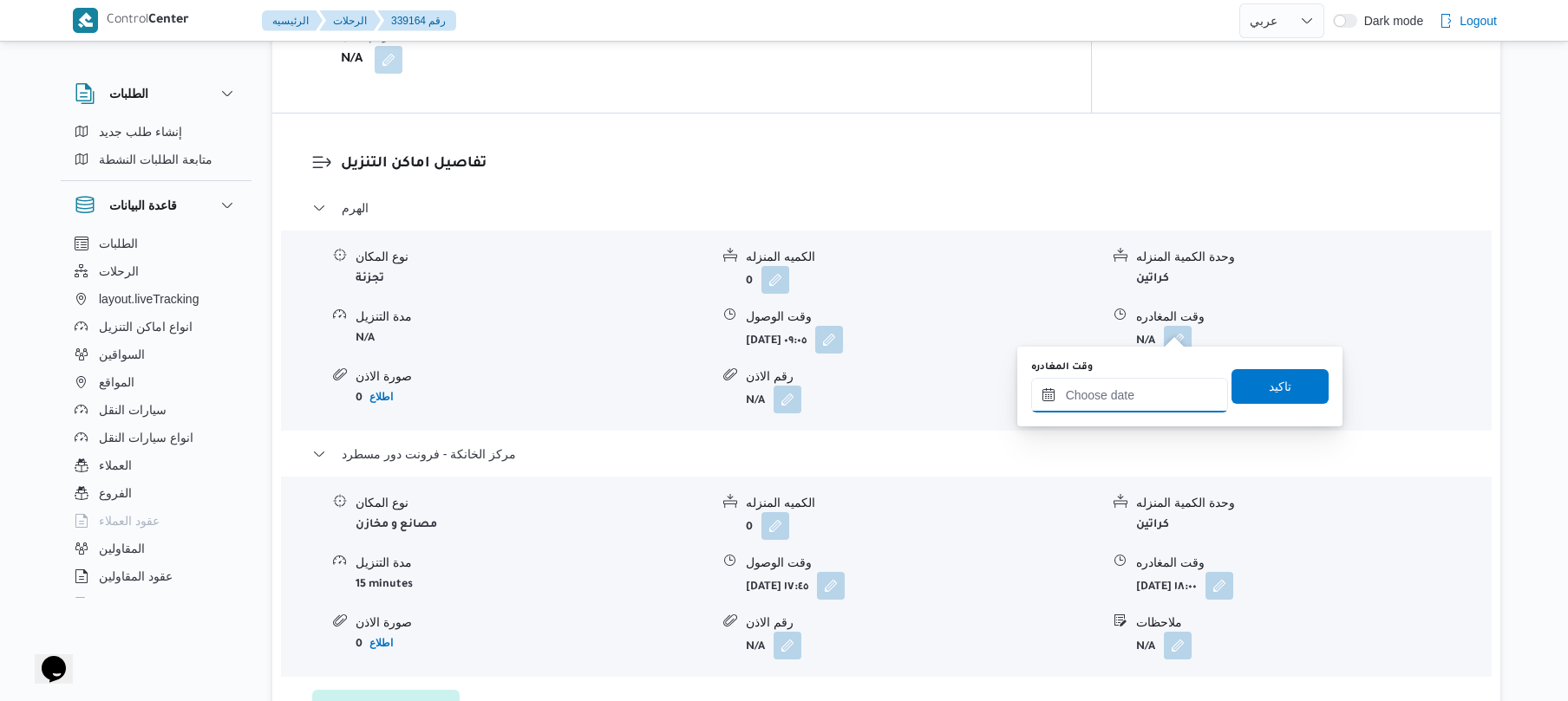
click at [1104, 400] on input "وقت المغادره" at bounding box center [1130, 394] width 197 height 34
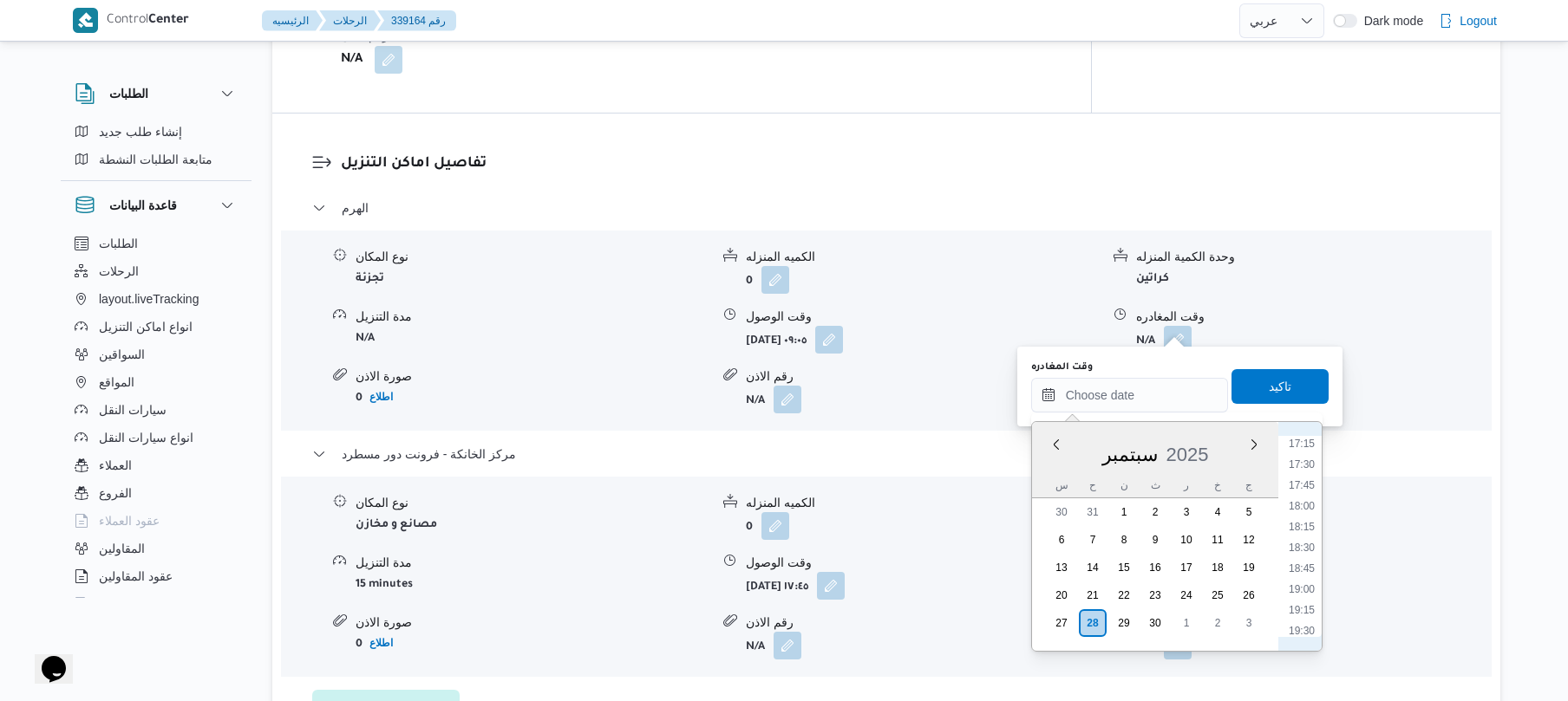
scroll to position [1370, 0]
click at [1309, 468] on li "16:45" at bounding box center [1302, 468] width 40 height 18
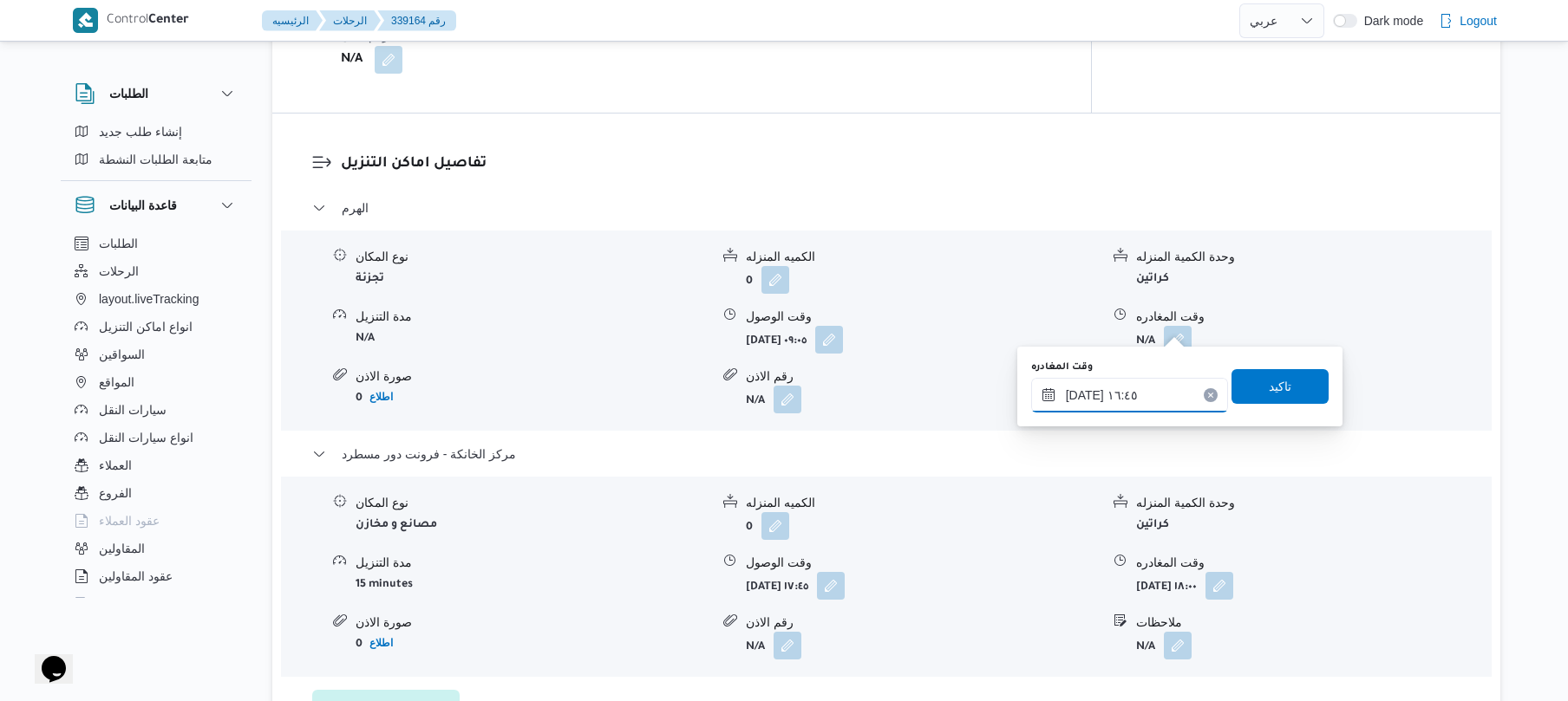
click at [1084, 395] on input "[DATE] ١٦:٤٥" at bounding box center [1130, 394] width 197 height 34
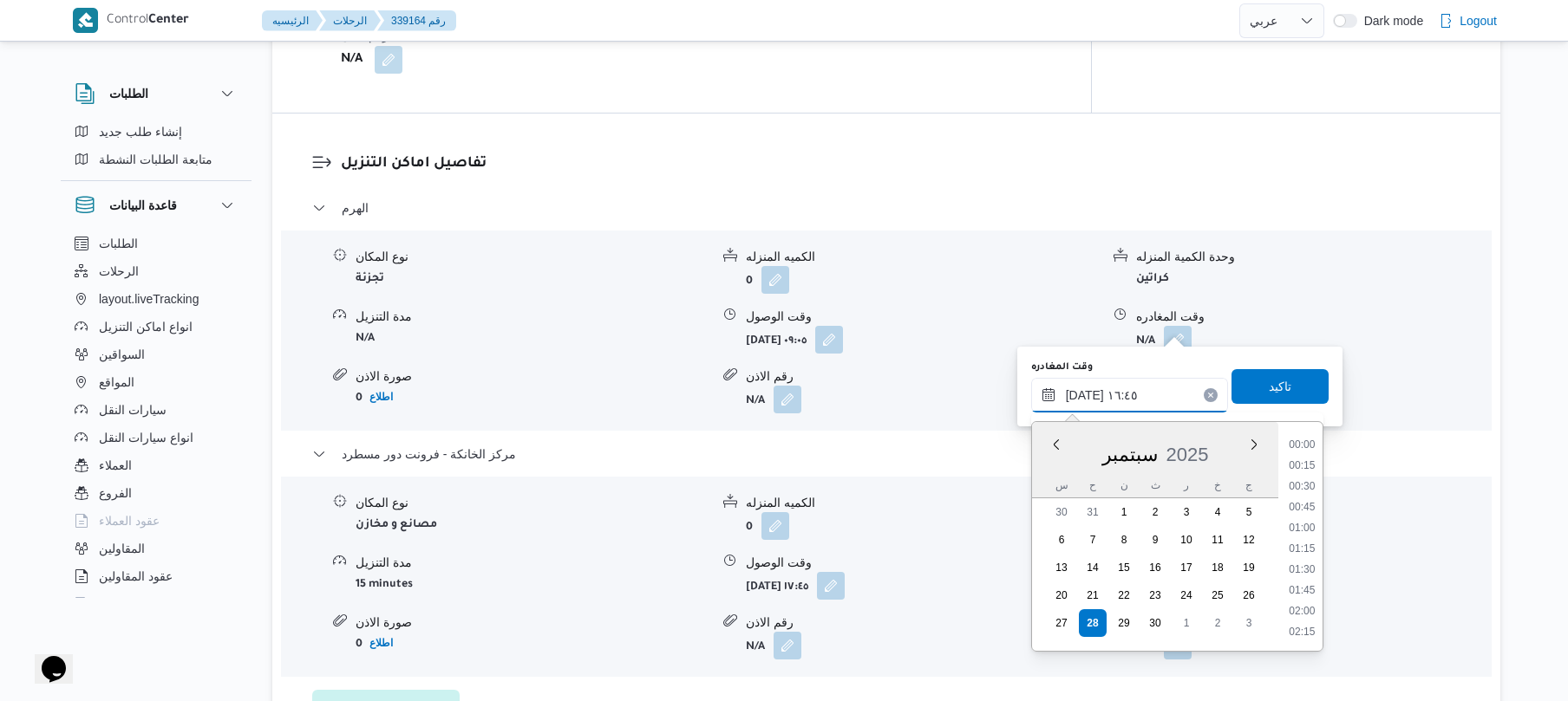
click at [1084, 395] on input "[DATE] ١٦:٤٥" at bounding box center [1130, 394] width 197 height 34
type input "٢٨/٠٩/٢٠٢٥ ١٦:٥٥"
click at [1269, 382] on span "تاكيد" at bounding box center [1281, 386] width 23 height 21
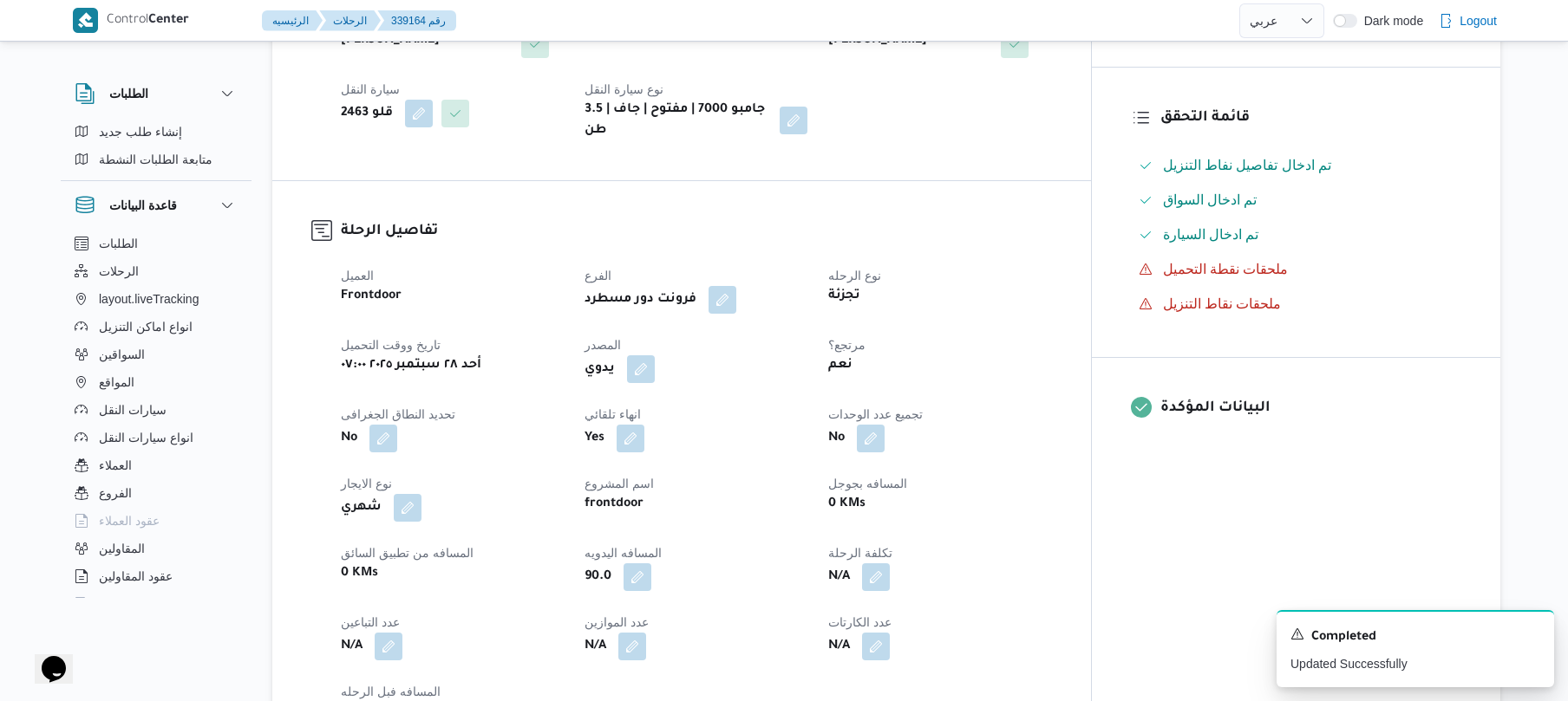
scroll to position [0, 0]
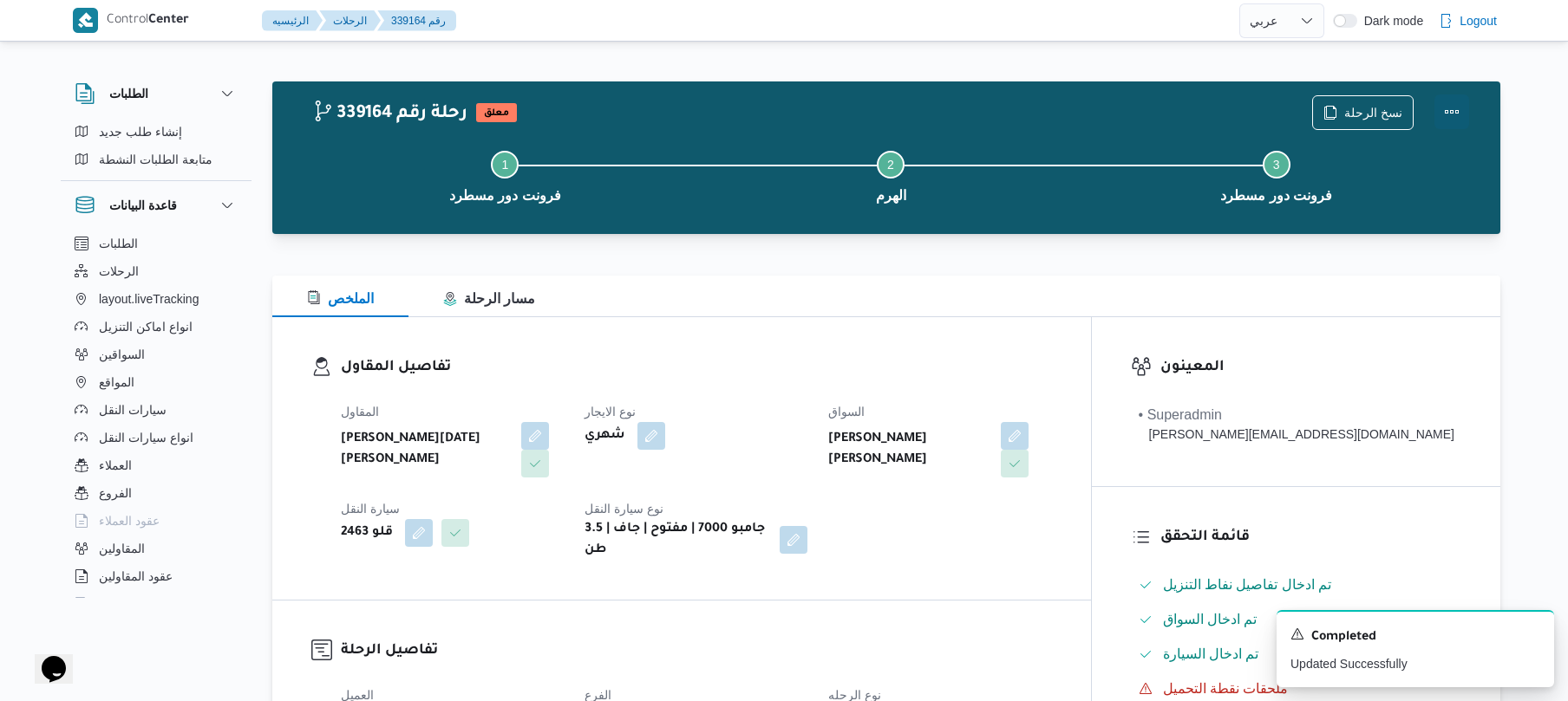
click at [1451, 119] on button "Actions" at bounding box center [1451, 112] width 34 height 34
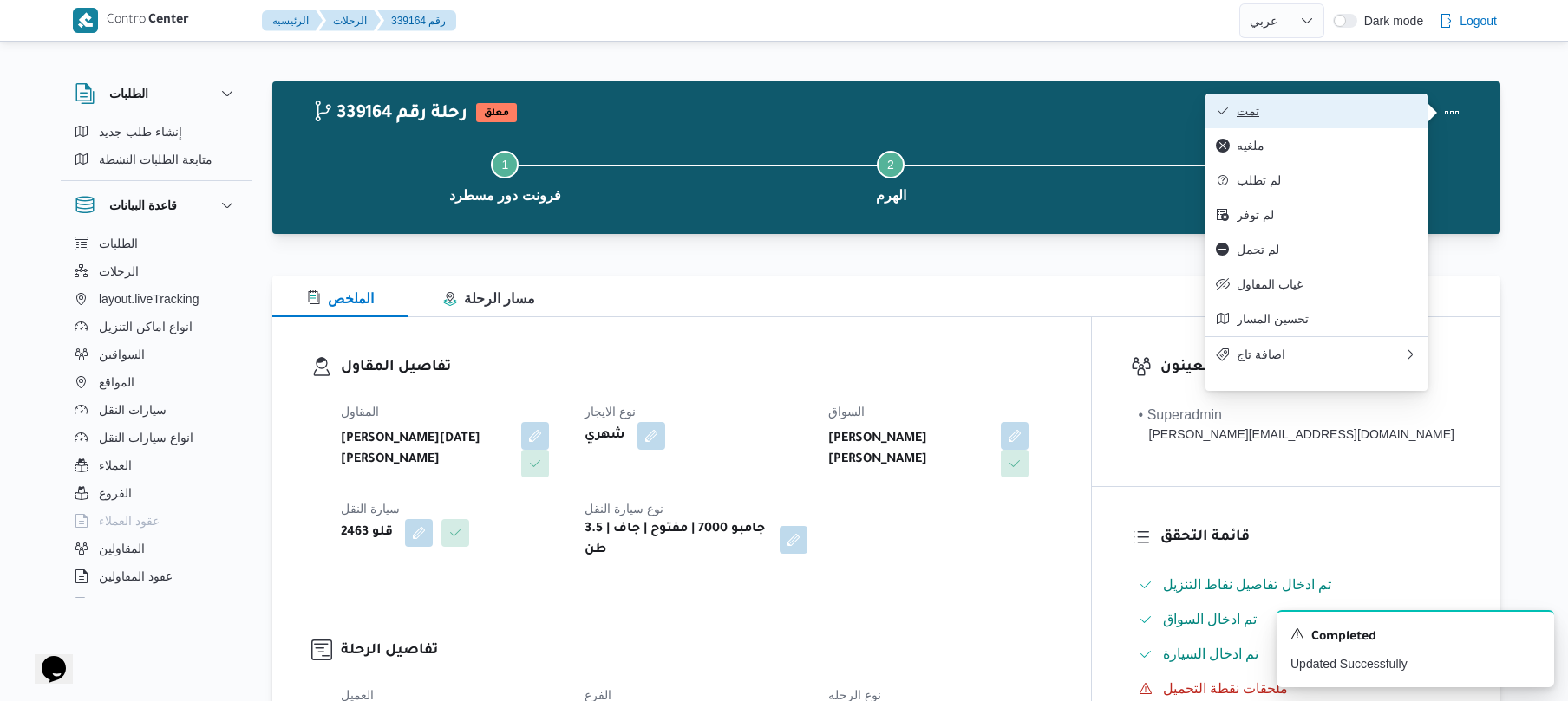
click at [1362, 119] on button "تمت" at bounding box center [1317, 111] width 222 height 34
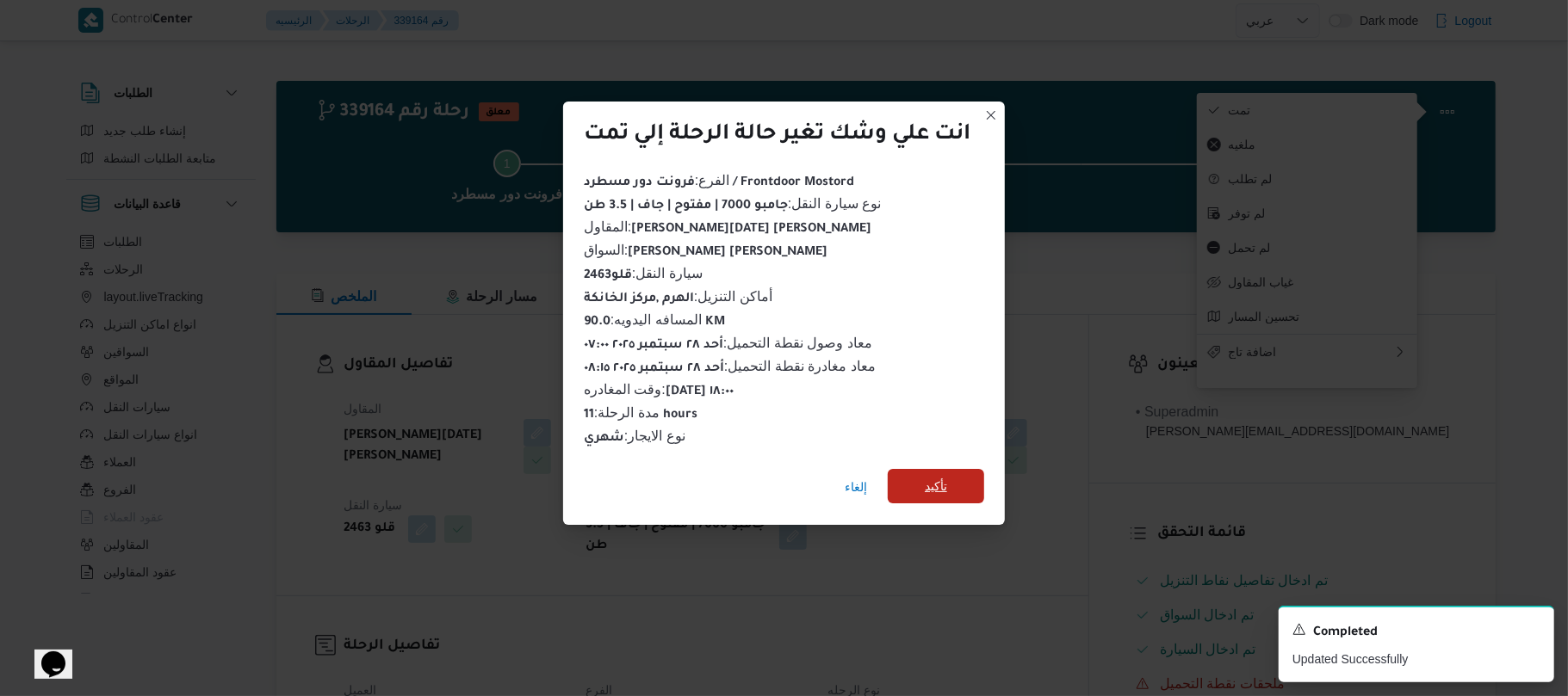
click at [955, 484] on span "تأكيد" at bounding box center [936, 486] width 97 height 34
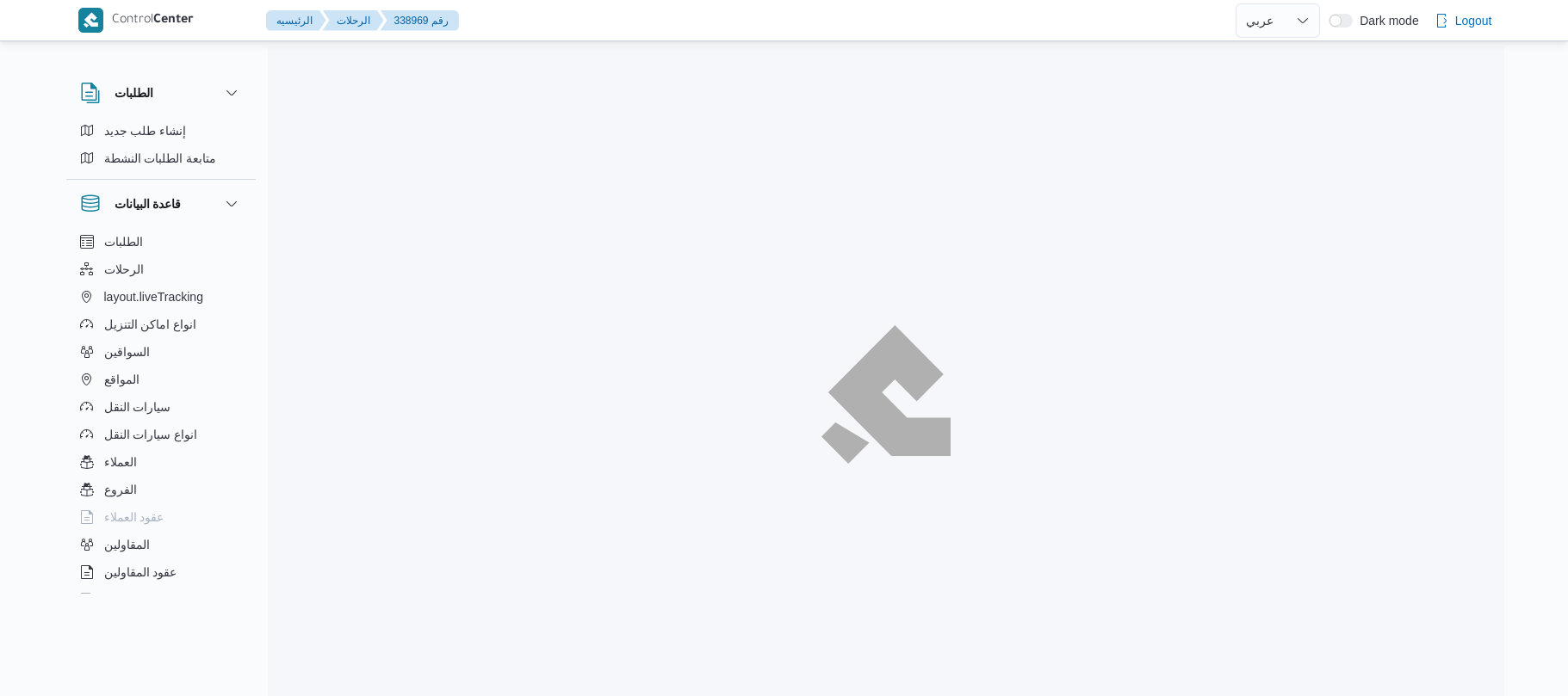
select select "ar"
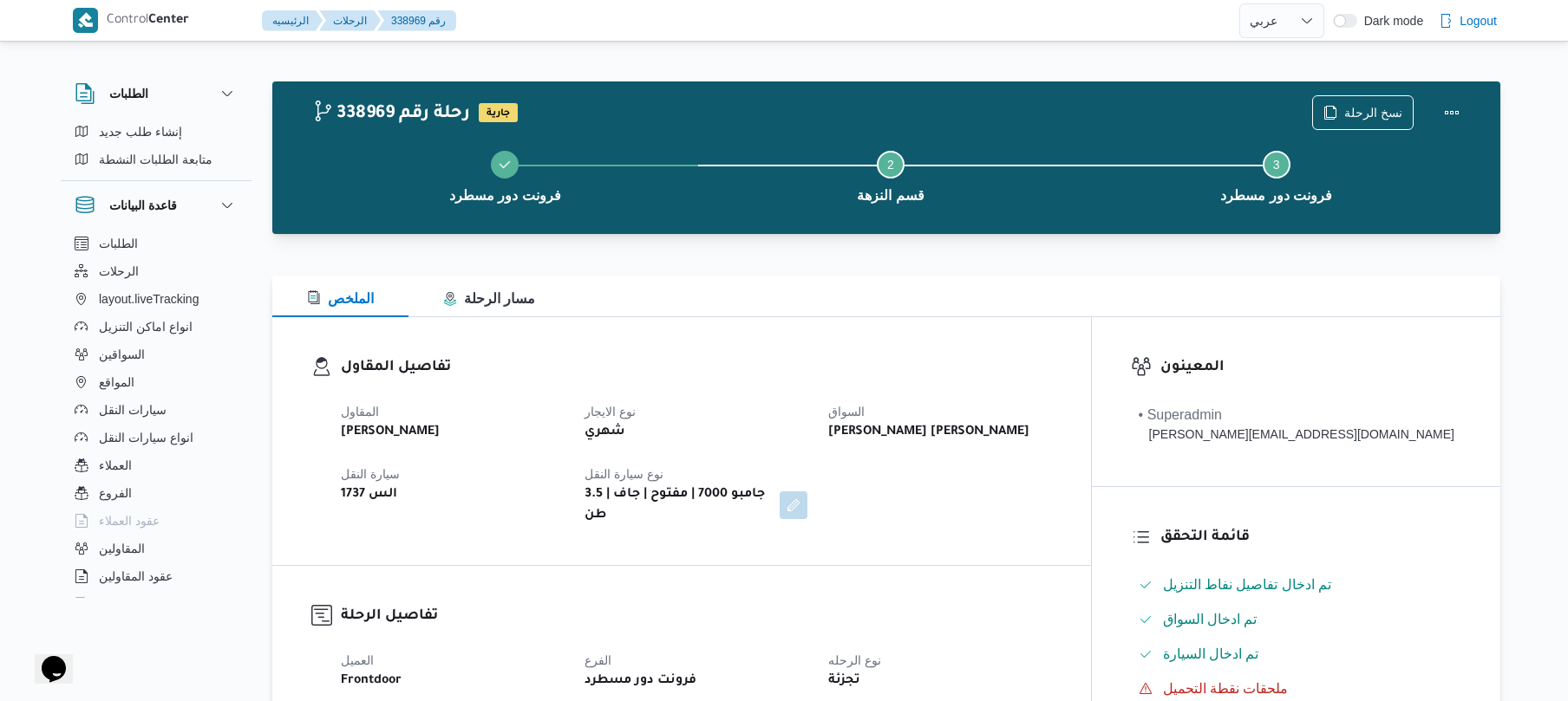
click at [991, 272] on div at bounding box center [887, 265] width 1229 height 21
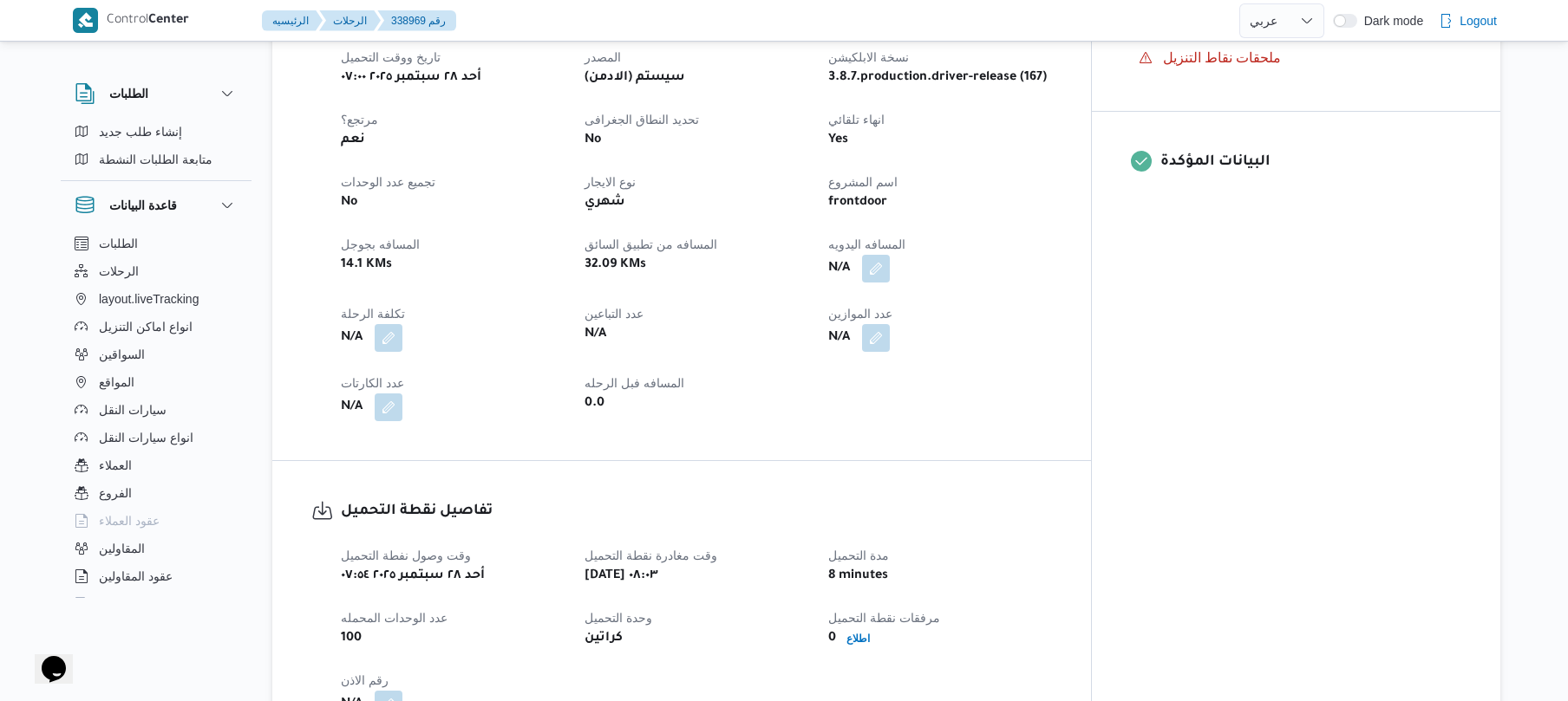
scroll to position [694, 0]
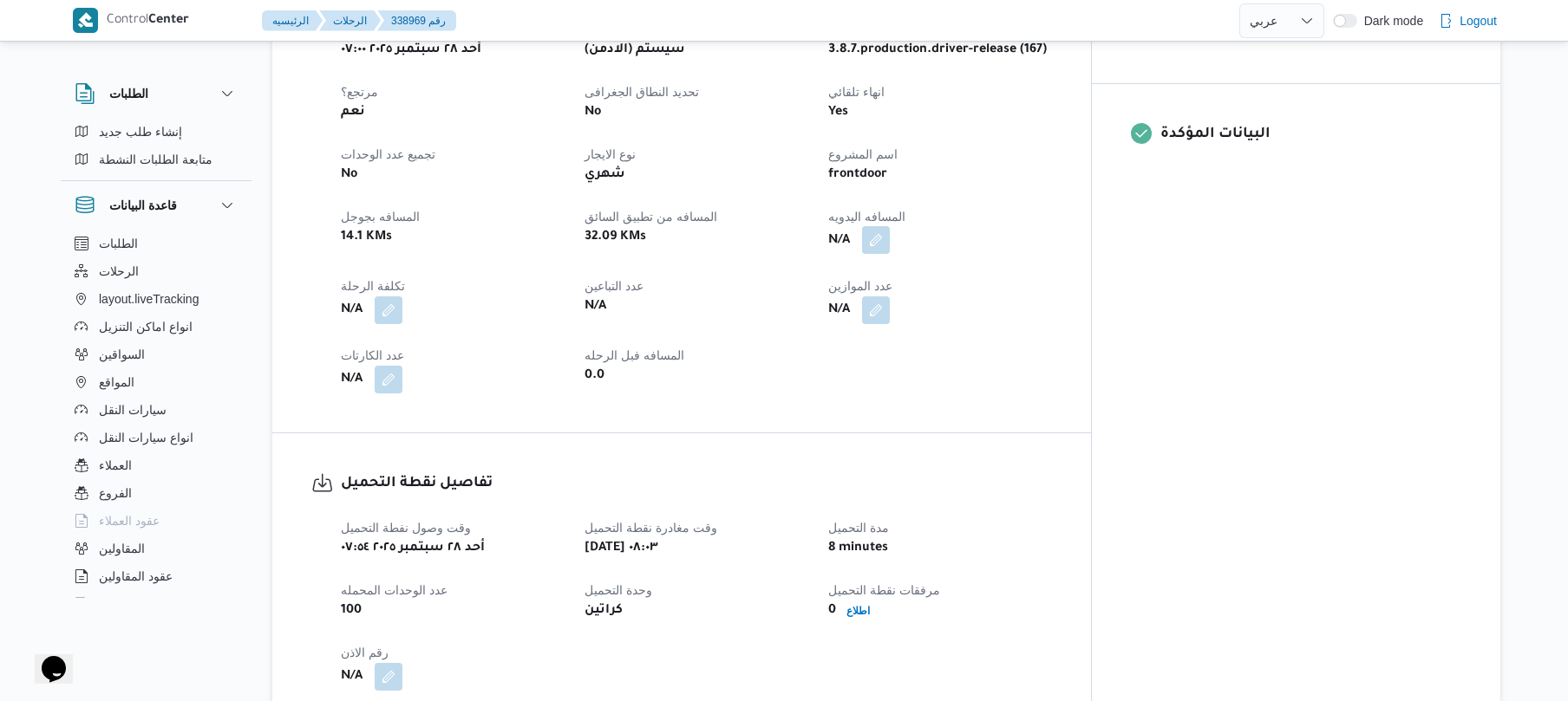
click at [890, 227] on button "button" at bounding box center [876, 241] width 28 height 28
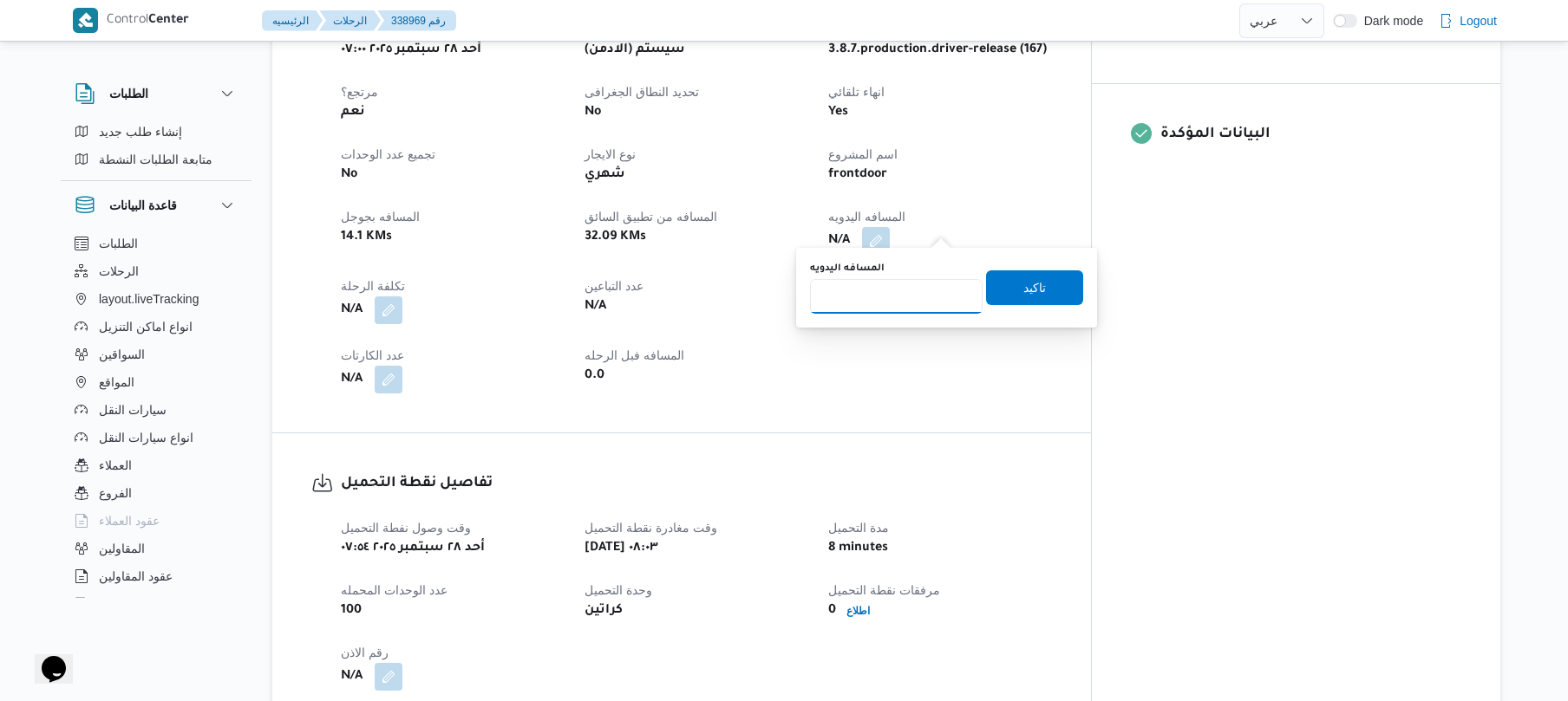
click at [905, 308] on input "المسافه اليدويه" at bounding box center [897, 296] width 172 height 34
type input "70"
click at [1026, 285] on span "تاكيد" at bounding box center [1035, 287] width 23 height 21
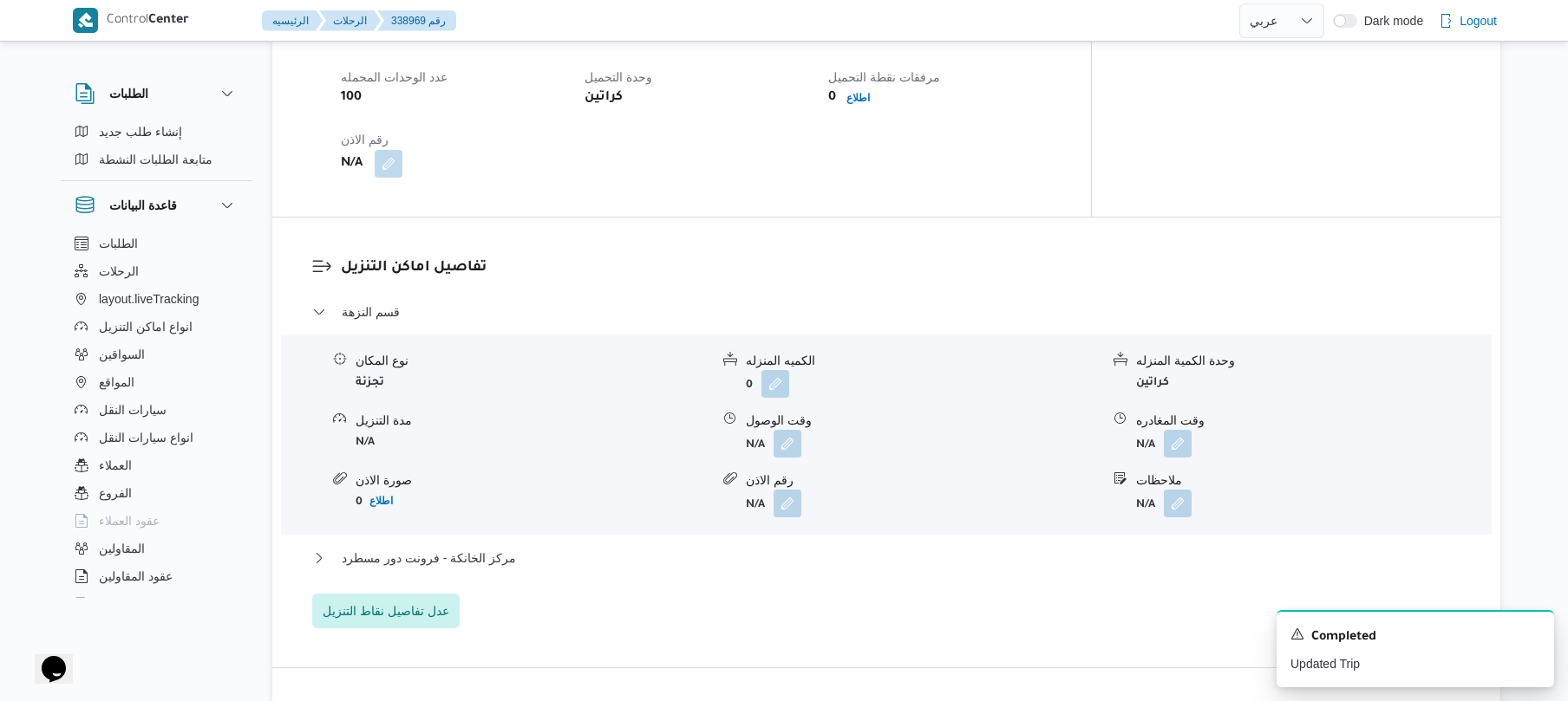
scroll to position [1295, 0]
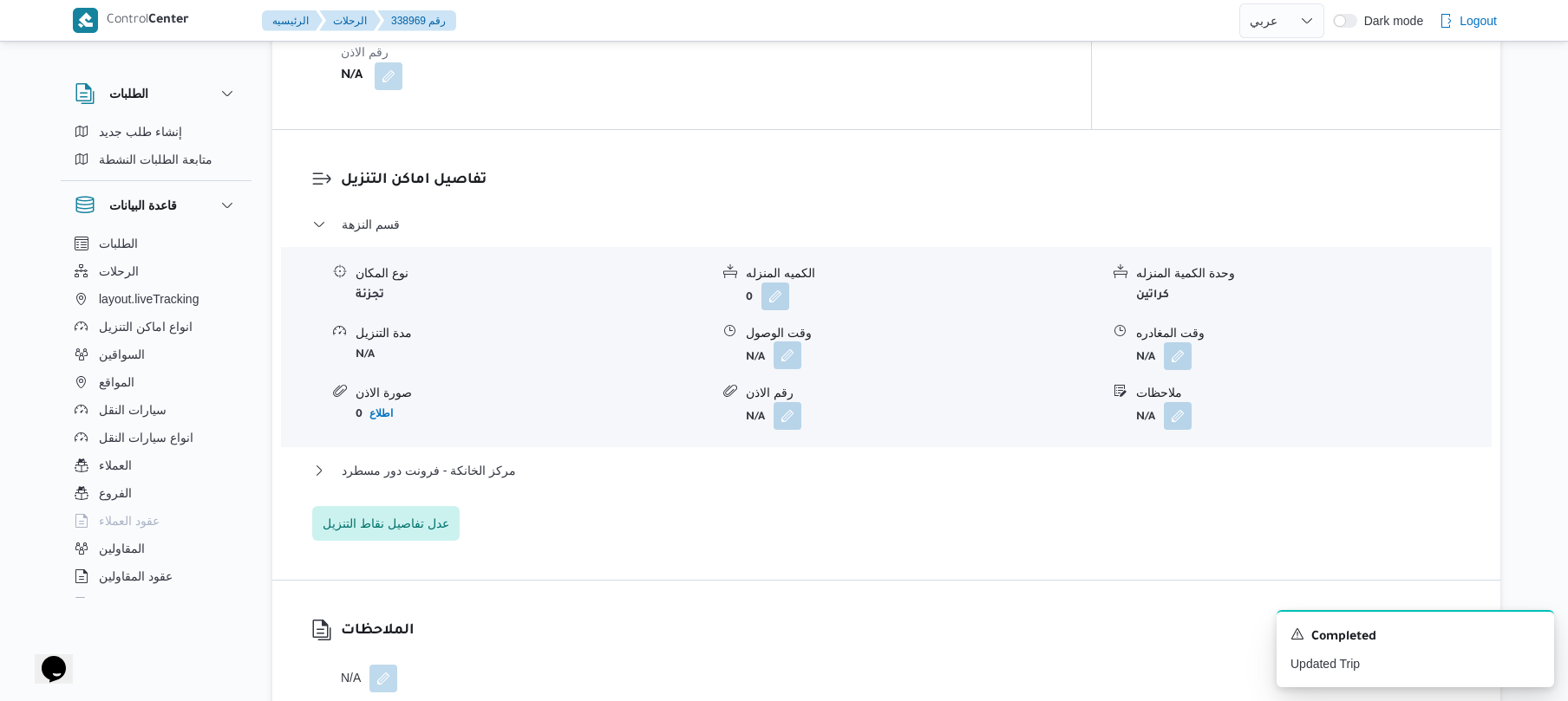
click at [782, 342] on button "button" at bounding box center [788, 356] width 28 height 28
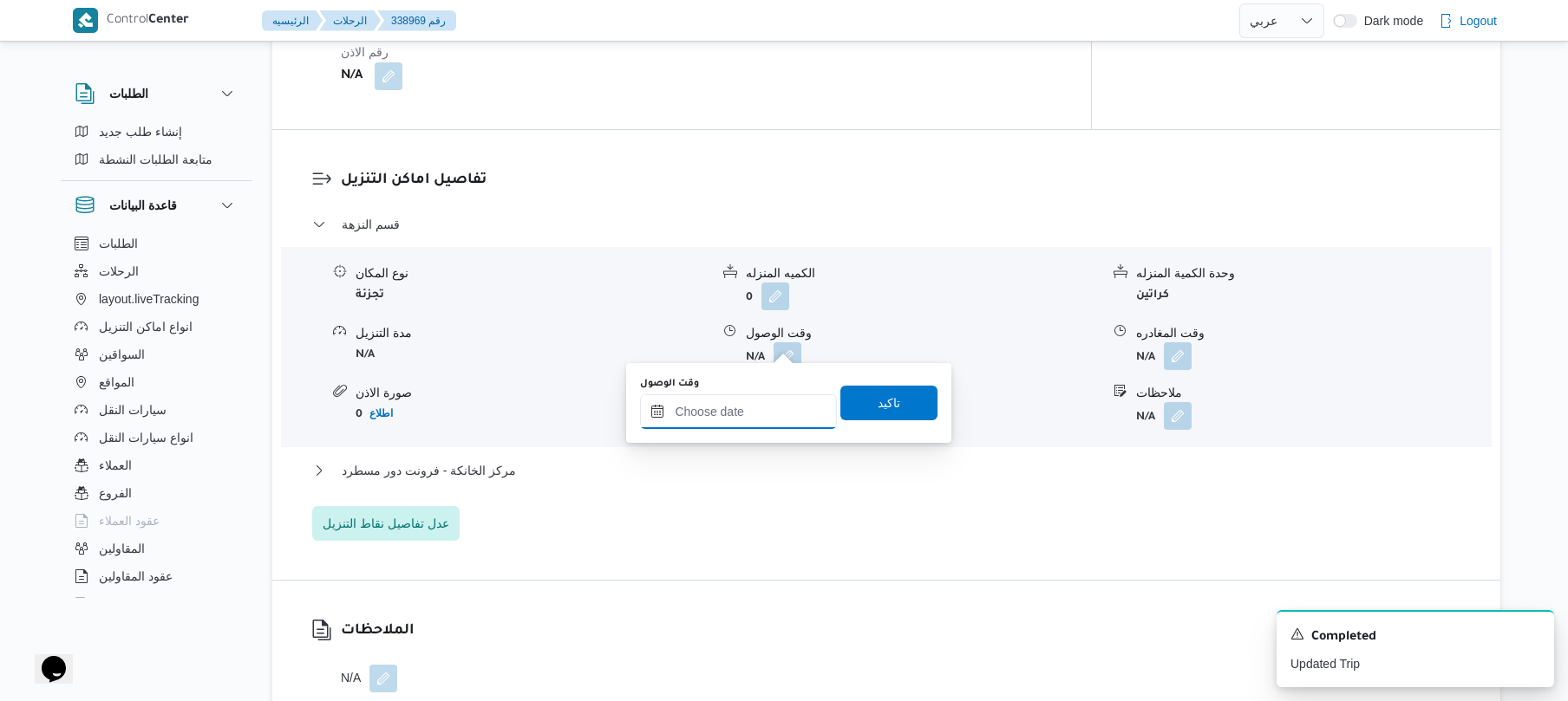
click at [751, 409] on input "وقت الوصول" at bounding box center [738, 411] width 197 height 34
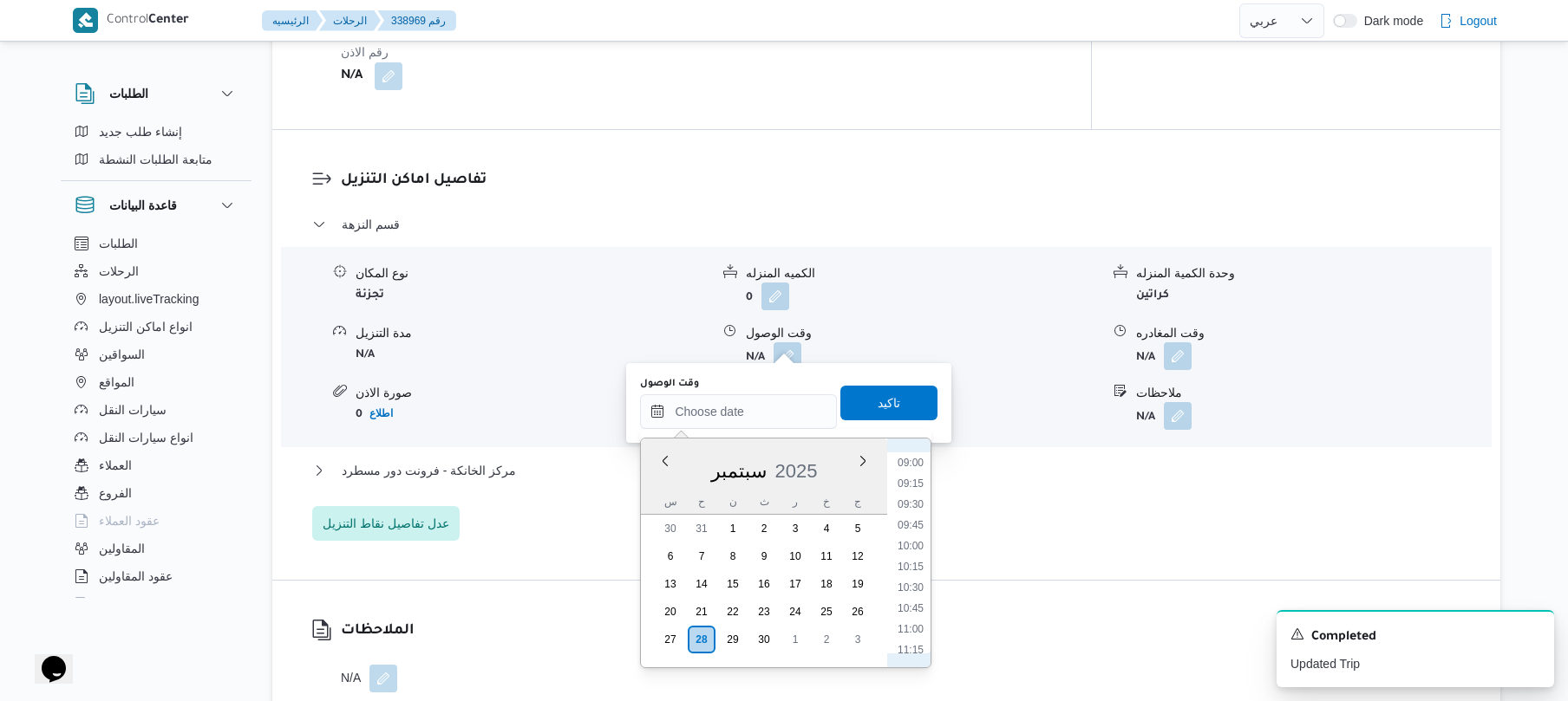
scroll to position [577, 0]
click at [911, 543] on li "08:00" at bounding box center [911, 550] width 40 height 18
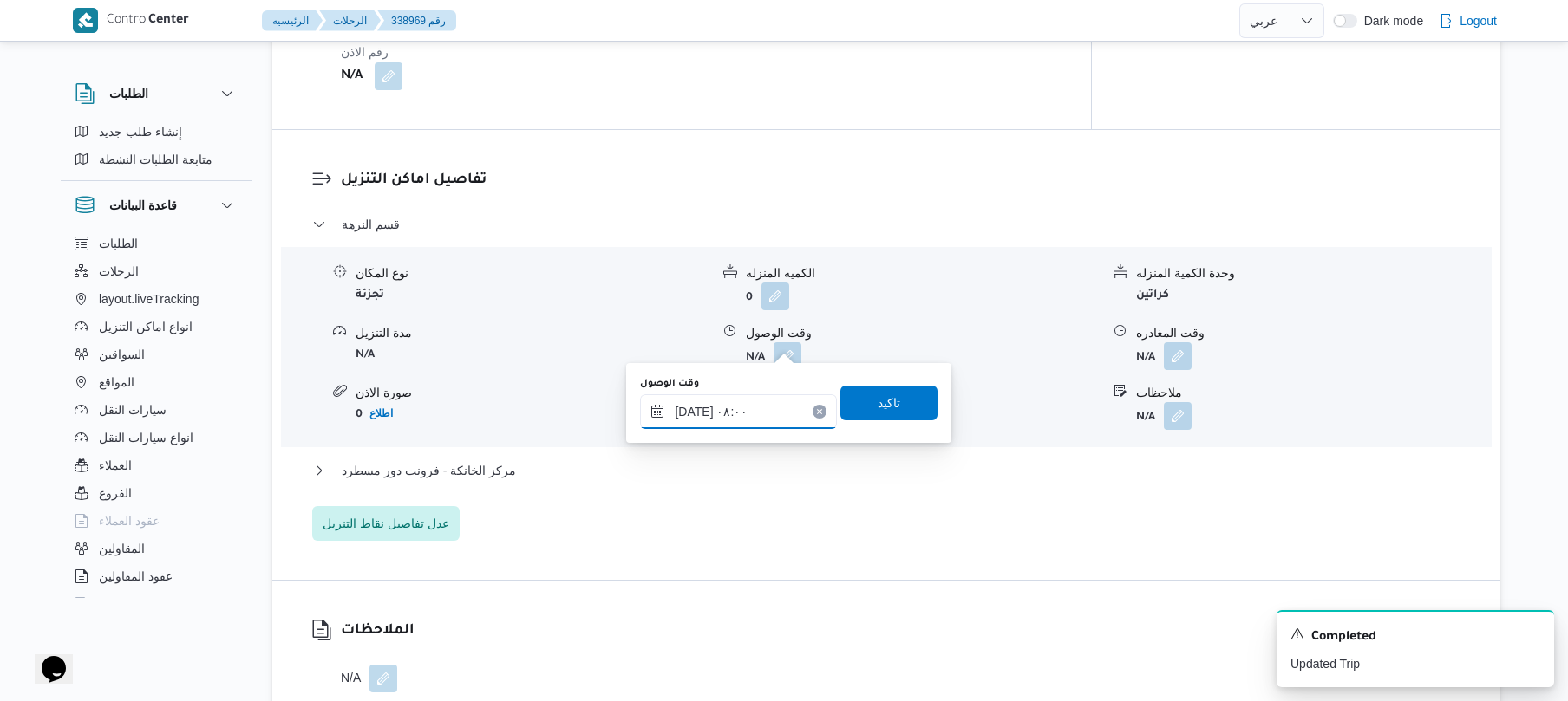
click at [700, 403] on input "٢٨/٠٩/٢٠٢٥ ٠٨:٠٠" at bounding box center [738, 411] width 197 height 34
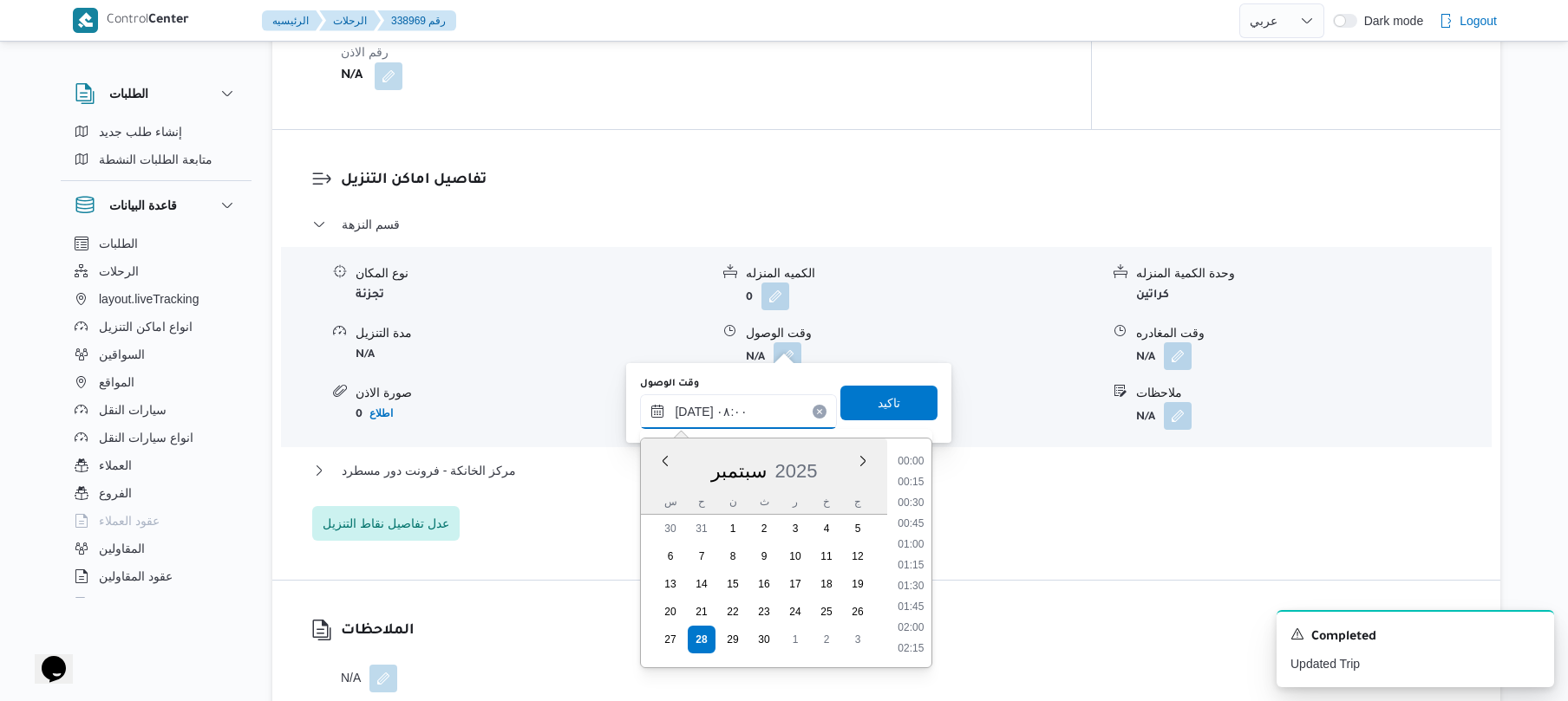
click at [700, 403] on input "٢٨/٠٩/٢٠٢٥ ٠٨:٠٠" at bounding box center [738, 411] width 197 height 34
type input "٢٨/٠٩/٢٠٢٥ ٠٨:٣٥"
click at [893, 392] on span "تاكيد" at bounding box center [889, 401] width 98 height 34
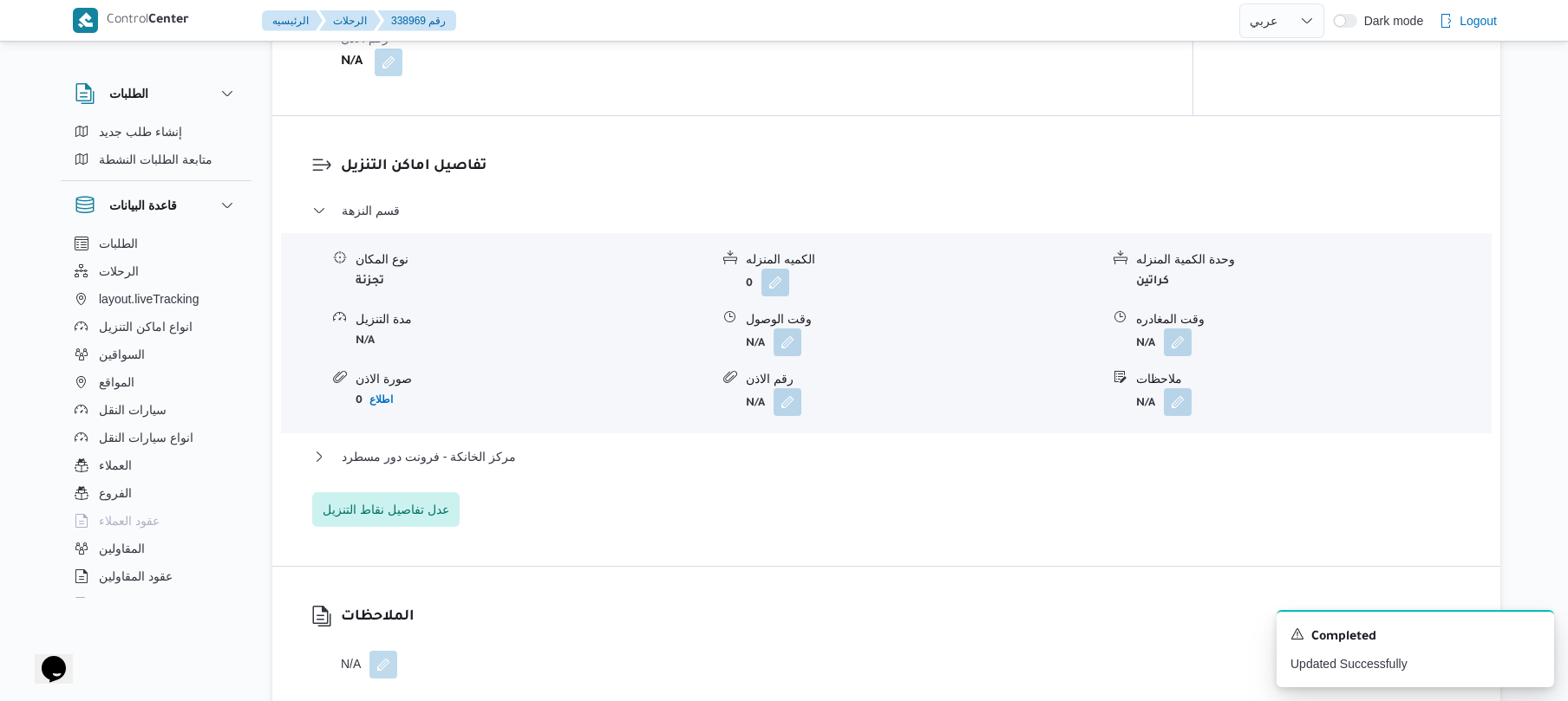
click at [780, 441] on div "قسم النزهة نوع المكان تجزئة الكميه المنزله 0 وحدة الكمية المنزله كراتين مدة الت…" at bounding box center [887, 364] width 1150 height 327
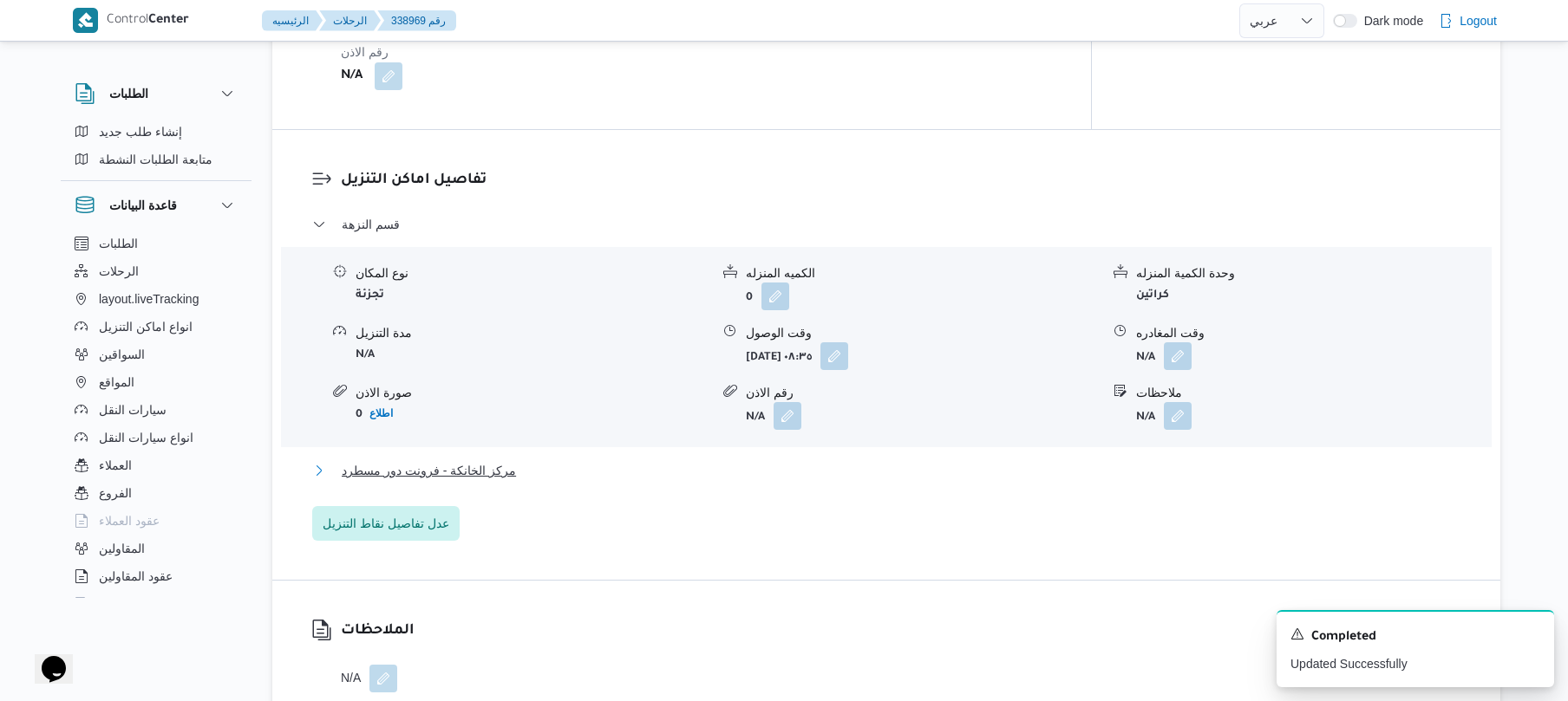
click at [774, 460] on button "مركز الخانكة - فرونت دور مسطرد" at bounding box center [887, 471] width 1150 height 21
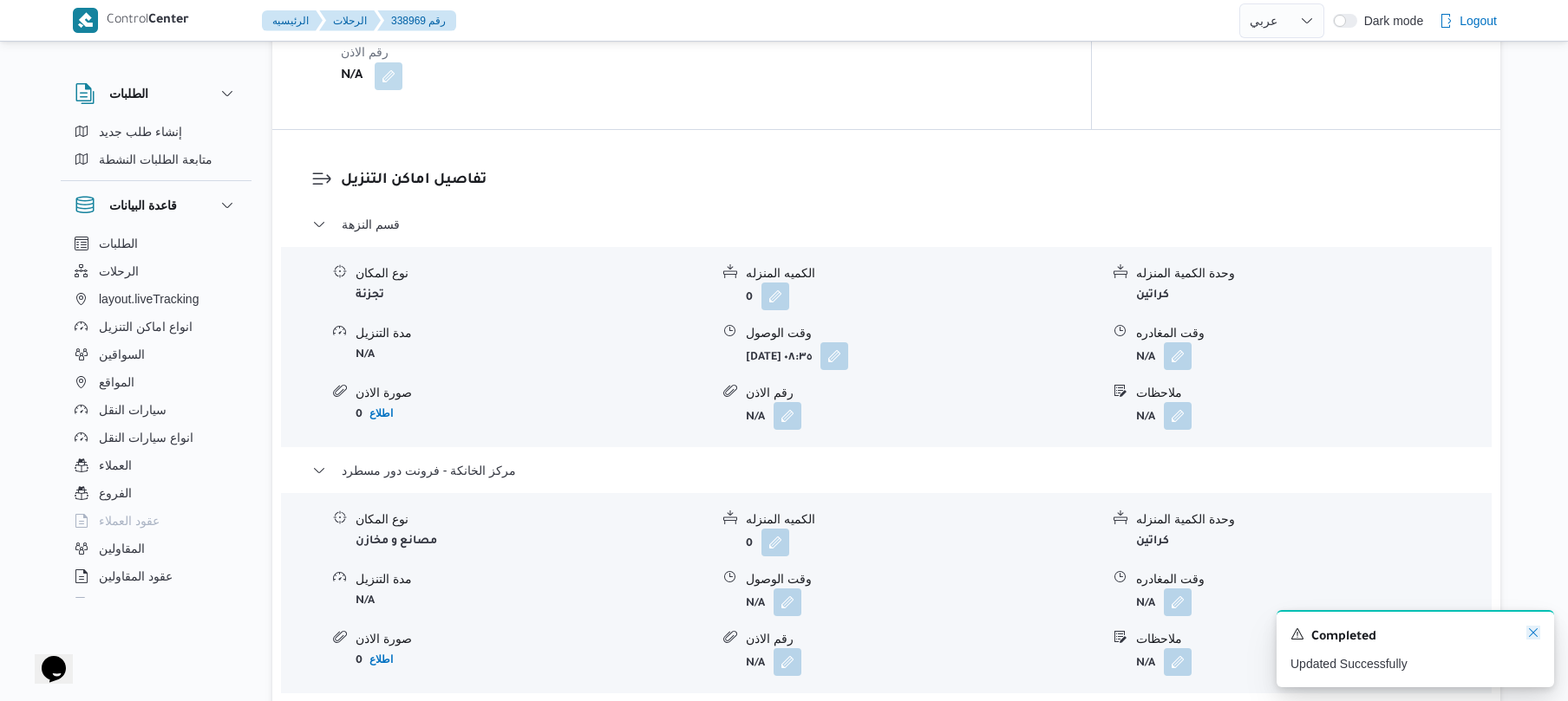
click at [1535, 628] on icon "Dismiss toast" at bounding box center [1534, 633] width 14 height 14
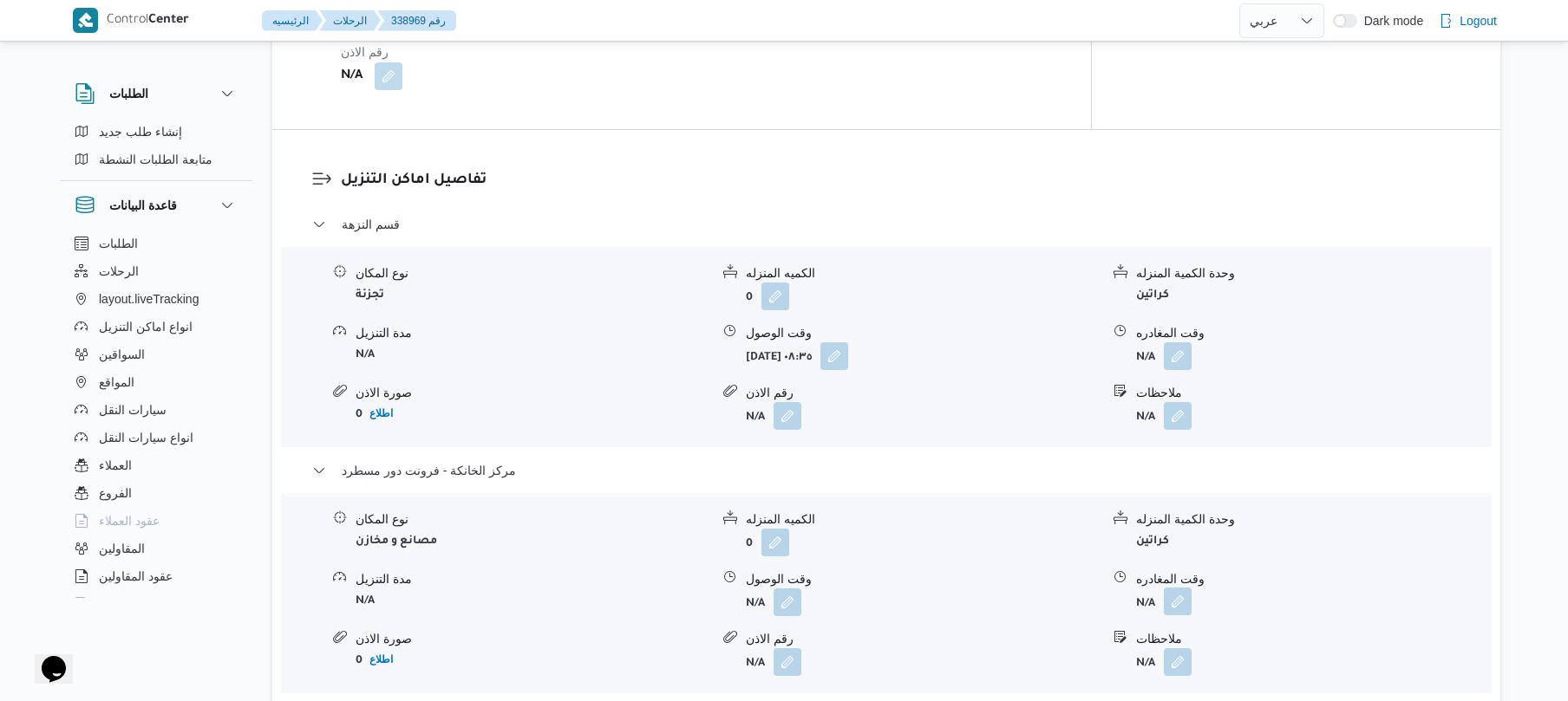
click at [1183, 591] on button "button" at bounding box center [1179, 602] width 28 height 28
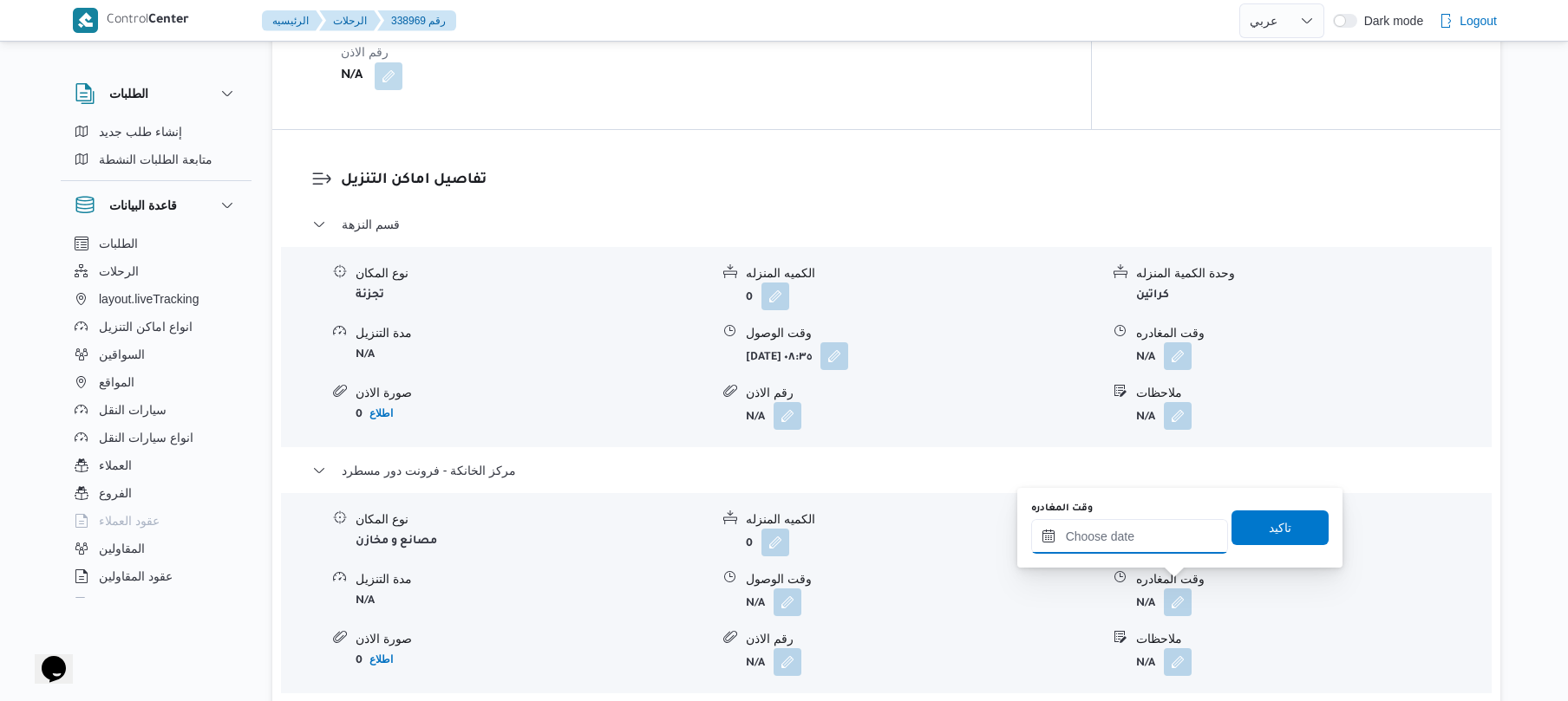
click at [1170, 546] on input "وقت المغادره" at bounding box center [1130, 536] width 197 height 34
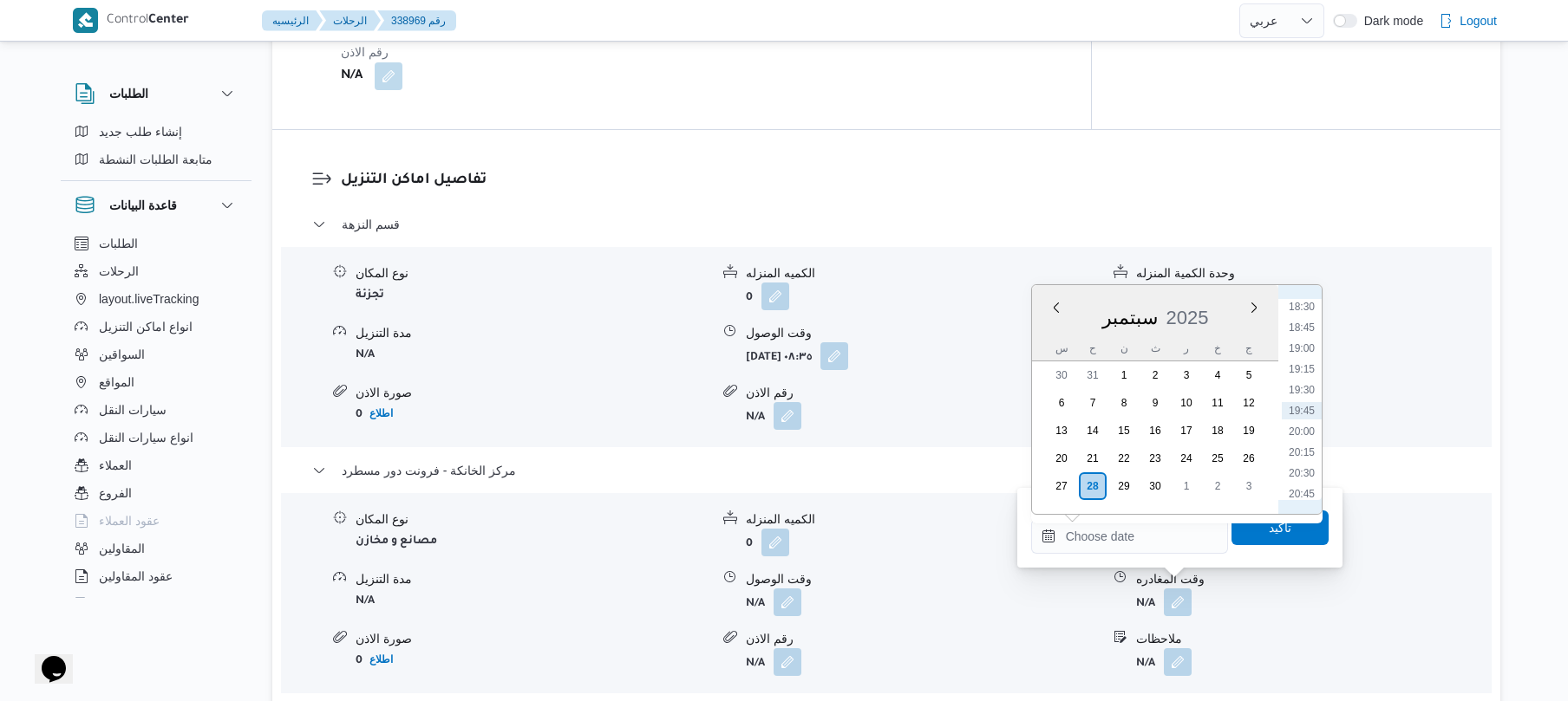
scroll to position [1369, 0]
click at [1306, 435] on li "18:00" at bounding box center [1302, 437] width 40 height 18
type input "[DATE] ١٨:٠٠"
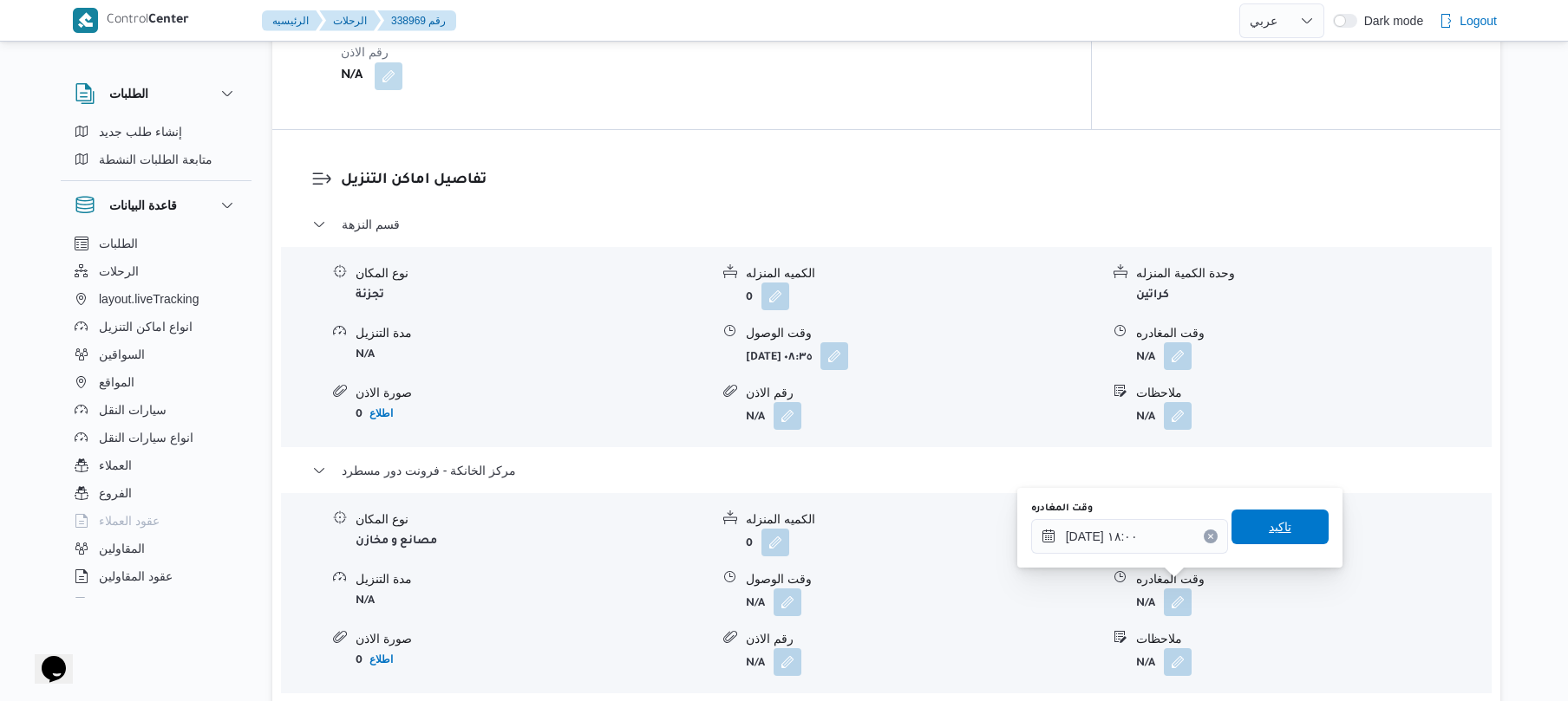
click at [1269, 525] on span "تاكيد" at bounding box center [1281, 527] width 23 height 21
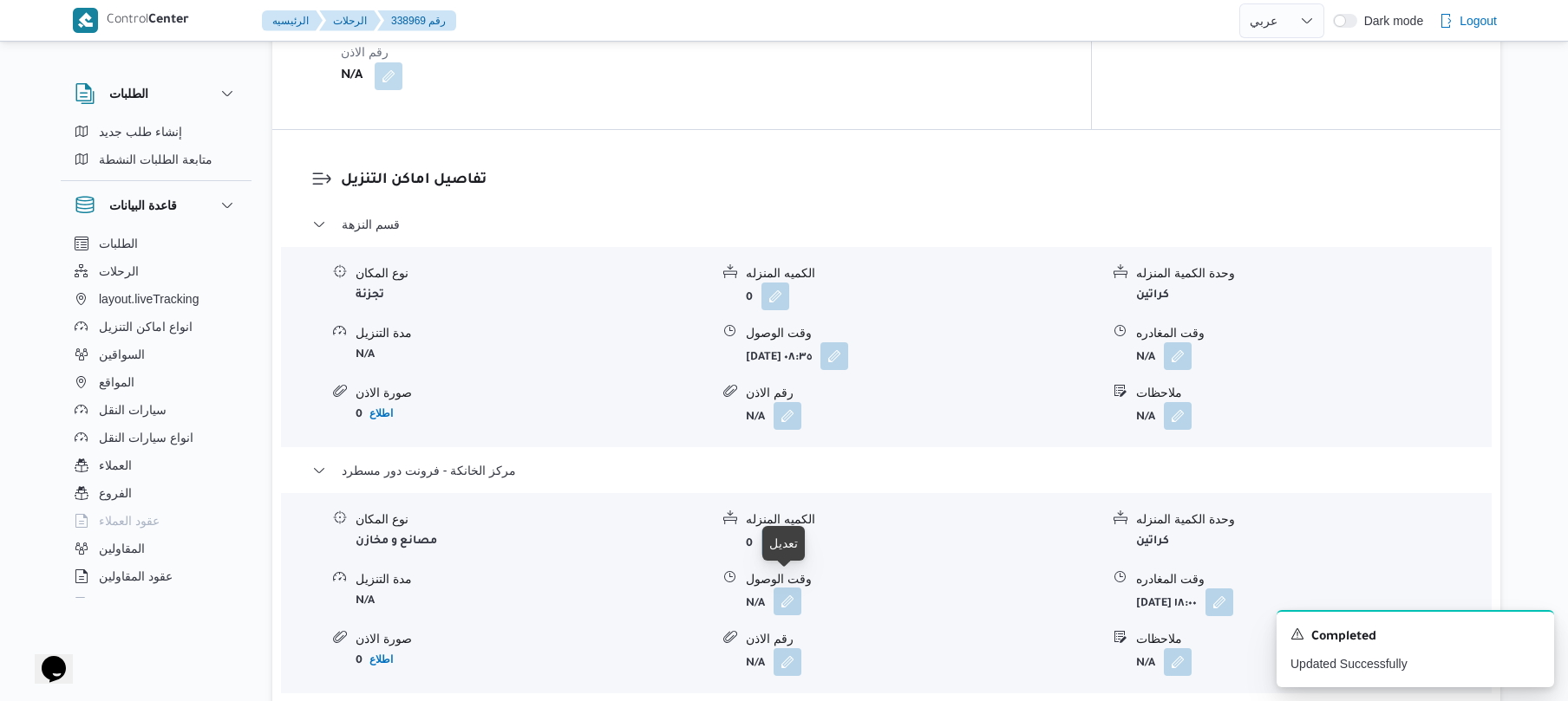
click at [795, 588] on button "button" at bounding box center [788, 602] width 28 height 28
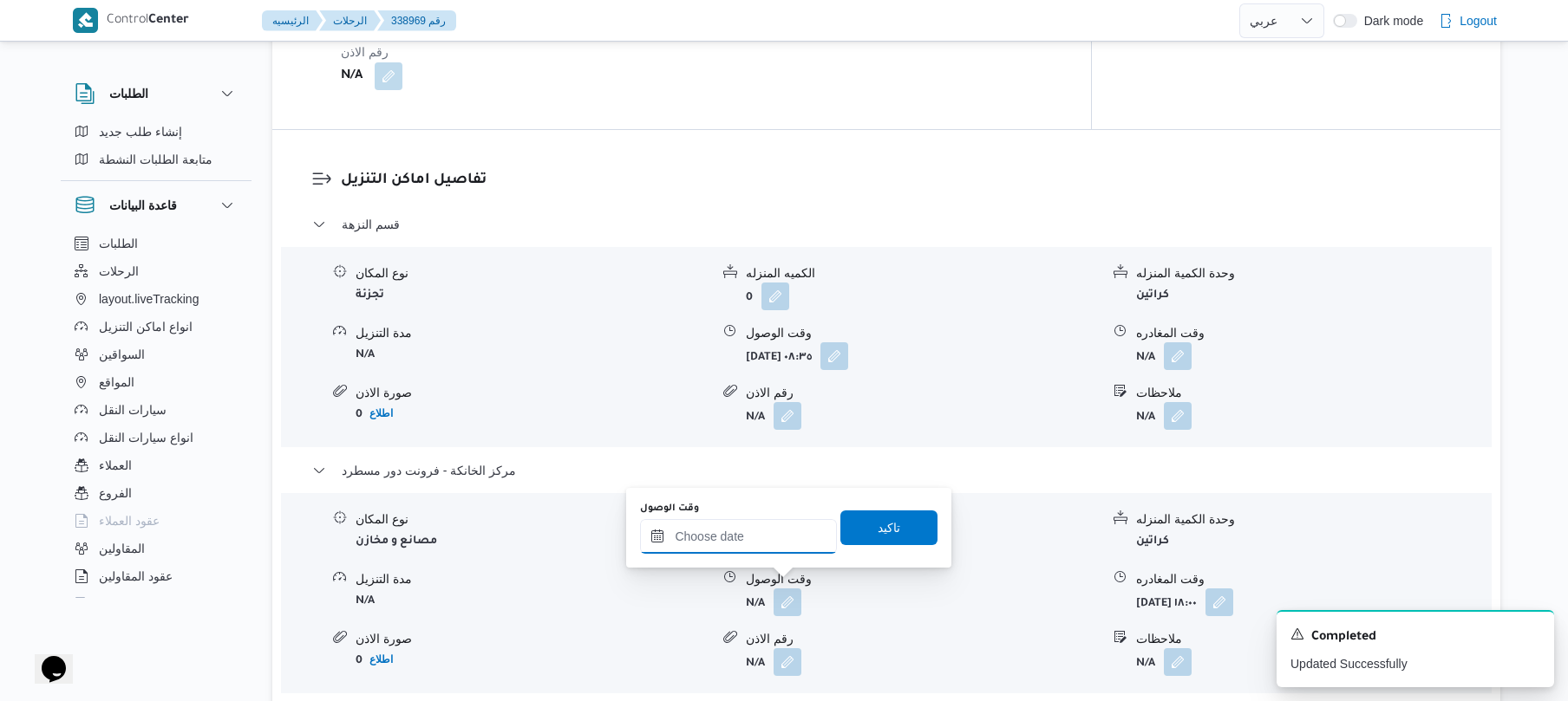
click at [782, 538] on input "وقت الوصول" at bounding box center [738, 536] width 197 height 34
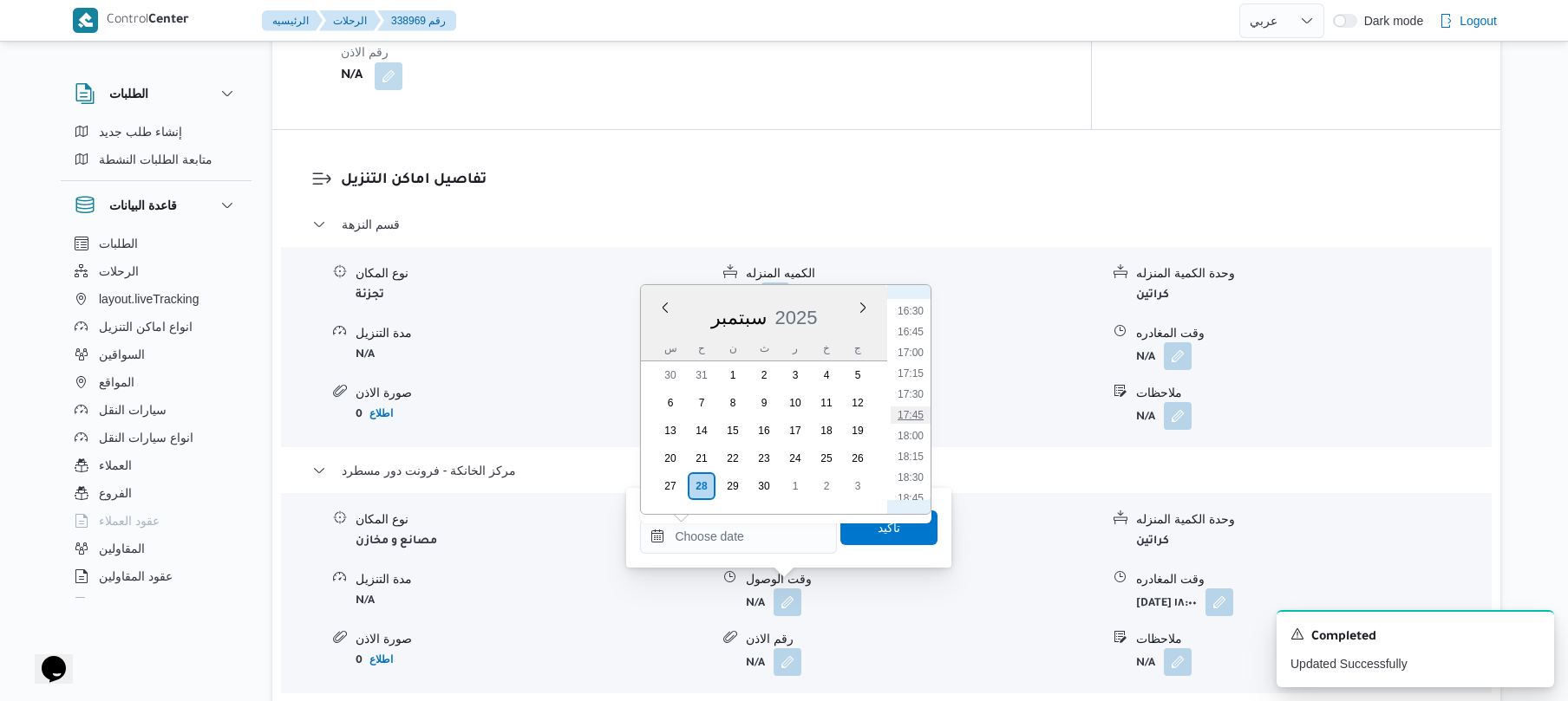
click at [916, 416] on li "17:45" at bounding box center [911, 416] width 40 height 18
type input "[DATE] ١٧:٤٥"
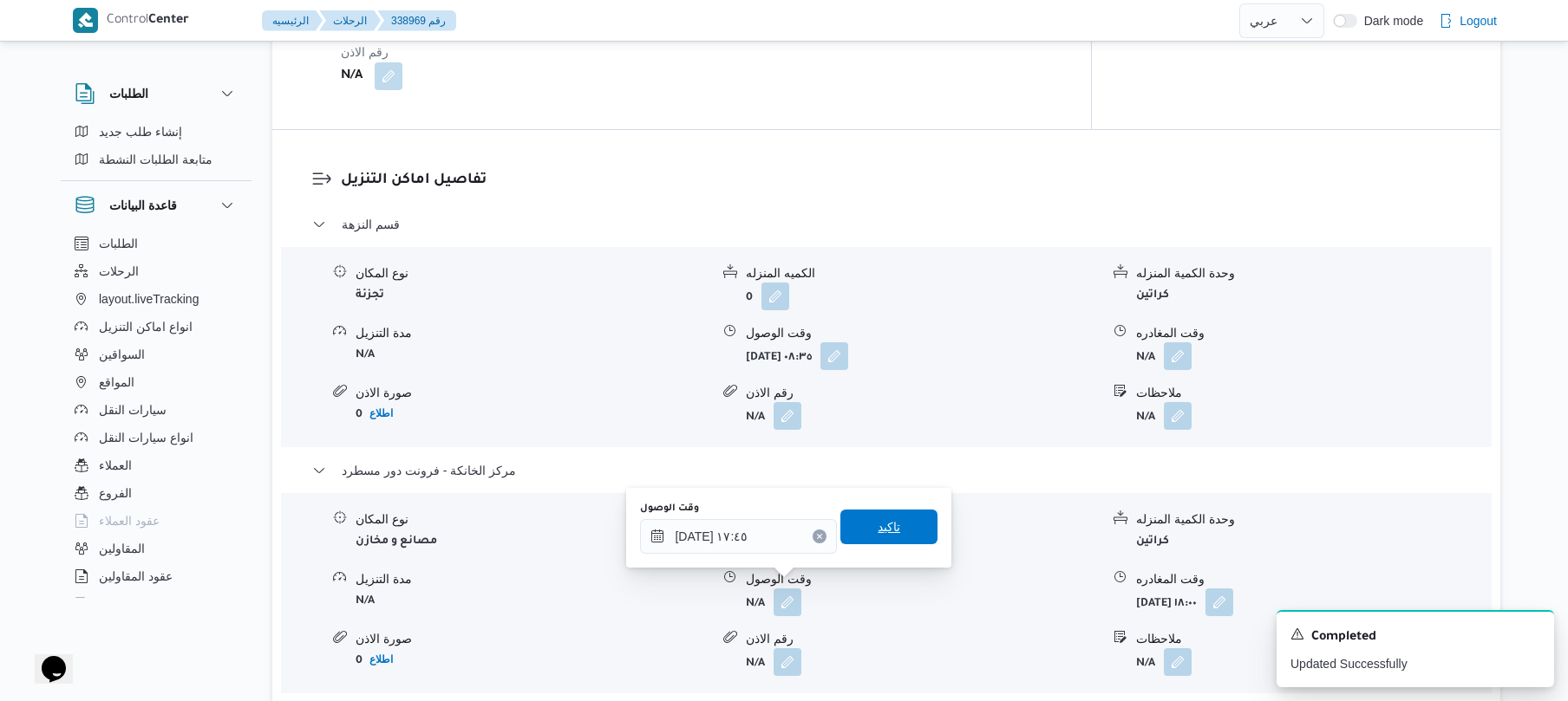
click at [882, 532] on span "تاكيد" at bounding box center [889, 527] width 23 height 21
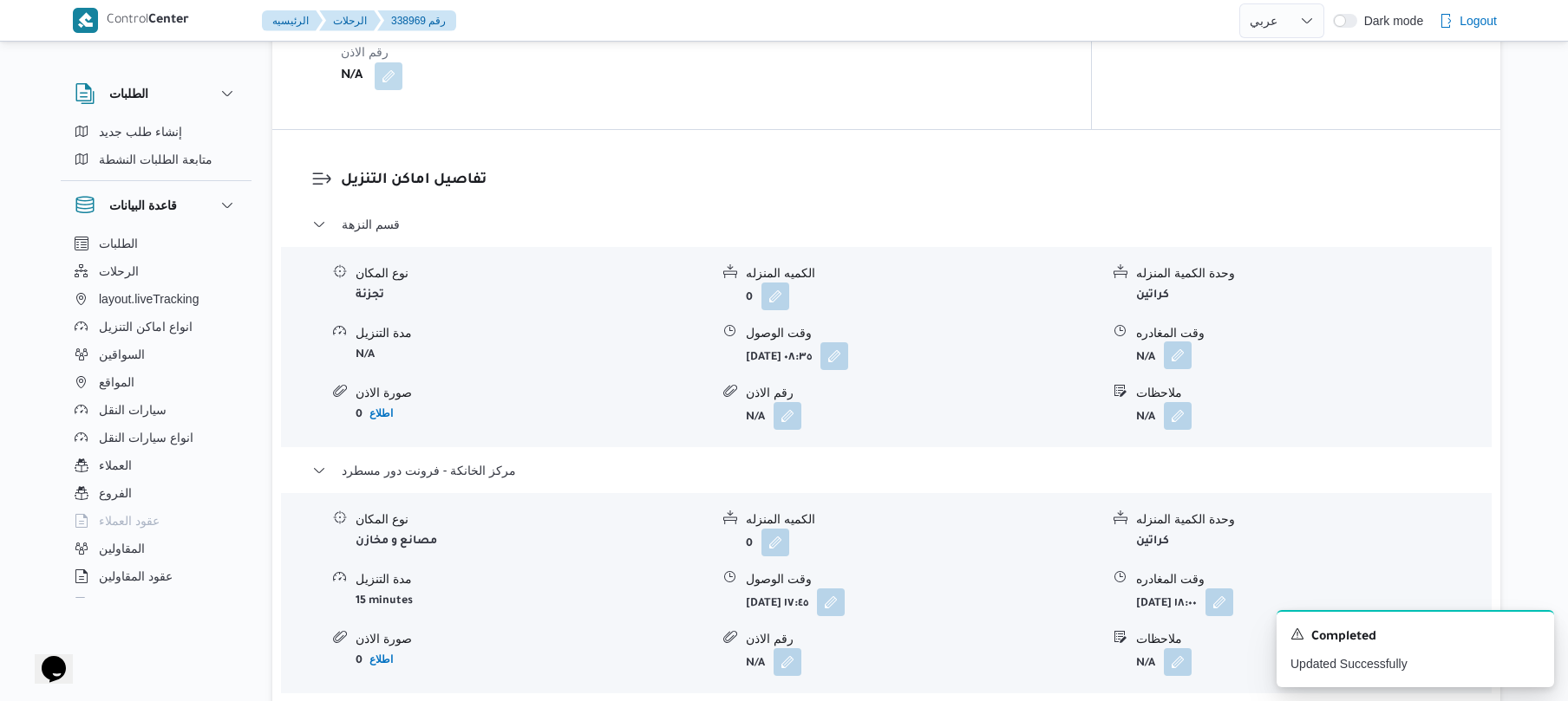
click at [1174, 343] on button "button" at bounding box center [1179, 356] width 28 height 28
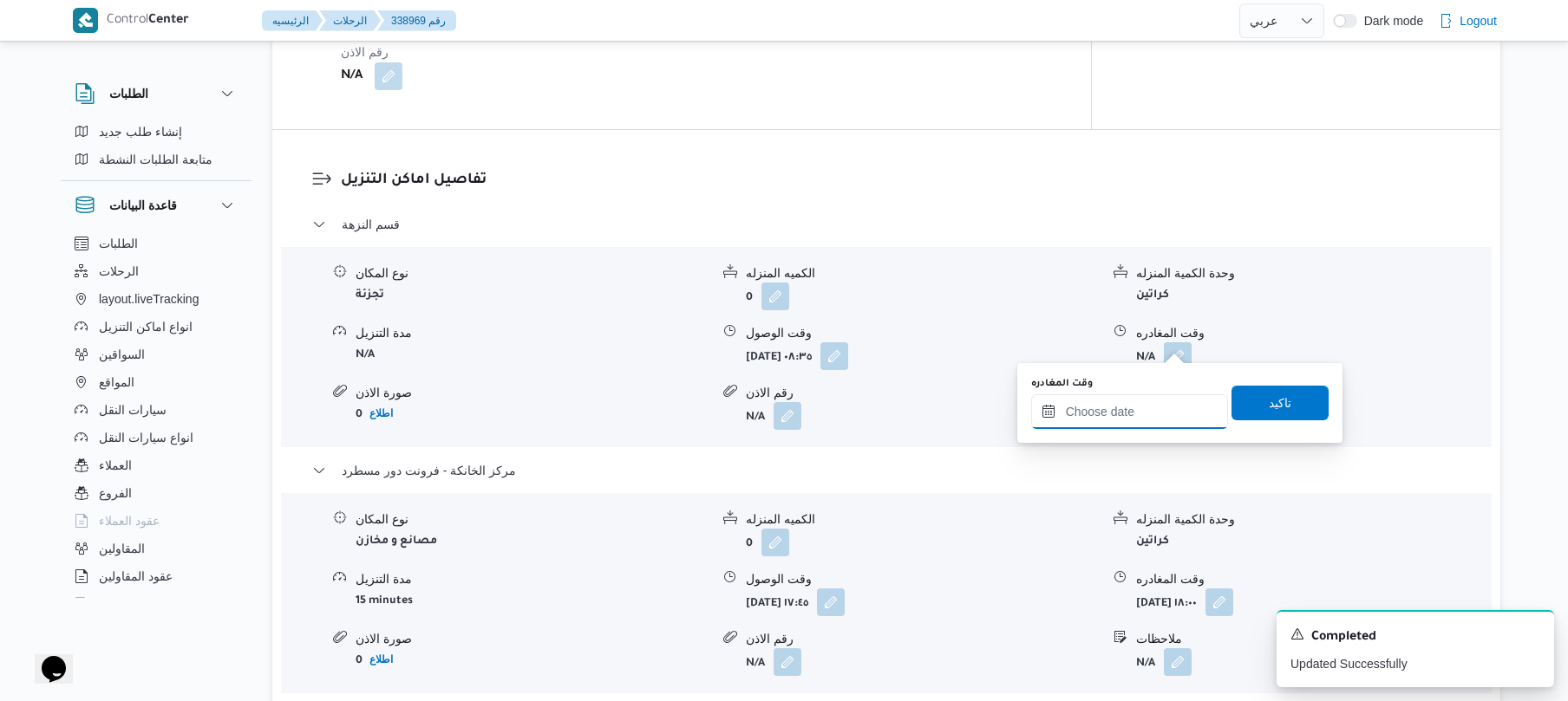
click at [1136, 407] on input "وقت المغادره" at bounding box center [1130, 411] width 197 height 34
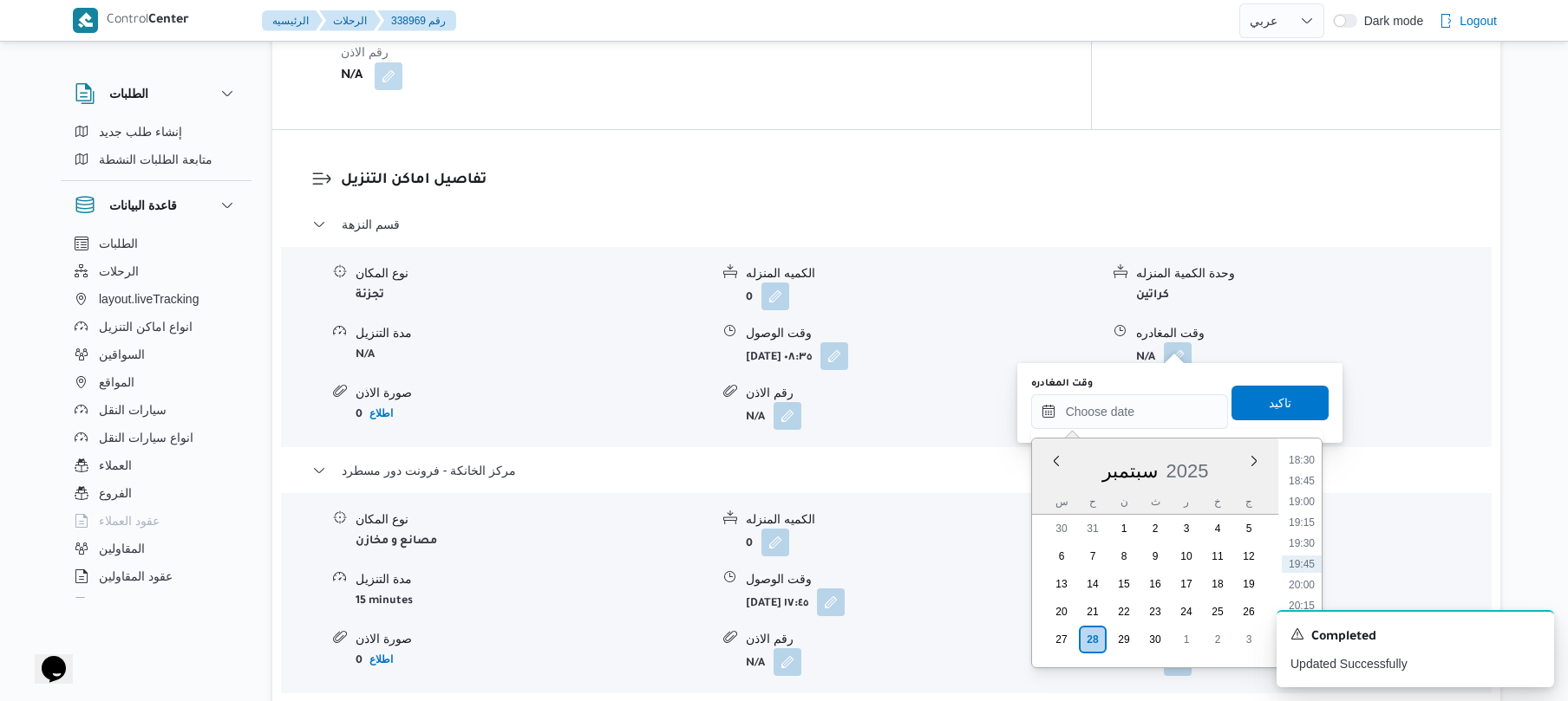
scroll to position [1370, 0]
click at [1308, 501] on li "17:00" at bounding box center [1302, 506] width 40 height 18
type input "٢٨/٠٩/٢٠٢٥ ١٧:٠٠"
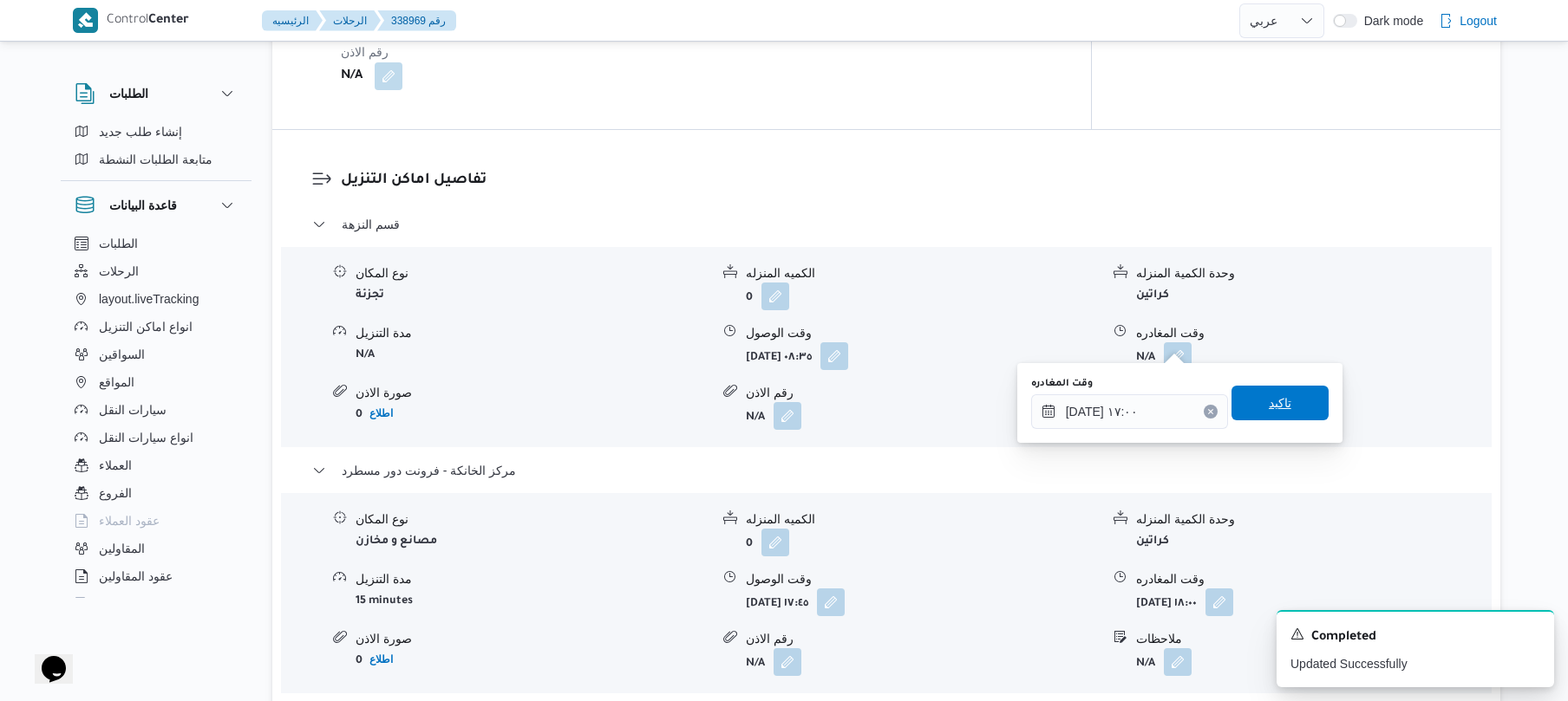
click at [1289, 401] on span "تاكيد" at bounding box center [1281, 402] width 98 height 34
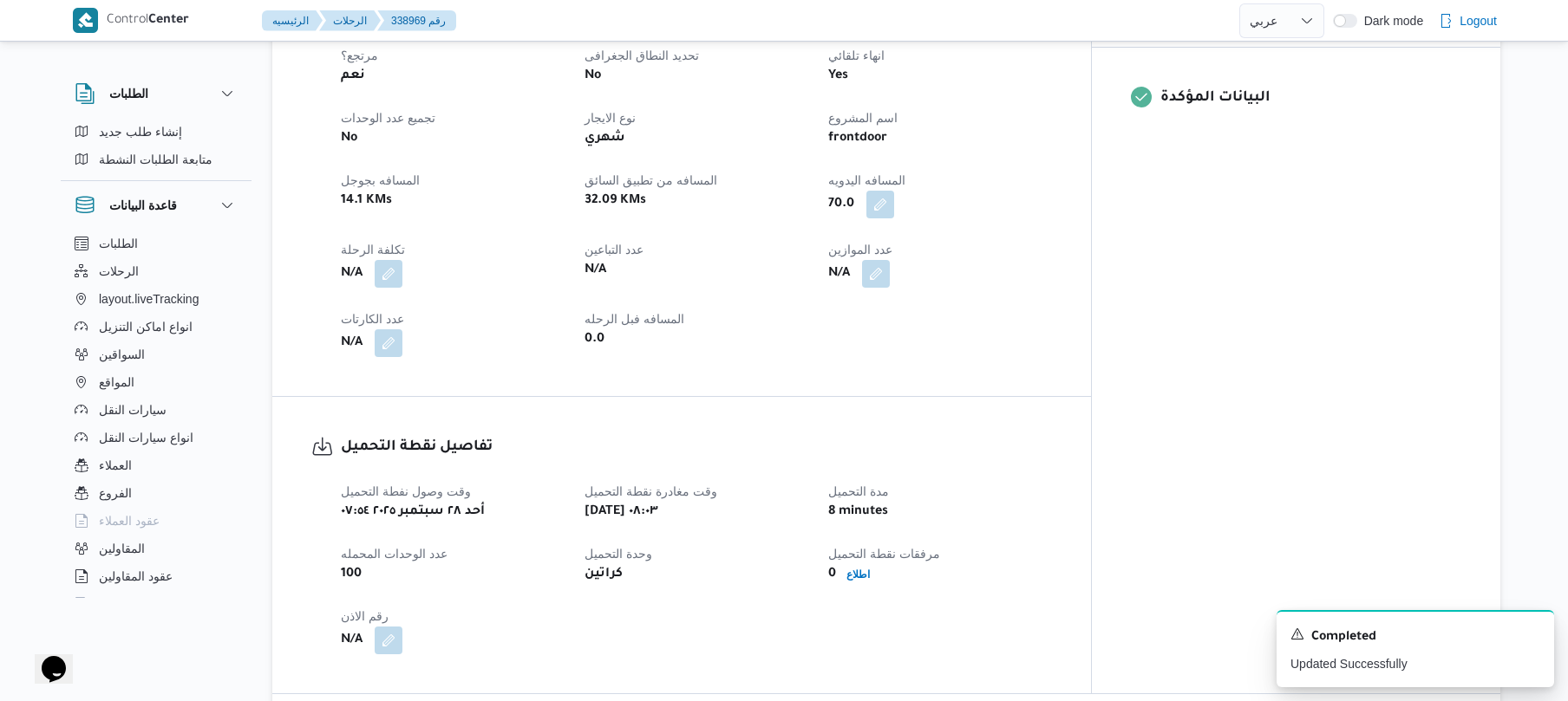
scroll to position [0, 0]
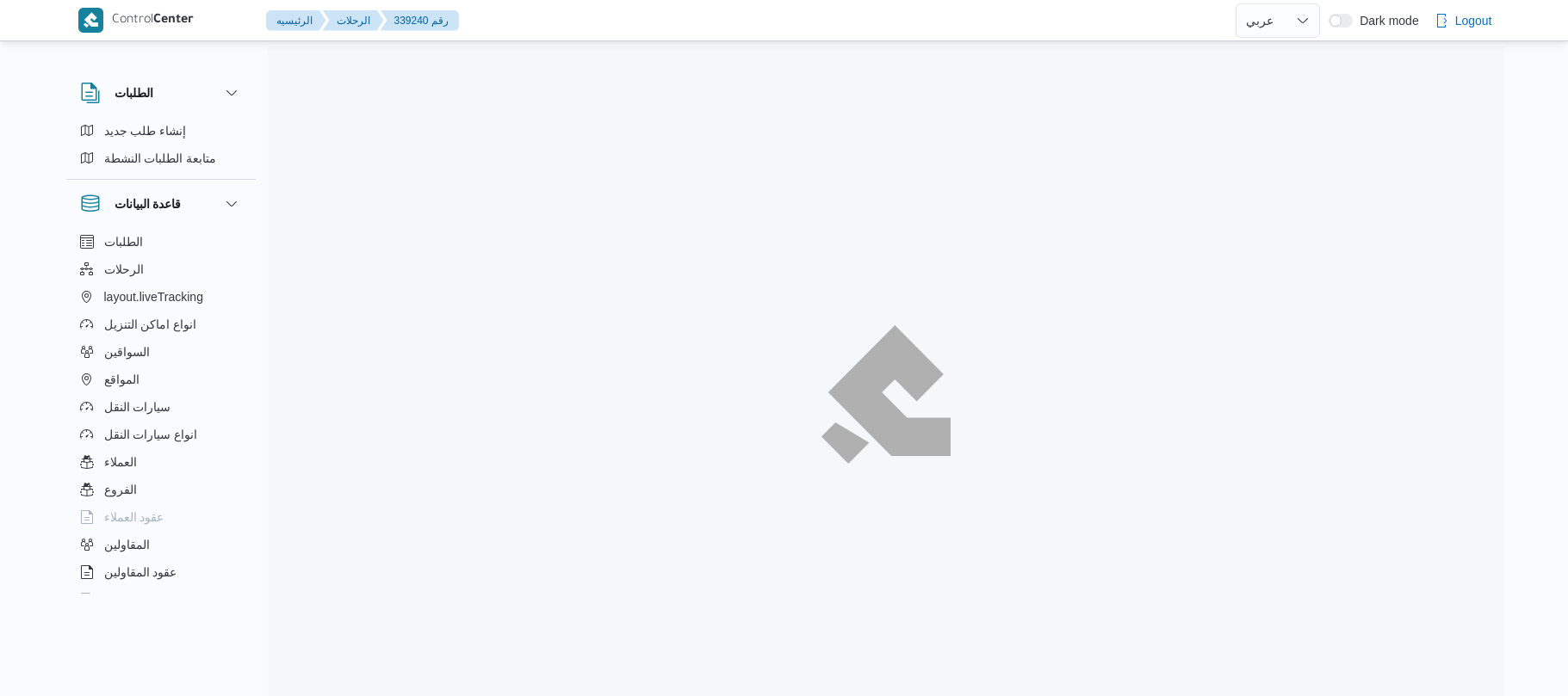
select select "ar"
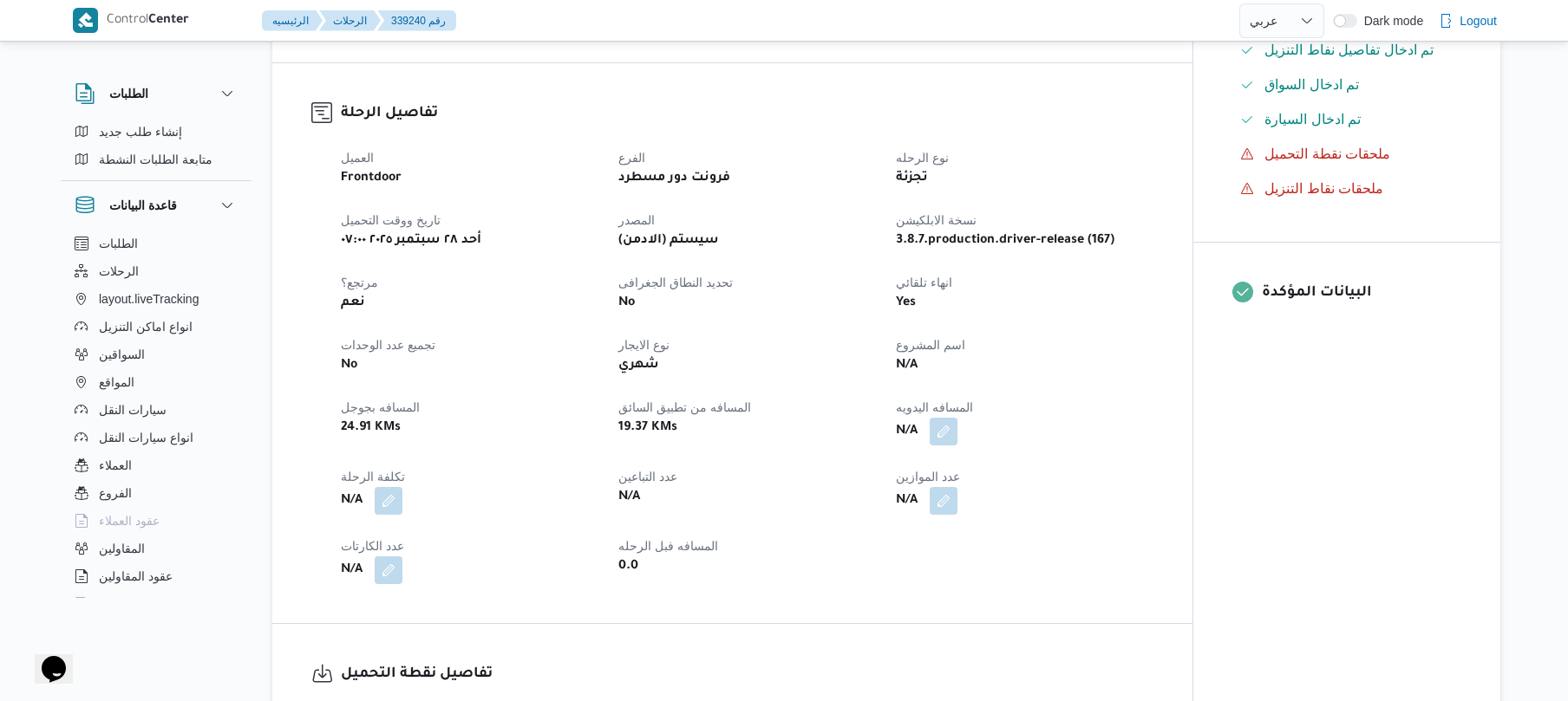
scroll to position [555, 0]
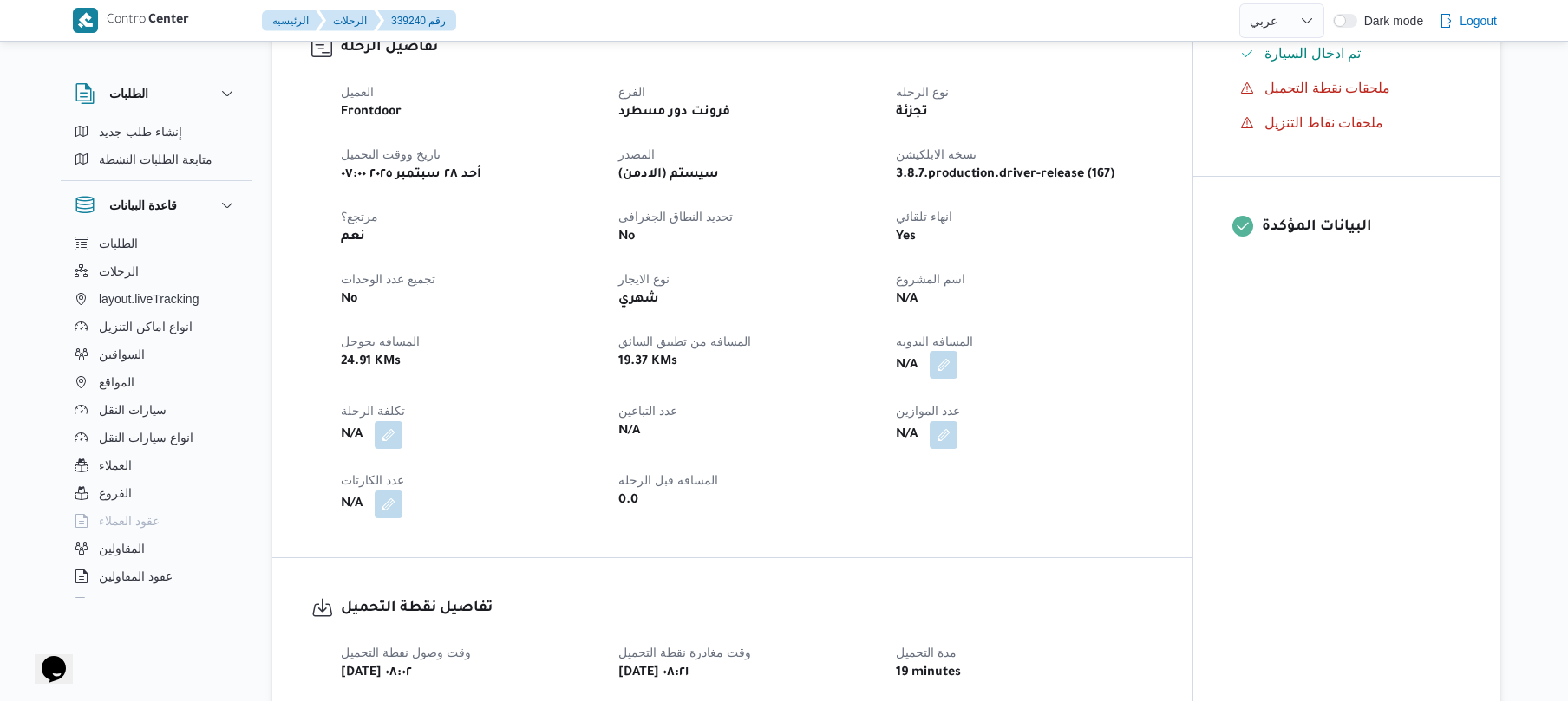
click at [940, 362] on button "button" at bounding box center [944, 365] width 28 height 28
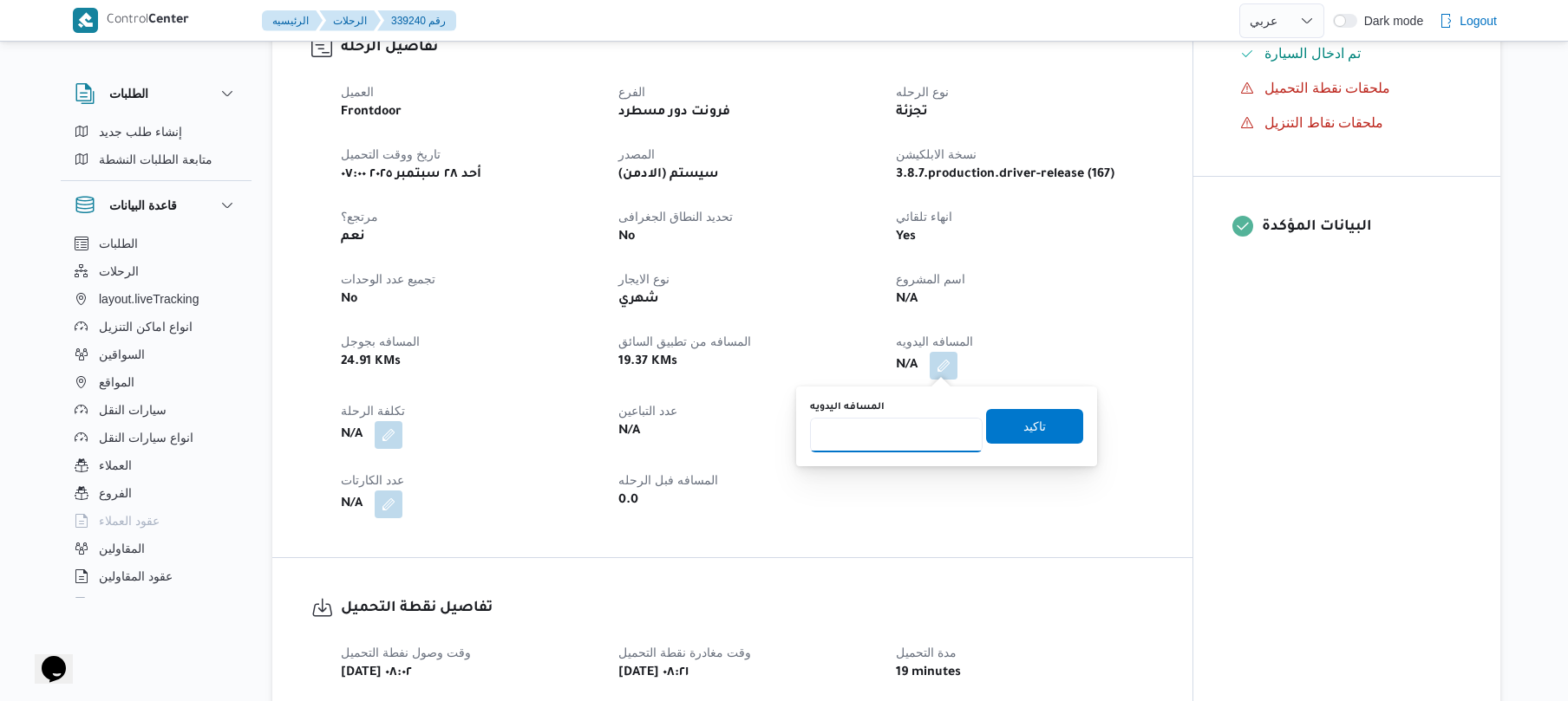
click at [876, 432] on input "المسافه اليدويه" at bounding box center [897, 435] width 172 height 34
type input "90"
click at [1039, 433] on span "تاكيد" at bounding box center [1034, 425] width 98 height 34
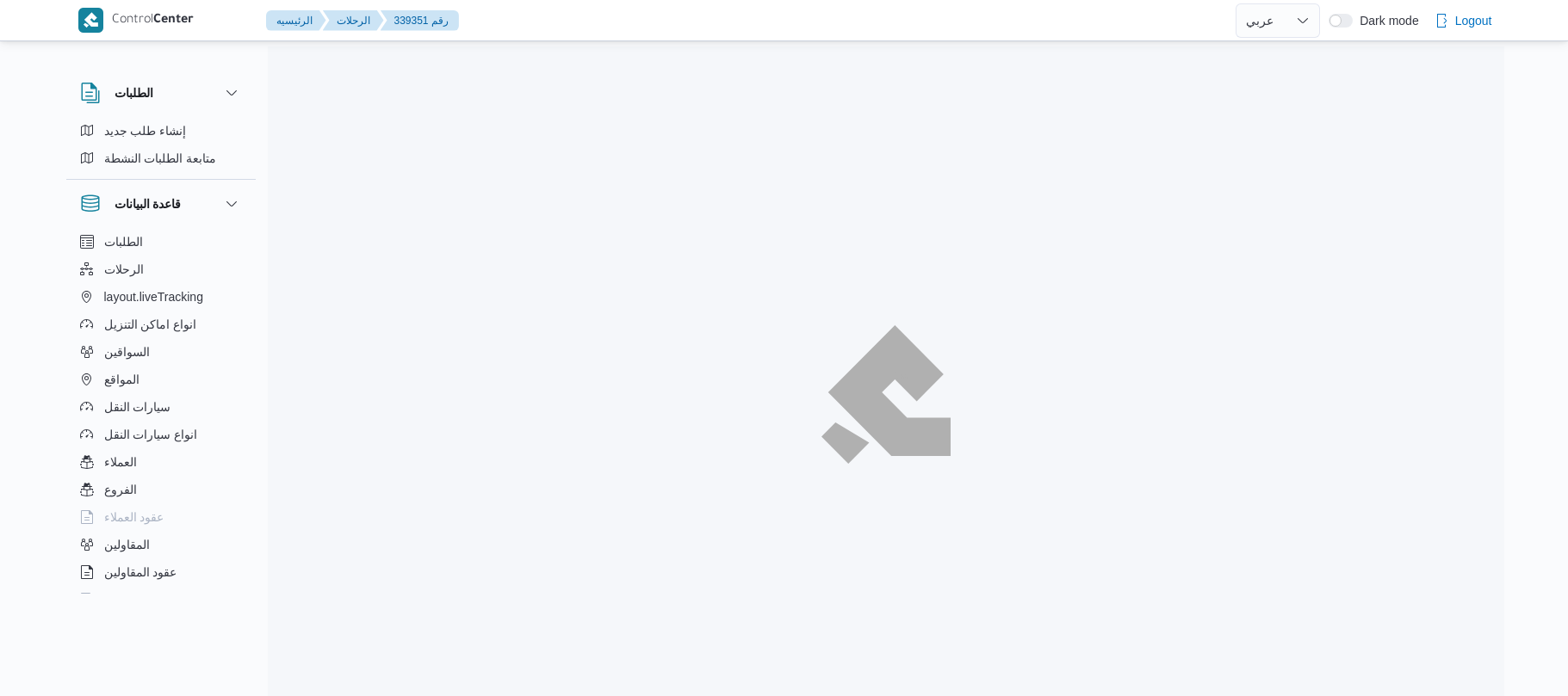
select select "ar"
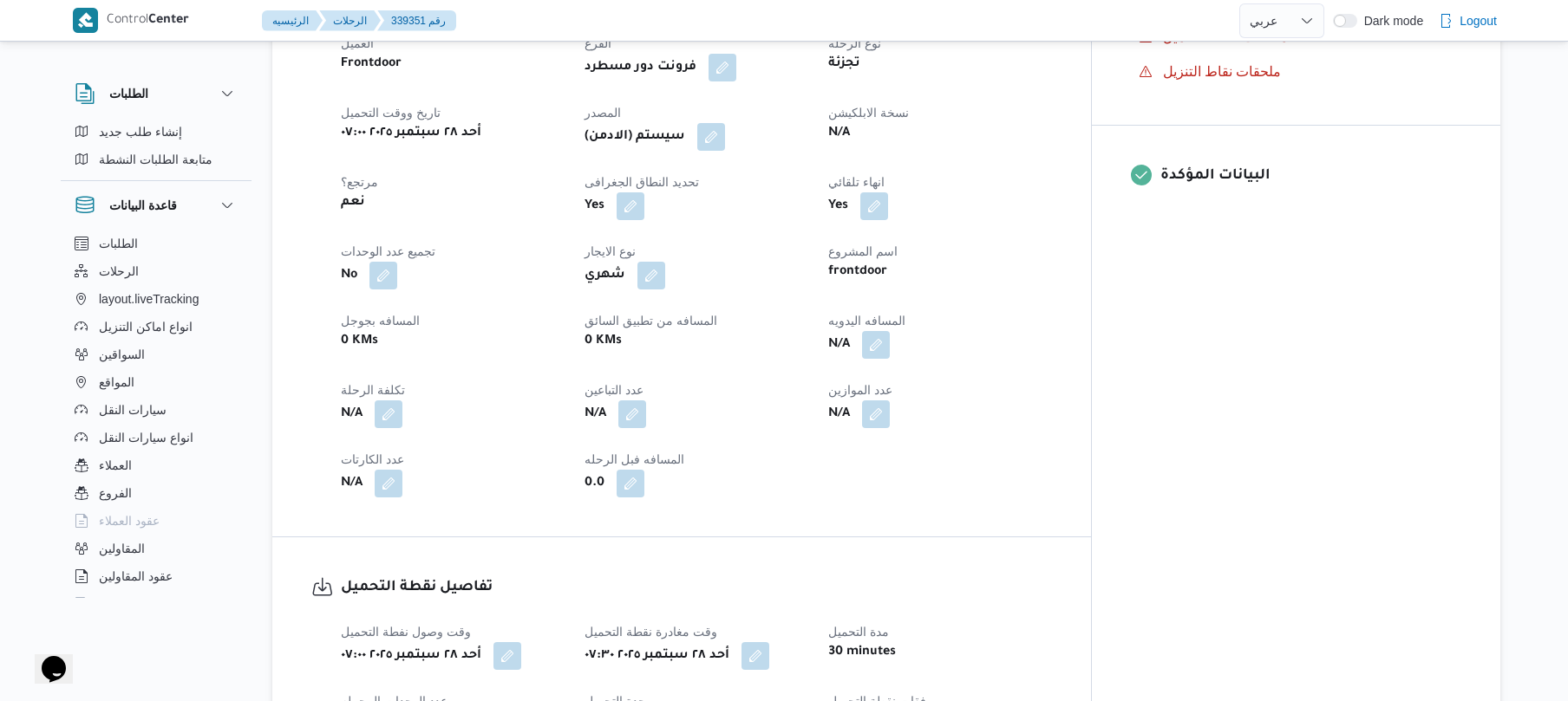
scroll to position [694, 0]
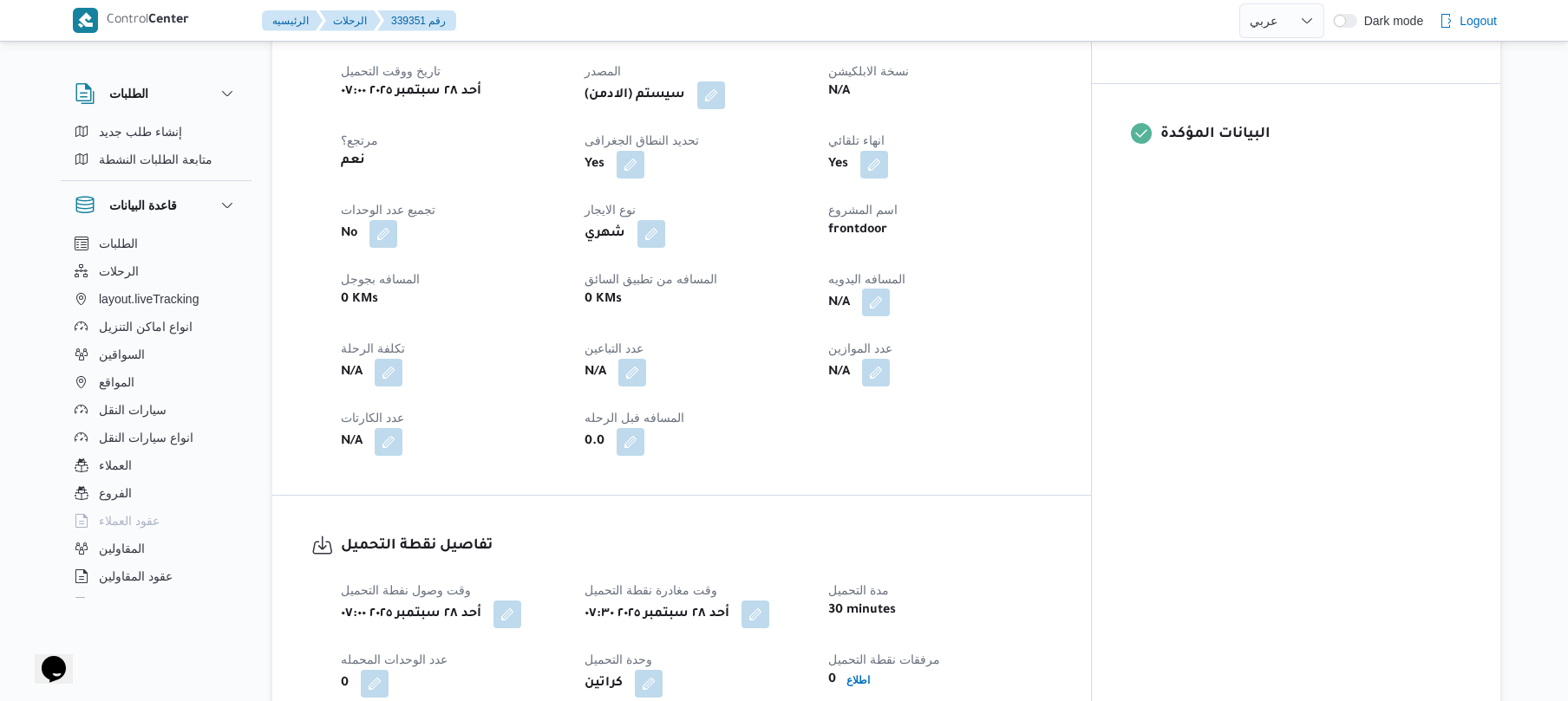
click at [890, 289] on button "button" at bounding box center [876, 303] width 28 height 28
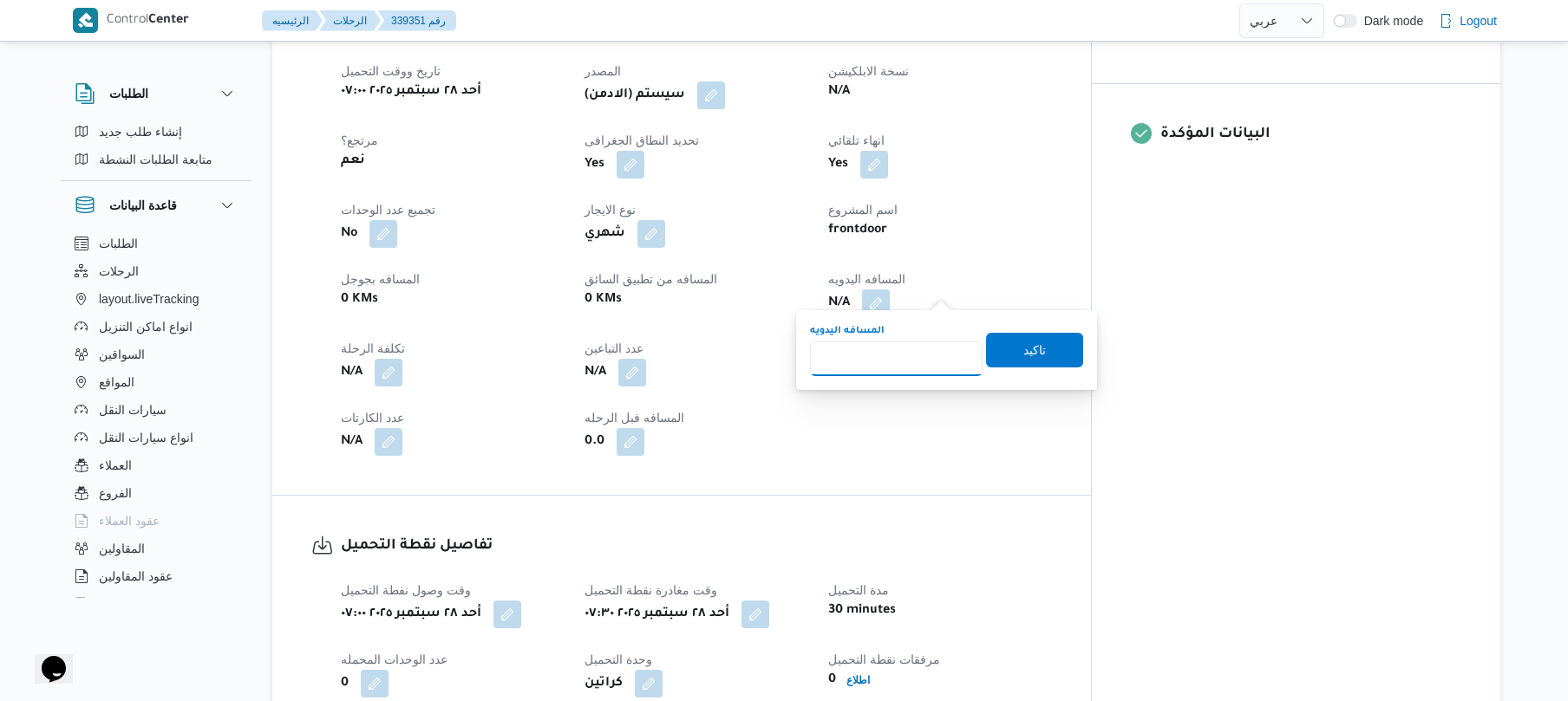
click at [894, 372] on input "المسافه اليدويه" at bounding box center [897, 358] width 172 height 34
type input "90"
click at [1034, 356] on span "تاكيد" at bounding box center [1035, 350] width 23 height 21
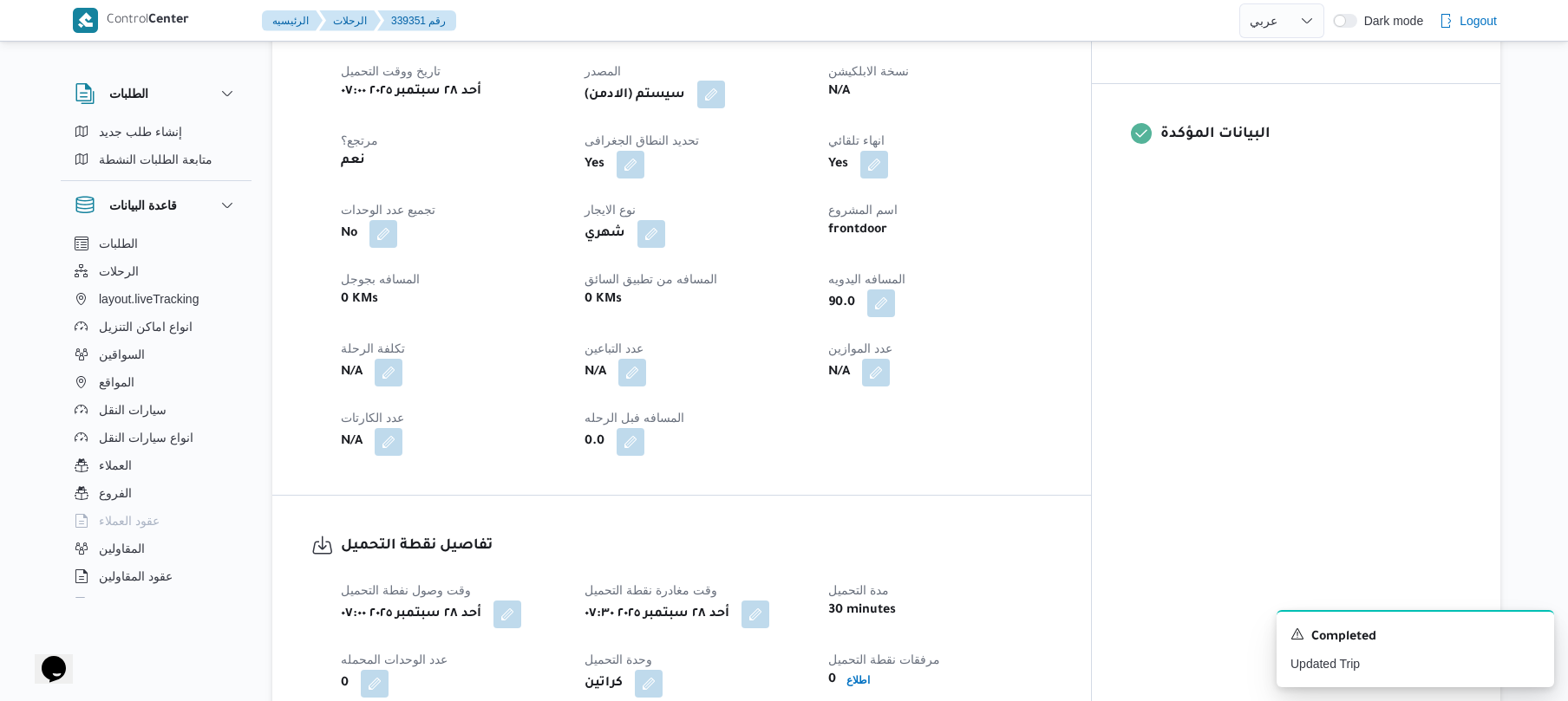
click at [725, 81] on button "button" at bounding box center [712, 95] width 28 height 28
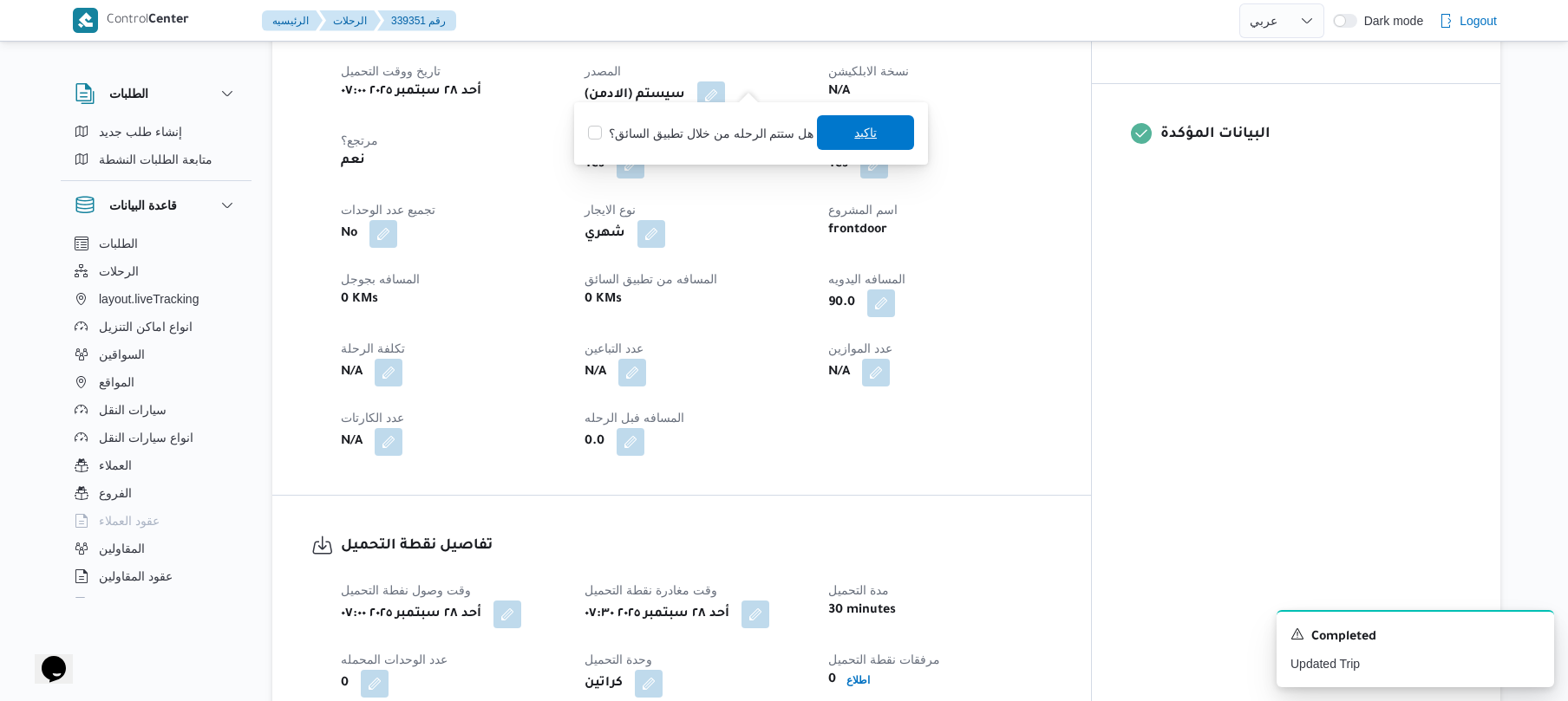
click at [854, 141] on span "تاكيد" at bounding box center [866, 133] width 23 height 21
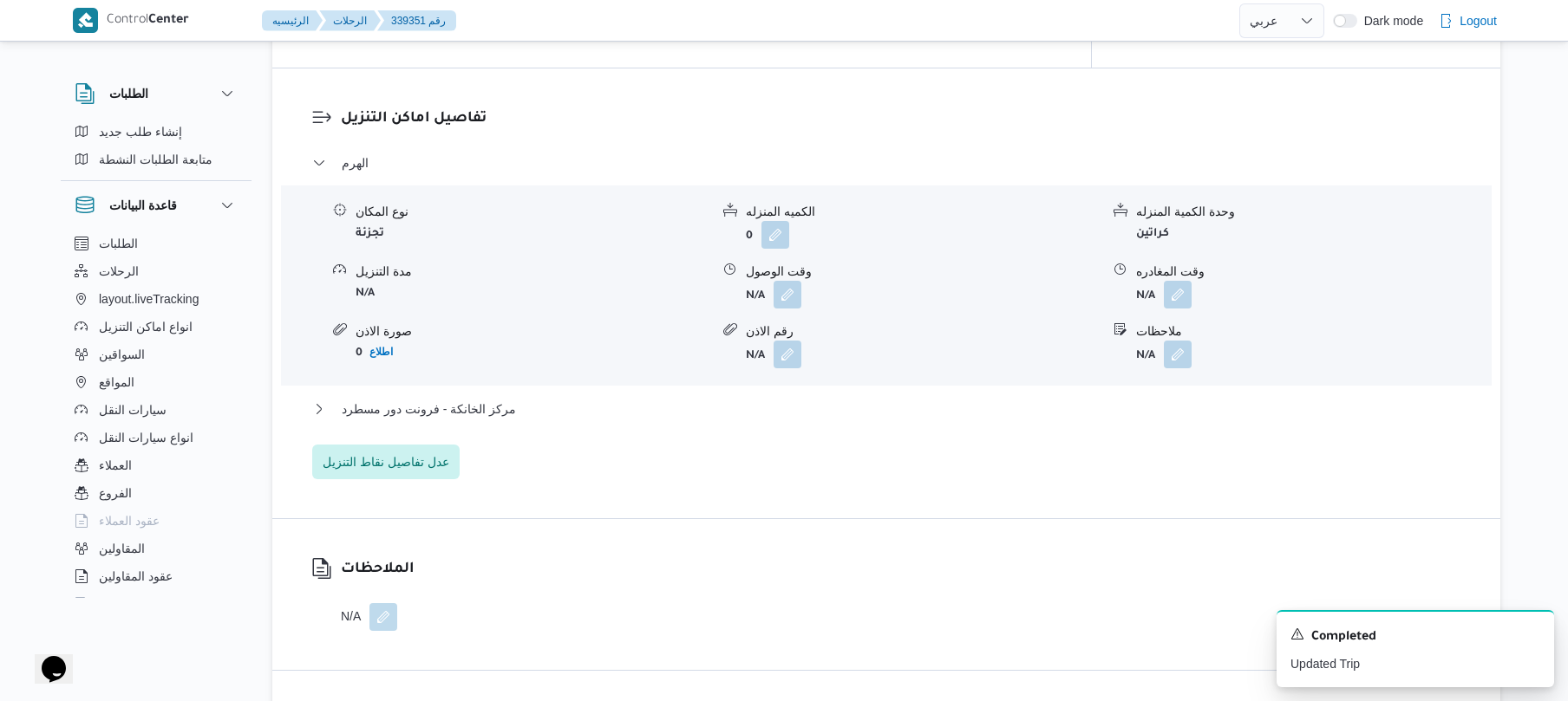
scroll to position [1433, 0]
click at [784, 283] on button "button" at bounding box center [788, 293] width 28 height 28
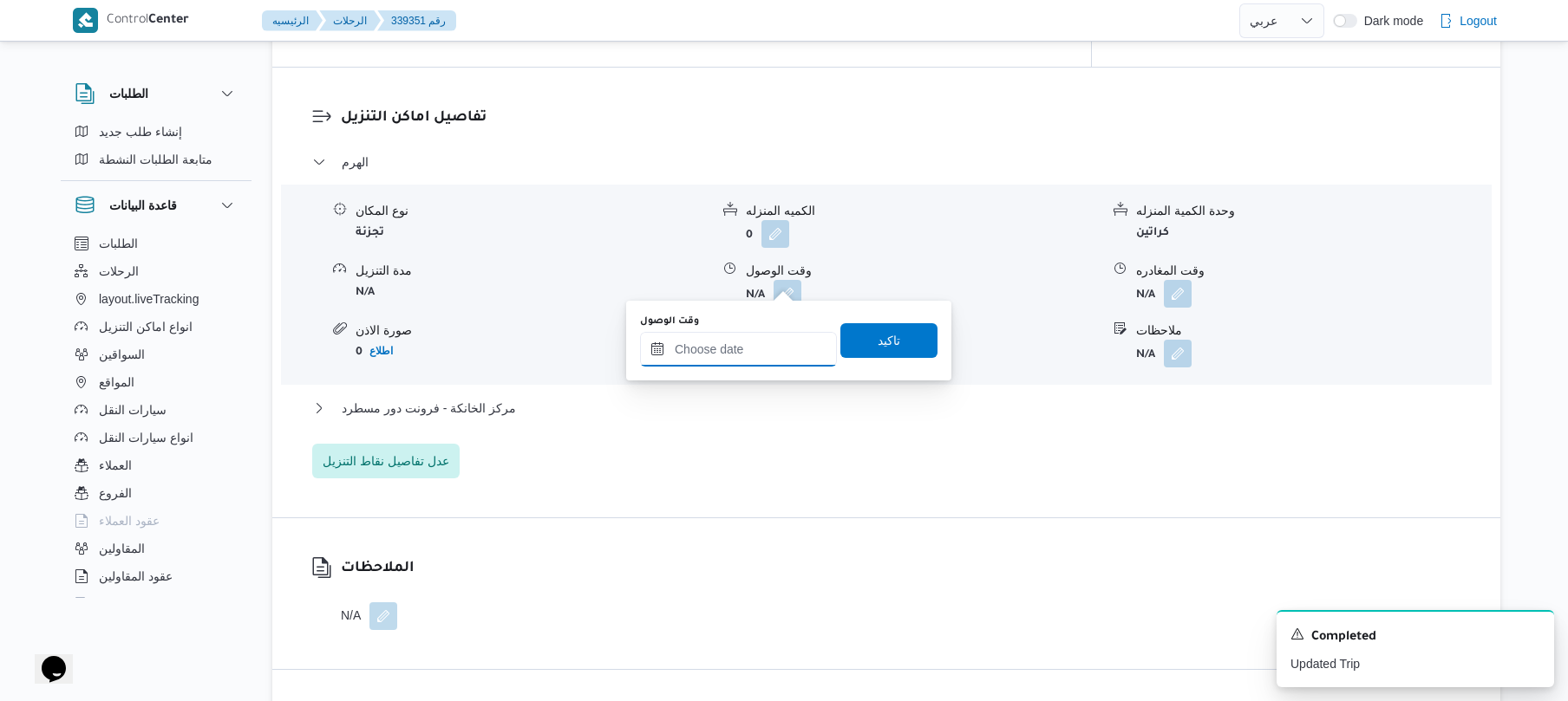
click at [743, 358] on input "وقت الوصول" at bounding box center [738, 349] width 197 height 34
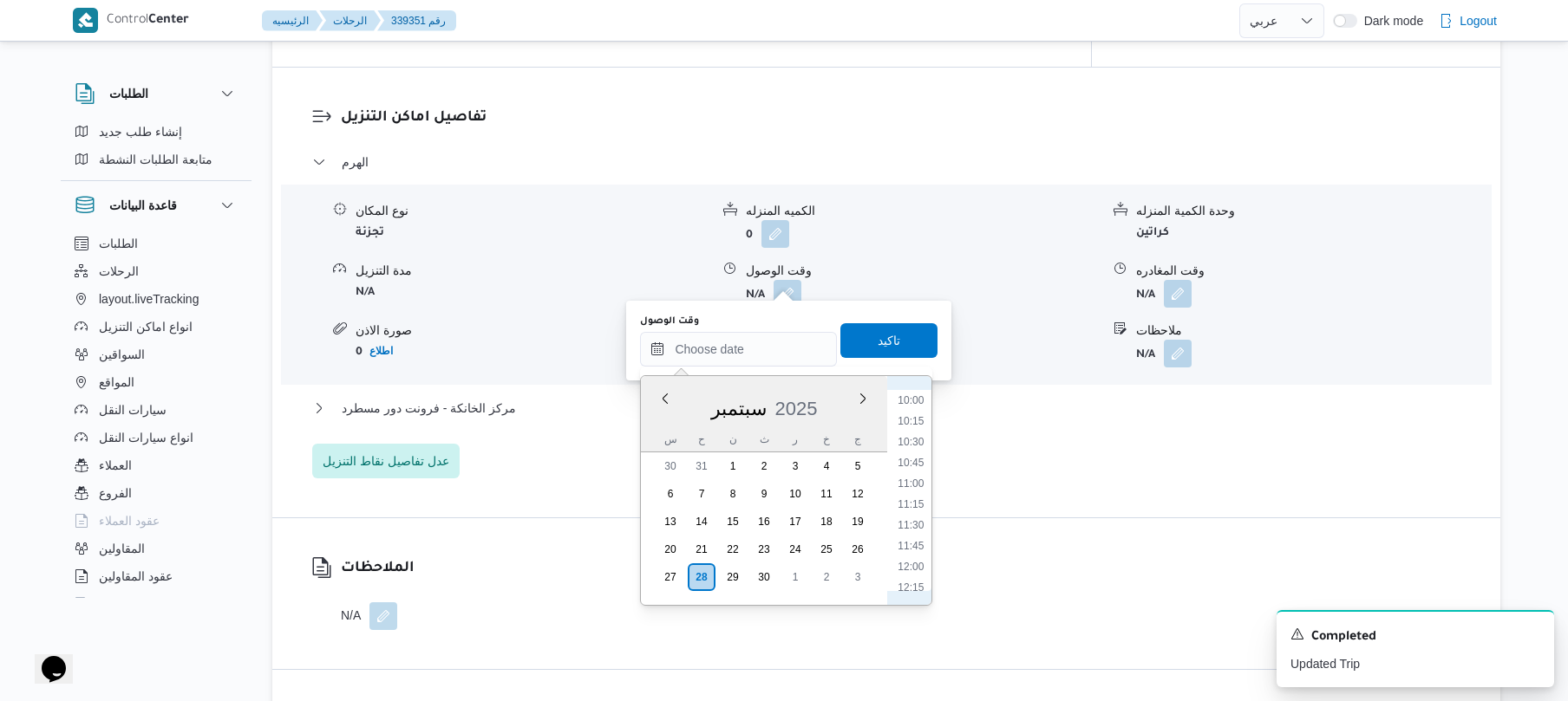
scroll to position [712, 0]
click at [914, 400] on li "08:30" at bounding box center [911, 394] width 40 height 18
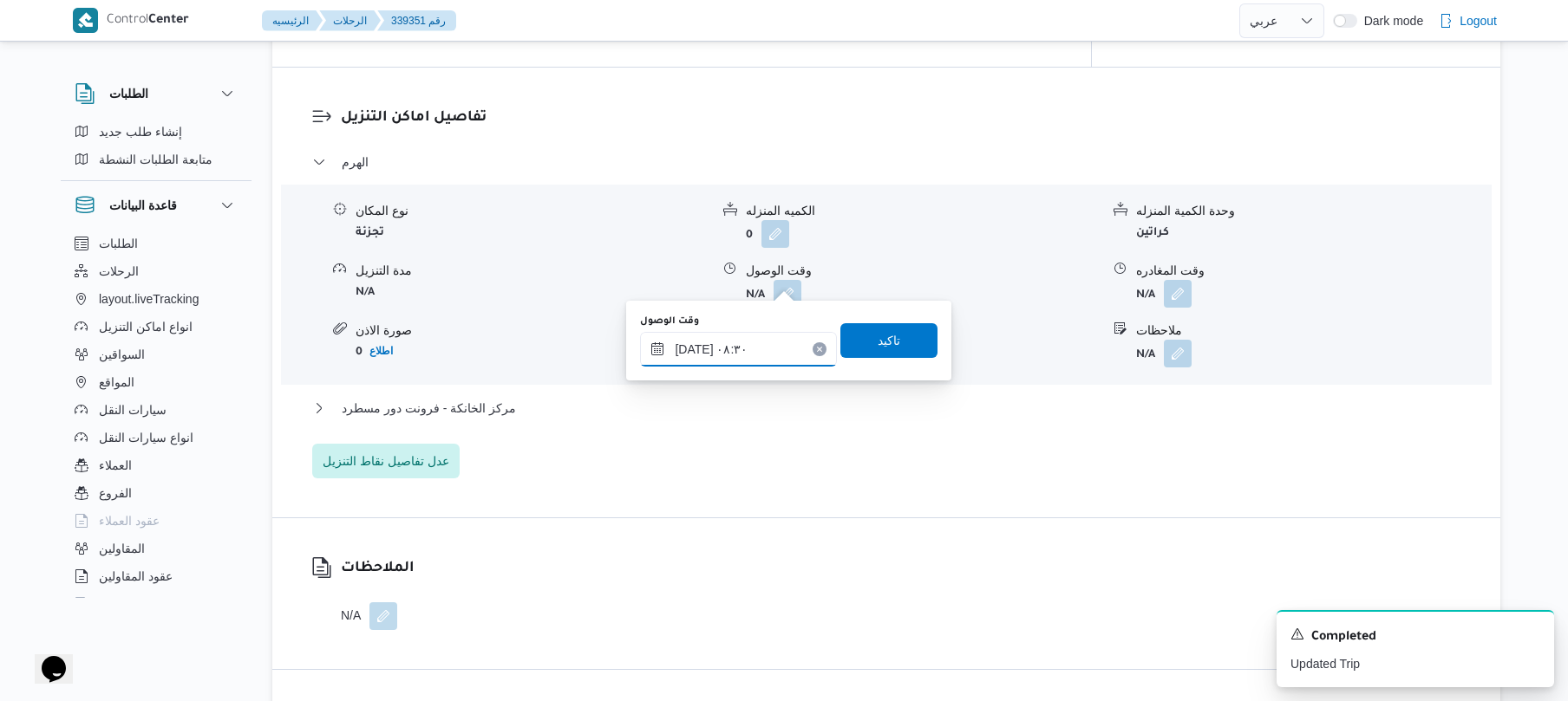
click at [699, 347] on input "[DATE] ٠٨:٣٠" at bounding box center [738, 349] width 197 height 34
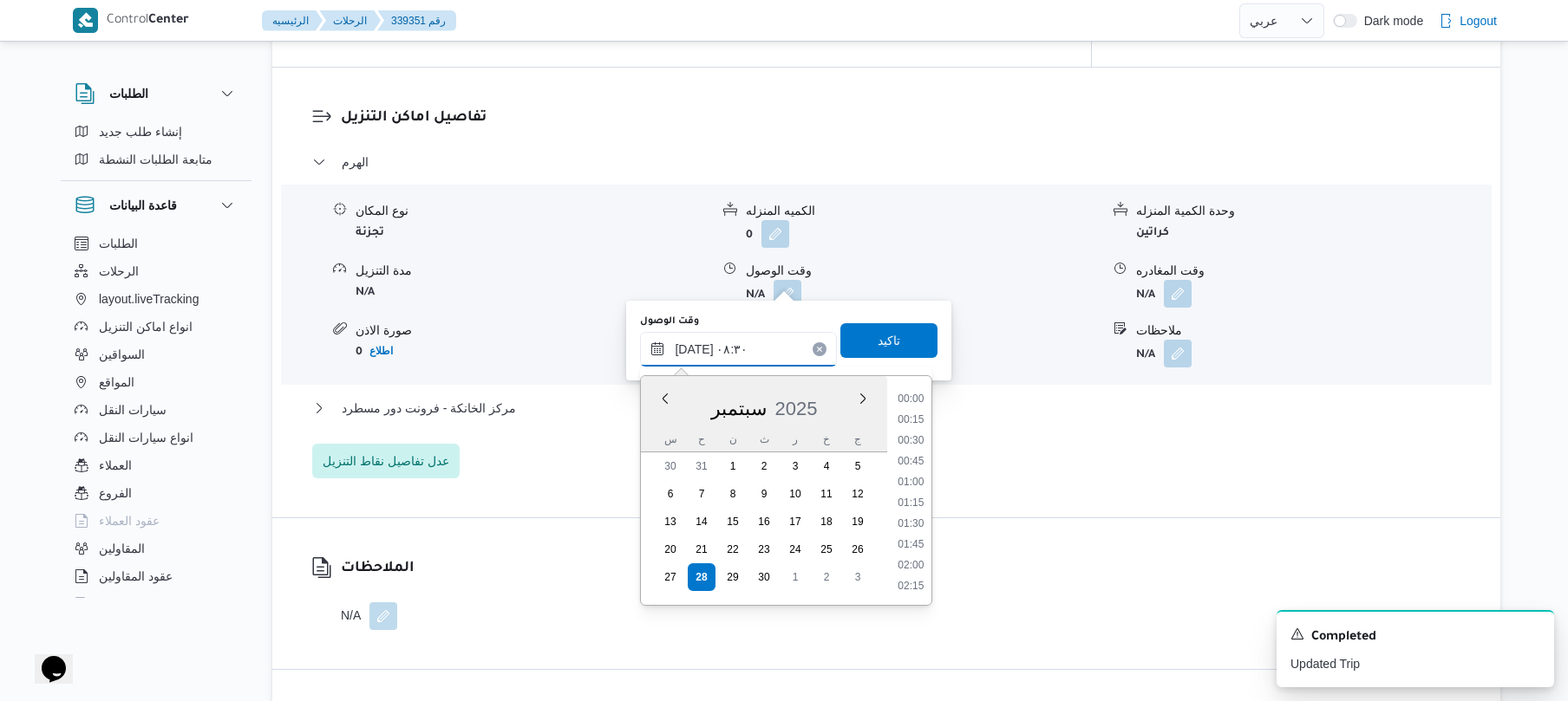
click at [699, 347] on input "[DATE] ٠٨:٣٠" at bounding box center [738, 349] width 197 height 34
type input "[DATE] ٠٨:25"
click at [861, 342] on span "تاكيد" at bounding box center [889, 339] width 98 height 34
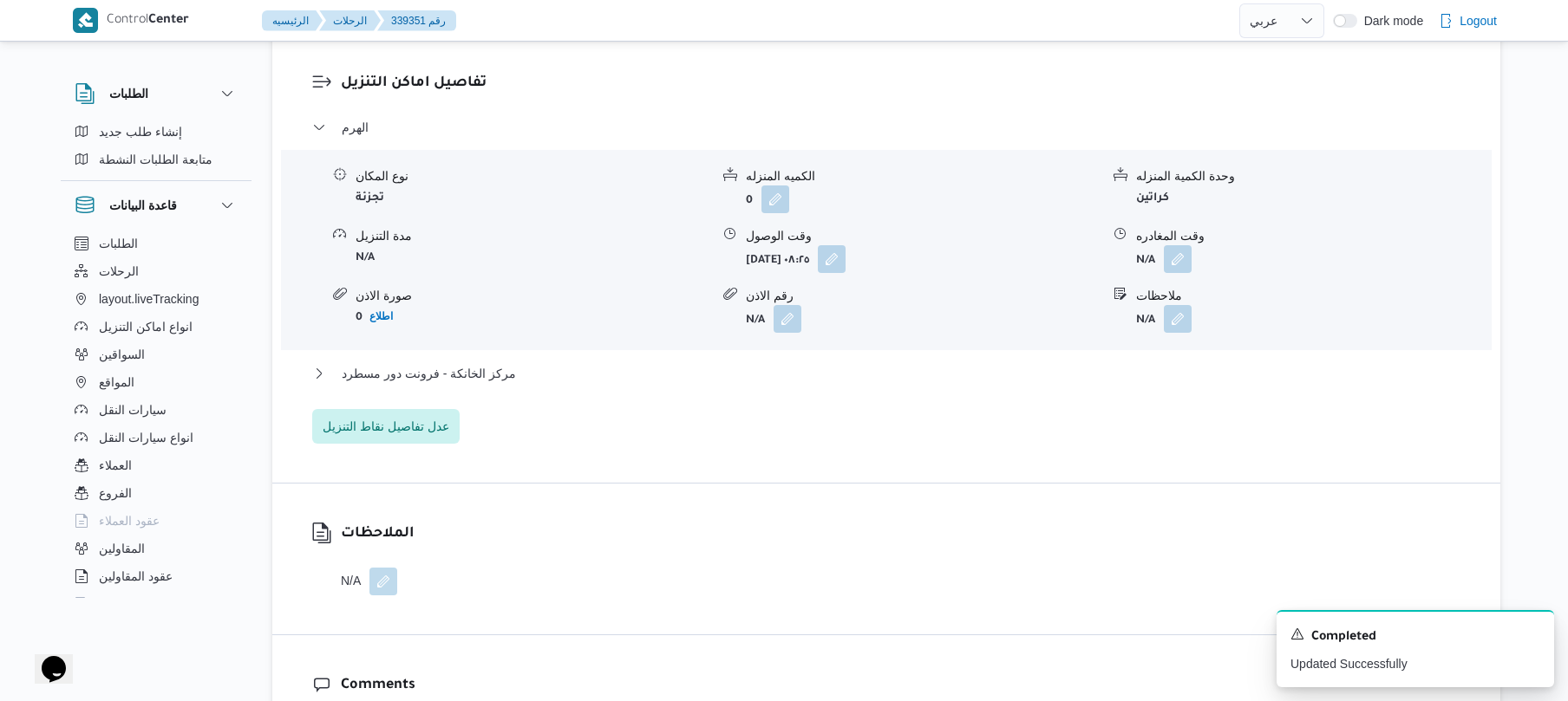
scroll to position [1526, 0]
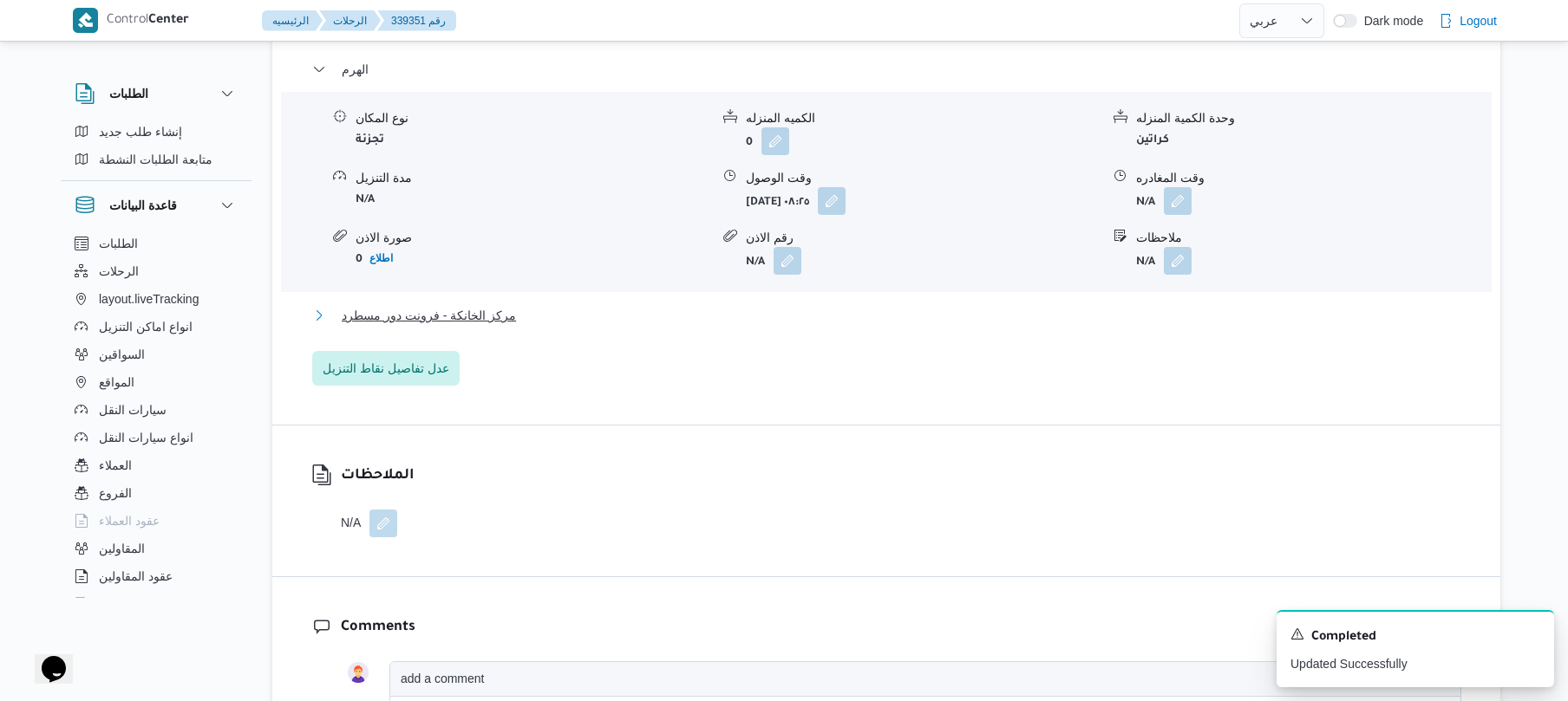
click at [882, 306] on button "مركز الخانكة - فرونت دور مسطرد" at bounding box center [887, 315] width 1150 height 21
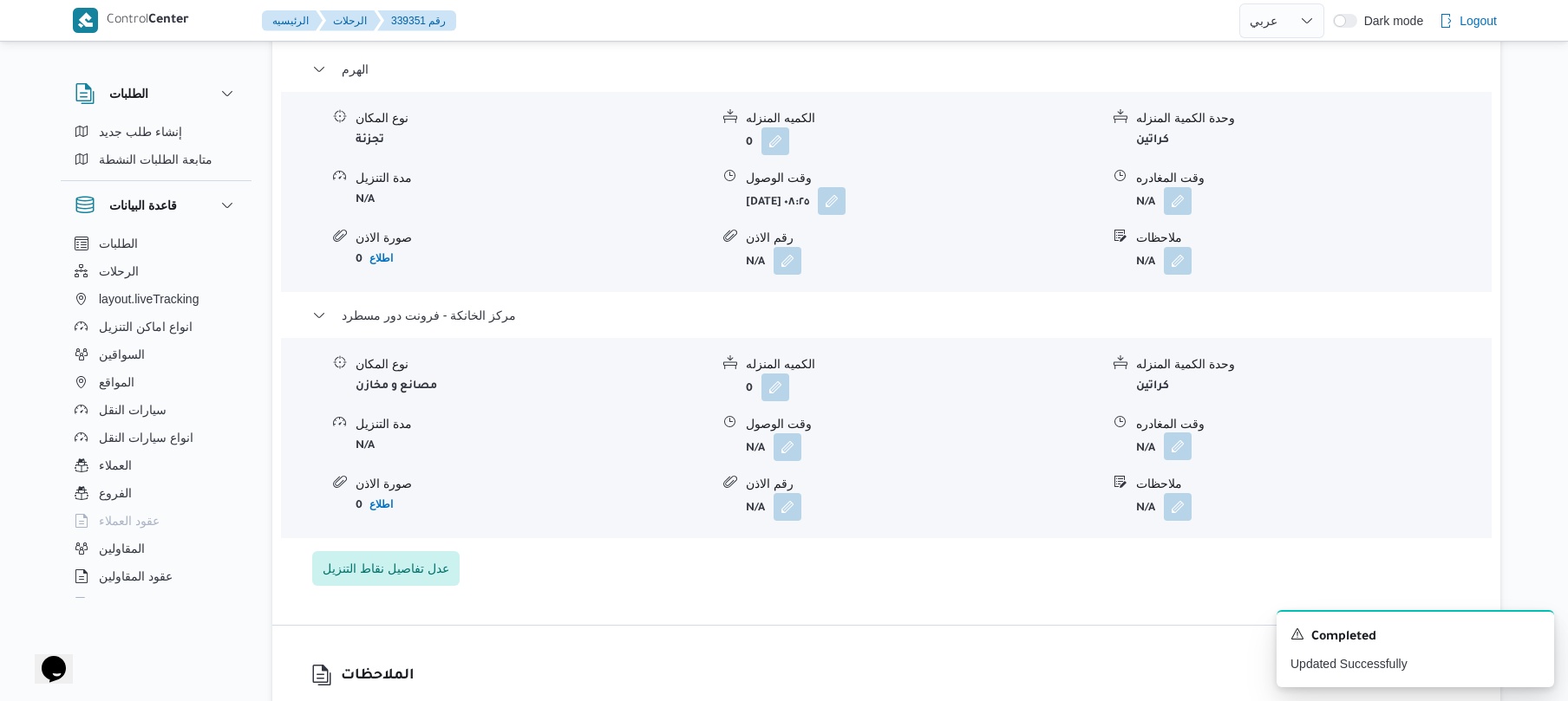
click at [1172, 433] on button "button" at bounding box center [1179, 447] width 28 height 28
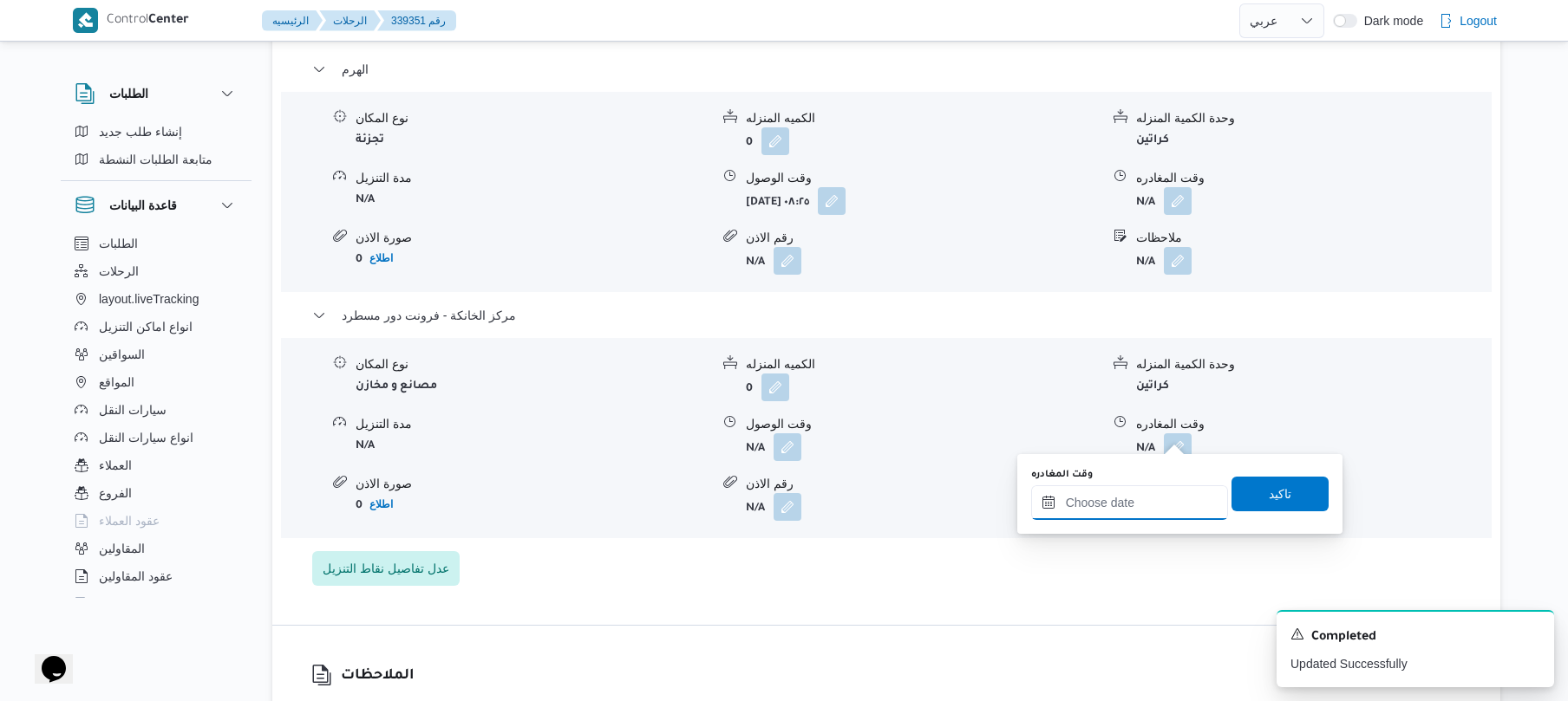
drag, startPoint x: 1118, startPoint y: 490, endPoint x: 1132, endPoint y: 490, distance: 14.0
click at [1118, 490] on input "وقت المغادره" at bounding box center [1130, 502] width 197 height 34
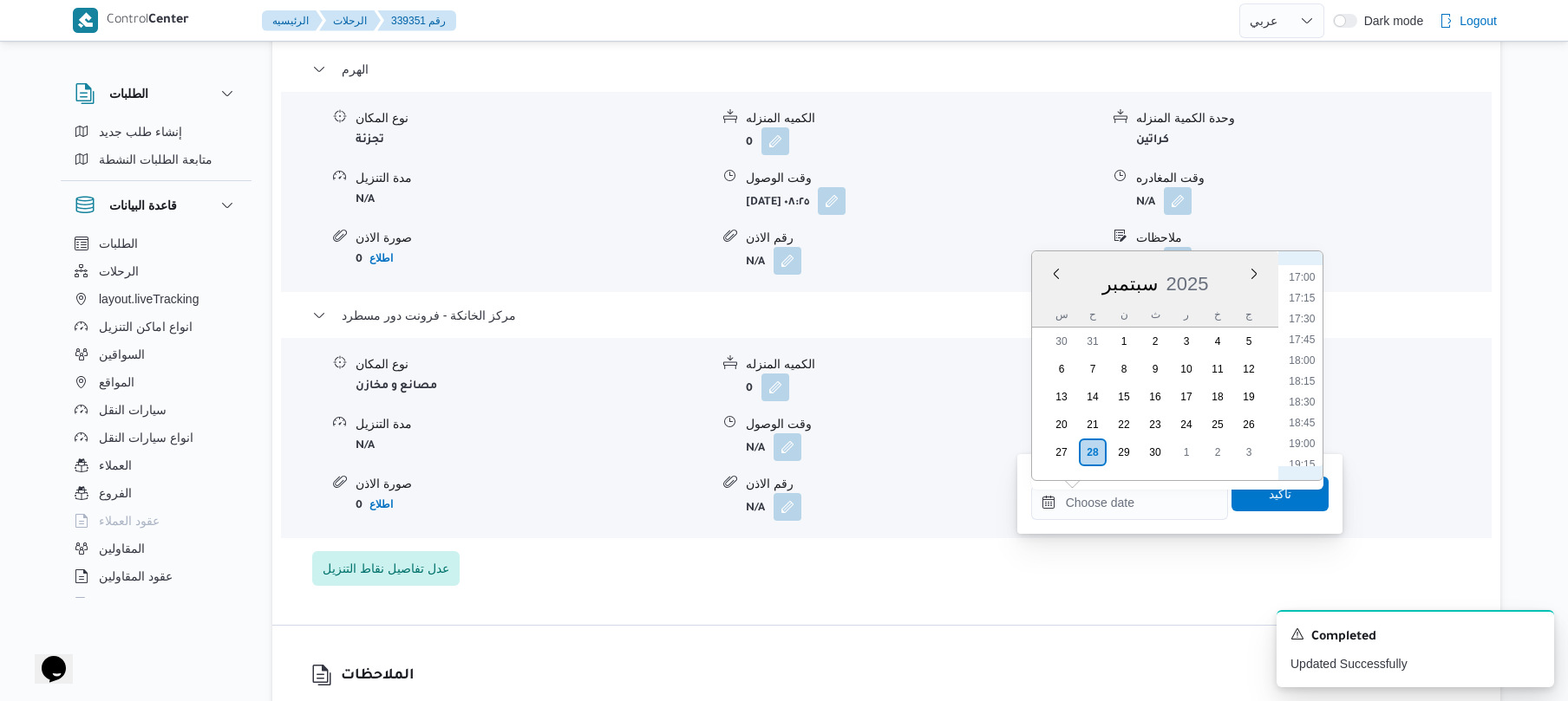
scroll to position [1391, 0]
click at [1303, 375] on li "18:00" at bounding box center [1302, 381] width 40 height 18
type input "[DATE] ١٨:٠٠"
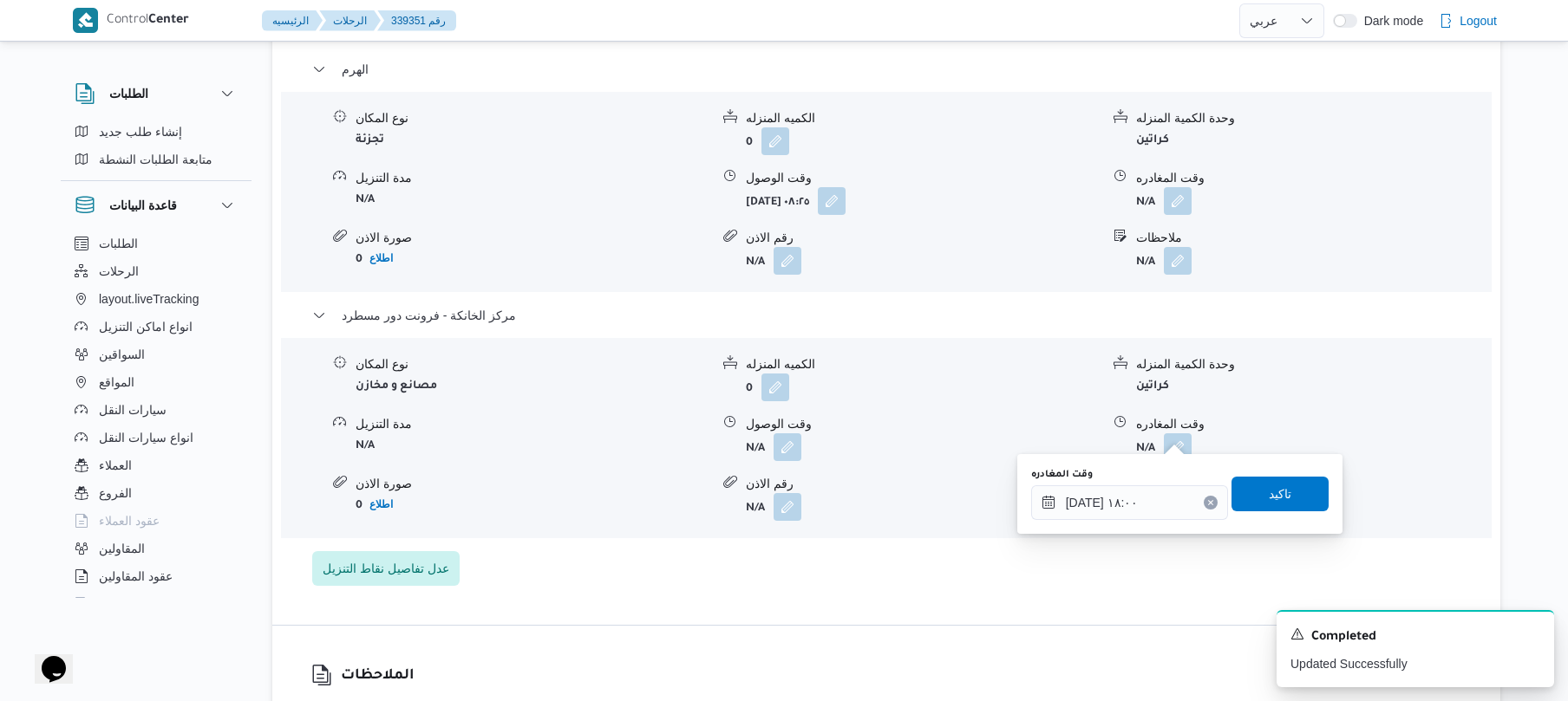
click at [1253, 510] on div "تاكيد" at bounding box center [1281, 494] width 98 height 34
click at [1251, 504] on span "تاكيد" at bounding box center [1281, 493] width 98 height 34
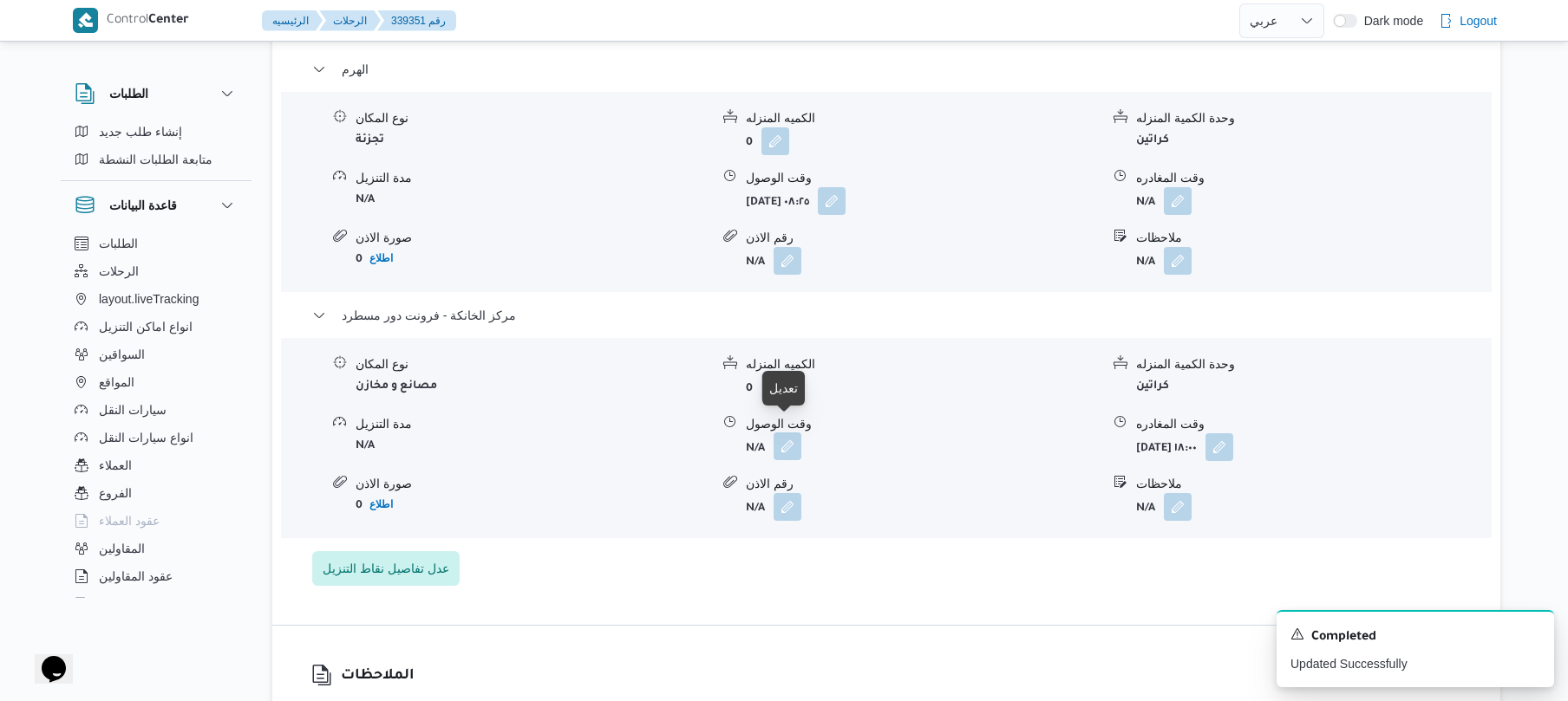
click at [778, 434] on button "button" at bounding box center [788, 447] width 28 height 28
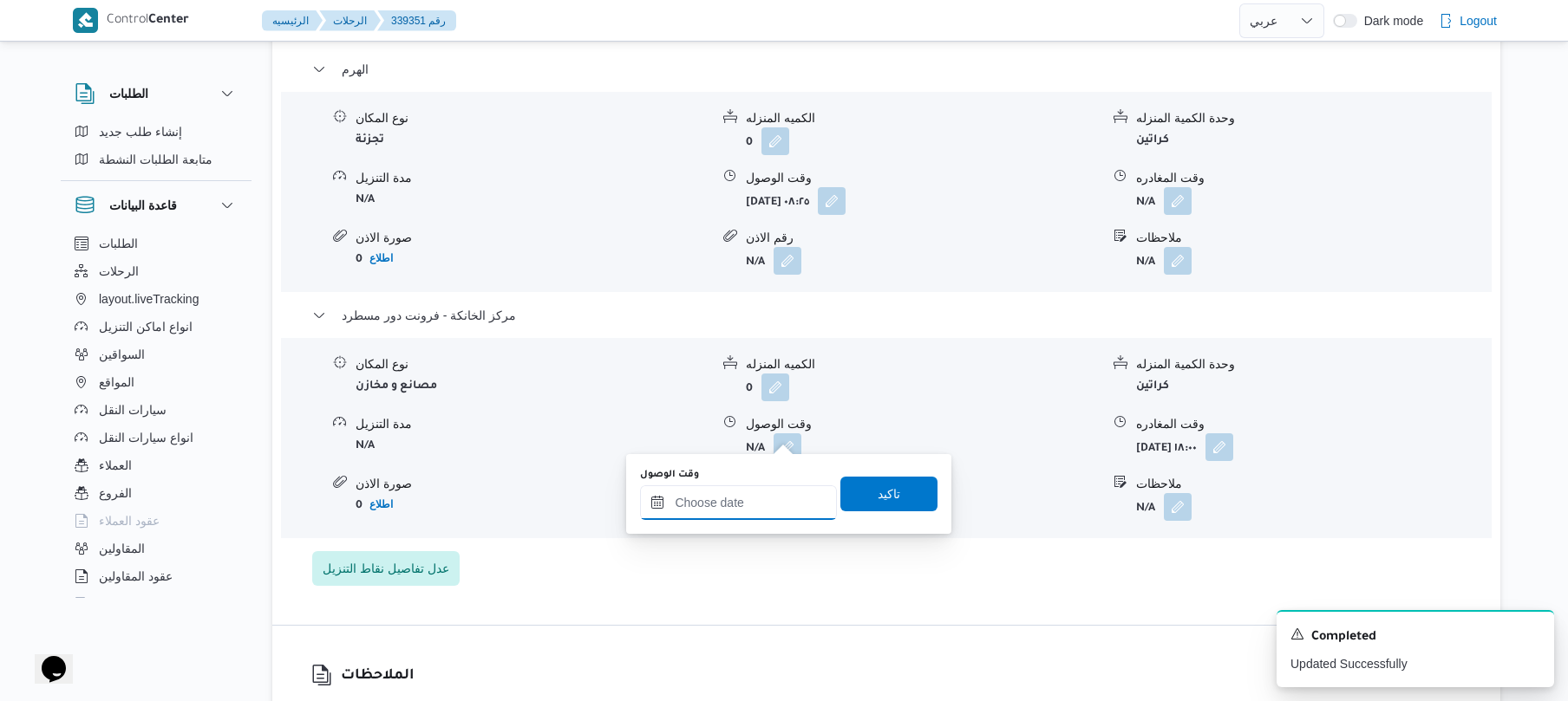
click at [771, 502] on input "وقت الوصول" at bounding box center [738, 502] width 197 height 34
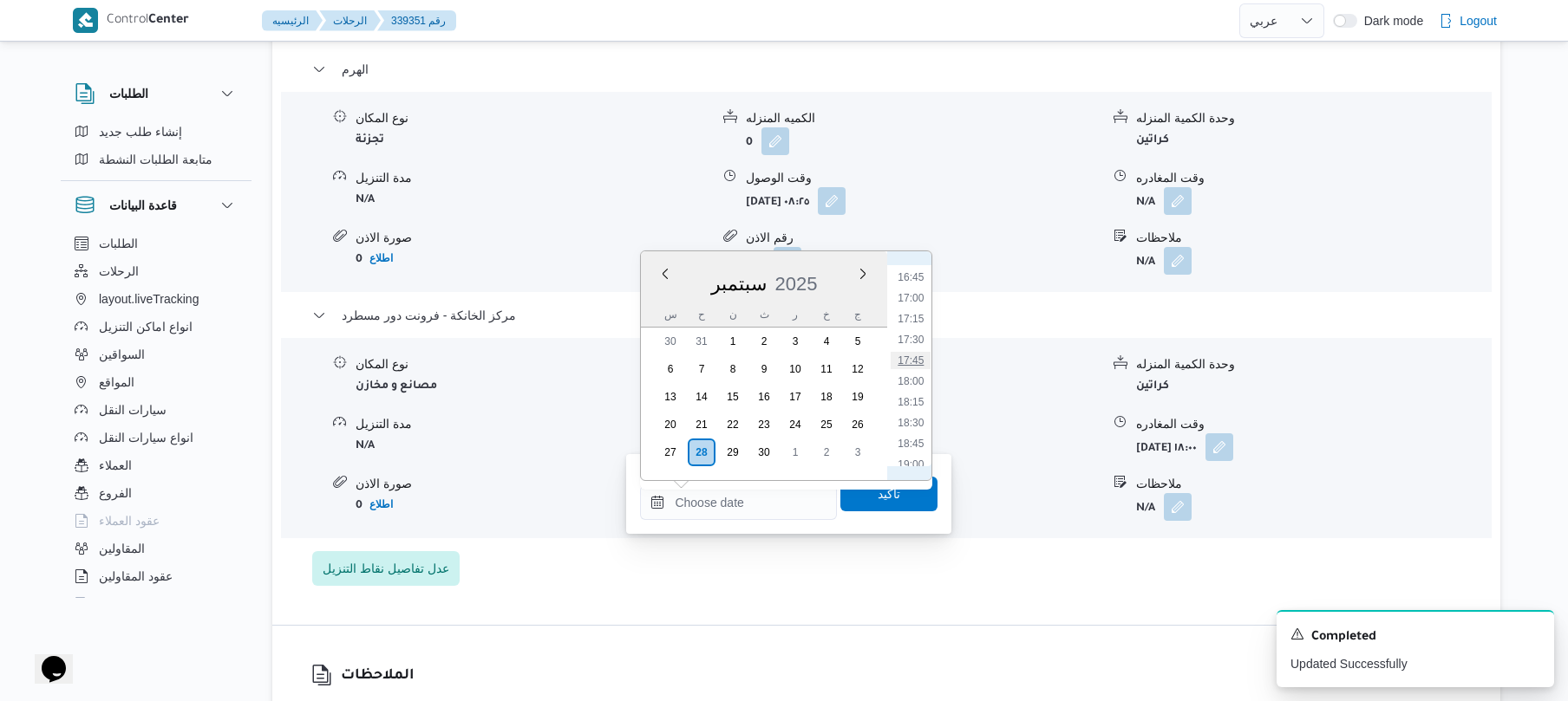
click at [920, 359] on li "17:45" at bounding box center [911, 361] width 40 height 18
type input "[DATE] ١٧:٤٥"
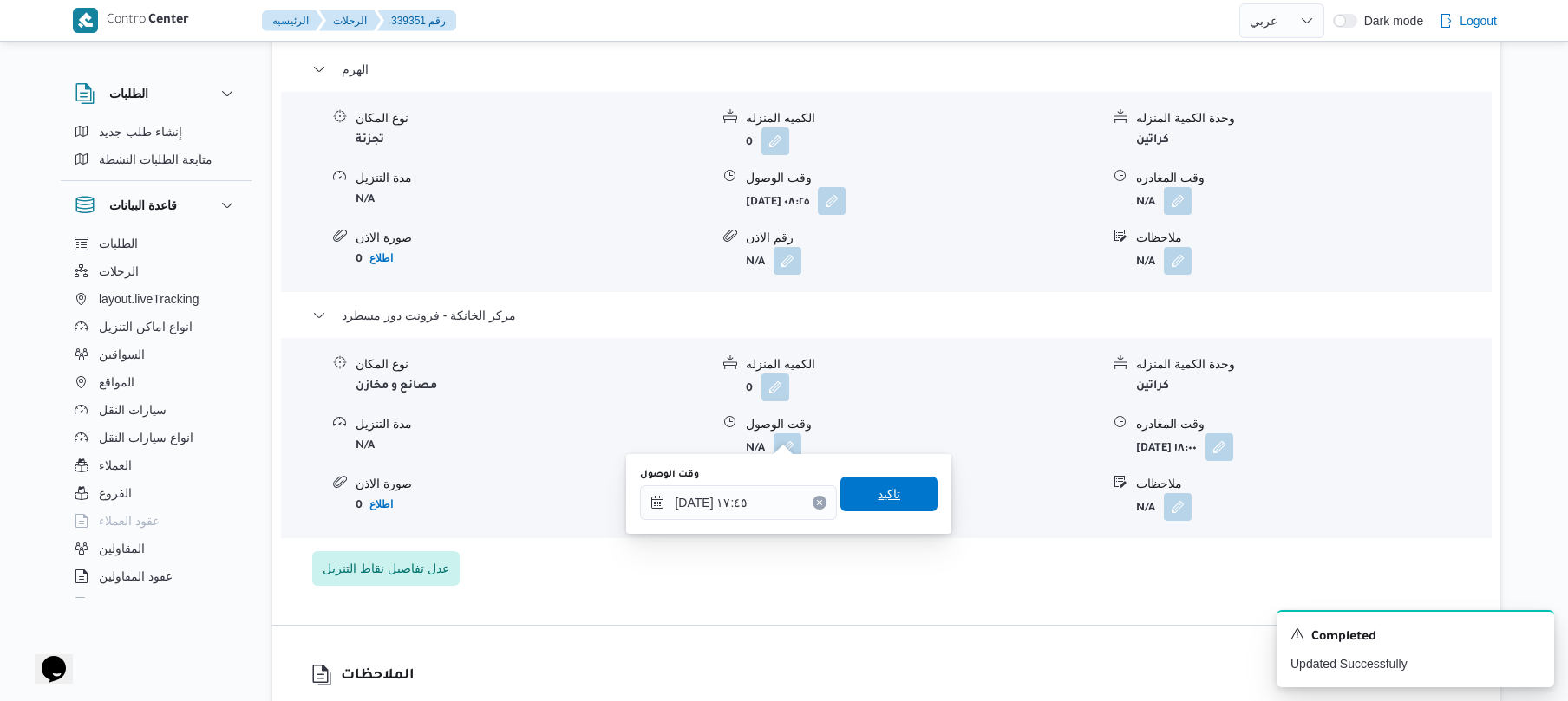
click at [882, 495] on span "تاكيد" at bounding box center [889, 495] width 23 height 21
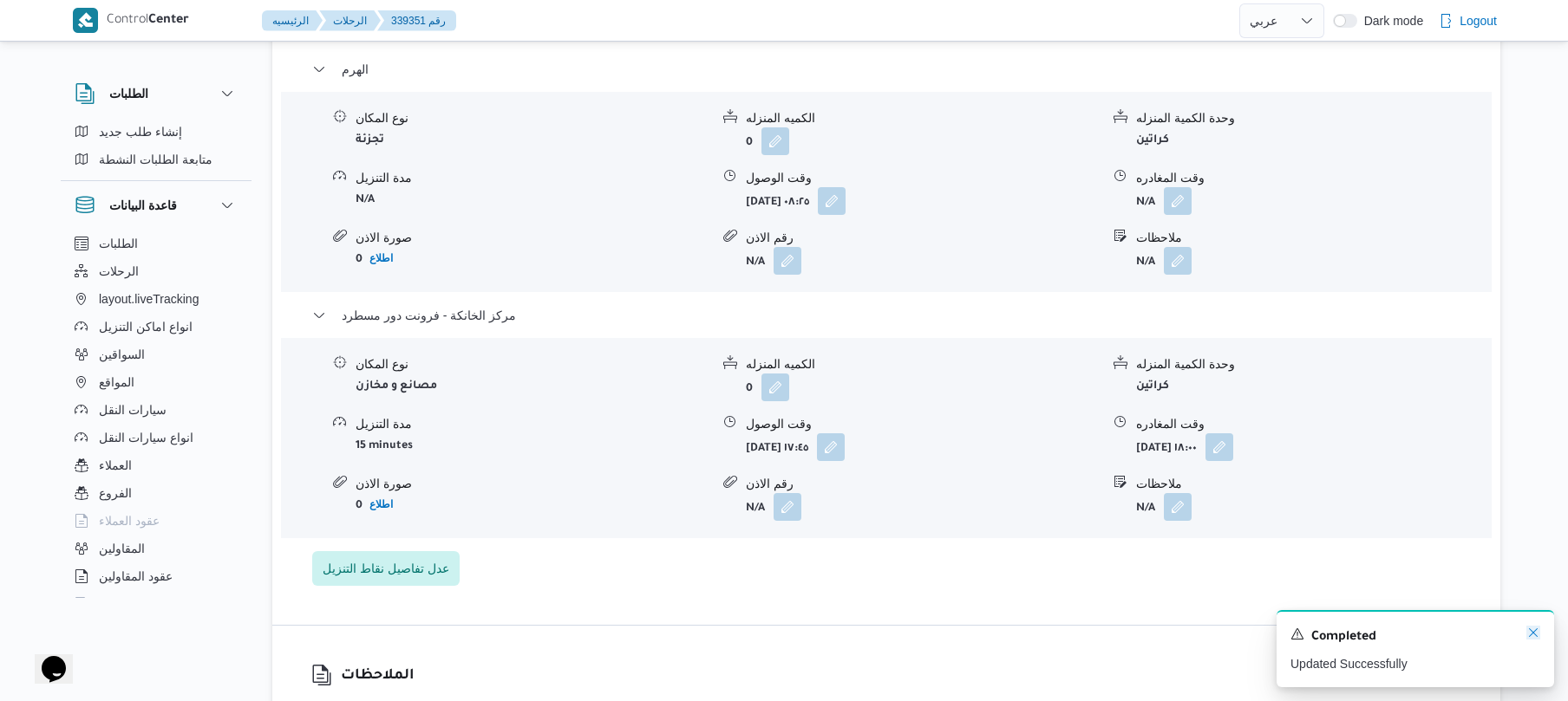
click at [1530, 637] on icon "Dismiss toast" at bounding box center [1534, 633] width 9 height 9
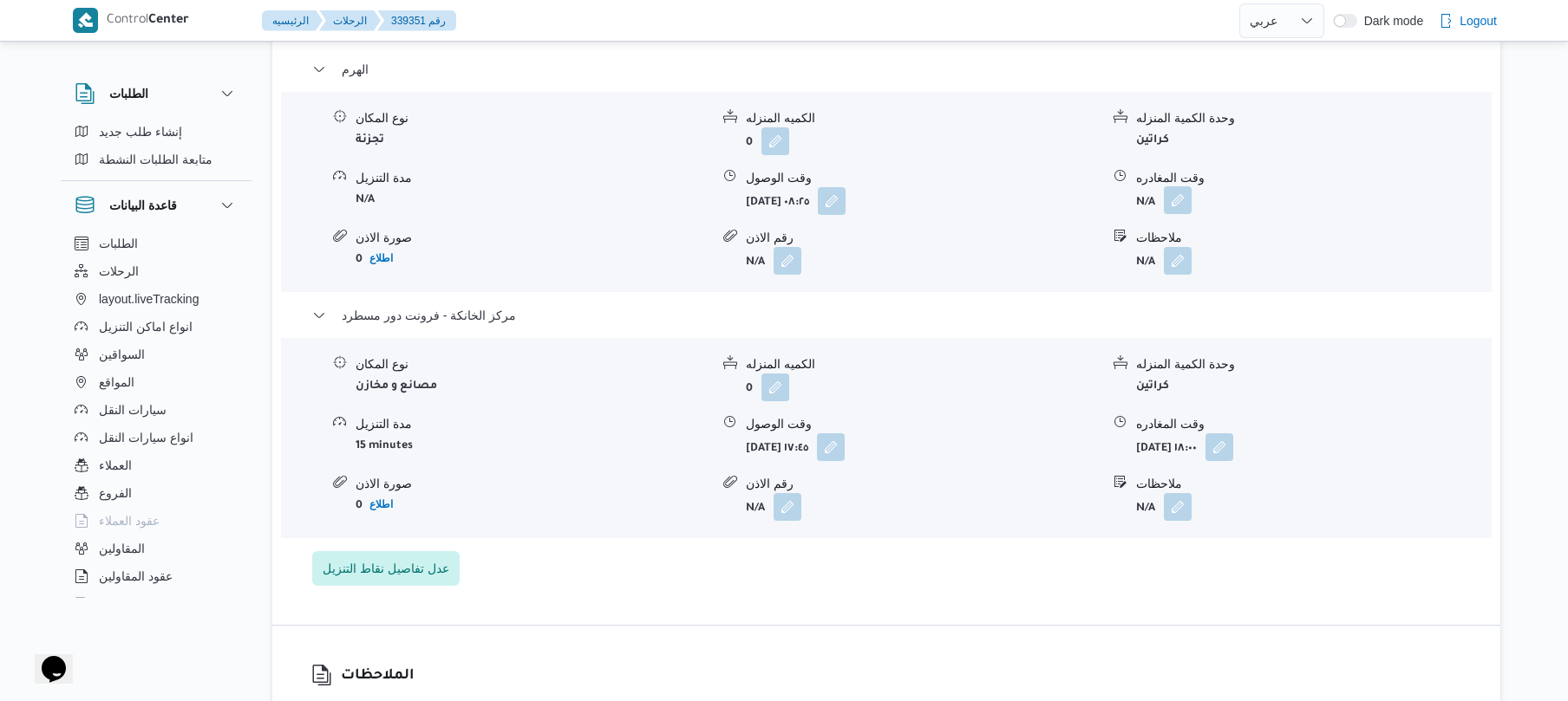
click at [1177, 188] on button "button" at bounding box center [1179, 200] width 28 height 28
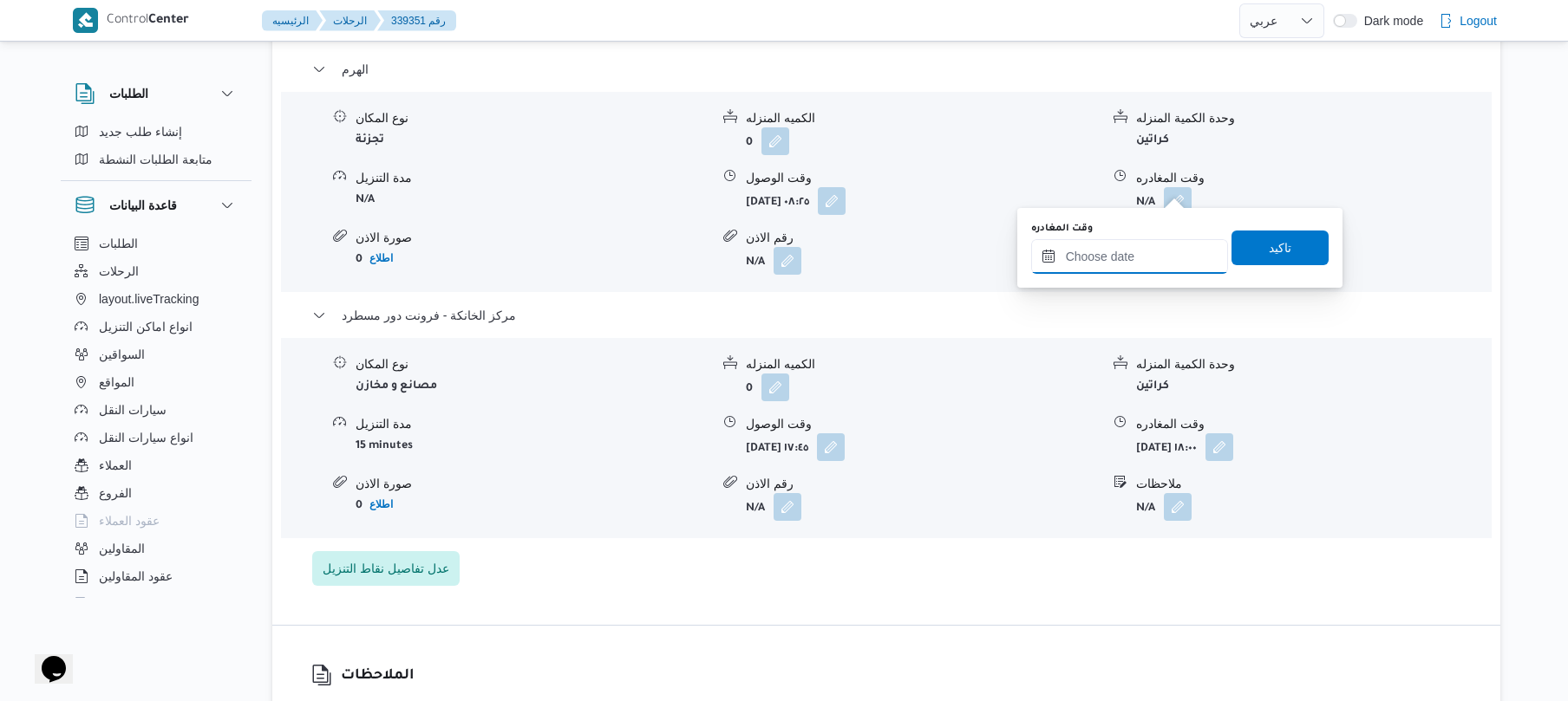
click at [1136, 257] on input "وقت المغادره" at bounding box center [1130, 256] width 197 height 34
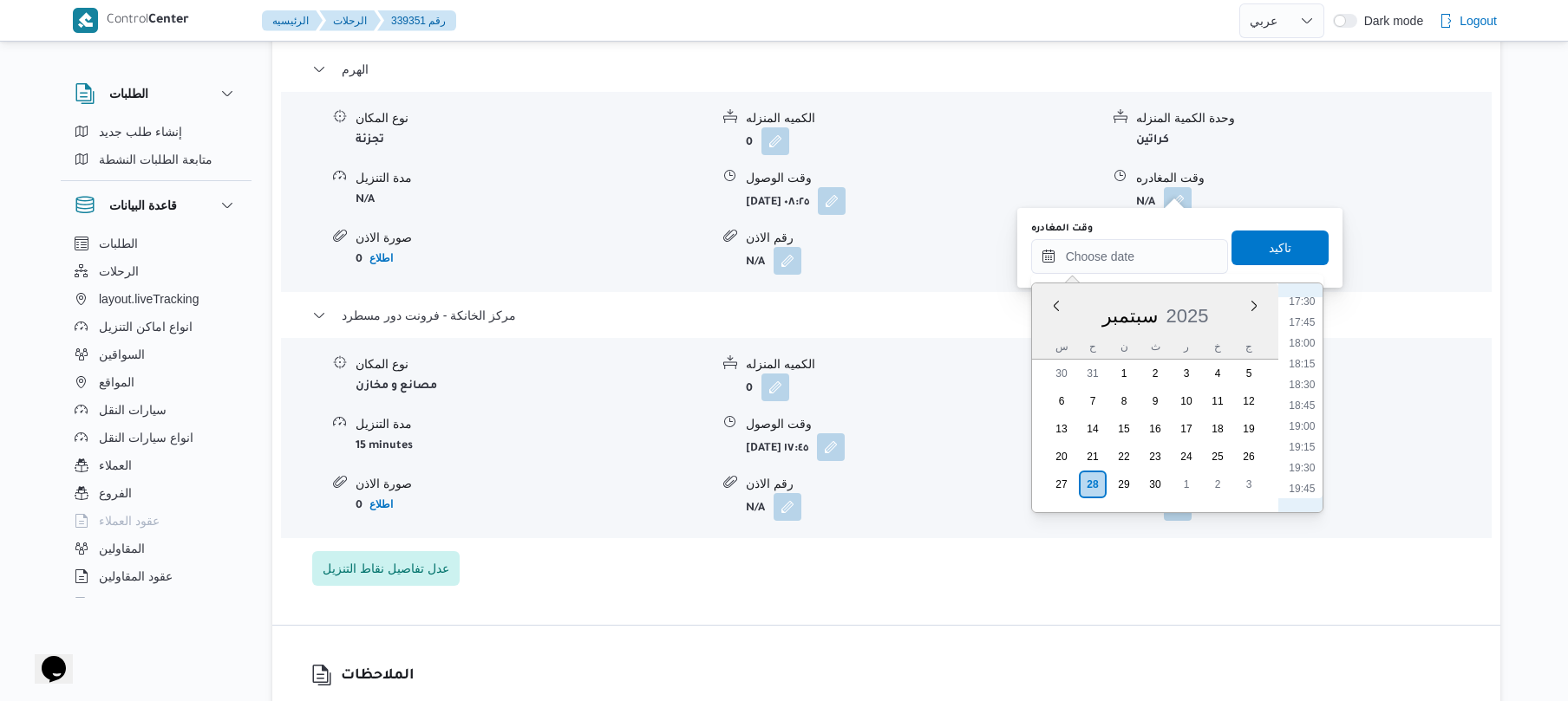
scroll to position [1391, 0]
click at [1304, 312] on li "16:45" at bounding box center [1302, 308] width 40 height 18
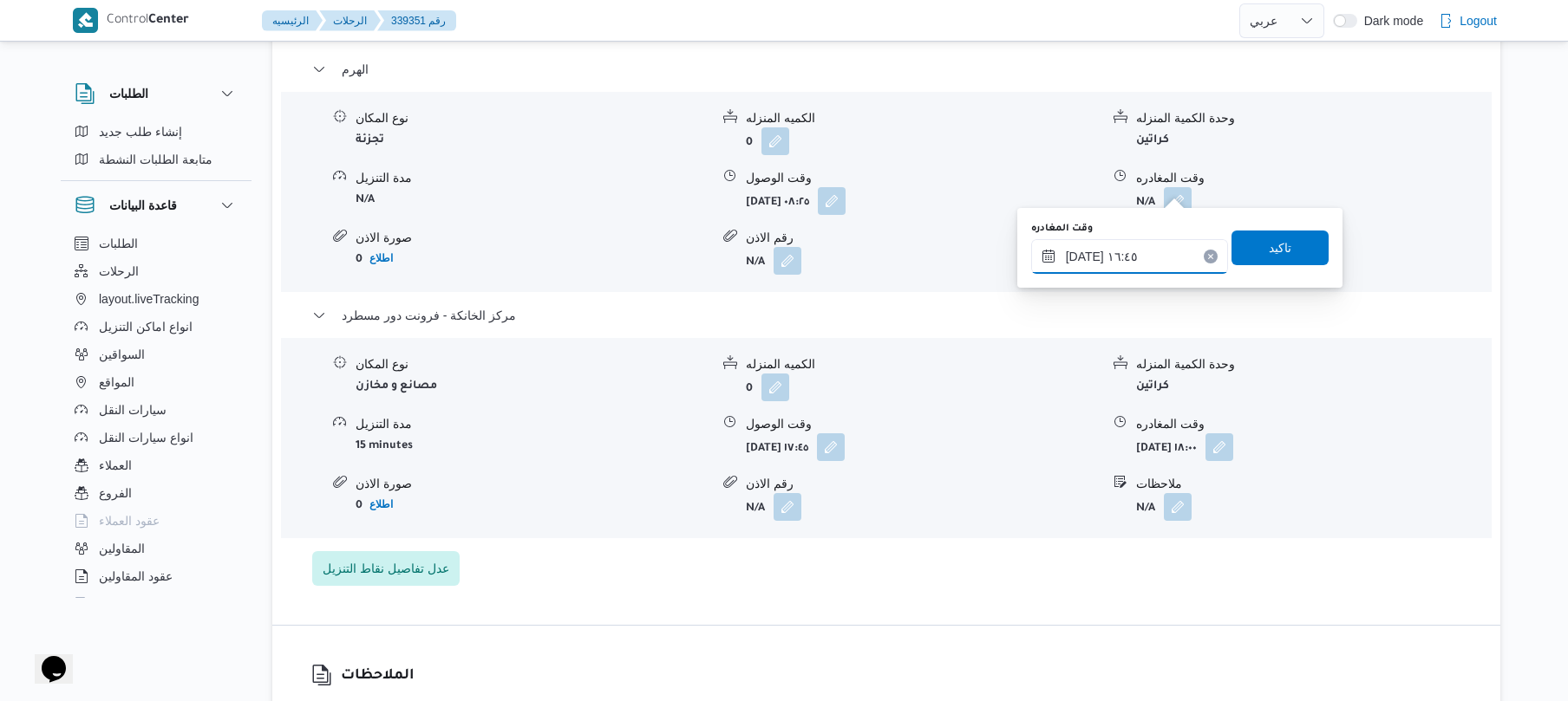
click at [1085, 257] on input "[DATE] ١٦:٤٥" at bounding box center [1130, 256] width 197 height 34
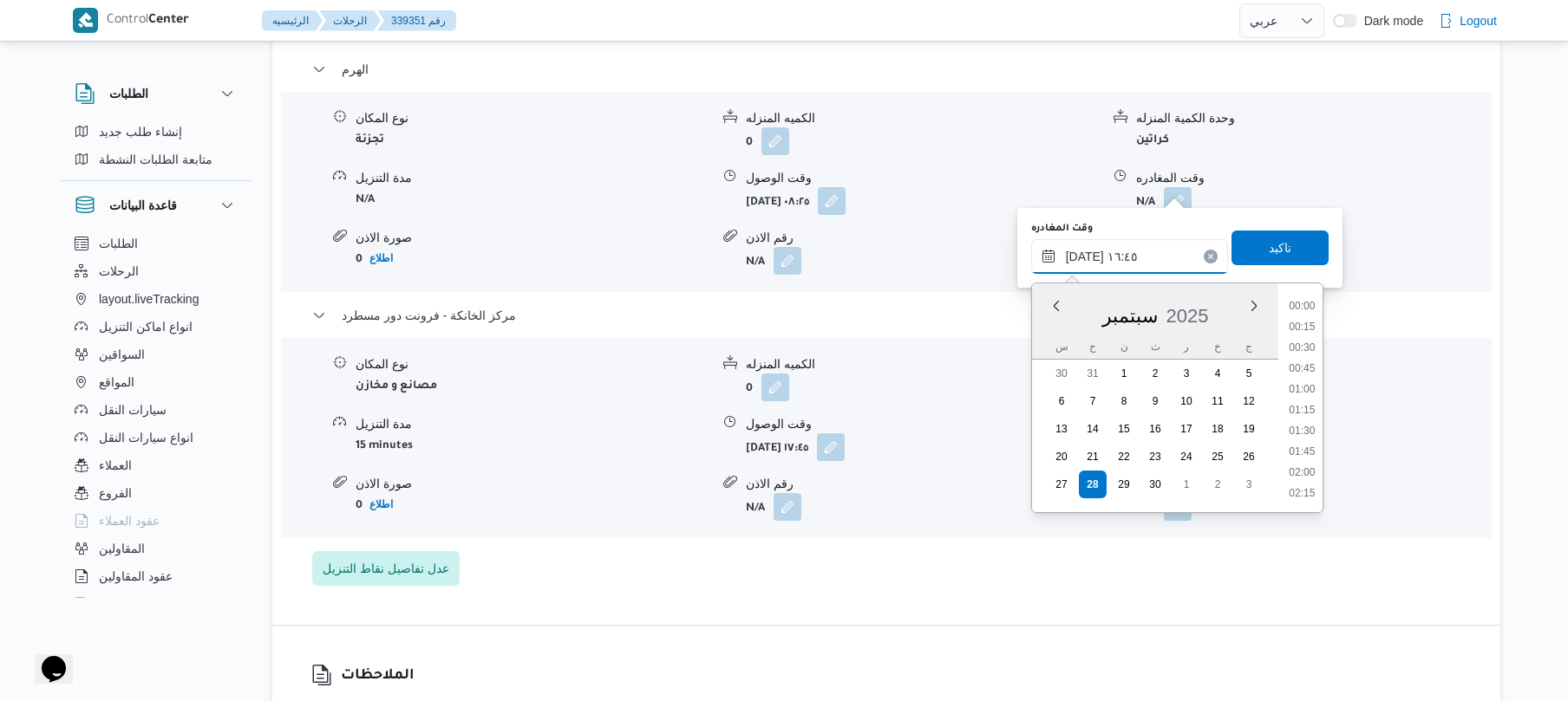
click at [1085, 257] on input "[DATE] ١٦:٤٥" at bounding box center [1130, 256] width 197 height 34
type input "[DATE] ١٦:50"
click at [1269, 255] on span "تاكيد" at bounding box center [1281, 247] width 23 height 21
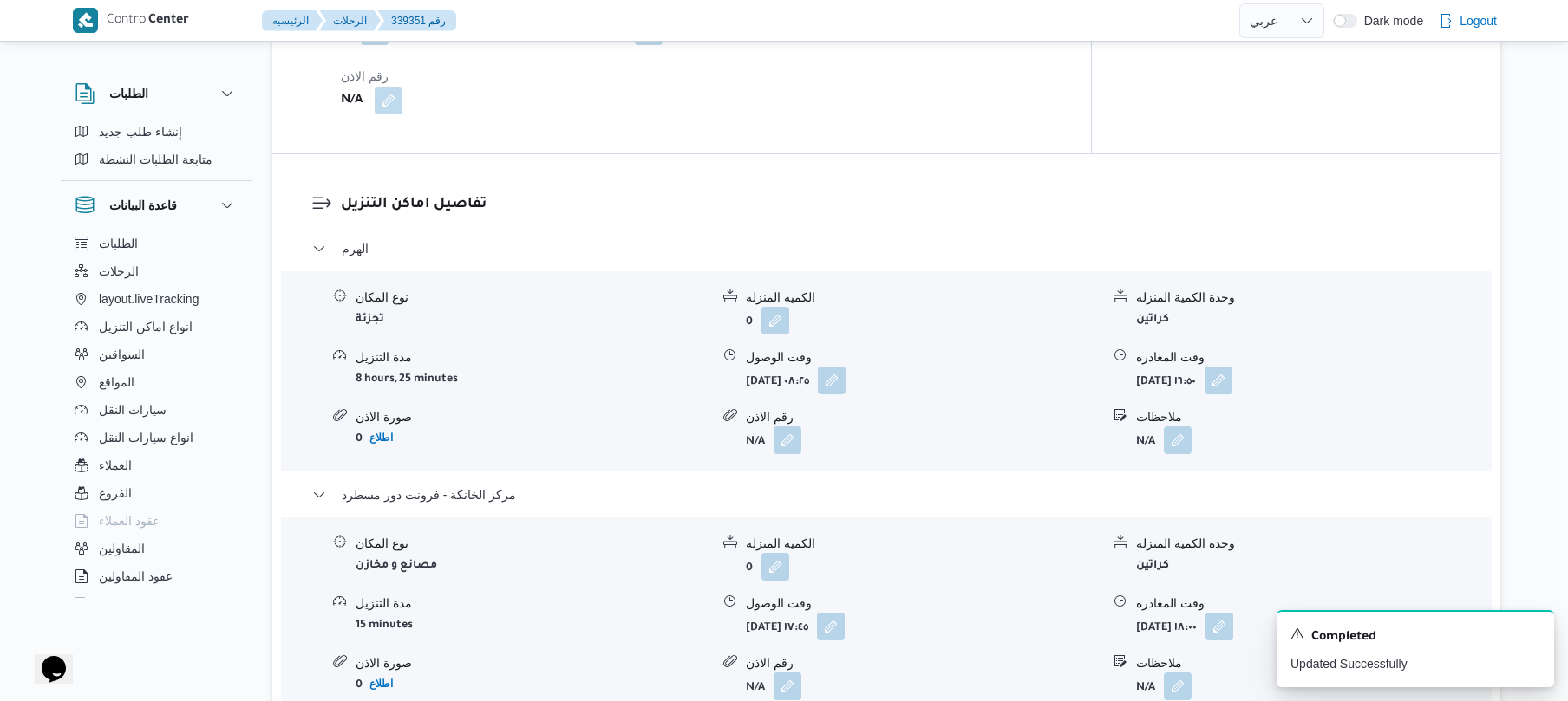
scroll to position [0, 0]
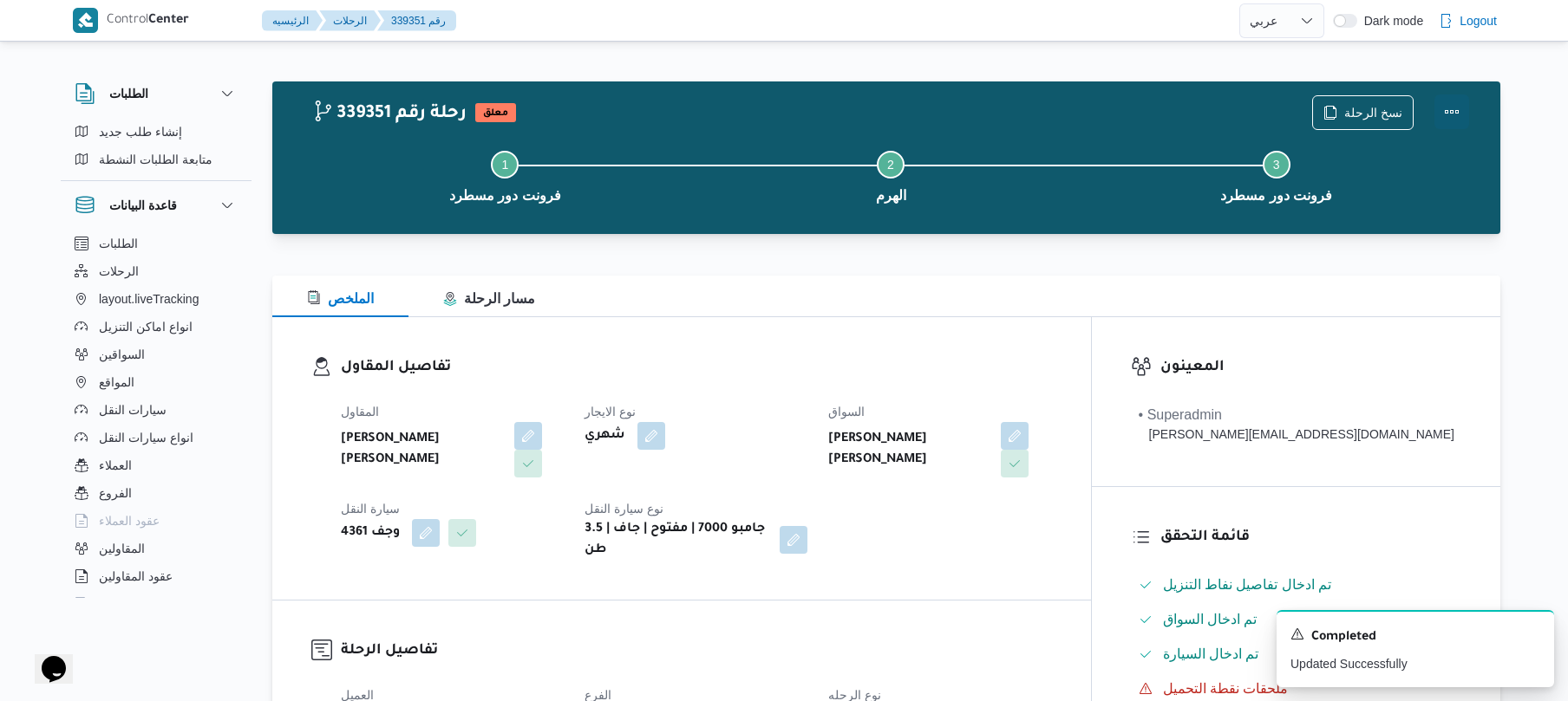
click at [1459, 105] on button "Actions" at bounding box center [1451, 112] width 34 height 34
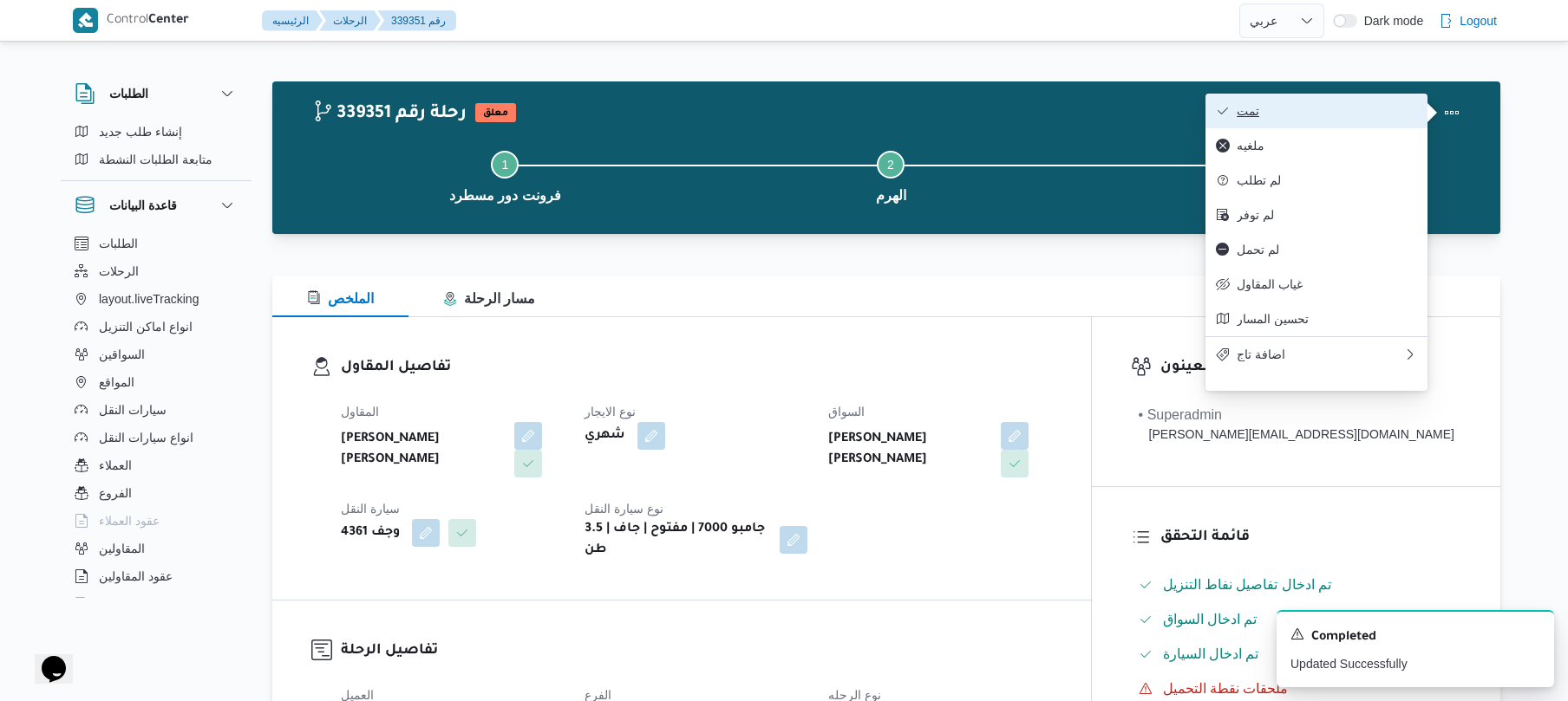
click at [1397, 111] on span "تمت" at bounding box center [1326, 111] width 180 height 14
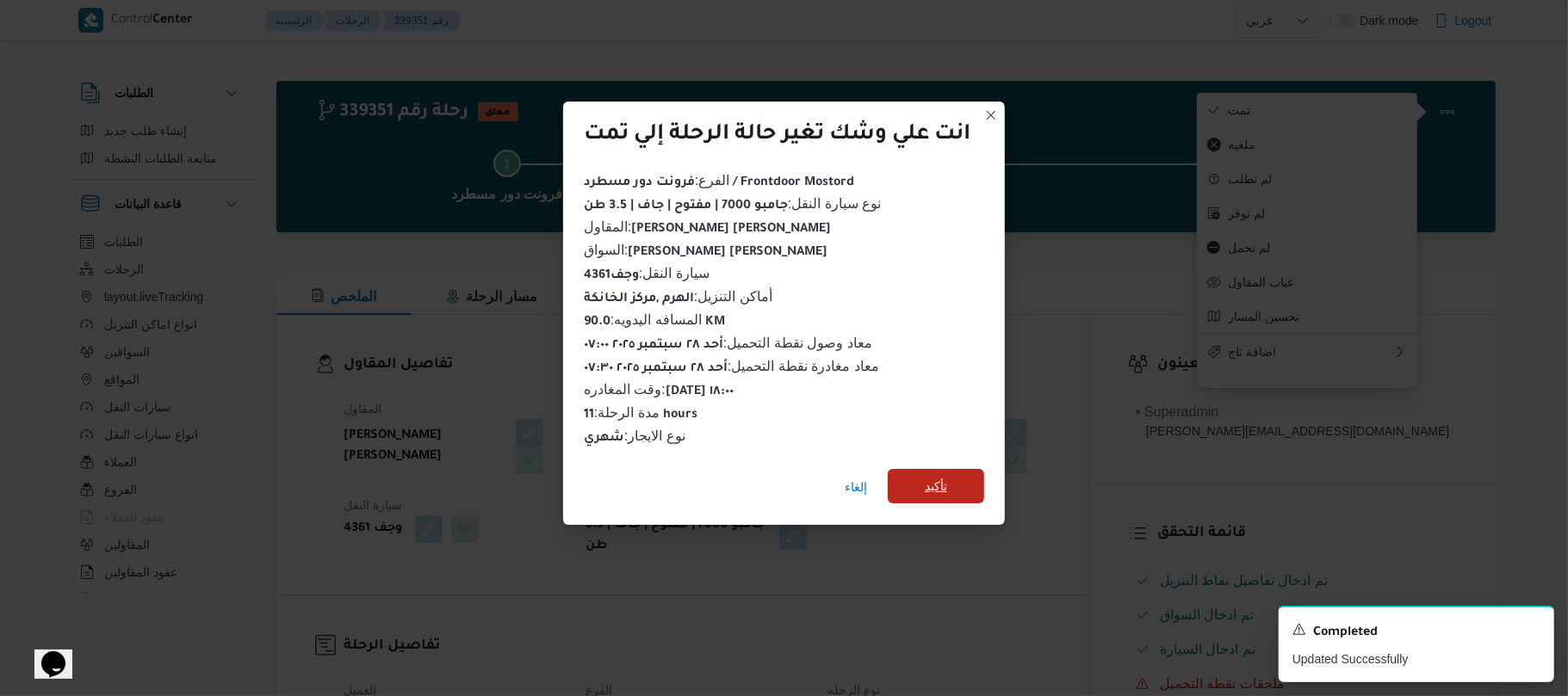
click at [952, 477] on span "تأكيد" at bounding box center [936, 486] width 97 height 34
